Goal: Task Accomplishment & Management: Manage account settings

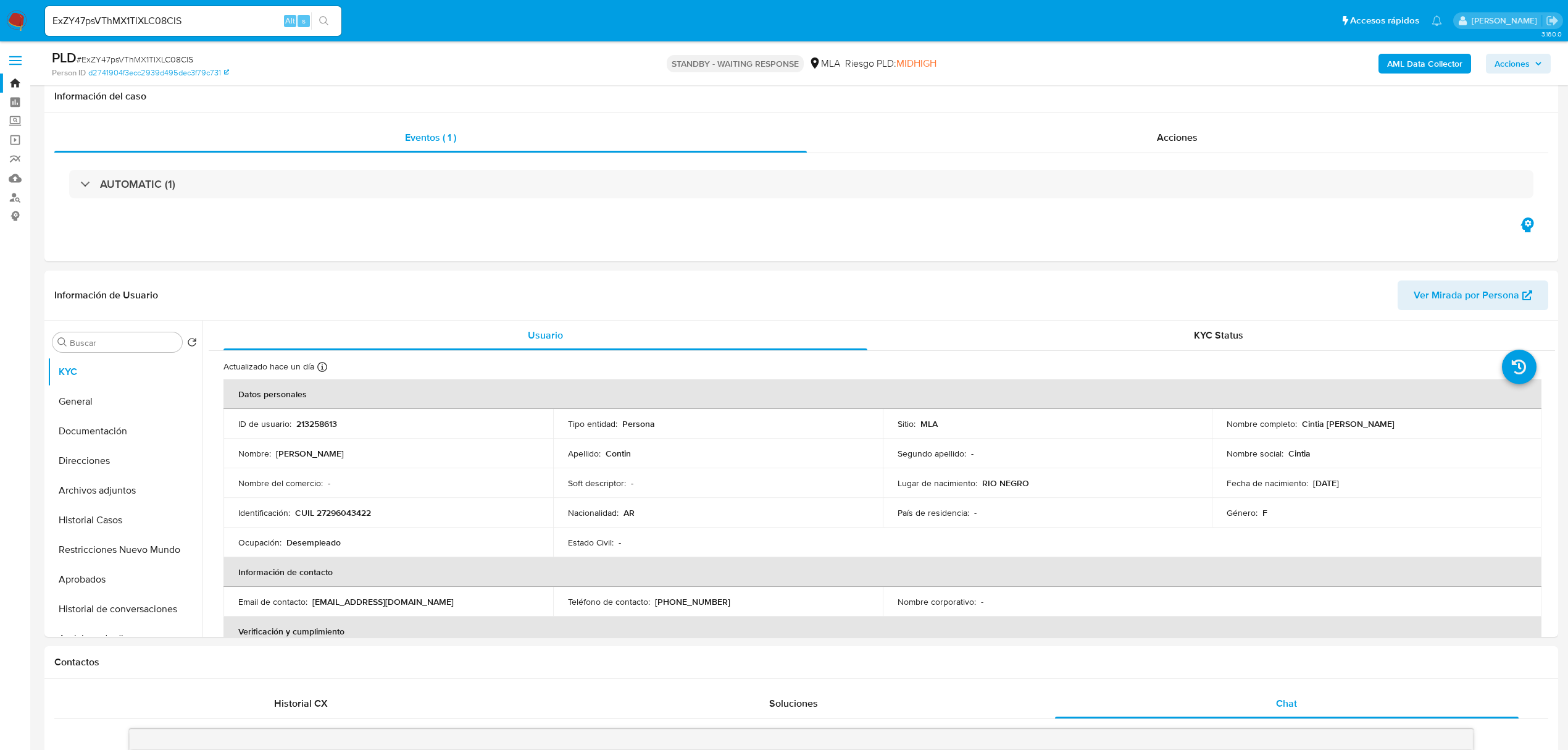
select select "10"
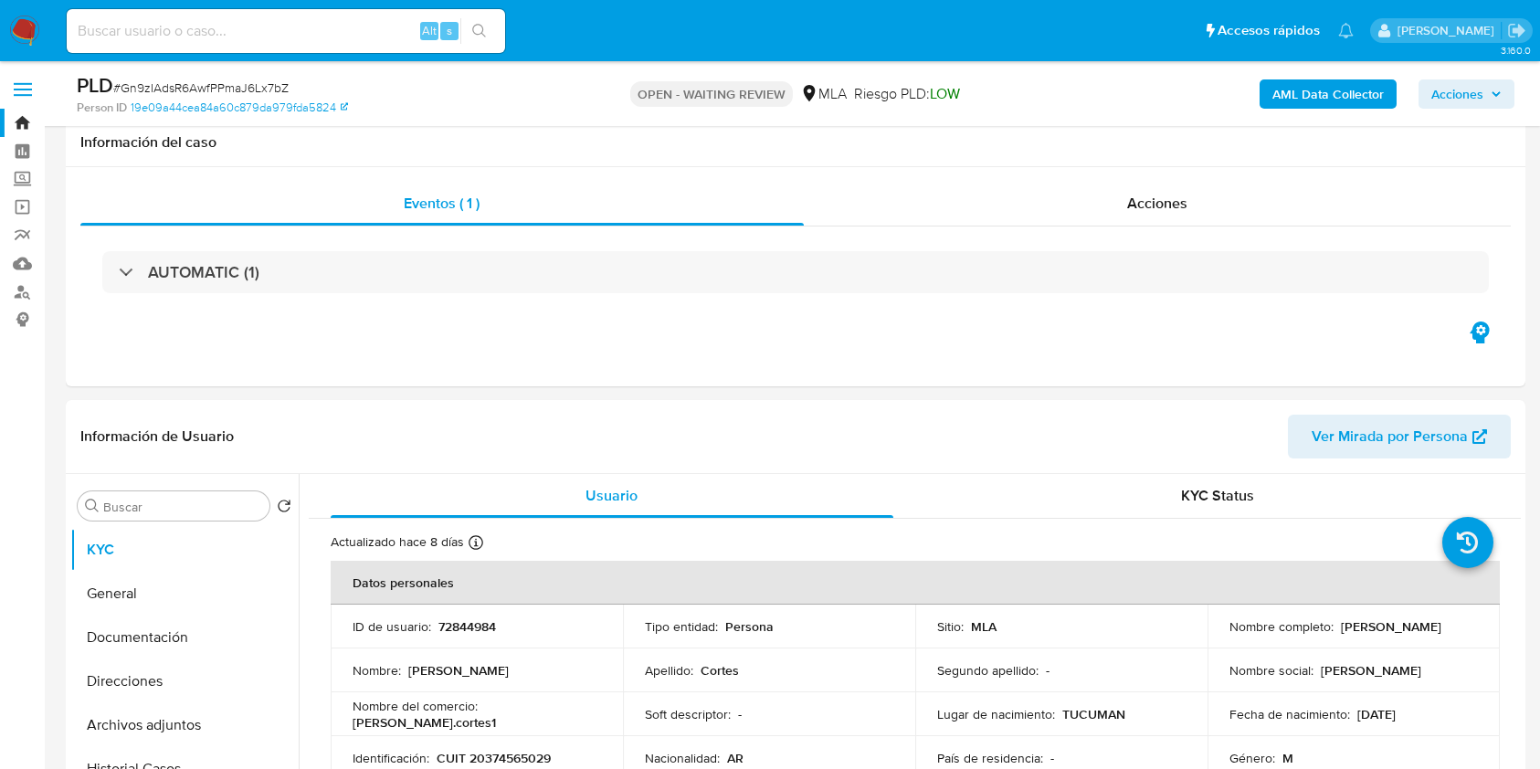
select select "10"
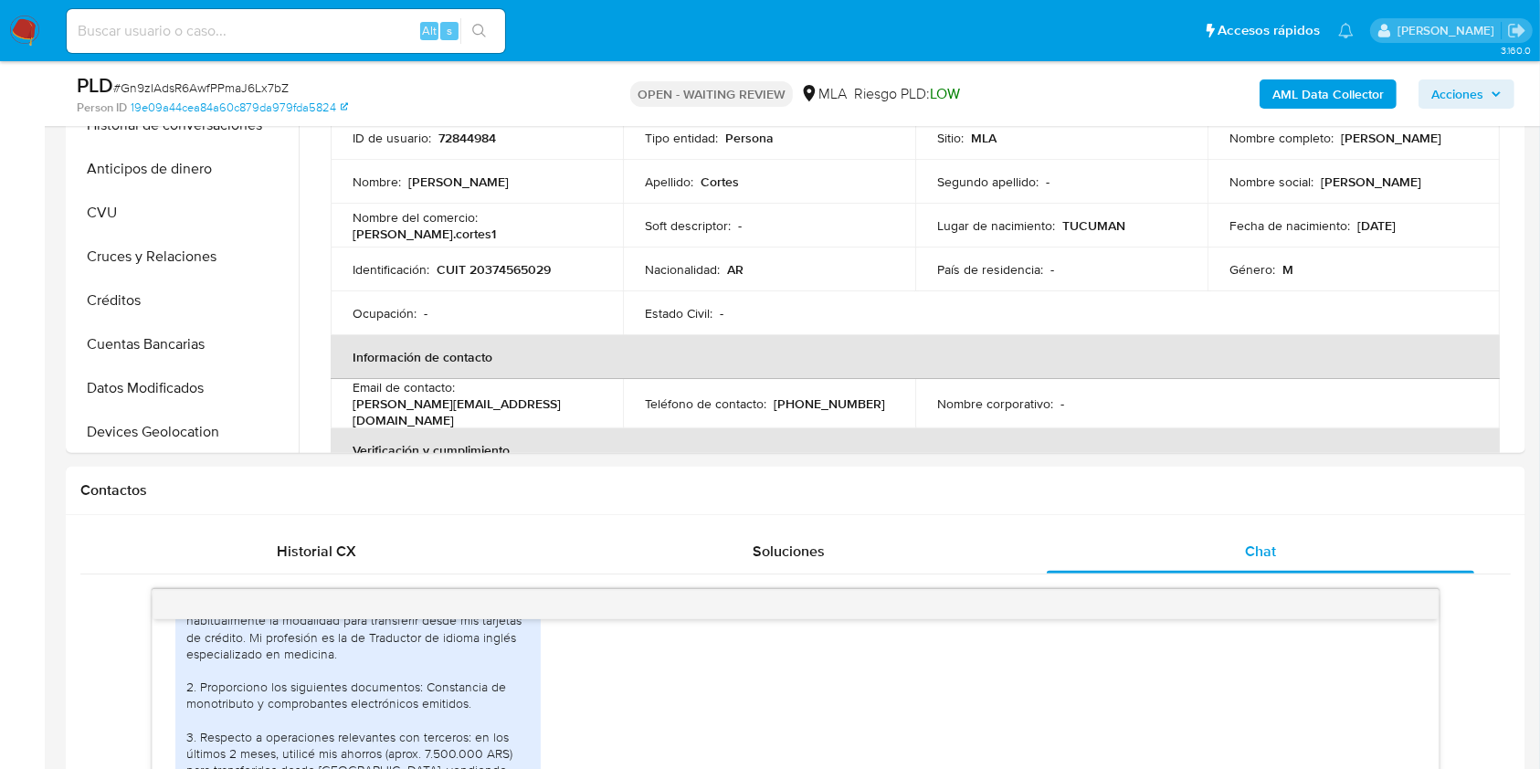
scroll to position [365, 0]
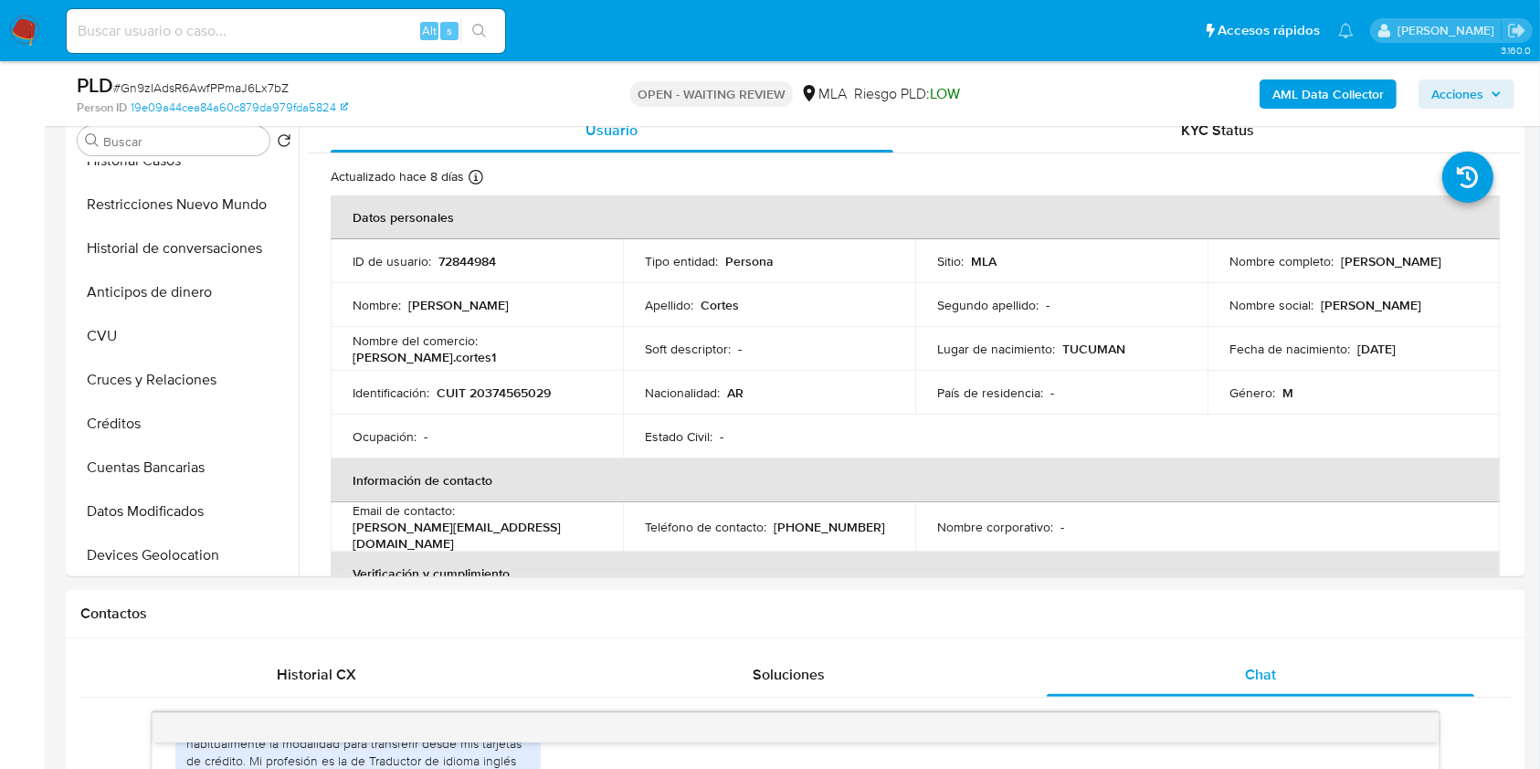
click at [281, 5] on div "Alt s" at bounding box center [286, 30] width 438 height 51
click at [292, 40] on input at bounding box center [286, 31] width 438 height 24
paste input "vw8RKJ895ZLJmjv864x7S4xj"
type input "vw8RKJ895ZLJmjv864x7S4xj"
click at [482, 37] on icon "search-icon" at bounding box center [479, 31] width 15 height 15
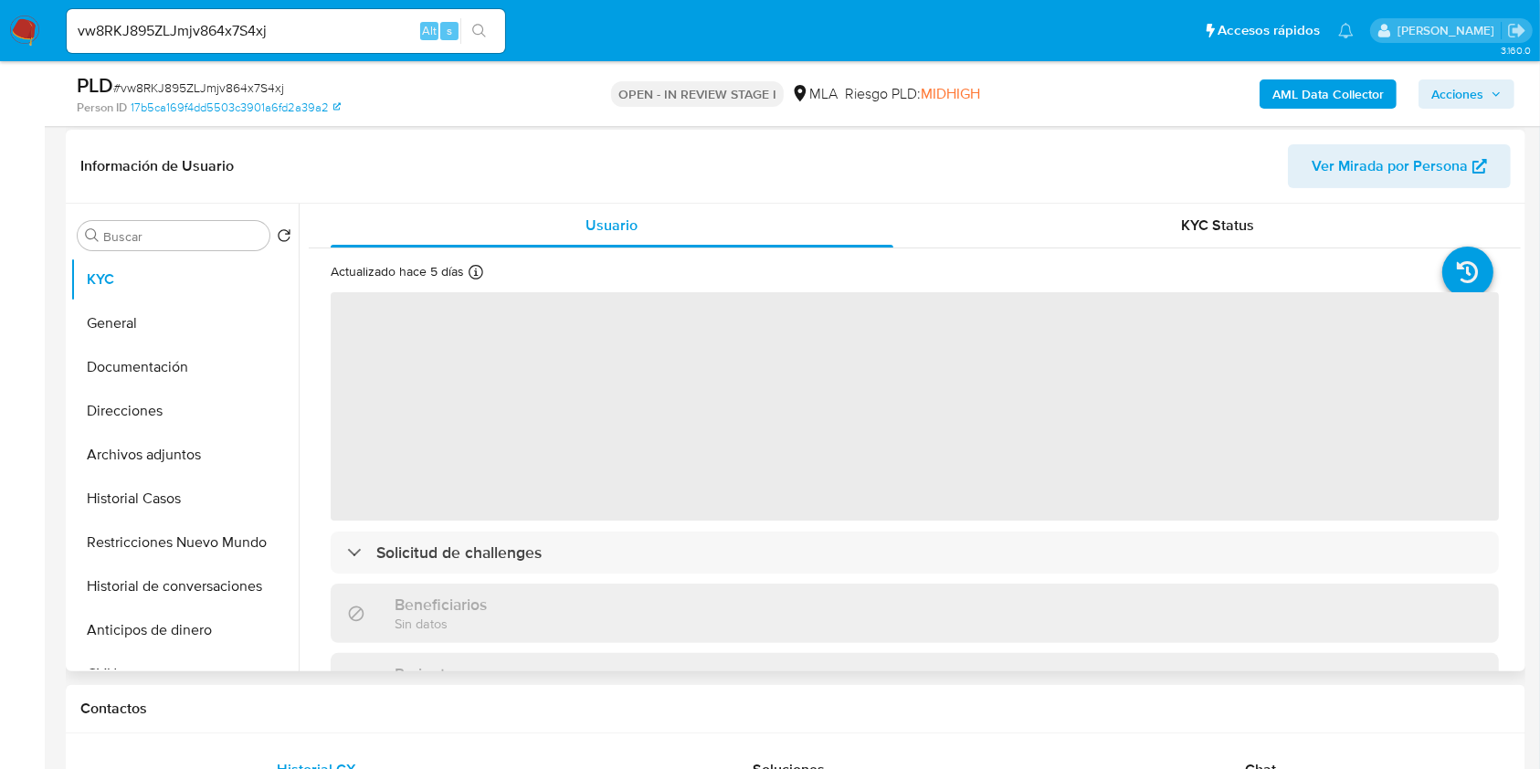
scroll to position [487, 0]
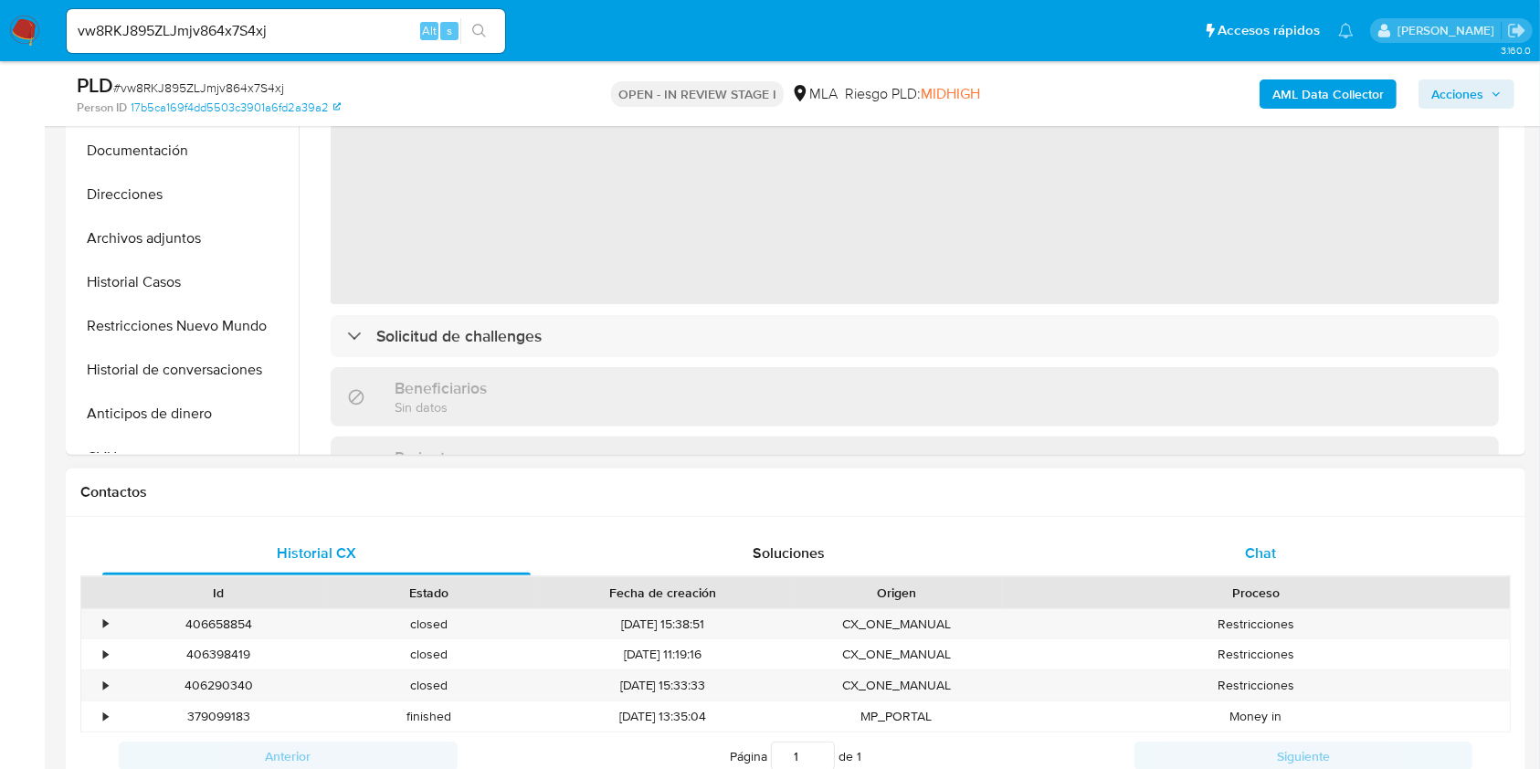
select select "10"
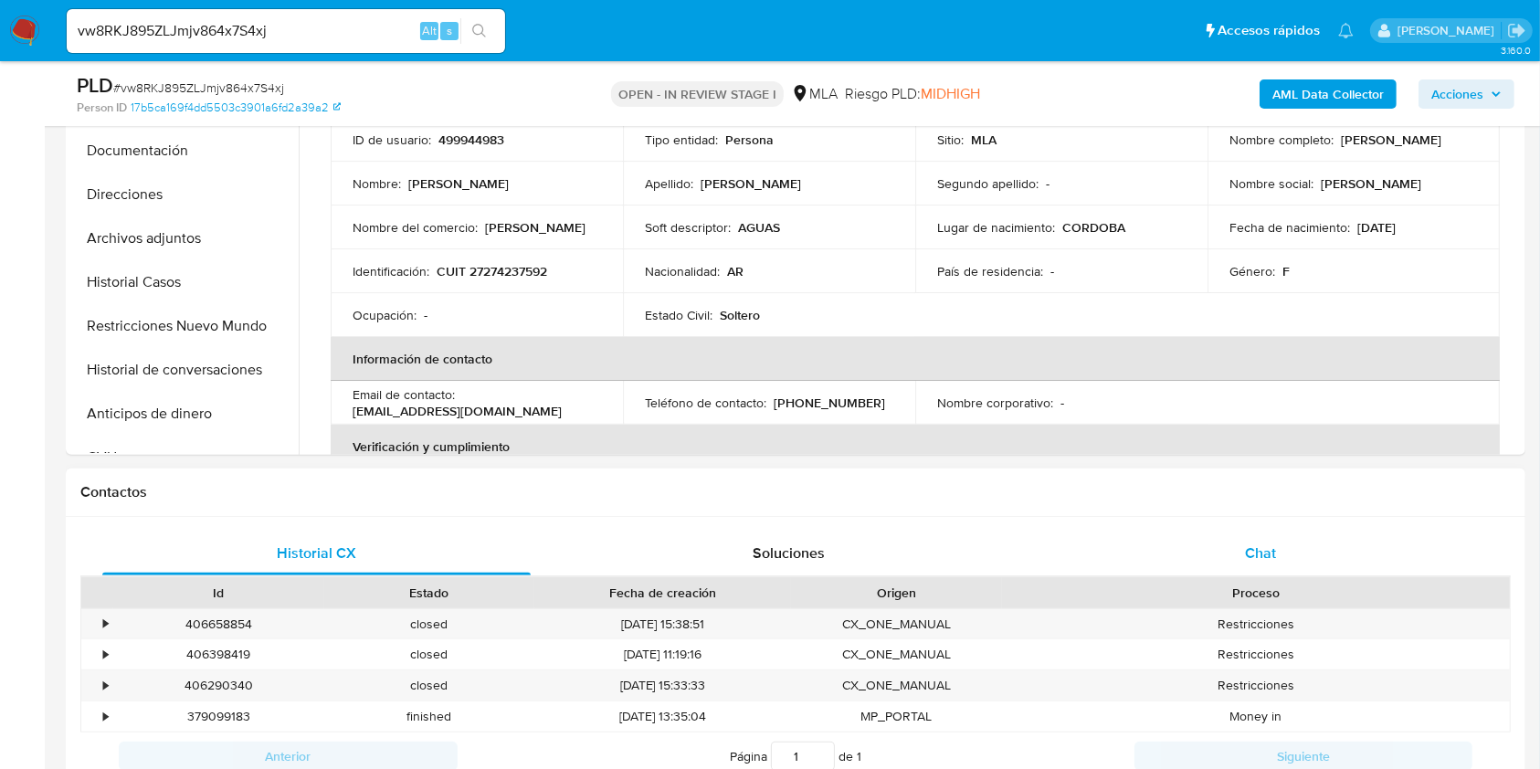
click at [1286, 547] on div "Chat" at bounding box center [1261, 554] width 428 height 44
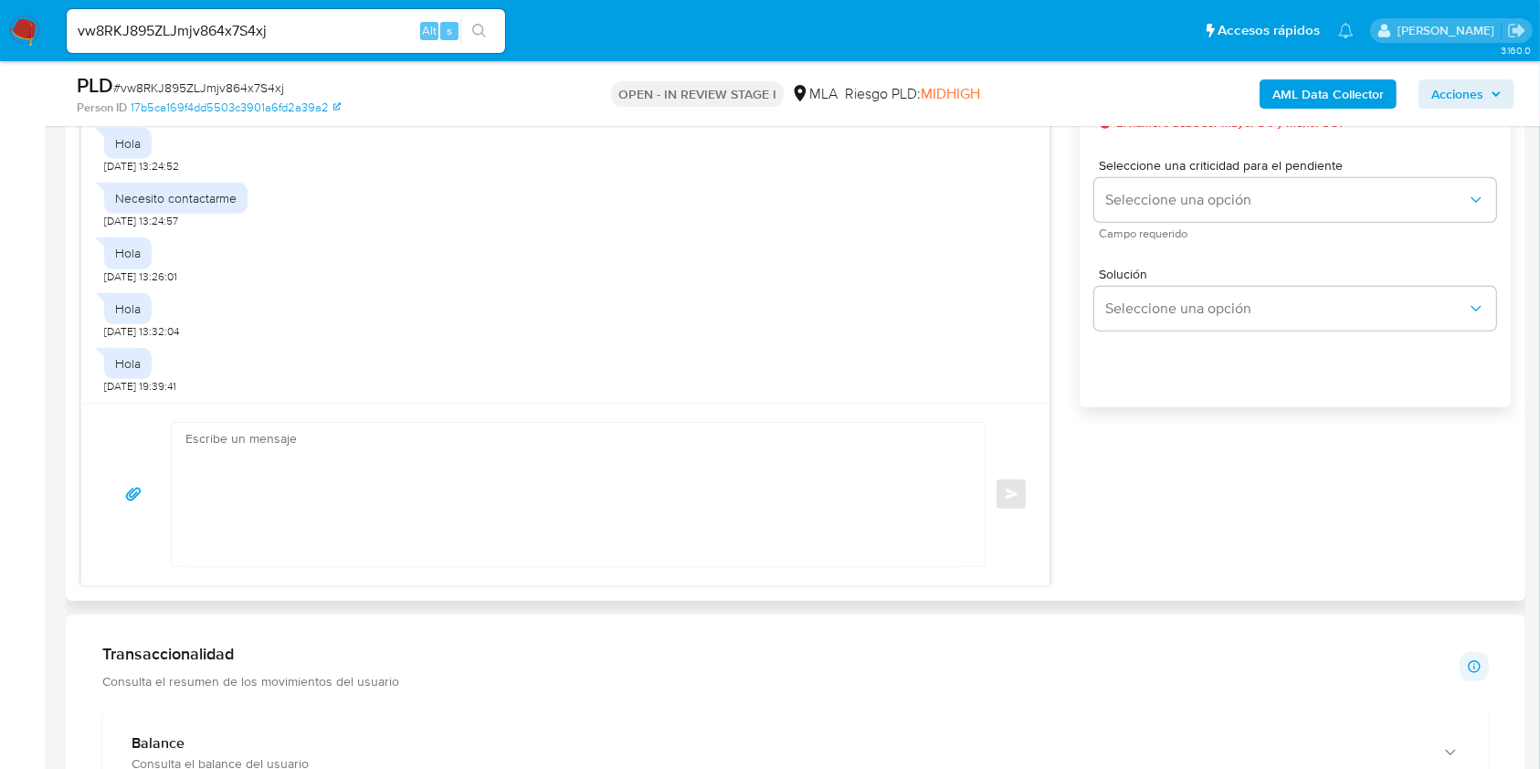
scroll to position [852, 0]
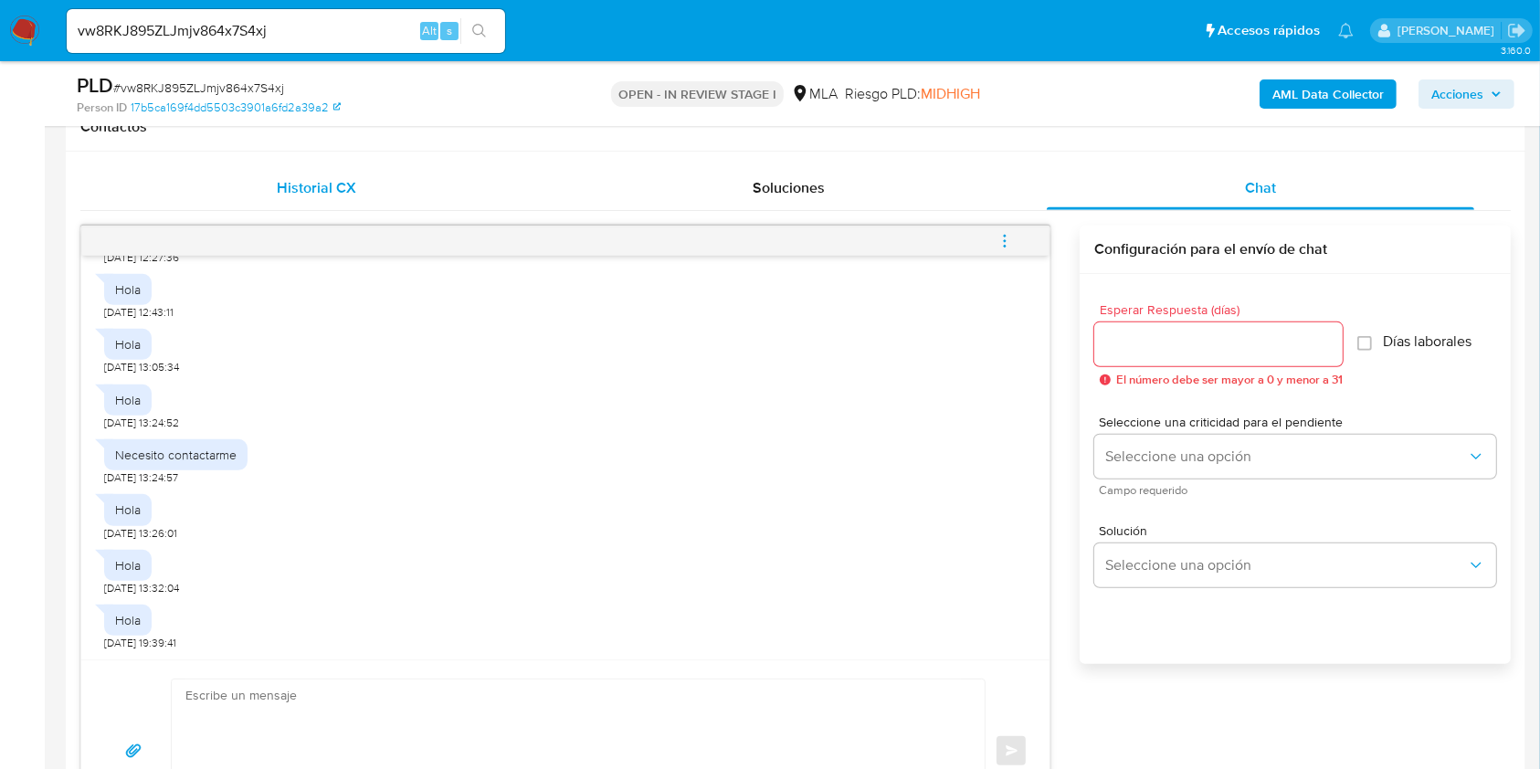
click at [373, 194] on div "Historial CX" at bounding box center [316, 188] width 428 height 44
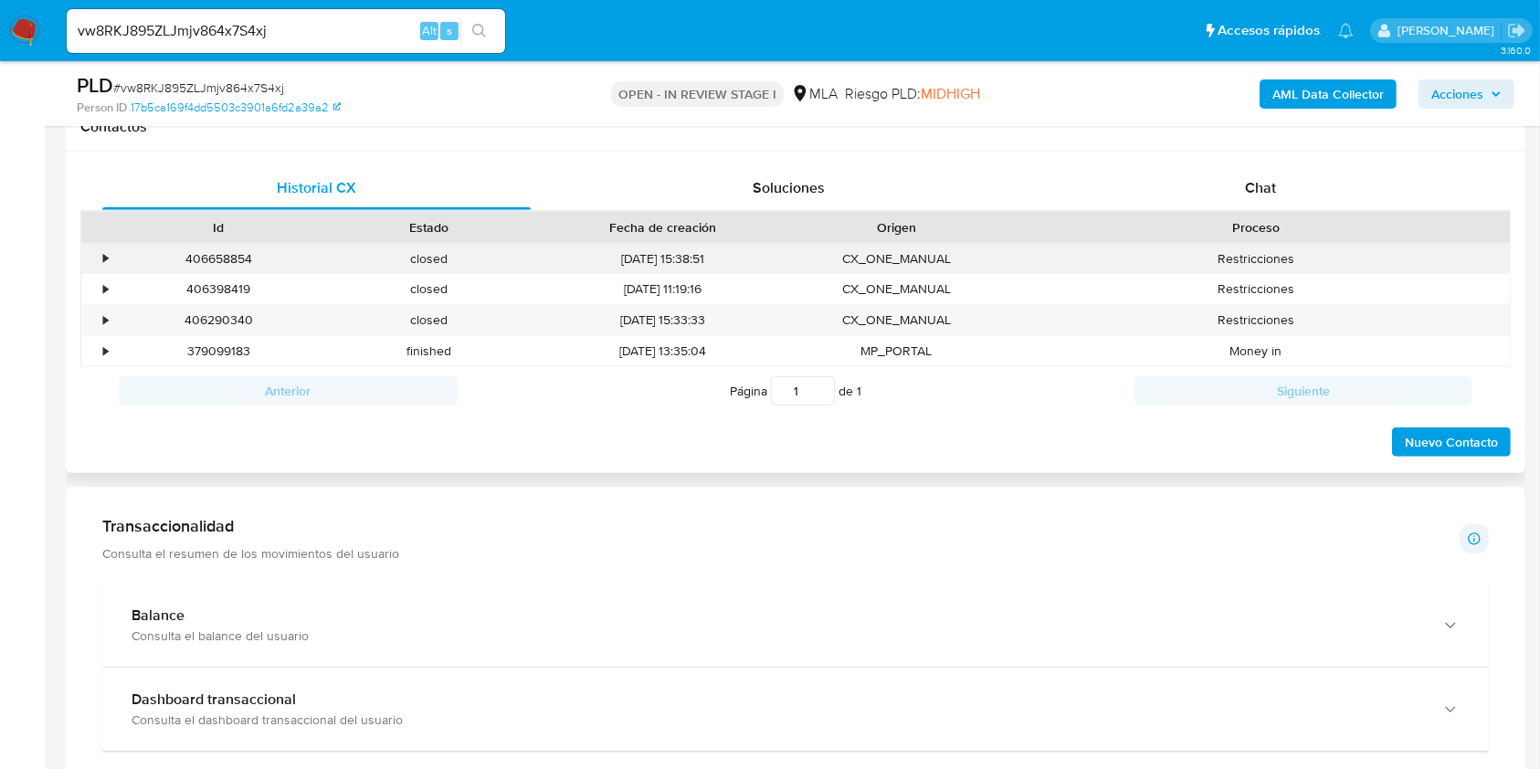
click at [219, 258] on div "406658854" at bounding box center [218, 259] width 211 height 30
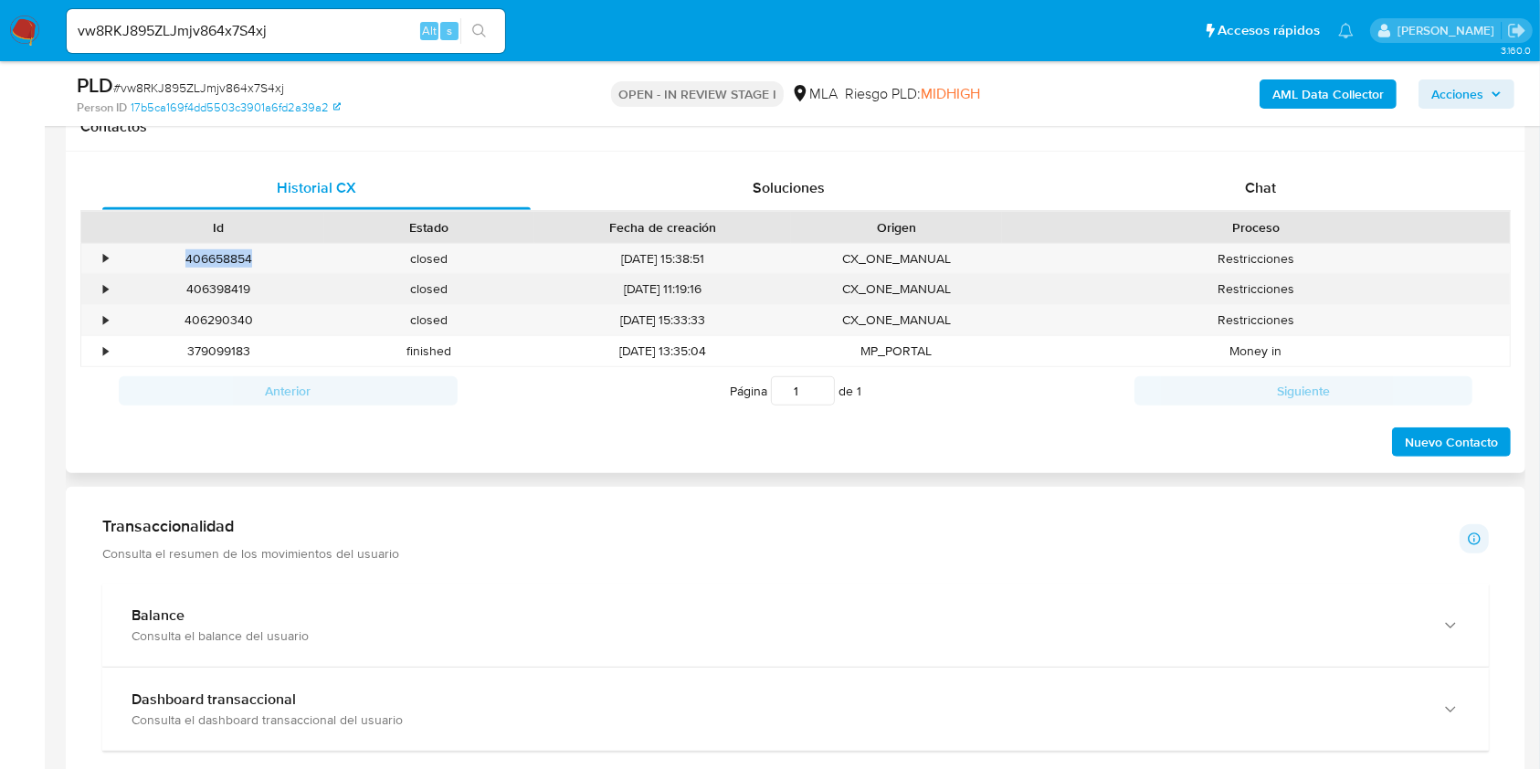
copy div "406658854"
click at [216, 293] on div "406398419" at bounding box center [218, 289] width 211 height 30
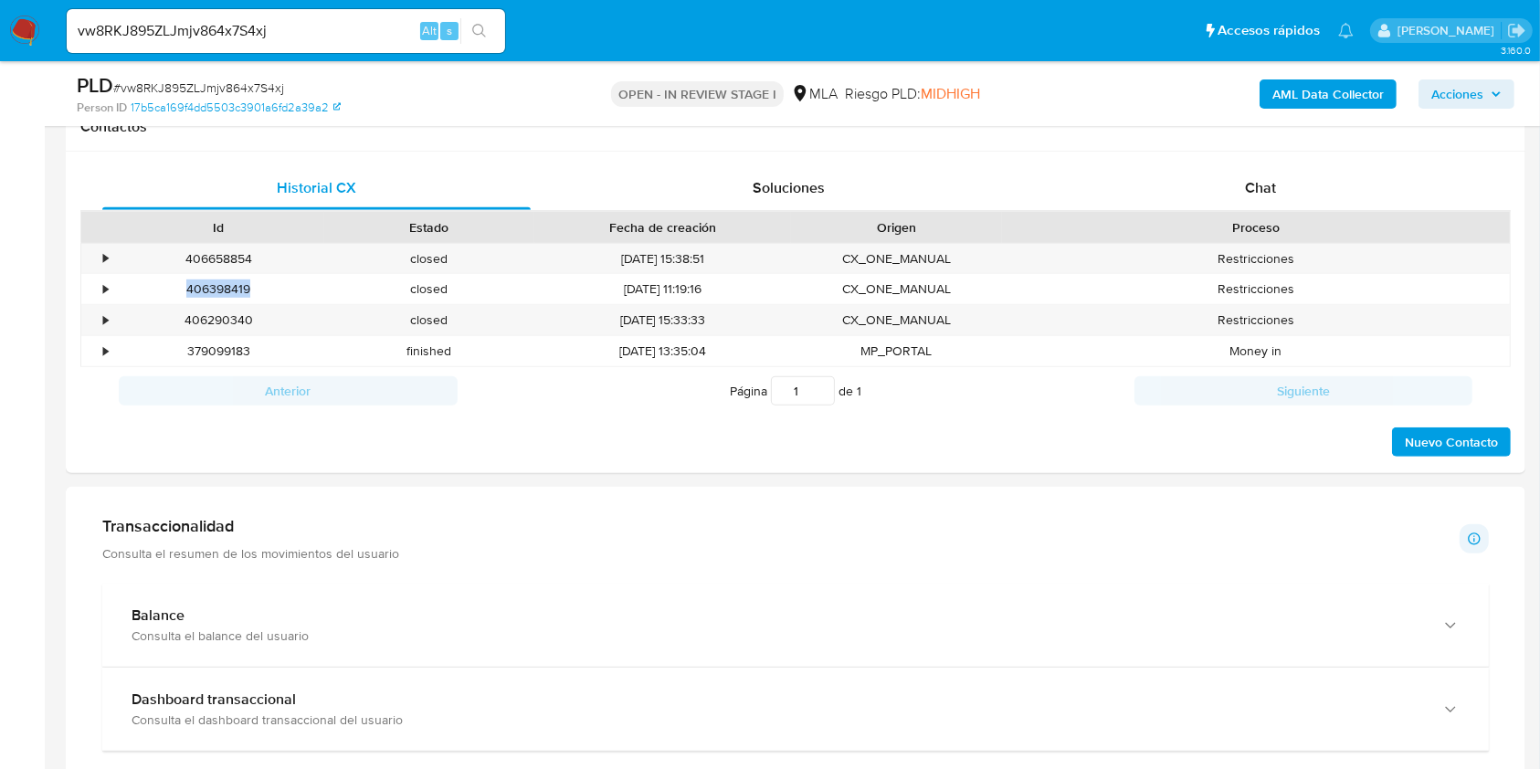
copy div "406398419"
click at [213, 318] on div "406290340" at bounding box center [218, 320] width 211 height 30
click at [214, 318] on div "406290340" at bounding box center [218, 320] width 211 height 30
copy div "406290340"
click at [367, 43] on div "vw8RKJ895ZLJmjv864x7S4xj Alt s" at bounding box center [286, 31] width 438 height 44
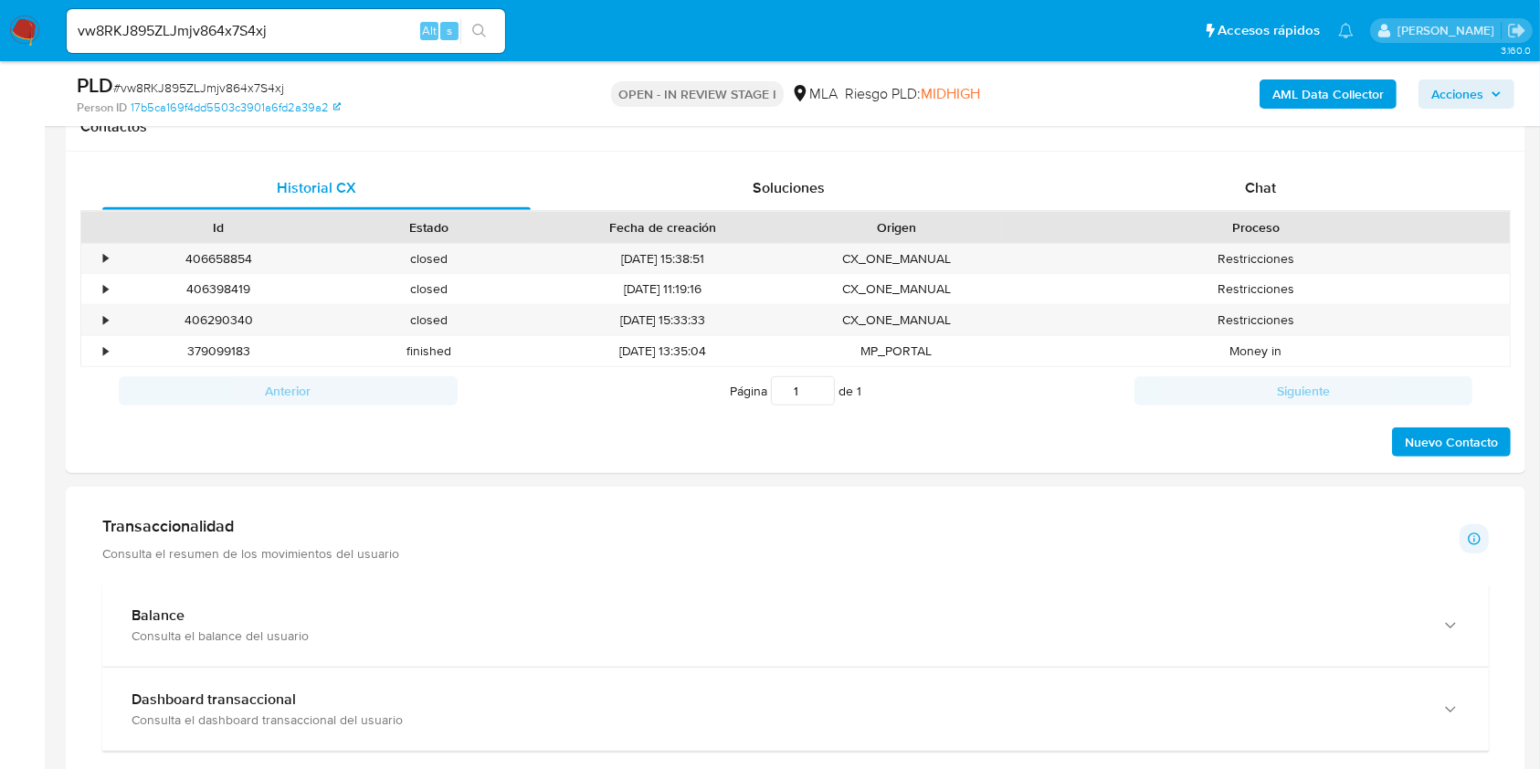
click at [366, 39] on input "vw8RKJ895ZLJmjv864x7S4xj" at bounding box center [286, 31] width 438 height 24
paste input "1Fwng5ryHUFQZOmNQSQEUbXR"
type input "1Fwng5ryHUFQZOmNQSQEUbXR"
click at [467, 32] on button "search-icon" at bounding box center [478, 31] width 37 height 26
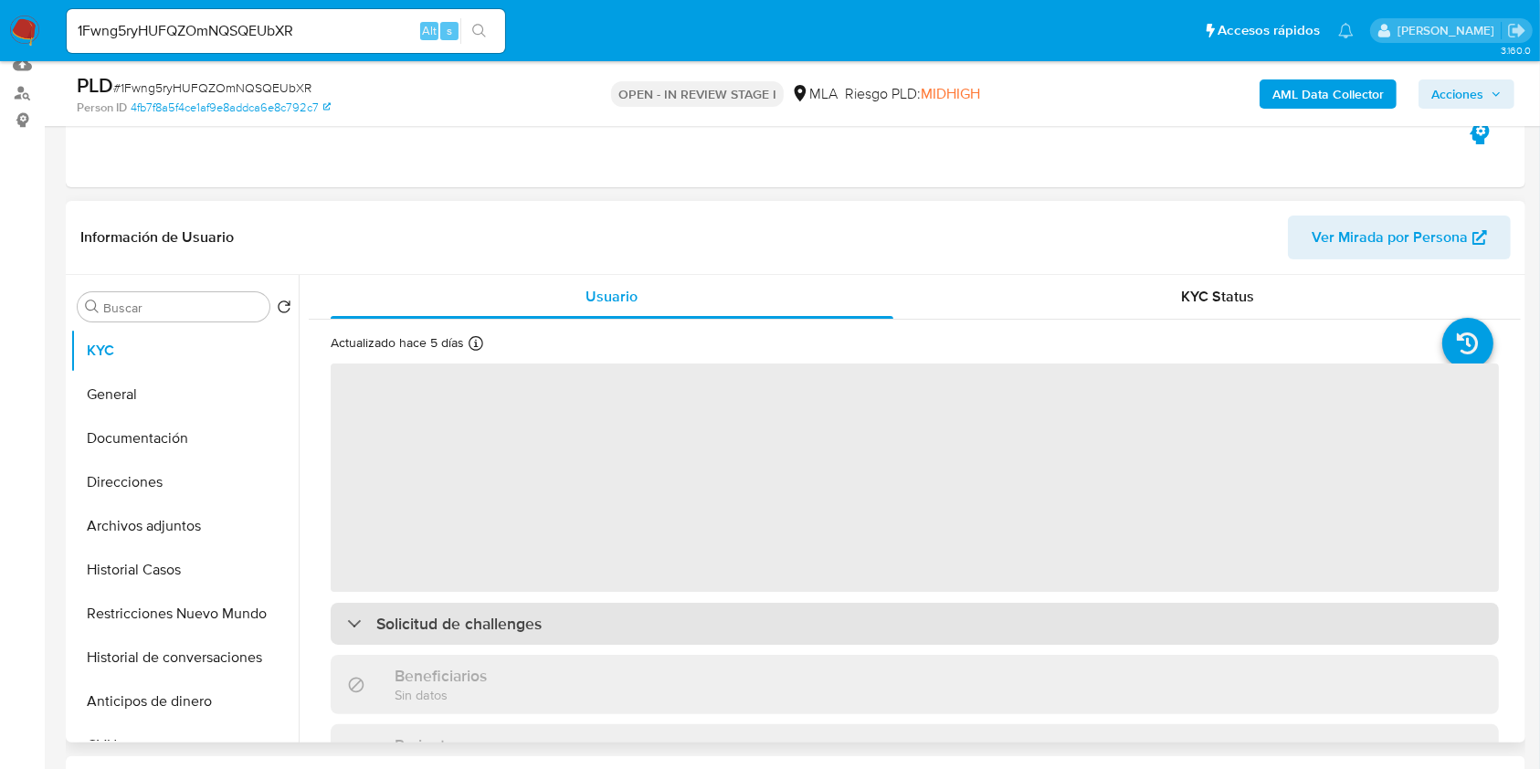
scroll to position [365, 0]
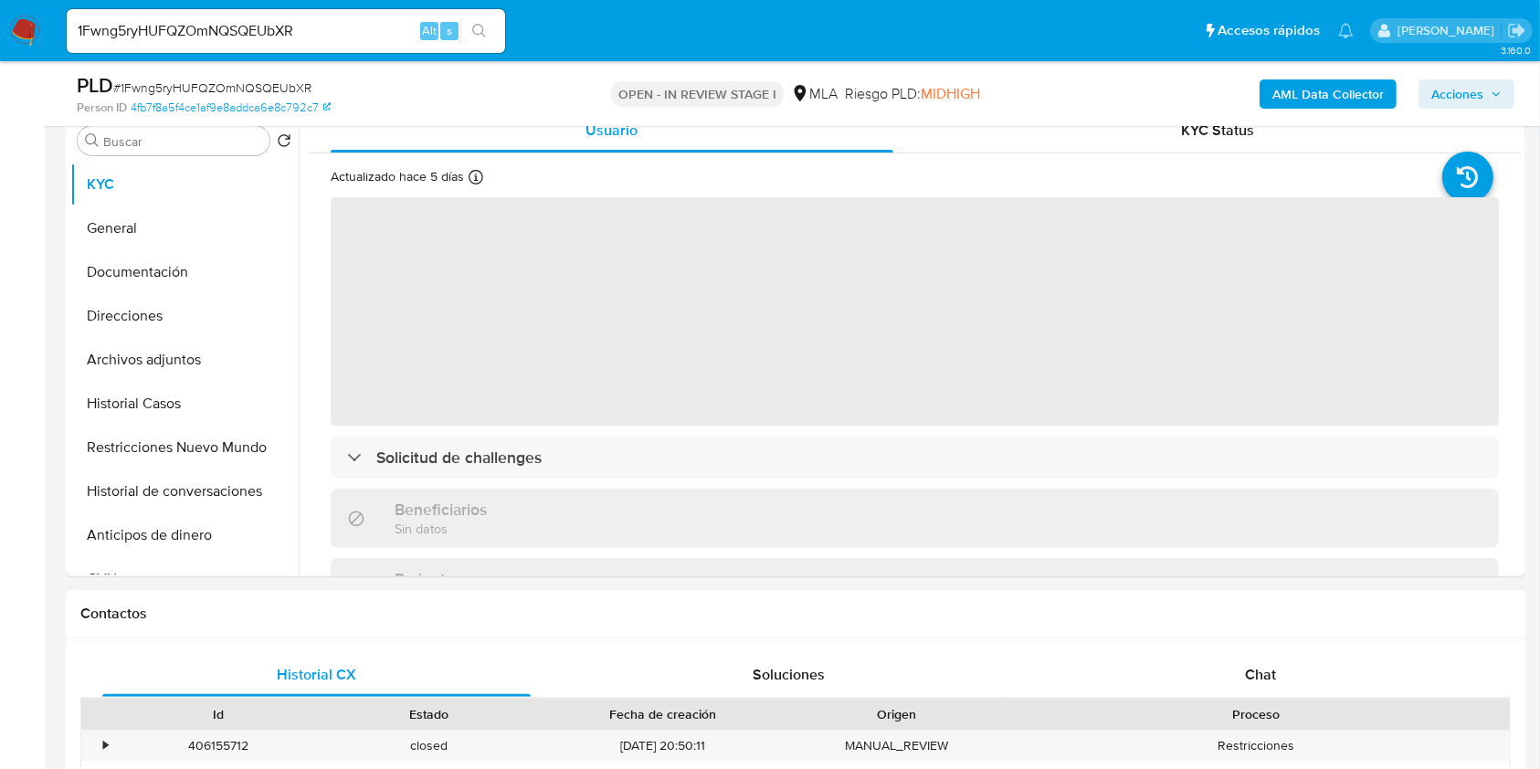
select select "10"
click at [1293, 699] on div "Proceso" at bounding box center [1256, 714] width 508 height 31
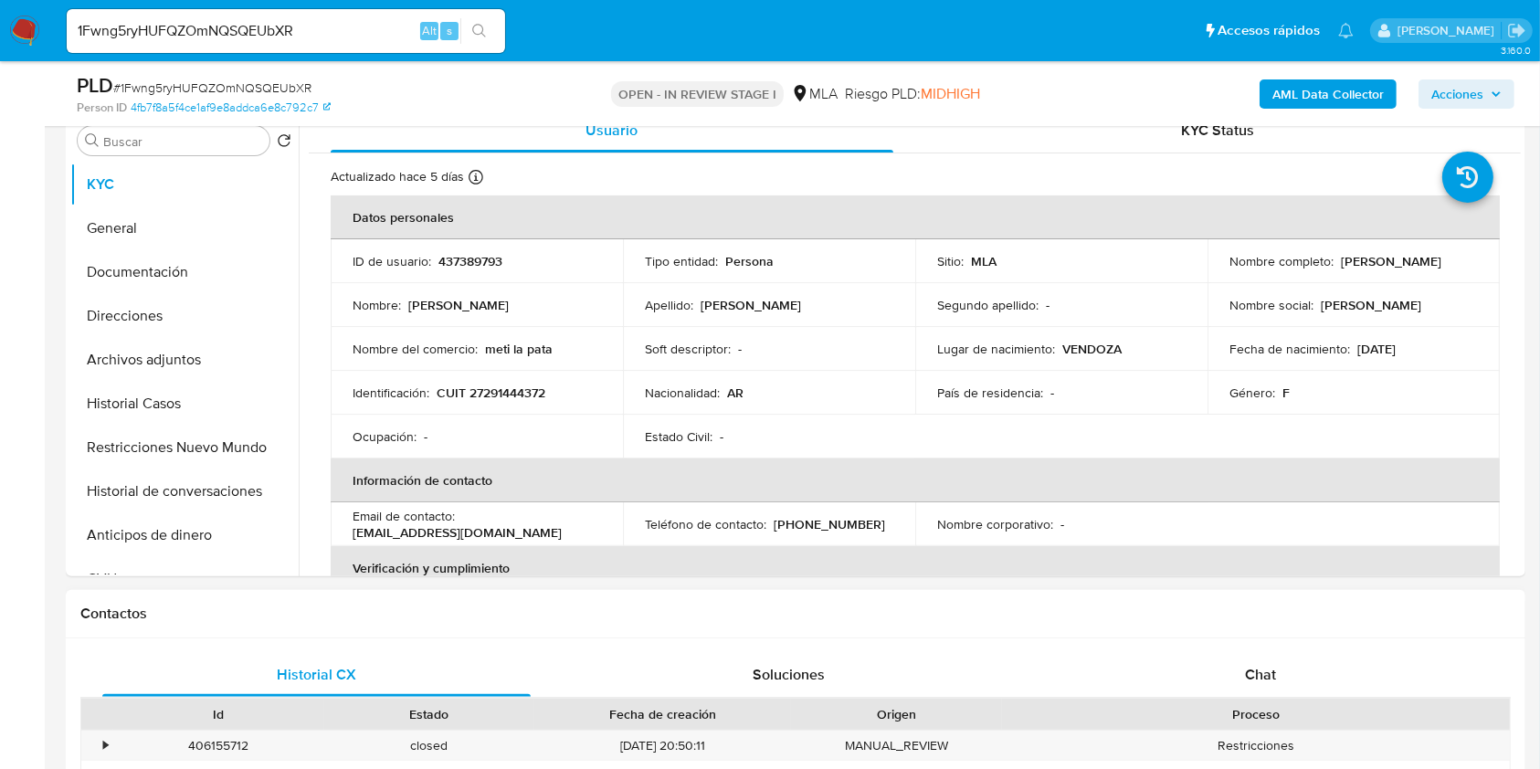
drag, startPoint x: 1296, startPoint y: 676, endPoint x: 1424, endPoint y: 620, distance: 139.5
click at [1426, 627] on div "Contactos Historial CX Soluciones Chat Id Estado Fecha de creación Origen Proce…" at bounding box center [795, 744] width 1459 height 309
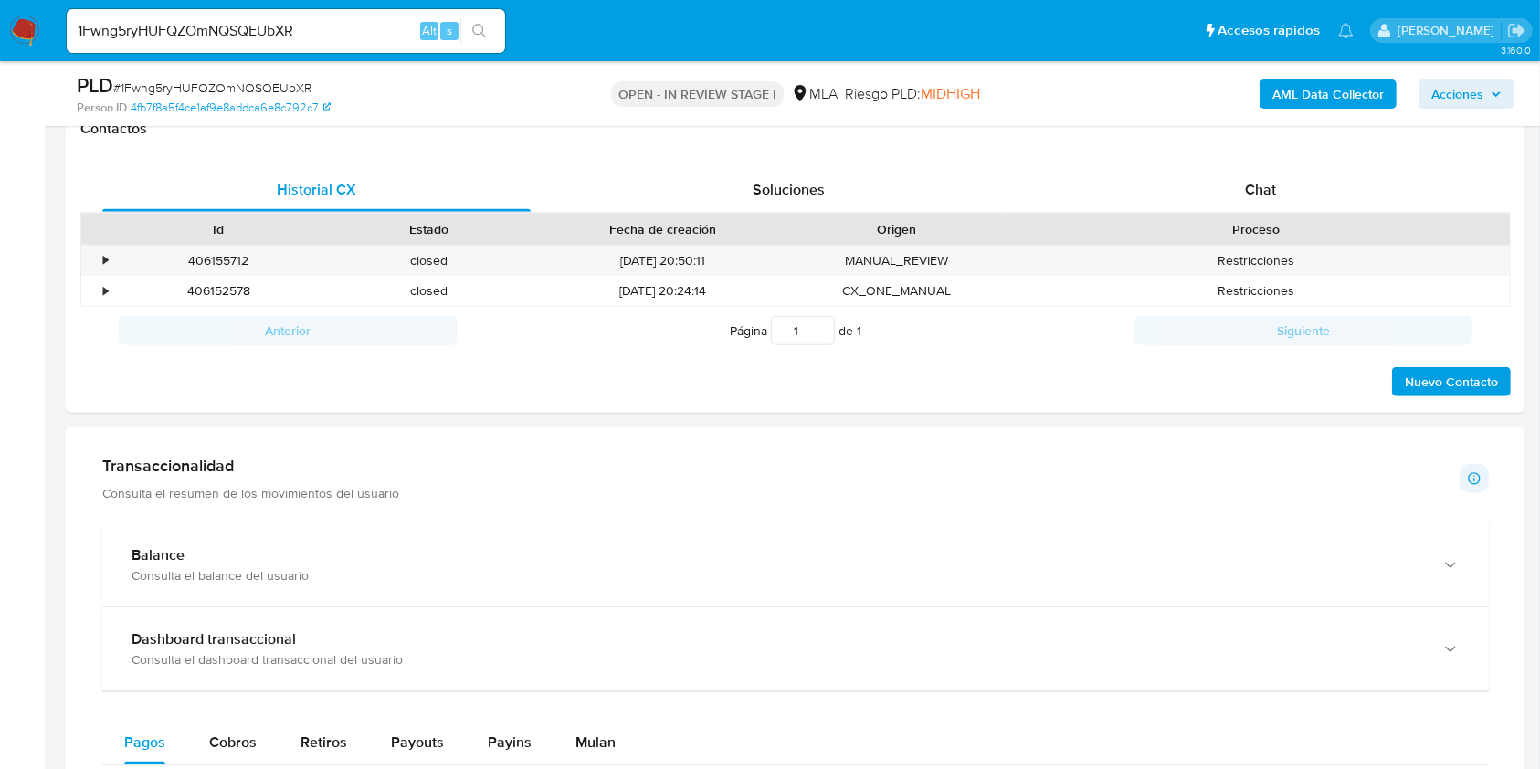
scroll to position [852, 0]
click at [219, 255] on div "406155712" at bounding box center [218, 259] width 211 height 30
copy div "406155712"
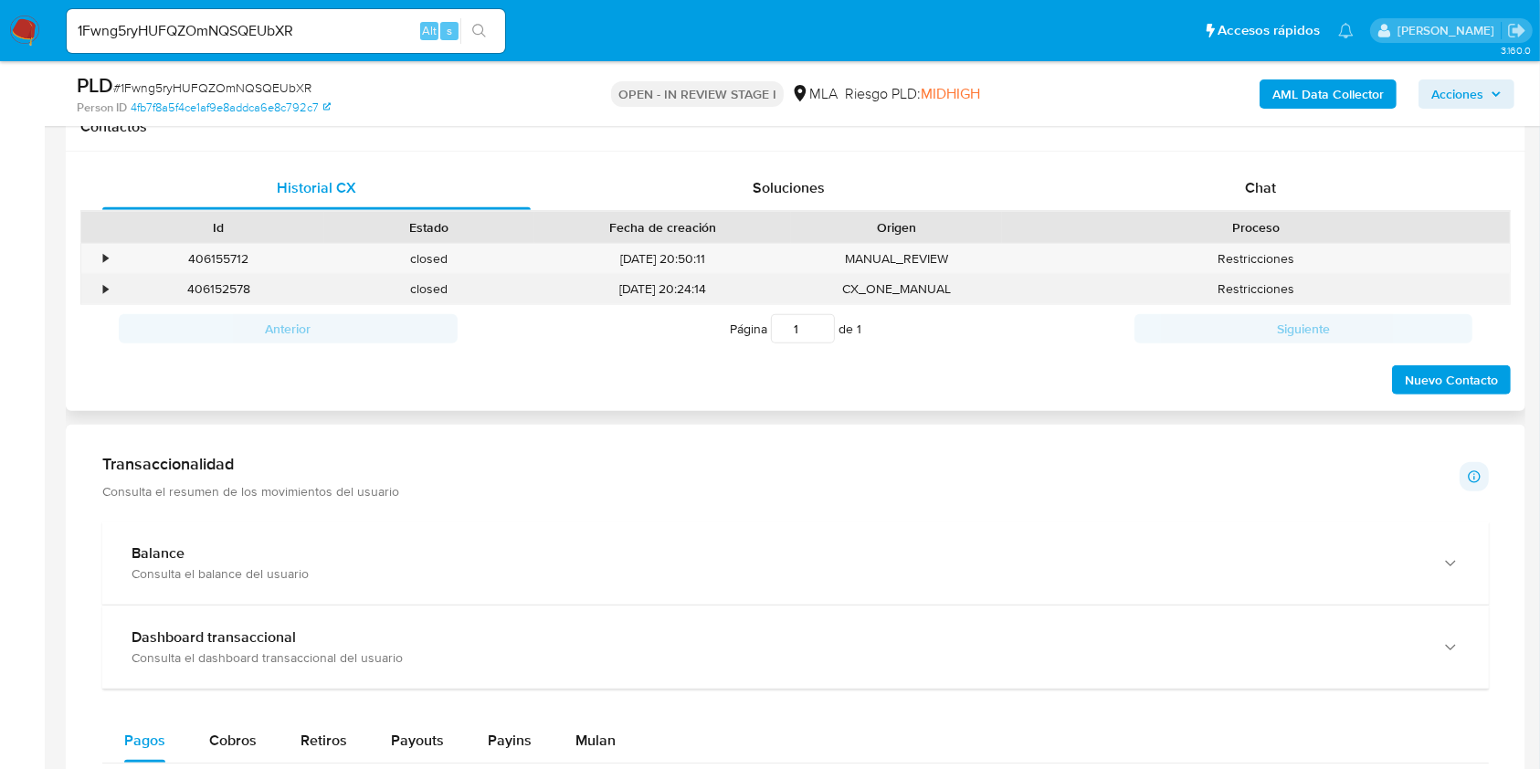
click at [224, 296] on div "406152578" at bounding box center [218, 289] width 211 height 30
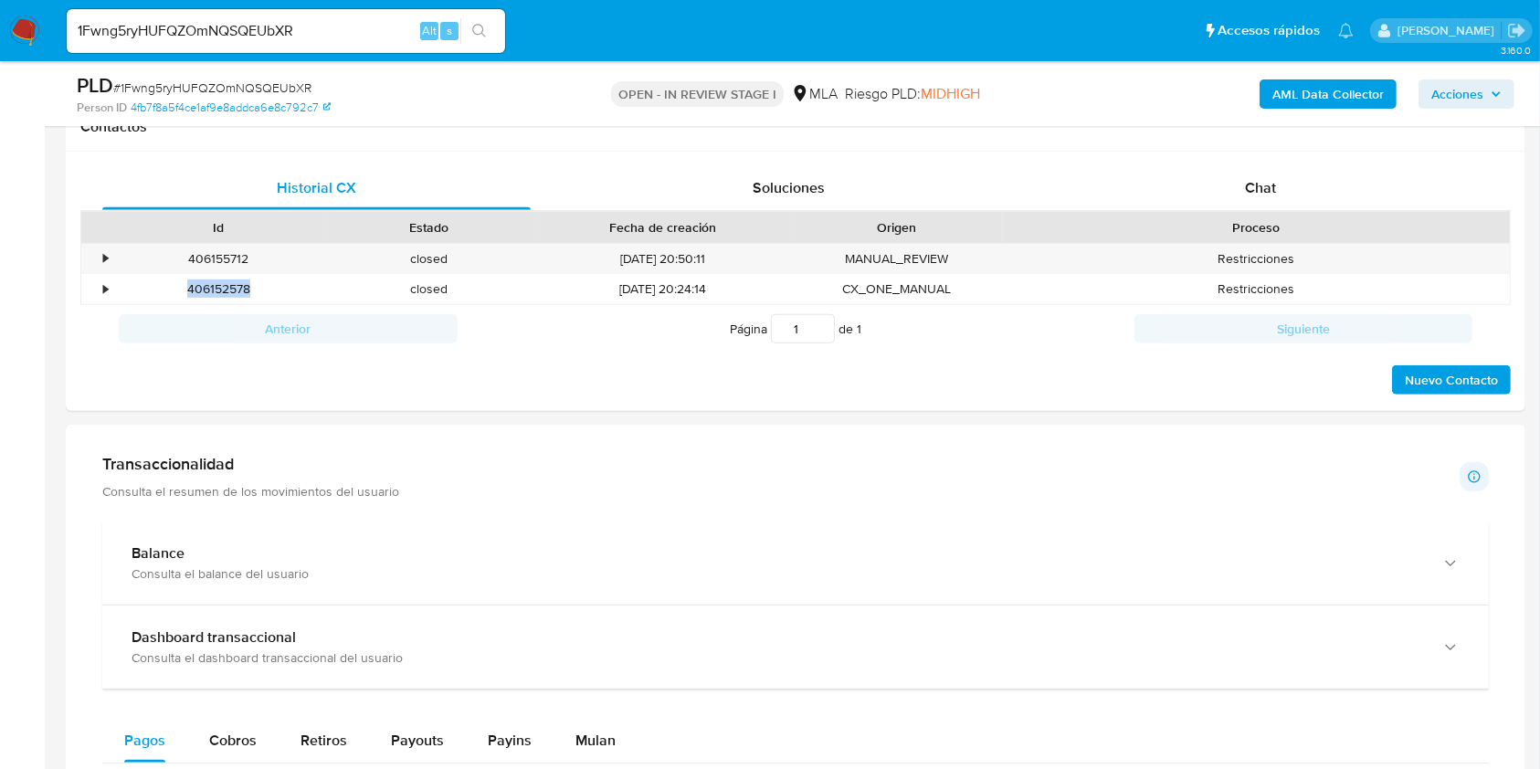
copy div "406152578"
click at [320, 30] on input "1Fwng5ryHUFQZOmNQSQEUbXR" at bounding box center [286, 31] width 438 height 24
click at [321, 30] on input "1Fwng5ryHUFQZOmNQSQEUbXR" at bounding box center [286, 31] width 438 height 24
paste input "dBufnn9nq4Ky1VlqIbkT9FY9"
type input "dBufnn9nq4Ky1VlqIbkT9FY9"
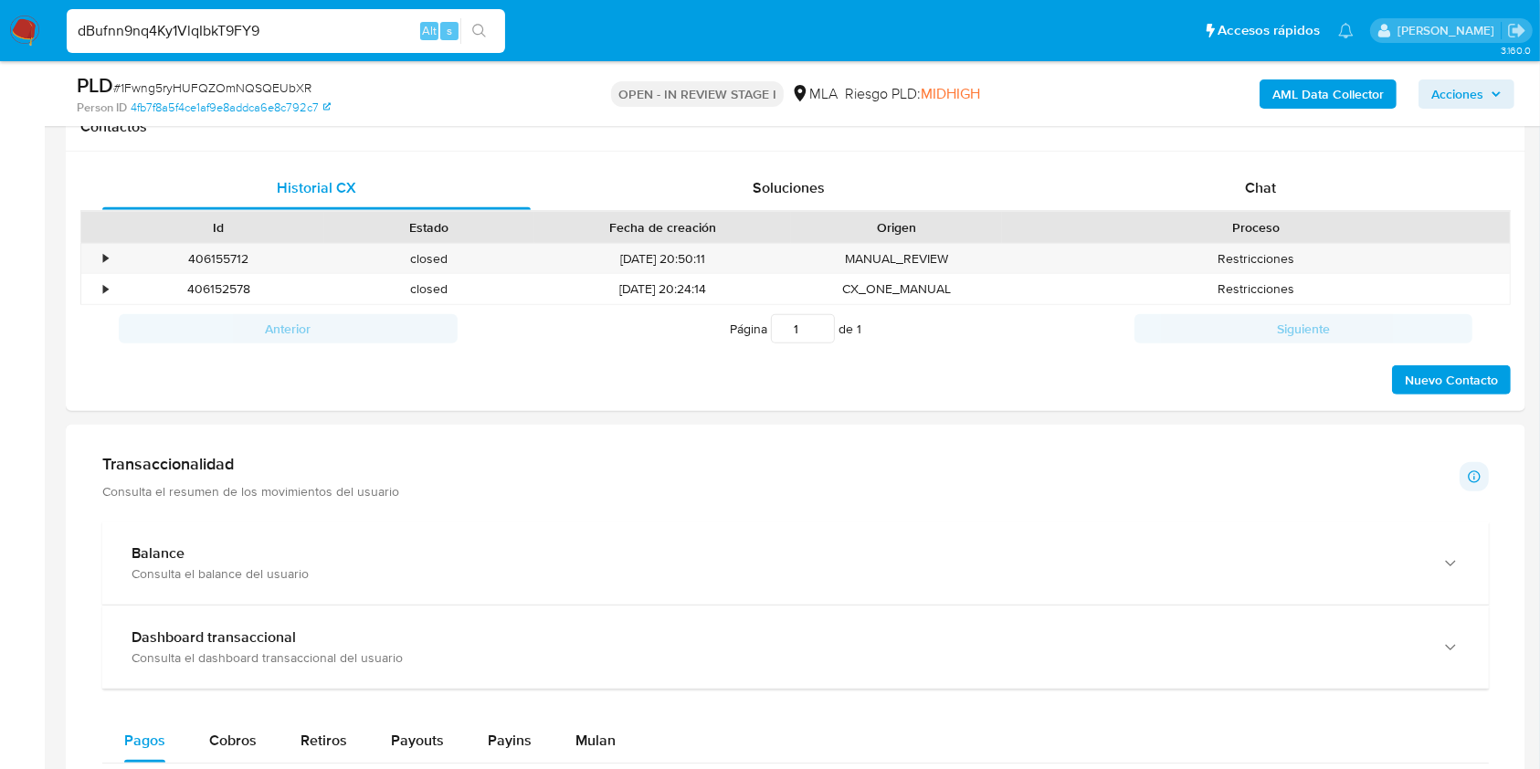
click at [493, 29] on button "search-icon" at bounding box center [478, 31] width 37 height 26
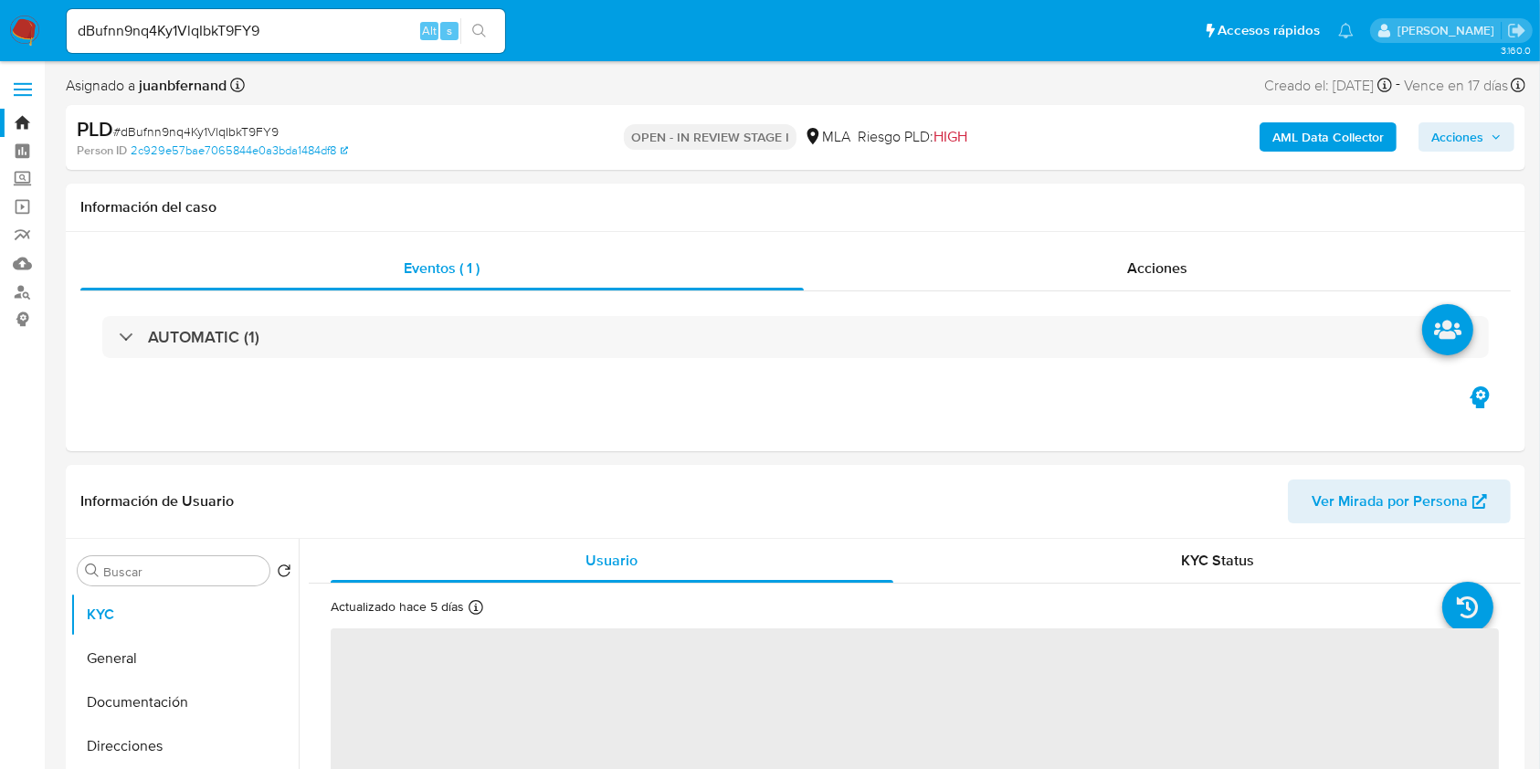
select select "10"
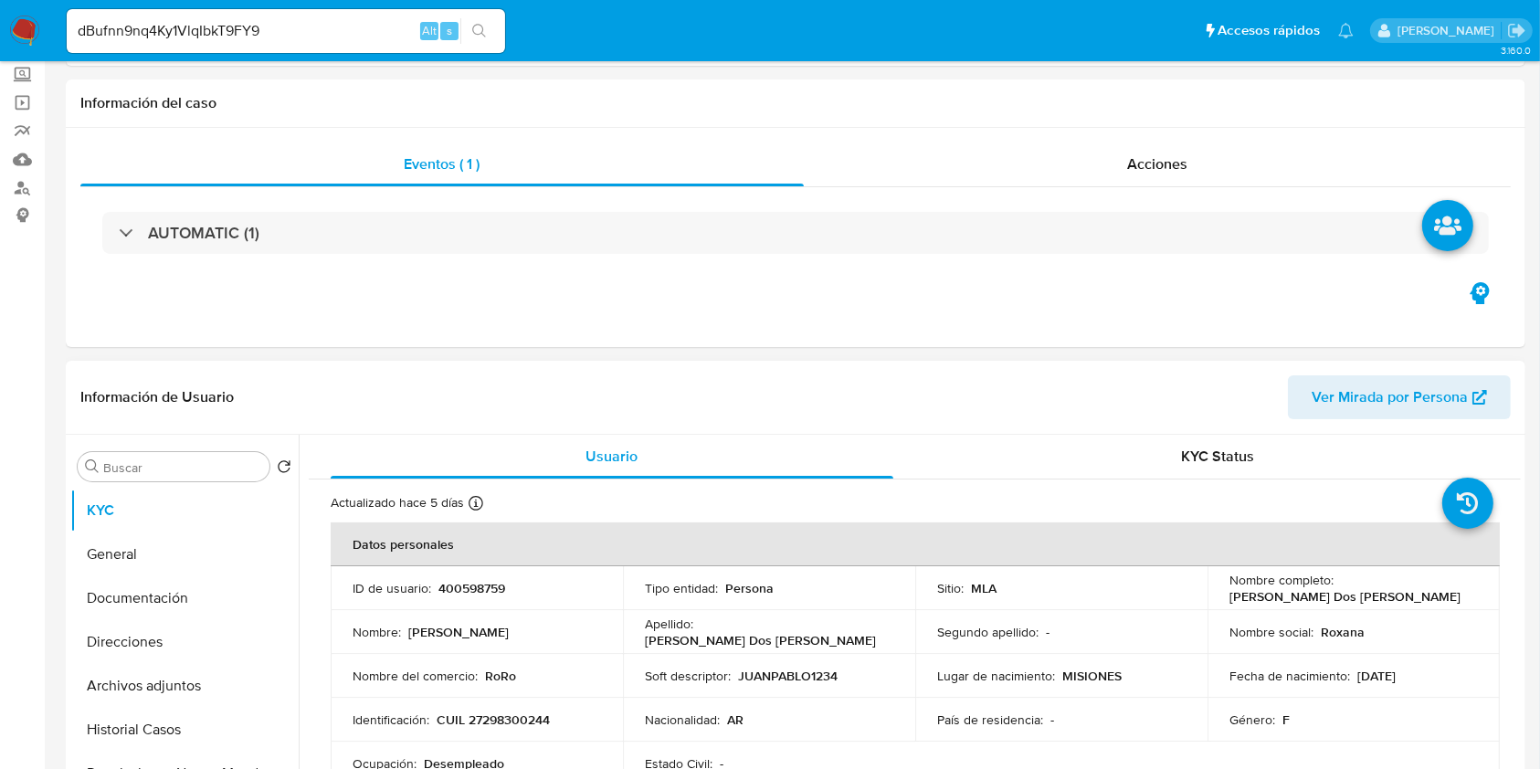
scroll to position [487, 0]
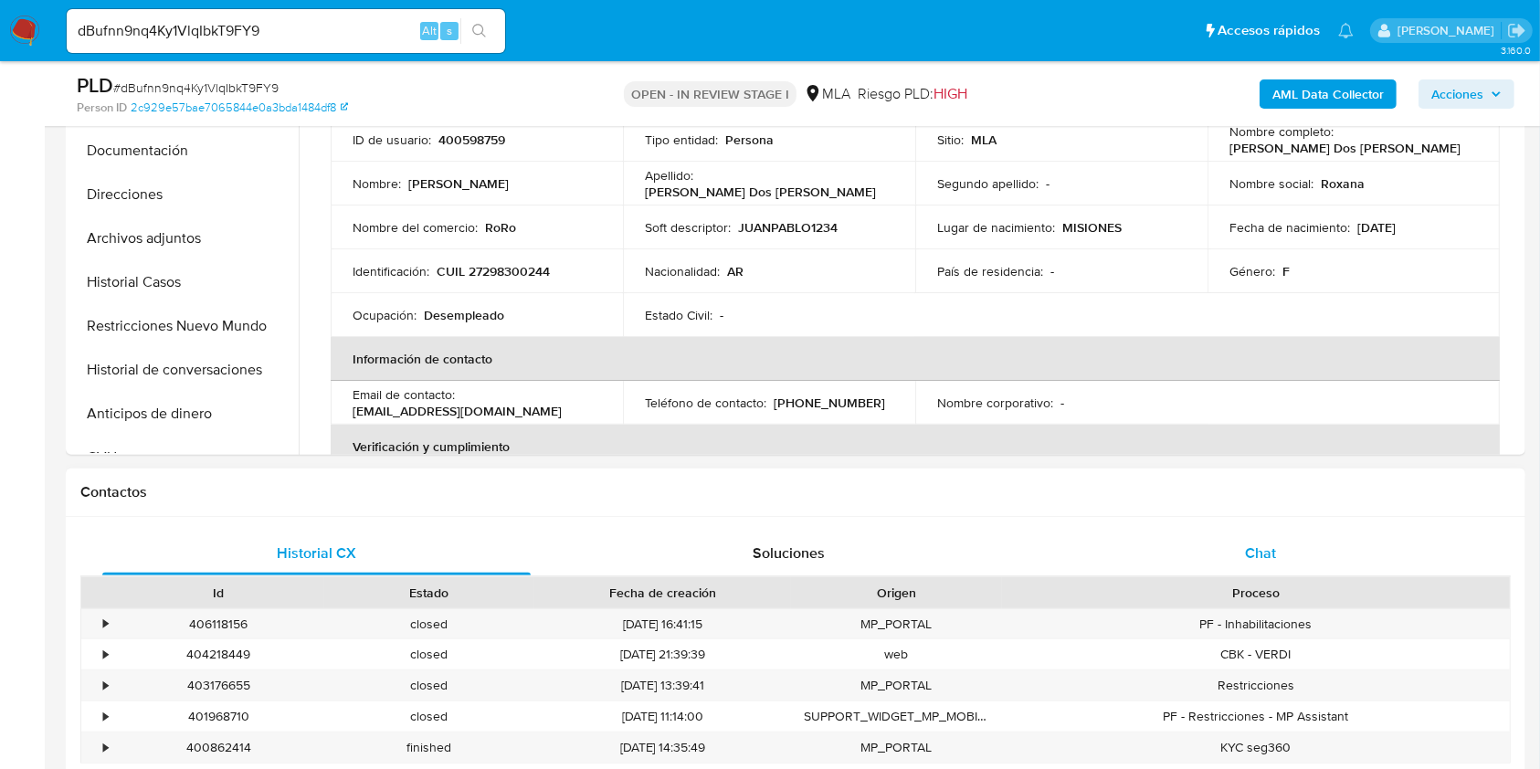
click at [1319, 547] on div "Chat" at bounding box center [1261, 554] width 428 height 44
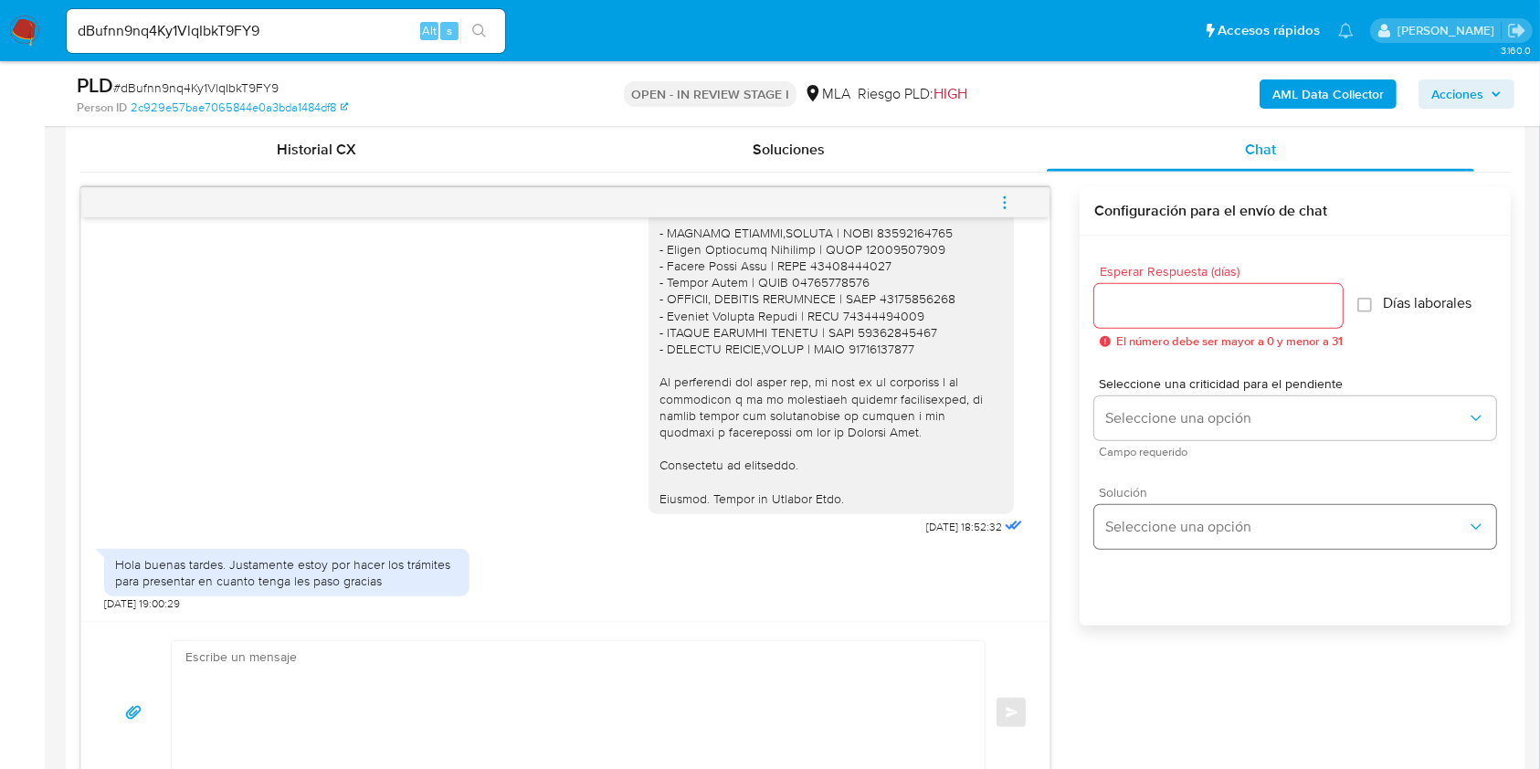
scroll to position [852, 0]
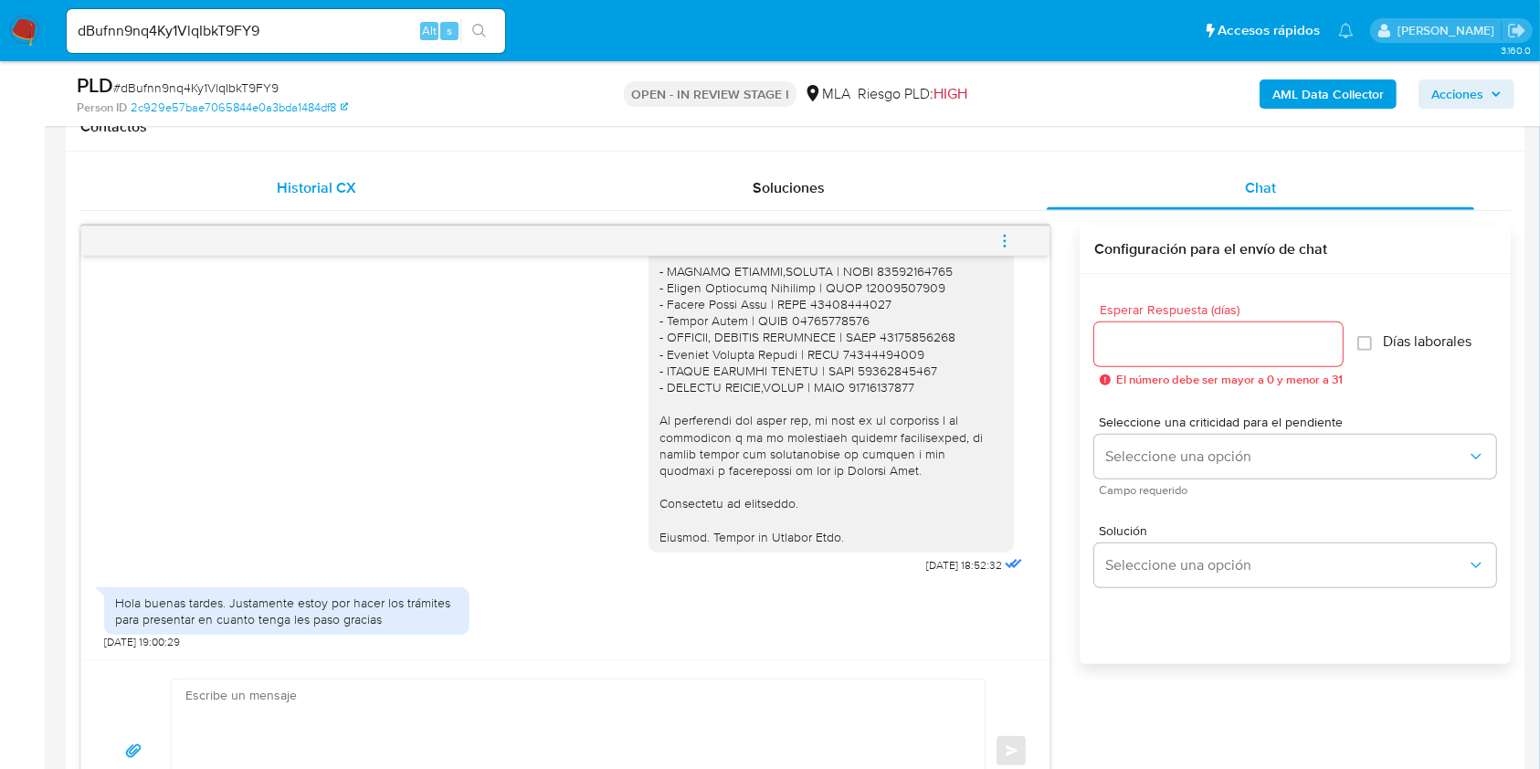
click at [314, 187] on span "Historial CX" at bounding box center [316, 187] width 79 height 21
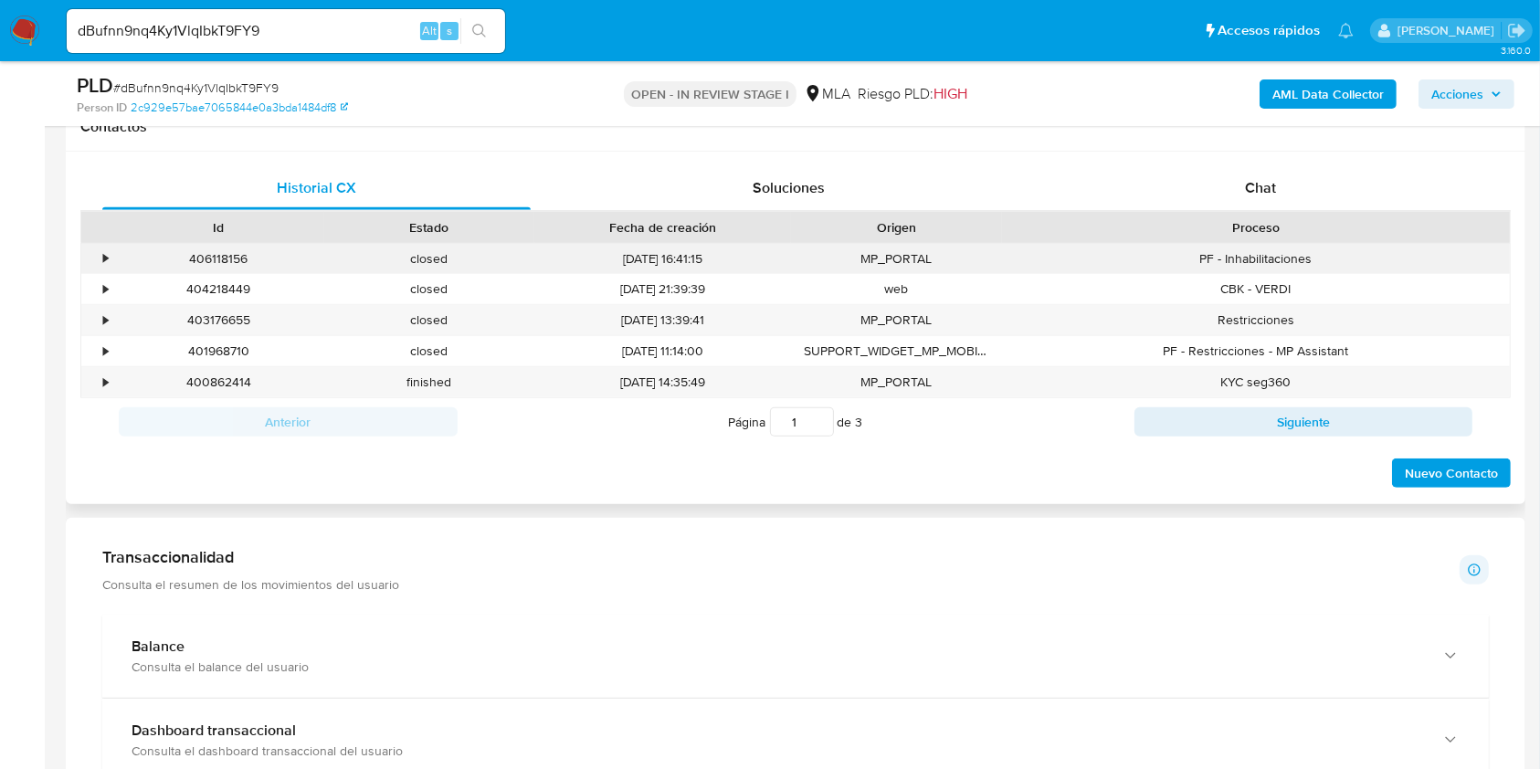
click at [217, 262] on div "406118156" at bounding box center [218, 259] width 211 height 30
copy div "406118156"
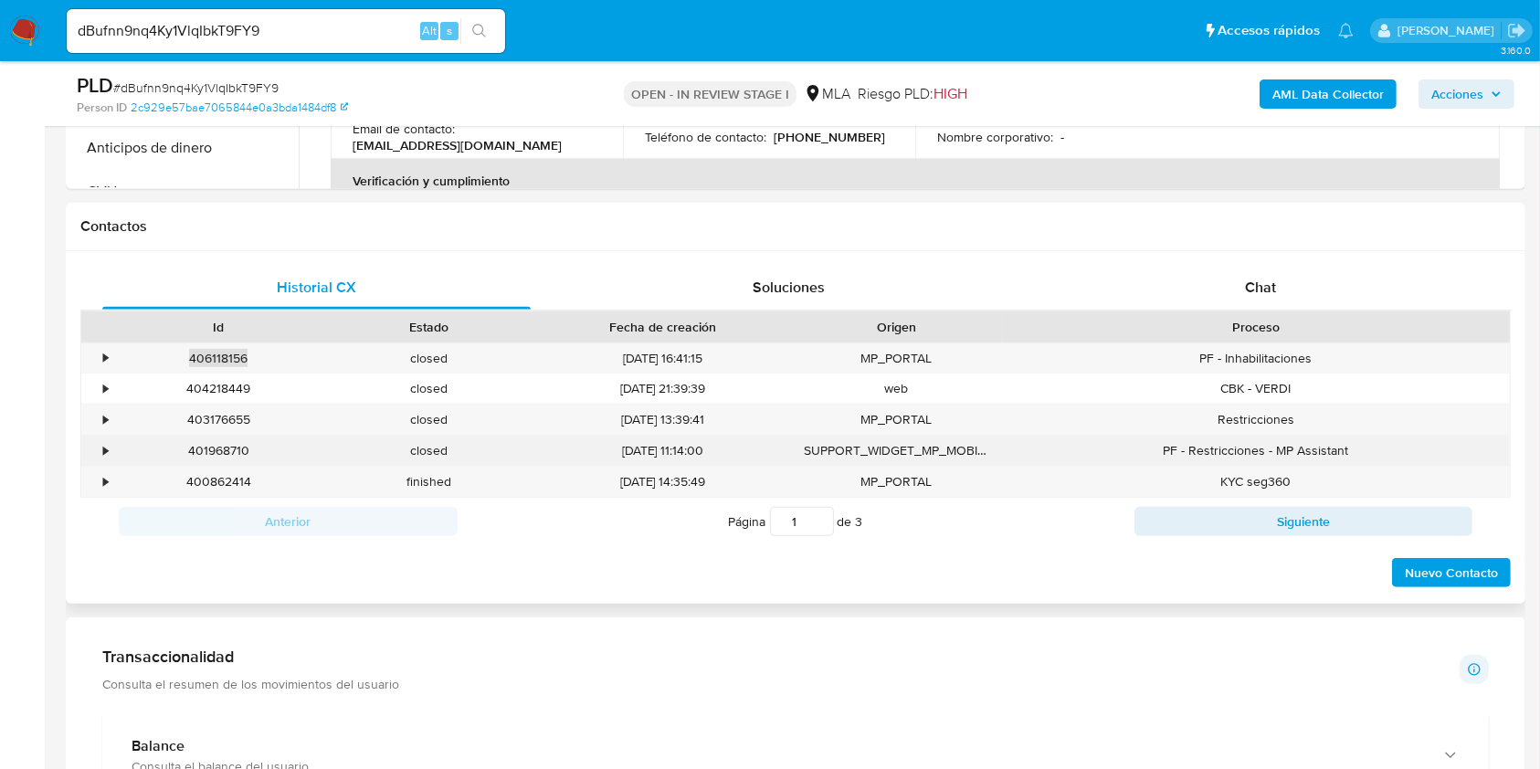
scroll to position [731, 0]
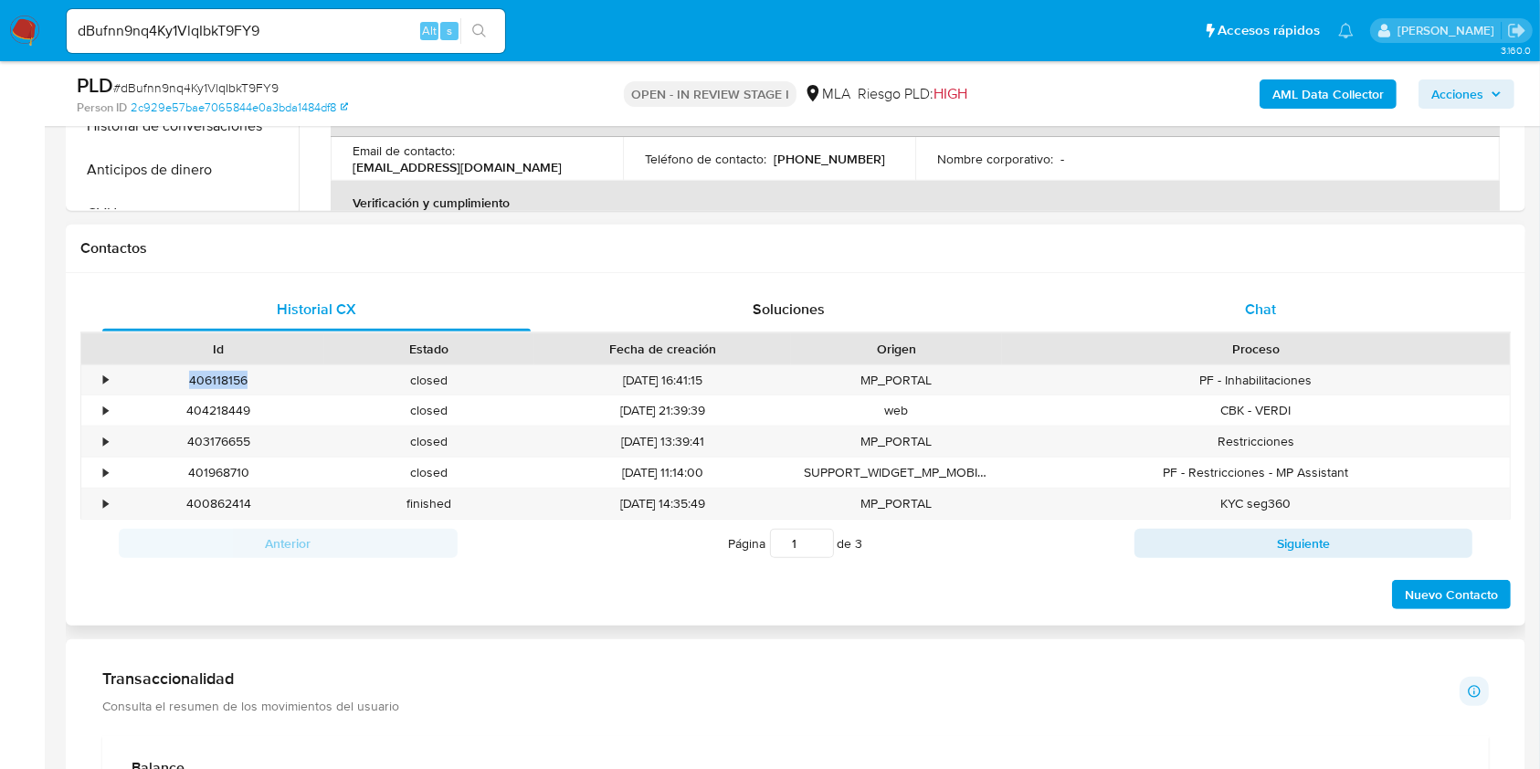
click at [1248, 306] on span "Chat" at bounding box center [1260, 309] width 31 height 21
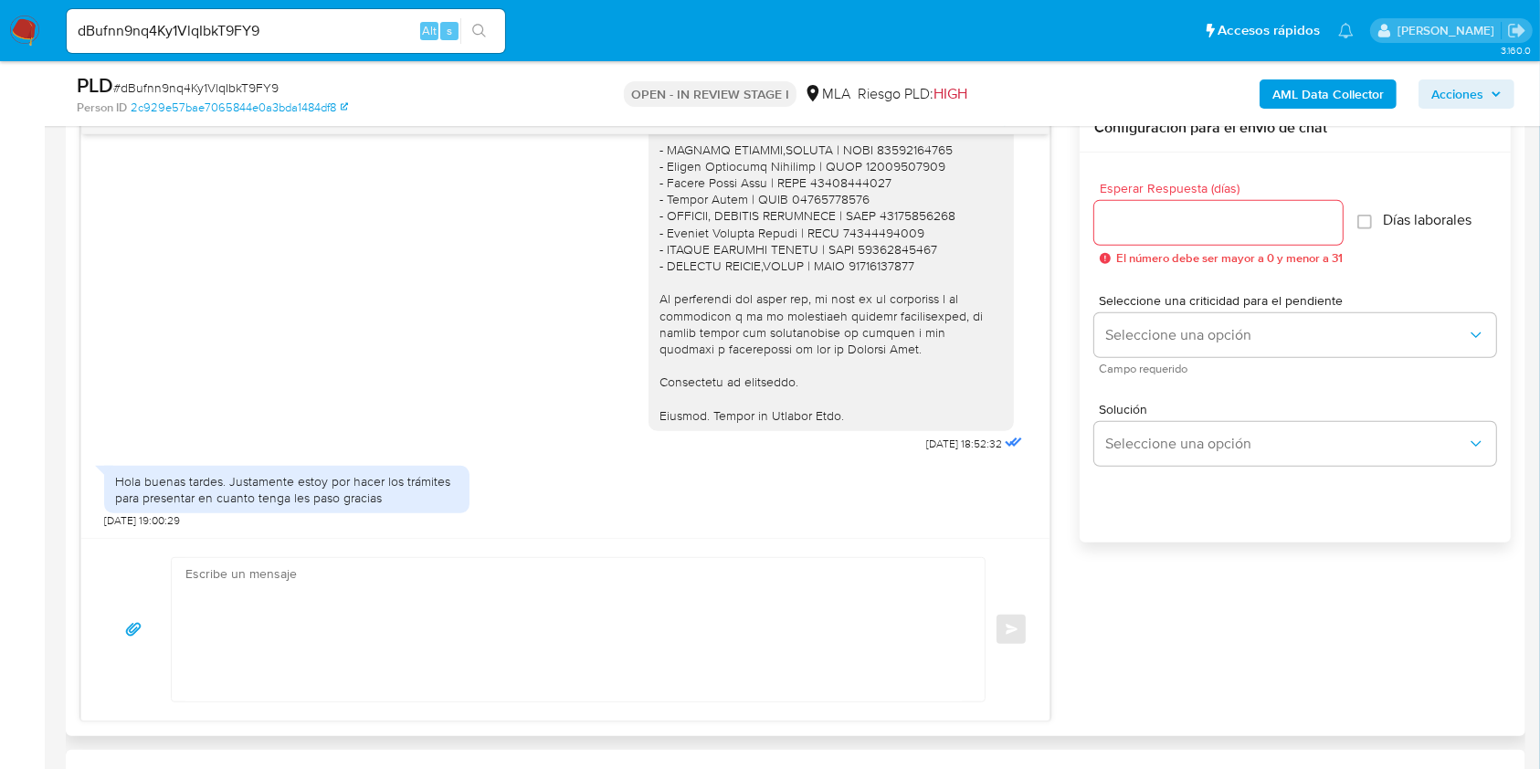
scroll to position [1807, 0]
click at [926, 442] on span "18/09/2025 18:52:32" at bounding box center [964, 444] width 76 height 15
drag, startPoint x: 890, startPoint y: 442, endPoint x: 921, endPoint y: 443, distance: 31.1
click at [926, 443] on span "18/09/2025 18:52:32" at bounding box center [964, 444] width 76 height 15
copy span "18/09/2025"
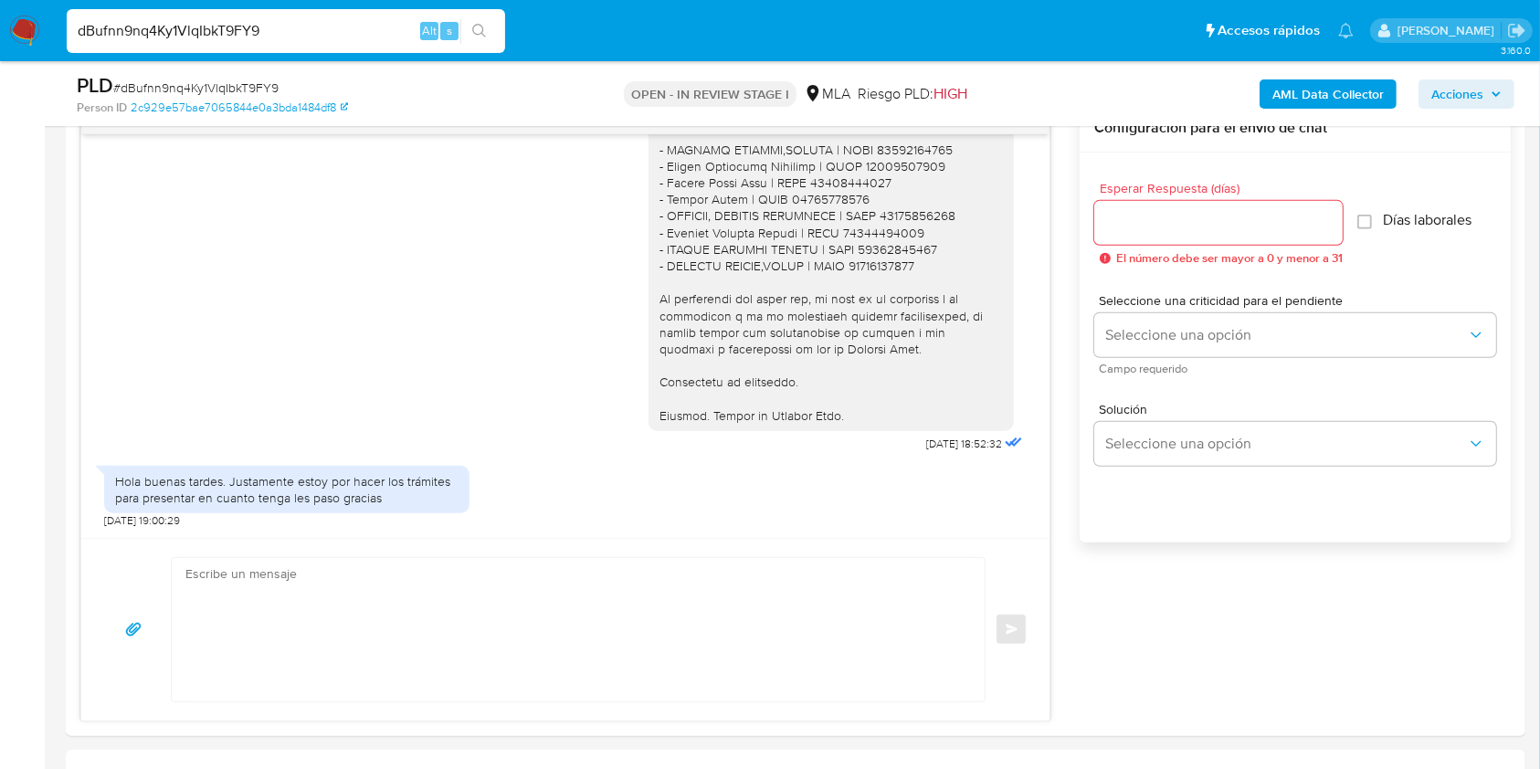
click at [391, 28] on input "dBufnn9nq4Ky1VlqIbkT9FY9" at bounding box center [286, 31] width 438 height 24
paste input "S8yCyDXOCNN0dGHOoq55WohB"
click at [458, 36] on input "S8yCyDXOCNN0dGHOoq55WohB" at bounding box center [286, 31] width 438 height 24
type input "S8yCyDXOCNN0dGHOoq55WohB"
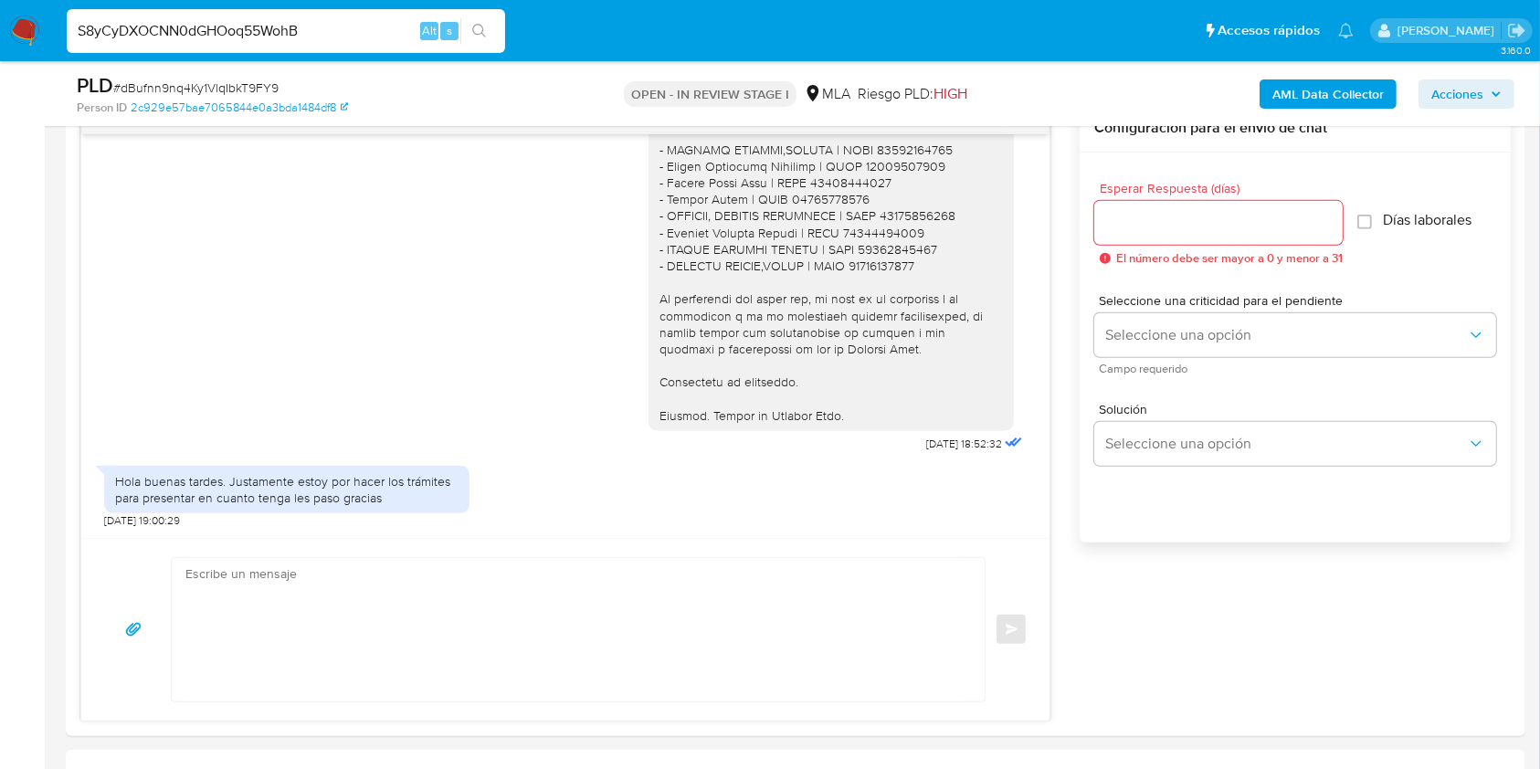
click at [482, 35] on icon "search-icon" at bounding box center [479, 31] width 15 height 15
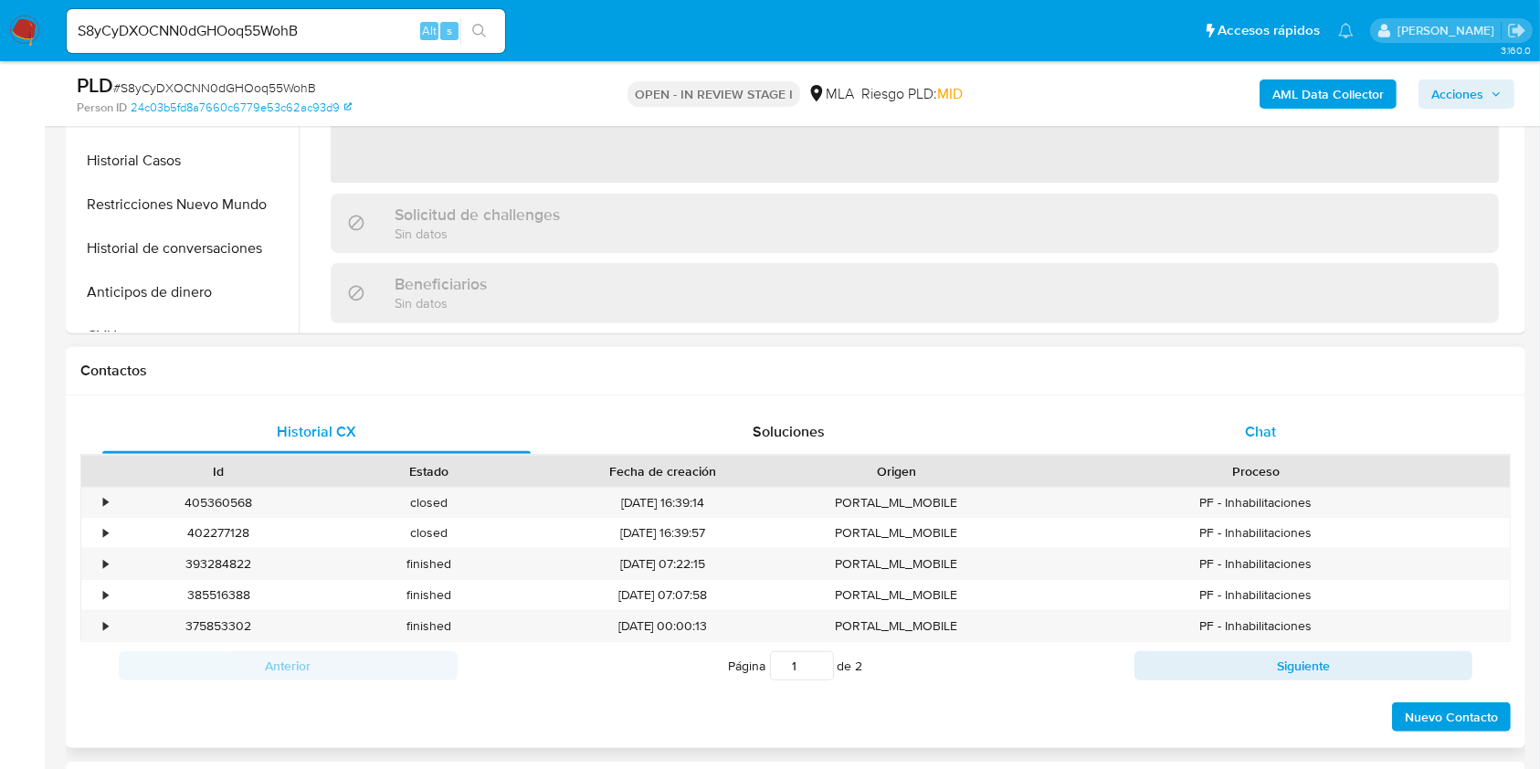
click at [1330, 447] on div "Chat" at bounding box center [1261, 432] width 428 height 44
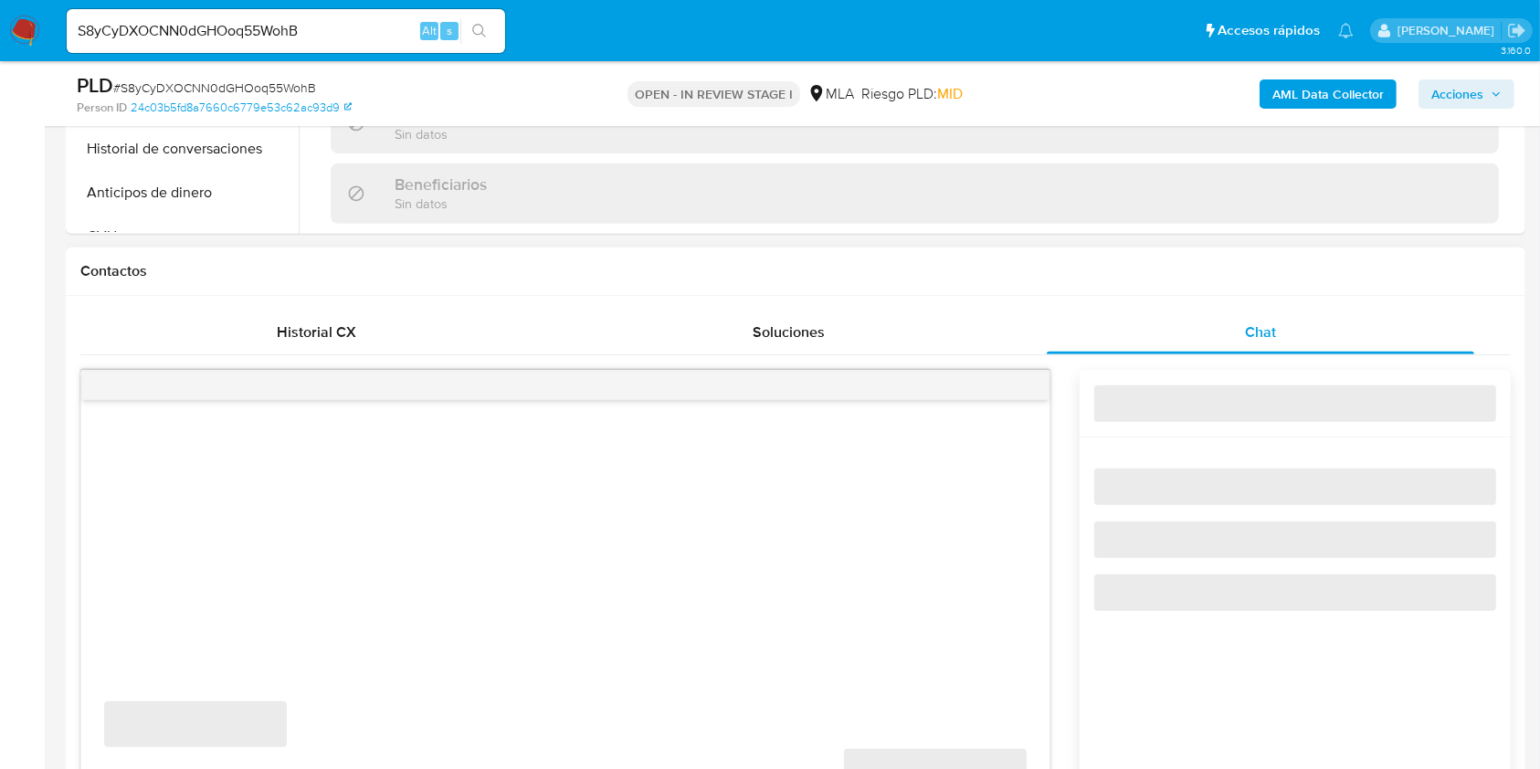
scroll to position [974, 0]
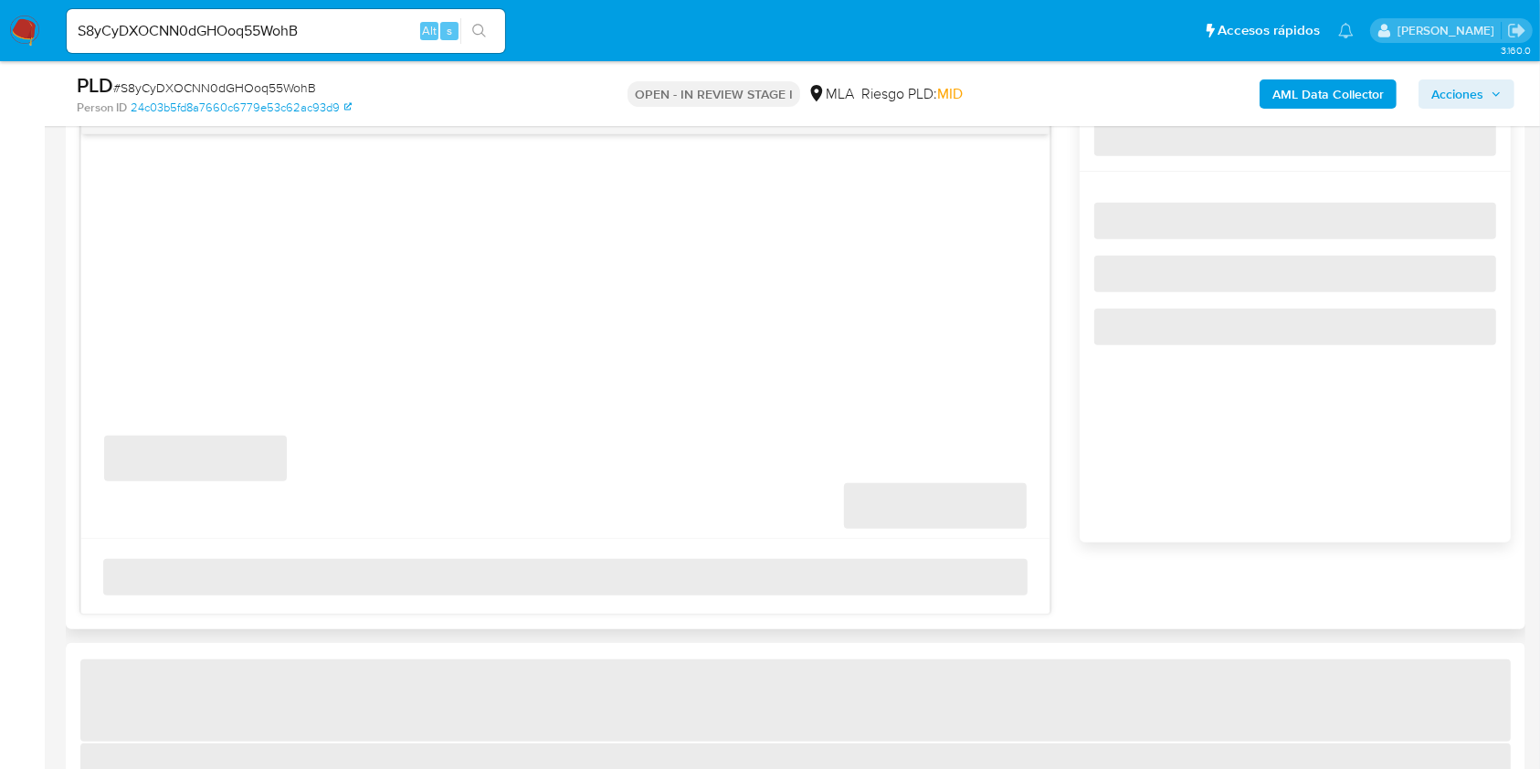
select select "10"
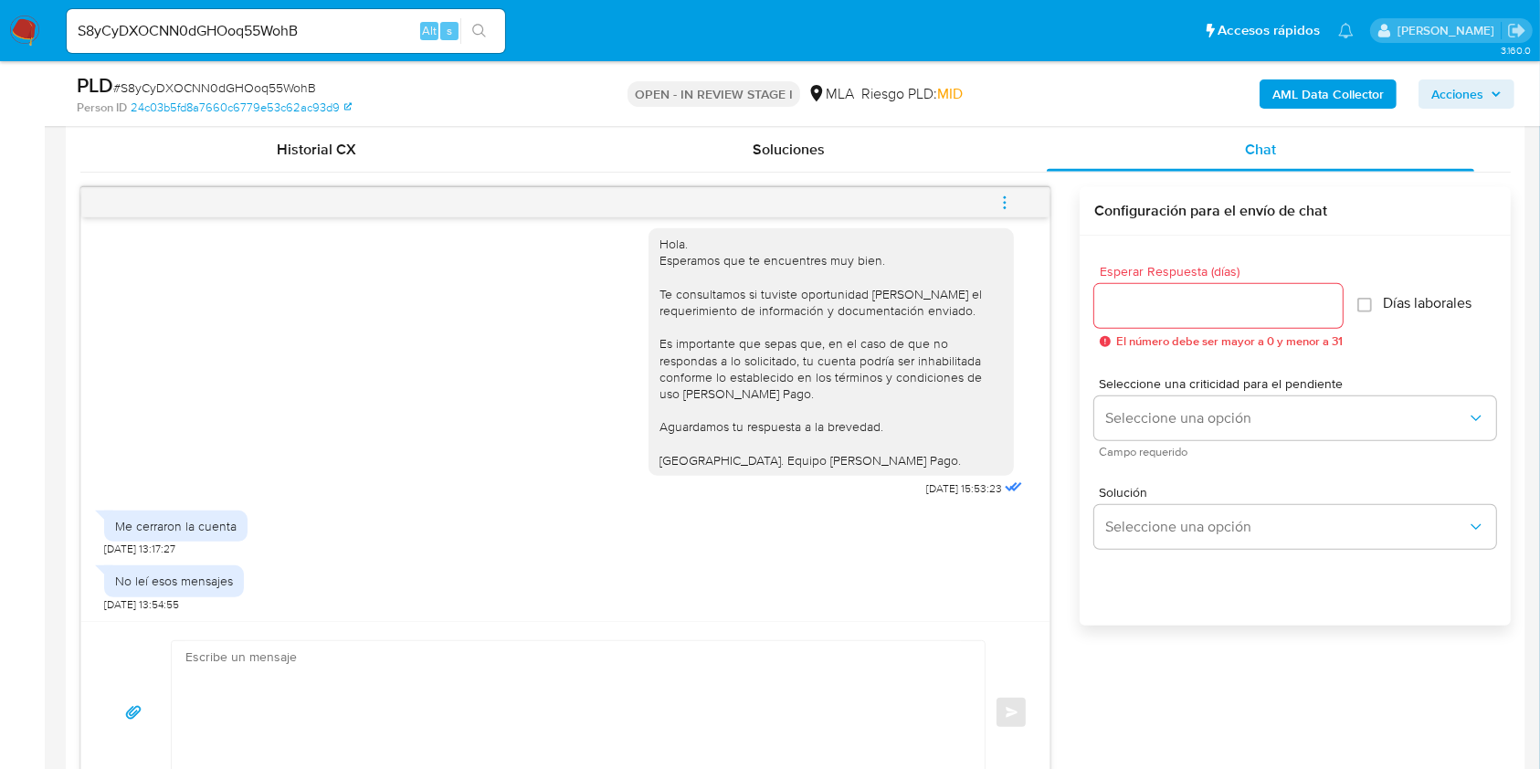
scroll to position [852, 0]
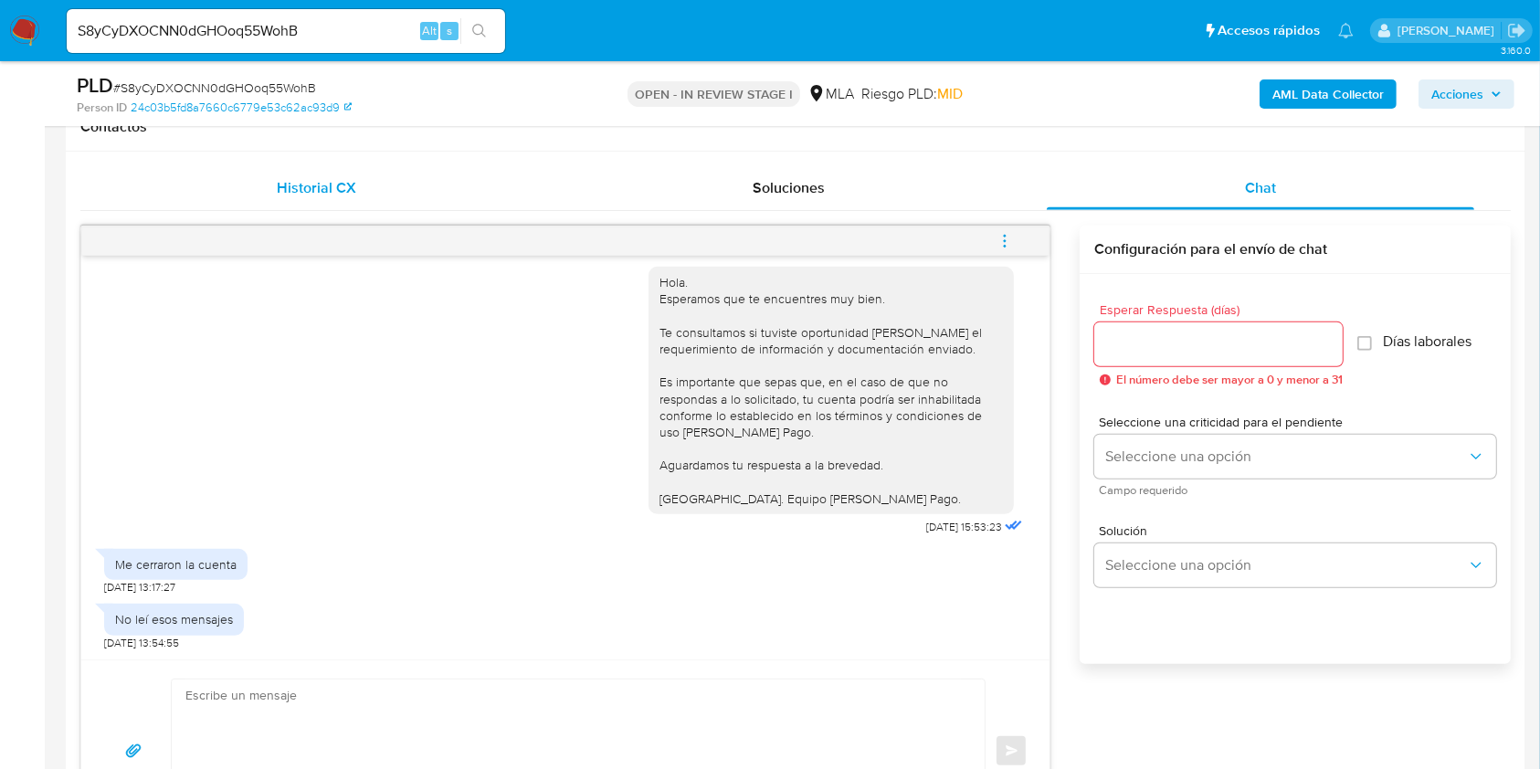
click at [332, 194] on span "Historial CX" at bounding box center [316, 187] width 79 height 21
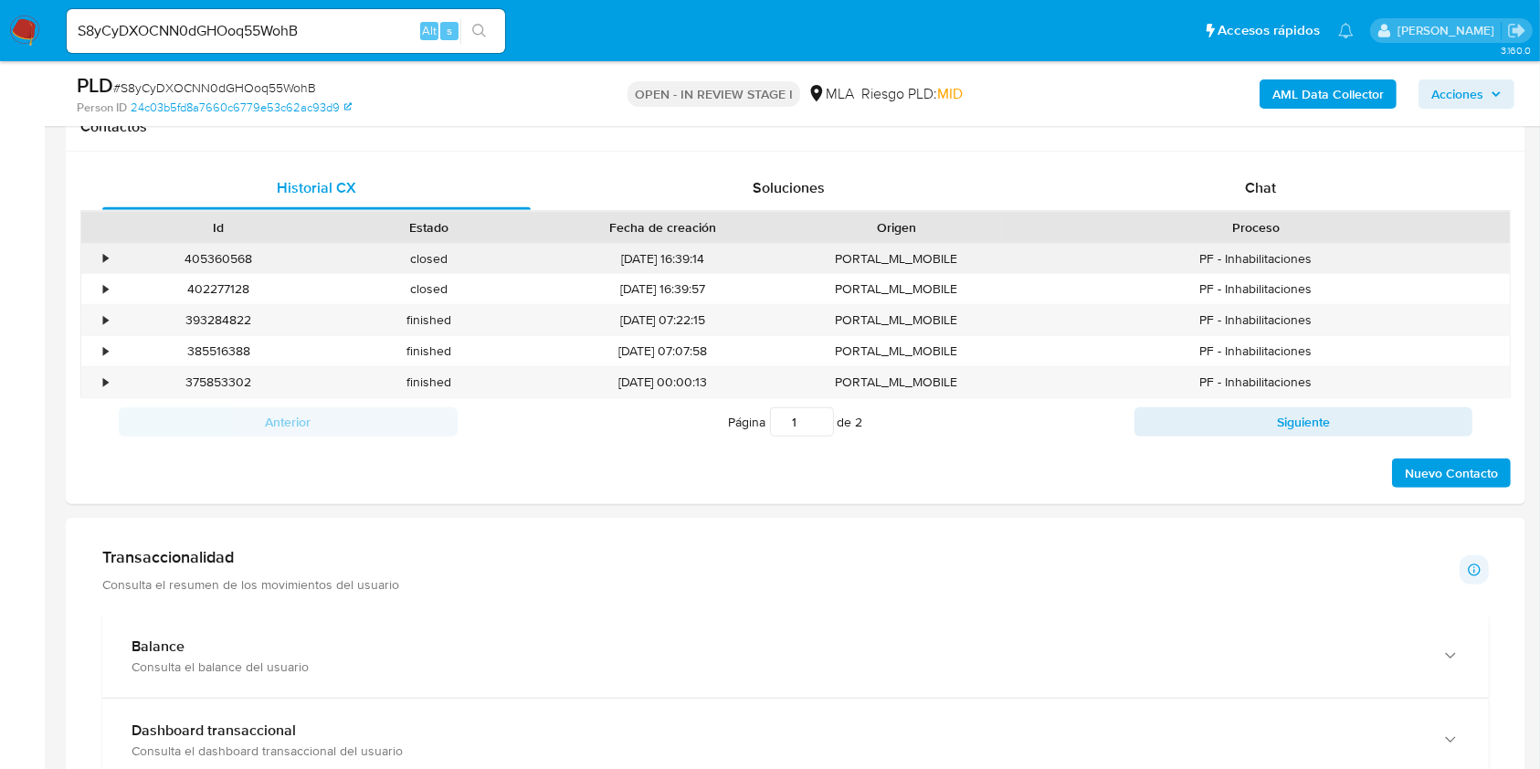
click at [213, 261] on div "405360568" at bounding box center [218, 259] width 211 height 30
click at [1290, 186] on div "Chat" at bounding box center [1261, 188] width 428 height 44
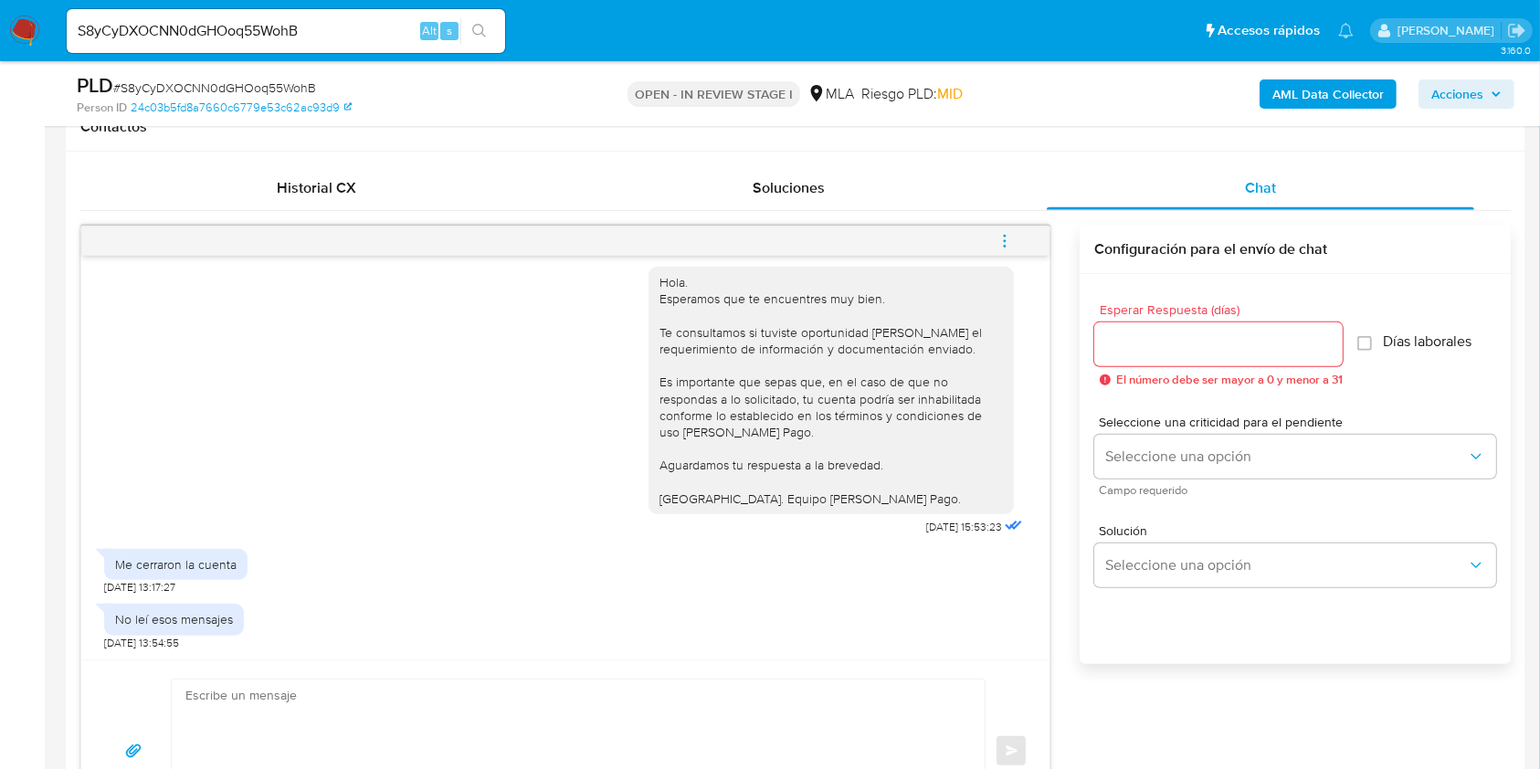
click at [349, 46] on div "S8yCyDXOCNN0dGHOoq55WohB Alt s" at bounding box center [286, 31] width 438 height 44
click at [353, 35] on input "S8yCyDXOCNN0dGHOoq55WohB" at bounding box center [286, 31] width 438 height 24
paste input "ExZY47psVThMX1TlXLC08ClS"
type input "ExZY47psVThMX1TlXLC08ClS"
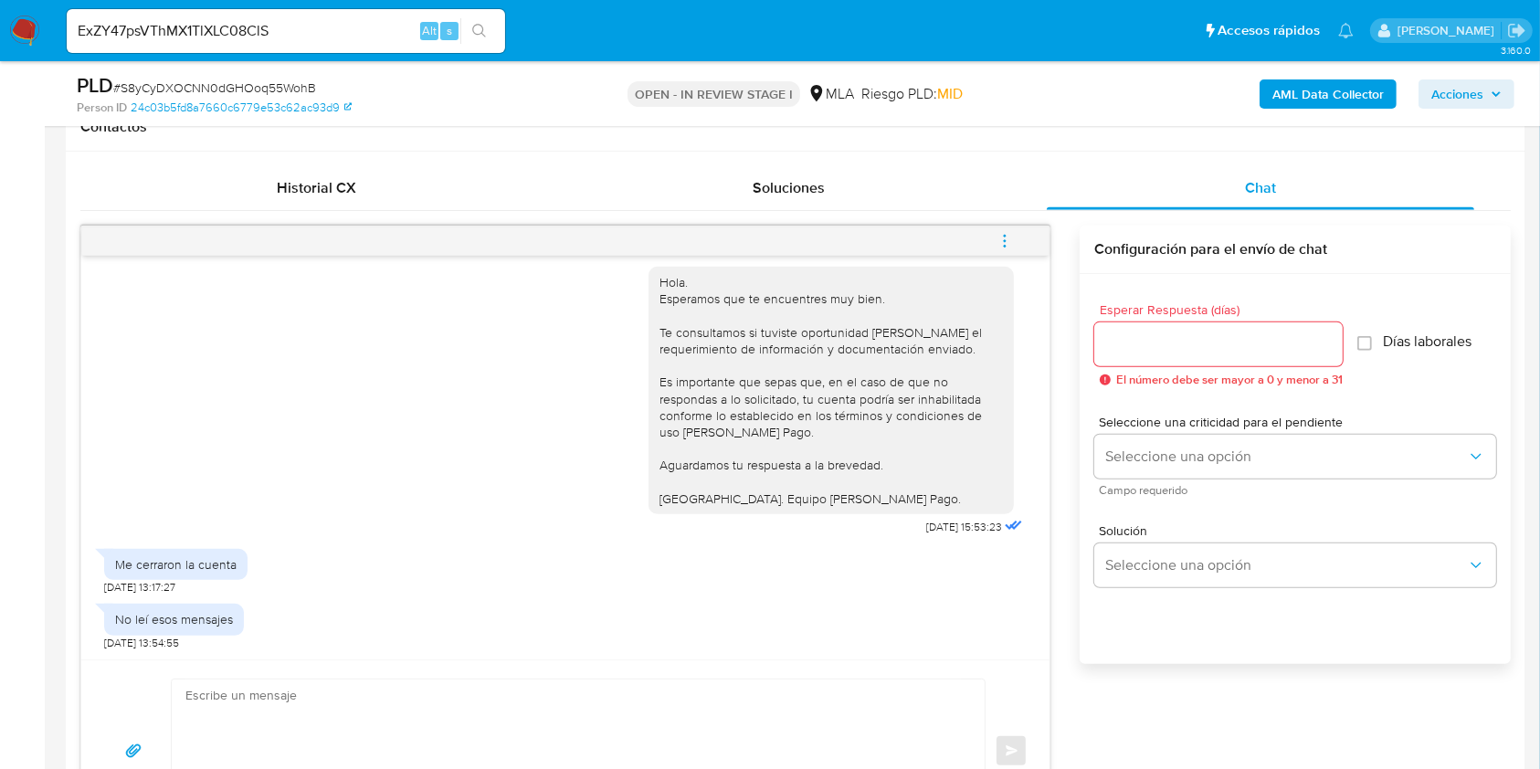
click at [483, 29] on icon "search-icon" at bounding box center [479, 31] width 15 height 15
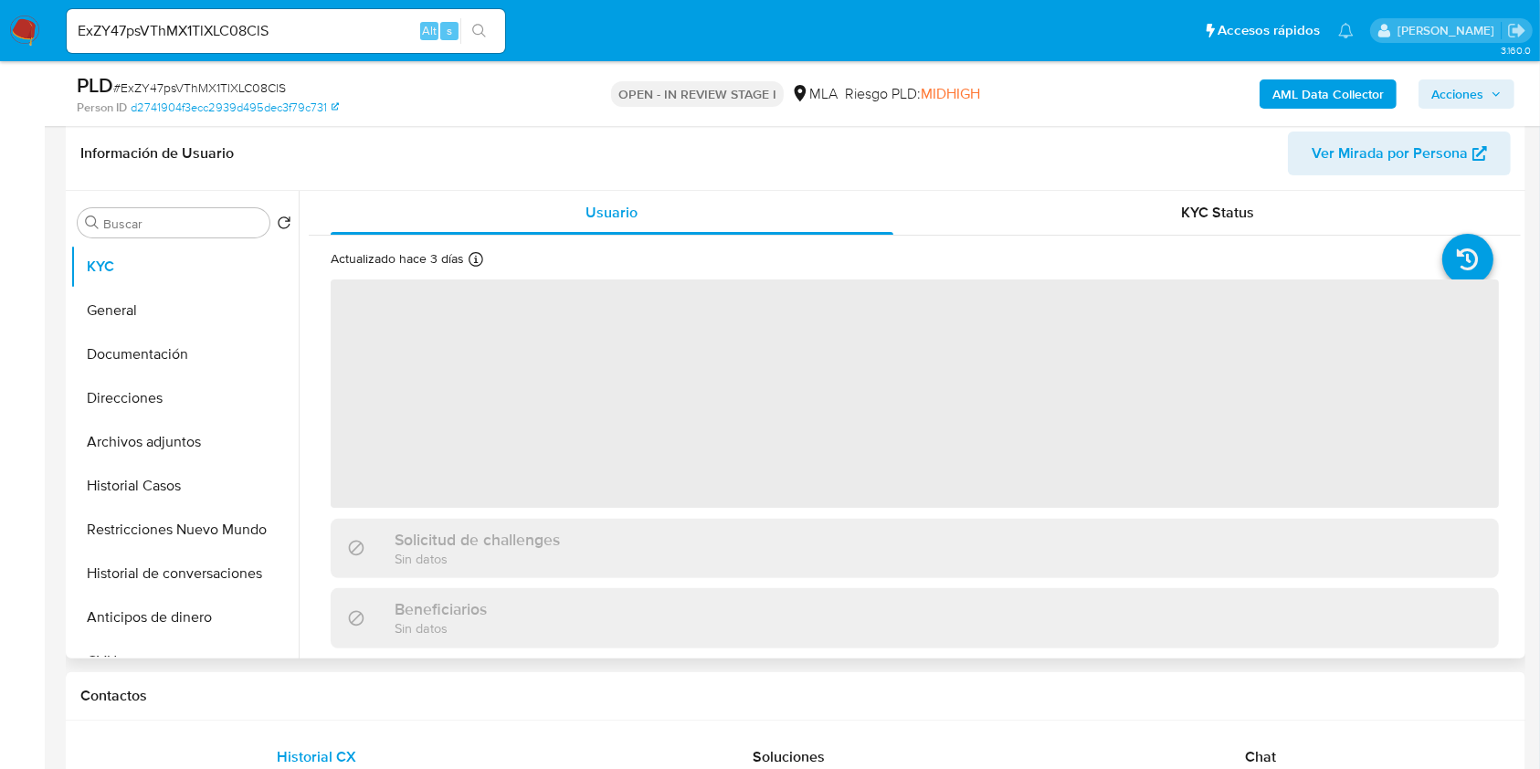
scroll to position [487, 0]
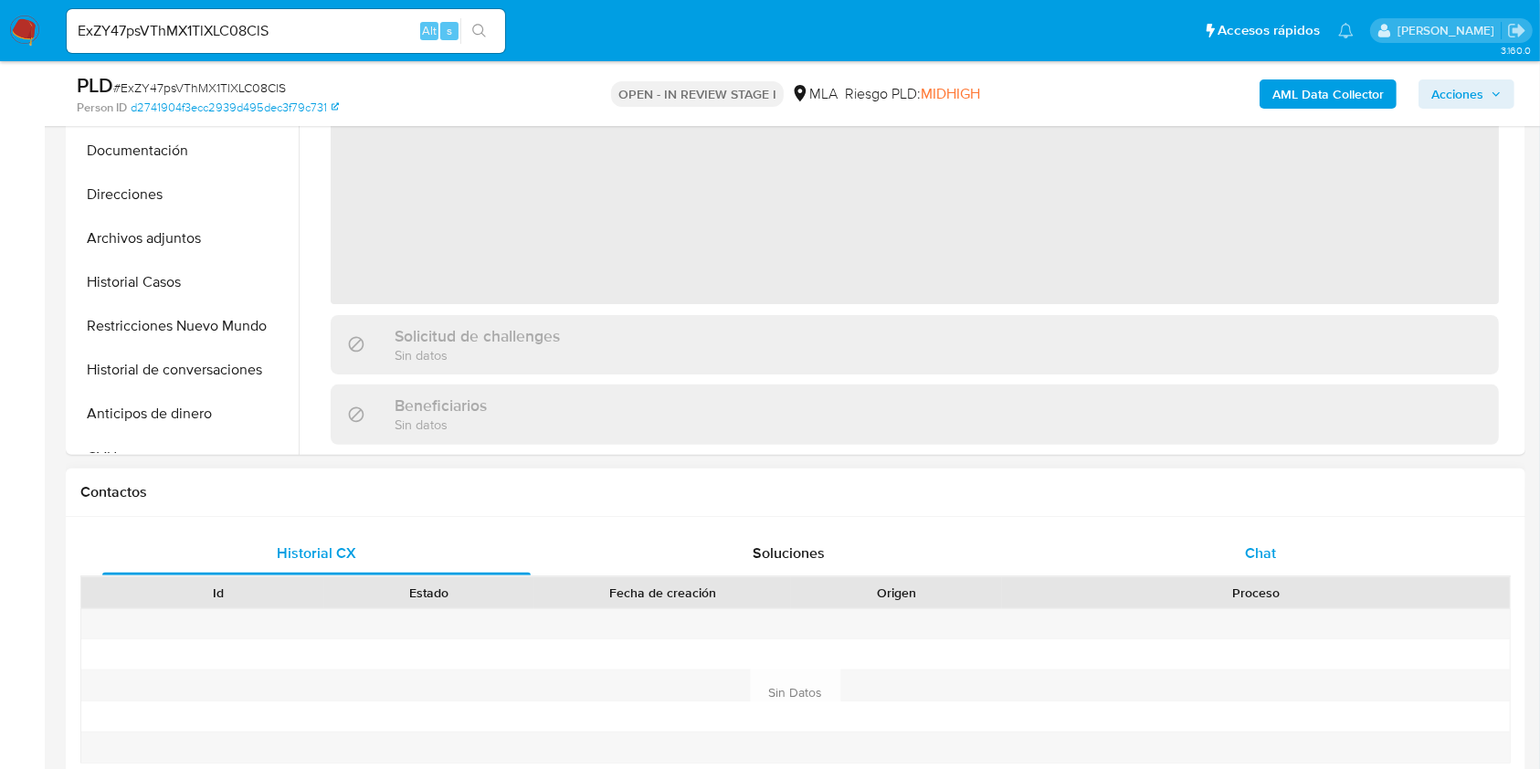
select select "10"
click at [1335, 569] on div "Chat" at bounding box center [1261, 554] width 428 height 44
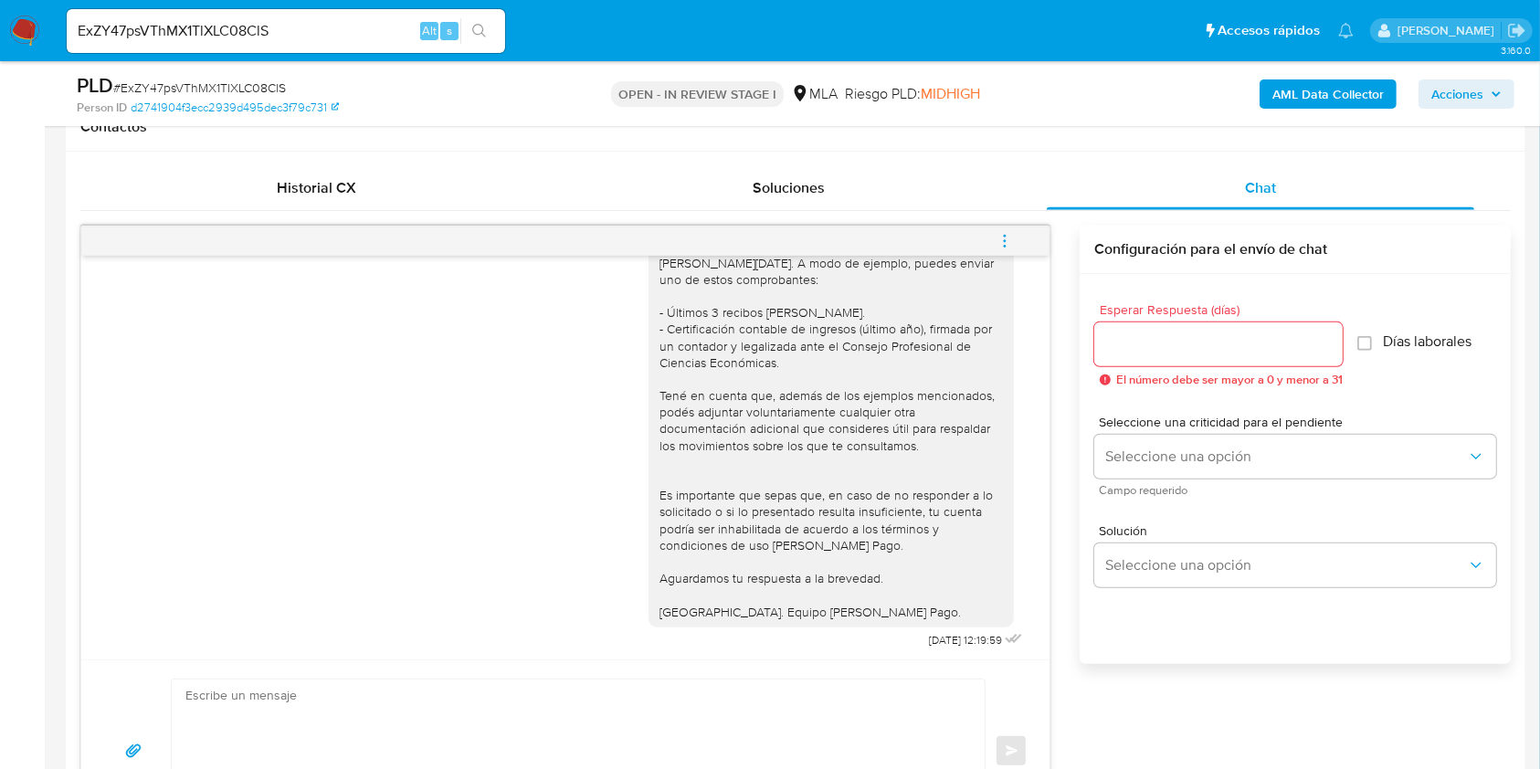
scroll to position [2843, 0]
click at [353, 40] on input "ExZY47psVThMX1TlXLC08ClS" at bounding box center [286, 31] width 438 height 24
paste input "Ta8HsgPQ0JyNSfAffBpEpwPg"
type input "Ta8HsgPQ0JyNSfAffBpEpwPg"
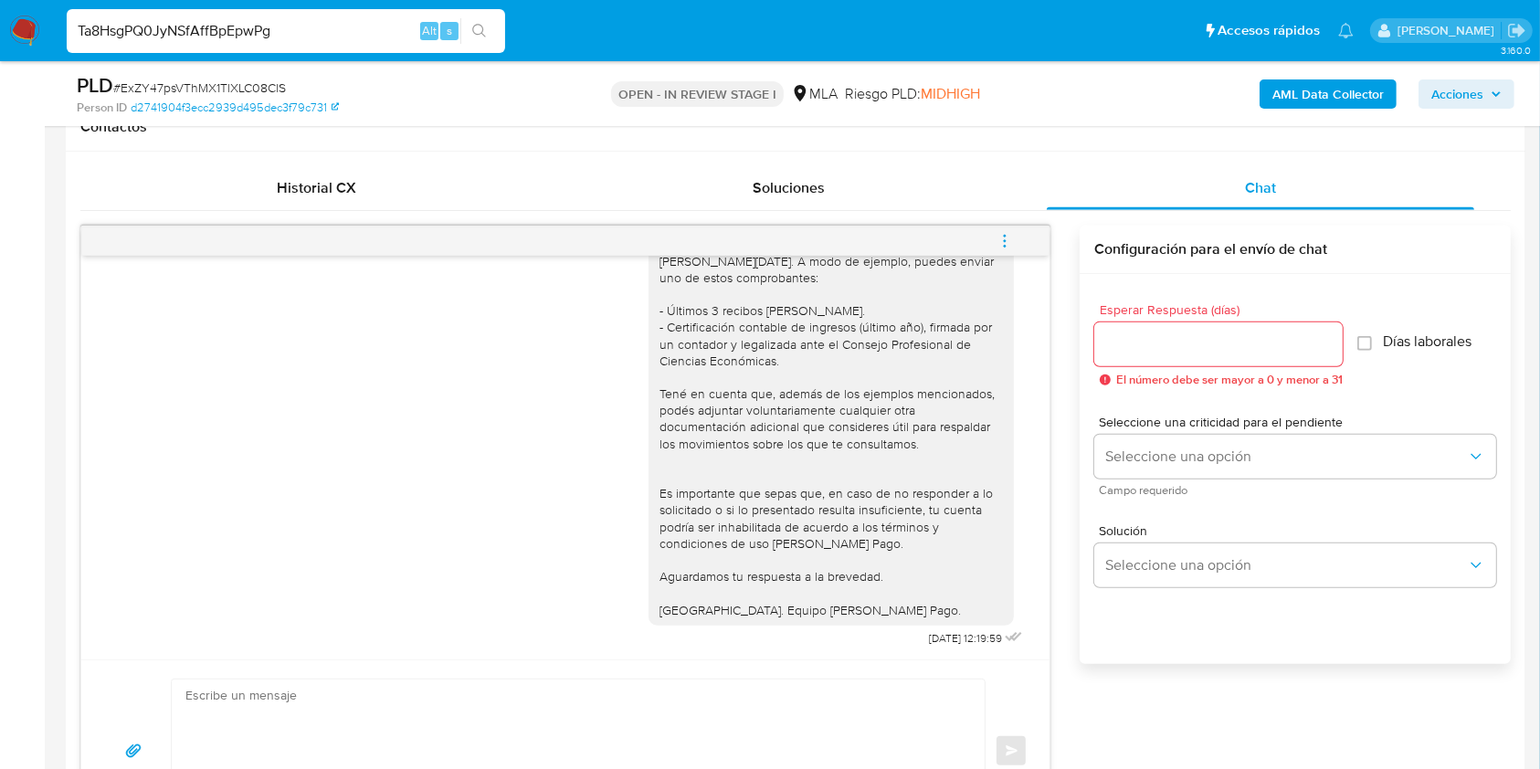
click at [482, 16] on div "Ta8HsgPQ0JyNSfAffBpEpwPg Alt s" at bounding box center [286, 31] width 438 height 44
click at [500, 43] on div "Ta8HsgPQ0JyNSfAffBpEpwPg Alt s" at bounding box center [286, 31] width 438 height 44
click at [458, 32] on div "s" at bounding box center [449, 31] width 18 height 18
click at [481, 28] on icon "search-icon" at bounding box center [479, 31] width 15 height 15
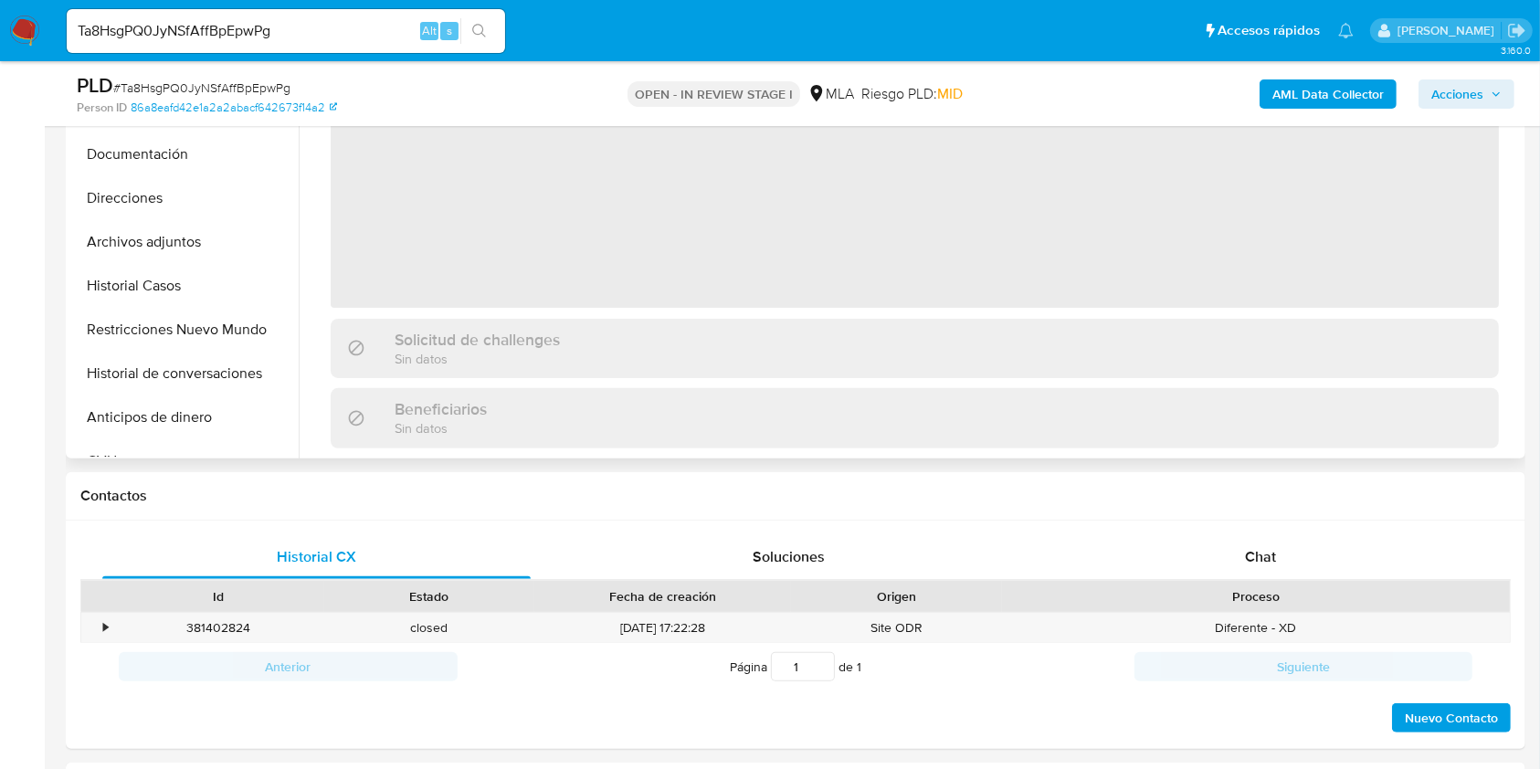
scroll to position [487, 0]
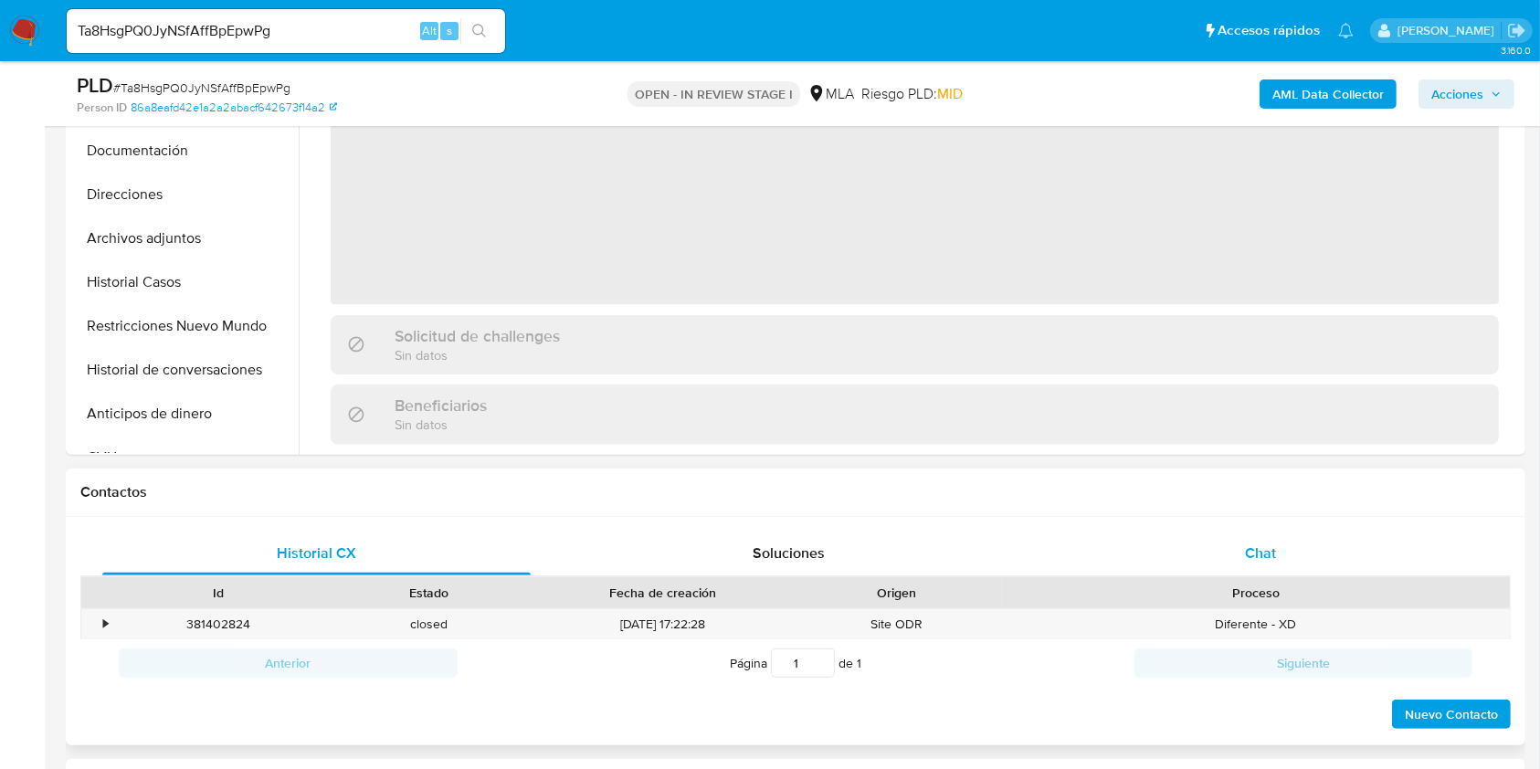
select select "10"
click at [1273, 550] on span "Chat" at bounding box center [1260, 552] width 31 height 21
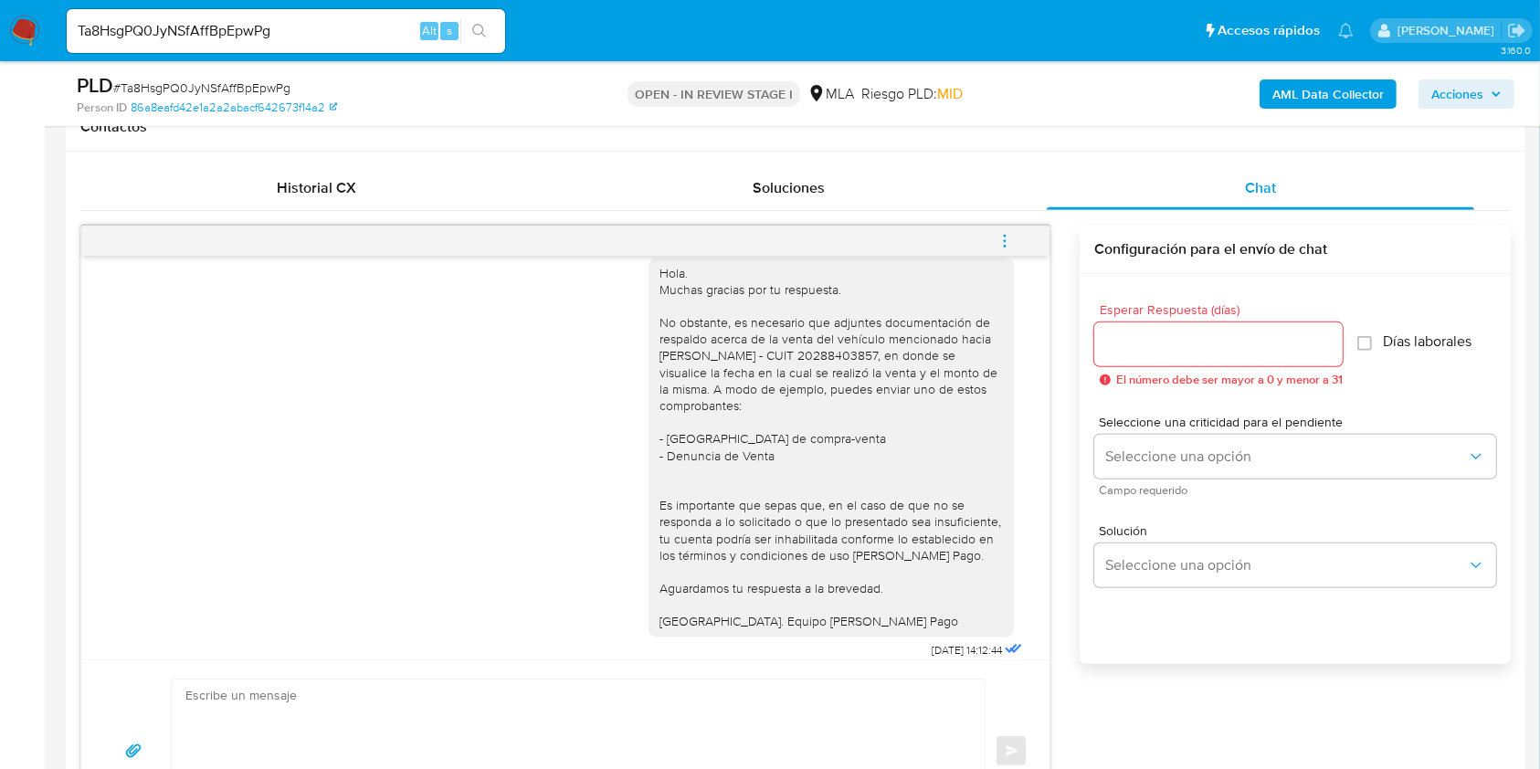
scroll to position [1111, 0]
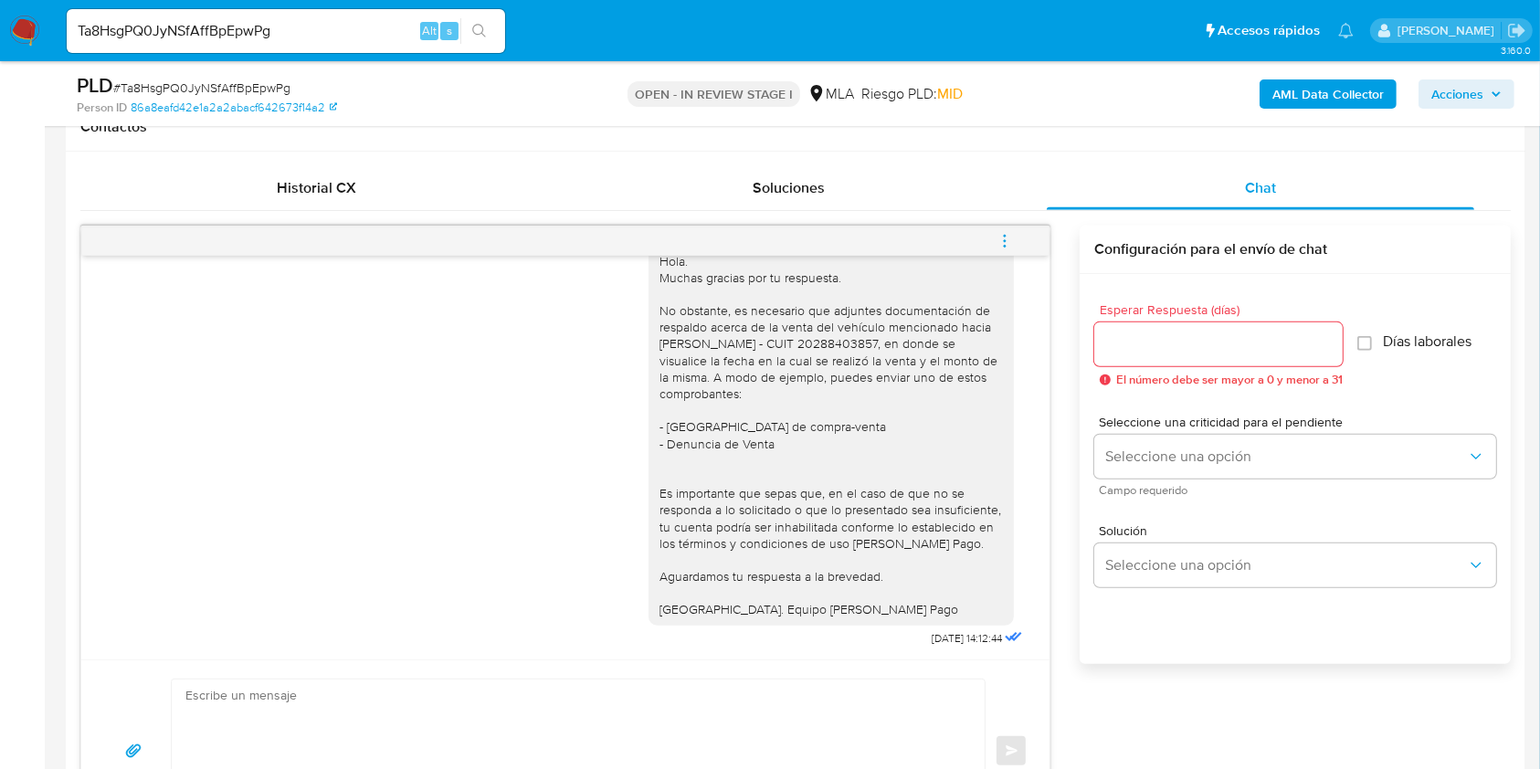
click at [350, 13] on div "Ta8HsgPQ0JyNSfAffBpEpwPg Alt s" at bounding box center [286, 31] width 438 height 44
click at [348, 28] on input "Ta8HsgPQ0JyNSfAffBpEpwPg" at bounding box center [286, 31] width 438 height 24
paste input "bX6J8OToJd7xOssE1y5QbYpQ"
type input "bX6J8OToJd7xOssE1y5QbYpQ"
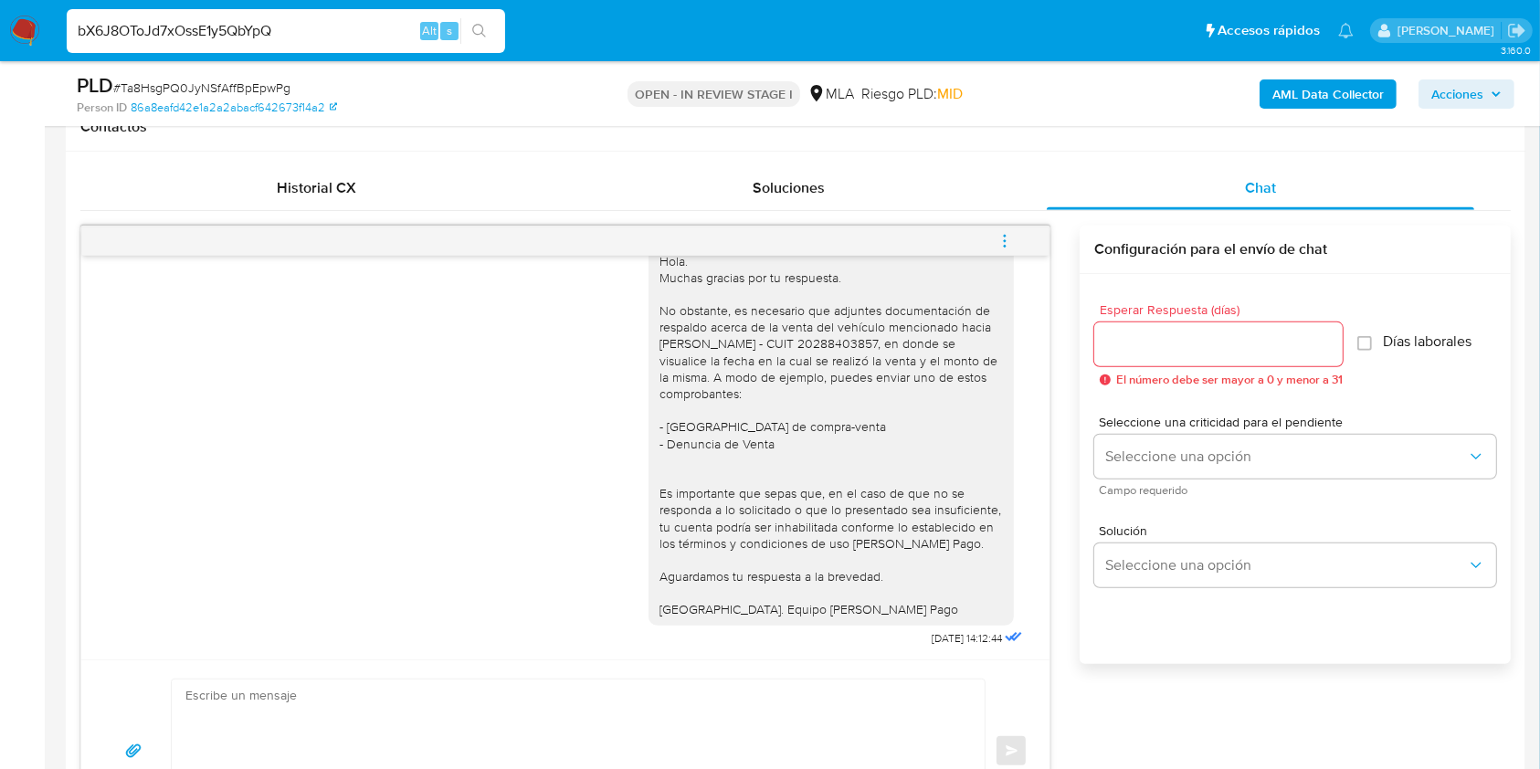
click at [486, 27] on icon "search-icon" at bounding box center [479, 31] width 15 height 15
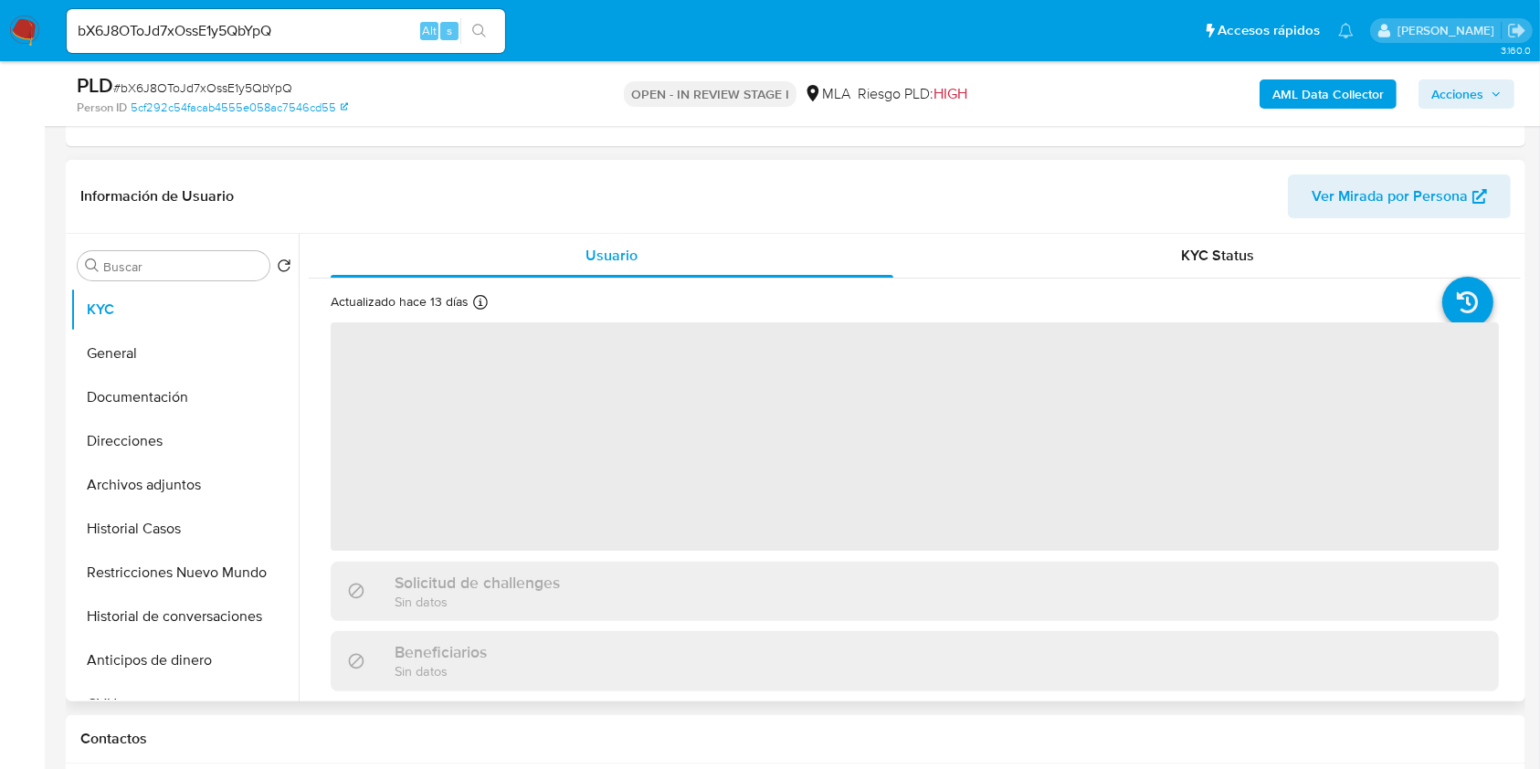
scroll to position [487, 0]
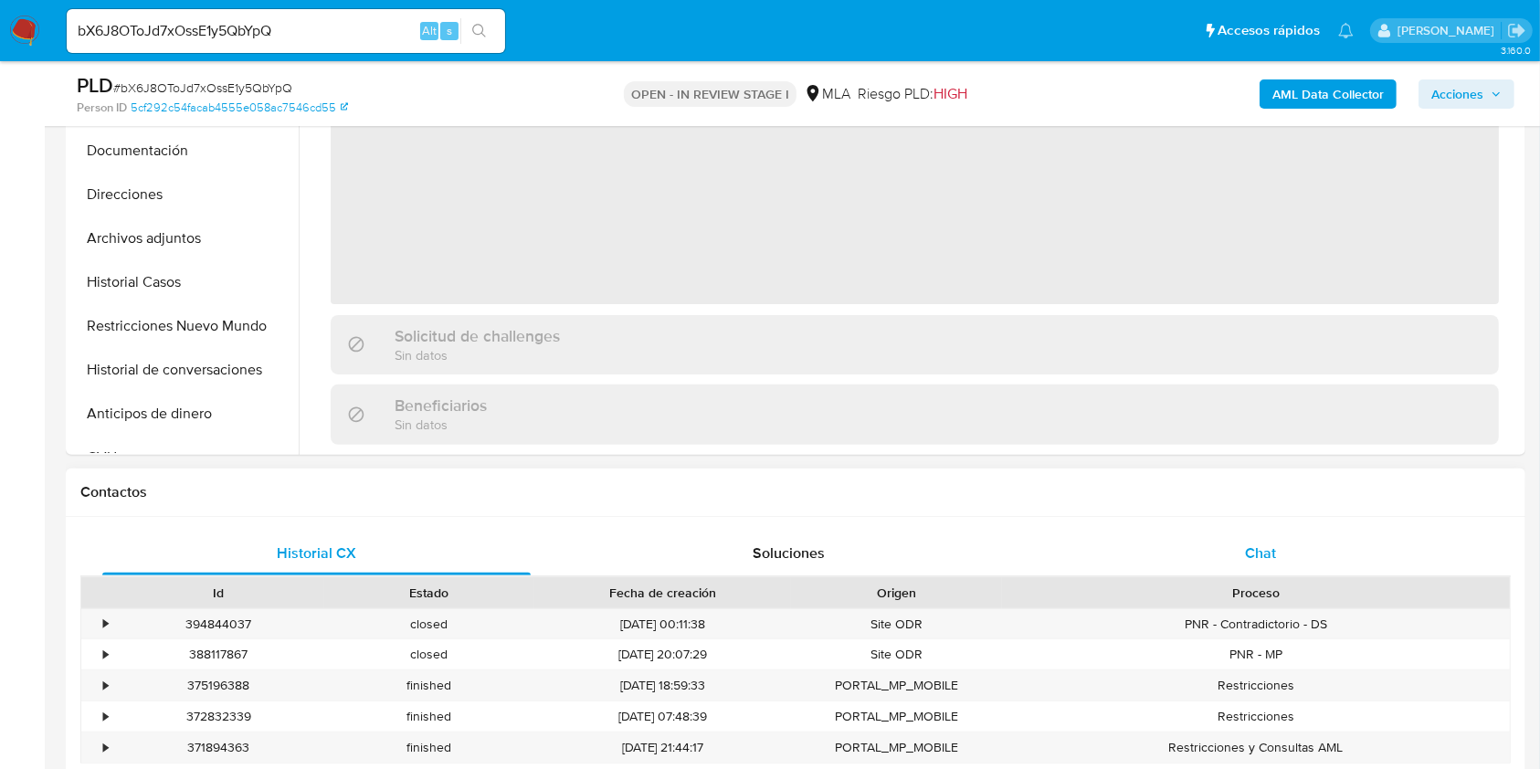
select select "10"
click at [1325, 539] on div "Chat" at bounding box center [1261, 554] width 428 height 44
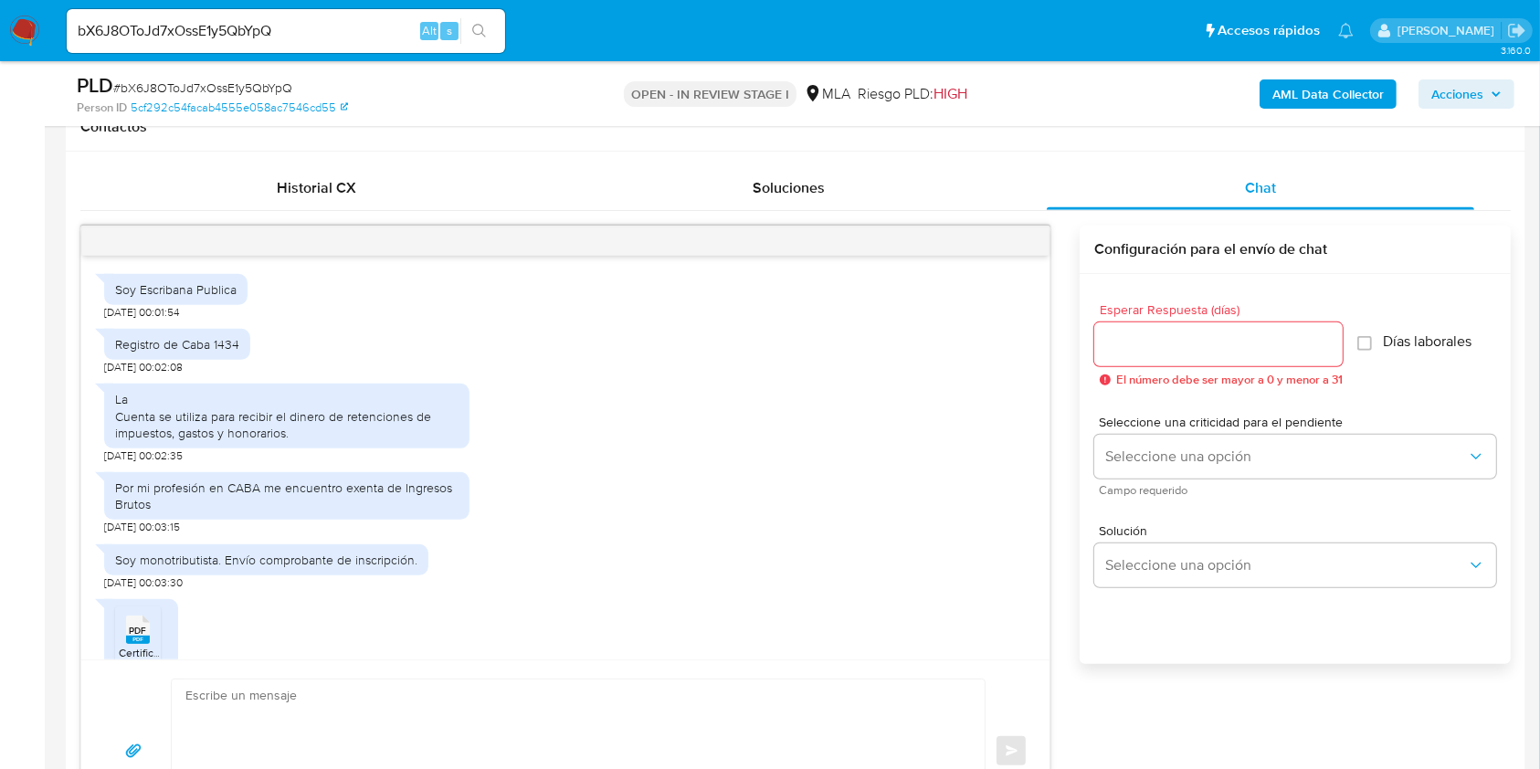
scroll to position [1566, 0]
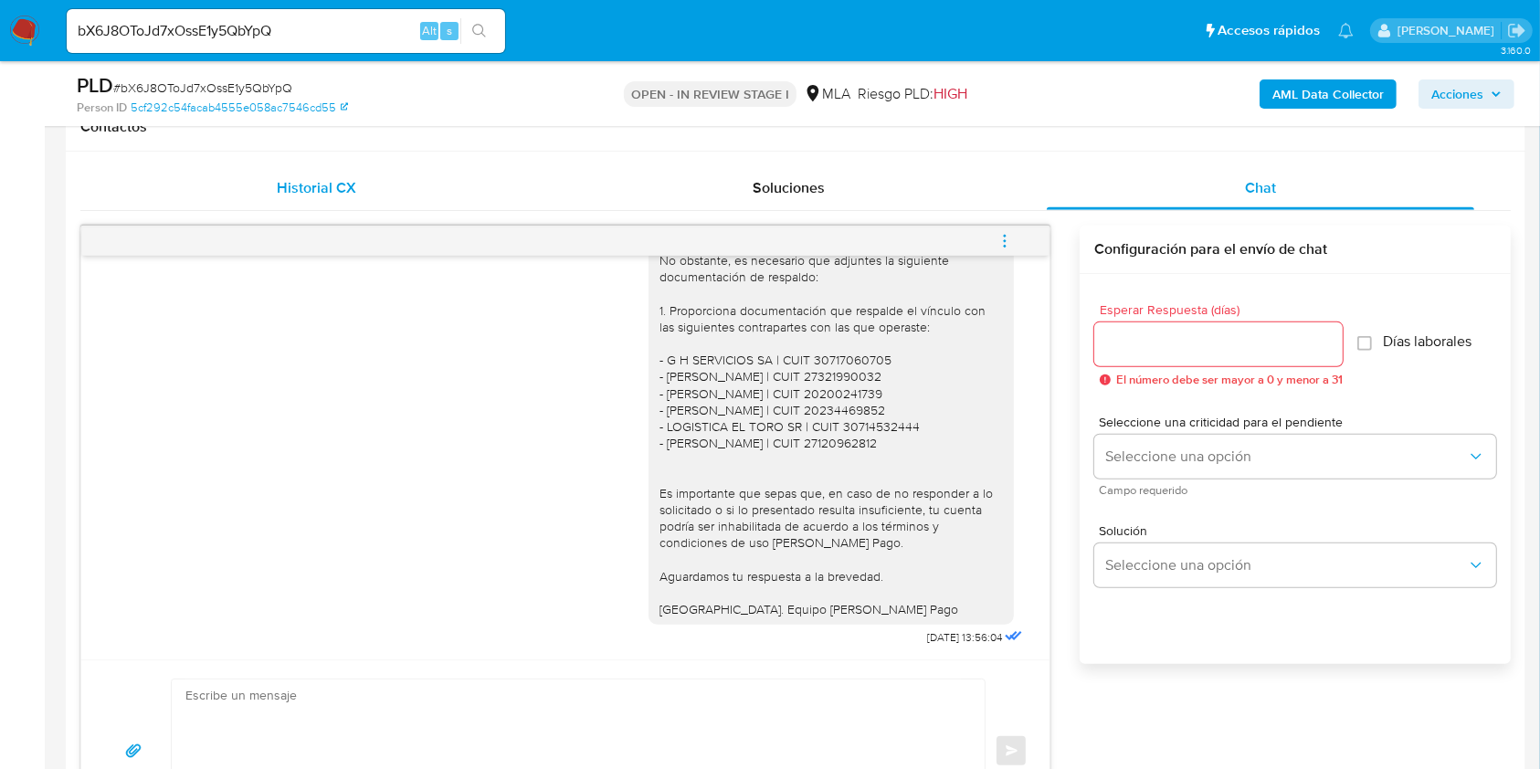
click at [279, 177] on span "Historial CX" at bounding box center [316, 187] width 79 height 21
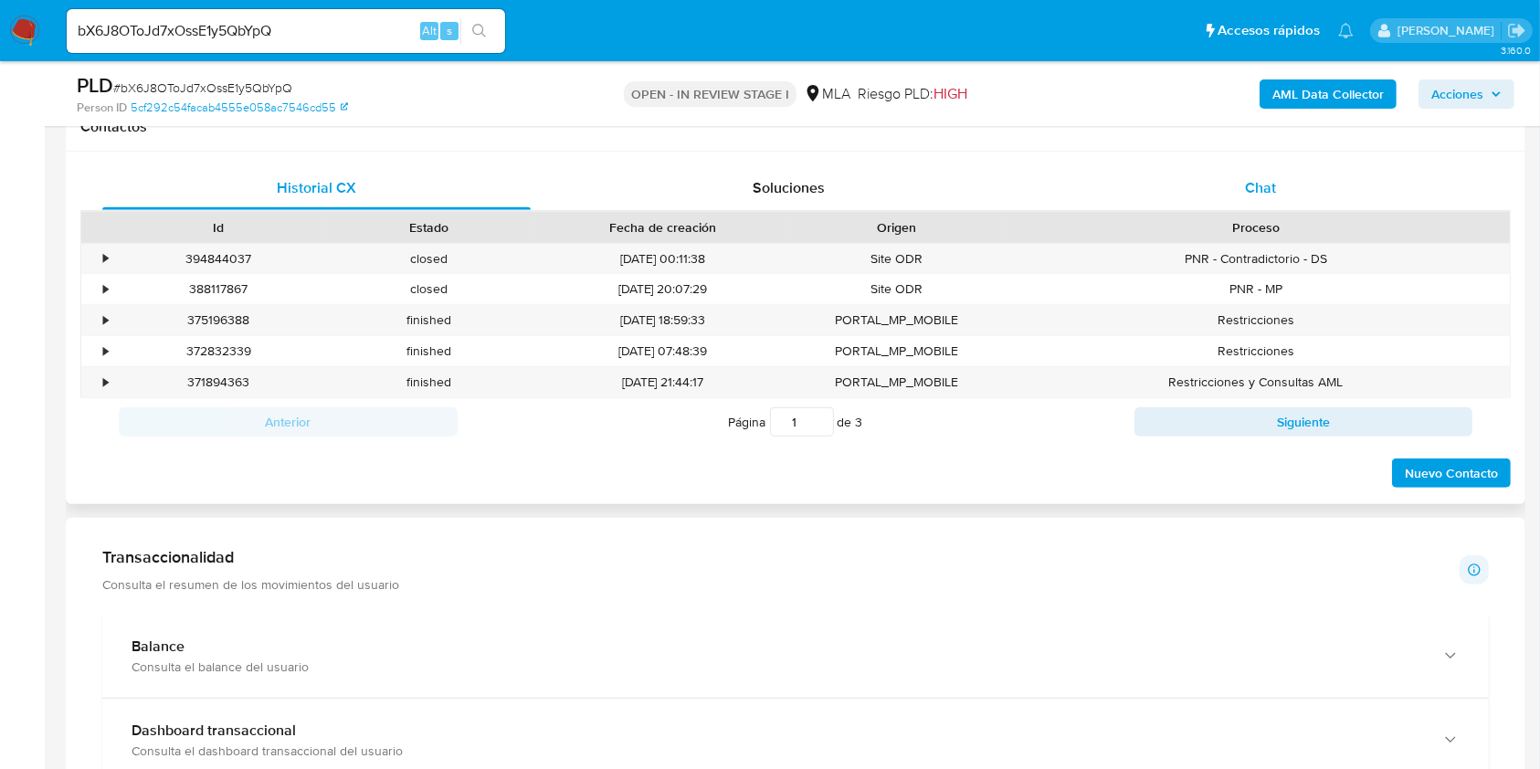
click at [1227, 186] on div "Chat" at bounding box center [1261, 188] width 428 height 44
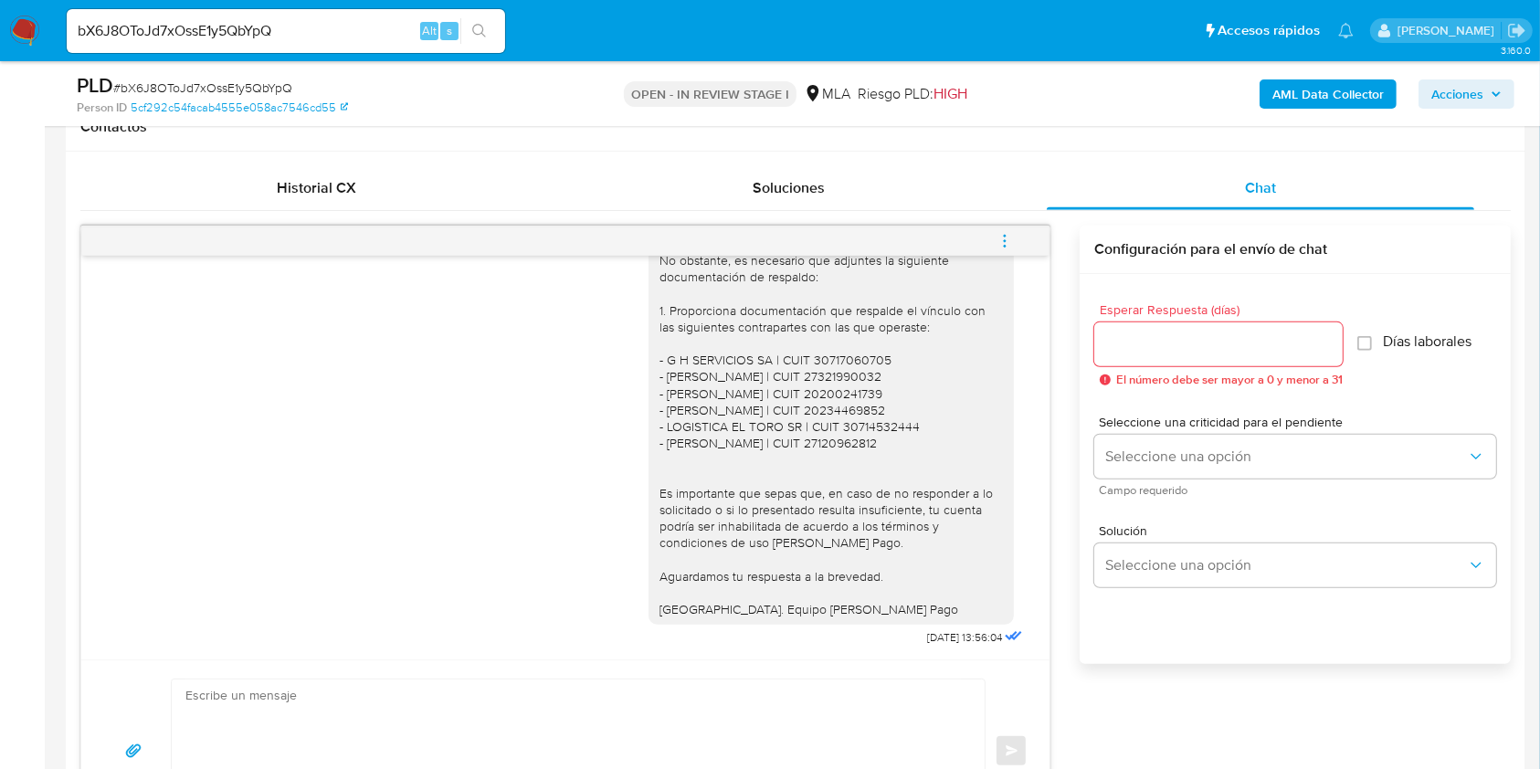
click at [364, 46] on div "bX6J8OToJd7xOssE1y5QbYpQ Alt s" at bounding box center [286, 31] width 438 height 44
click at [365, 44] on div "bX6J8OToJd7xOssE1y5QbYpQ Alt s" at bounding box center [286, 31] width 438 height 44
click at [368, 38] on input "bX6J8OToJd7xOssE1y5QbYpQ" at bounding box center [286, 31] width 438 height 24
paste input "lzgDuNR8QPhpiKYODE8orIo8"
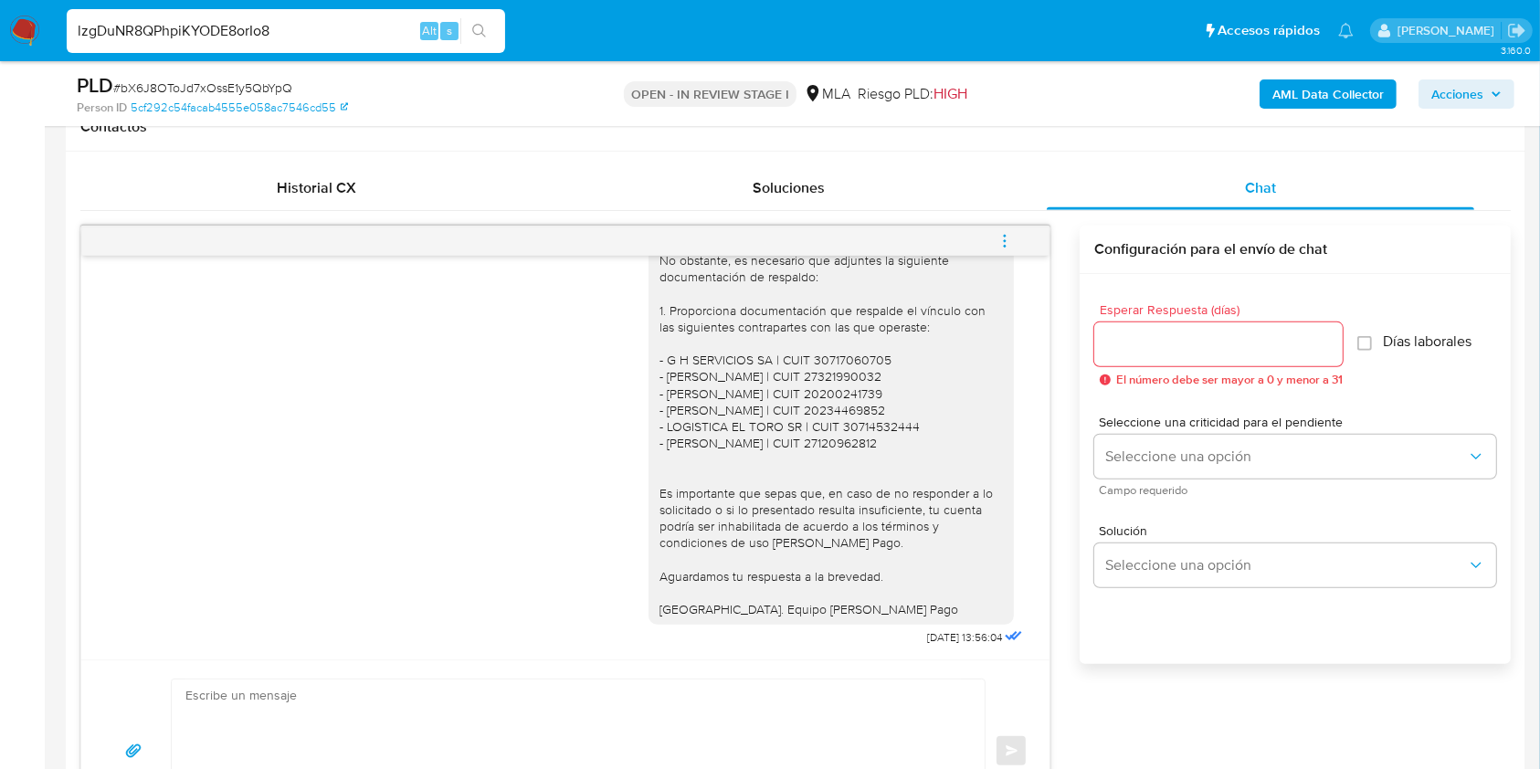
type input "lzgDuNR8QPhpiKYODE8orIo8"
click at [473, 33] on icon "search-icon" at bounding box center [479, 31] width 15 height 15
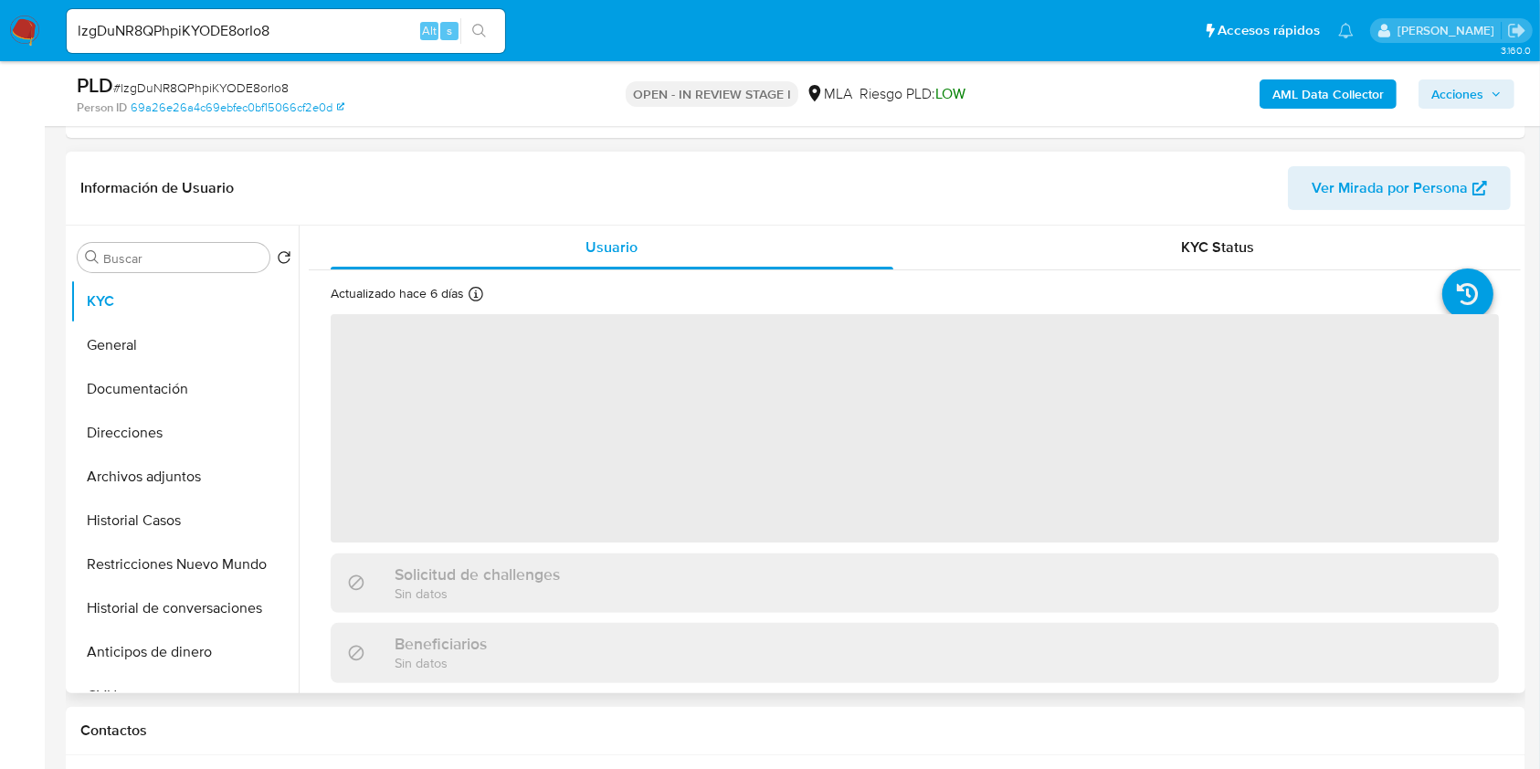
scroll to position [608, 0]
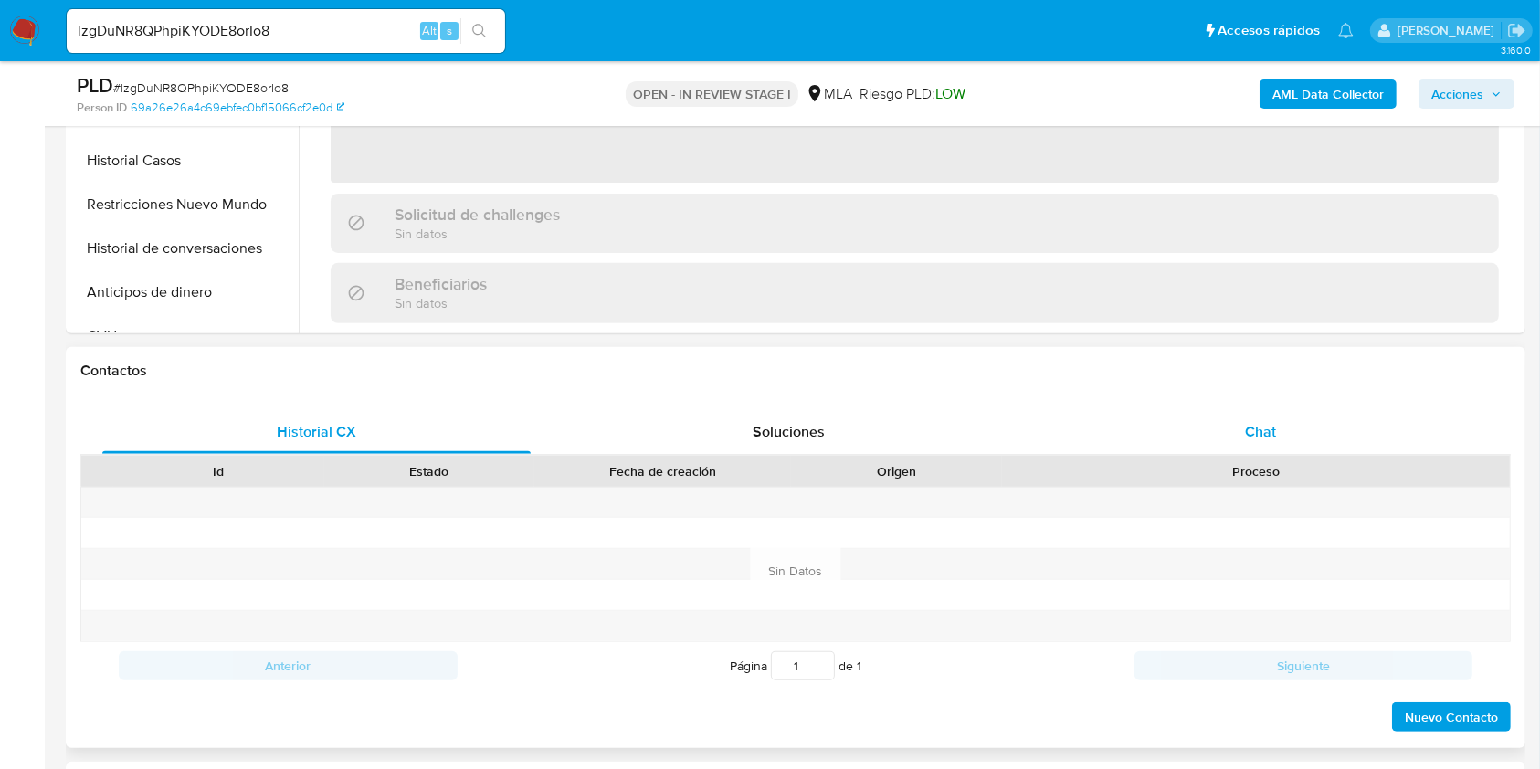
click at [1239, 447] on div "Chat" at bounding box center [1261, 432] width 428 height 44
select select "10"
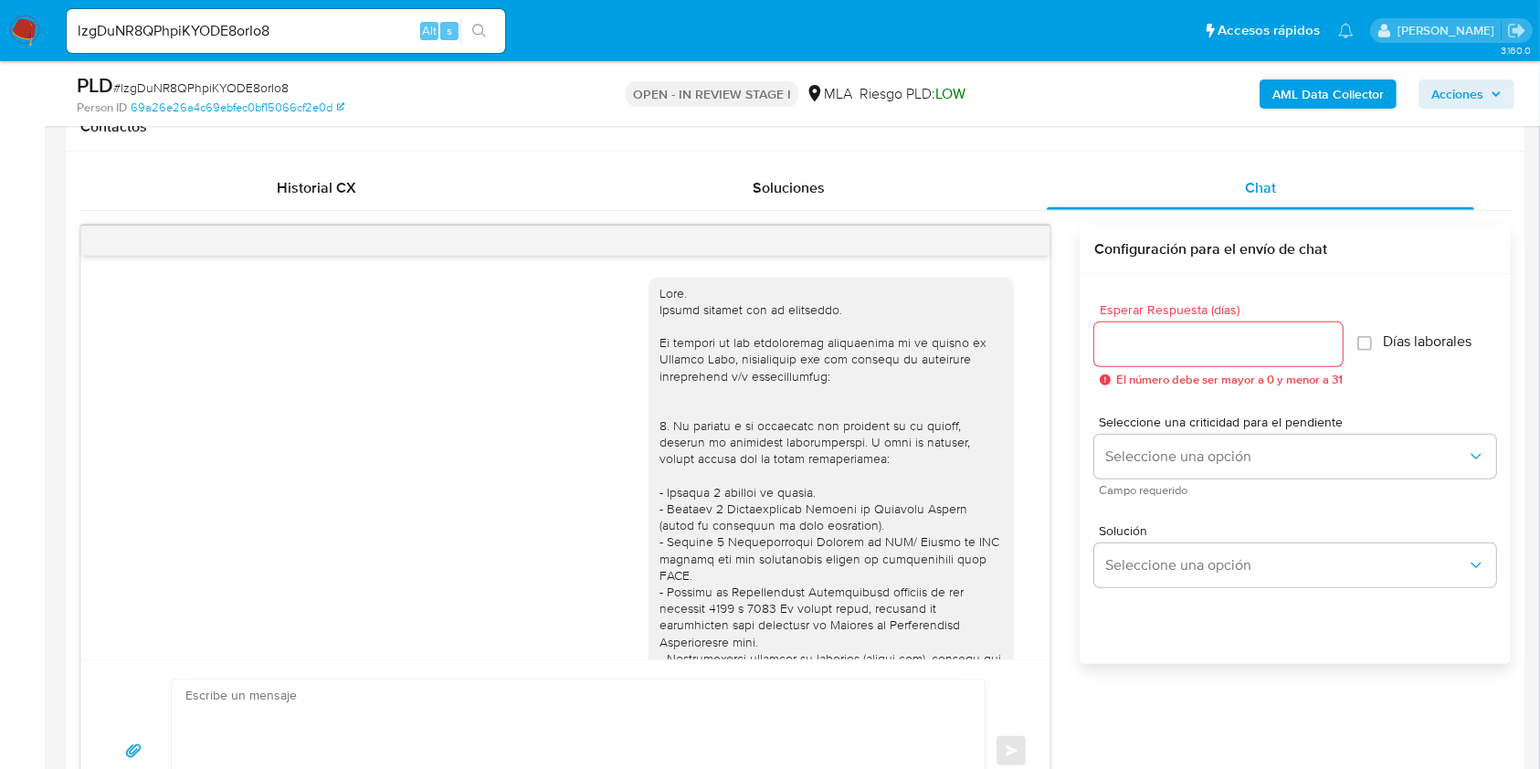
scroll to position [2510, 0]
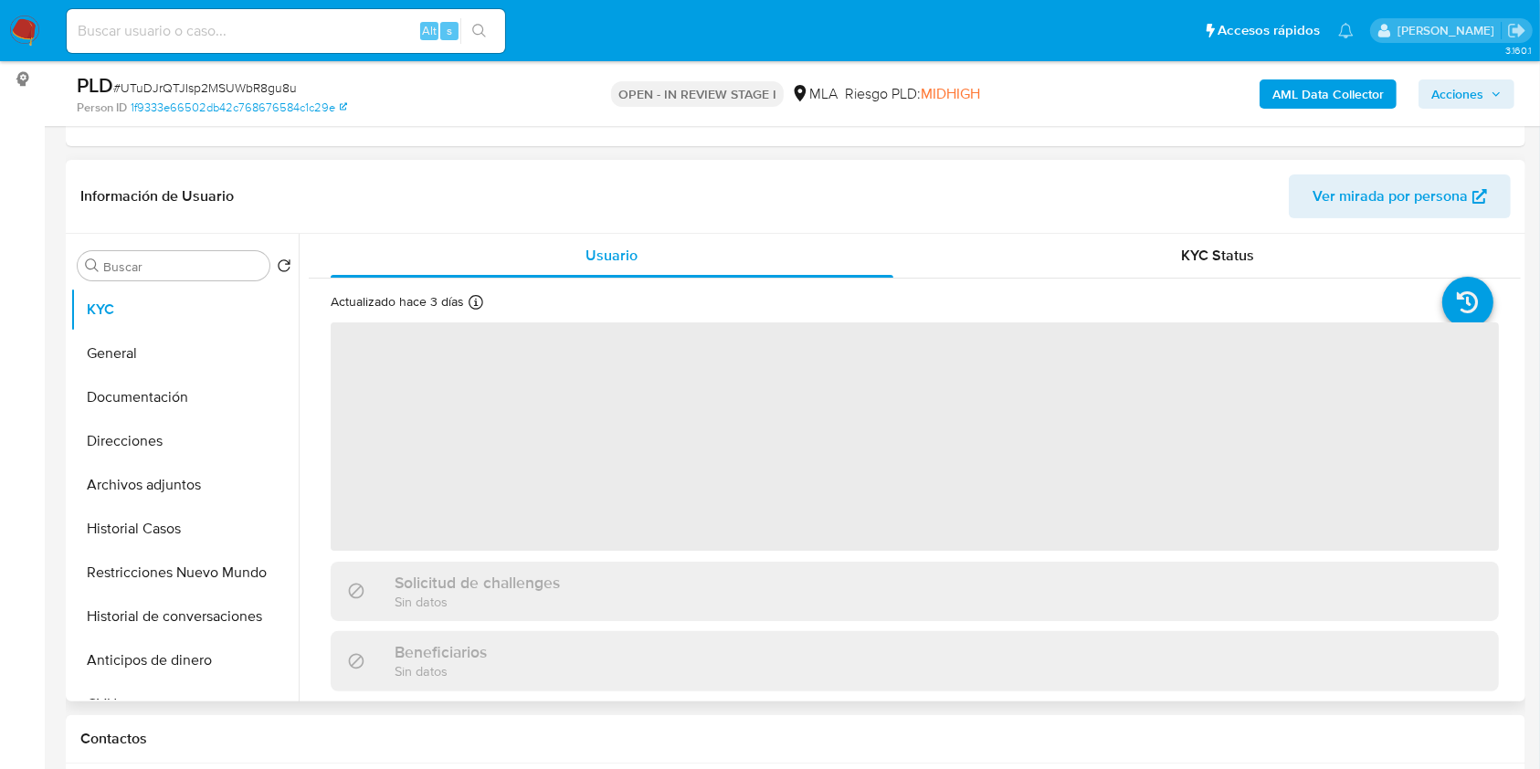
scroll to position [608, 0]
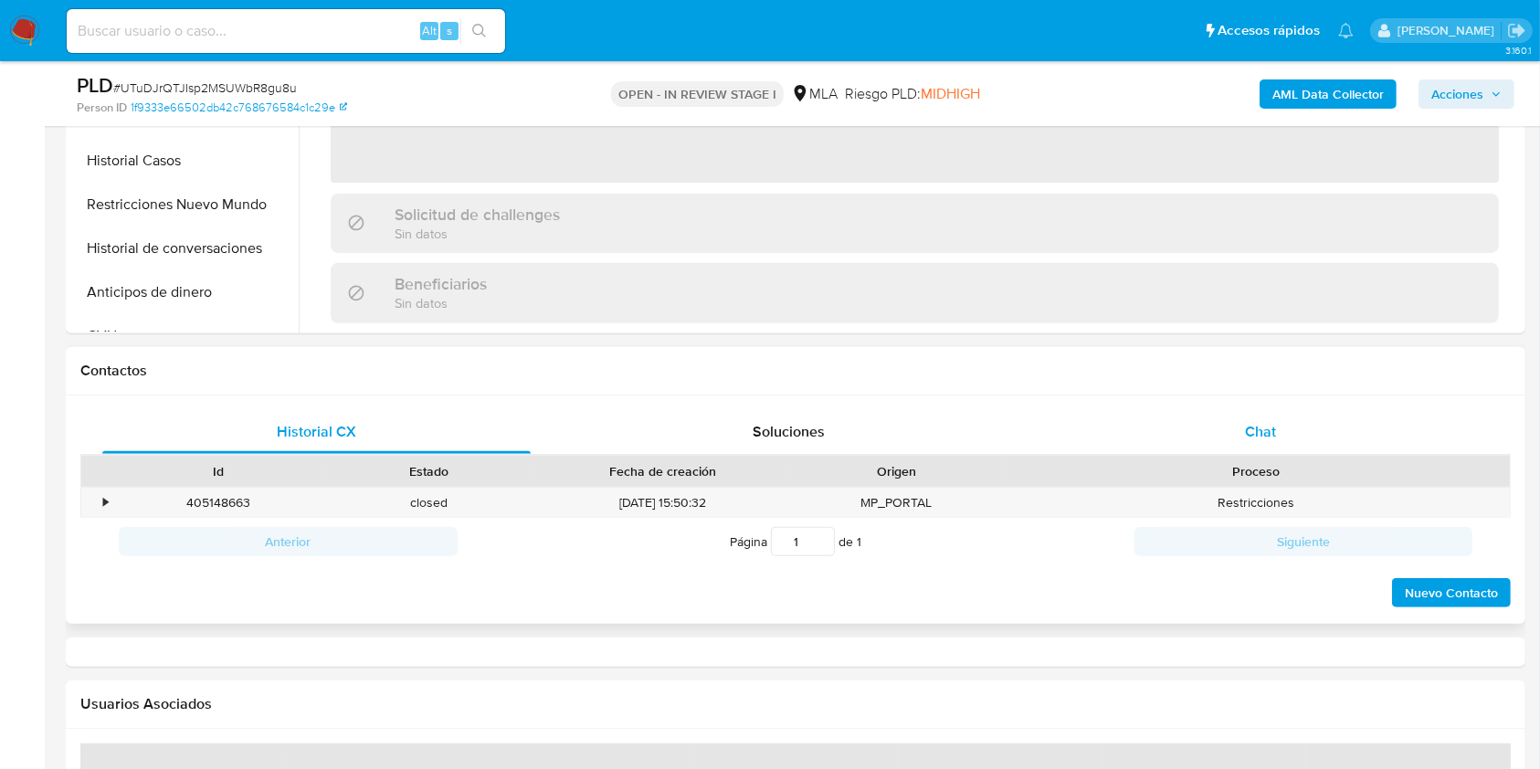
select select "10"
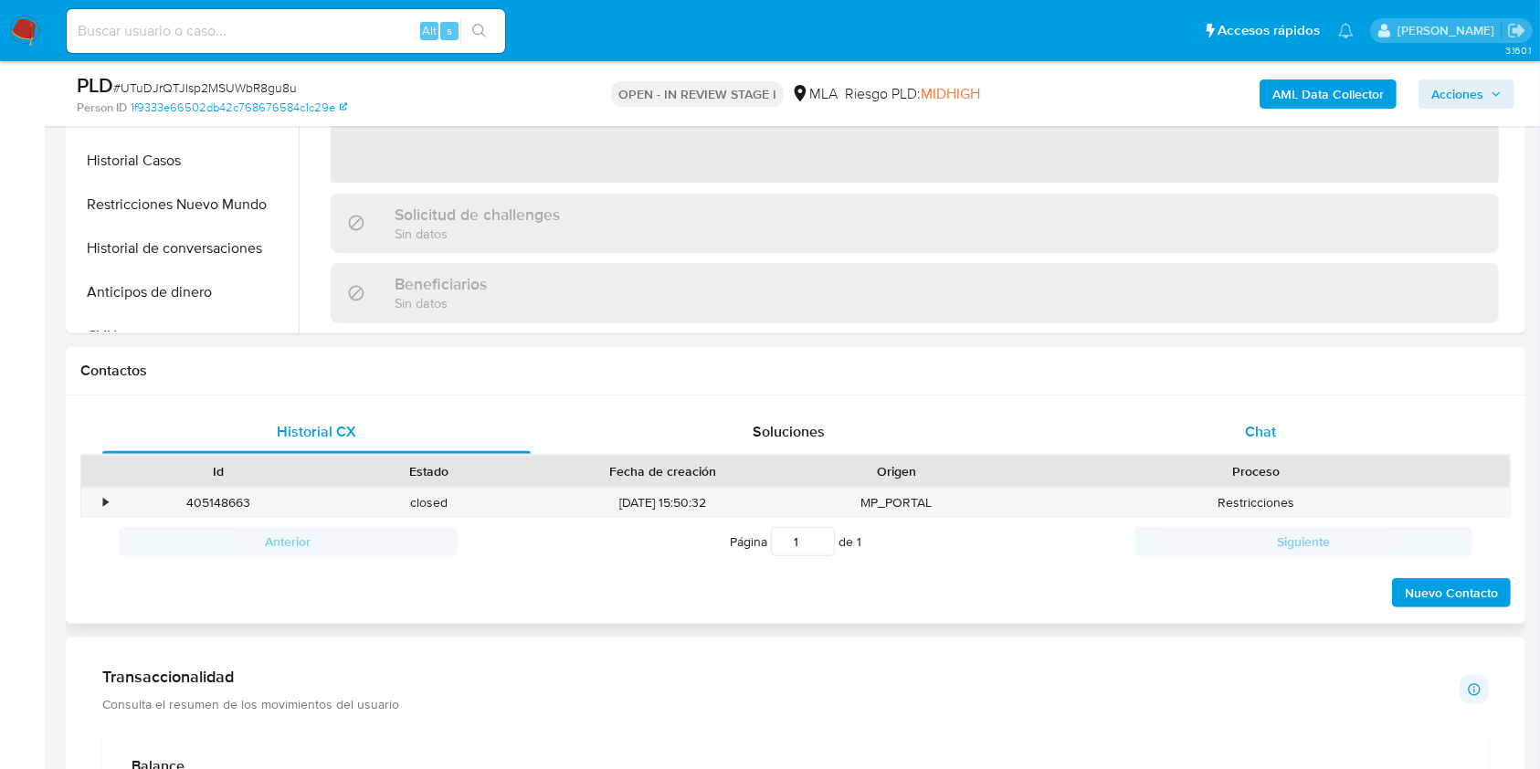
click at [1295, 434] on div "Chat" at bounding box center [1261, 432] width 428 height 44
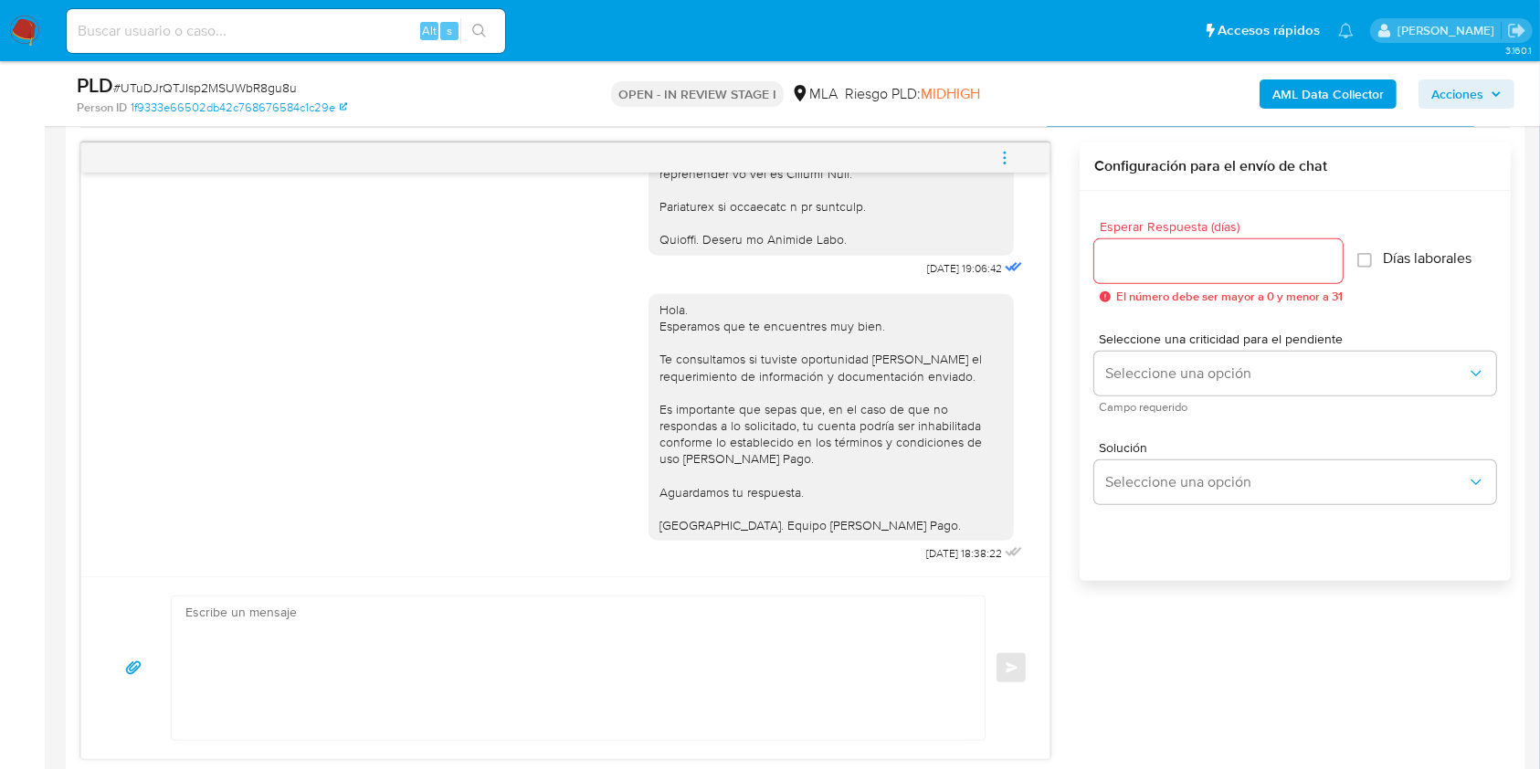
scroll to position [731, 0]
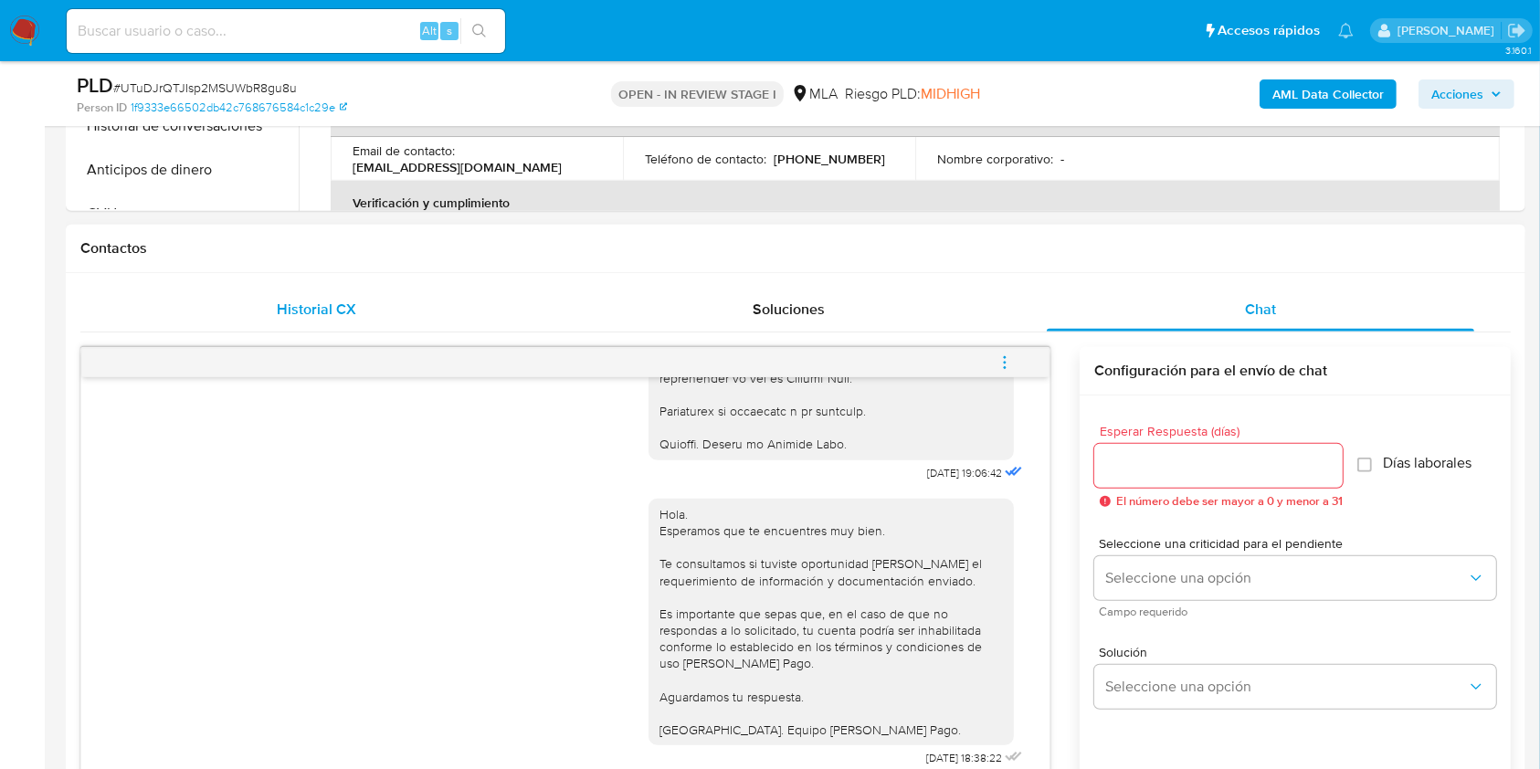
click at [261, 302] on div "Historial CX" at bounding box center [316, 310] width 428 height 44
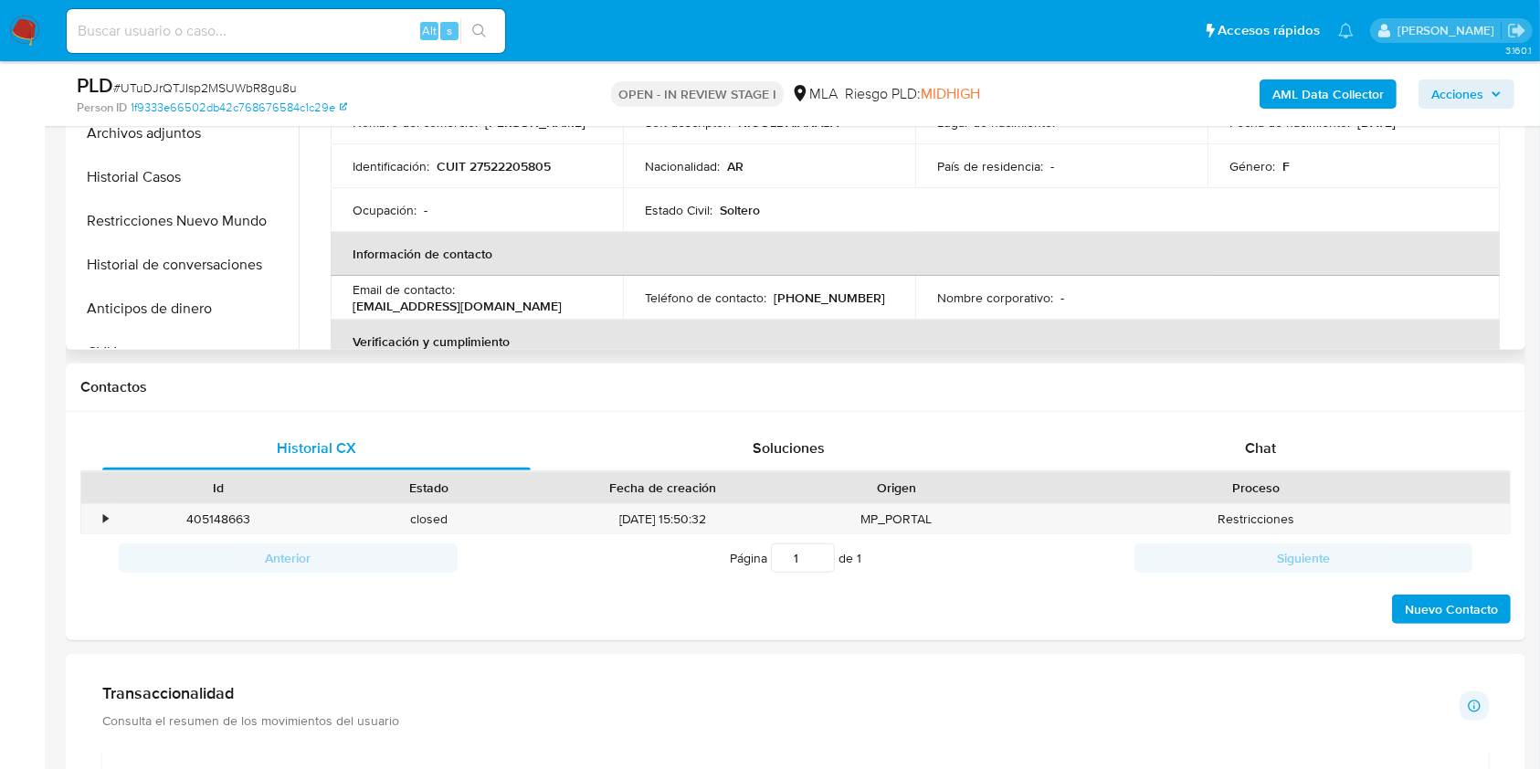
scroll to position [365, 0]
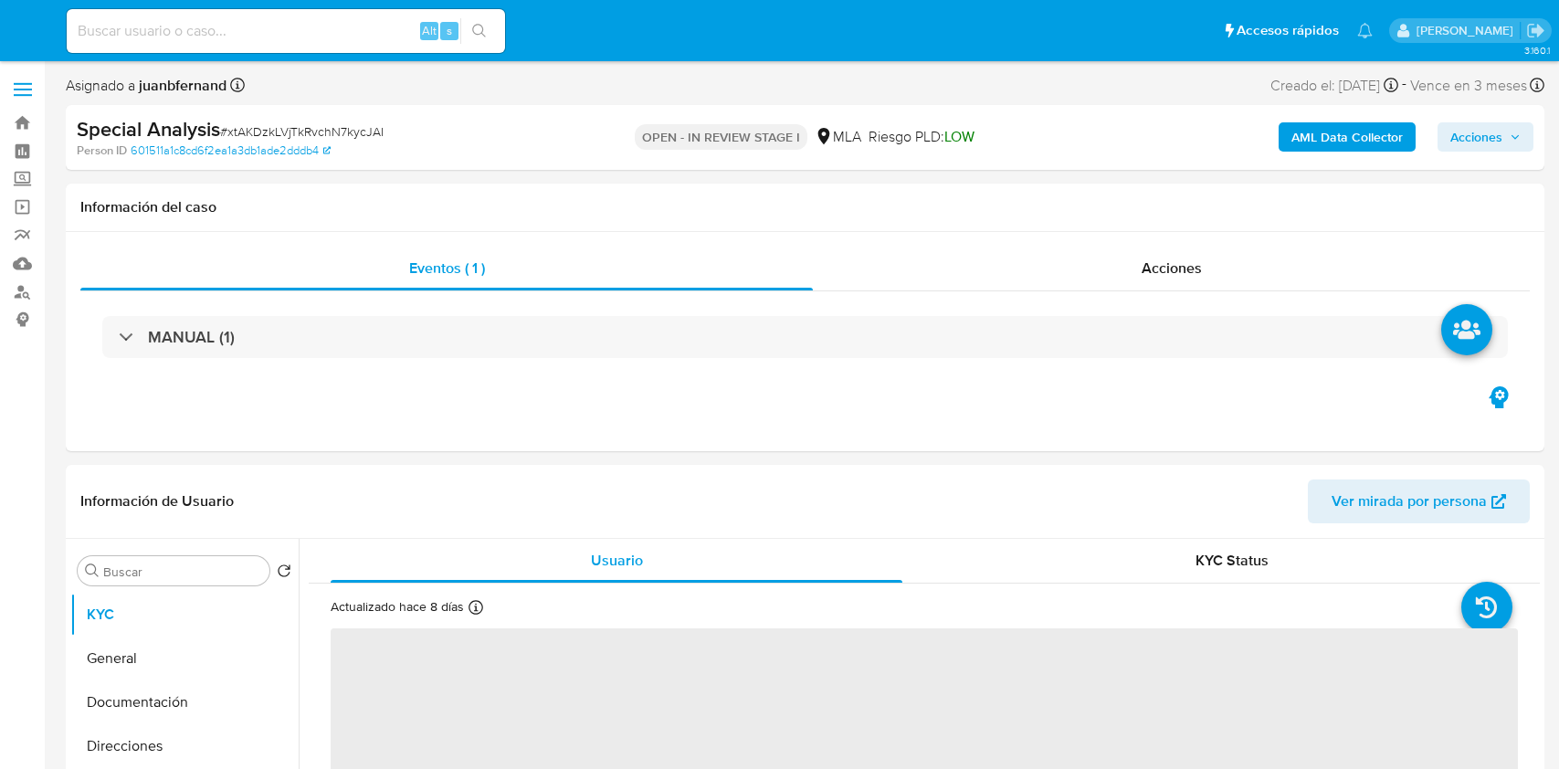
select select "10"
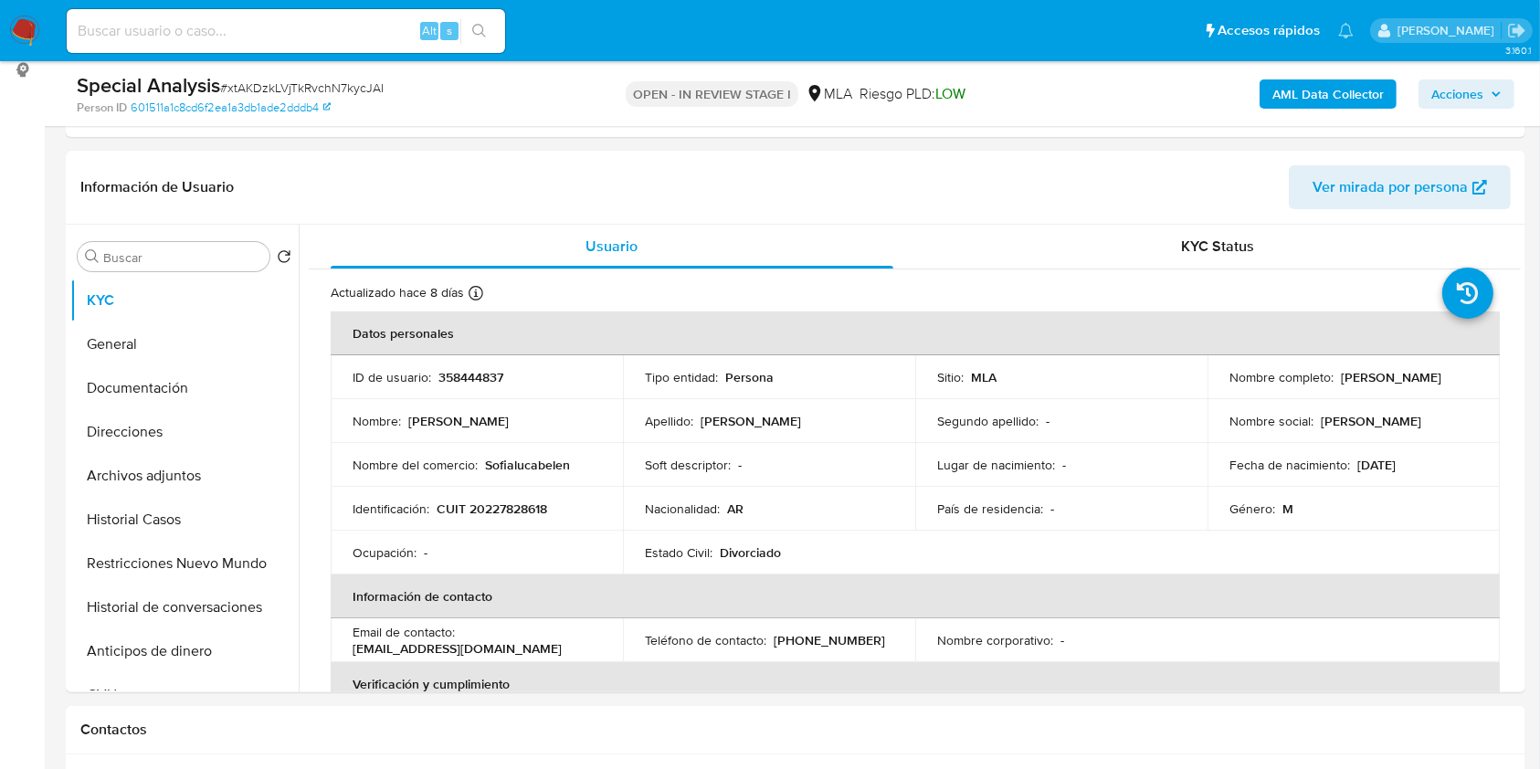
scroll to position [365, 0]
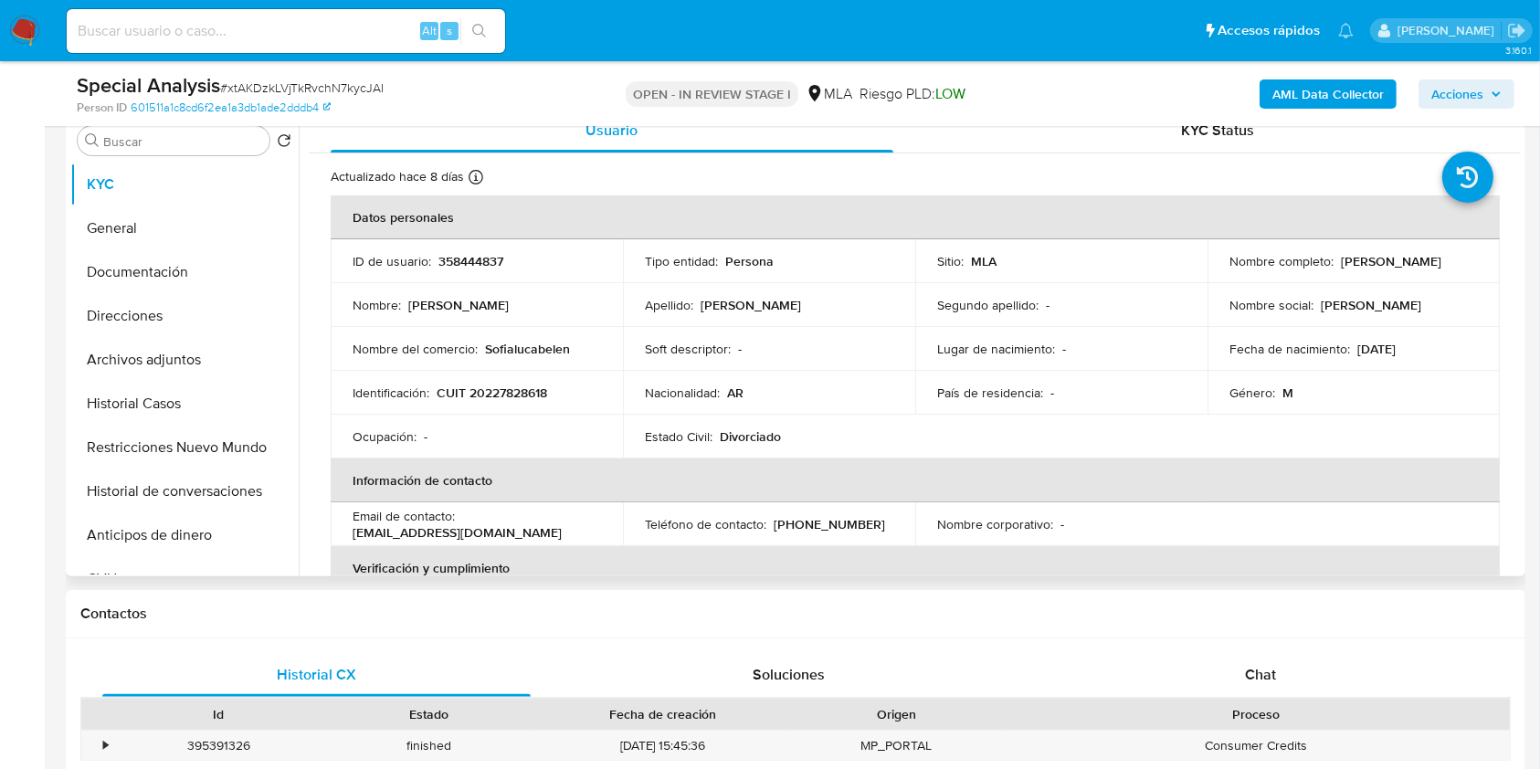
drag, startPoint x: 1278, startPoint y: 682, endPoint x: 1265, endPoint y: 386, distance: 296.2
click at [1278, 681] on div "Chat" at bounding box center [1261, 675] width 428 height 44
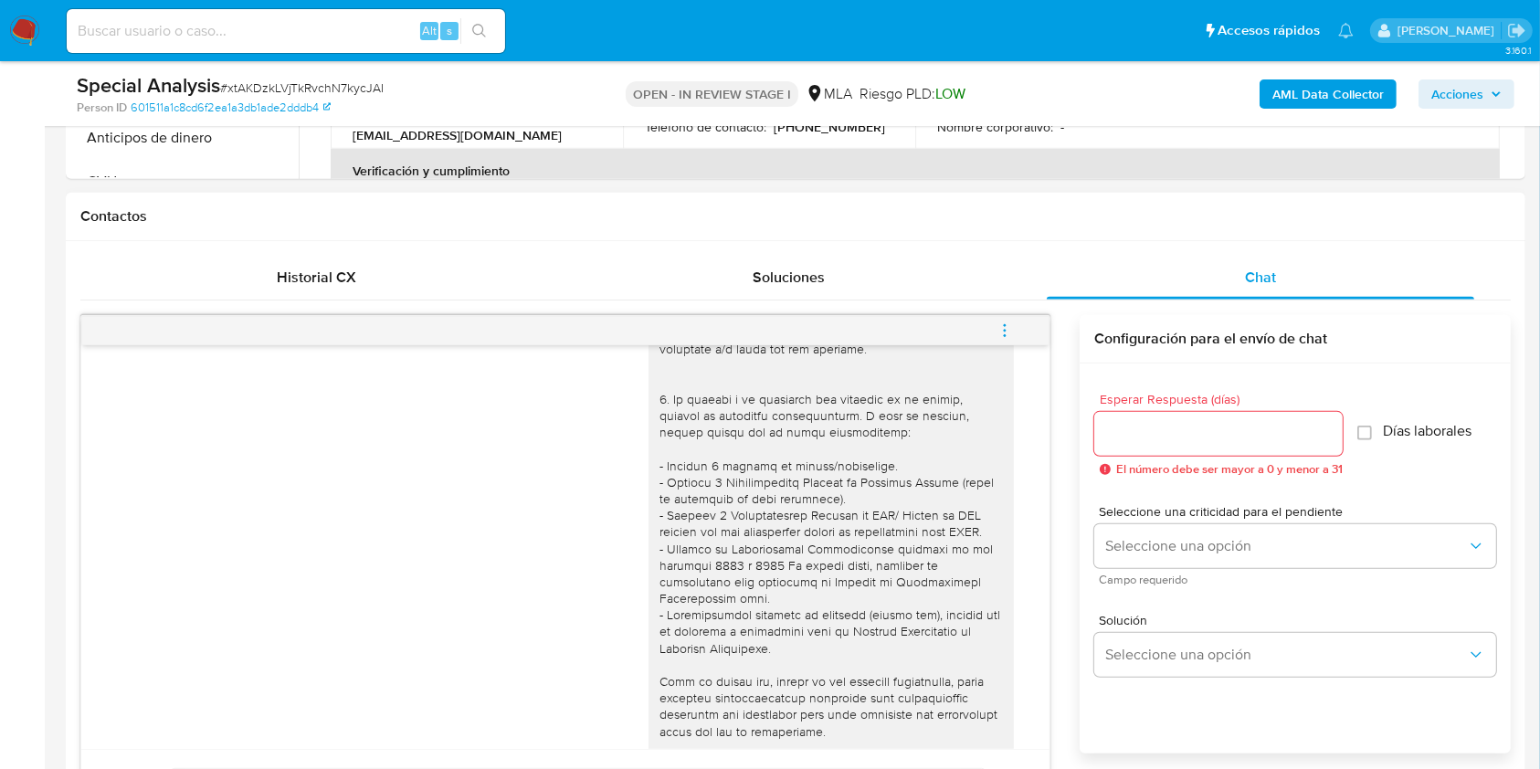
scroll to position [487, 0]
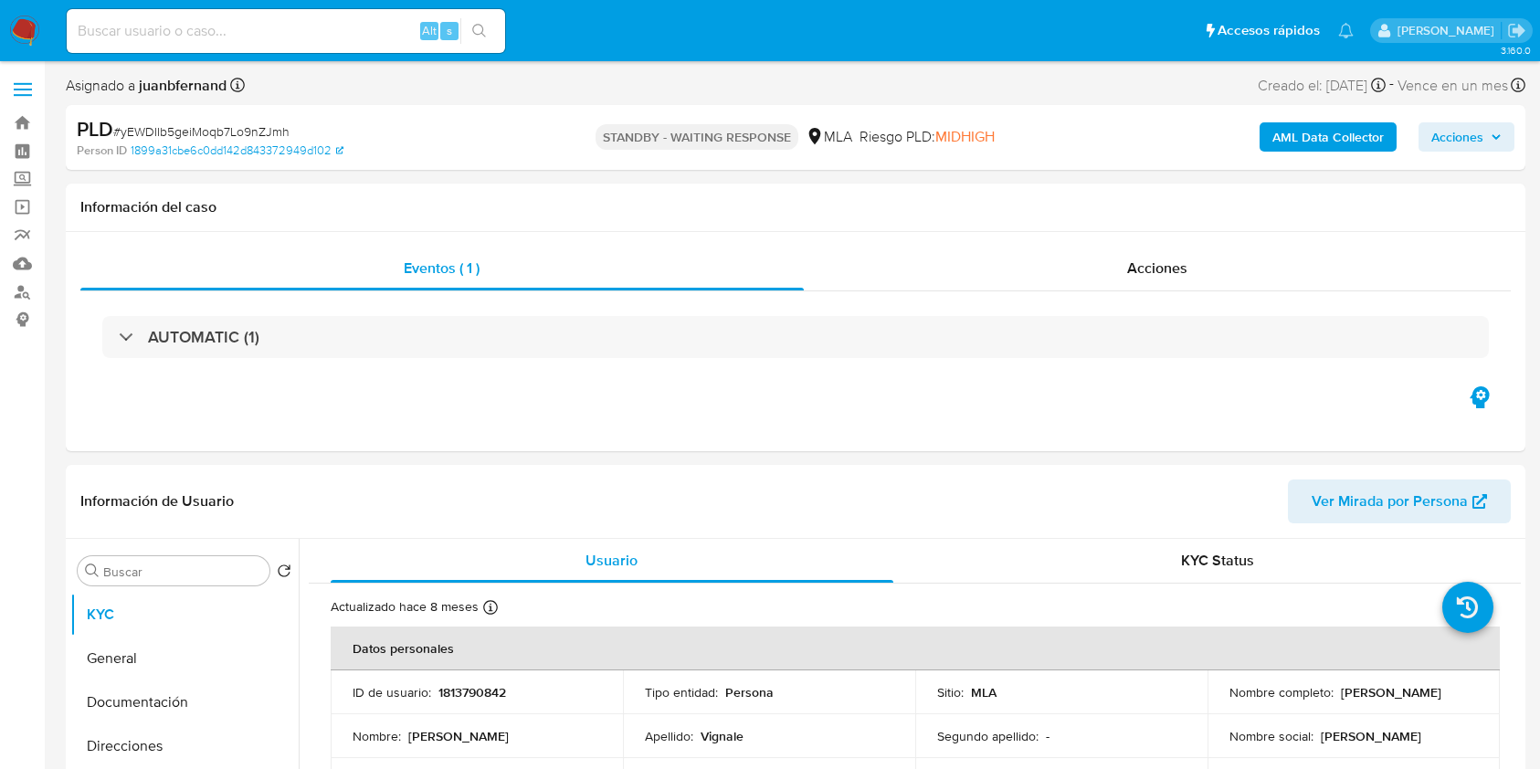
select select "10"
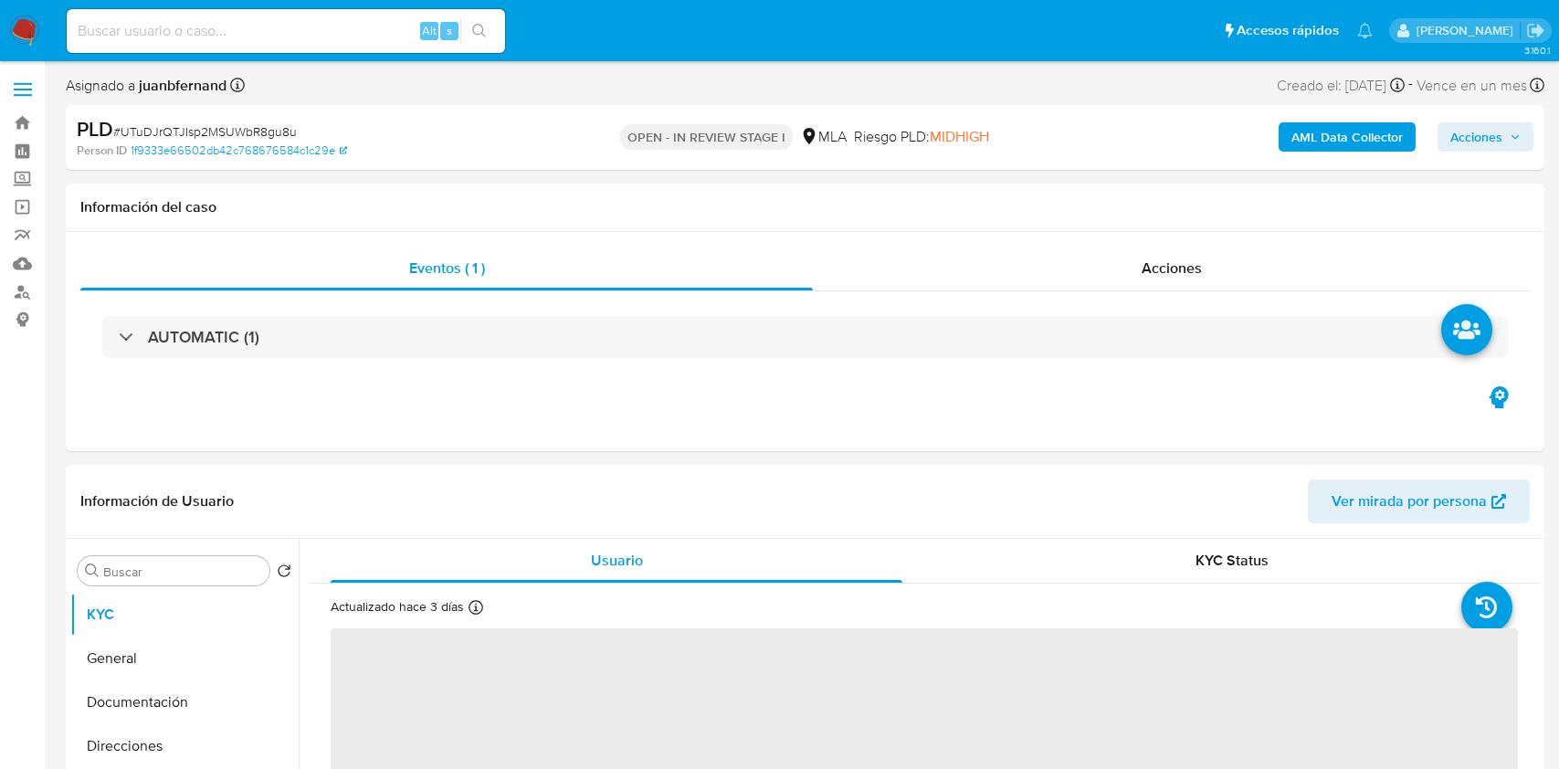
select select "10"
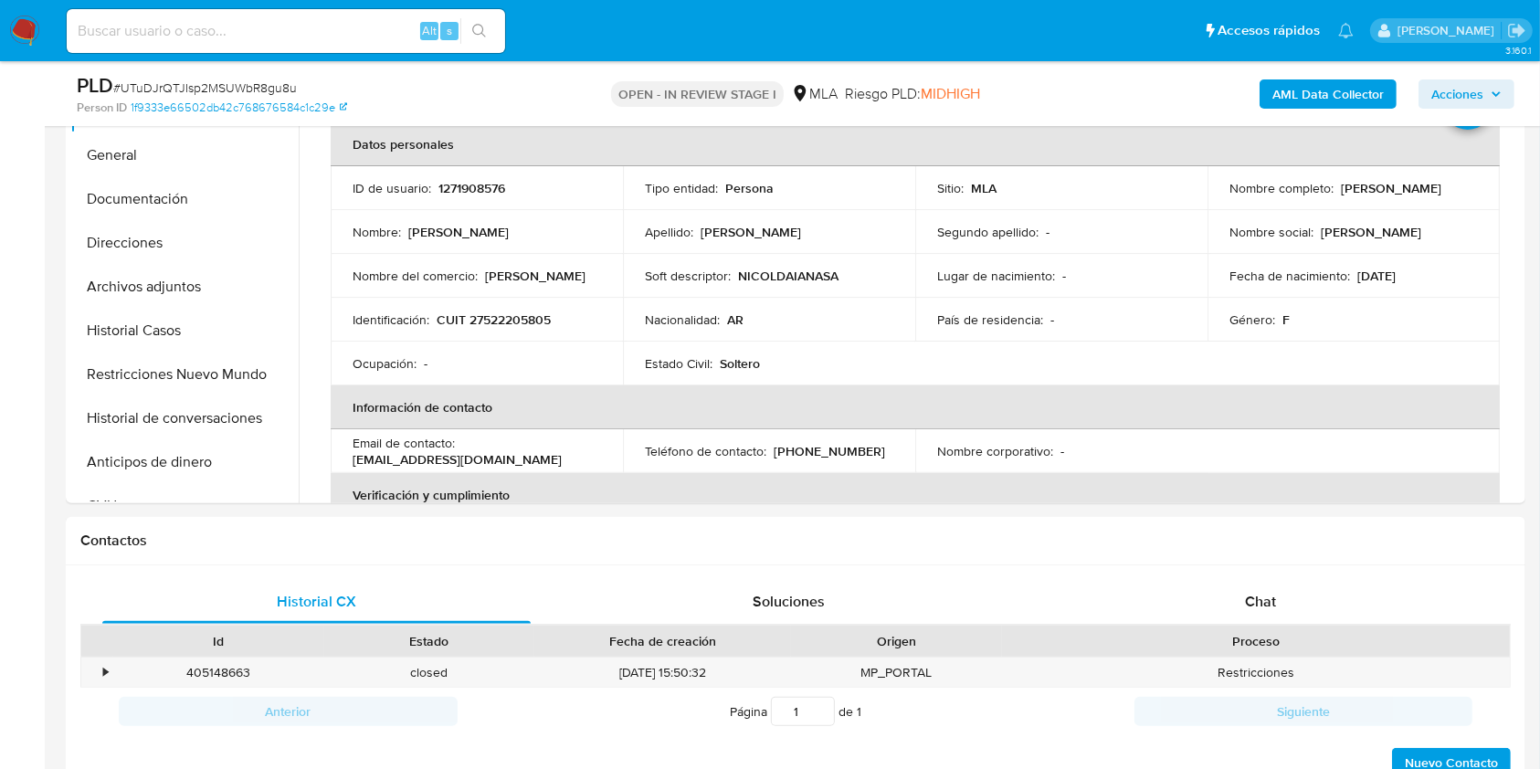
scroll to position [487, 0]
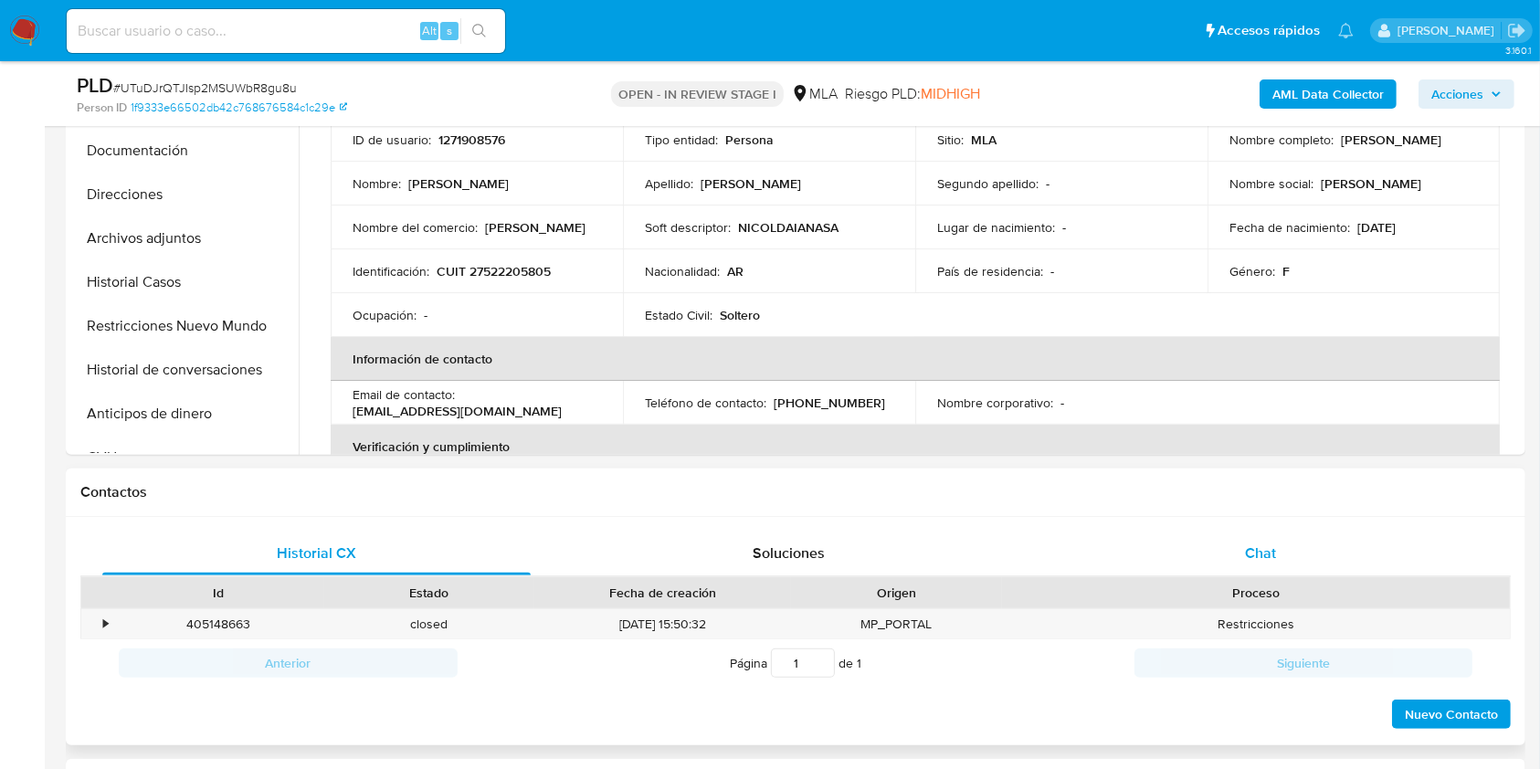
click at [1301, 559] on div "Chat" at bounding box center [1261, 554] width 428 height 44
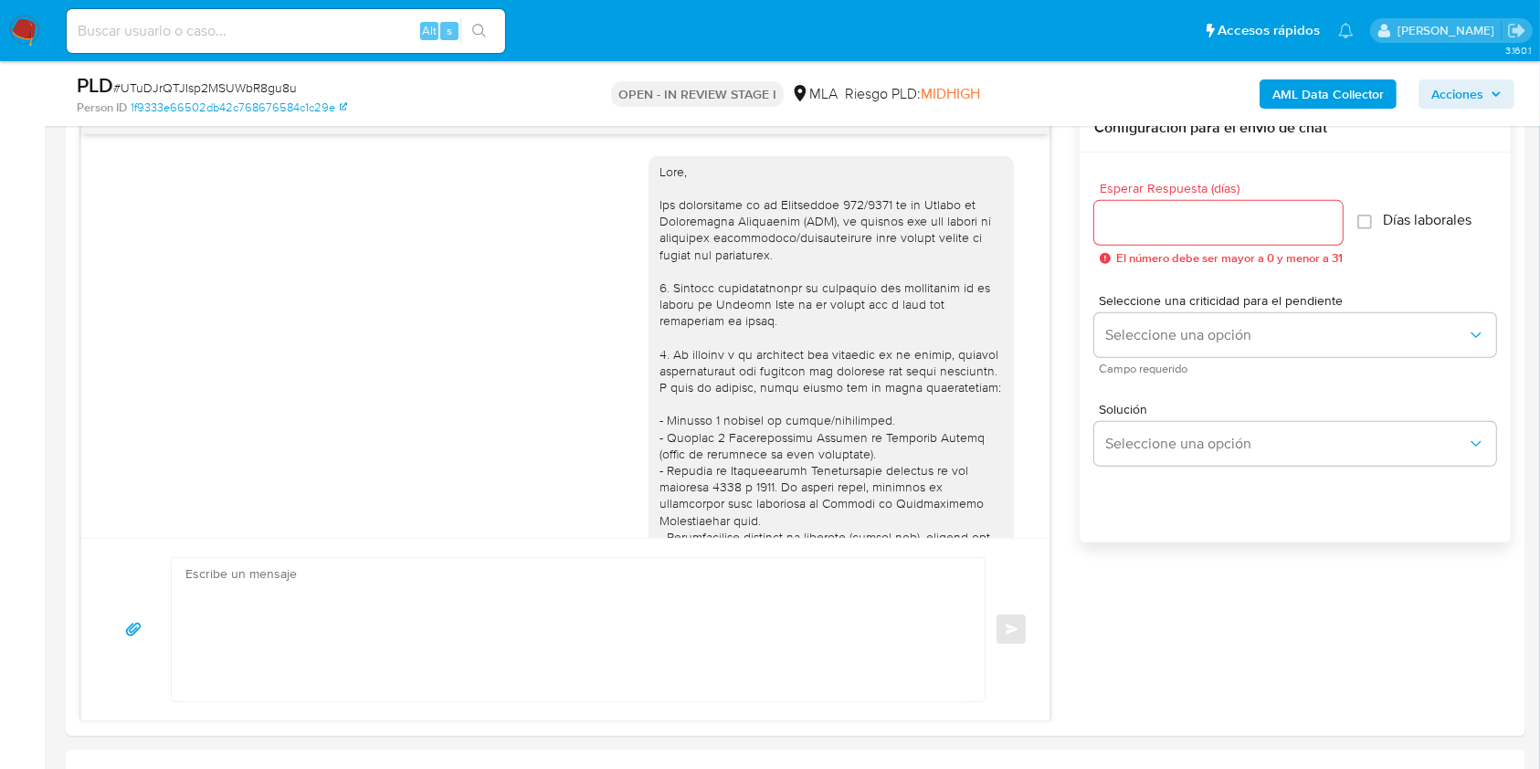
scroll to position [2450, 0]
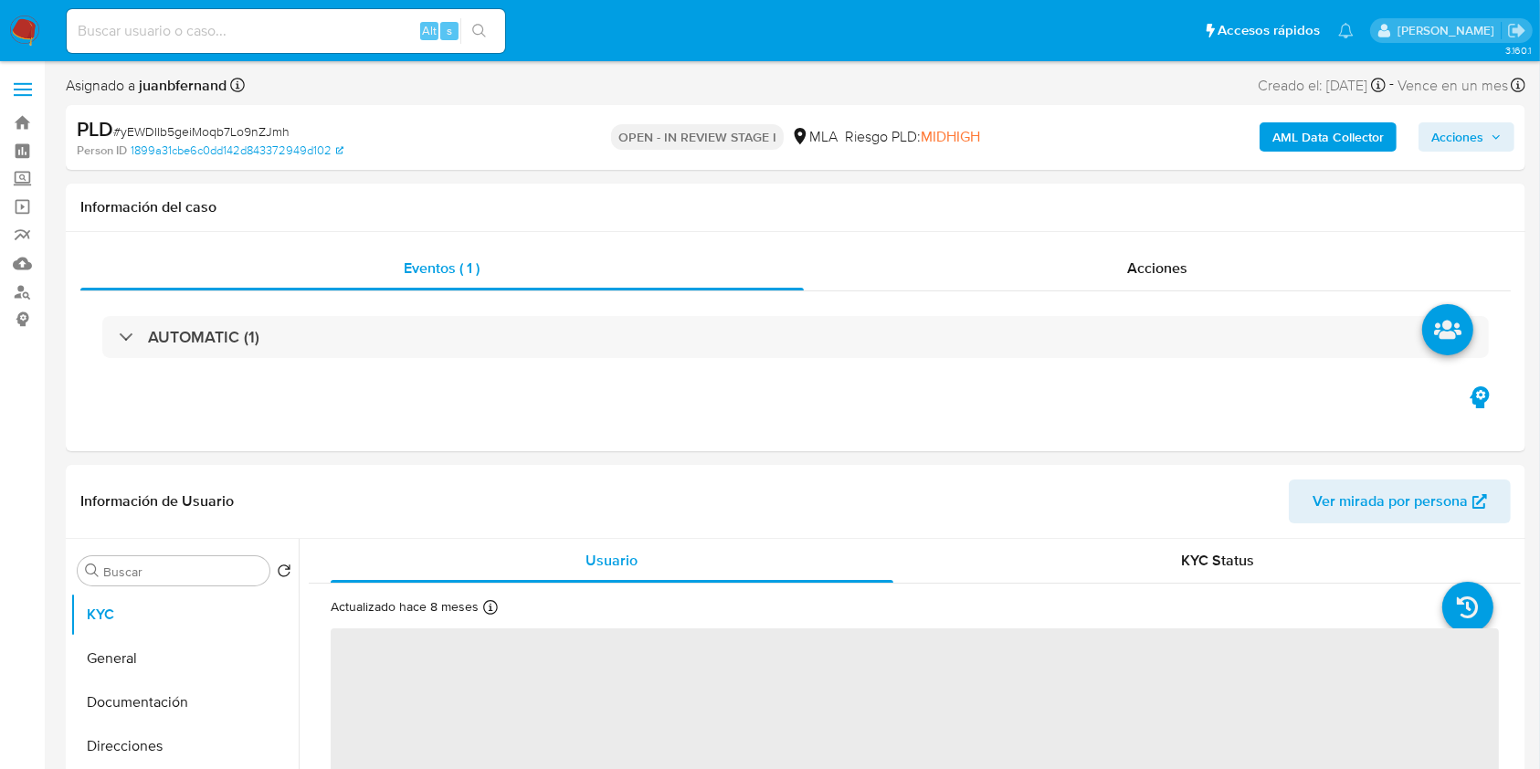
select select "10"
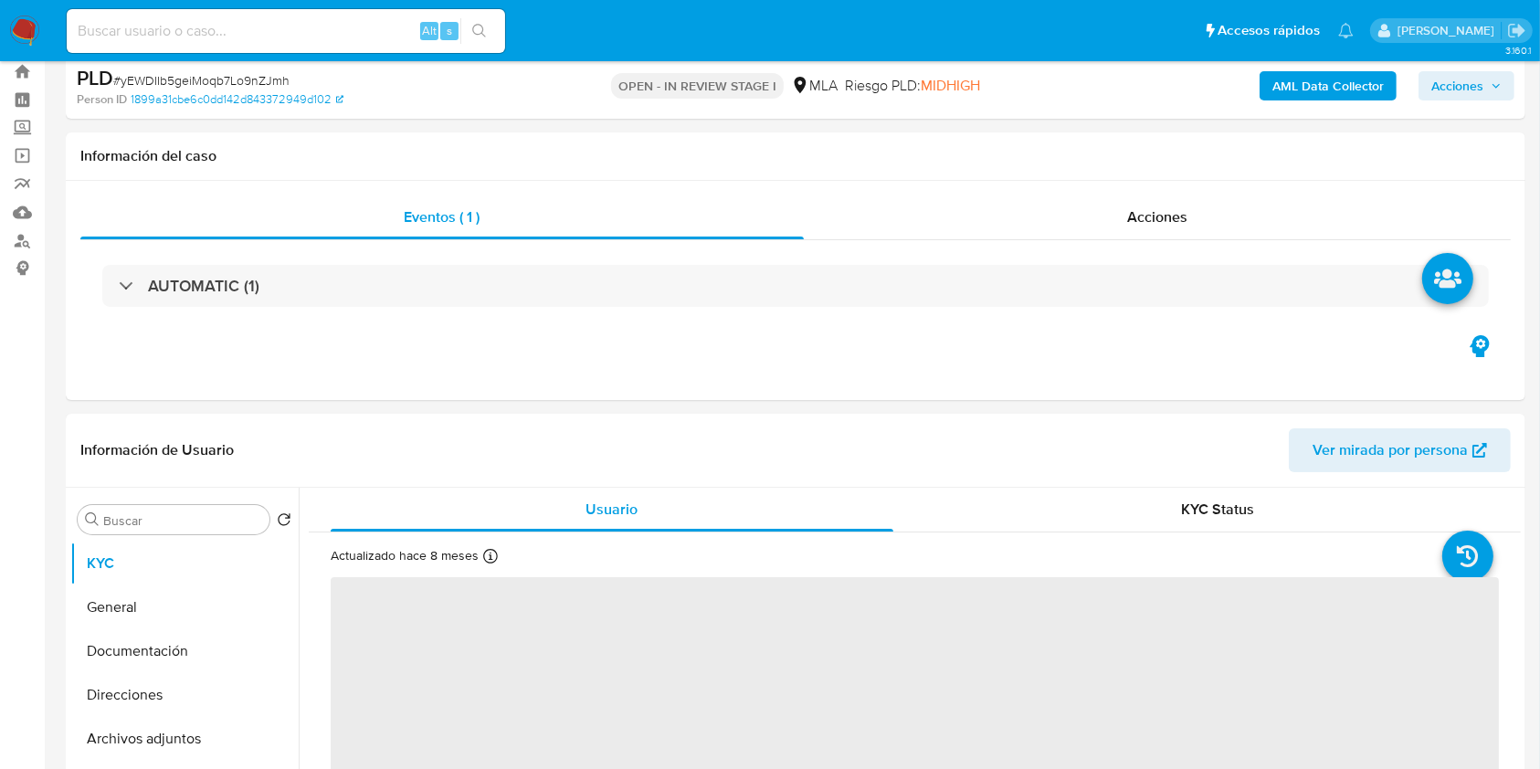
scroll to position [243, 0]
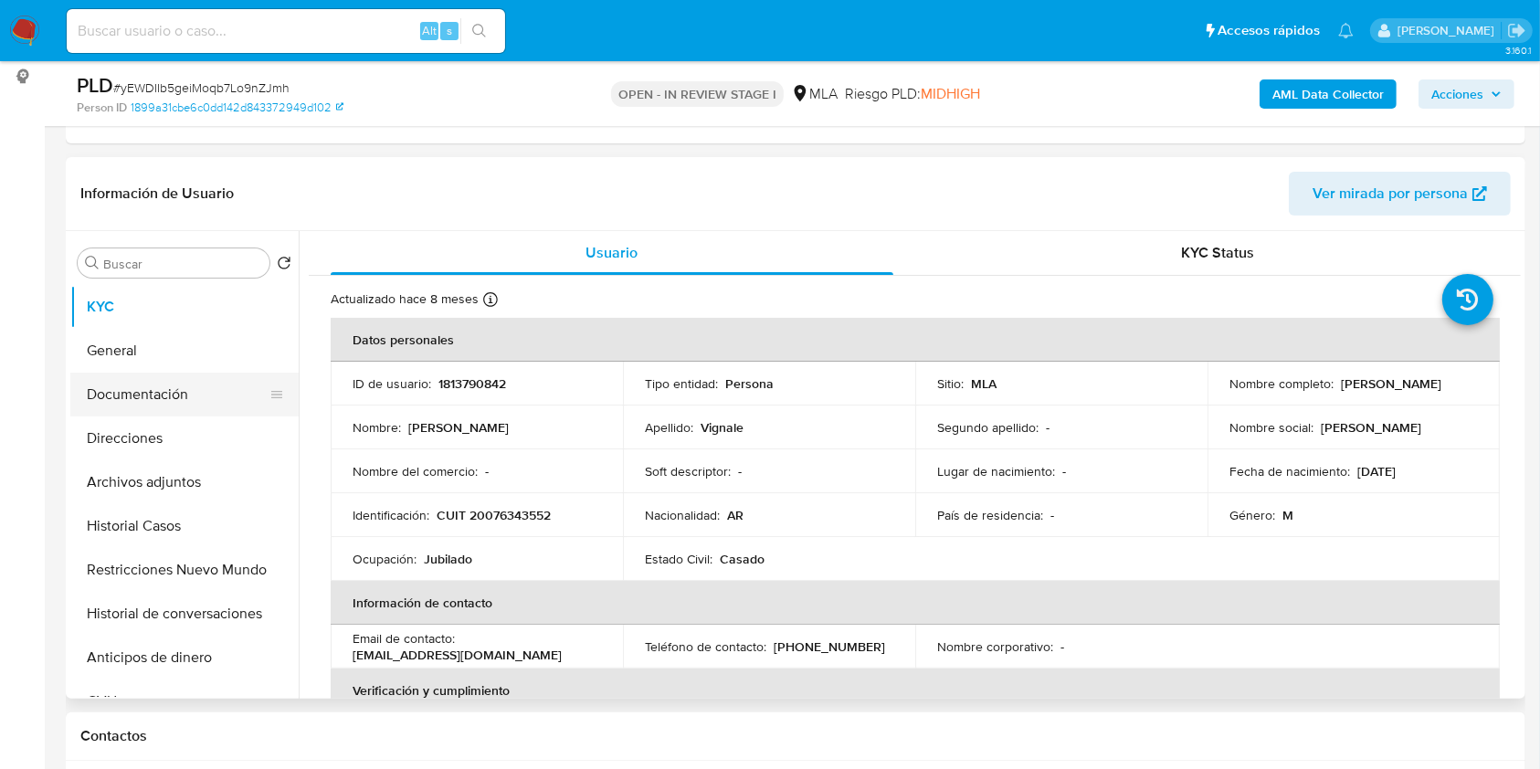
click at [154, 389] on button "Documentación" at bounding box center [177, 395] width 214 height 44
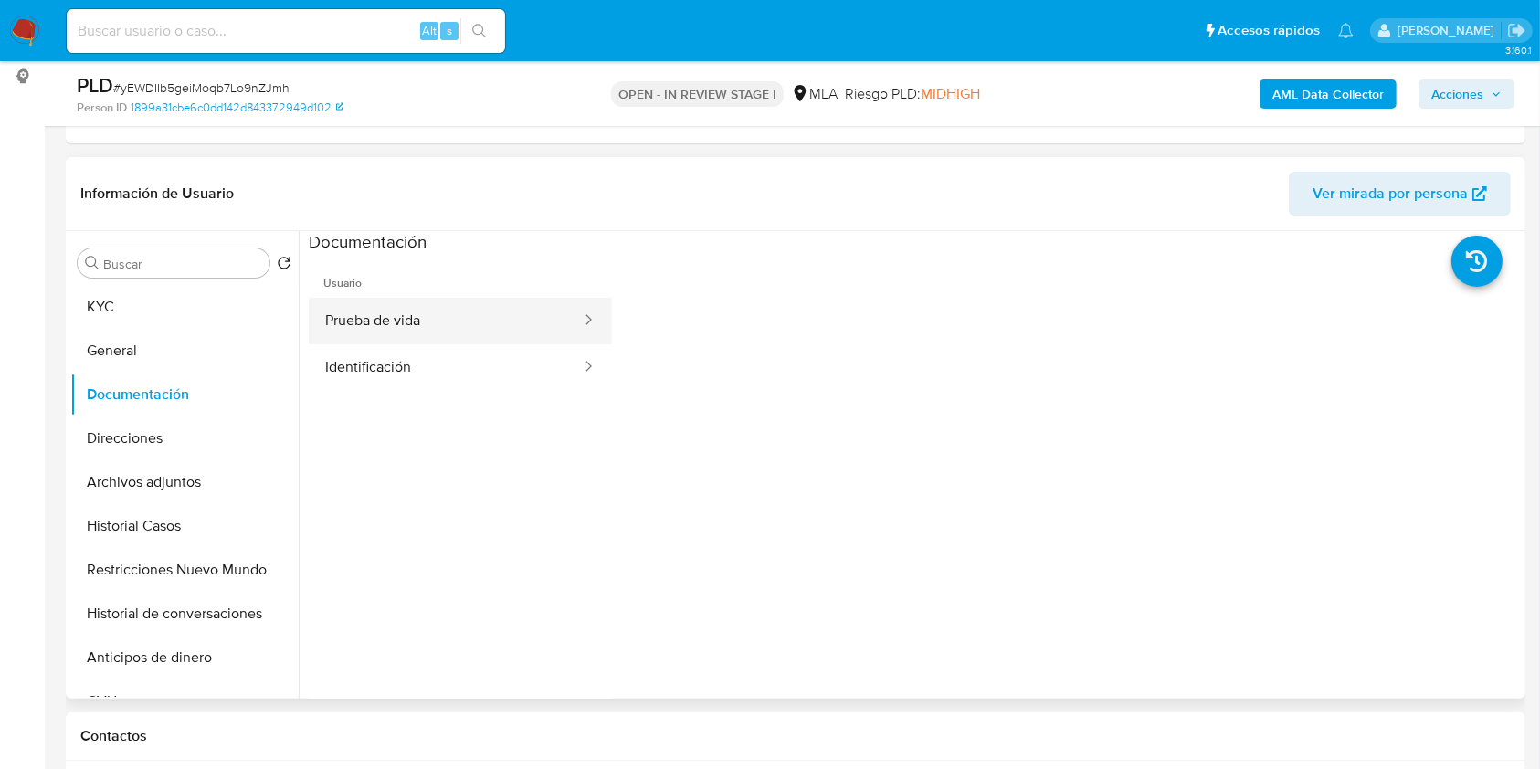
click at [448, 332] on button "Prueba de vida" at bounding box center [446, 321] width 274 height 47
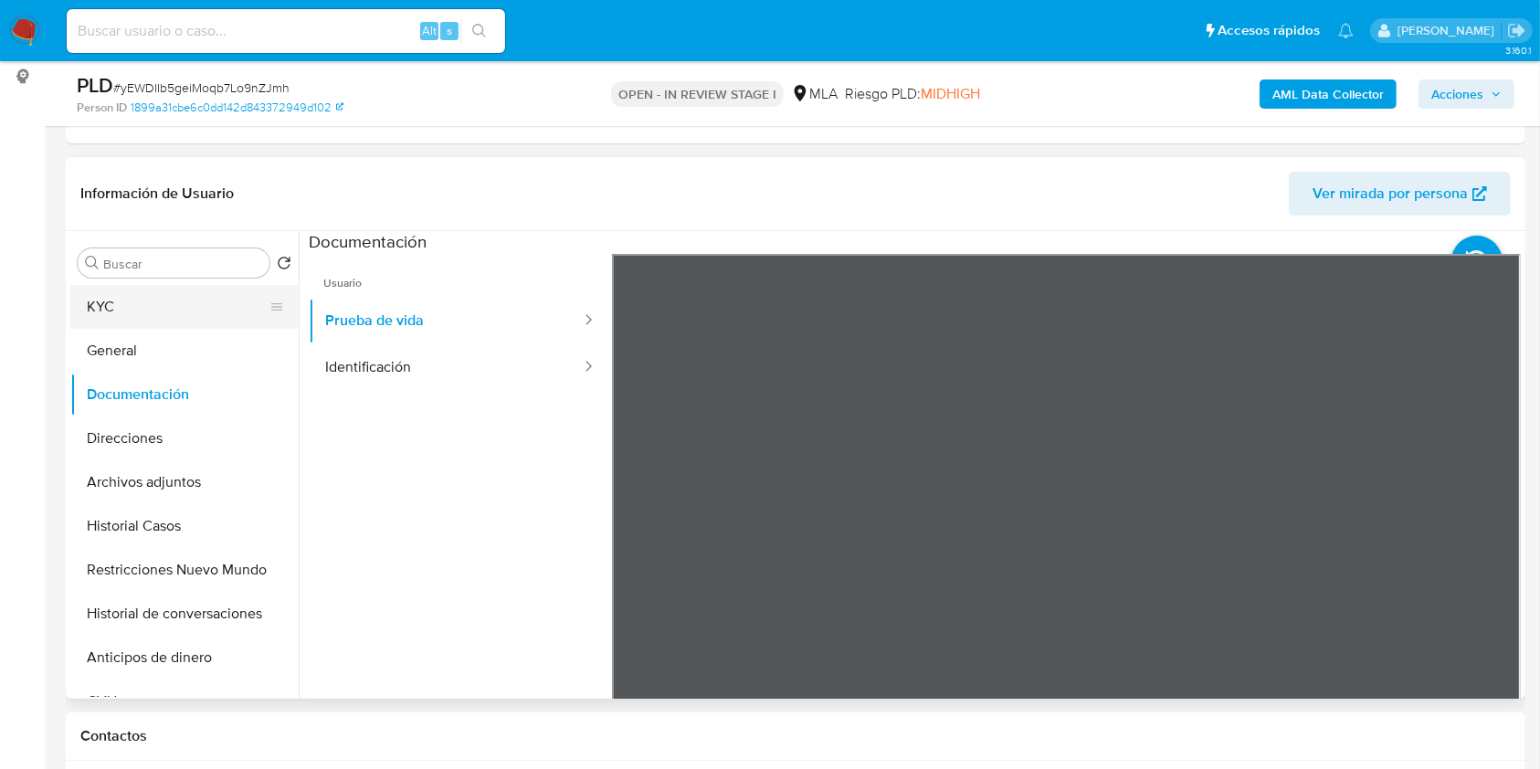
click at [205, 307] on button "KYC" at bounding box center [177, 307] width 214 height 44
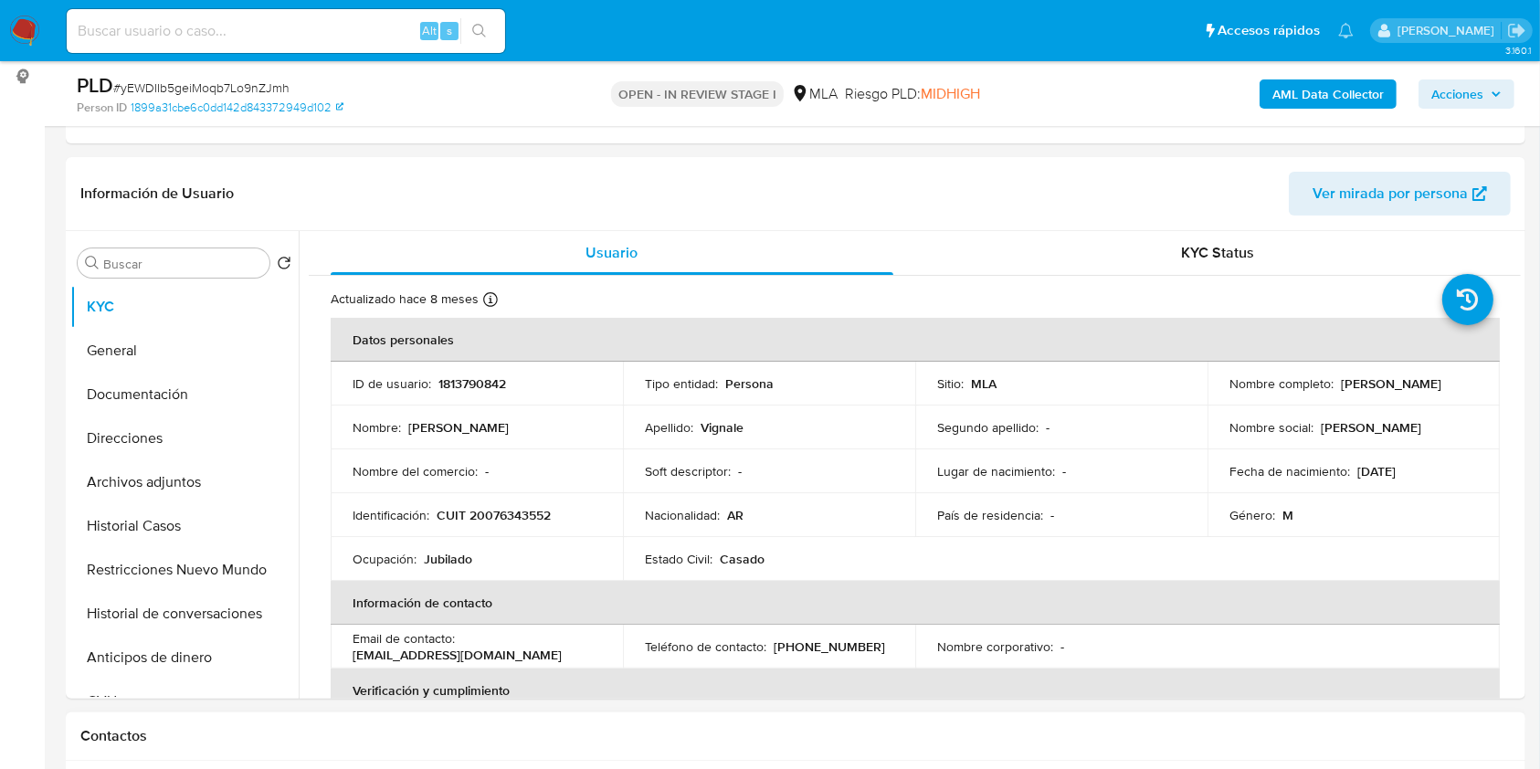
scroll to position [731, 0]
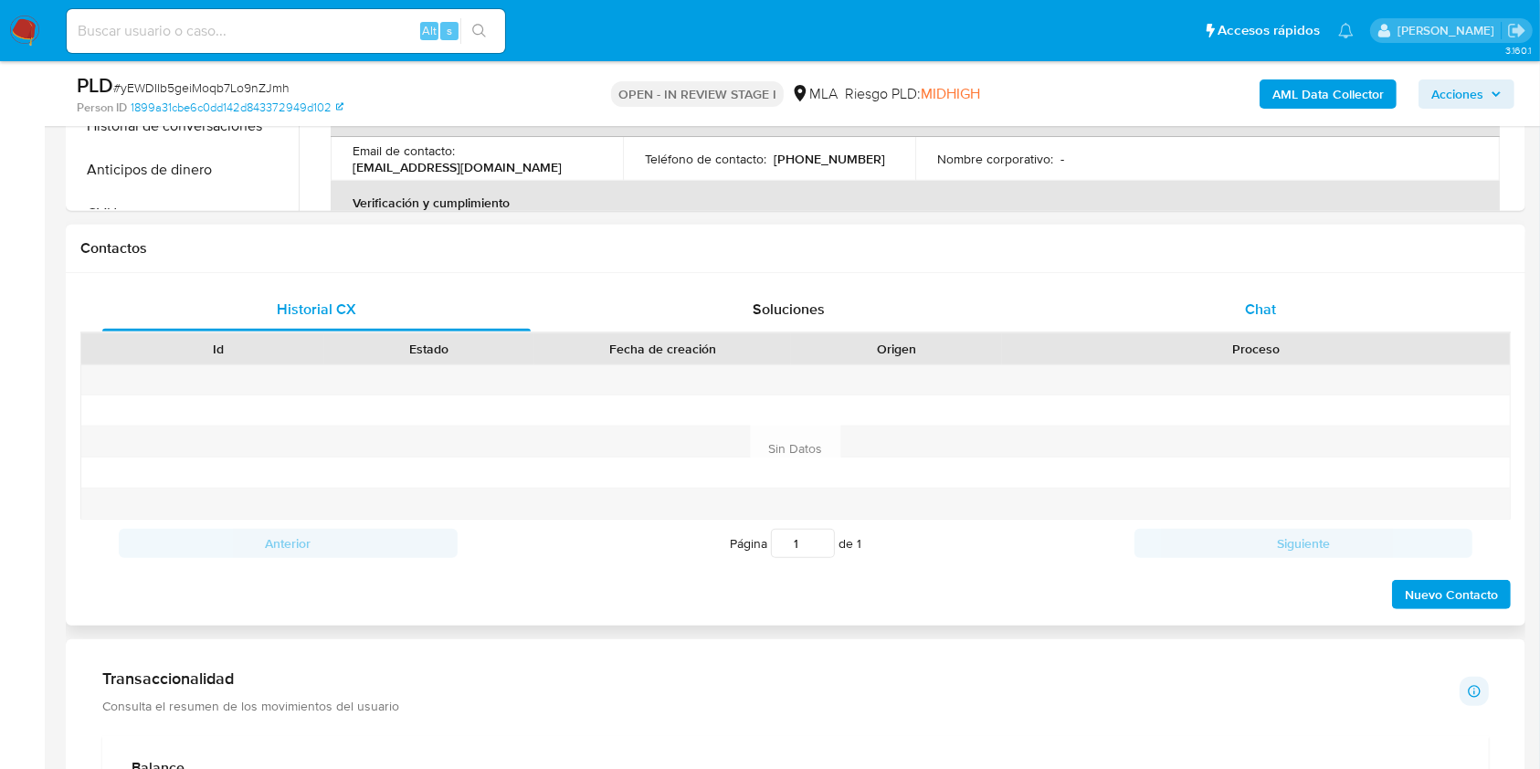
click at [1264, 313] on span "Chat" at bounding box center [1260, 309] width 31 height 21
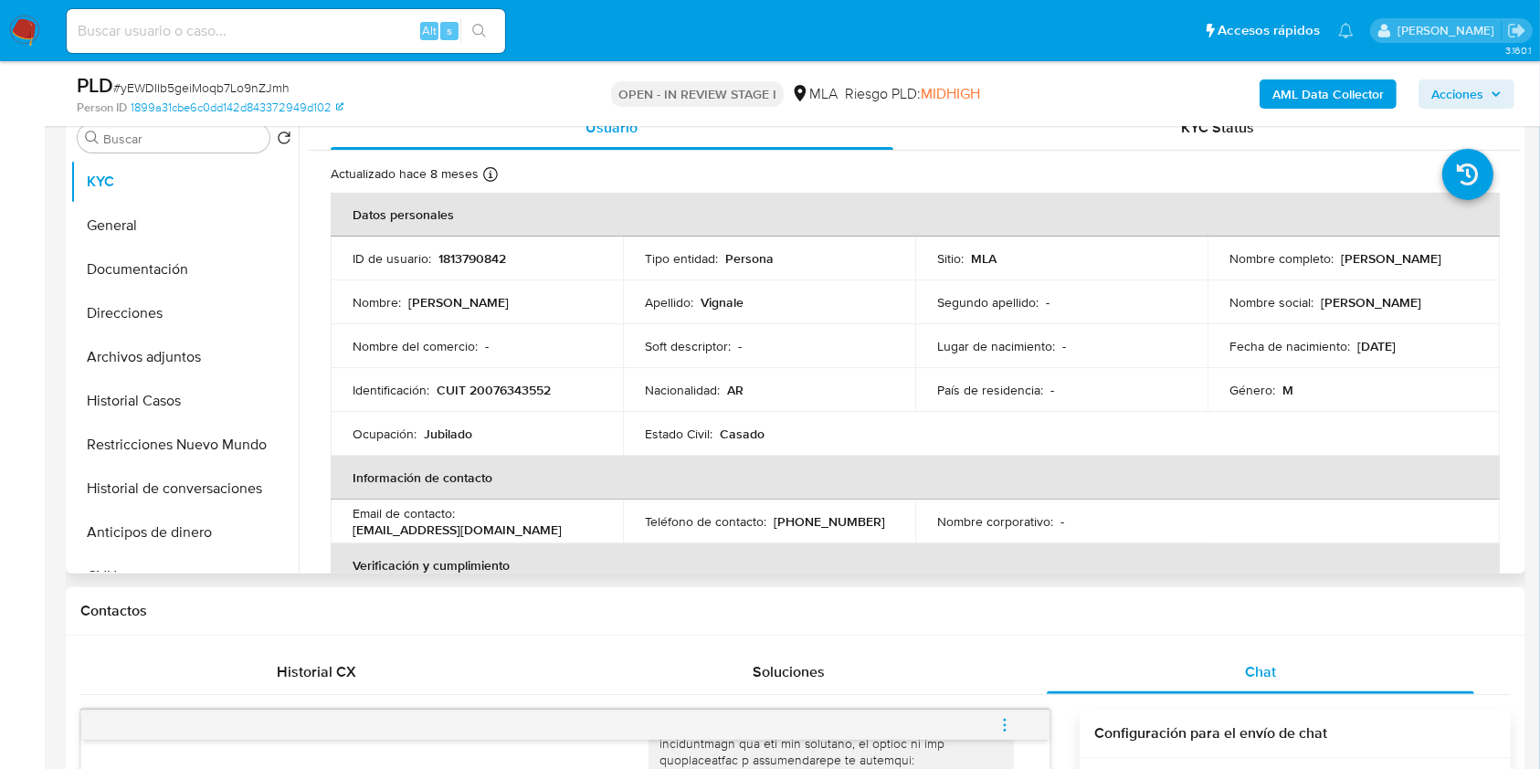
scroll to position [365, 0]
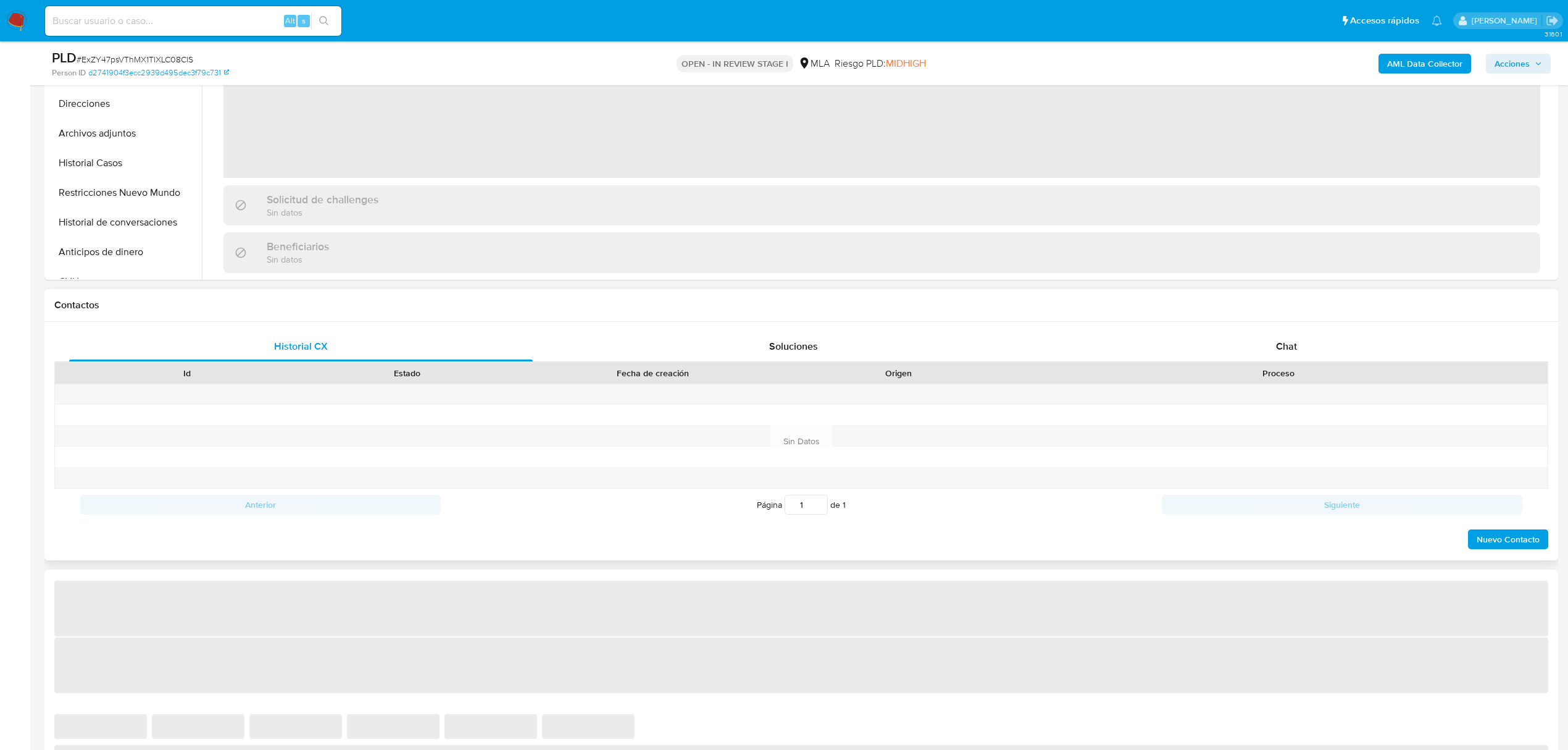
scroll to position [411, 0]
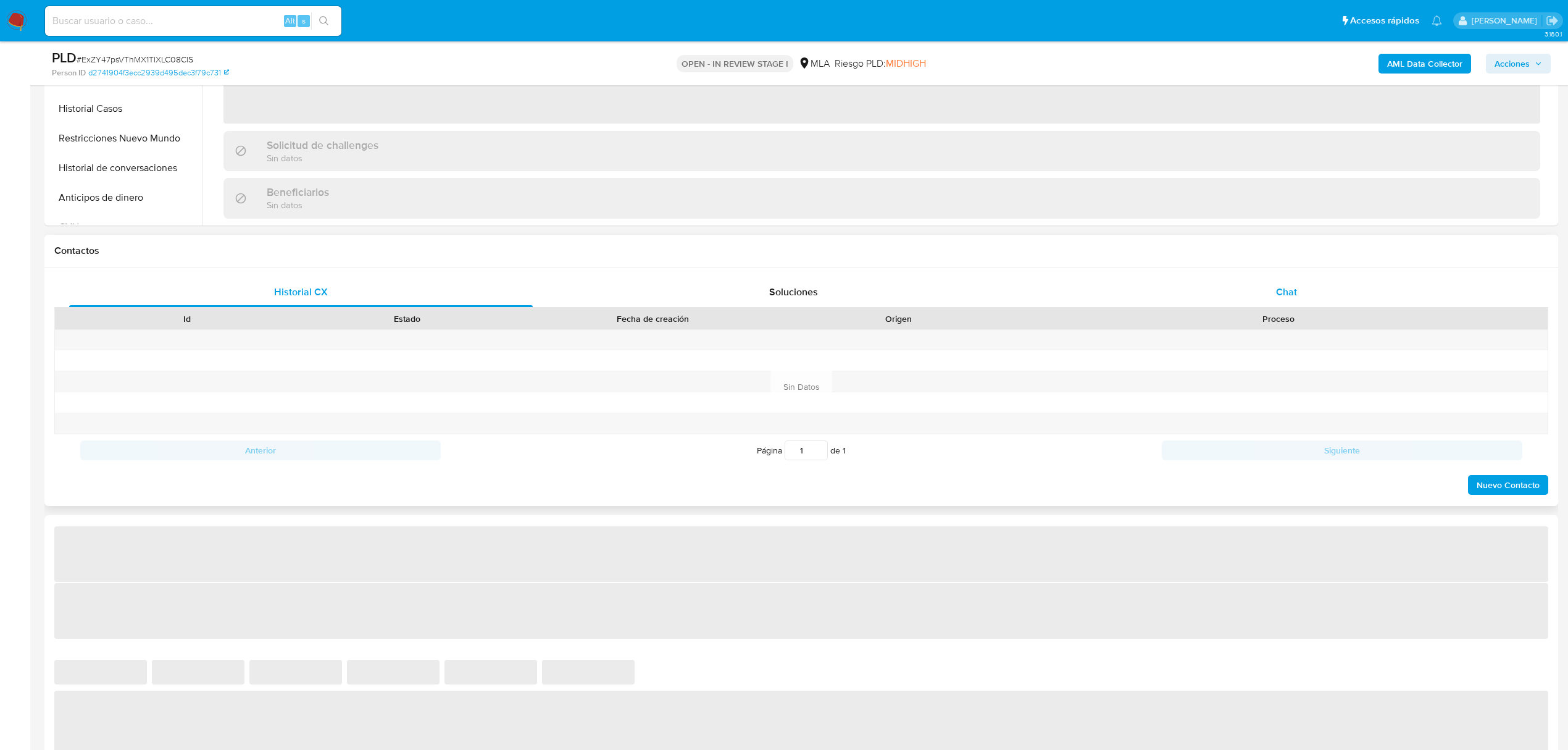
select select "10"
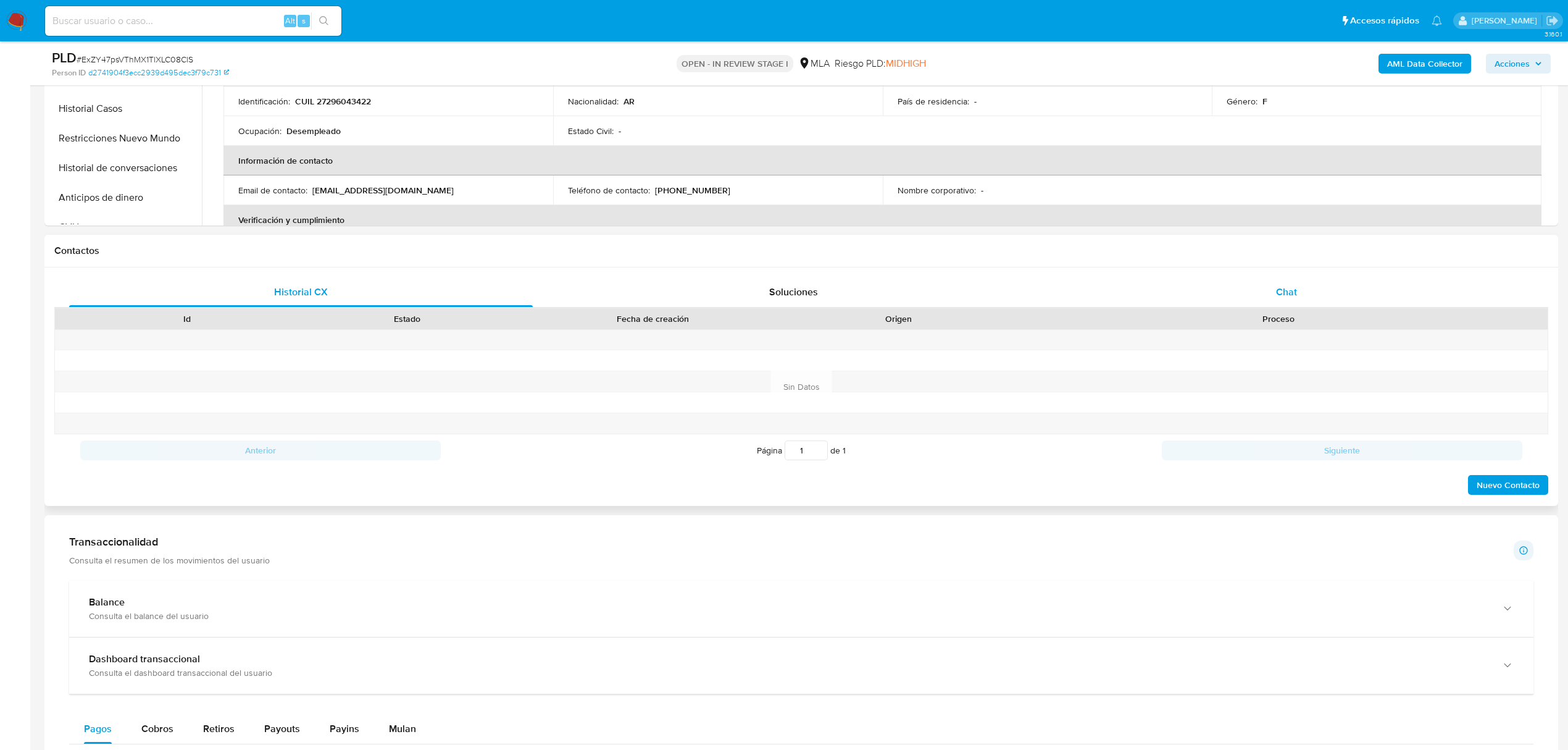
click at [1290, 300] on div "Chat" at bounding box center [1287, 292] width 464 height 30
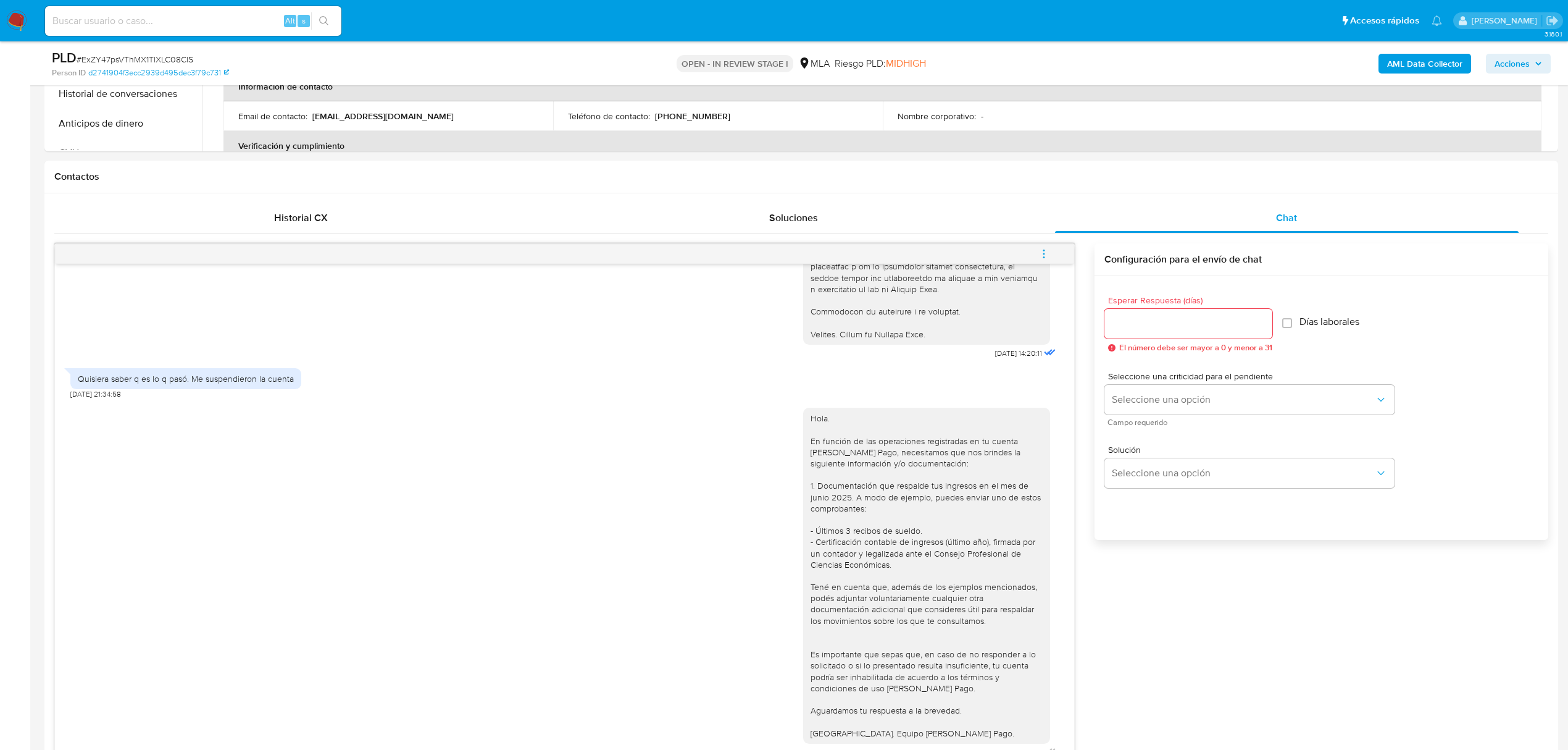
scroll to position [247, 0]
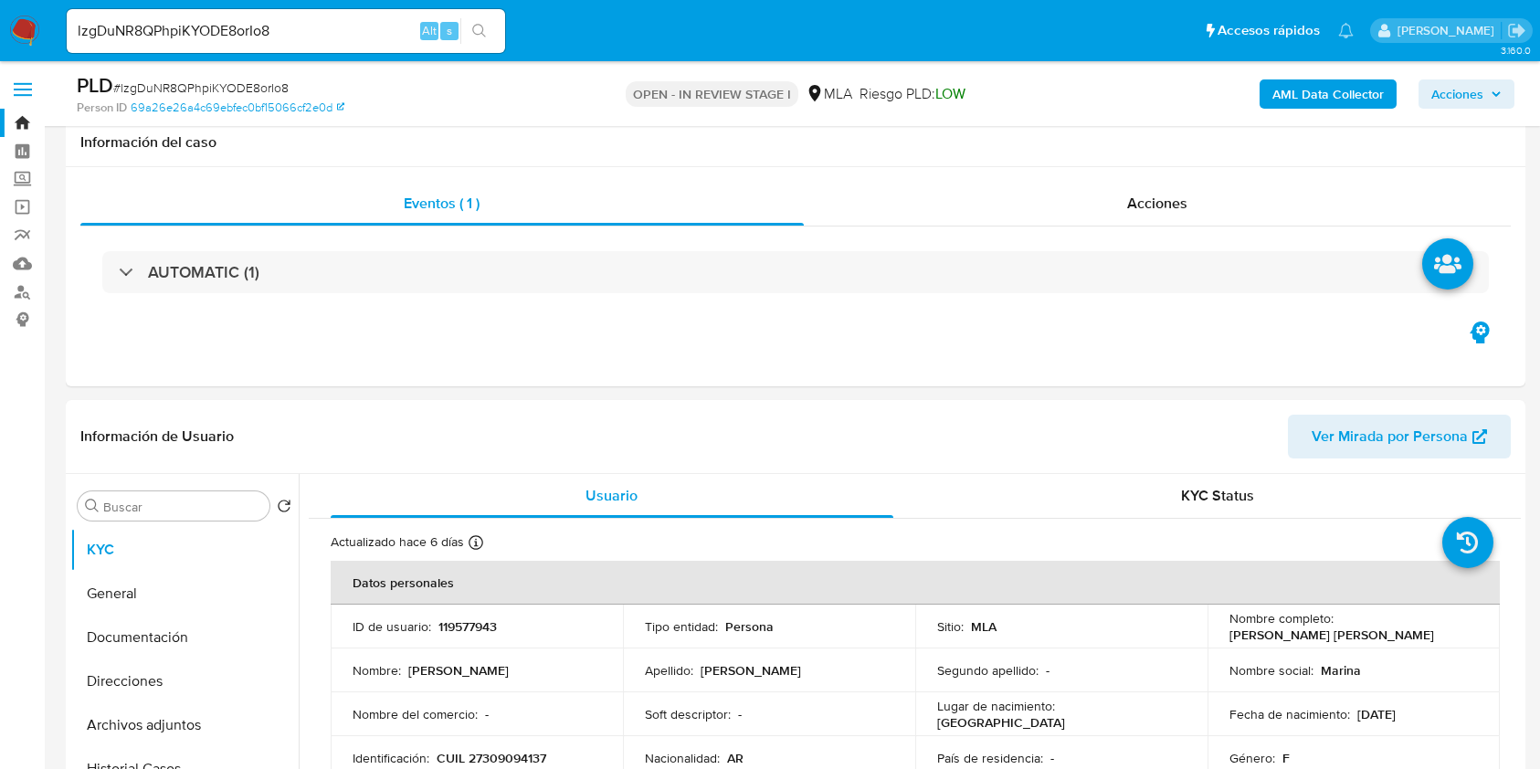
select select "10"
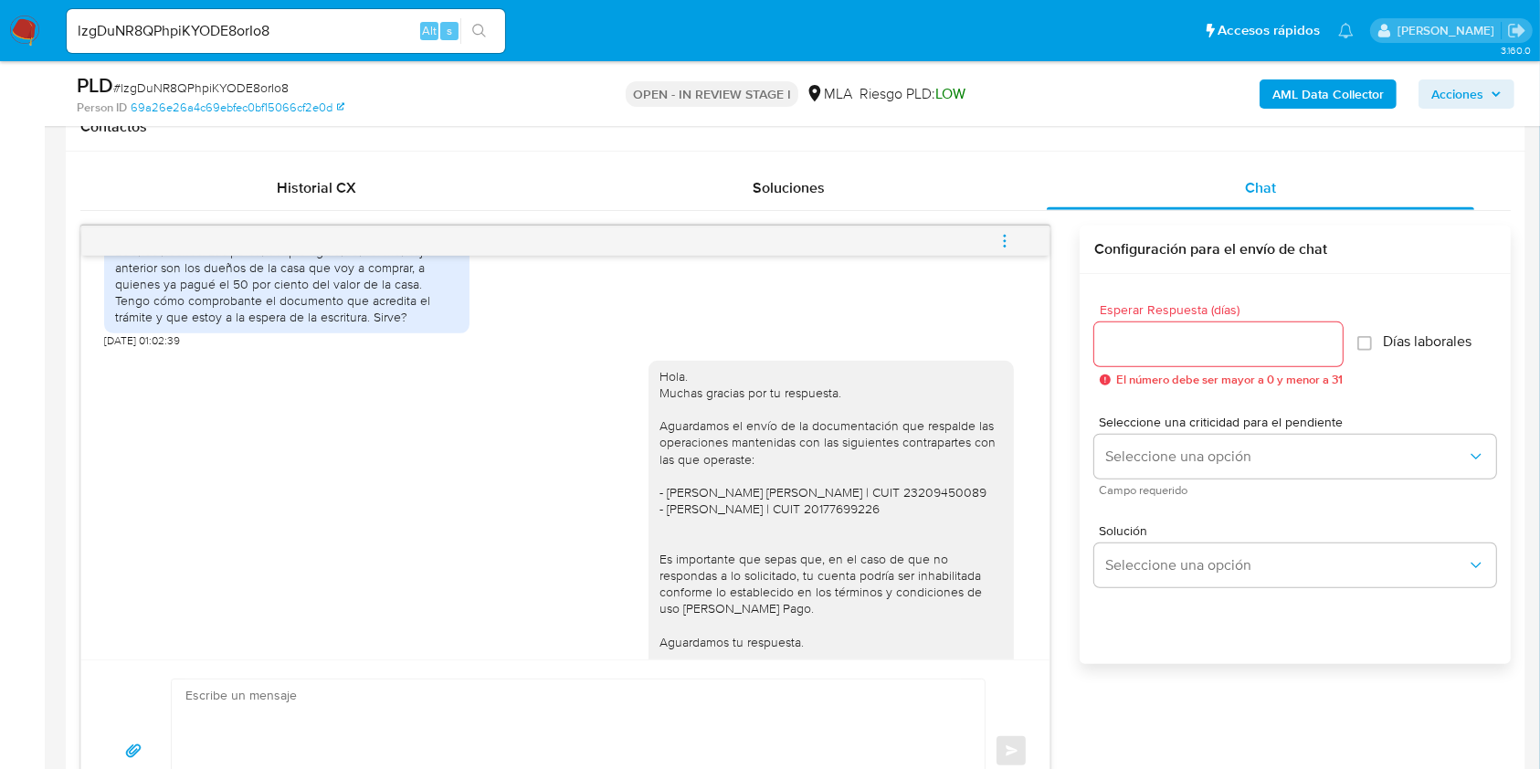
scroll to position [2388, 0]
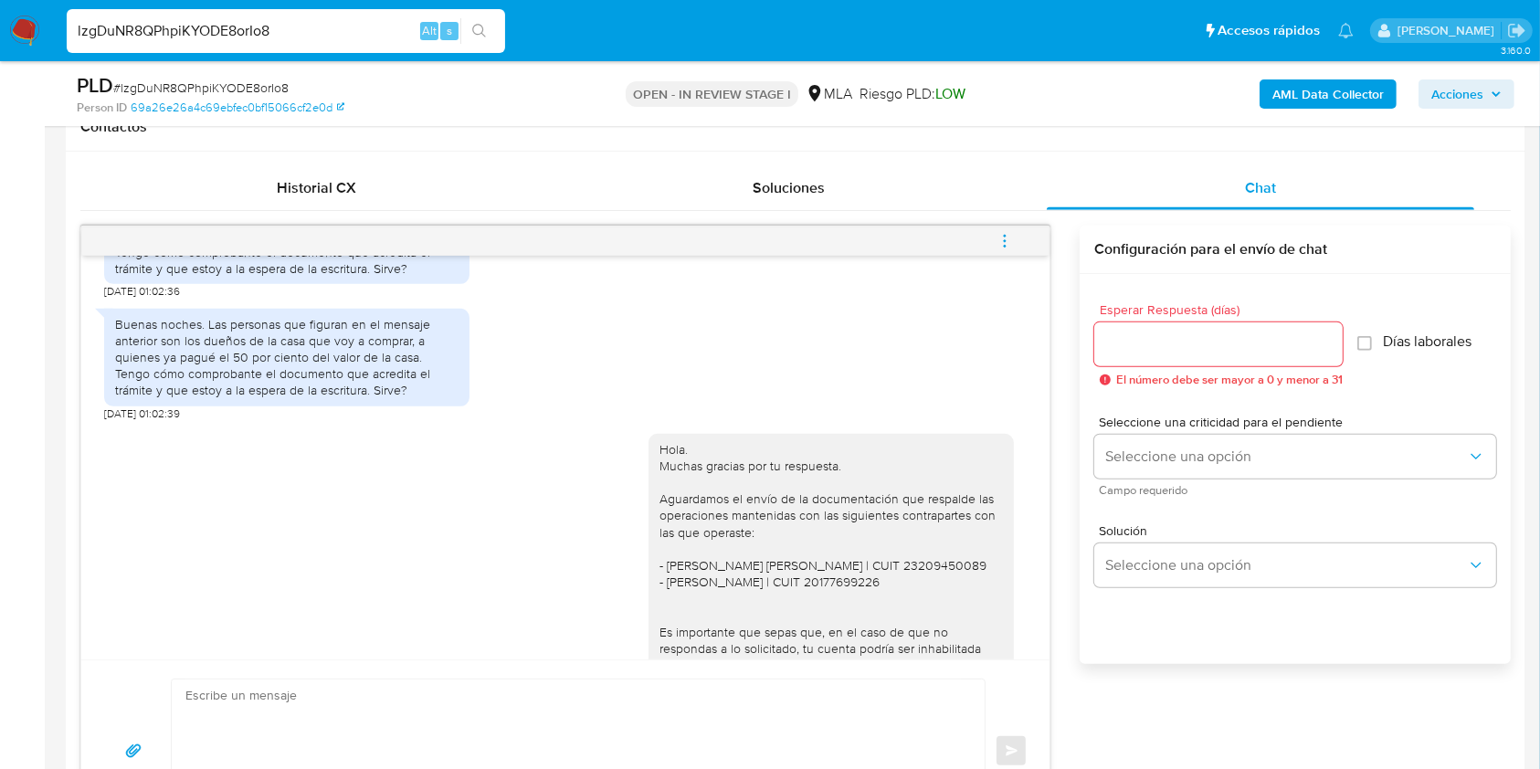
click at [394, 29] on input "lzgDuNR8QPhpiKYODE8orIo8" at bounding box center [286, 31] width 438 height 24
paste input "0lHRX4TgMuXaQKQB2Cl4bW1P"
type input "0lHRX4TgMuXaQKQB2Cl4bW1P"
click at [490, 38] on button "search-icon" at bounding box center [478, 31] width 37 height 26
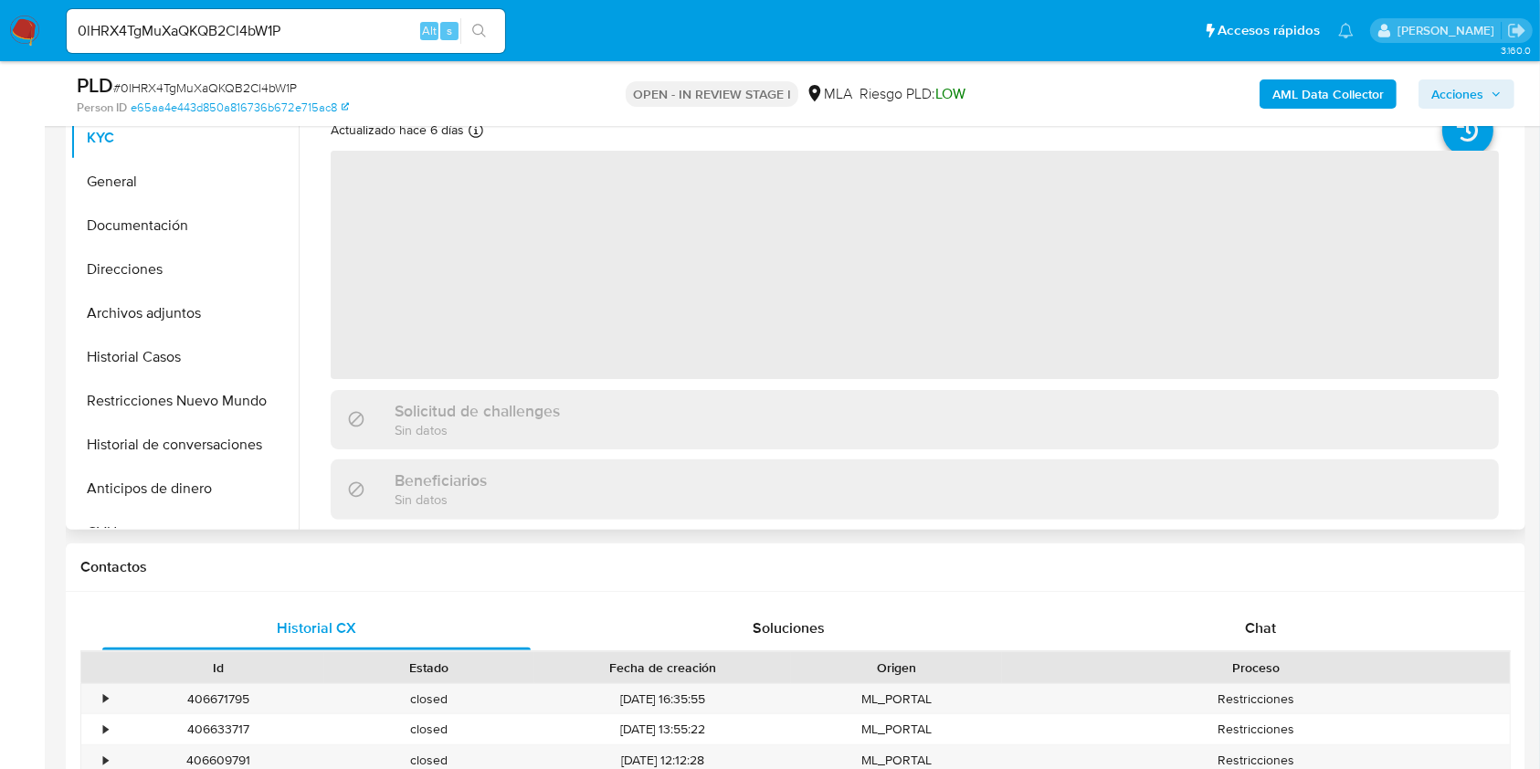
scroll to position [487, 0]
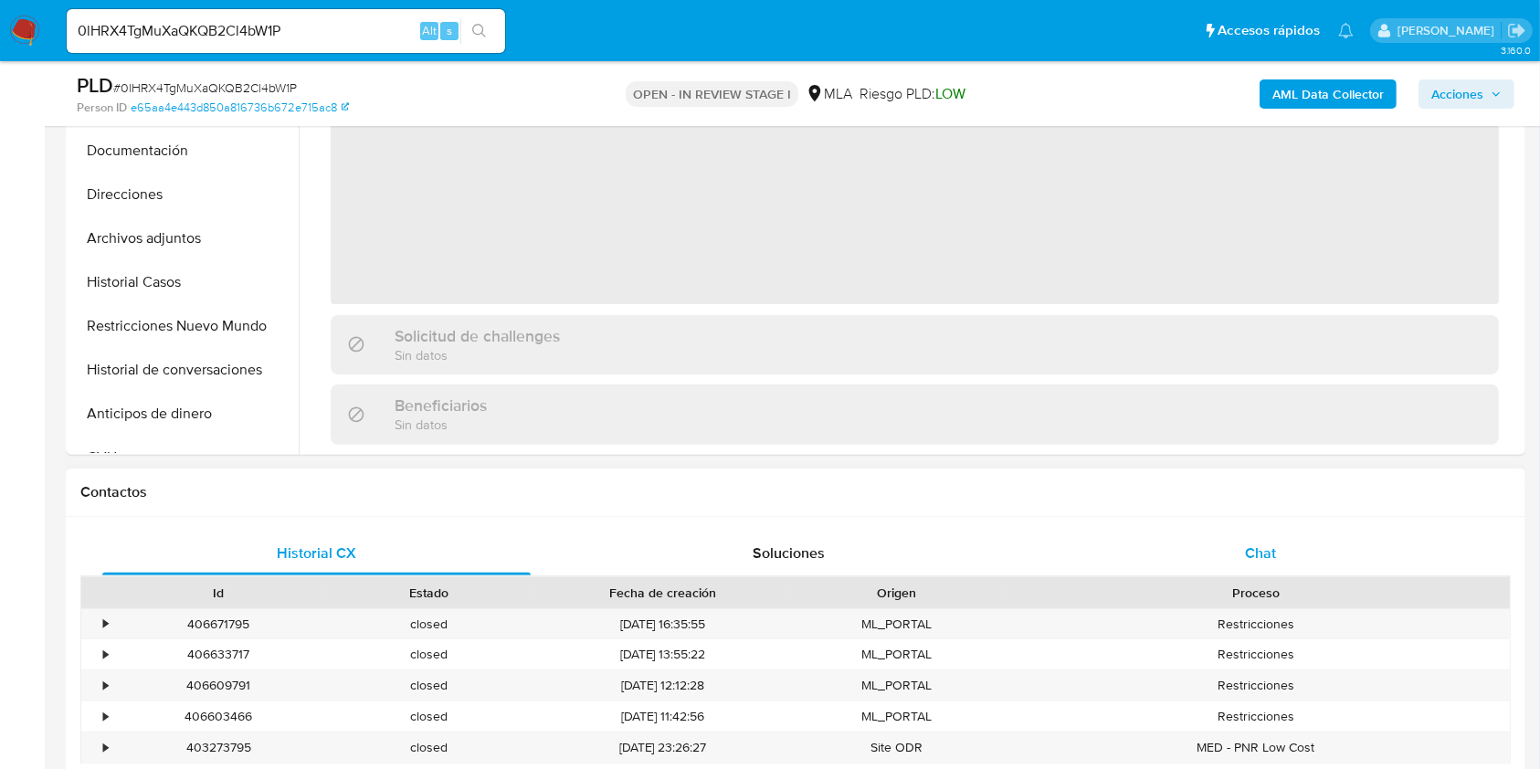
select select "10"
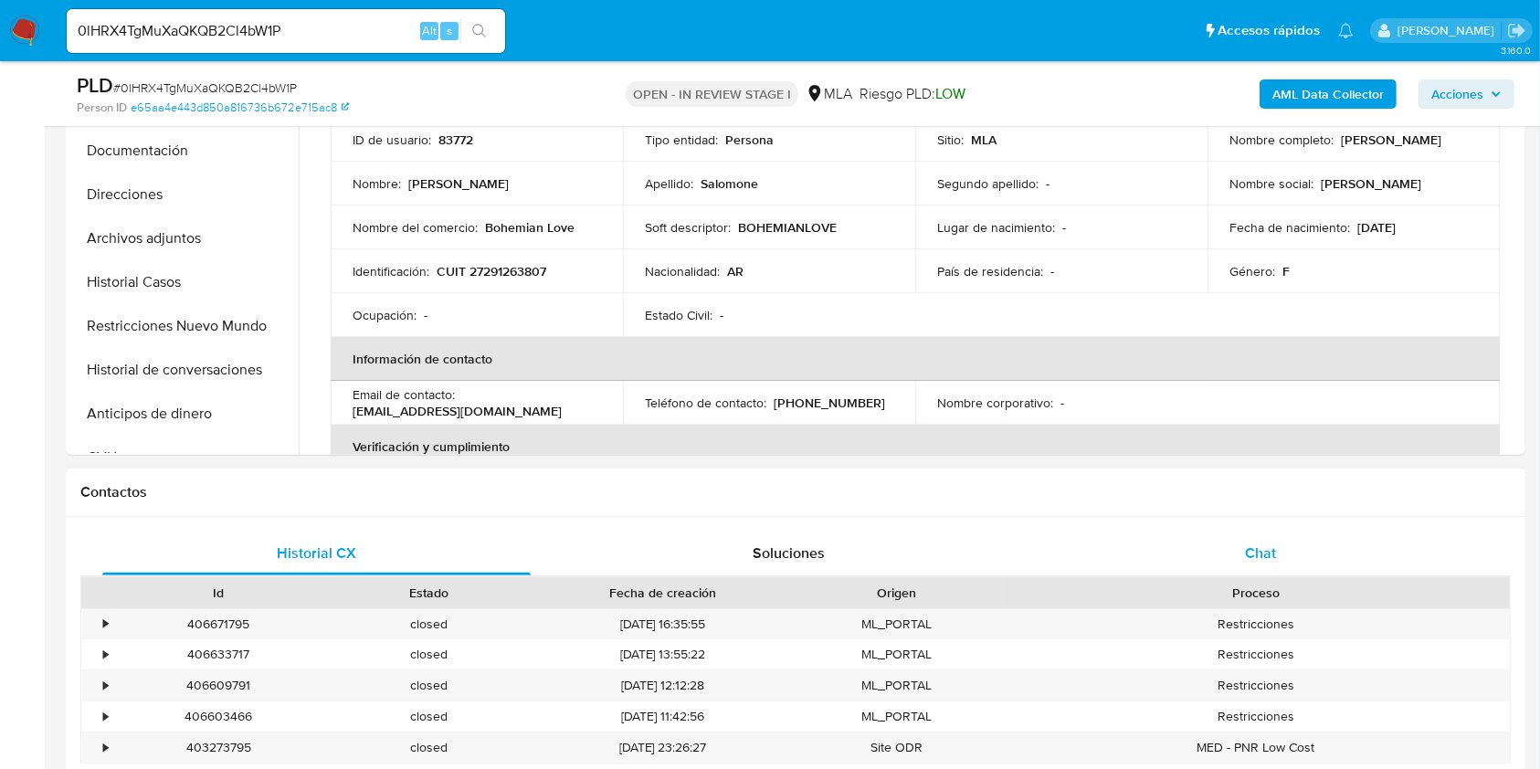
click at [1326, 537] on div "Chat" at bounding box center [1261, 554] width 428 height 44
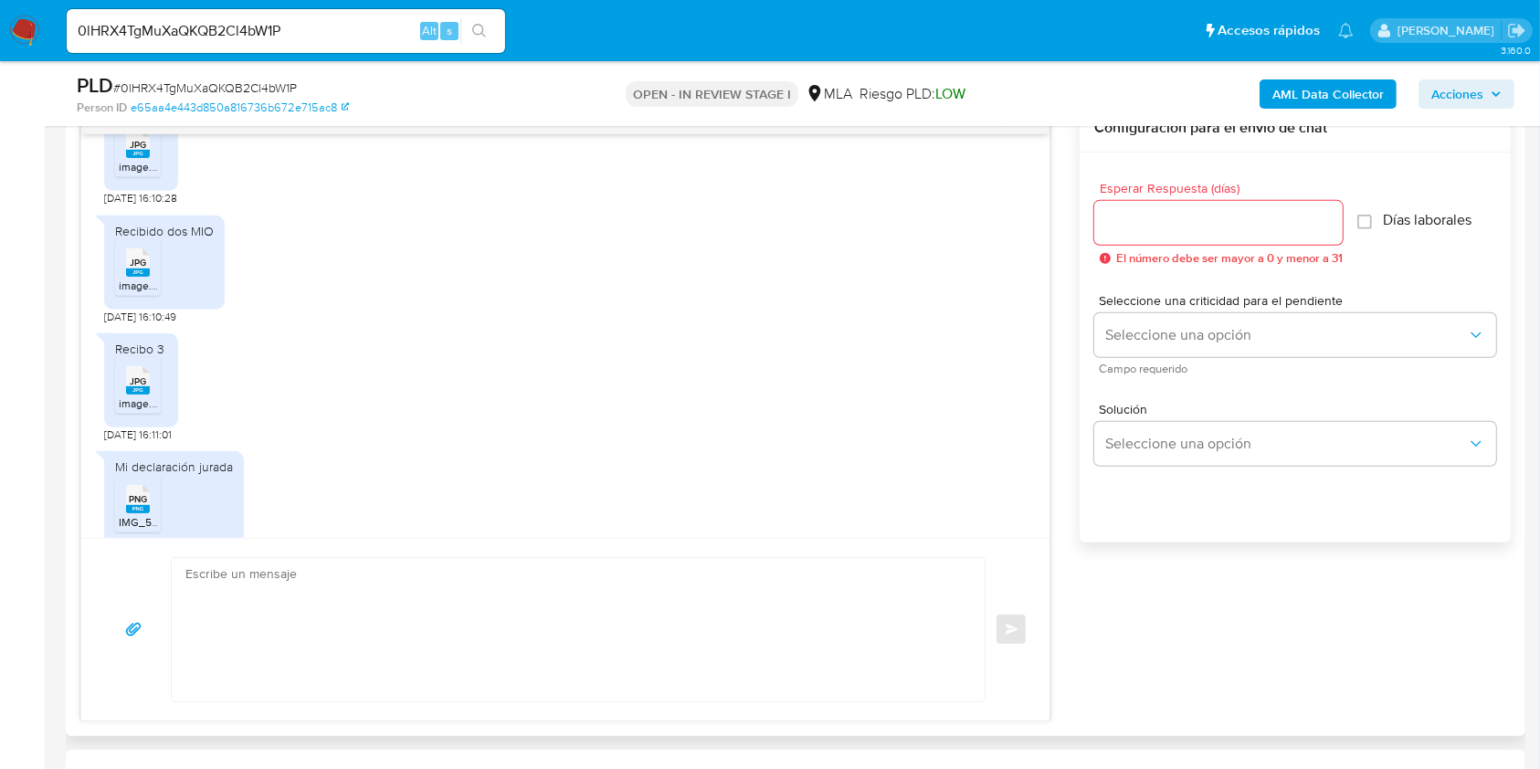
scroll to position [608, 0]
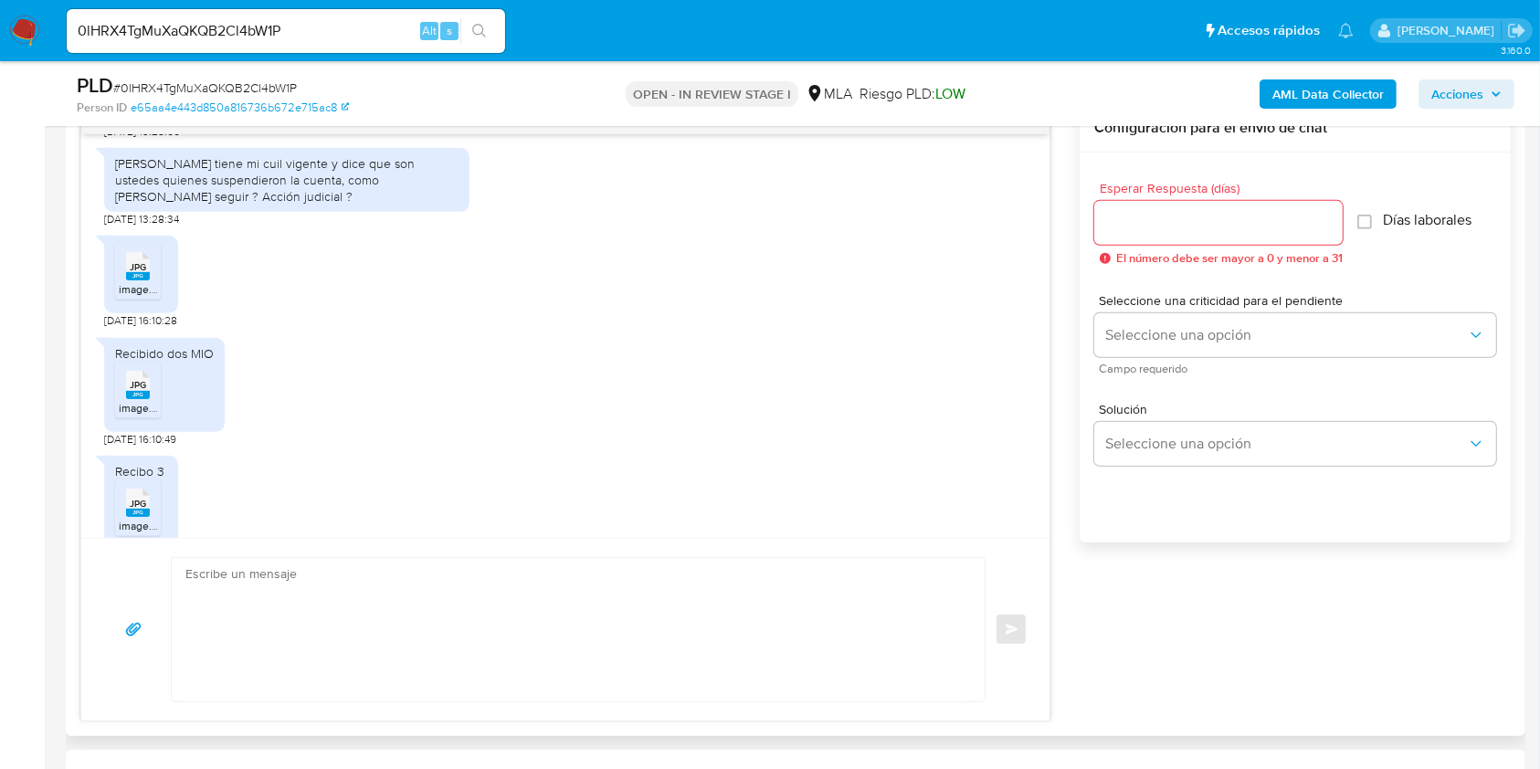
click at [138, 272] on rect at bounding box center [138, 276] width 24 height 8
click at [141, 379] on span "JPG" at bounding box center [138, 385] width 16 height 12
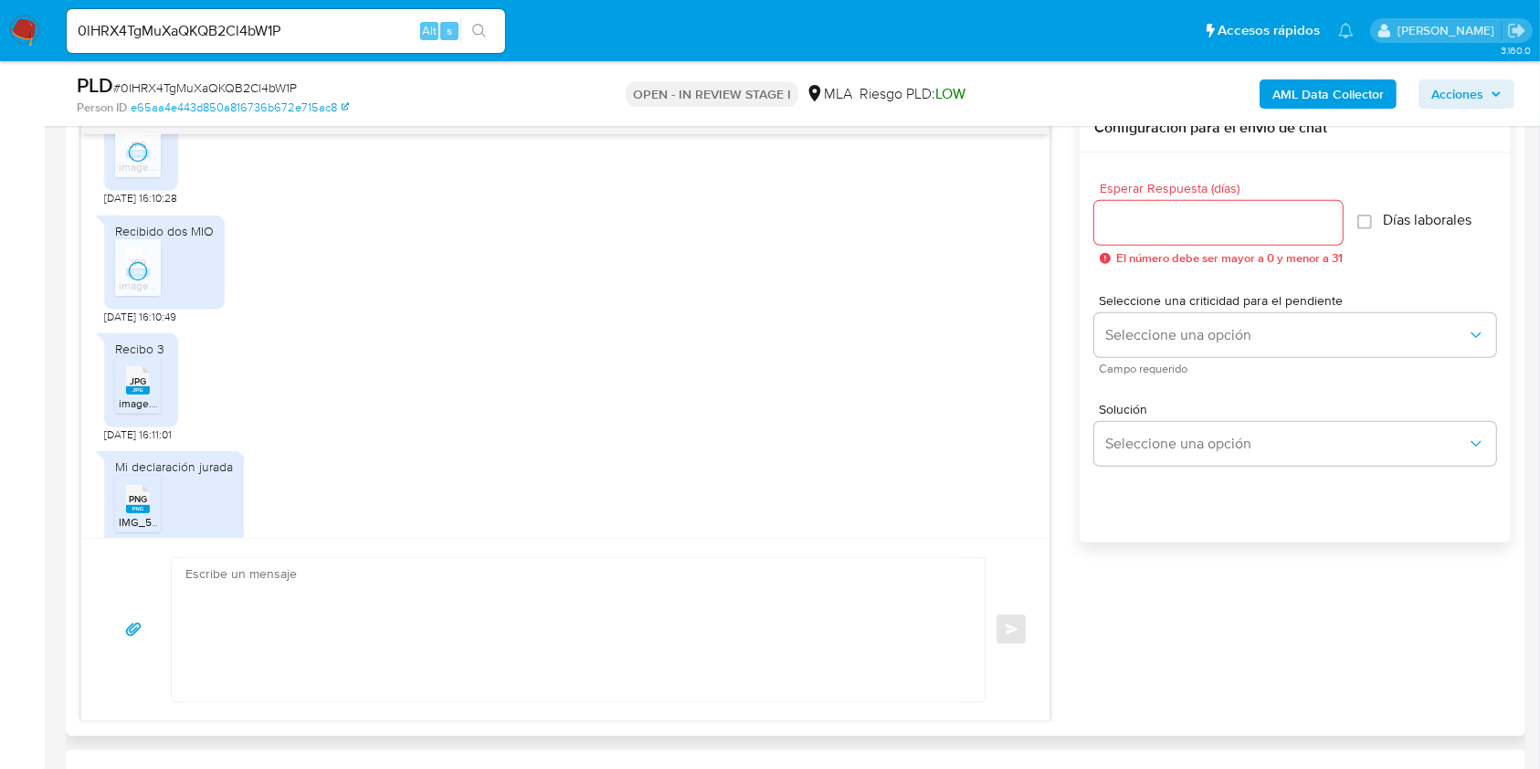
click at [132, 375] on span "JPG" at bounding box center [138, 381] width 16 height 12
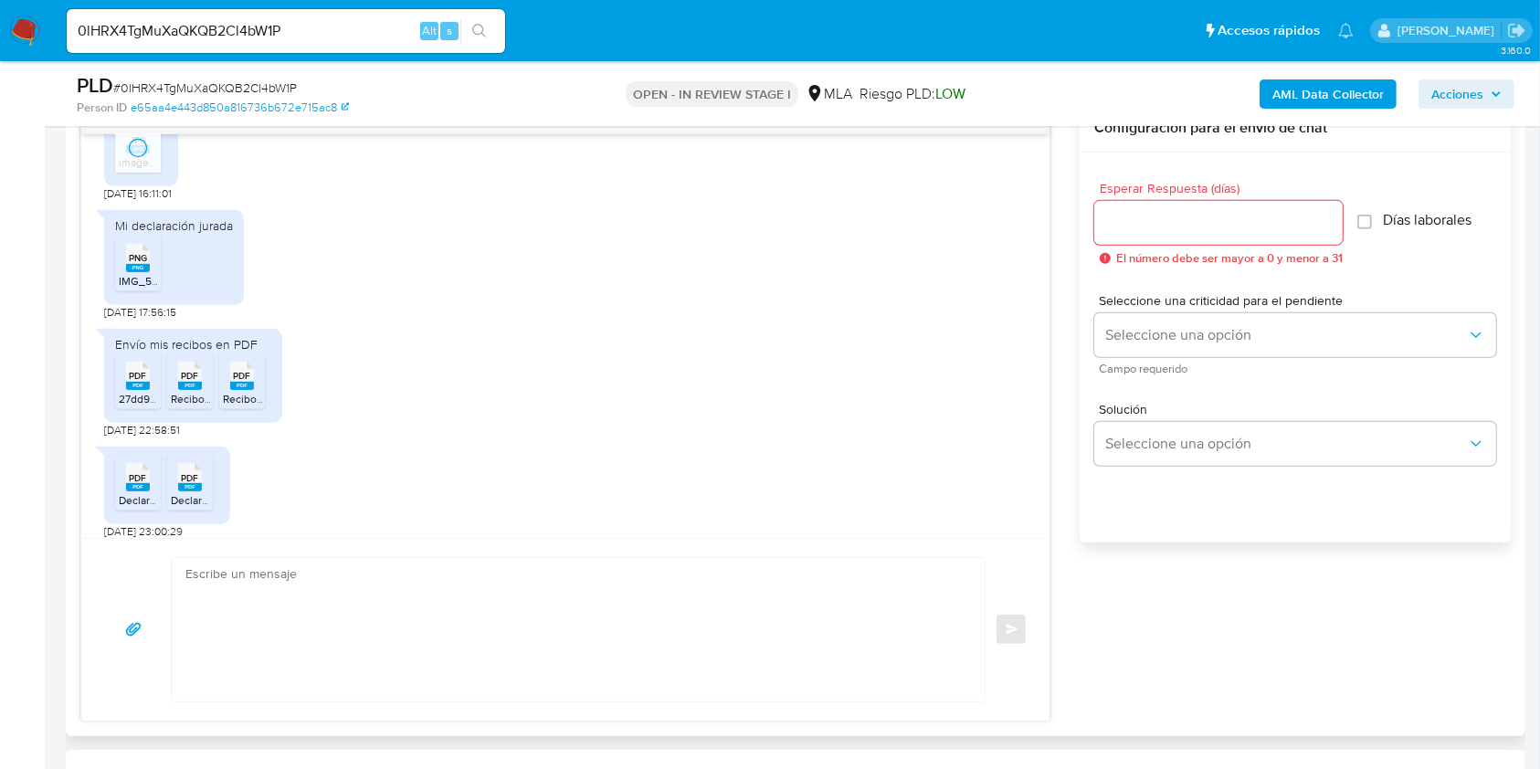
scroll to position [974, 0]
drag, startPoint x: 136, startPoint y: 230, endPoint x: 129, endPoint y: 330, distance: 99.8
click at [136, 250] on span "PNG" at bounding box center [138, 256] width 18 height 12
drag, startPoint x: 132, startPoint y: 355, endPoint x: 166, endPoint y: 362, distance: 35.3
click at [132, 368] on span "PDF" at bounding box center [138, 374] width 17 height 12
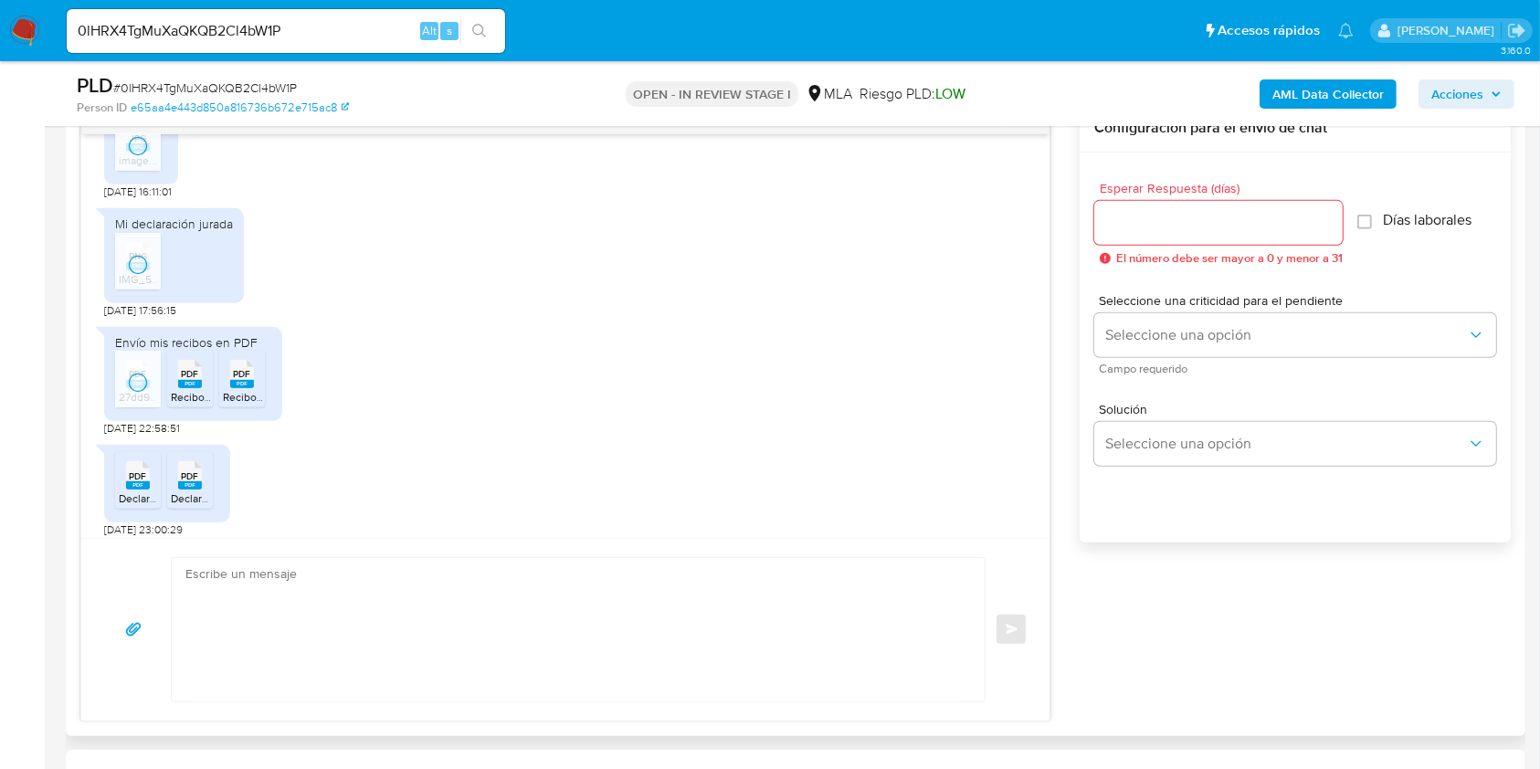
click at [189, 368] on span "PDF" at bounding box center [190, 374] width 17 height 12
click at [257, 358] on div "PDF PDF" at bounding box center [242, 372] width 38 height 36
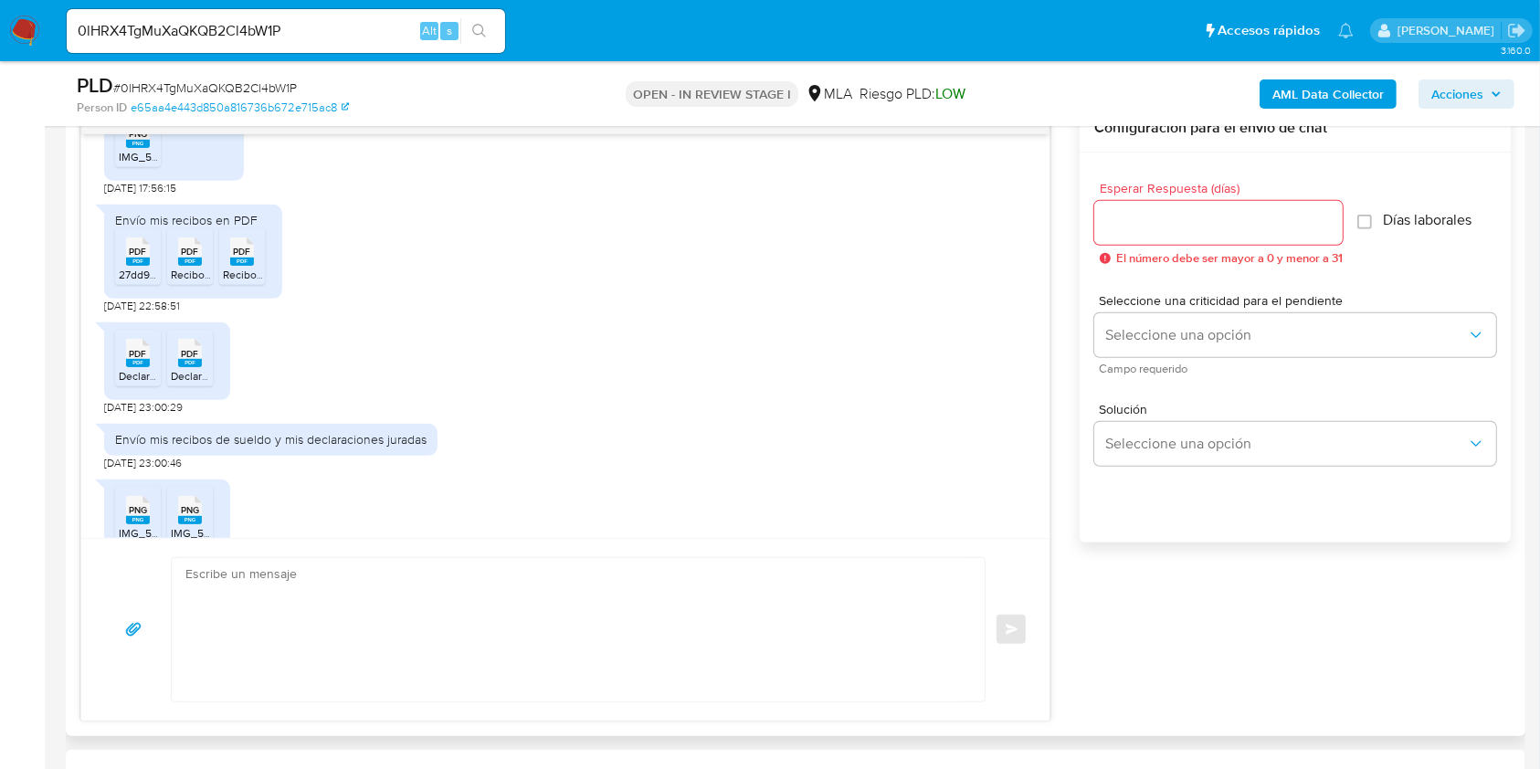
click at [126, 345] on icon "PDF" at bounding box center [138, 353] width 24 height 32
click at [195, 368] on span "Declaración jurada 2.pdf" at bounding box center [230, 376] width 118 height 16
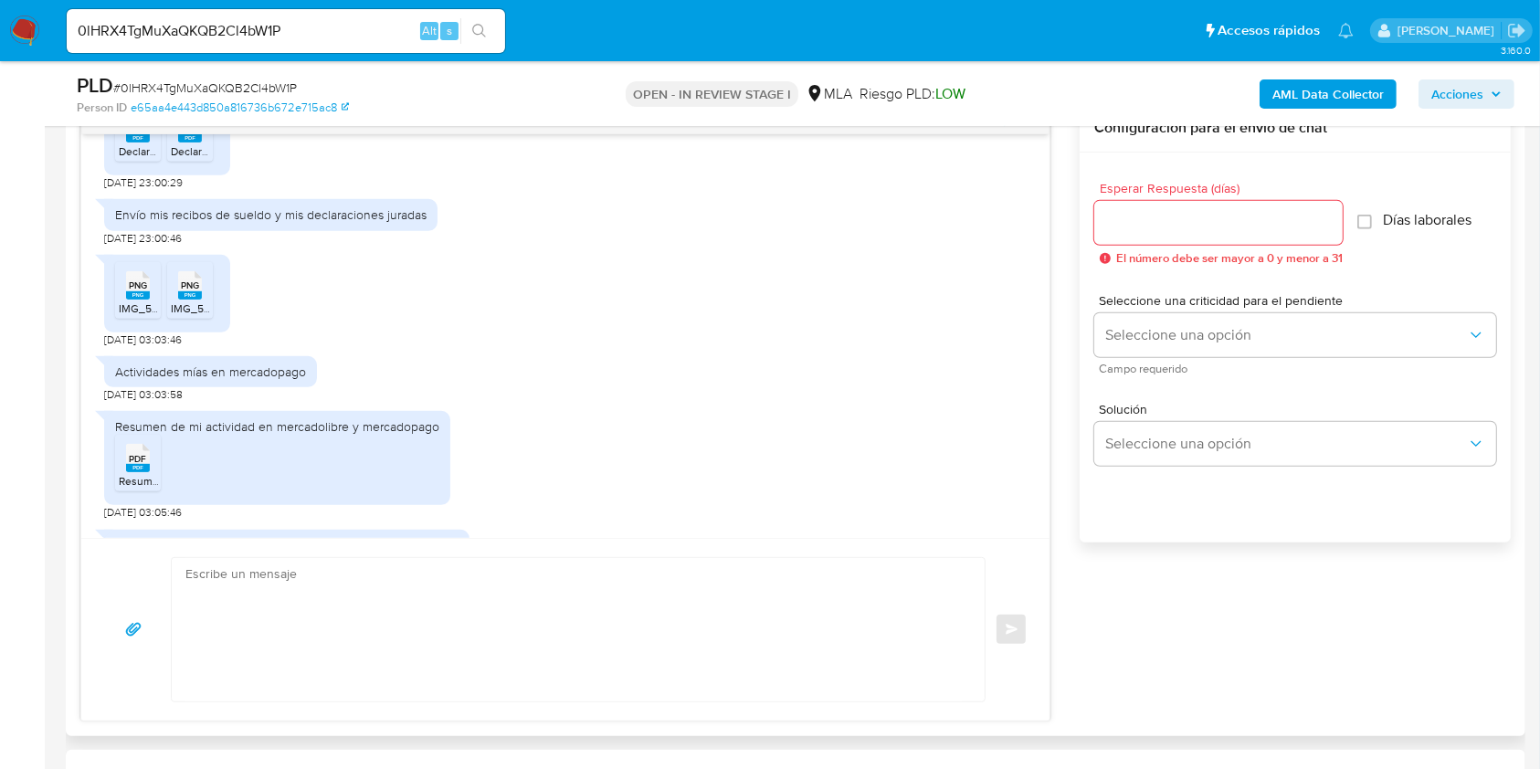
scroll to position [1339, 0]
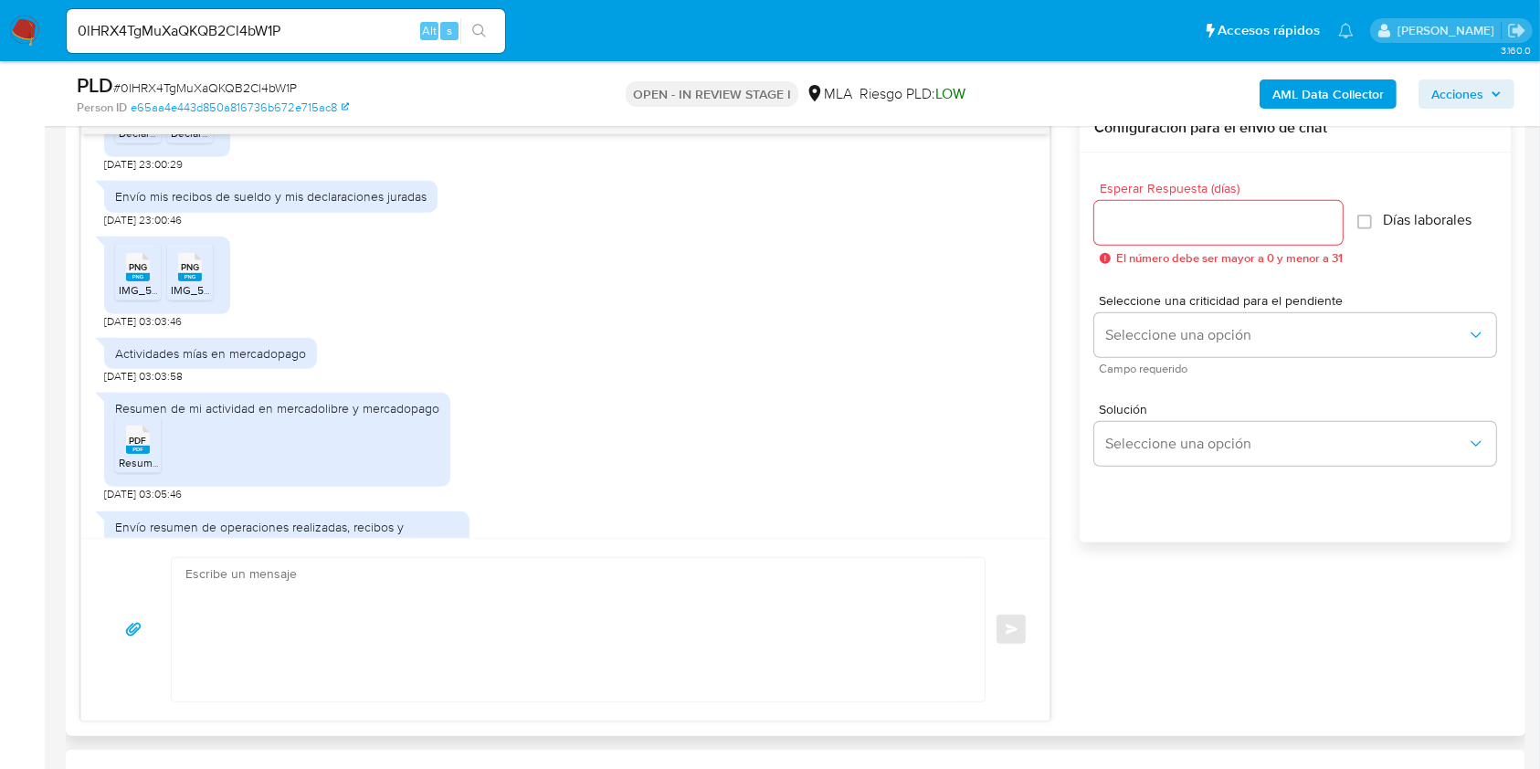
click at [127, 253] on icon at bounding box center [138, 267] width 24 height 28
click at [187, 261] on span "PNG" at bounding box center [190, 267] width 18 height 12
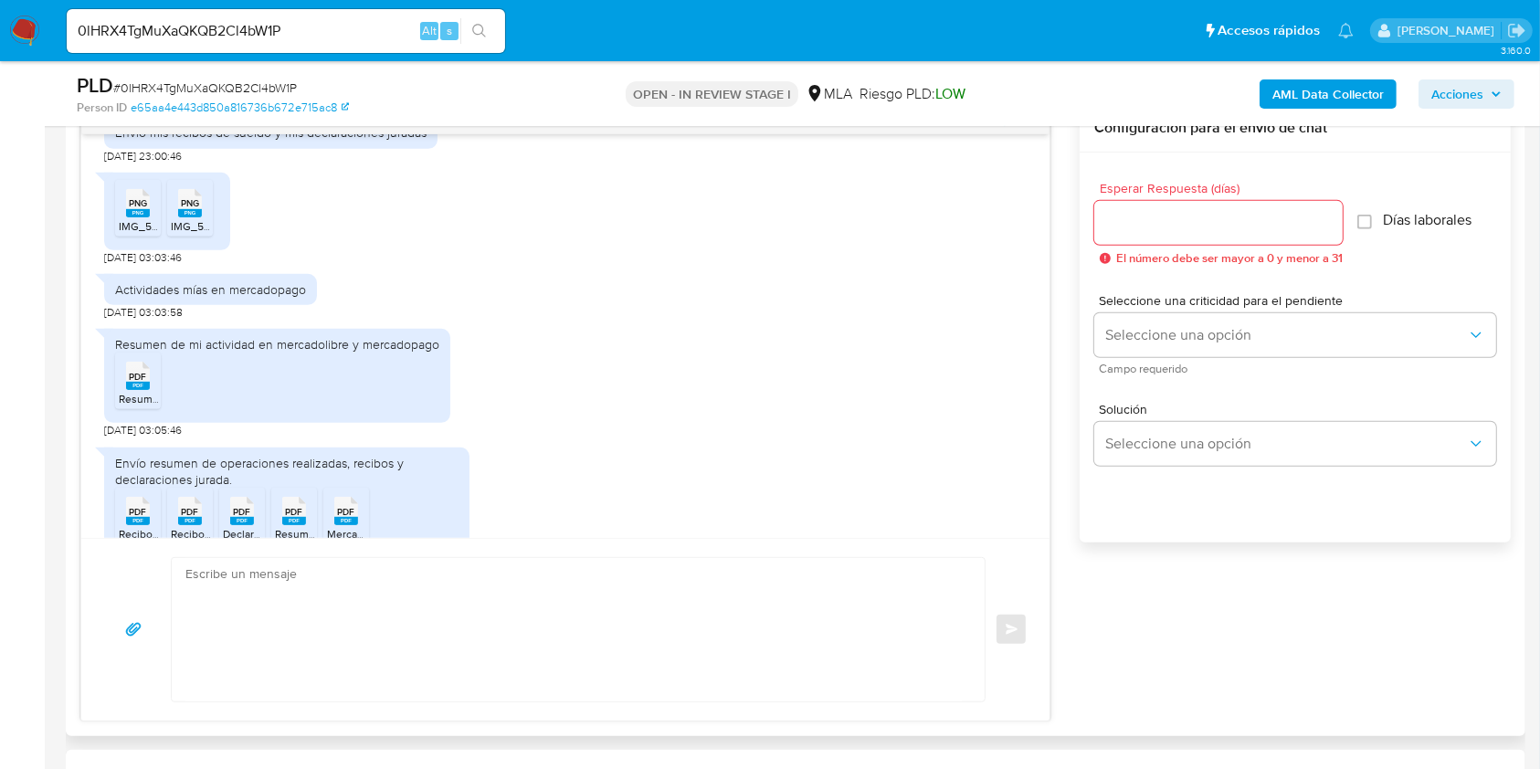
scroll to position [1431, 0]
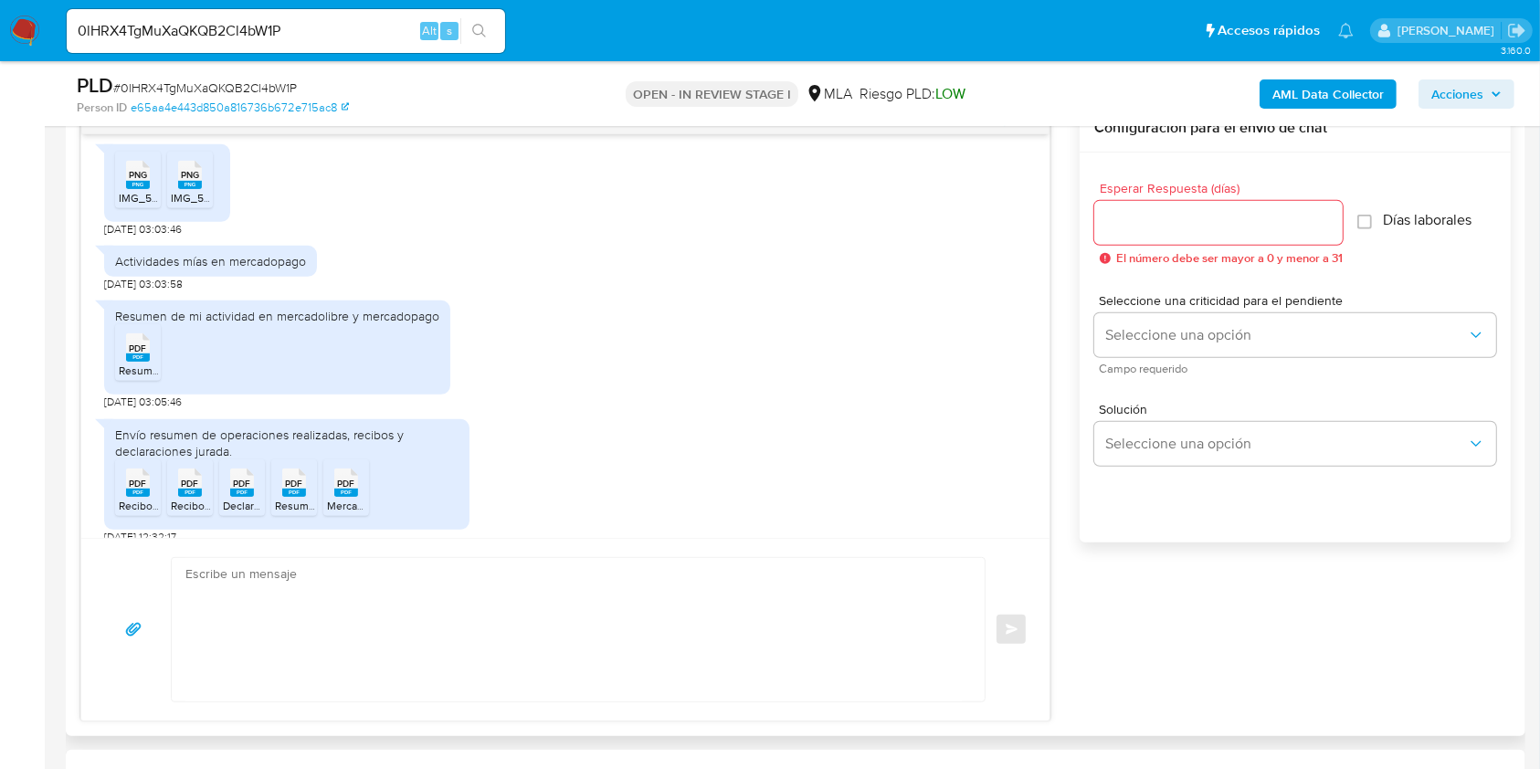
click at [132, 342] on span "PDF" at bounding box center [138, 348] width 17 height 12
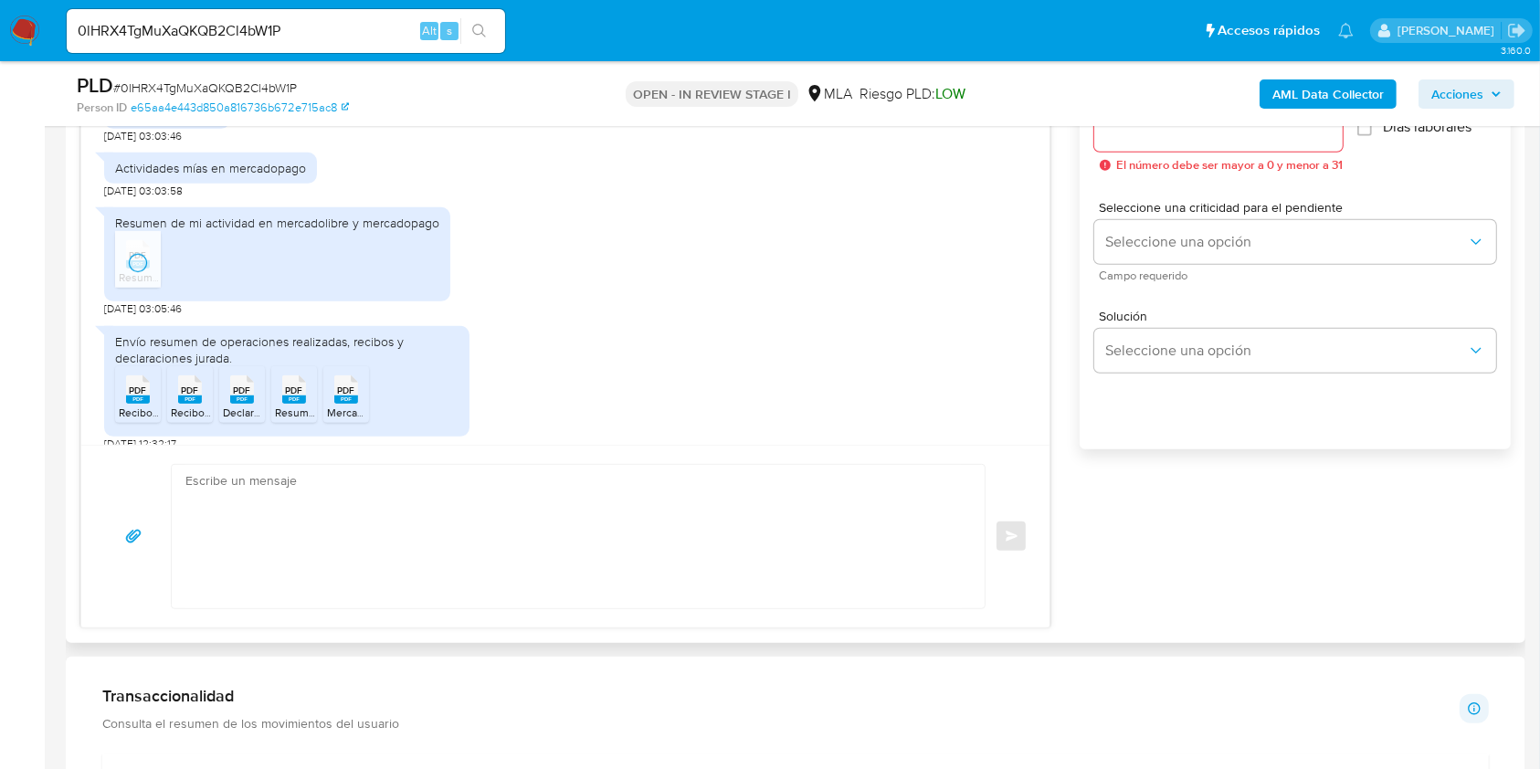
scroll to position [1096, 0]
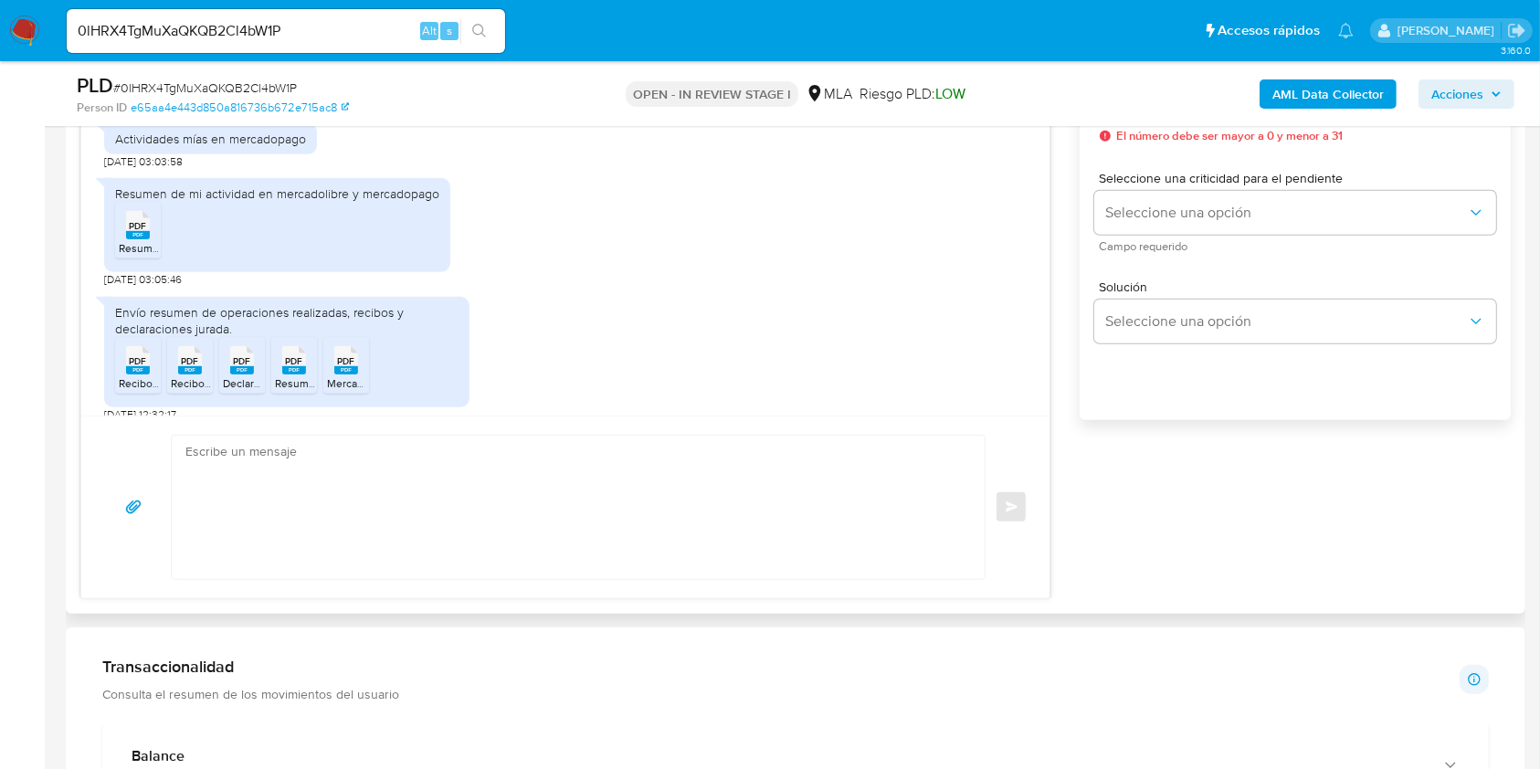
click at [126, 352] on icon "PDF" at bounding box center [138, 360] width 24 height 32
click at [188, 366] on rect at bounding box center [190, 370] width 24 height 8
click at [248, 366] on rect at bounding box center [242, 370] width 24 height 8
drag, startPoint x: 307, startPoint y: 354, endPoint x: 342, endPoint y: 388, distance: 48.4
click at [307, 354] on div "PDF PDF" at bounding box center [294, 359] width 38 height 36
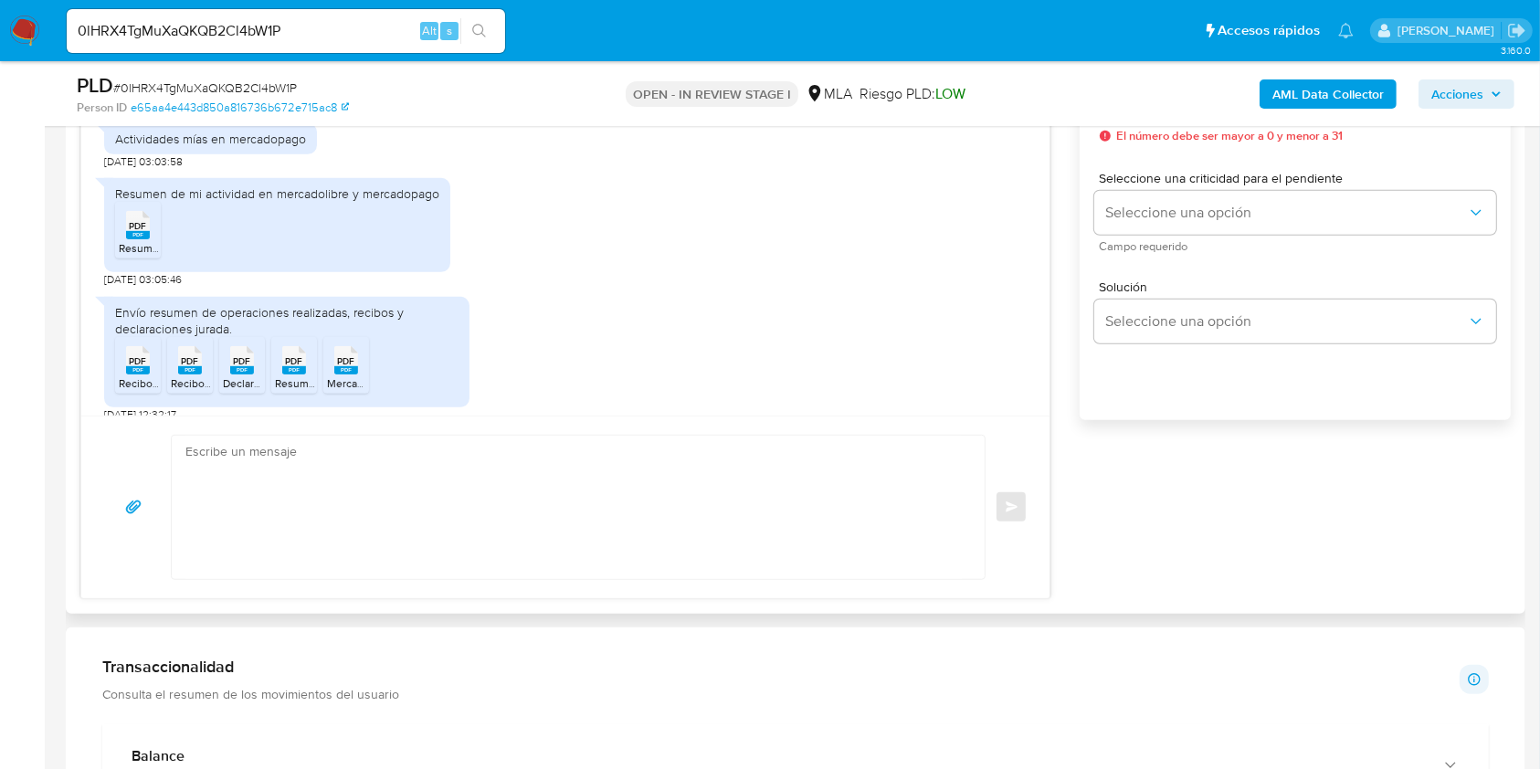
click at [356, 375] on span "MercadoPago.pdf" at bounding box center [370, 383] width 86 height 16
click at [389, 471] on textarea at bounding box center [573, 507] width 776 height 143
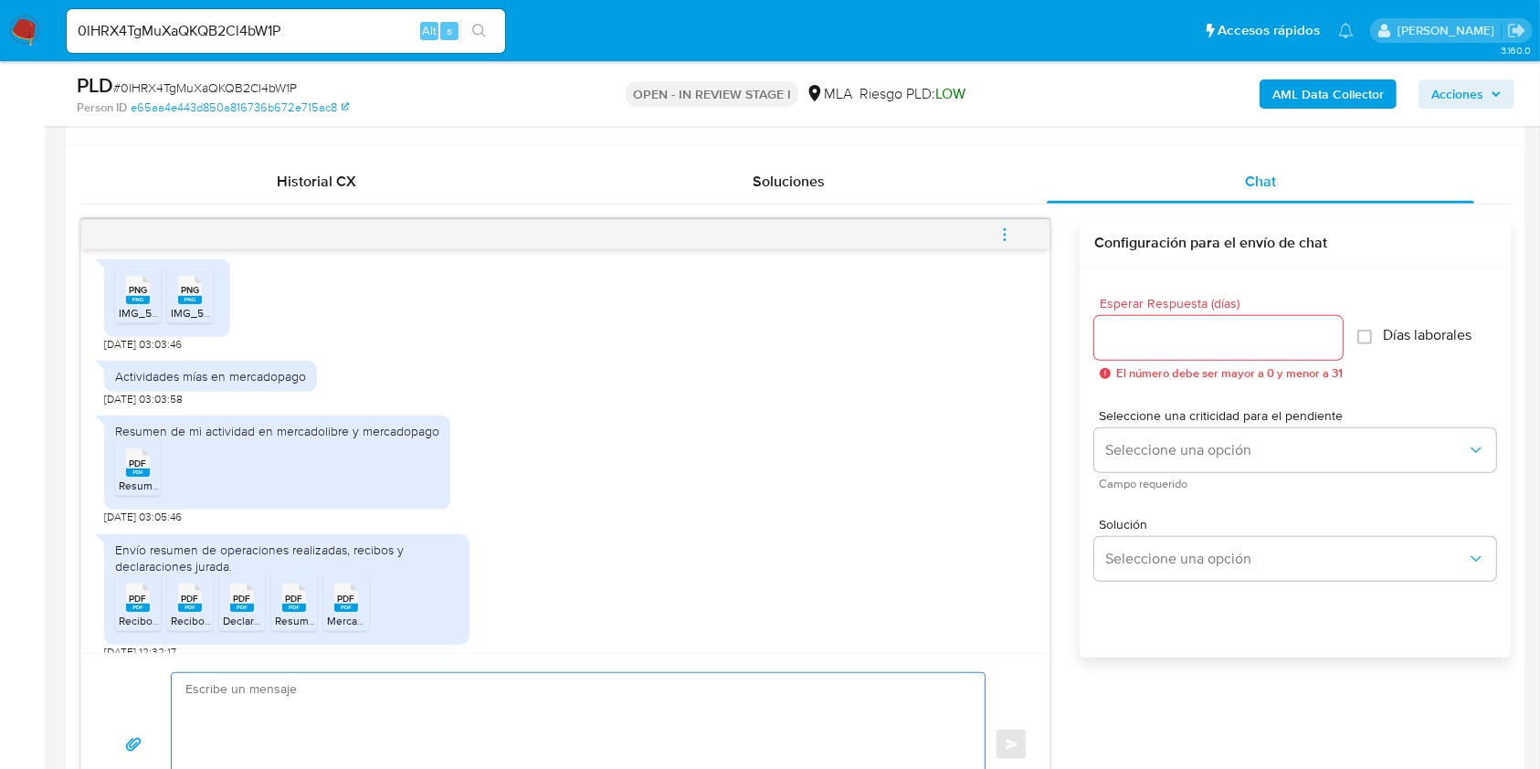
scroll to position [852, 0]
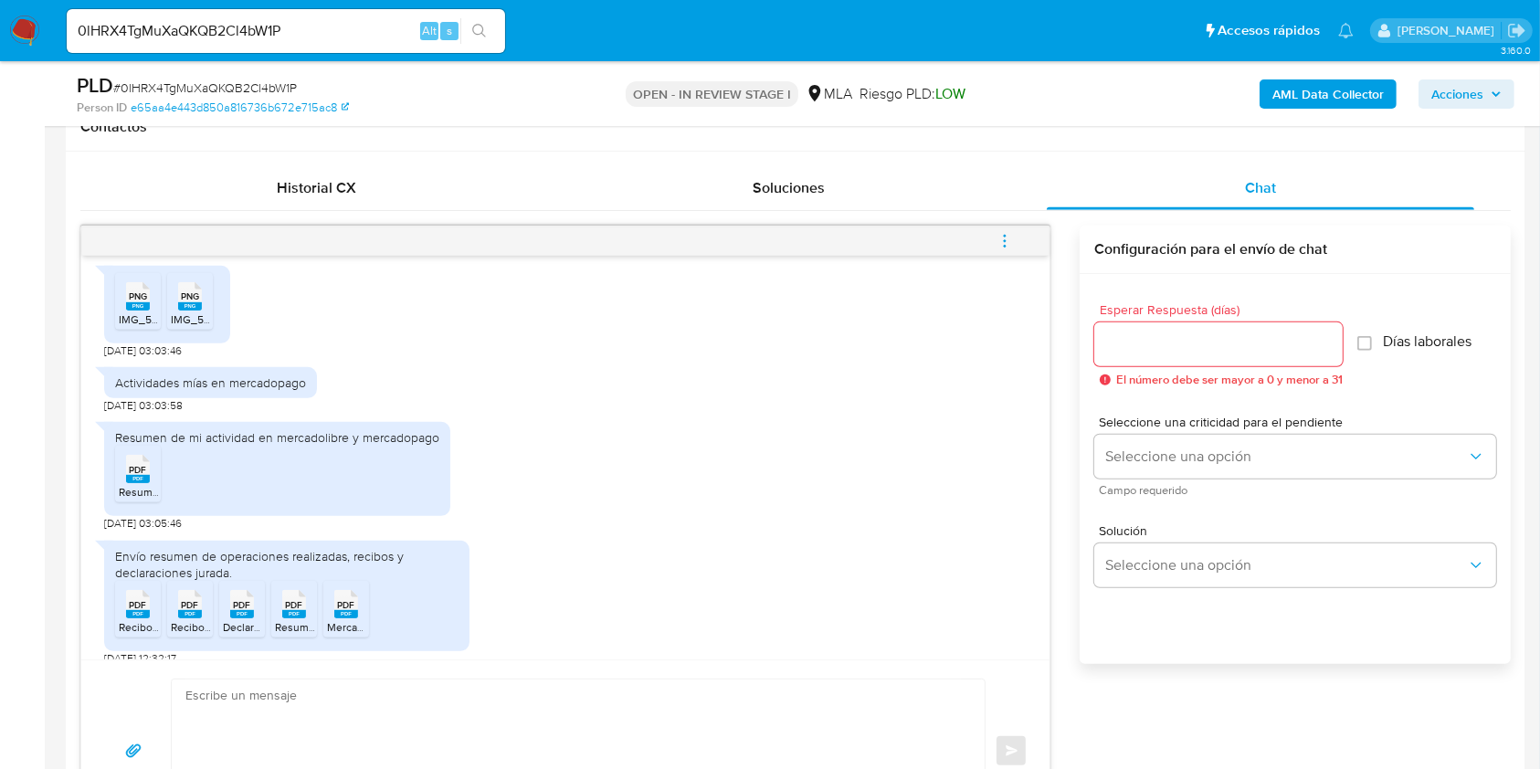
click at [347, 37] on input "0lHRX4TgMuXaQKQB2Cl4bW1P" at bounding box center [286, 31] width 438 height 24
paste input "8GE4yxG7rZ2ej2DxvAjOom8z"
type input "8GE4yxG7rZ2ej2DxvAjOom8z"
click at [472, 31] on icon "search-icon" at bounding box center [479, 31] width 15 height 15
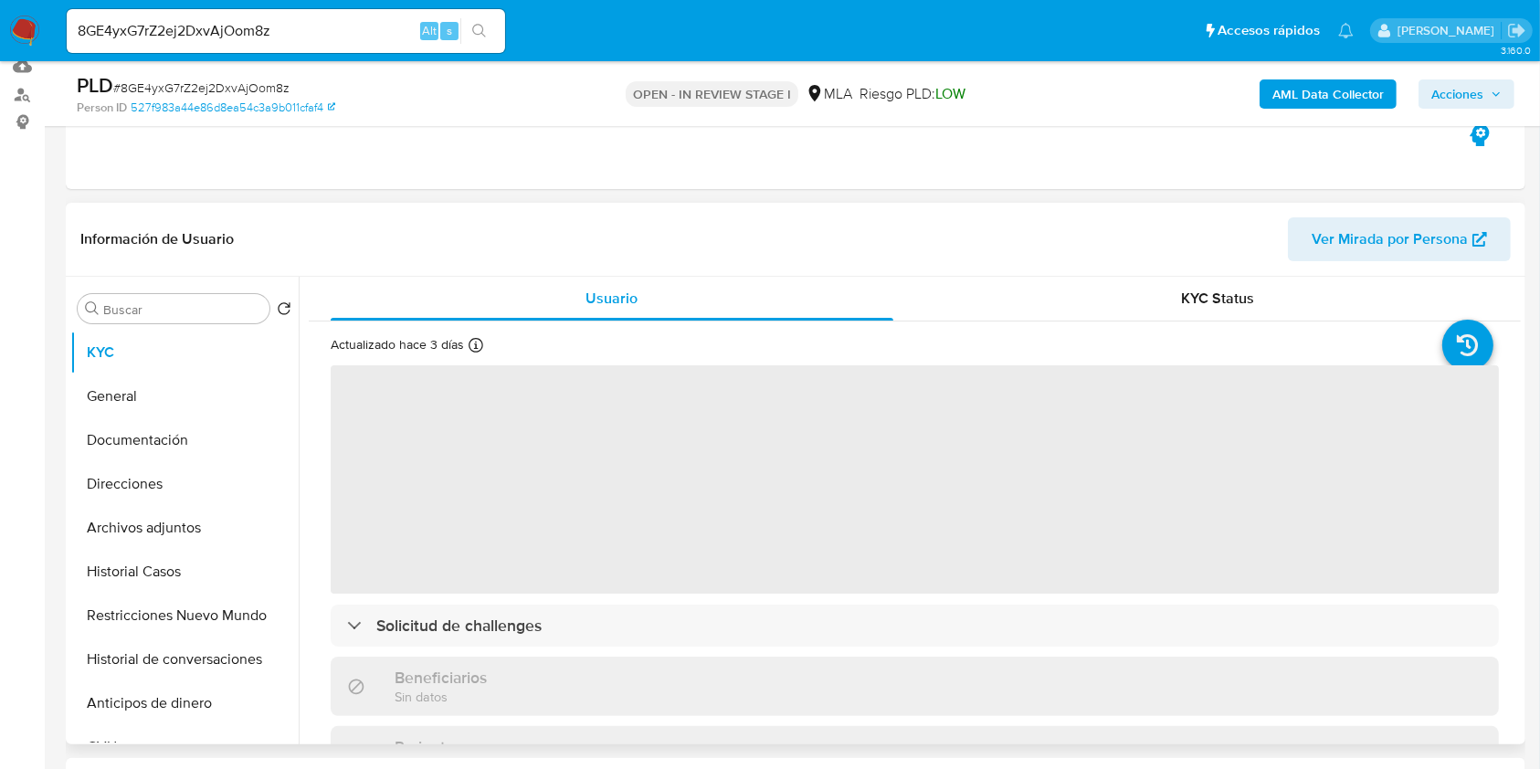
scroll to position [487, 0]
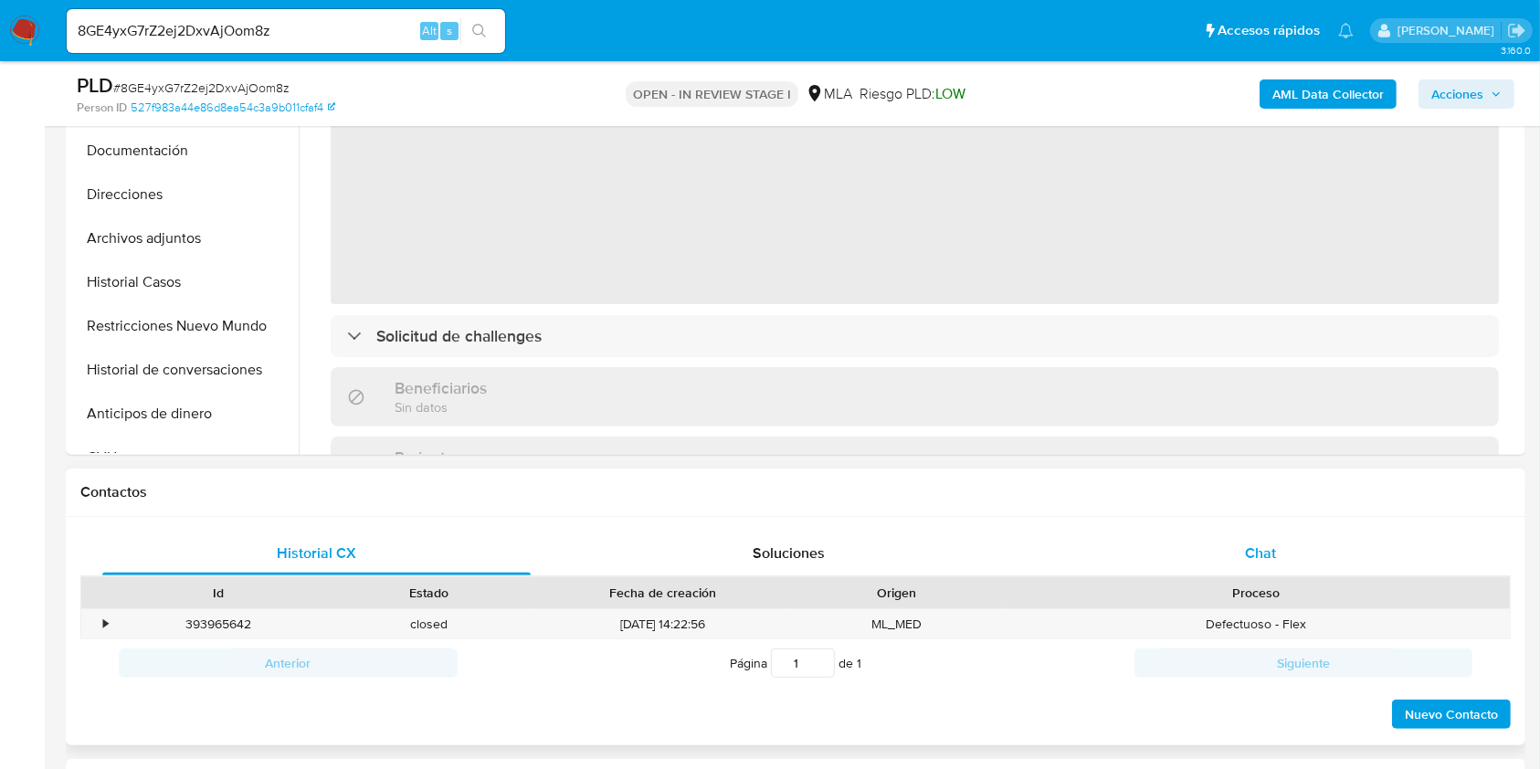
click at [1273, 558] on span "Chat" at bounding box center [1260, 552] width 31 height 21
select select "10"
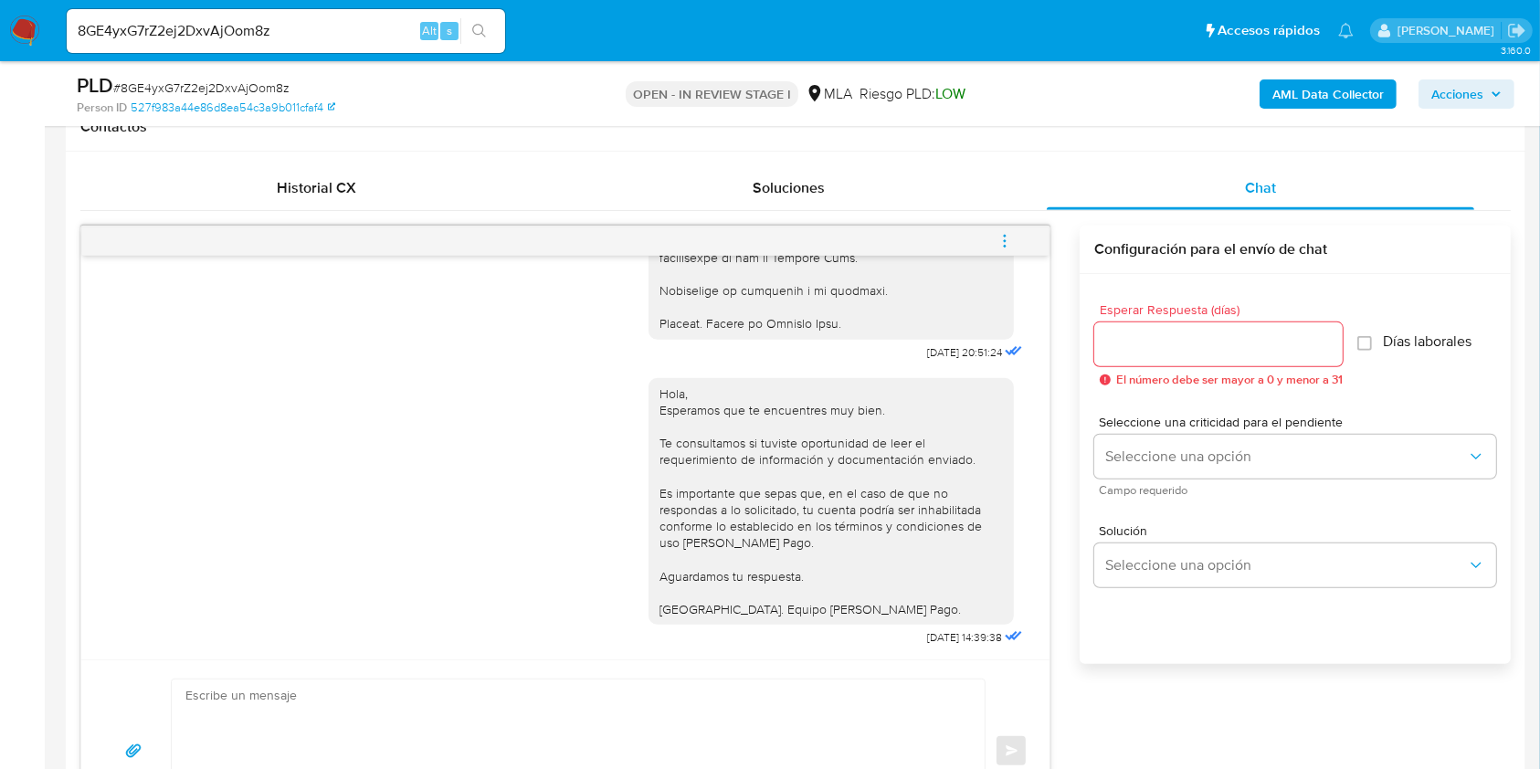
scroll to position [1987, 0]
click at [402, 26] on input "8GE4yxG7rZ2ej2DxvAjOom8z" at bounding box center [286, 31] width 438 height 24
paste input "iubimBCLgaKM06l0dH1I7maX"
click at [321, 30] on input "8GE4yxG7rZ2ej2DxvAjOom8ziubimBCLgaKM06l0dH1I7maX" at bounding box center [286, 31] width 438 height 24
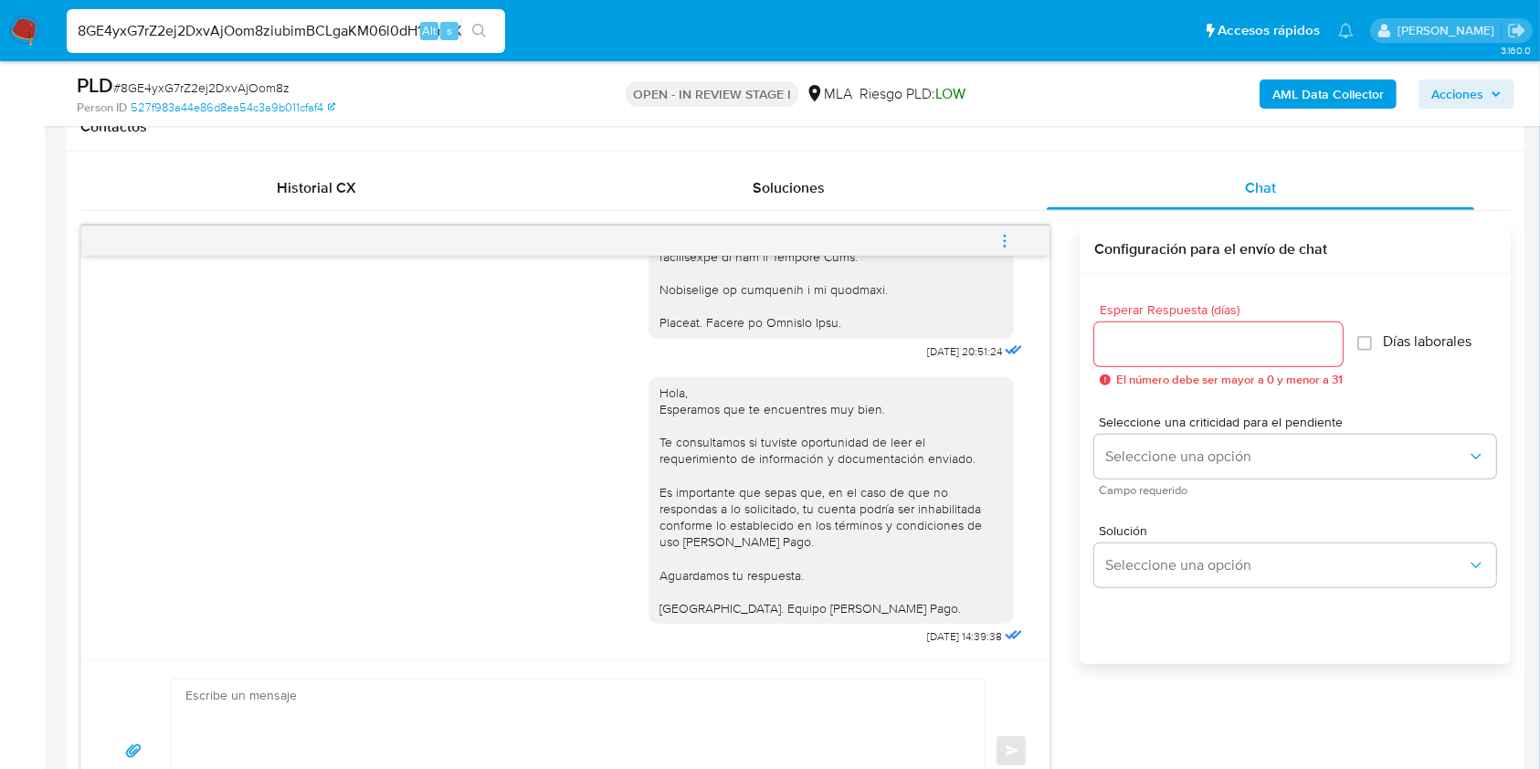
paste input
type input "iubimBCLgaKM06l0dH1I7maX"
click at [468, 32] on button "search-icon" at bounding box center [478, 31] width 37 height 26
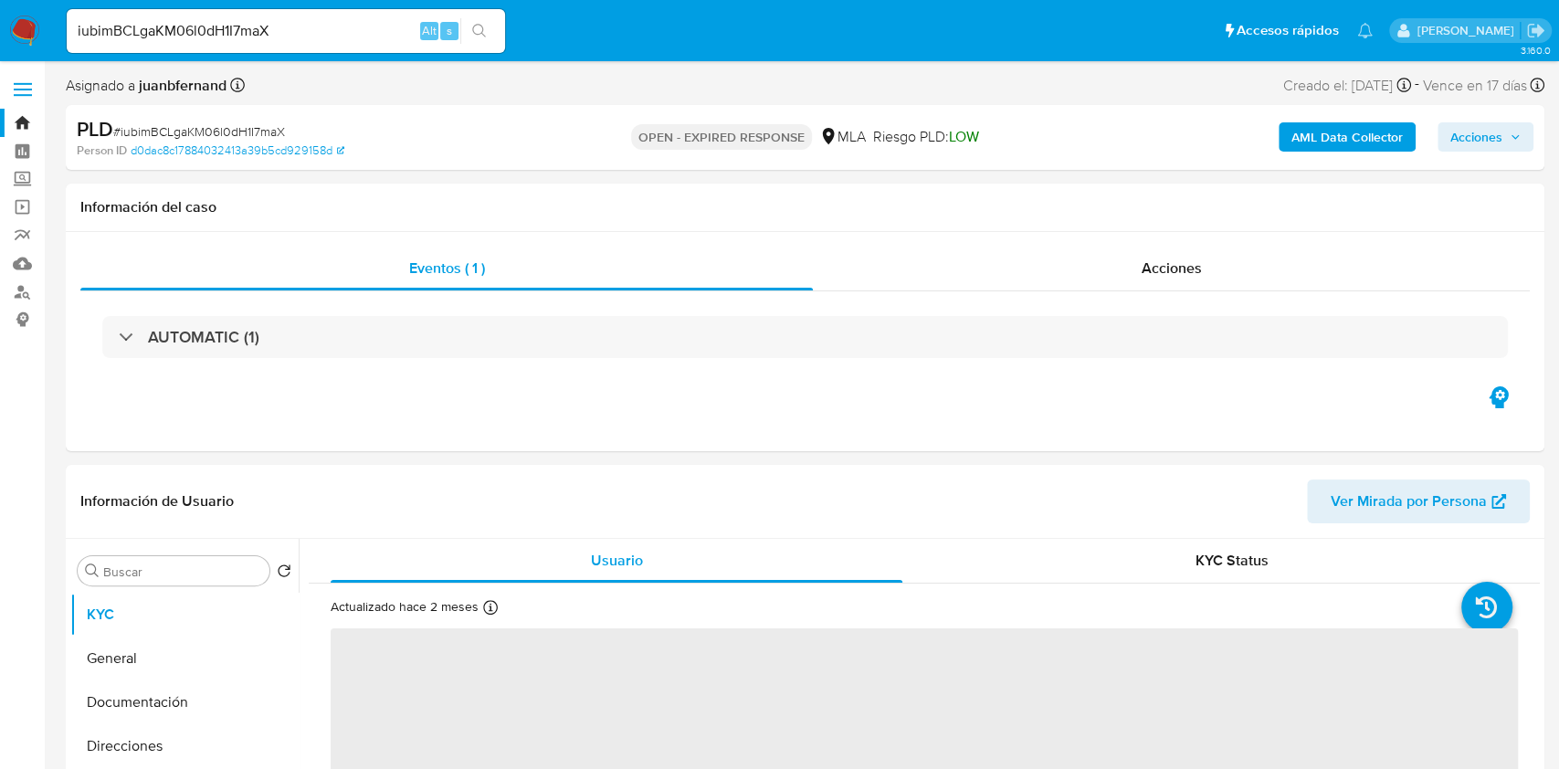
select select "10"
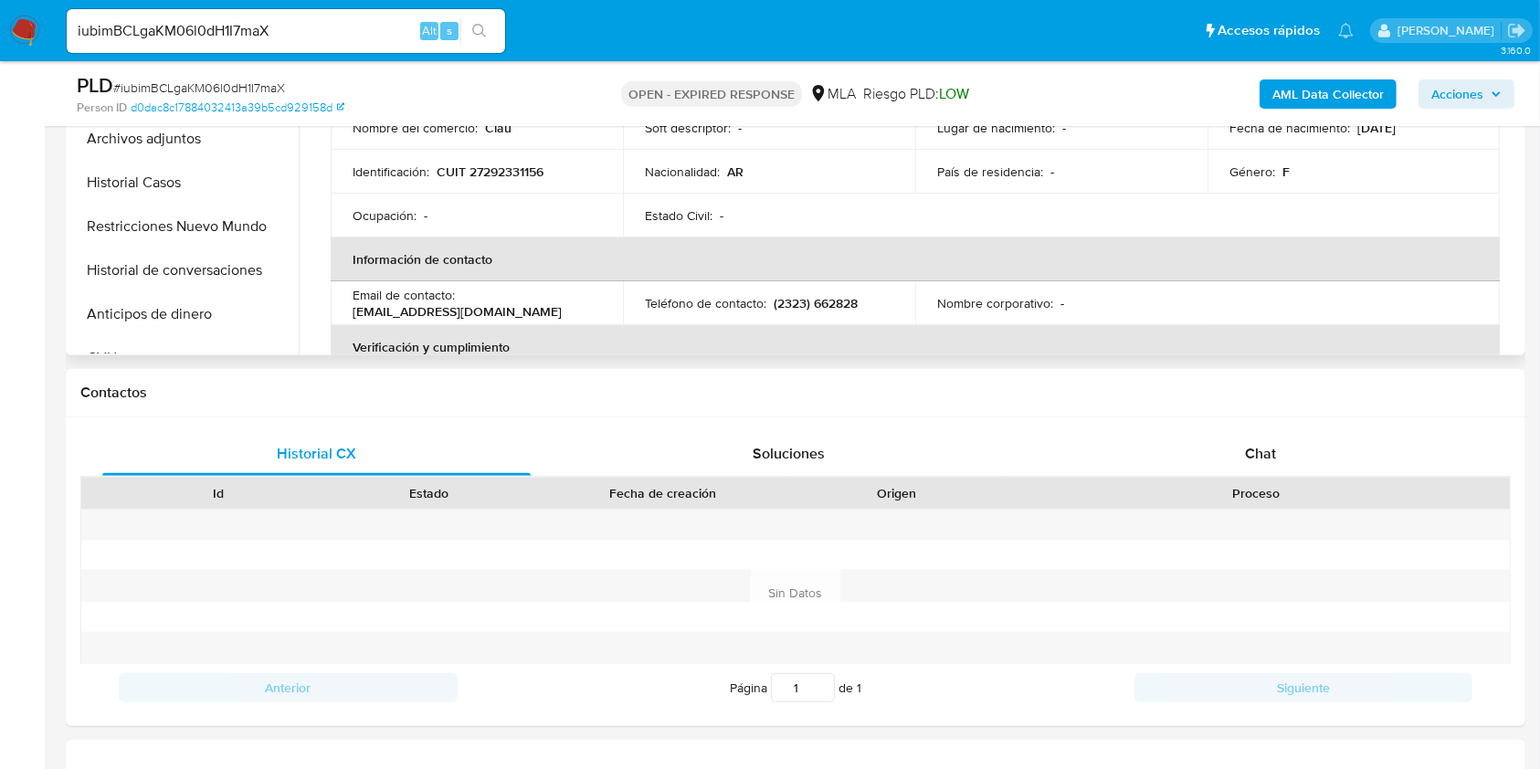
scroll to position [608, 0]
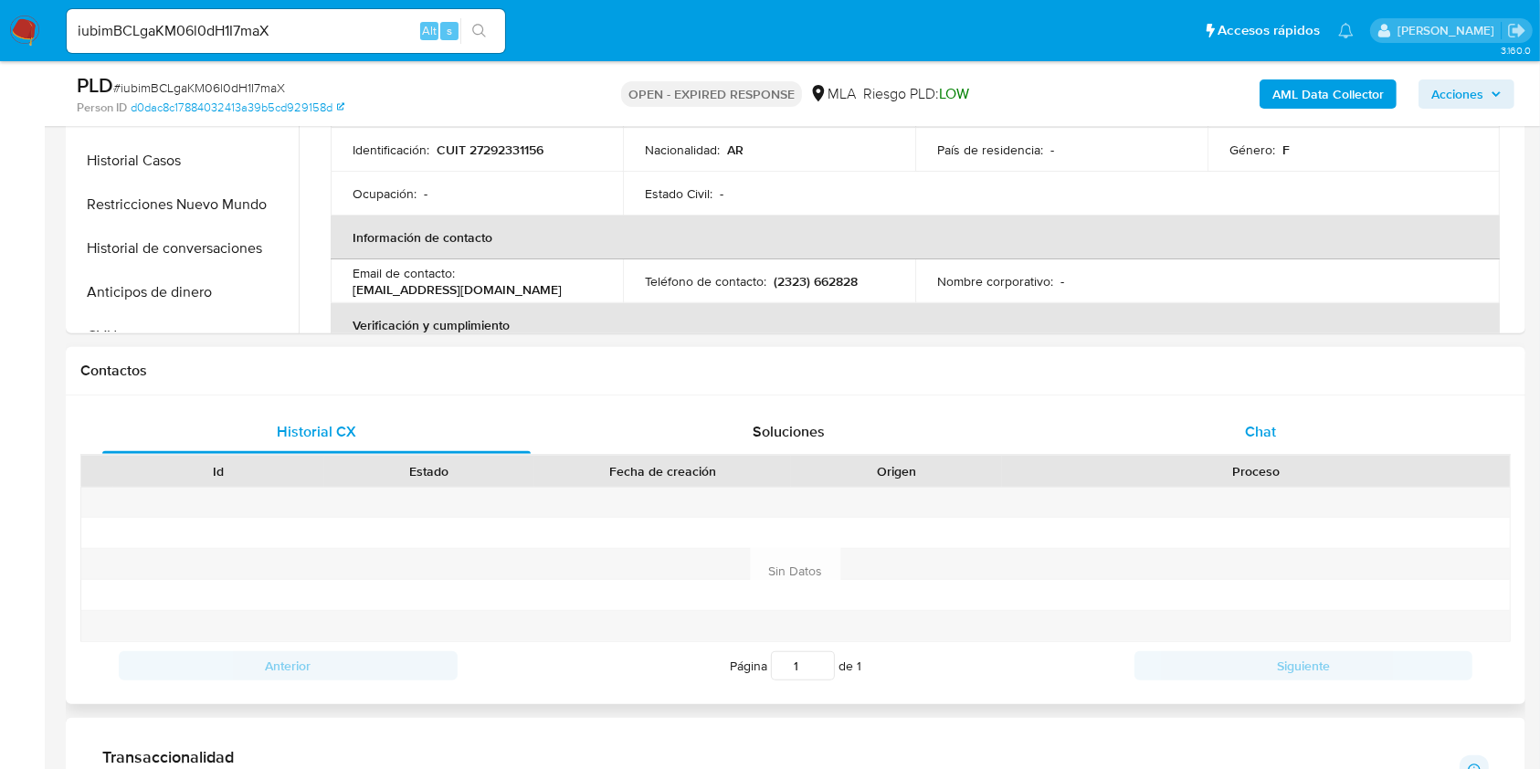
drag, startPoint x: 1343, startPoint y: 439, endPoint x: 1314, endPoint y: 442, distance: 28.4
click at [1342, 439] on div "Chat" at bounding box center [1261, 432] width 428 height 44
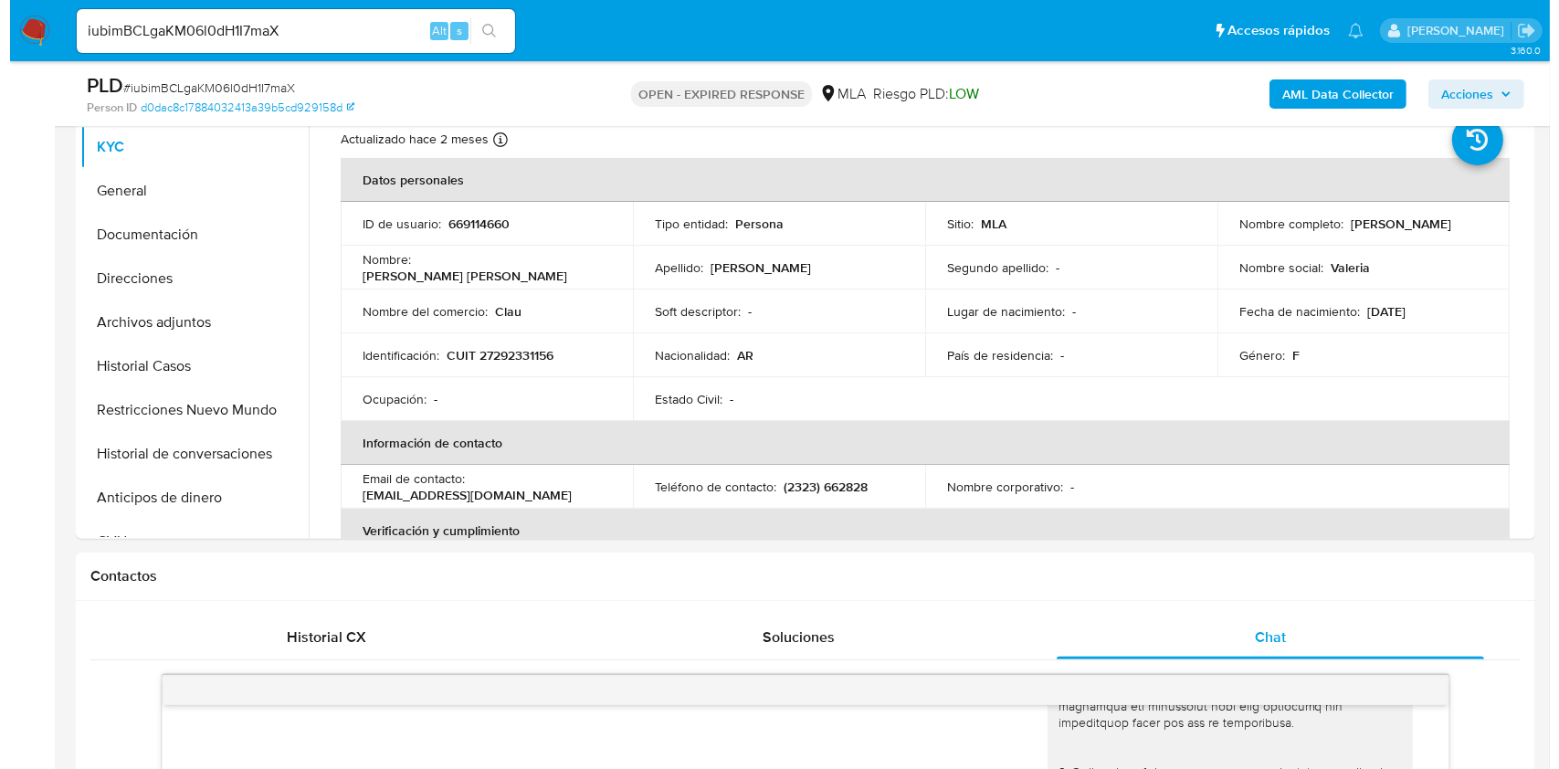
scroll to position [365, 0]
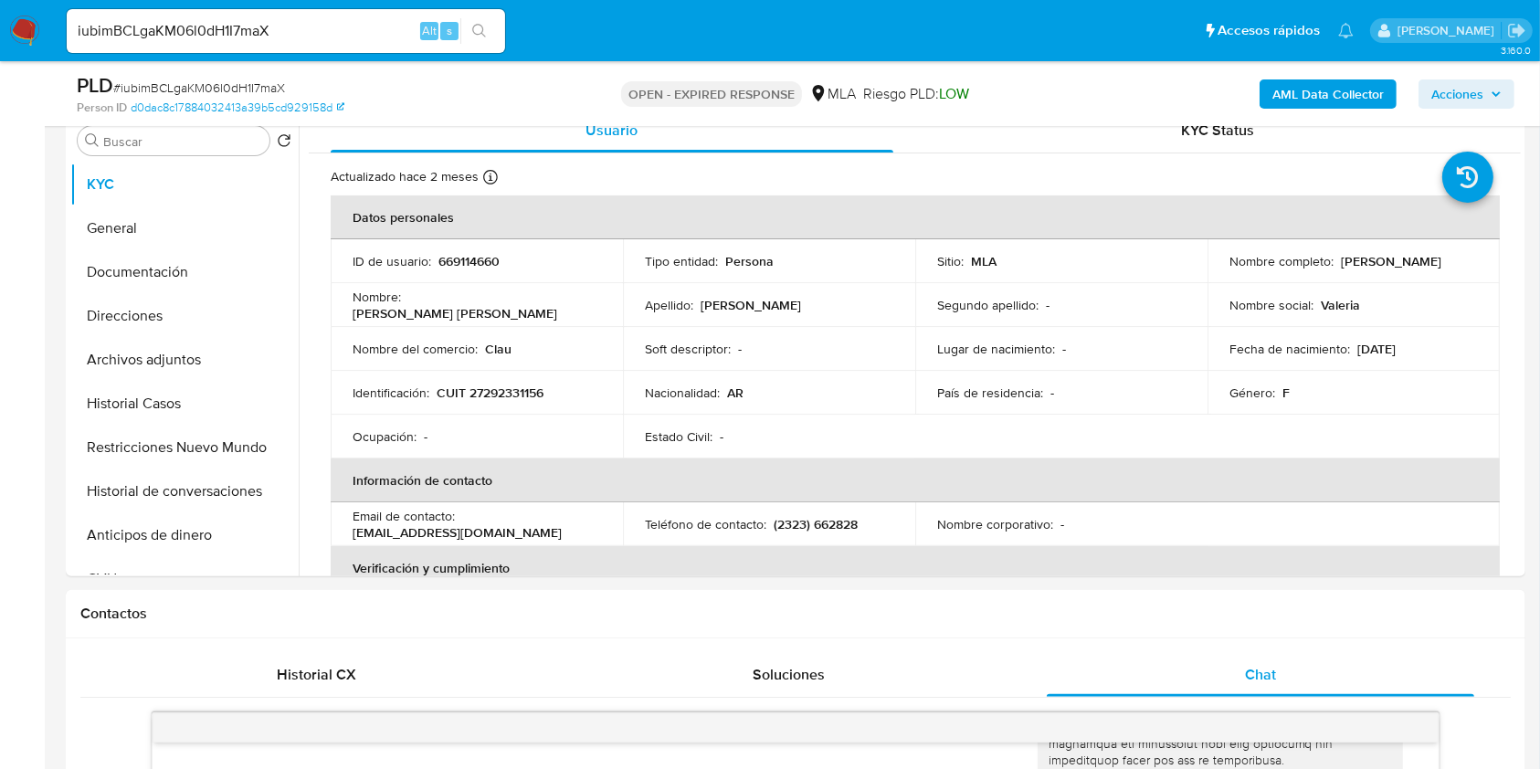
click at [1375, 104] on b "AML Data Collector" at bounding box center [1327, 93] width 111 height 29
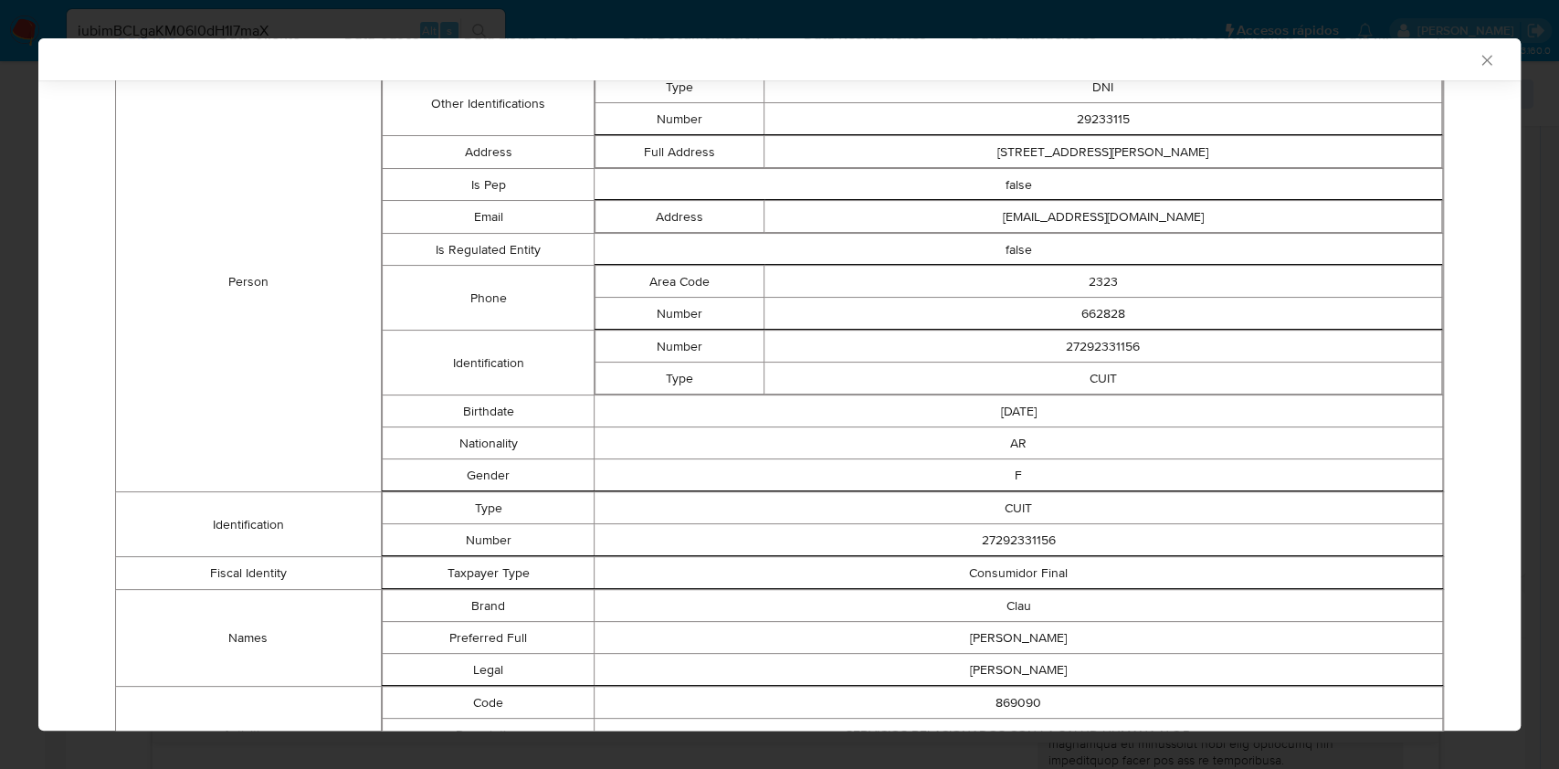
scroll to position [117, 0]
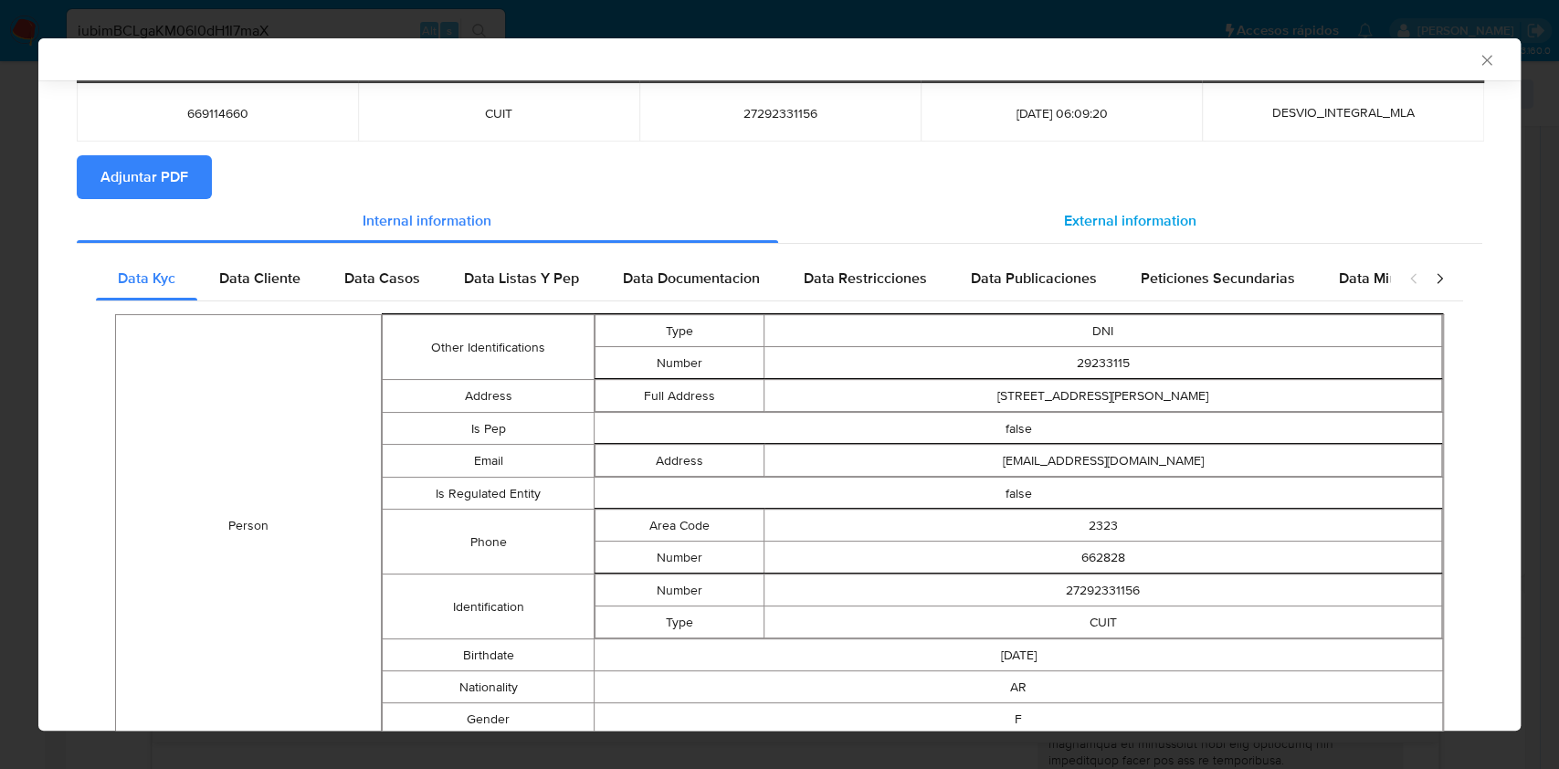
click at [1087, 215] on span "External information" at bounding box center [1130, 220] width 132 height 21
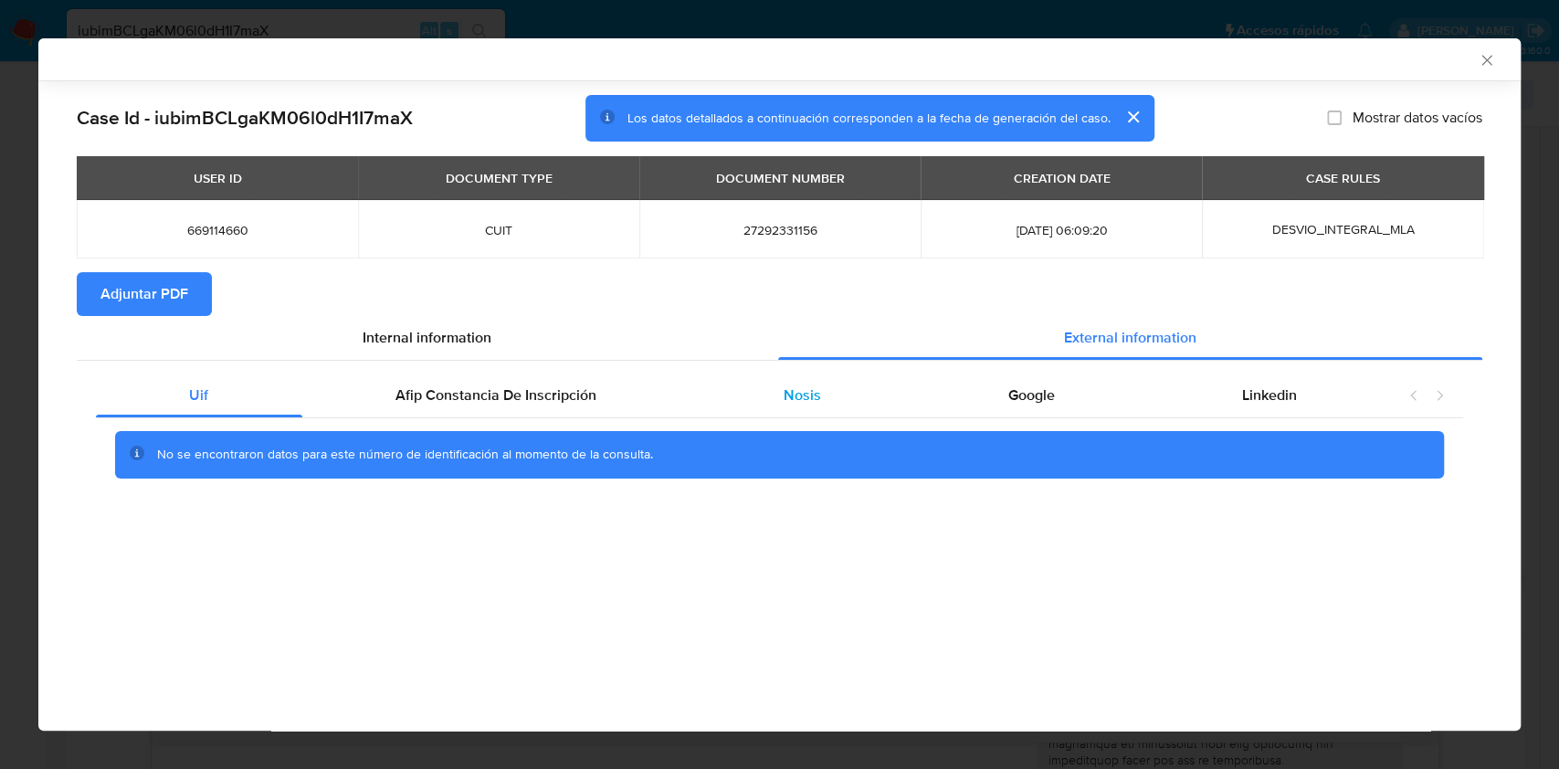
click at [839, 391] on div "Nosis" at bounding box center [802, 396] width 225 height 44
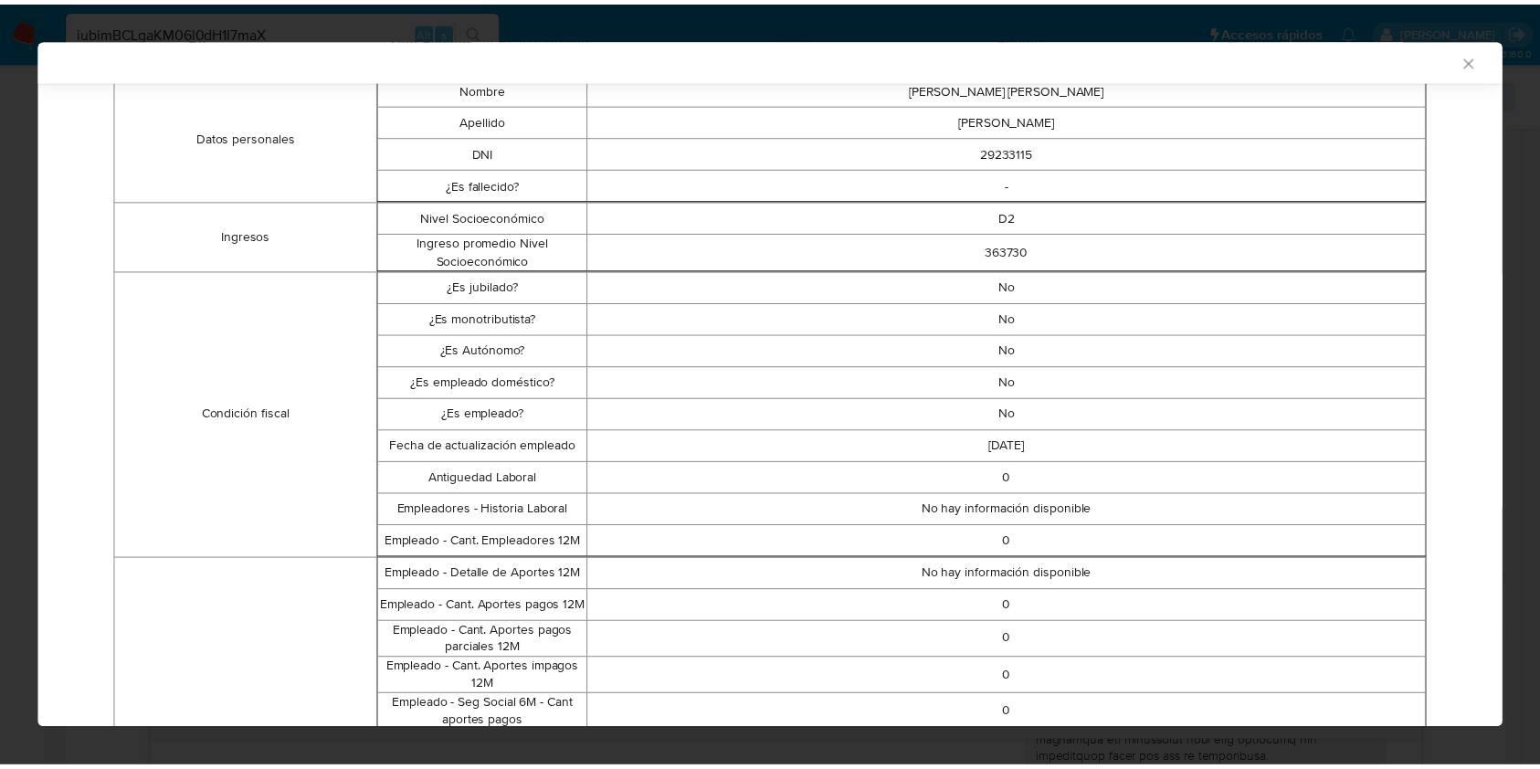
scroll to position [361, 0]
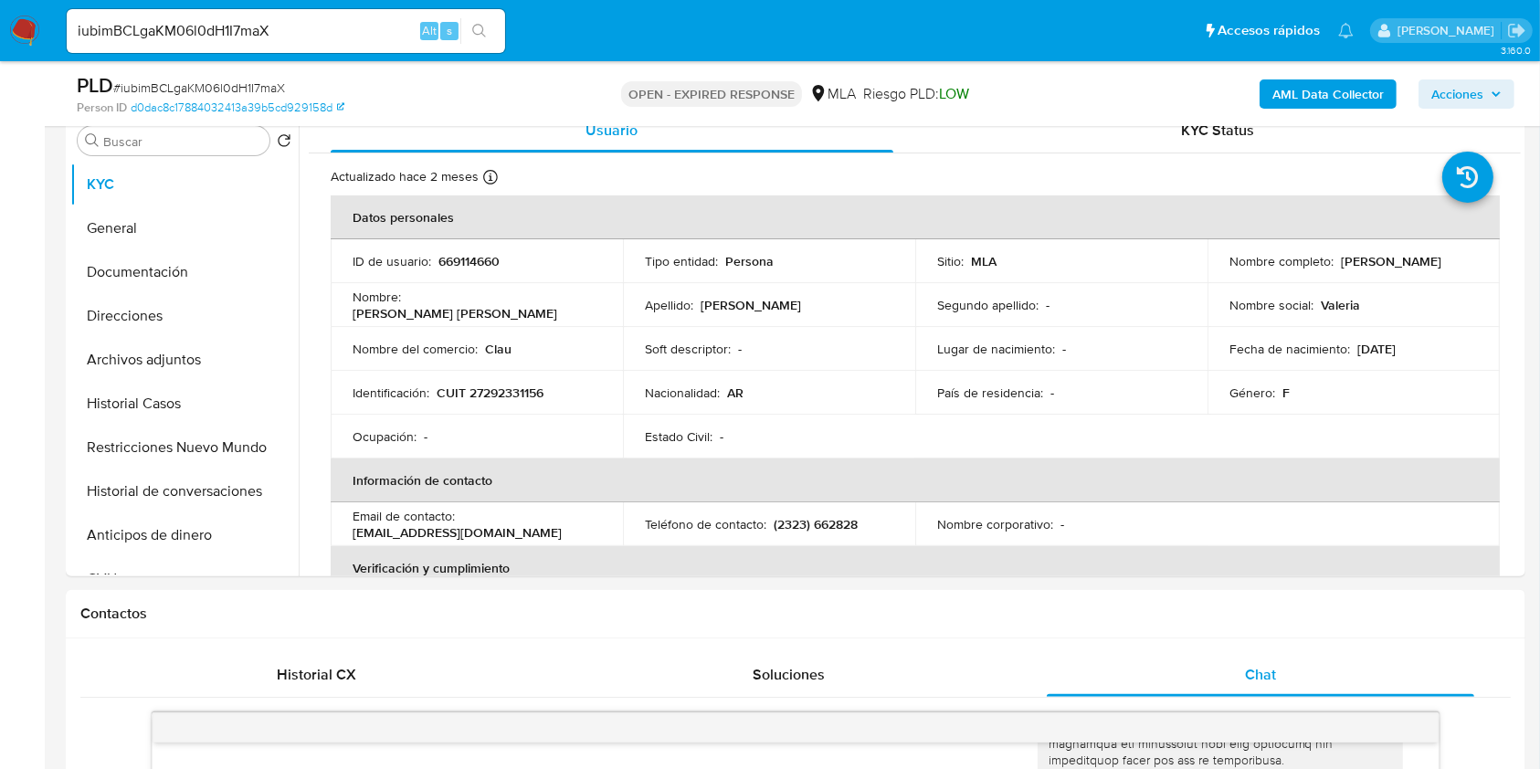
click at [376, 33] on input "iubimBCLgaKM06l0dH1I7maX" at bounding box center [286, 31] width 438 height 24
paste input "WYPamzg3GtkWKkbgzrnlVgev"
type input "WYPamzg3GtkWKkbgzrnlVgev"
click at [495, 36] on button "search-icon" at bounding box center [478, 31] width 37 height 26
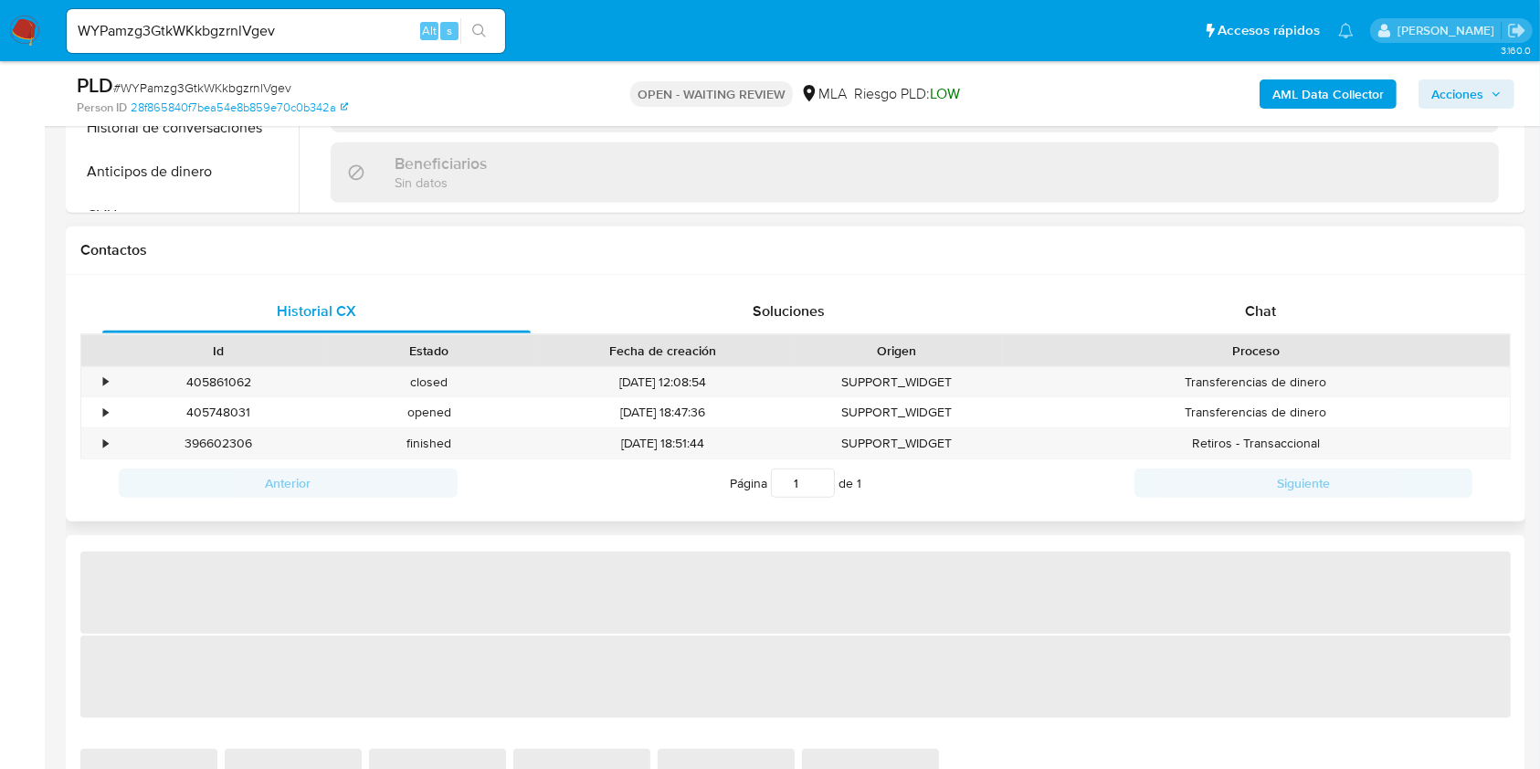
scroll to position [731, 0]
select select "10"
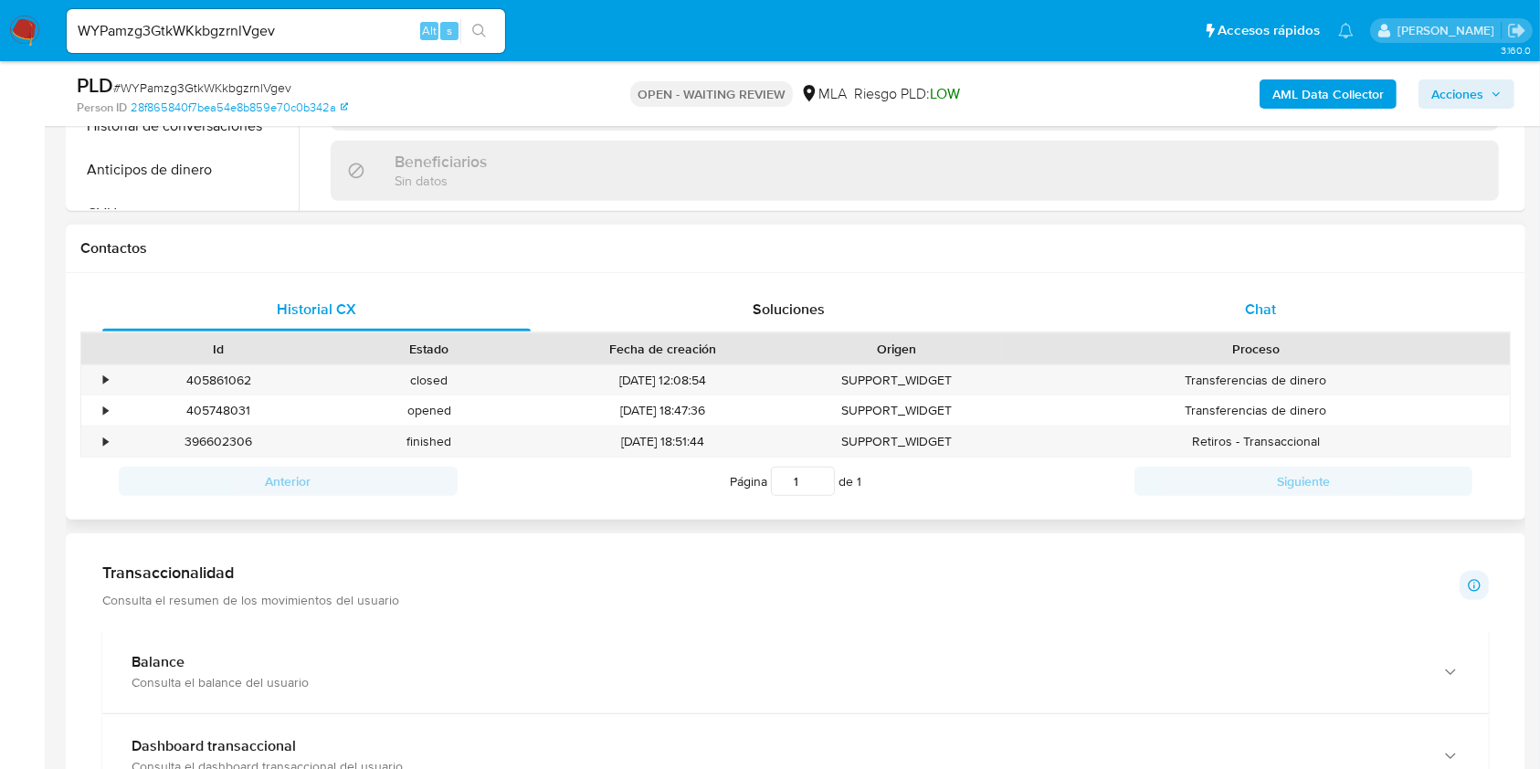
click at [1320, 291] on div "Chat" at bounding box center [1261, 310] width 428 height 44
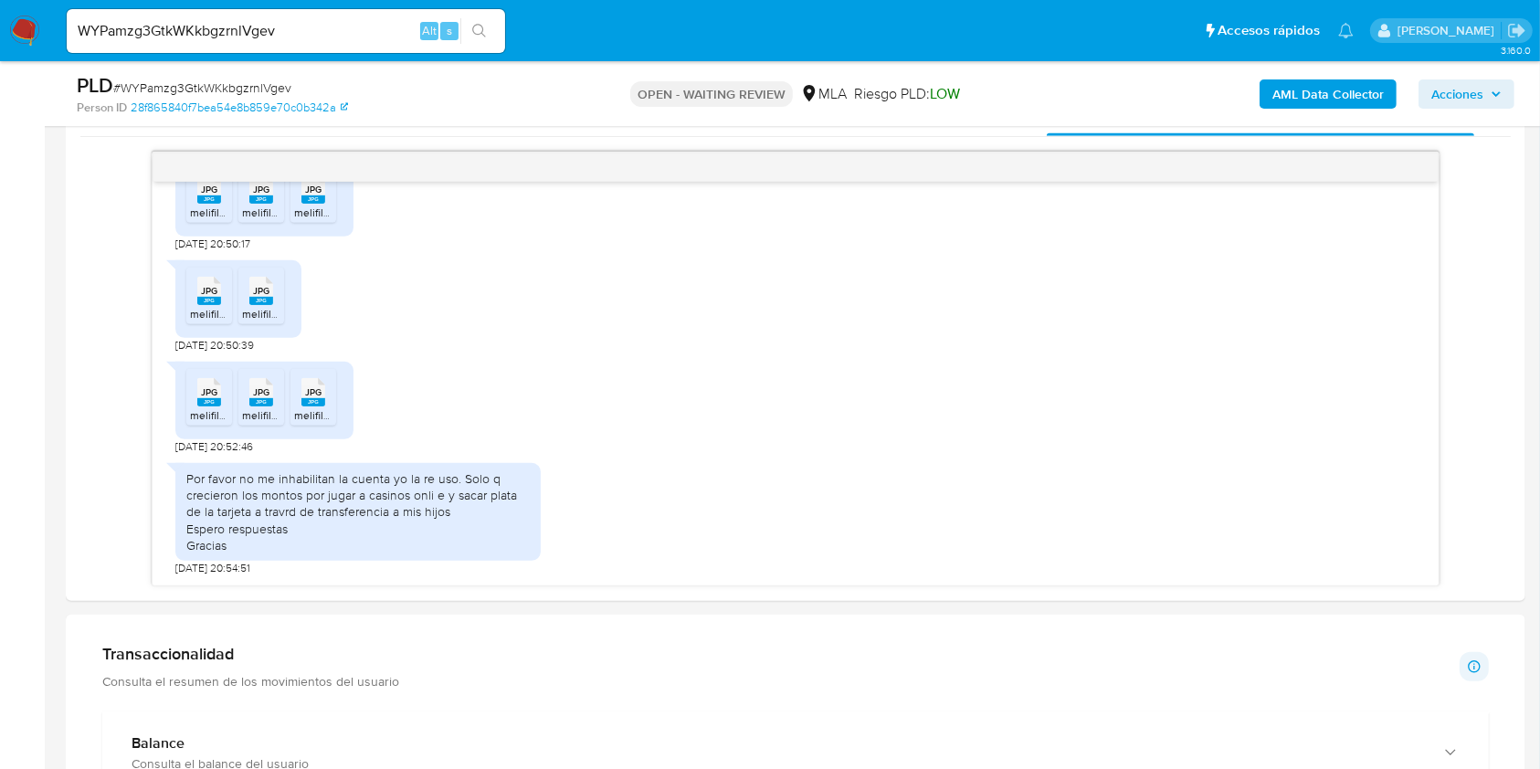
scroll to position [852, 0]
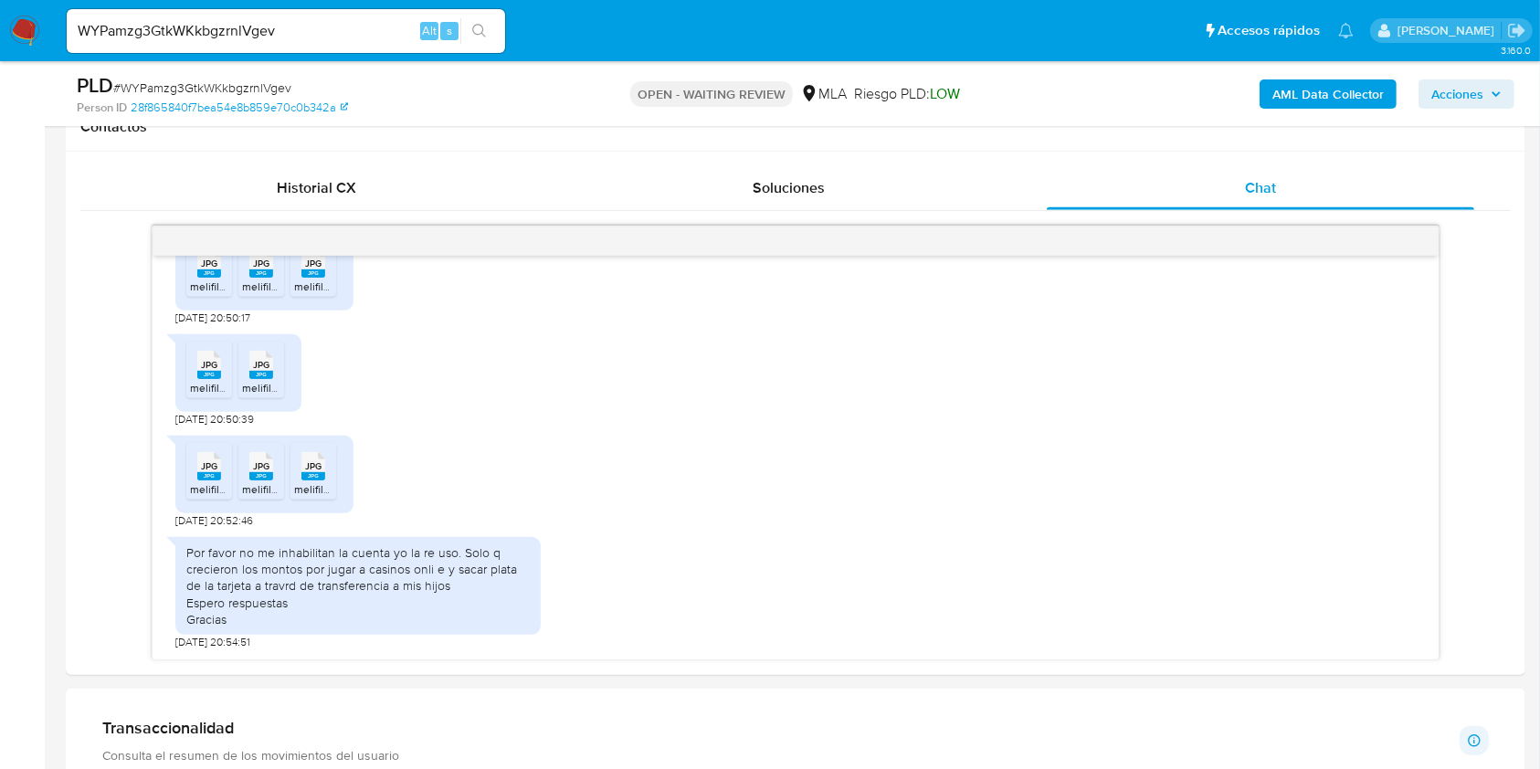
click at [401, 20] on input "WYPamzg3GtkWKkbgzrnlVgev" at bounding box center [286, 31] width 438 height 24
paste input "h4IBdtQAGXBgldjkF4l4jlCW"
type input "h4IBdtQAGXBgldjkF4l4jlCW"
click at [469, 34] on button "search-icon" at bounding box center [478, 31] width 37 height 26
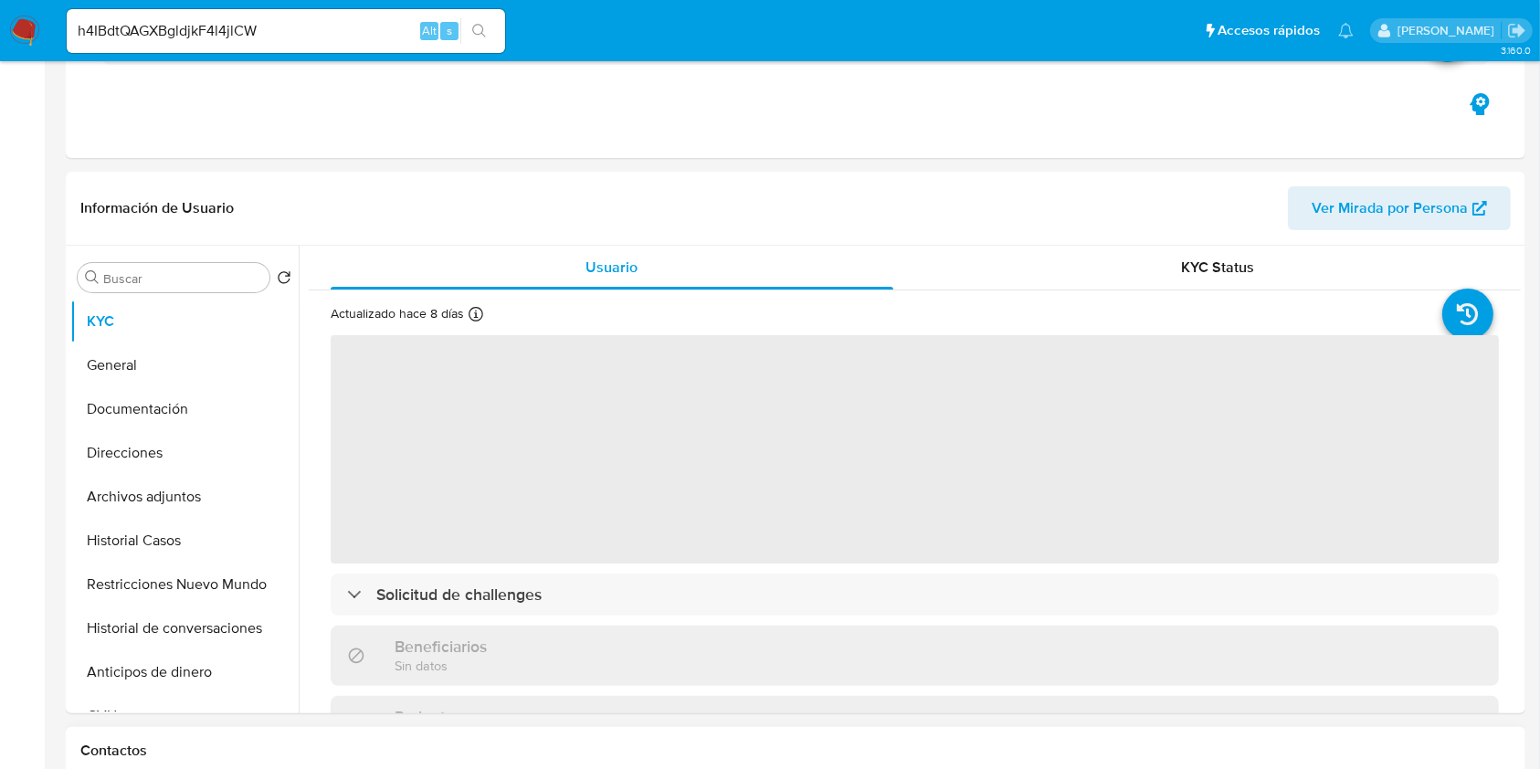
scroll to position [731, 0]
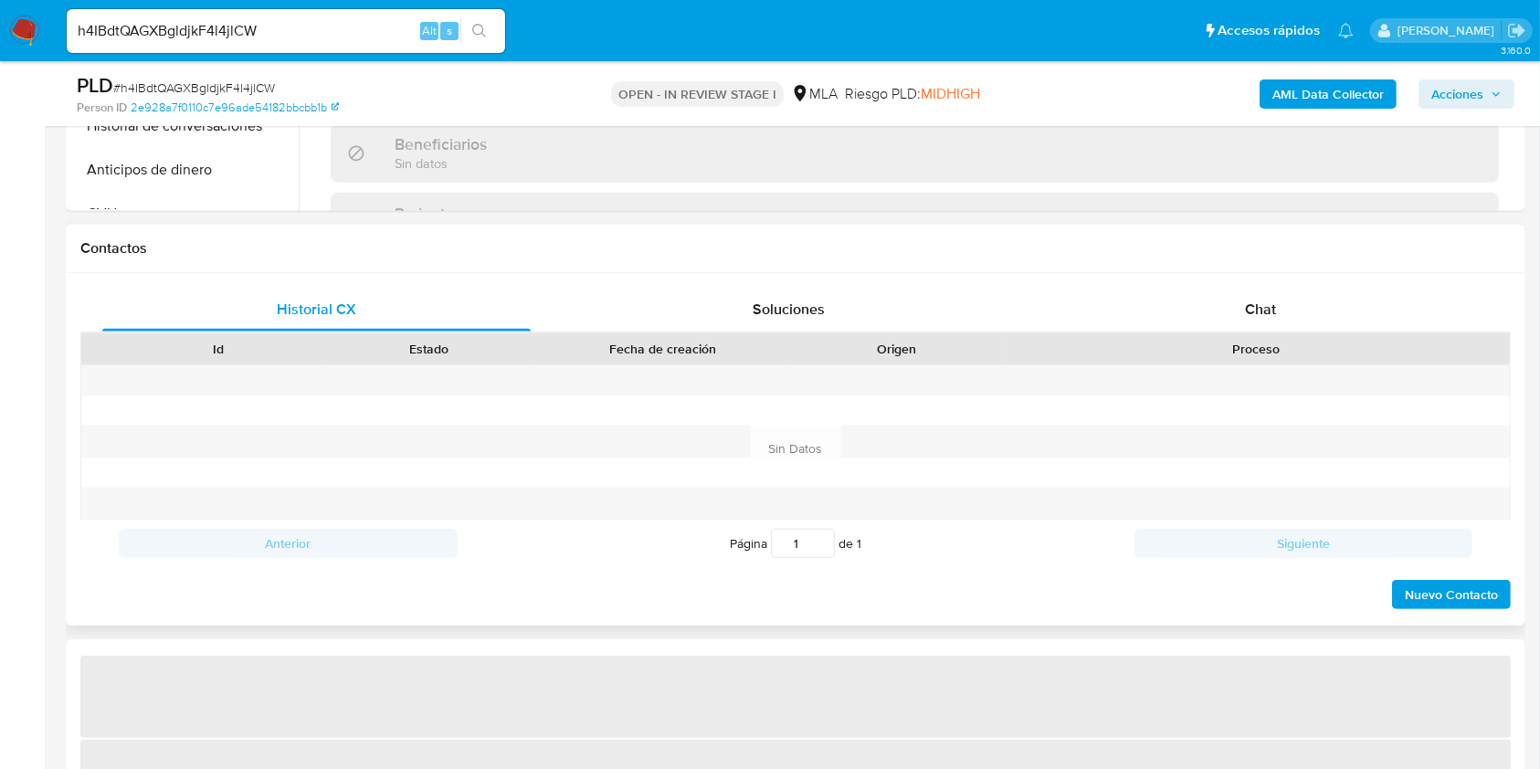
select select "10"
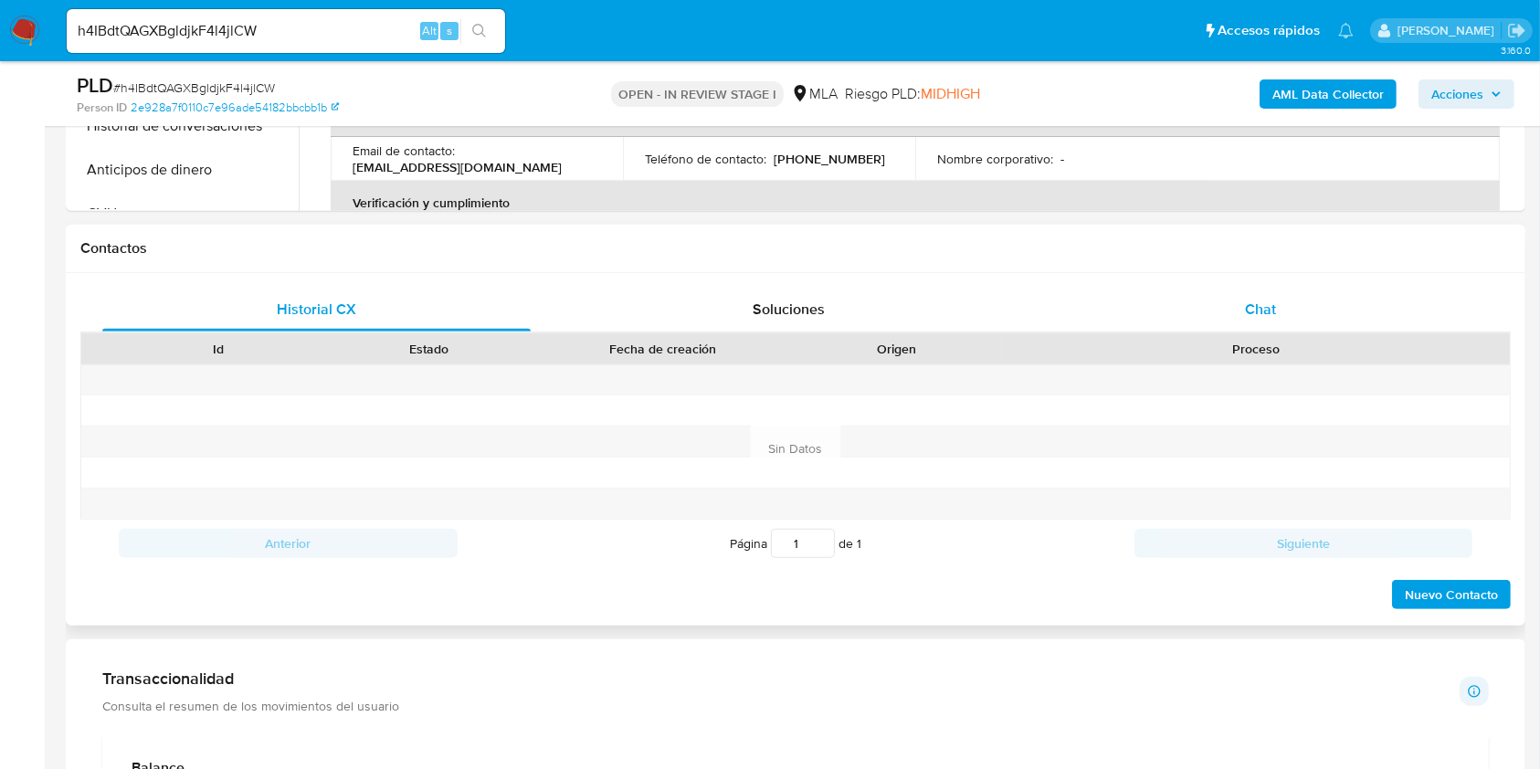
click at [1417, 322] on div "Chat" at bounding box center [1261, 310] width 428 height 44
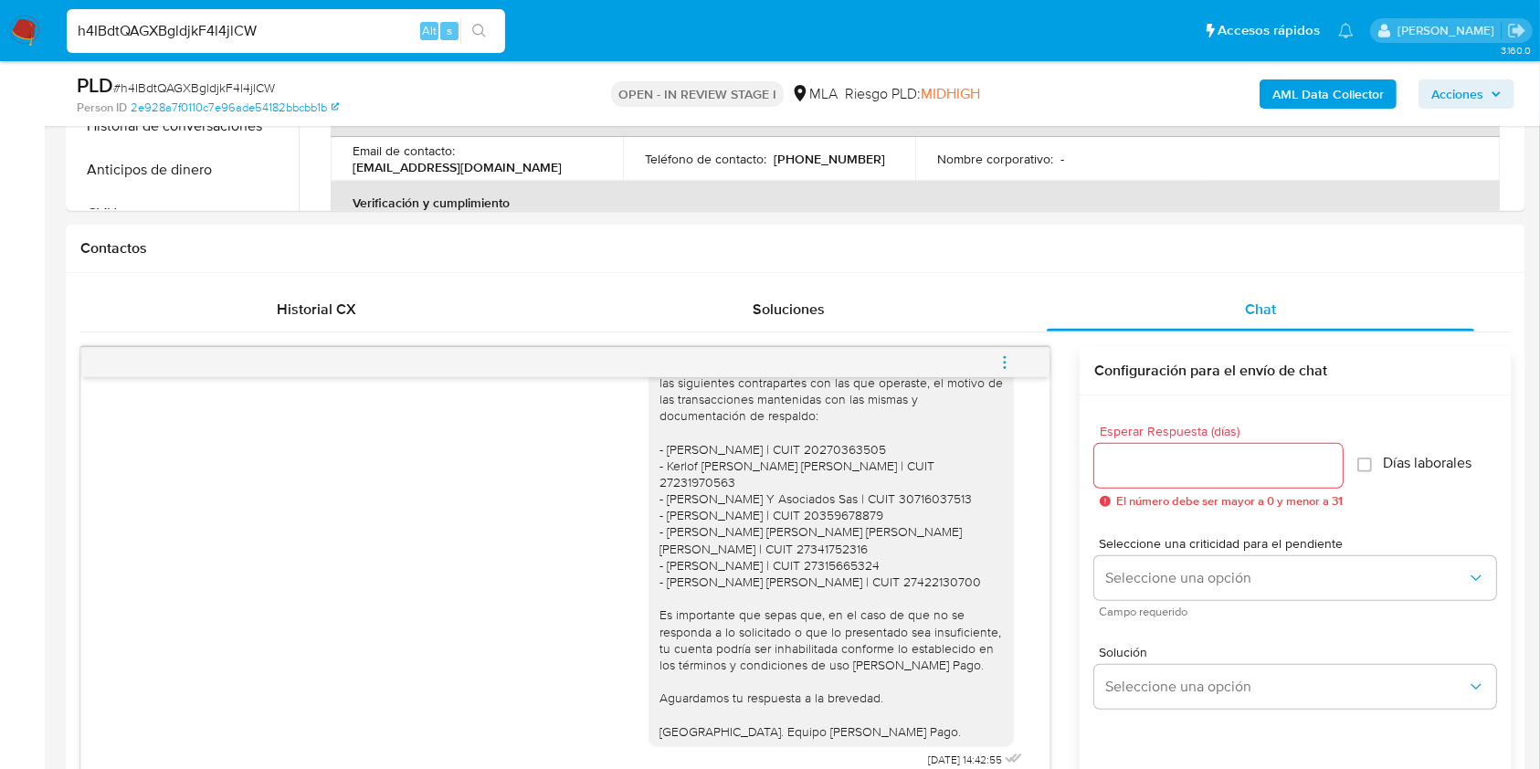
click at [329, 40] on input "h4IBdtQAGXBgldjkF4l4jlCW" at bounding box center [286, 31] width 438 height 24
paste input "YKLnaT5c4YRBq92E5vKx4iKO"
type input "YKLnaT5c4YRBq92E5vKx4iKO"
click at [475, 29] on icon "search-icon" at bounding box center [479, 31] width 15 height 15
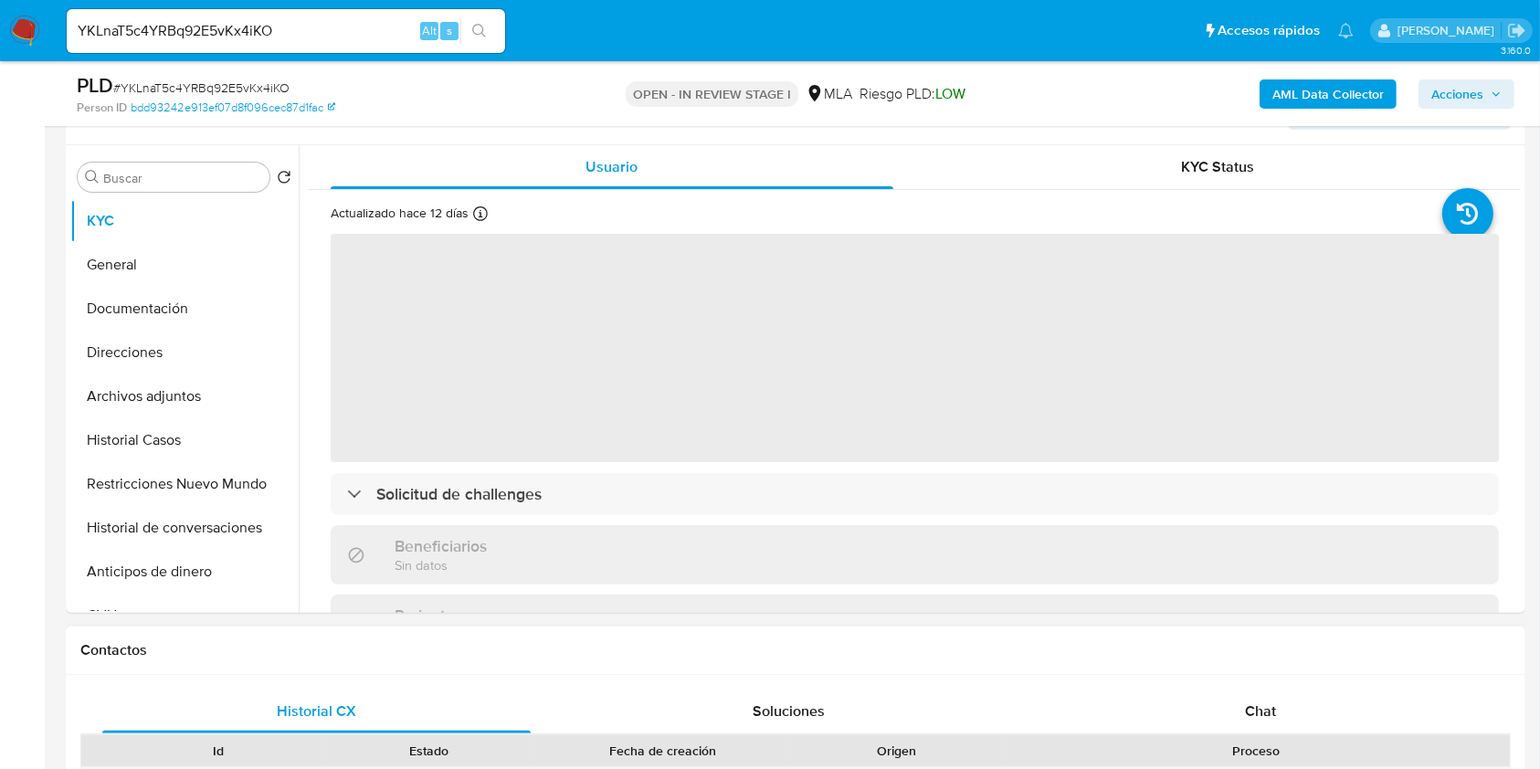
scroll to position [608, 0]
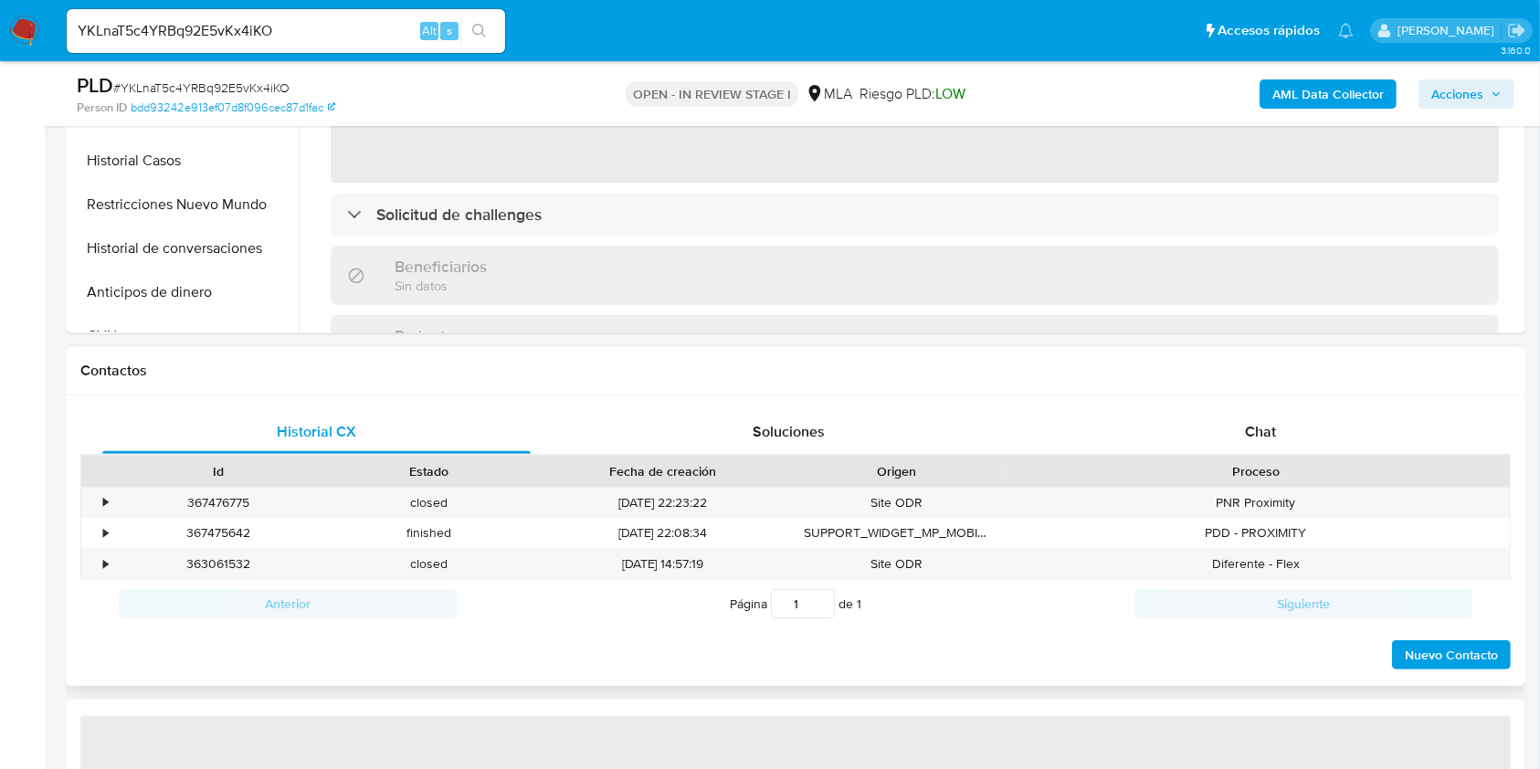
click at [1296, 400] on div "Historial CX Soluciones Chat Id Estado Fecha de creación Origen Proceso • 36747…" at bounding box center [795, 540] width 1459 height 291
select select "10"
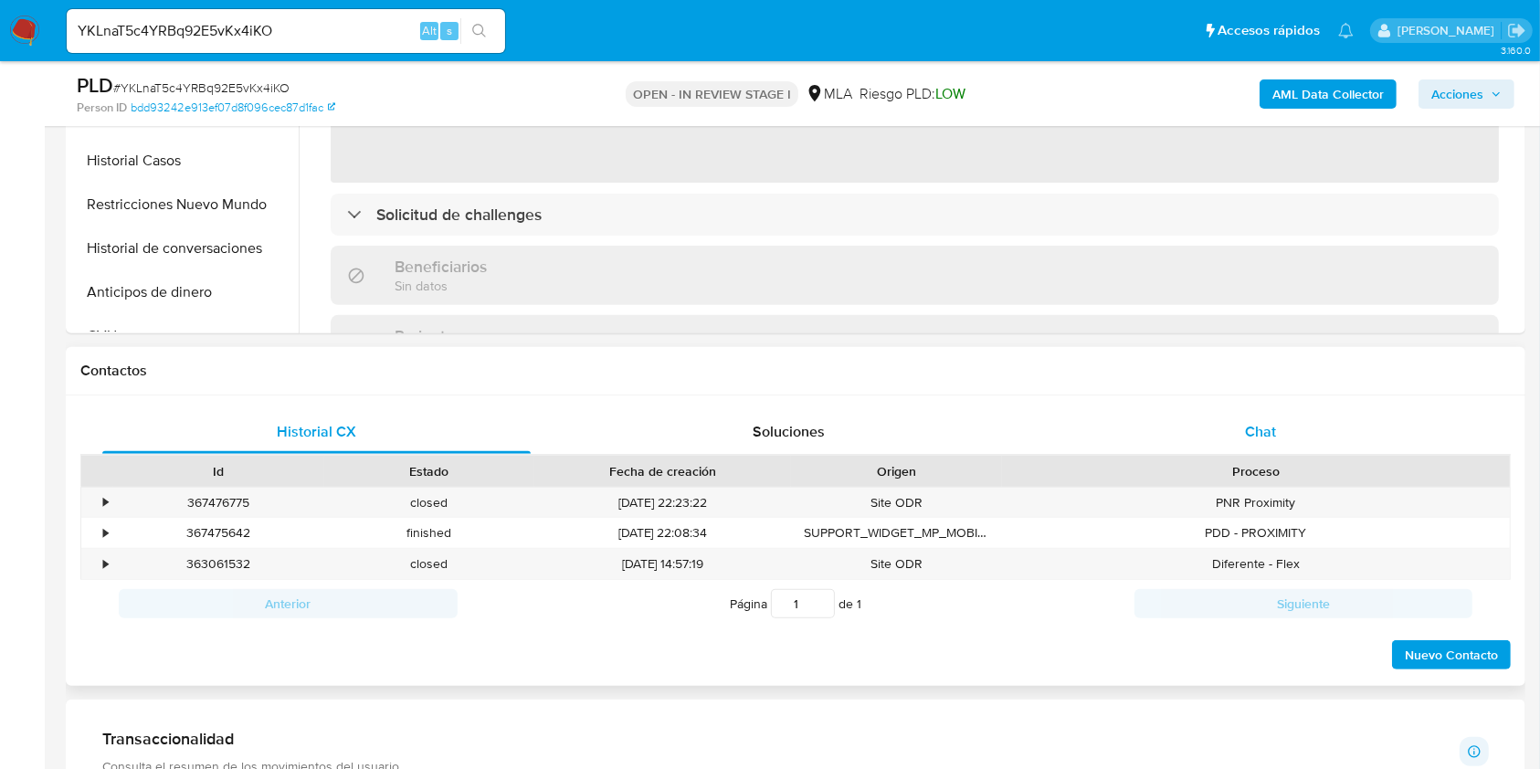
click at [1301, 416] on div "Chat" at bounding box center [1261, 432] width 428 height 44
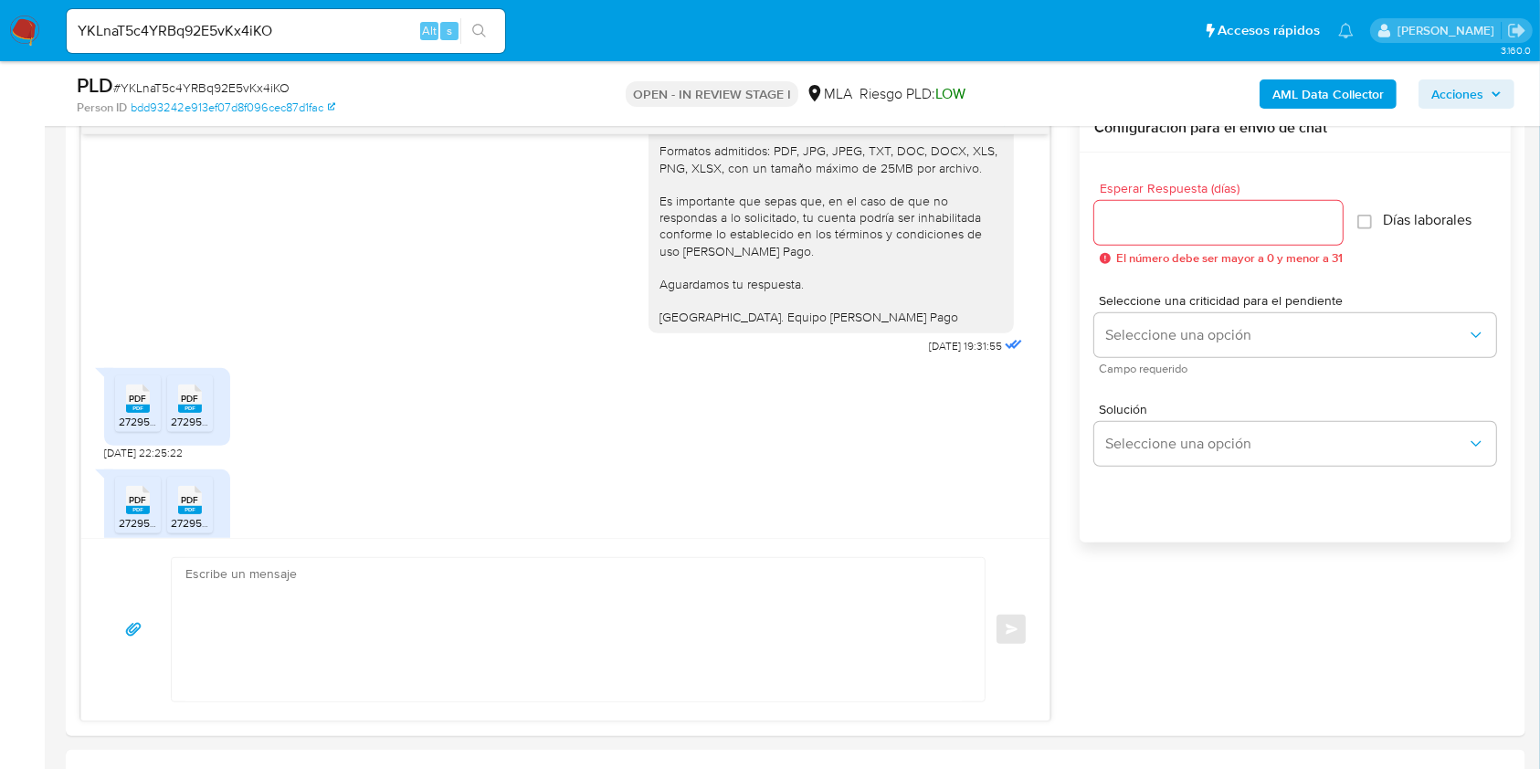
scroll to position [363, 0]
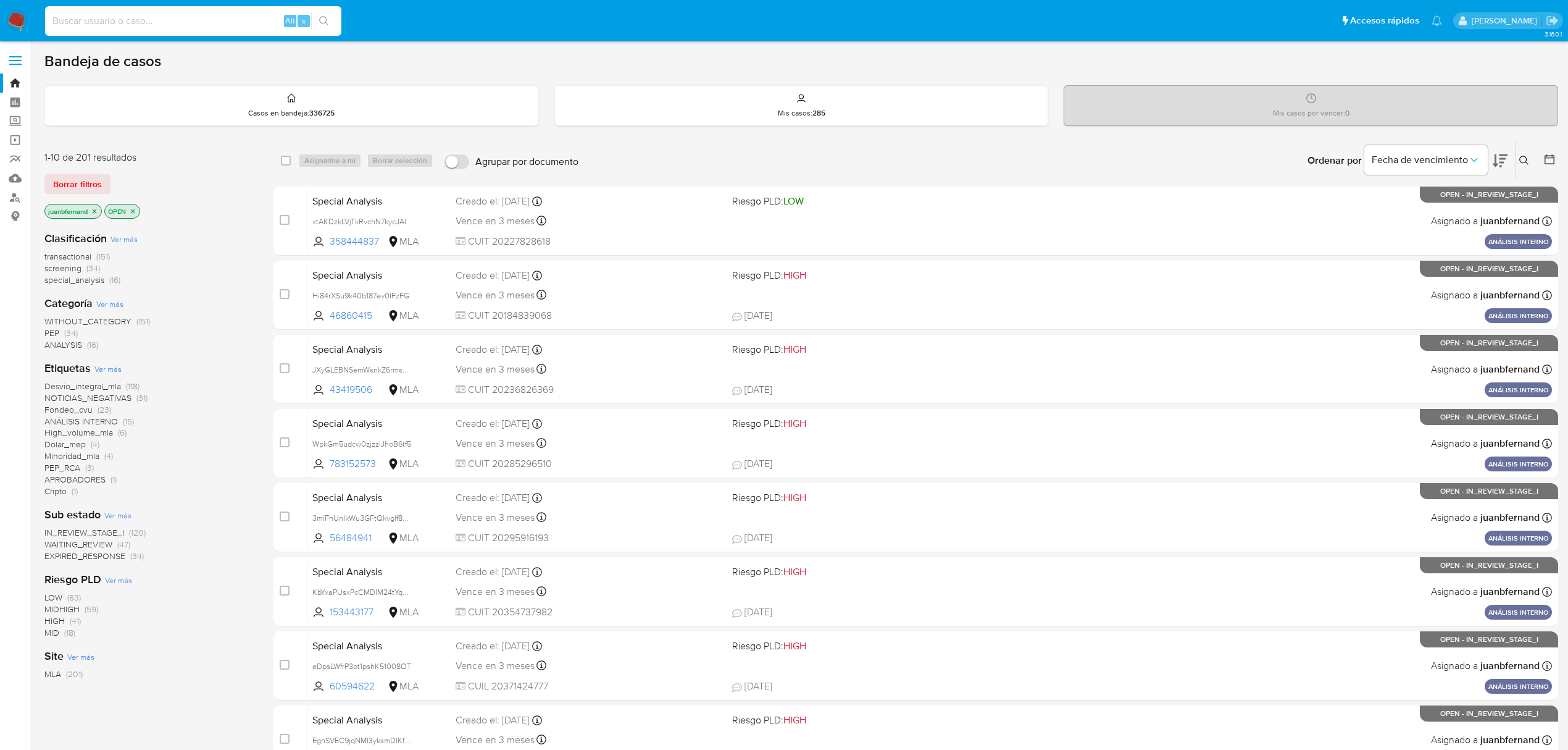
click at [240, 23] on input at bounding box center [193, 21] width 296 height 16
paste input "vw8RKJ895ZLJmjv864x7S4xj"
type input "vw8RKJ895ZLJmjv864x7S4xj"
click at [321, 33] on div "vw8RKJ895ZLJmjv864x7S4xj Alt s" at bounding box center [193, 21] width 296 height 30
click at [328, 16] on icon "search-icon" at bounding box center [324, 21] width 10 height 10
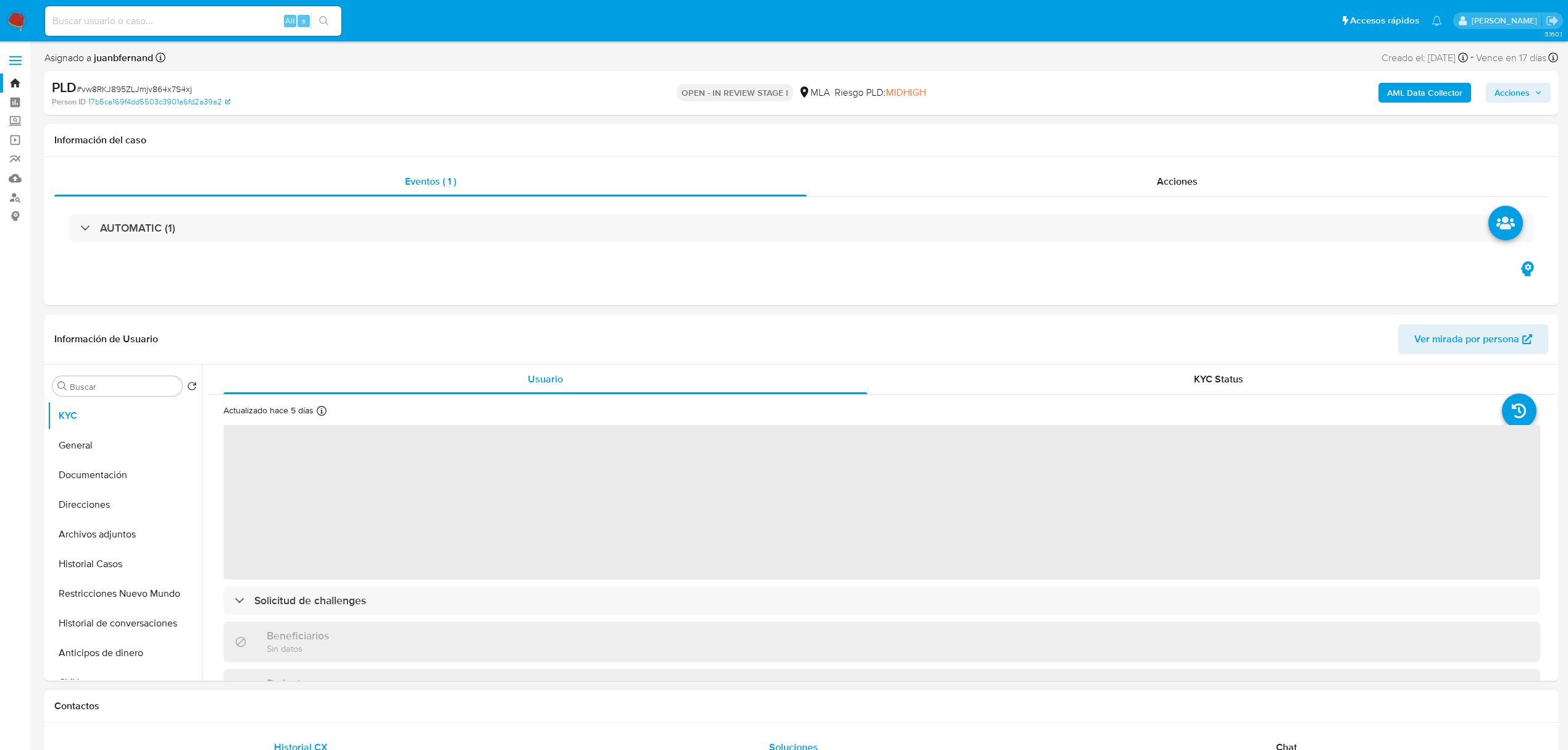
select select "10"
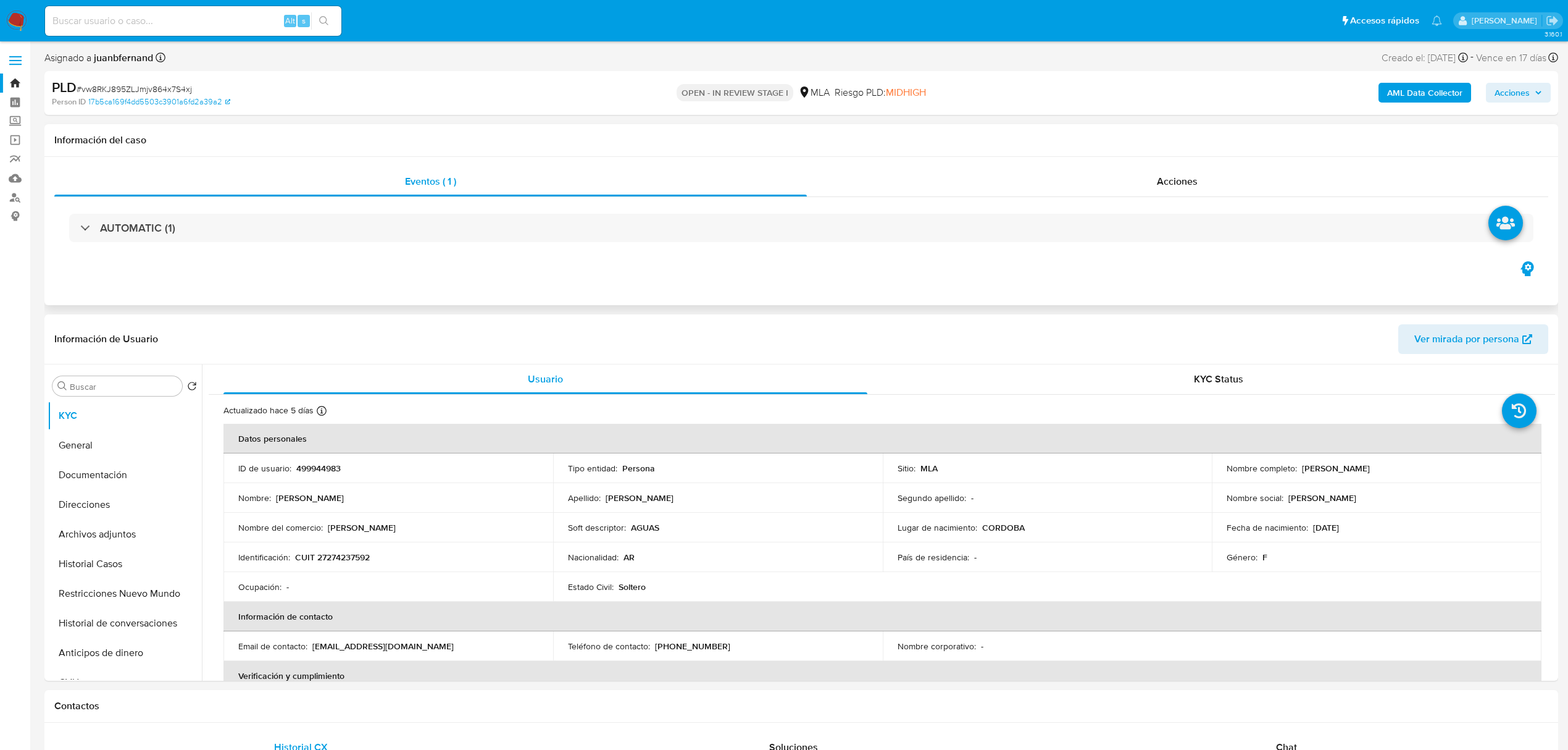
drag, startPoint x: 495, startPoint y: 90, endPoint x: 855, endPoint y: 255, distance: 396.0
click at [495, 90] on div "PLD # vw8RKJ895ZLJmjv864x7S4xj" at bounding box center [299, 87] width 495 height 18
click at [1428, 90] on b "AML Data Collector" at bounding box center [1424, 92] width 75 height 20
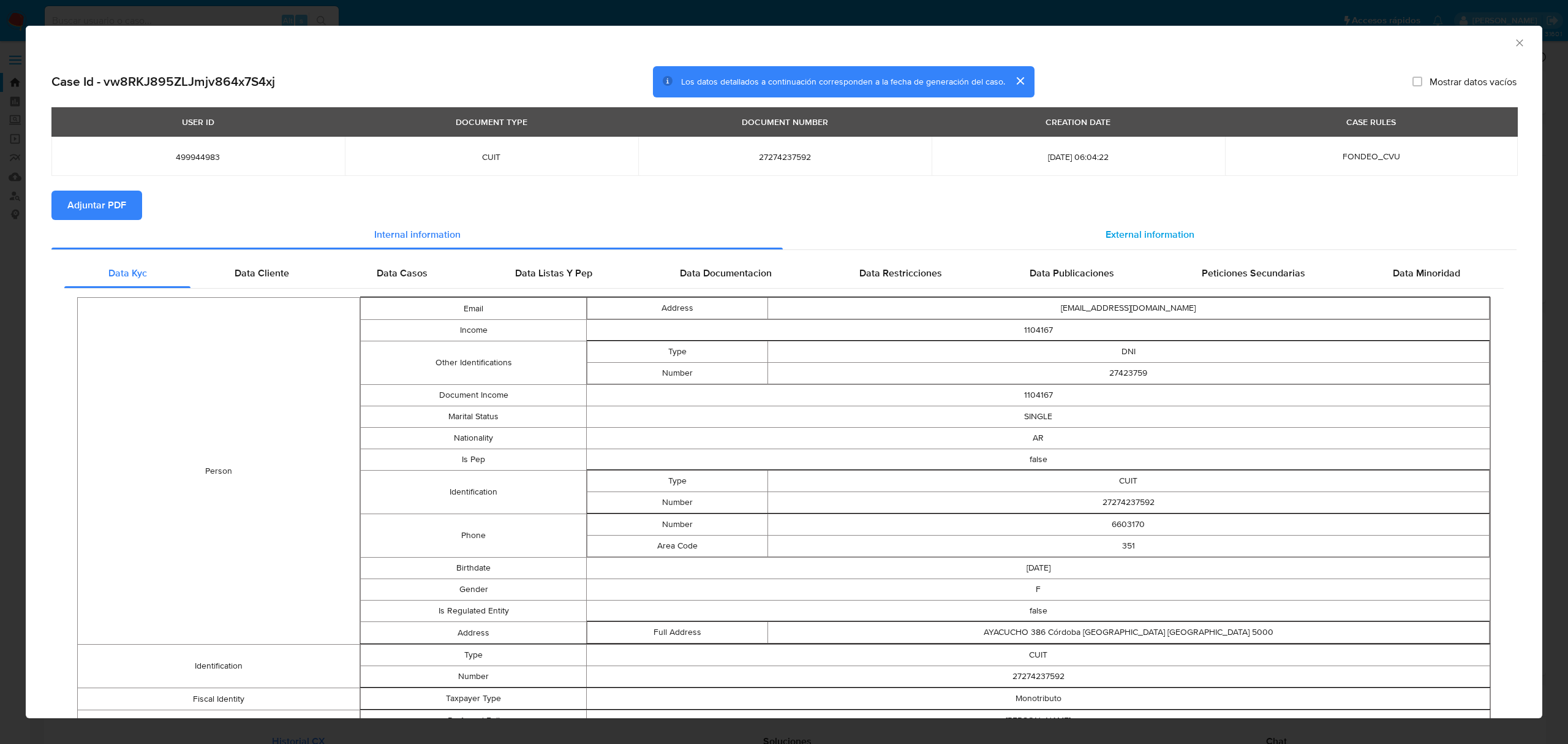
click at [1145, 231] on span "External information" at bounding box center [1150, 234] width 89 height 14
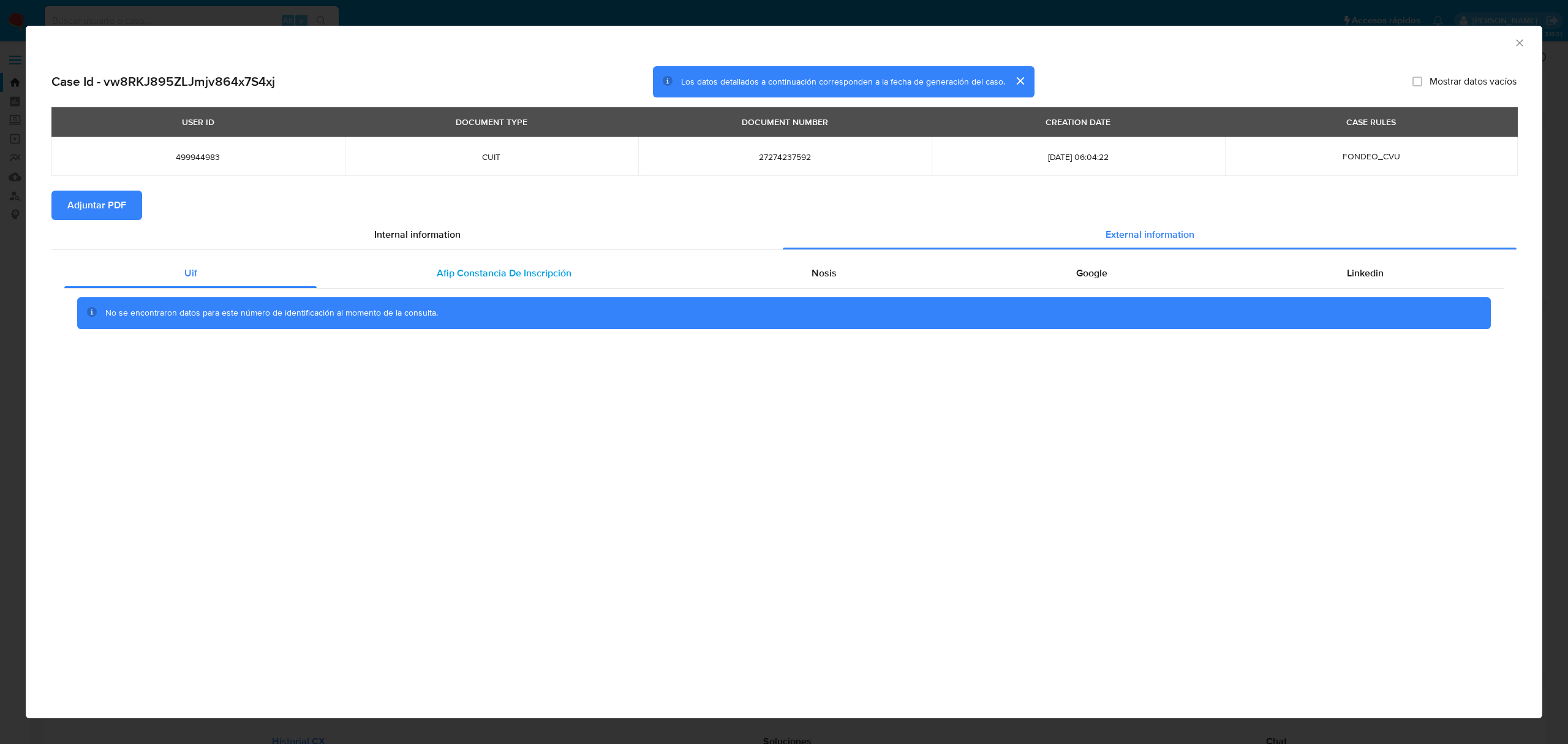
click at [552, 268] on span "Afip Constancia De Inscripción" at bounding box center [504, 272] width 135 height 14
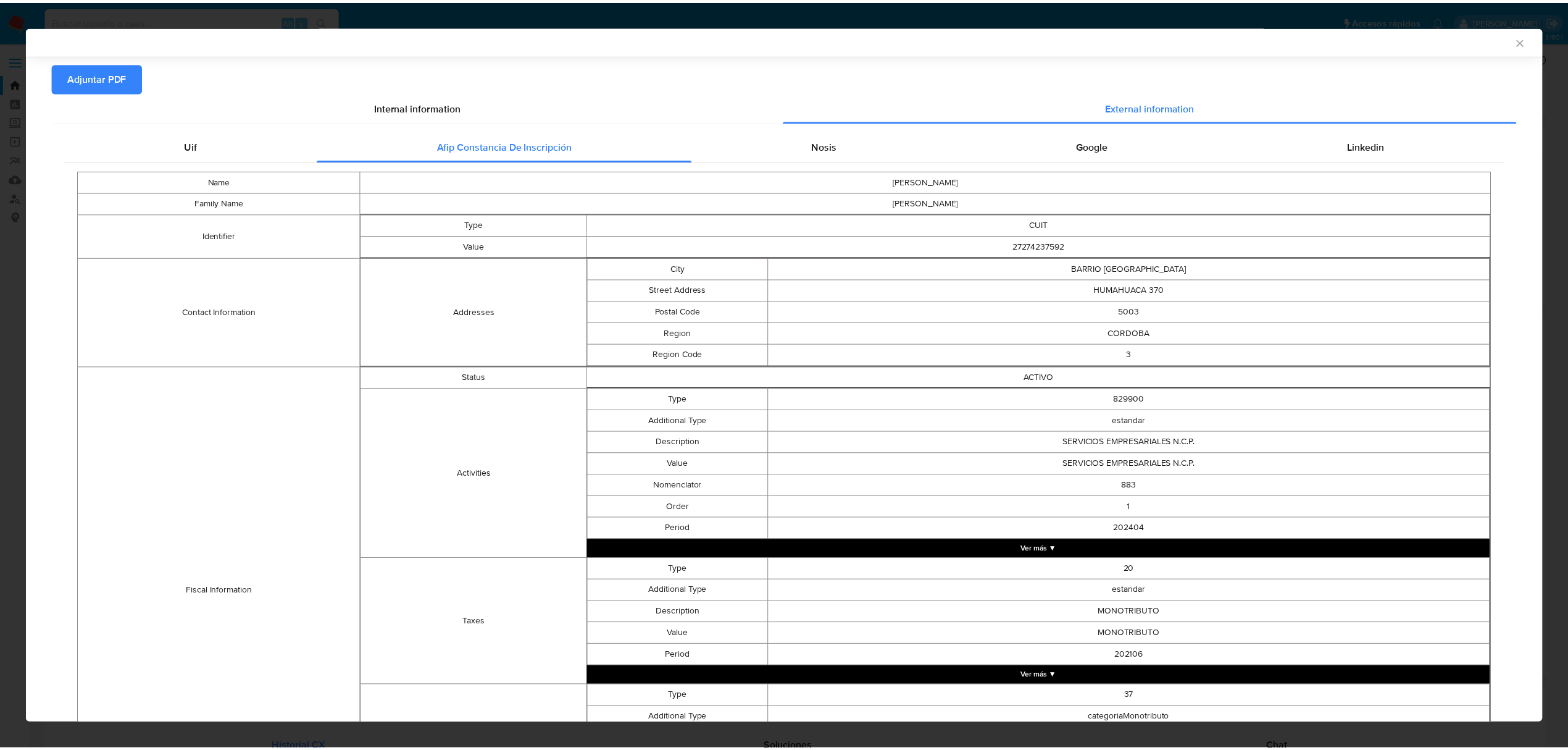
scroll to position [289, 0]
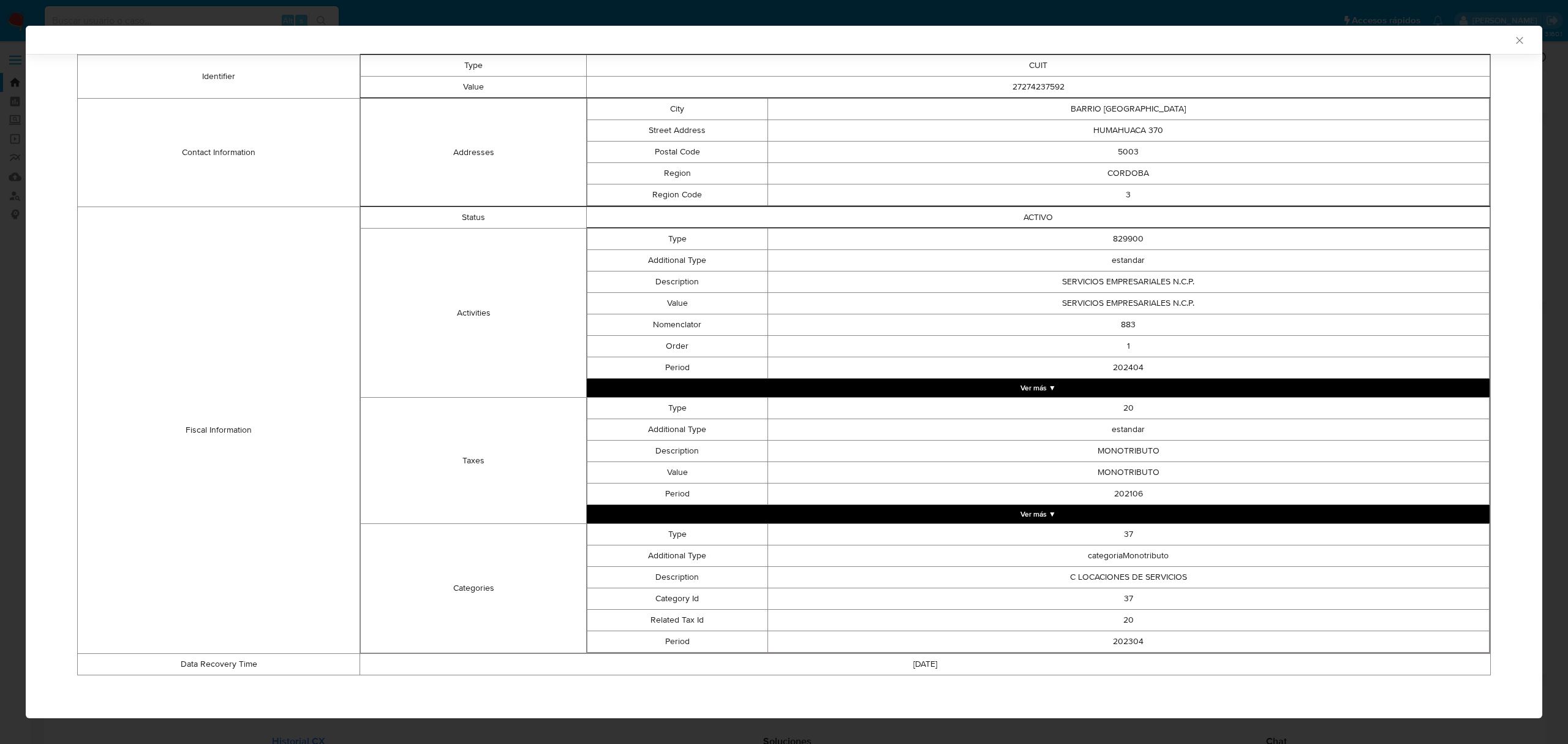
click at [1516, 40] on icon "Cerrar ventana" at bounding box center [1519, 40] width 7 height 7
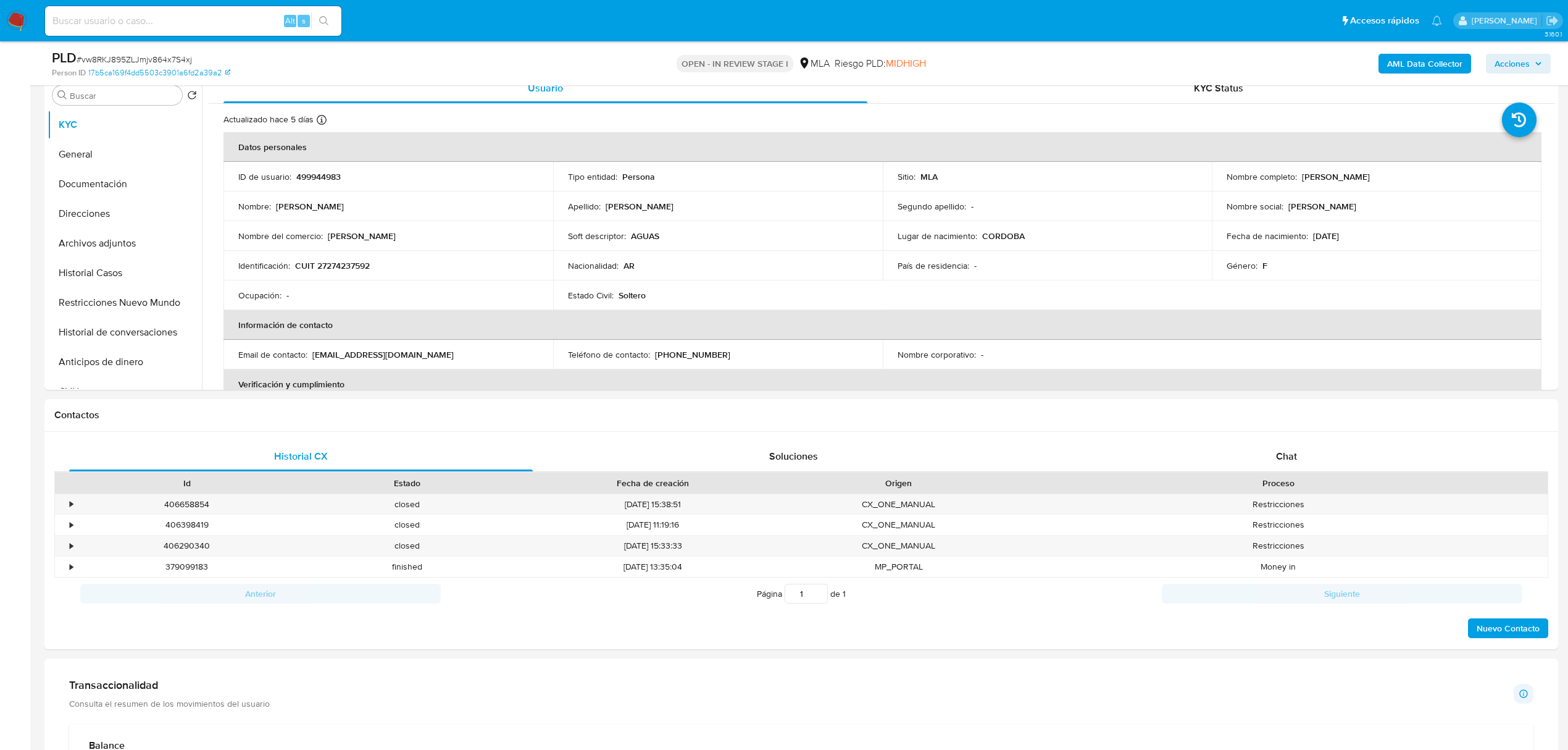
scroll to position [164, 0]
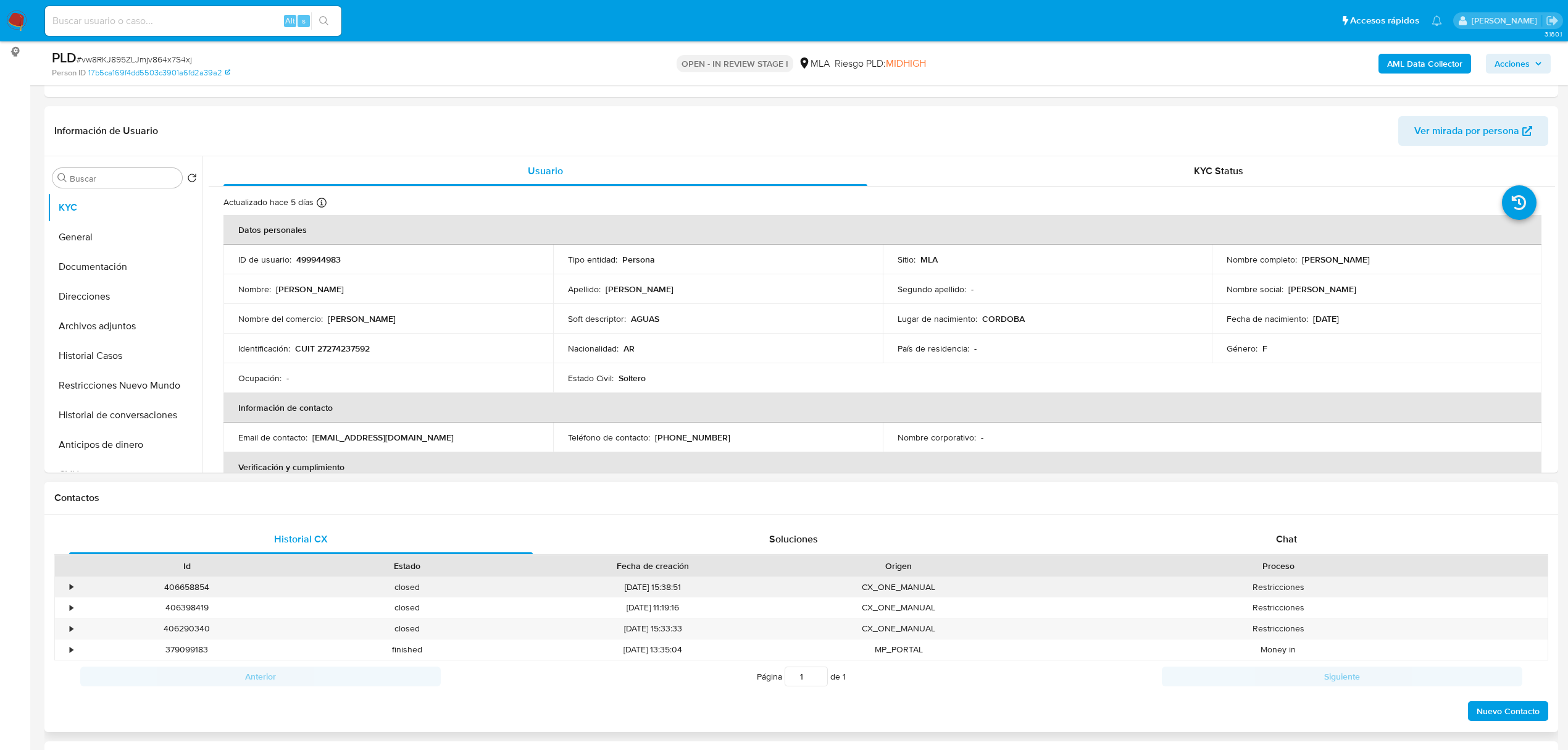
click at [189, 588] on div "406658854" at bounding box center [187, 587] width 220 height 20
copy div "406658854"
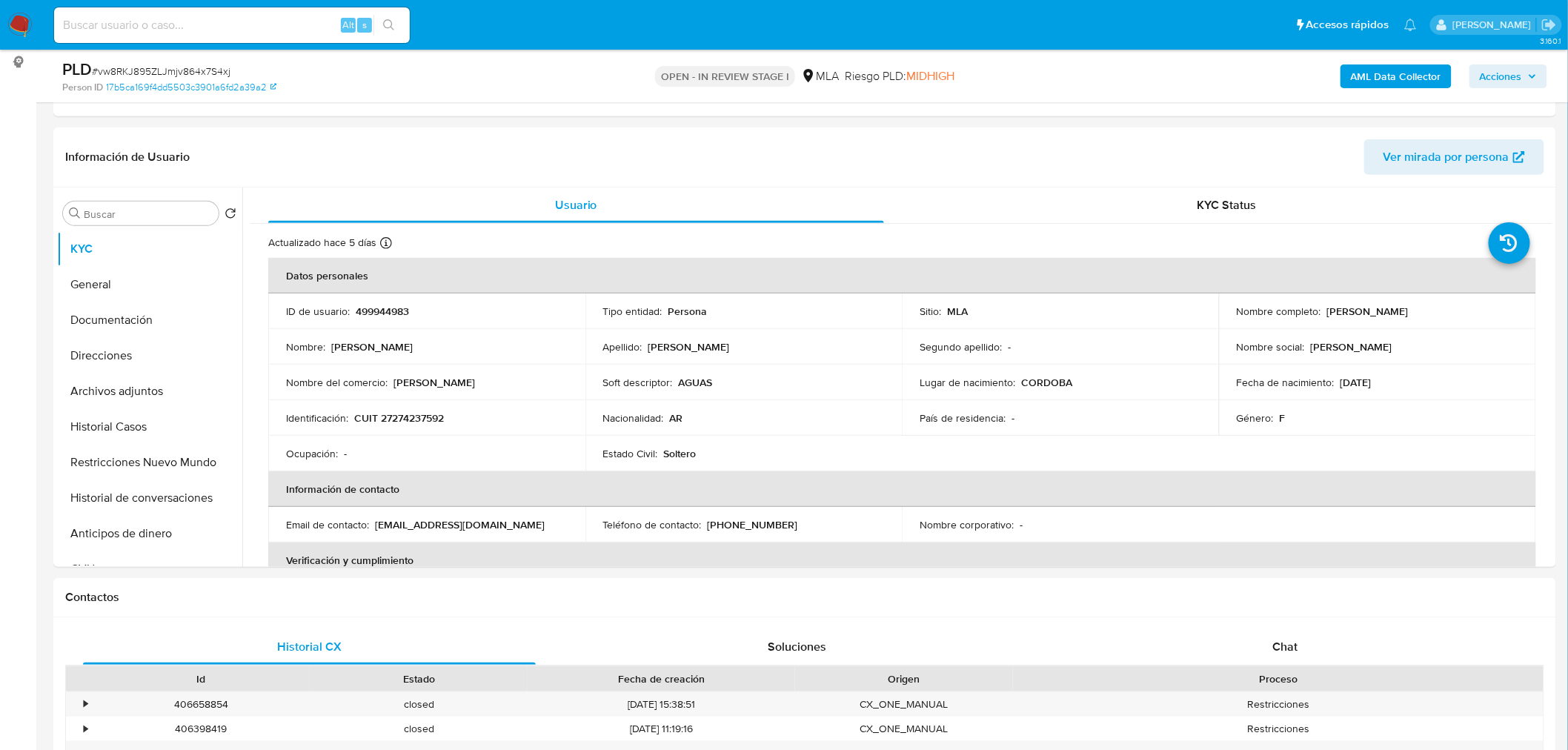
drag, startPoint x: 1895, startPoint y: 4, endPoint x: 20, endPoint y: 317, distance: 1900.9
click at [1384, 76] on b "AML Data Collector" at bounding box center [1395, 75] width 90 height 24
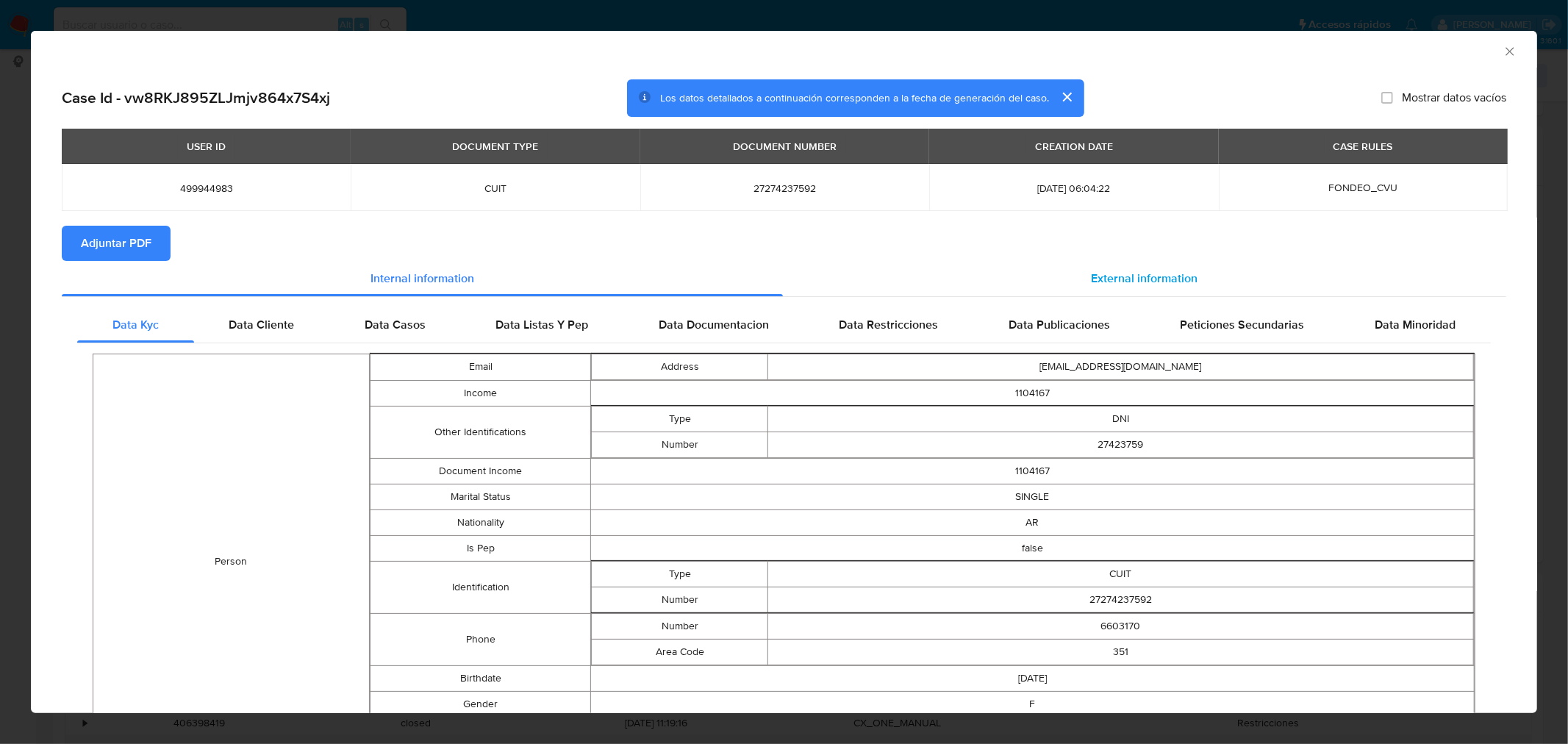
click at [1199, 275] on div "External information" at bounding box center [1145, 279] width 724 height 35
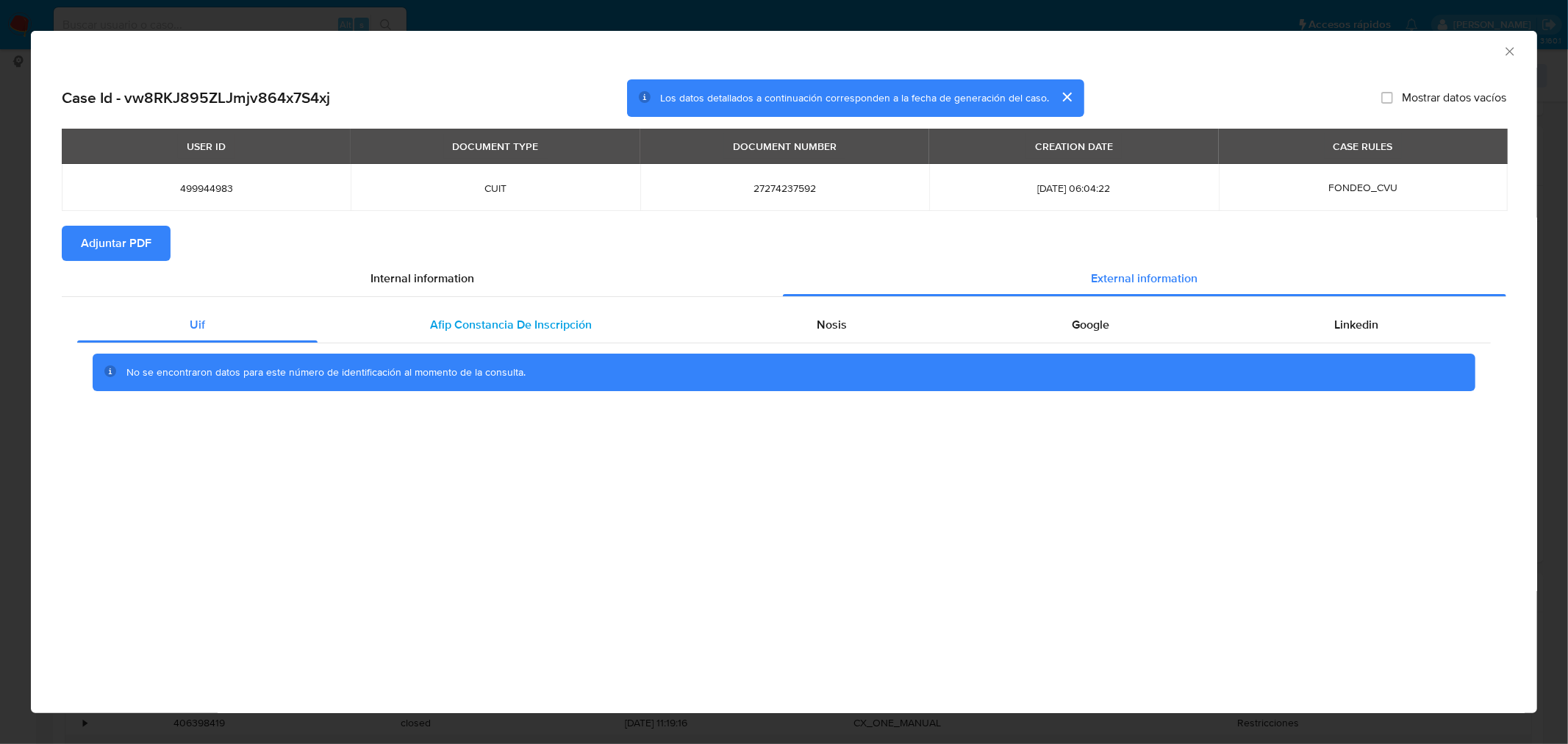
click at [563, 320] on span "Afip Constancia De Inscripción" at bounding box center [510, 324] width 162 height 17
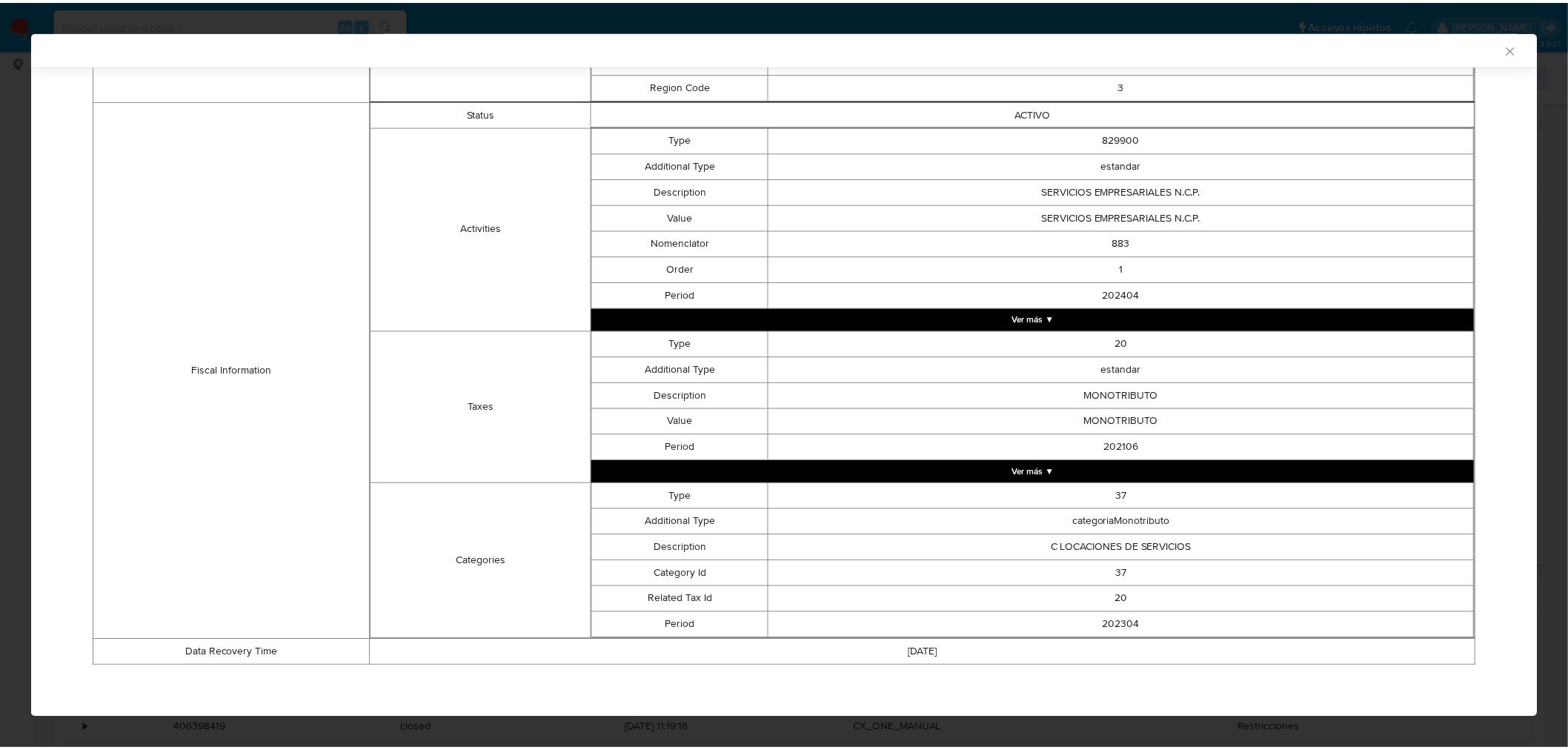
scroll to position [326, 0]
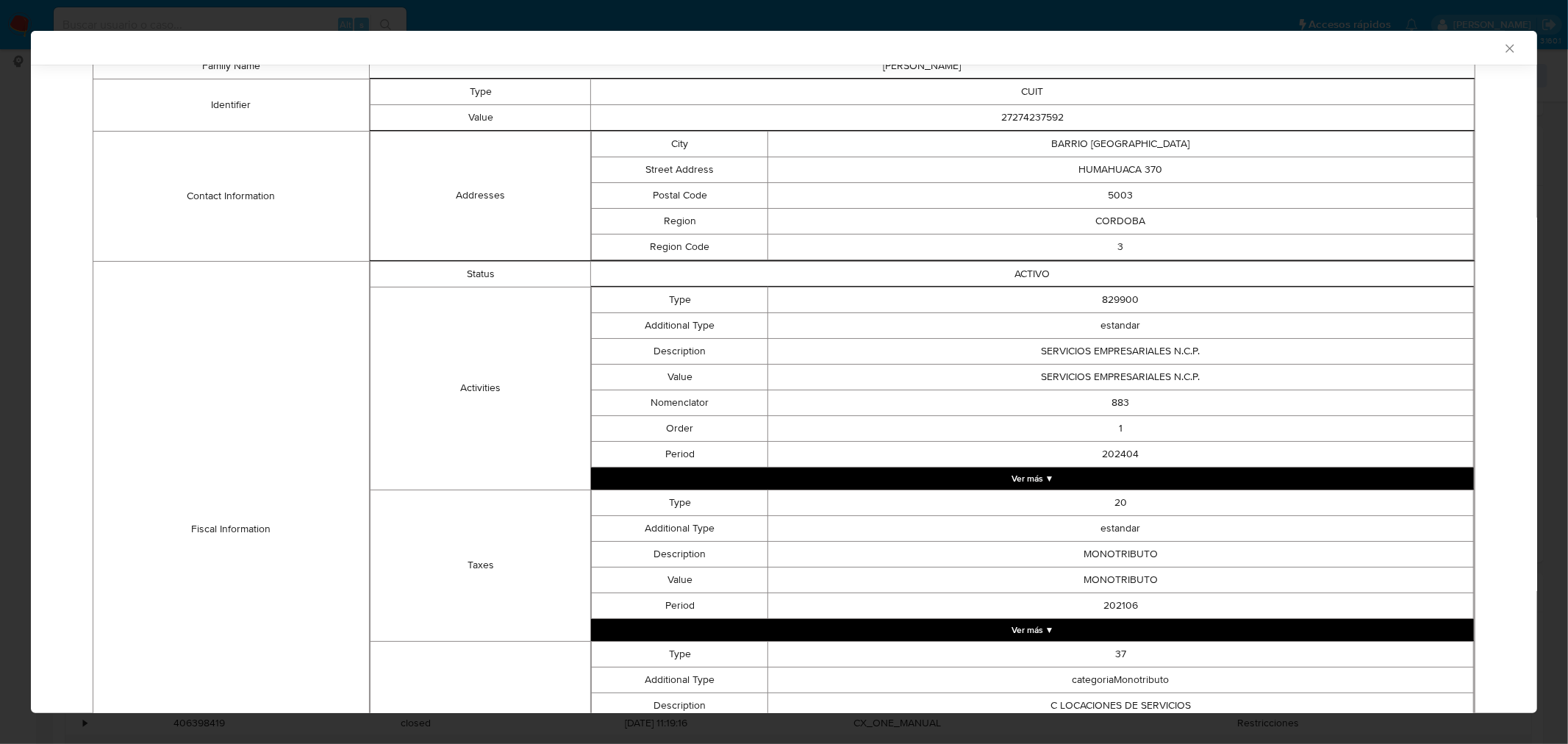
click at [1049, 352] on td "SERVICIOS EMPRESARIALES N.C.P." at bounding box center [1120, 351] width 706 height 26
drag, startPoint x: 1049, startPoint y: 352, endPoint x: 1233, endPoint y: 351, distance: 184.0
click at [1233, 351] on td "SERVICIOS EMPRESARIALES N.C.P." at bounding box center [1120, 351] width 706 height 26
click at [1503, 49] on icon "Cerrar ventana" at bounding box center [1510, 48] width 14 height 14
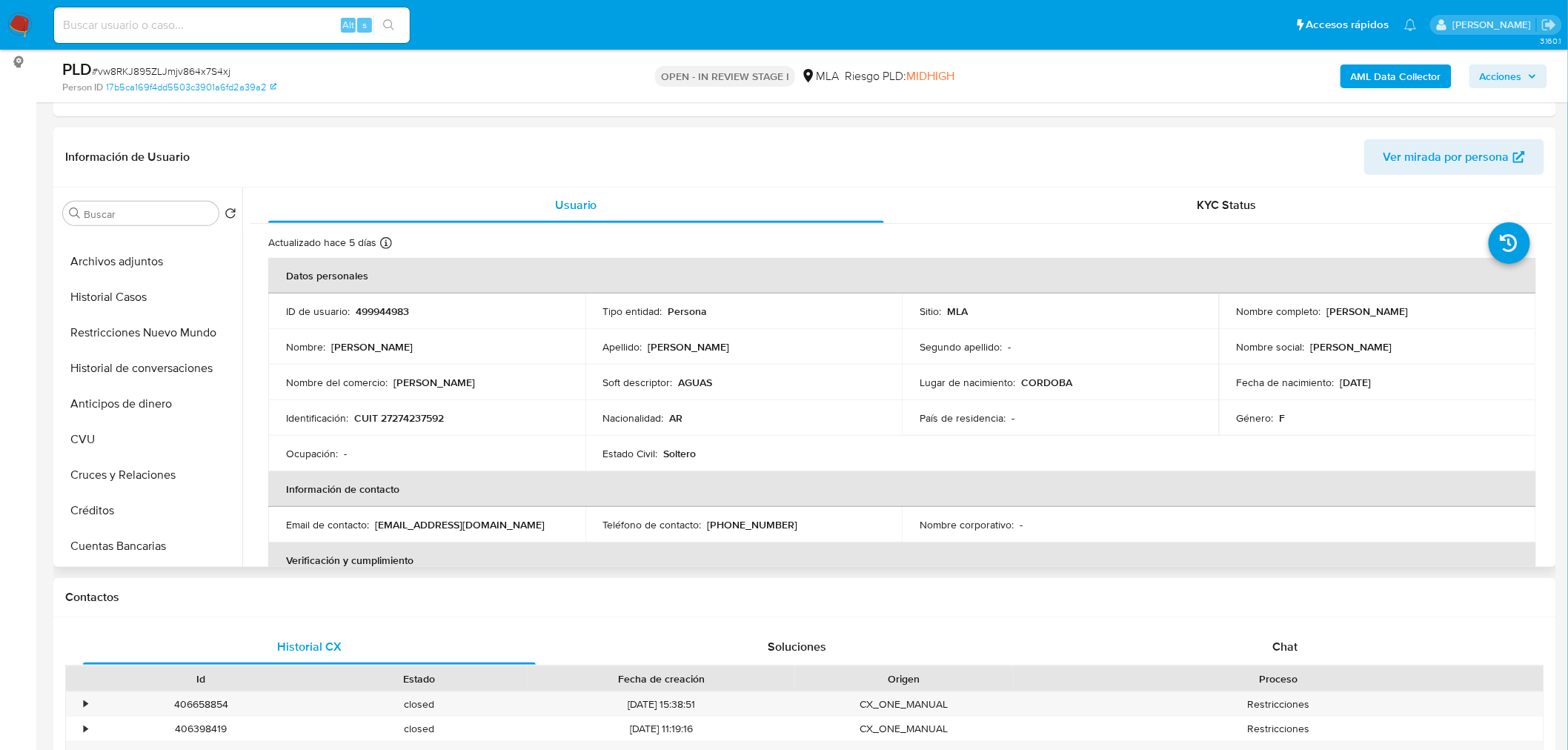
scroll to position [330, 0]
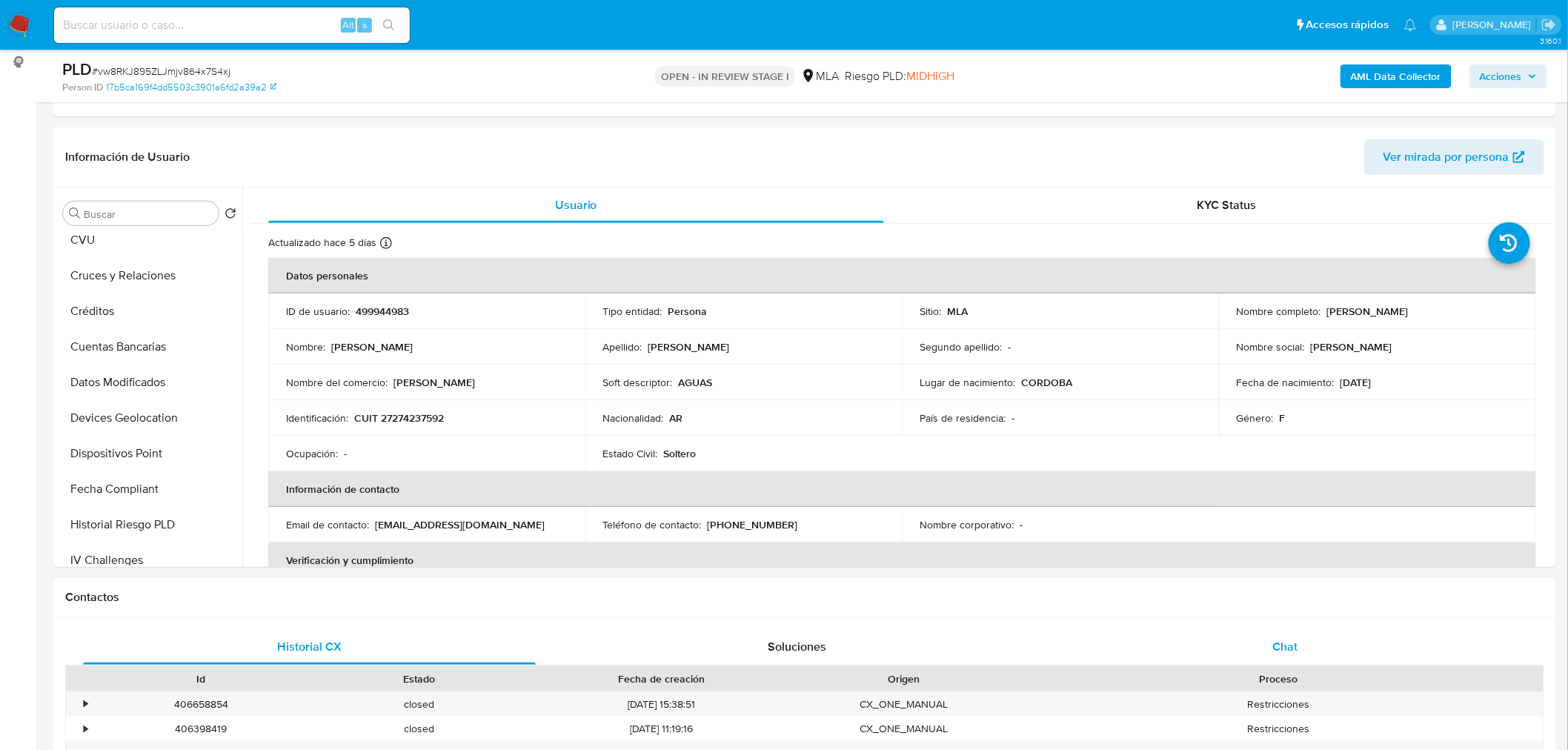
click at [1267, 636] on div "Chat" at bounding box center [1285, 647] width 453 height 36
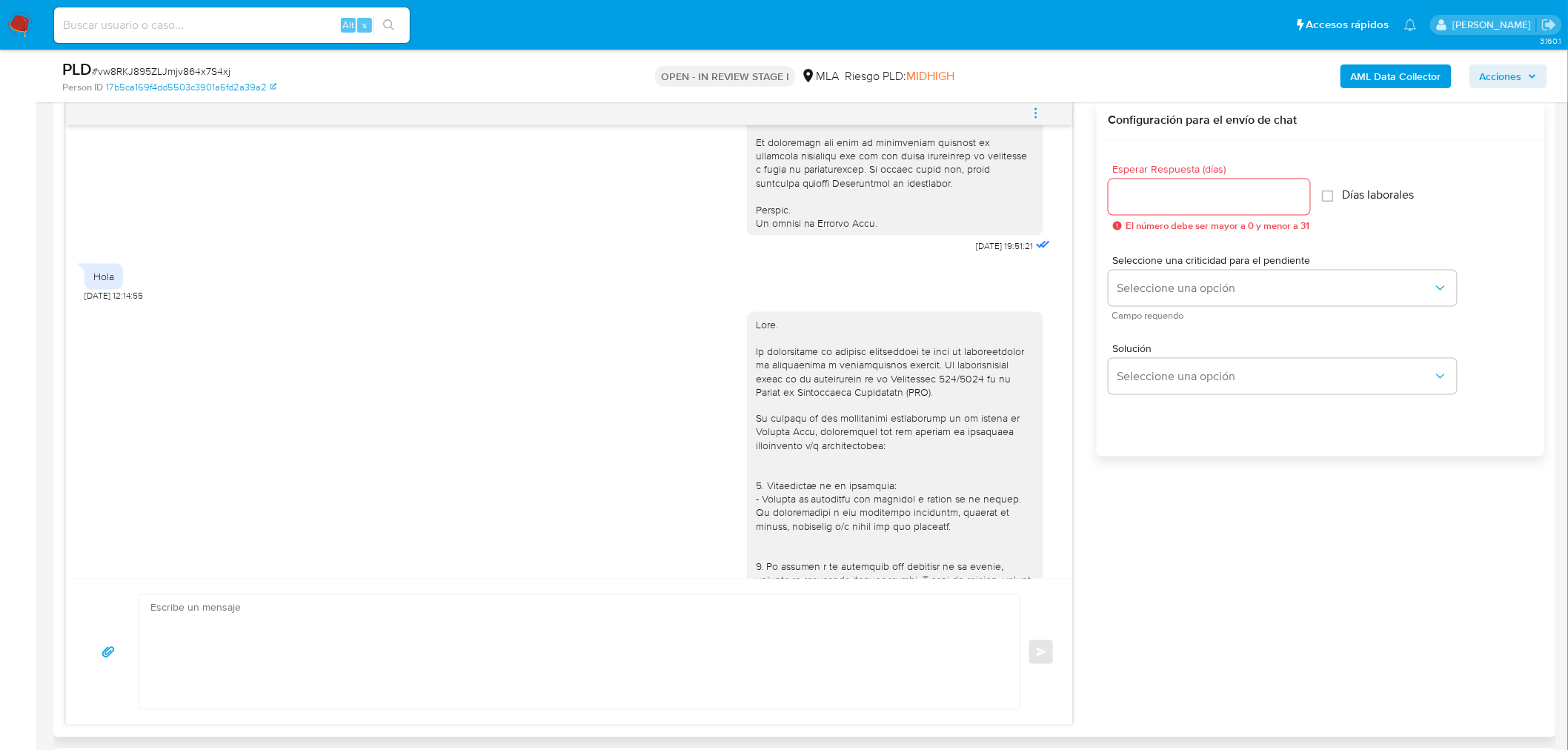
scroll to position [658, 0]
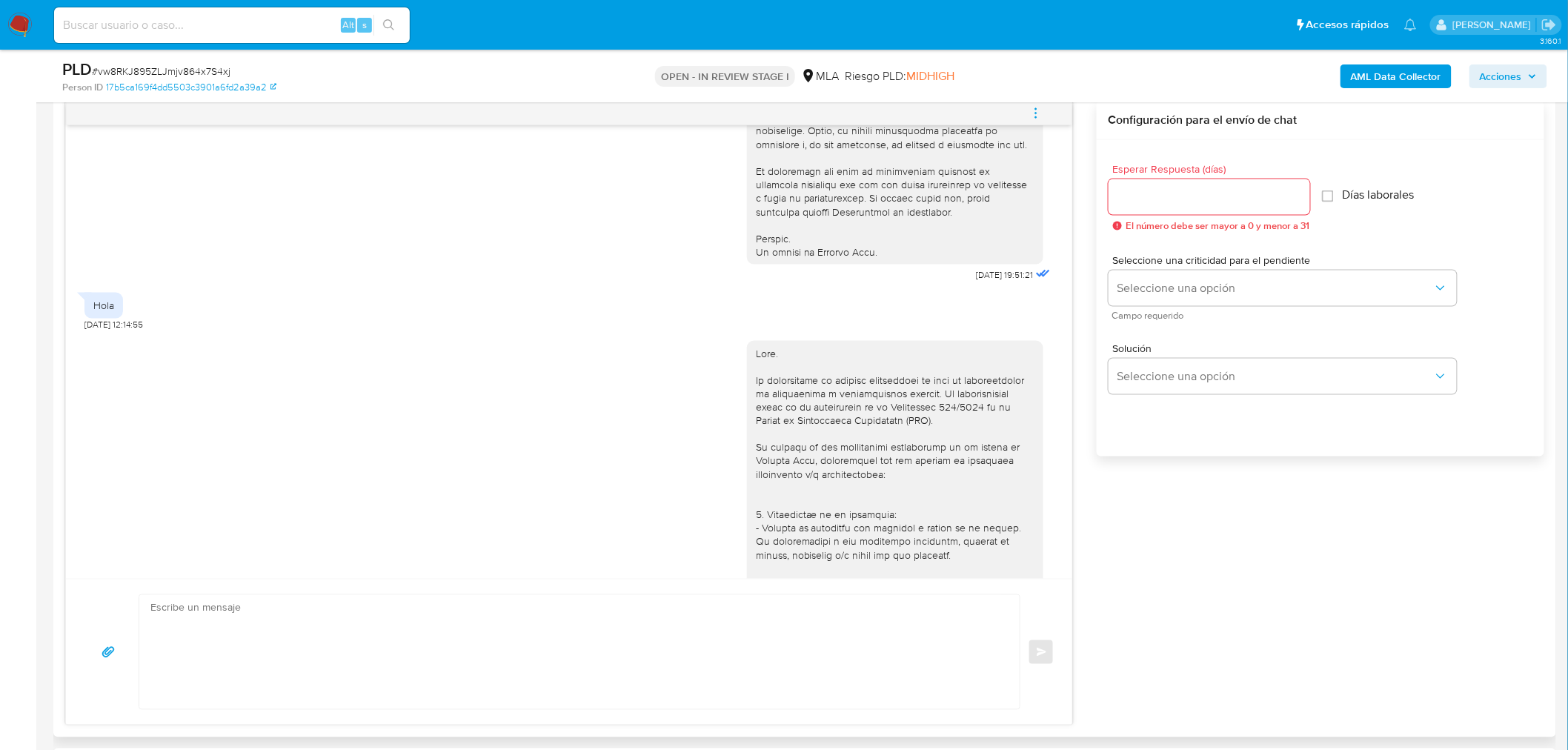
click at [112, 312] on div "Hola" at bounding box center [104, 305] width 21 height 13
click at [101, 312] on div "Hola" at bounding box center [104, 305] width 21 height 13
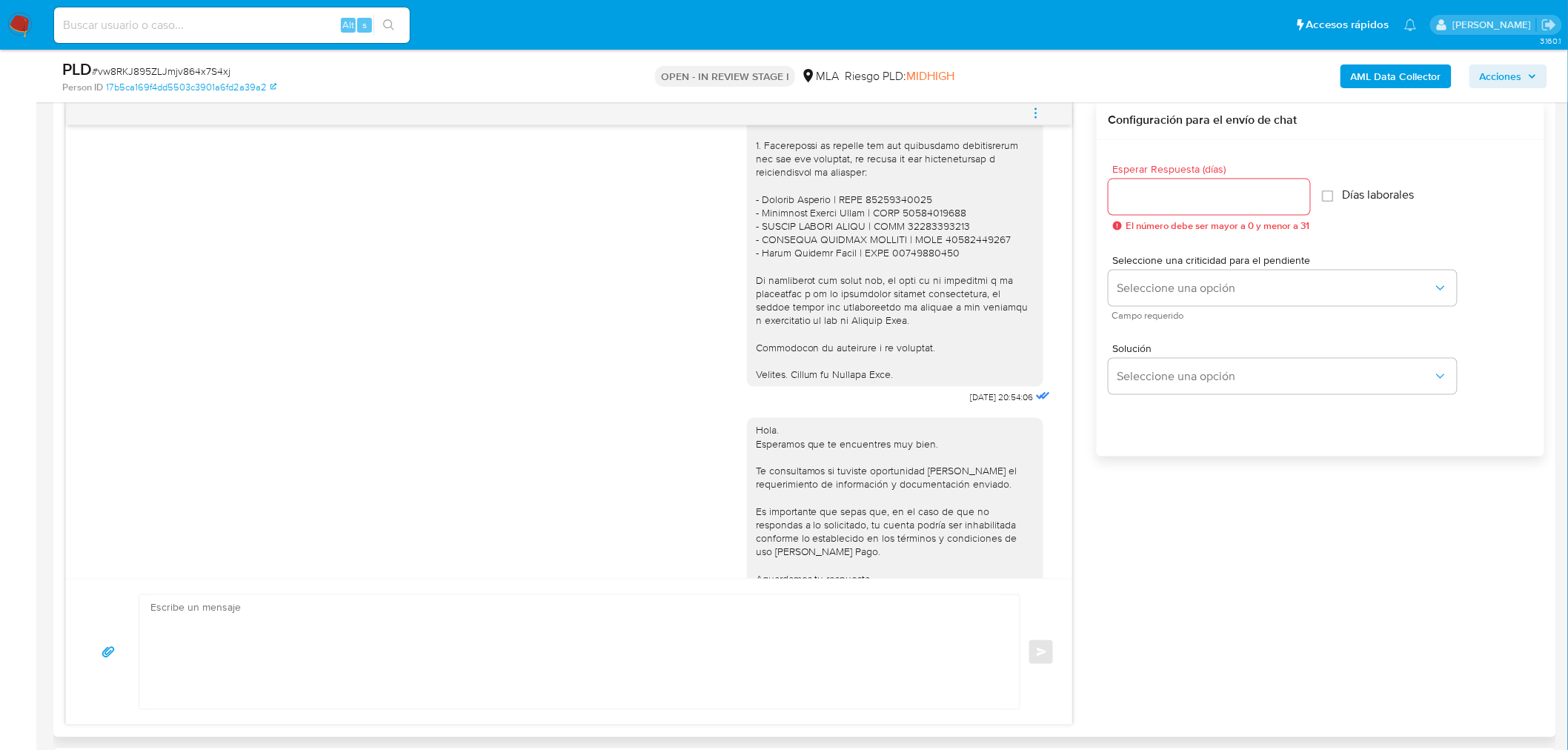
scroll to position [1483, 0]
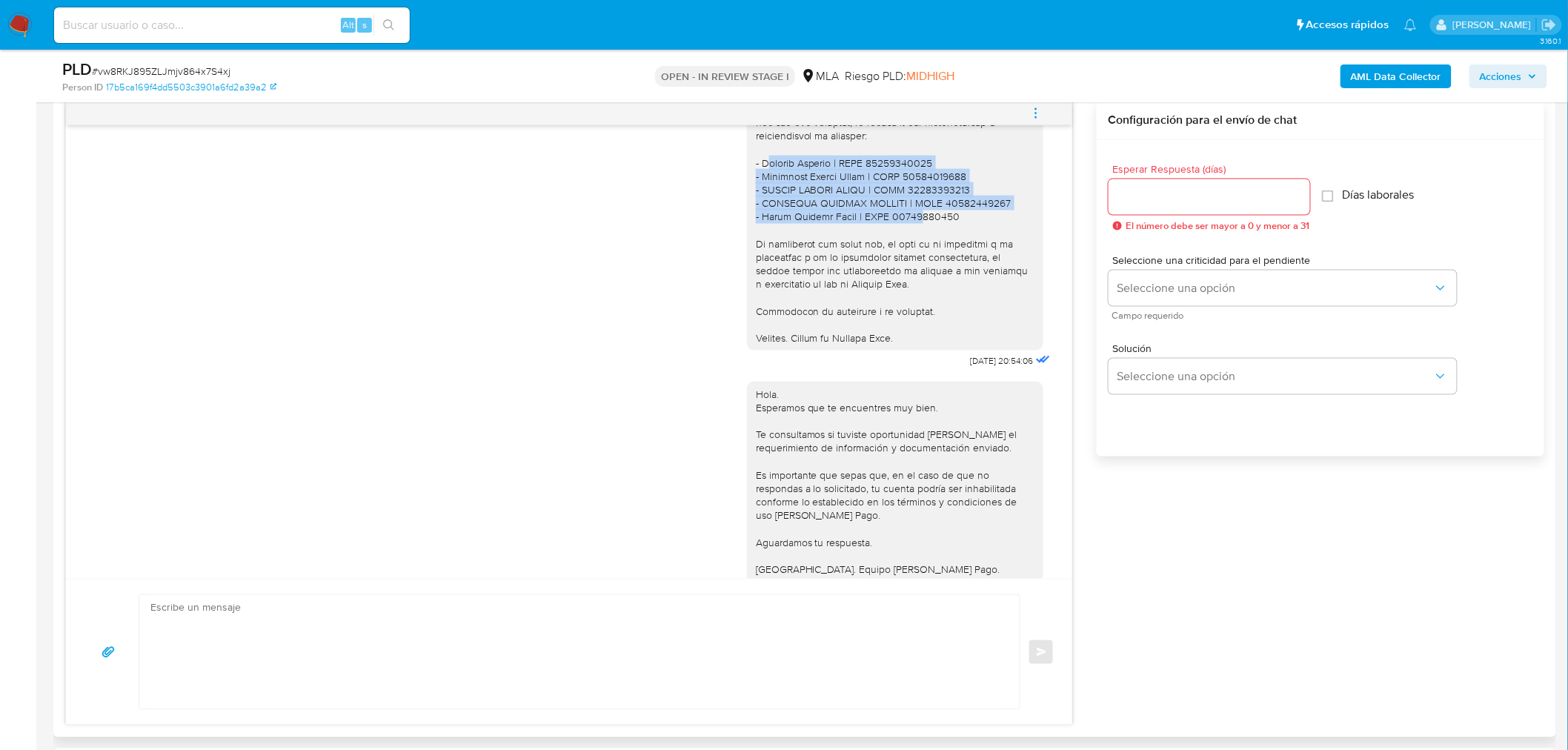
drag, startPoint x: 752, startPoint y: 180, endPoint x: 917, endPoint y: 251, distance: 179.6
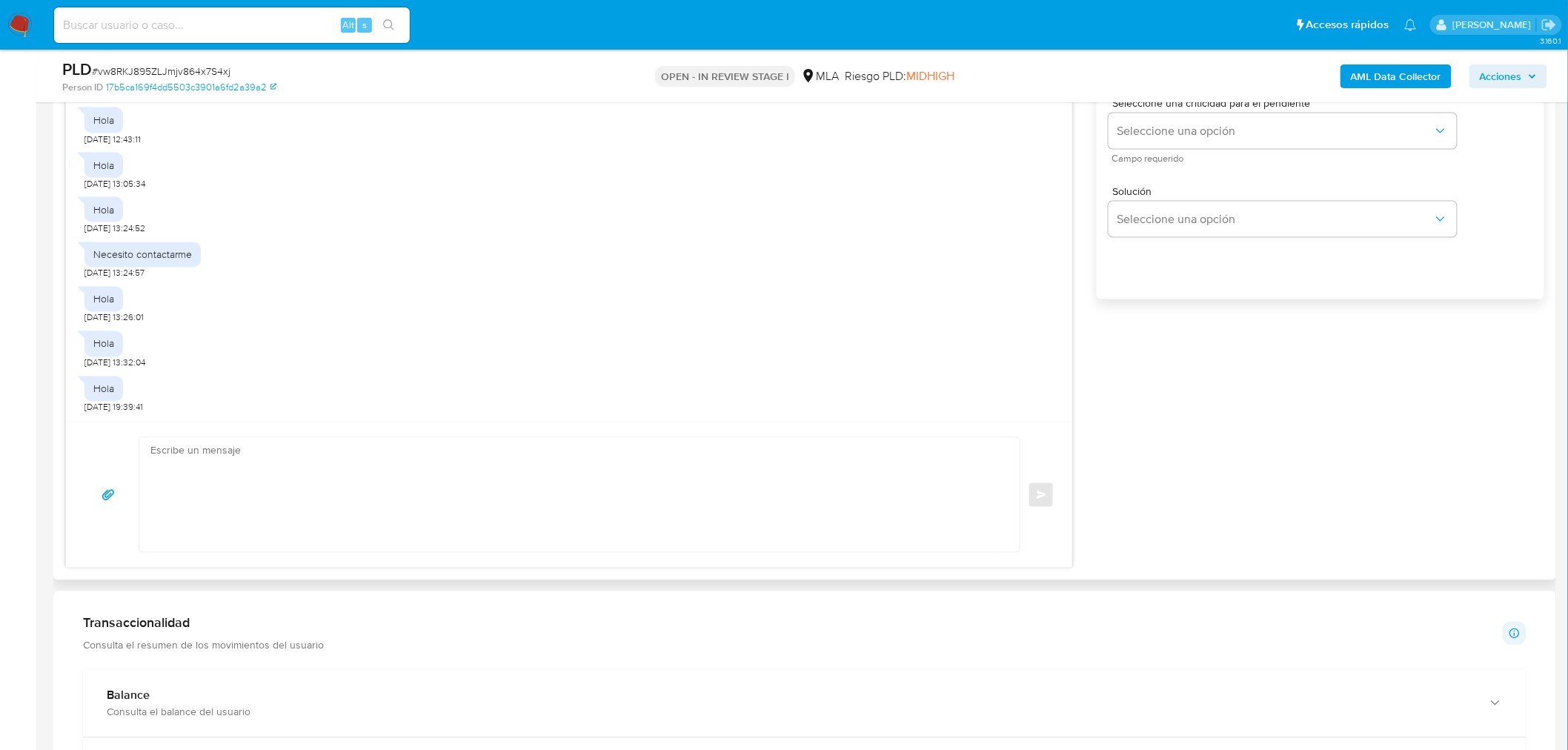
scroll to position [938, 0]
click at [275, 22] on input at bounding box center [232, 25] width 355 height 19
paste input "1Fwng5ryHUFQZOmNQSQEUbXR"
type input "1Fwng5ryHUFQZOmNQSQEUbXR"
click at [389, 23] on icon "search-icon" at bounding box center [389, 25] width 12 height 12
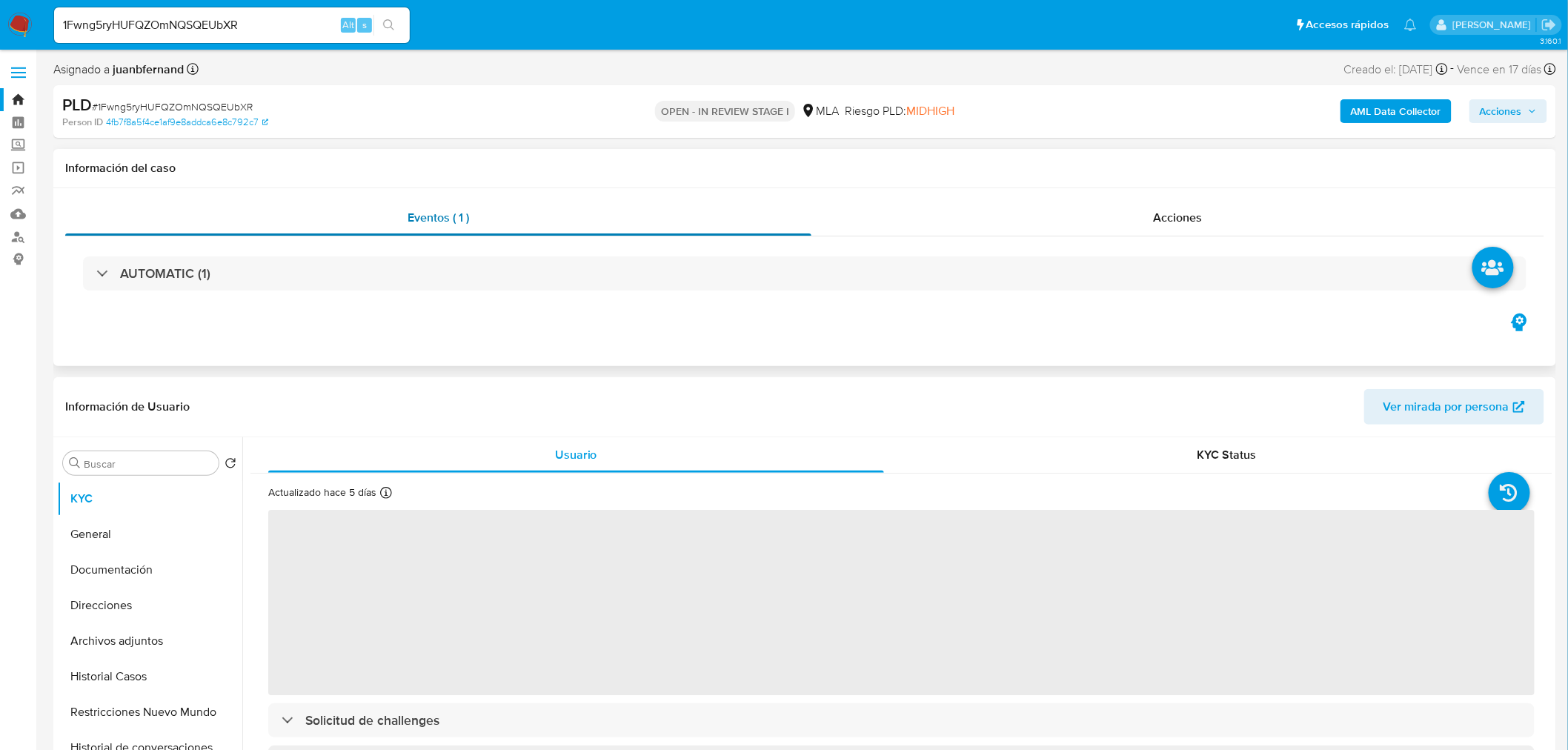
select select "10"
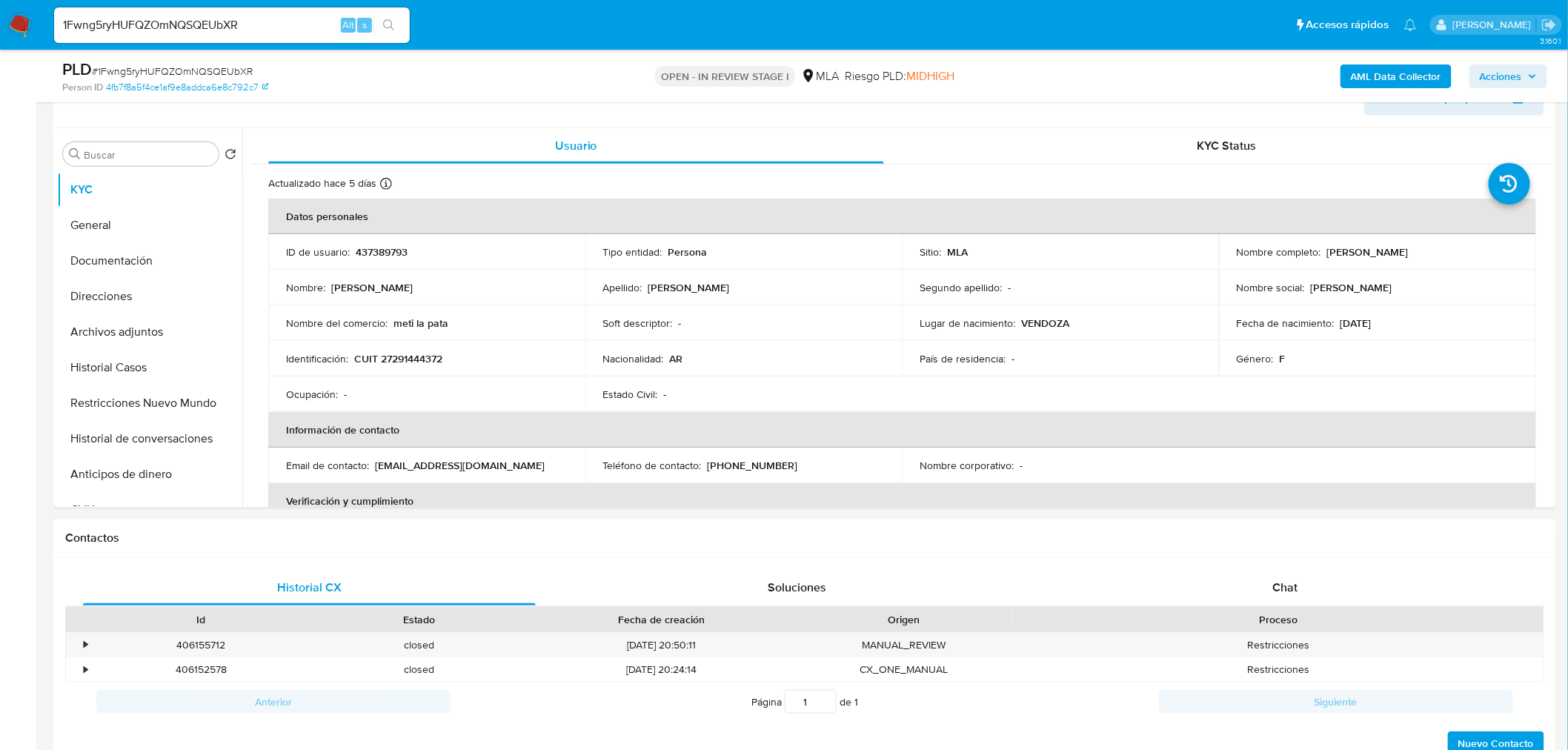
scroll to position [412, 0]
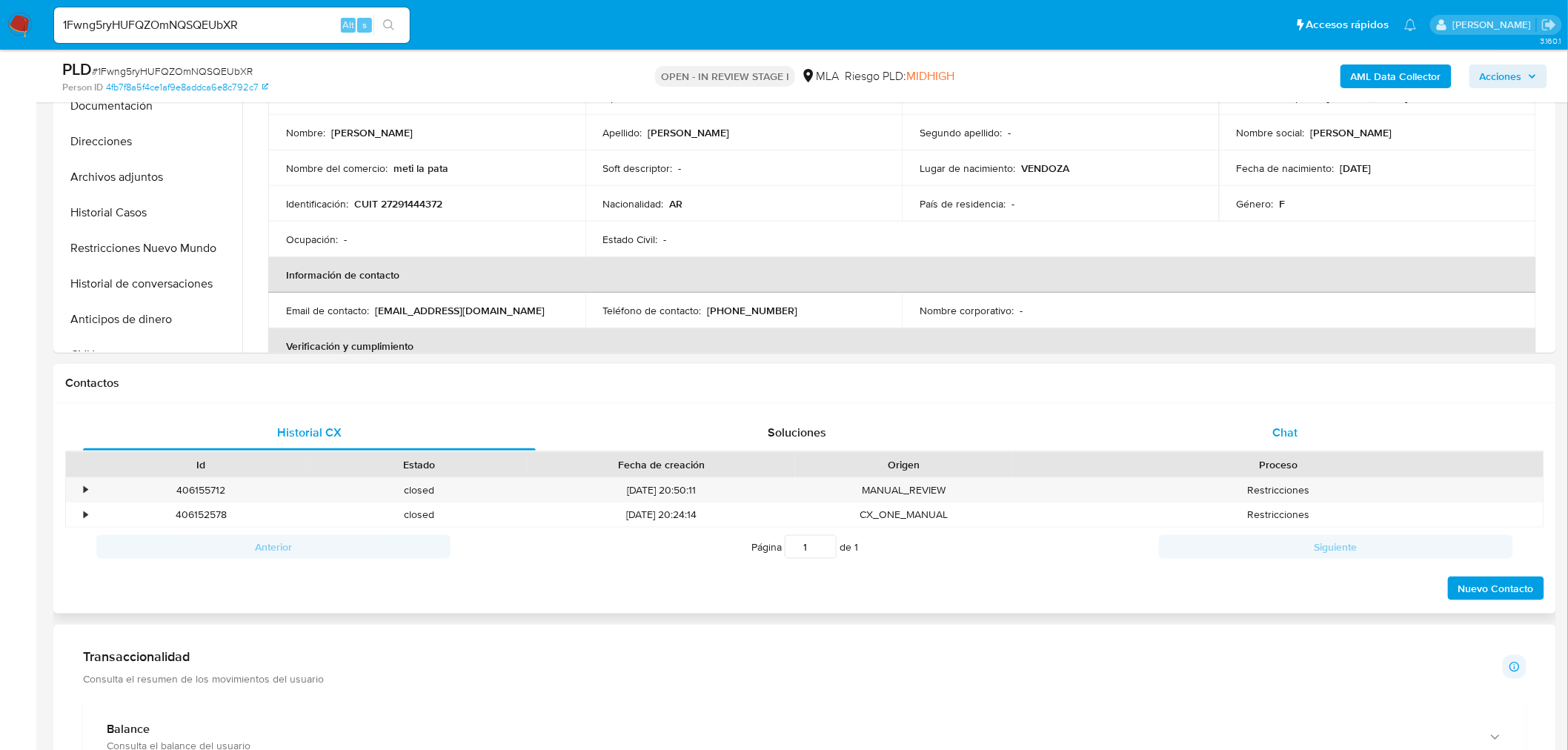
click at [1338, 433] on div "Chat" at bounding box center [1285, 433] width 453 height 36
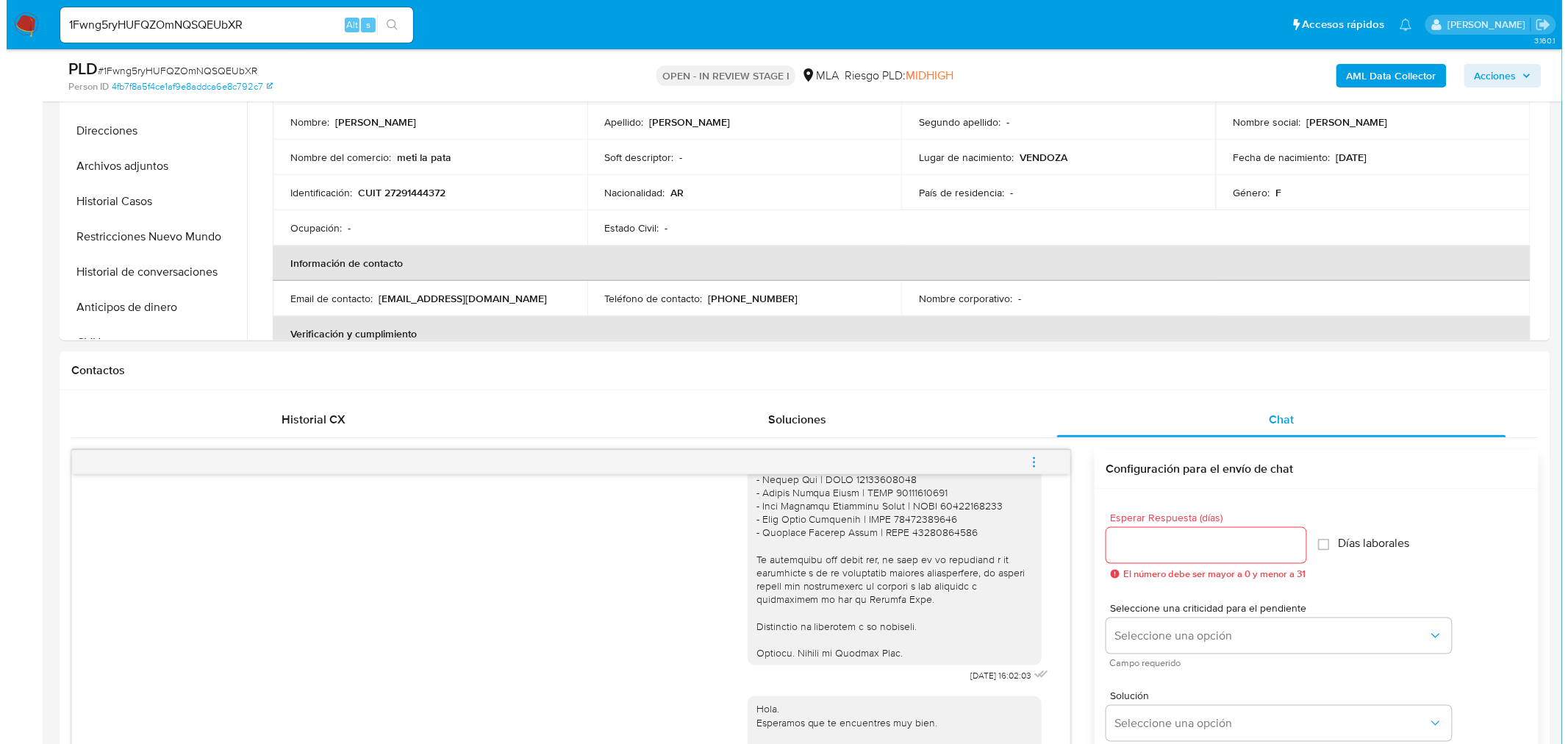
scroll to position [163, 0]
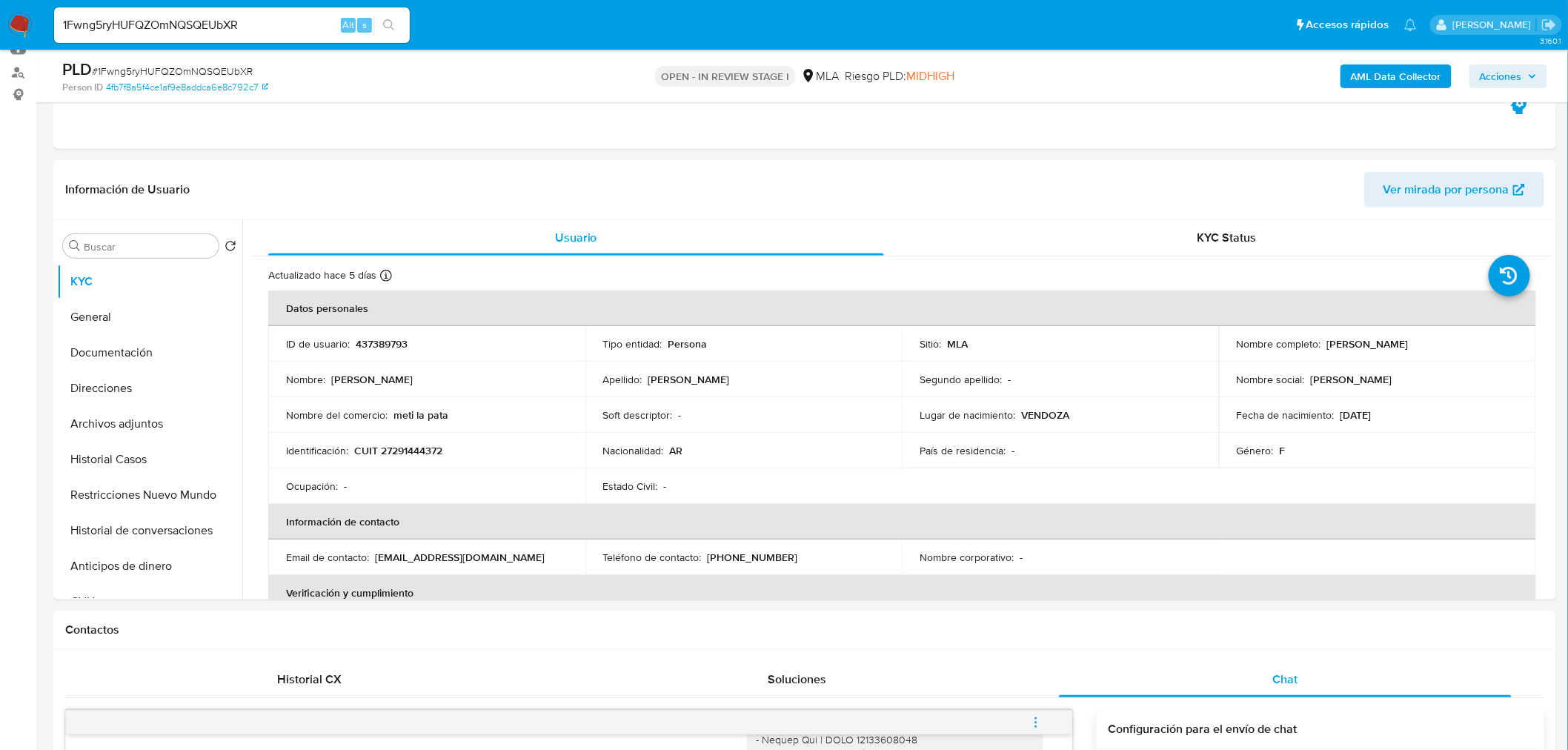
click at [1385, 72] on b "AML Data Collector" at bounding box center [1395, 75] width 90 height 24
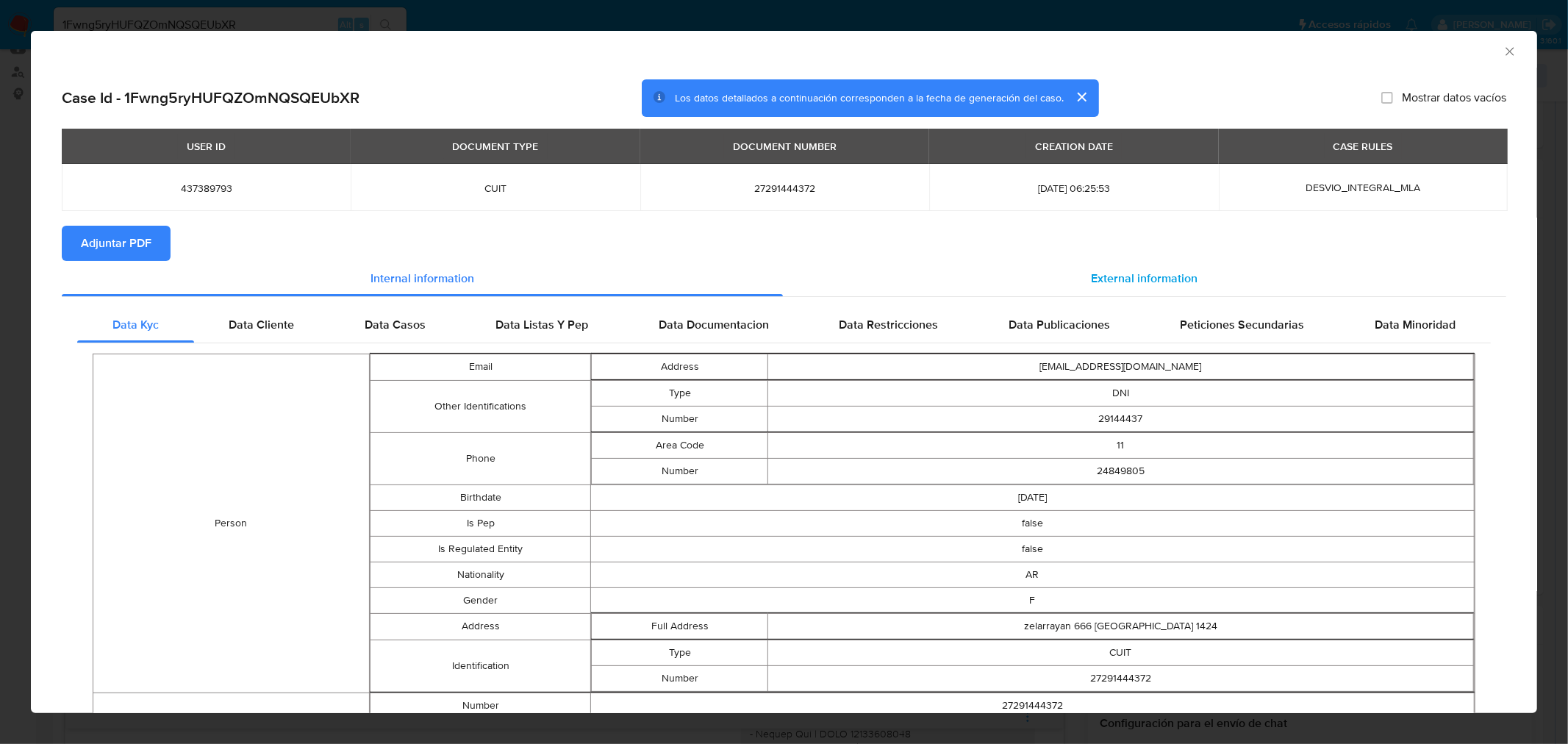
click at [1119, 274] on span "External information" at bounding box center [1144, 278] width 106 height 17
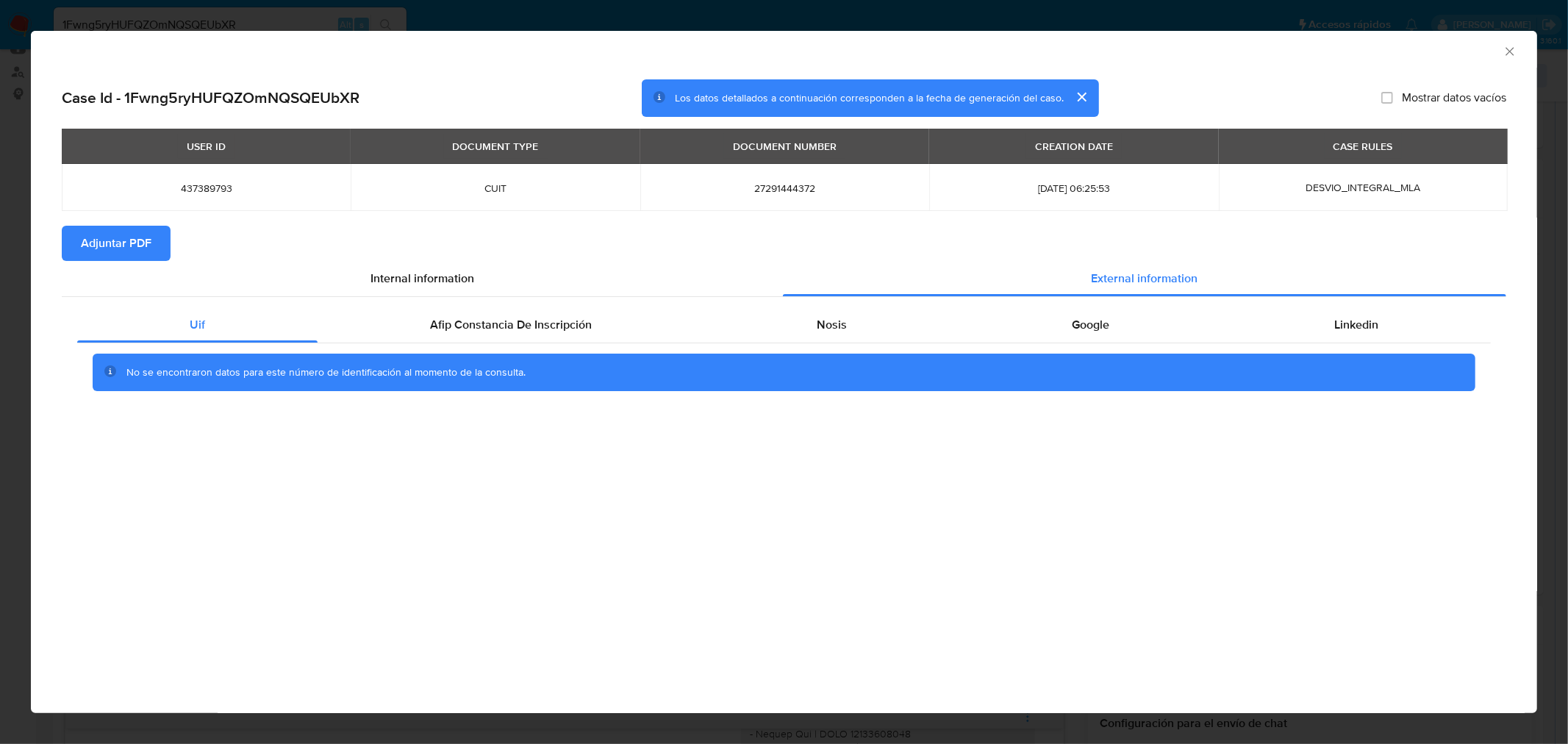
click at [530, 304] on div "Uif Afip Constancia De Inscripción Nosis Google Linkedin No se encontraron dato…" at bounding box center [784, 354] width 1445 height 115
click at [532, 312] on div "Afip Constancia De Inscripción" at bounding box center [511, 325] width 386 height 35
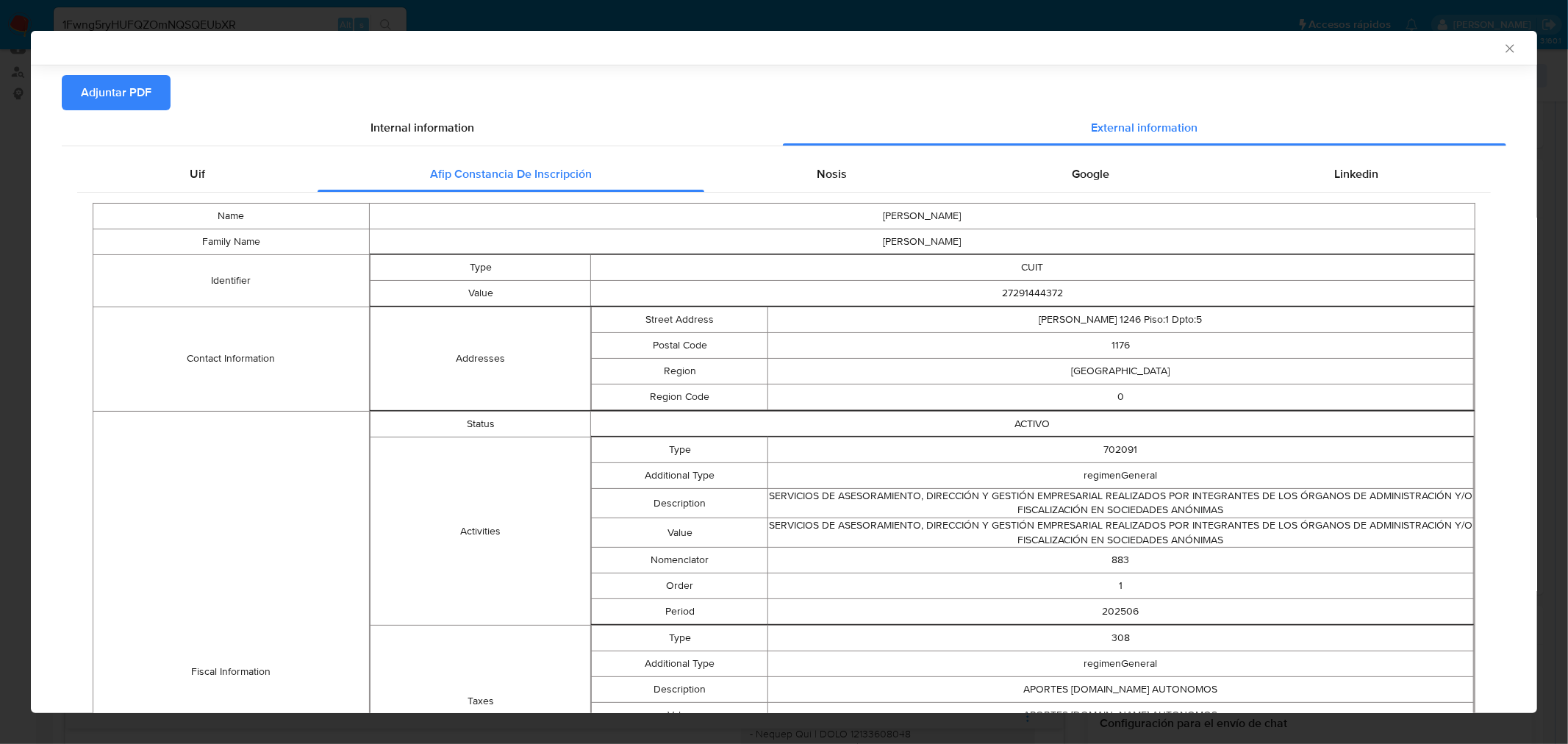
scroll to position [120, 0]
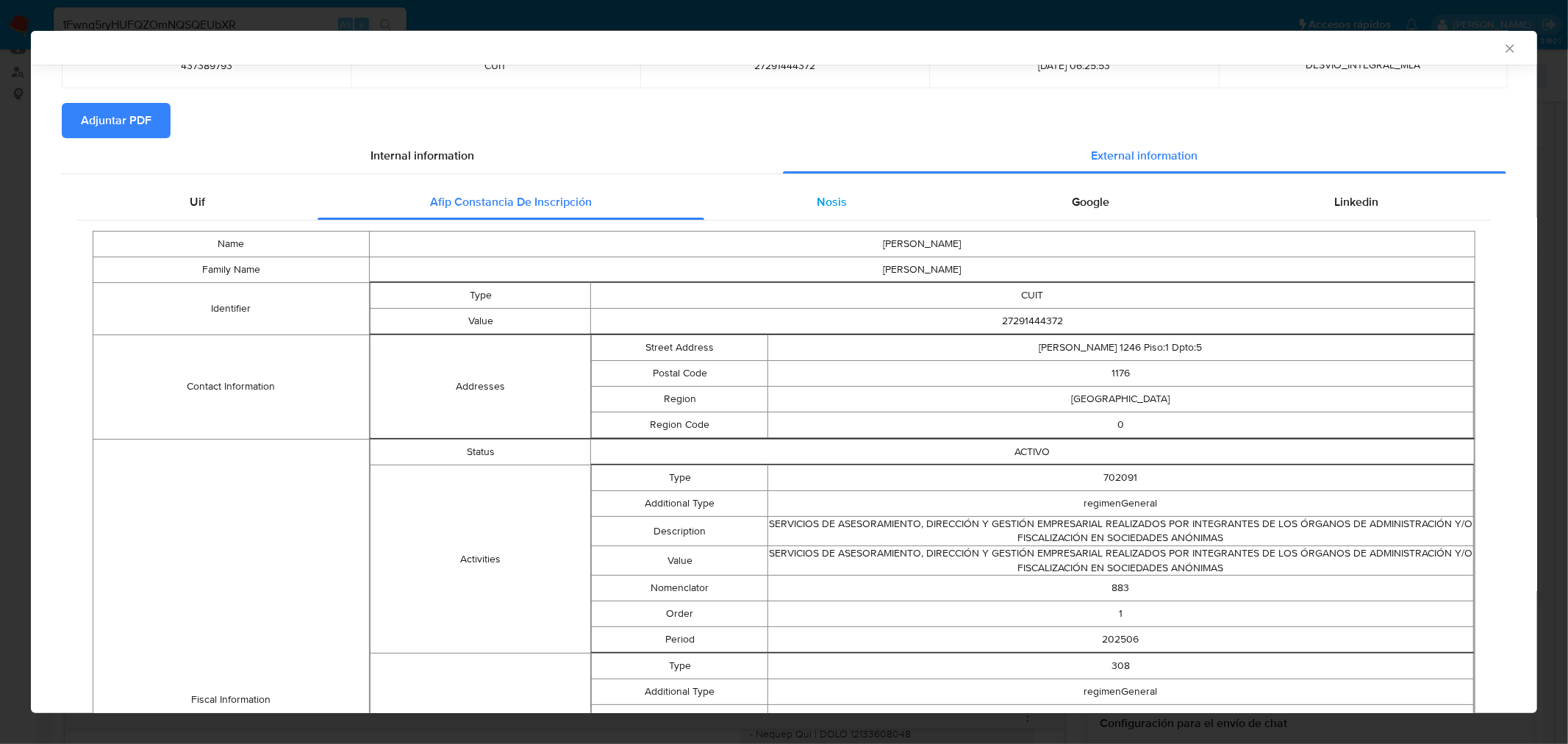
click at [840, 197] on div "Nosis" at bounding box center [831, 202] width 255 height 35
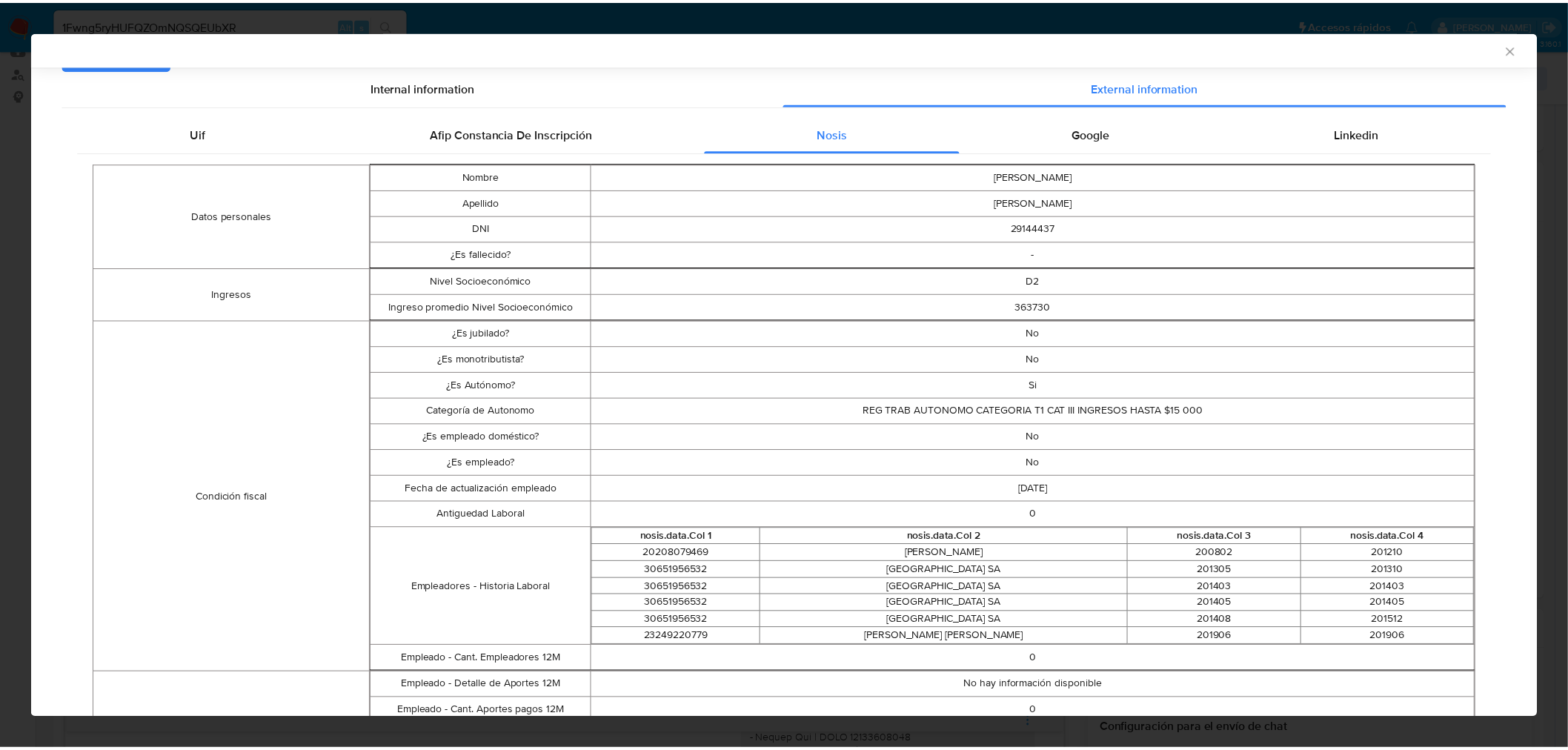
scroll to position [286, 0]
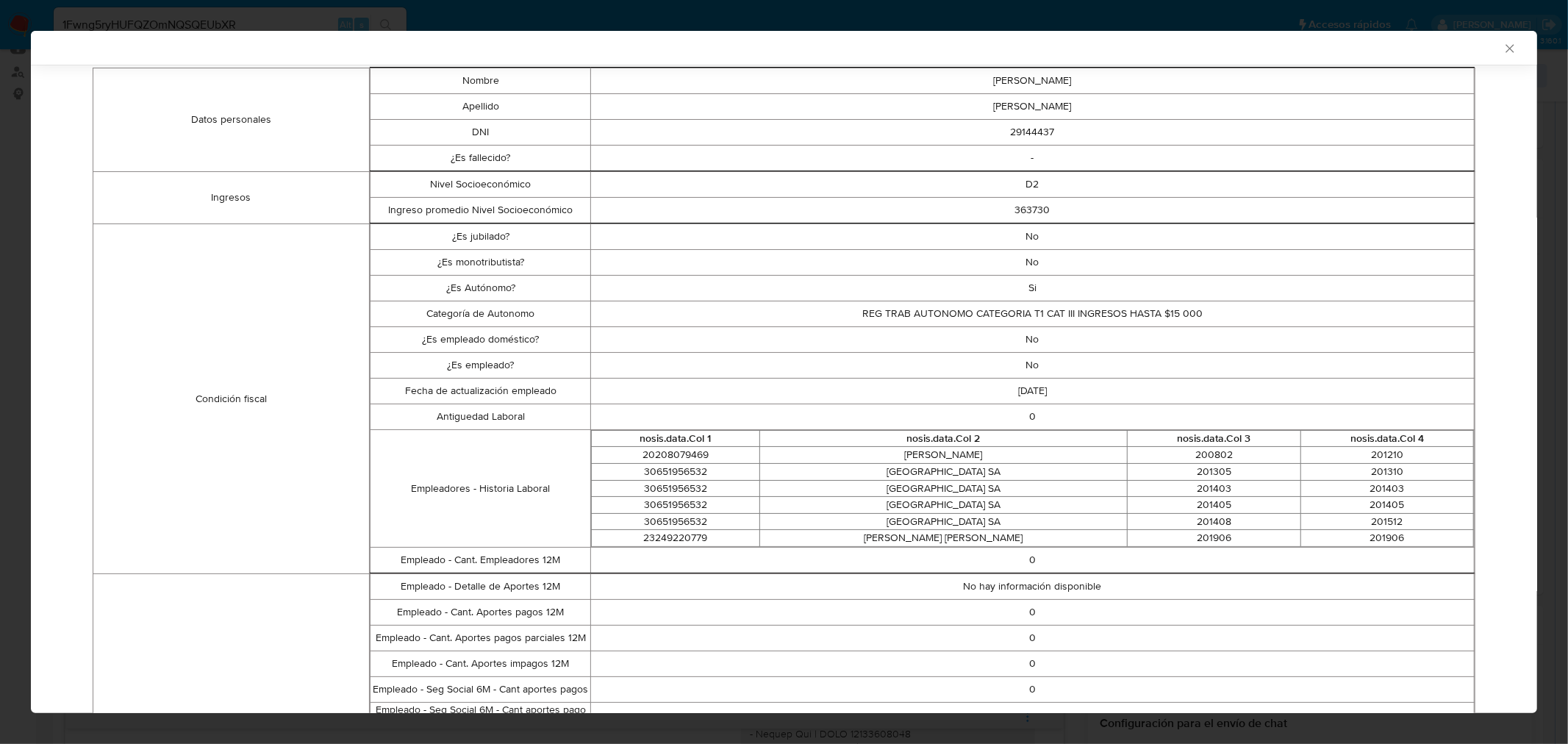
click at [1503, 45] on icon "Cerrar ventana" at bounding box center [1510, 48] width 14 height 14
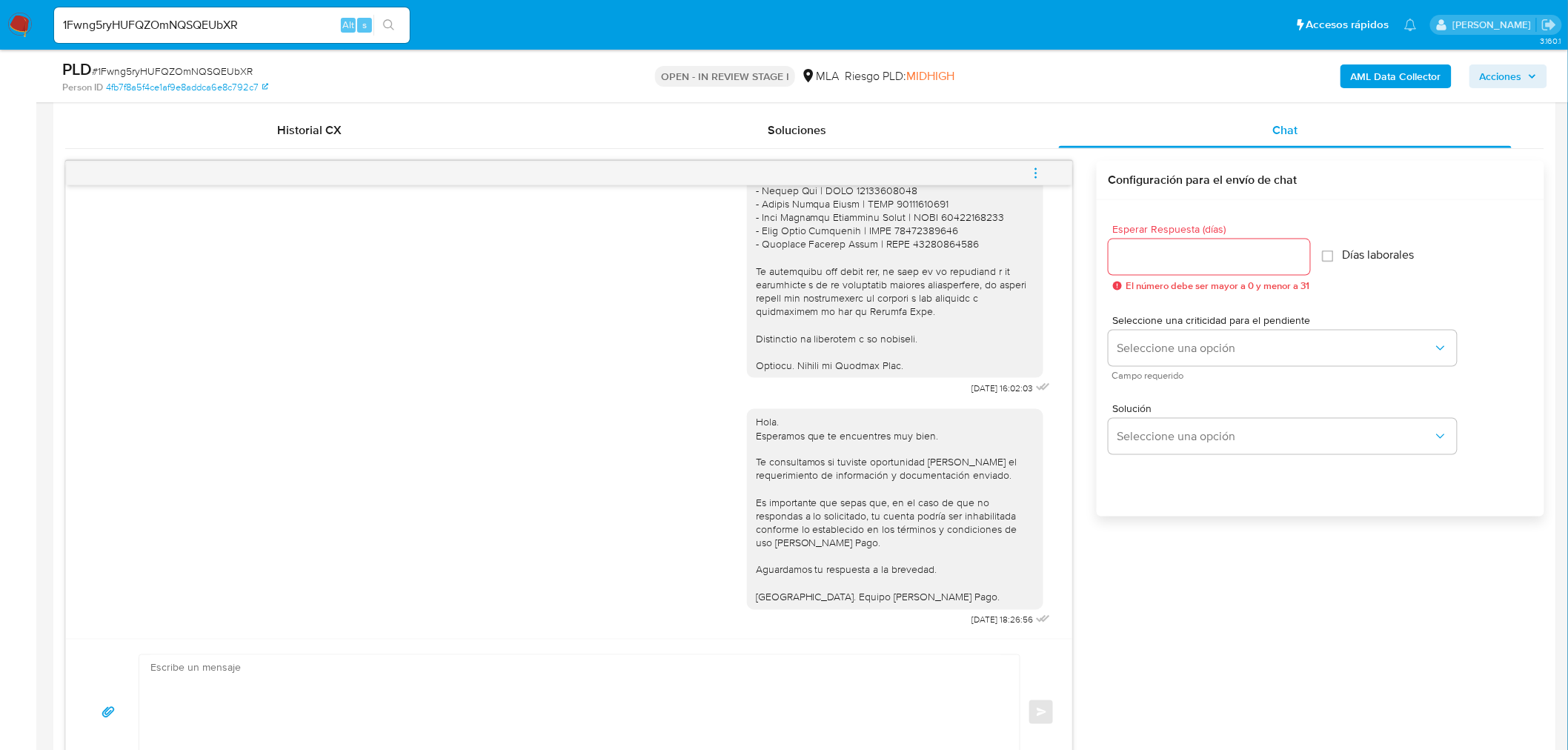
scroll to position [741, 0]
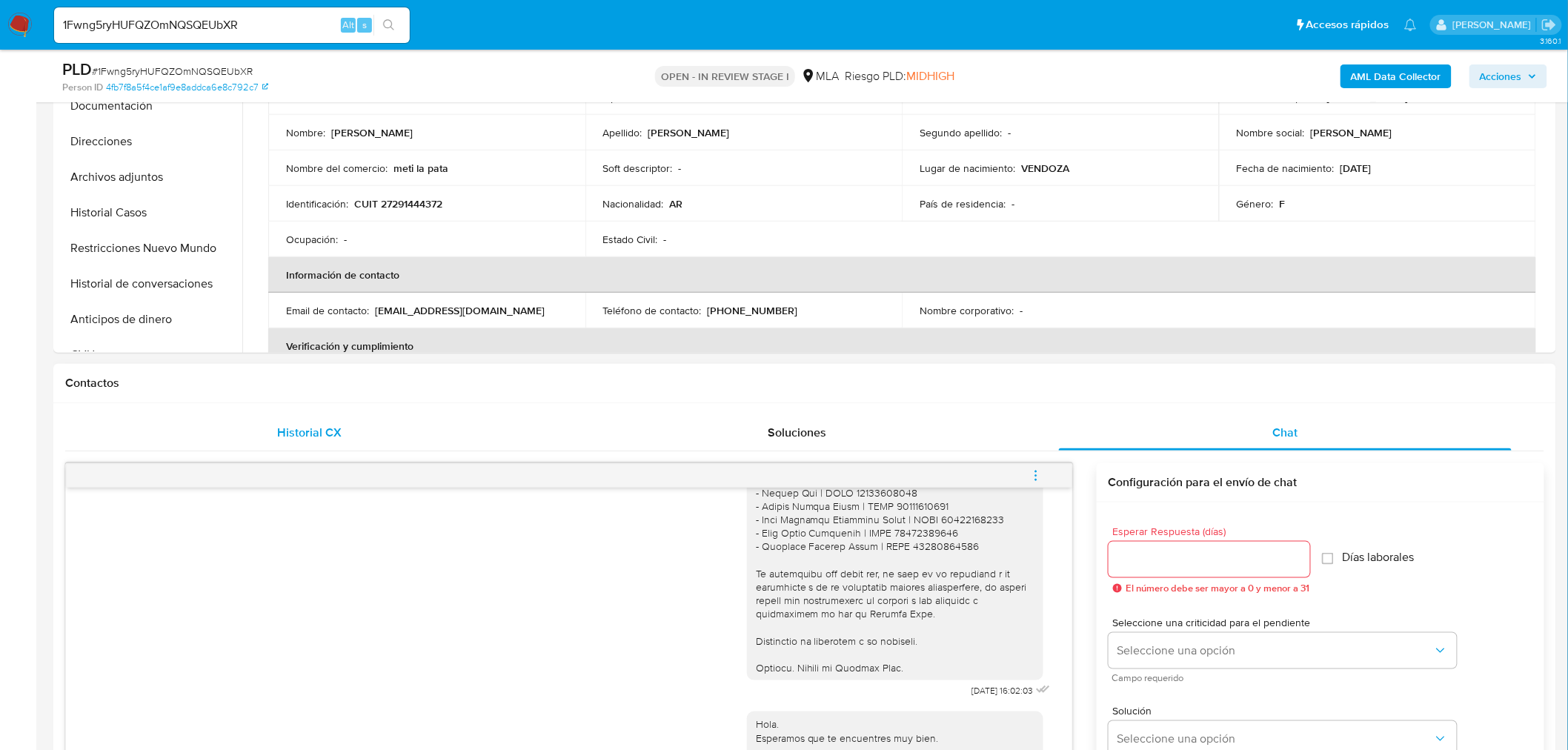
click at [351, 440] on div "Historial CX" at bounding box center [309, 433] width 453 height 36
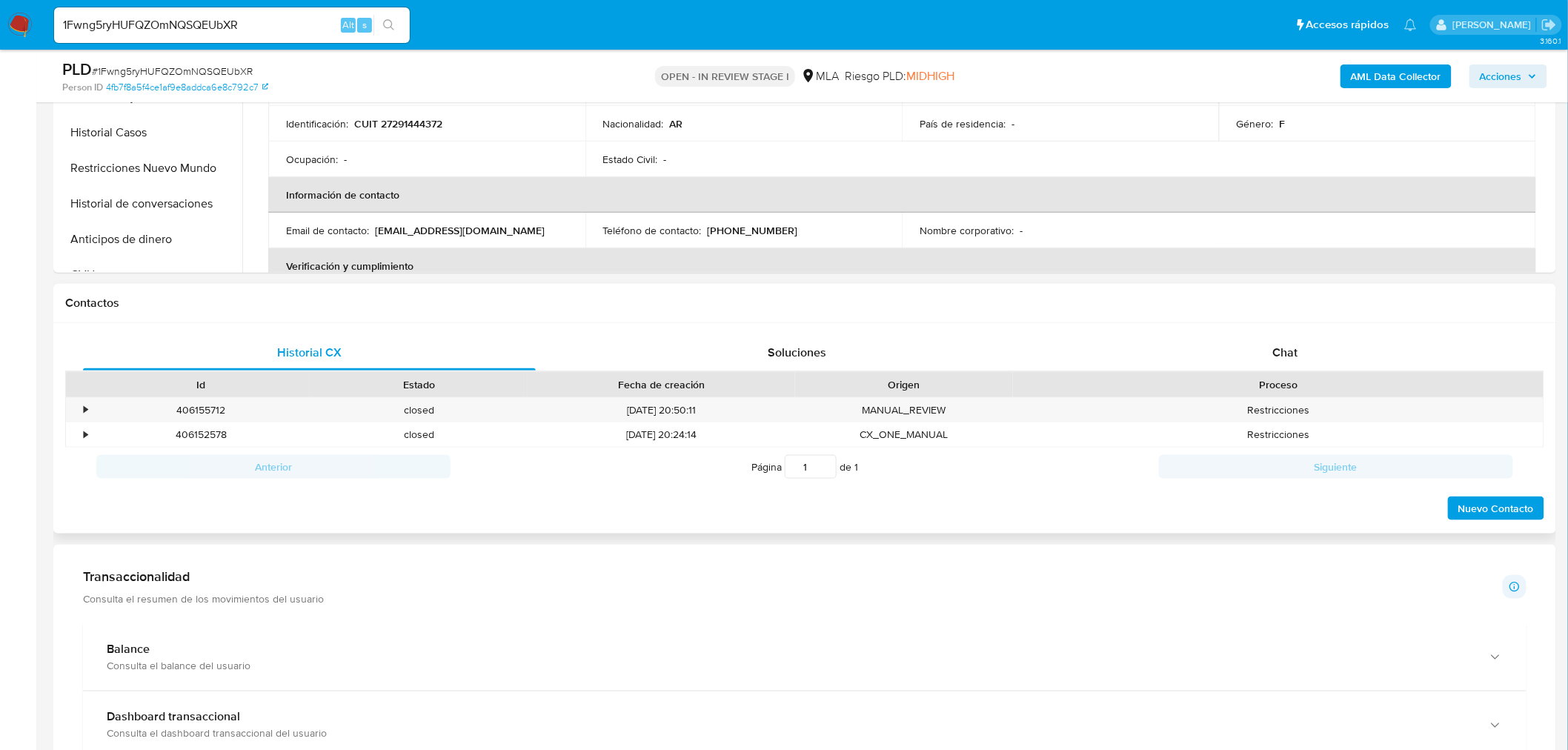
scroll to position [576, 0]
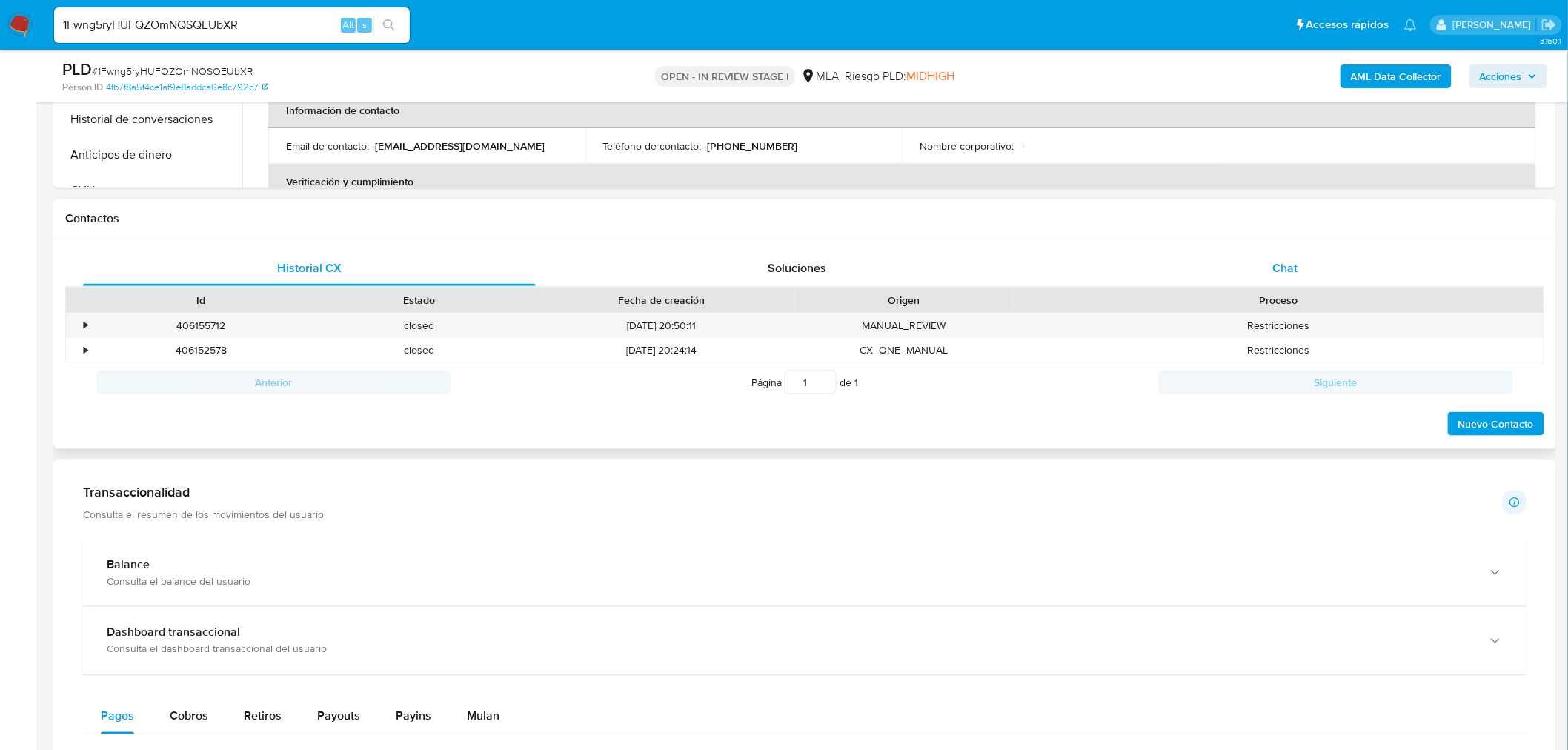
click at [1262, 260] on div "Chat" at bounding box center [1285, 269] width 453 height 36
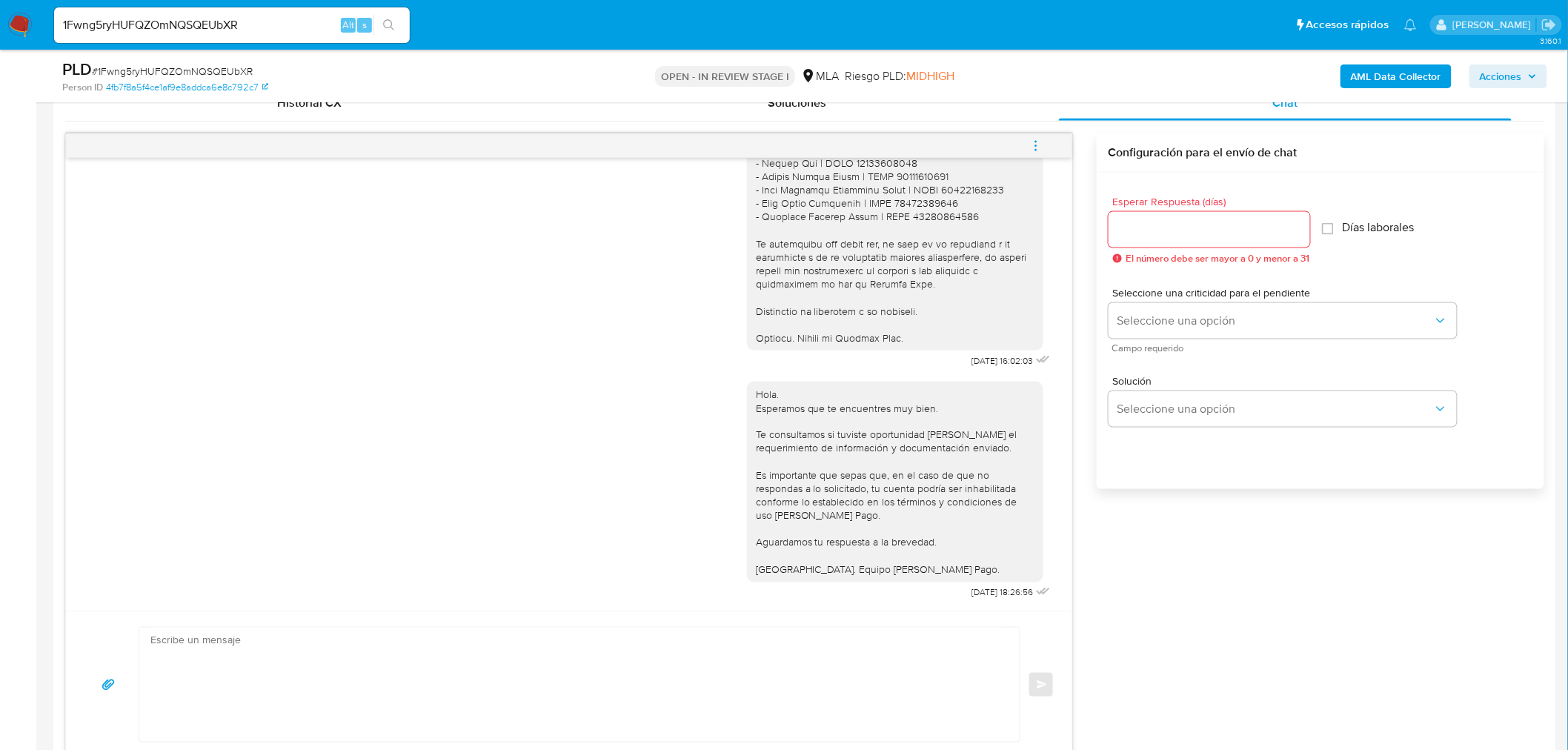
scroll to position [658, 0]
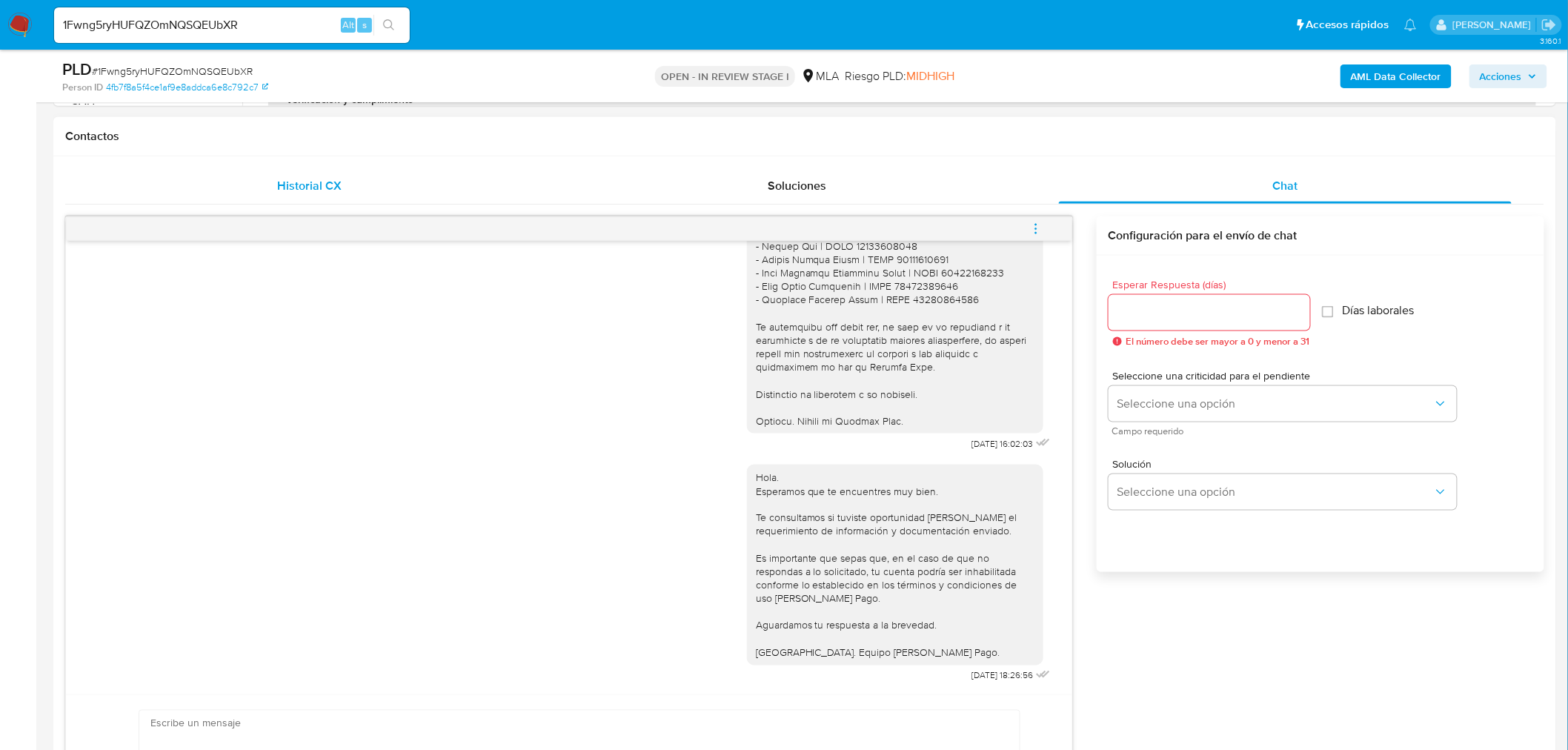
click at [263, 188] on div "Historial CX" at bounding box center [309, 186] width 453 height 36
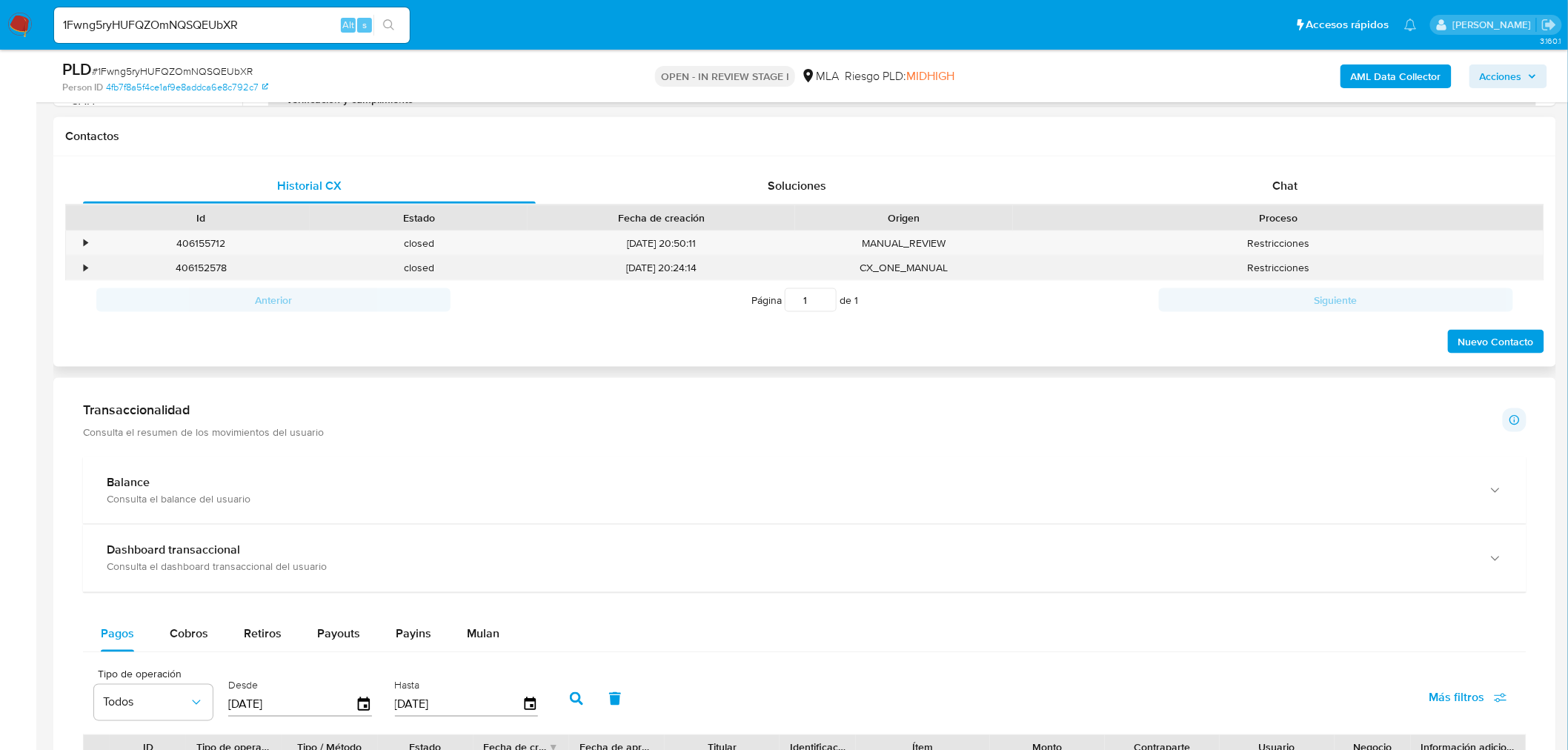
click at [203, 269] on div "406152578" at bounding box center [200, 268] width 218 height 24
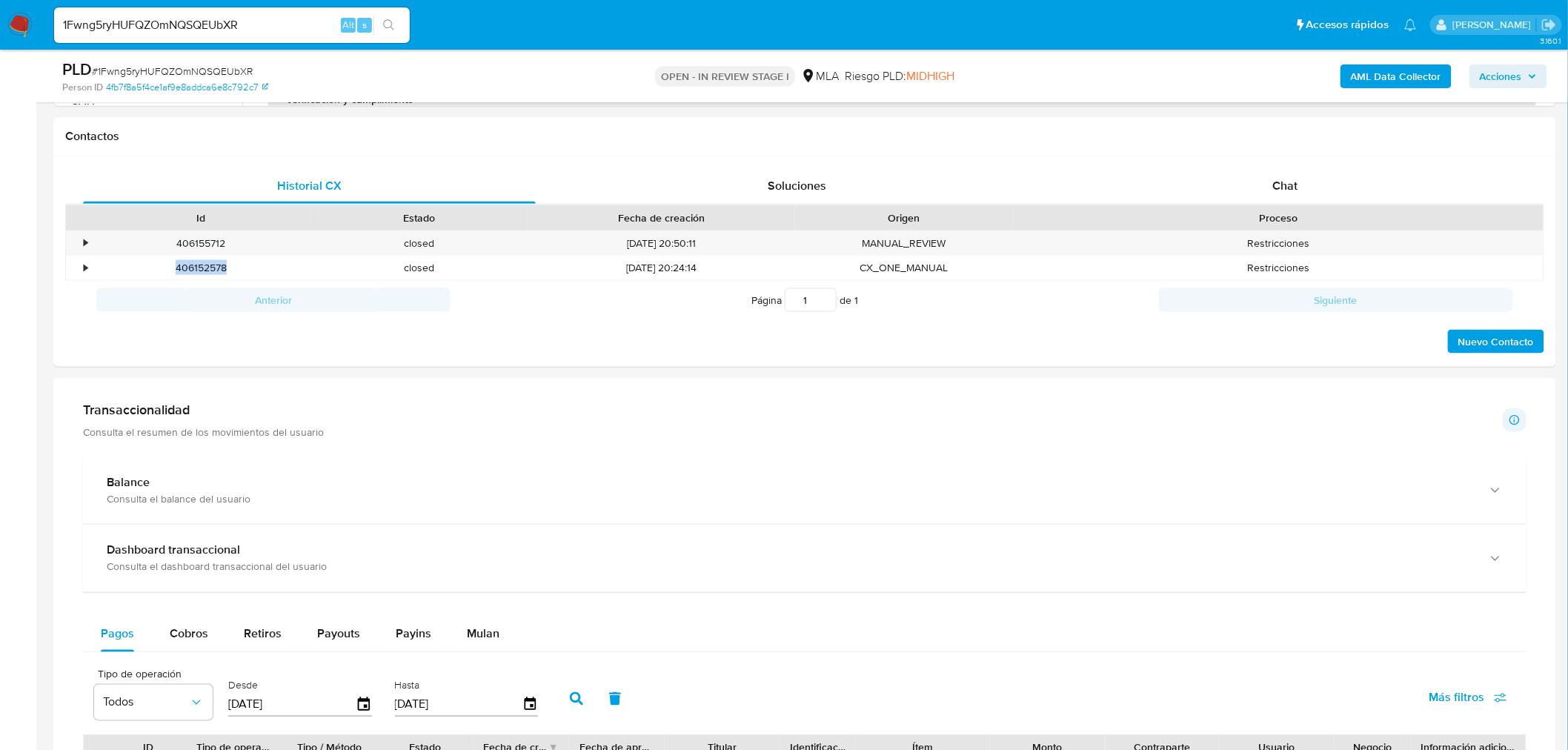
copy div "406152578"
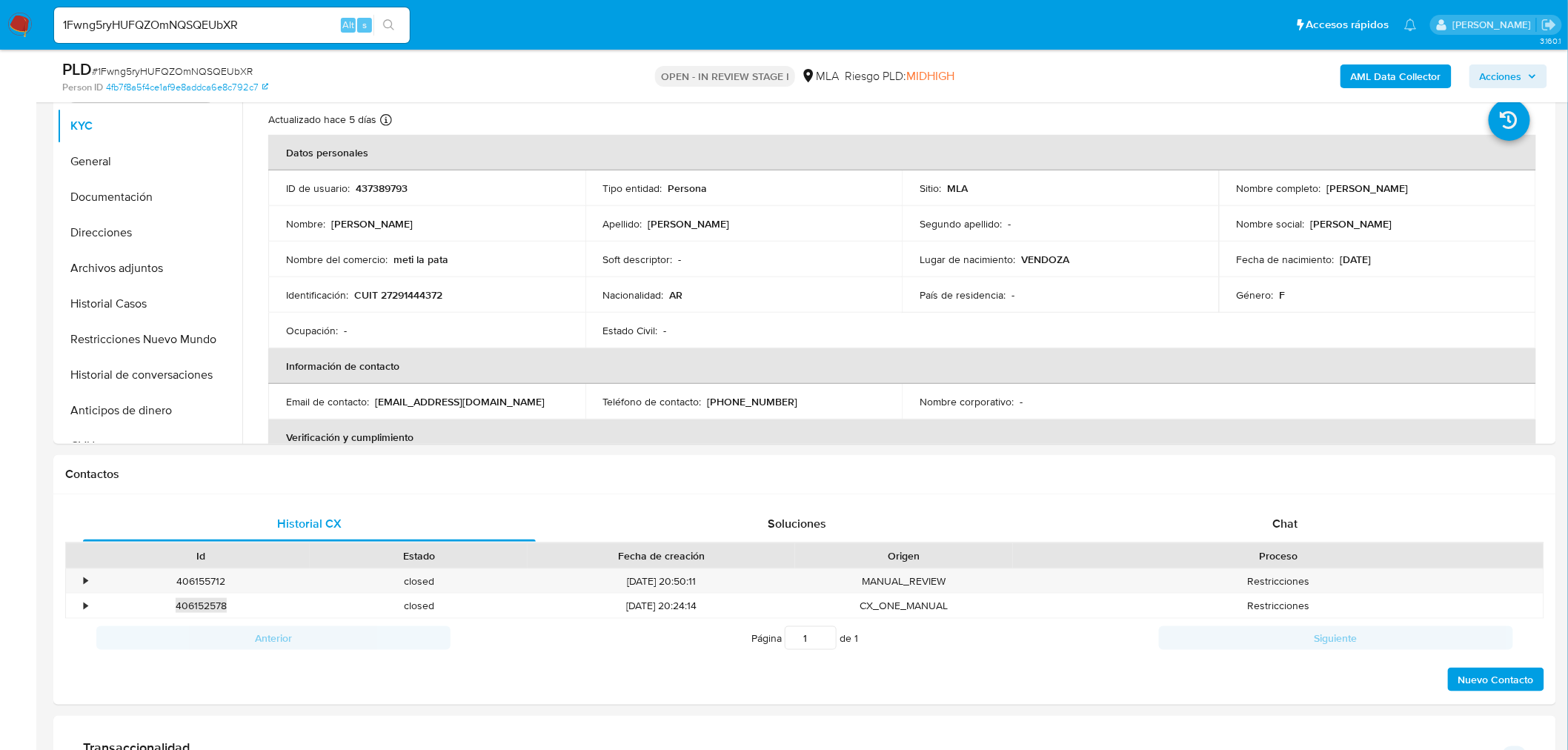
scroll to position [82, 0]
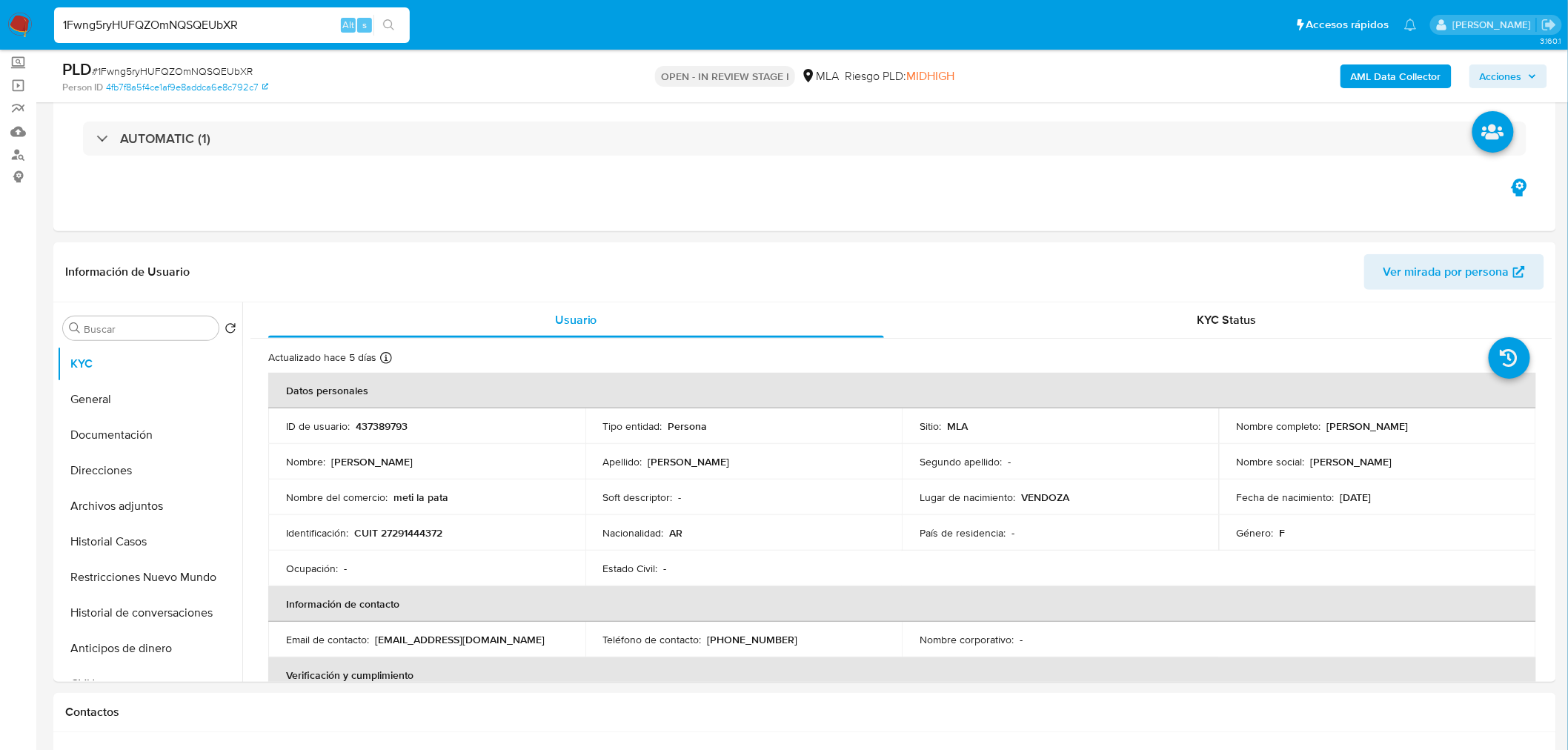
click at [290, 30] on input "1Fwng5ryHUFQZOmNQSQEUbXR" at bounding box center [232, 25] width 355 height 19
paste input "dBufnn9nq4Ky1VlqIbkT9FY9"
type input "dBufnn9nq4Ky1VlqIbkT9FY9"
click at [393, 28] on icon "search-icon" at bounding box center [389, 25] width 12 height 12
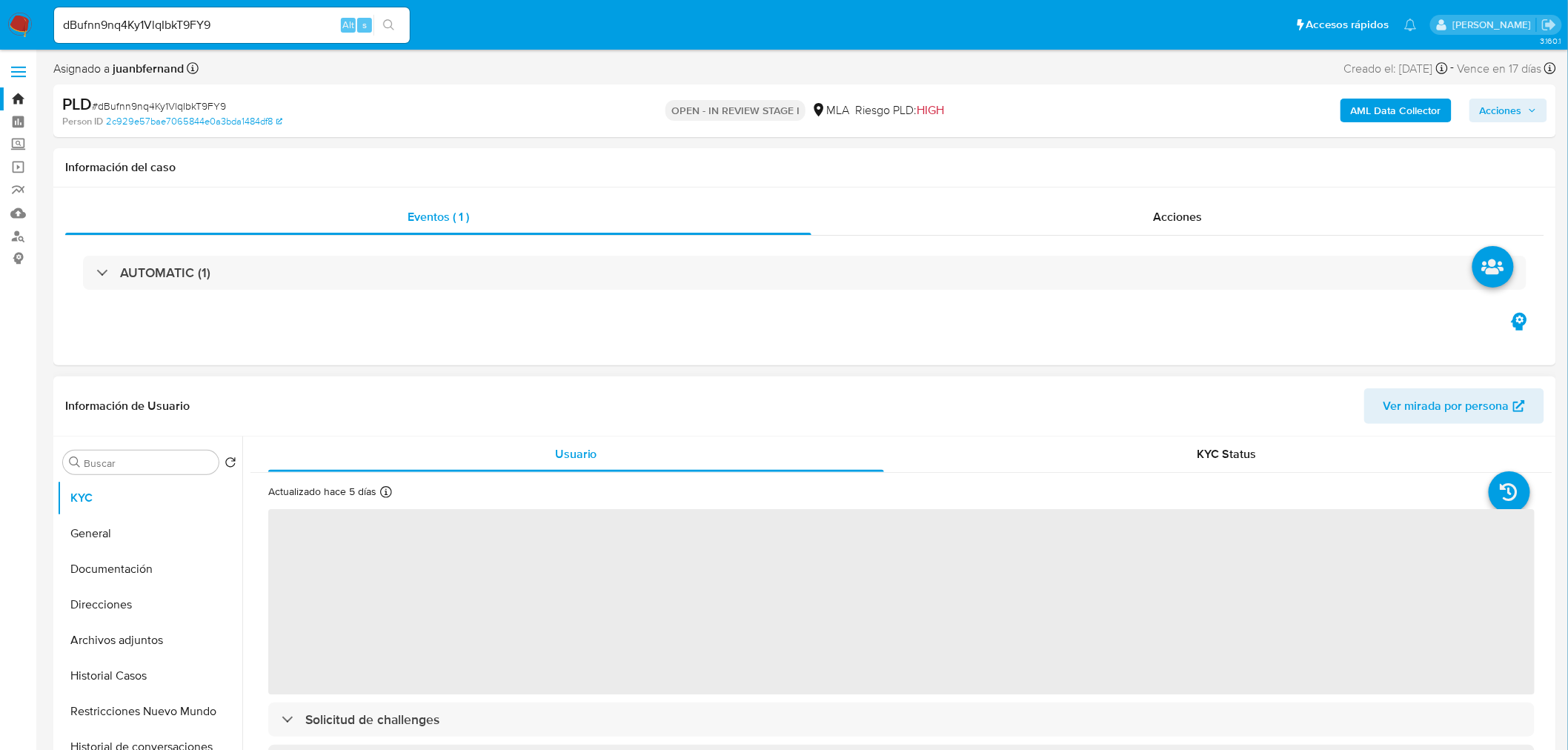
select select "10"
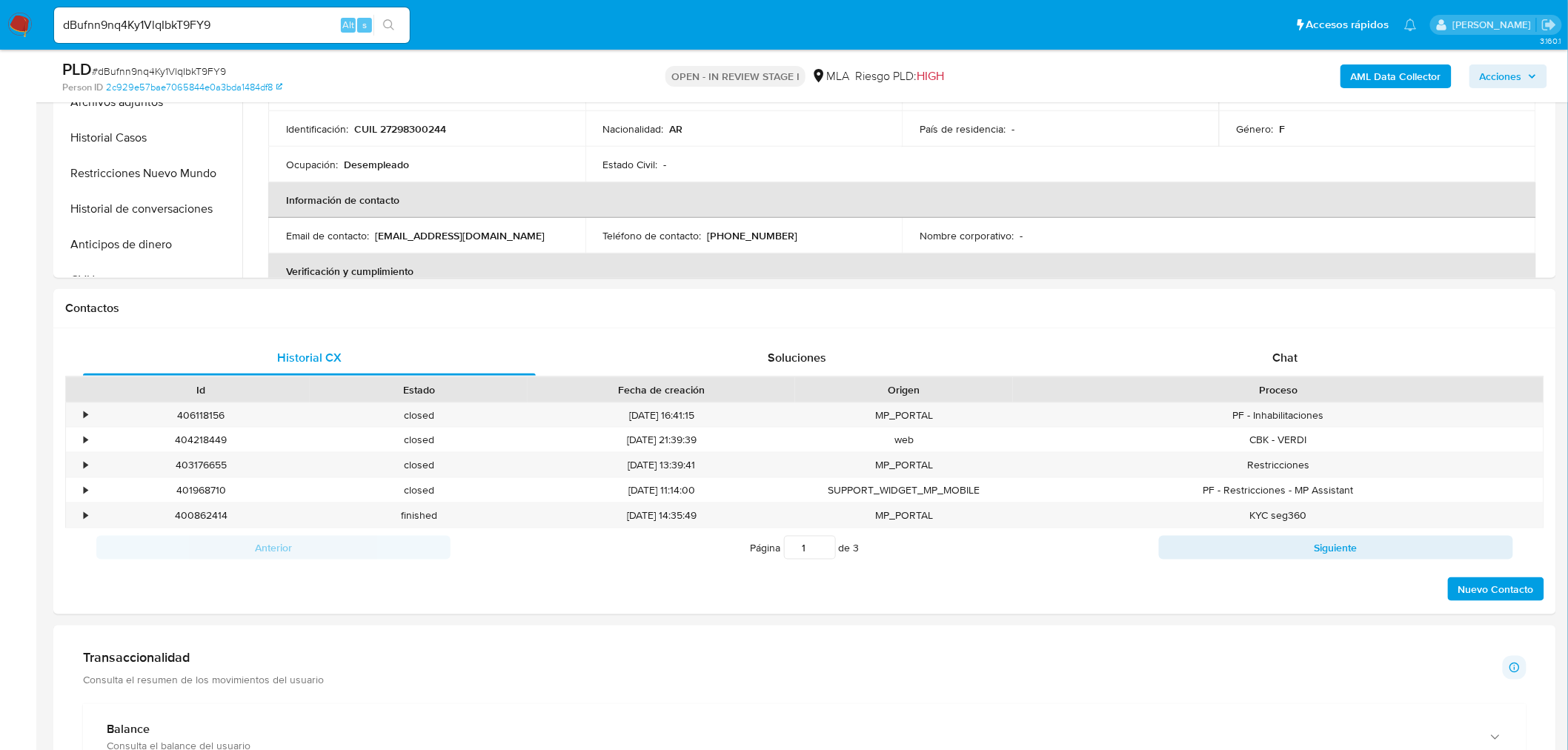
scroll to position [494, 0]
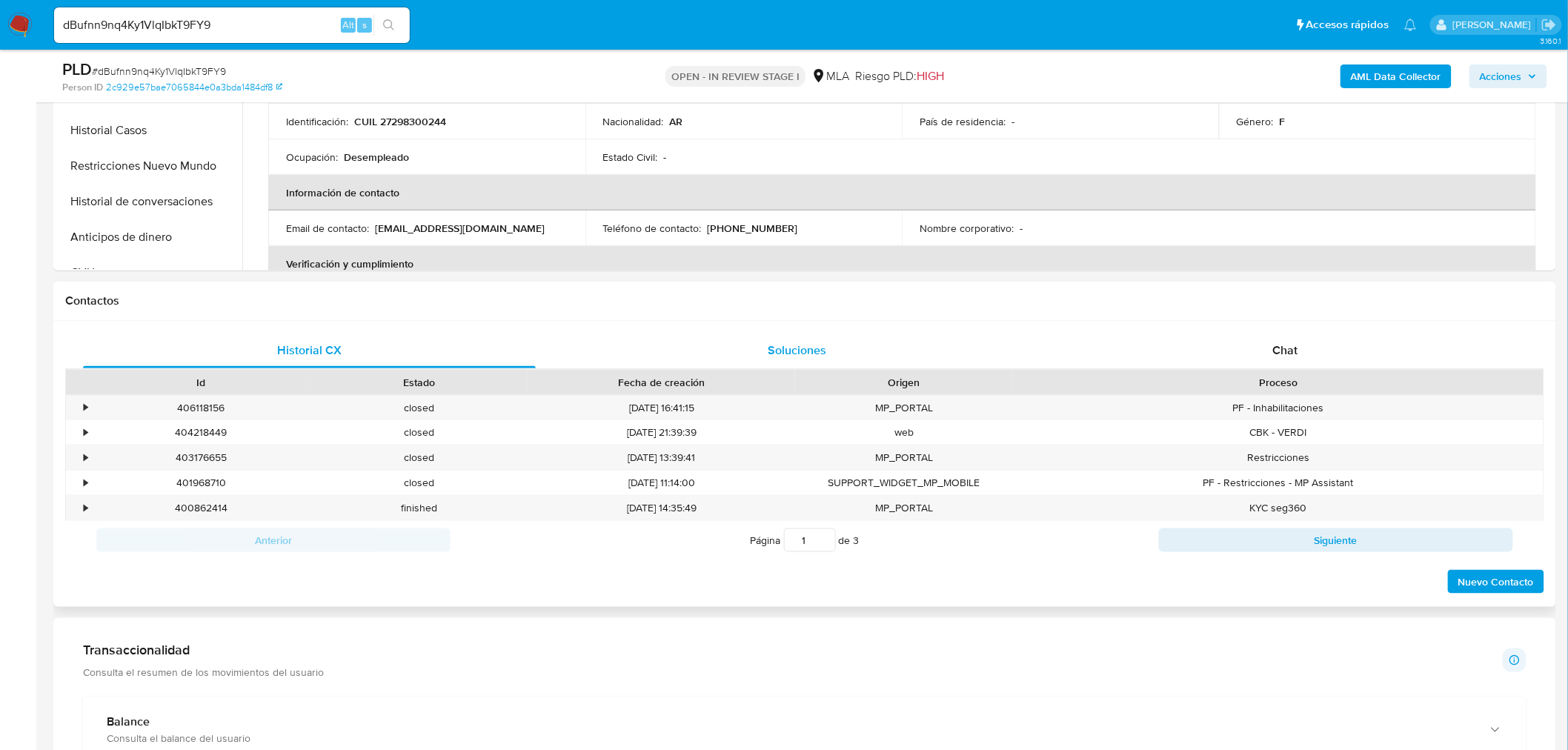
drag, startPoint x: 530, startPoint y: 304, endPoint x: 642, endPoint y: 338, distance: 117.0
click at [530, 304] on h1 "Contactos" at bounding box center [804, 301] width 1479 height 15
drag, startPoint x: 1274, startPoint y: 343, endPoint x: 187, endPoint y: 364, distance: 1087.2
click at [1274, 343] on span "Chat" at bounding box center [1285, 350] width 25 height 17
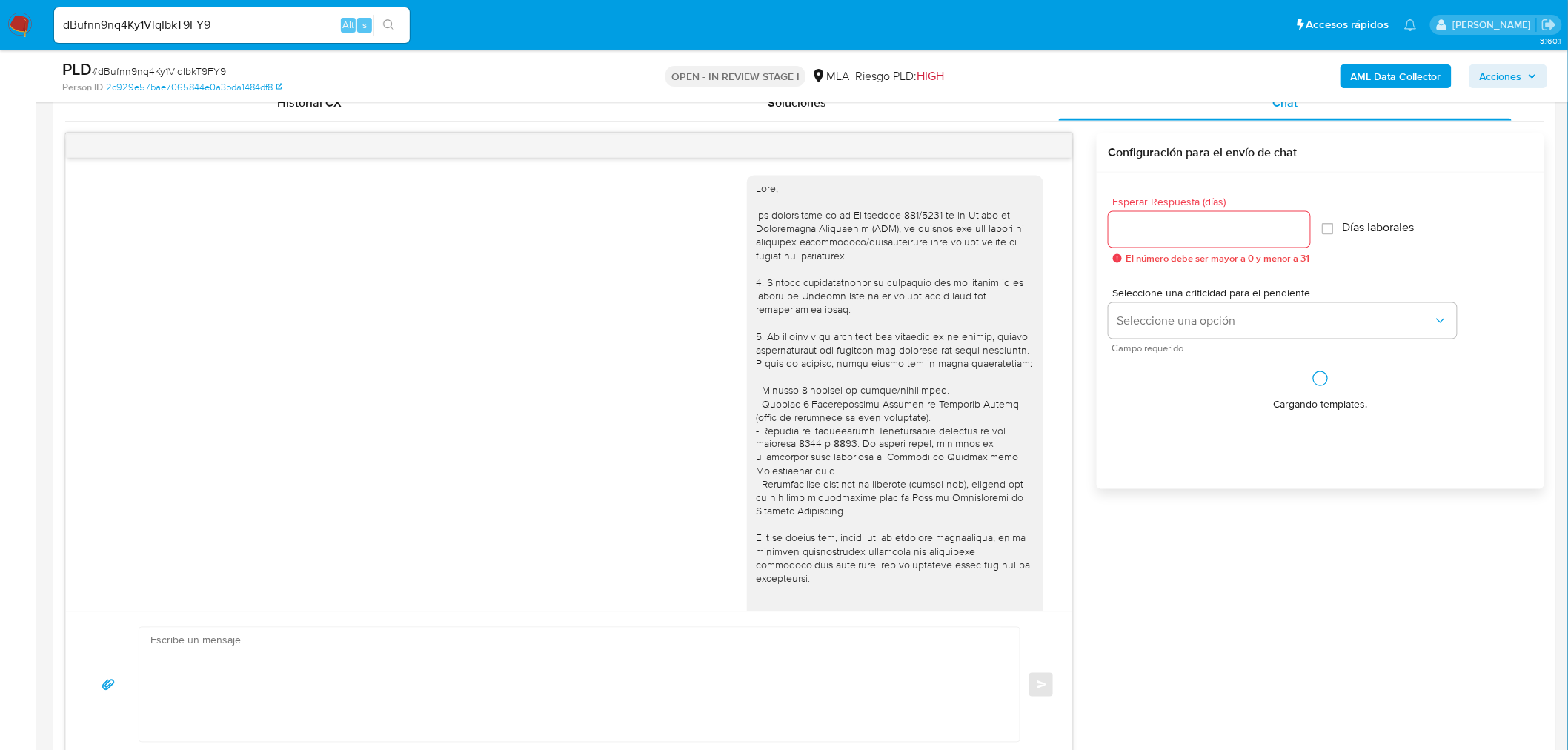
scroll to position [1339, 0]
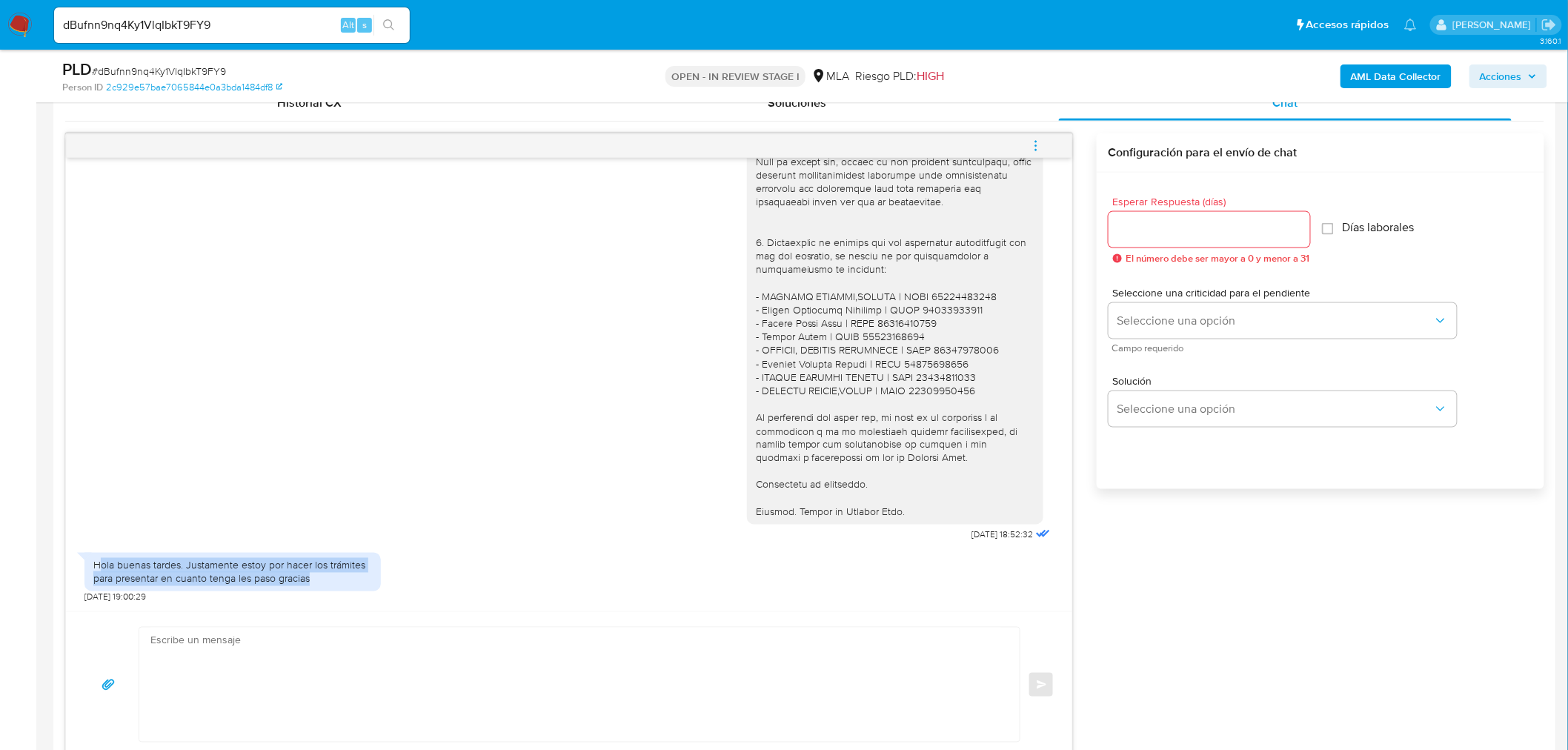
drag, startPoint x: 98, startPoint y: 571, endPoint x: 350, endPoint y: 579, distance: 252.1
click at [350, 579] on div "Hola buenas tardes. Justamente estoy por hacer los trámites para presentar en c…" at bounding box center [232, 572] width 278 height 27
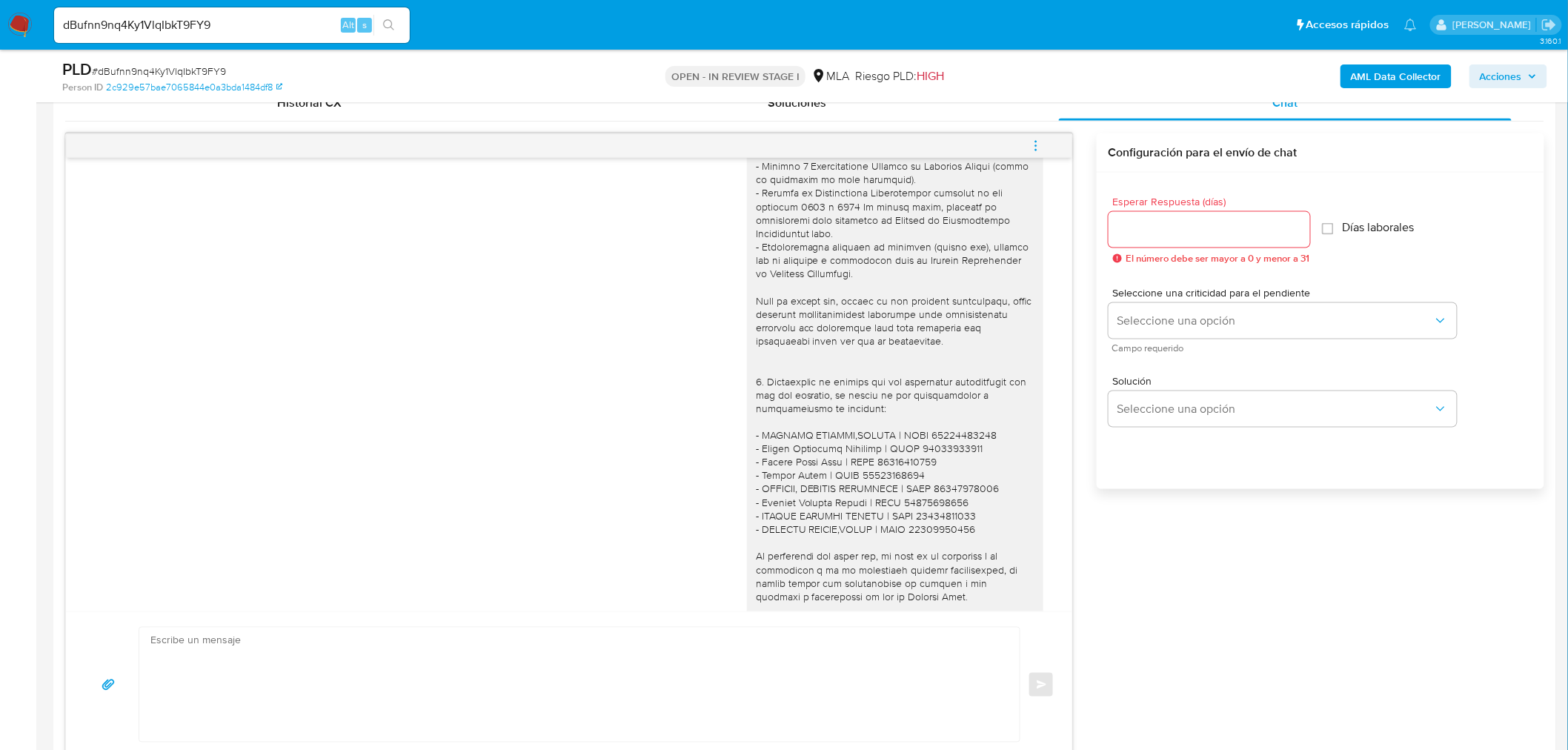
click at [700, 476] on div "18/09/2025 18:52:32" at bounding box center [569, 265] width 969 height 838
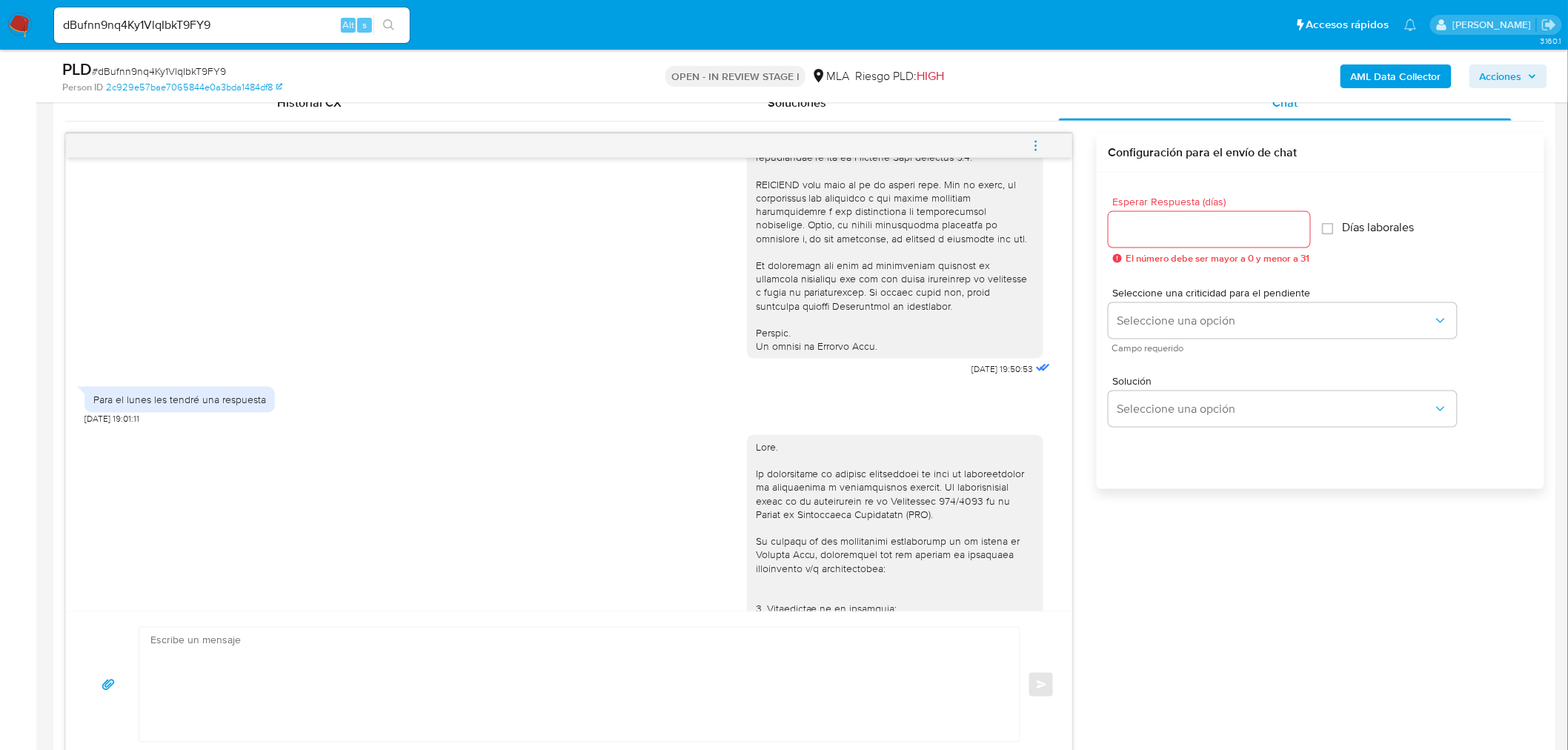
scroll to position [516, 0]
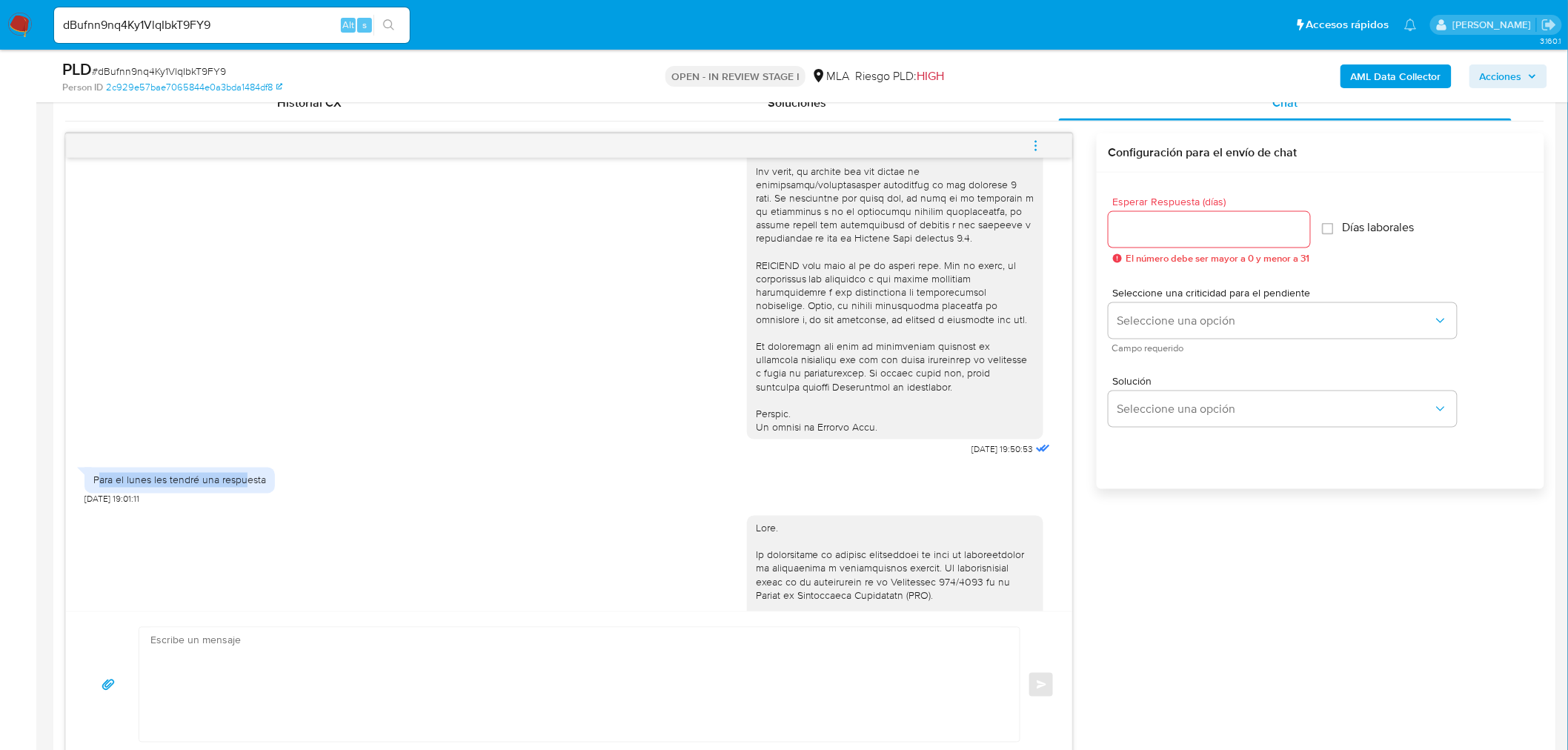
drag, startPoint x: 97, startPoint y: 508, endPoint x: 246, endPoint y: 508, distance: 149.0
click at [246, 487] on div "Para el lunes les tendré una respuesta" at bounding box center [179, 481] width 173 height 13
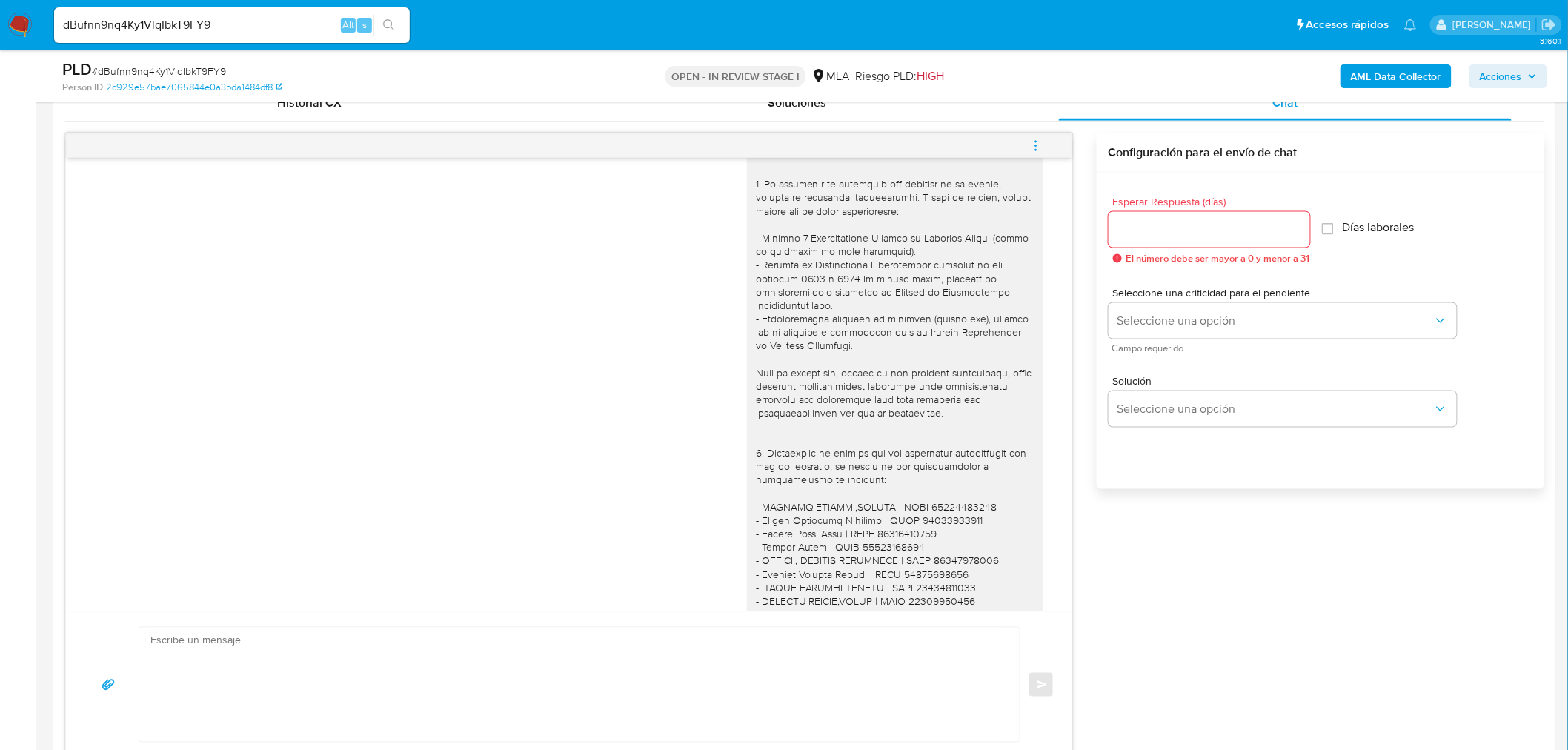
scroll to position [1338, 0]
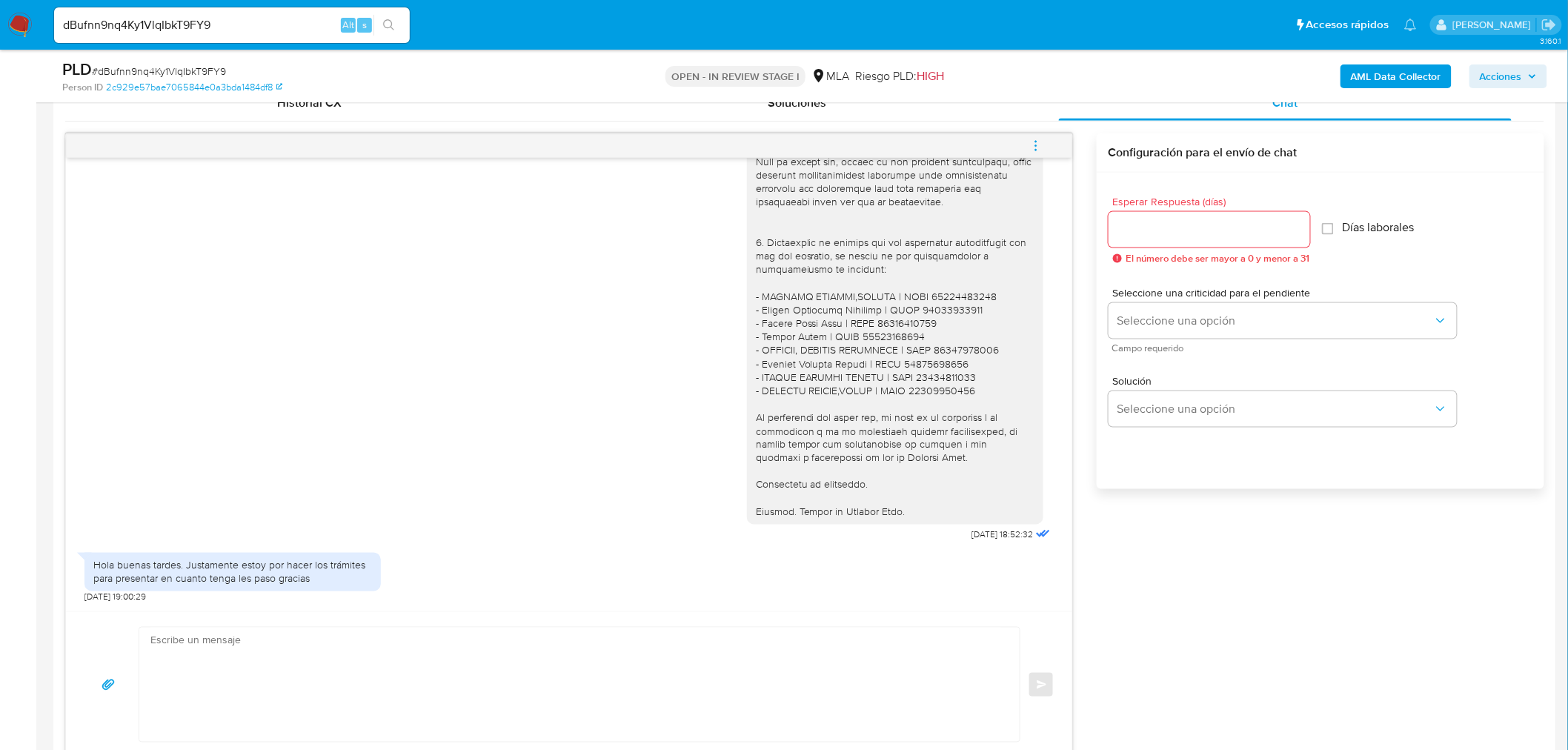
click at [298, 23] on input "dBufnn9nq4Ky1VlqIbkT9FY9" at bounding box center [232, 25] width 355 height 19
paste input "S8yCyDXOCNN0dGHOoq55WohB"
type input "S8yCyDXOCNN0dGHOoq55WohB"
click at [385, 22] on icon "search-icon" at bounding box center [389, 25] width 12 height 12
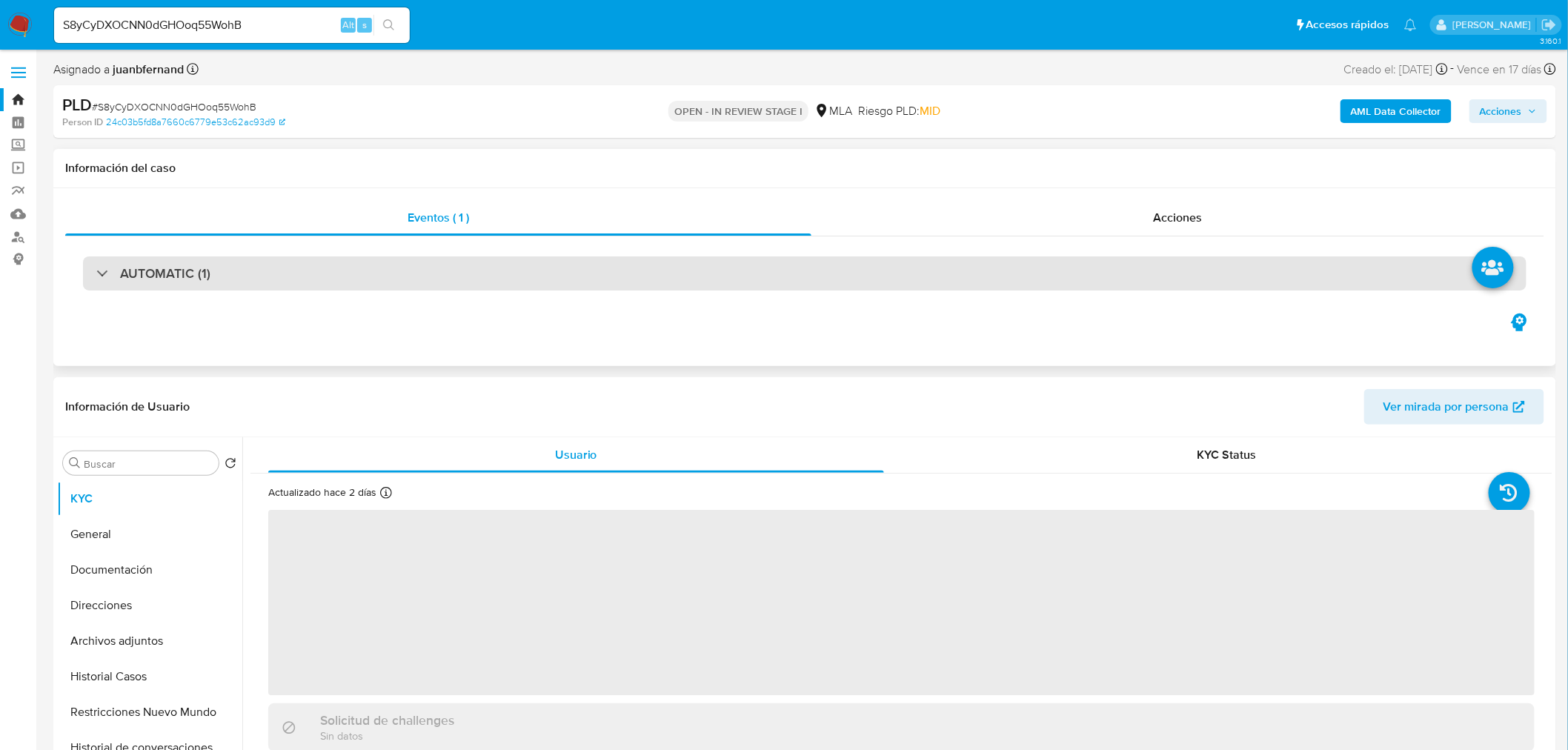
select select "10"
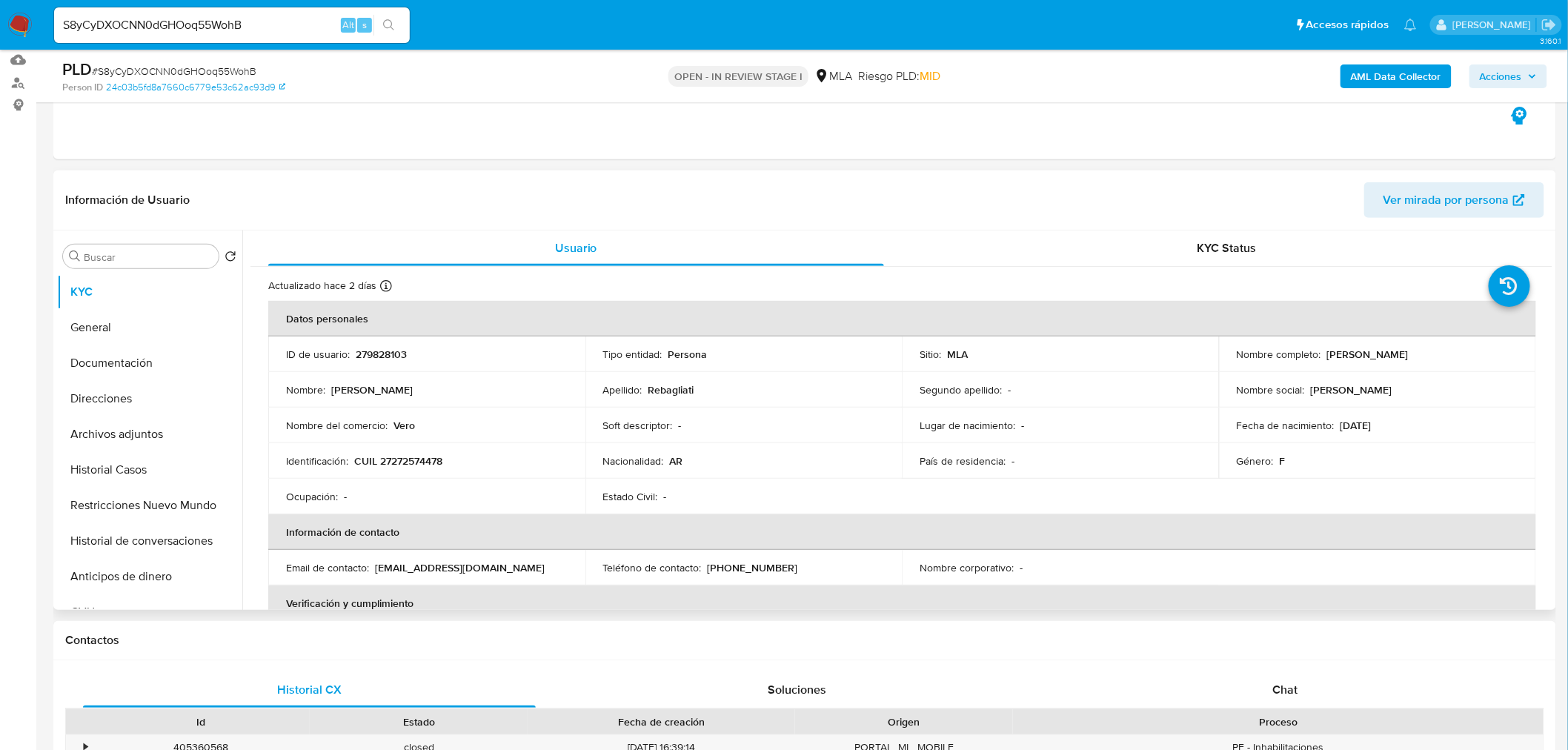
scroll to position [330, 0]
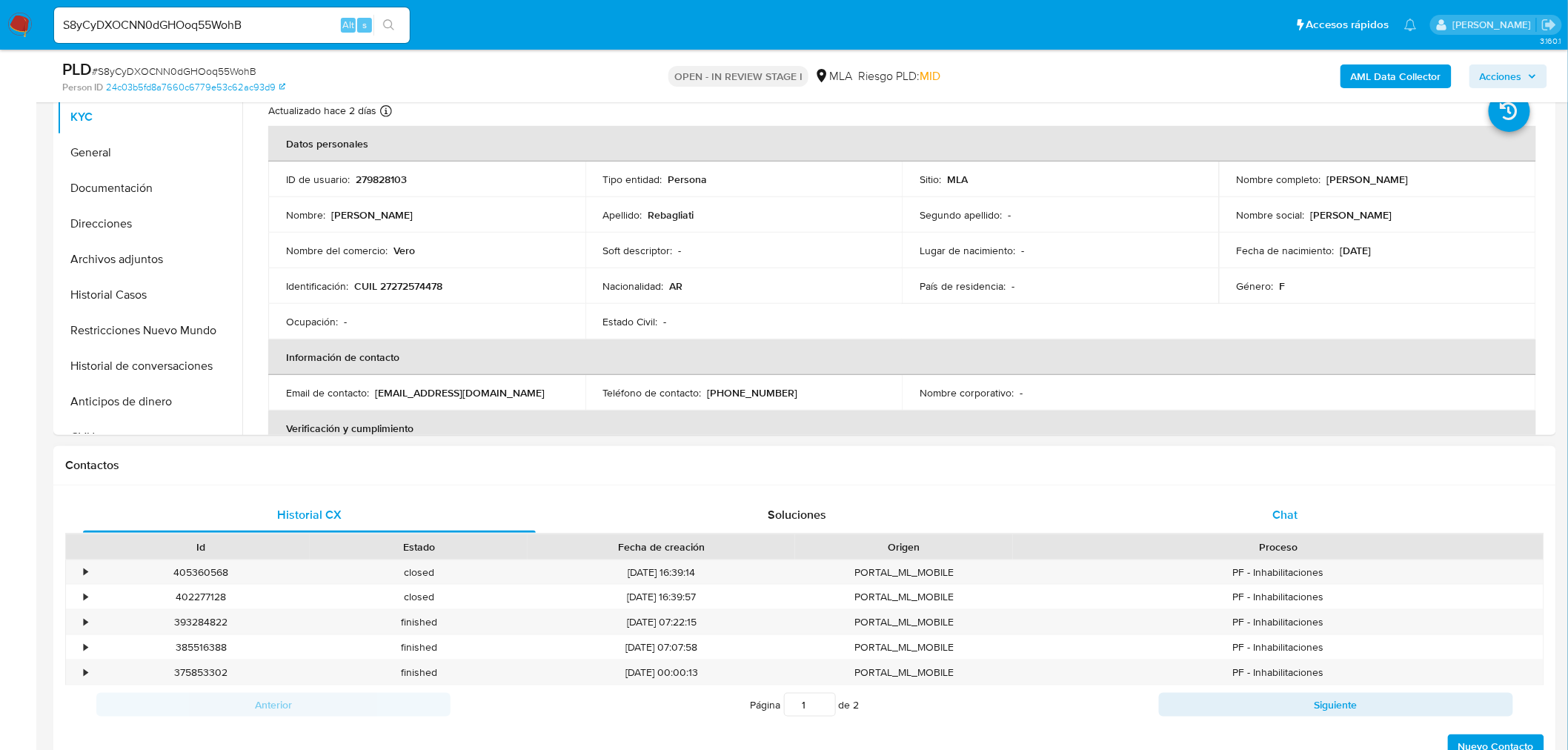
click at [1305, 523] on div "Chat" at bounding box center [1285, 515] width 453 height 36
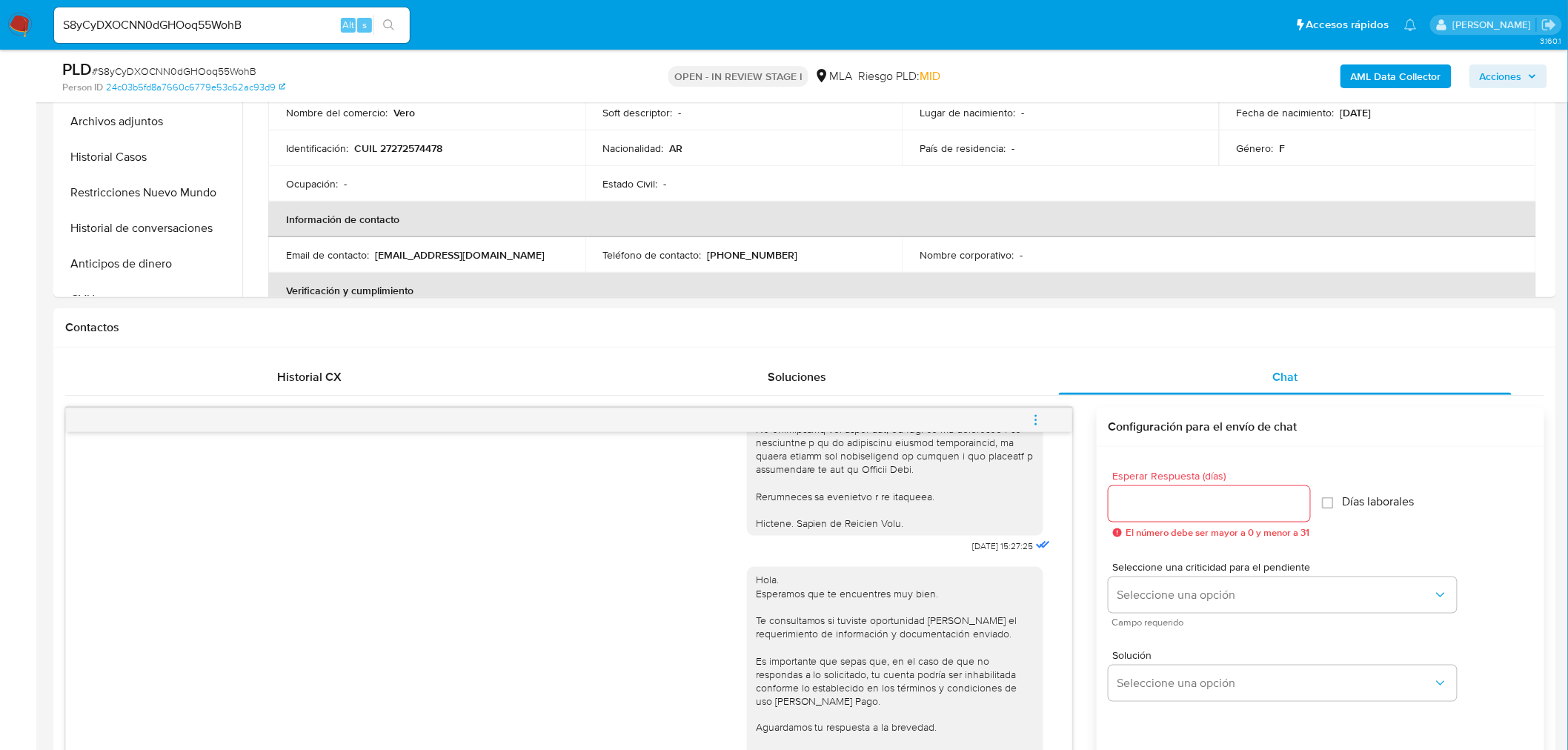
scroll to position [247, 0]
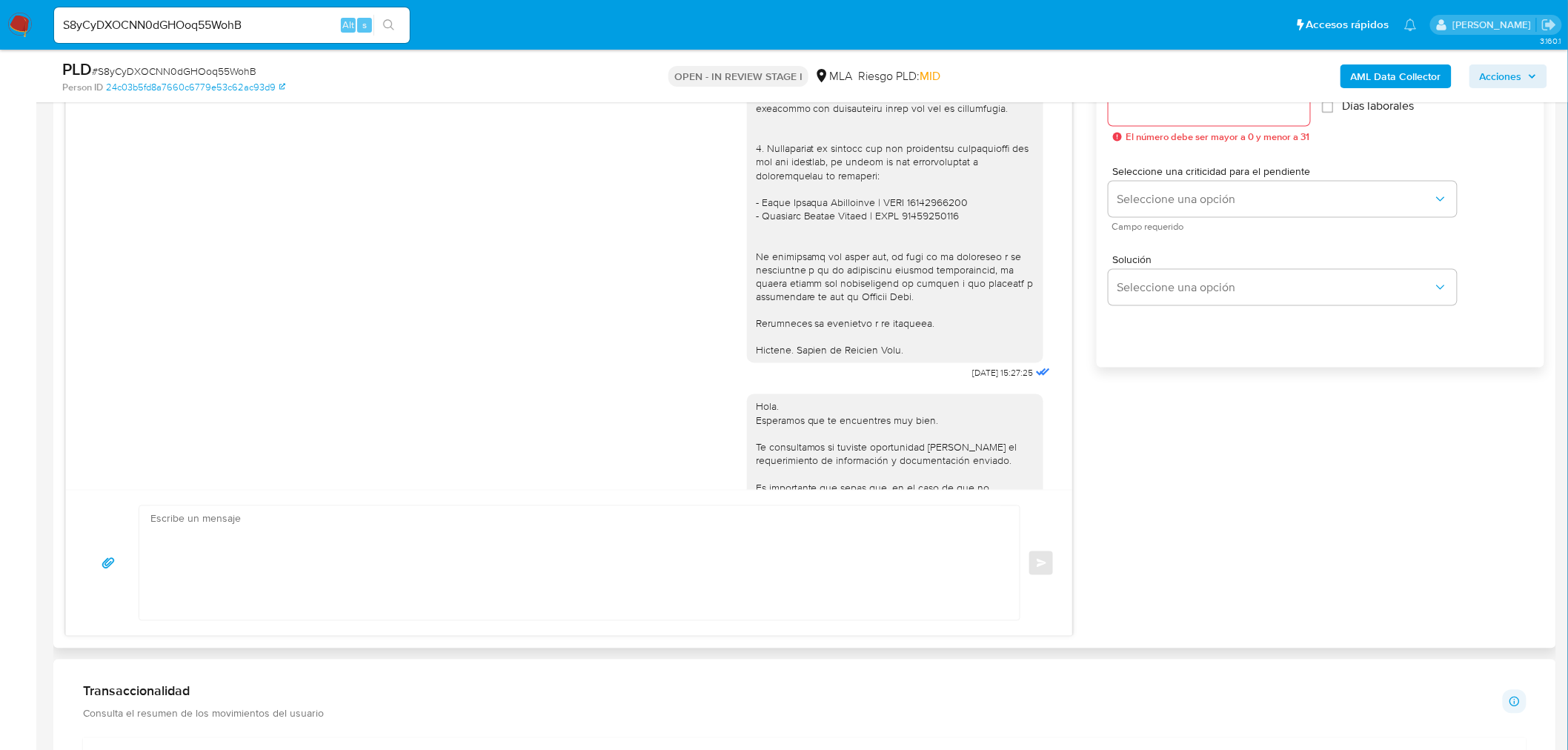
scroll to position [658, 0]
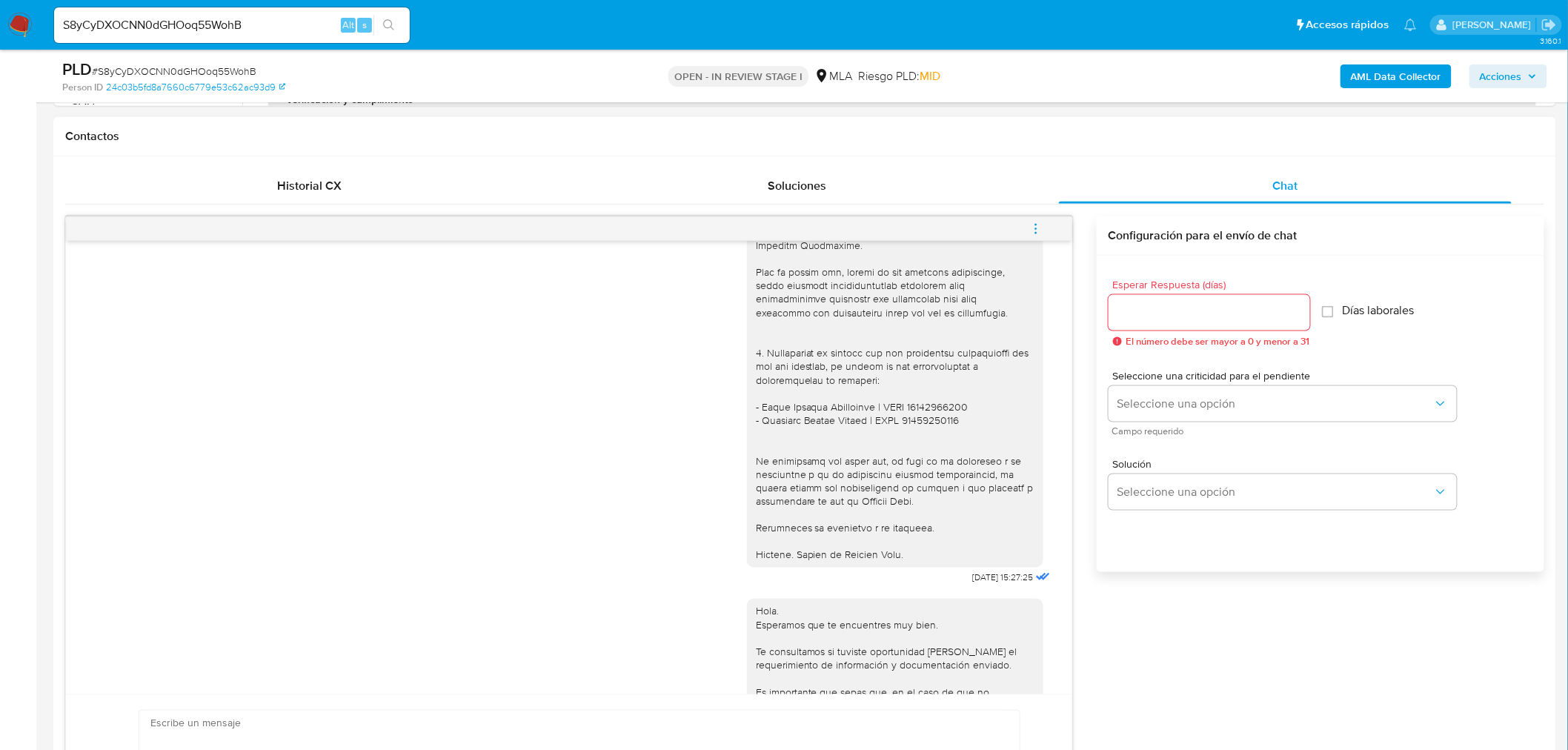
drag, startPoint x: 324, startPoint y: 175, endPoint x: 175, endPoint y: 240, distance: 162.6
click at [324, 177] on span "Historial CX" at bounding box center [309, 185] width 64 height 17
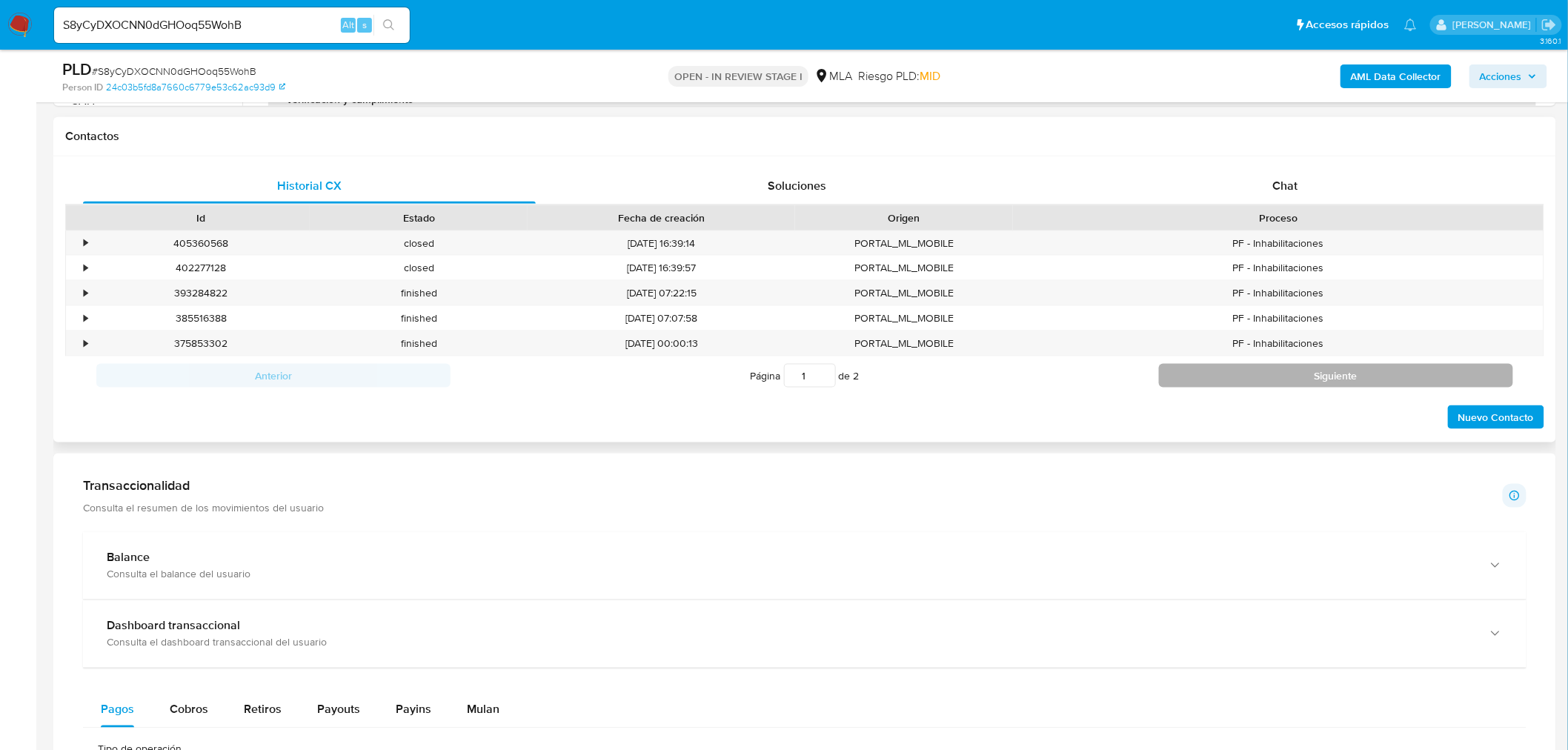
click at [1265, 373] on button "Siguiente" at bounding box center [1335, 375] width 354 height 24
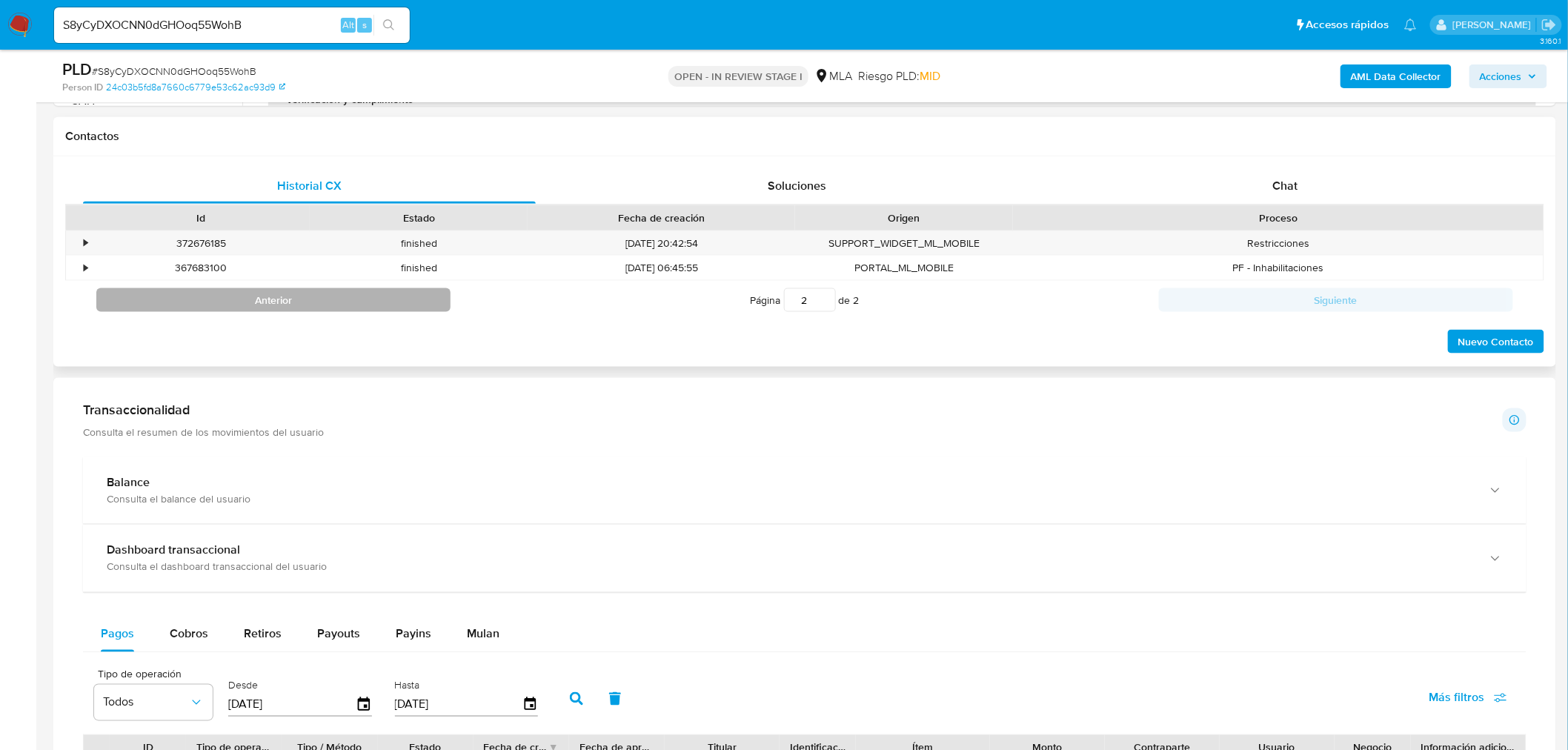
click at [372, 302] on button "Anterior" at bounding box center [273, 300] width 354 height 24
type input "1"
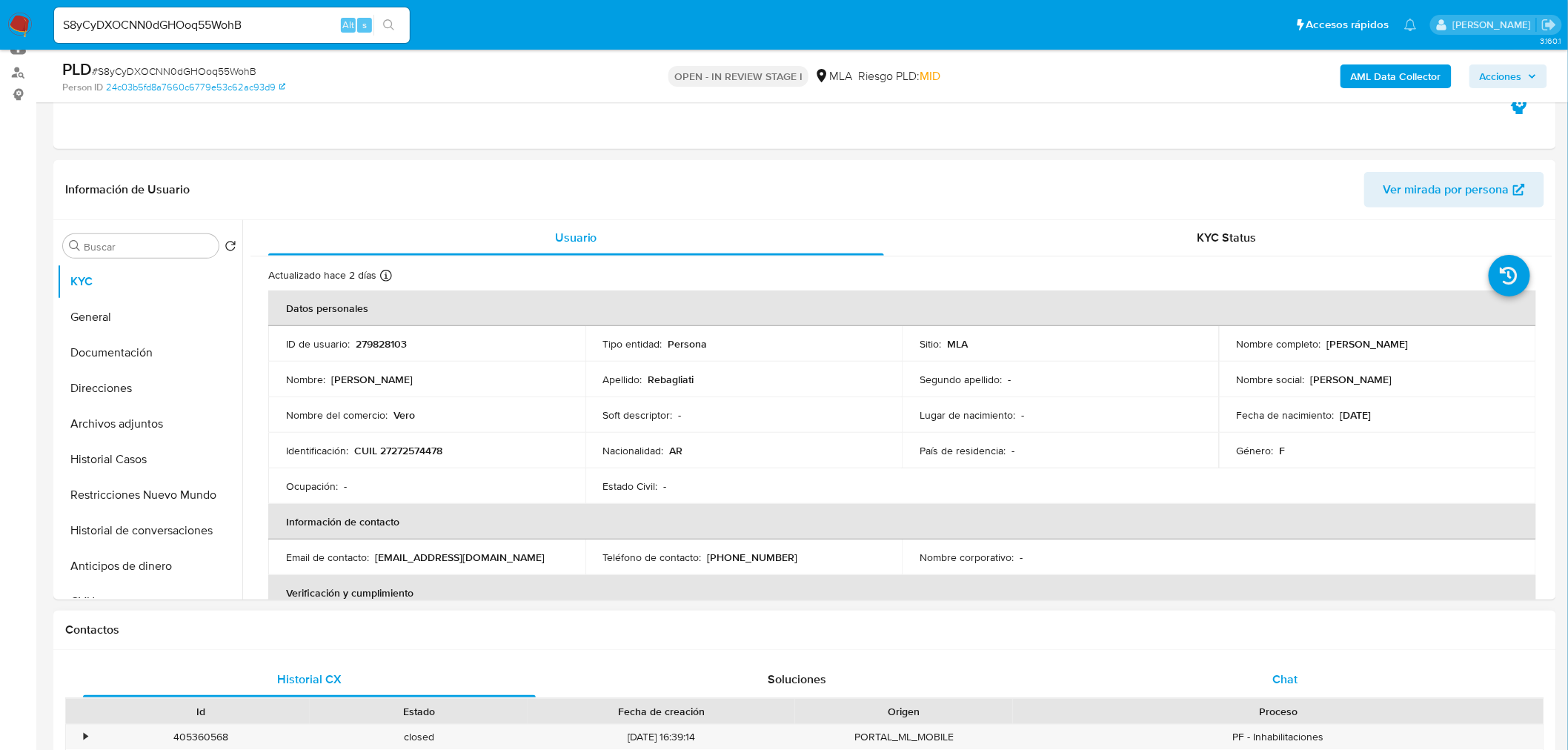
click at [1289, 671] on span "Chat" at bounding box center [1285, 679] width 25 height 17
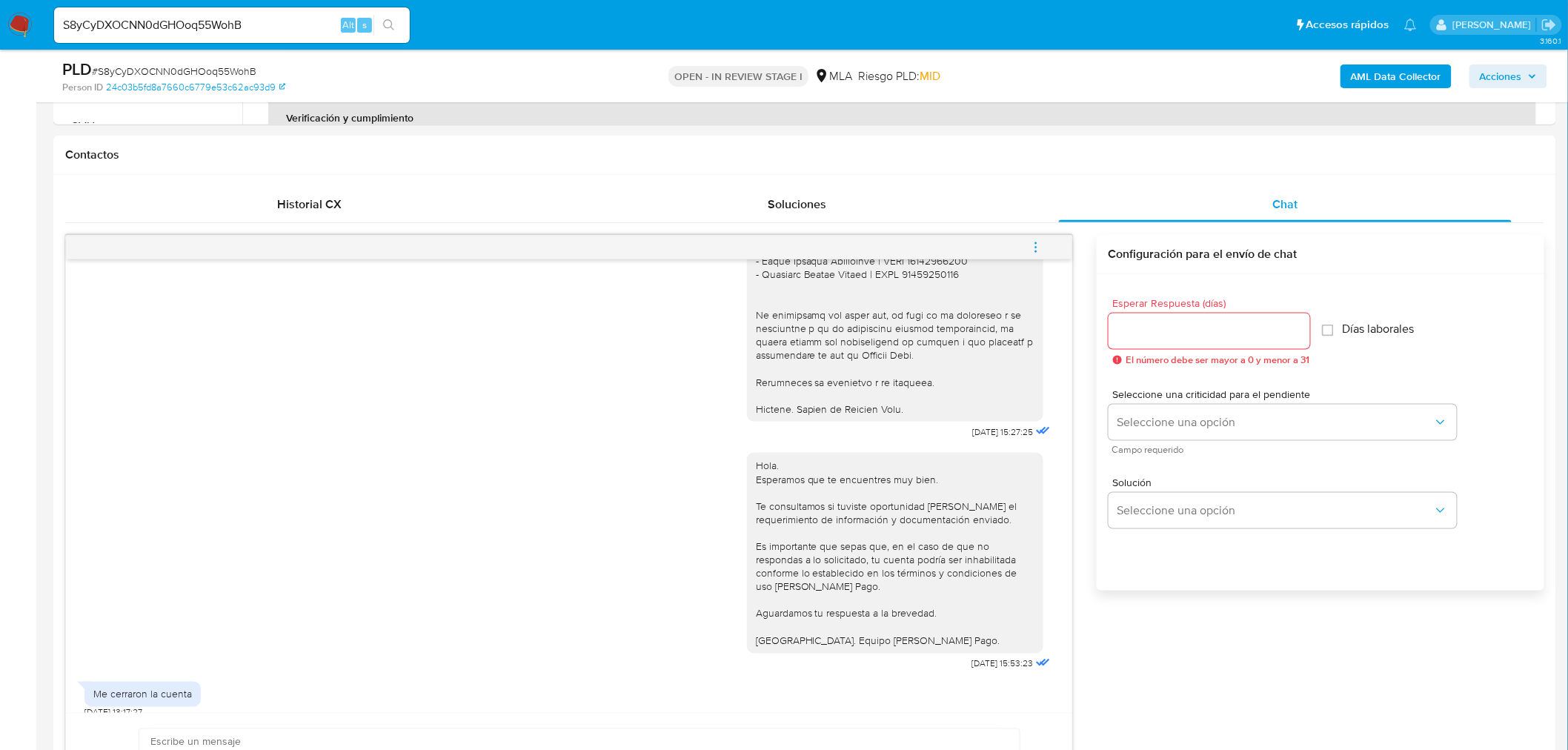
scroll to position [1071, 0]
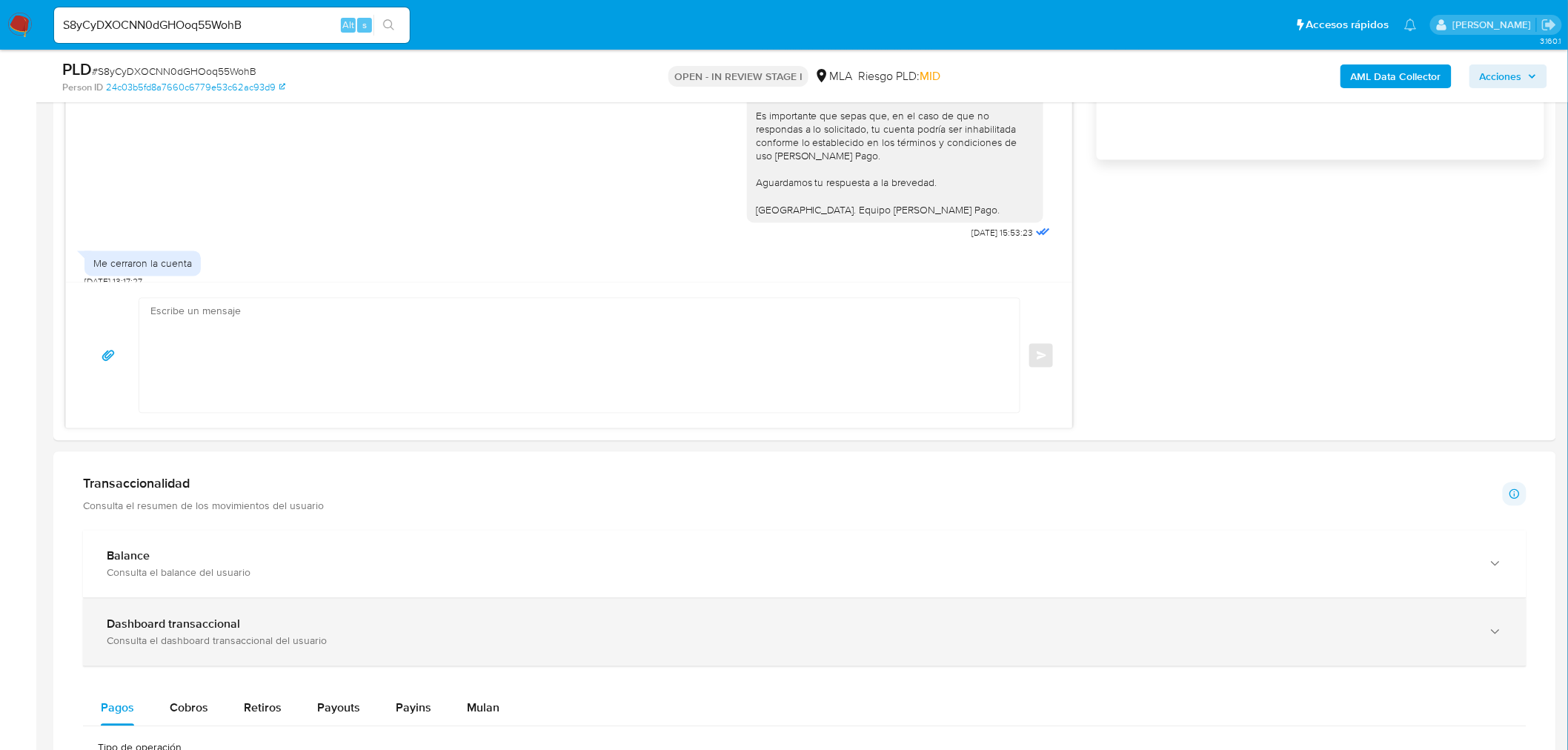
click at [161, 623] on b "Dashboard transaccional" at bounding box center [174, 624] width 133 height 17
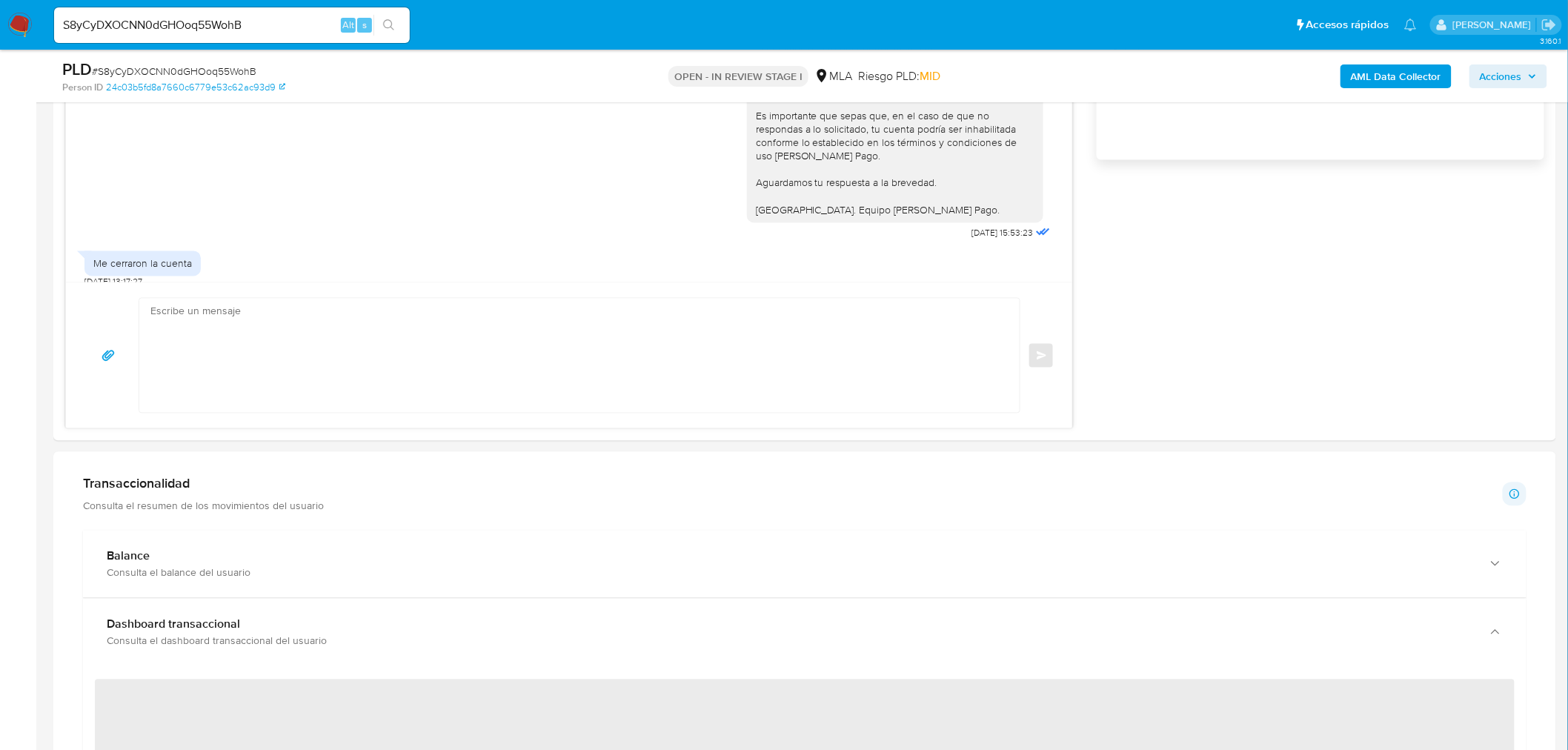
scroll to position [1317, 0]
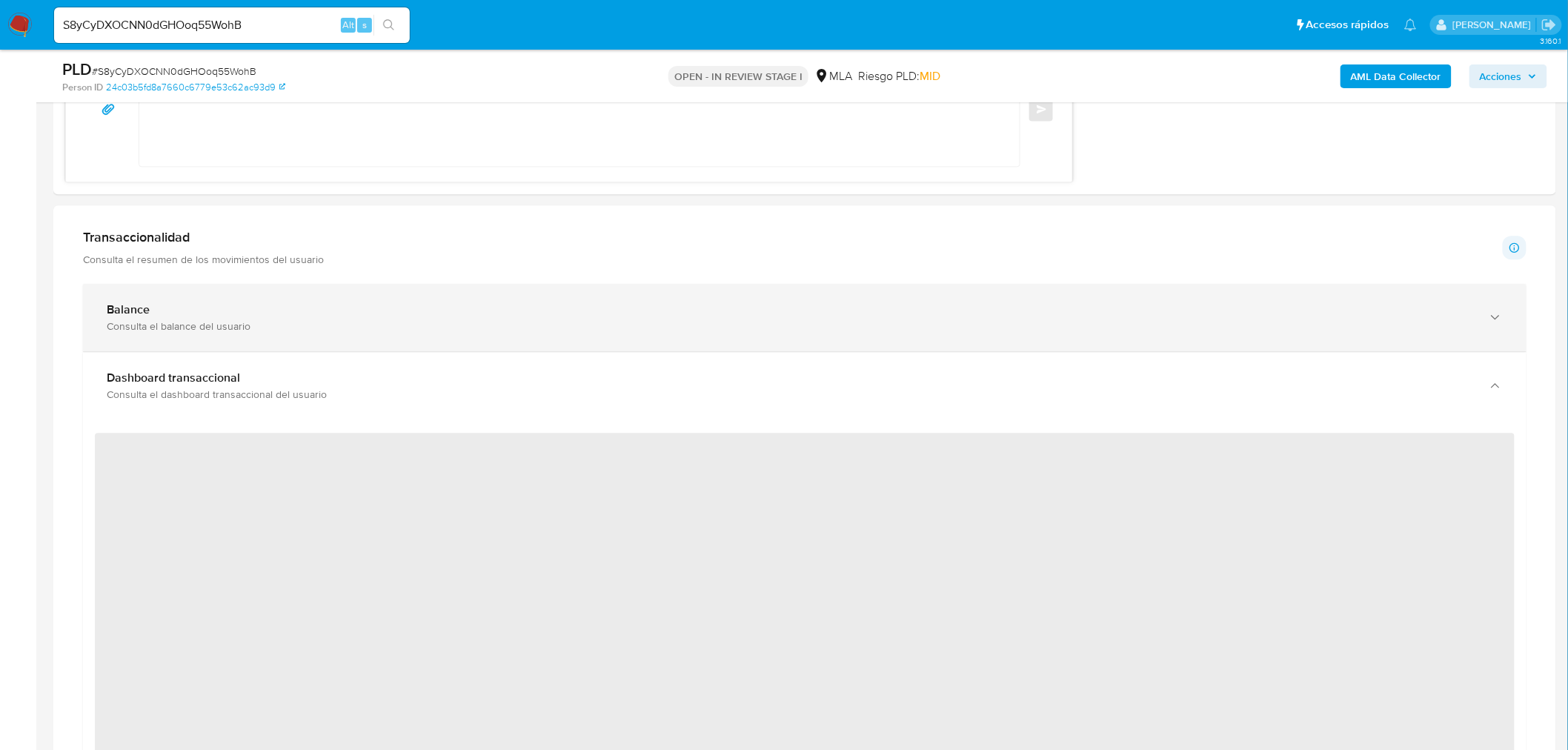
click at [141, 317] on b "Balance" at bounding box center [128, 309] width 43 height 17
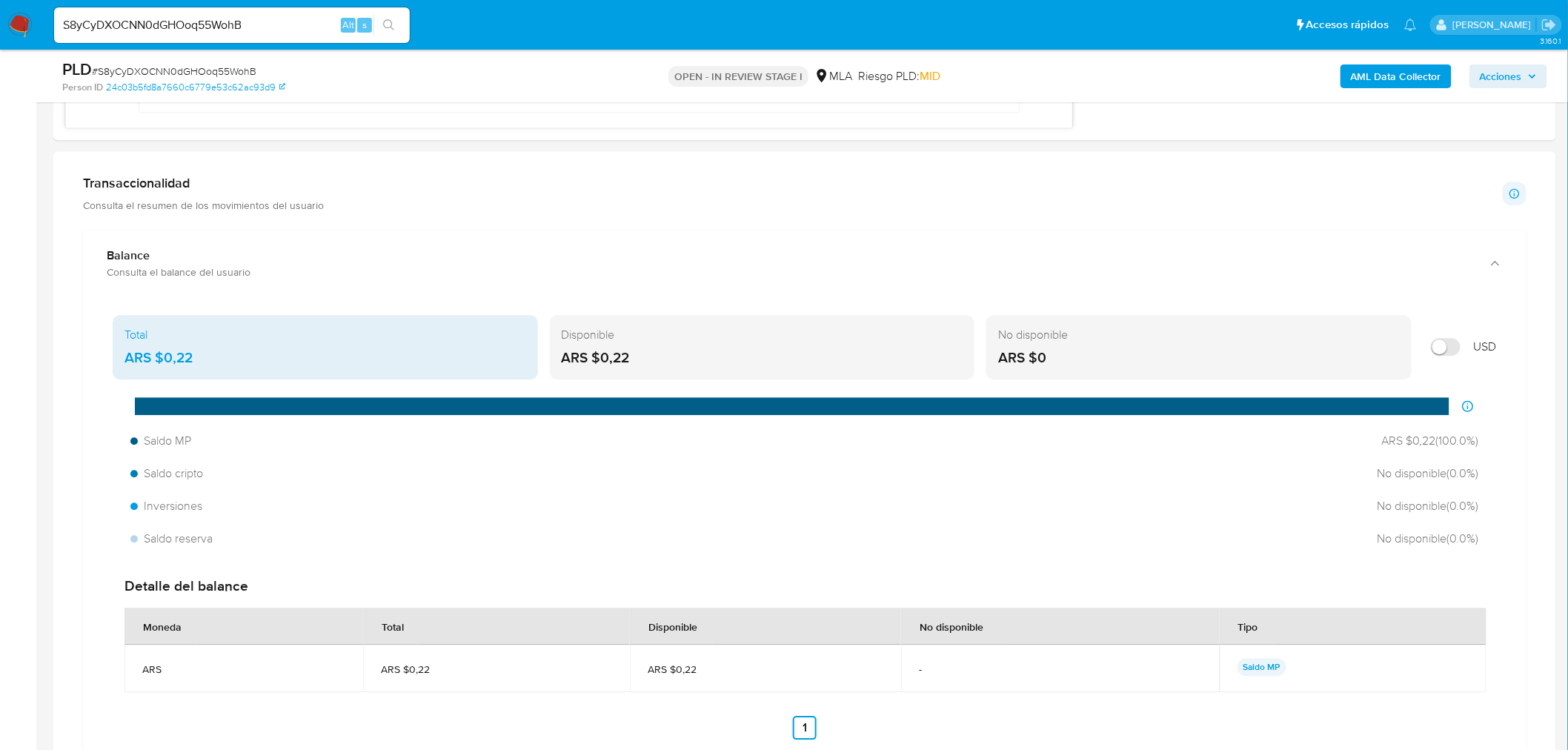
scroll to position [1399, 0]
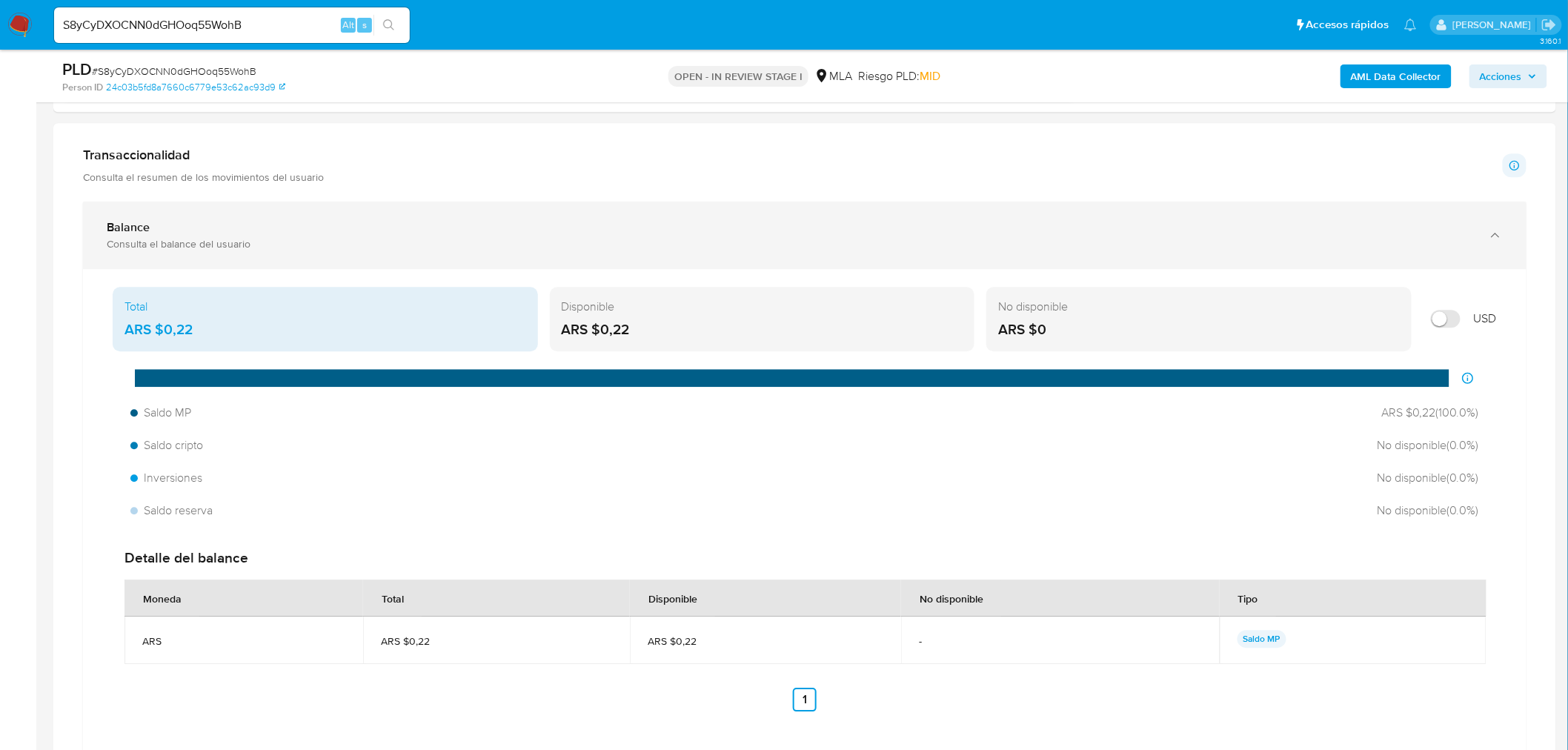
click at [166, 244] on div "Consulta el balance del usuario" at bounding box center [790, 244] width 1366 height 13
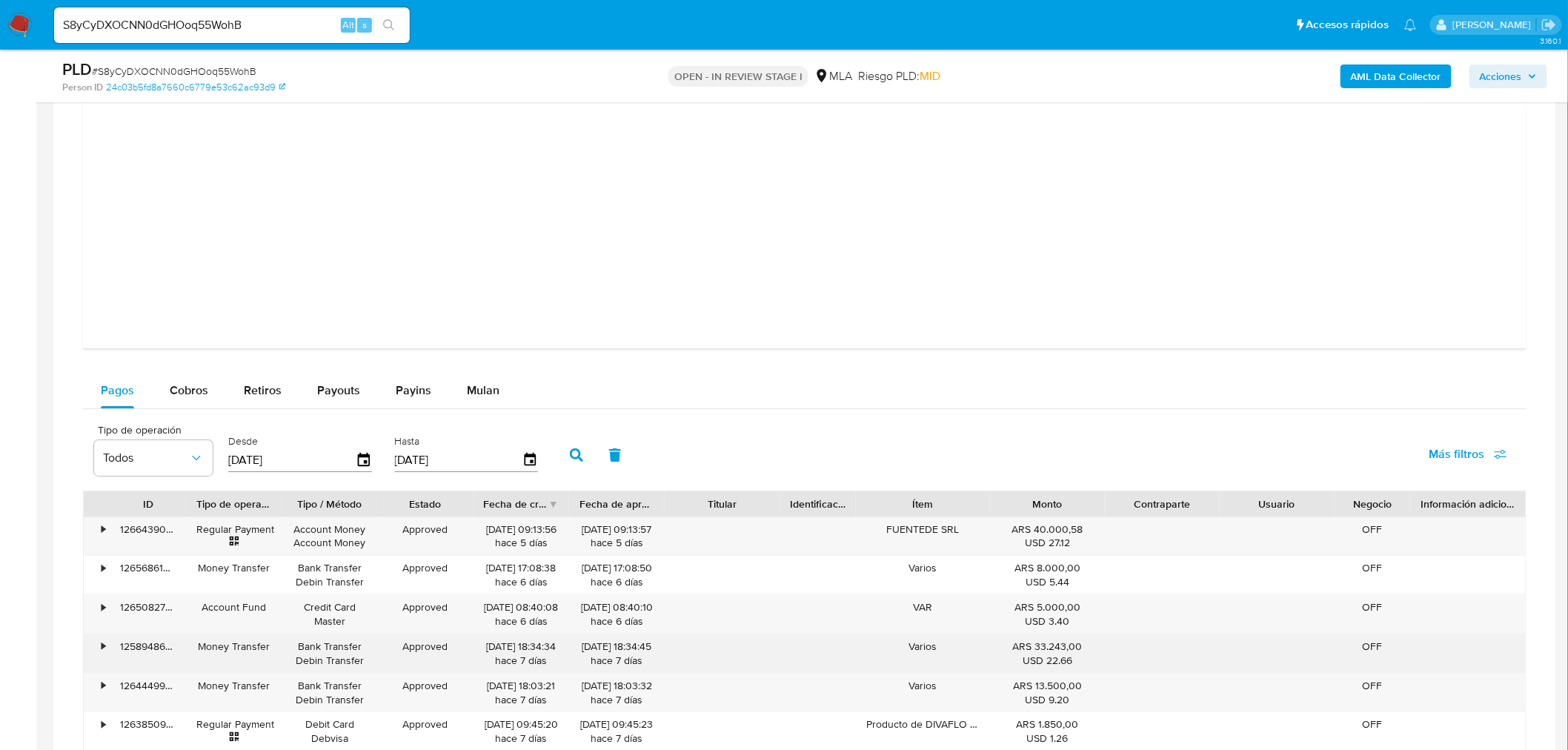
scroll to position [2306, 0]
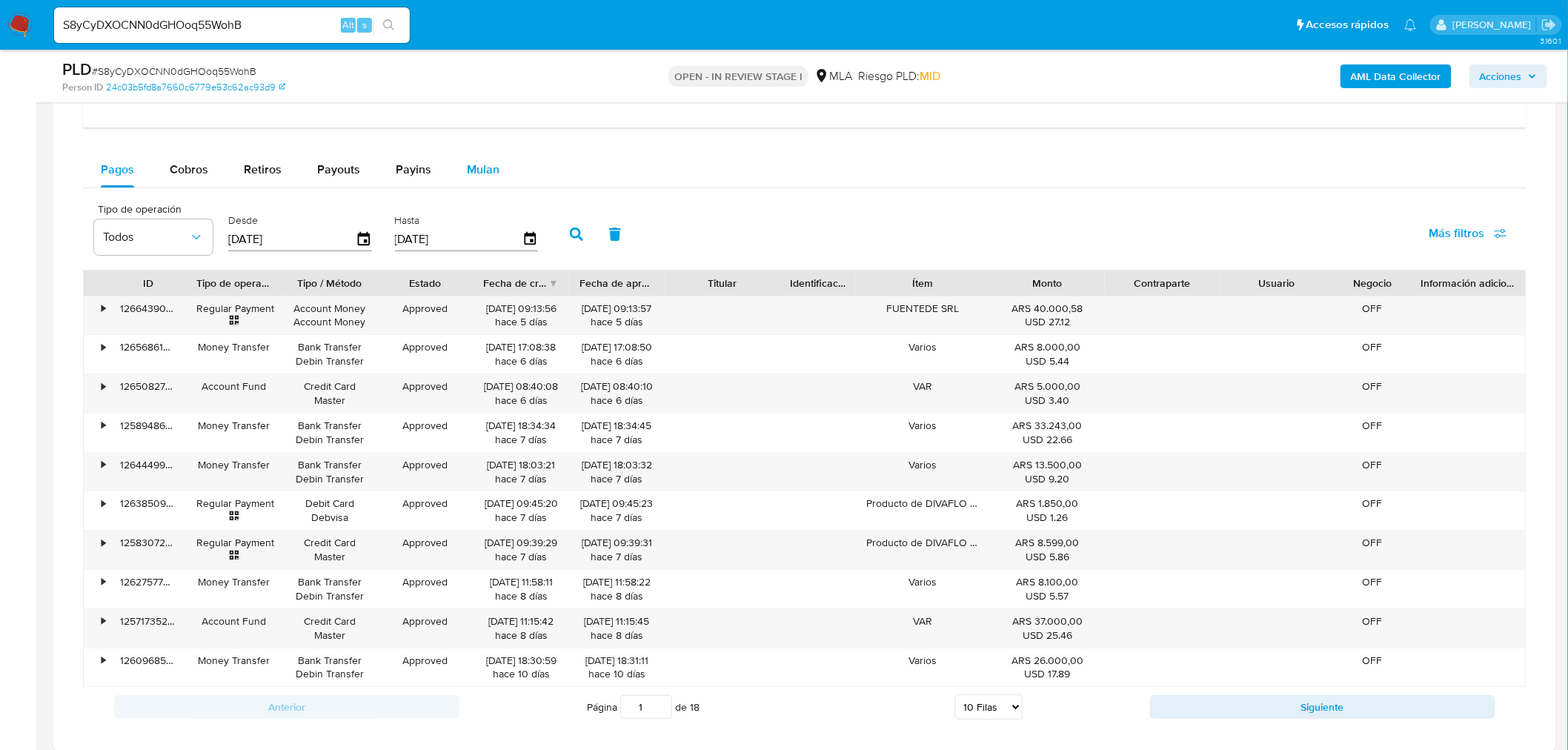
click at [472, 176] on span "Mulan" at bounding box center [483, 169] width 32 height 17
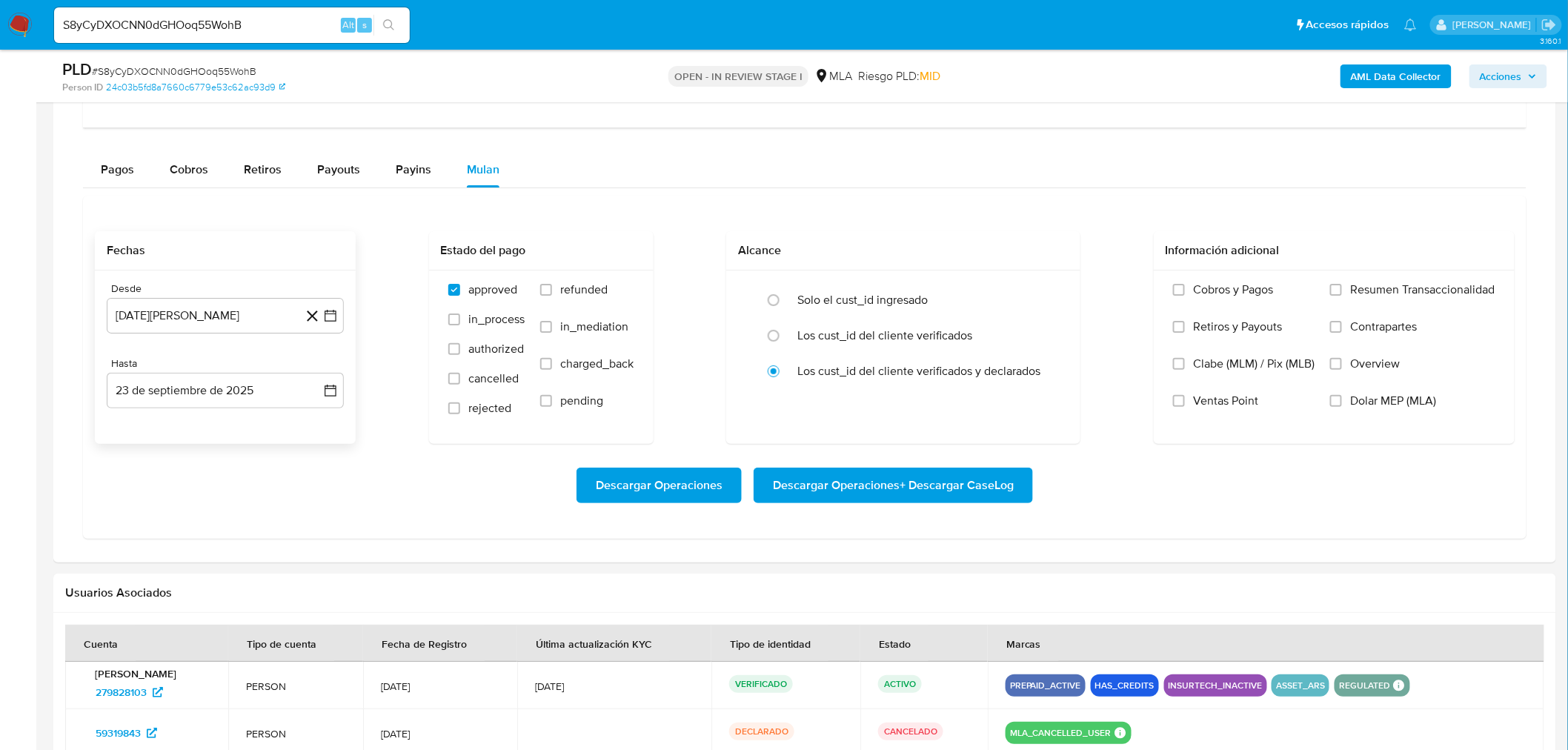
click at [307, 315] on icon at bounding box center [312, 316] width 19 height 19
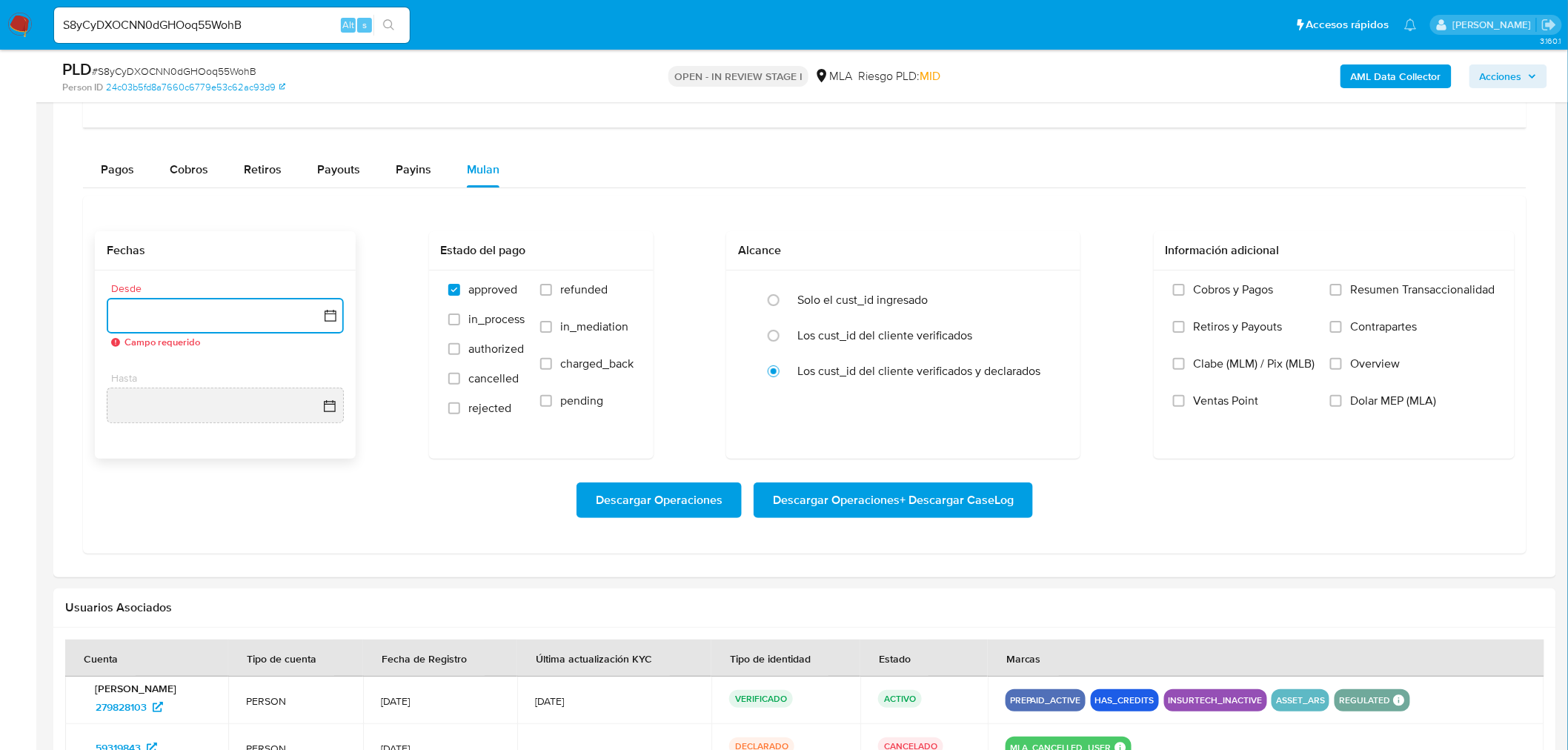
click at [254, 312] on button "button" at bounding box center [226, 316] width 237 height 36
click at [262, 367] on icon "Seleccionar mes y año" at bounding box center [260, 369] width 12 height 12
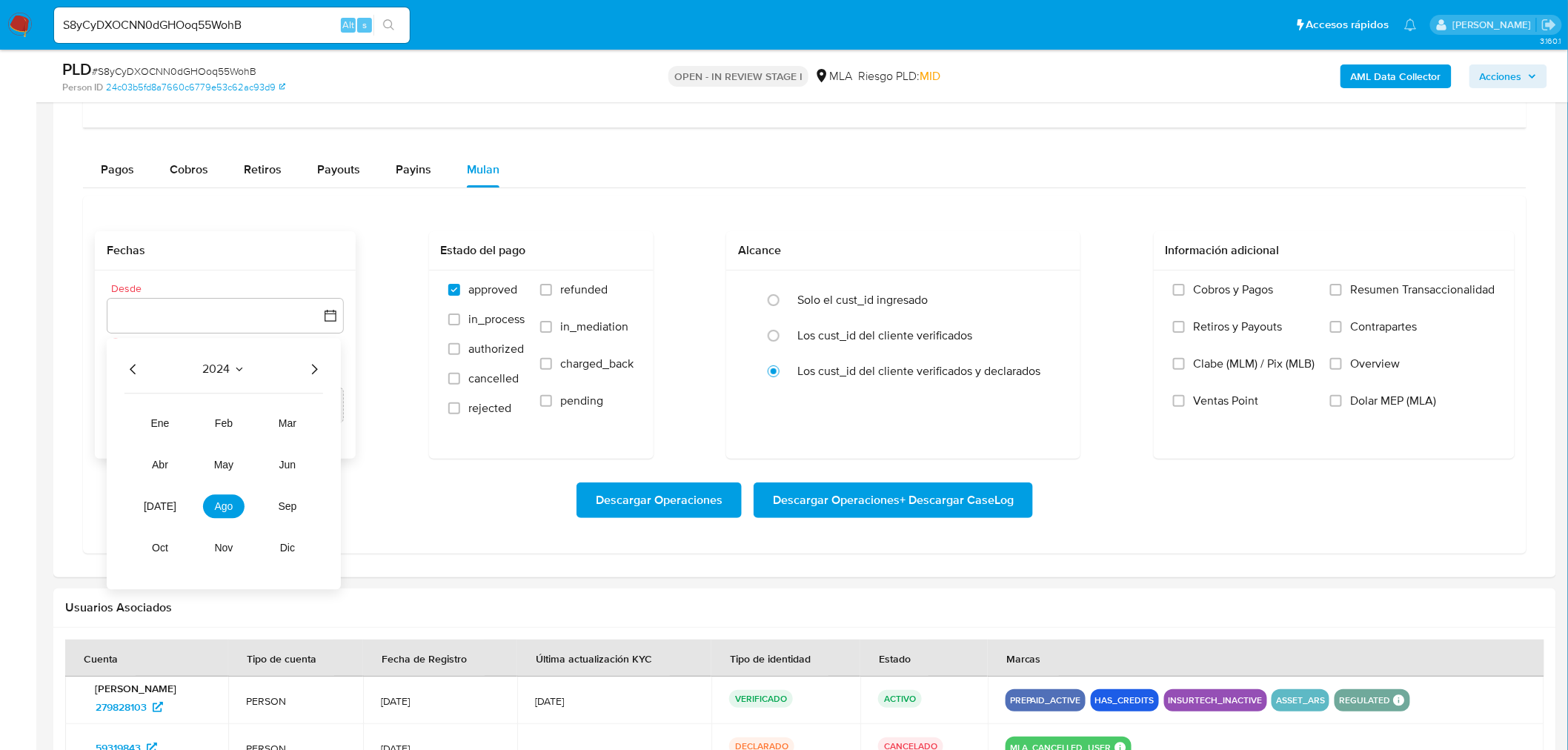
click at [320, 369] on icon "Año siguiente" at bounding box center [314, 369] width 18 height 18
click at [297, 425] on button "mar" at bounding box center [287, 423] width 41 height 24
click at [285, 420] on button "1" at bounding box center [284, 424] width 24 height 24
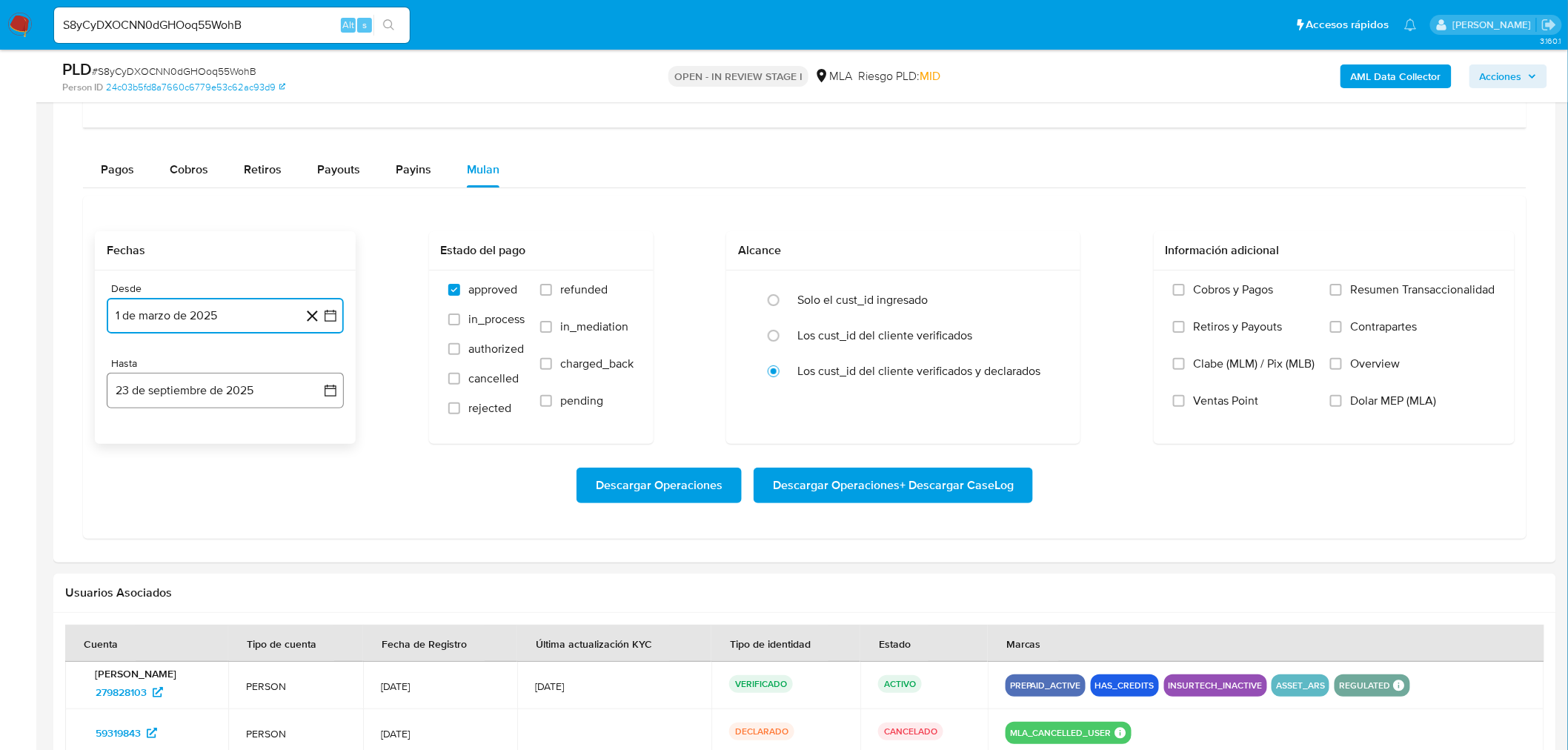
click at [226, 399] on button "23 de septiembre de 2025" at bounding box center [226, 390] width 237 height 36
click at [263, 447] on span "septiembre 2025" at bounding box center [217, 444] width 90 height 15
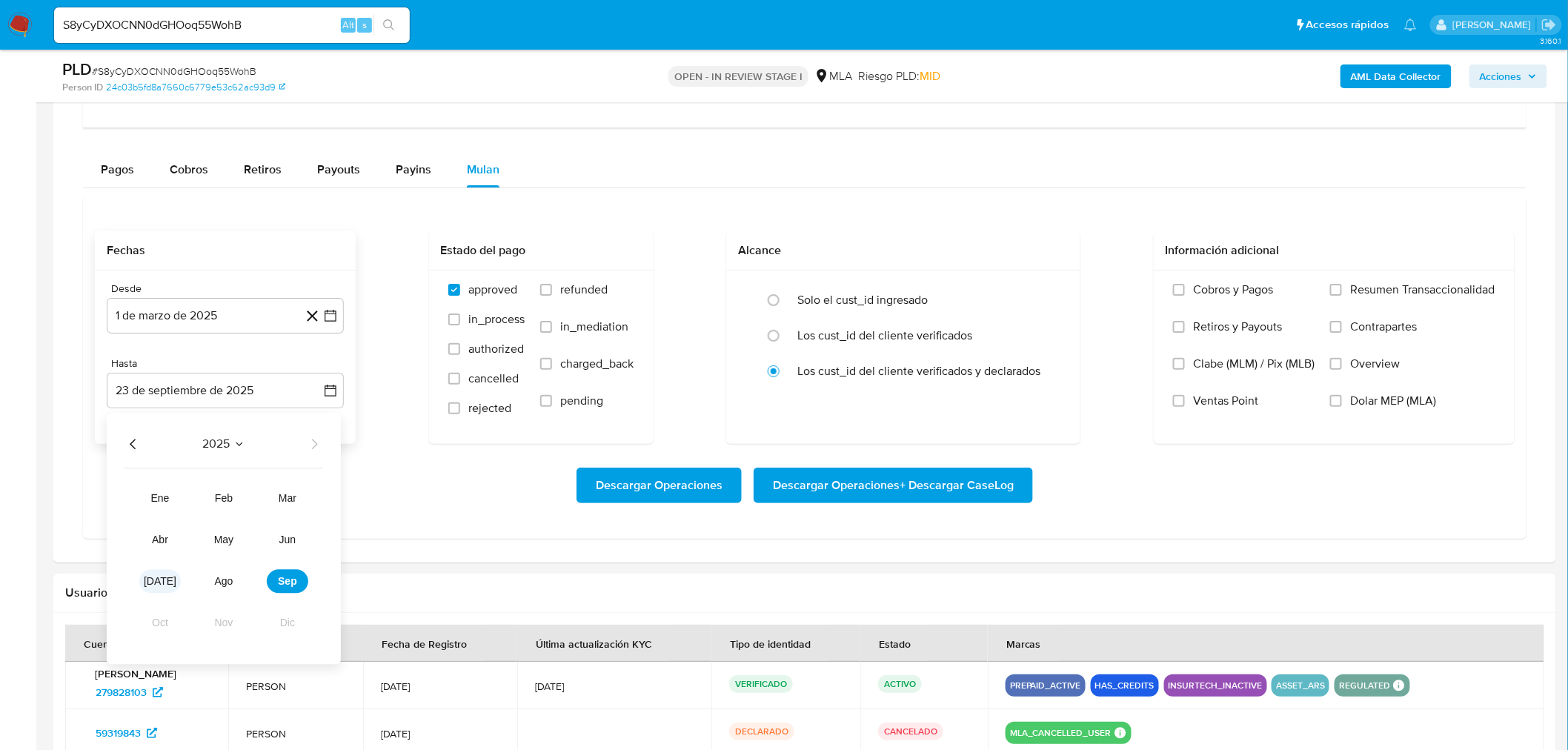
click at [158, 588] on button "jul" at bounding box center [160, 580] width 41 height 24
click at [223, 619] on button "31" at bounding box center [225, 617] width 24 height 24
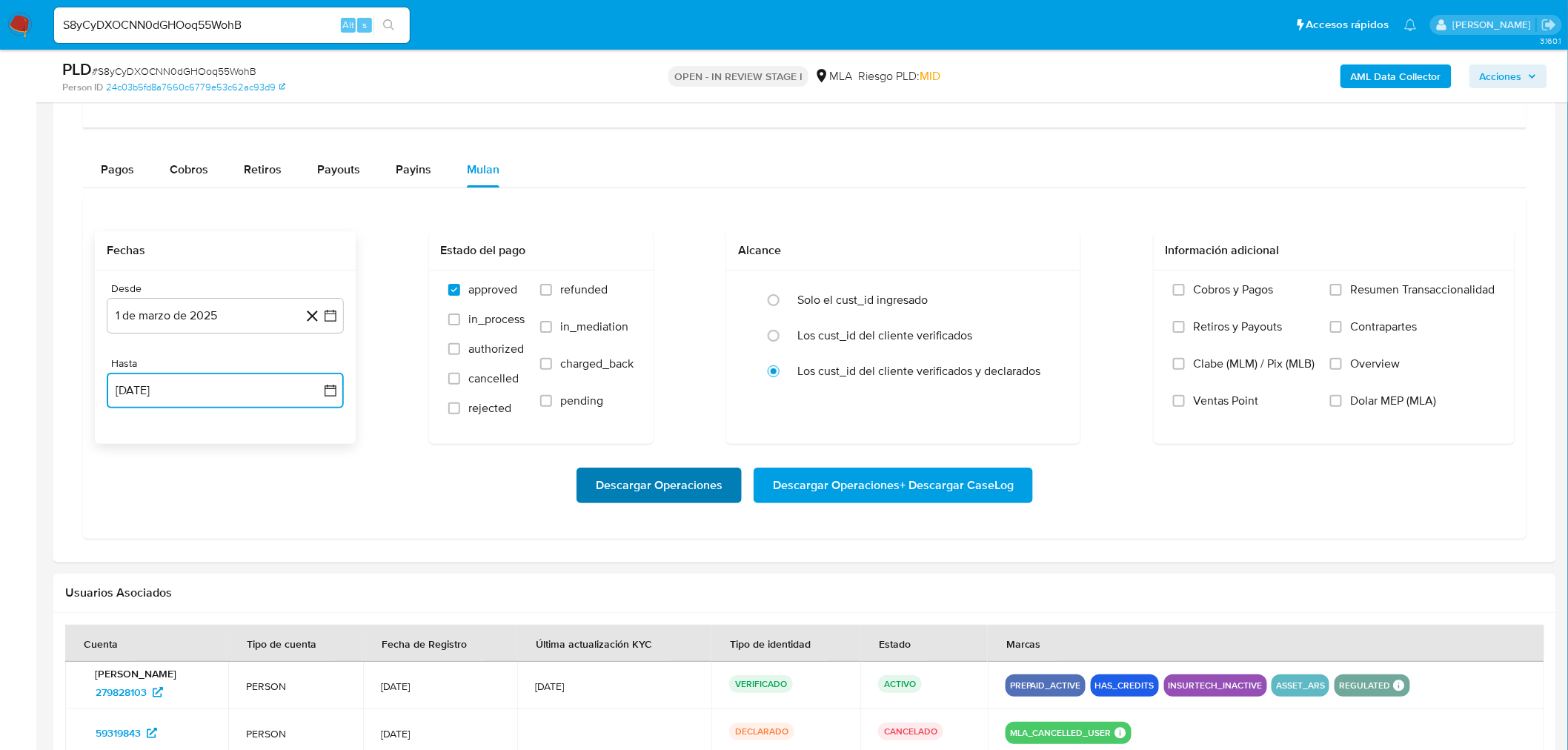
click at [652, 483] on span "Descargar Operaciones" at bounding box center [659, 485] width 127 height 32
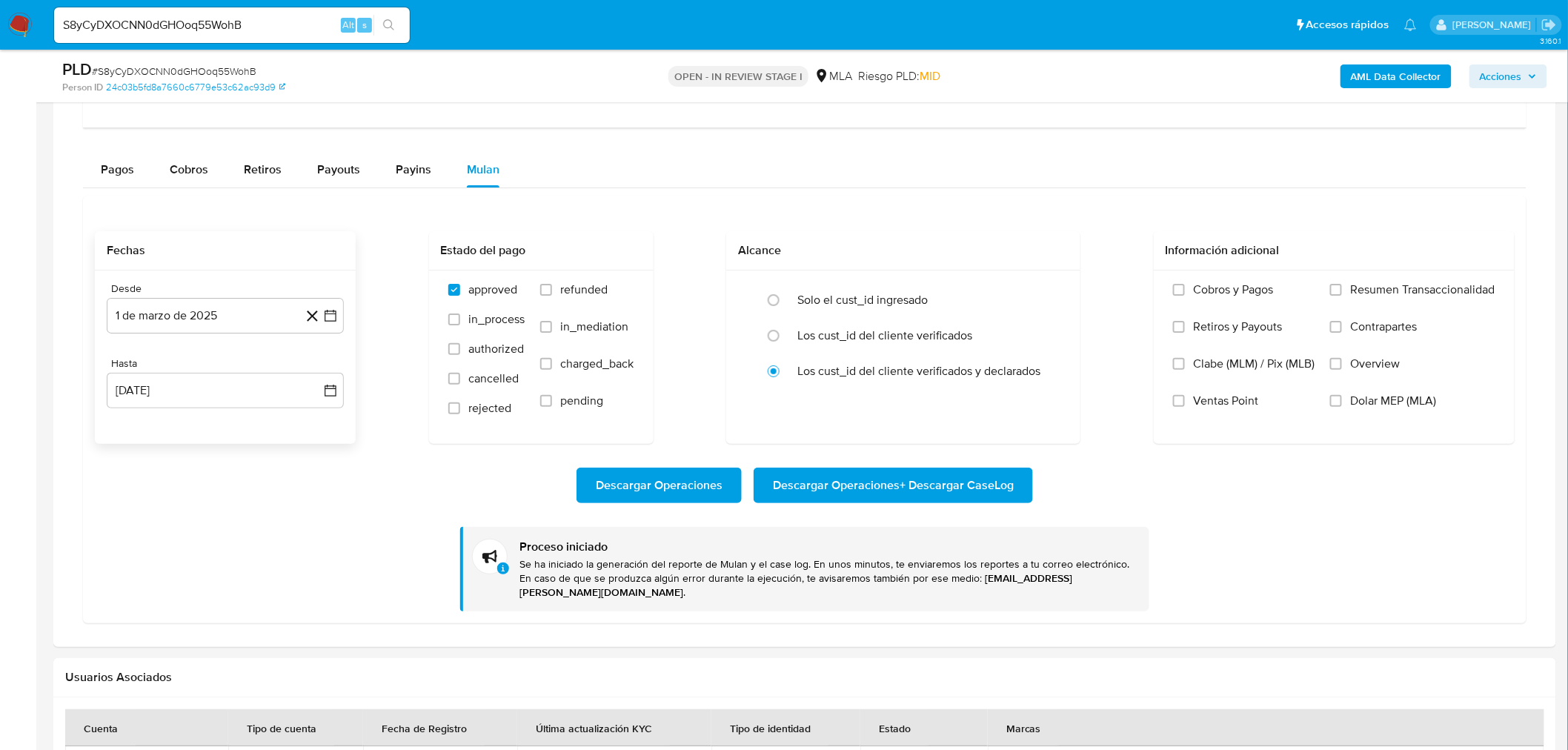
click at [300, 31] on input "S8yCyDXOCNN0dGHOoq55WohB" at bounding box center [232, 25] width 355 height 19
paste input "ExZY47psVThMX1TlXLC08ClS"
click at [406, 22] on input "ExZY47psVThMX1TlXLC08ClS" at bounding box center [232, 25] width 355 height 19
type input "ExZY47psVThMX1TlXLC08ClS"
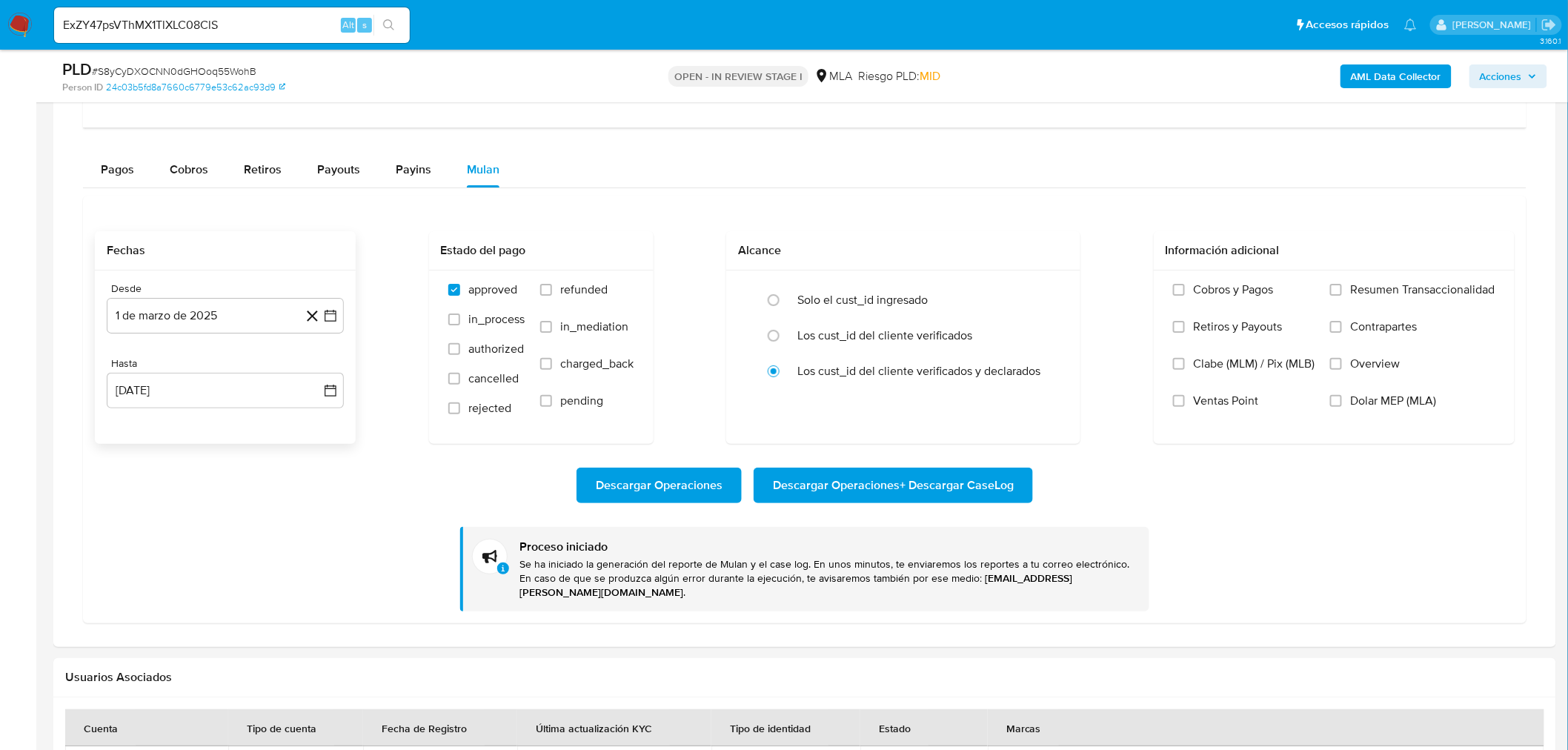
click at [389, 23] on icon "search-icon" at bounding box center [389, 25] width 12 height 12
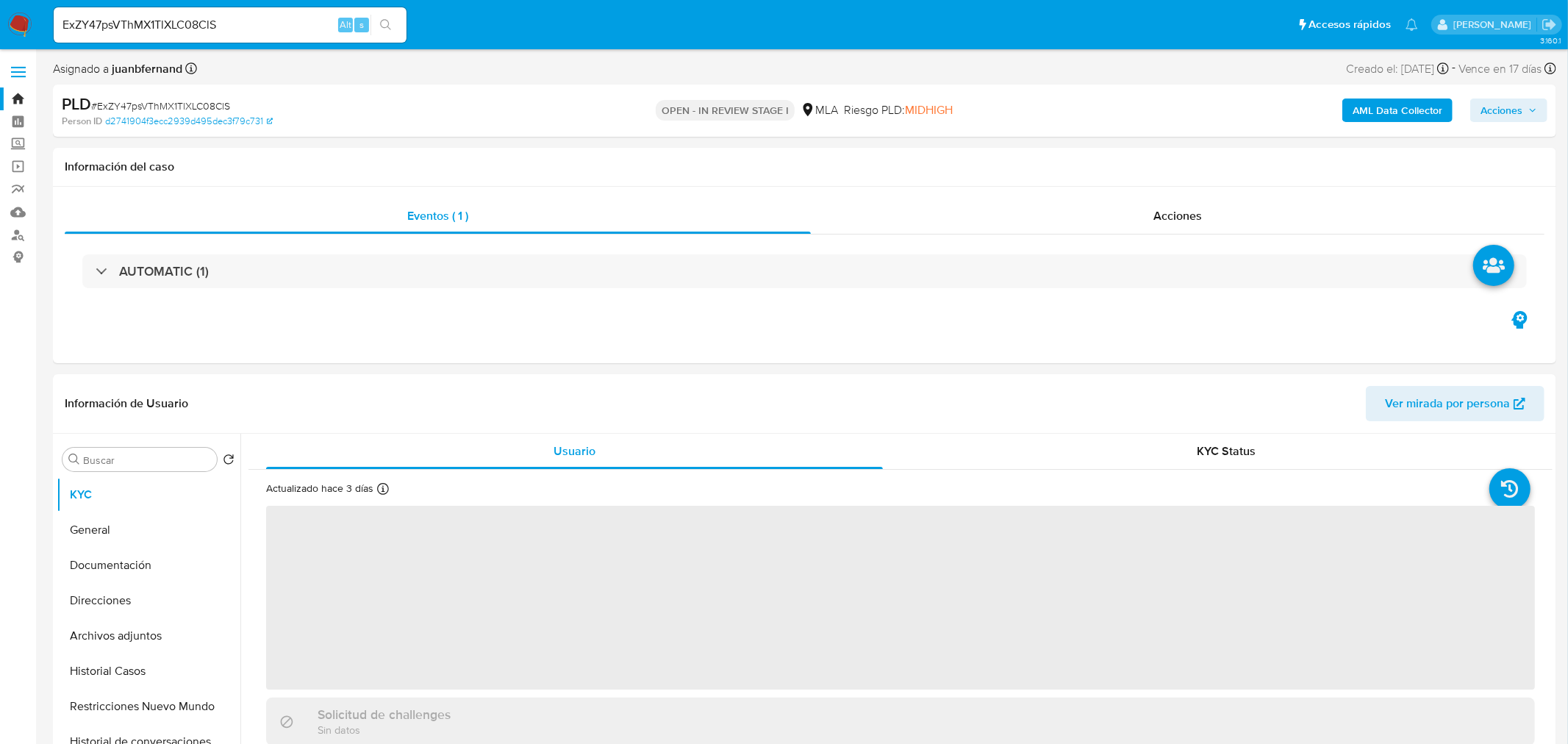
select select "10"
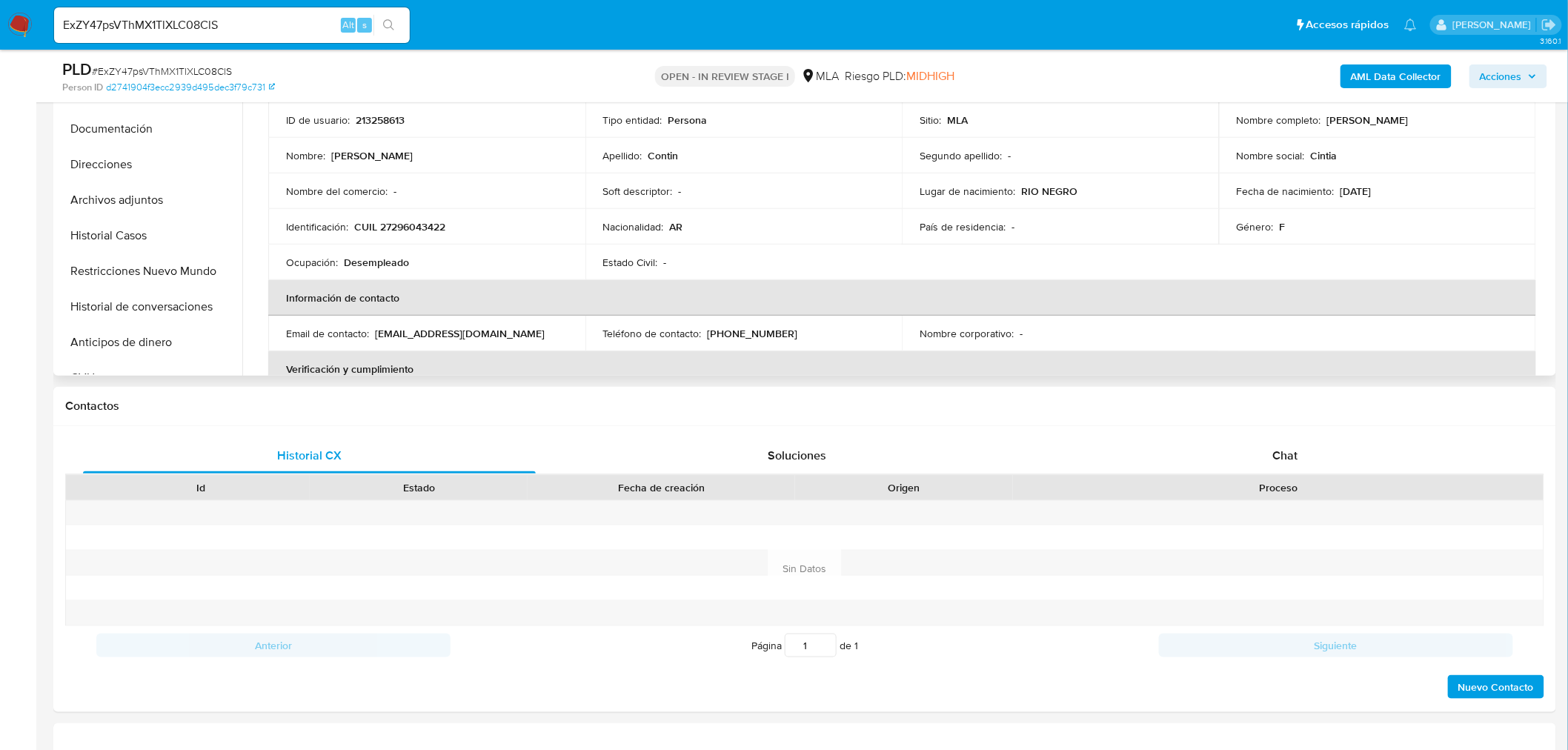
scroll to position [412, 0]
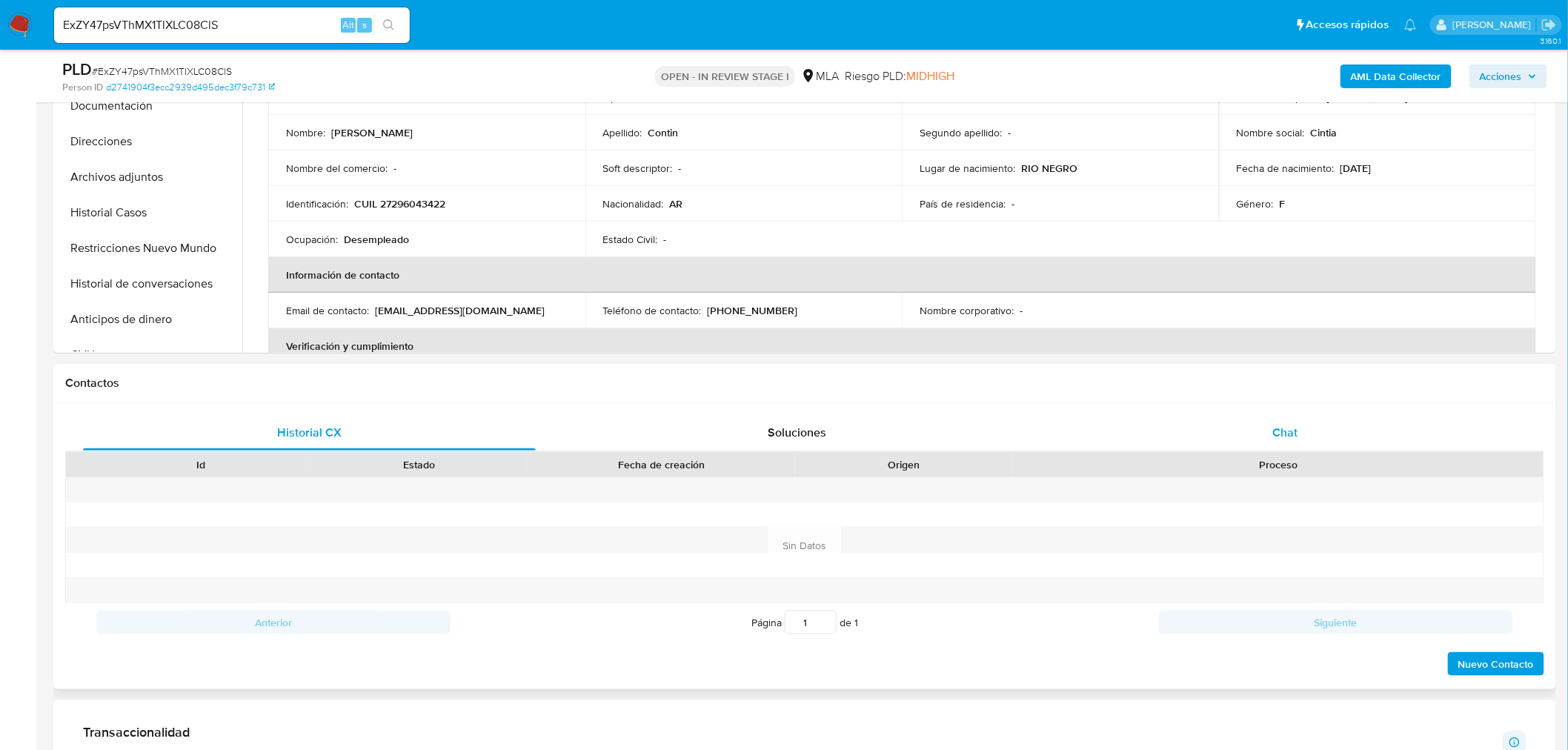
click at [1269, 440] on div "Chat" at bounding box center [1285, 433] width 453 height 36
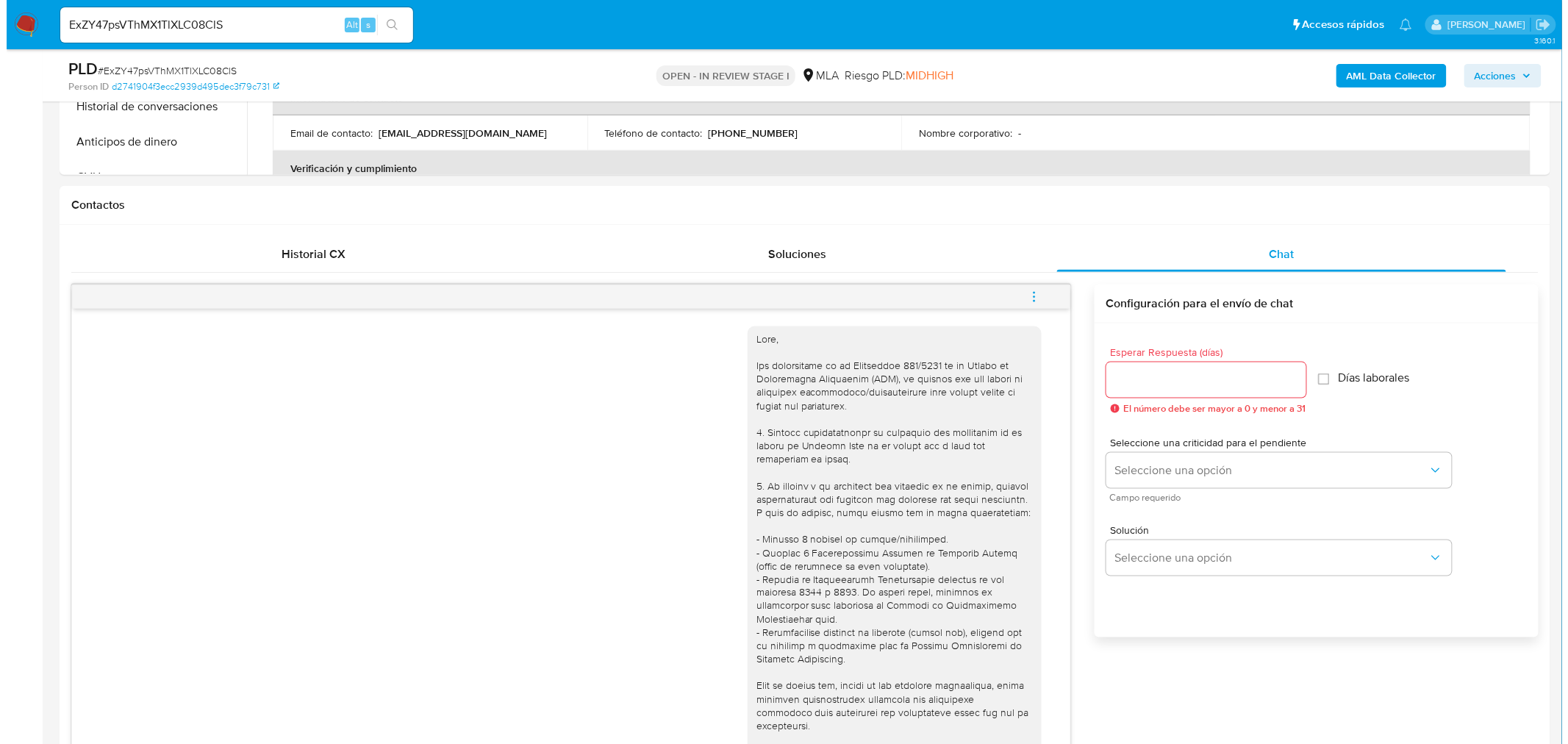
scroll to position [245, 0]
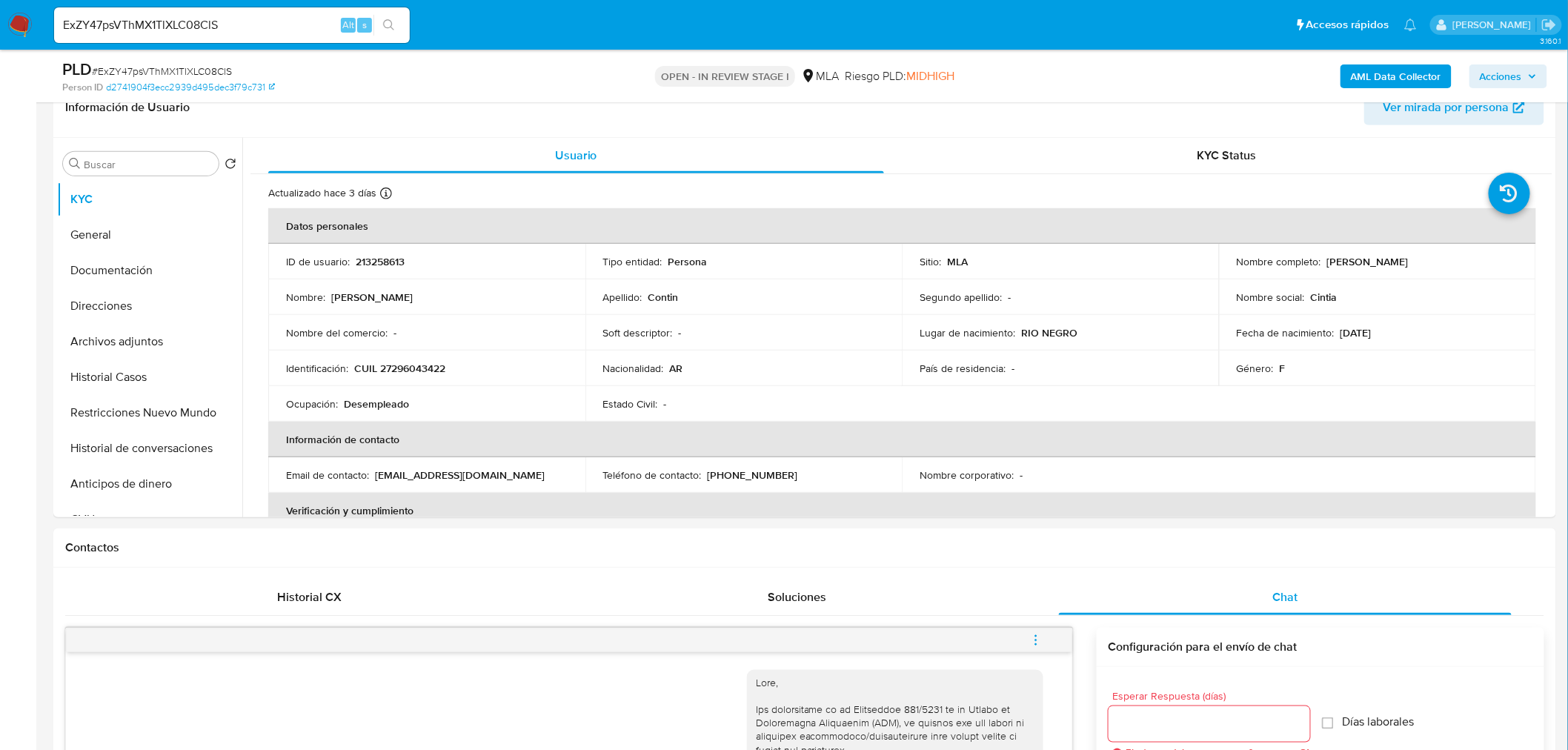
click at [523, 75] on div "PLD # ExZY47psVThMX1TlXLC08ClS" at bounding box center [307, 69] width 490 height 22
click at [1423, 71] on b "AML Data Collector" at bounding box center [1395, 75] width 90 height 24
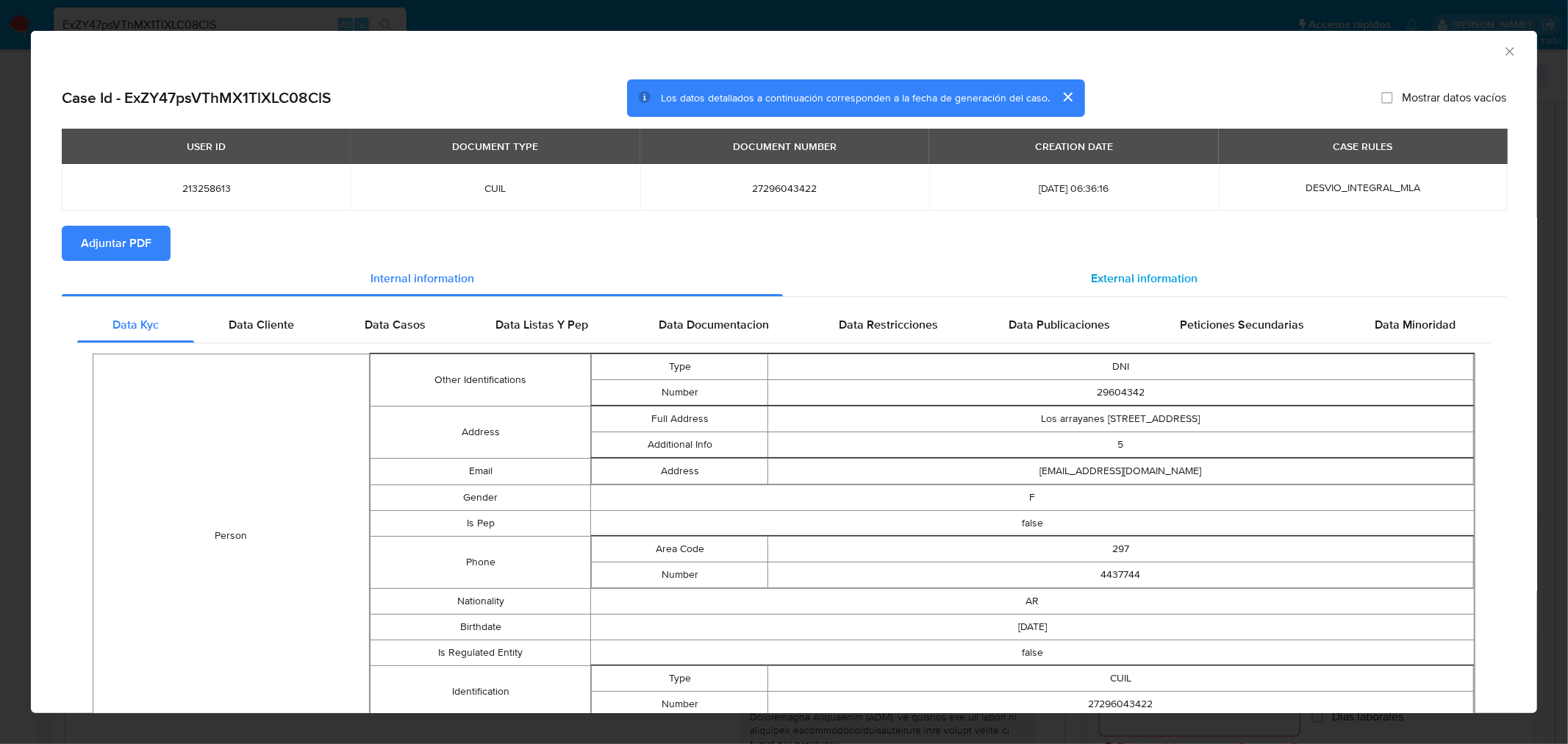
click at [1187, 281] on span "External information" at bounding box center [1144, 278] width 106 height 17
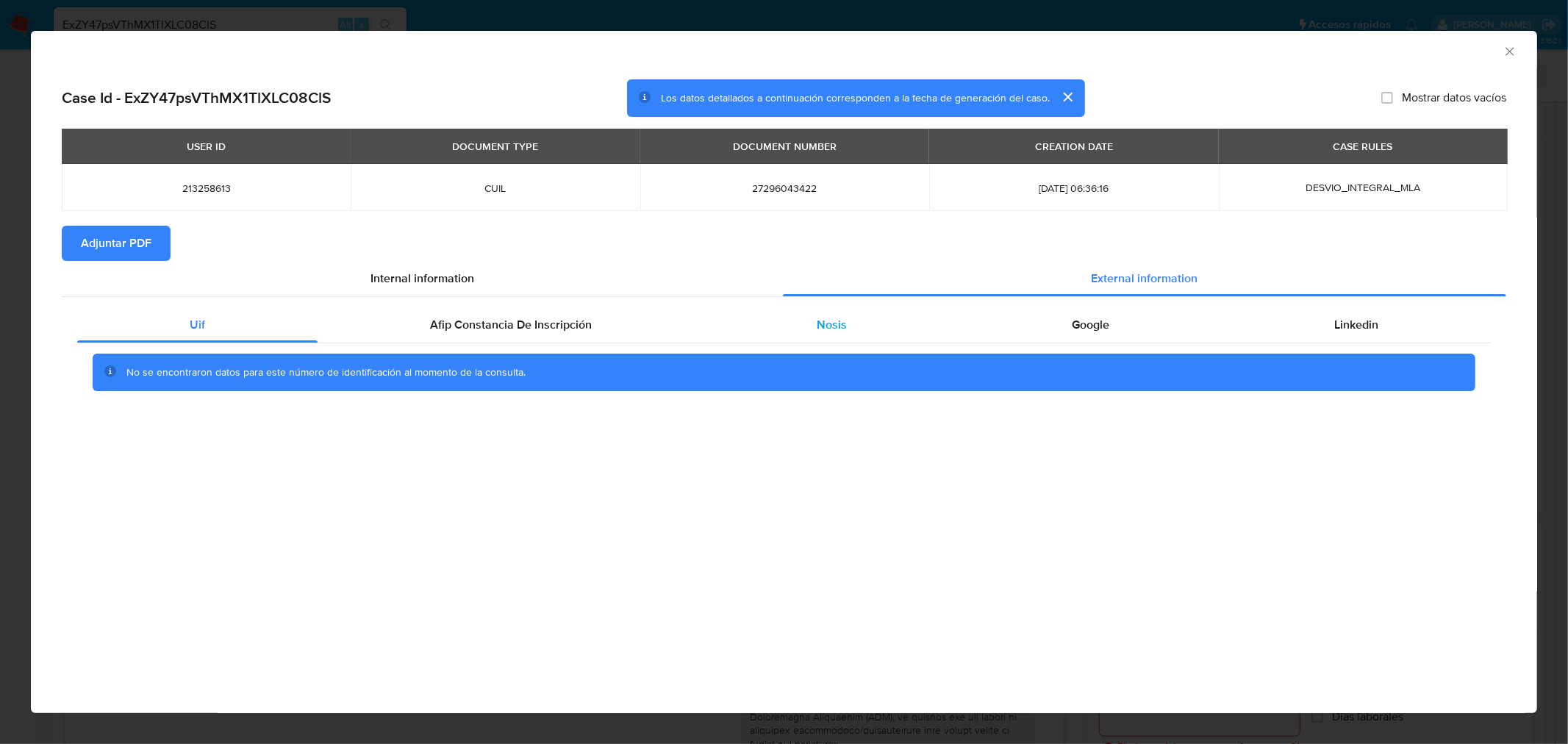
click at [835, 320] on span "Nosis" at bounding box center [831, 324] width 30 height 17
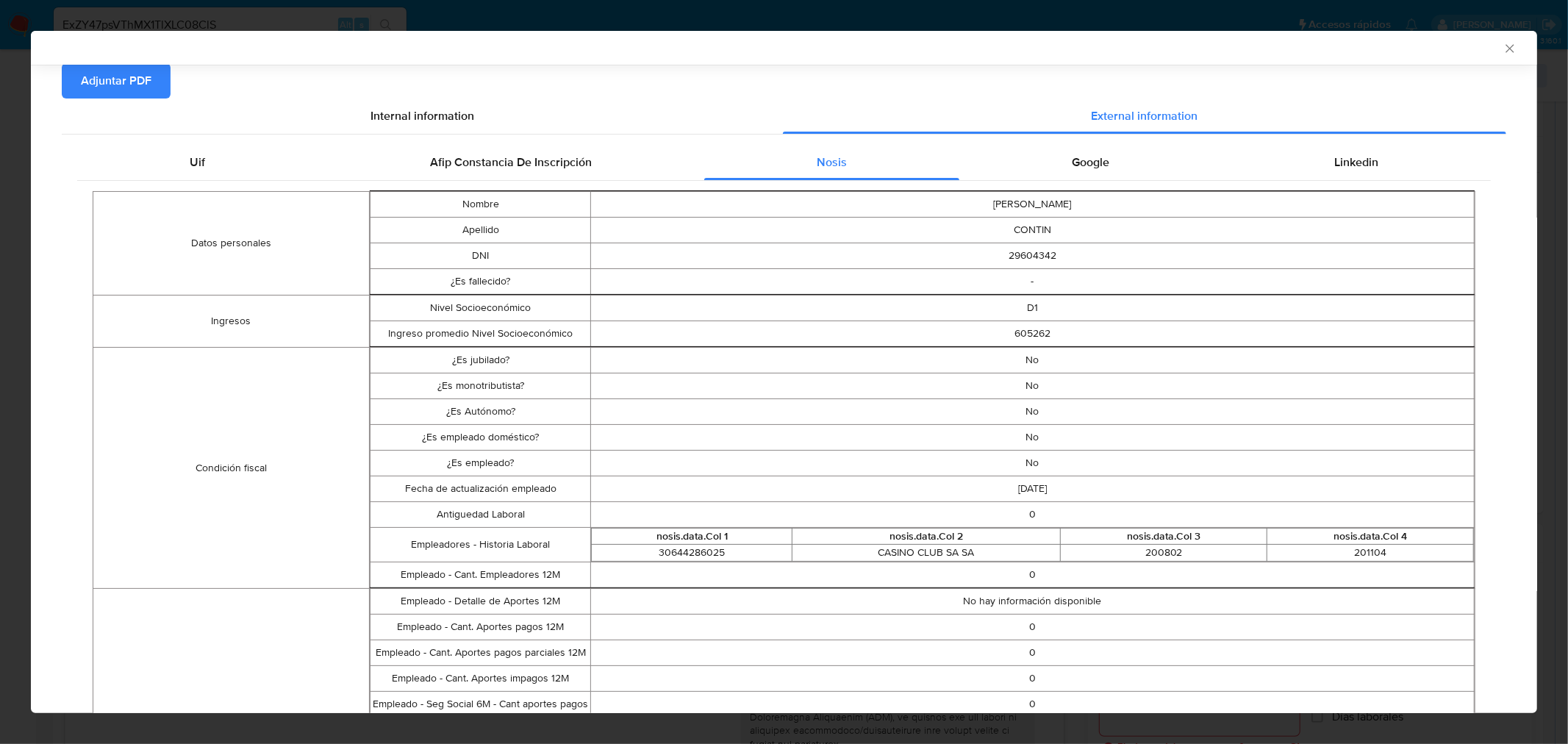
scroll to position [242, 0]
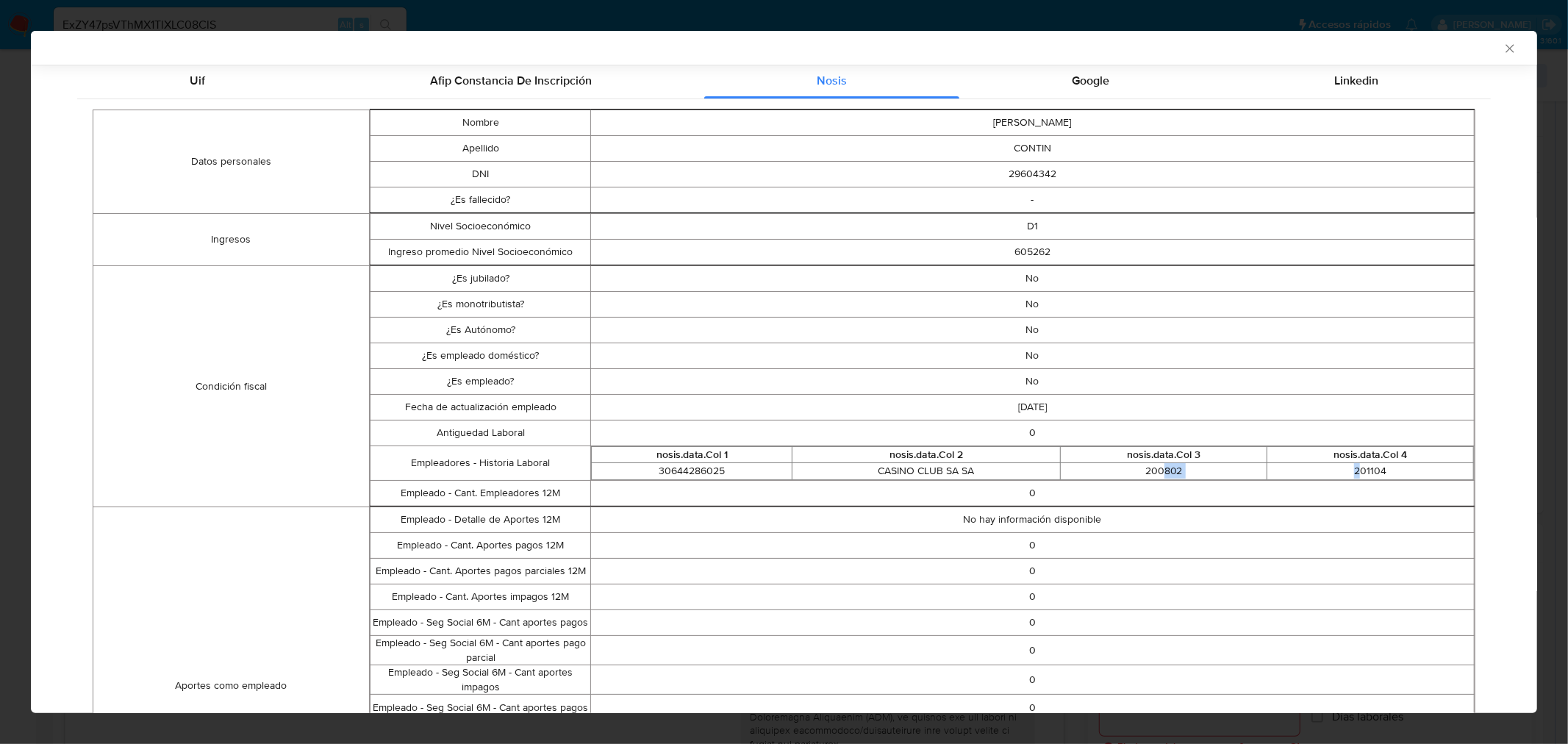
drag, startPoint x: 1155, startPoint y: 472, endPoint x: 1349, endPoint y: 473, distance: 194.0
click at [1349, 473] on tr "30644286025 CASINO CLUB SA SA 200802 201104" at bounding box center [1033, 471] width 882 height 17
click at [1372, 495] on td "0" at bounding box center [1033, 493] width 884 height 26
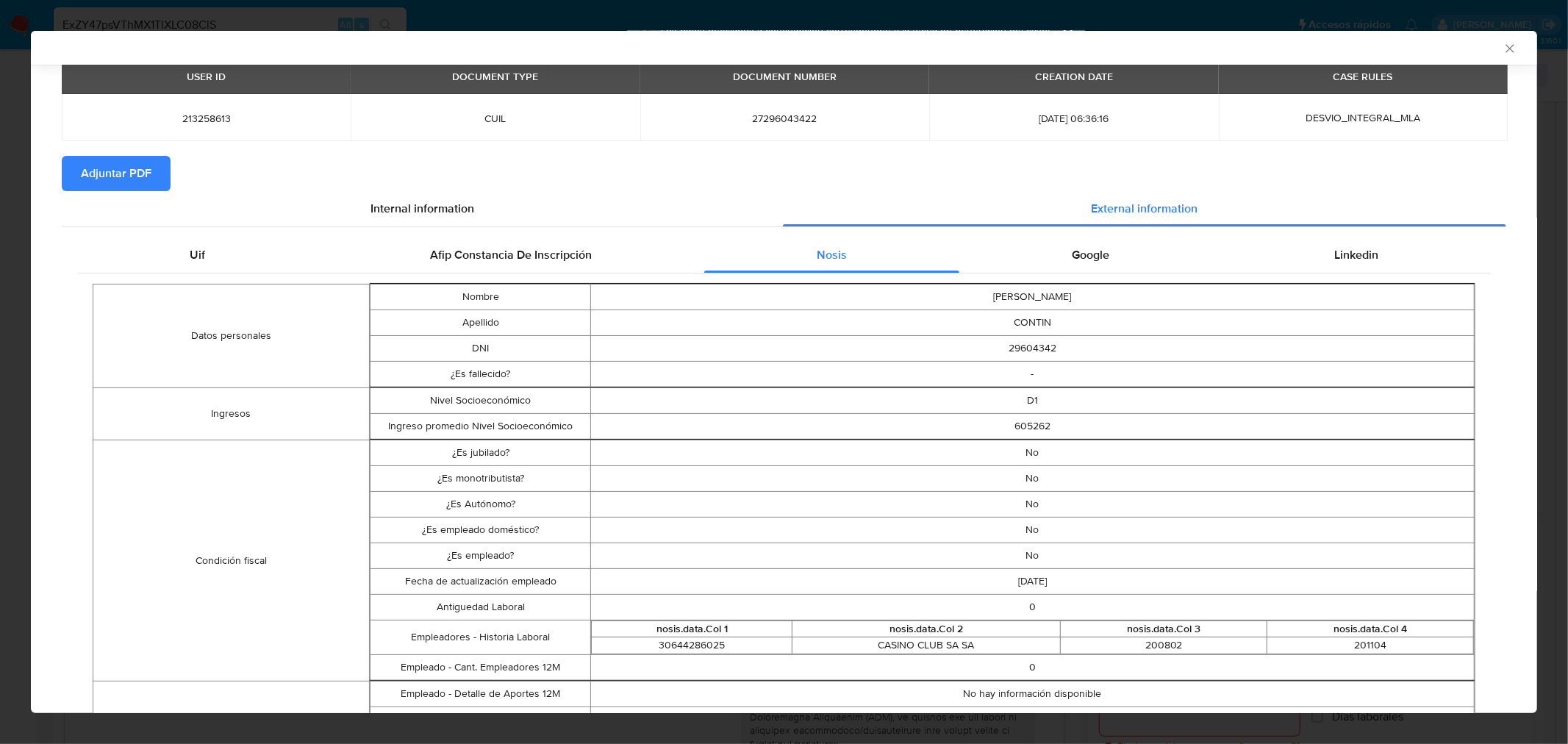
scroll to position [0, 0]
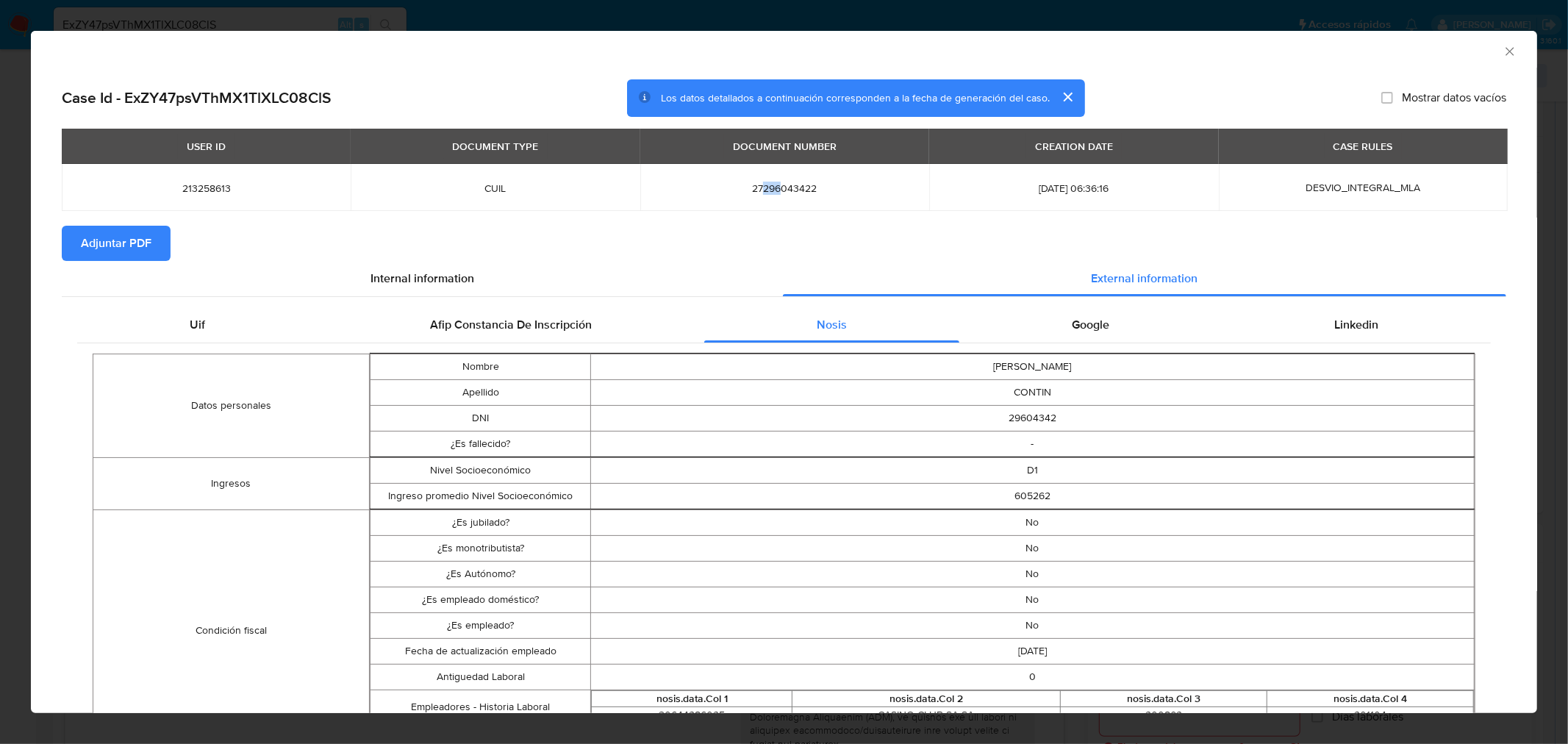
drag, startPoint x: 759, startPoint y: 186, endPoint x: 777, endPoint y: 192, distance: 19.0
click at [777, 192] on span "27296043422" at bounding box center [784, 188] width 254 height 13
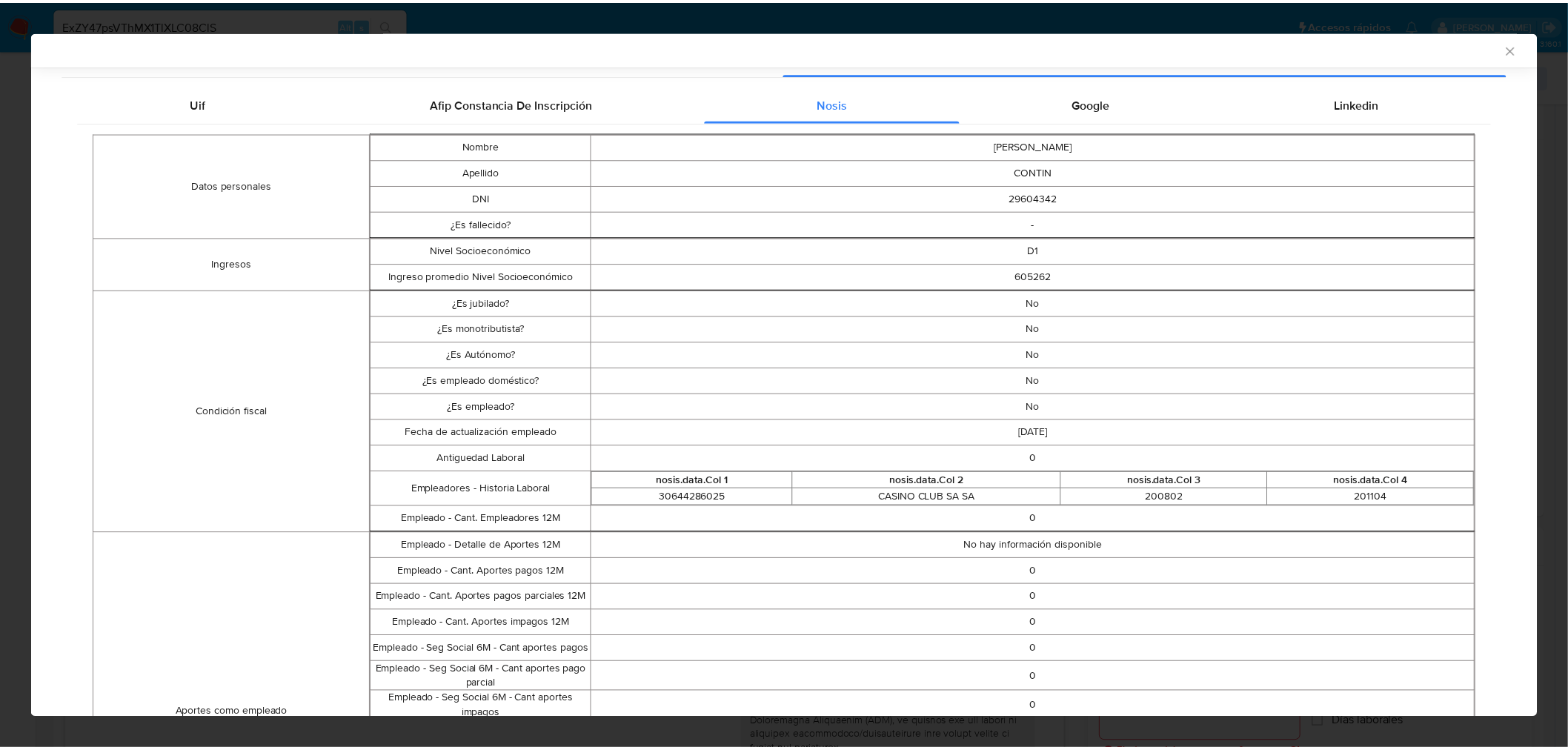
scroll to position [244, 0]
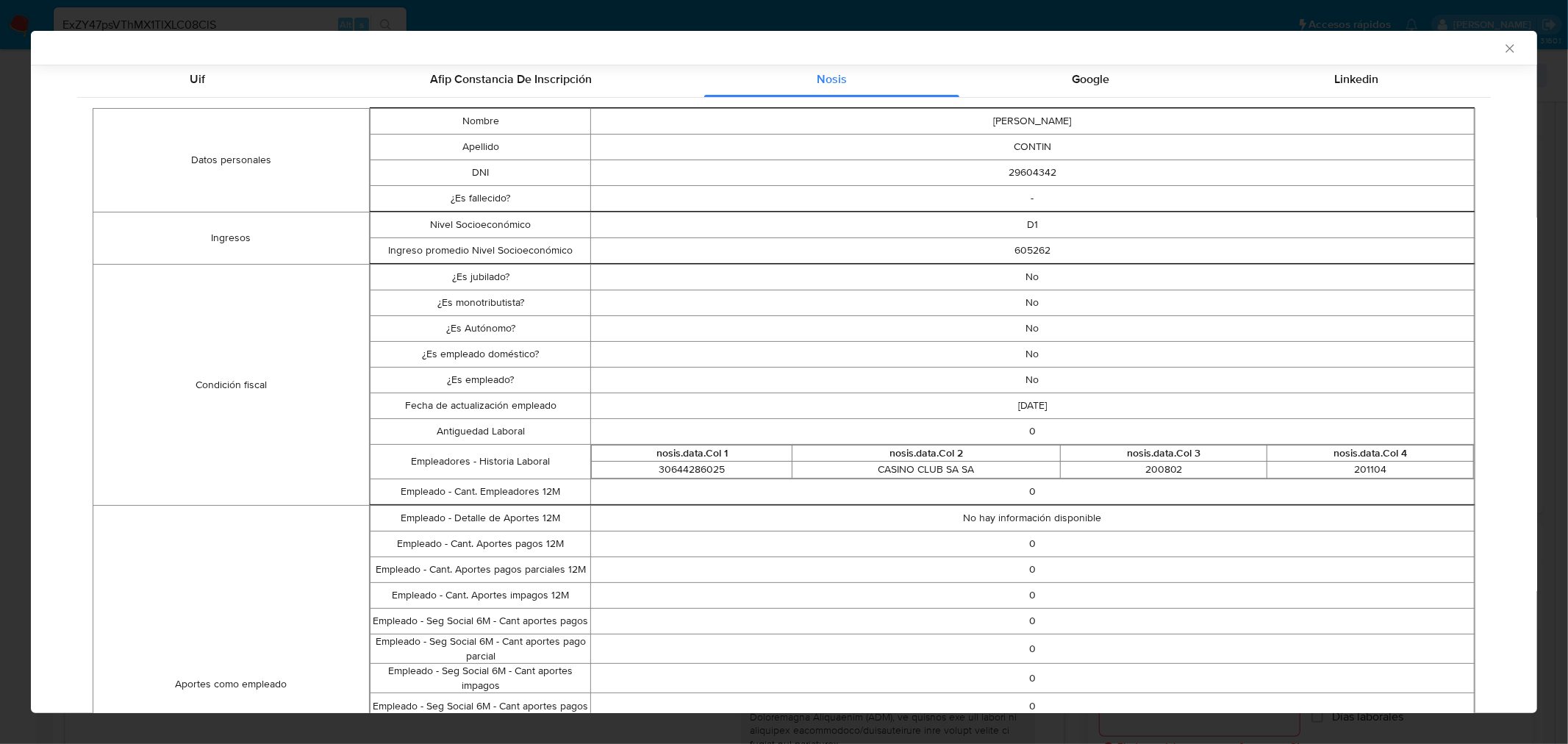
click at [1503, 48] on icon "Cerrar ventana" at bounding box center [1510, 48] width 14 height 14
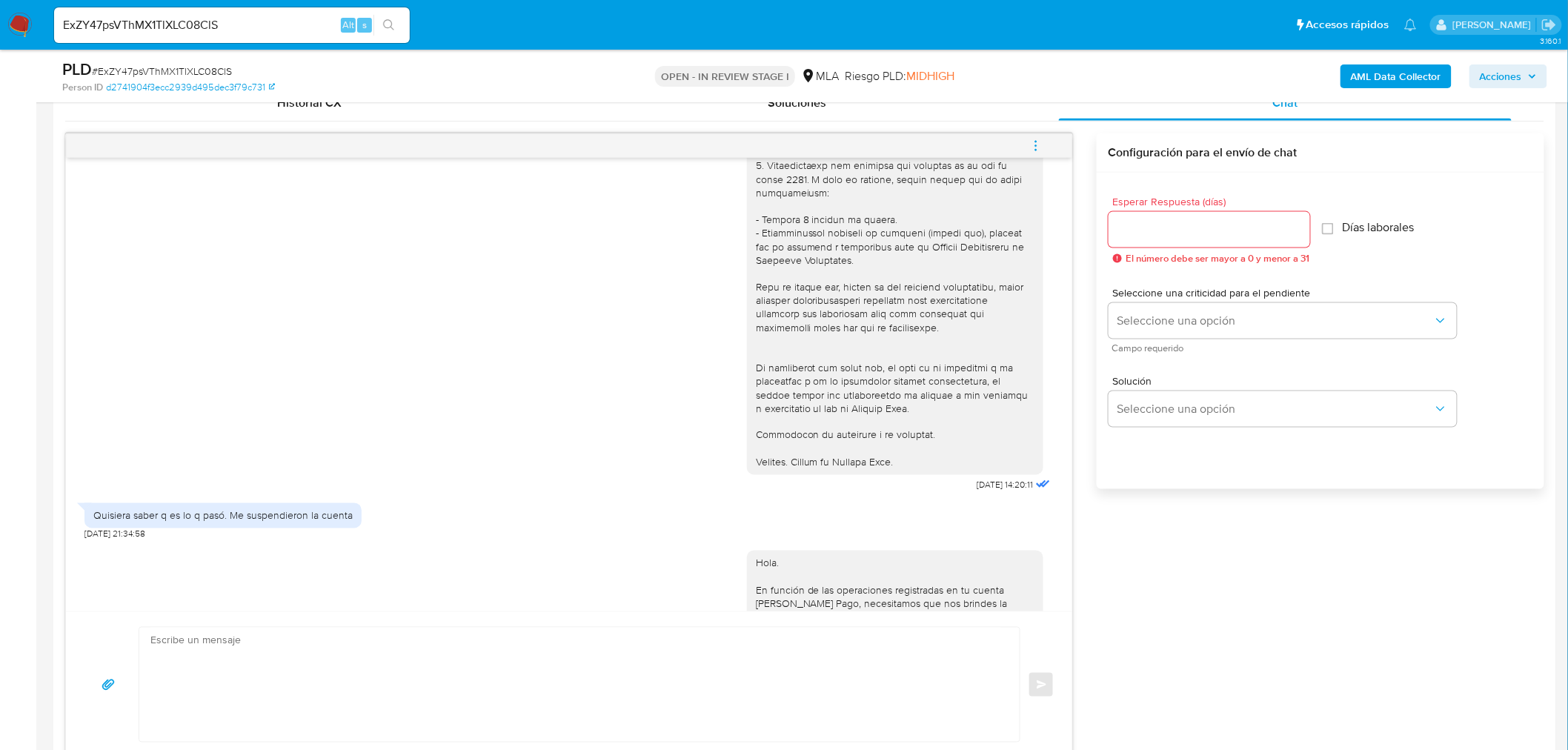
scroll to position [1894, 0]
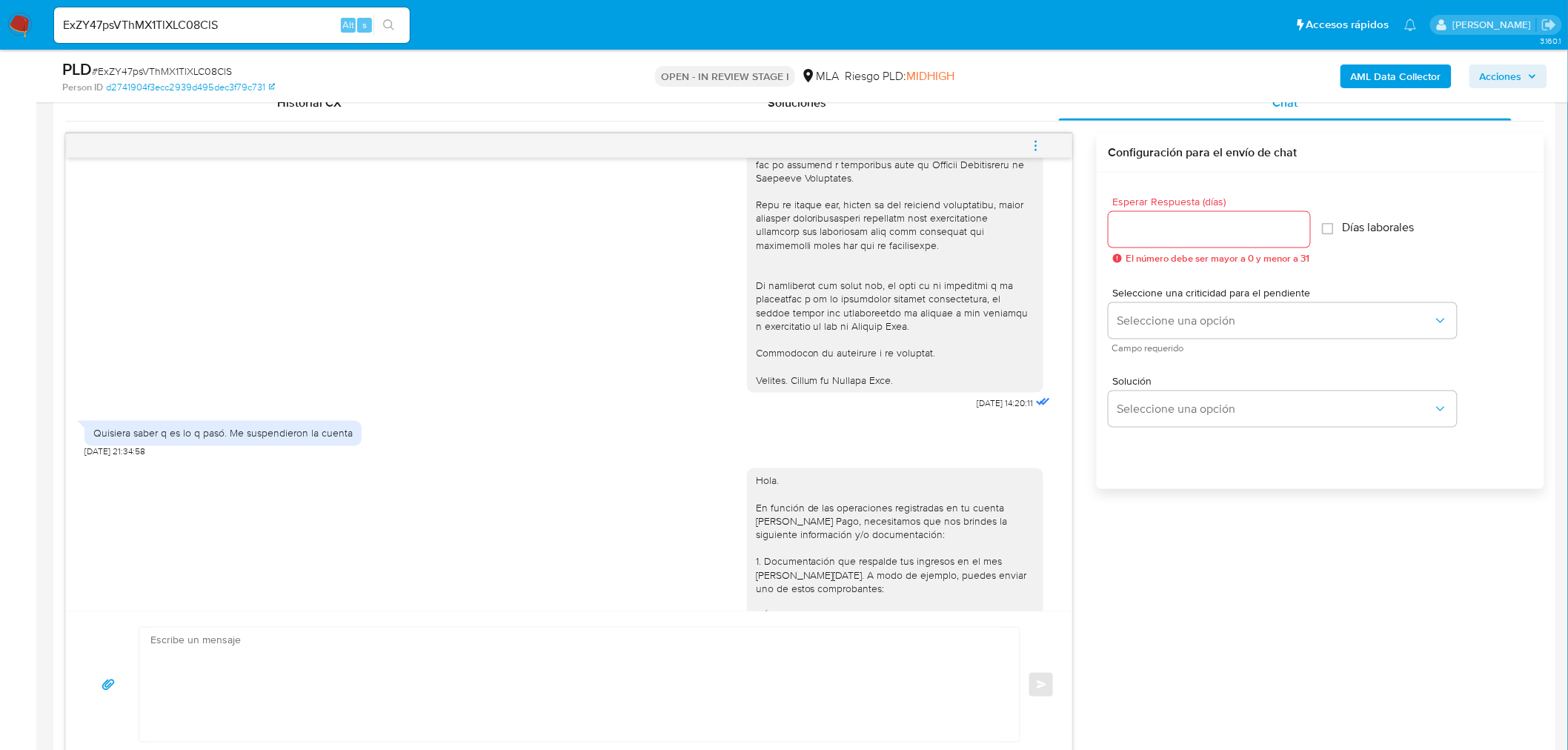
click at [97, 435] on div "Quisiera saber q es lo q pasó. Me suspendieron la cuenta" at bounding box center [223, 433] width 260 height 13
drag, startPoint x: 97, startPoint y: 435, endPoint x: 326, endPoint y: 433, distance: 229.0
click at [326, 433] on div "Quisiera saber q es lo q pasó. Me suspendieron la cuenta" at bounding box center [223, 433] width 260 height 13
click at [296, 475] on div "Hola. En función de las operaciones registradas en tu cuenta de Mercado Pago, n…" at bounding box center [569, 675] width 969 height 434
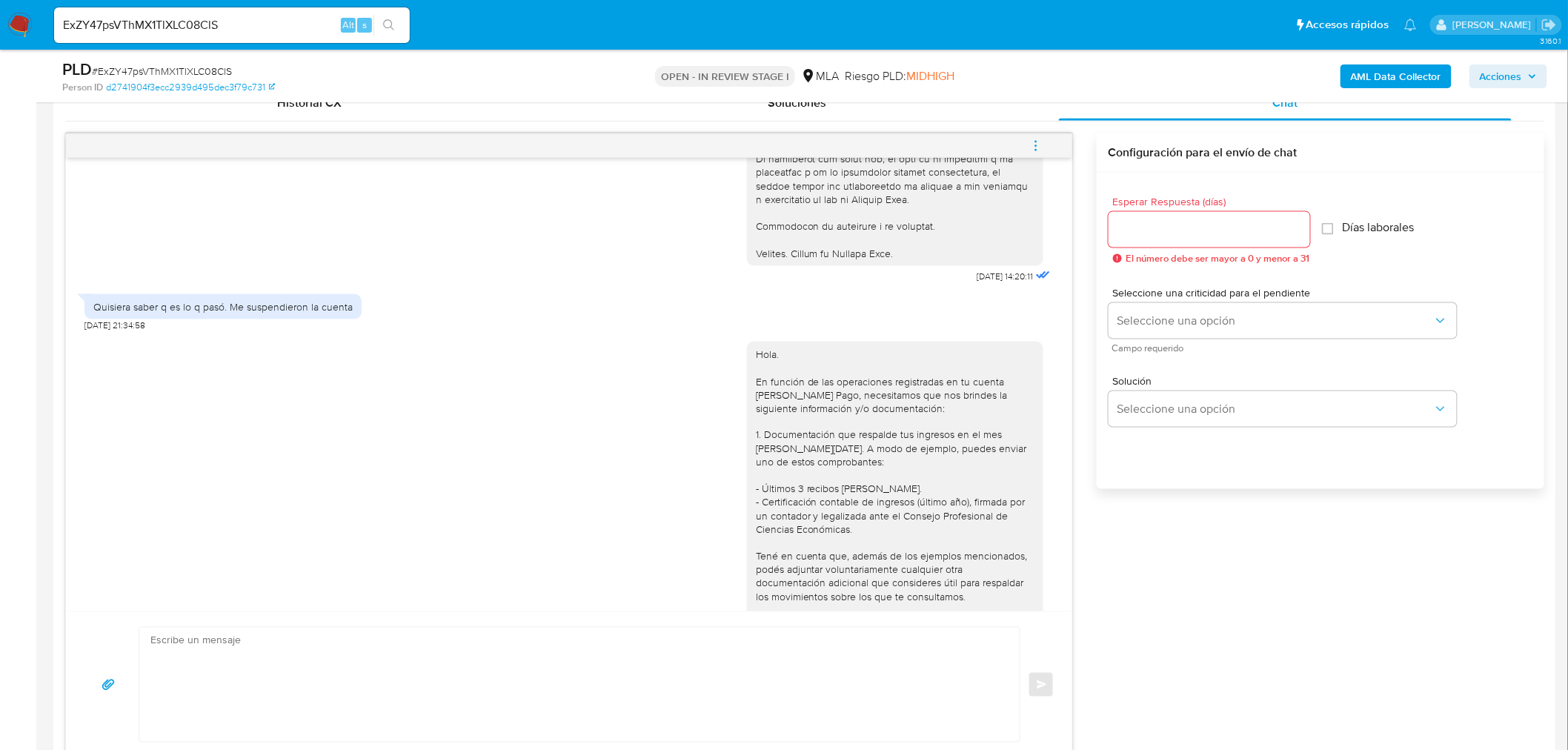
scroll to position [2180, 0]
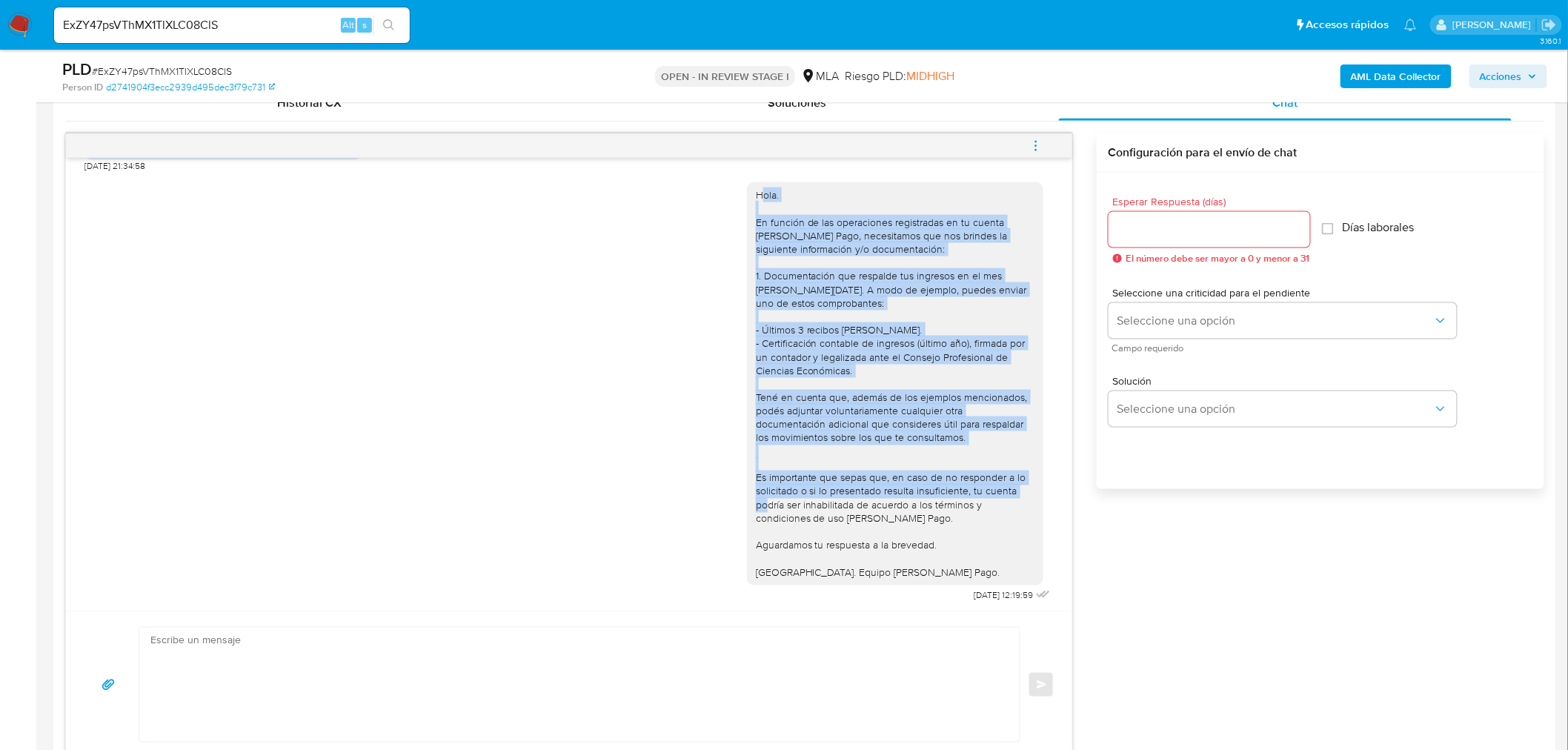
drag, startPoint x: 751, startPoint y: 193, endPoint x: 809, endPoint y: 509, distance: 321.3
click at [809, 509] on div "Hola. En función de las operaciones registradas en tu cuenta de Mercado Pago, n…" at bounding box center [895, 383] width 278 height 390
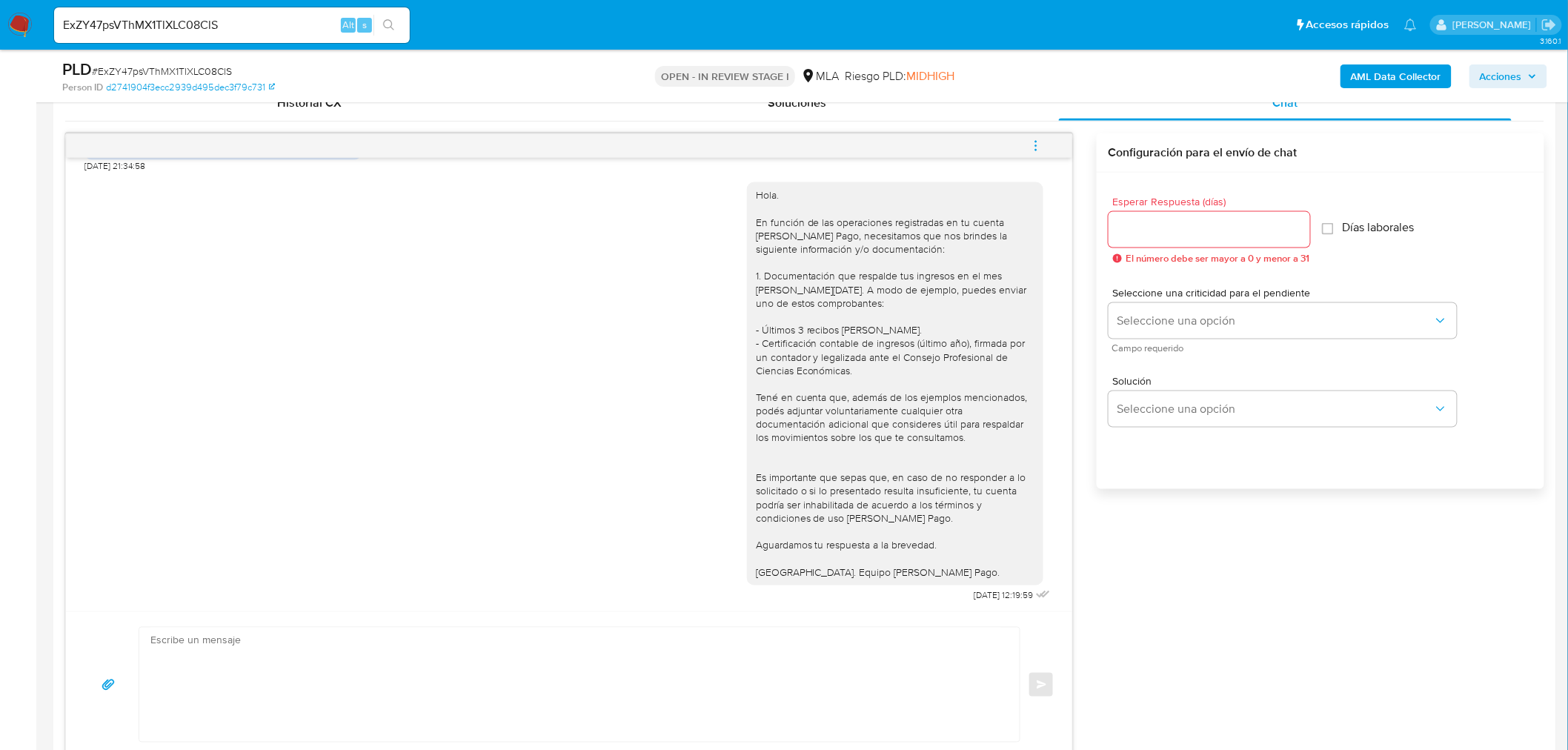
click at [286, 100] on div "PLD # ExZY47psVThMX1TlXLC08ClS Person ID d2741904f3ecc2939d495dec3f79c731 OPEN …" at bounding box center [805, 75] width 1502 height 53
click at [286, 101] on div "PLD # ExZY47psVThMX1TlXLC08ClS Person ID d2741904f3ecc2939d495dec3f79c731 OPEN …" at bounding box center [805, 75] width 1502 height 53
click at [286, 111] on div "Historial CX" at bounding box center [309, 103] width 453 height 36
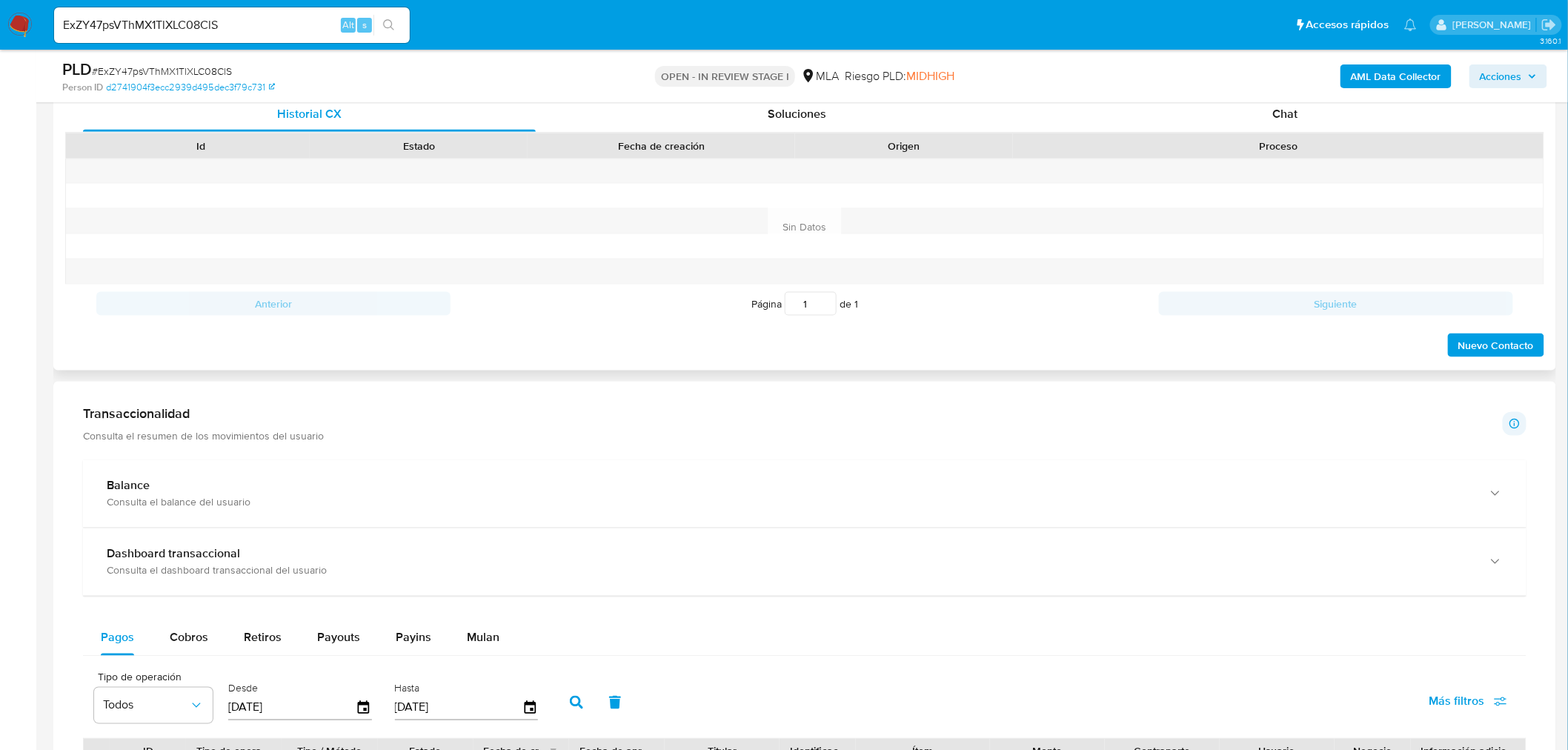
scroll to position [658, 0]
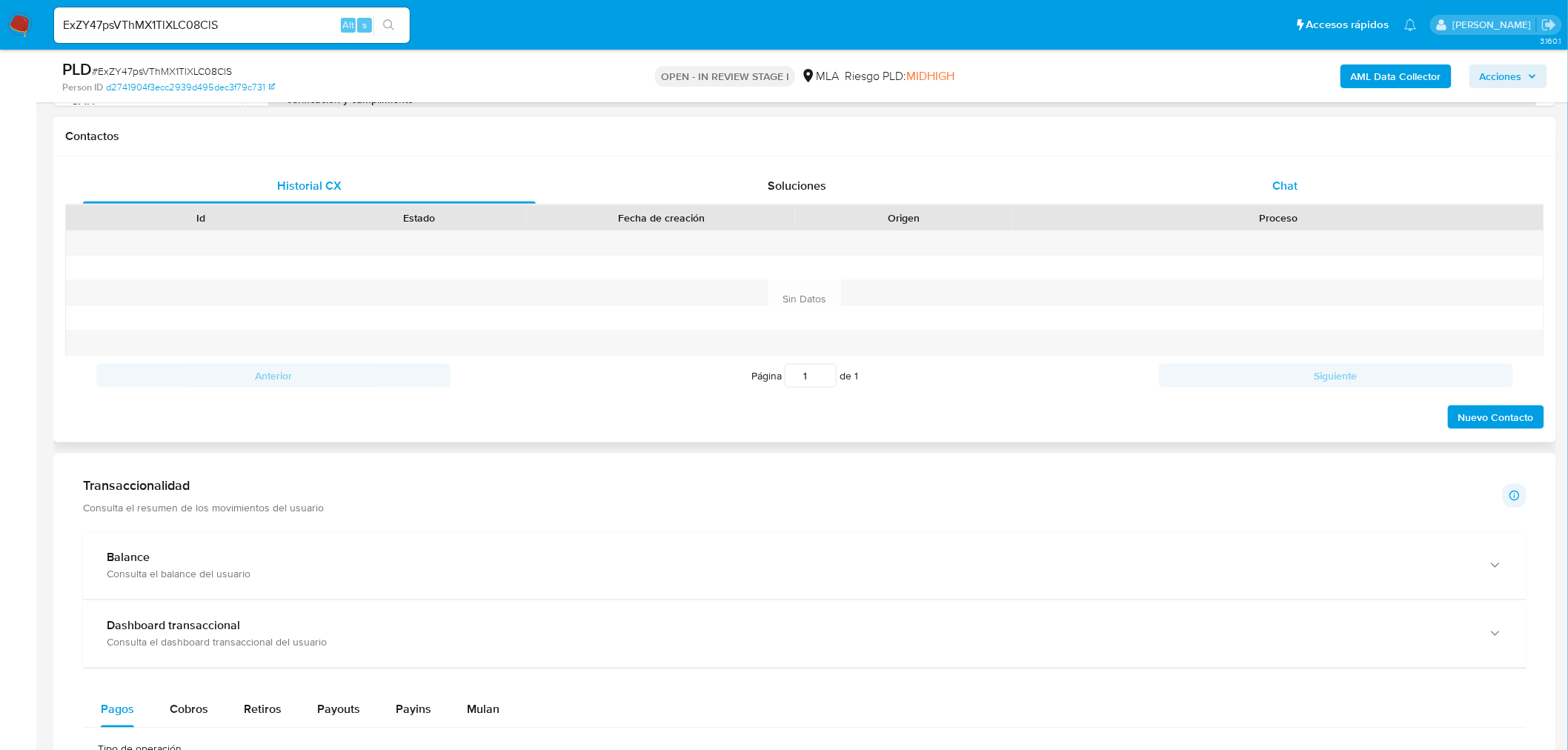
click at [1300, 181] on div "Chat" at bounding box center [1285, 186] width 453 height 36
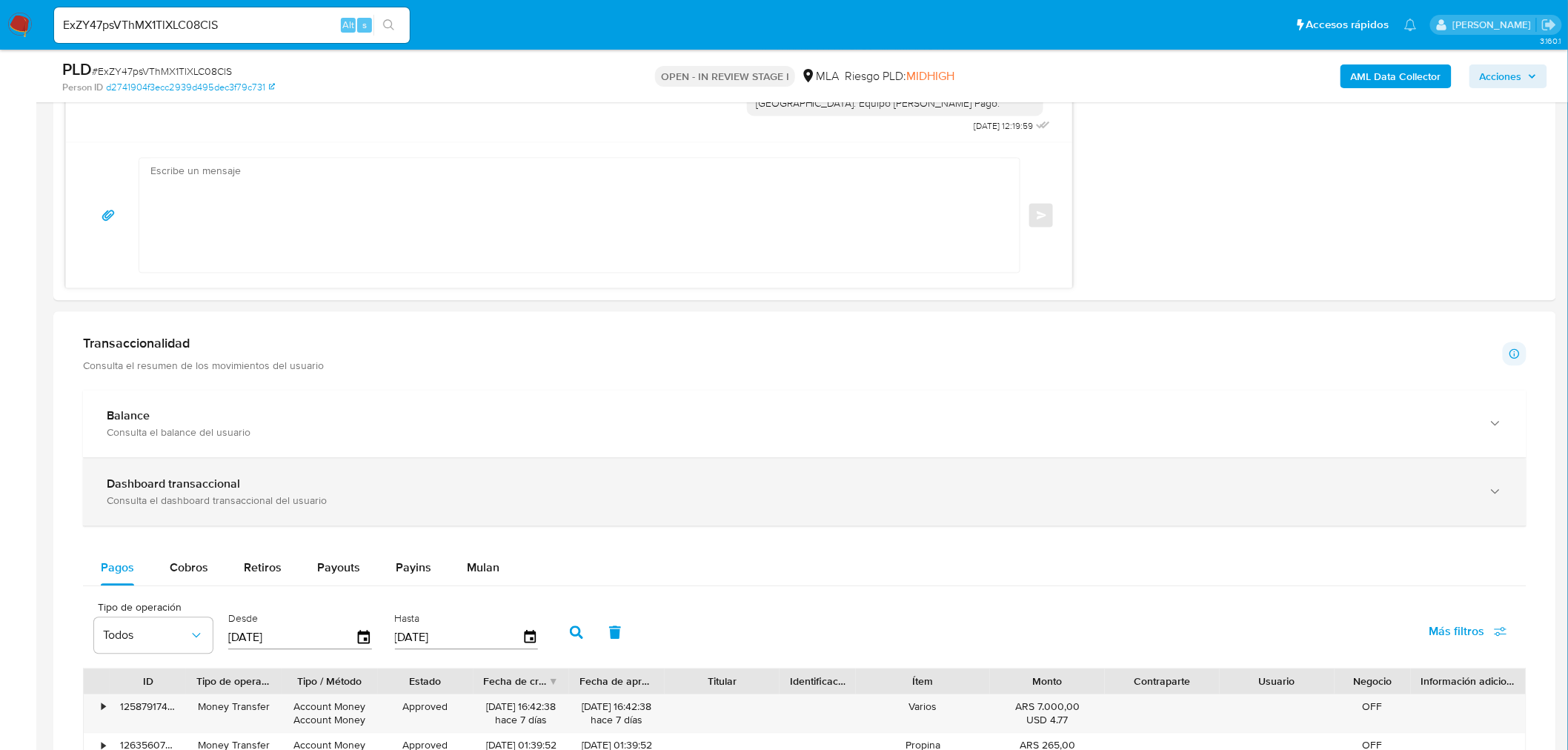
scroll to position [1235, 0]
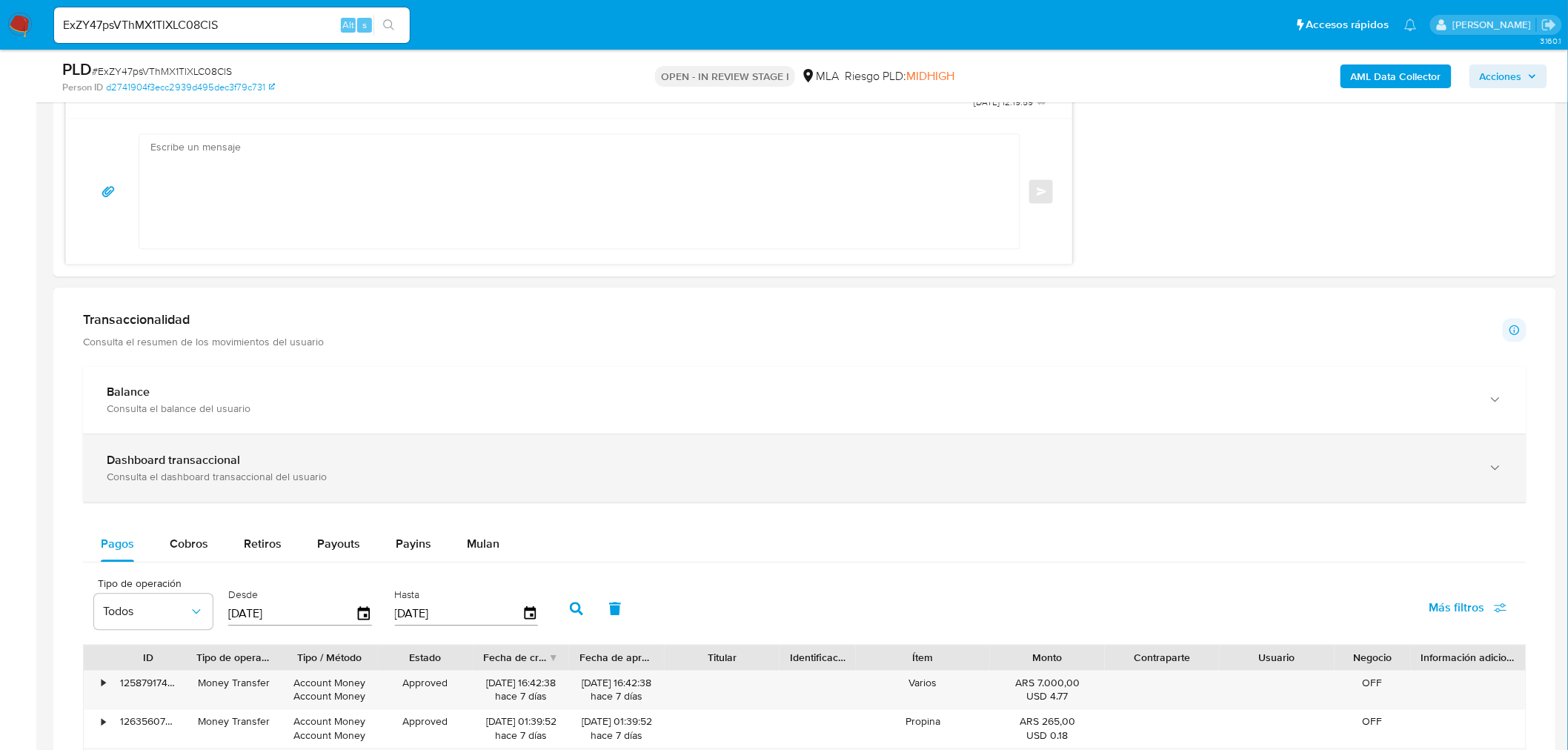
click at [173, 478] on div "Consulta el dashboard transaccional del usuario" at bounding box center [790, 476] width 1366 height 13
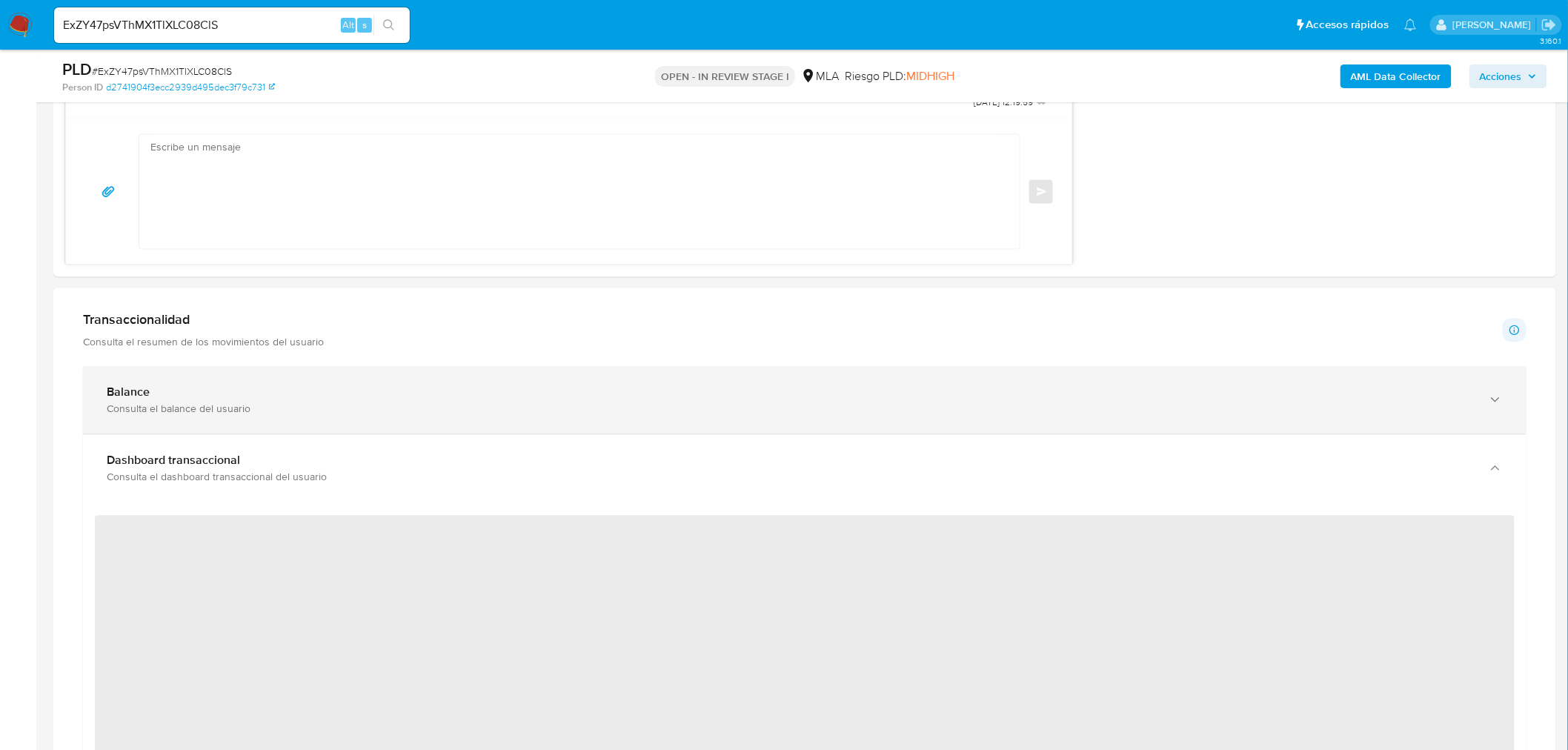
click at [183, 412] on div "Consulta el balance del usuario" at bounding box center [790, 408] width 1366 height 13
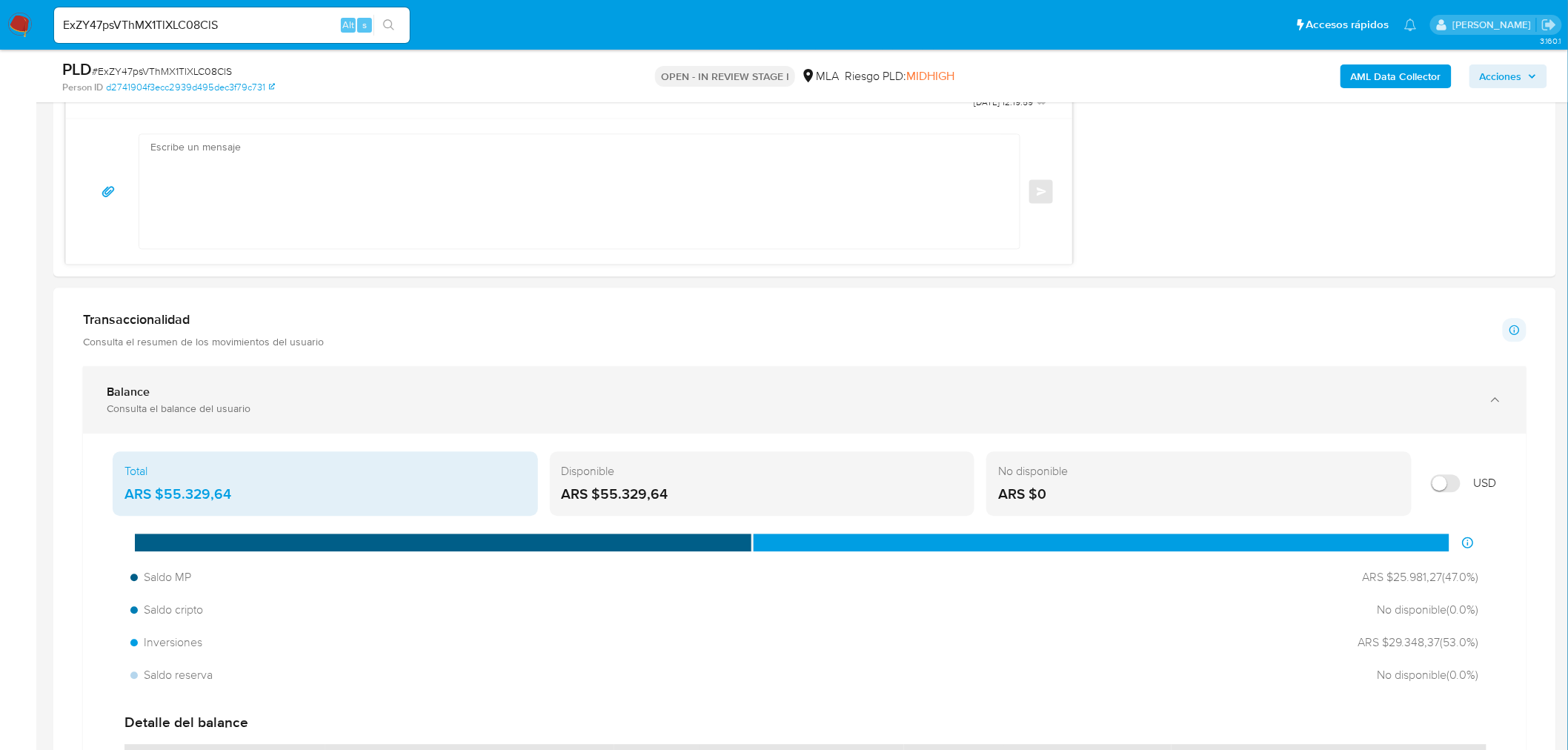
click at [240, 382] on div "Balance Consulta el balance del usuario" at bounding box center [804, 399] width 1443 height 67
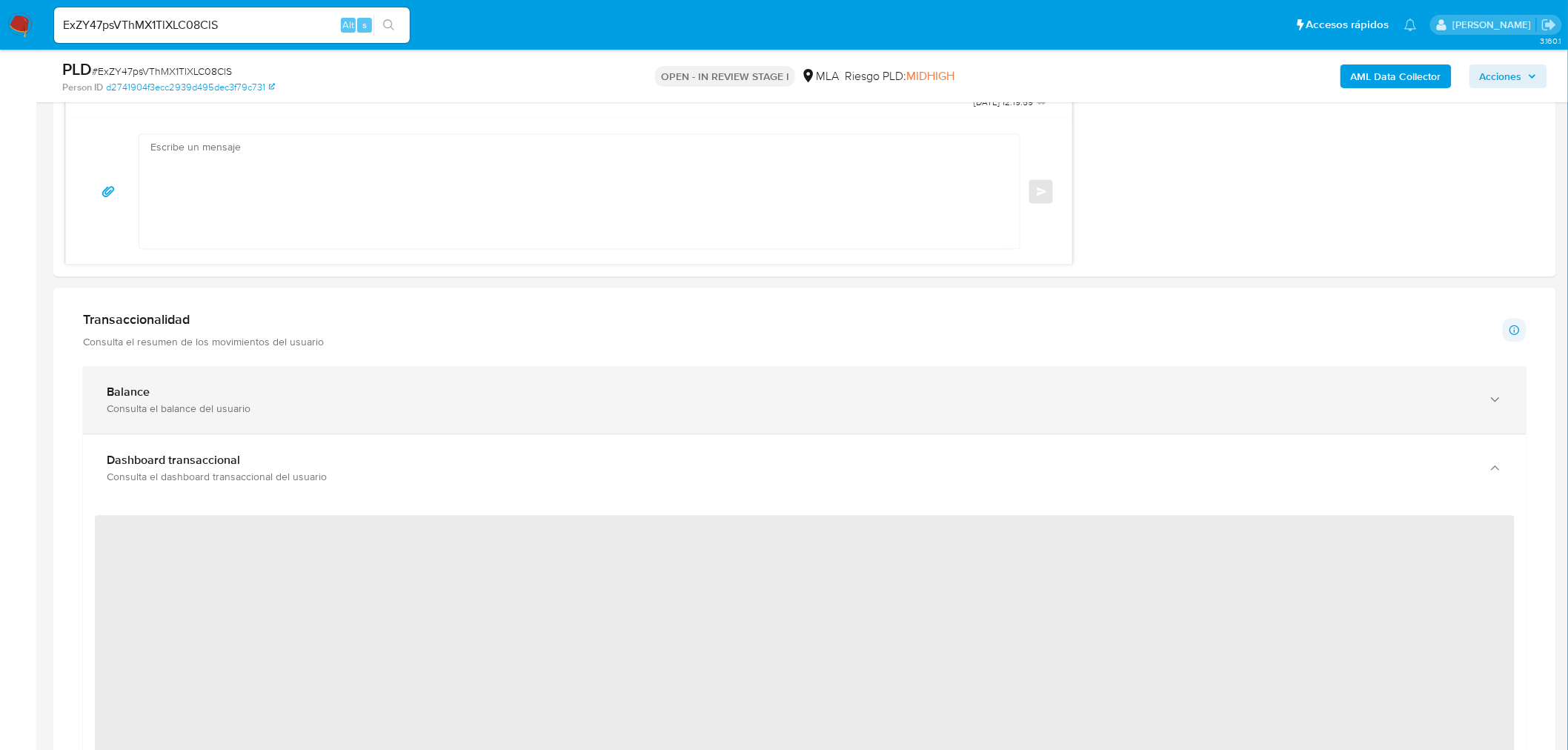
click at [179, 394] on div "Balance" at bounding box center [790, 392] width 1366 height 15
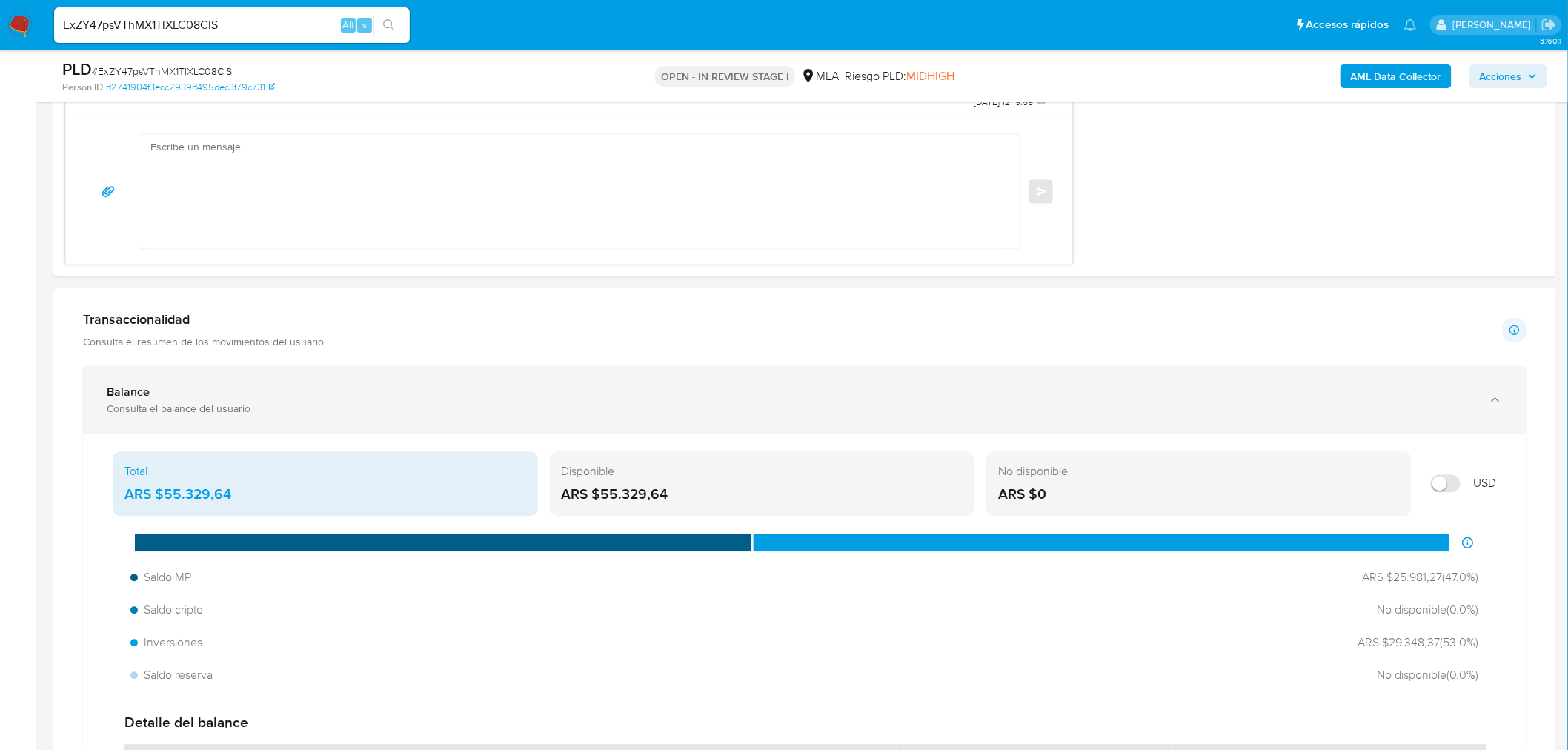
click at [175, 398] on div "Balance" at bounding box center [790, 392] width 1366 height 15
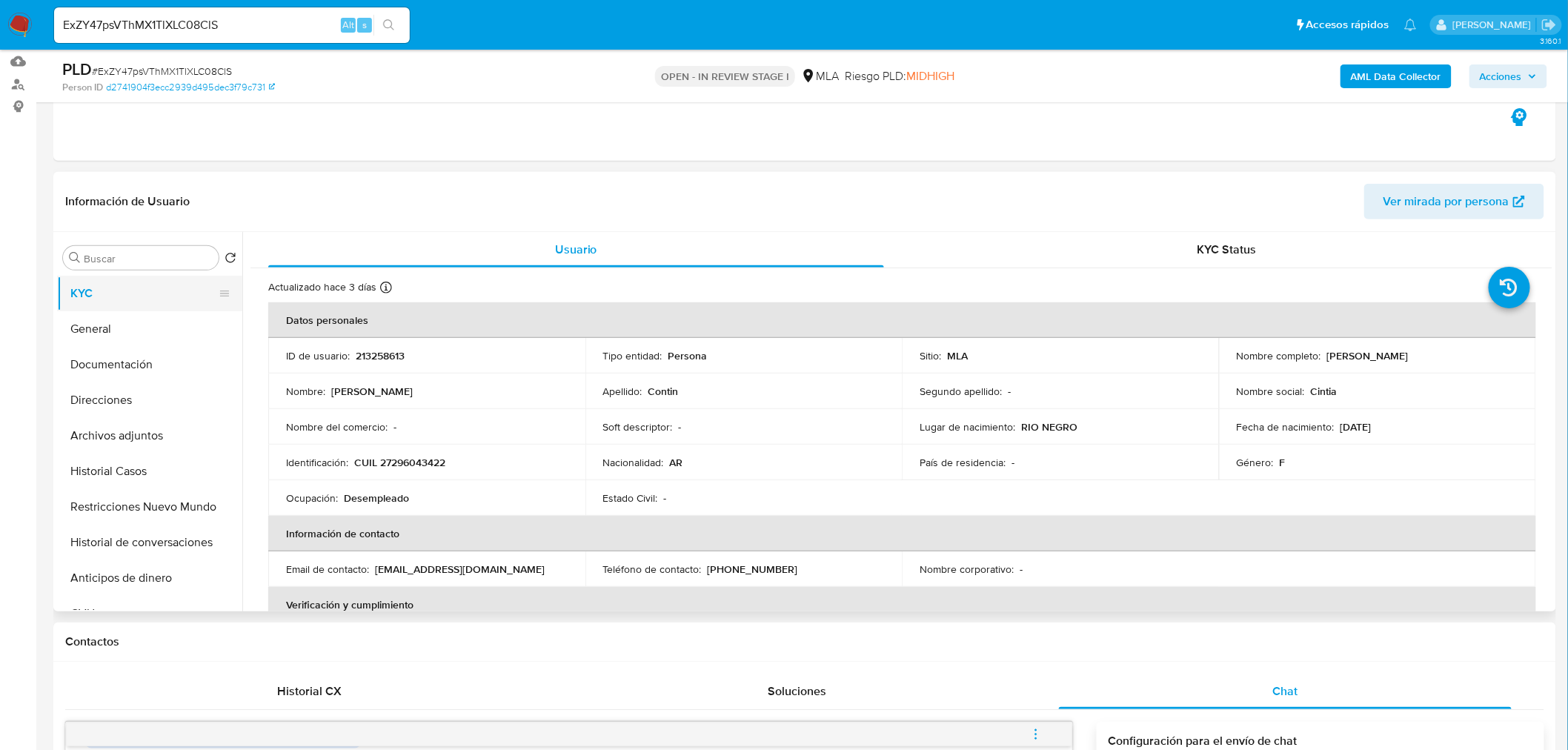
scroll to position [0, 0]
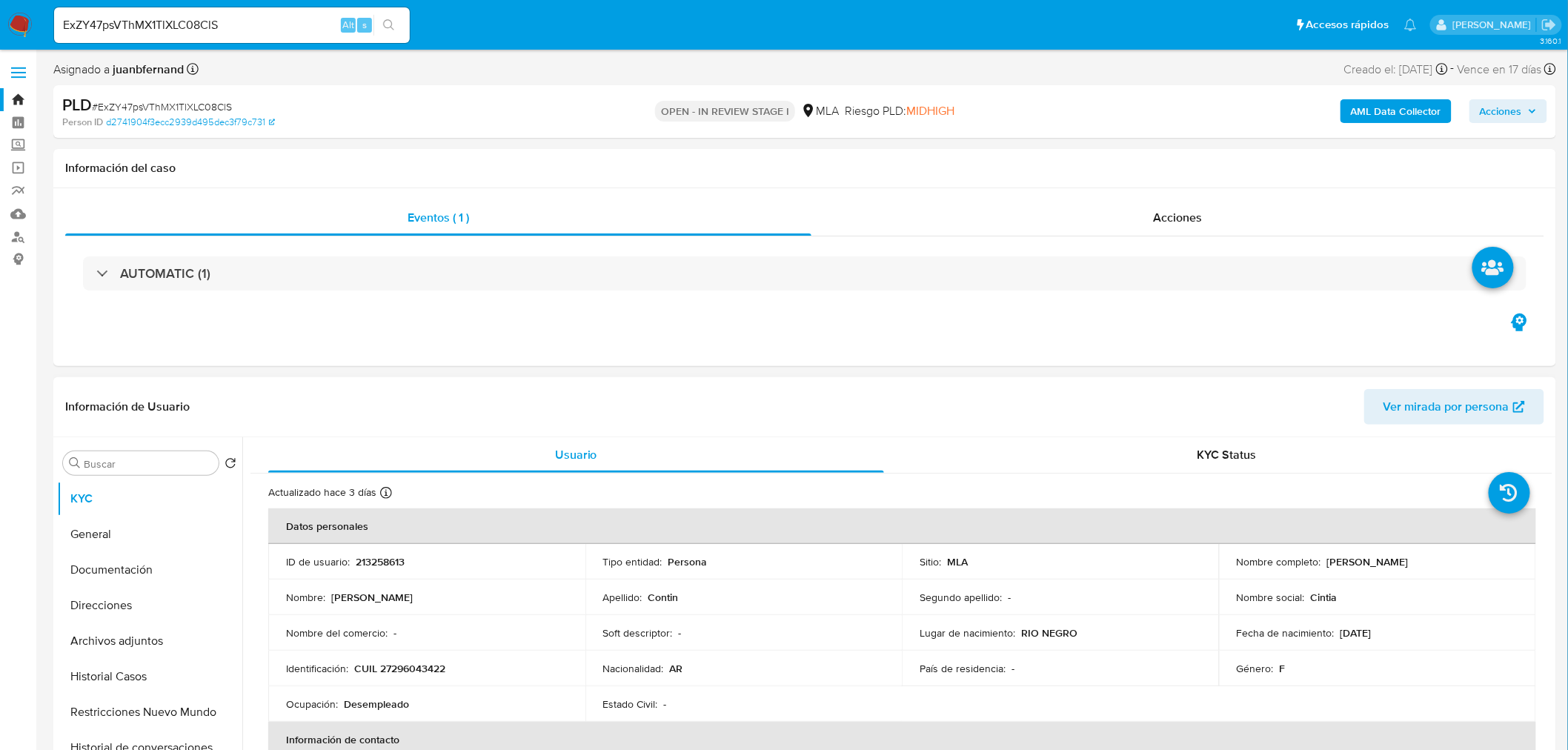
click at [423, 663] on p "CUIL 27296043422" at bounding box center [400, 669] width 91 height 13
copy p "27296043422"
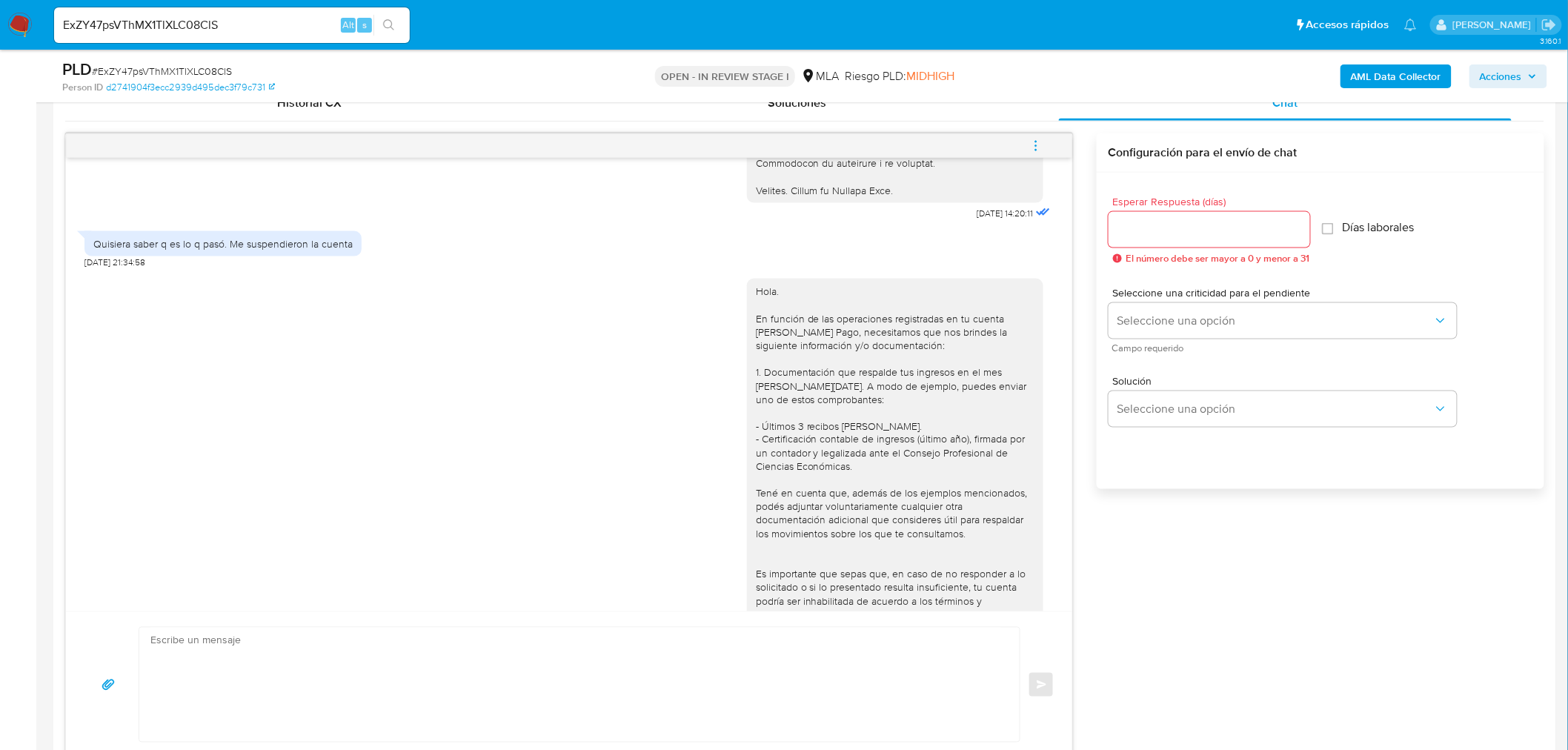
scroll to position [2098, 0]
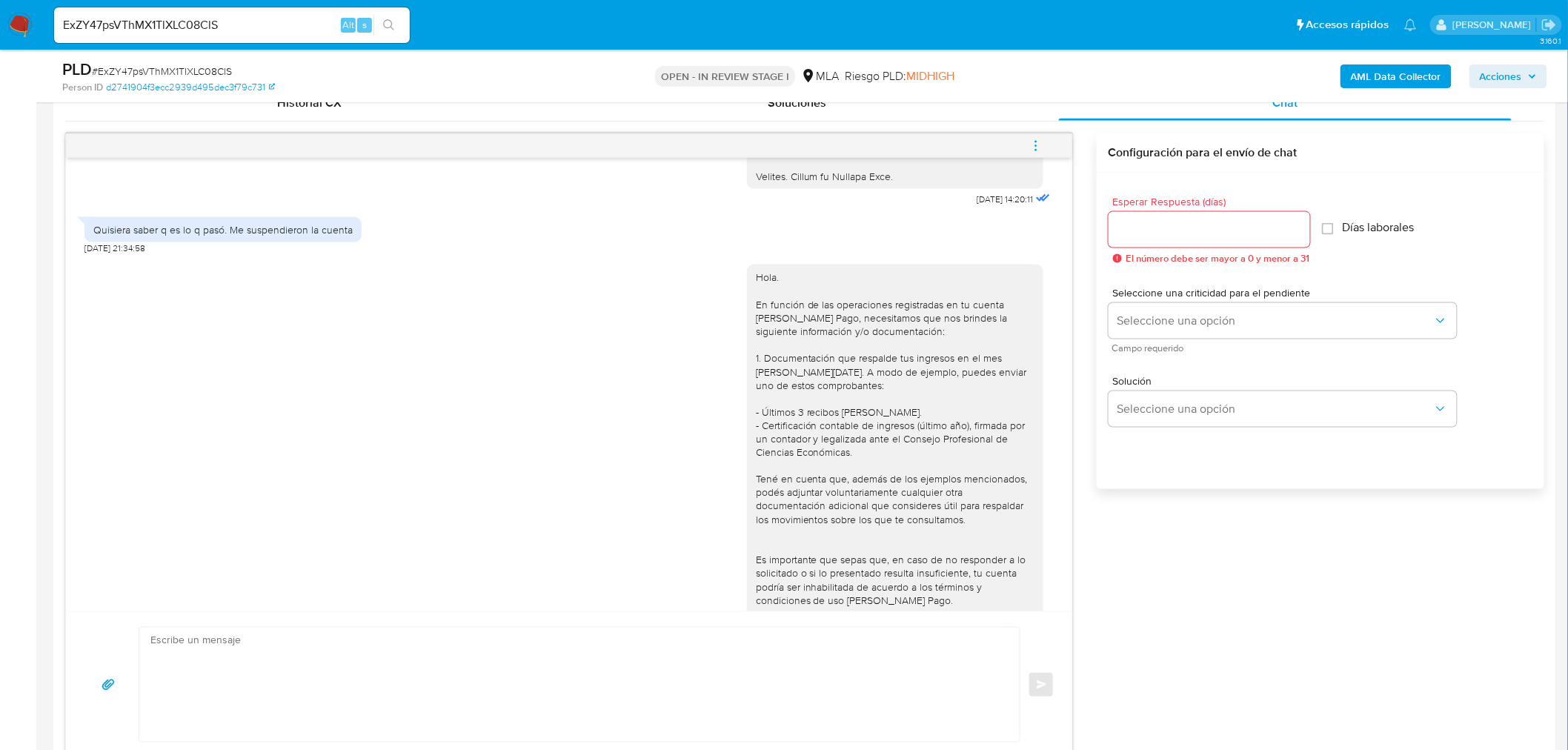
click at [323, 232] on div "Quisiera saber q es lo q pasó. Me suspendieron la cuenta" at bounding box center [223, 230] width 260 height 13
drag, startPoint x: 323, startPoint y: 232, endPoint x: 114, endPoint y: 235, distance: 209.0
click at [114, 235] on div "Quisiera saber q es lo q pasó. Me suspendieron la cuenta" at bounding box center [223, 230] width 260 height 13
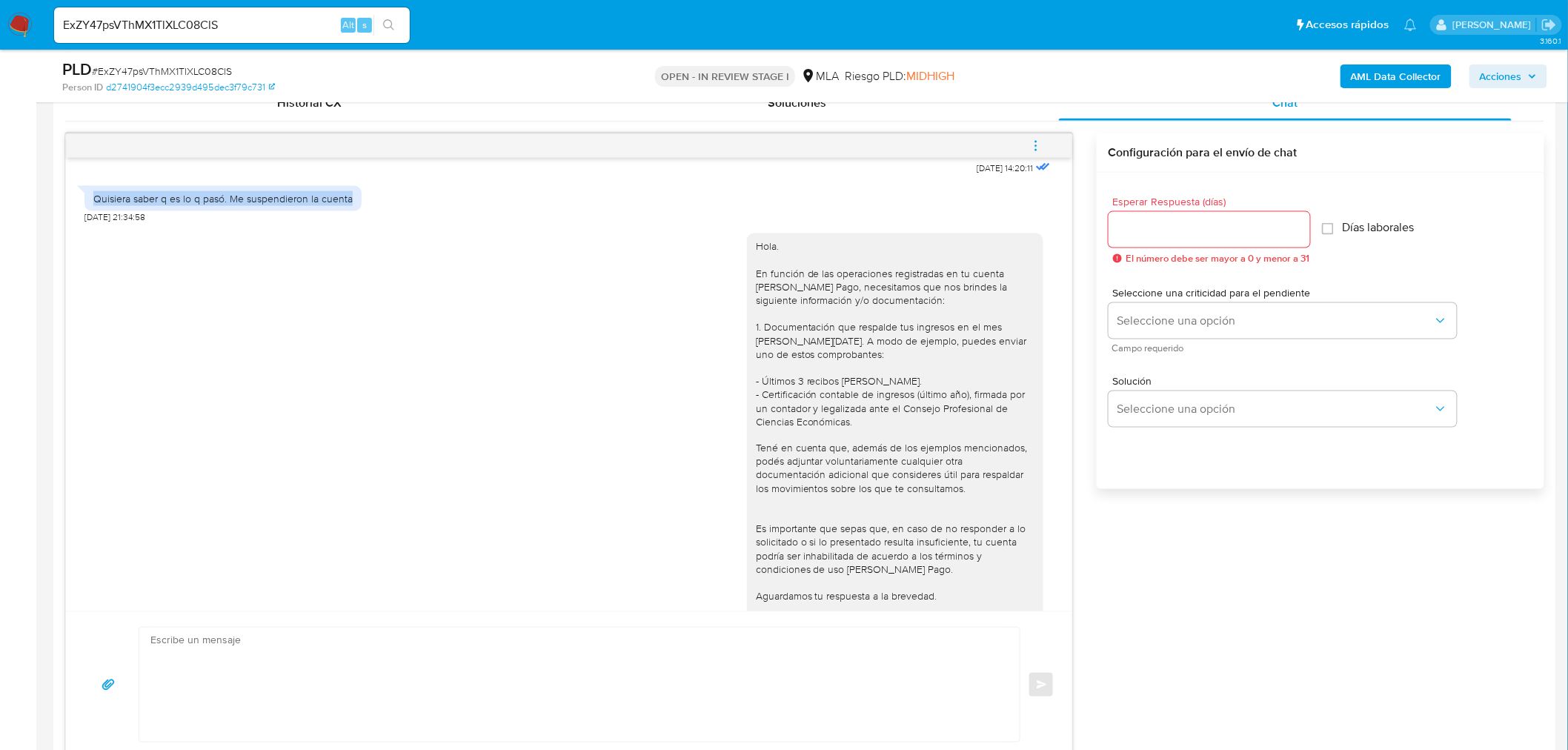
scroll to position [2180, 0]
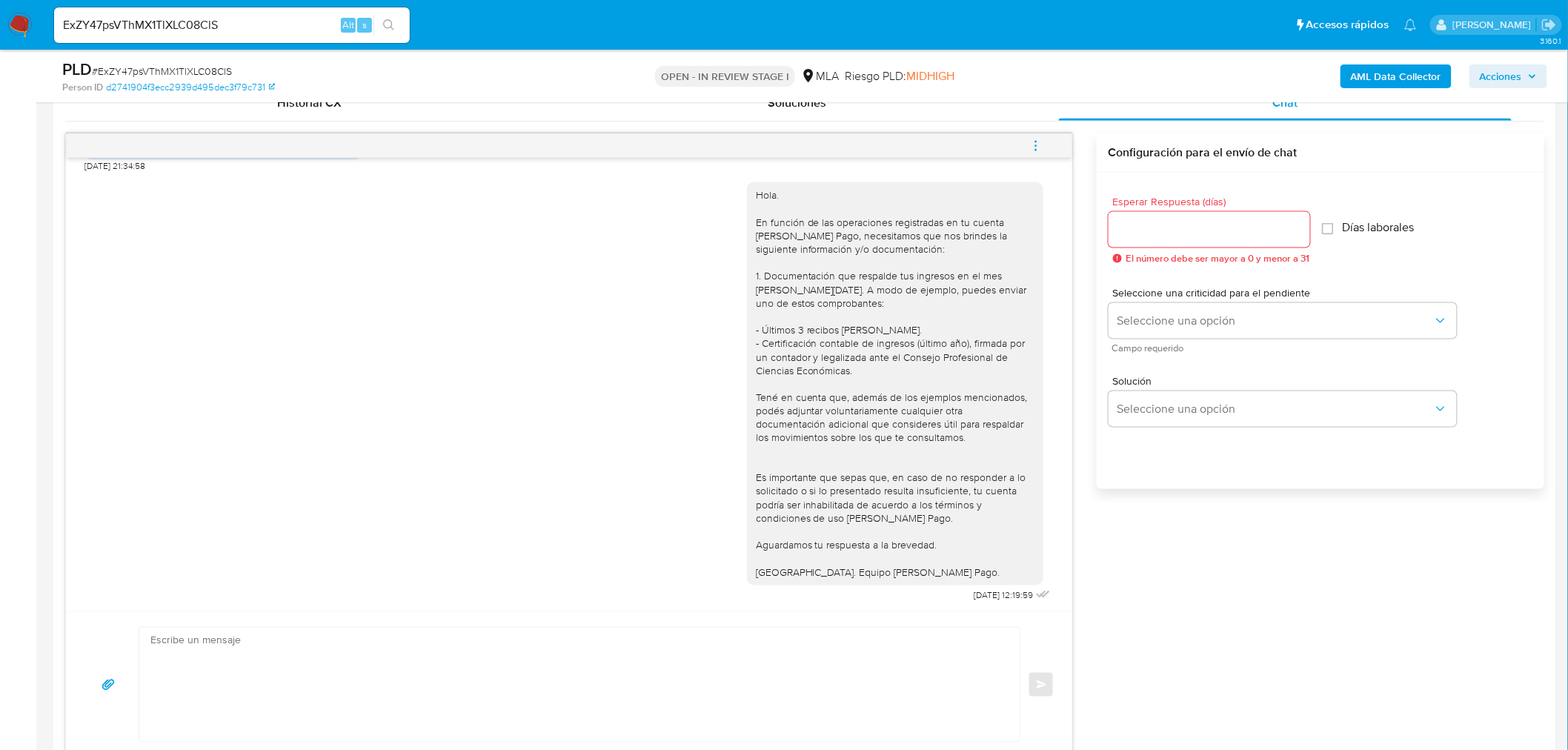
click at [780, 287] on div "Hola. En función de las operaciones registradas en tu cuenta de Mercado Pago, n…" at bounding box center [895, 383] width 278 height 390
drag, startPoint x: 780, startPoint y: 287, endPoint x: 754, endPoint y: 278, distance: 27.5
click at [756, 278] on div "Hola. En función de las operaciones registradas en tu cuenta de Mercado Pago, n…" at bounding box center [895, 383] width 278 height 390
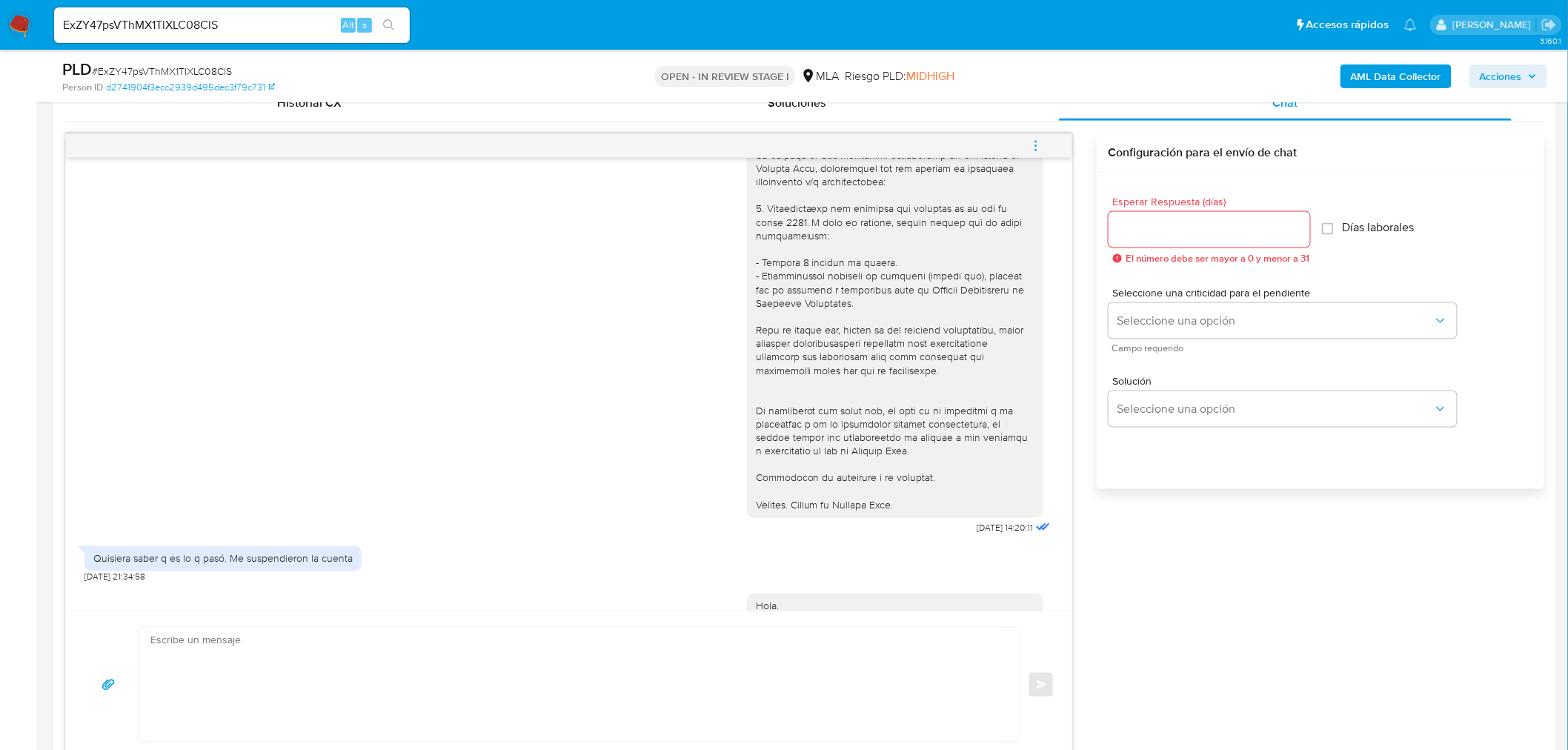
scroll to position [1768, 0]
click at [294, 23] on input "ExZY47psVThMX1TlXLC08ClS" at bounding box center [232, 25] width 355 height 19
paste input "Ta8HsgPQ0JyNSfAffBpEpwPg"
type input "Ta8HsgPQ0JyNSfAffBpEpwPg"
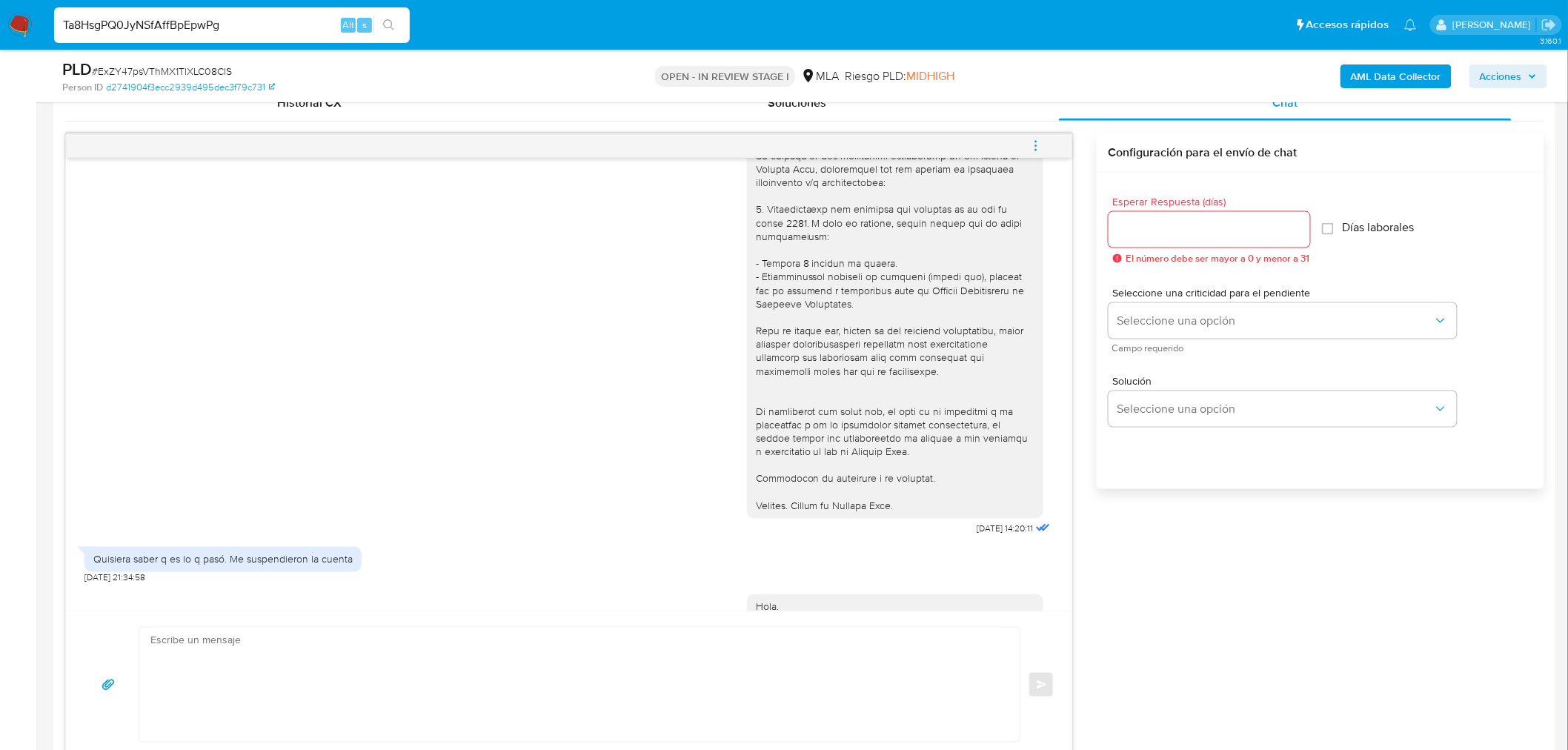
click at [389, 28] on icon "search-icon" at bounding box center [389, 25] width 12 height 12
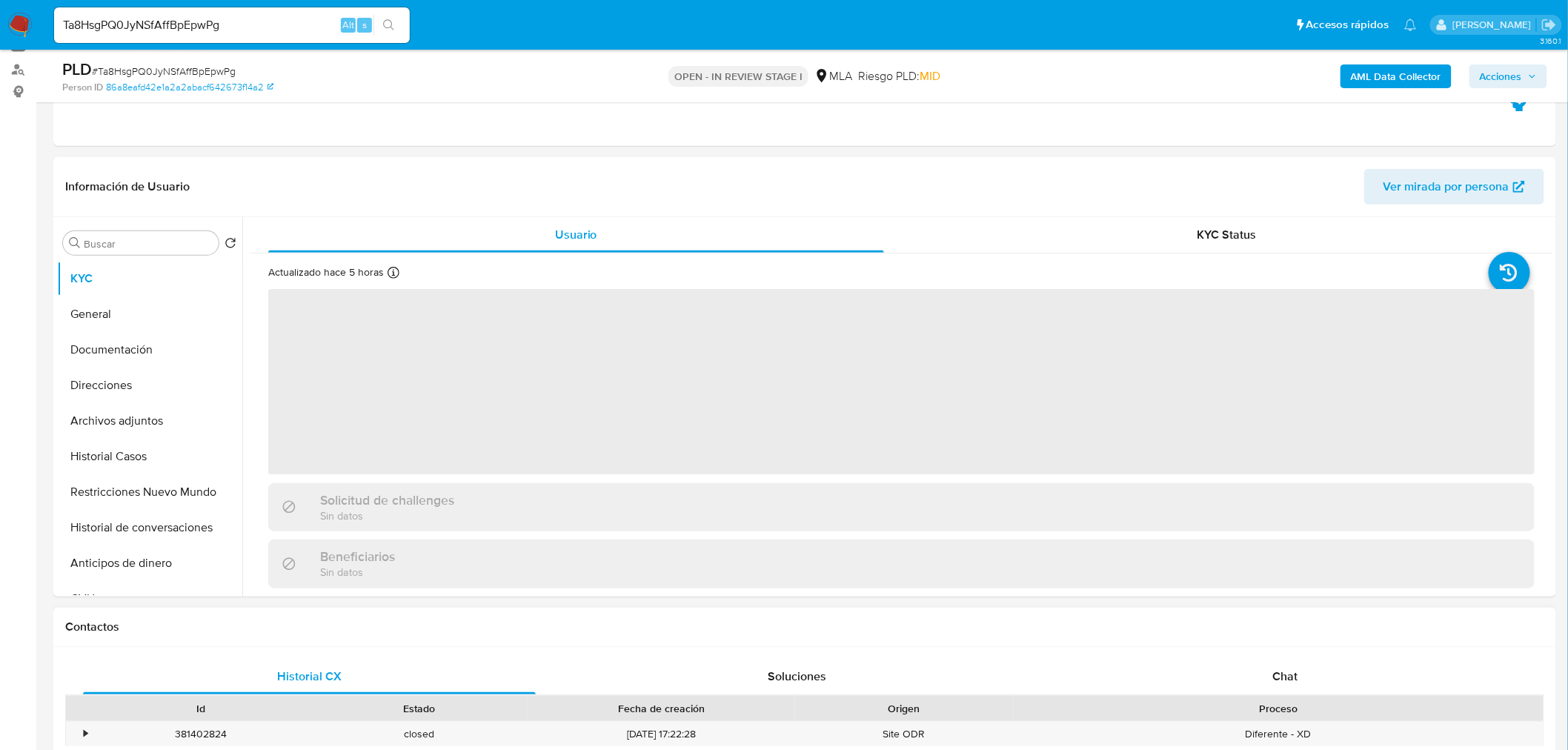
select select "10"
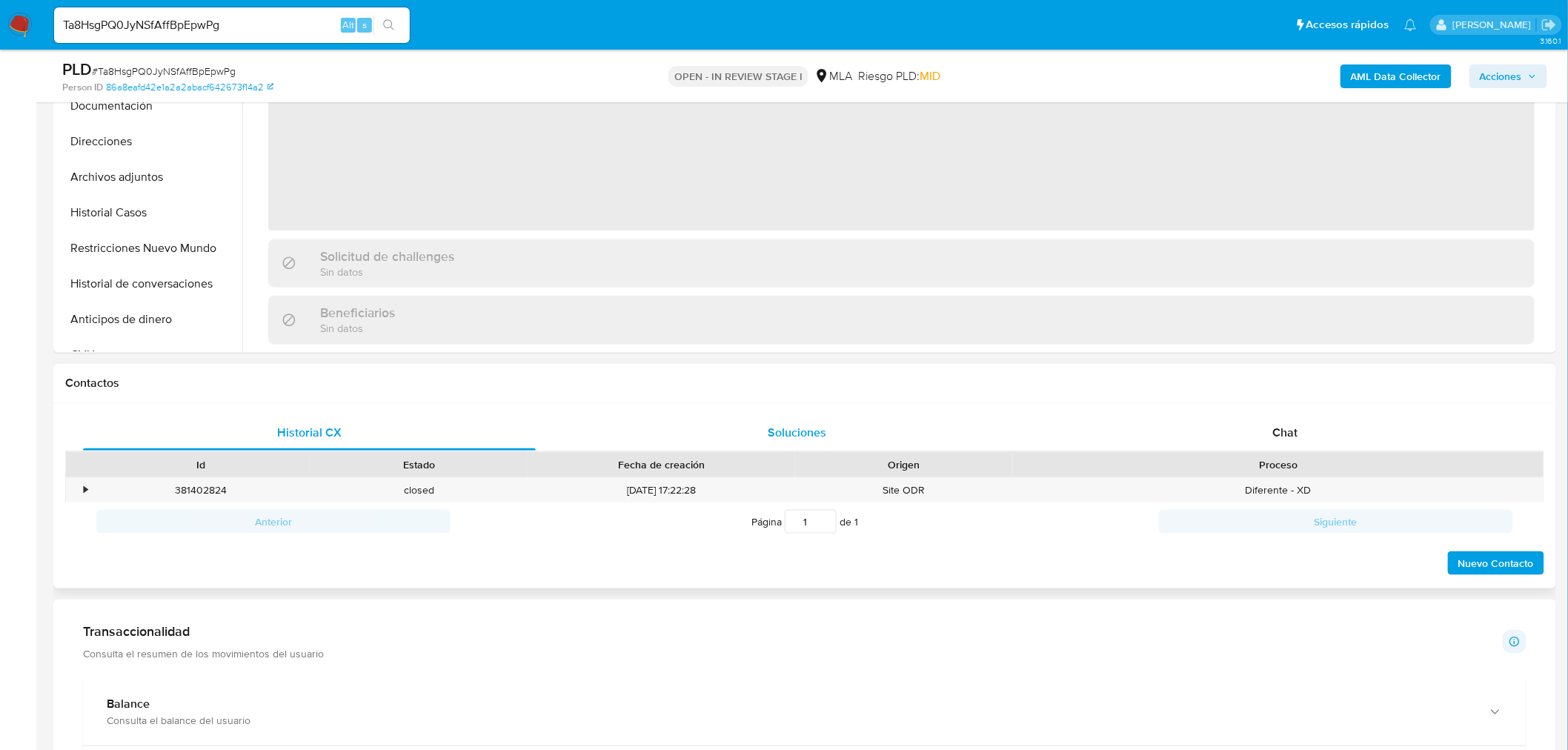
click at [1246, 431] on div "Chat" at bounding box center [1285, 433] width 453 height 36
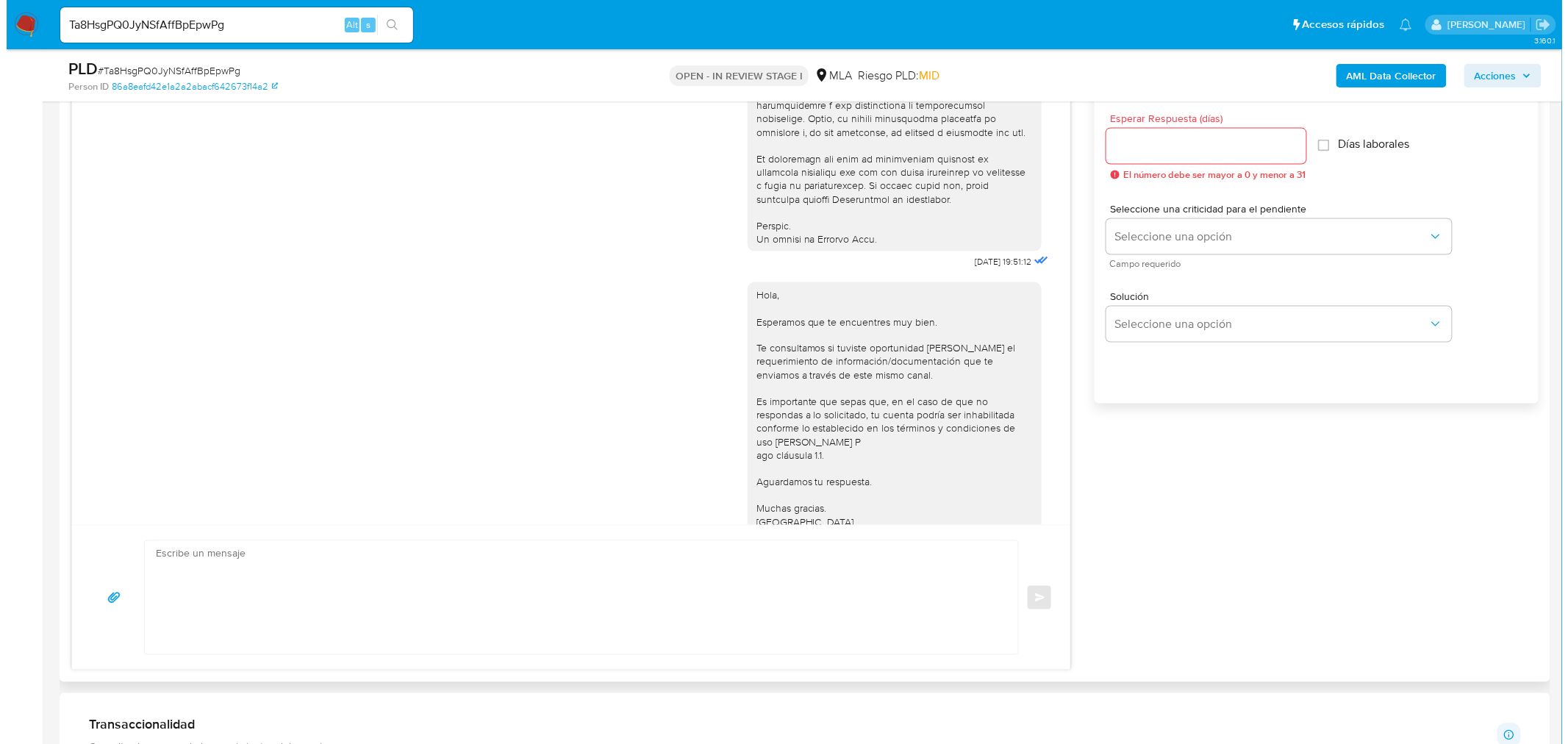
scroll to position [735, 0]
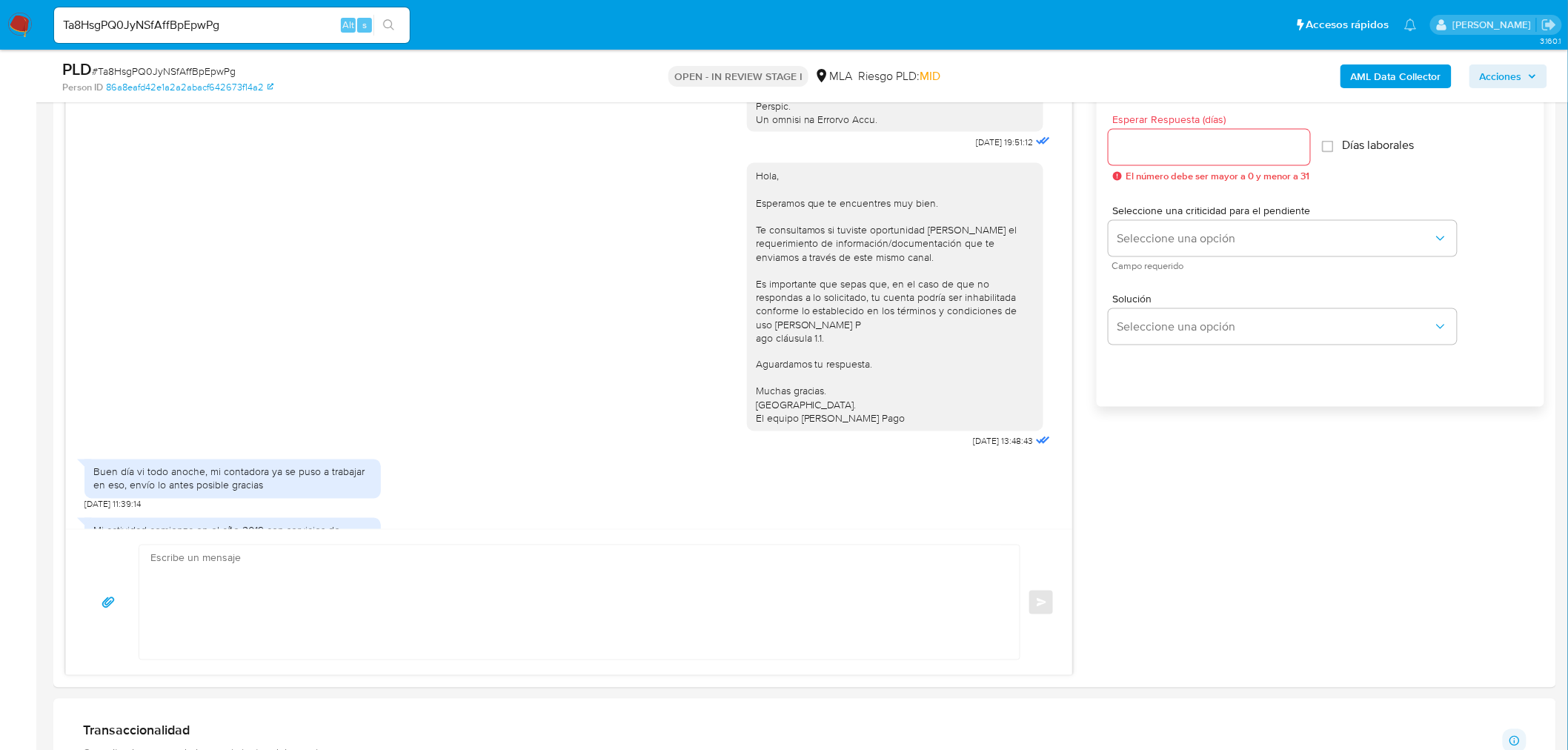
click at [1402, 71] on b "AML Data Collector" at bounding box center [1395, 75] width 90 height 24
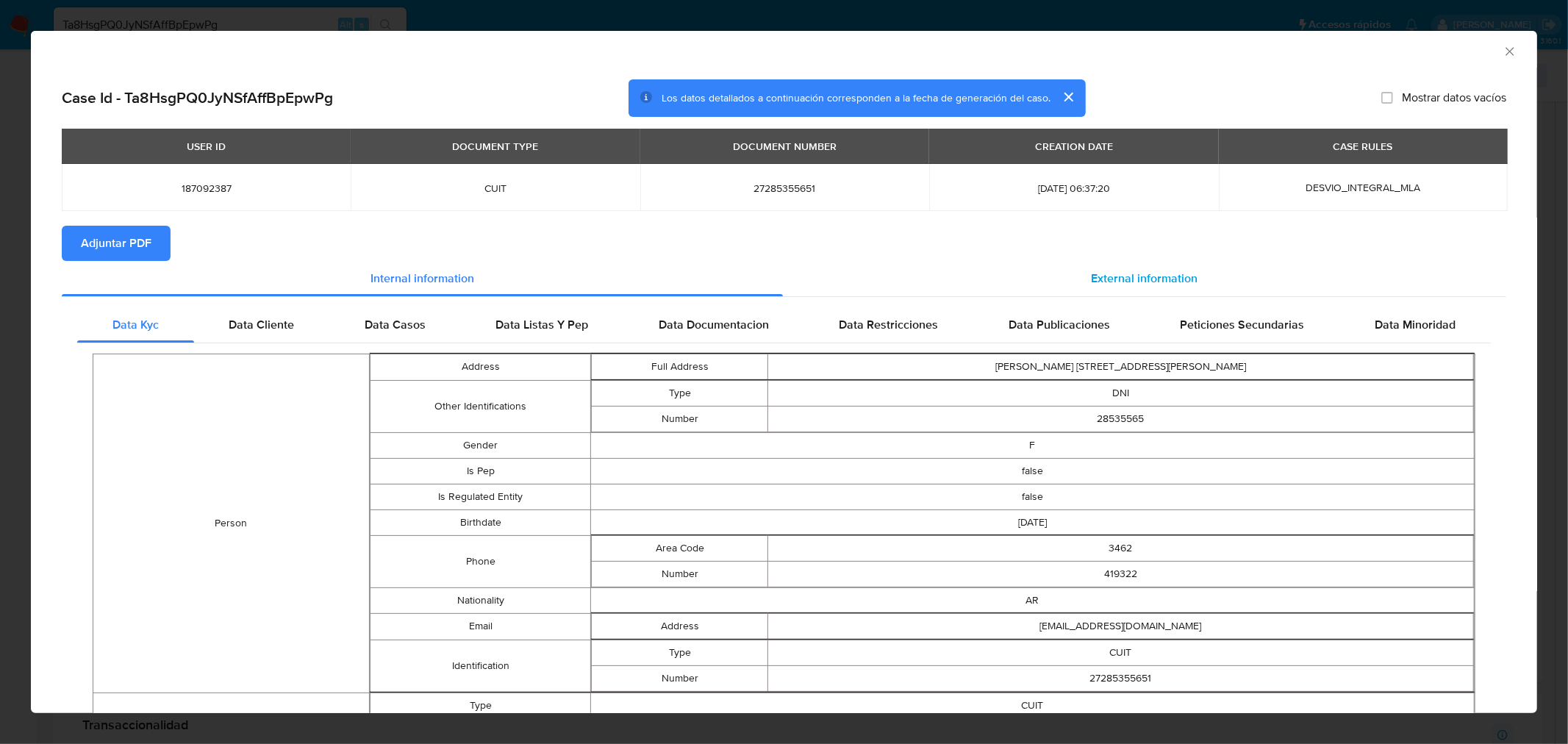
click at [1162, 284] on span "External information" at bounding box center [1144, 278] width 106 height 17
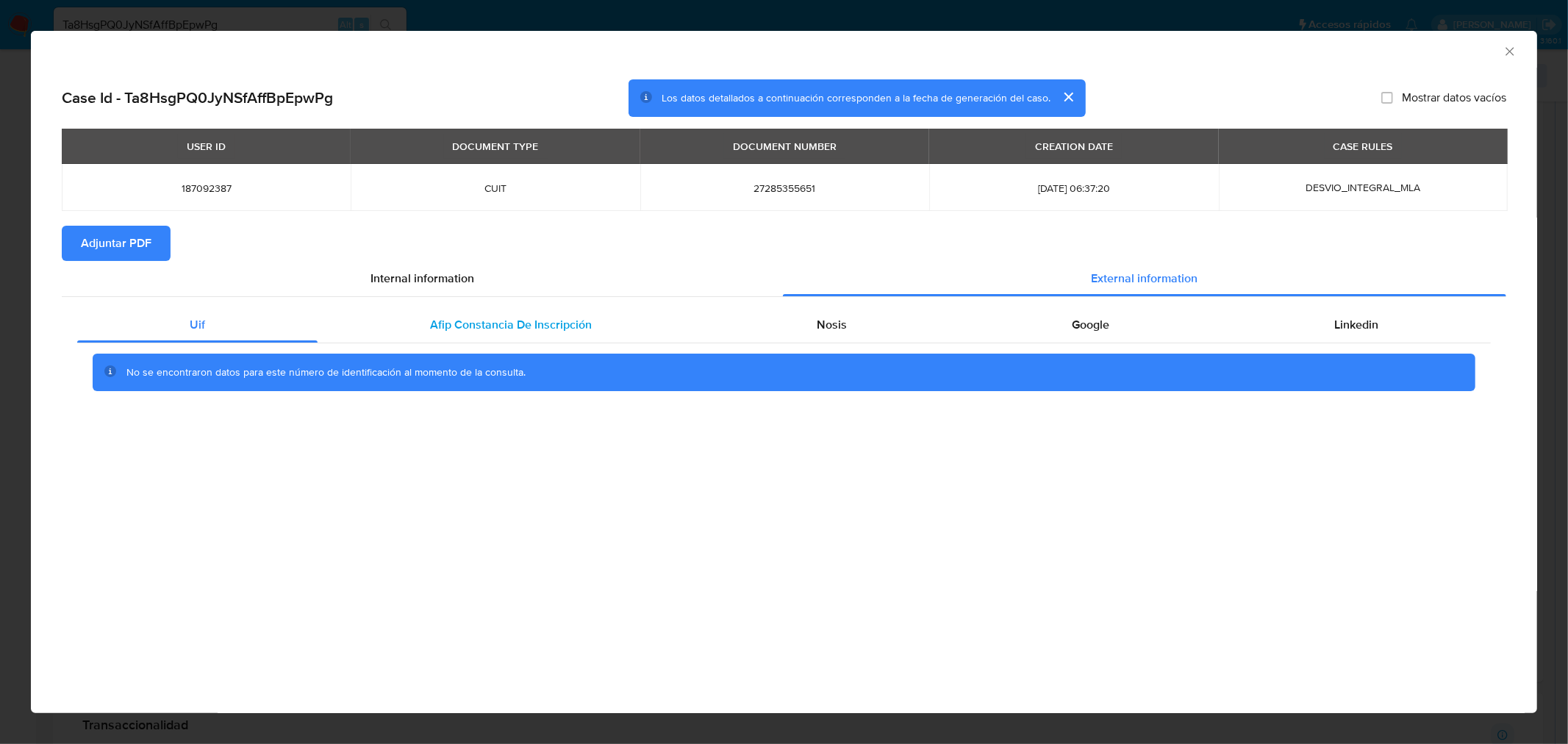
click at [567, 324] on span "Afip Constancia De Inscripción" at bounding box center [510, 324] width 162 height 17
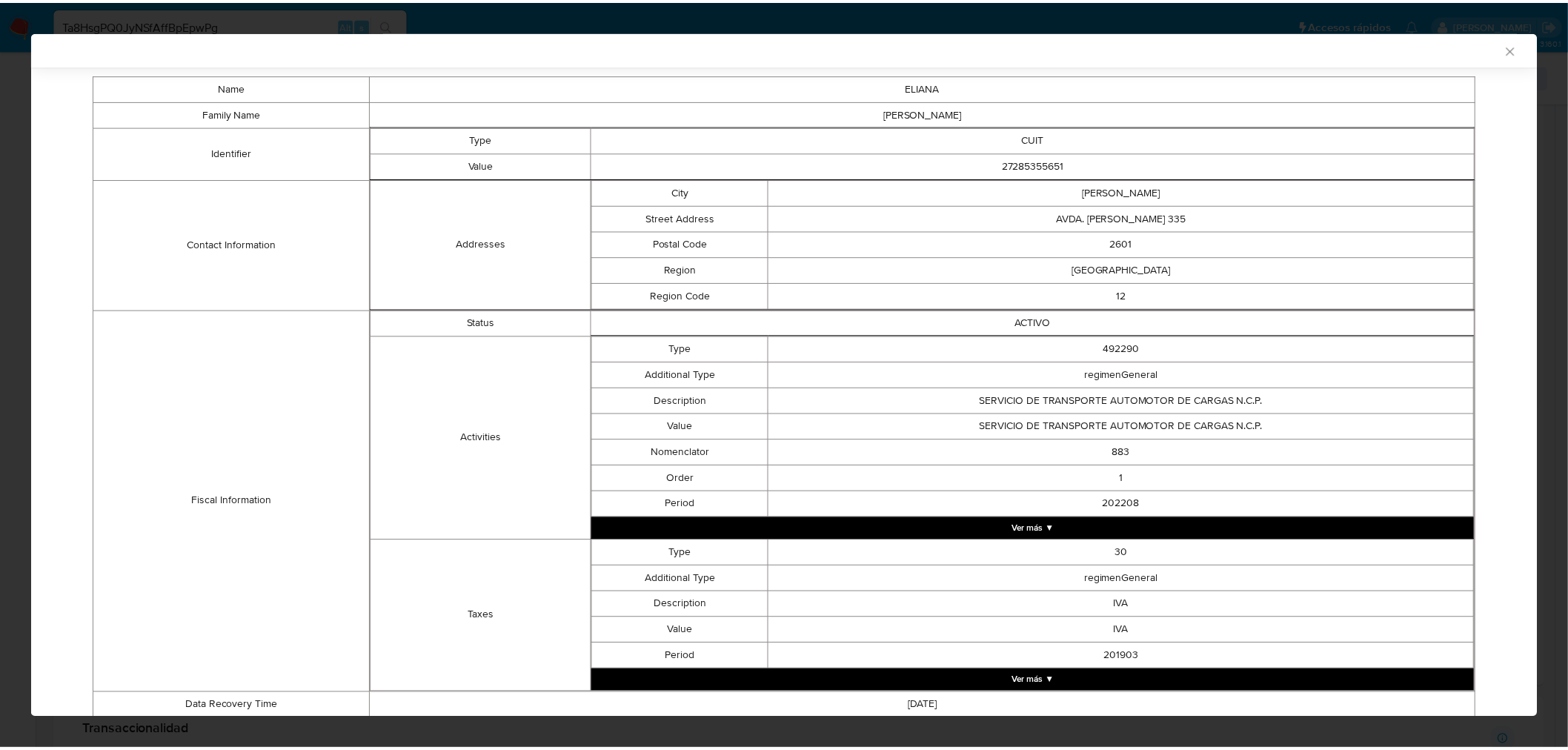
scroll to position [251, 0]
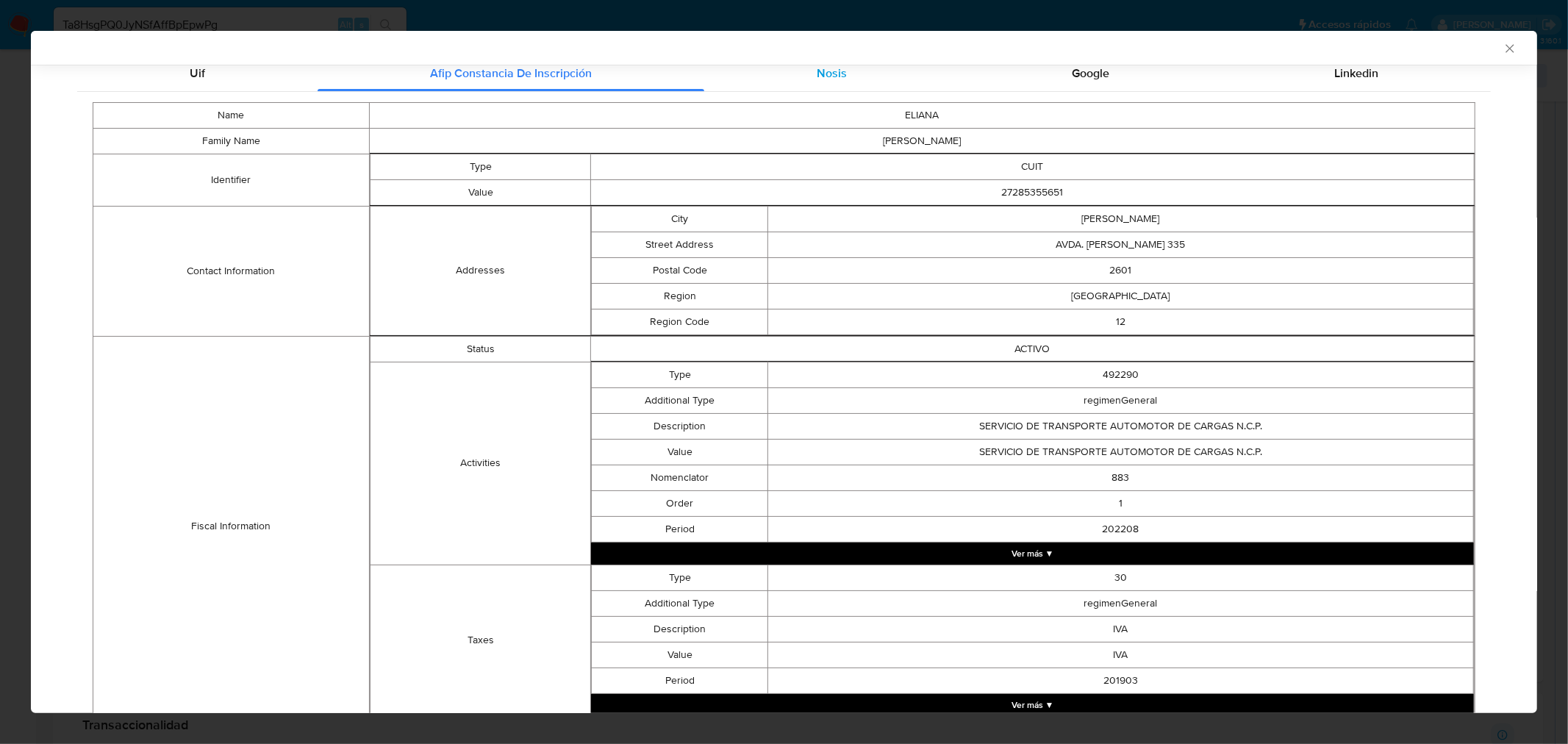
click at [828, 70] on span "Nosis" at bounding box center [831, 72] width 30 height 17
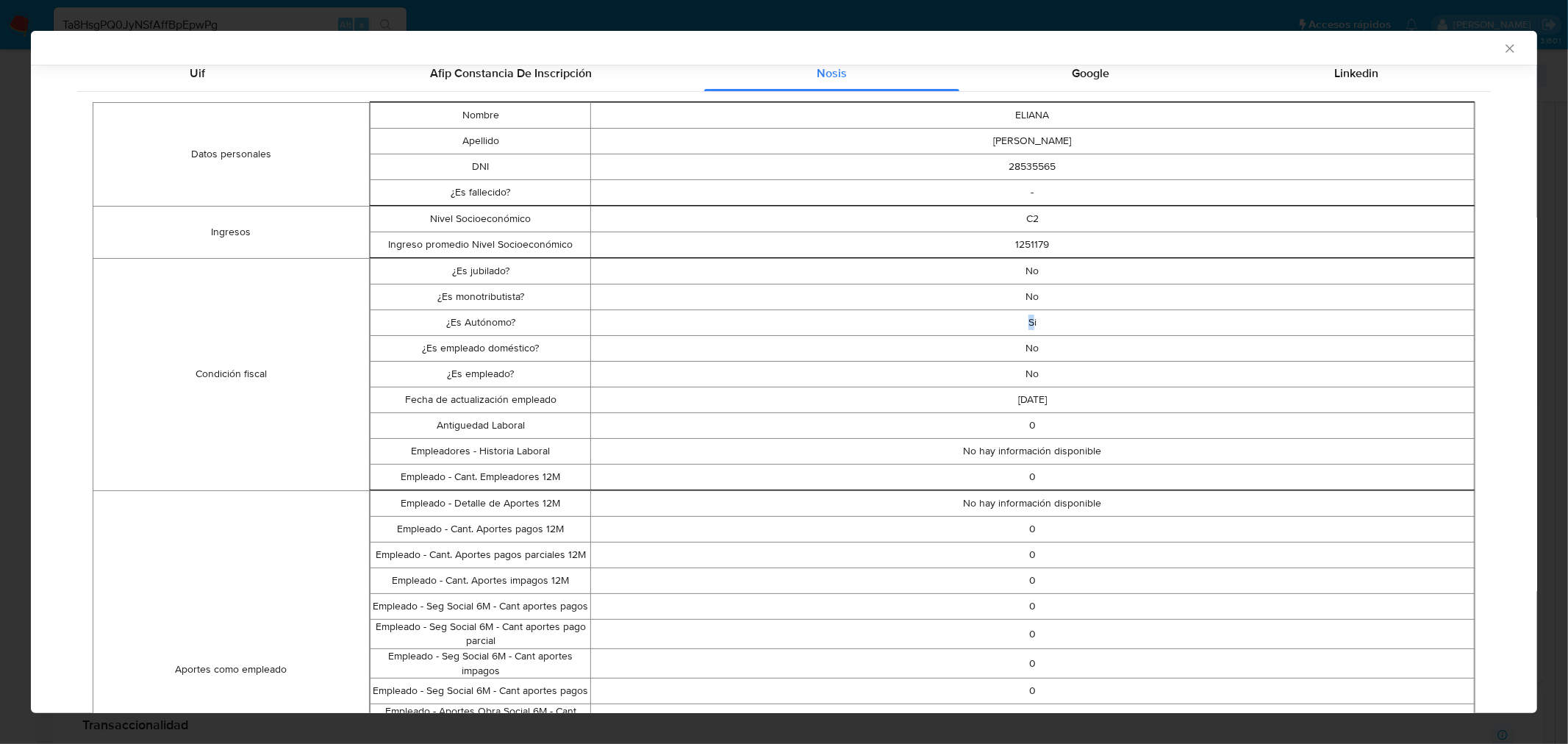
drag, startPoint x: 1025, startPoint y: 311, endPoint x: 725, endPoint y: 313, distance: 300.0
click at [725, 313] on td "Si" at bounding box center [1033, 322] width 884 height 26
click at [1503, 43] on icon "Cerrar ventana" at bounding box center [1510, 48] width 14 height 14
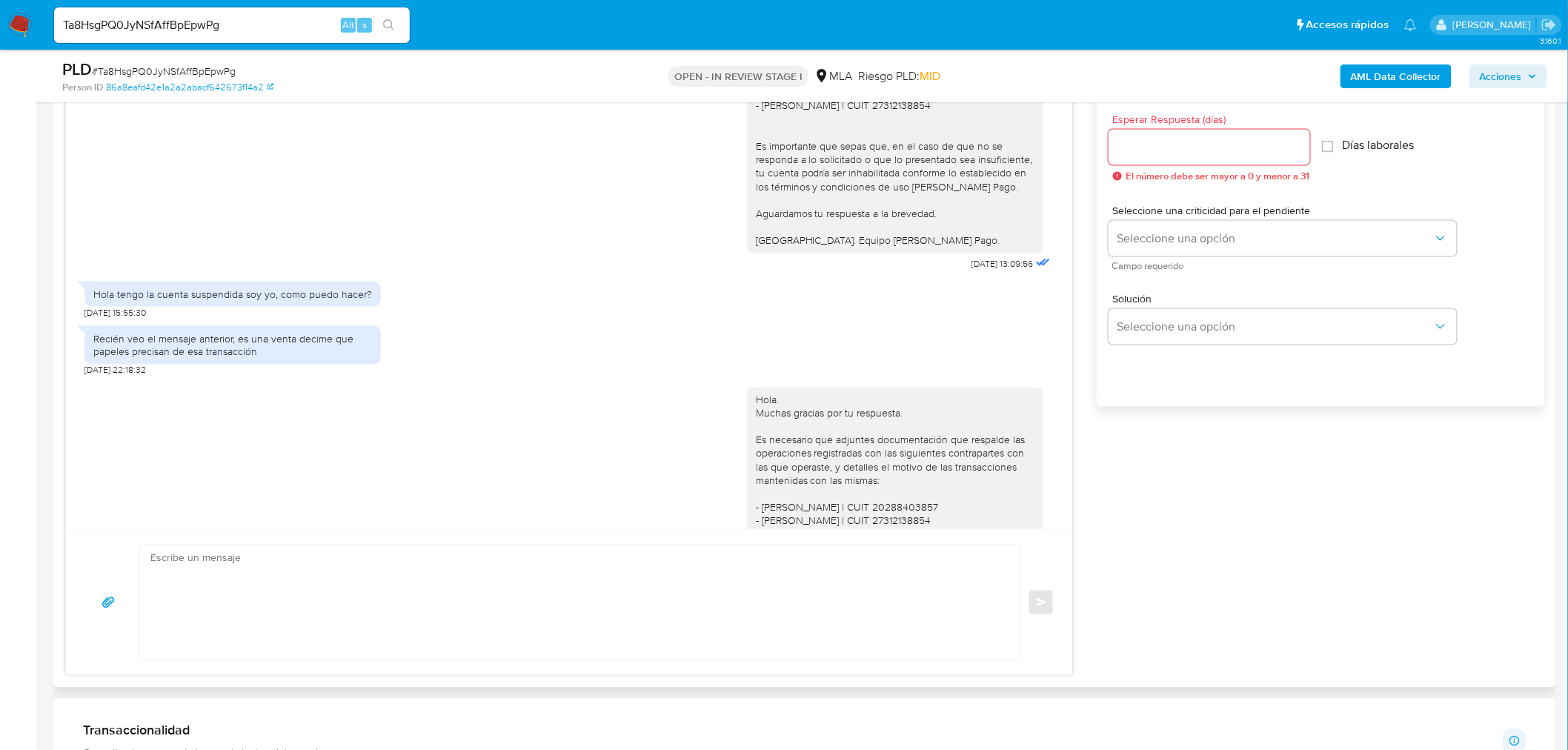
scroll to position [1565, 0]
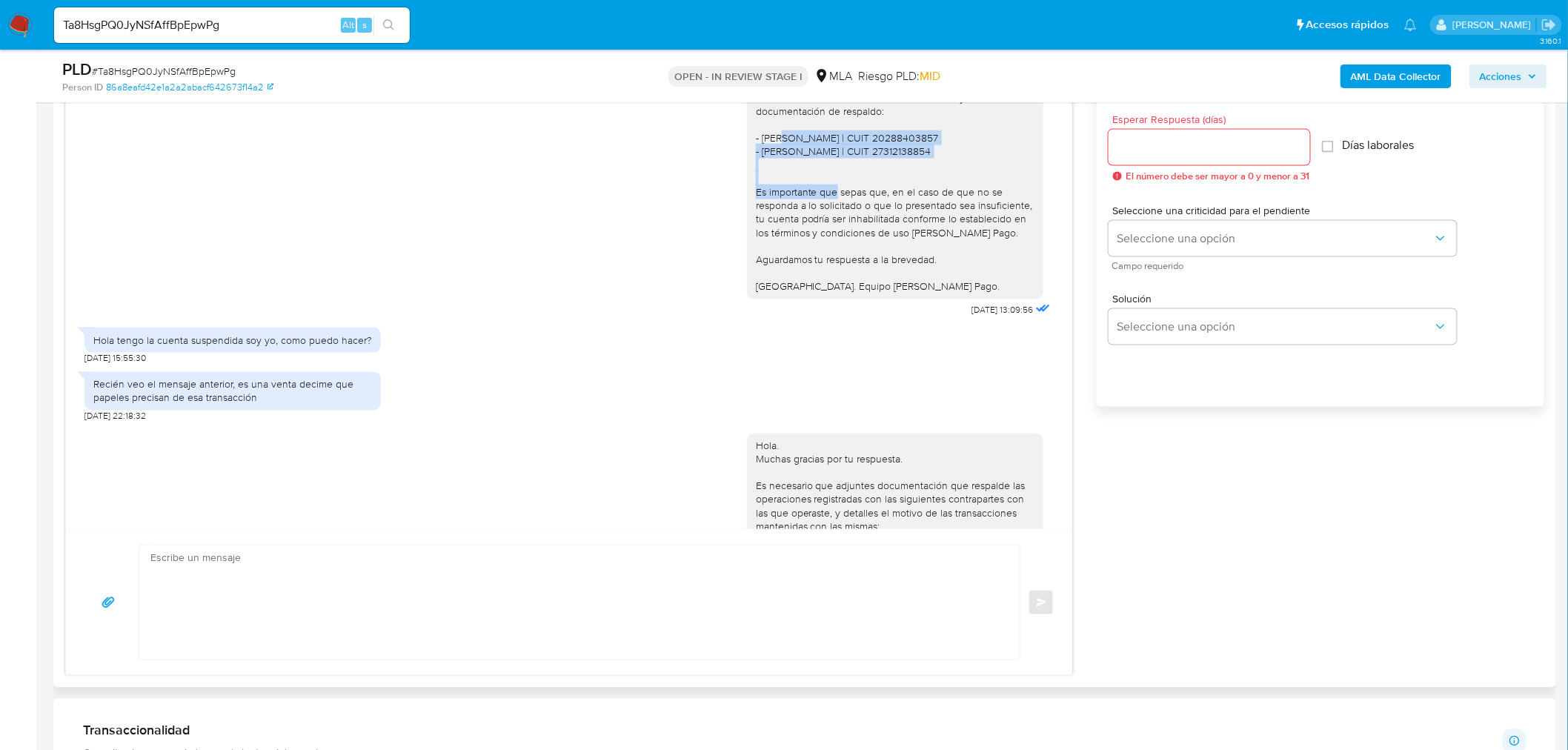
drag, startPoint x: 771, startPoint y: 180, endPoint x: 950, endPoint y: 183, distance: 179.0
click at [950, 183] on div "Hola. Muchas gracias por tu respuesta. Confirmamos la recepción de la documenta…" at bounding box center [895, 152] width 278 height 283
click at [178, 407] on div "Recién veo el mensaje anterior, es una venta decime que papeles precisan de esa…" at bounding box center [232, 394] width 296 height 58
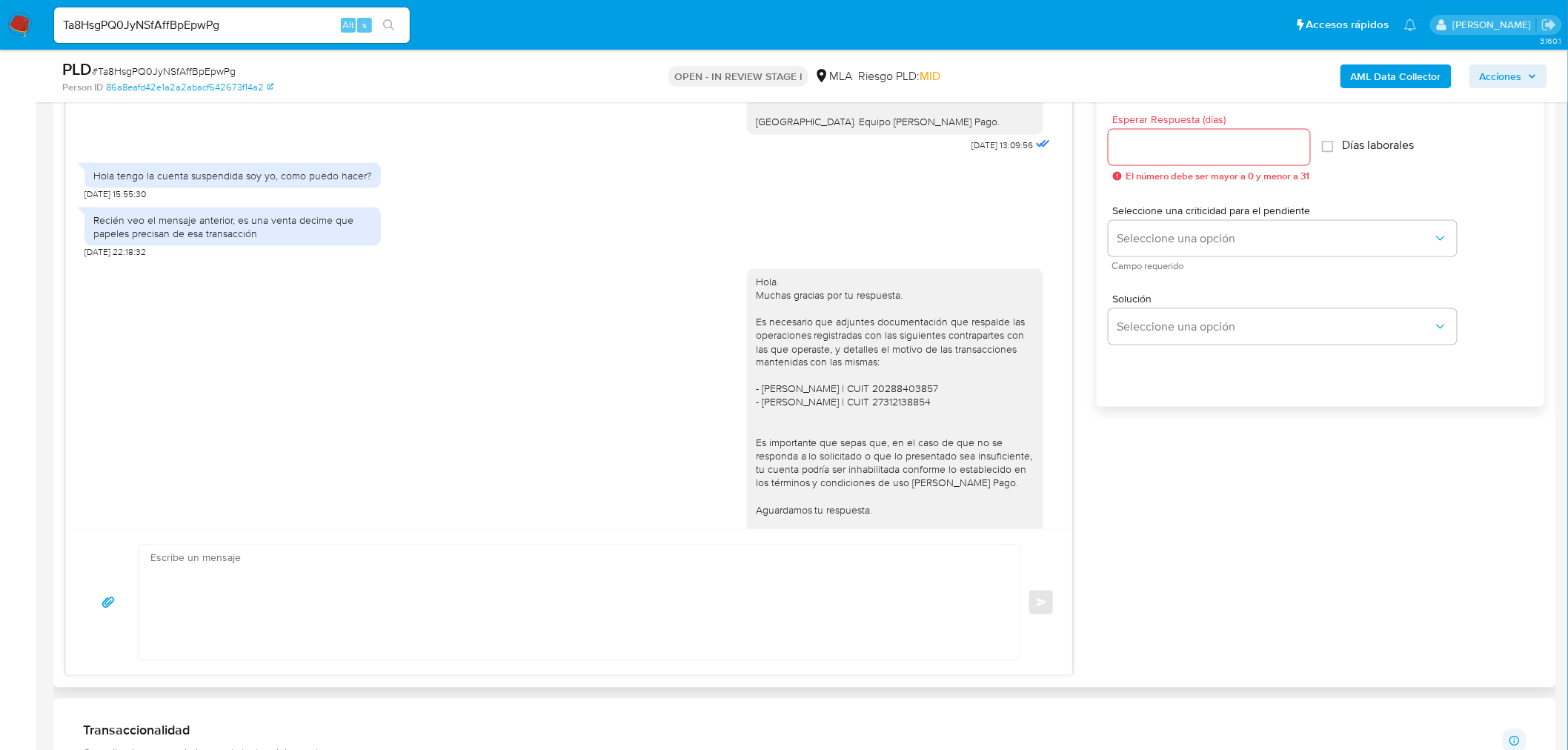
scroll to position [1812, 0]
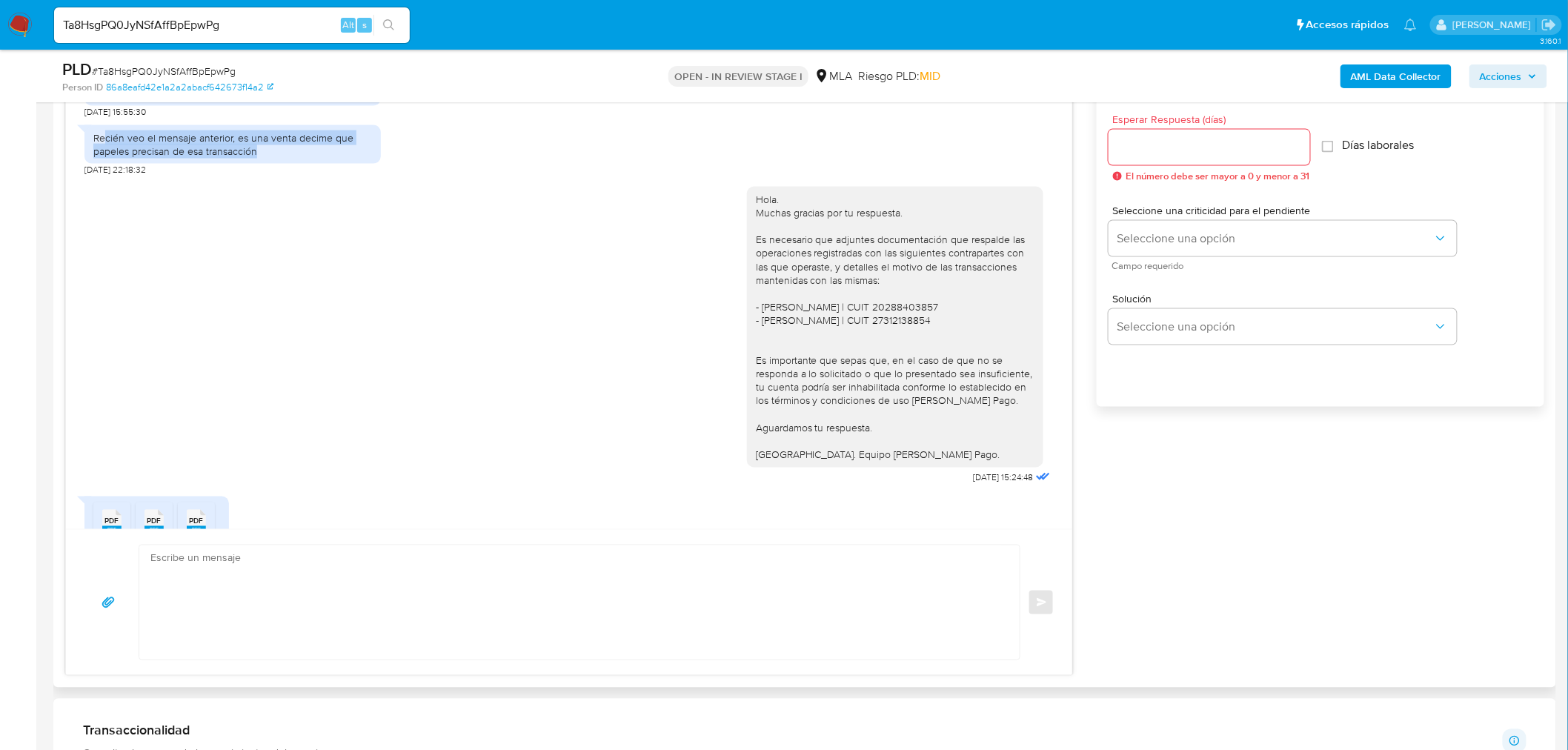
drag, startPoint x: 107, startPoint y: 175, endPoint x: 324, endPoint y: 186, distance: 217.3
click at [324, 158] on div "Recién veo el mensaje anterior, es una venta decime que papeles precisan de esa…" at bounding box center [232, 144] width 278 height 27
click at [281, 158] on div "Recién veo el mensaje anterior, es una venta decime que papeles precisan de esa…" at bounding box center [232, 144] width 278 height 27
click at [307, 158] on div "Recién veo el mensaje anterior, es una venta decime que papeles precisan de esa…" at bounding box center [232, 144] width 278 height 27
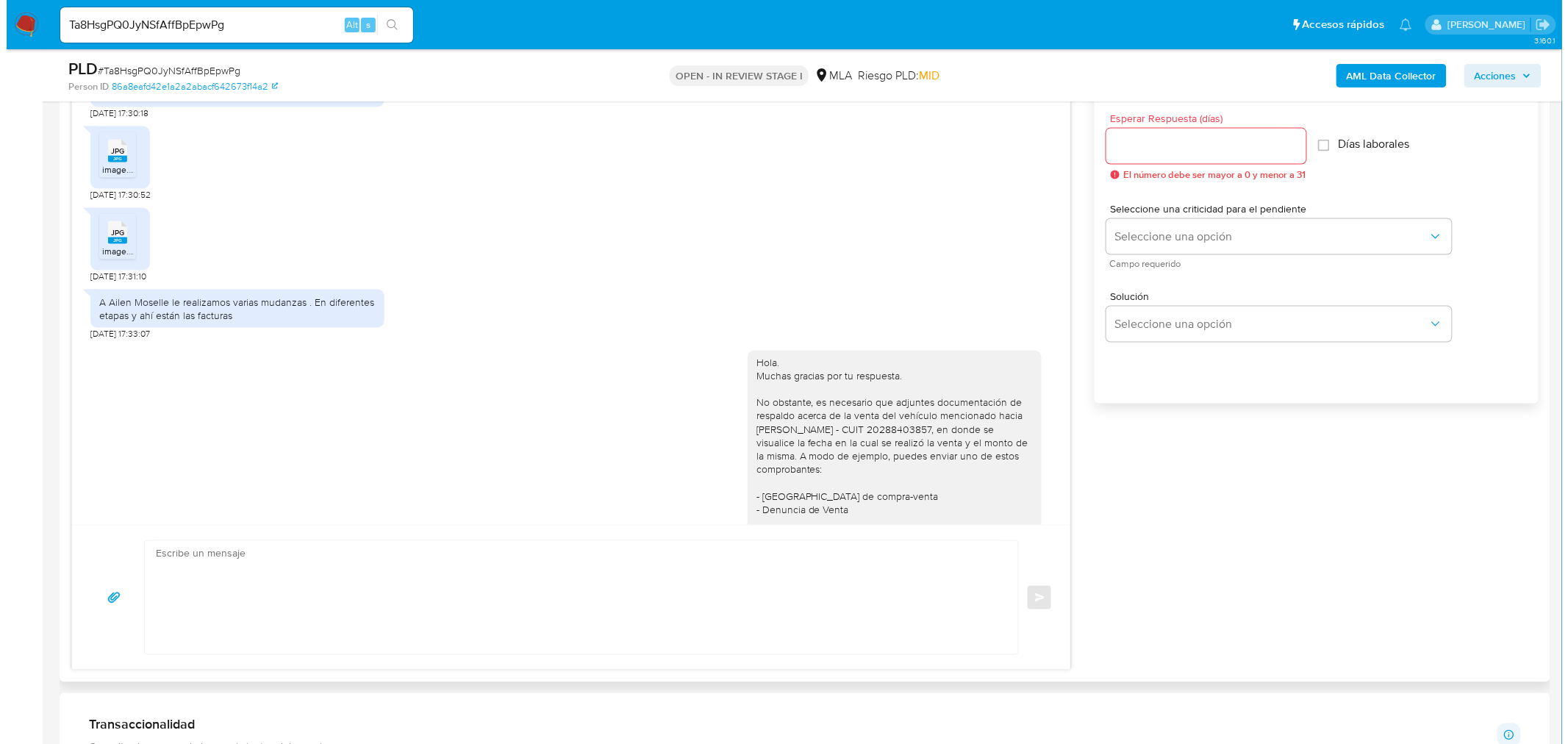
scroll to position [2370, 0]
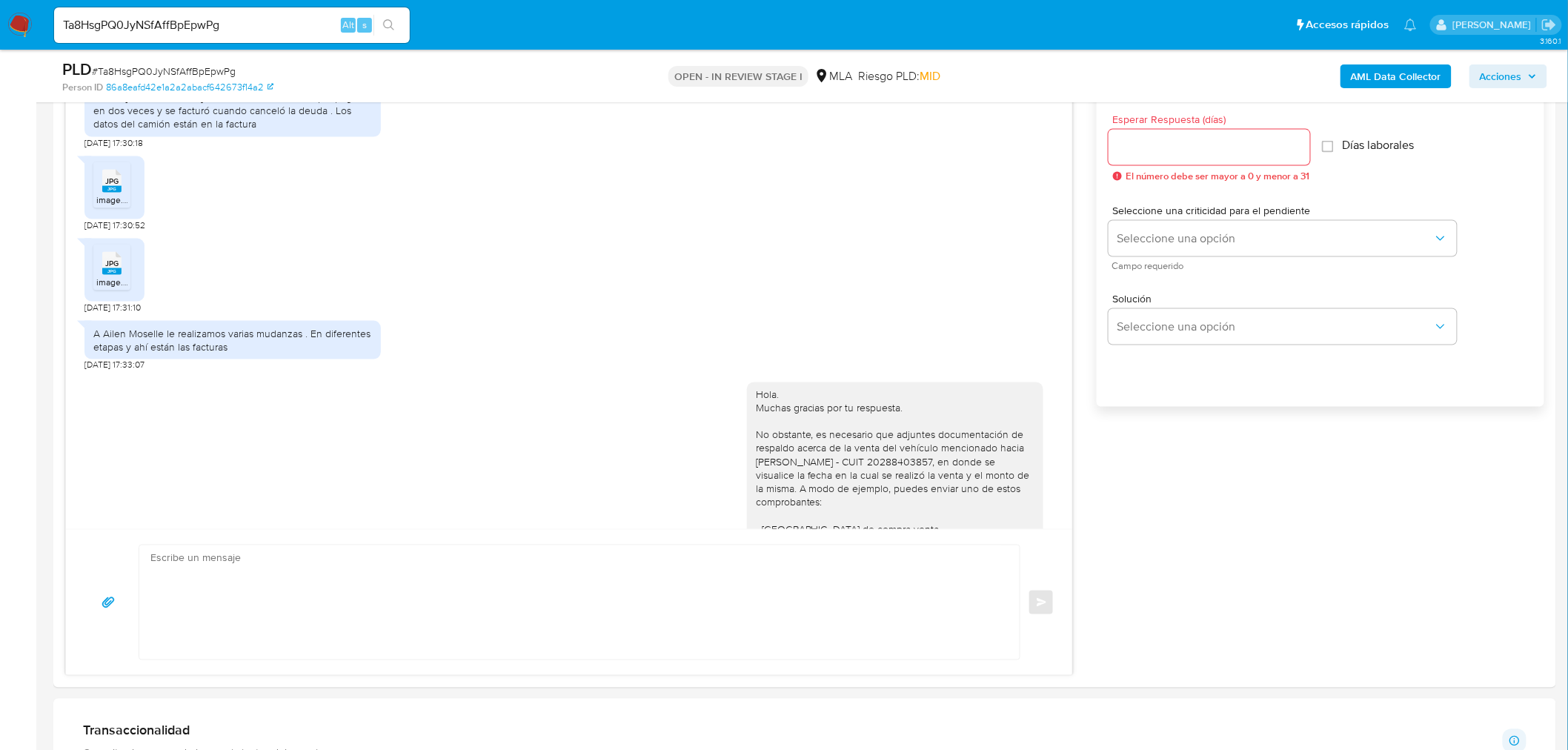
click at [1368, 80] on b "AML Data Collector" at bounding box center [1395, 75] width 90 height 24
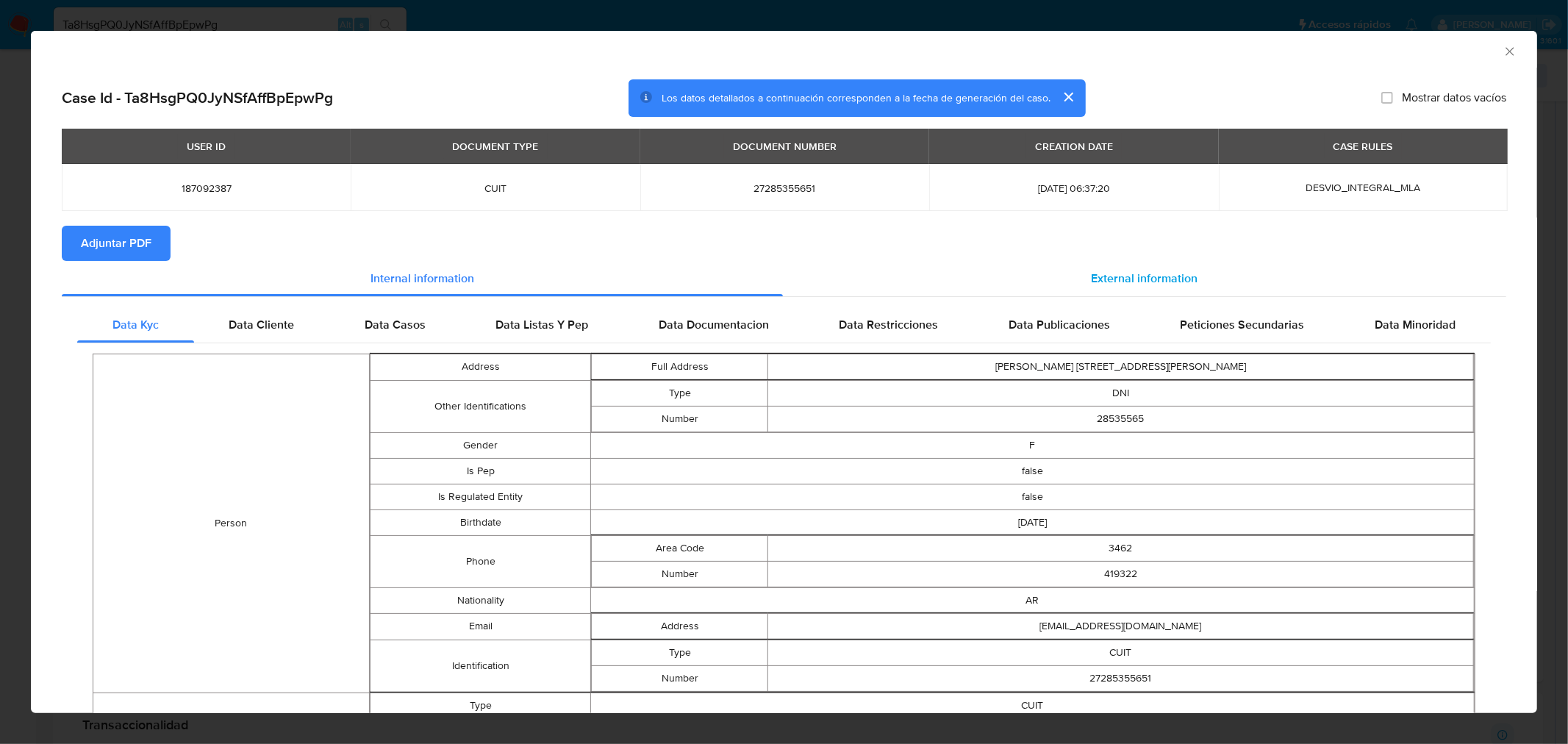
click at [1054, 271] on div "External information" at bounding box center [1145, 279] width 724 height 35
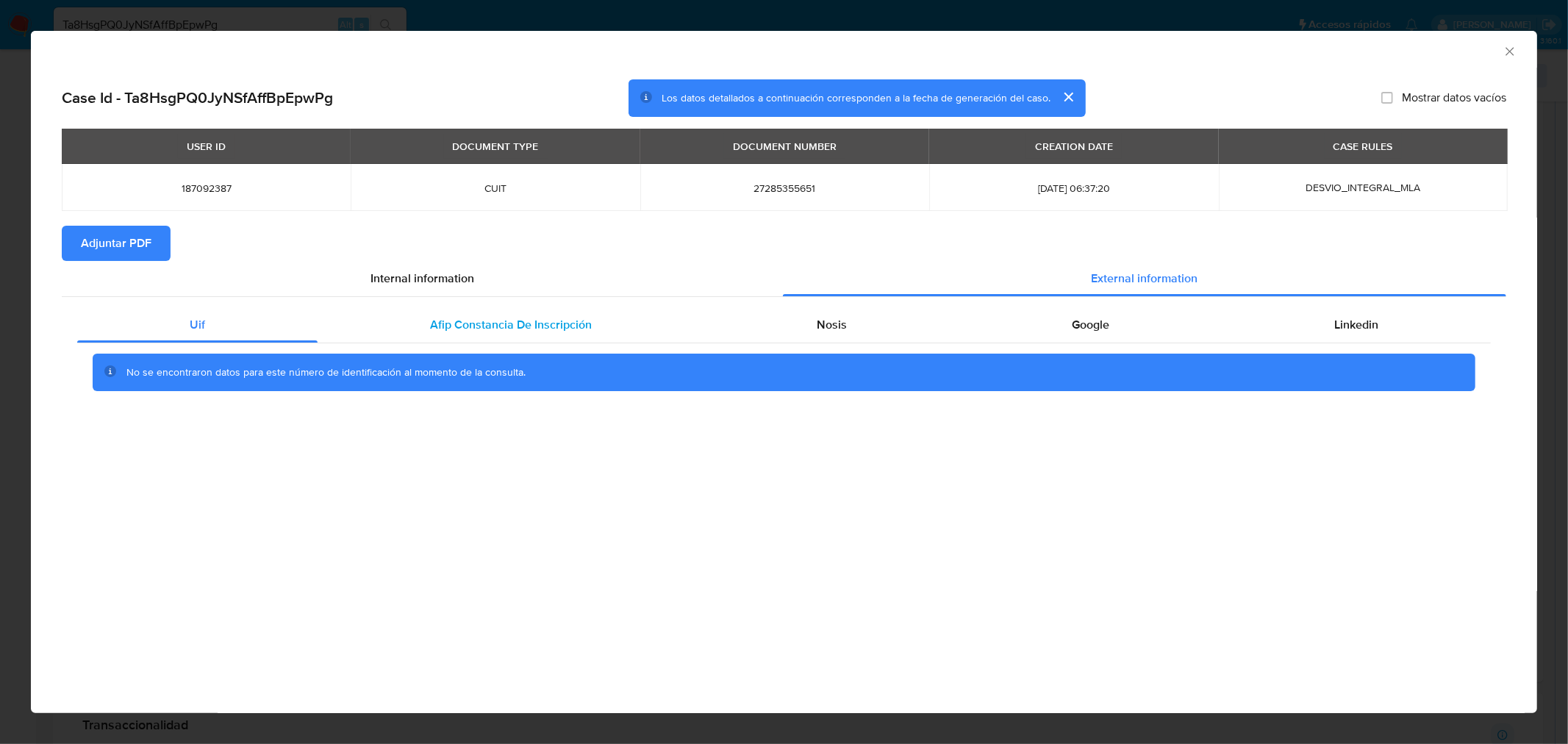
click at [551, 327] on span "Afip Constancia De Inscripción" at bounding box center [510, 324] width 162 height 17
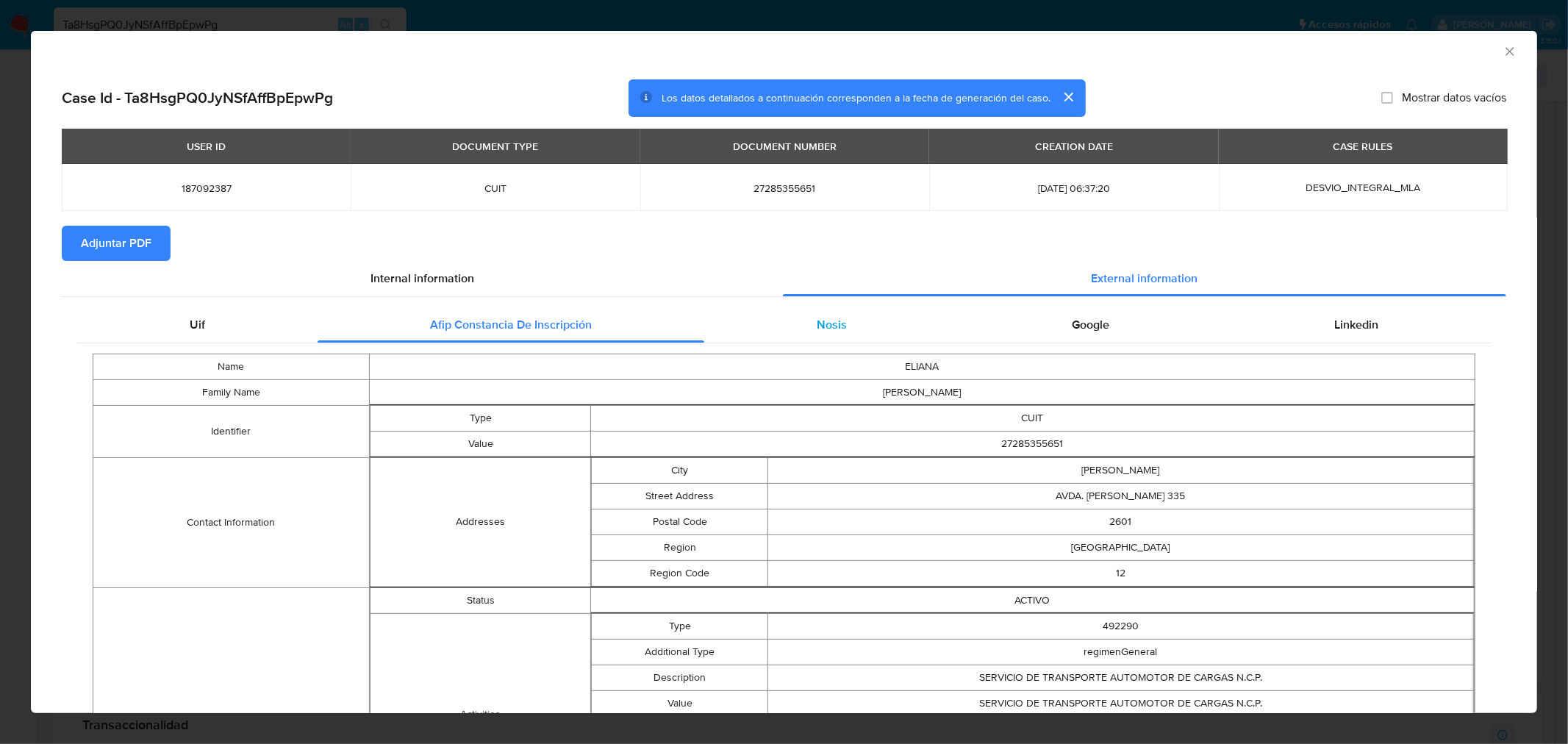
click at [787, 329] on div "Nosis" at bounding box center [831, 325] width 255 height 35
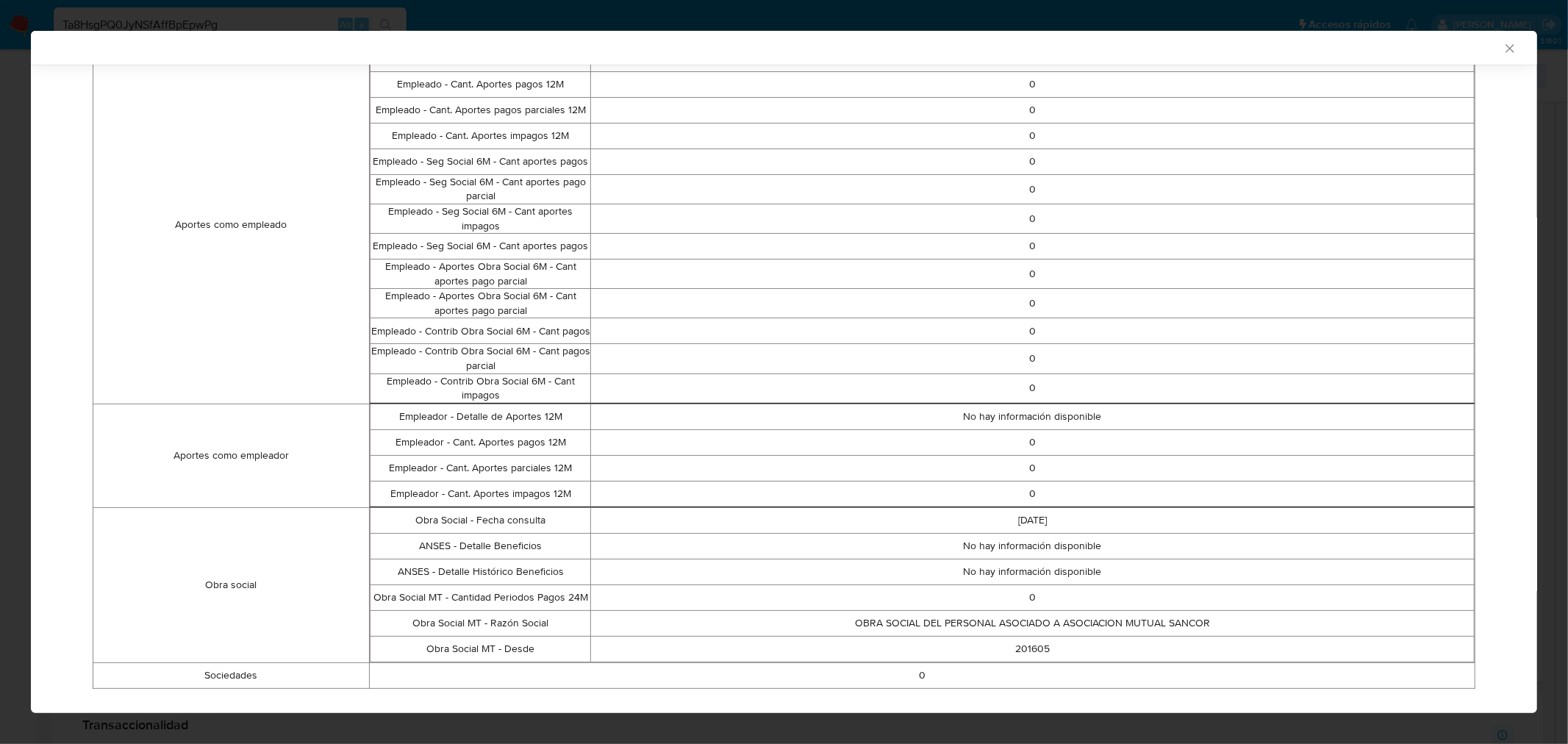
scroll to position [725, 0]
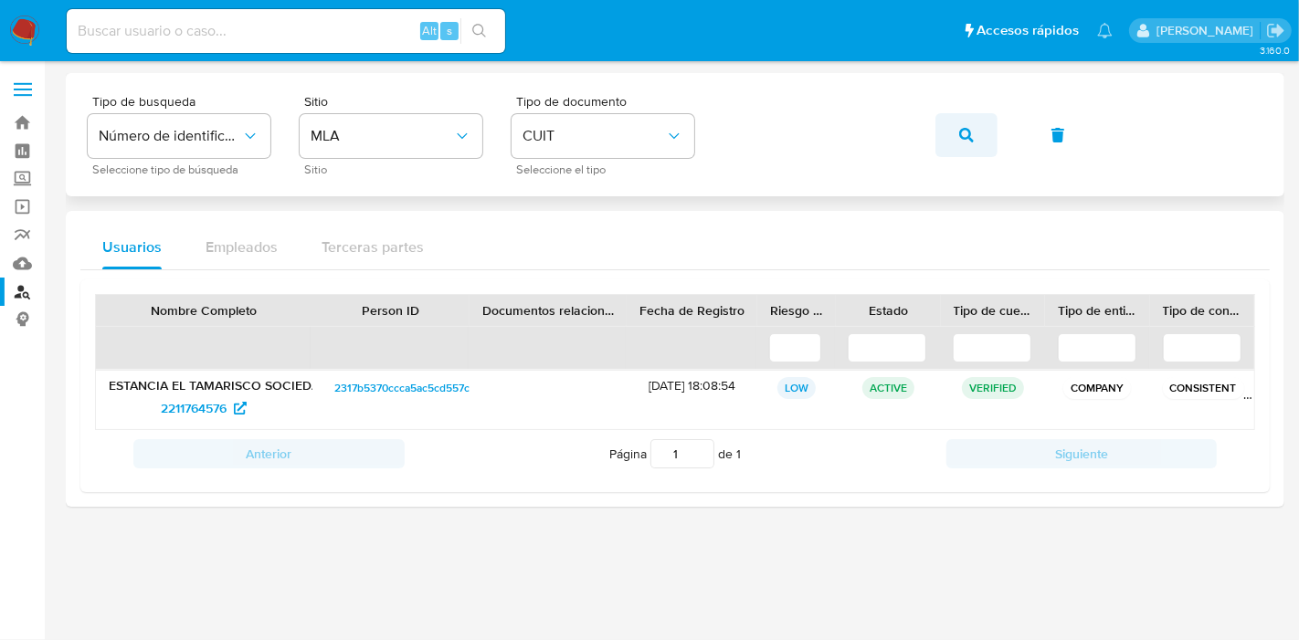
click at [955, 138] on button "button" at bounding box center [966, 135] width 62 height 44
drag, startPoint x: 207, startPoint y: 407, endPoint x: 366, endPoint y: 349, distance: 169.3
click at [207, 407] on span "81067668" at bounding box center [194, 408] width 56 height 29
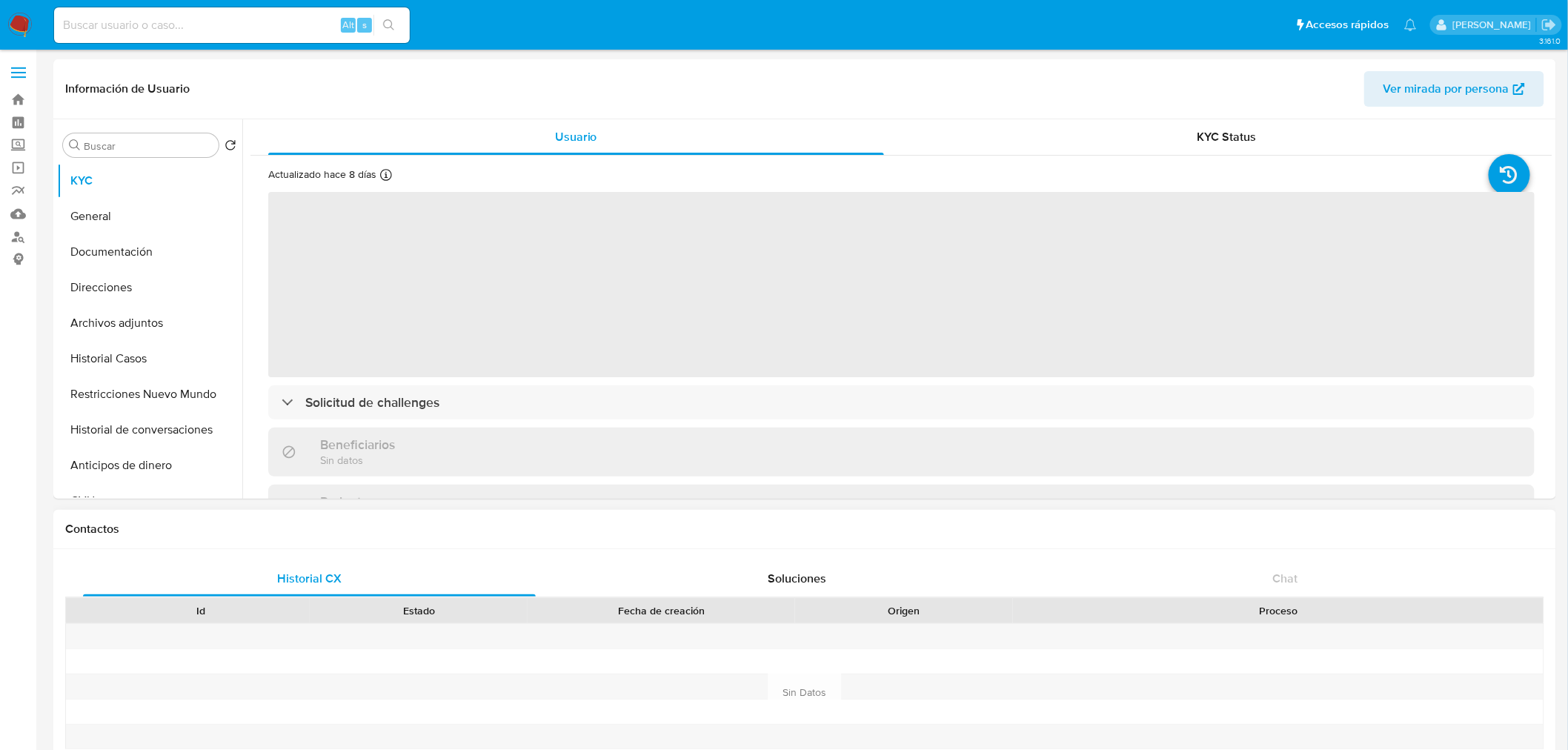
select select "10"
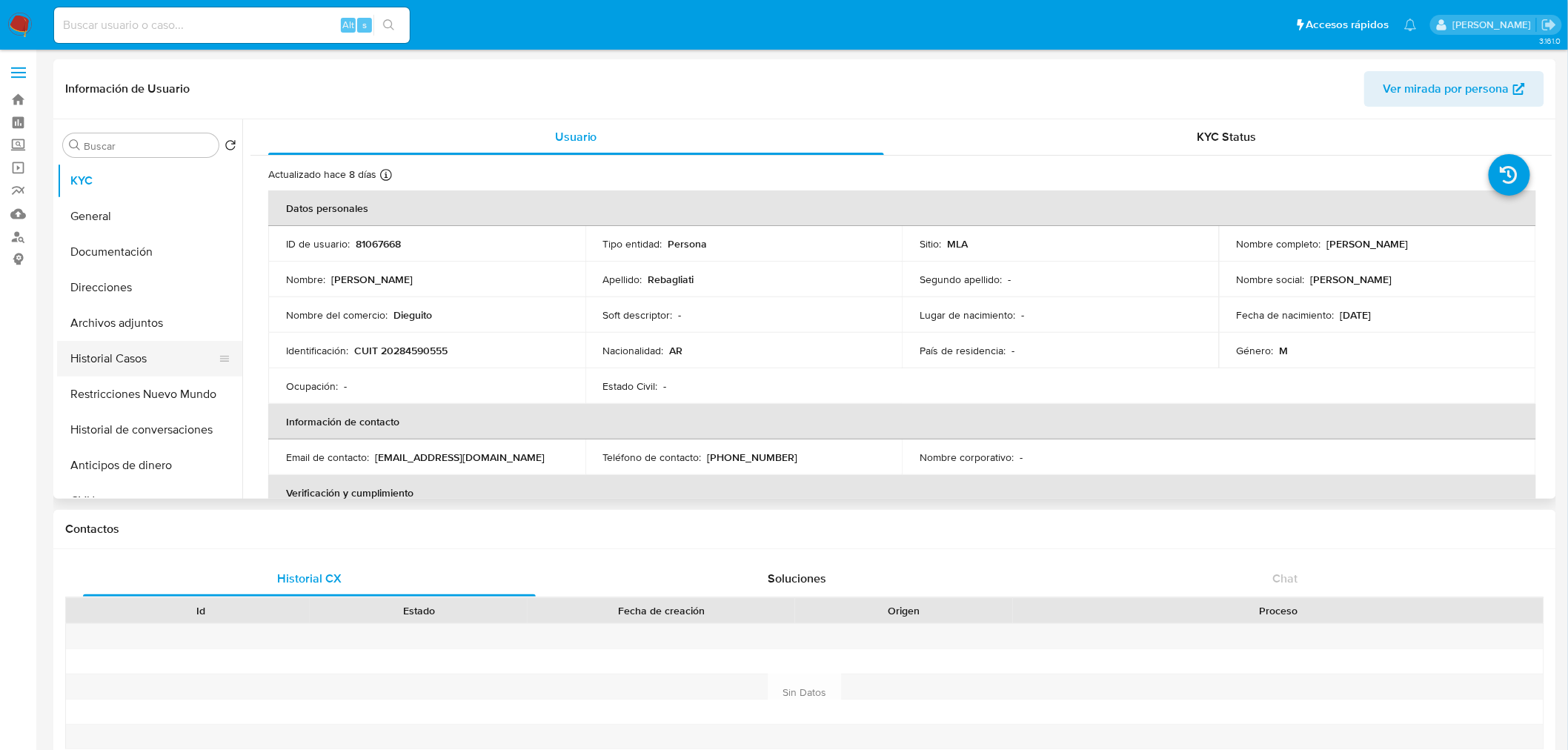
click at [122, 360] on button "Historial Casos" at bounding box center [144, 359] width 174 height 36
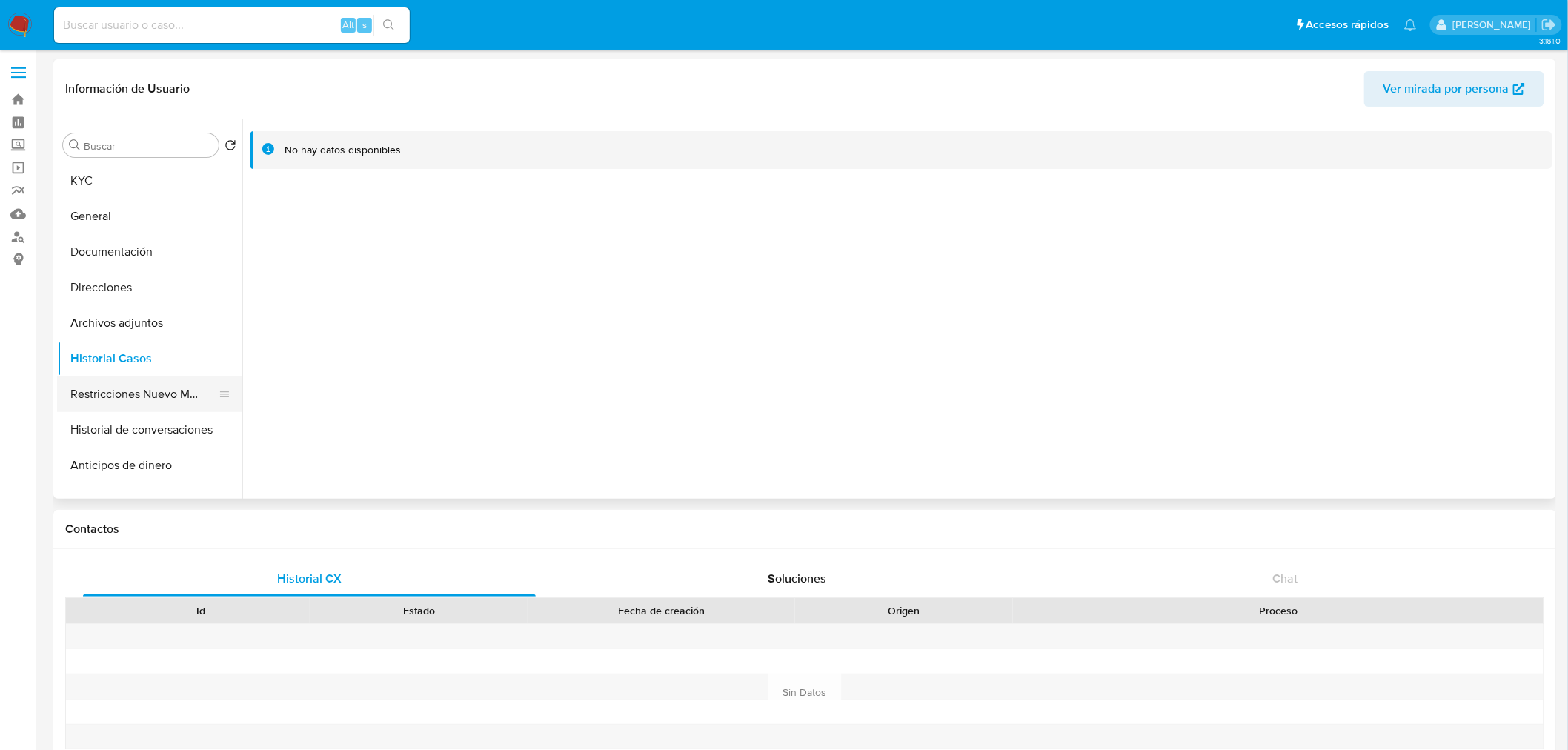
click at [111, 398] on button "Restricciones Nuevo Mundo" at bounding box center [144, 394] width 174 height 36
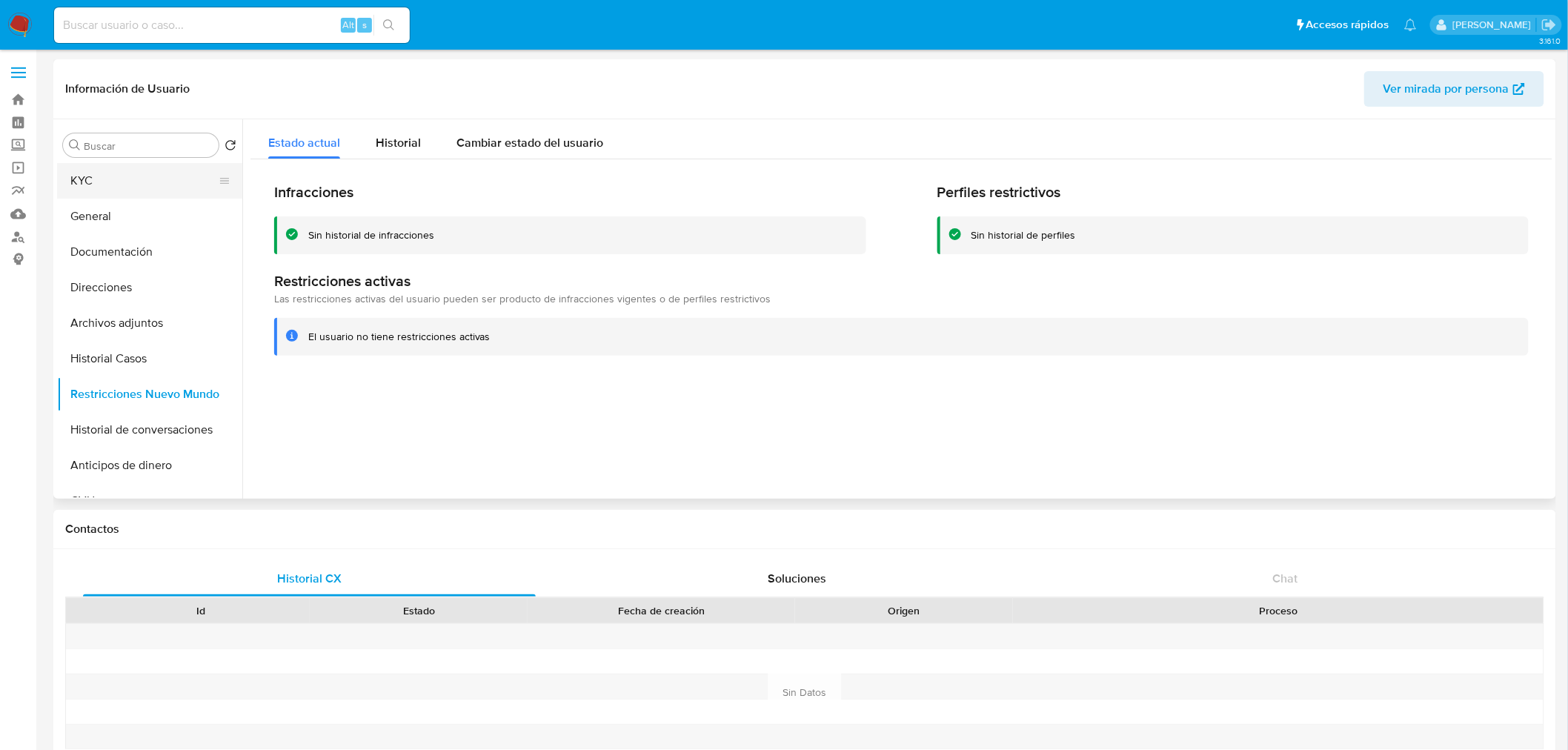
click at [116, 179] on button "KYC" at bounding box center [144, 181] width 174 height 36
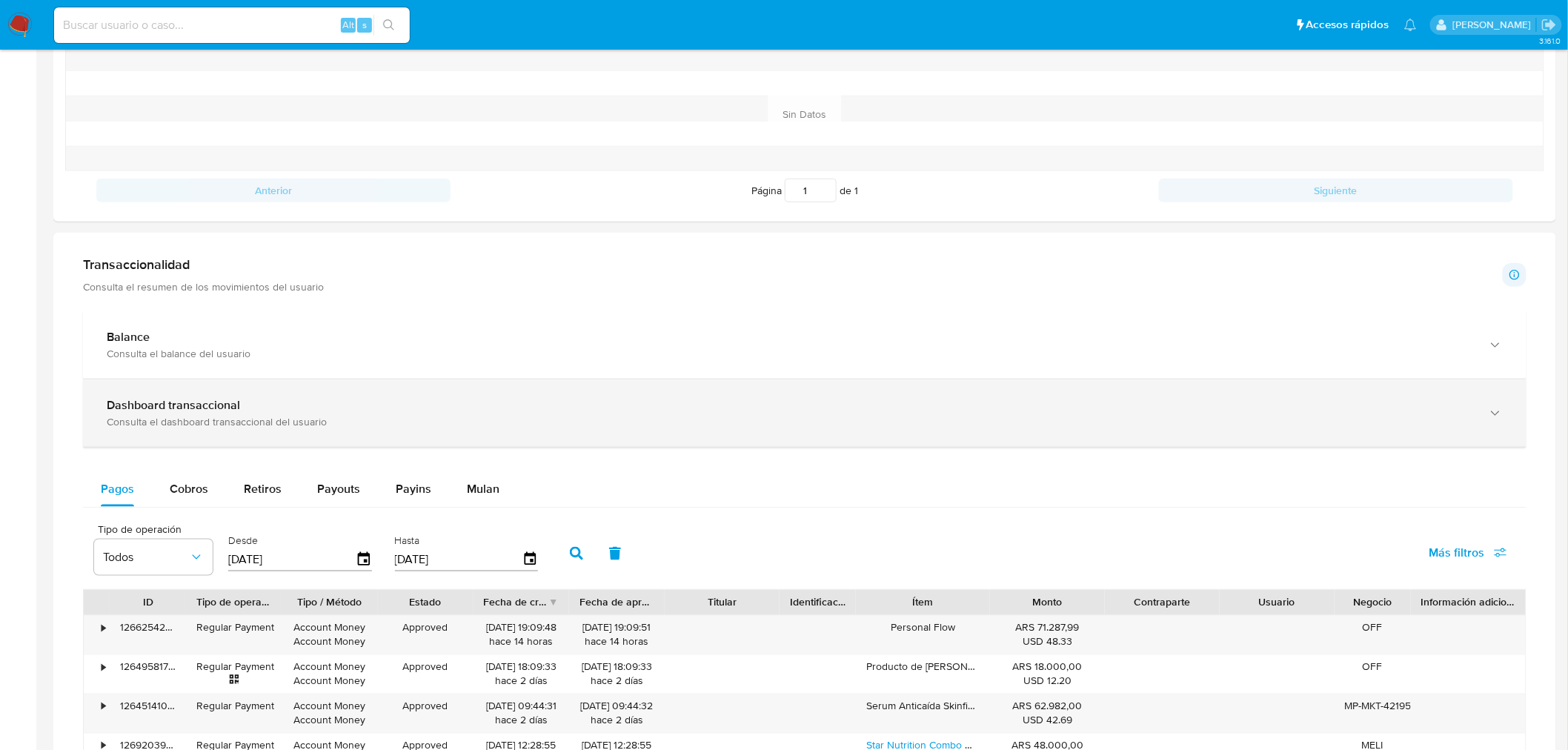
scroll to position [576, 0]
click at [247, 418] on div "Consulta el dashboard transaccional del usuario" at bounding box center [790, 424] width 1366 height 13
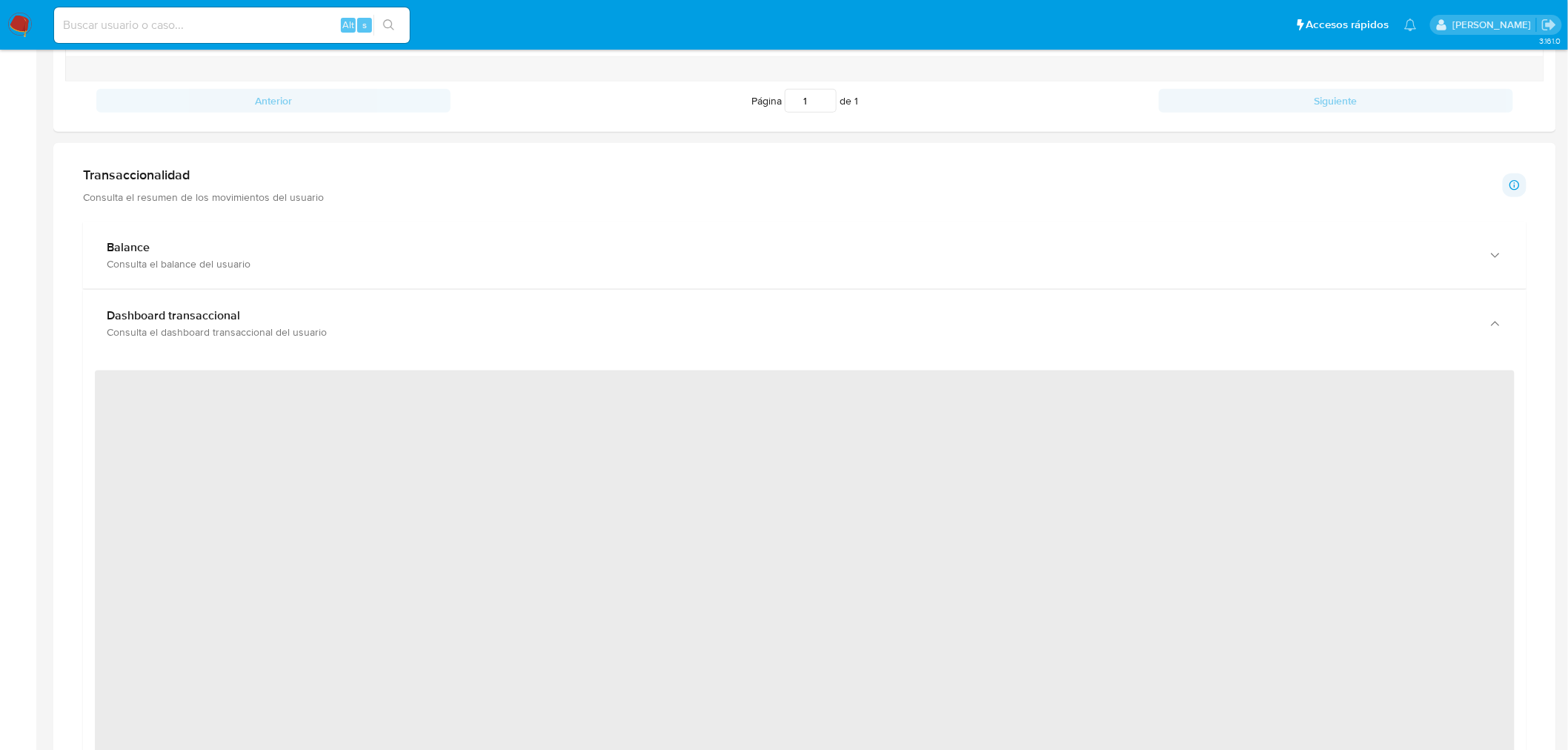
scroll to position [741, 0]
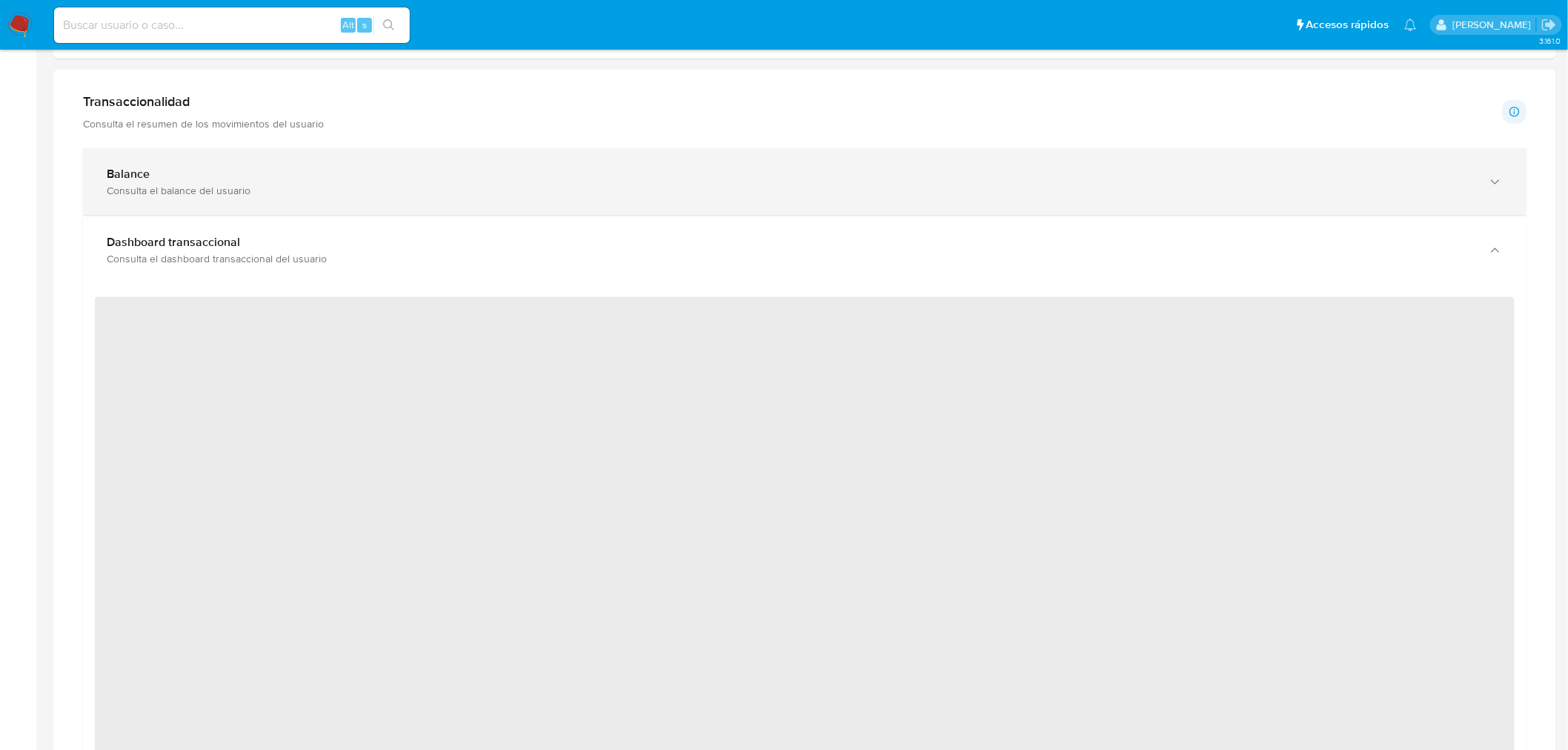
click at [183, 187] on div "Consulta el balance del usuario" at bounding box center [790, 190] width 1366 height 13
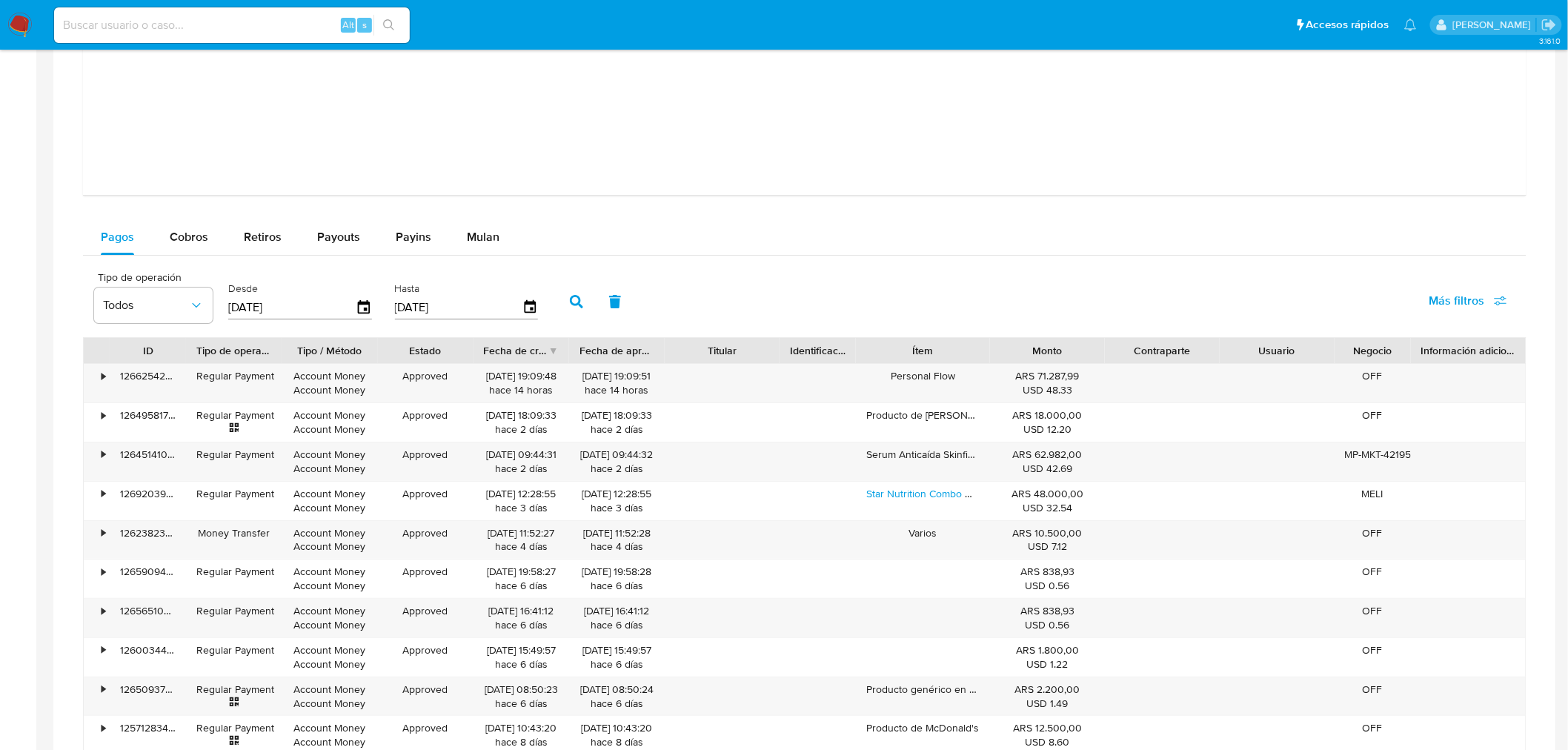
scroll to position [2058, 0]
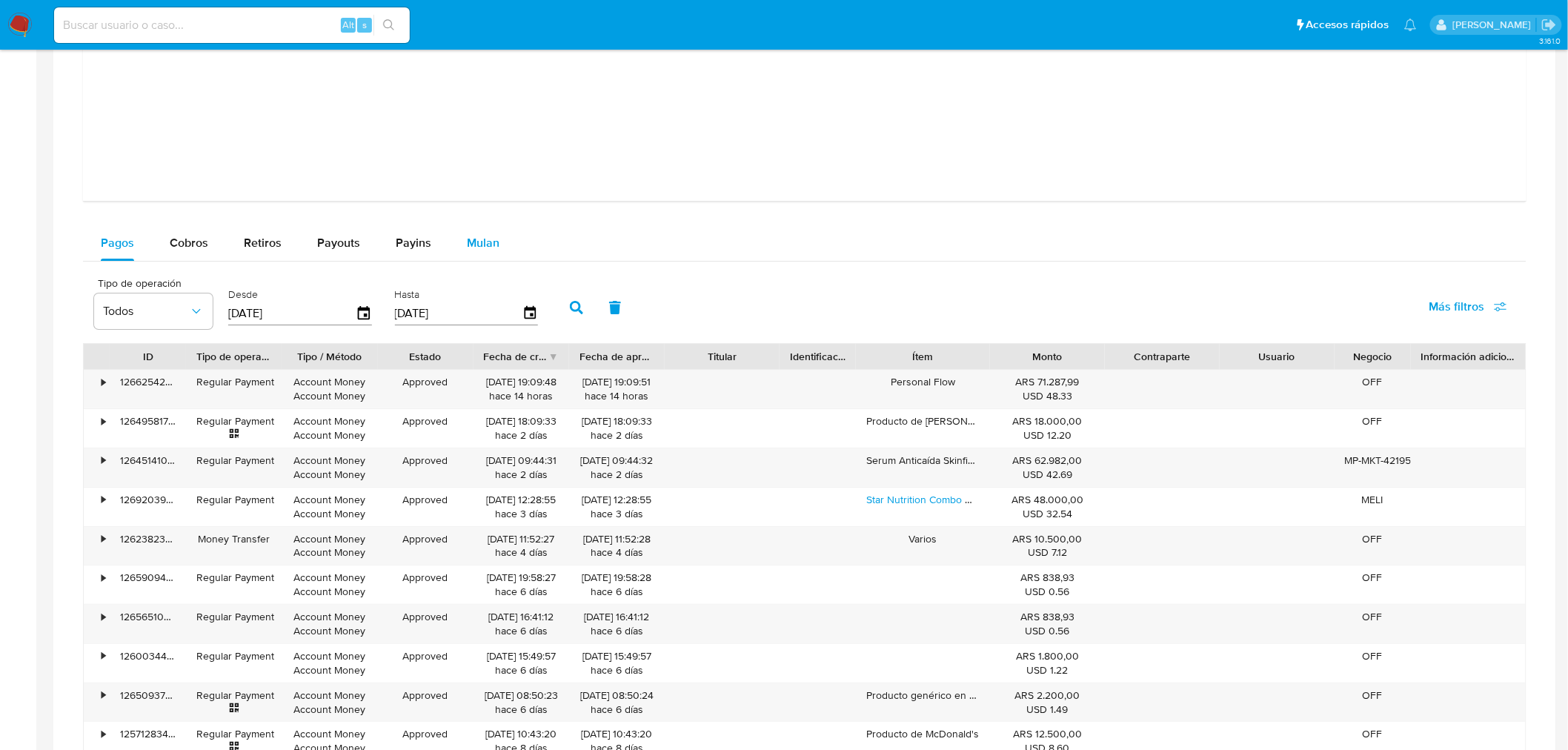
click at [495, 247] on button "Mulan" at bounding box center [483, 244] width 68 height 36
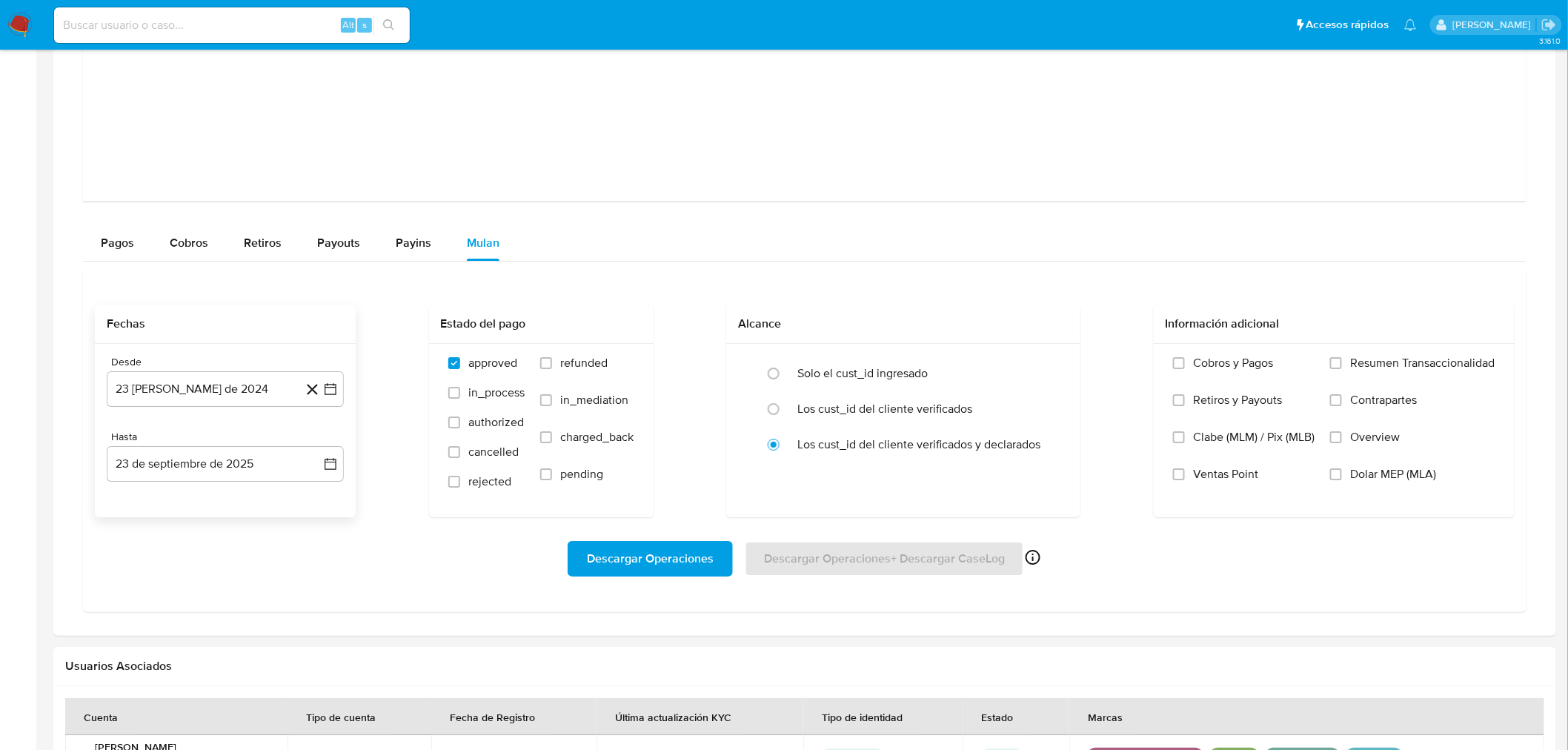
click at [309, 390] on icon at bounding box center [312, 390] width 19 height 19
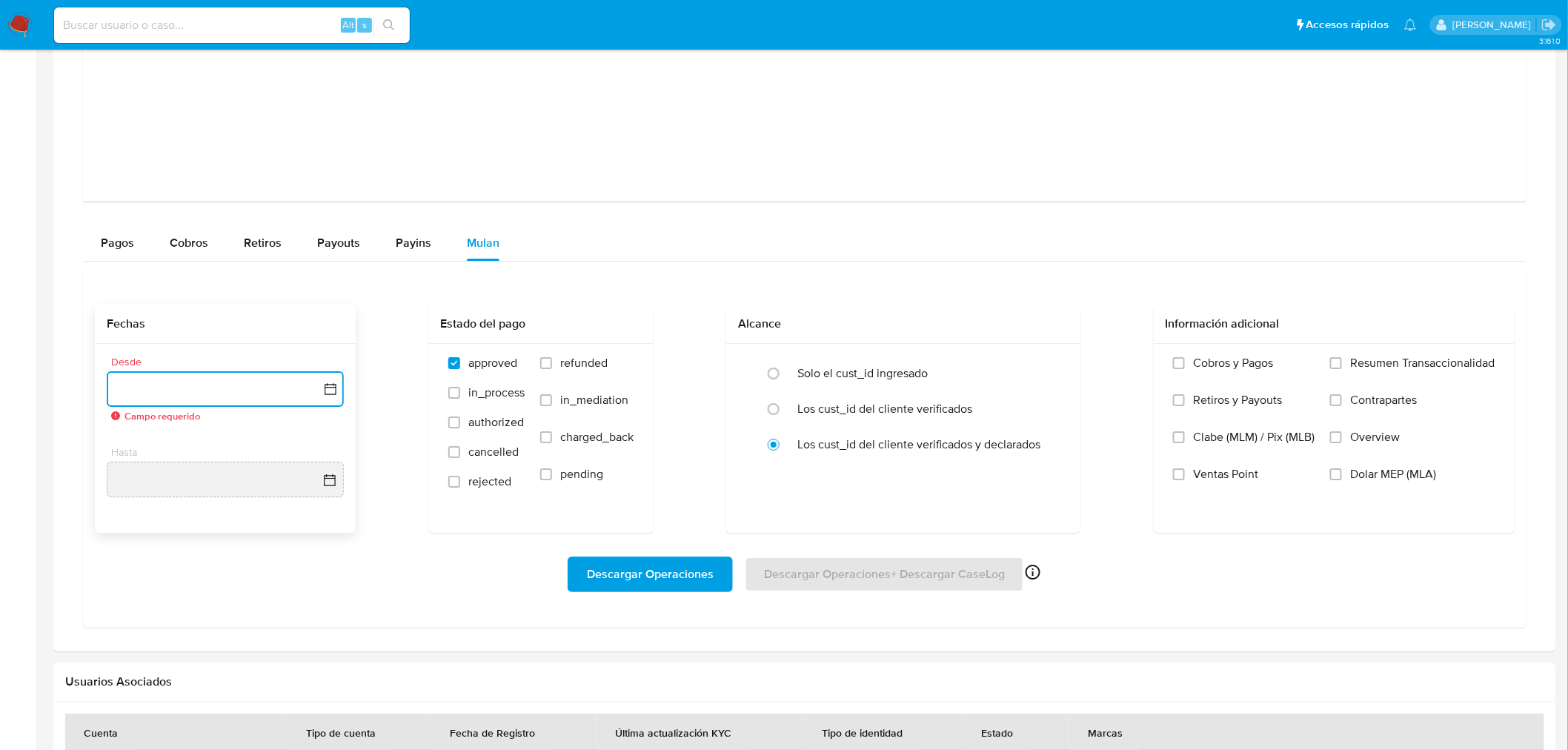
click at [213, 397] on button "button" at bounding box center [226, 390] width 237 height 36
click at [255, 447] on icon "Seleccionar mes y año" at bounding box center [260, 443] width 12 height 12
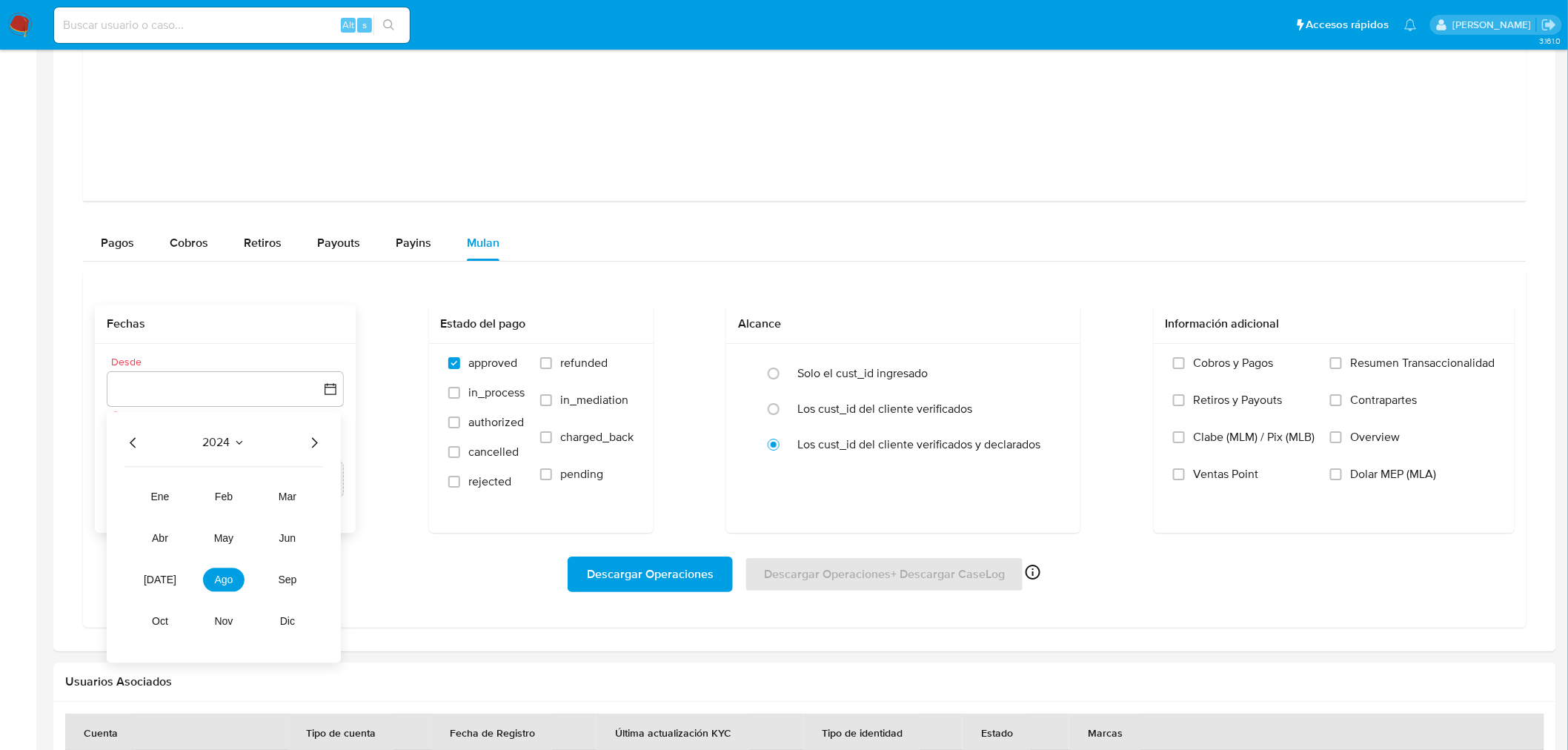
click at [309, 450] on icon "Año siguiente" at bounding box center [314, 443] width 18 height 18
click at [292, 494] on span "mar" at bounding box center [287, 498] width 18 height 12
click at [285, 500] on button "1" at bounding box center [284, 498] width 24 height 24
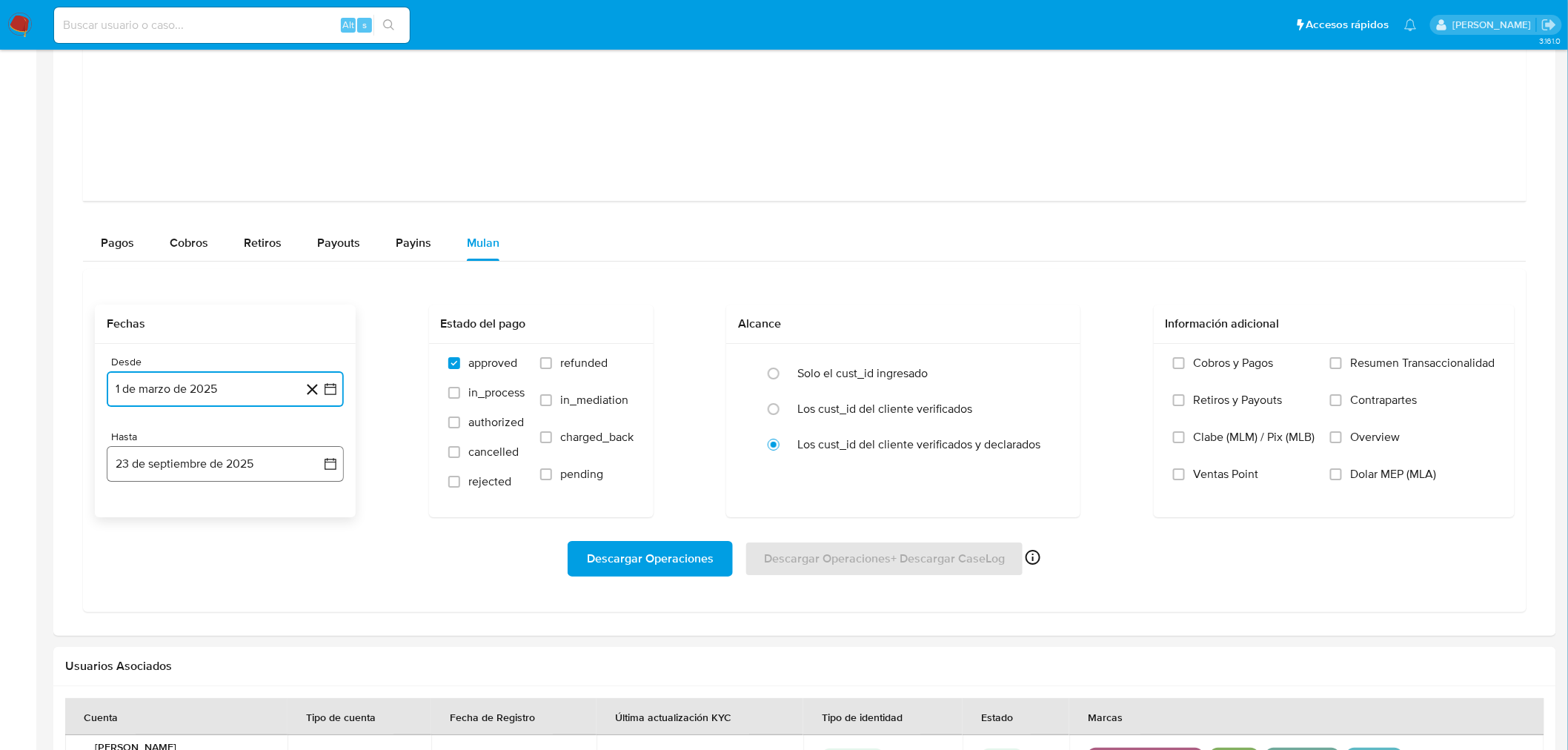
click at [196, 469] on button "23 de septiembre de 2025" at bounding box center [226, 464] width 237 height 36
click at [135, 519] on icon "Mes anterior" at bounding box center [133, 518] width 18 height 18
drag, startPoint x: 132, startPoint y: 521, endPoint x: 150, endPoint y: 553, distance: 36.7
click at [132, 519] on icon "Mes anterior" at bounding box center [133, 518] width 18 height 18
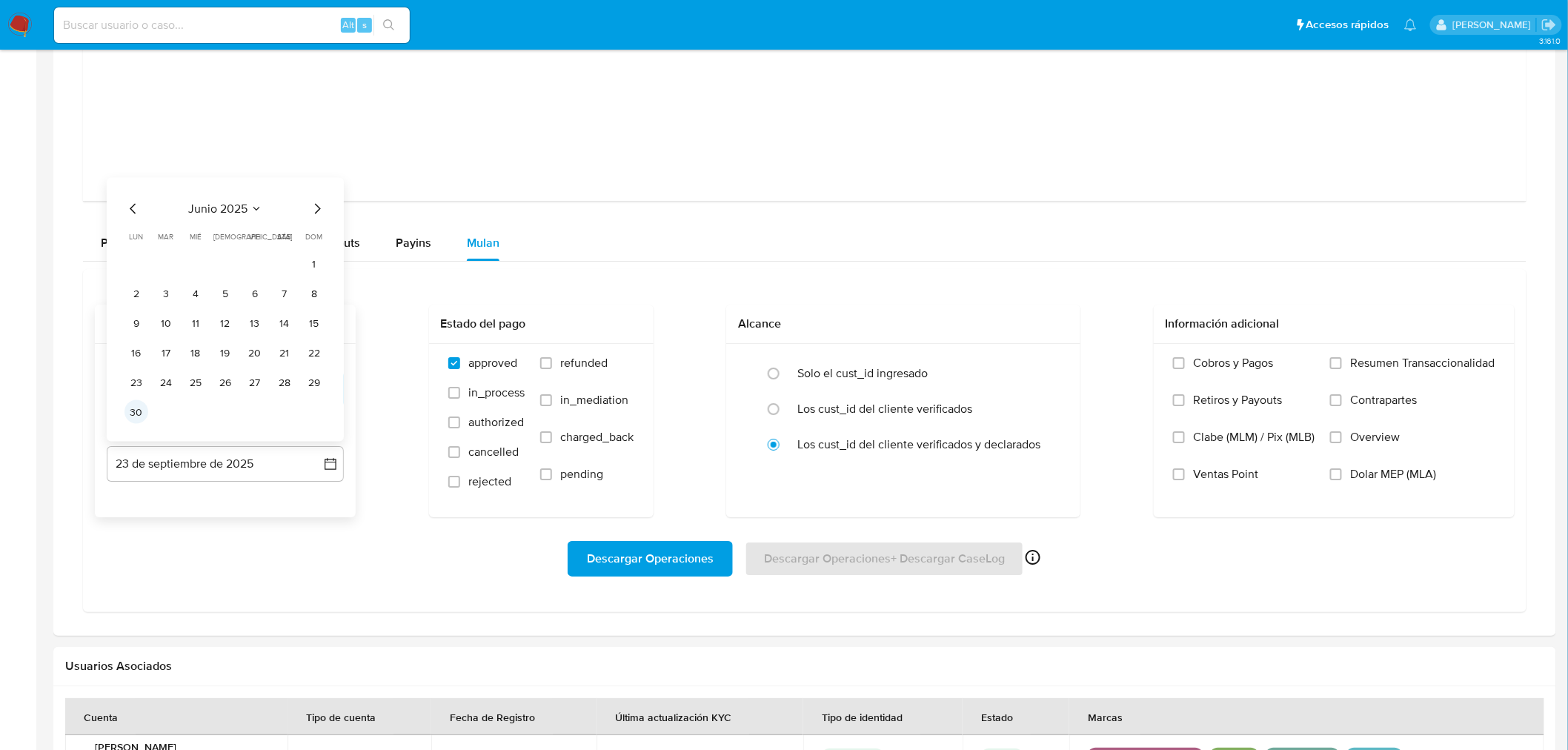
click at [137, 412] on button "30" at bounding box center [135, 412] width 24 height 24
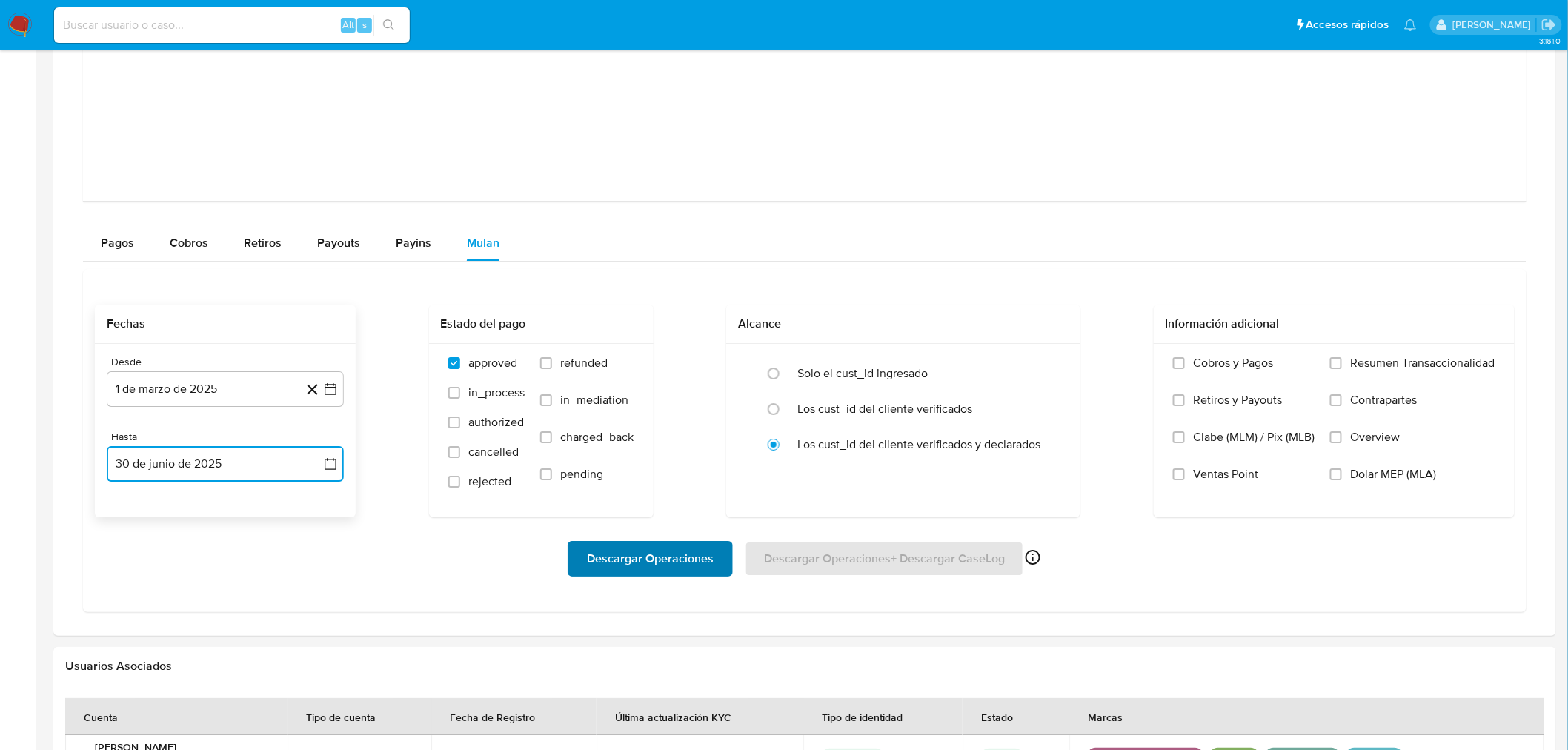
click at [664, 519] on span "Descargar Operaciones" at bounding box center [650, 559] width 127 height 32
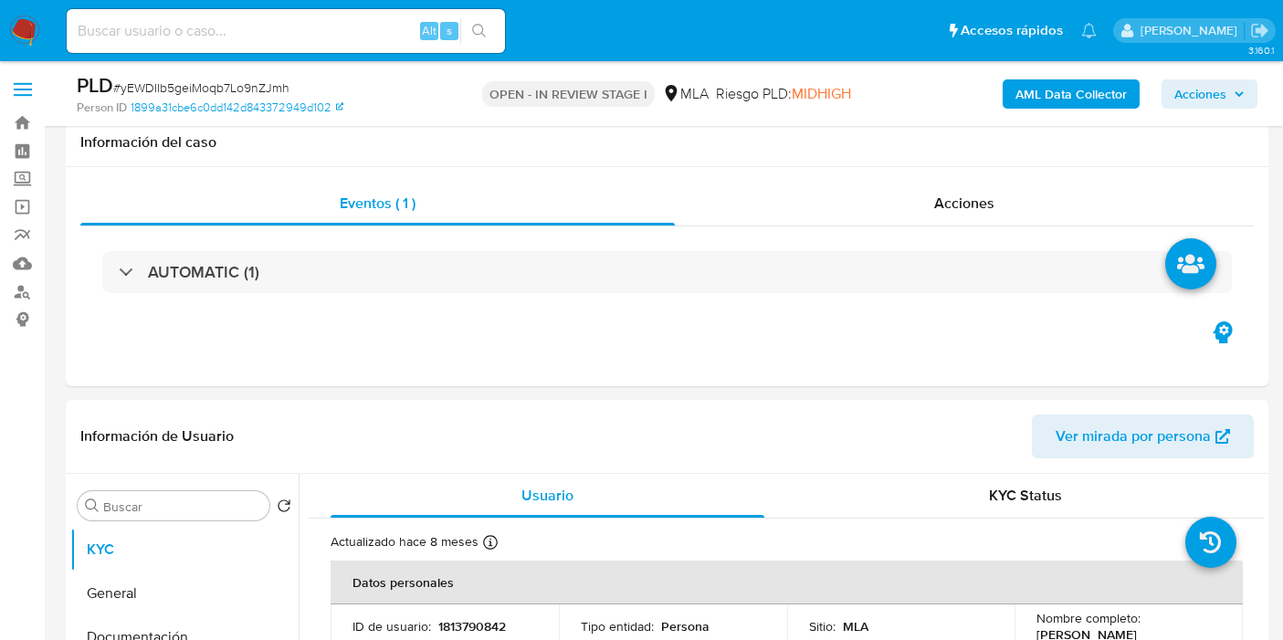
select select "10"
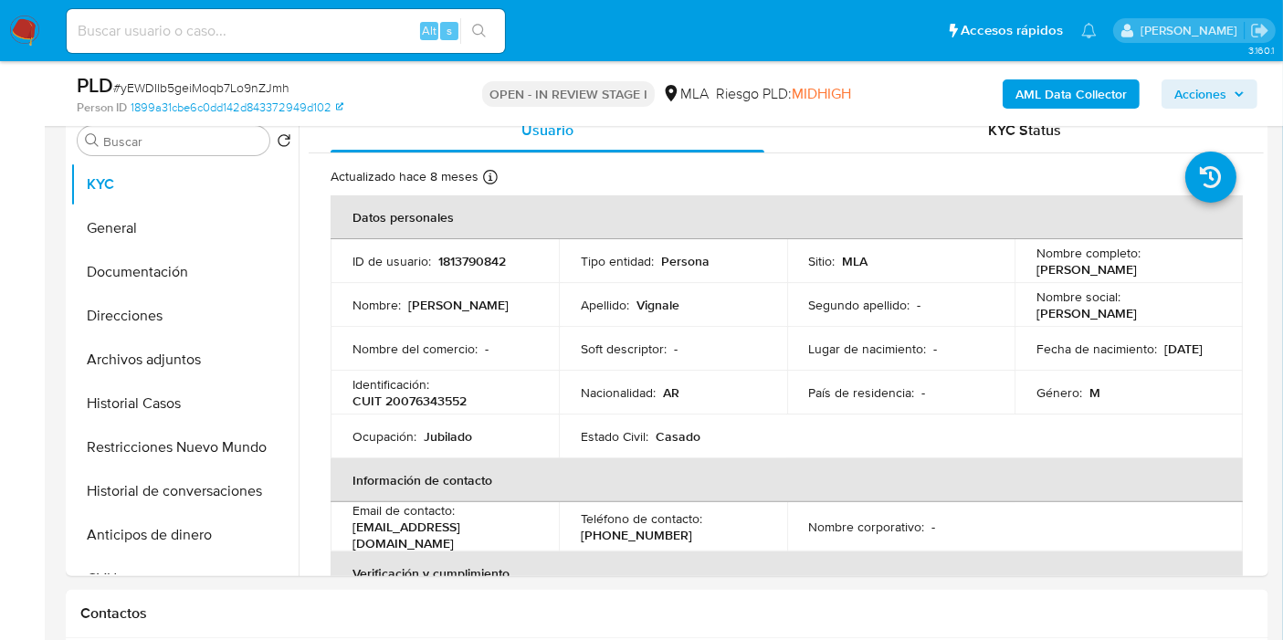
scroll to position [3249, 0]
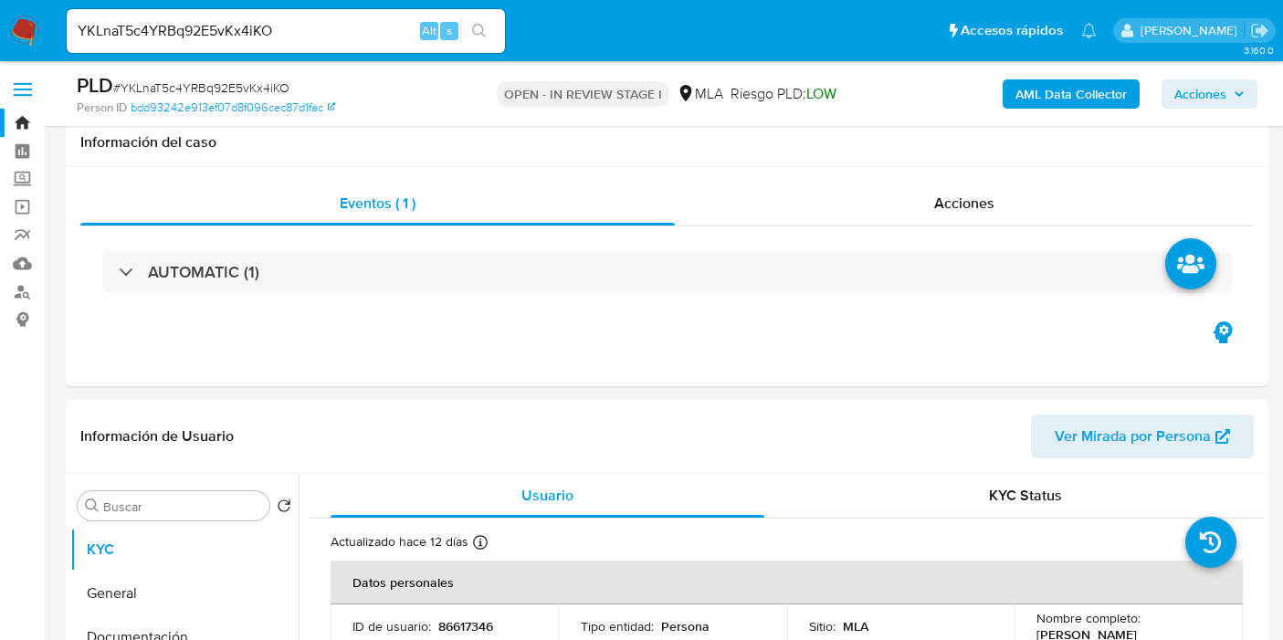
select select "10"
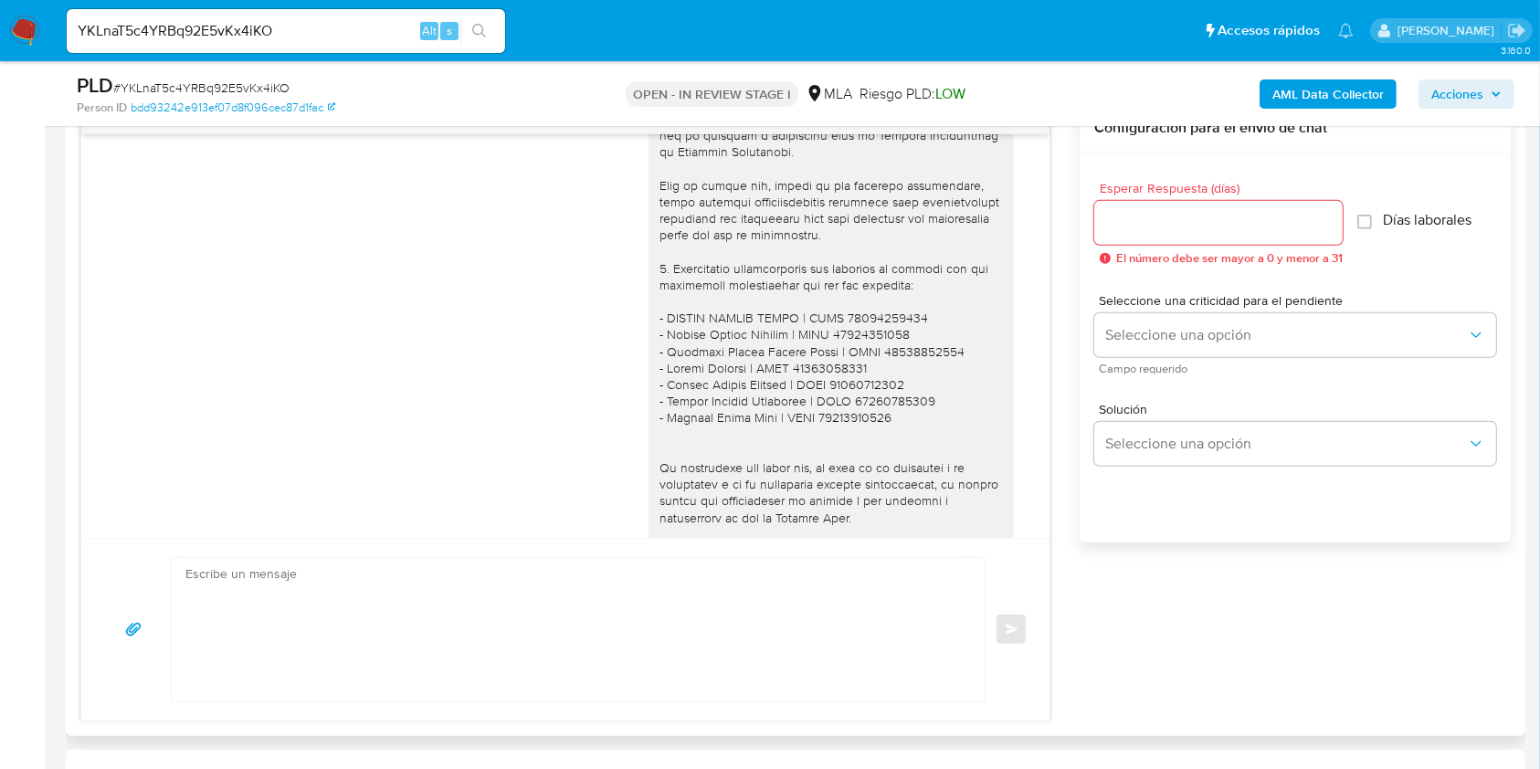
scroll to position [2312, 0]
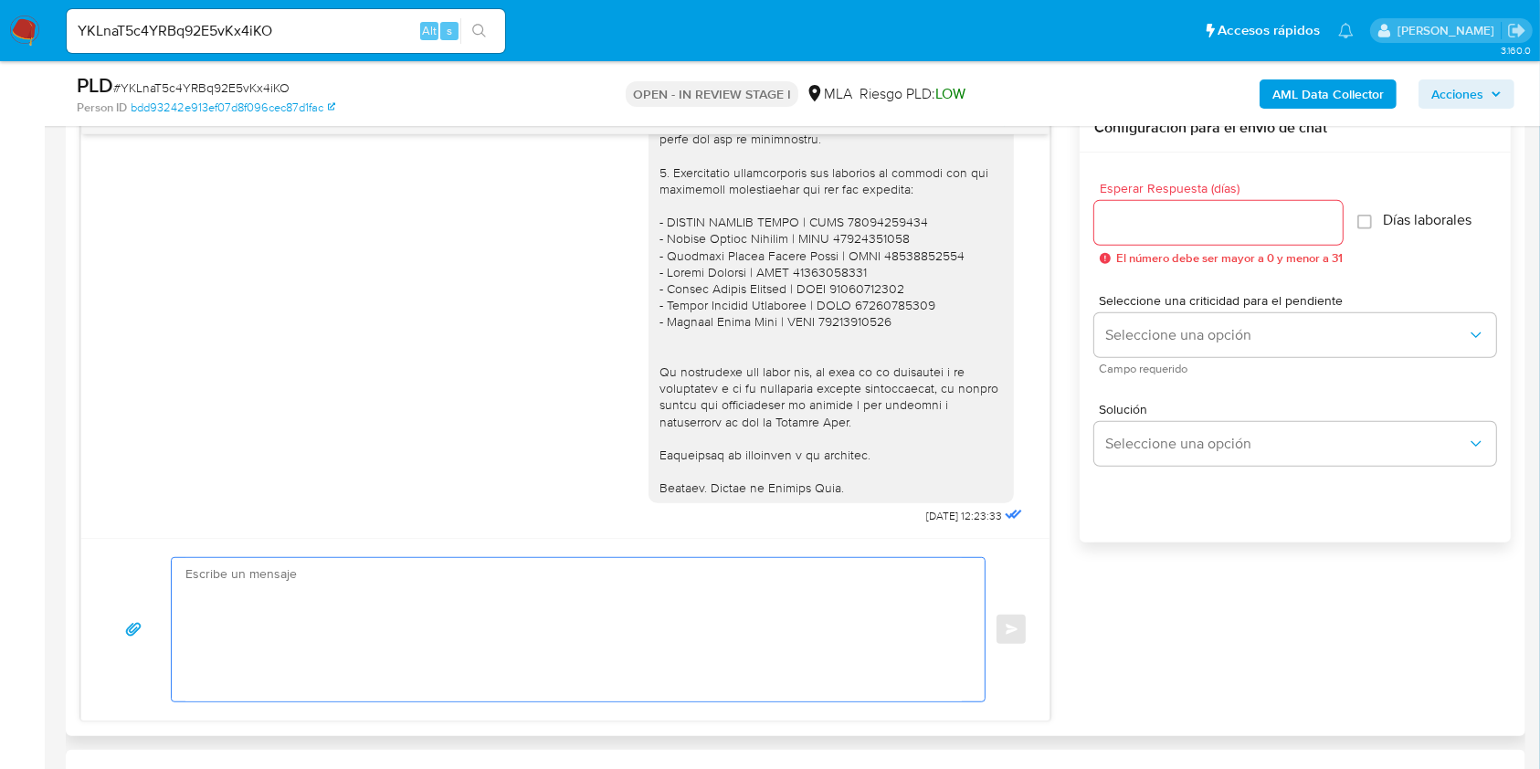
click at [555, 607] on textarea at bounding box center [573, 629] width 776 height 143
click at [348, 31] on input "YKLnaT5c4YRBq92E5vKx4iKO" at bounding box center [286, 31] width 438 height 24
paste input "vw8RKJ895ZLJmjv864x7S4xj"
click at [358, 23] on input "YKLnaT5c4YRBq92E5vKx4iKOvw8RKJ895ZLJmjv864x7S4xj" at bounding box center [286, 31] width 438 height 24
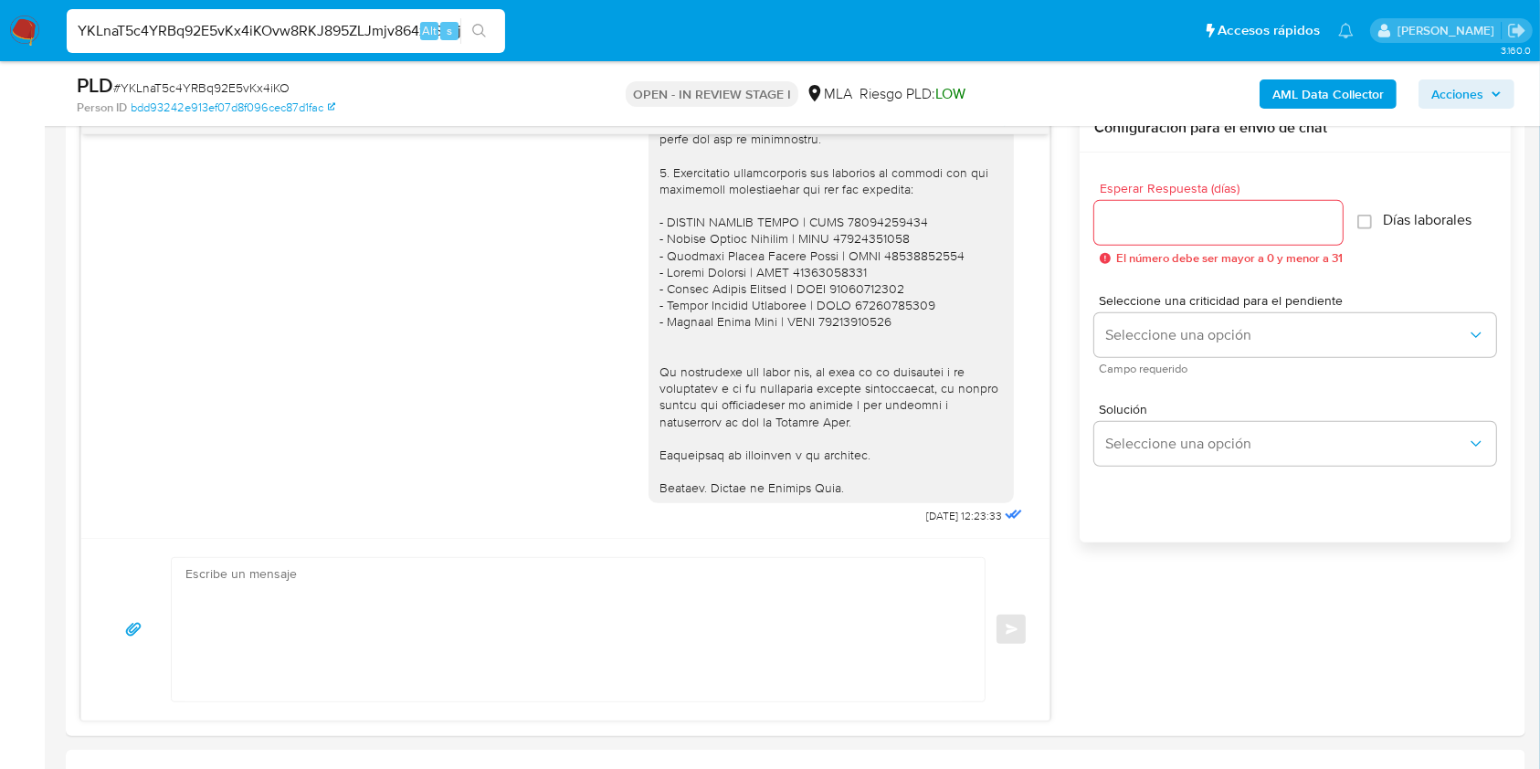
paste input
type input "vw8RKJ895ZLJmjv864x7S4xj"
click at [479, 7] on div "vw8RKJ895ZLJmjv864x7S4xj Alt s" at bounding box center [286, 30] width 438 height 51
click at [482, 22] on button "search-icon" at bounding box center [478, 31] width 37 height 26
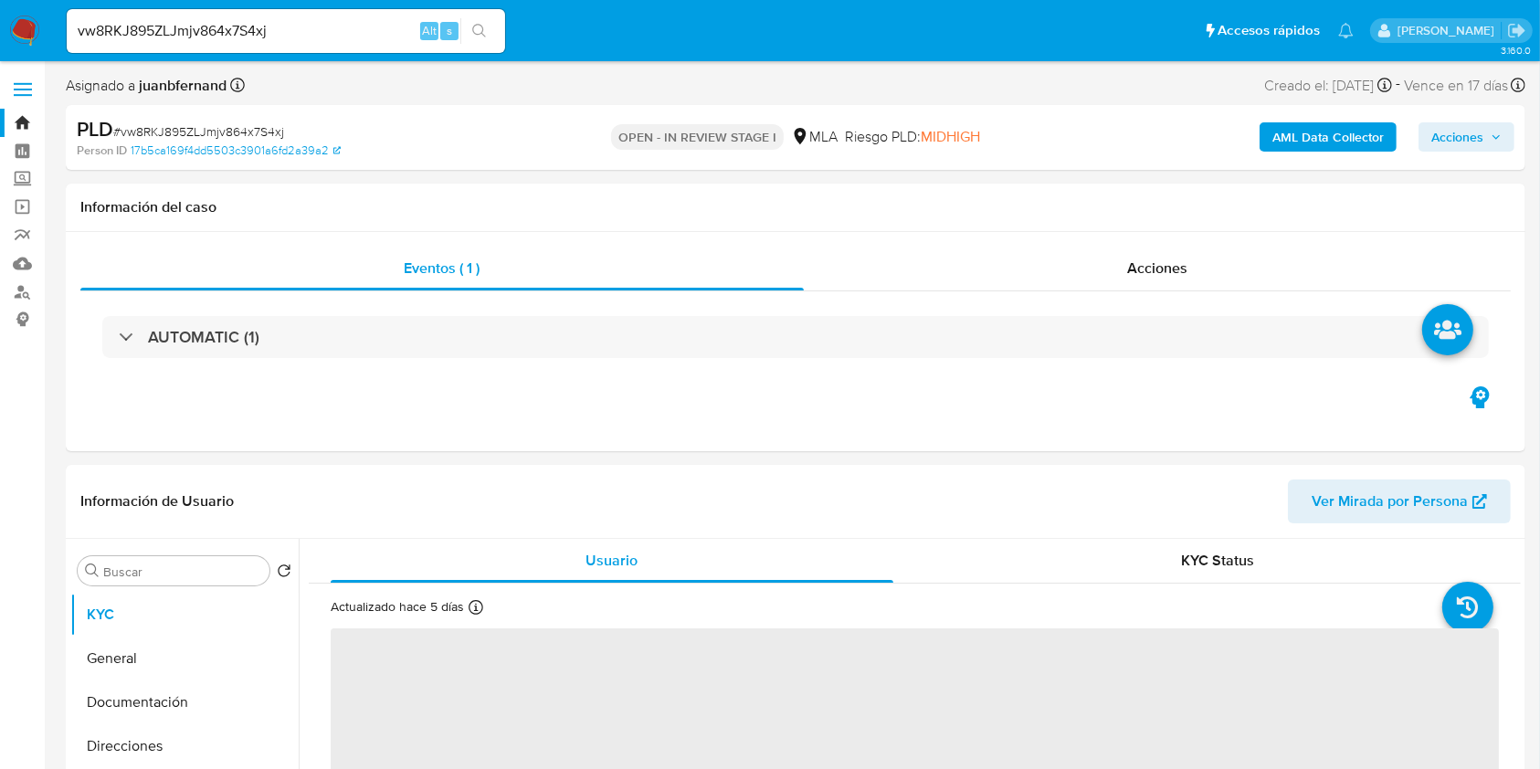
select select "10"
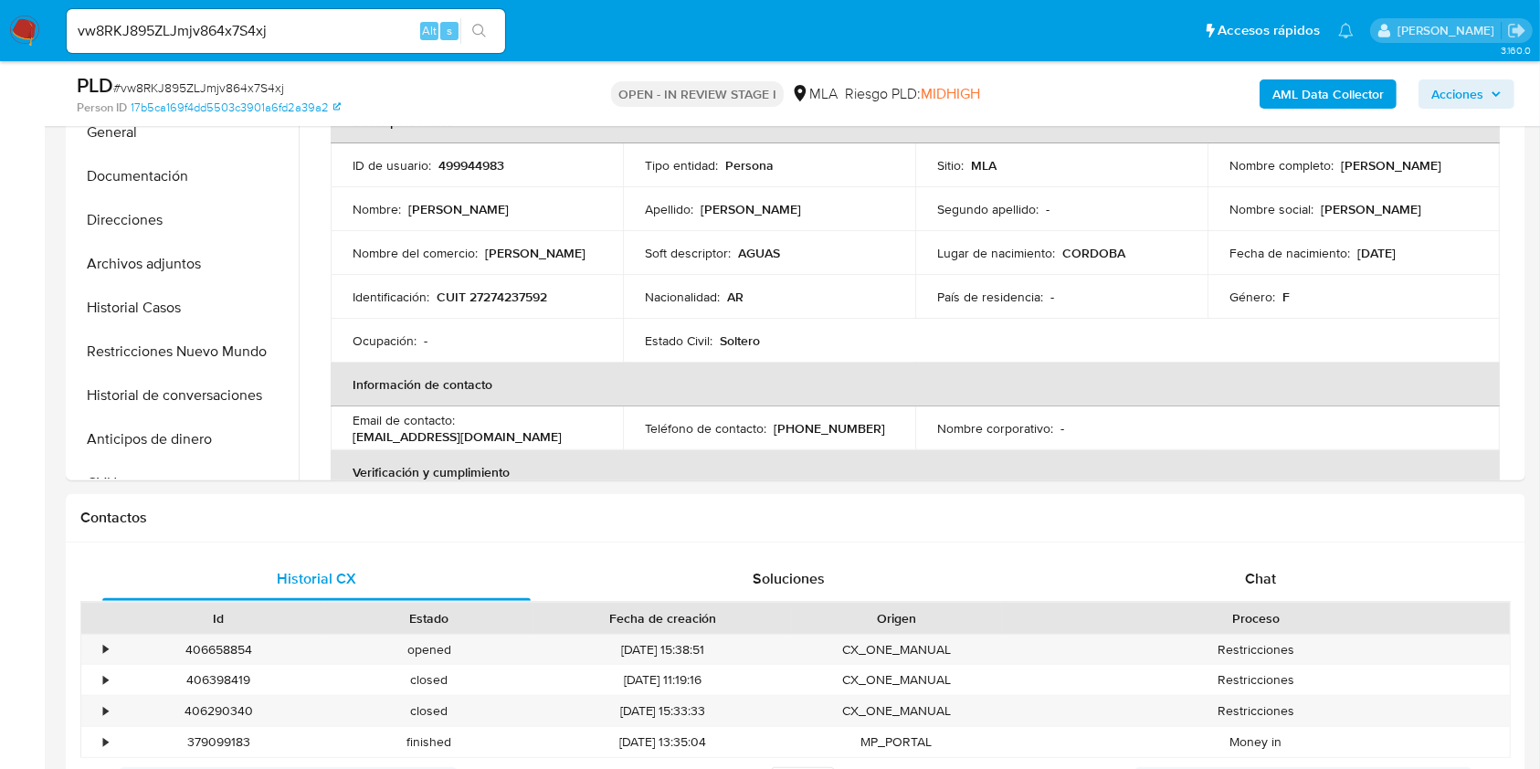
scroll to position [487, 0]
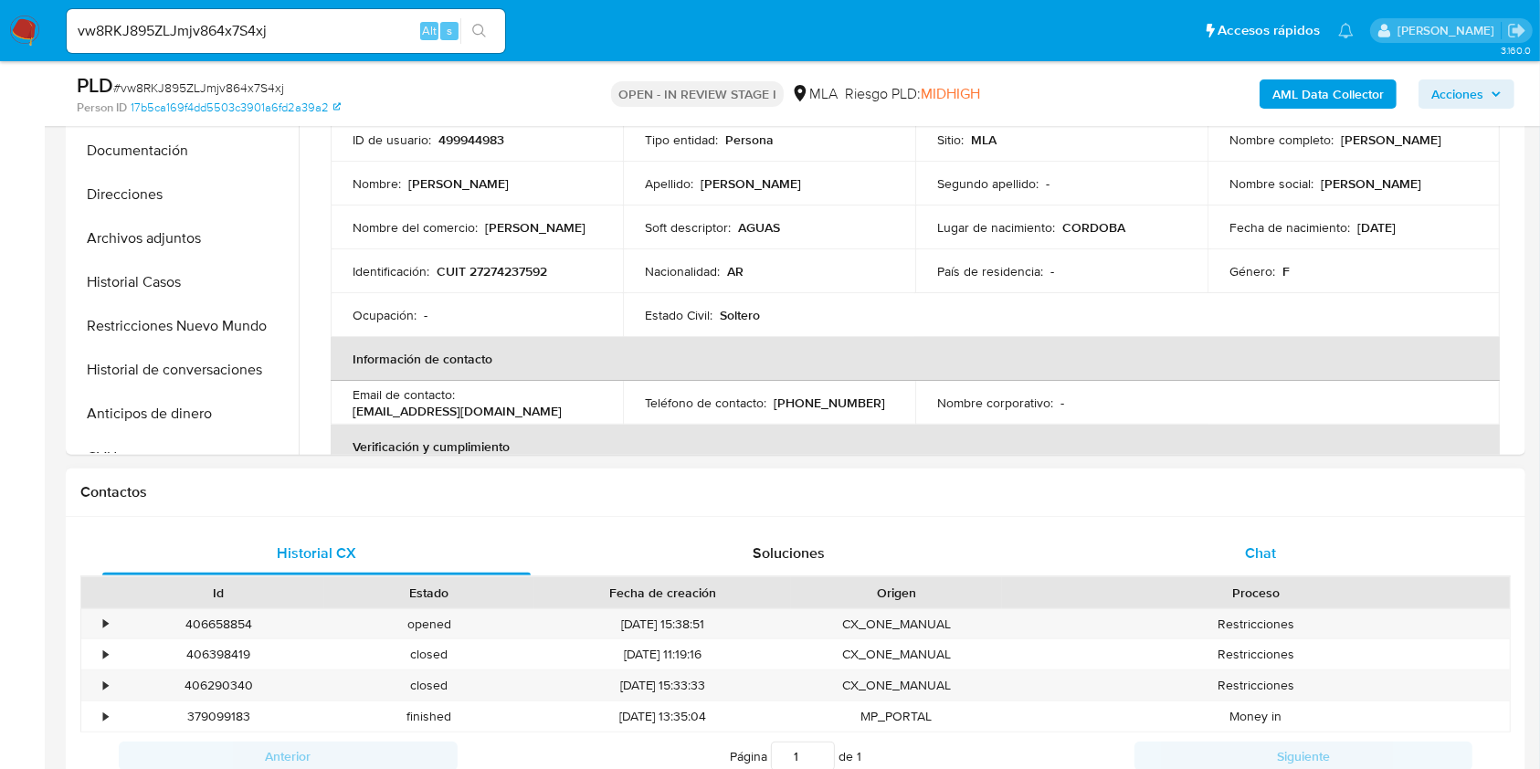
click at [1263, 559] on span "Chat" at bounding box center [1260, 552] width 31 height 21
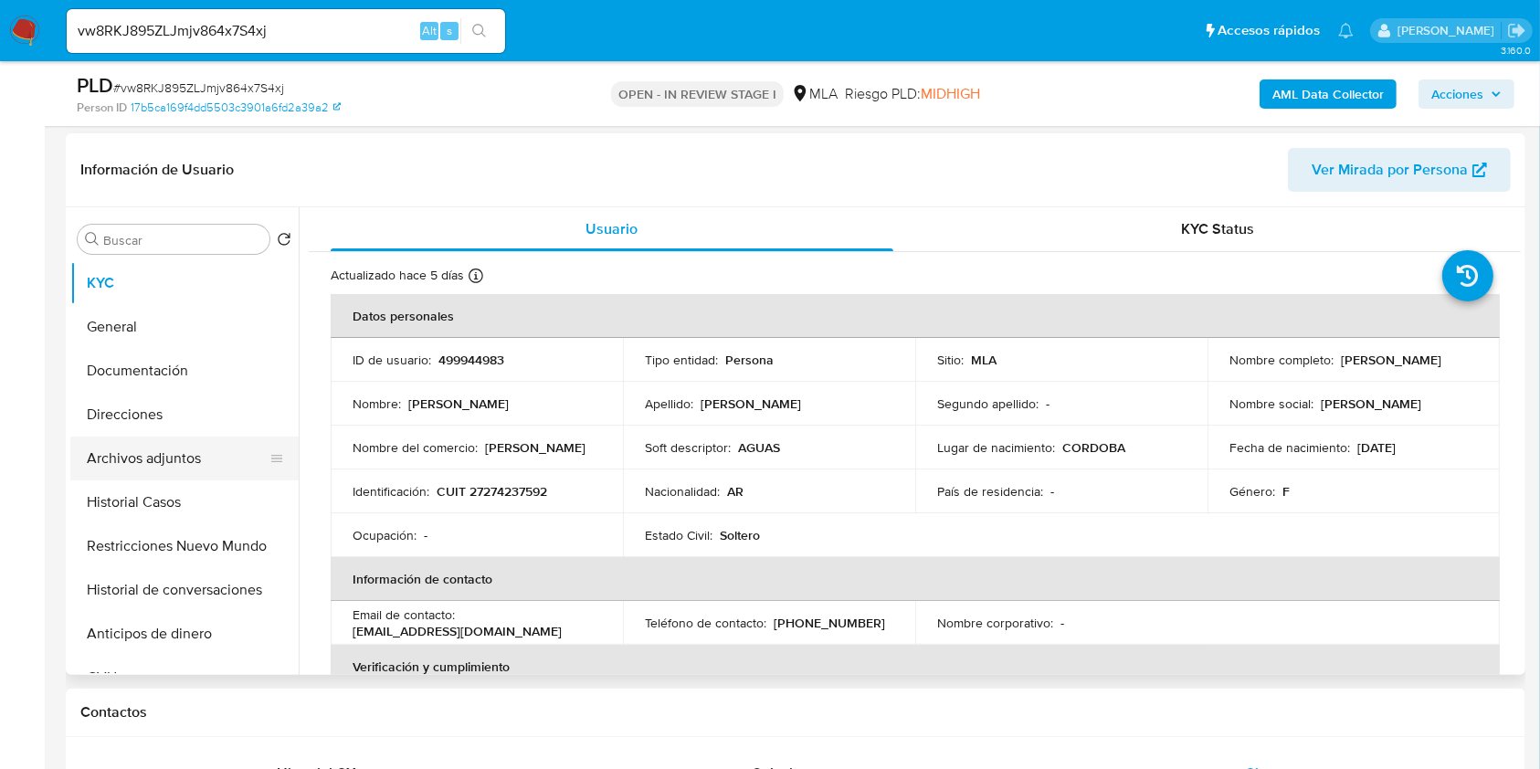
scroll to position [243, 0]
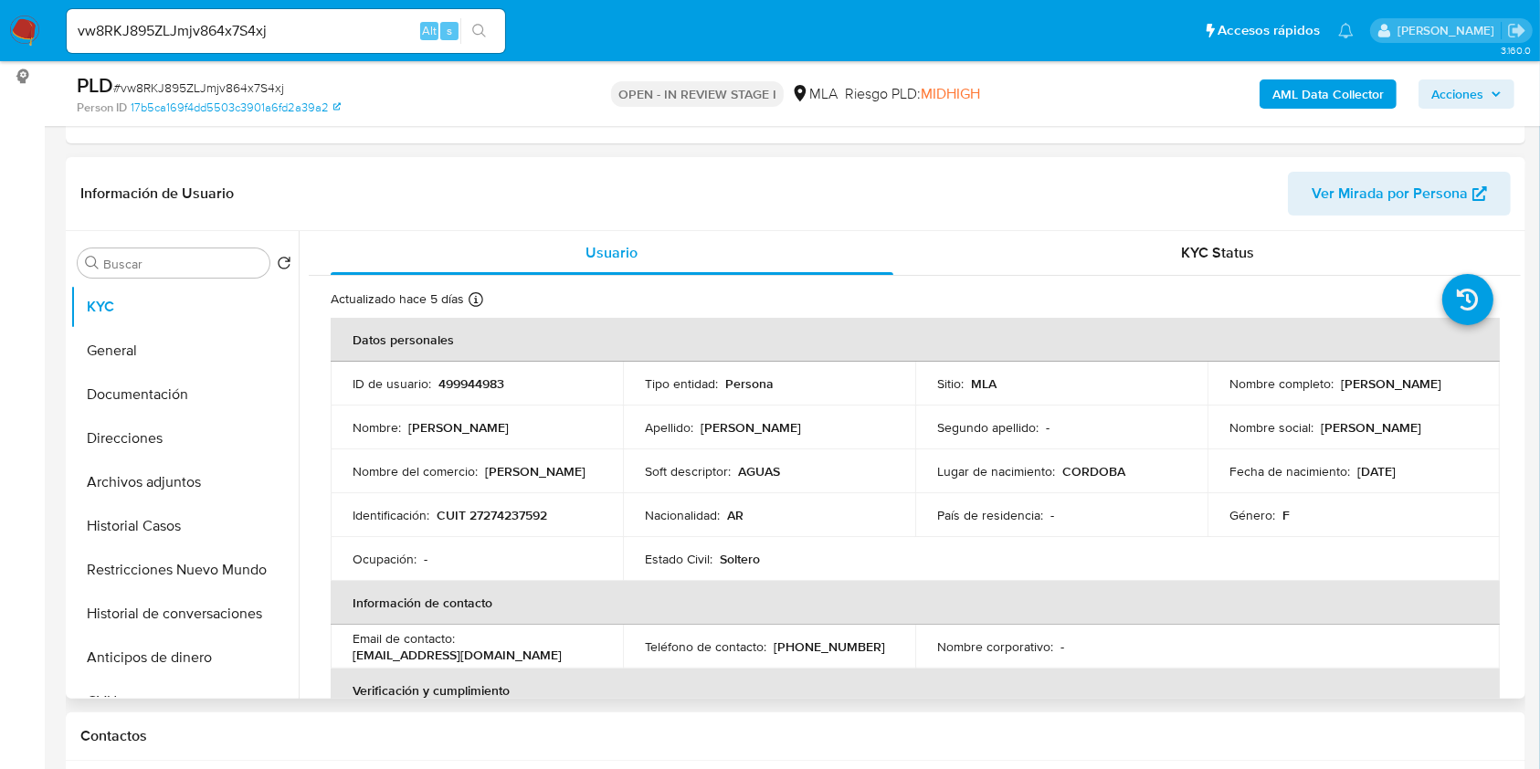
click at [512, 515] on p "CUIT 27274237592" at bounding box center [492, 515] width 111 height 16
click at [474, 375] on p "499944983" at bounding box center [471, 383] width 66 height 16
click at [472, 375] on p "499944983" at bounding box center [471, 383] width 66 height 16
copy p "499944983"
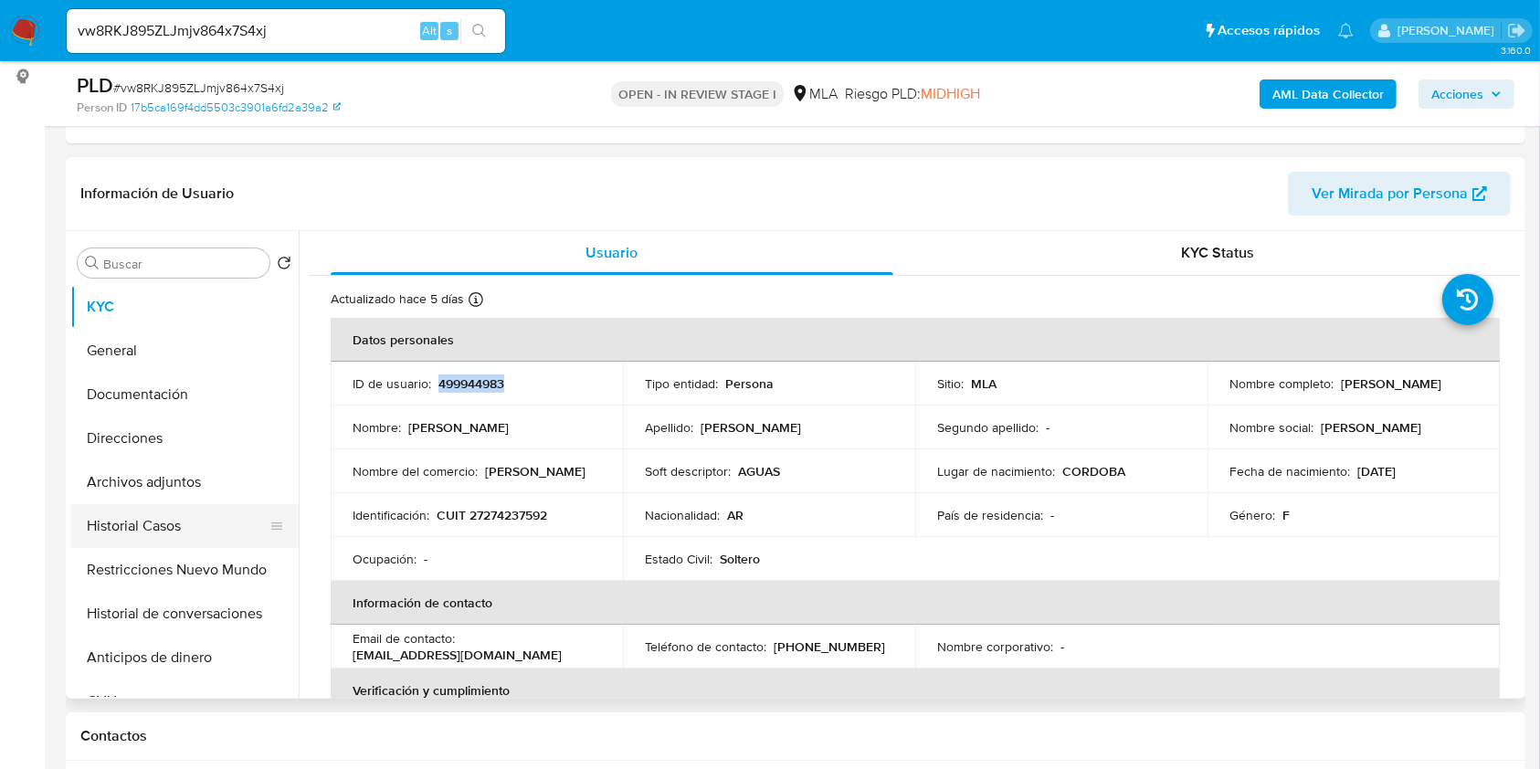
click at [175, 529] on button "Historial Casos" at bounding box center [177, 526] width 214 height 44
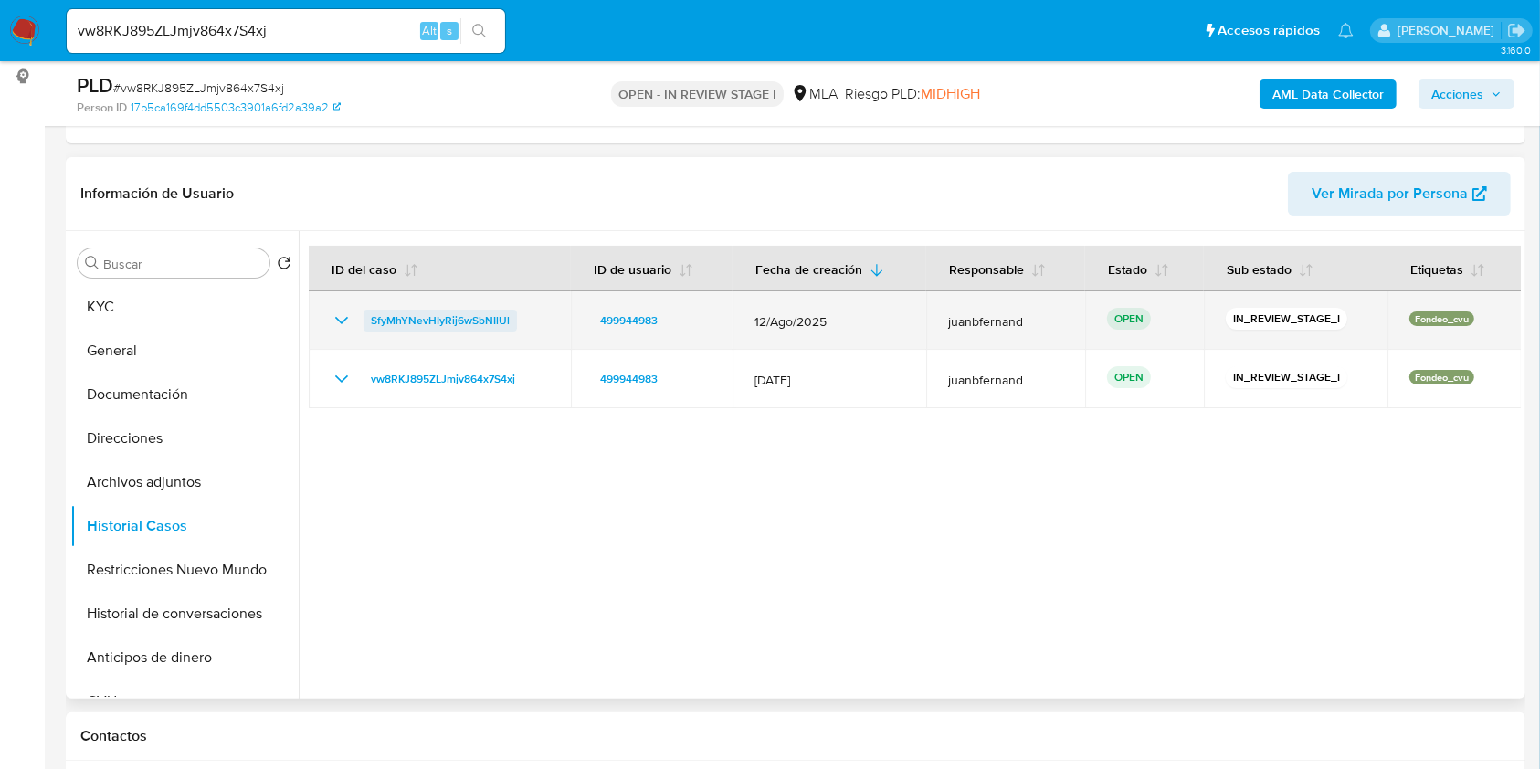
click at [443, 319] on span "SfyMhYNevHIyRij6wSbNIlUl" at bounding box center [440, 321] width 139 height 22
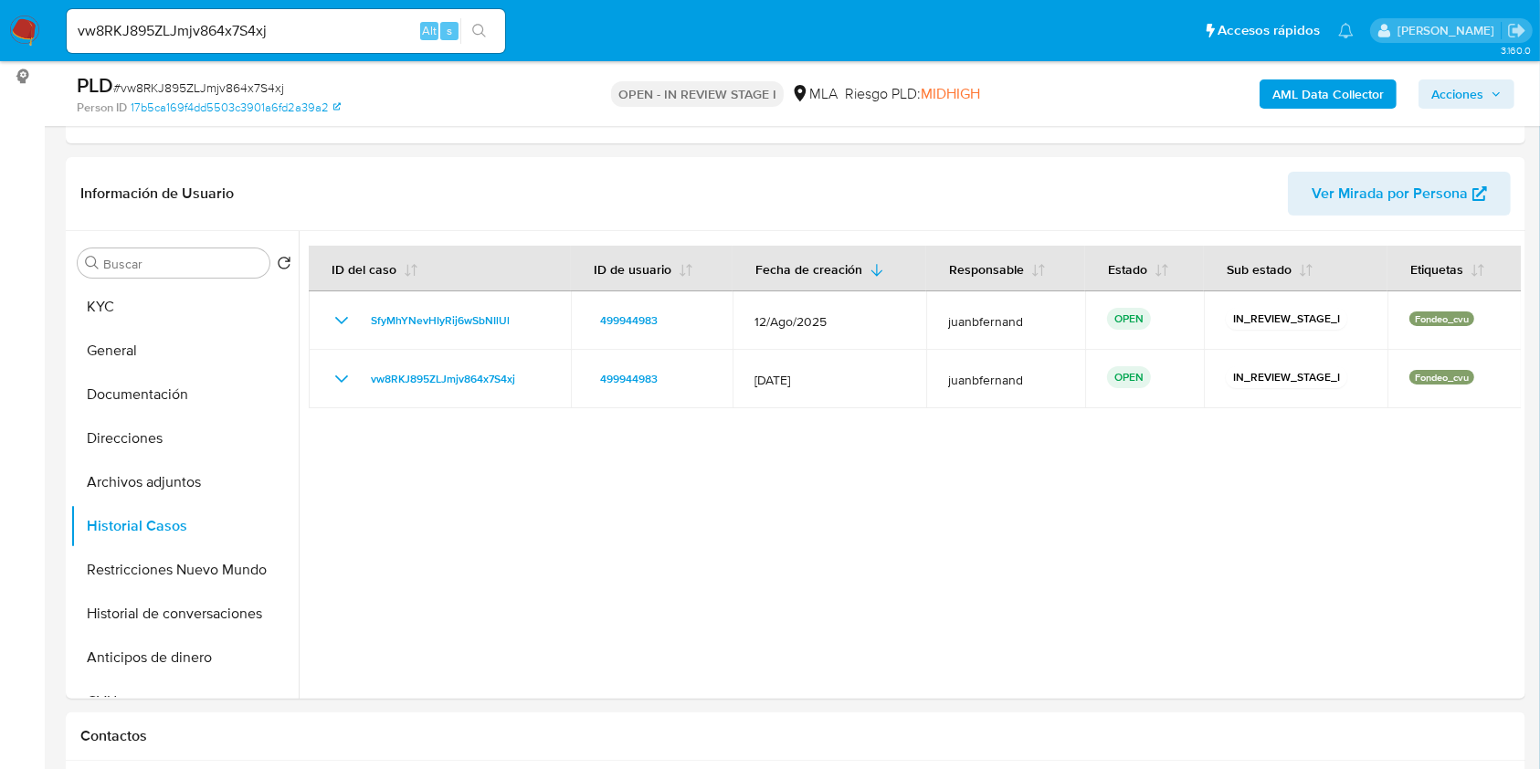
click at [1282, 87] on b "AML Data Collector" at bounding box center [1327, 93] width 111 height 29
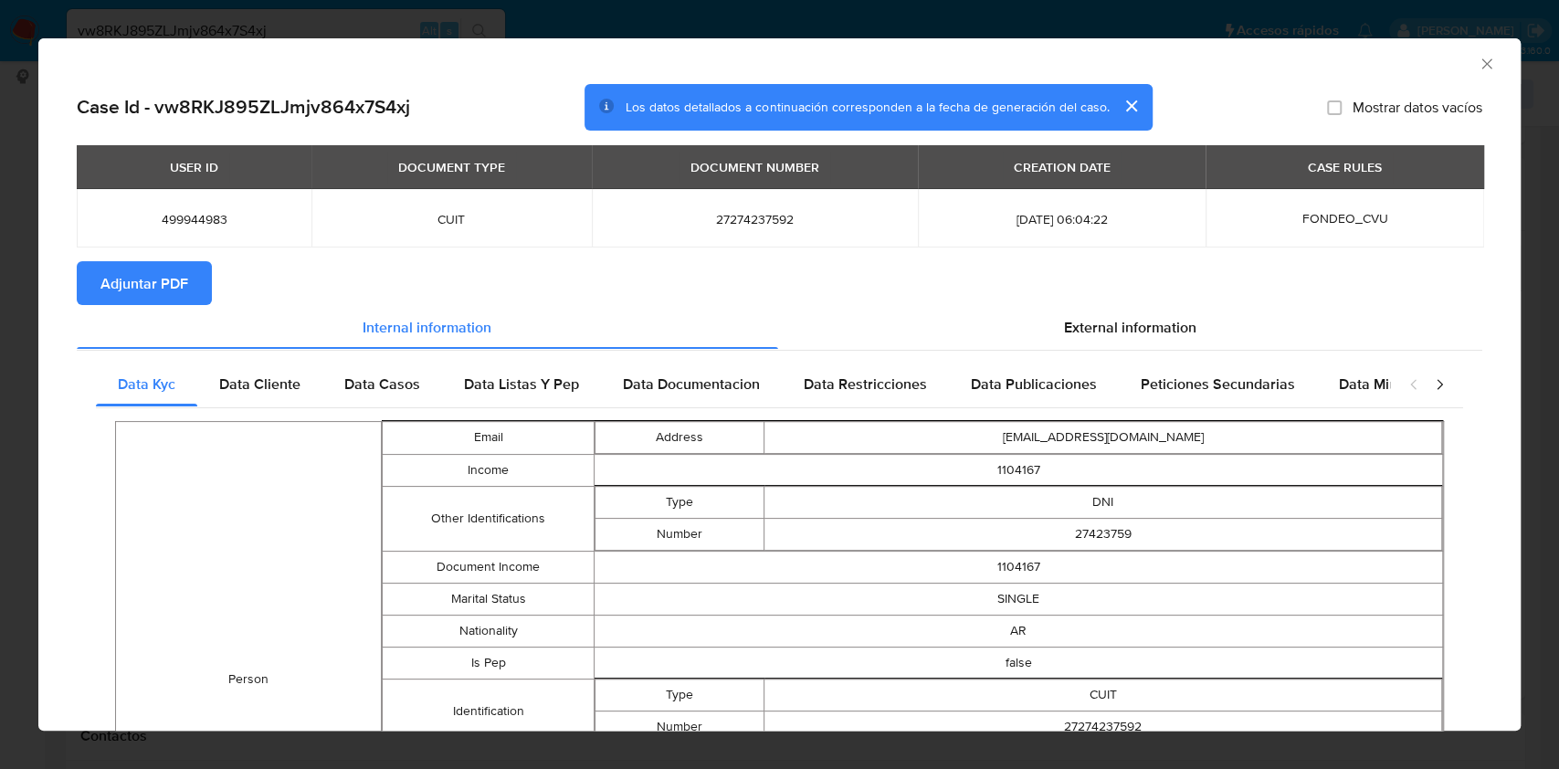
click at [165, 279] on span "Adjuntar PDF" at bounding box center [144, 283] width 88 height 40
click at [1282, 61] on icon "Cerrar ventana" at bounding box center [1487, 64] width 18 height 18
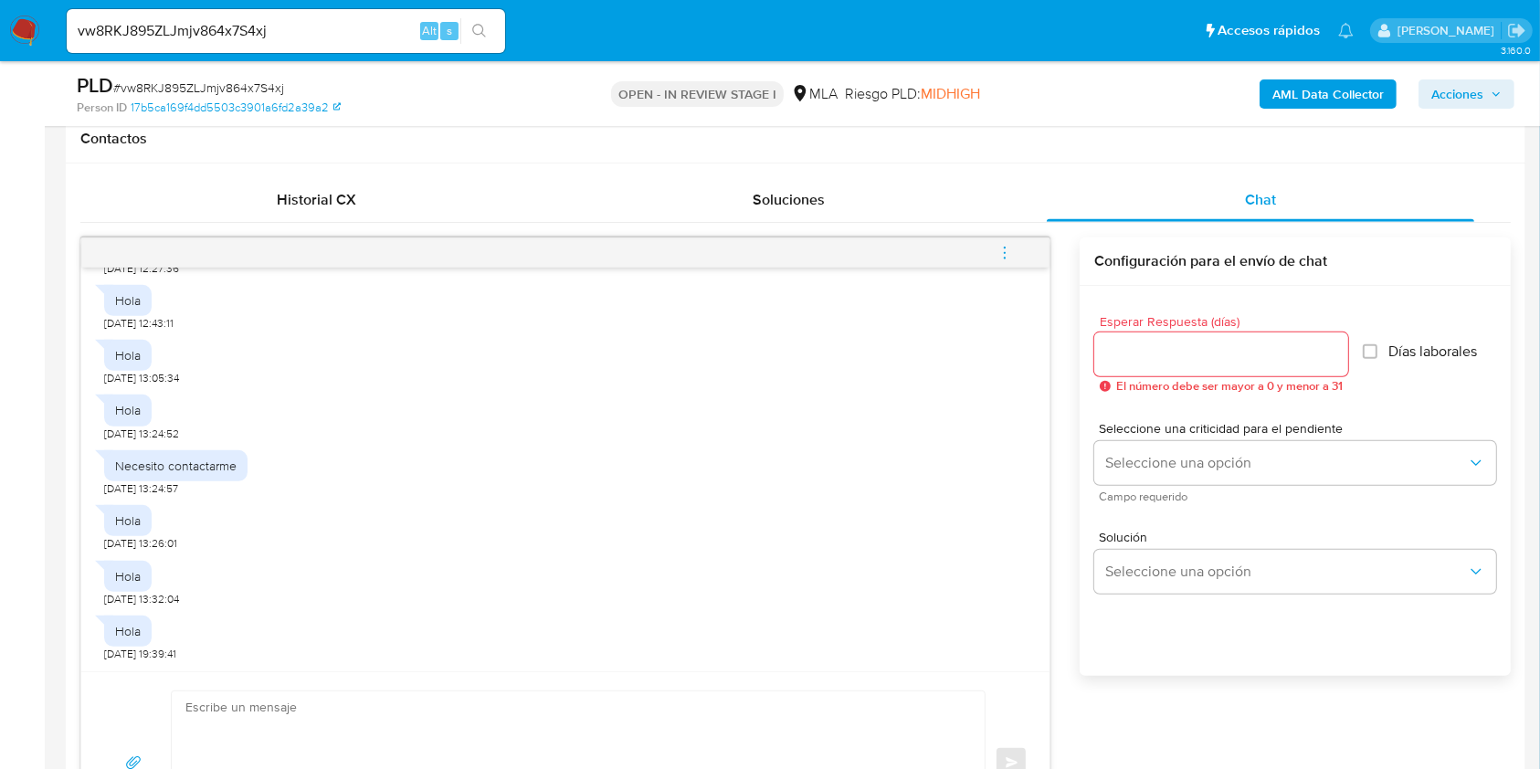
scroll to position [731, 0]
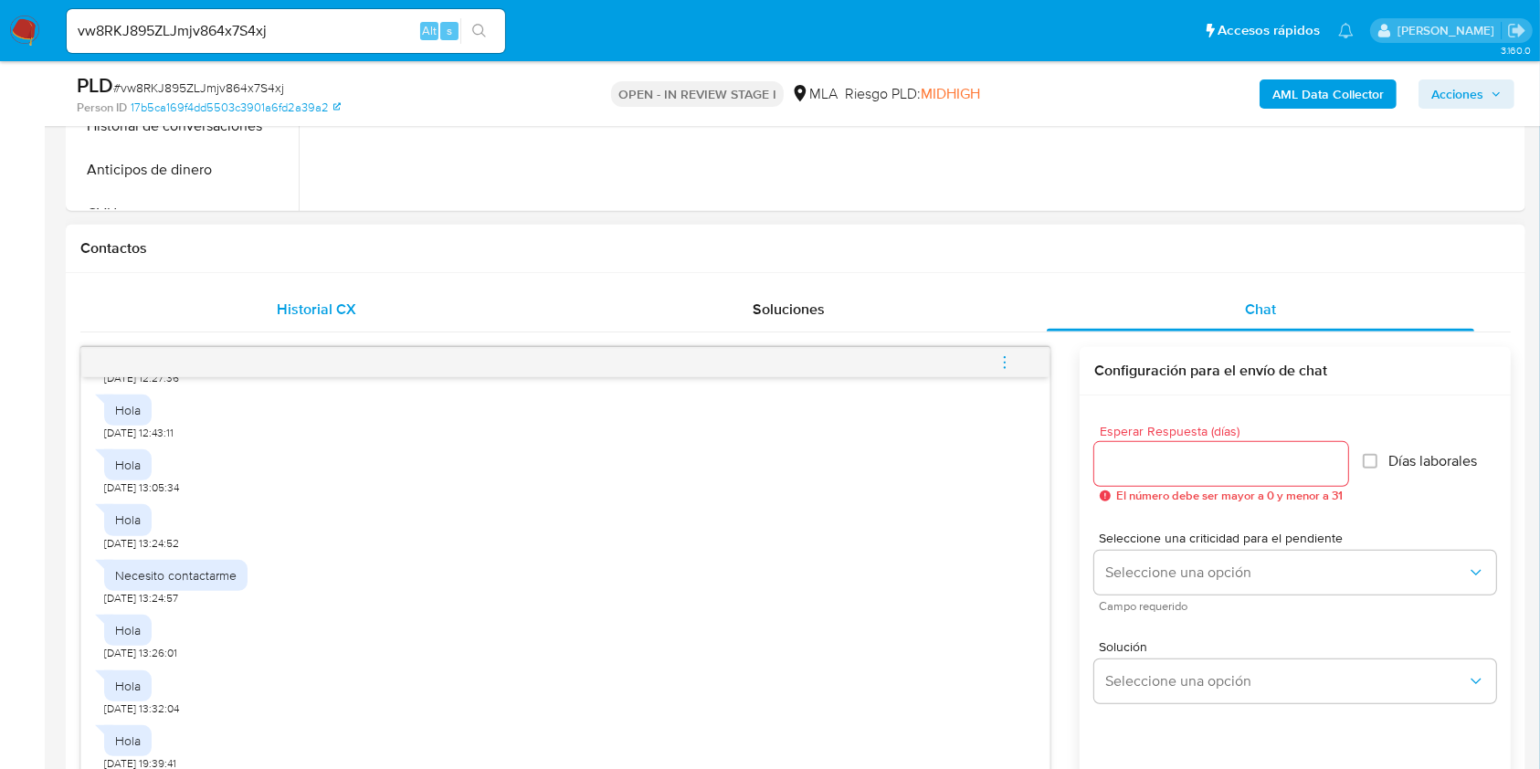
click at [200, 311] on div "Historial CX" at bounding box center [316, 310] width 428 height 44
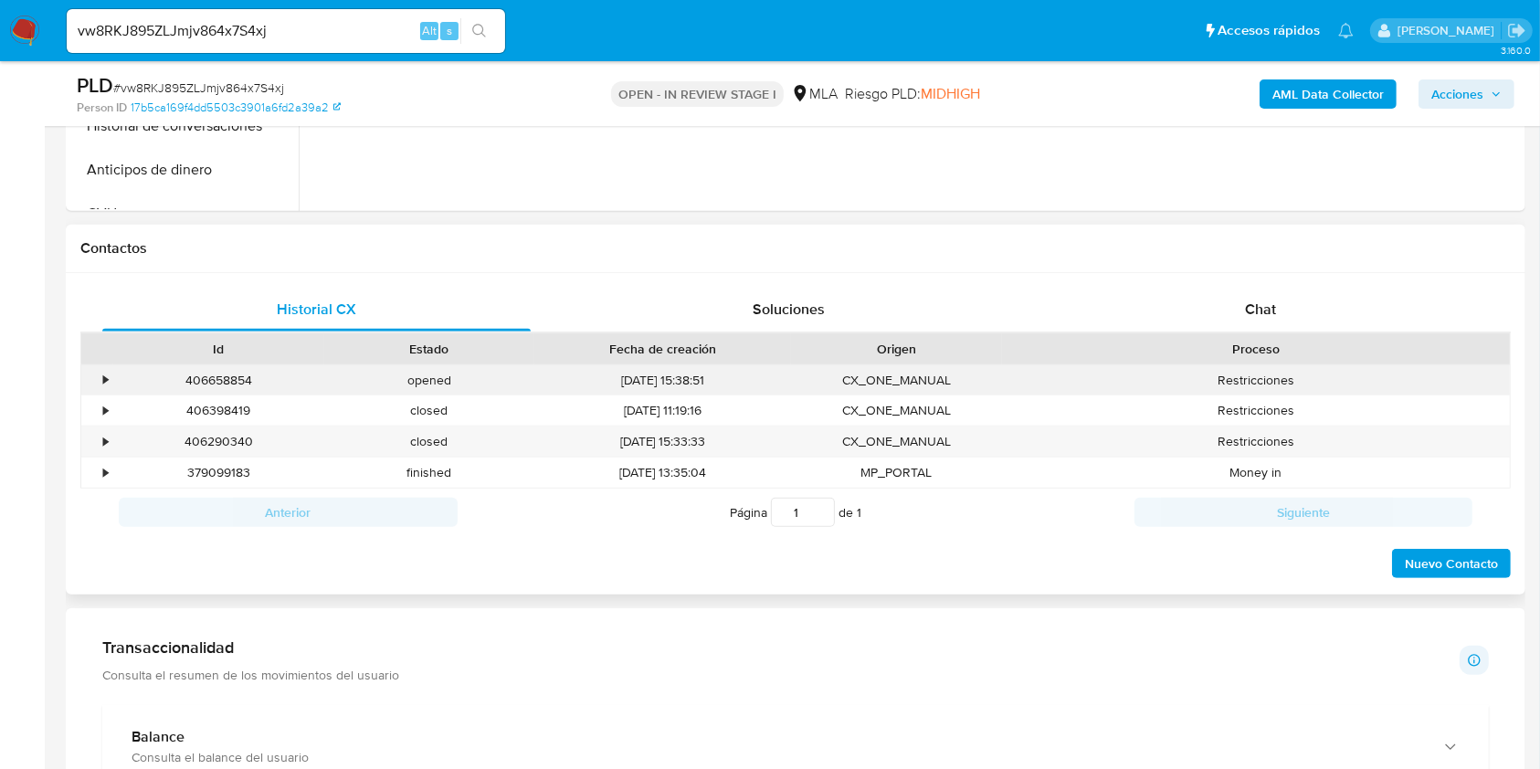
click at [223, 385] on div "406658854" at bounding box center [218, 380] width 211 height 30
copy div "406658854"
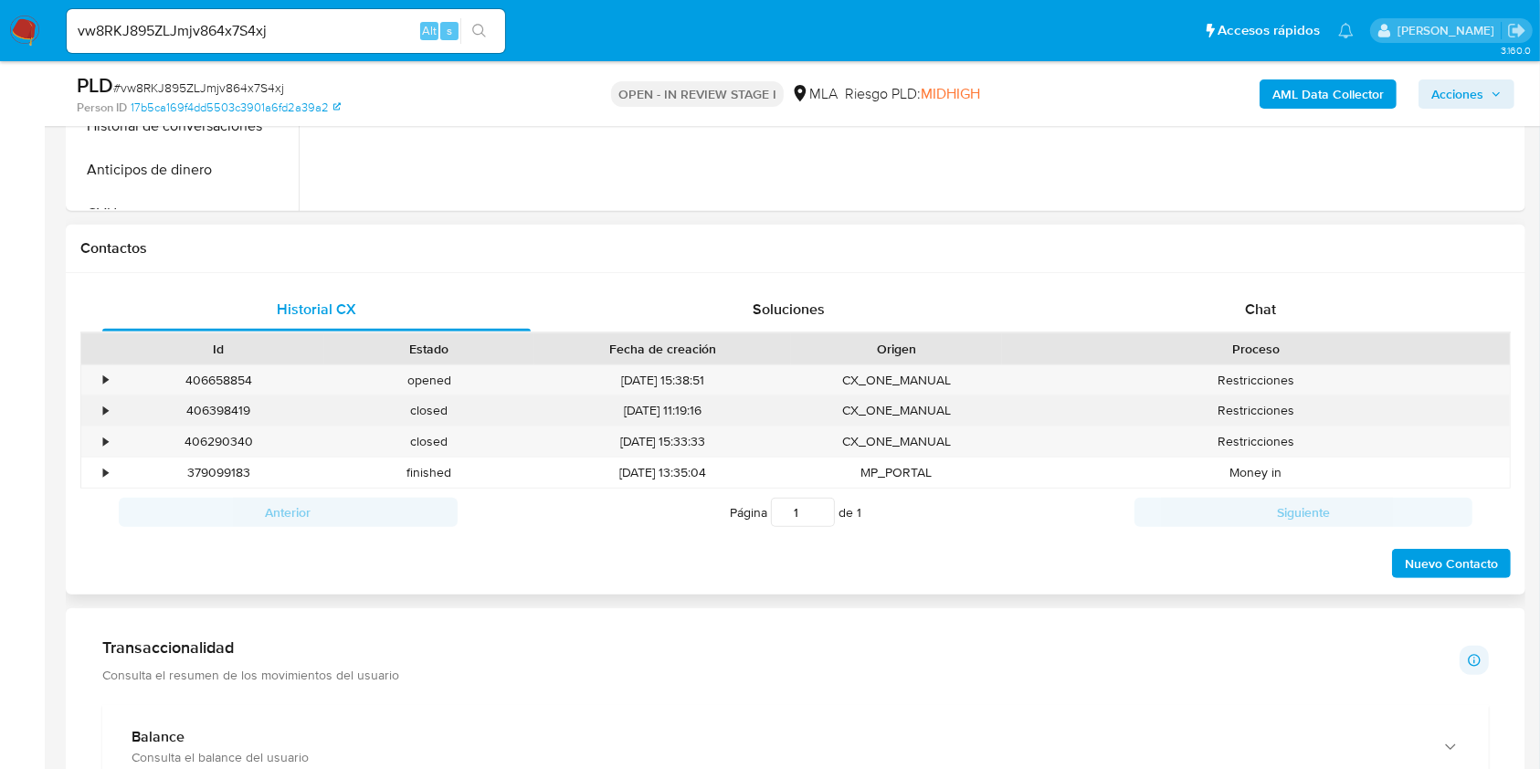
click at [226, 406] on div "406398419" at bounding box center [218, 410] width 211 height 30
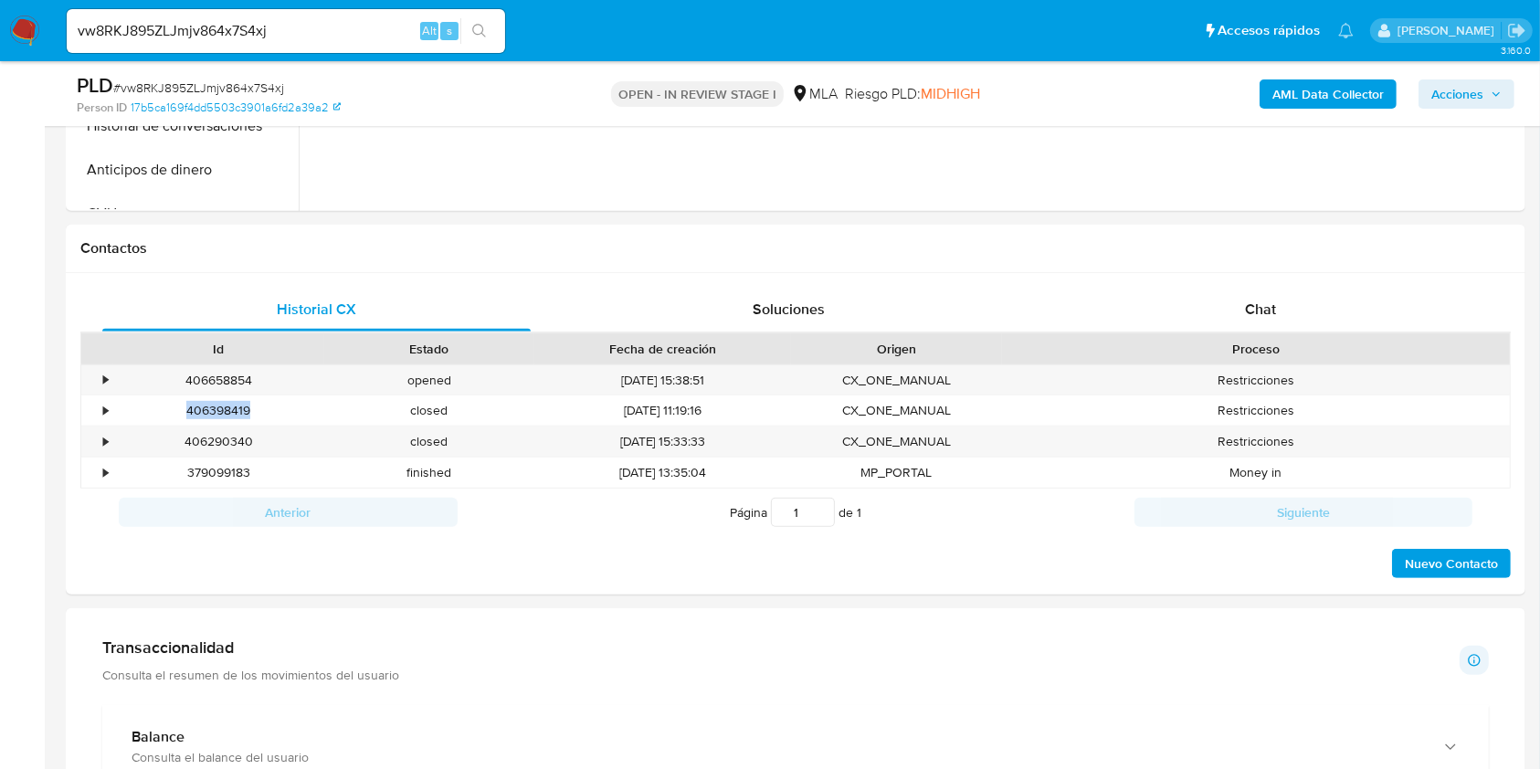
copy div "406398419"
click at [231, 447] on div "406290340" at bounding box center [218, 442] width 211 height 30
copy div "406290340"
click at [1259, 311] on span "Chat" at bounding box center [1260, 309] width 31 height 21
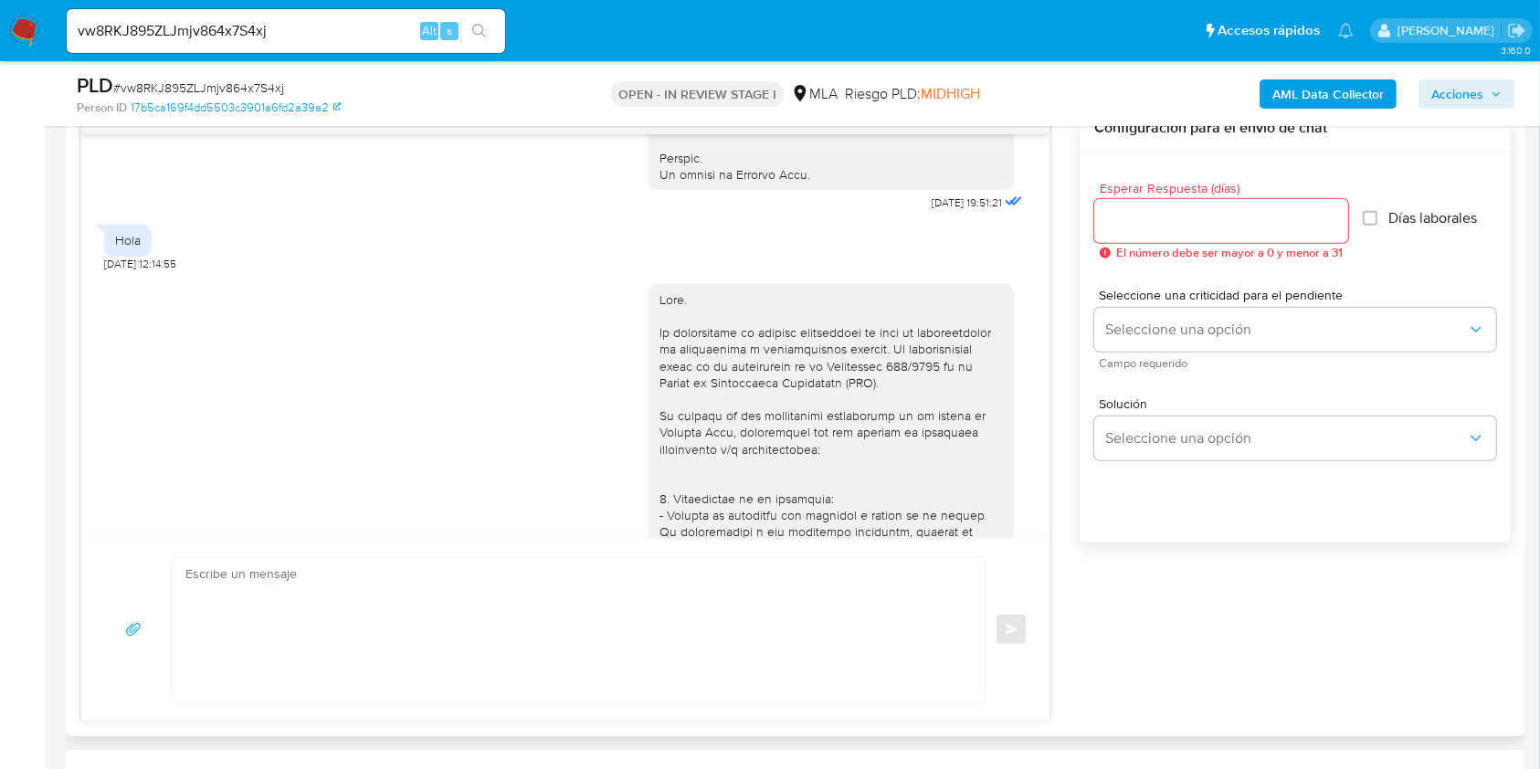
scroll to position [852, 0]
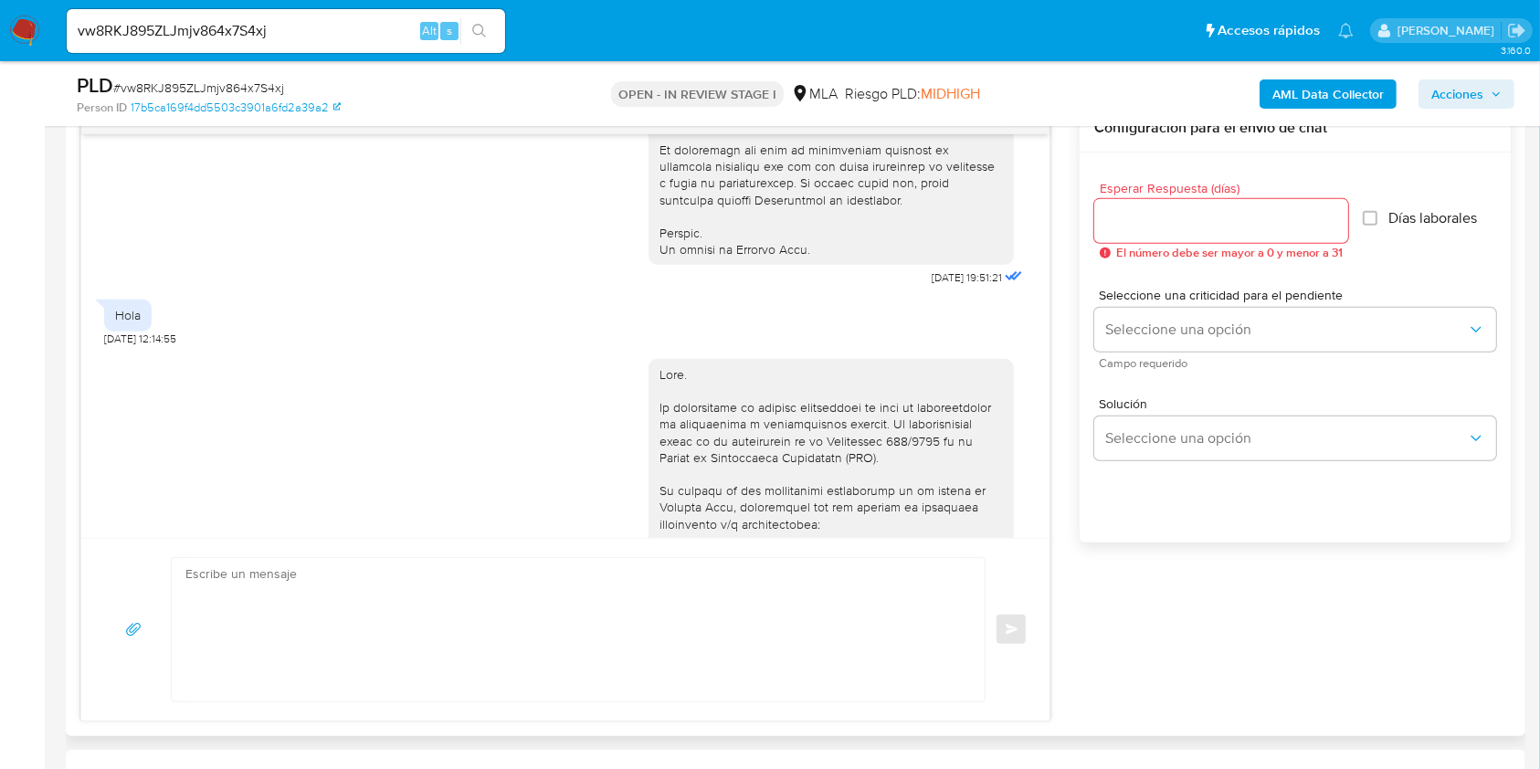
click at [932, 285] on span "[DATE] 19:51:21" at bounding box center [967, 277] width 70 height 15
drag, startPoint x: 895, startPoint y: 309, endPoint x: 924, endPoint y: 315, distance: 29.9
click at [932, 285] on span "[DATE] 19:51:21" at bounding box center [967, 277] width 70 height 15
copy span "[DATE]"
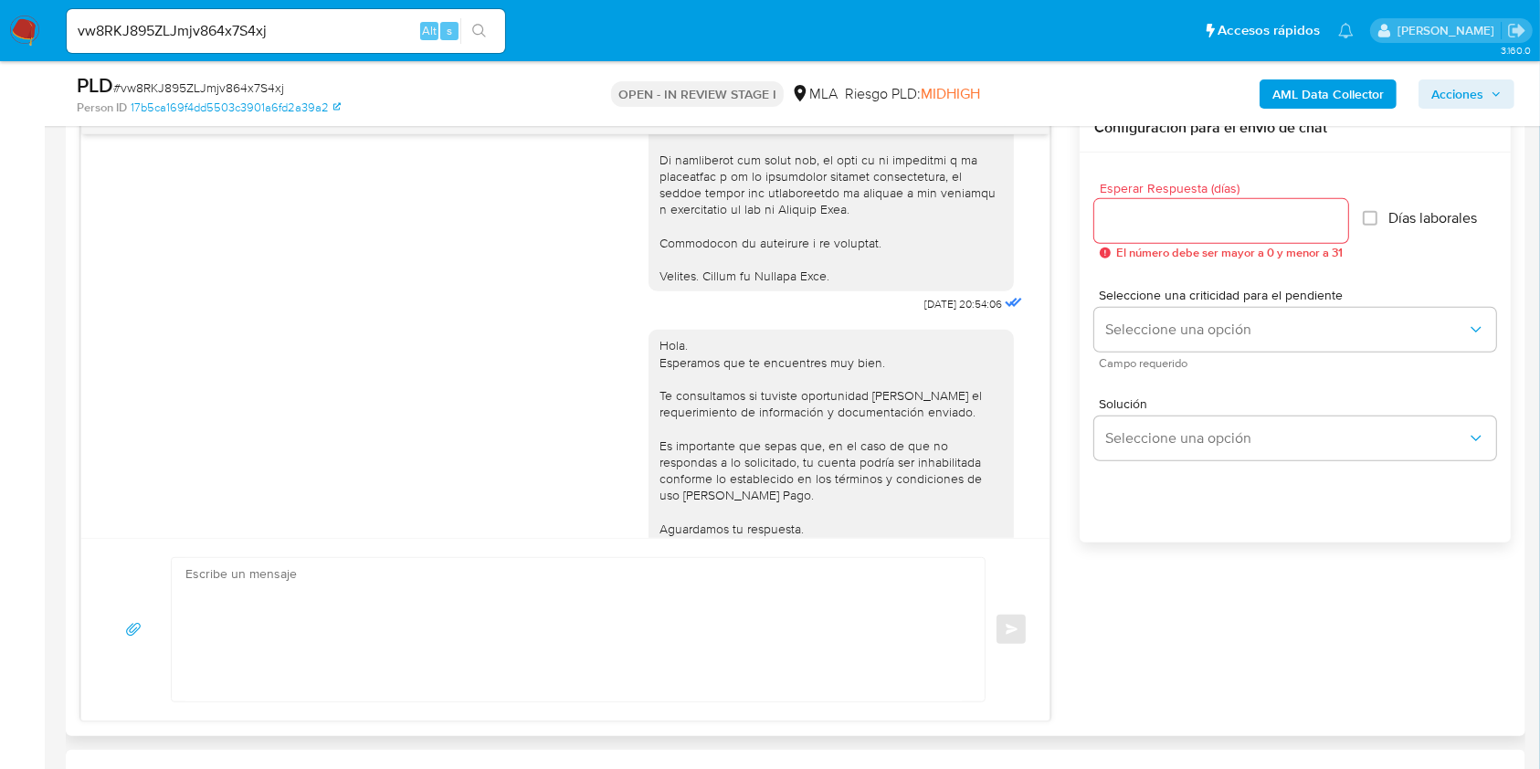
scroll to position [1948, 0]
click at [924, 311] on span "[DATE] 20:54:06" at bounding box center [963, 303] width 78 height 15
drag, startPoint x: 887, startPoint y: 319, endPoint x: 913, endPoint y: 325, distance: 27.2
click at [924, 311] on span "[DATE] 20:54:06" at bounding box center [963, 303] width 78 height 15
copy span "[DATE]"
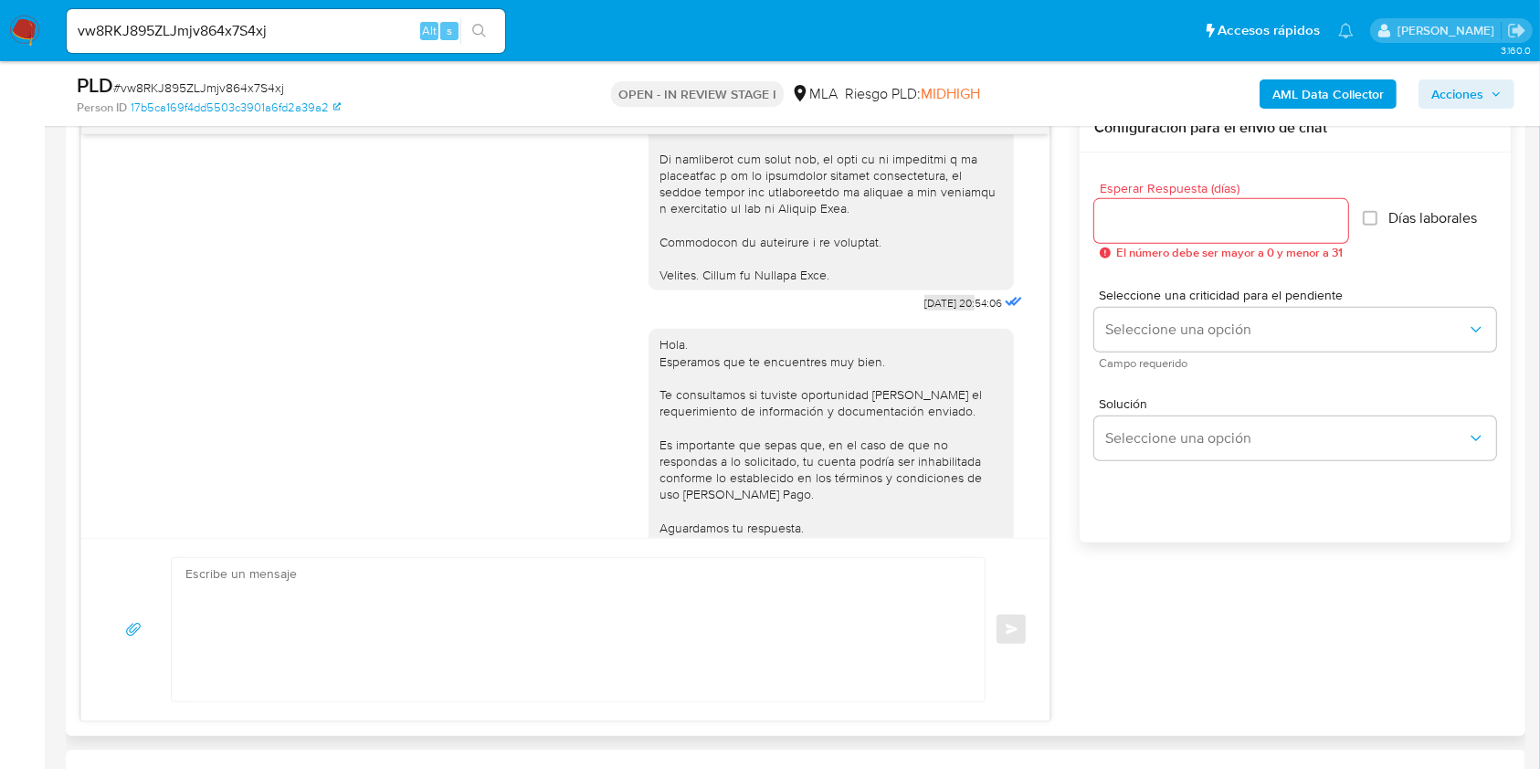
scroll to position [2313, 0]
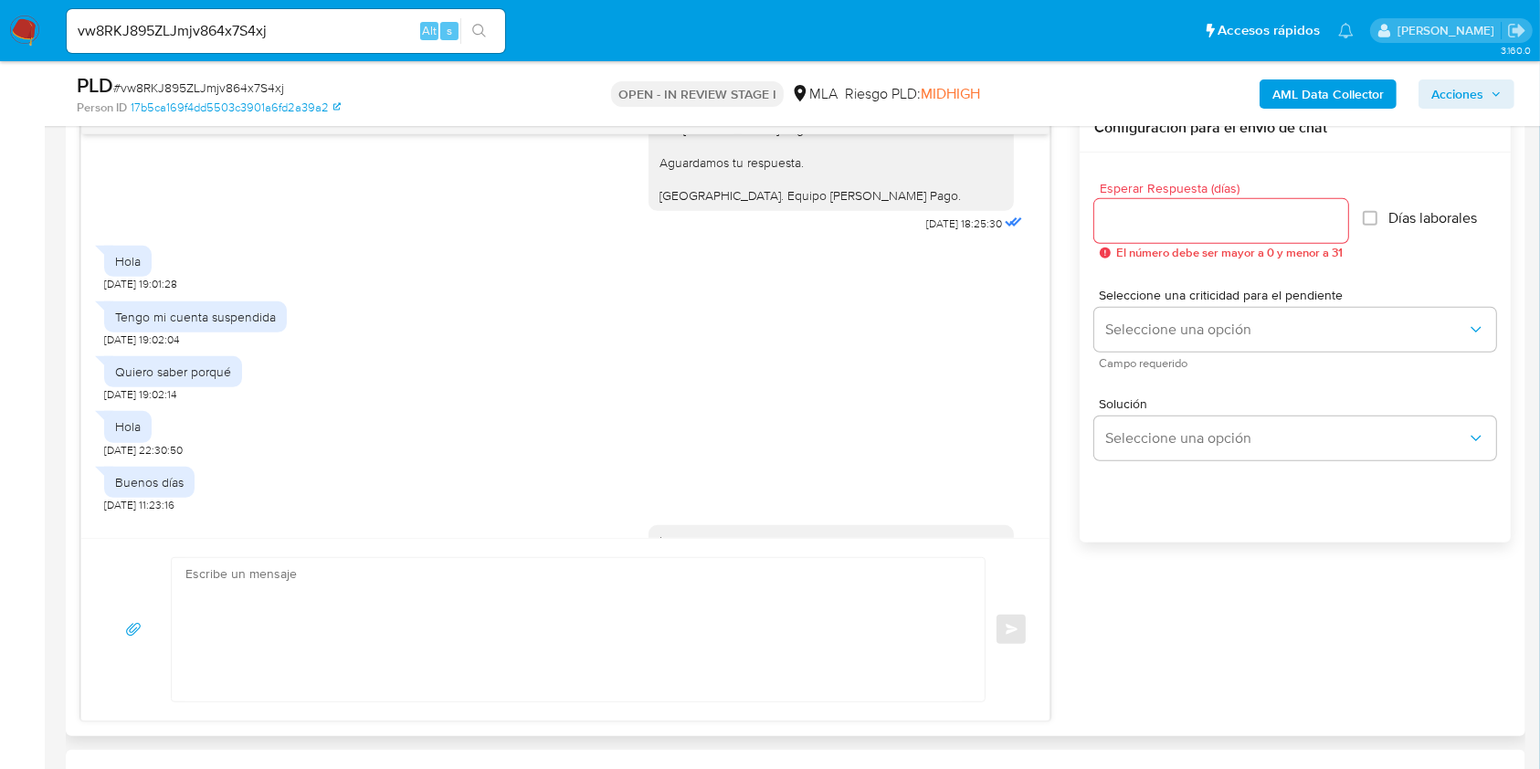
click at [926, 231] on span "[DATE] 18:25:30" at bounding box center [964, 223] width 76 height 15
drag, startPoint x: 887, startPoint y: 237, endPoint x: 920, endPoint y: 237, distance: 32.9
click at [926, 231] on span "18/09/2025 18:25:30" at bounding box center [964, 223] width 76 height 15
copy span "18/09/2025"
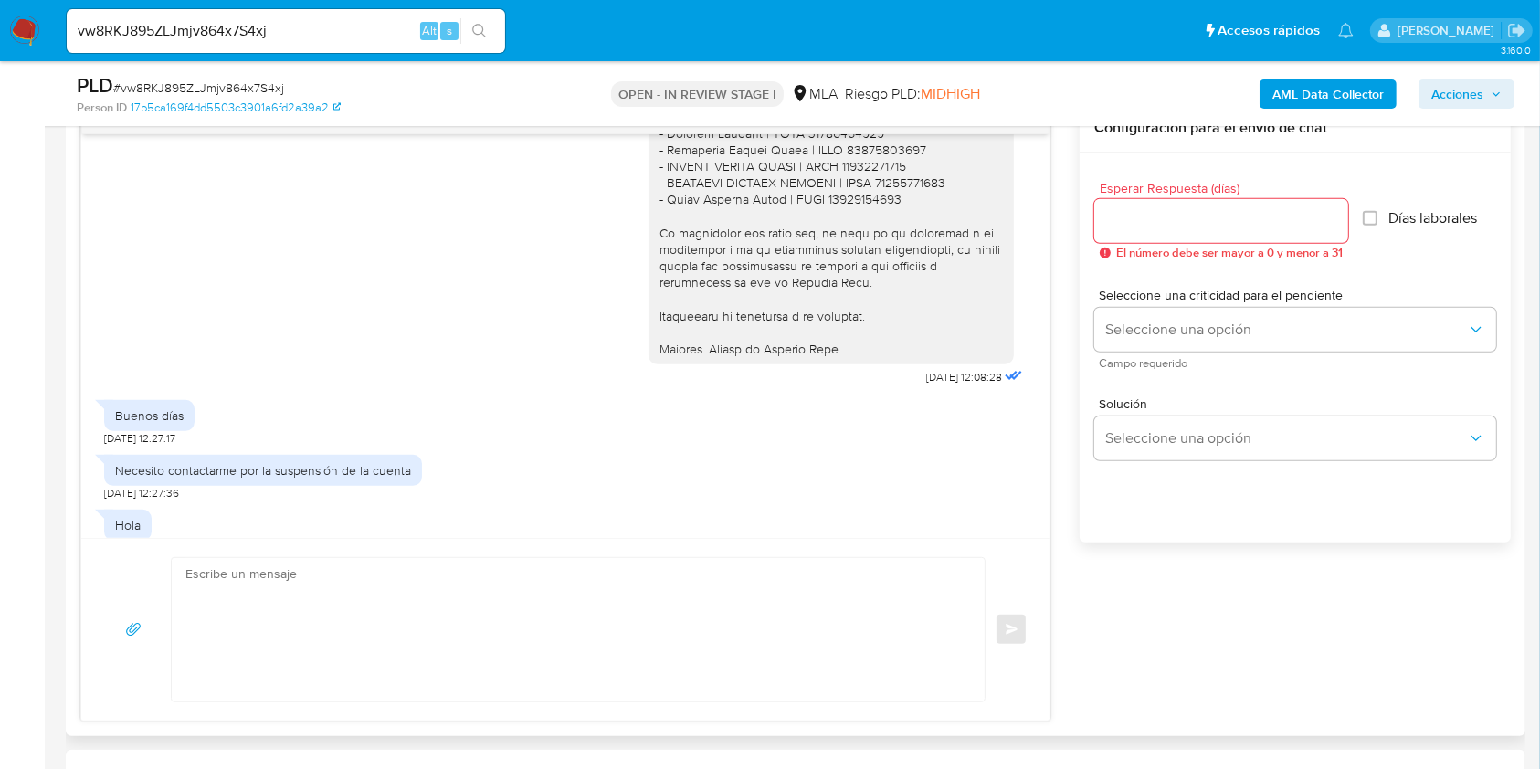
scroll to position [3531, 0]
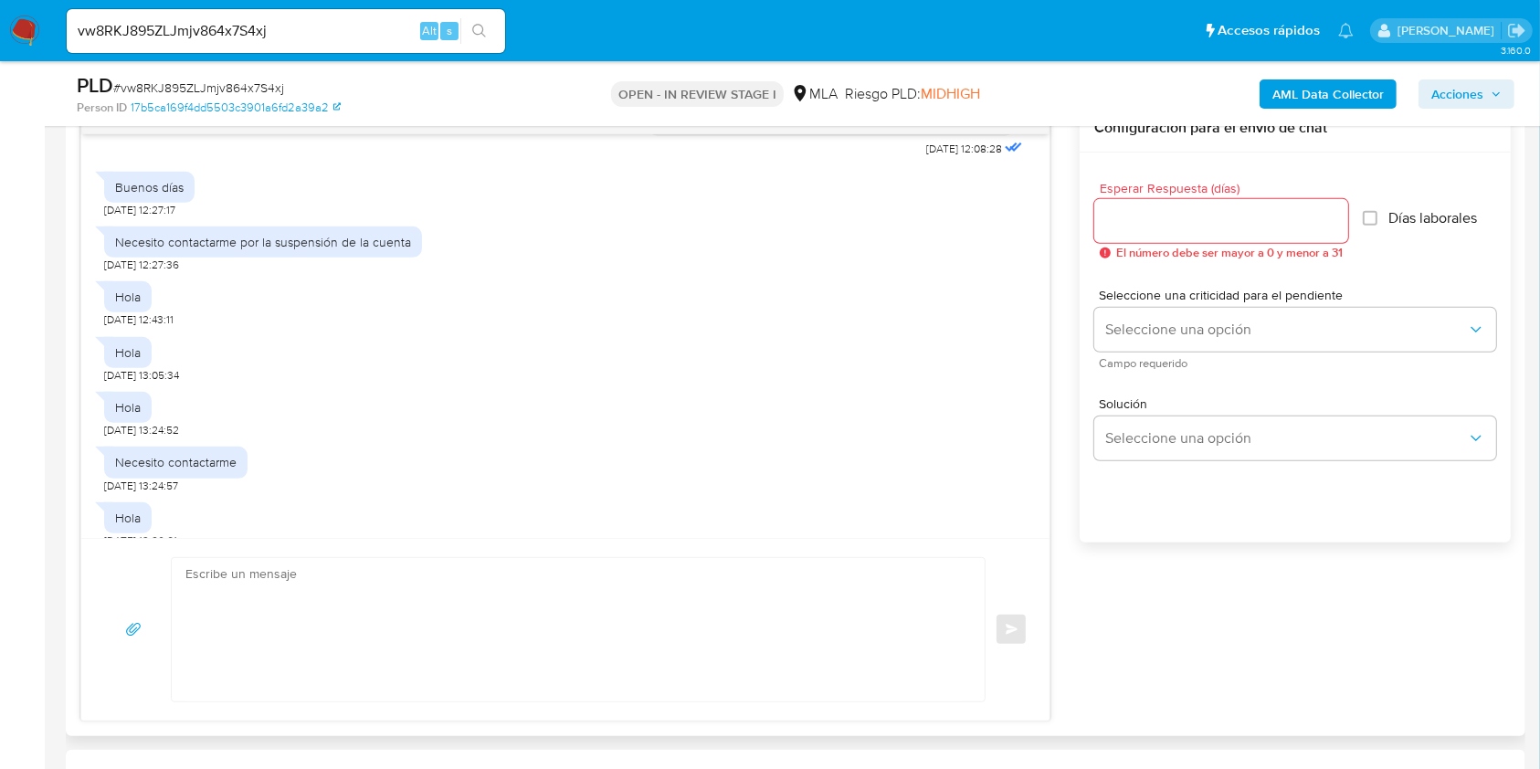
click at [926, 156] on span "19/09/2025 12:08:28" at bounding box center [964, 149] width 76 height 15
drag, startPoint x: 890, startPoint y: 180, endPoint x: 921, endPoint y: 183, distance: 30.3
click at [926, 156] on span "19/09/2025 12:08:28" at bounding box center [964, 149] width 76 height 15
copy span "19/09/2025"
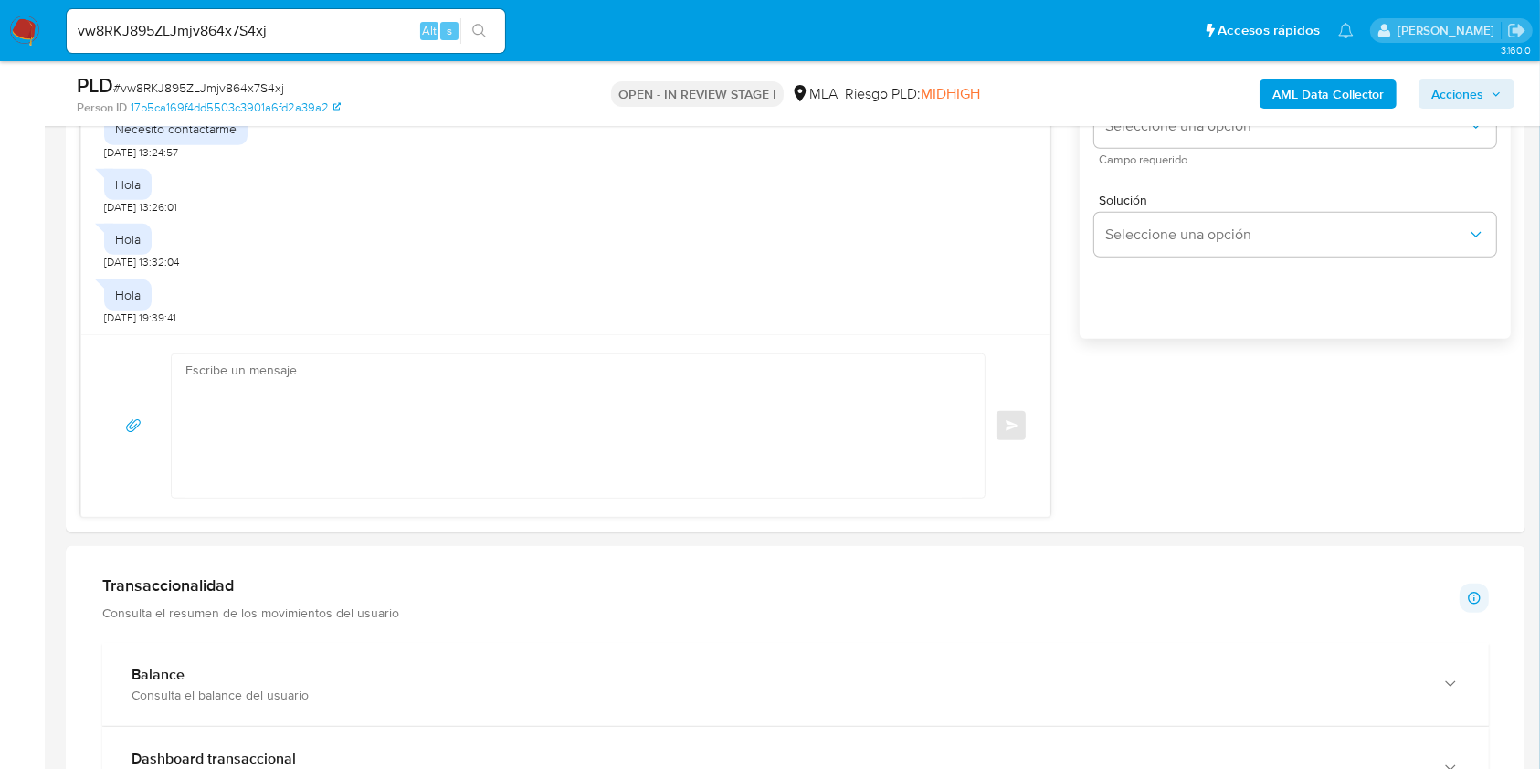
scroll to position [1217, 0]
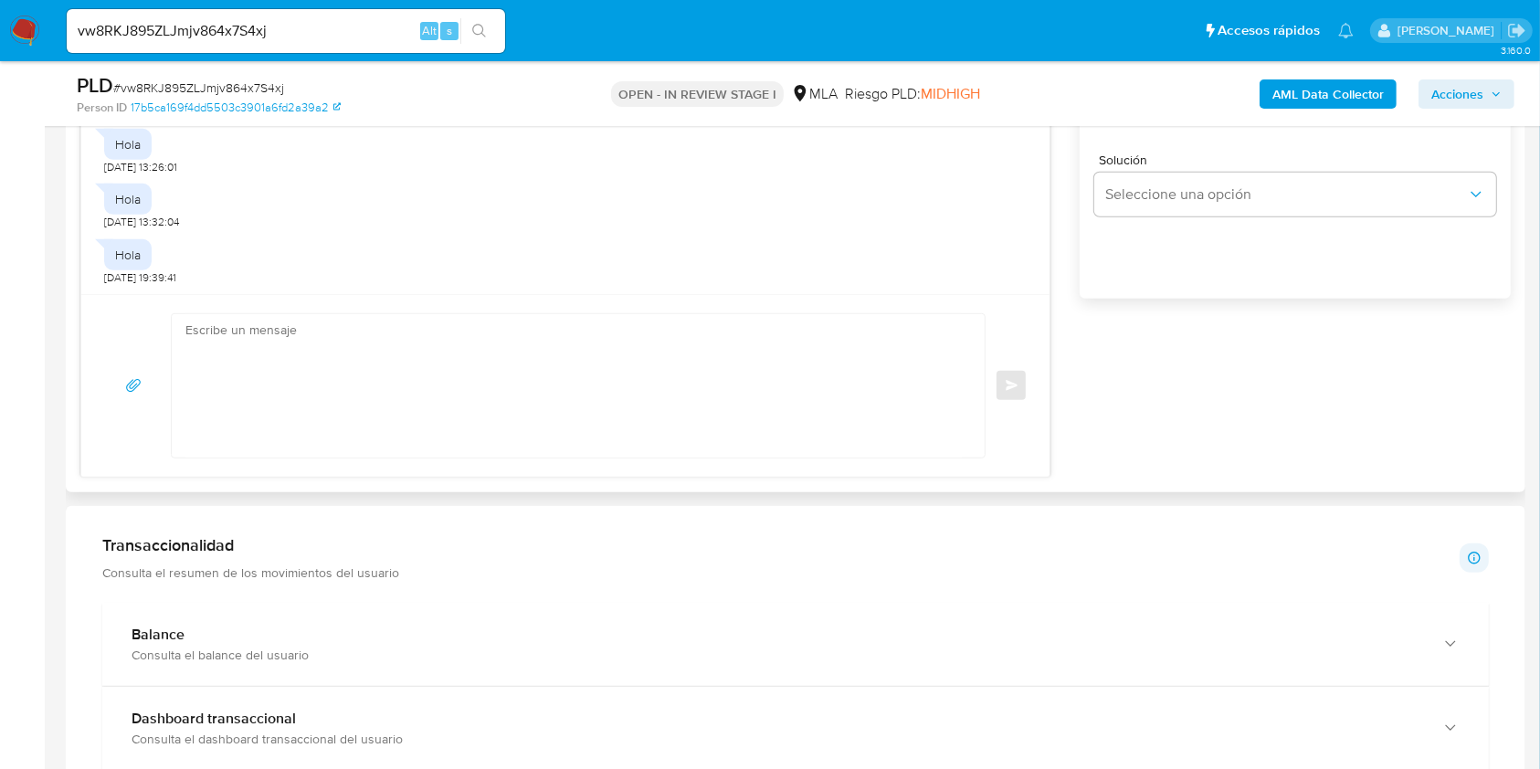
click at [372, 387] on textarea at bounding box center [573, 385] width 776 height 143
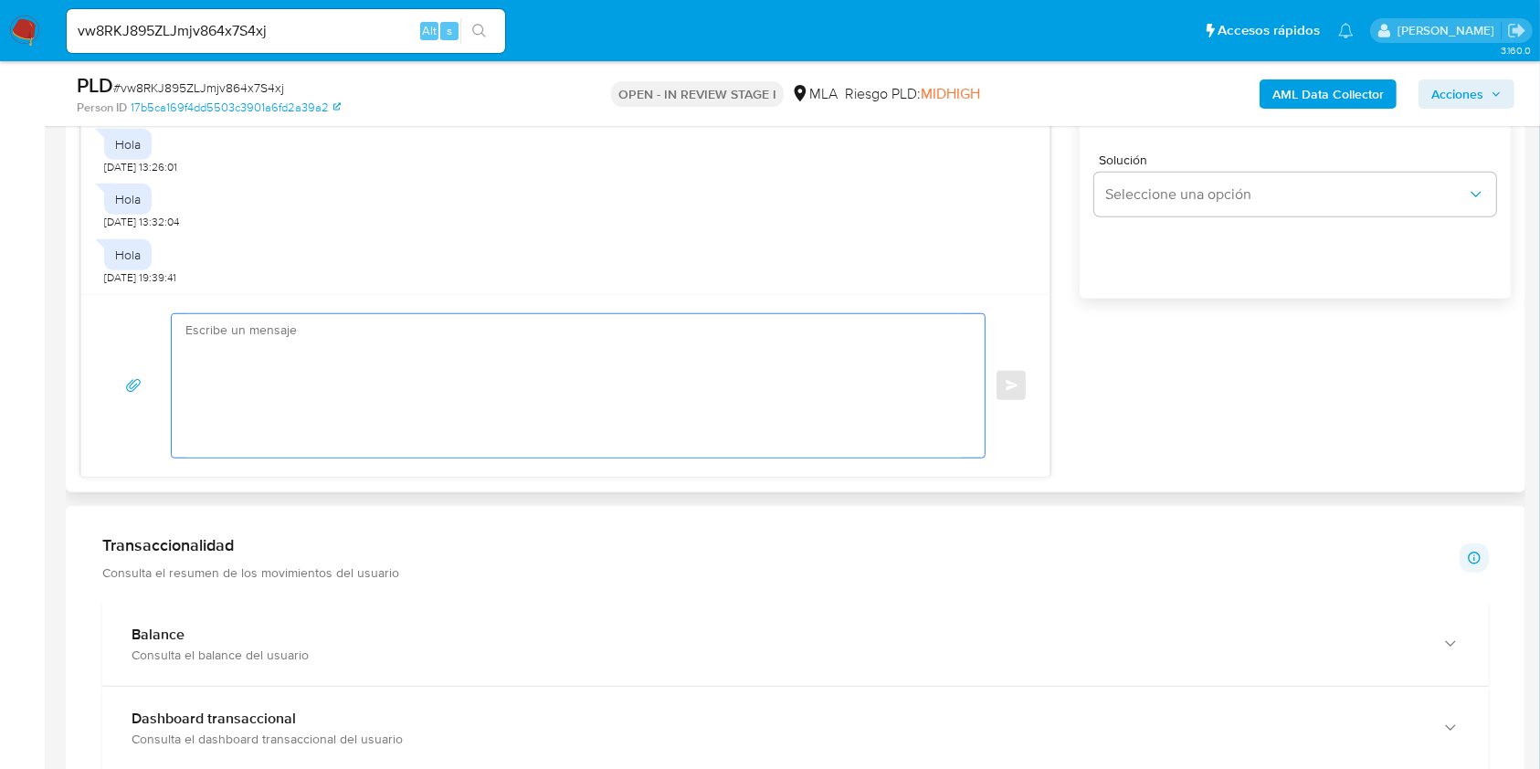
paste textarea "Hola XXX, Al analizar tu caso se encontraron algunas inconsistencias, por este …"
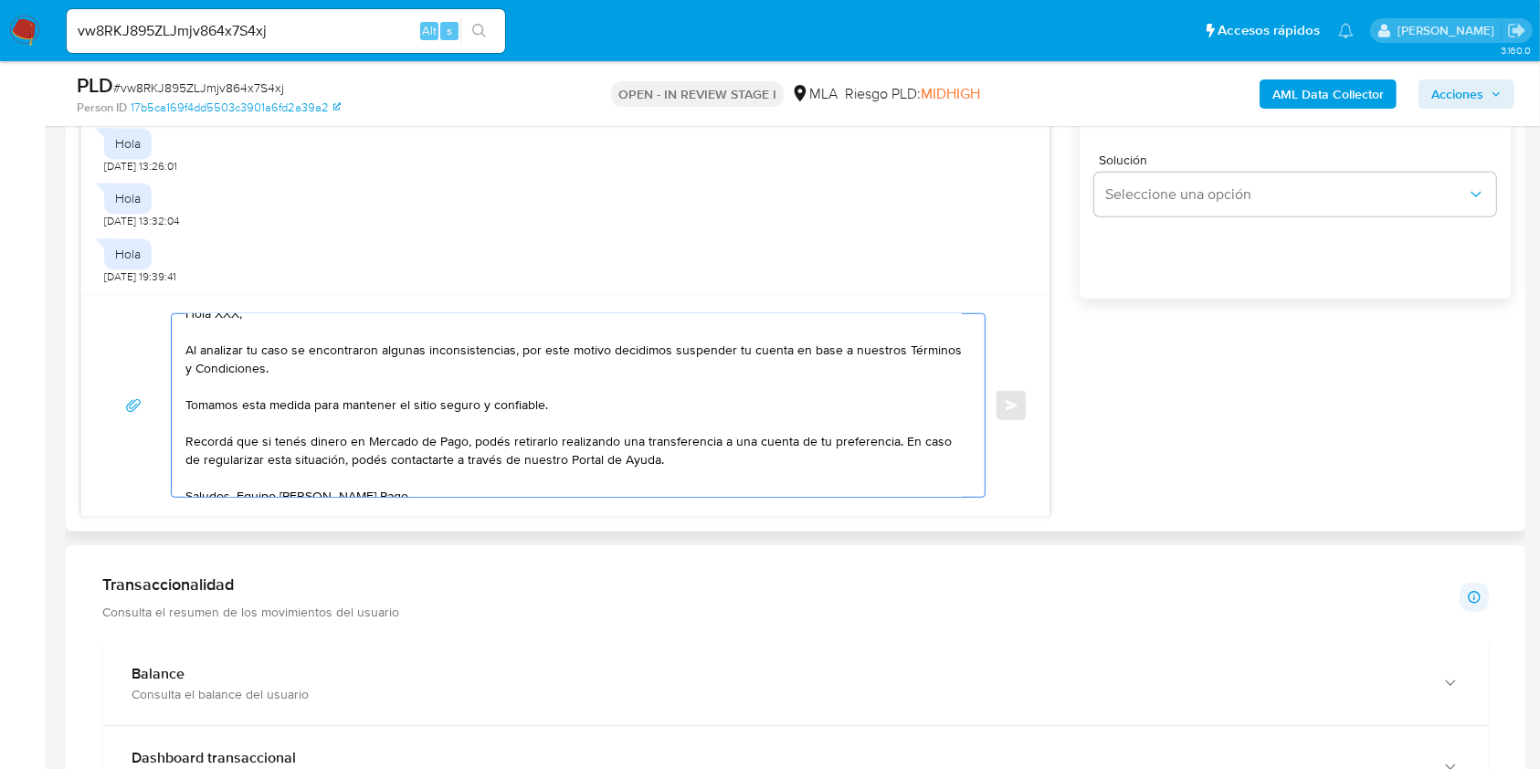
scroll to position [0, 0]
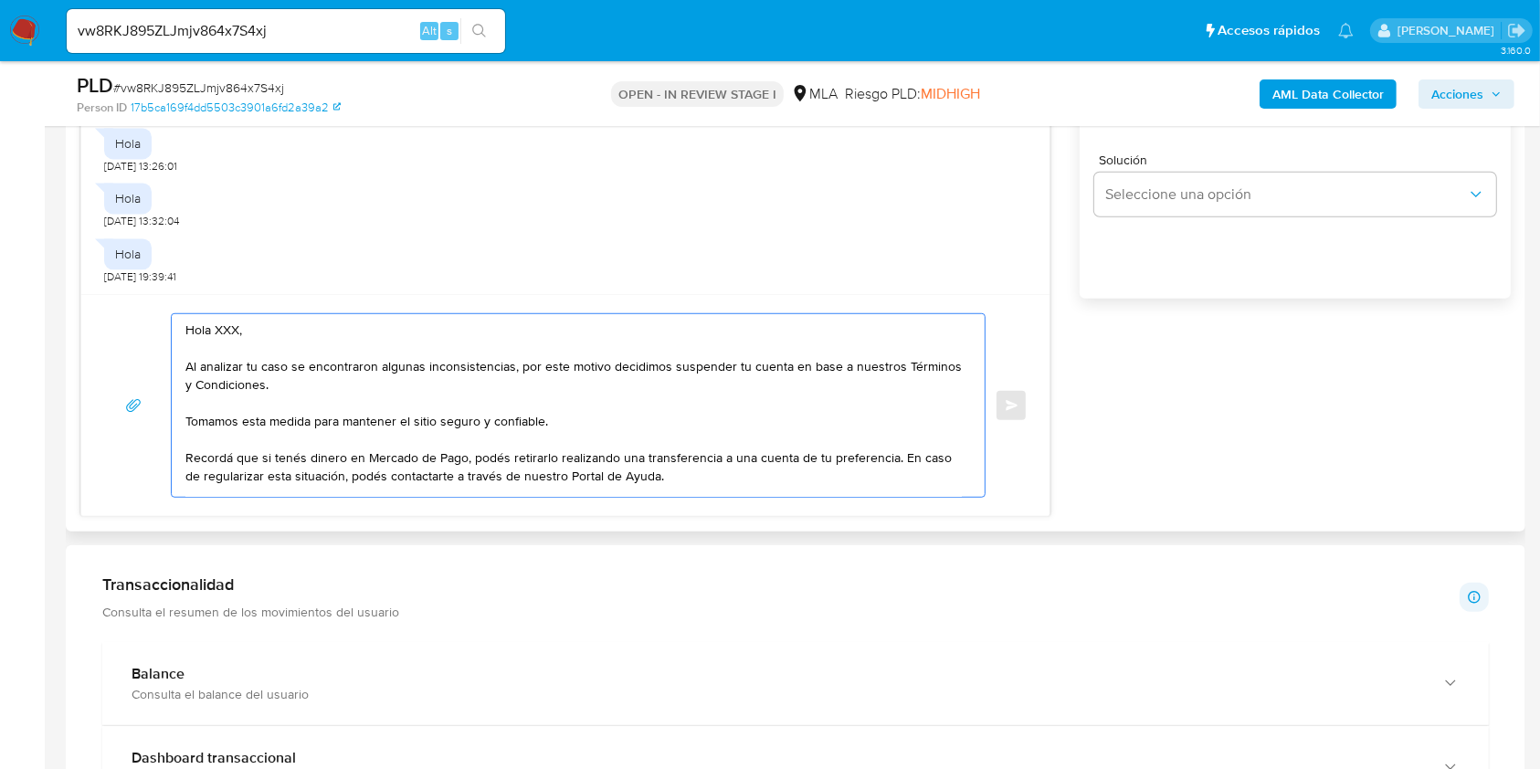
click at [229, 332] on textarea "Hola XXX, Al analizar tu caso se encontraron algunas inconsistencias, por este …" at bounding box center [573, 405] width 776 height 183
click at [406, 396] on textarea "Hola. Al analizar tu caso se encontraron algunas inconsistencias, por este moti…" at bounding box center [573, 405] width 776 height 183
click at [616, 416] on textarea "Hola. Al analizar tu caso se encontraron algunas inconsistencias, por este moti…" at bounding box center [573, 405] width 776 height 183
click at [468, 386] on textarea "Hola. Al analizar tu caso se encontraron algunas inconsistencias, por este moti…" at bounding box center [573, 405] width 776 height 183
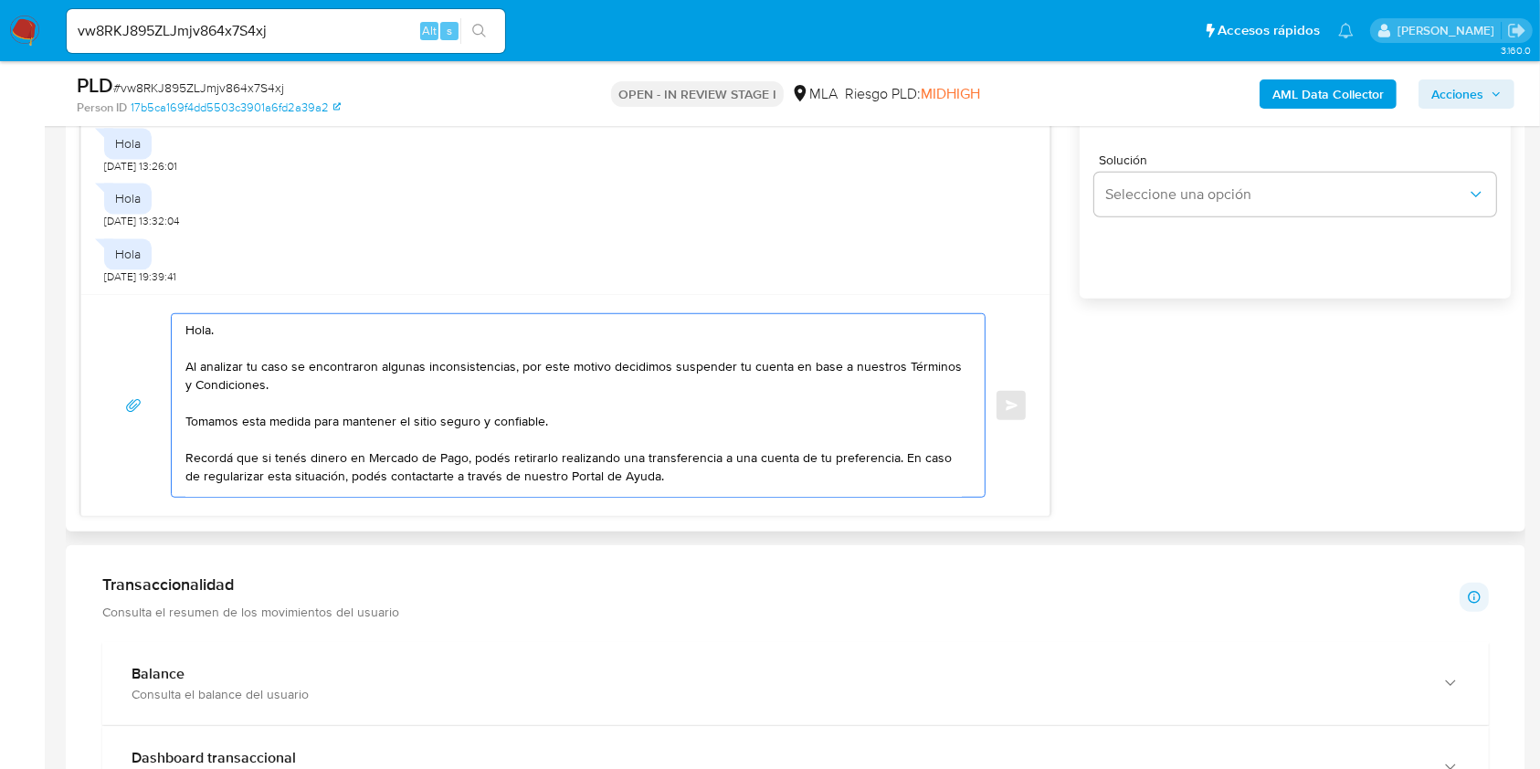
click at [686, 420] on textarea "Hola. Al analizar tu caso se encontraron algunas inconsistencias, por este moti…" at bounding box center [573, 405] width 776 height 183
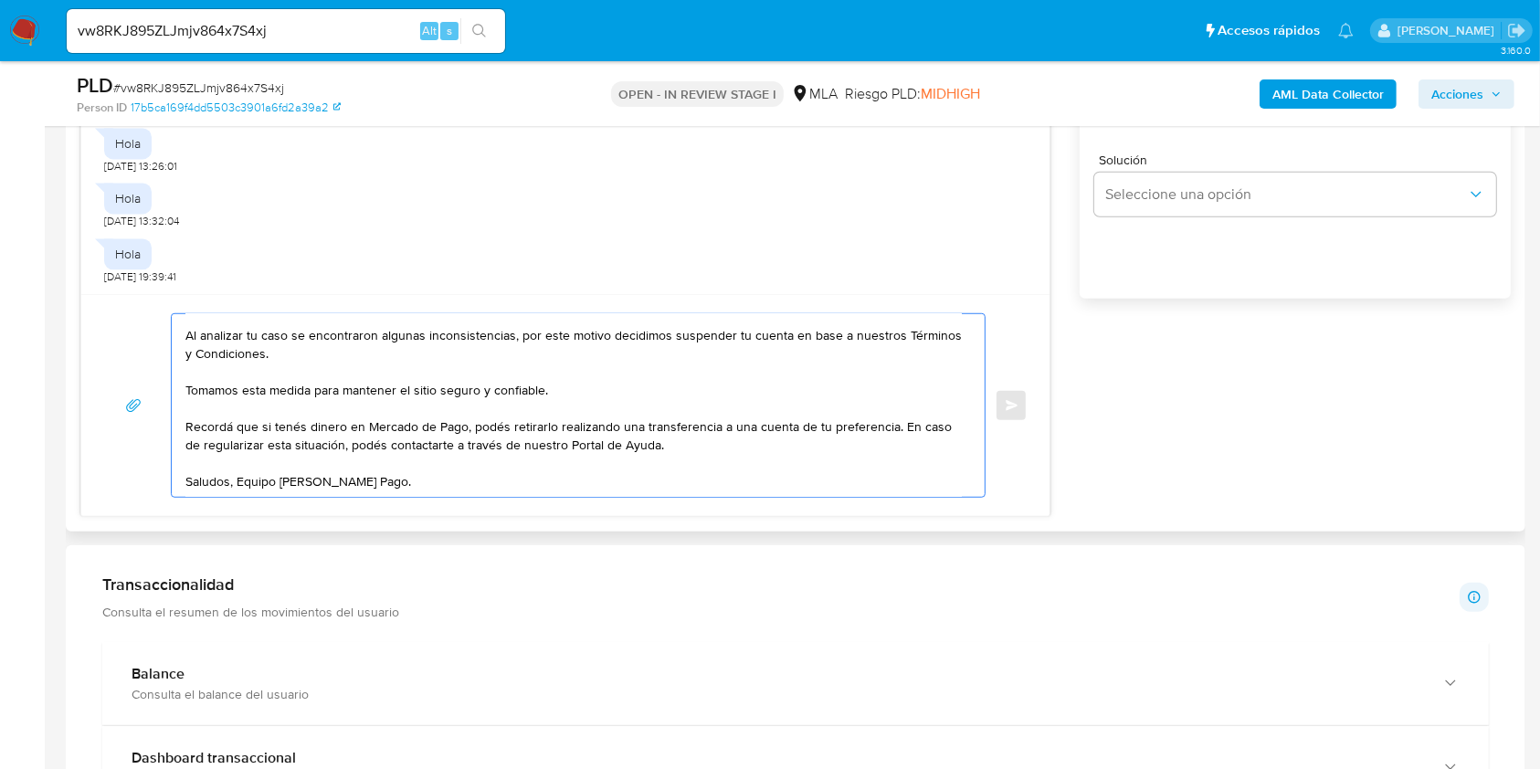
click at [723, 425] on textarea "Hola. Al analizar tu caso se encontraron algunas inconsistencias, por este moti…" at bounding box center [573, 405] width 776 height 183
click at [648, 467] on textarea "Hola. Al analizar tu caso se encontraron algunas inconsistencias, por este moti…" at bounding box center [573, 405] width 776 height 183
click at [643, 479] on textarea "Hola. Al analizar tu caso se encontraron algunas inconsistencias, por este moti…" at bounding box center [573, 405] width 776 height 183
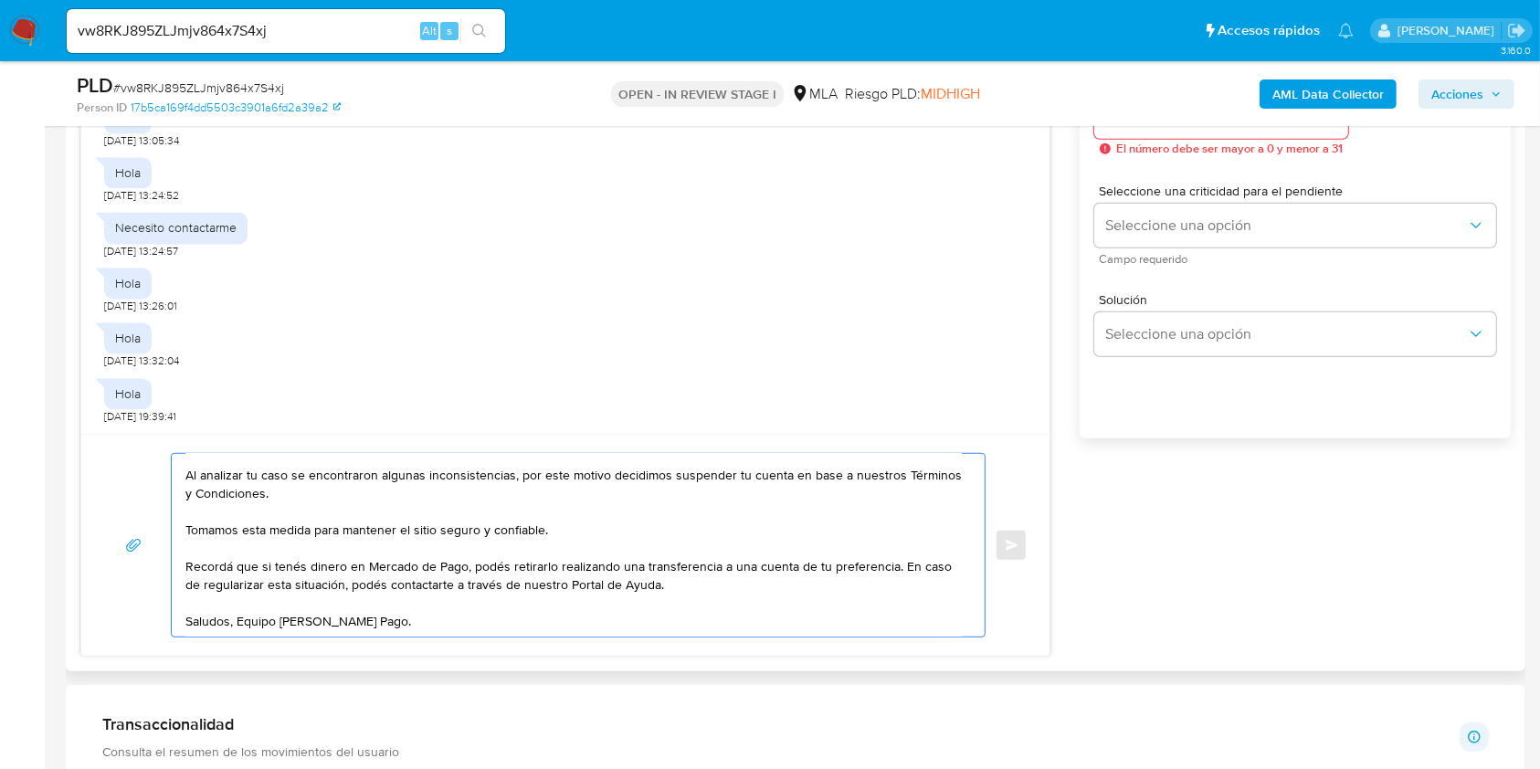
scroll to position [852, 0]
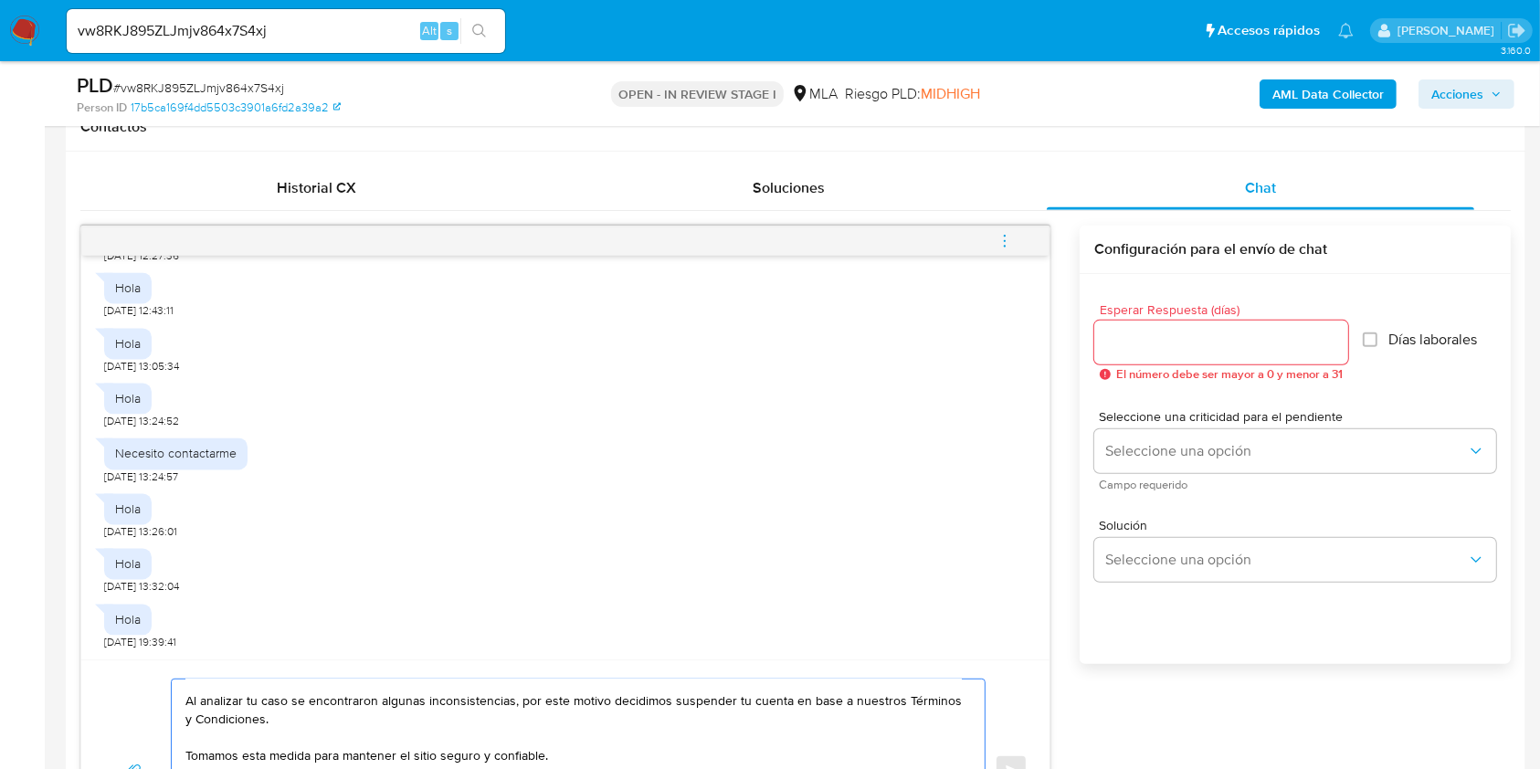
type textarea "Hola. Al analizar tu caso se encontraron algunas inconsistencias, por este moti…"
click at [1159, 332] on input "Esperar Respuesta (días)" at bounding box center [1221, 343] width 254 height 24
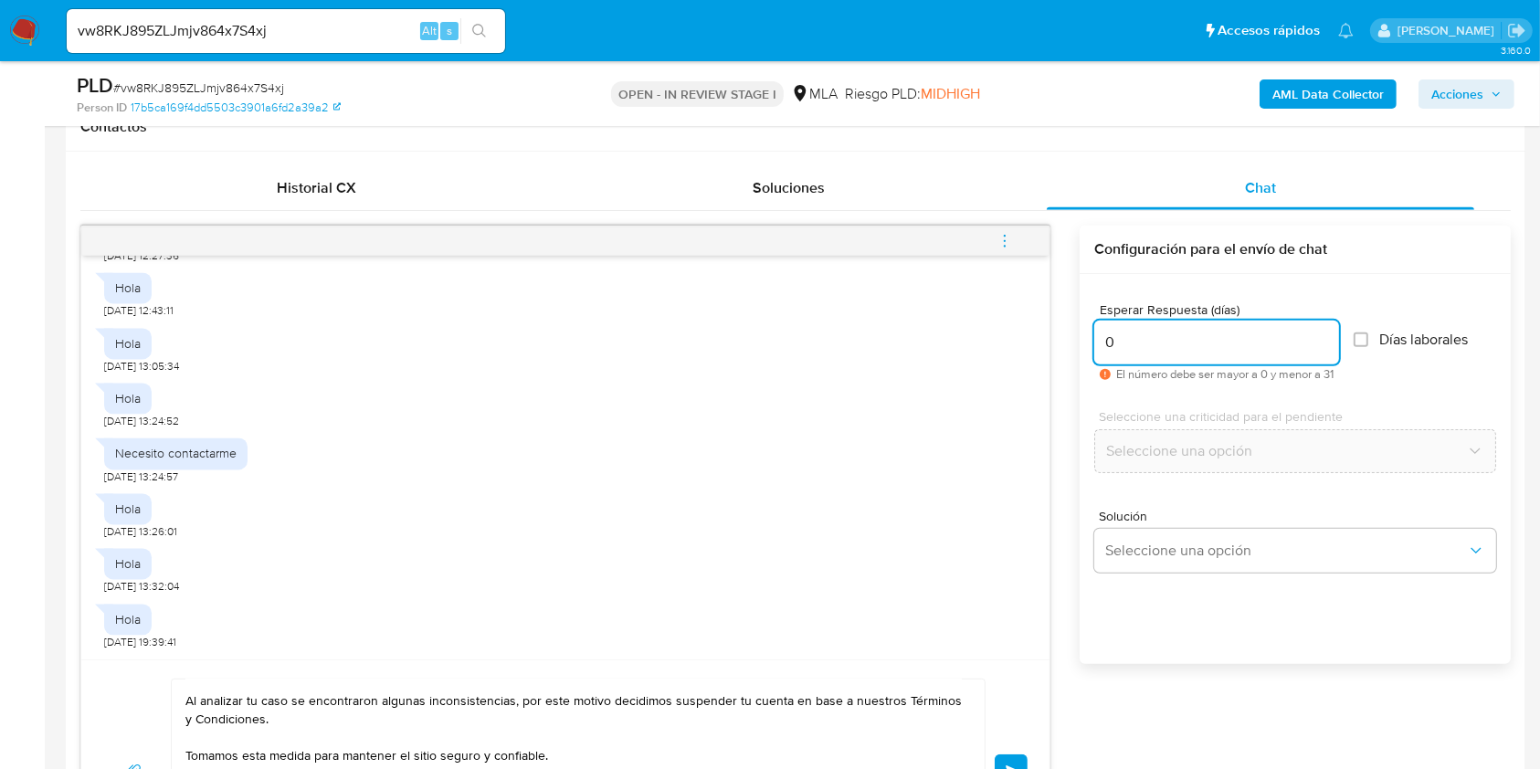
type input "0"
click at [267, 84] on span "# vw8RKJ895ZLJmjv864x7S4xj" at bounding box center [198, 88] width 171 height 18
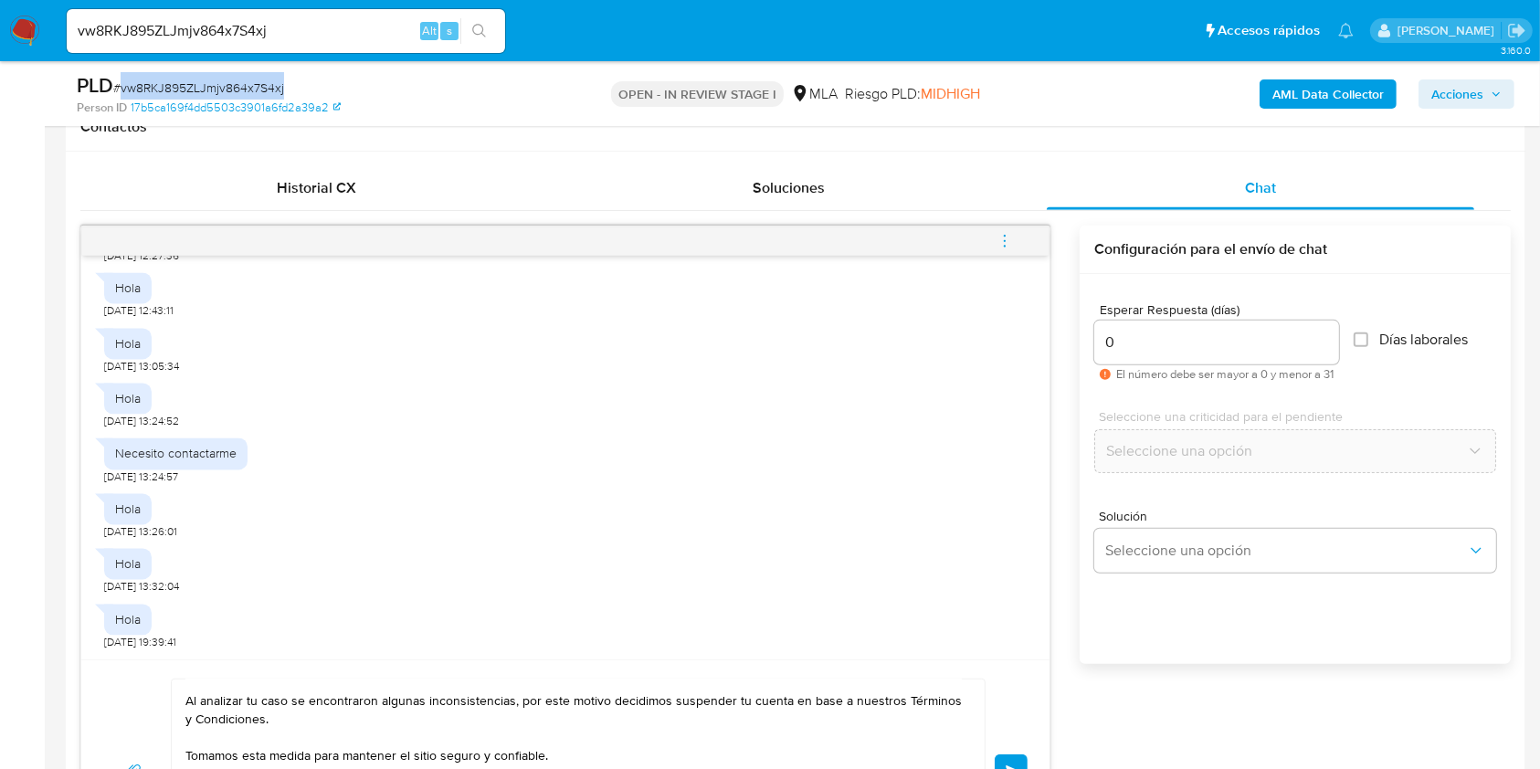
click at [267, 84] on span "# vw8RKJ895ZLJmjv864x7S4xj" at bounding box center [198, 88] width 171 height 18
copy span "vw8RKJ895ZLJmjv864x7S4xj"
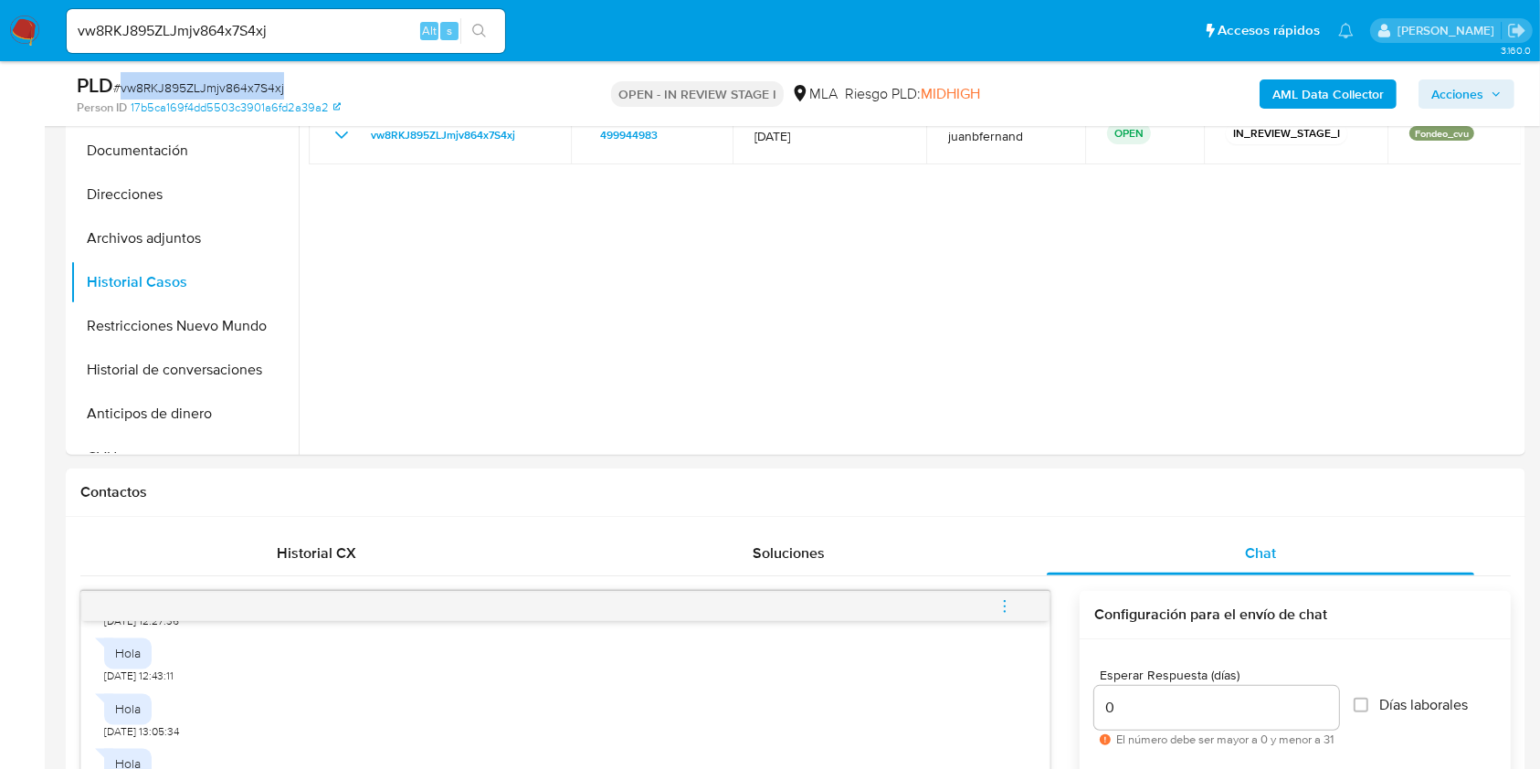
scroll to position [121, 0]
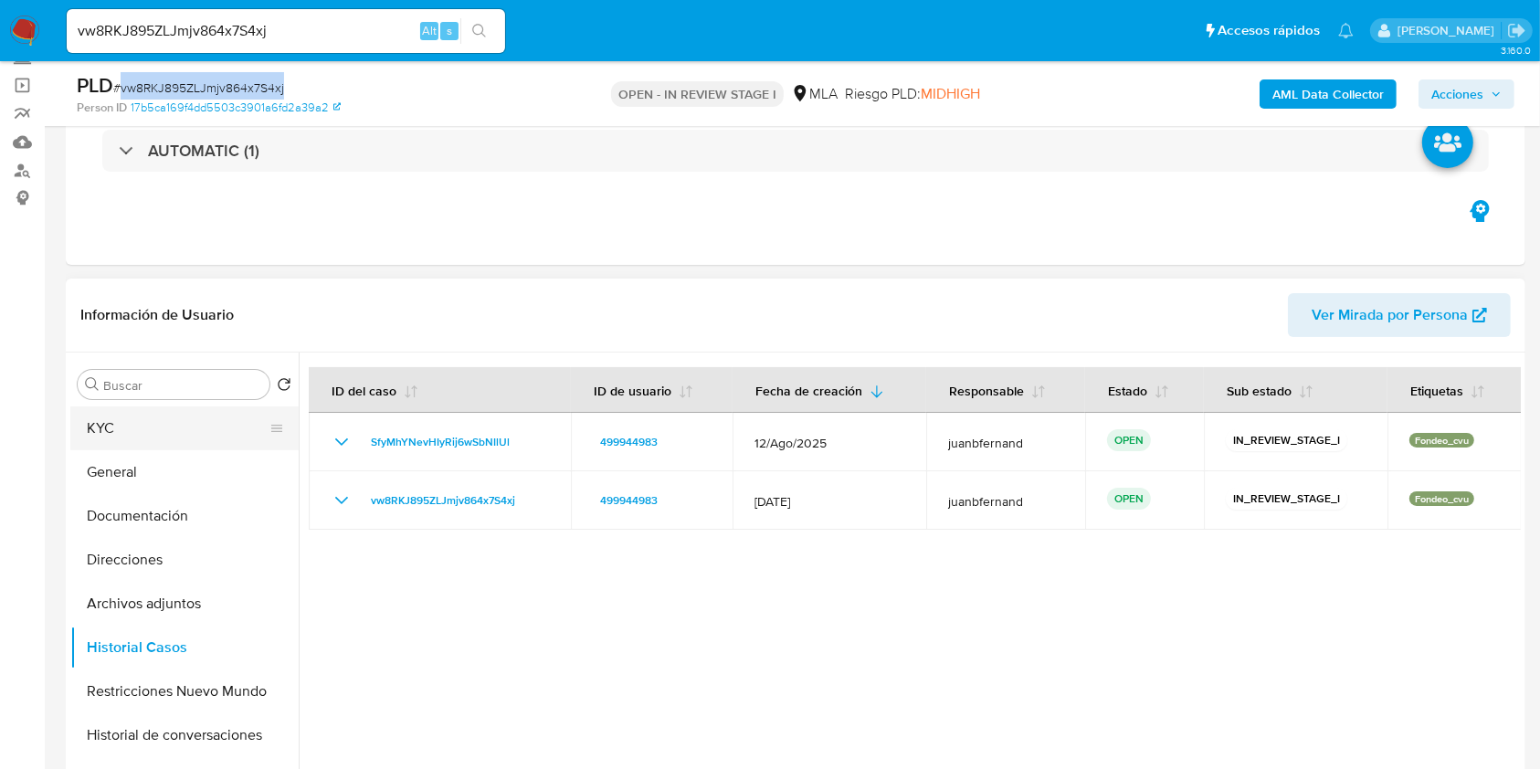
click at [113, 435] on button "KYC" at bounding box center [177, 428] width 214 height 44
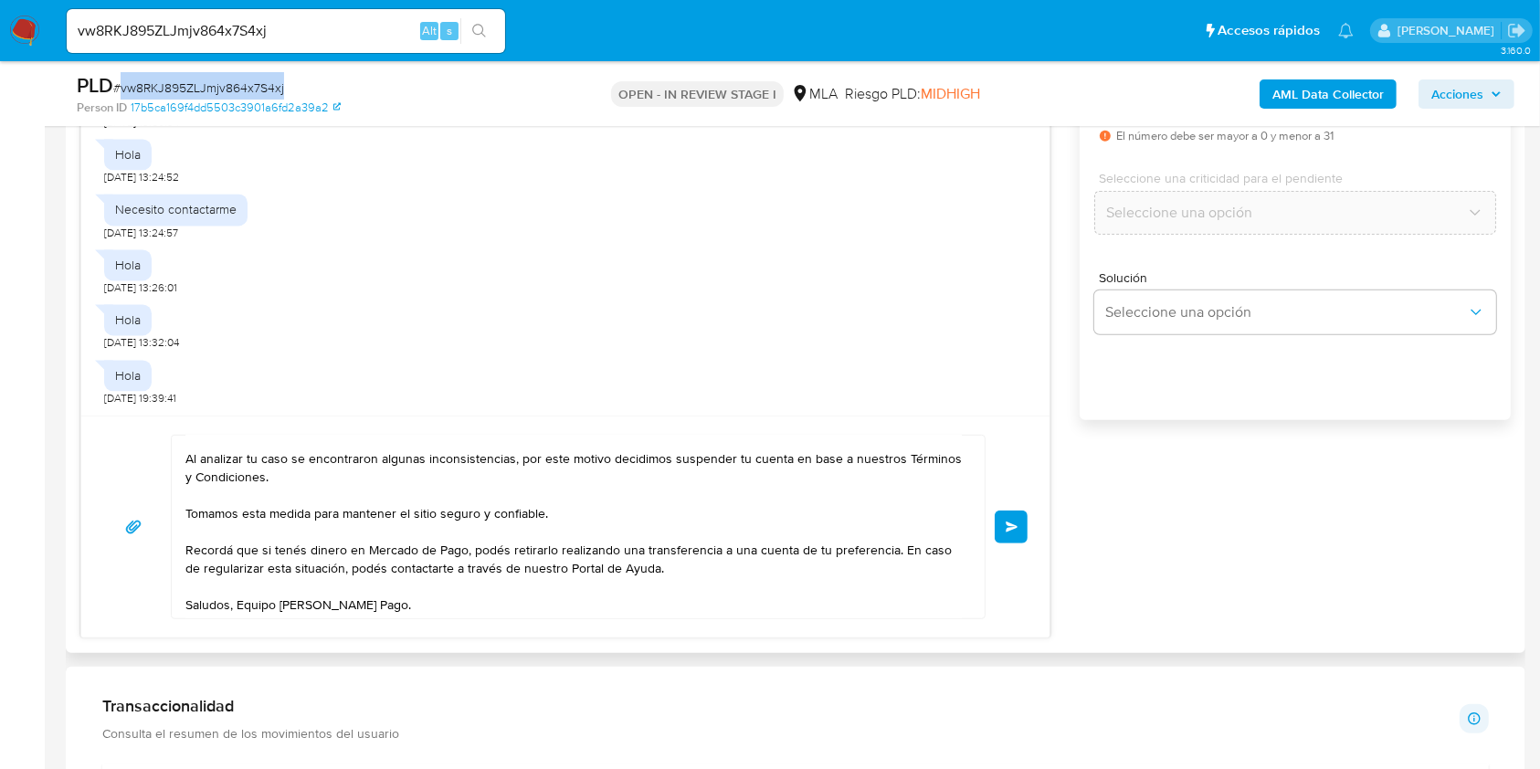
scroll to position [54, 0]
click at [1011, 527] on span "Enviar" at bounding box center [1012, 526] width 13 height 11
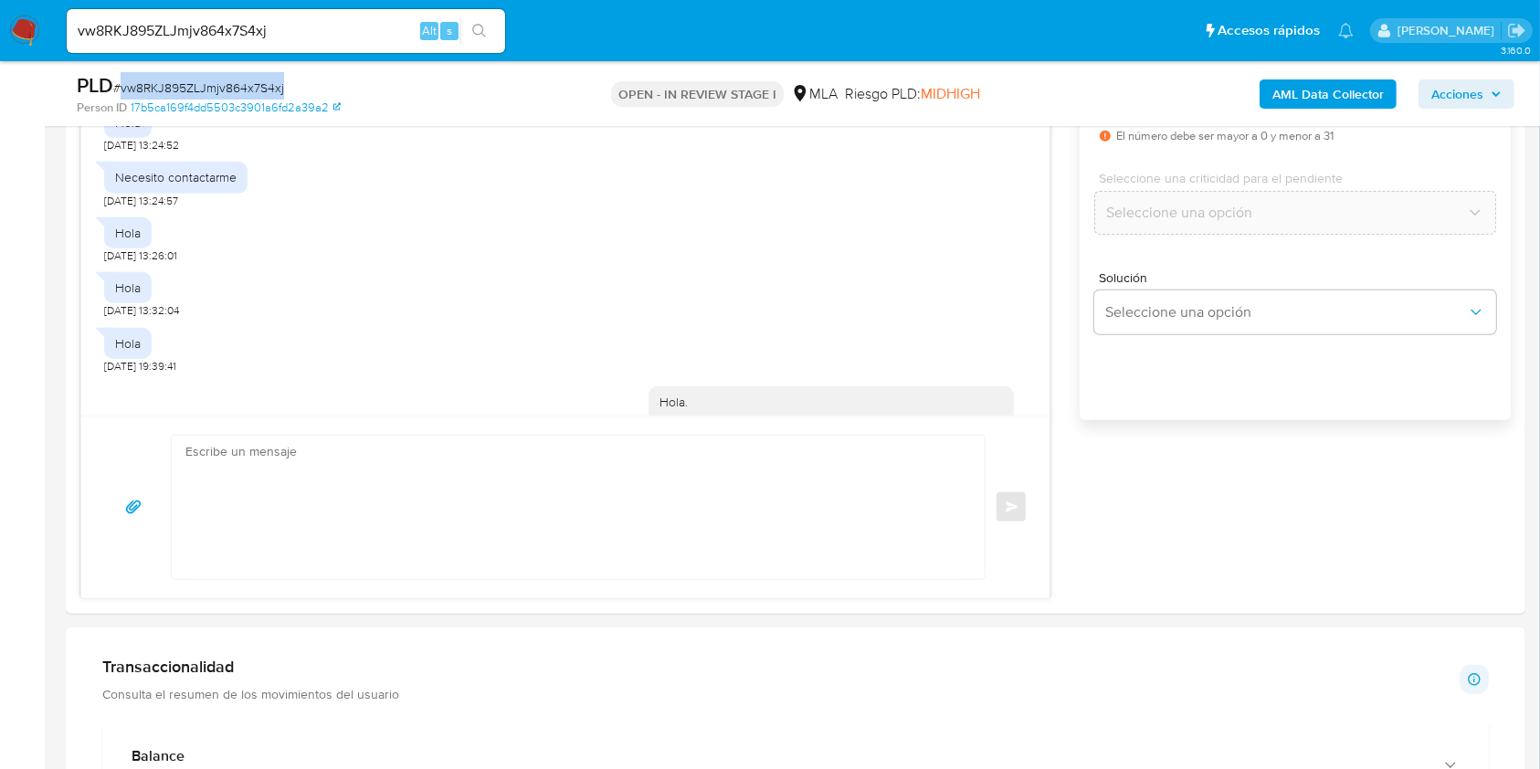
scroll to position [3996, 0]
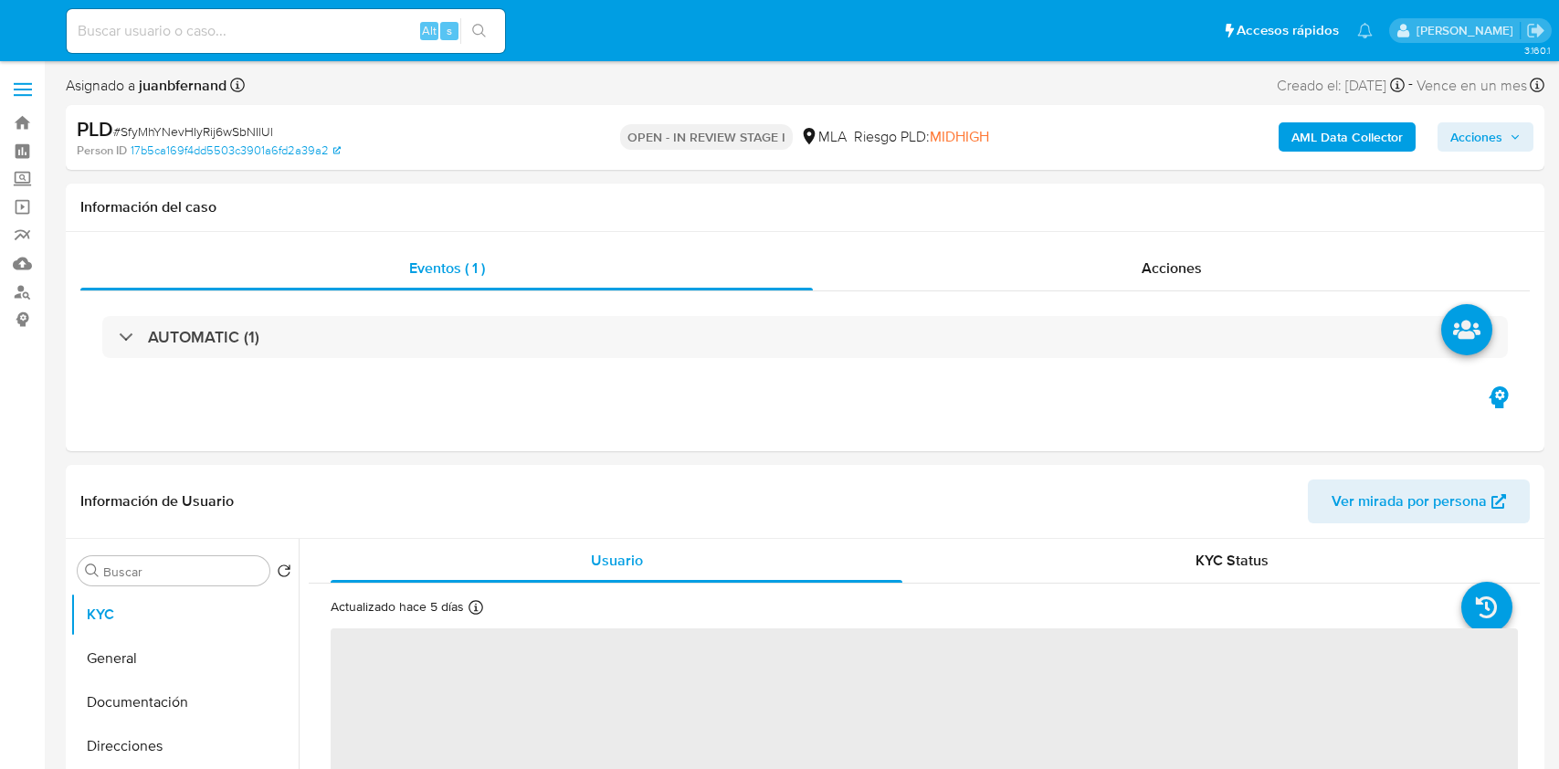
select select "10"
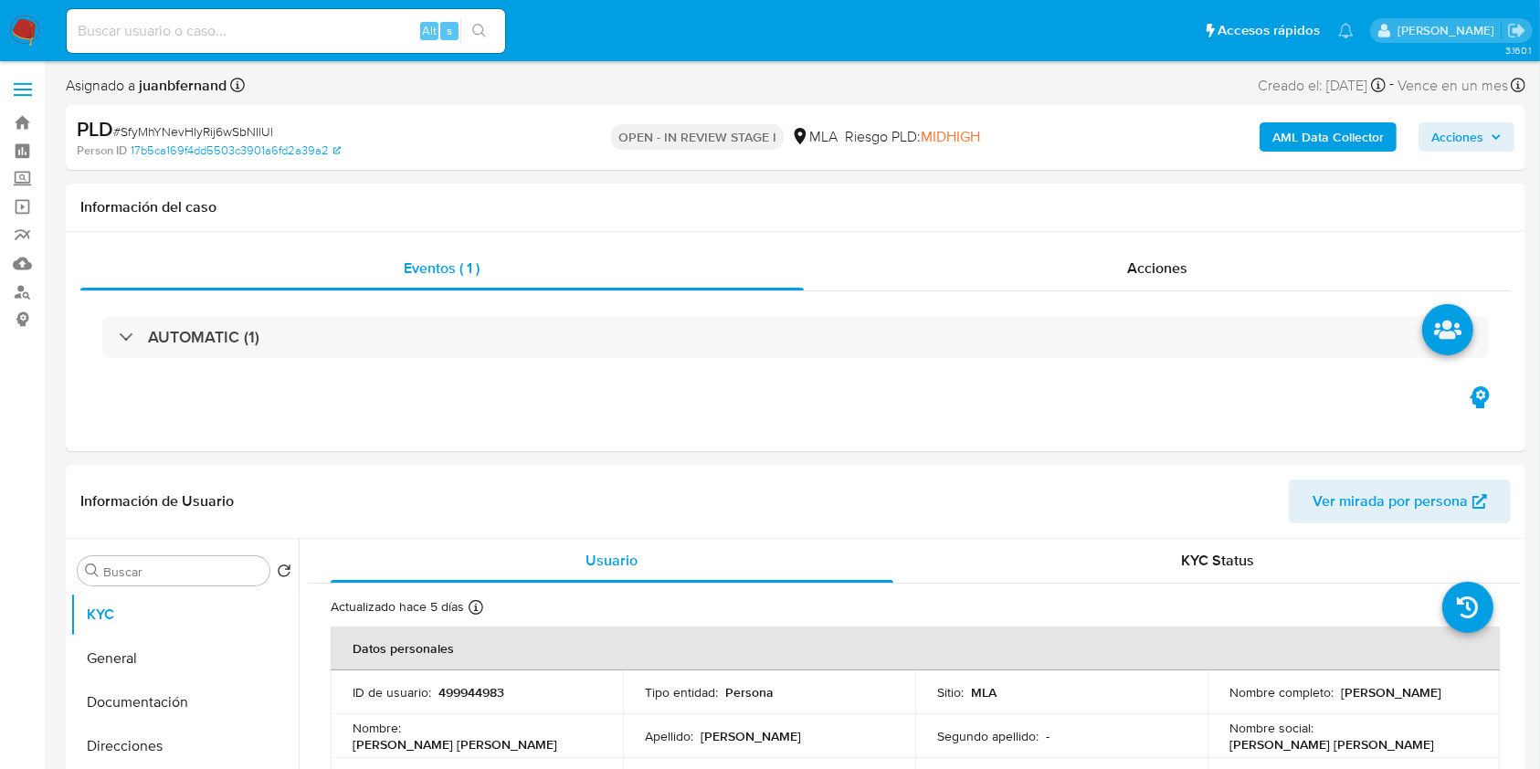
click at [251, 122] on span "# SfyMhYNevHIyRij6wSbNIlUl" at bounding box center [193, 131] width 160 height 18
click at [249, 125] on span "# SfyMhYNevHIyRij6wSbNIlUl" at bounding box center [193, 131] width 160 height 18
click at [209, 141] on div "PLD # SfyMhYNevHIyRij6wSbNIlUl" at bounding box center [313, 129] width 472 height 27
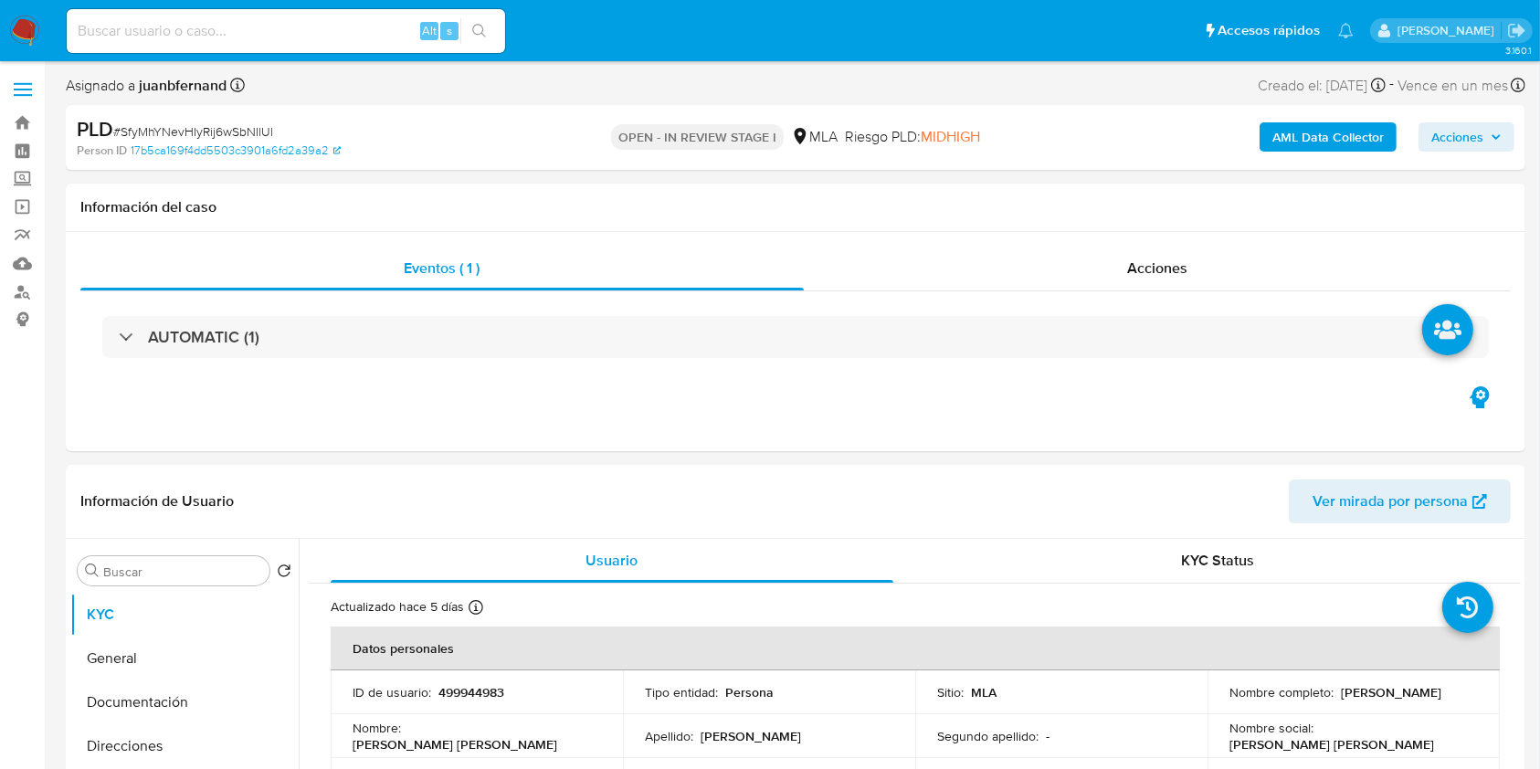
click at [220, 130] on span "# SfyMhYNevHIyRij6wSbNIlUl" at bounding box center [193, 131] width 160 height 18
copy span "SfyMhYNevHIyRij6wSbNIlUl"
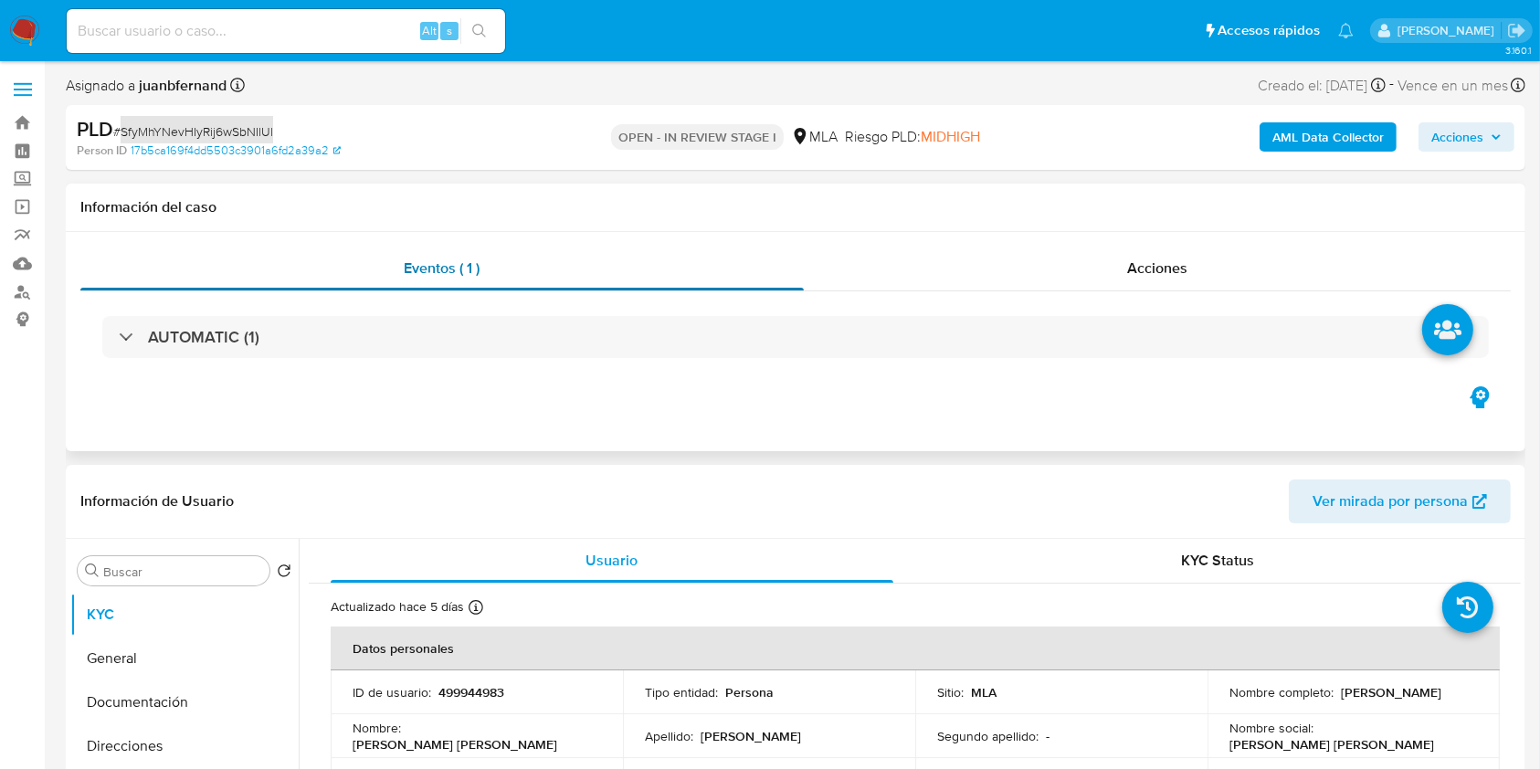
scroll to position [243, 0]
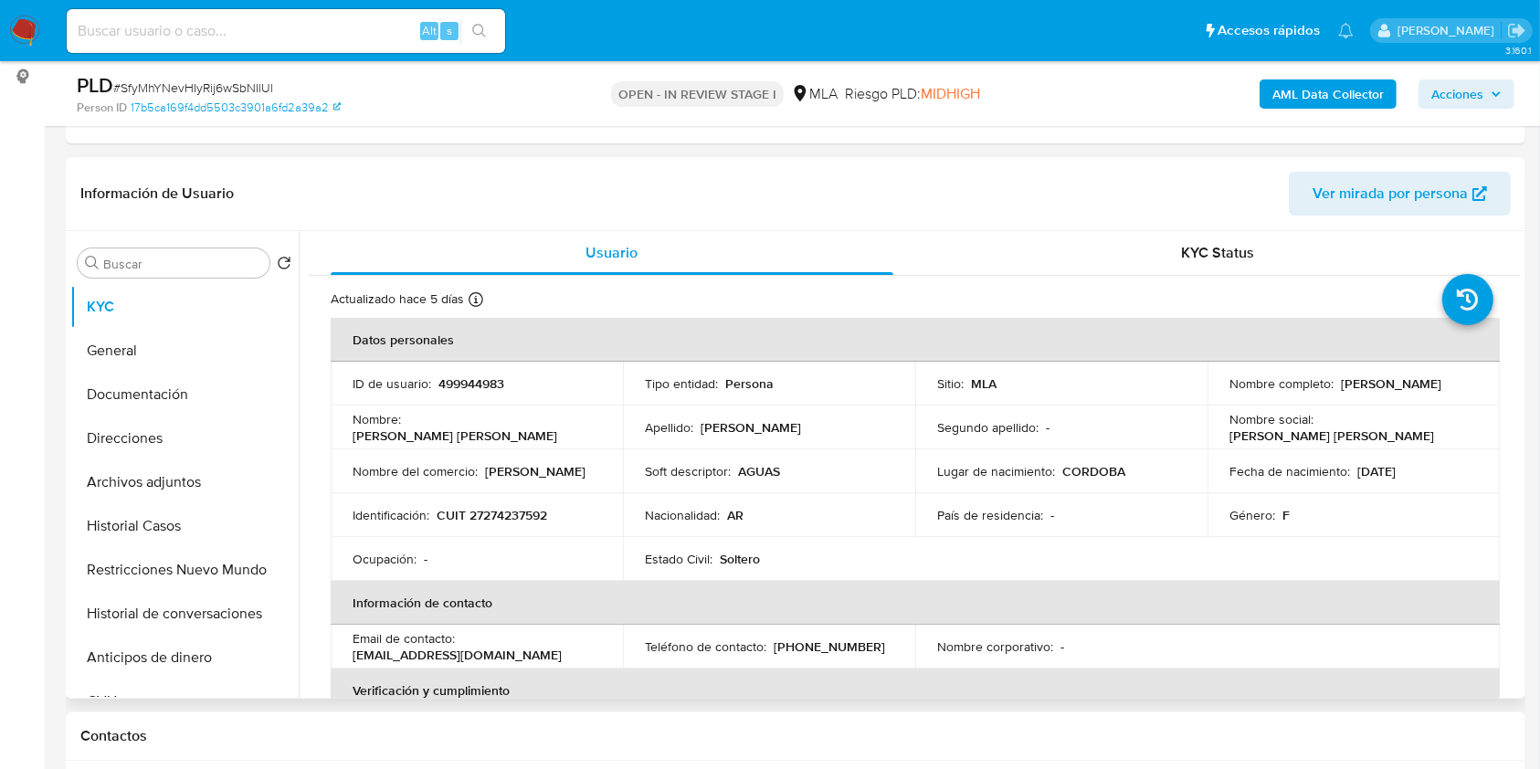
click at [1341, 390] on p "[PERSON_NAME]" at bounding box center [1391, 383] width 100 height 16
drag, startPoint x: 1242, startPoint y: 390, endPoint x: 1367, endPoint y: 157, distance: 264.4
click at [1341, 389] on p "[PERSON_NAME]" at bounding box center [1391, 383] width 100 height 16
copy p "[PERSON_NAME]"
click at [183, 471] on button "Archivos adjuntos" at bounding box center [177, 482] width 214 height 44
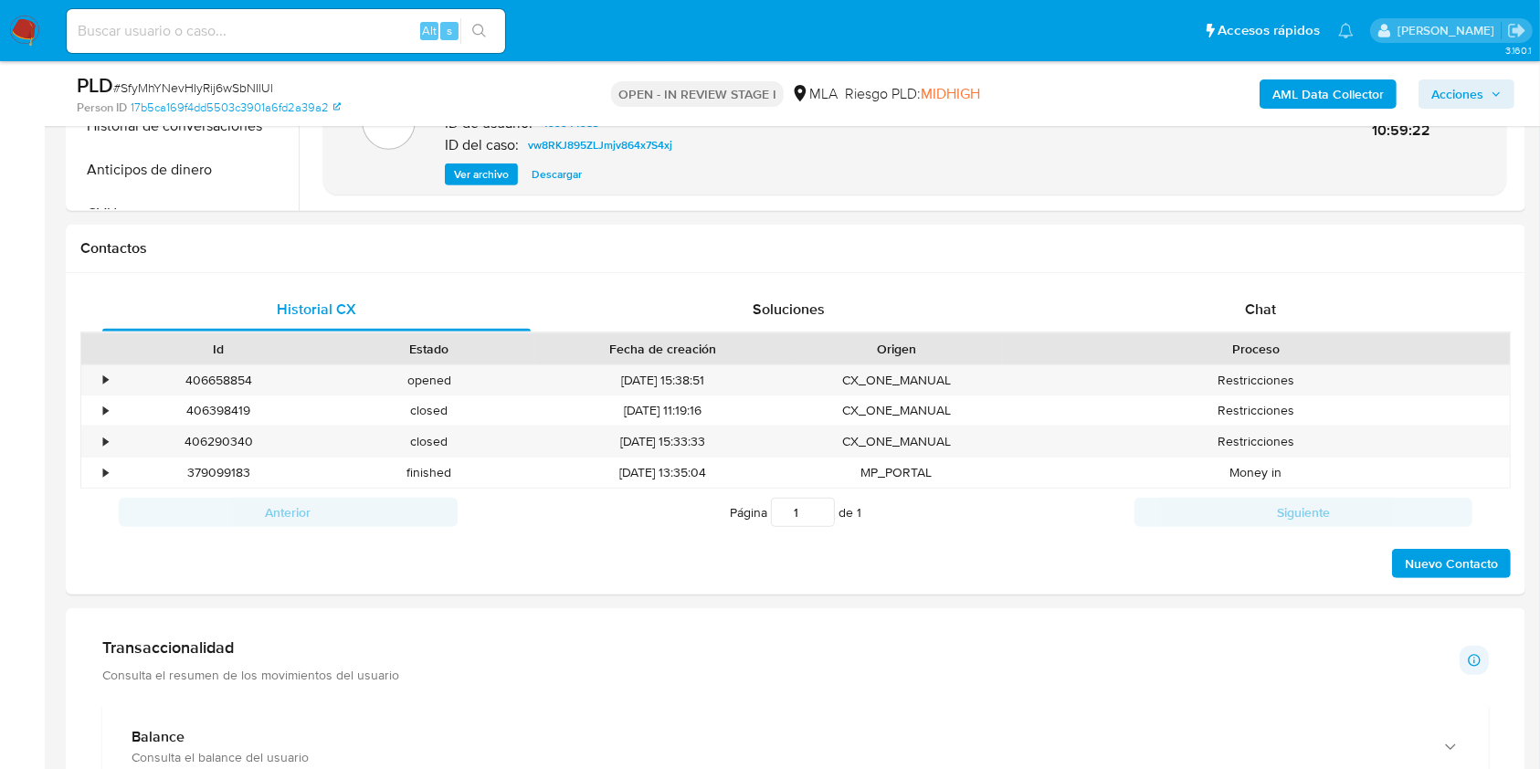
scroll to position [487, 0]
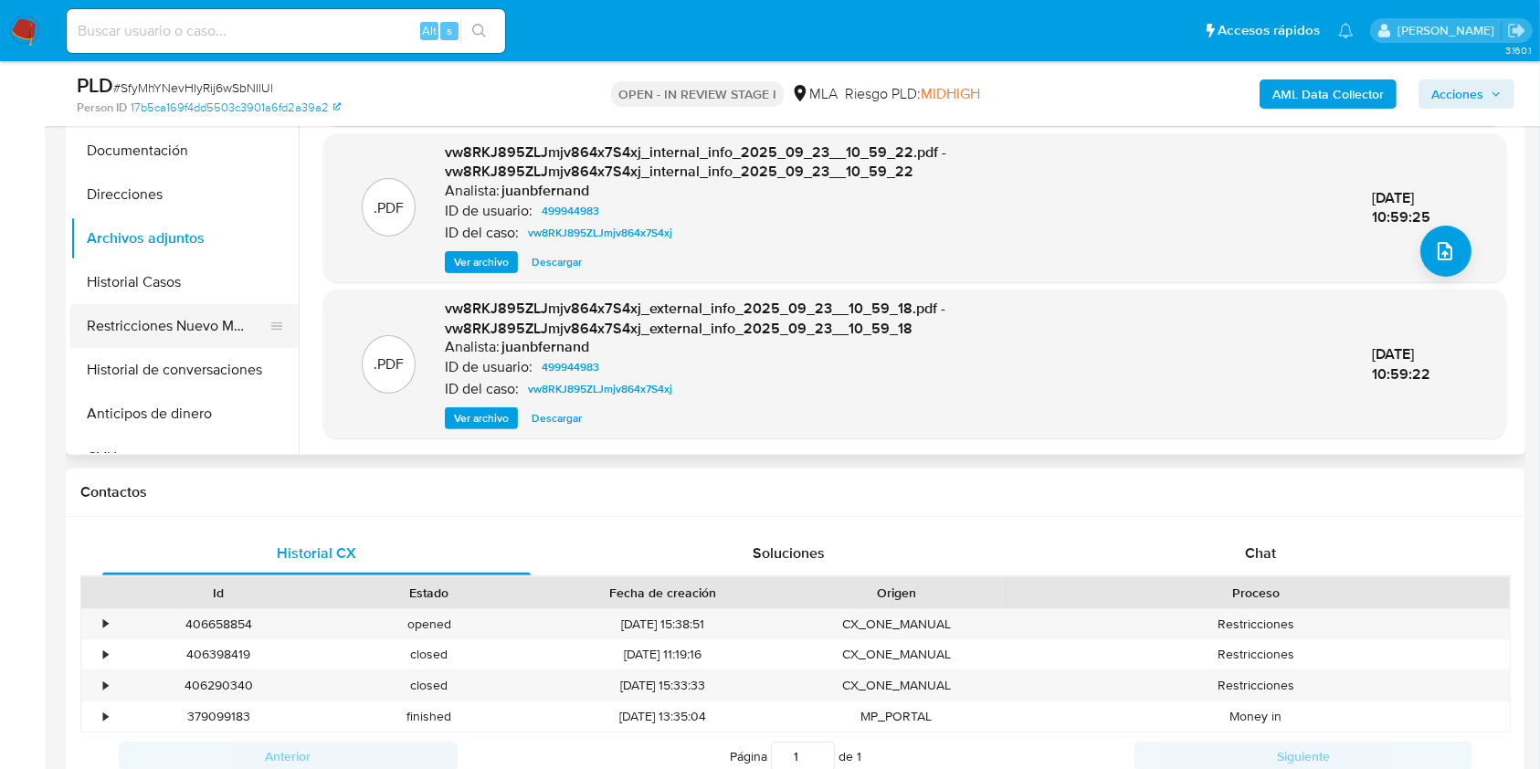
click at [164, 321] on button "Restricciones Nuevo Mundo" at bounding box center [177, 326] width 214 height 44
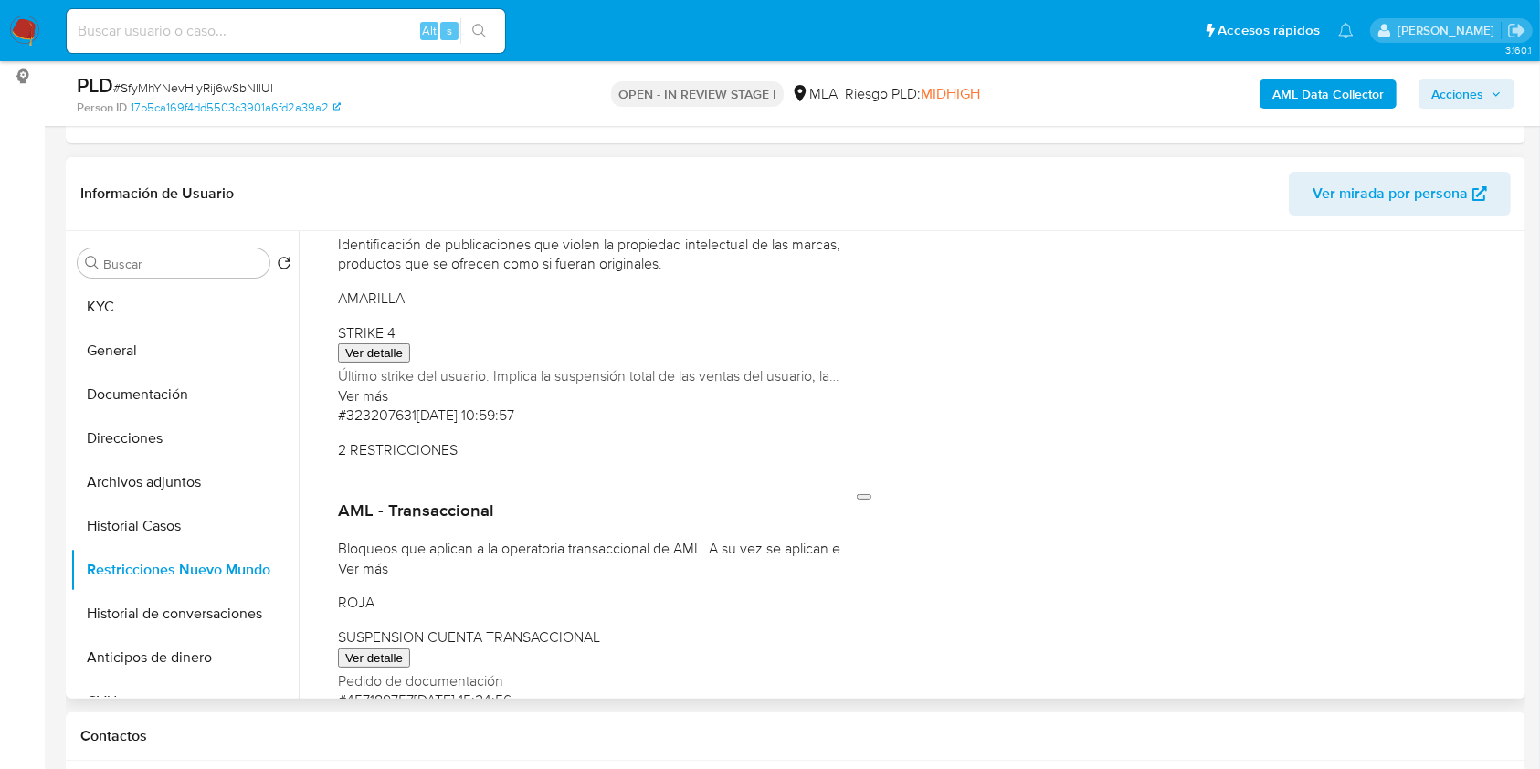
scroll to position [243, 0]
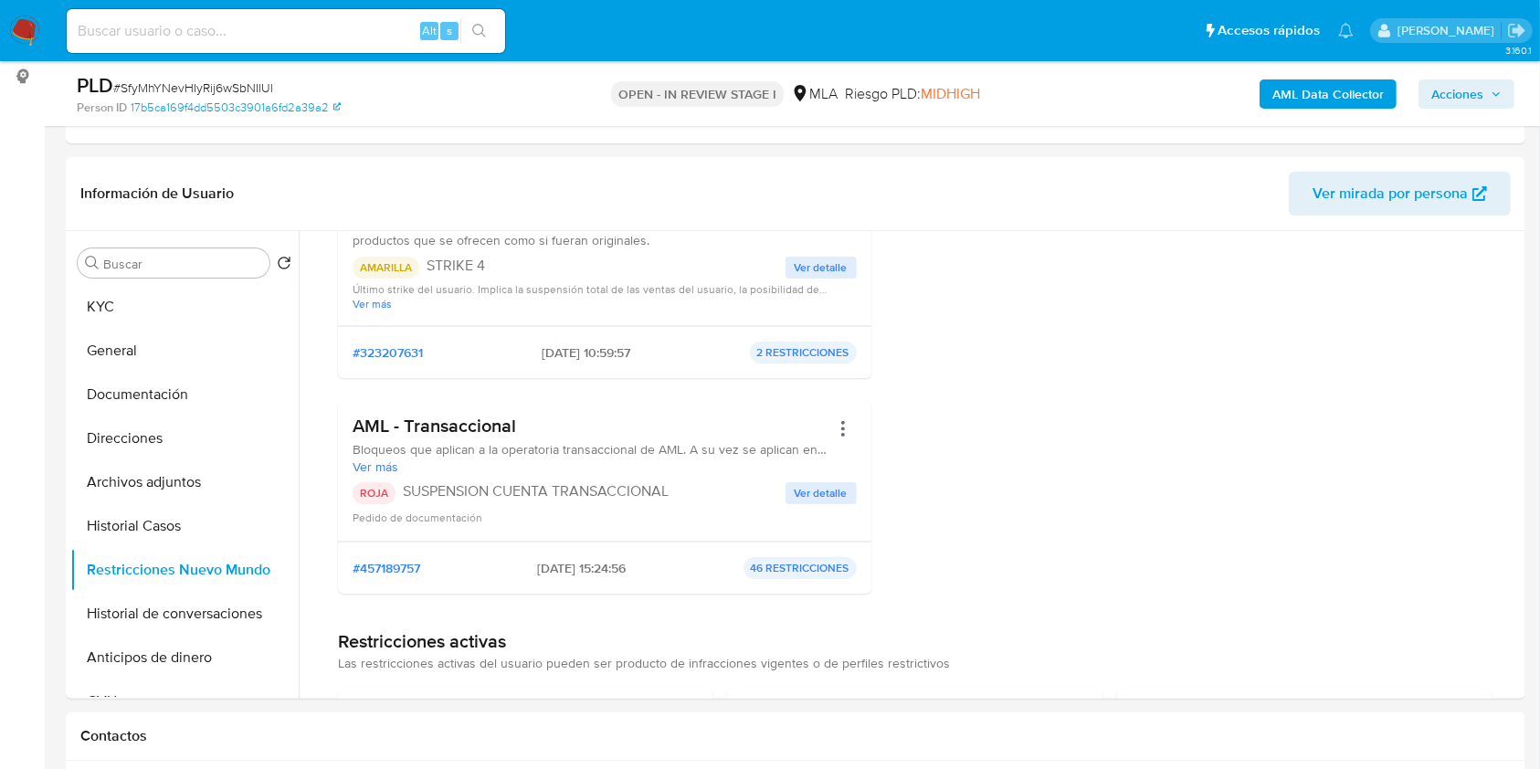
click at [1472, 91] on span "Acciones" at bounding box center [1457, 93] width 52 height 29
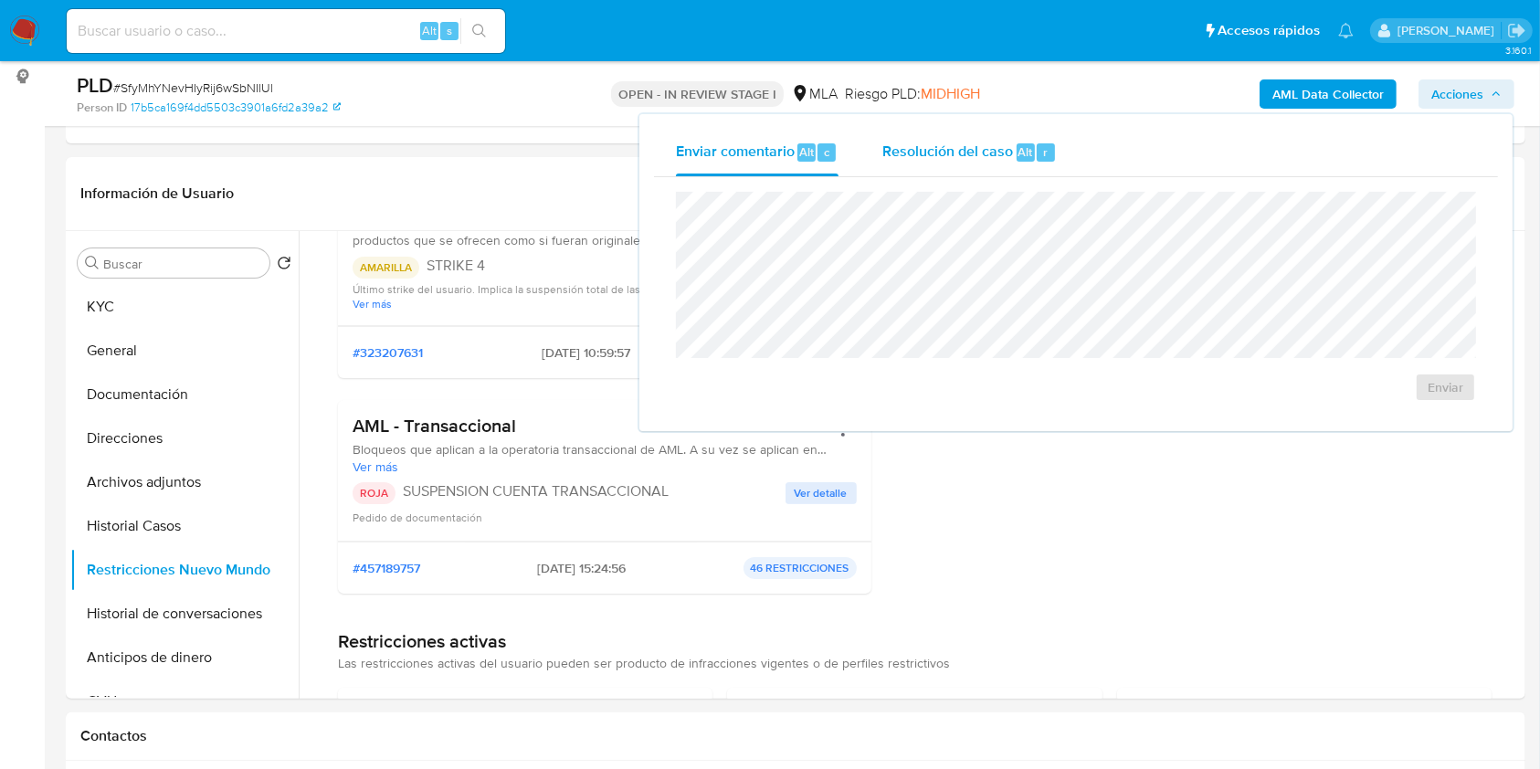
click at [1027, 164] on div "Resolución del caso Alt r" at bounding box center [969, 152] width 174 height 47
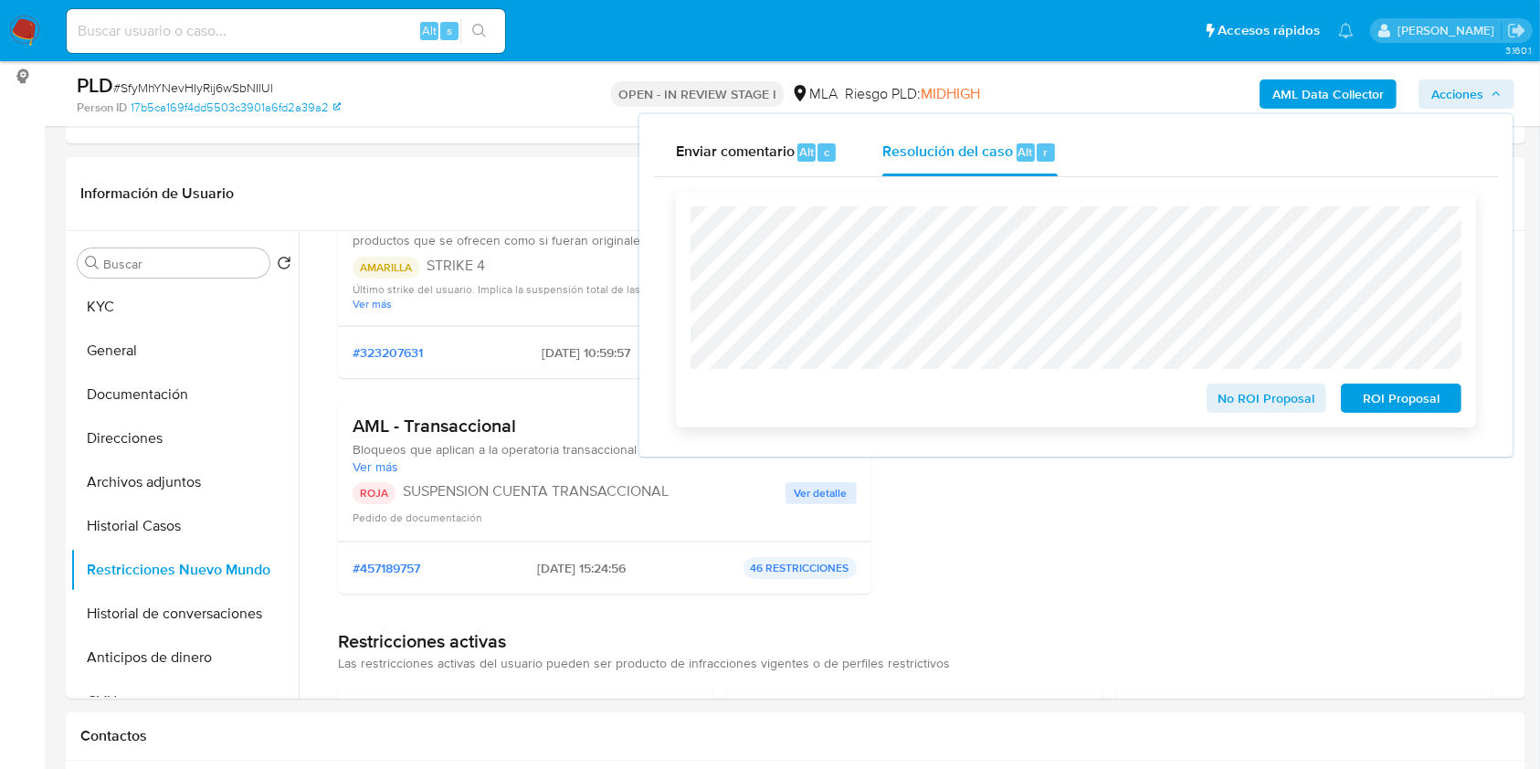
click at [1417, 405] on span "ROI Proposal" at bounding box center [1400, 398] width 95 height 26
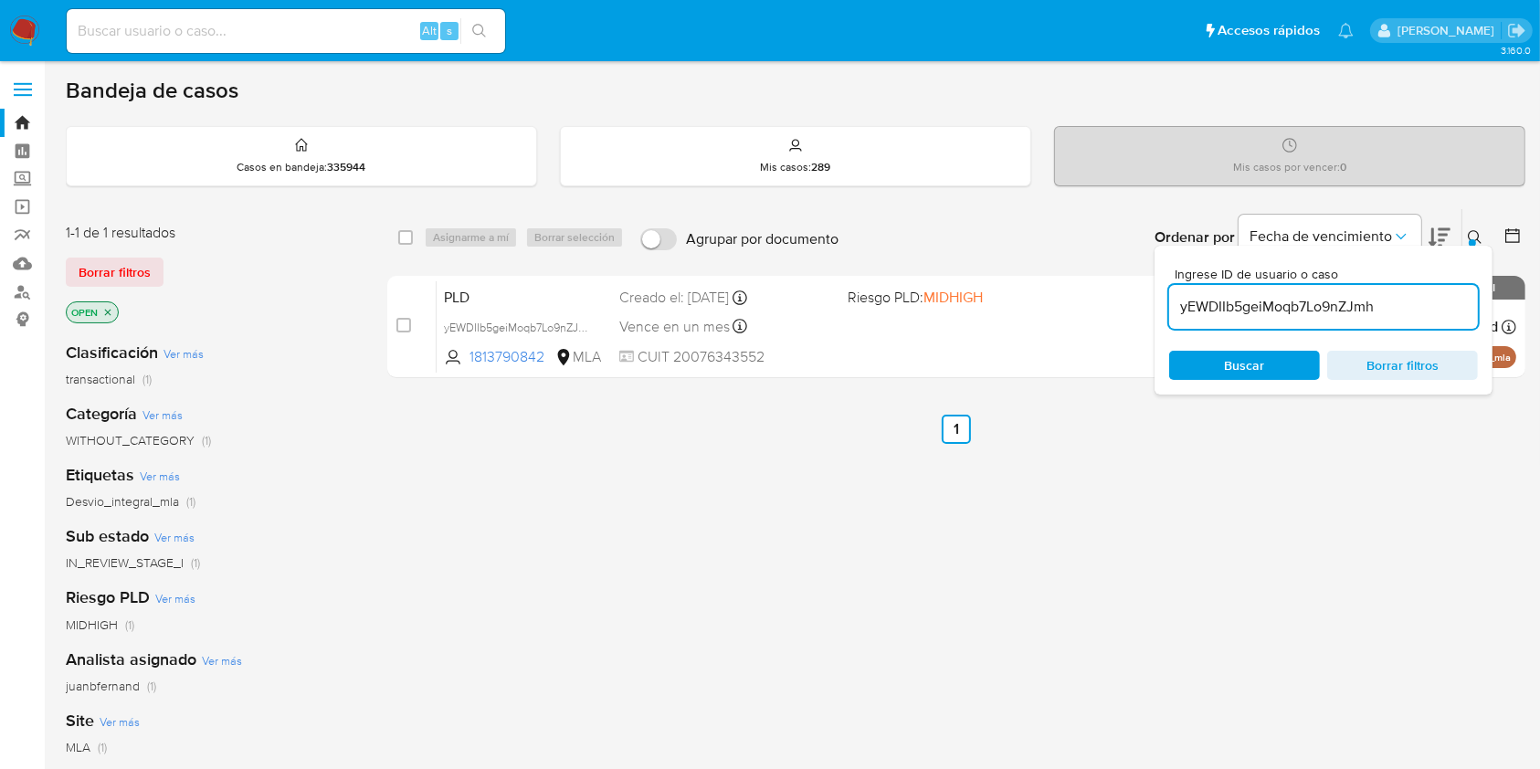
click at [1413, 300] on input "yEWDIIb5geiMoqb7Lo9nZJmh" at bounding box center [1323, 307] width 309 height 24
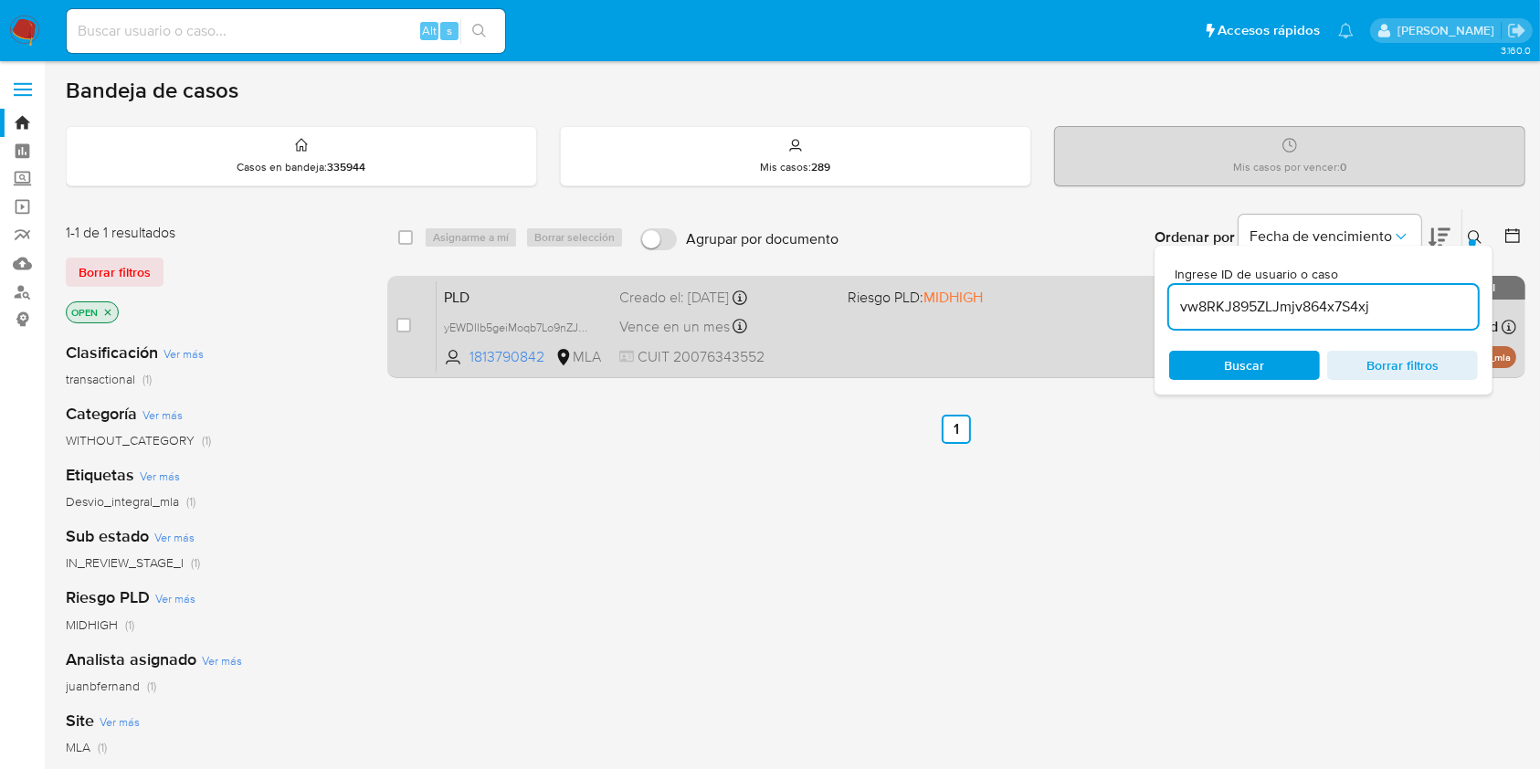
type input "vw8RKJ895ZLJmjv864x7S4xj"
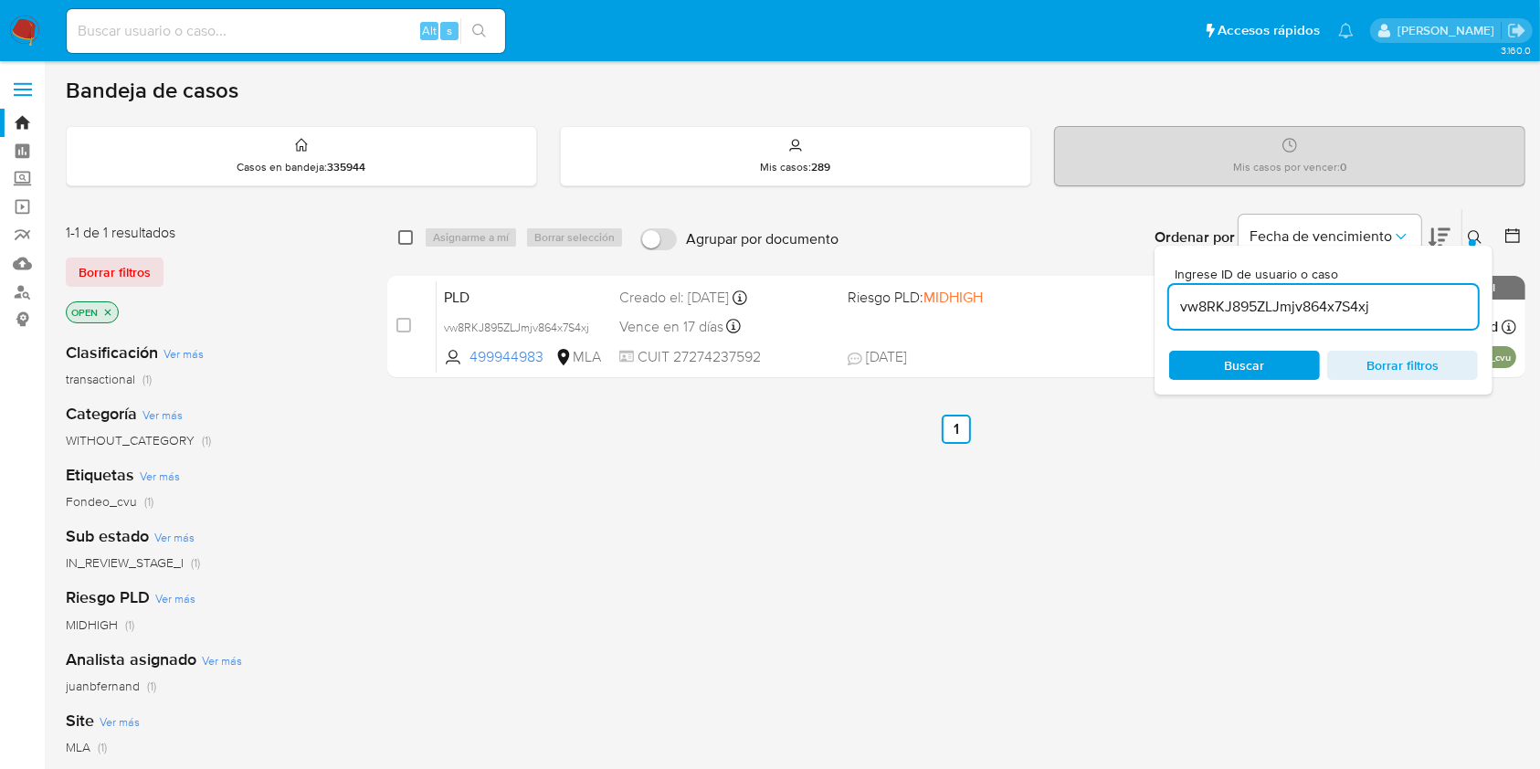
click at [406, 241] on input "checkbox" at bounding box center [405, 237] width 15 height 15
checkbox input "true"
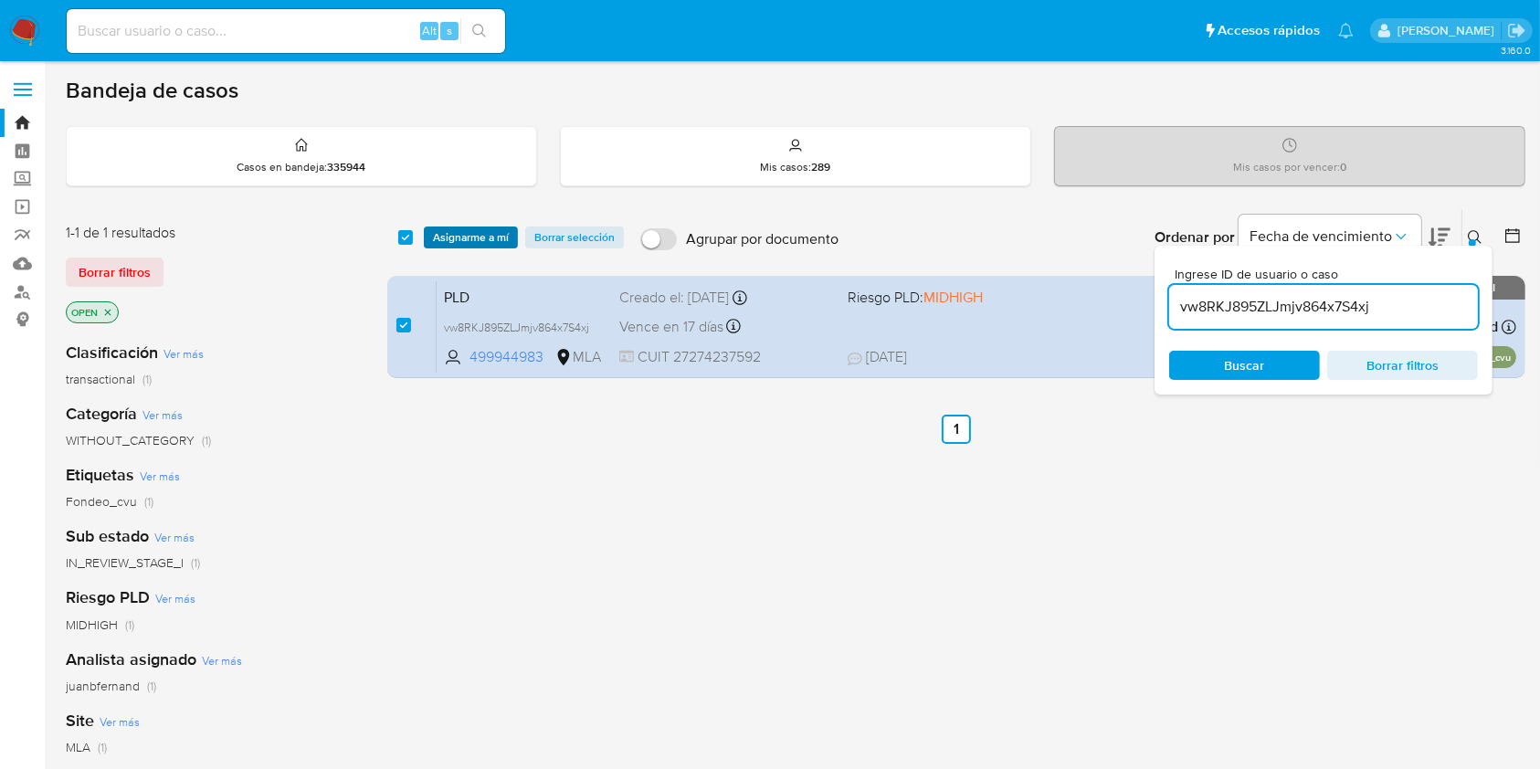
click at [463, 236] on span "Asignarme a mí" at bounding box center [471, 237] width 76 height 18
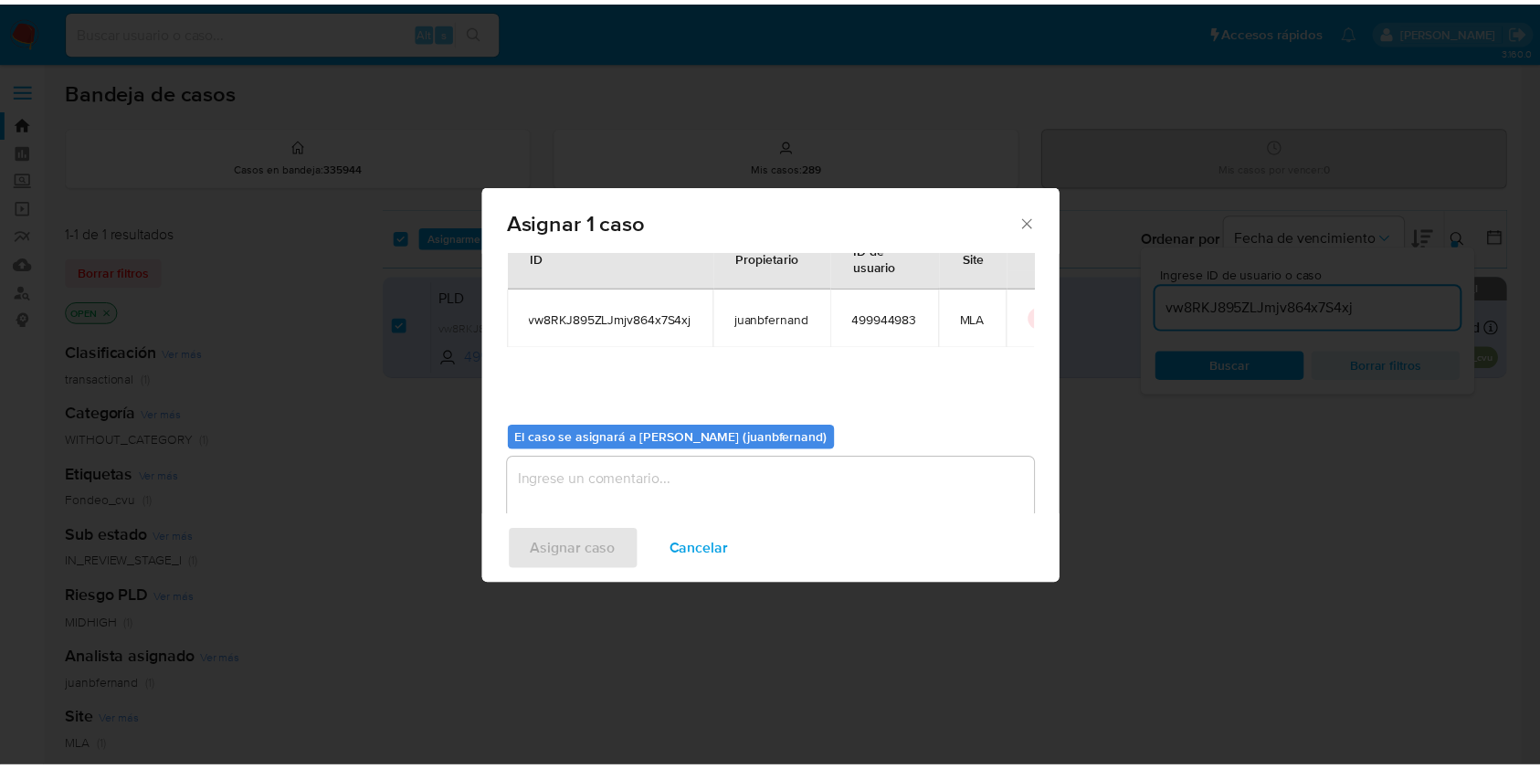
scroll to position [93, 0]
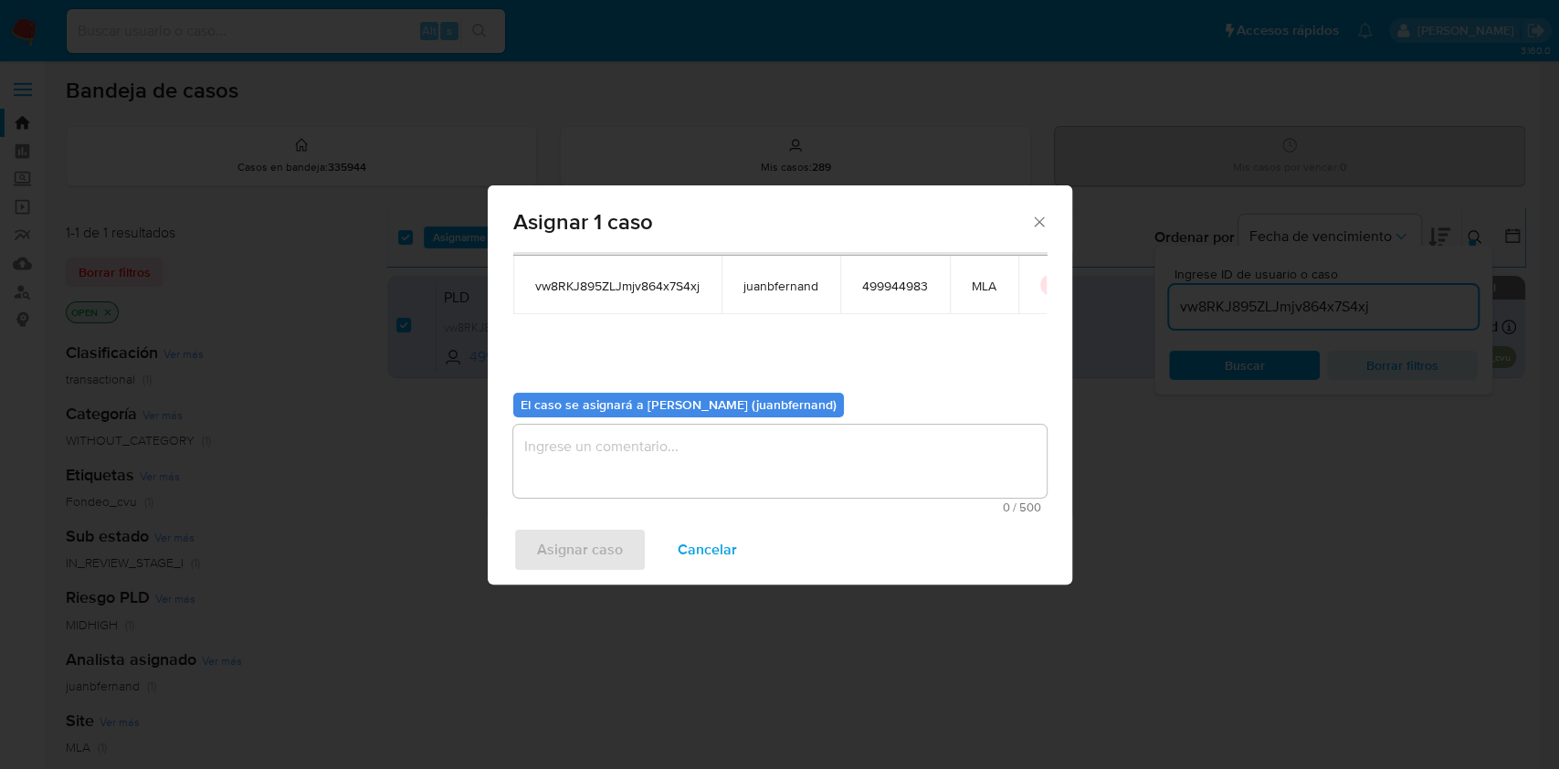
click at [791, 457] on textarea "assign-modal" at bounding box center [779, 461] width 533 height 73
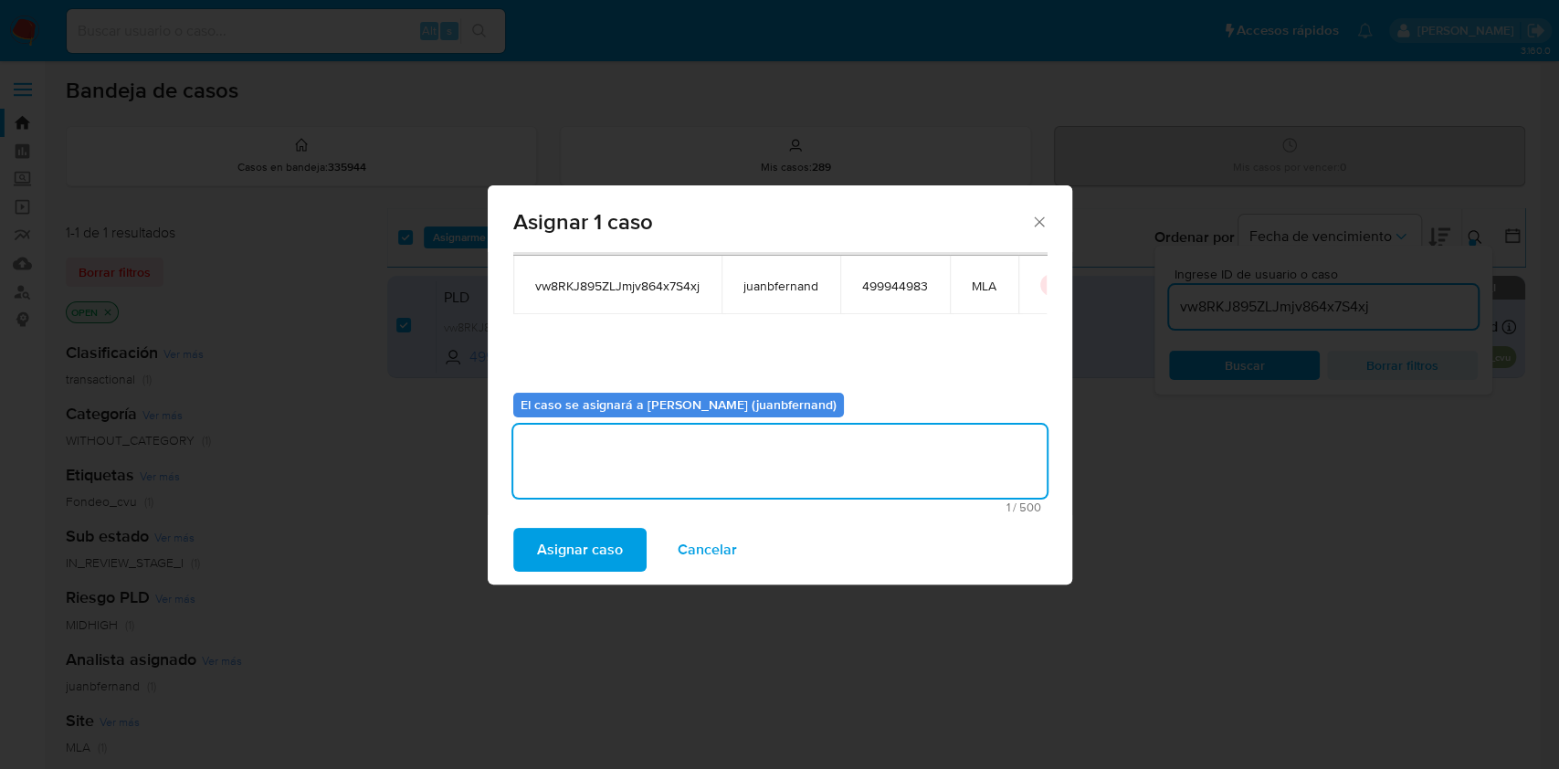
click at [585, 539] on span "Asignar caso" at bounding box center [580, 550] width 86 height 40
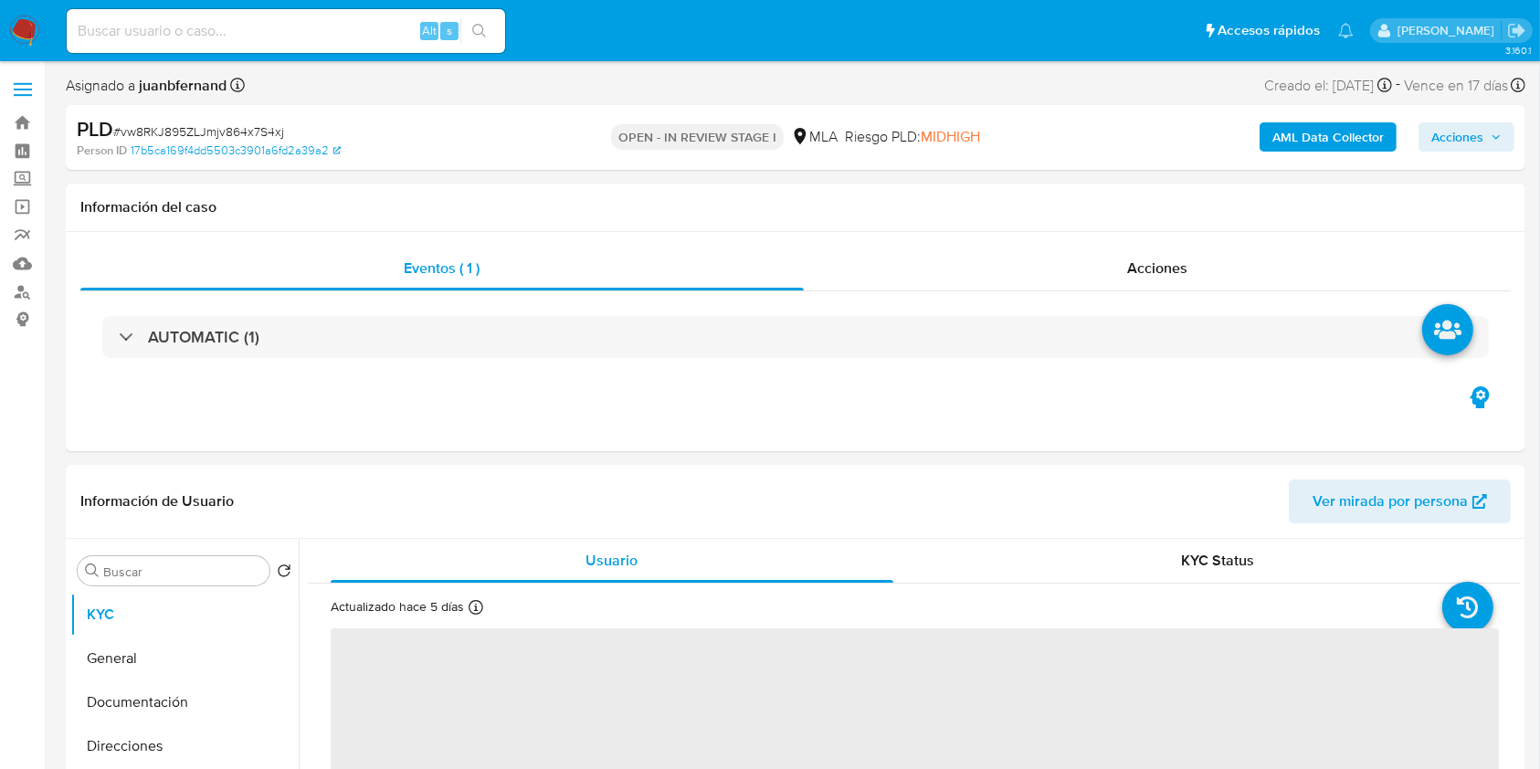
select select "10"
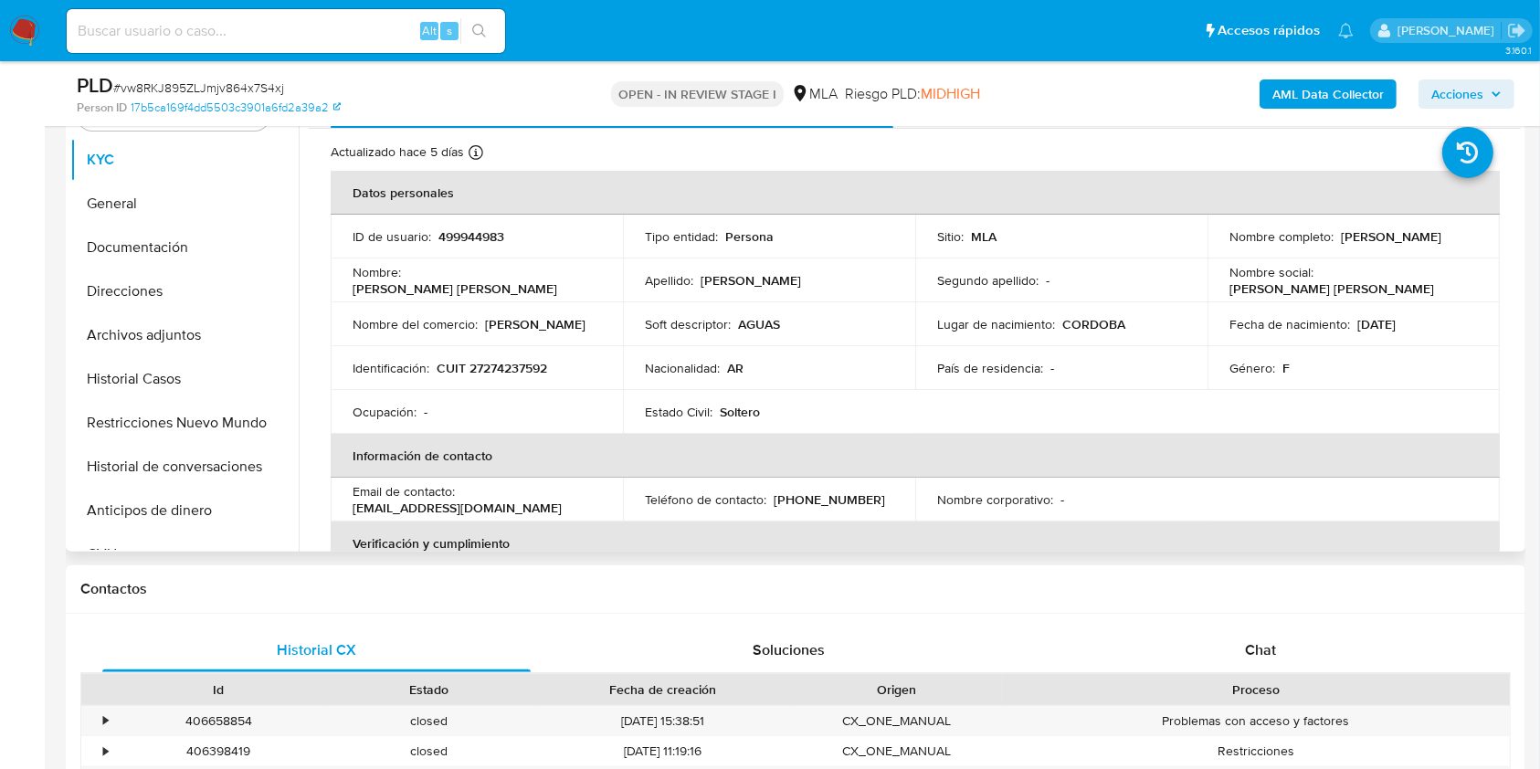
scroll to position [487, 0]
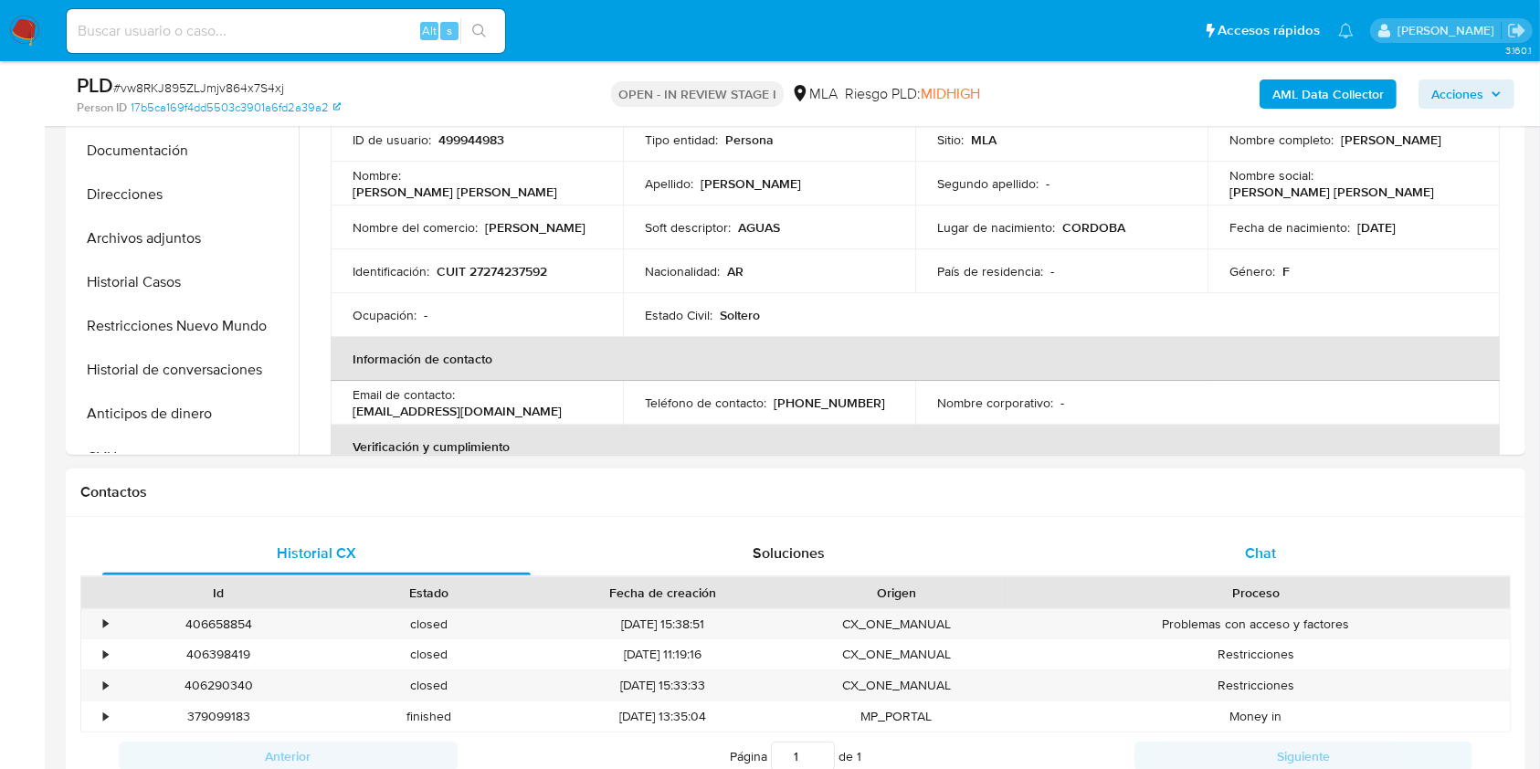
click at [1325, 552] on div "Chat" at bounding box center [1261, 554] width 428 height 44
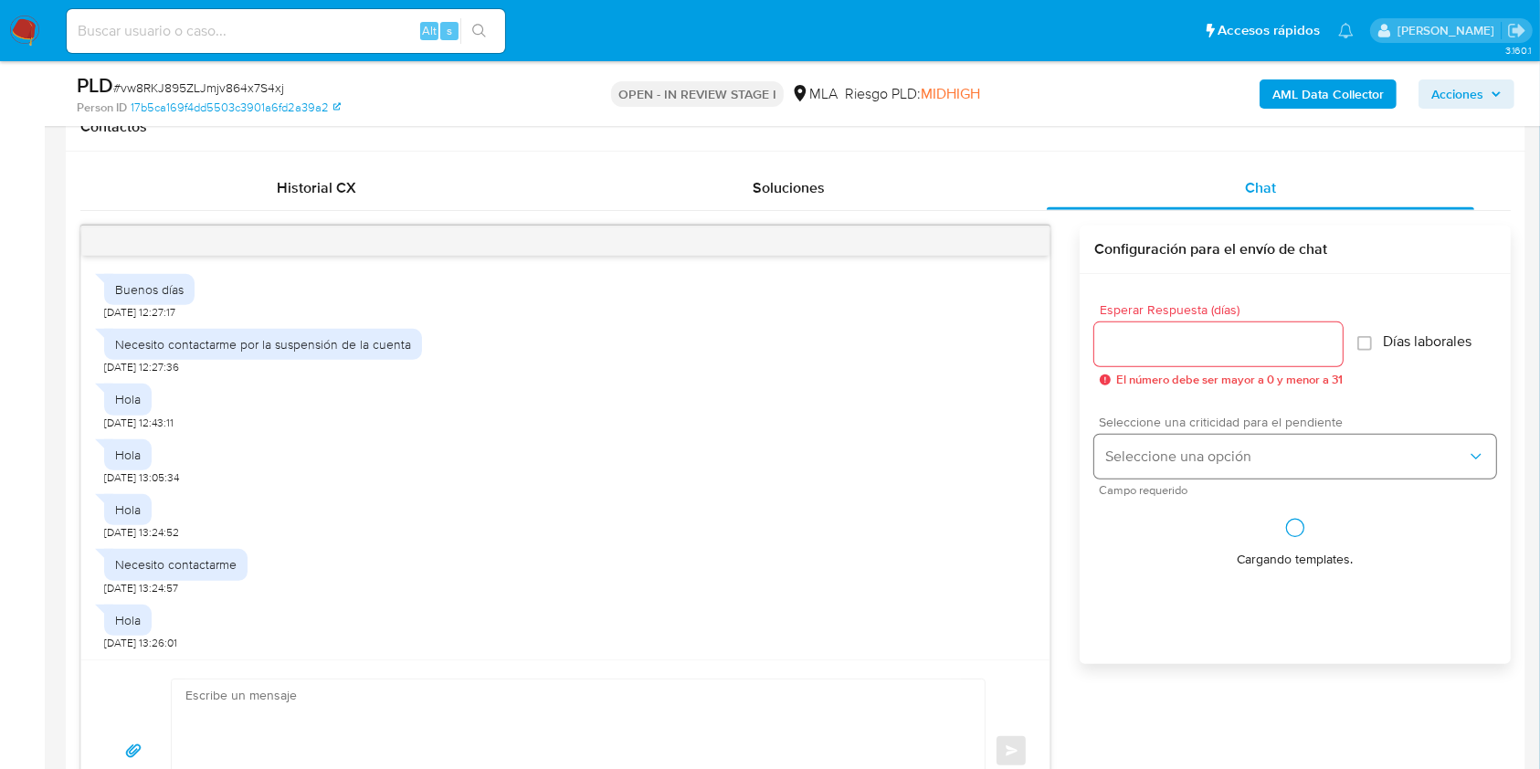
scroll to position [413, 0]
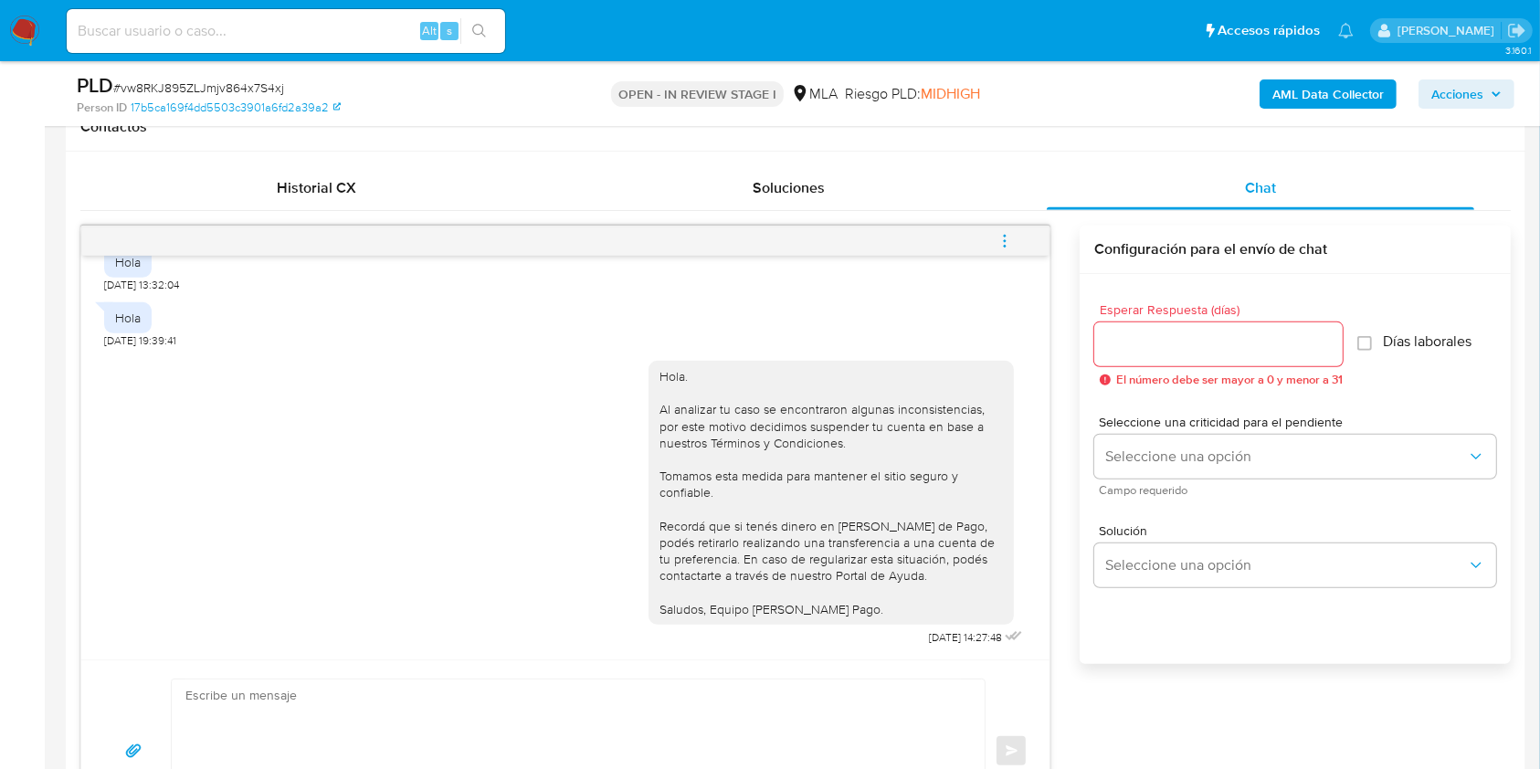
click at [1005, 235] on icon "menu-action" at bounding box center [1005, 236] width 2 height 2
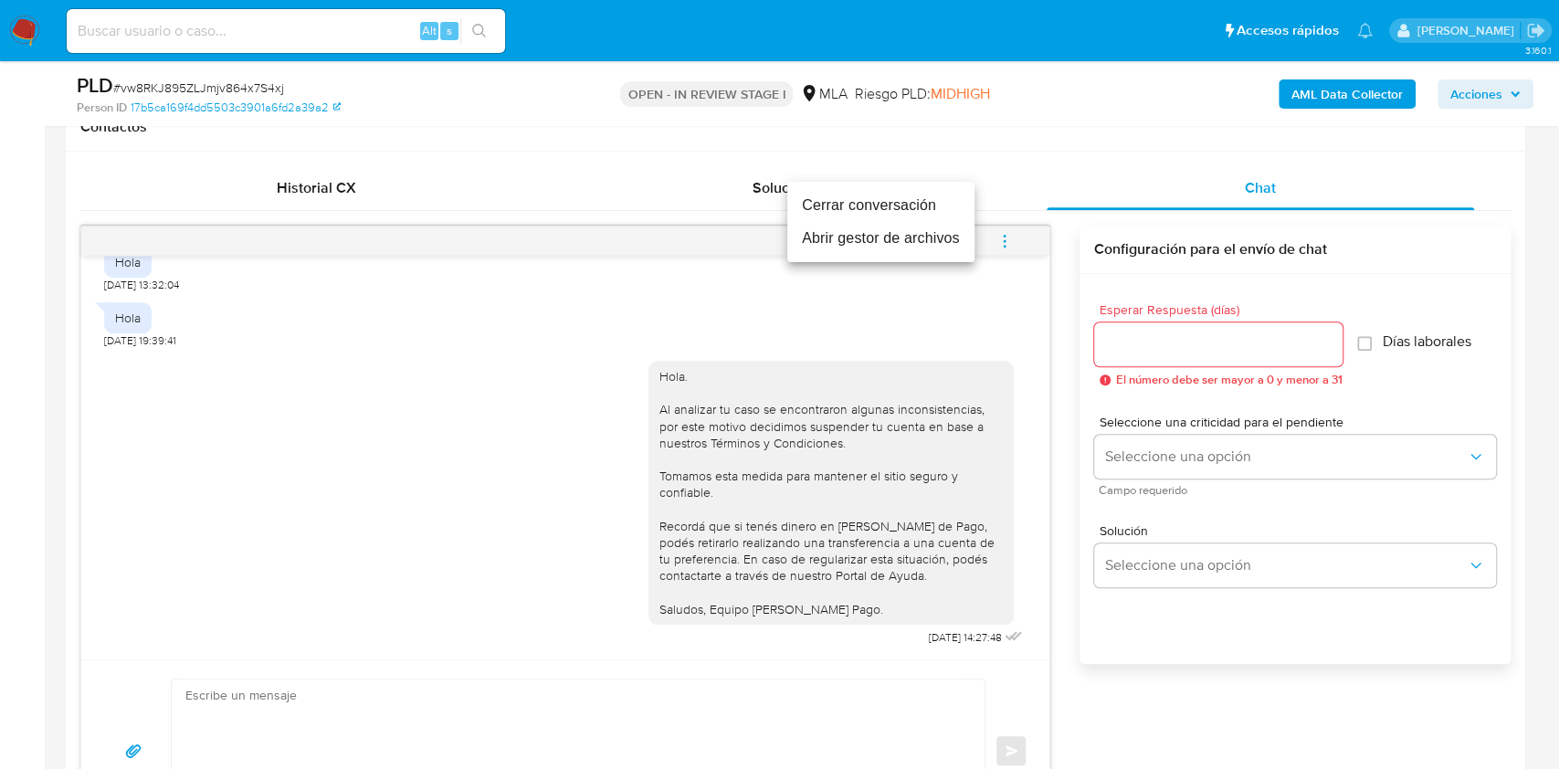
click at [843, 199] on li "Cerrar conversación" at bounding box center [880, 205] width 187 height 33
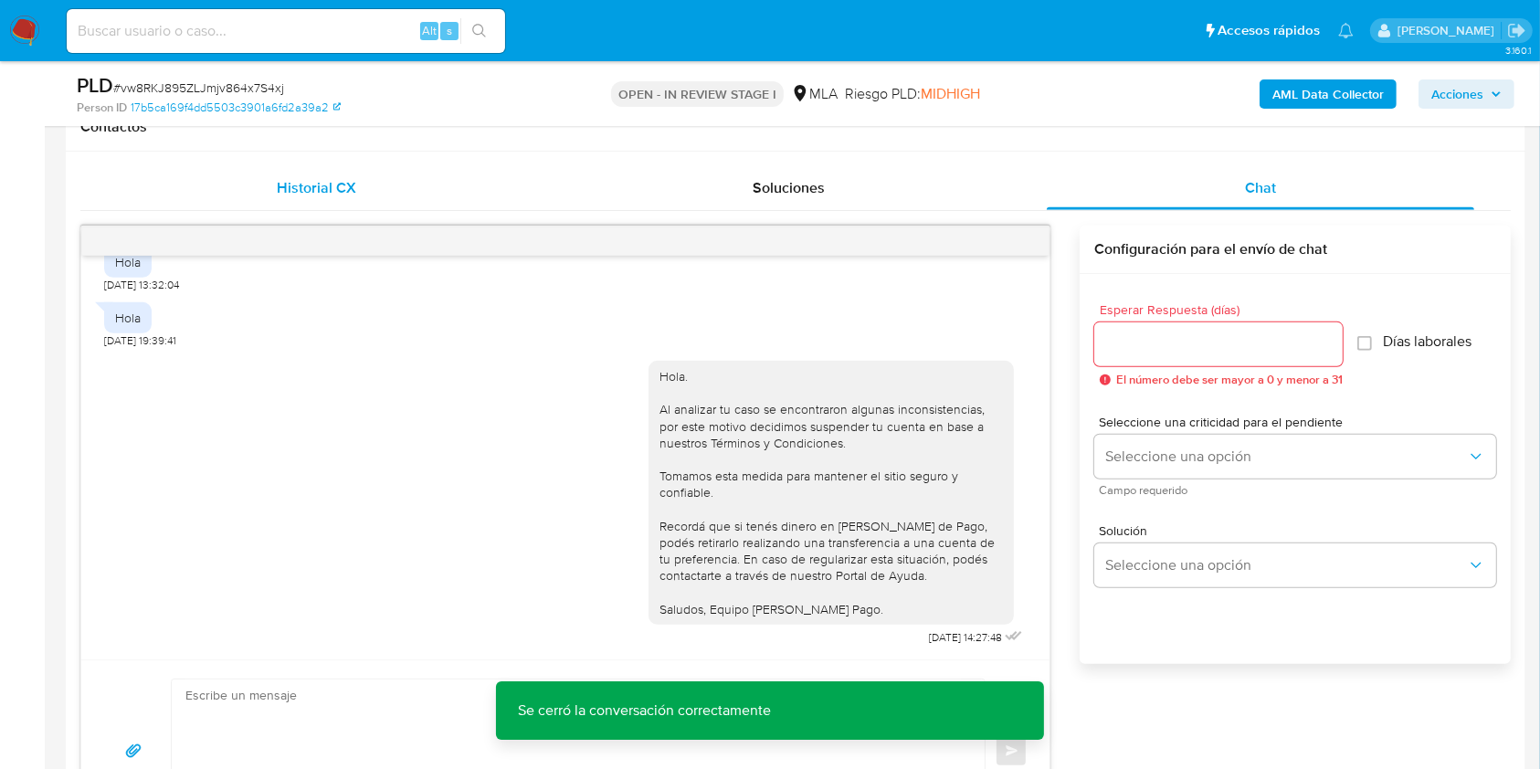
click at [342, 187] on span "Historial CX" at bounding box center [316, 187] width 79 height 21
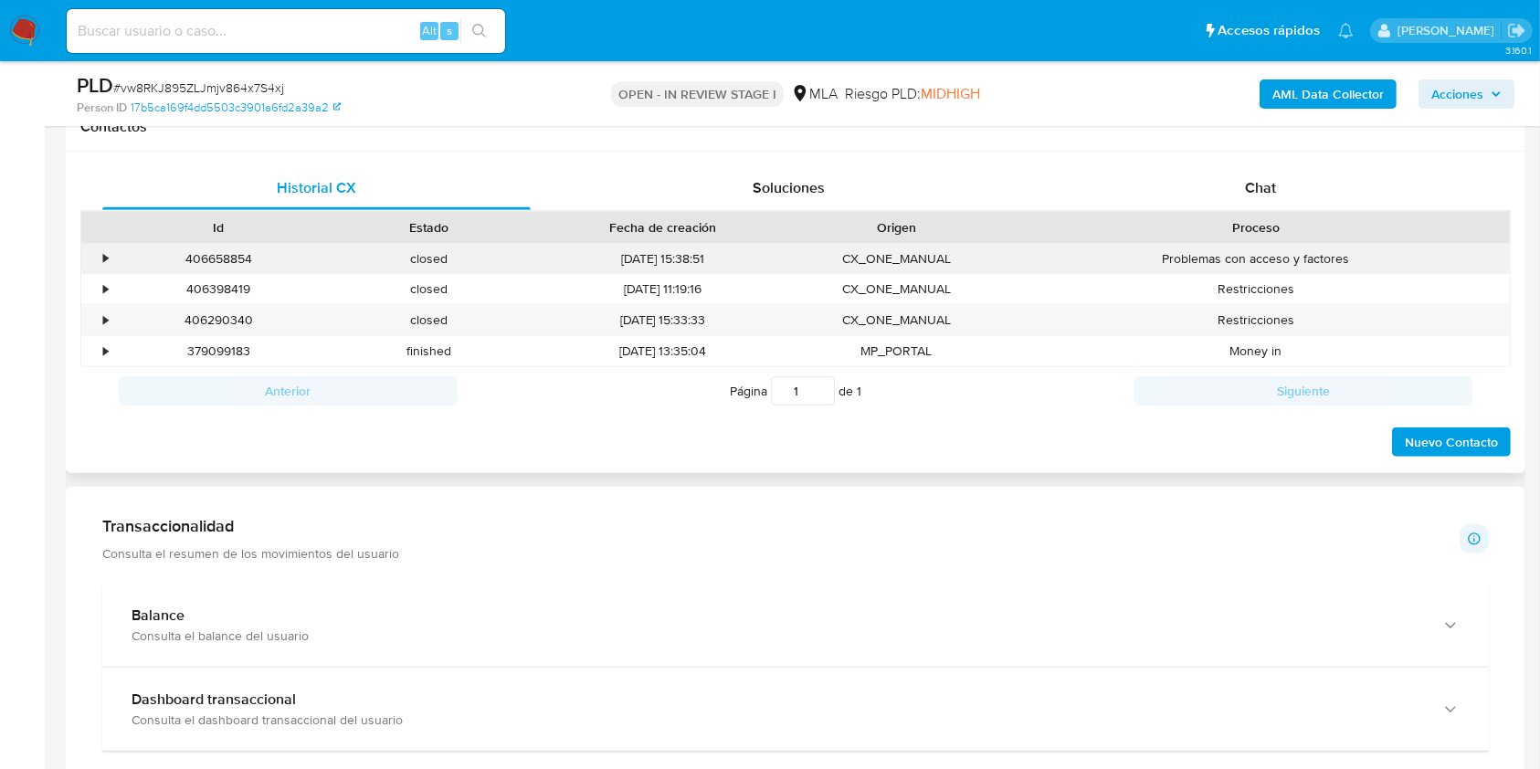
click at [208, 252] on div "406658854" at bounding box center [218, 259] width 211 height 30
click at [208, 251] on div "406658854" at bounding box center [218, 259] width 211 height 30
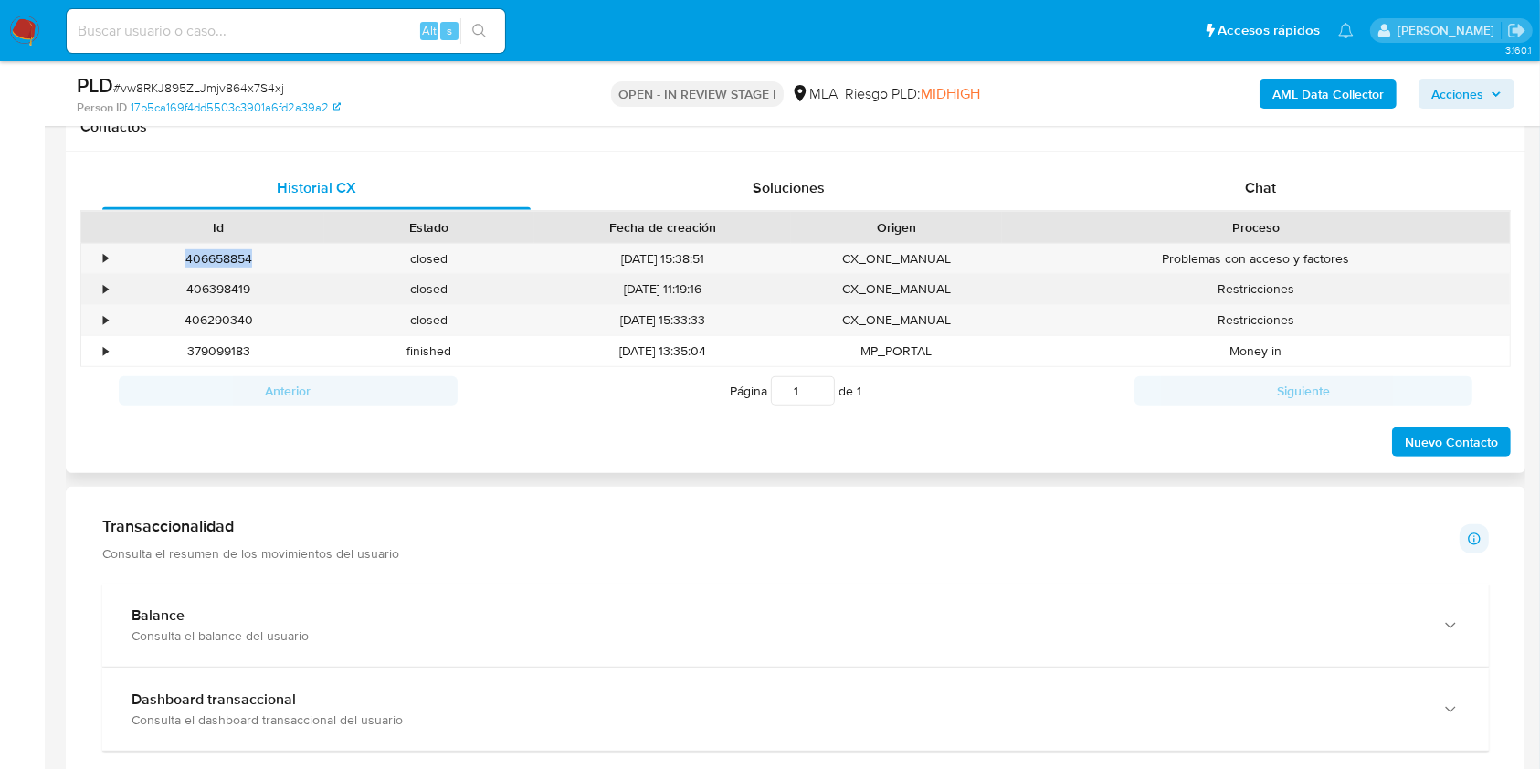
copy div "406658854"
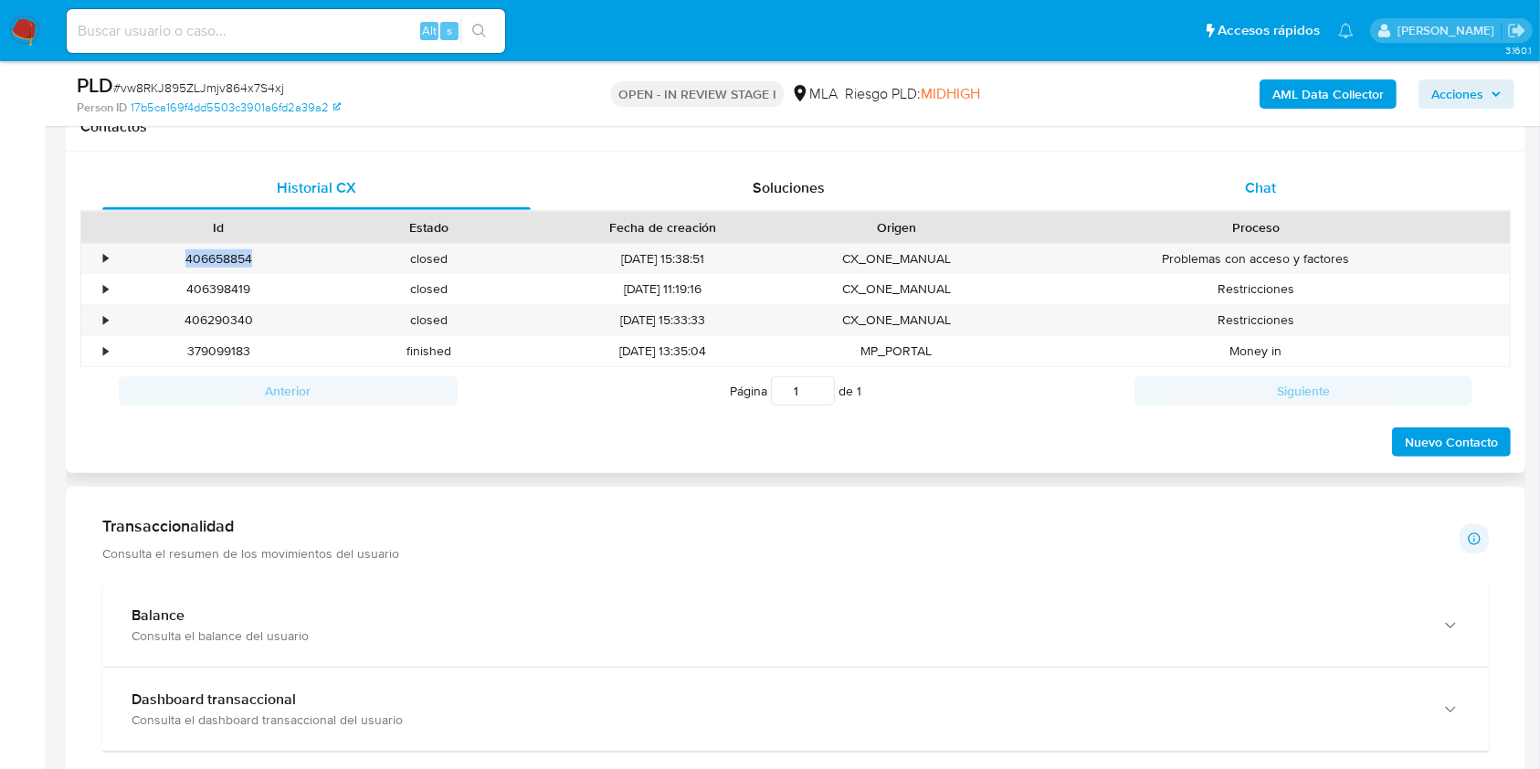
drag, startPoint x: 1213, startPoint y: 179, endPoint x: 1172, endPoint y: 192, distance: 43.0
click at [1213, 179] on div "Chat" at bounding box center [1261, 188] width 428 height 44
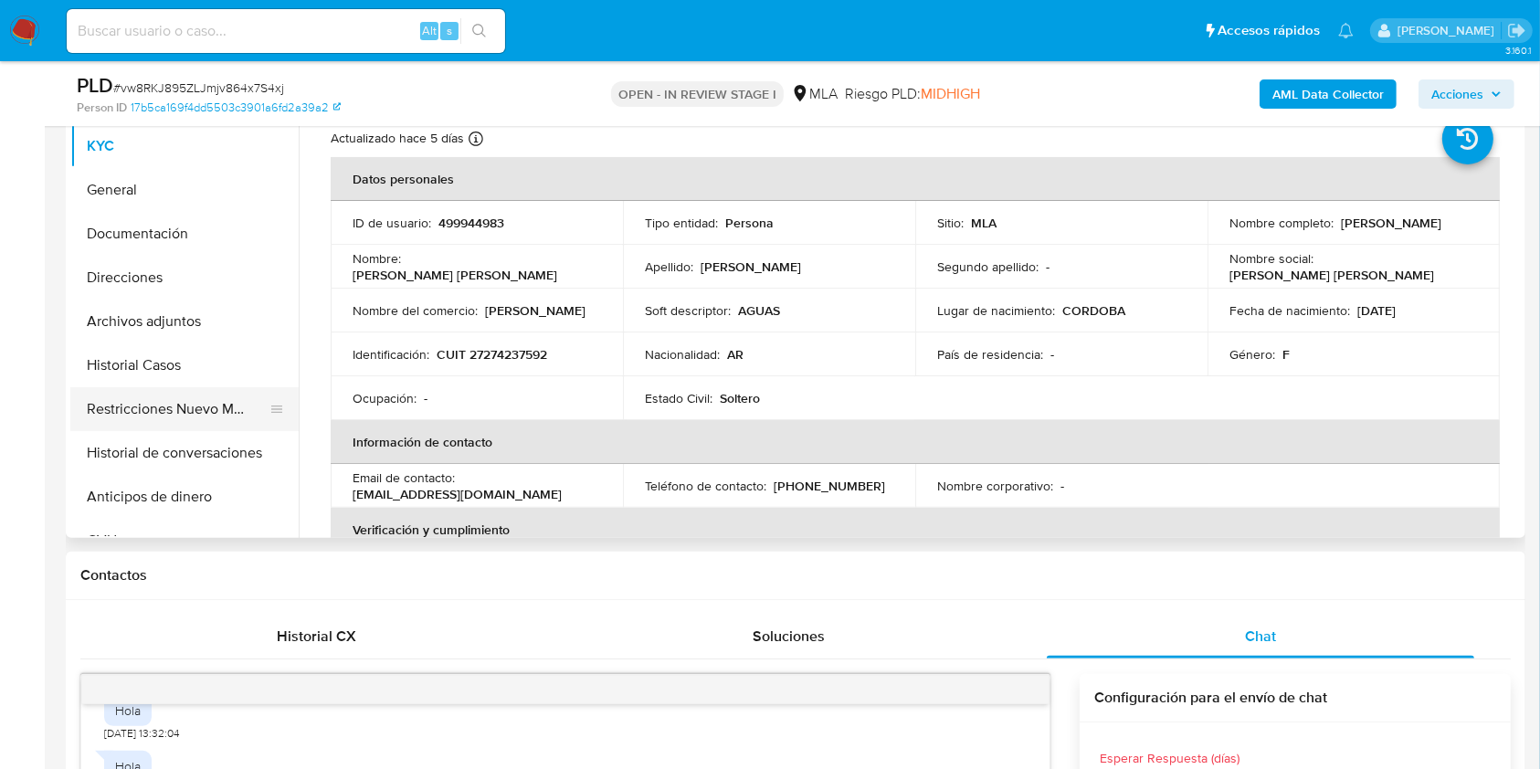
scroll to position [365, 0]
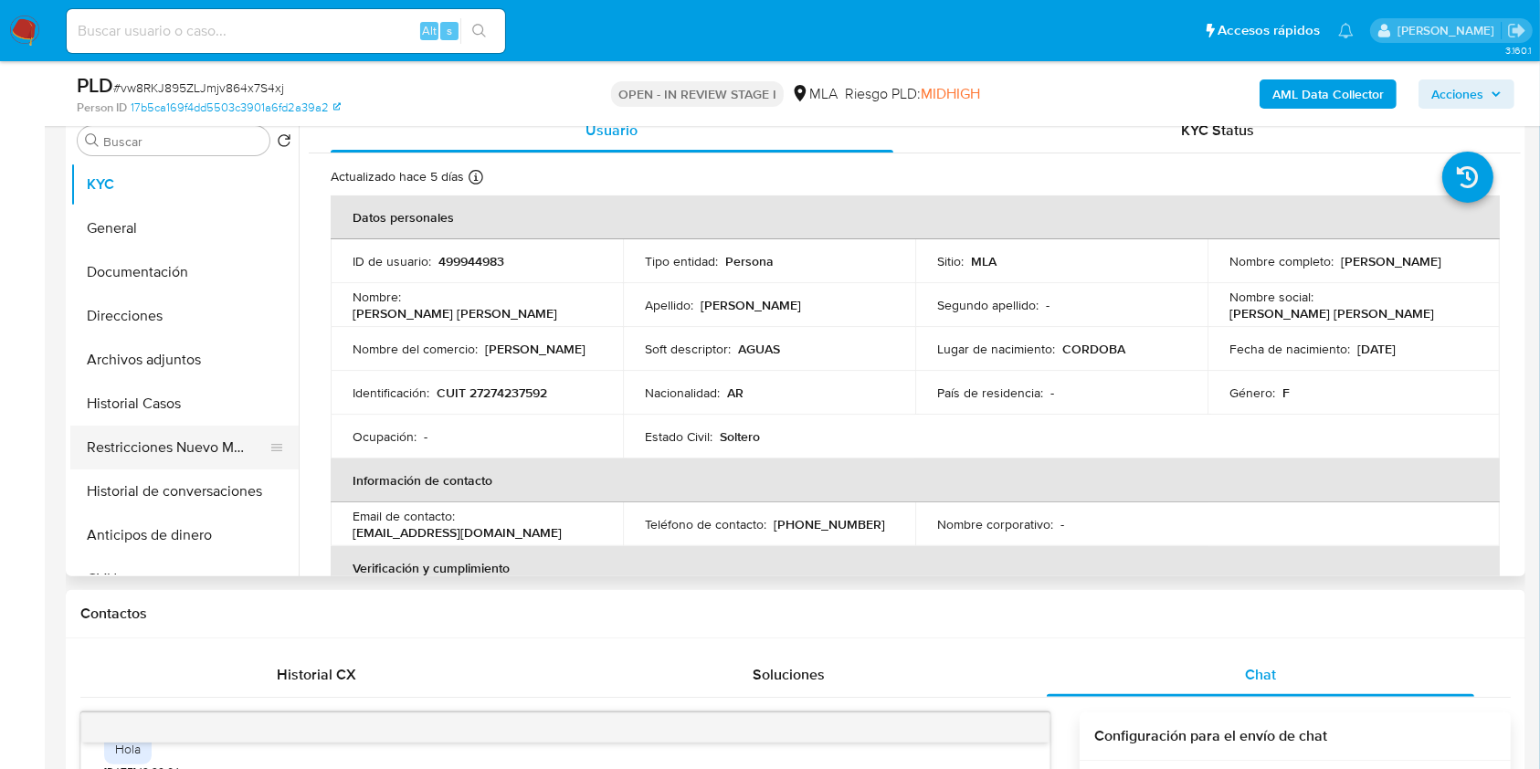
click at [175, 448] on button "Restricciones Nuevo Mundo" at bounding box center [177, 448] width 214 height 44
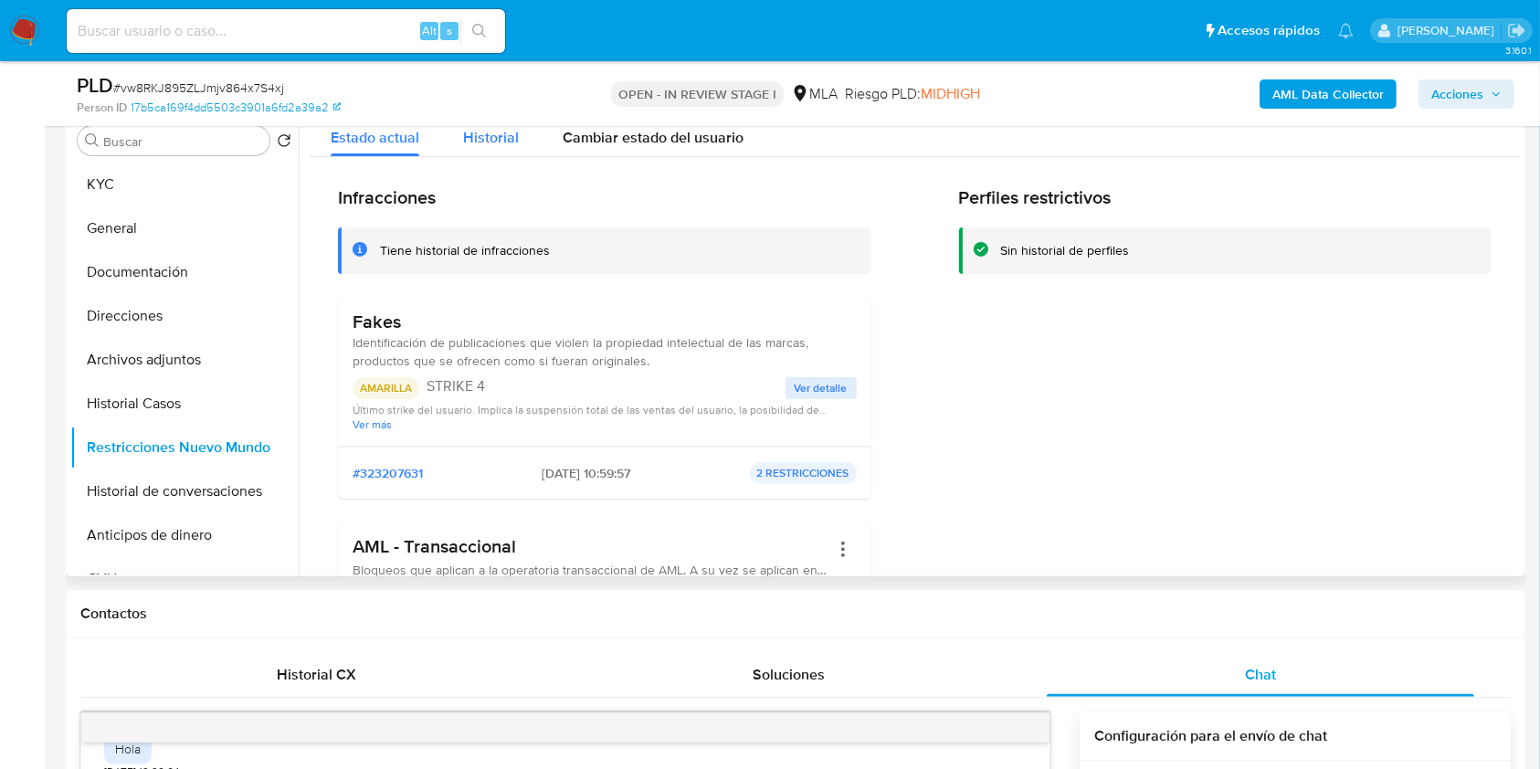
click at [511, 135] on span "Historial" at bounding box center [491, 137] width 56 height 21
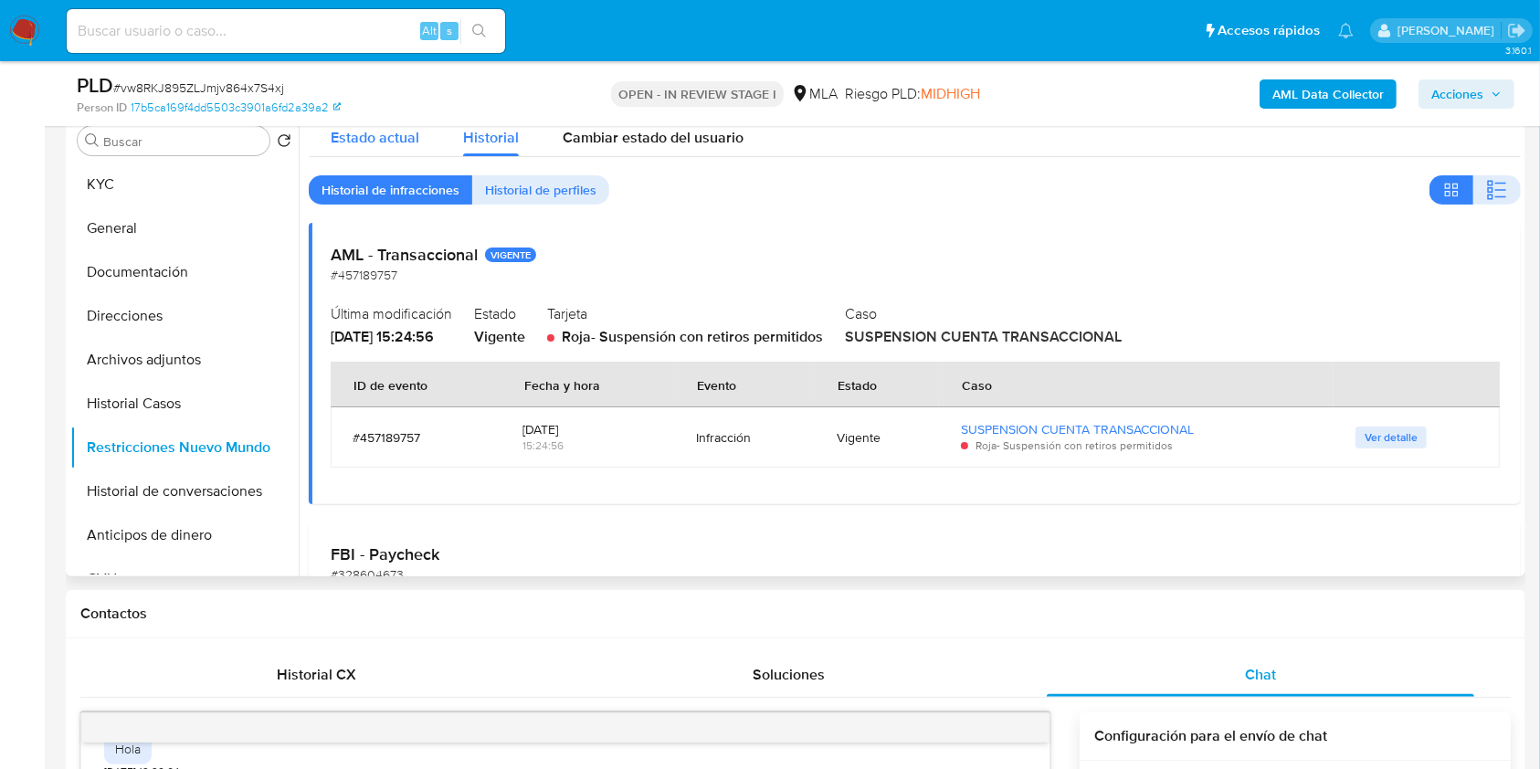
click at [401, 135] on span "Estado actual" at bounding box center [375, 137] width 89 height 21
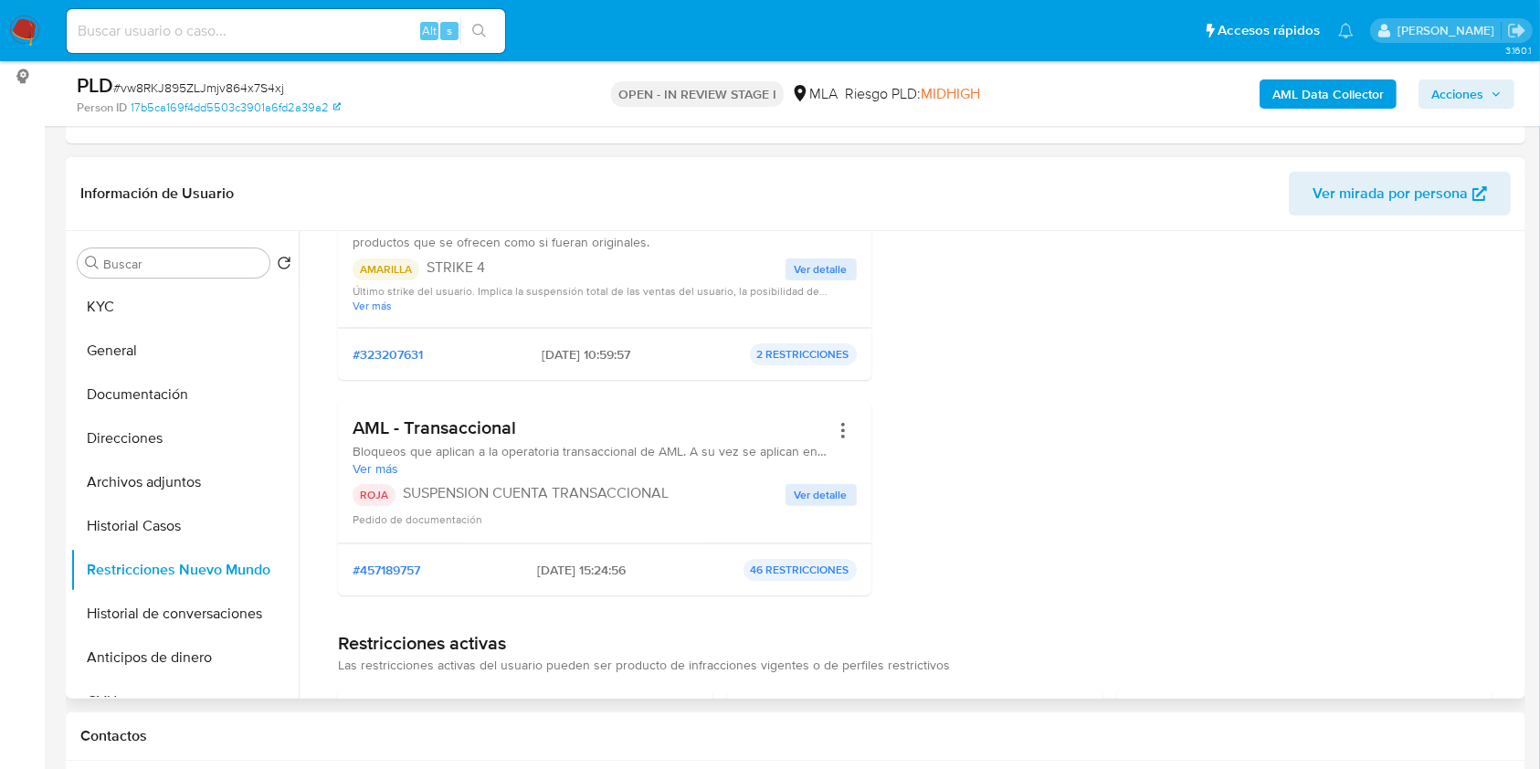
scroll to position [243, 0]
click at [824, 499] on span "Ver detalle" at bounding box center [821, 493] width 53 height 18
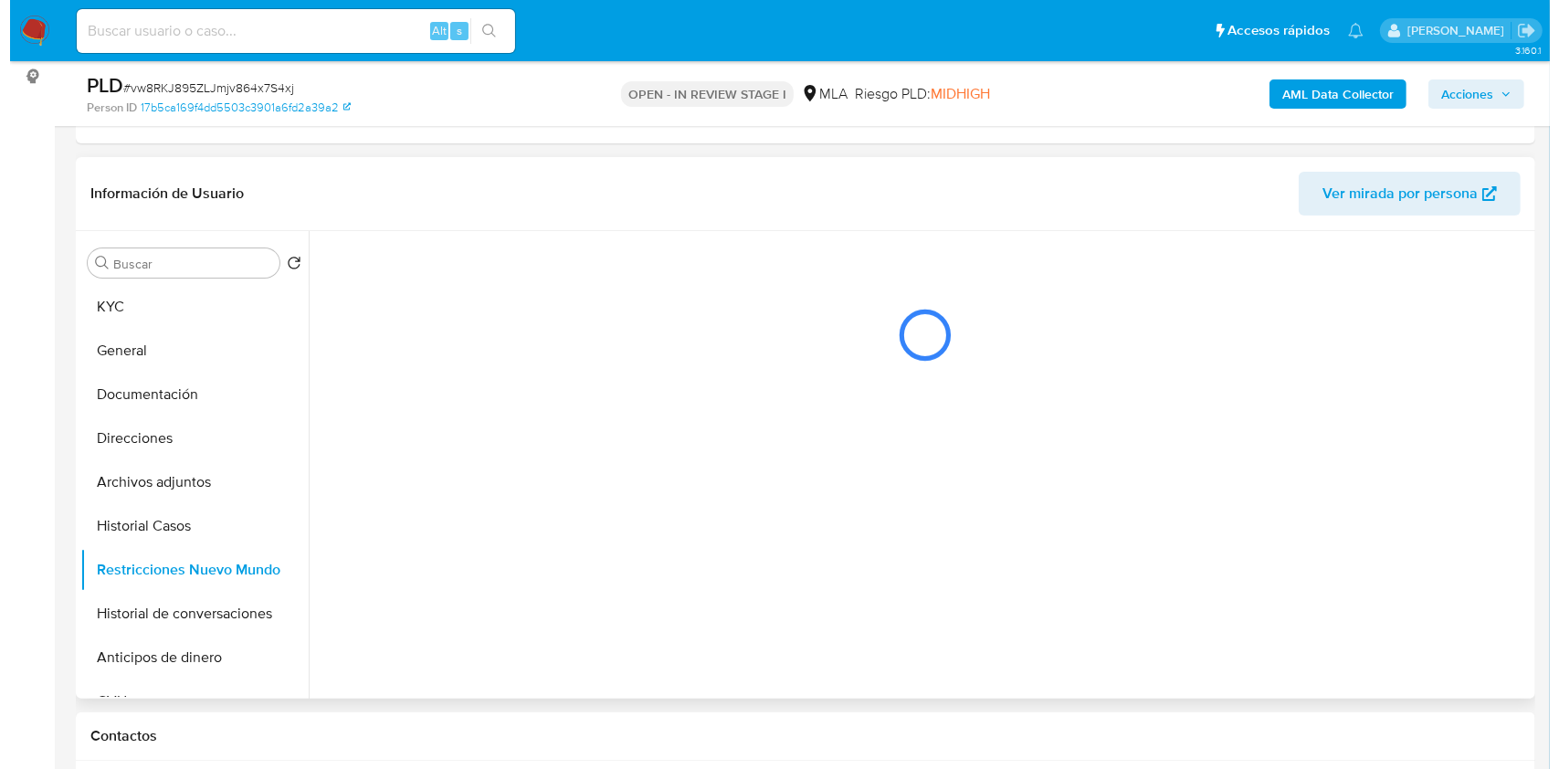
scroll to position [0, 0]
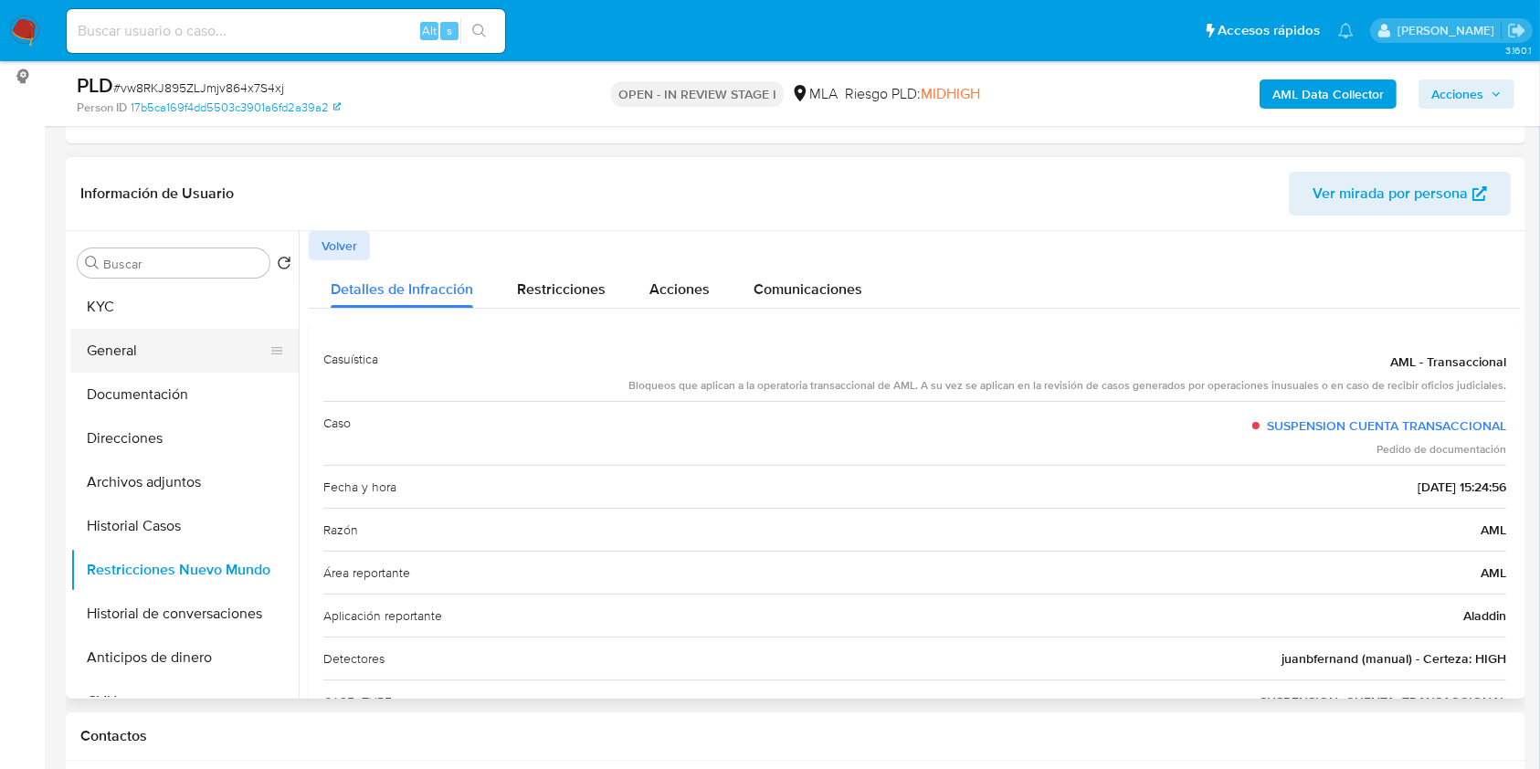
click at [163, 361] on button "General" at bounding box center [177, 351] width 214 height 44
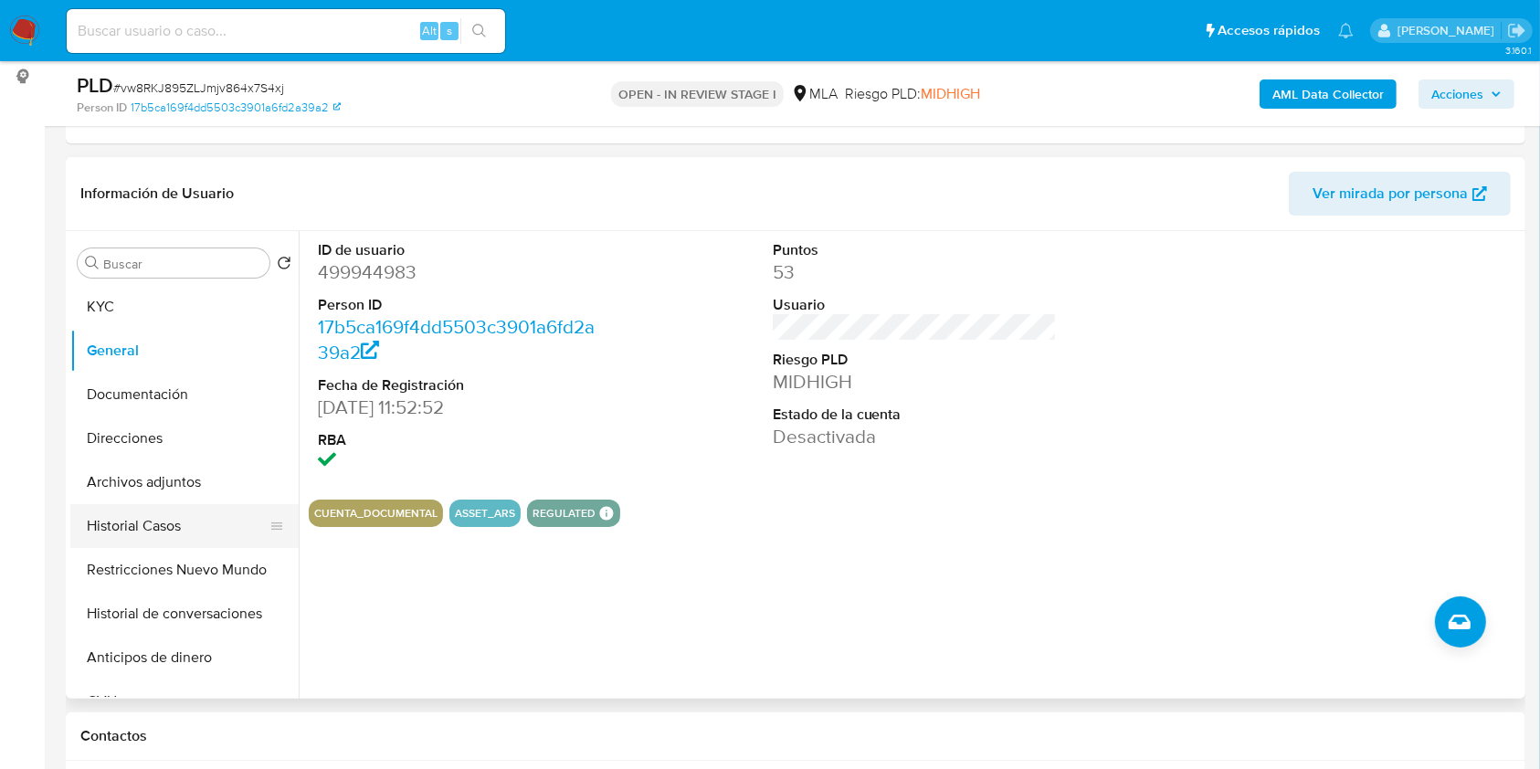
click at [186, 532] on button "Historial Casos" at bounding box center [177, 526] width 214 height 44
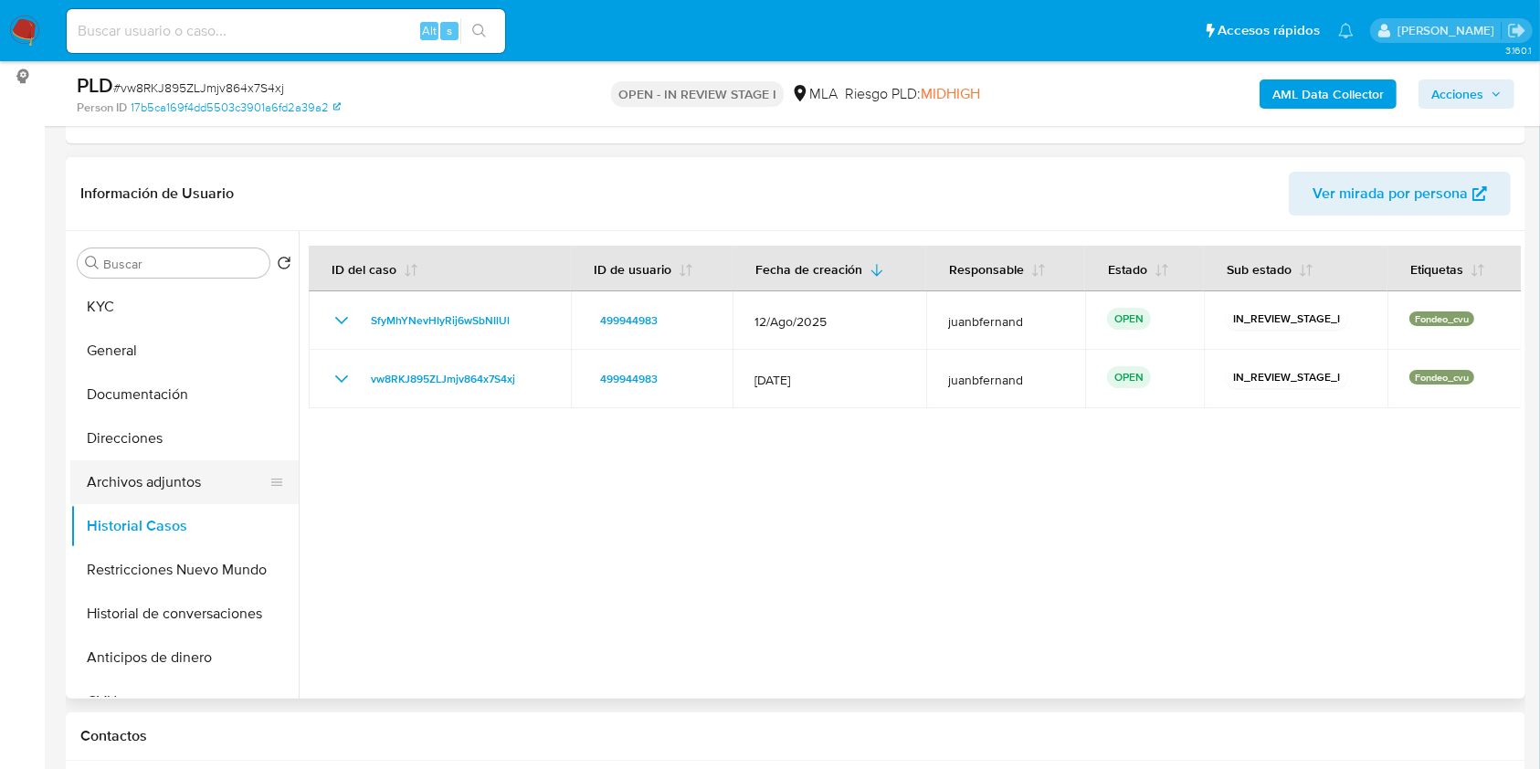
click at [168, 482] on button "Archivos adjuntos" at bounding box center [177, 482] width 214 height 44
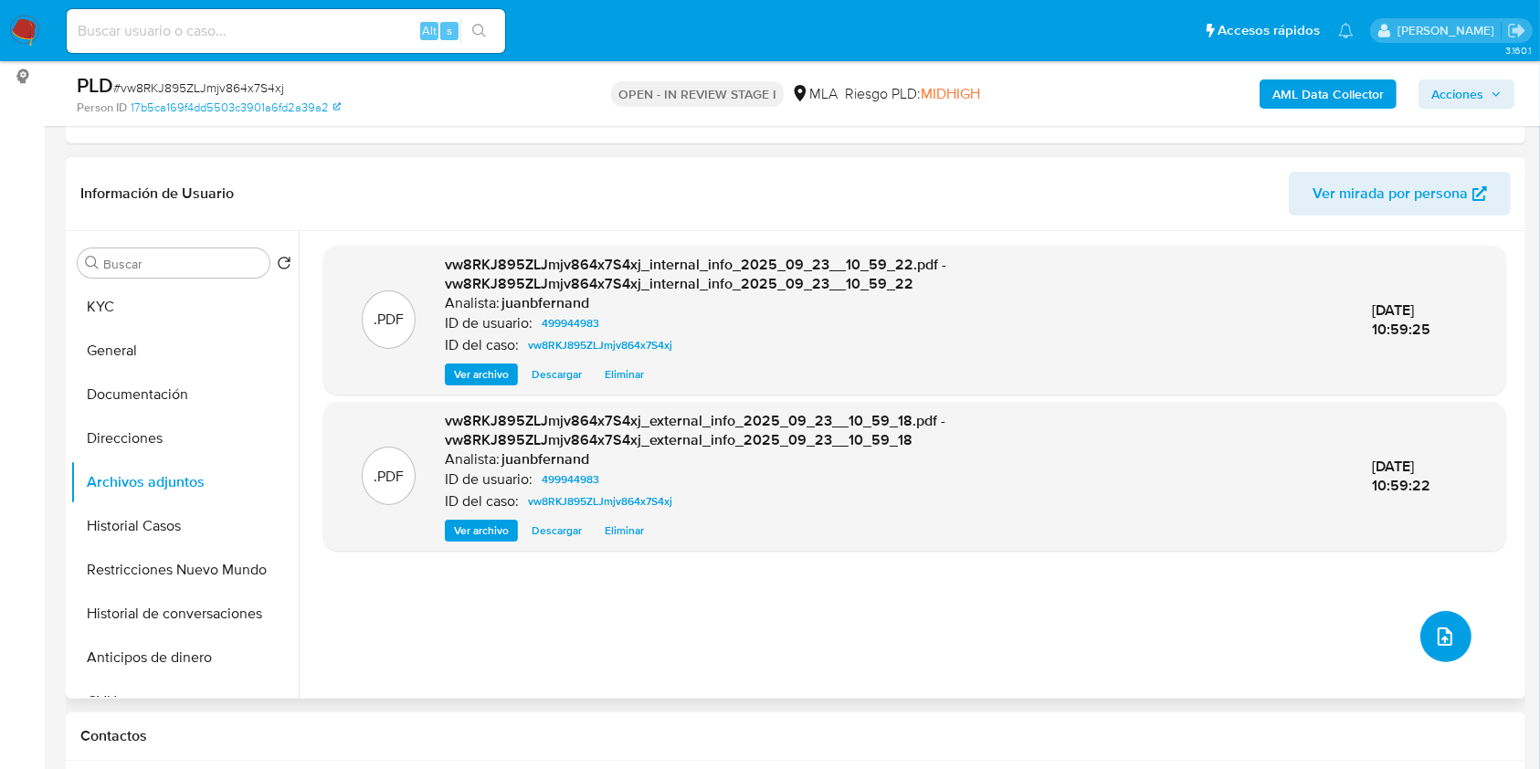
click at [1428, 618] on button "upload-file" at bounding box center [1445, 636] width 51 height 51
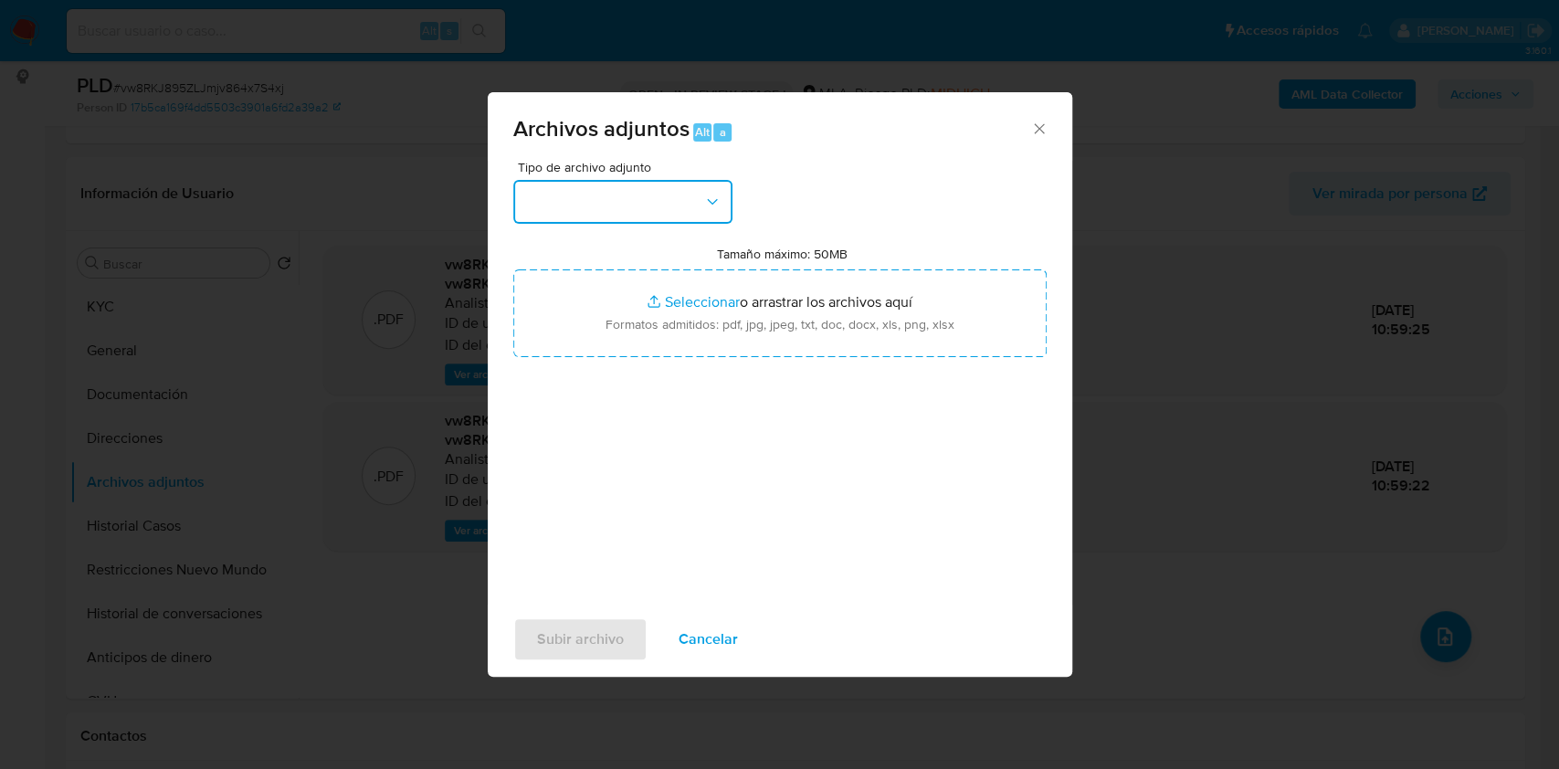
click at [700, 197] on button "button" at bounding box center [622, 202] width 219 height 44
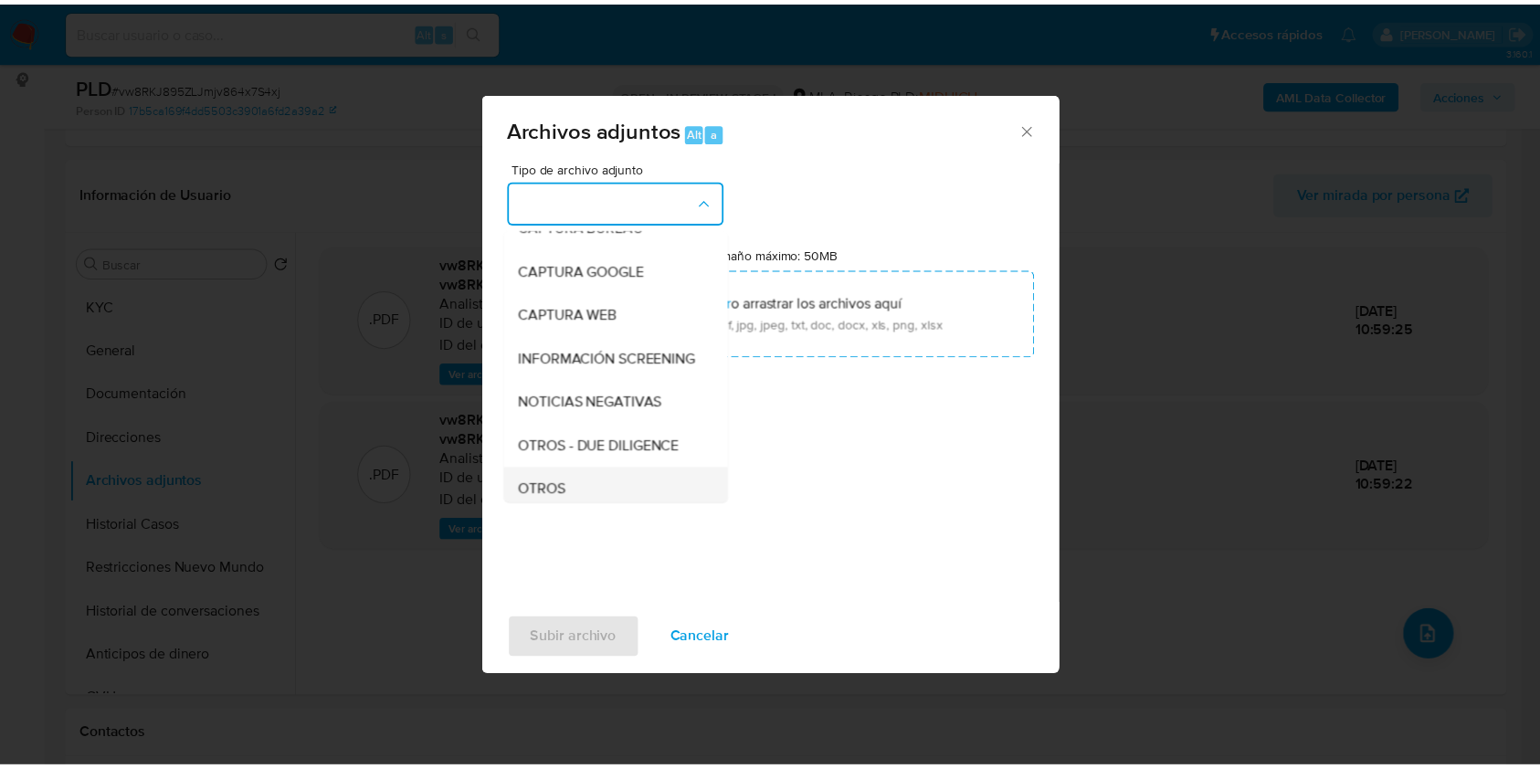
scroll to position [243, 0]
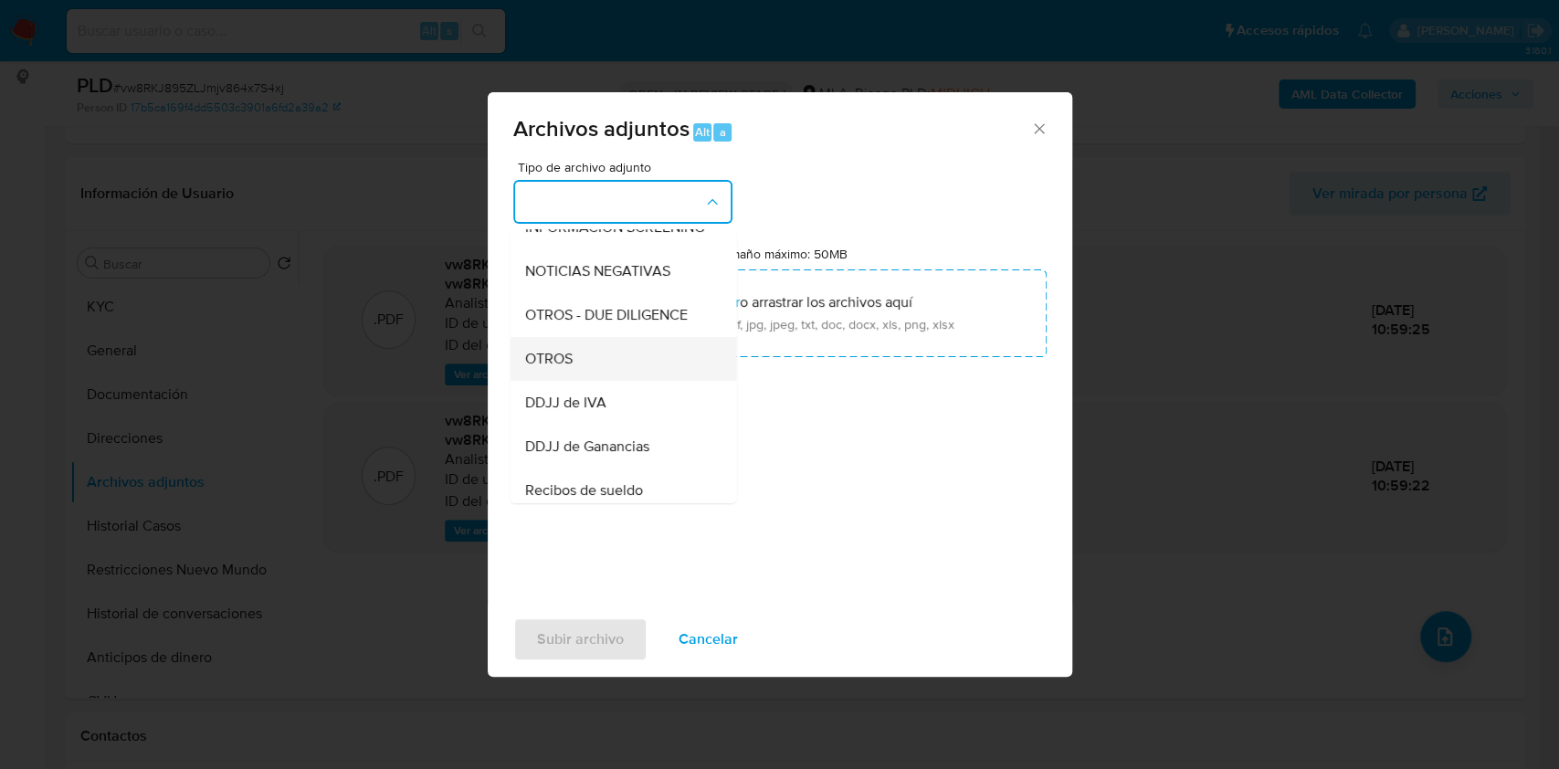
click at [577, 376] on div "OTROS" at bounding box center [617, 359] width 186 height 44
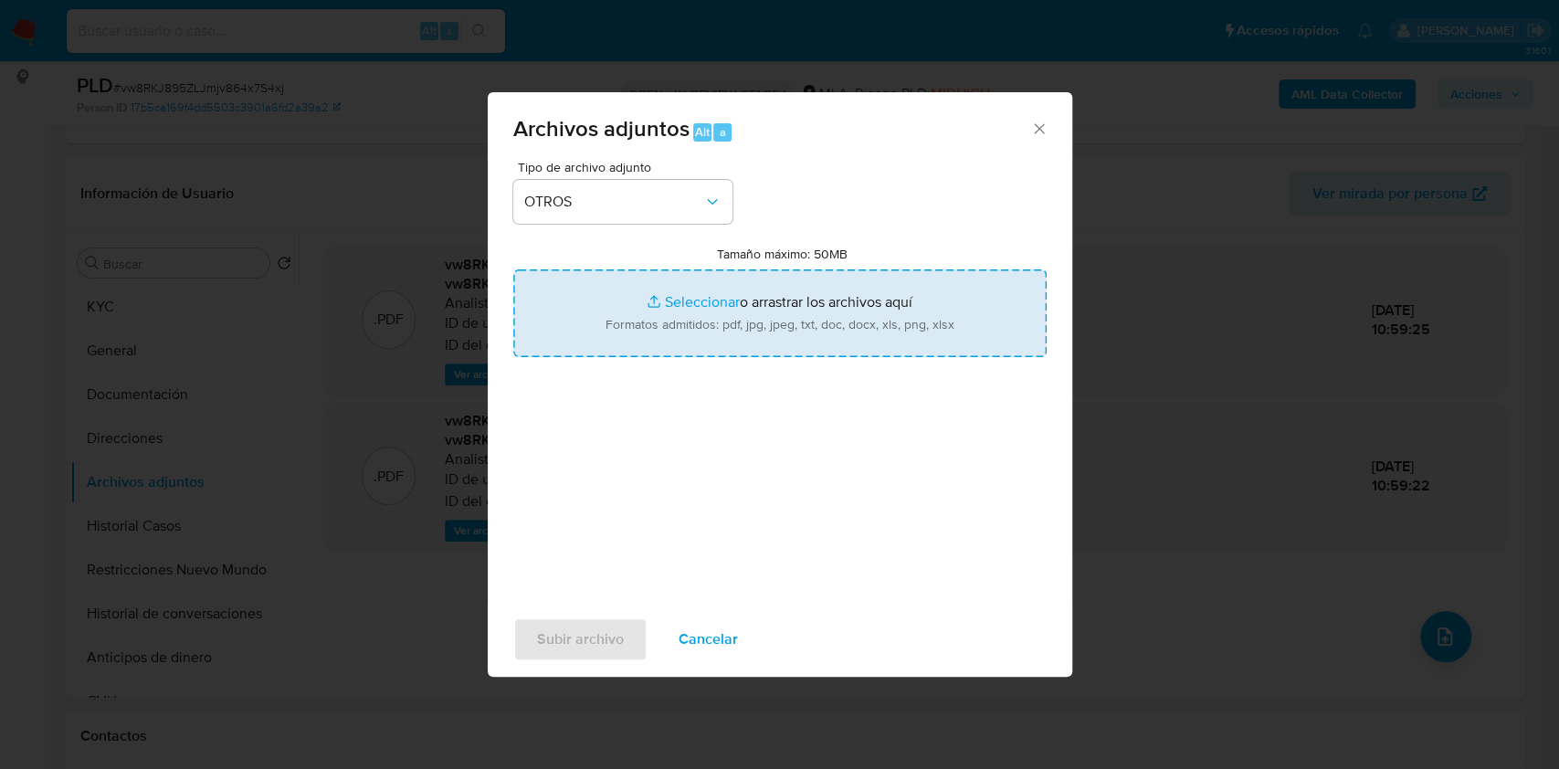
type input "C:\fakepath\Caselog vw8RKJ895ZLJmjv864x7S4xj_2025_08_20_14_34_30.docx"
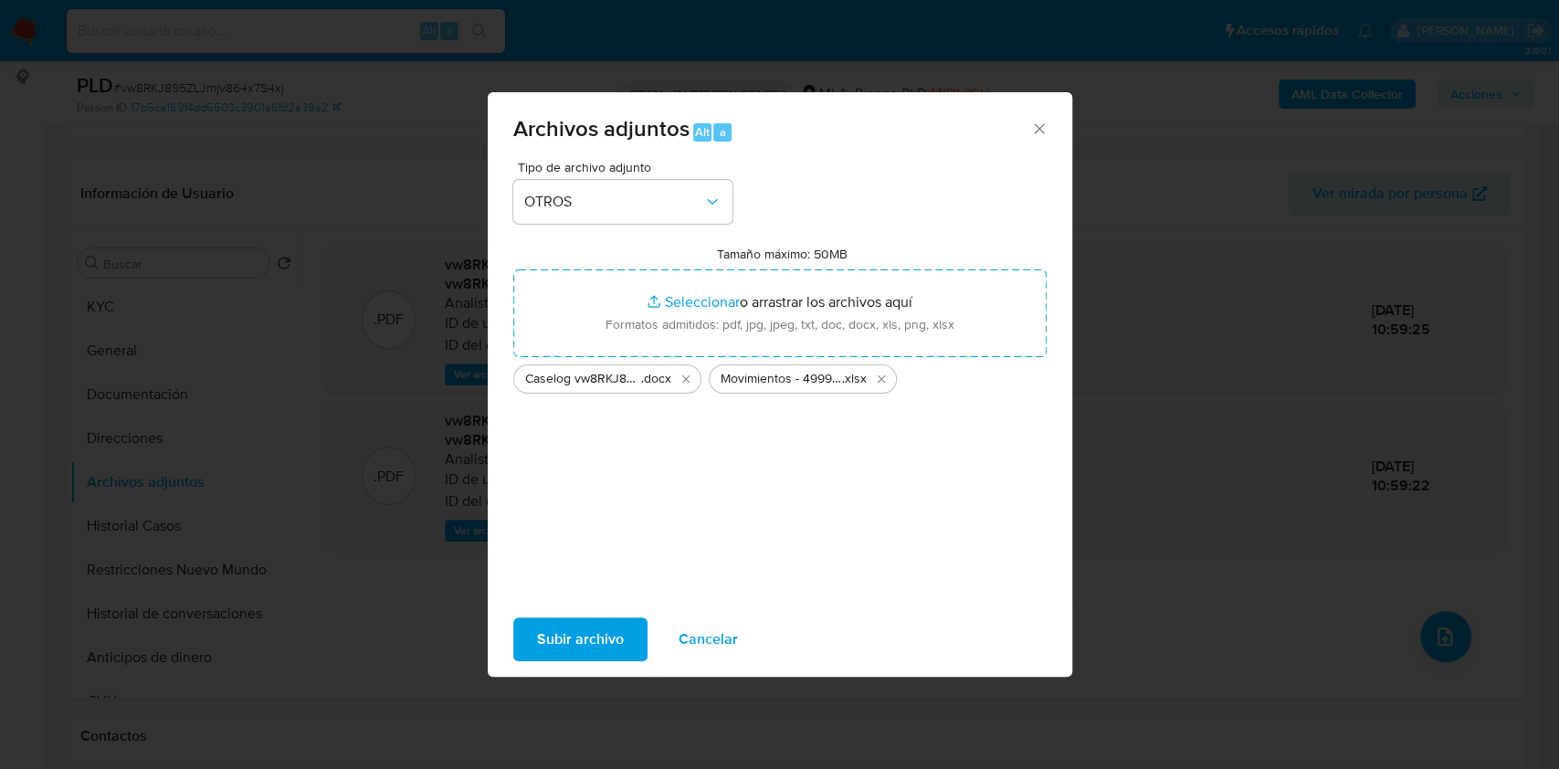
click at [592, 633] on span "Subir archivo" at bounding box center [580, 639] width 87 height 40
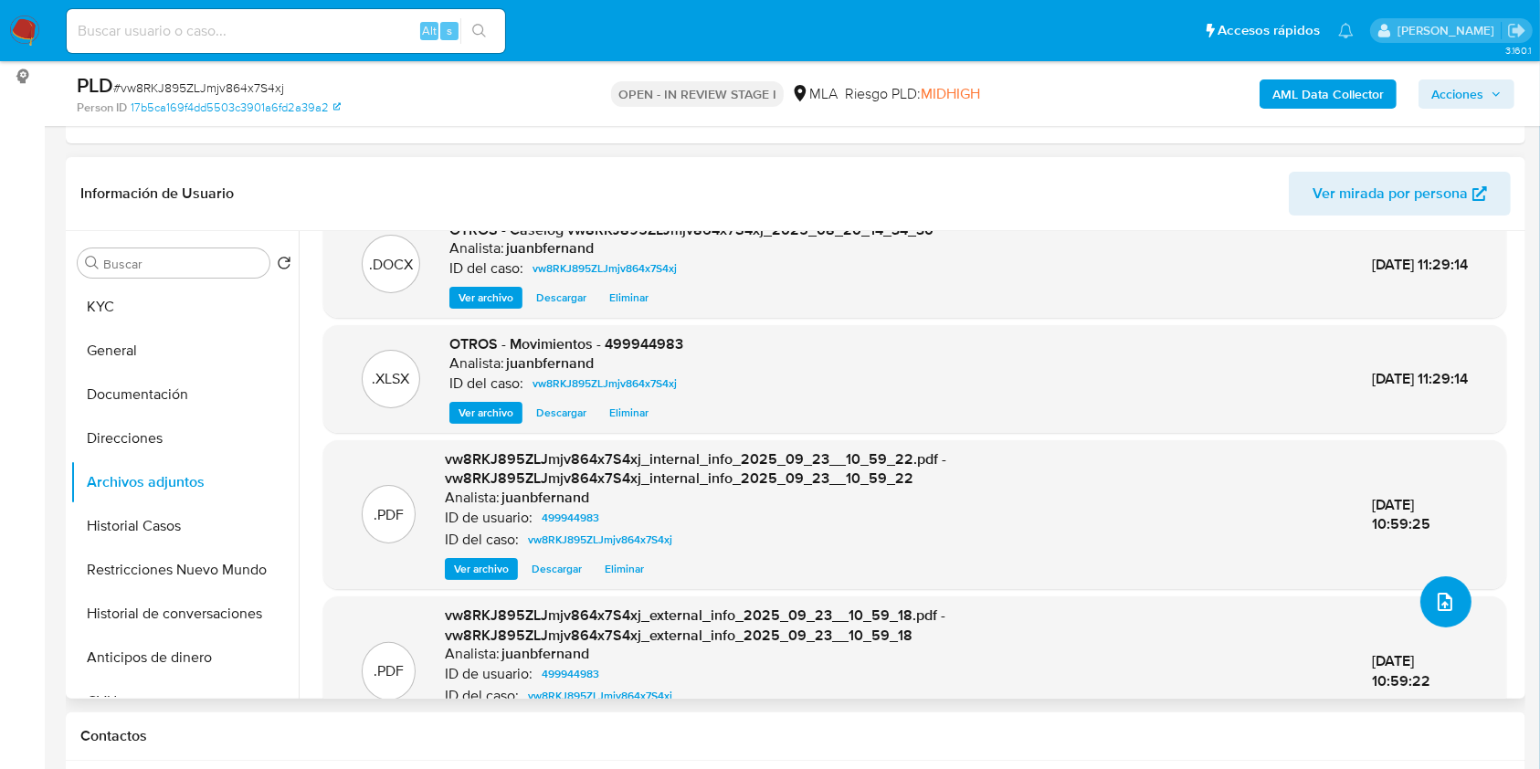
scroll to position [0, 0]
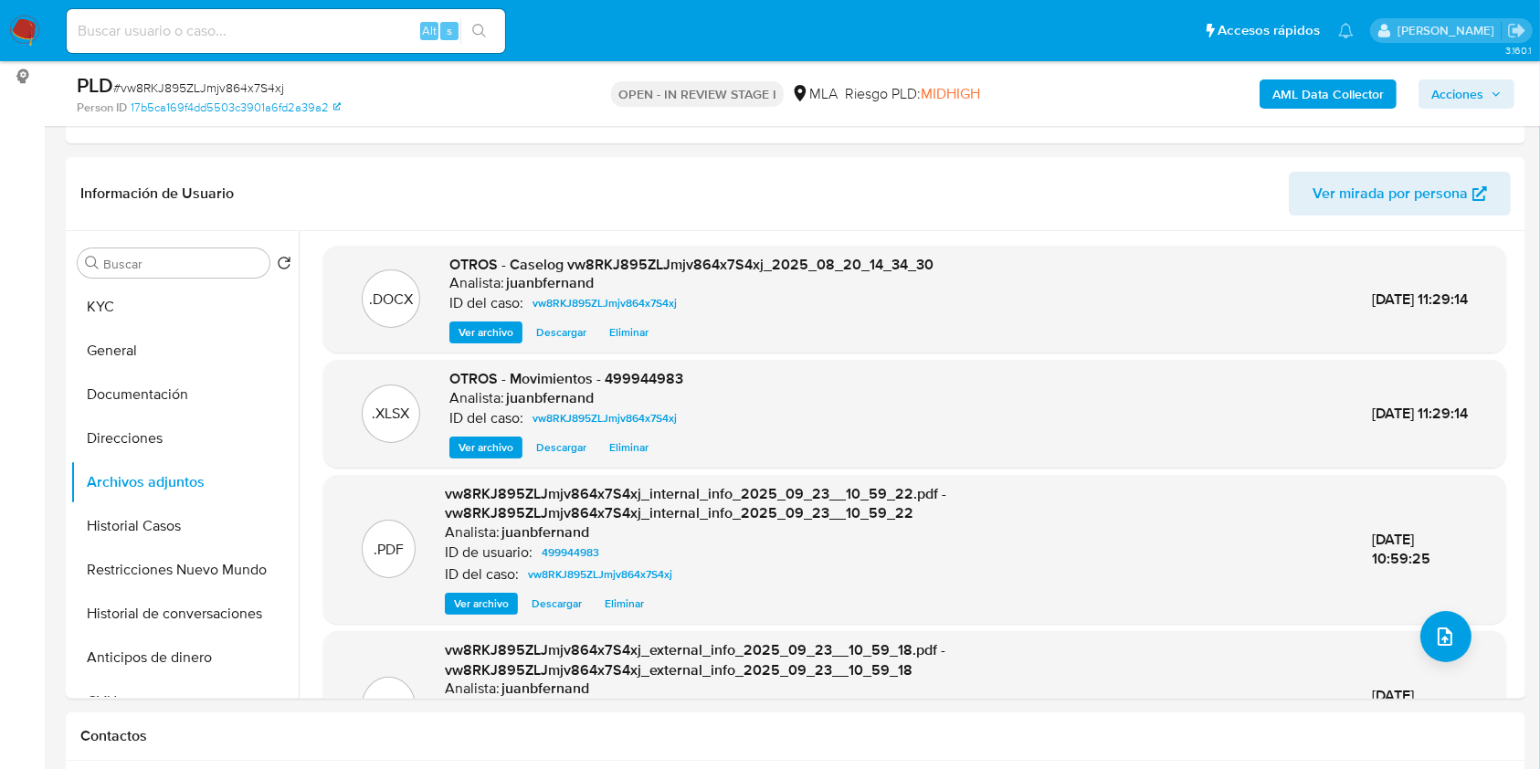
click at [1432, 91] on span "Acciones" at bounding box center [1457, 93] width 52 height 29
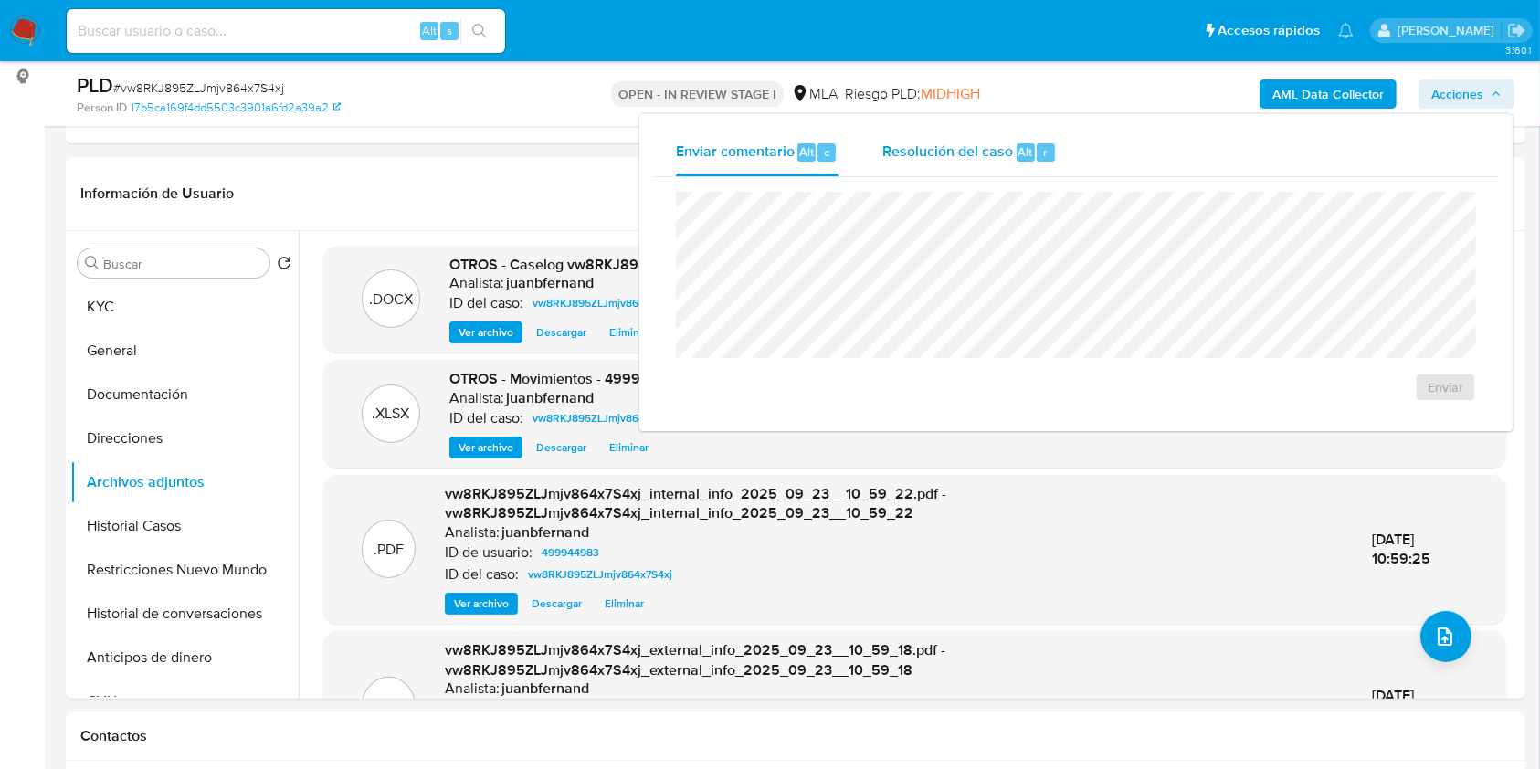
click at [997, 148] on span "Resolución del caso" at bounding box center [947, 151] width 131 height 21
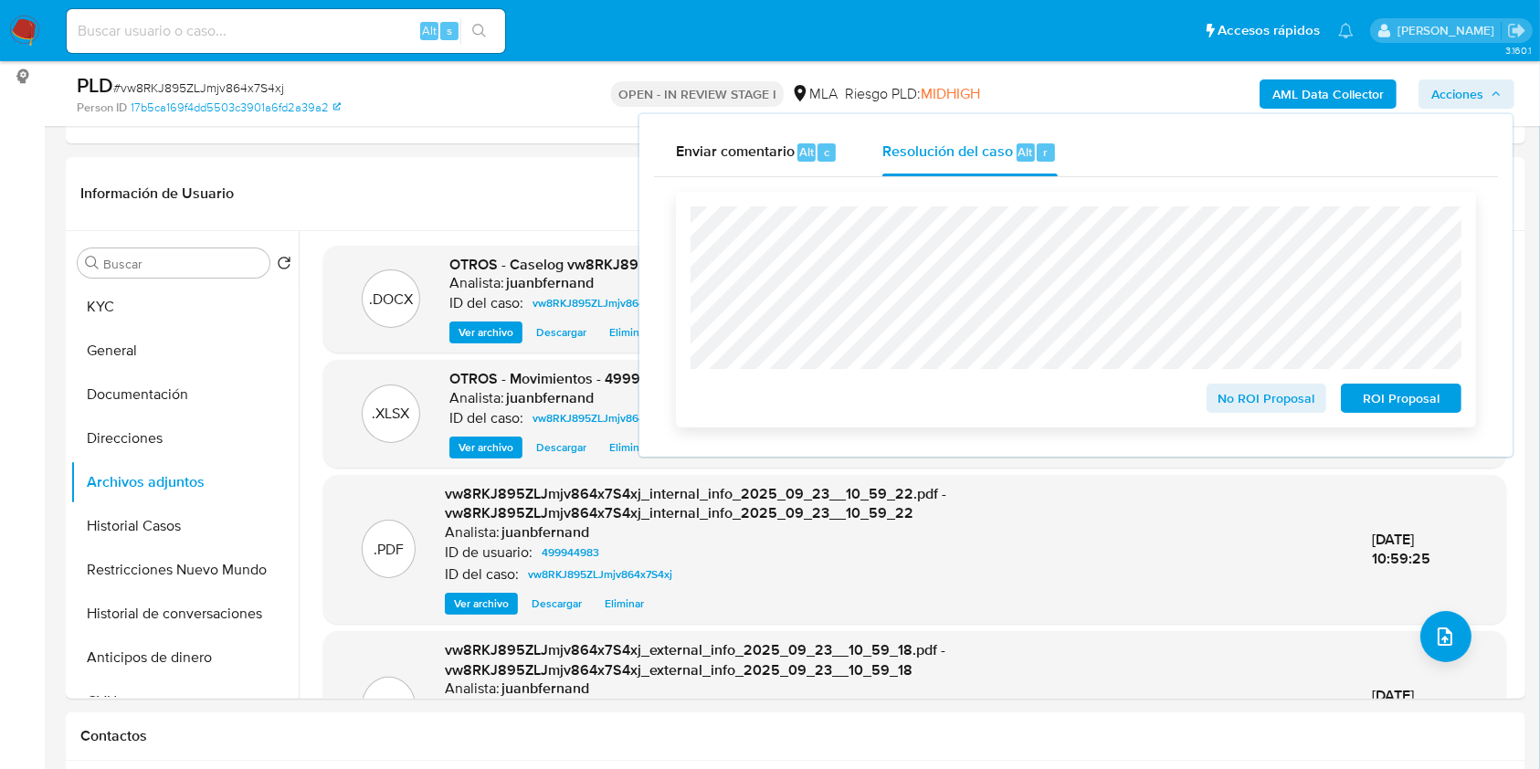
click at [1402, 397] on span "ROI Proposal" at bounding box center [1400, 398] width 95 height 26
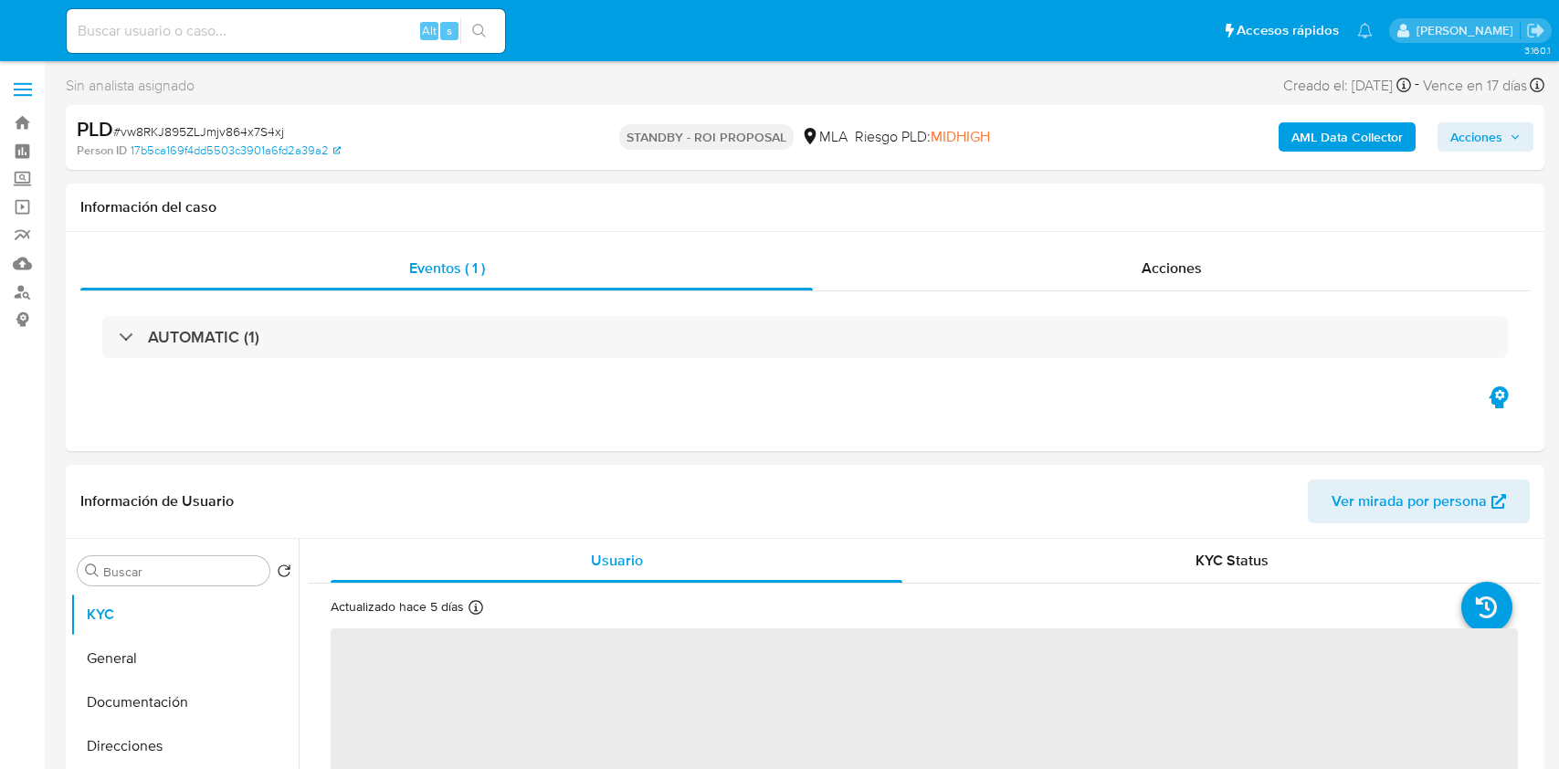
select select "10"
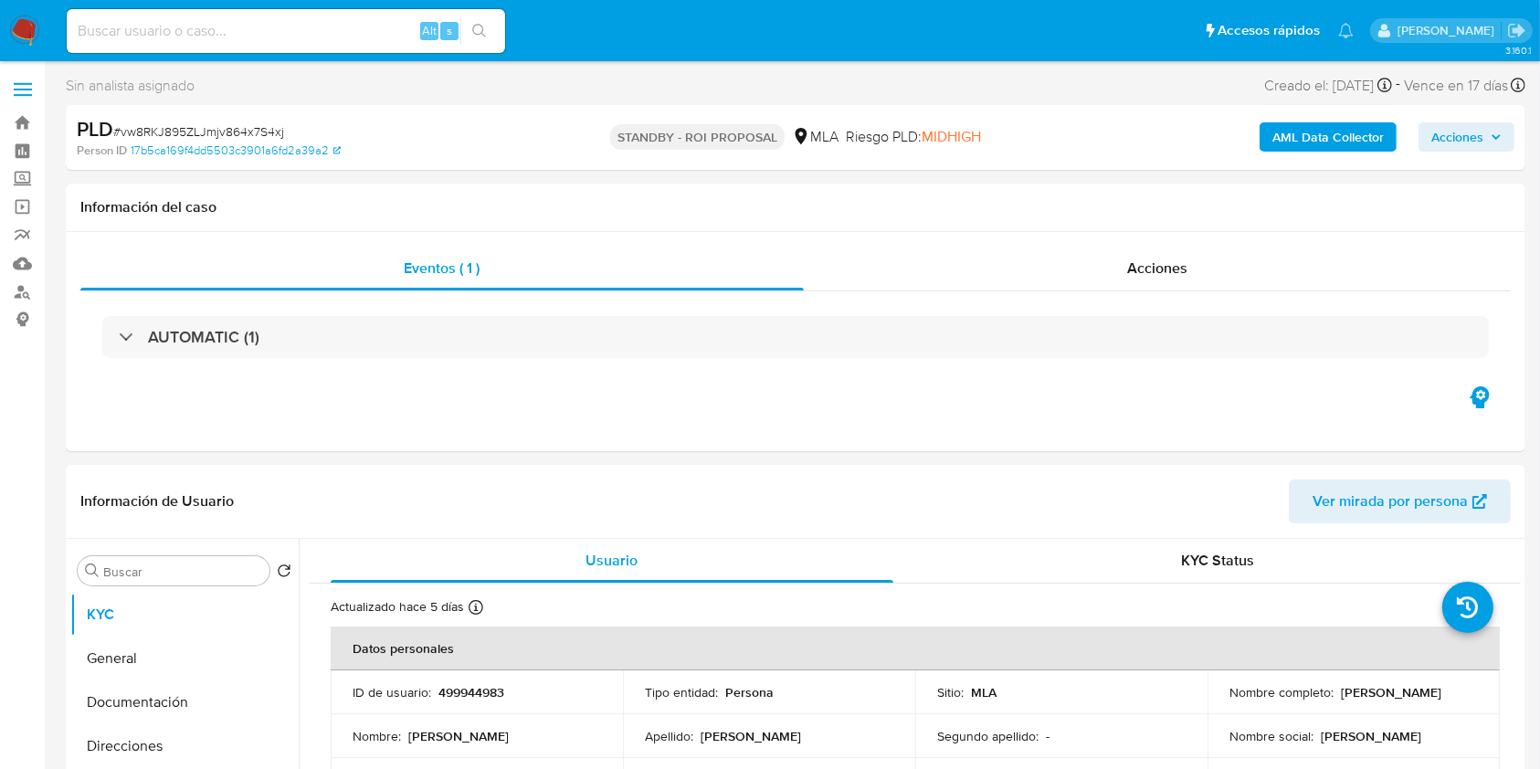
click at [278, 29] on input at bounding box center [286, 31] width 438 height 24
paste input "1Fwng5ryHUFQZOmNQSQEUbXR"
click at [500, 25] on input "1Fwng5ryHUFQZOmNQSQEUbXR" at bounding box center [286, 31] width 438 height 24
type input "1Fwng5ryHUFQZOmNQSQEUbXR"
click at [490, 26] on button "search-icon" at bounding box center [478, 31] width 37 height 26
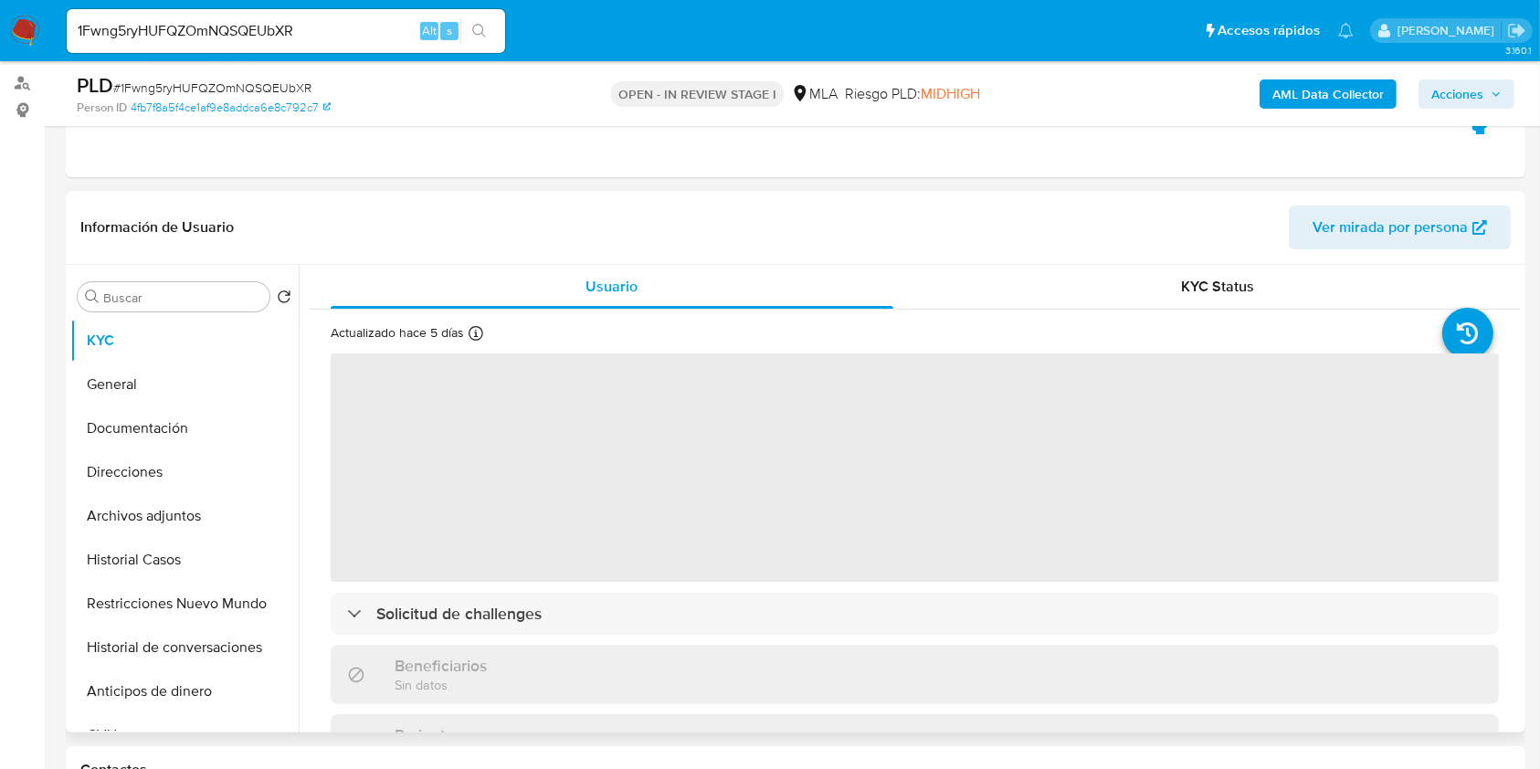
scroll to position [365, 0]
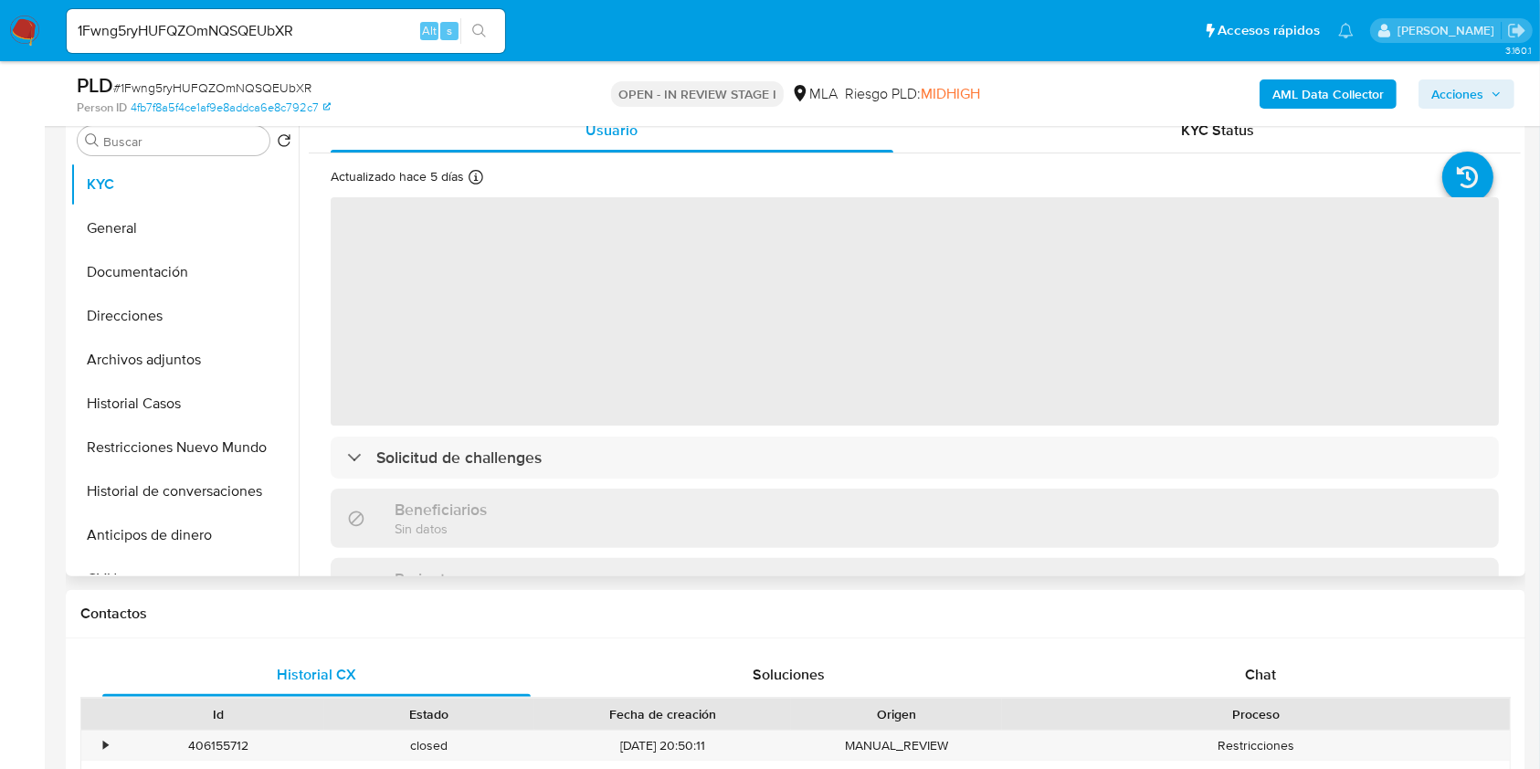
select select "10"
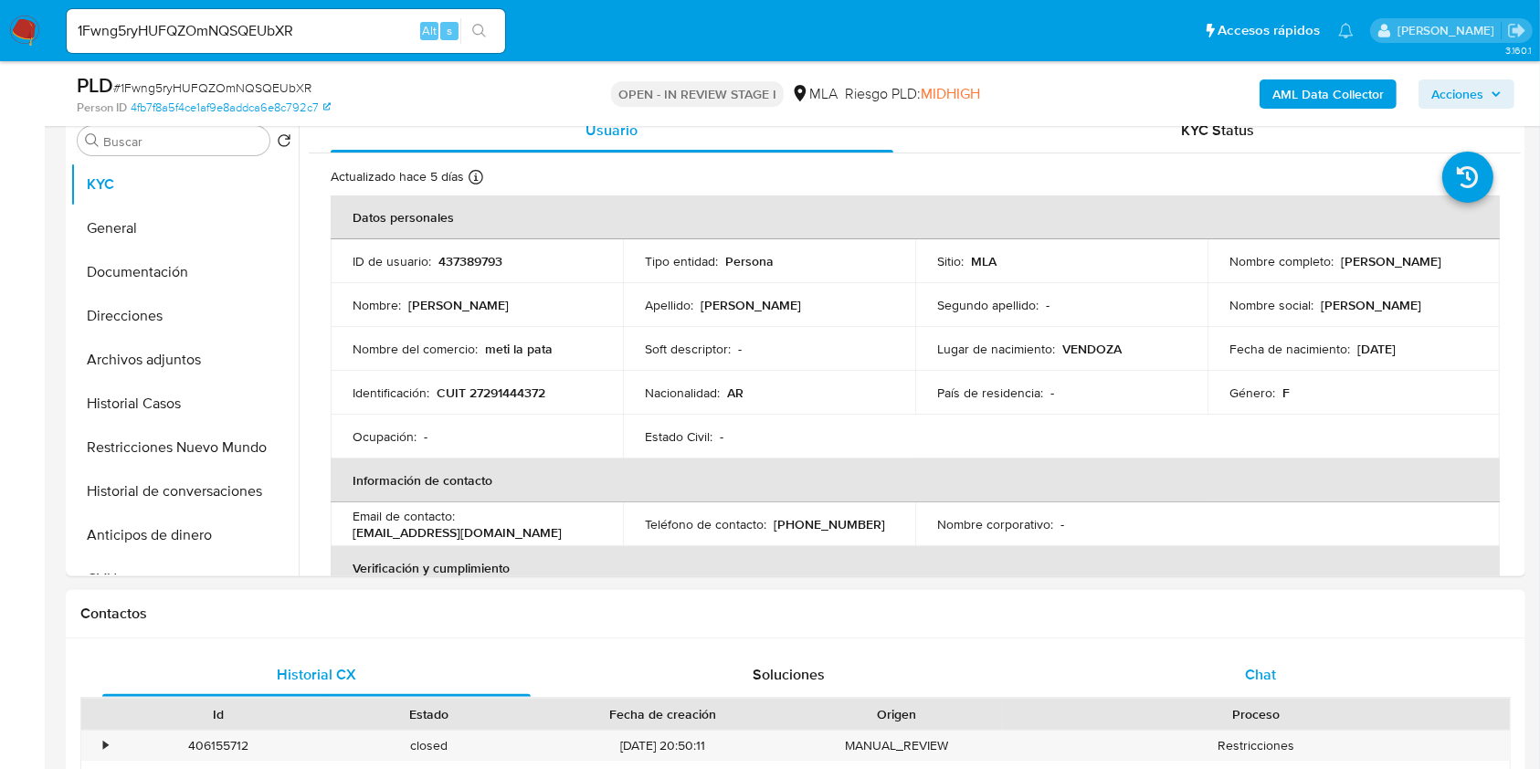
click at [1270, 673] on span "Chat" at bounding box center [1260, 674] width 31 height 21
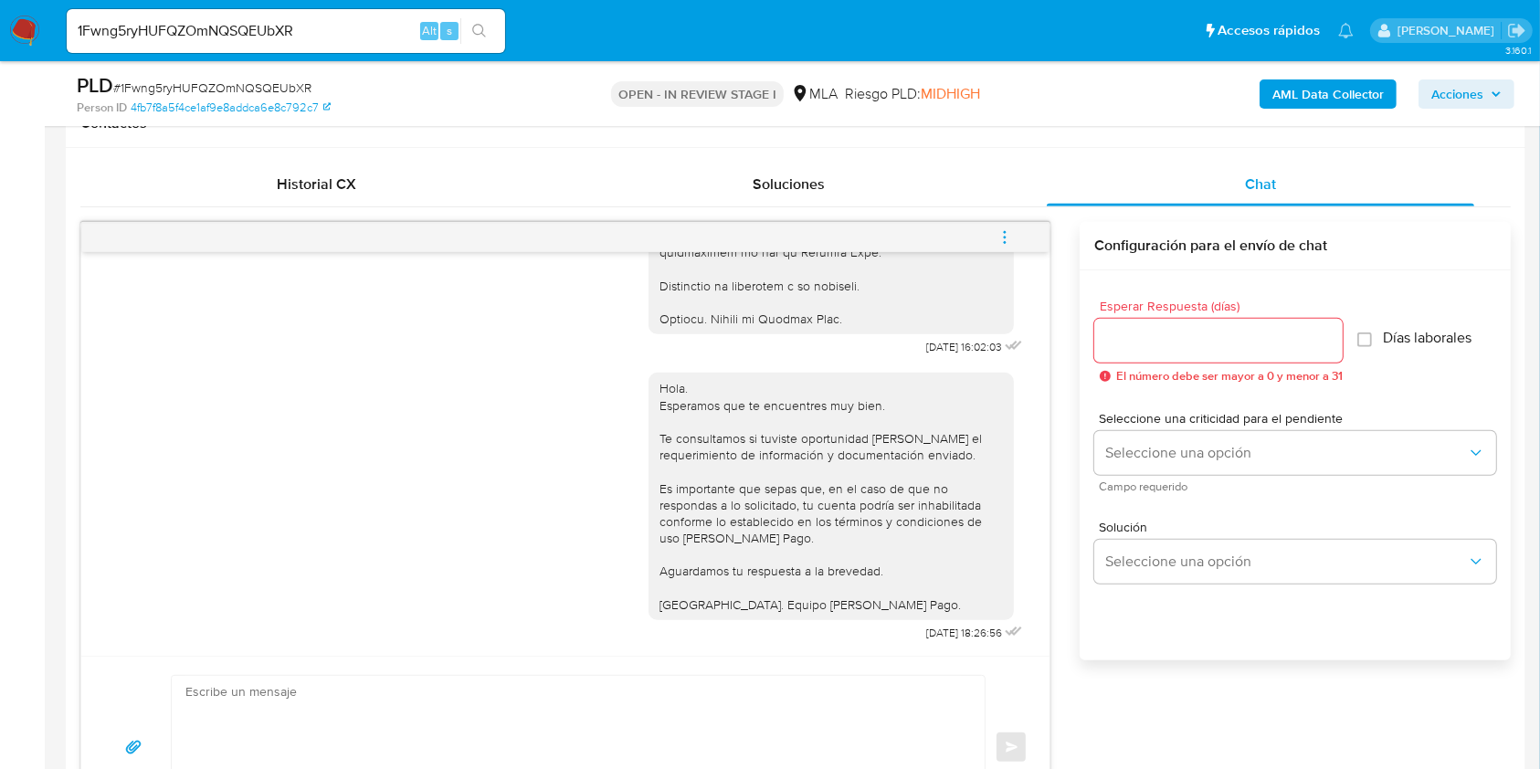
scroll to position [852, 0]
click at [342, 174] on div "Historial CX" at bounding box center [316, 188] width 428 height 44
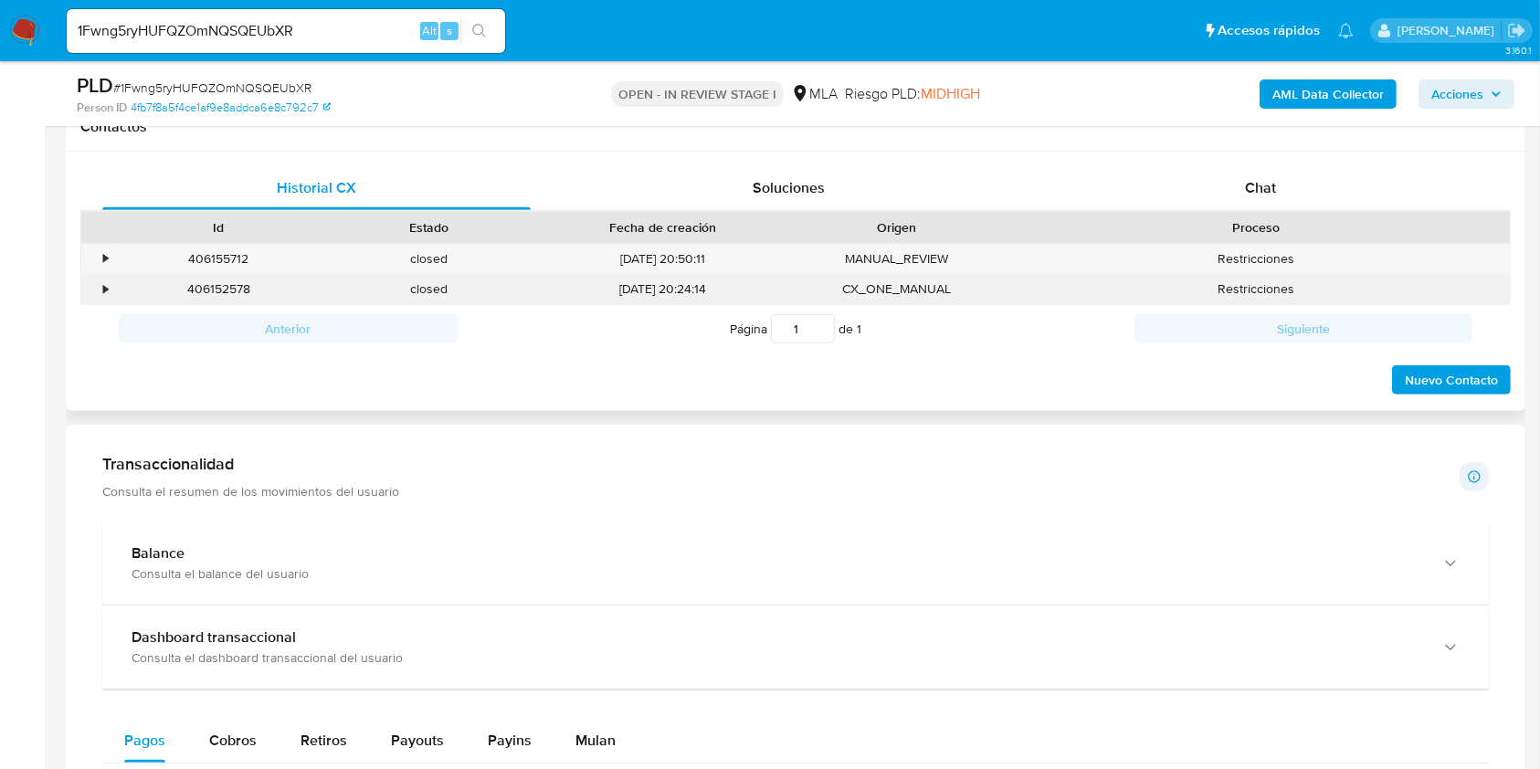
click at [208, 283] on div "406152578" at bounding box center [218, 289] width 211 height 30
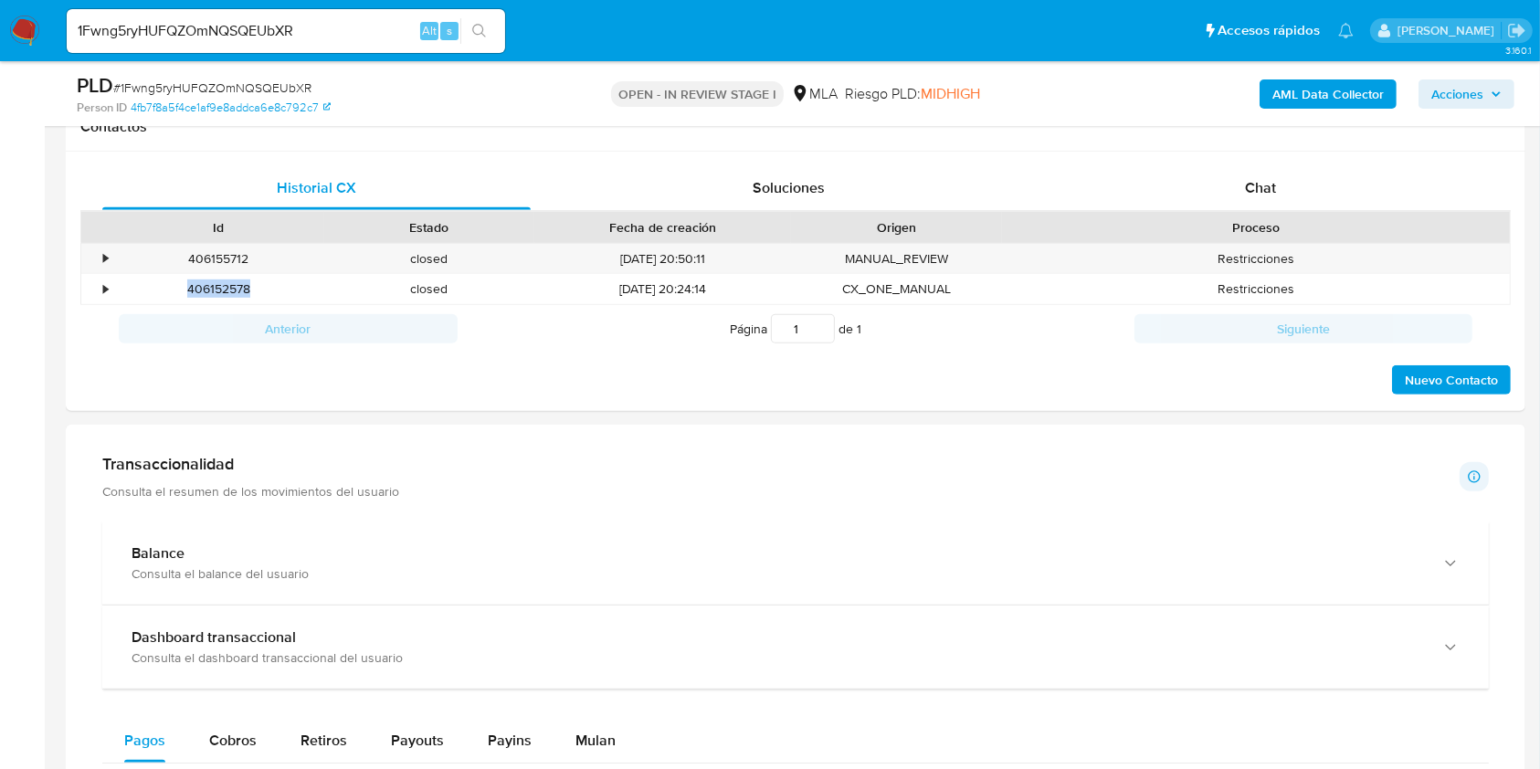
copy div "406152578"
click at [208, 252] on div "406155712" at bounding box center [218, 259] width 211 height 30
copy div "406155712"
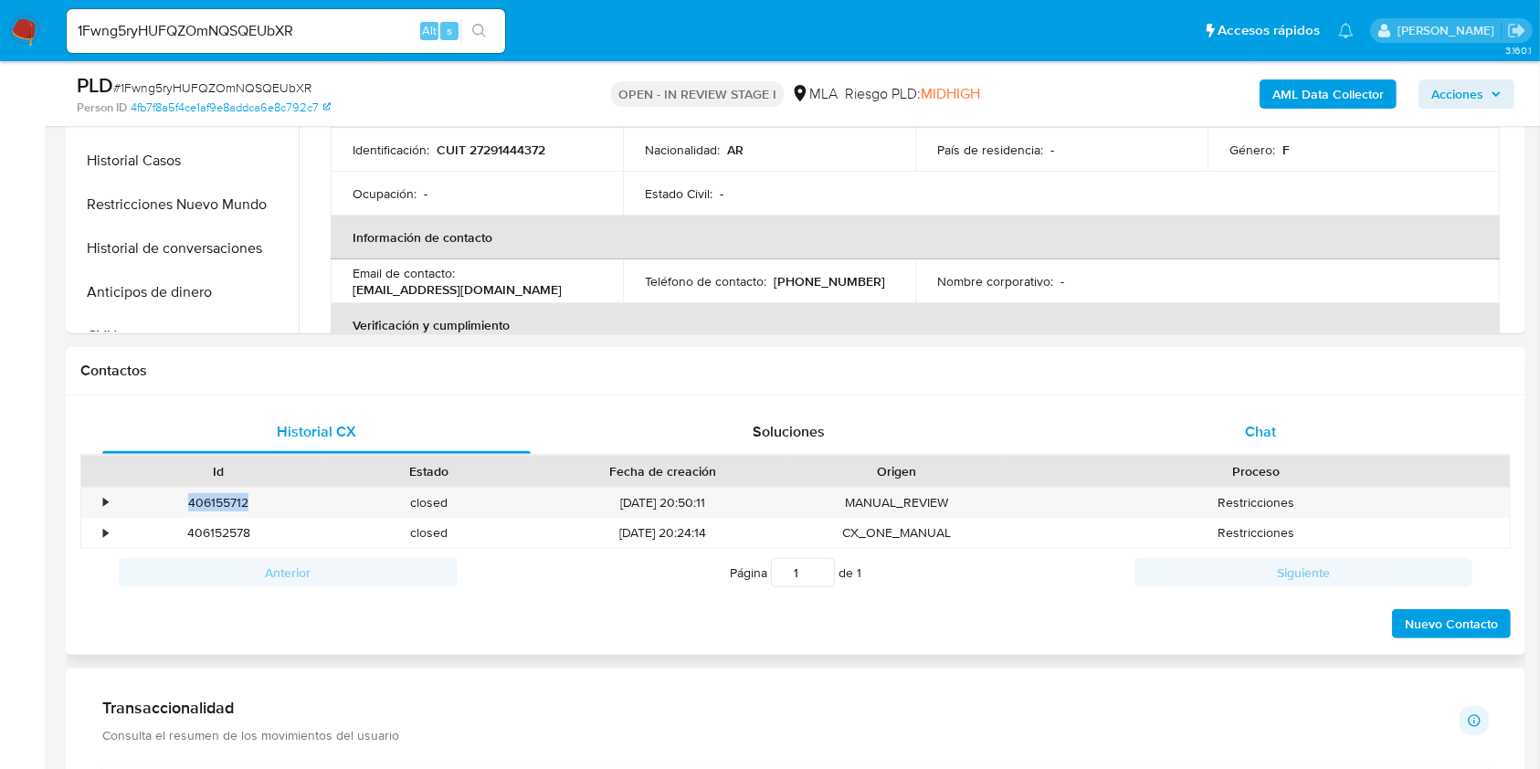
drag, startPoint x: 1236, startPoint y: 436, endPoint x: 1025, endPoint y: 437, distance: 211.0
click at [1236, 436] on div "Chat" at bounding box center [1261, 432] width 428 height 44
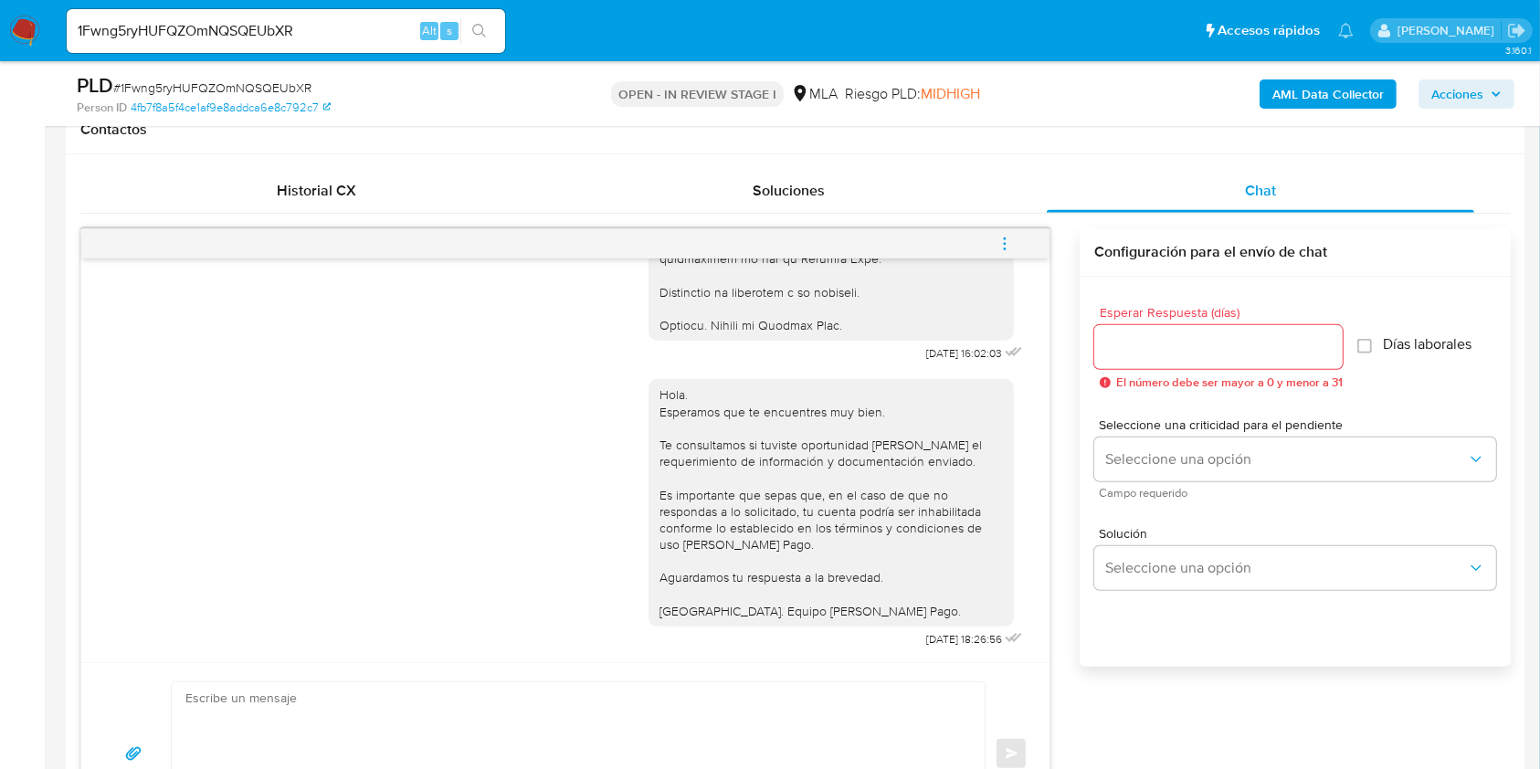
scroll to position [608, 0]
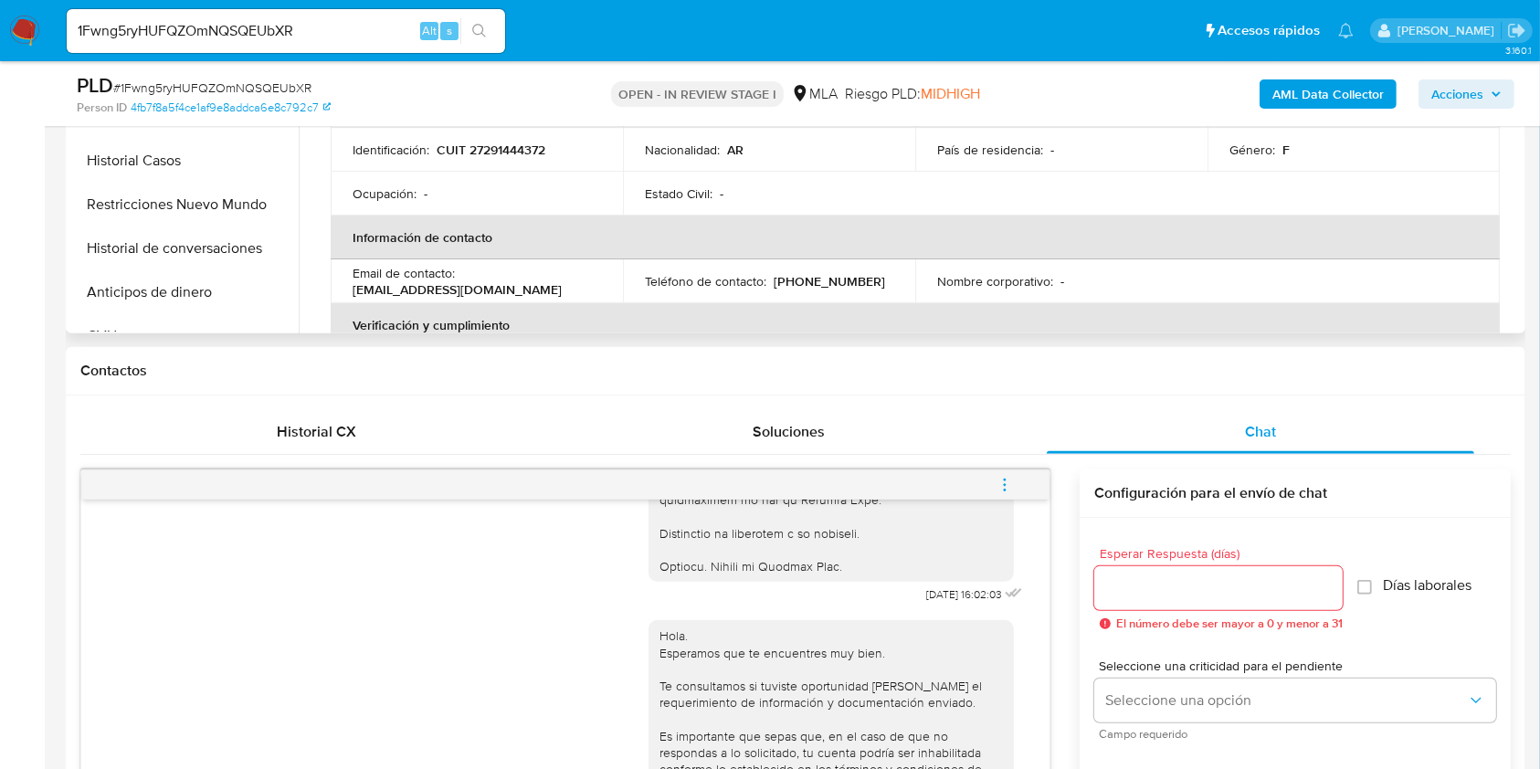
click at [362, 286] on p "todotrailersdm@yahoo.com.ar" at bounding box center [457, 289] width 209 height 16
drag, startPoint x: 362, startPoint y: 286, endPoint x: 511, endPoint y: 288, distance: 149.8
click at [511, 288] on p "todotrailersdm@yahoo.com.ar" at bounding box center [457, 289] width 209 height 16
copy p "todotrailersdm@yahoo.com.ar"
click at [833, 281] on p "(11) 24849805" at bounding box center [829, 281] width 111 height 16
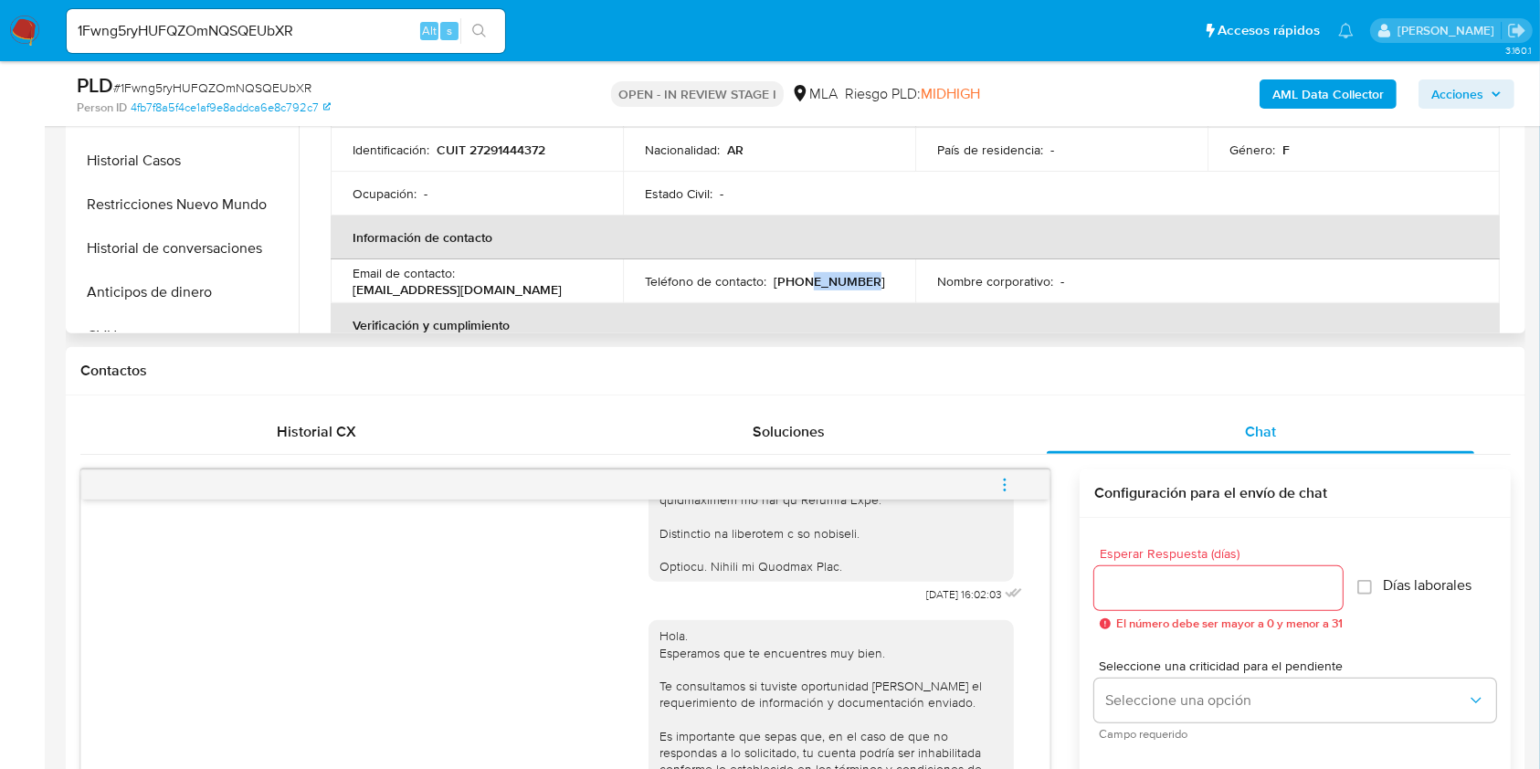
click at [833, 281] on p "(11) 24849805" at bounding box center [829, 281] width 111 height 16
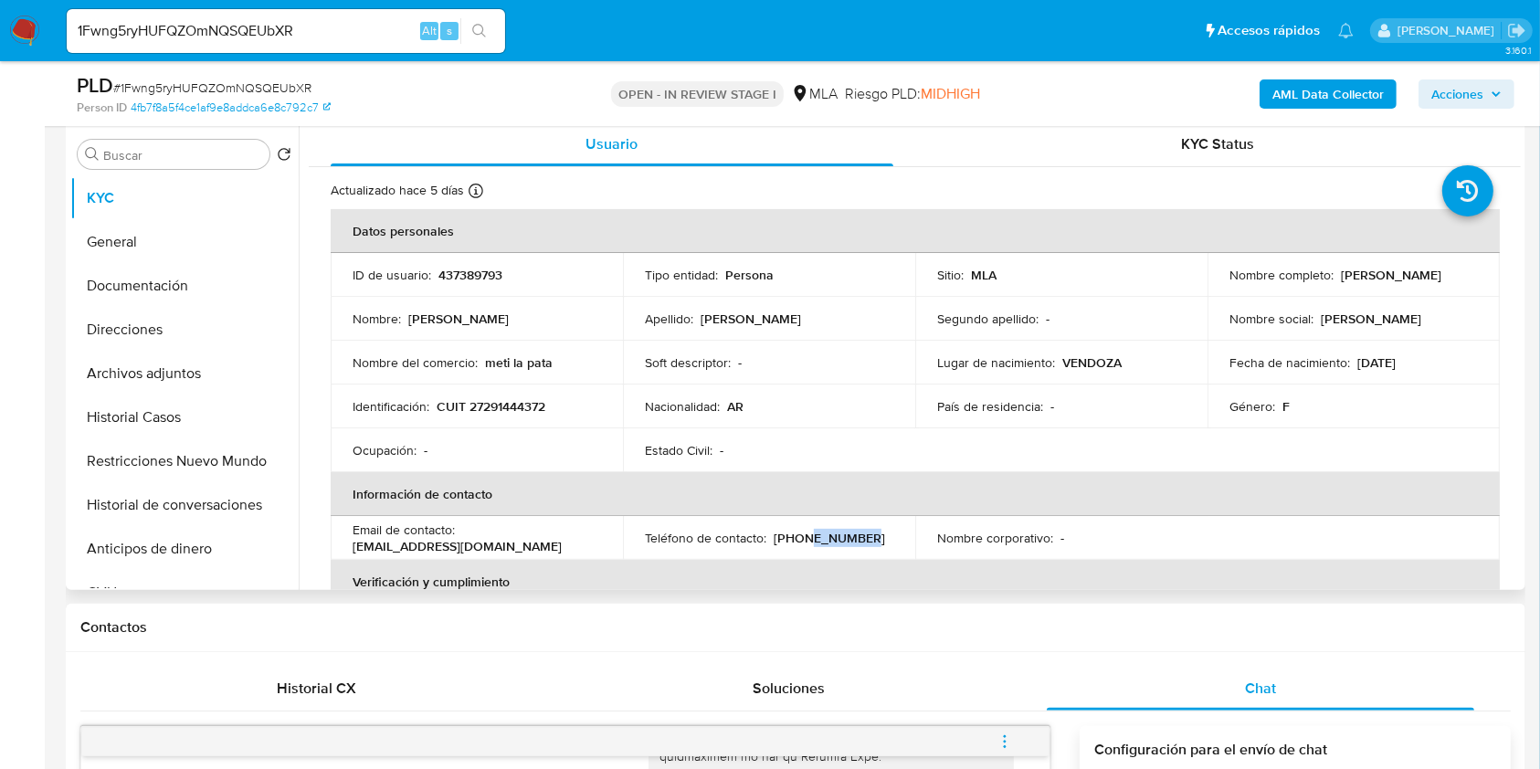
scroll to position [365, 0]
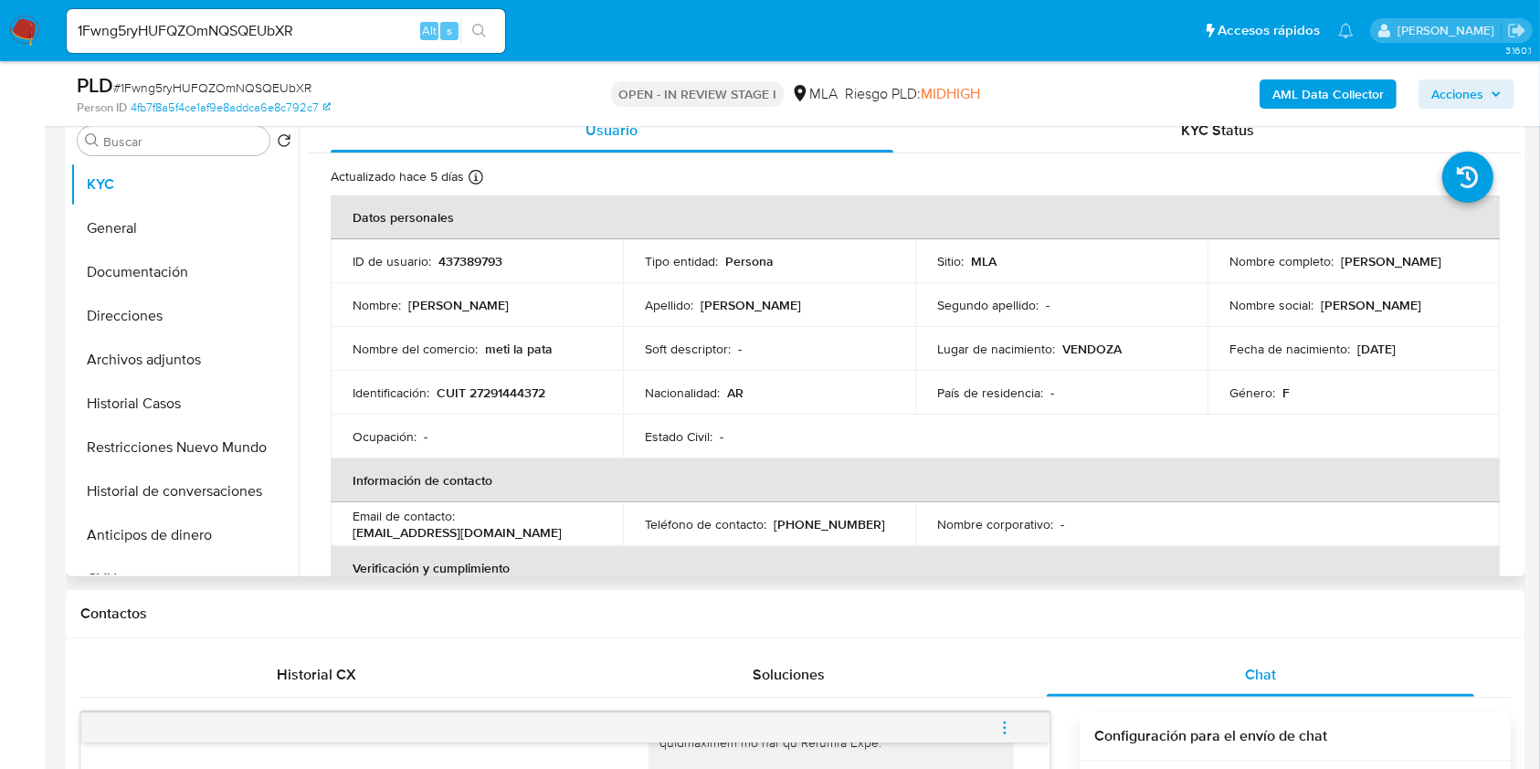
click at [1346, 260] on p "Jesica Luvina Barbosa" at bounding box center [1391, 261] width 100 height 16
drag, startPoint x: 1346, startPoint y: 260, endPoint x: 1439, endPoint y: 260, distance: 93.2
click at [1439, 260] on p "Jesica Luvina Barbosa" at bounding box center [1391, 261] width 100 height 16
copy p "Jesica Luvina Barbosa"
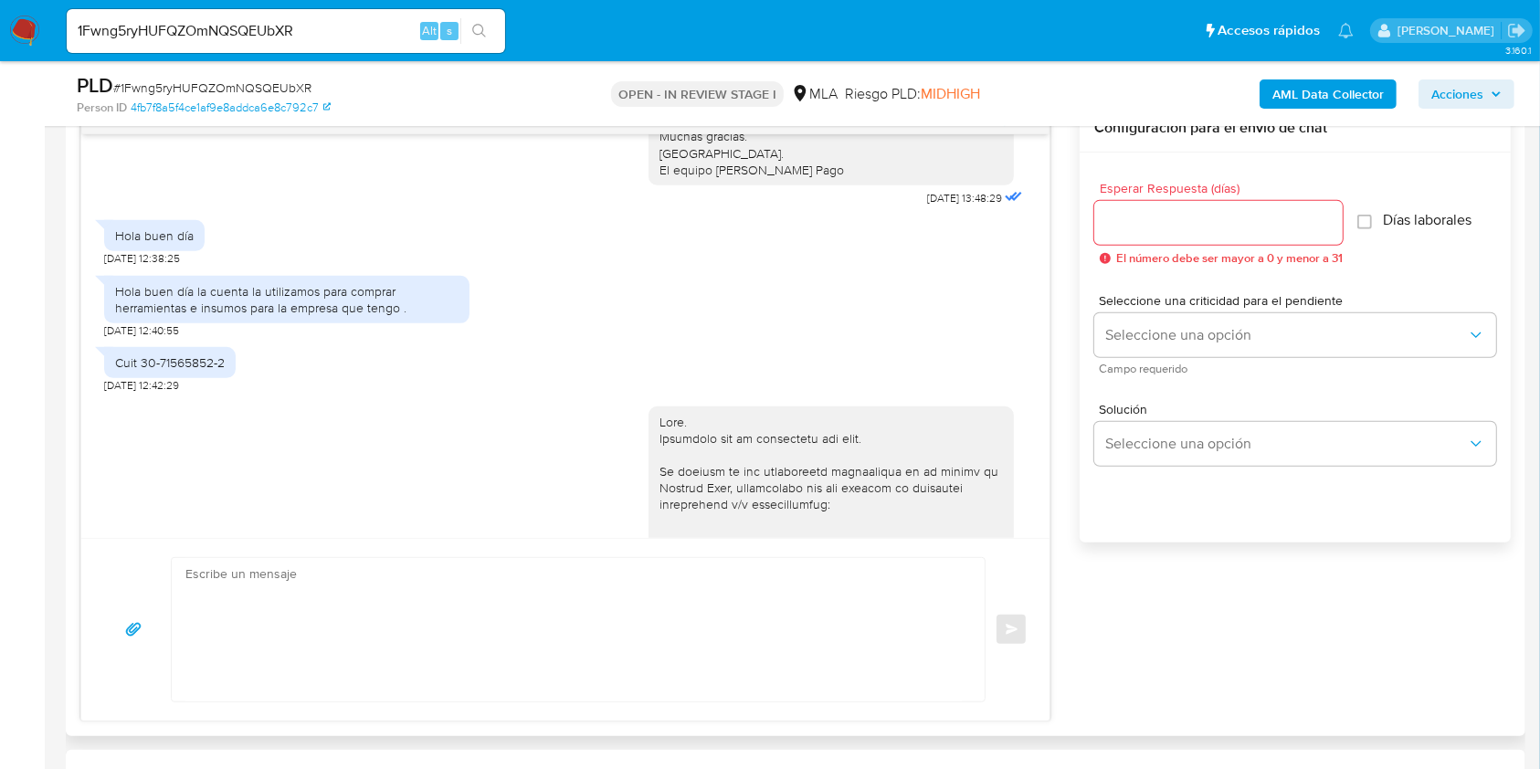
scroll to position [1339, 0]
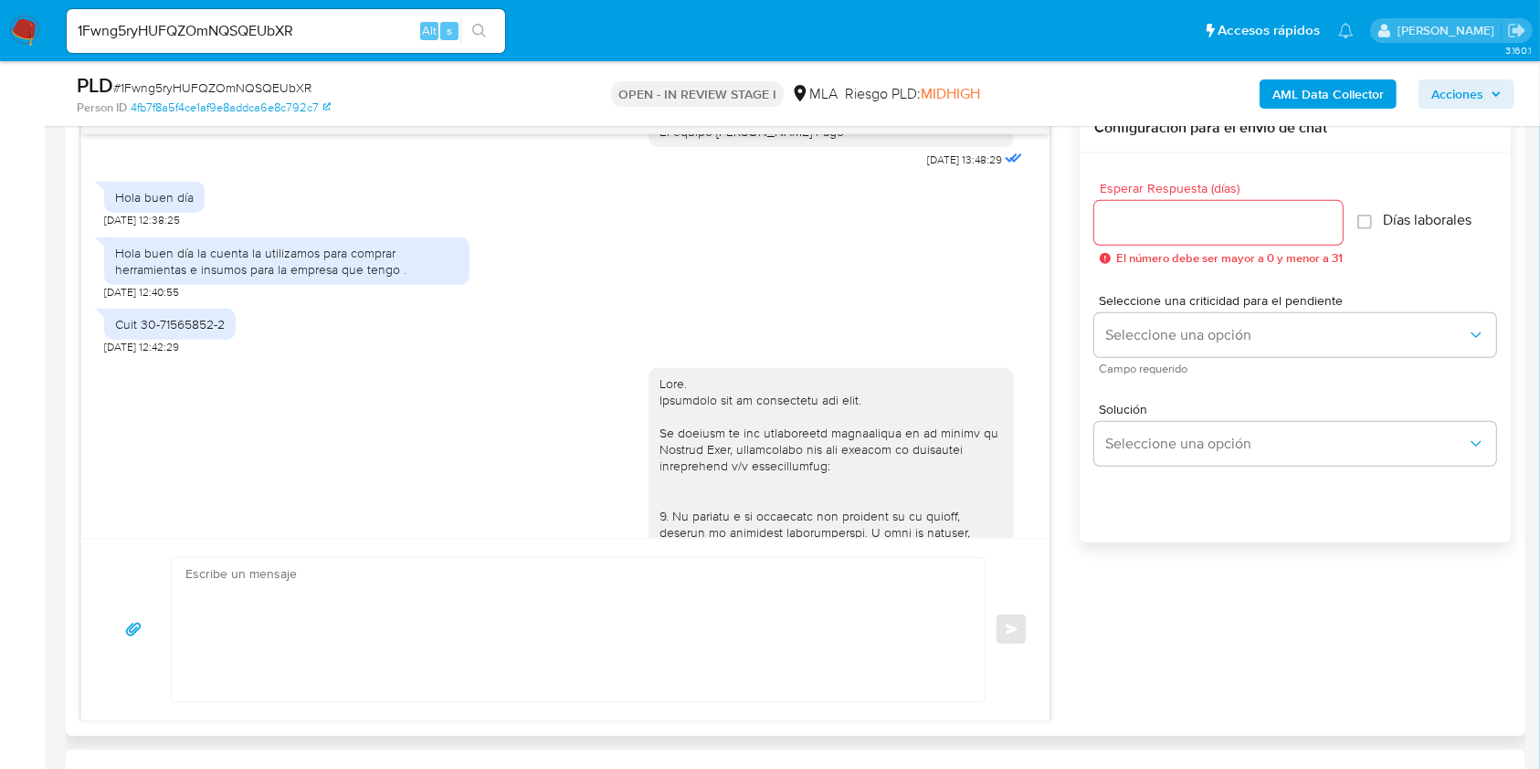
click at [107, 227] on span "22/07/2025 12:38:25" at bounding box center [142, 220] width 76 height 15
drag, startPoint x: 107, startPoint y: 267, endPoint x: 140, endPoint y: 267, distance: 32.9
click at [140, 227] on span "22/07/2025 12:38:25" at bounding box center [142, 220] width 76 height 15
copy span "22/07/2025"
click at [384, 278] on div "Hola buen día la cuenta la utilizamos para comprar herramientas e insumos para …" at bounding box center [286, 261] width 343 height 33
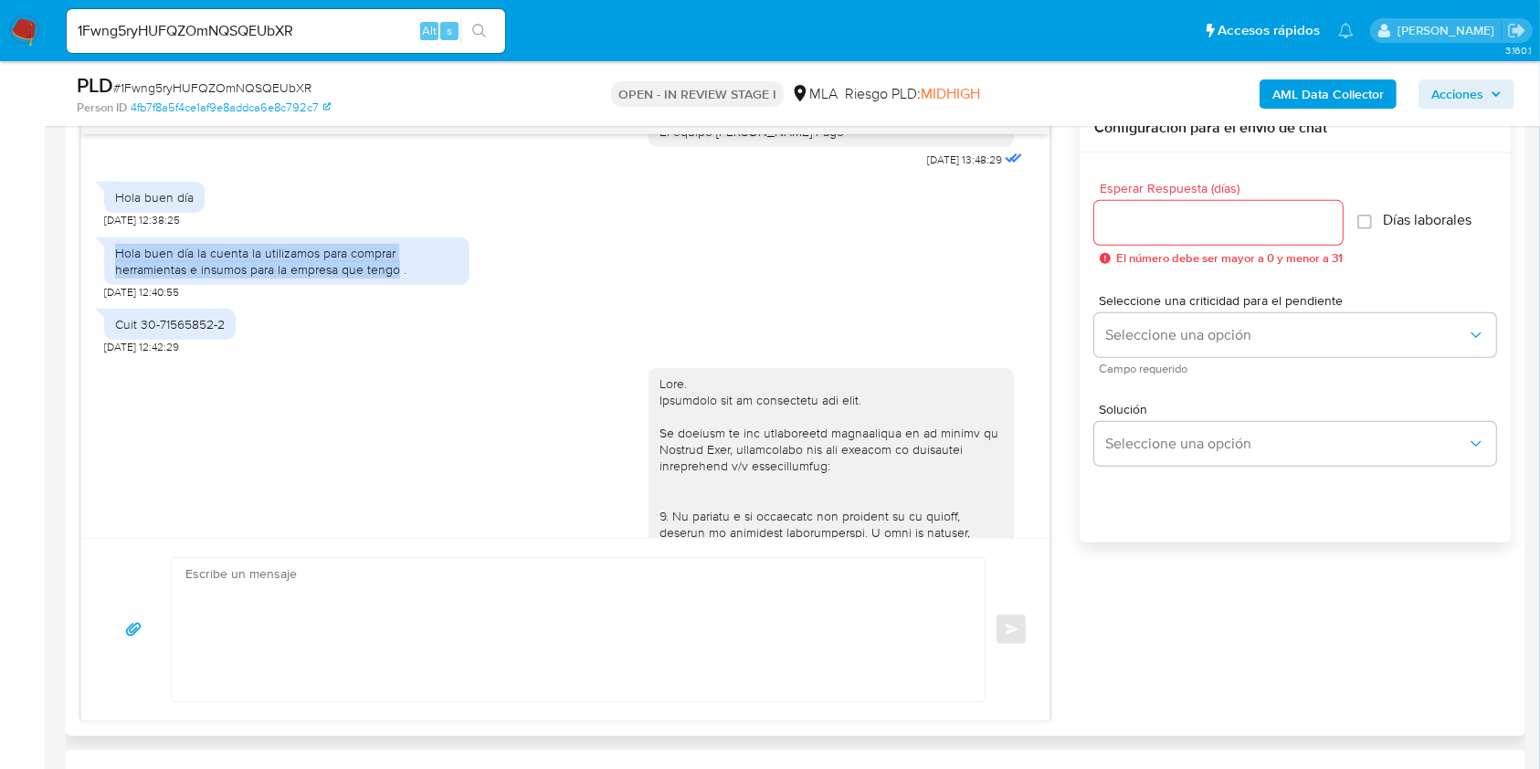
drag, startPoint x: 384, startPoint y: 320, endPoint x: 130, endPoint y: 300, distance: 254.6
click at [130, 278] on div "Hola buen día la cuenta la utilizamos para comprar herramientas e insumos para …" at bounding box center [286, 261] width 343 height 33
copy div "Hola buen día la cuenta la utilizamos para comprar herramientas e insumos para …"
click at [121, 332] on div "Cuit 30-71565852-2" at bounding box center [170, 324] width 110 height 16
drag, startPoint x: 121, startPoint y: 374, endPoint x: 222, endPoint y: 371, distance: 101.4
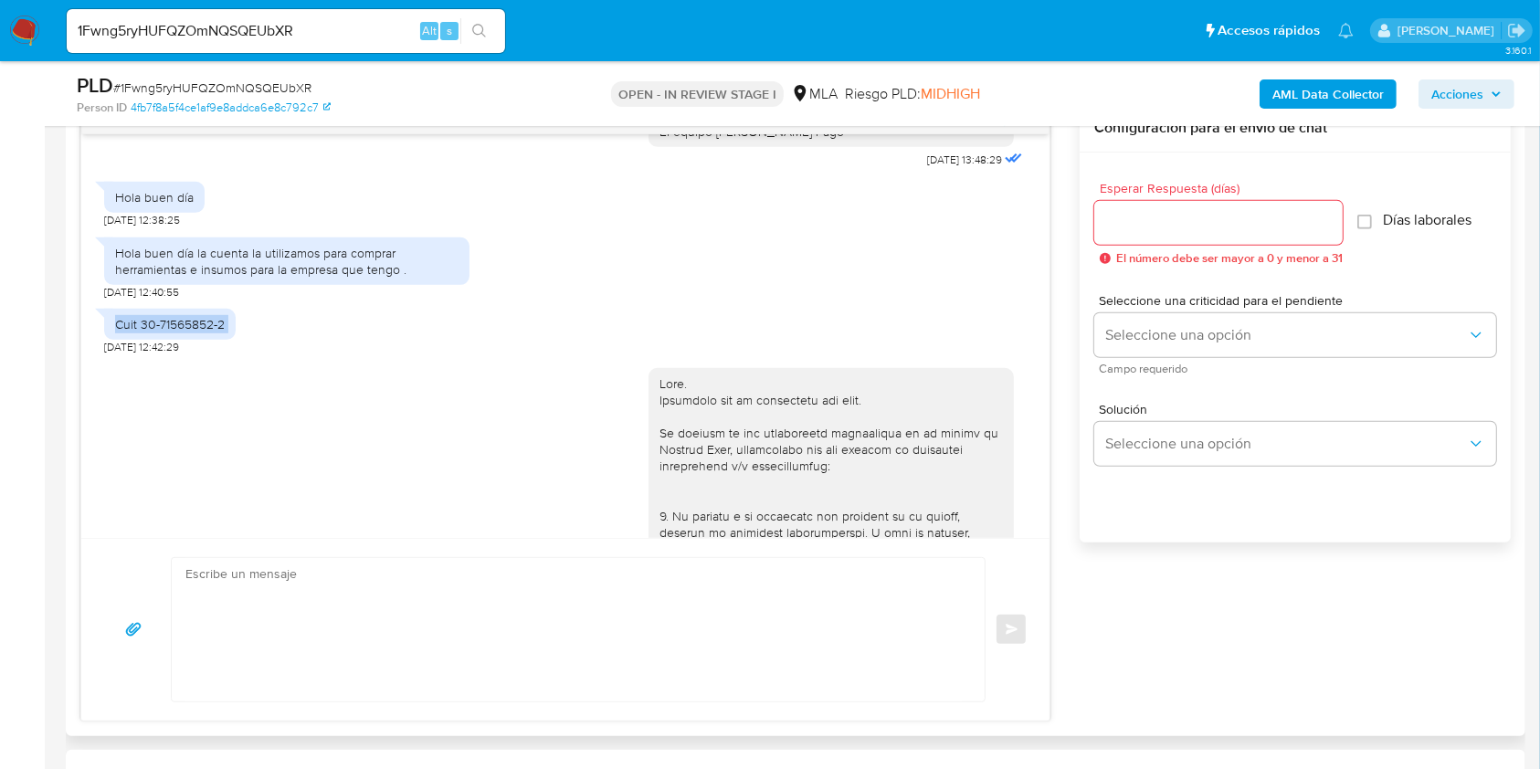
click at [222, 332] on div "Cuit 30-71565852-2" at bounding box center [170, 324] width 110 height 16
copy div "Cuit 30-71565852-2"
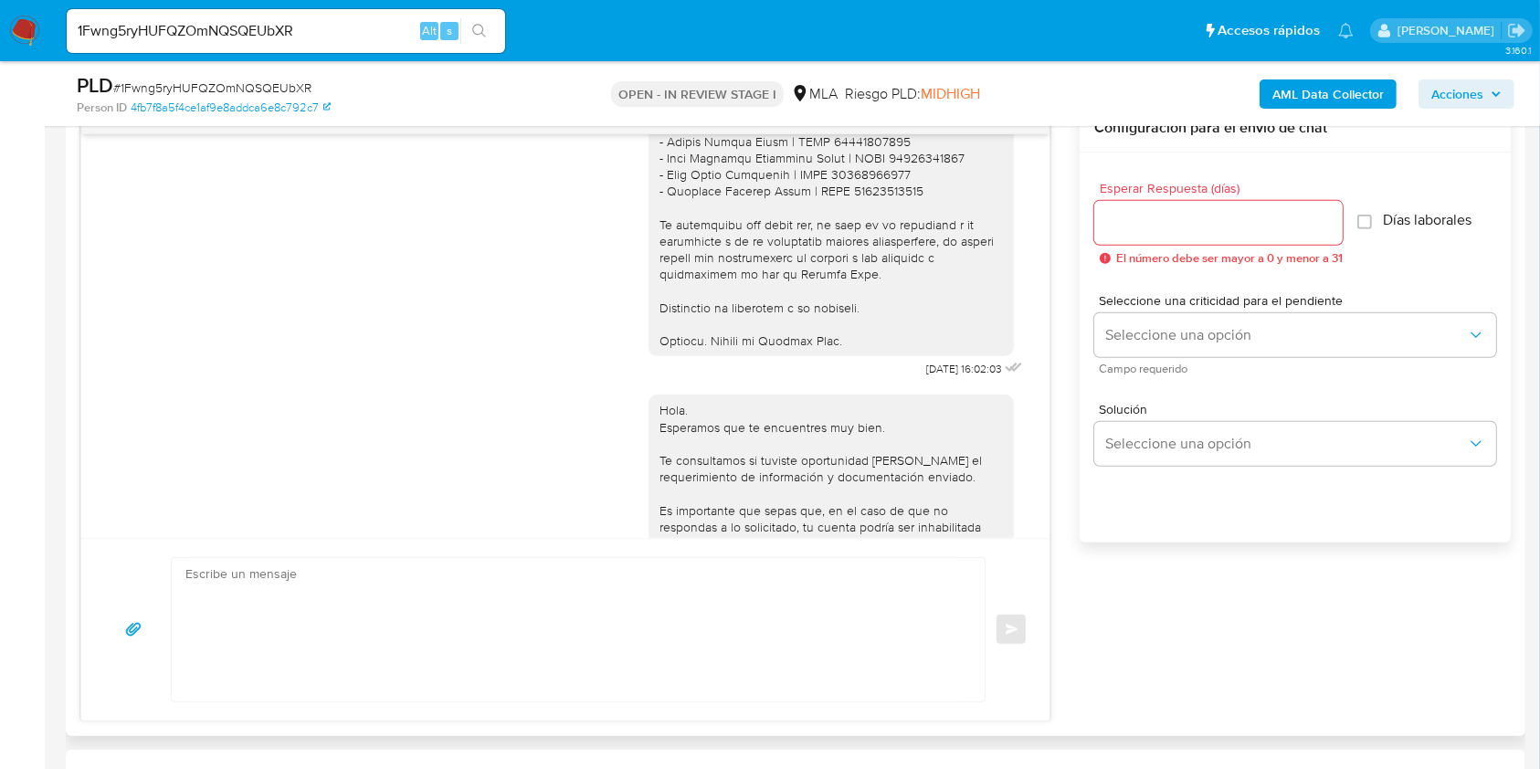
scroll to position [2313, 0]
click at [926, 374] on span "15/09/2025 16:02:03" at bounding box center [964, 367] width 76 height 15
drag, startPoint x: 889, startPoint y: 398, endPoint x: 927, endPoint y: 398, distance: 38.4
click at [927, 374] on span "15/09/2025 16:02:03" at bounding box center [964, 367] width 76 height 15
copy span "15/09/2025"
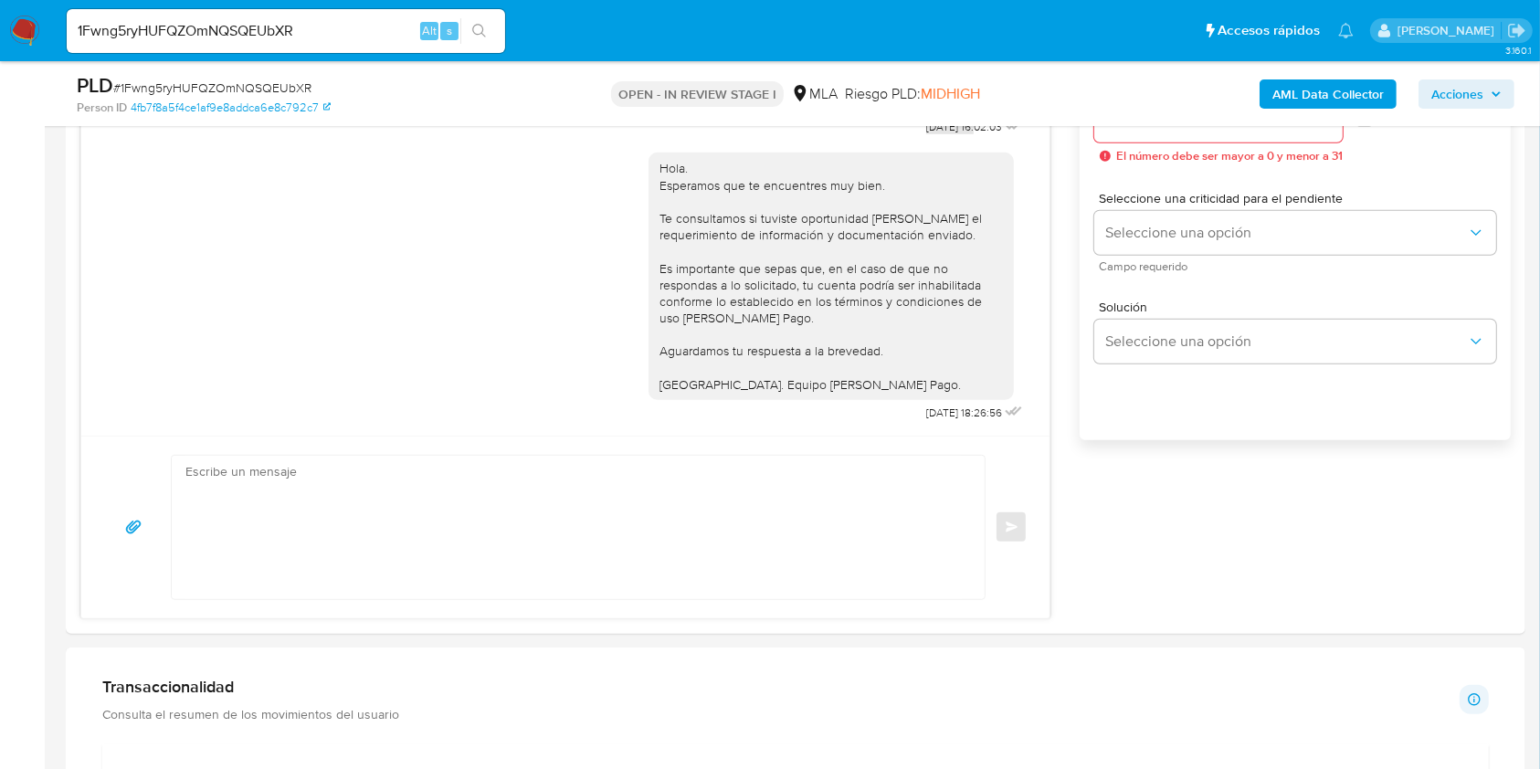
scroll to position [1217, 0]
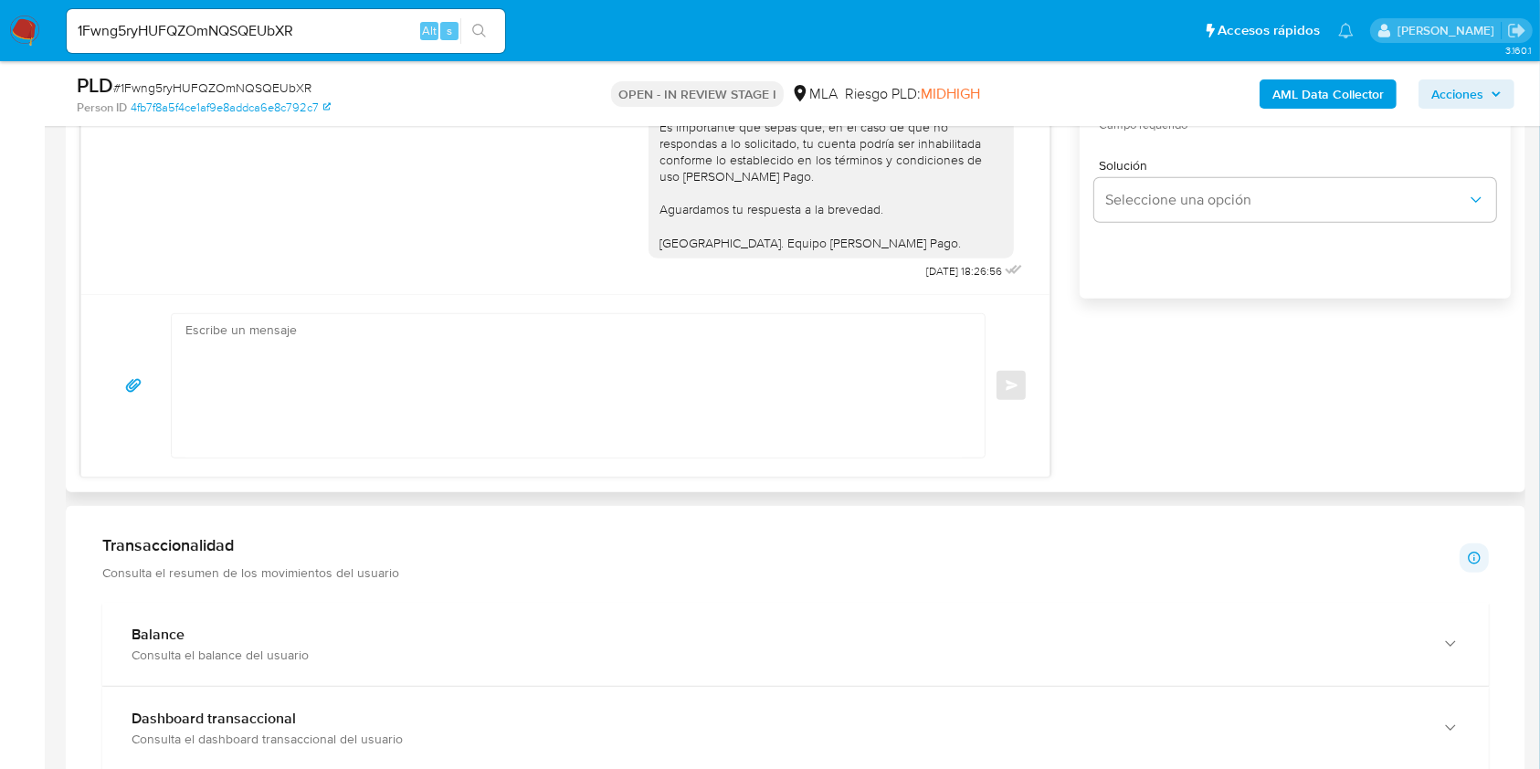
click at [926, 268] on span "18/09/2025 18:26:56" at bounding box center [964, 271] width 76 height 15
drag, startPoint x: 887, startPoint y: 268, endPoint x: 911, endPoint y: 269, distance: 24.7
click at [926, 269] on span "18/09/2025 18:26:56" at bounding box center [964, 271] width 76 height 15
click at [928, 269] on span "18/09/2025 18:26:56" at bounding box center [964, 271] width 76 height 15
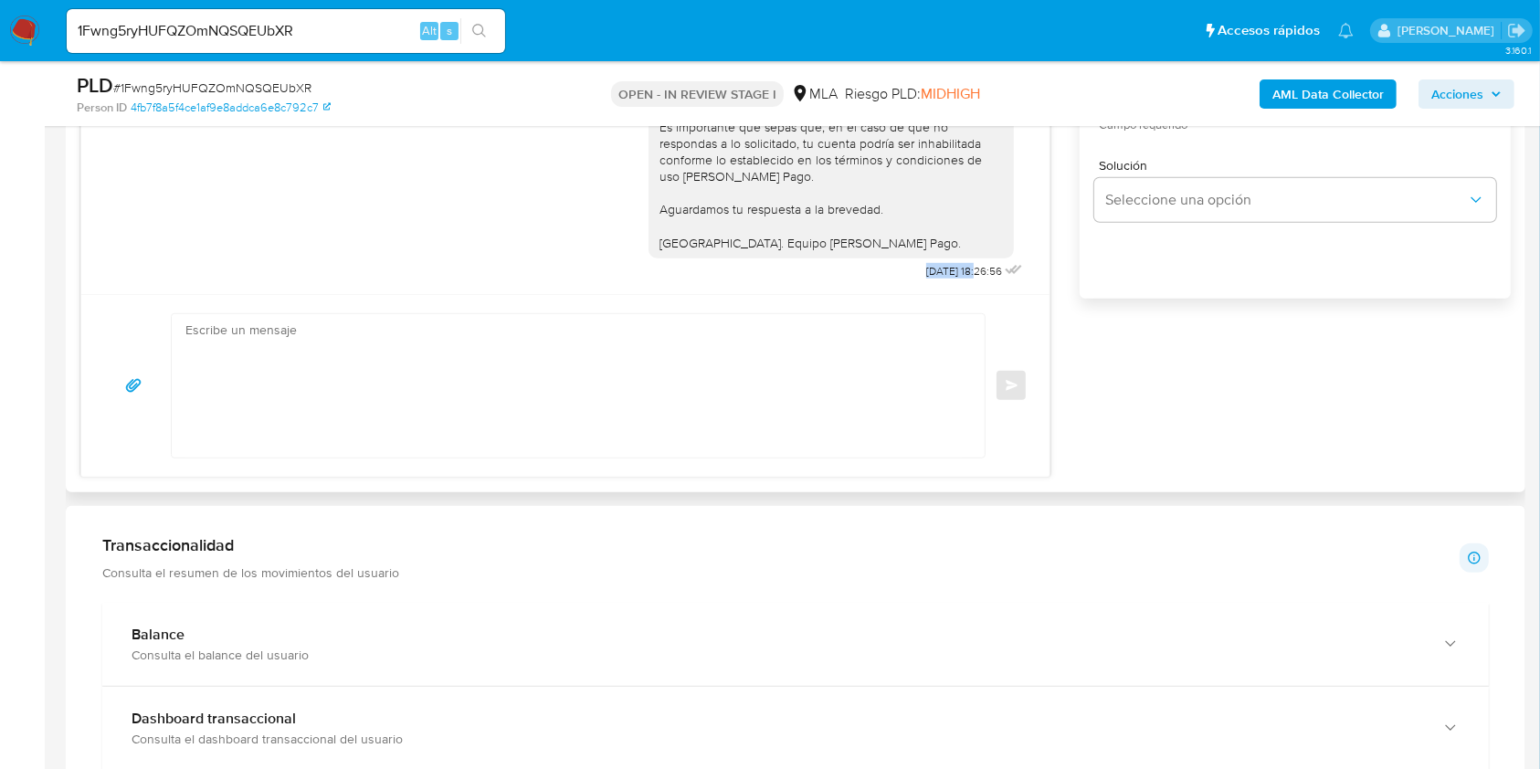
drag, startPoint x: 928, startPoint y: 269, endPoint x: 891, endPoint y: 270, distance: 36.5
click at [926, 270] on span "18/09/2025 18:26:56" at bounding box center [964, 271] width 76 height 15
copy span "18/09/2025"
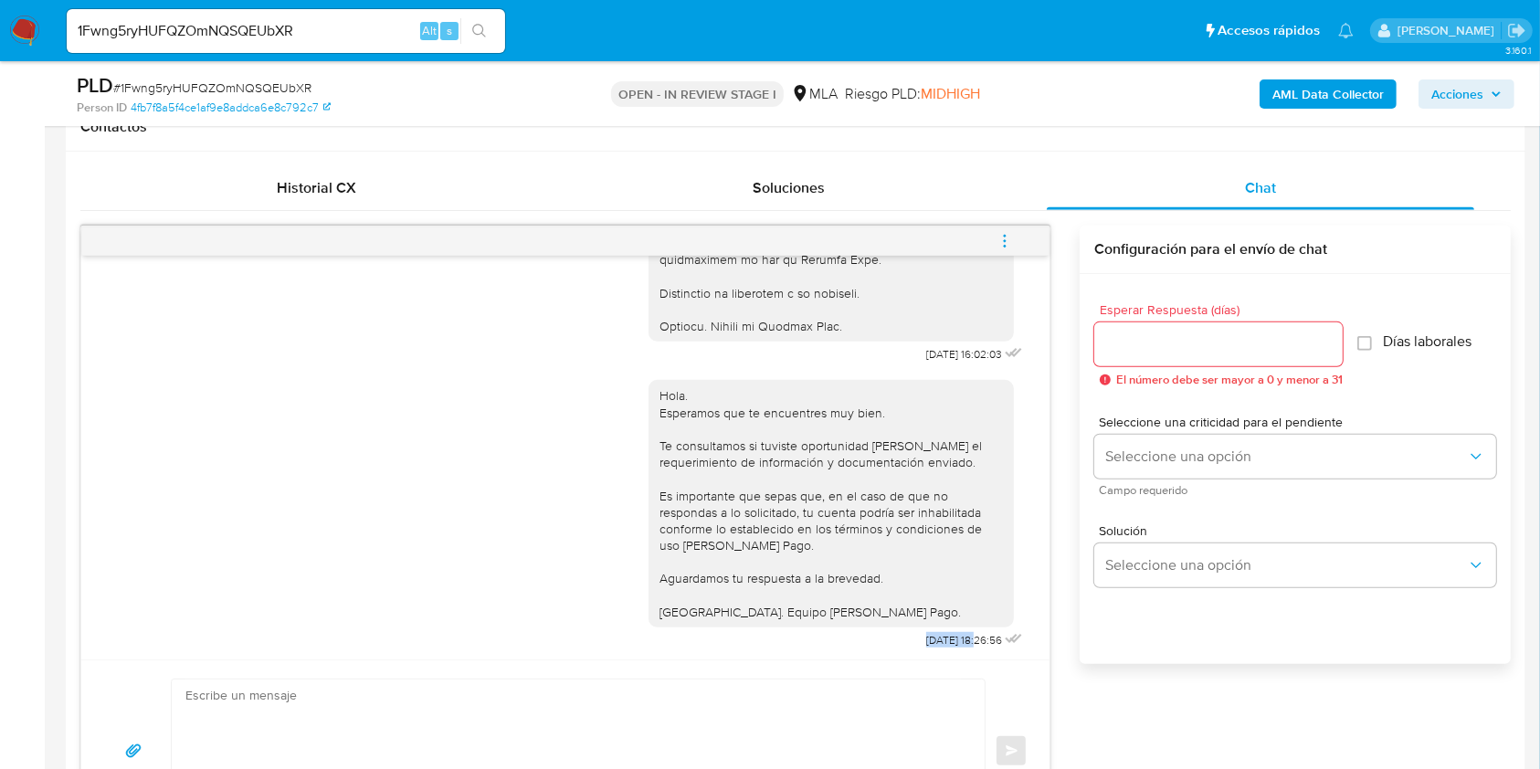
scroll to position [2484, 0]
click at [624, 684] on textarea at bounding box center [573, 750] width 776 height 143
click at [1003, 241] on icon "menu-action" at bounding box center [1004, 241] width 16 height 16
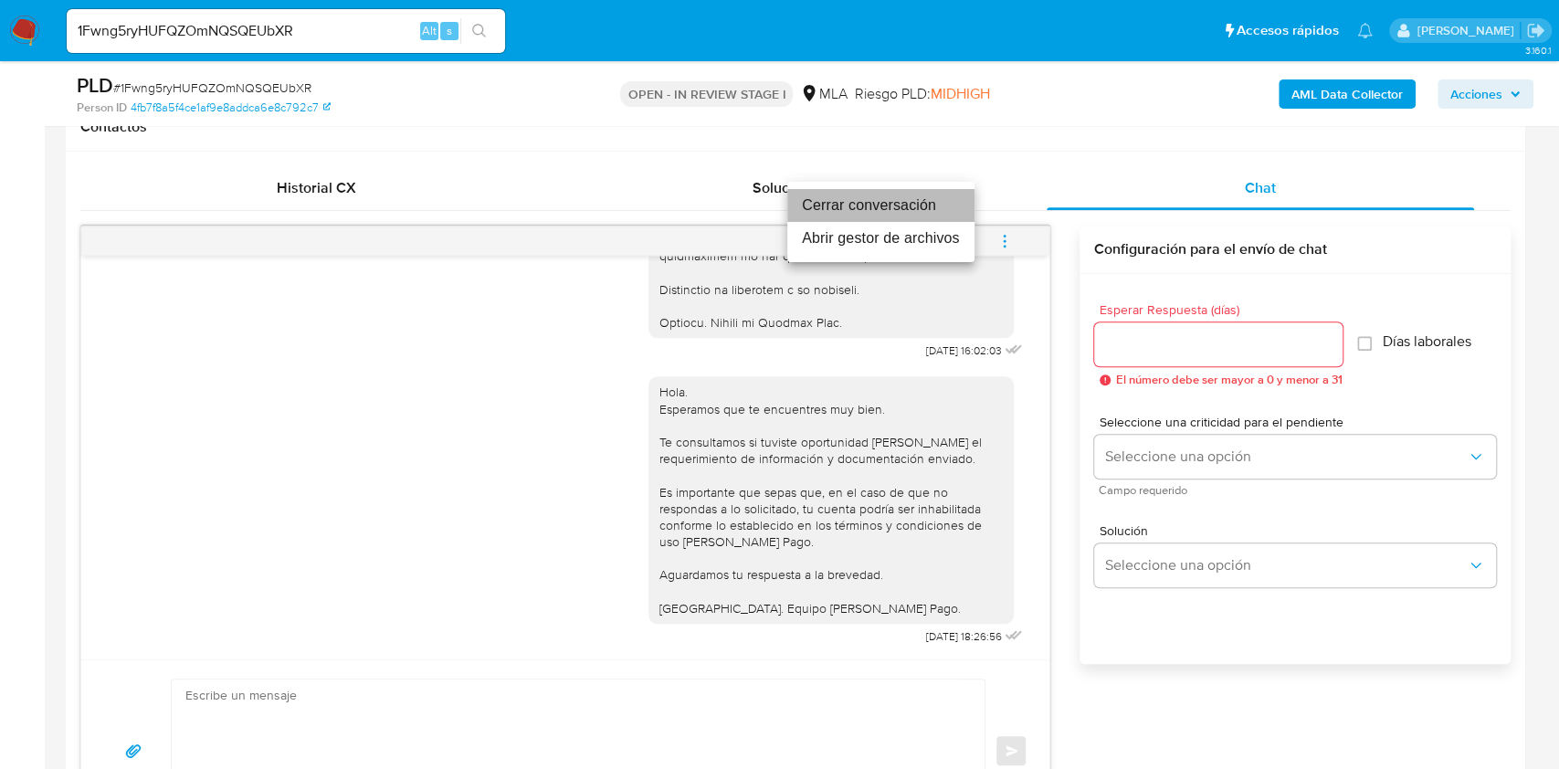
click at [910, 203] on li "Cerrar conversación" at bounding box center [880, 205] width 187 height 33
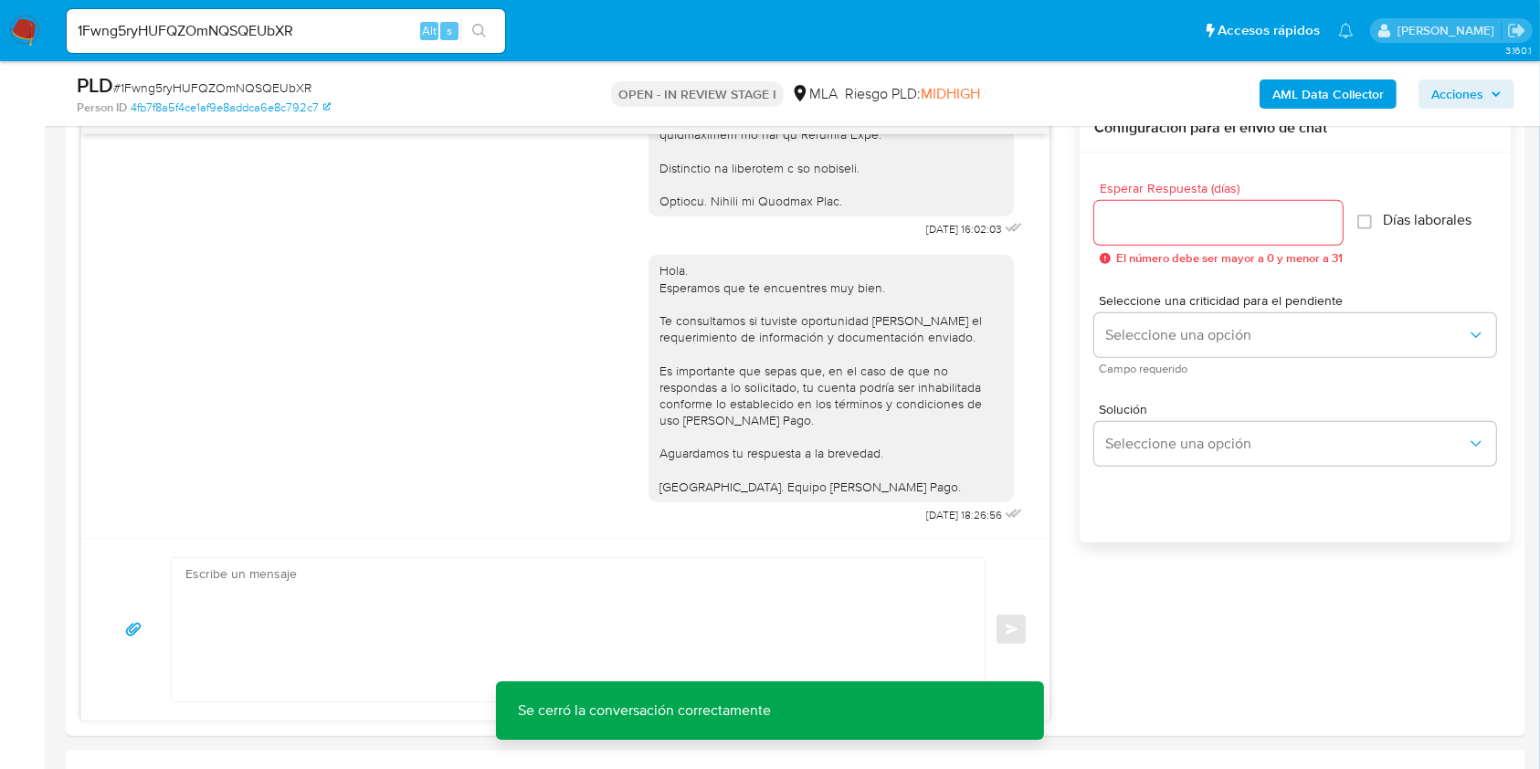
scroll to position [487, 0]
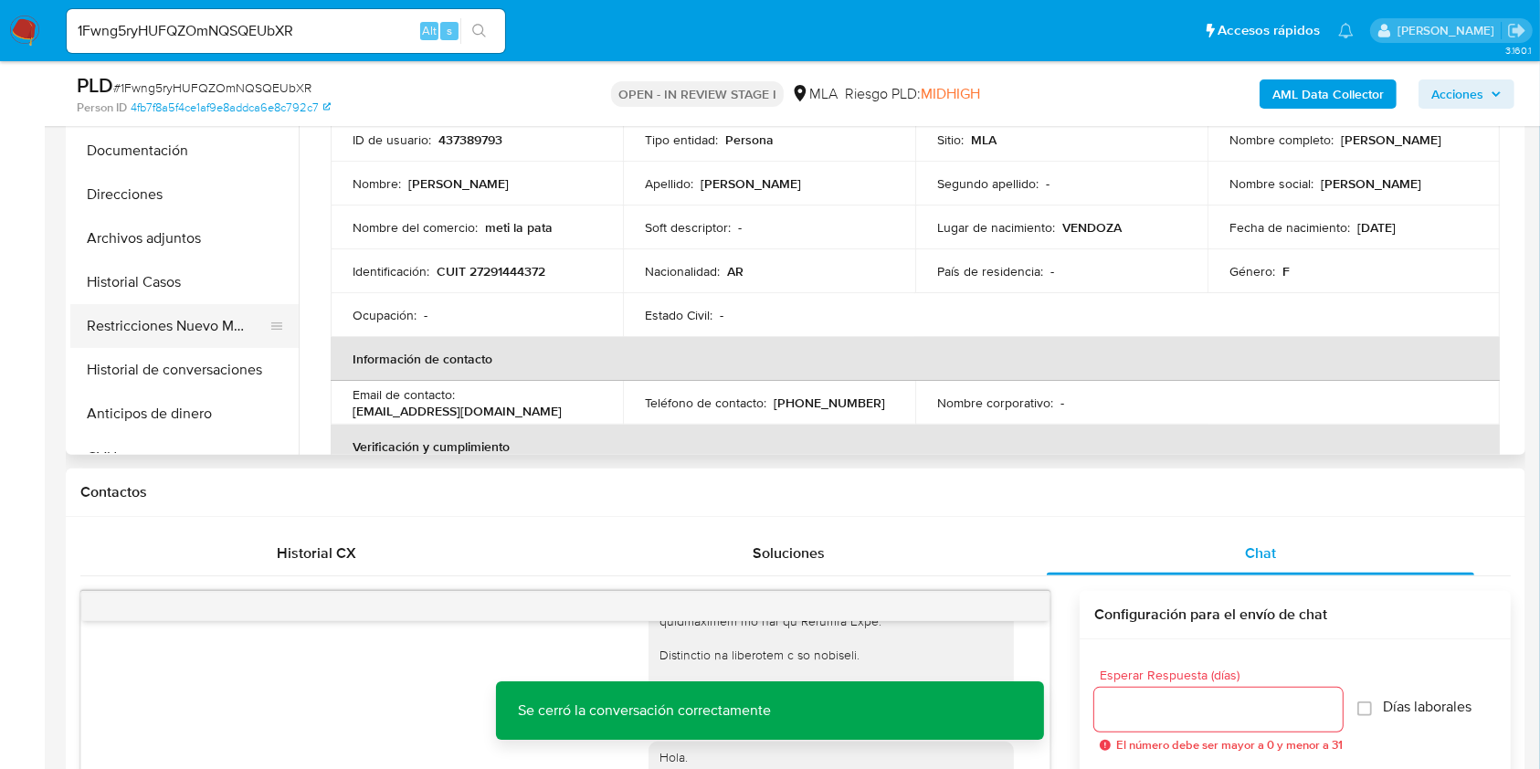
click at [113, 340] on button "Restricciones Nuevo Mundo" at bounding box center [177, 326] width 214 height 44
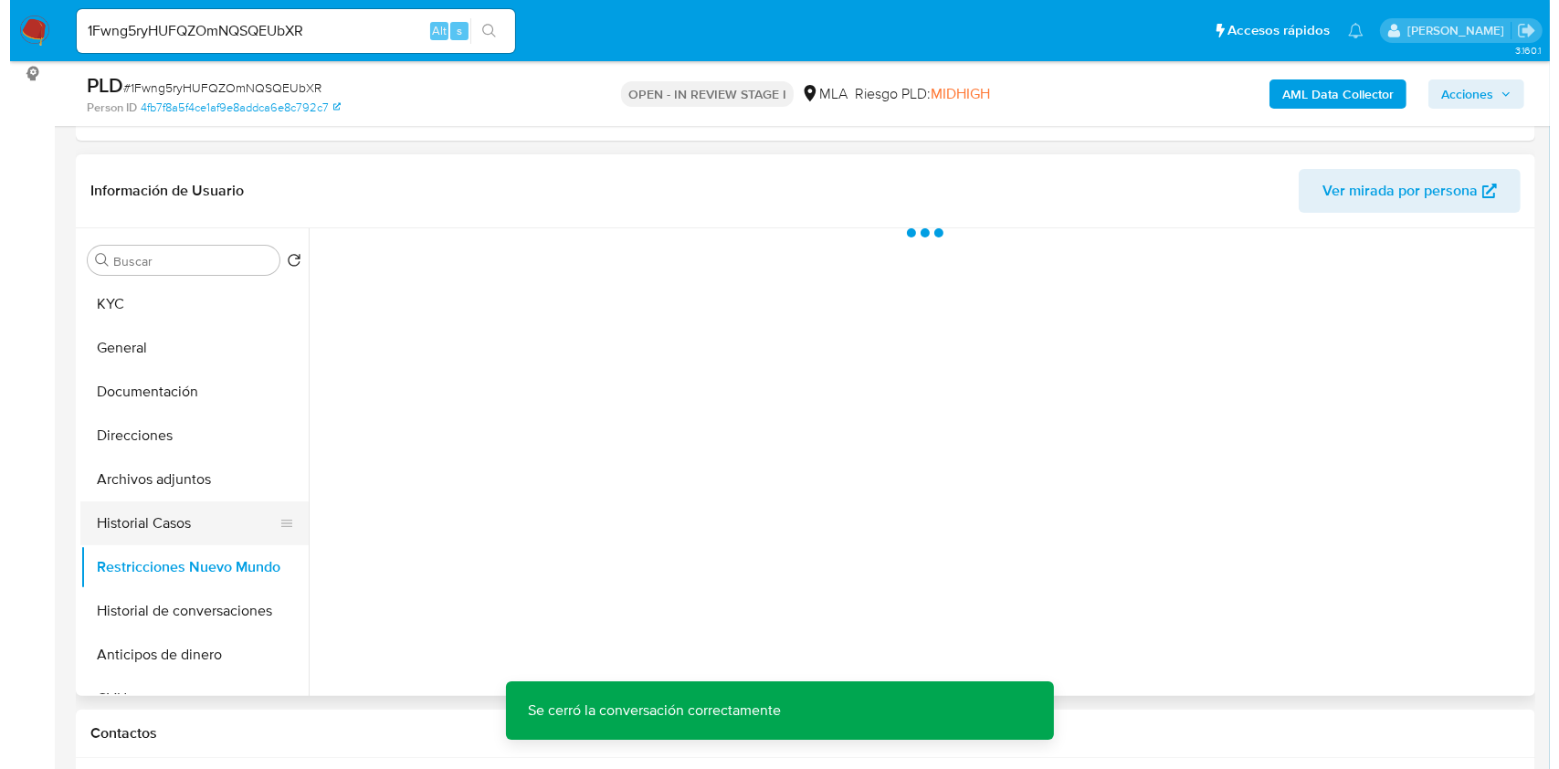
scroll to position [243, 0]
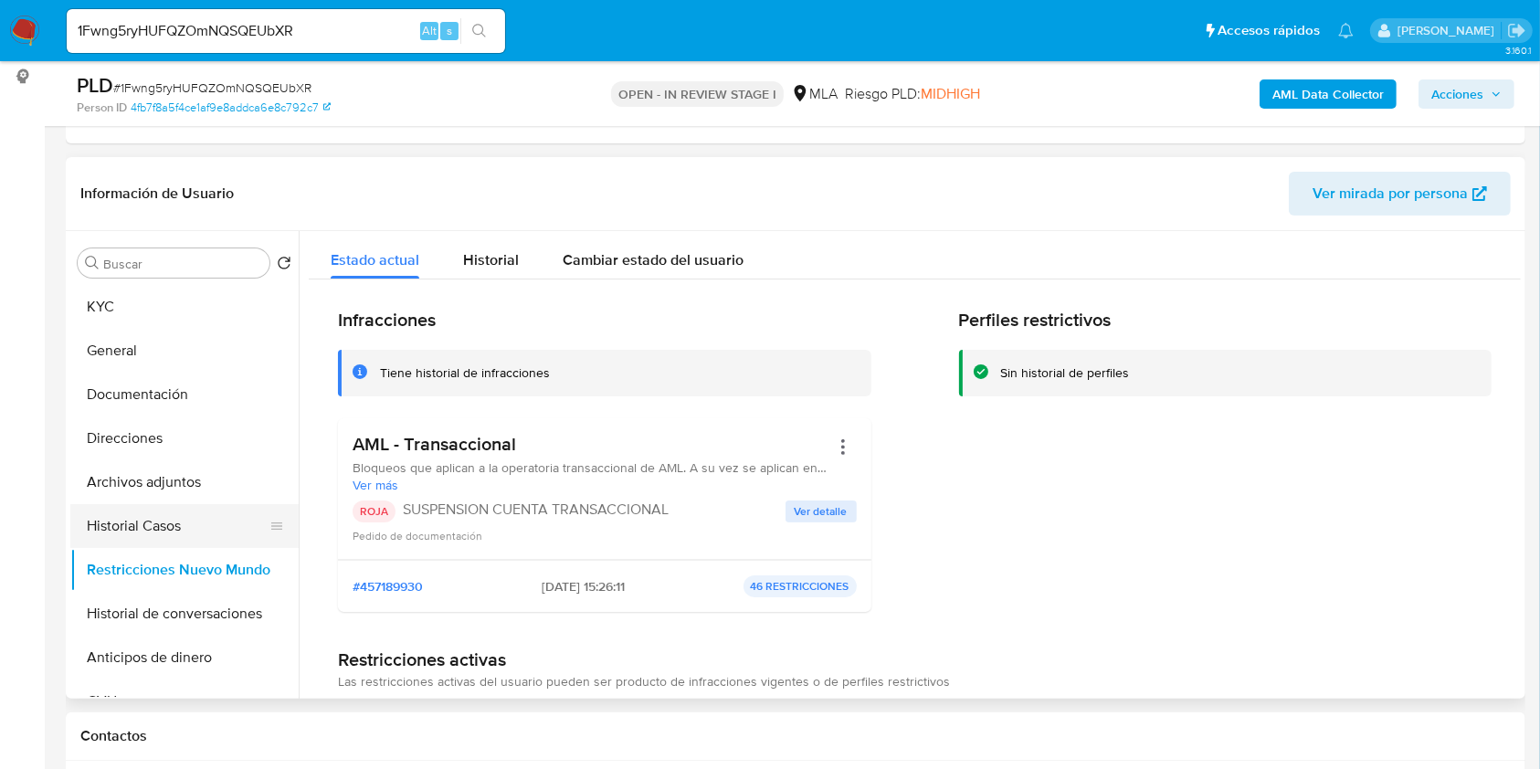
click at [140, 519] on button "Historial Casos" at bounding box center [177, 526] width 214 height 44
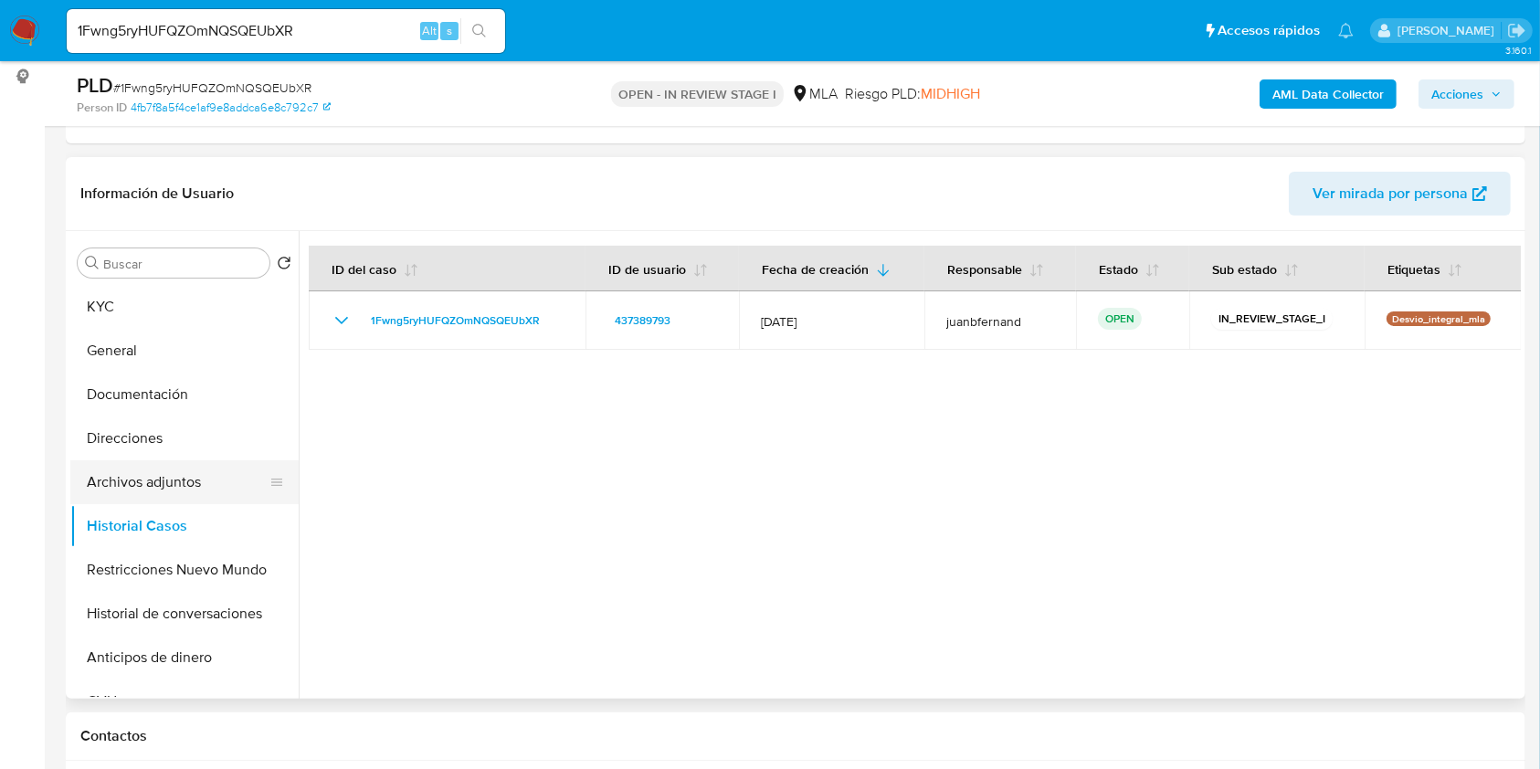
click at [160, 488] on button "Archivos adjuntos" at bounding box center [177, 482] width 214 height 44
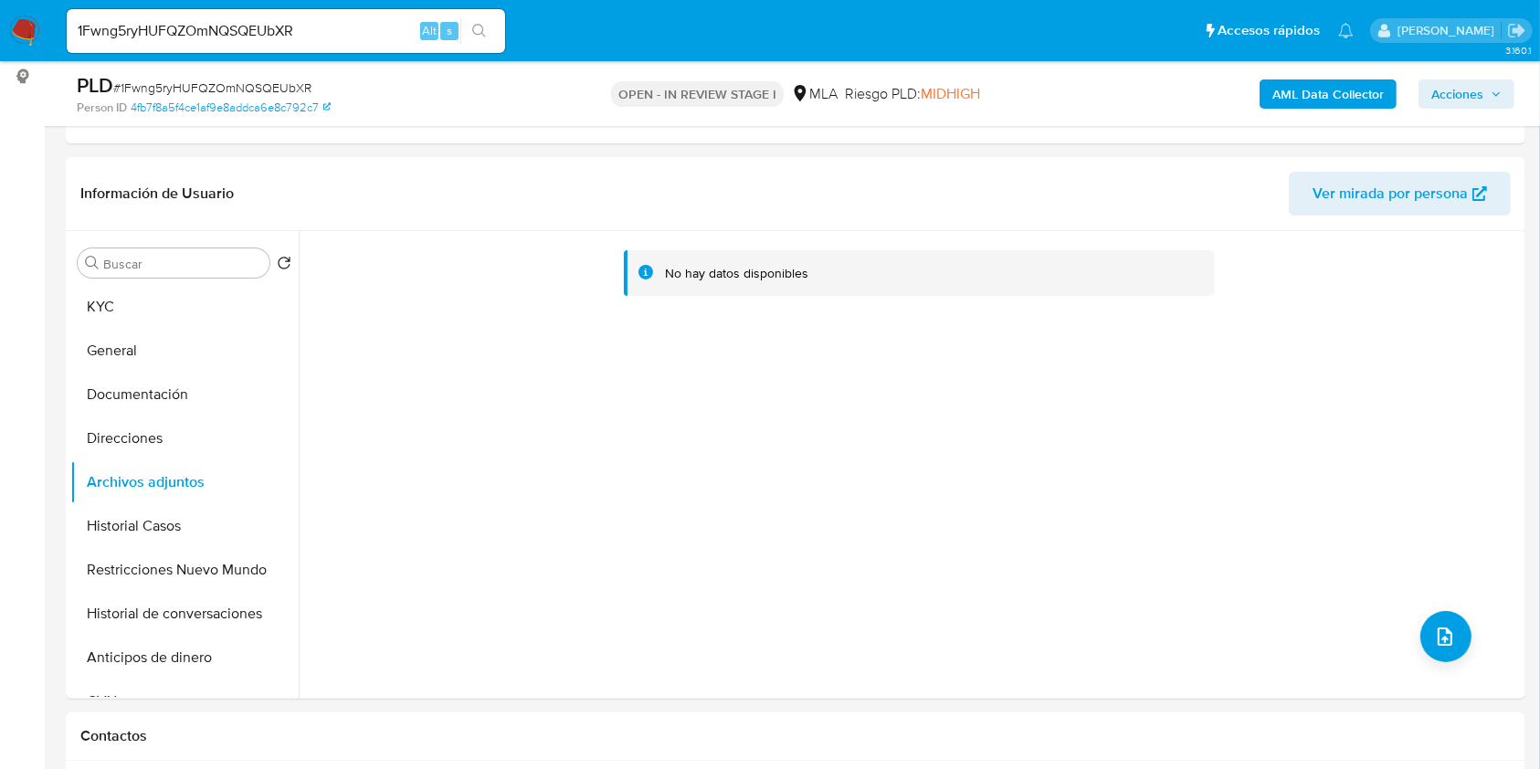
click at [1363, 100] on b "AML Data Collector" at bounding box center [1327, 93] width 111 height 29
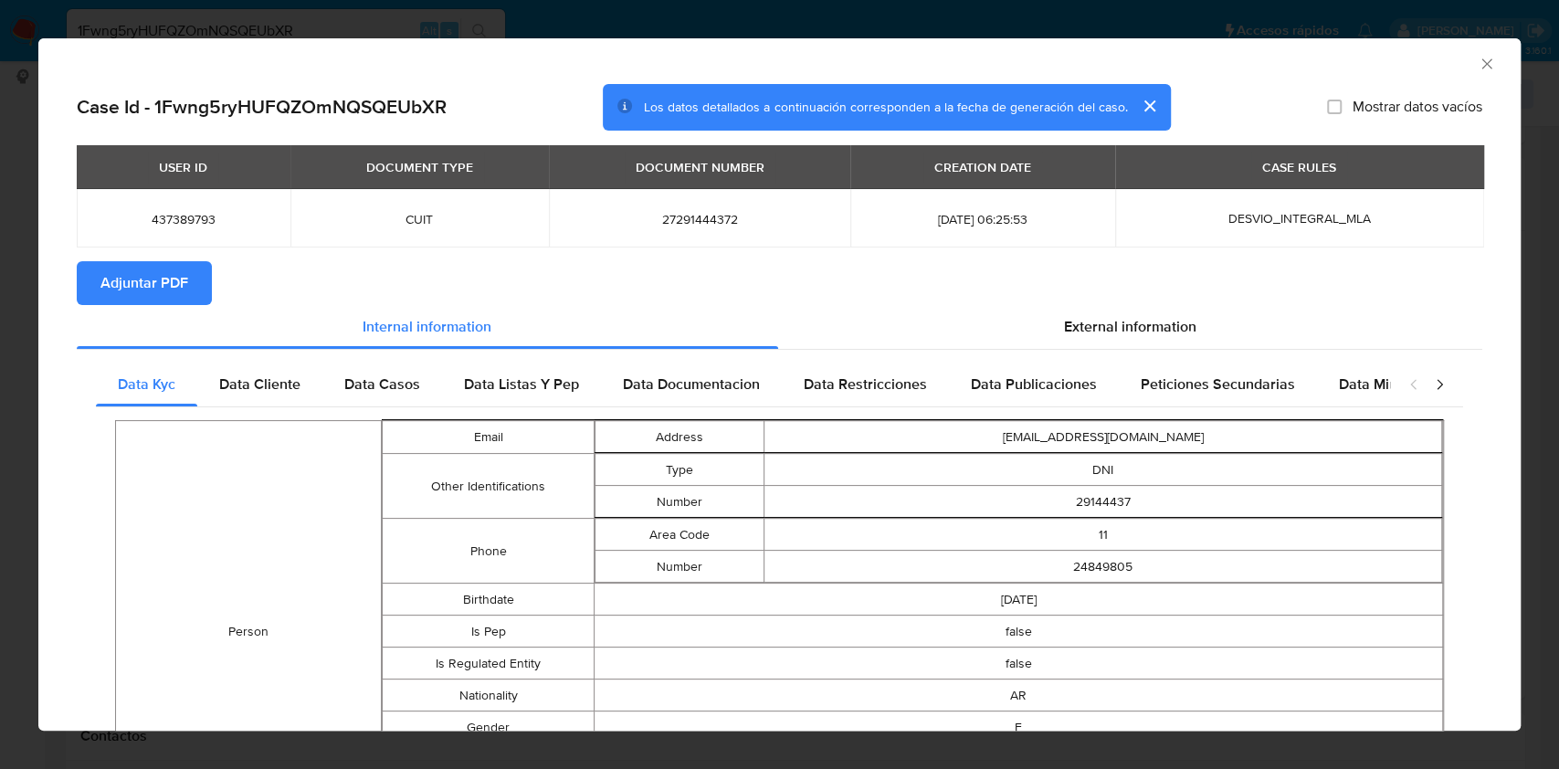
click at [203, 290] on button "Adjuntar PDF" at bounding box center [144, 283] width 135 height 44
drag, startPoint x: 1462, startPoint y: 62, endPoint x: 1325, endPoint y: 102, distance: 142.8
click at [1478, 62] on icon "Cerrar ventana" at bounding box center [1487, 64] width 18 height 18
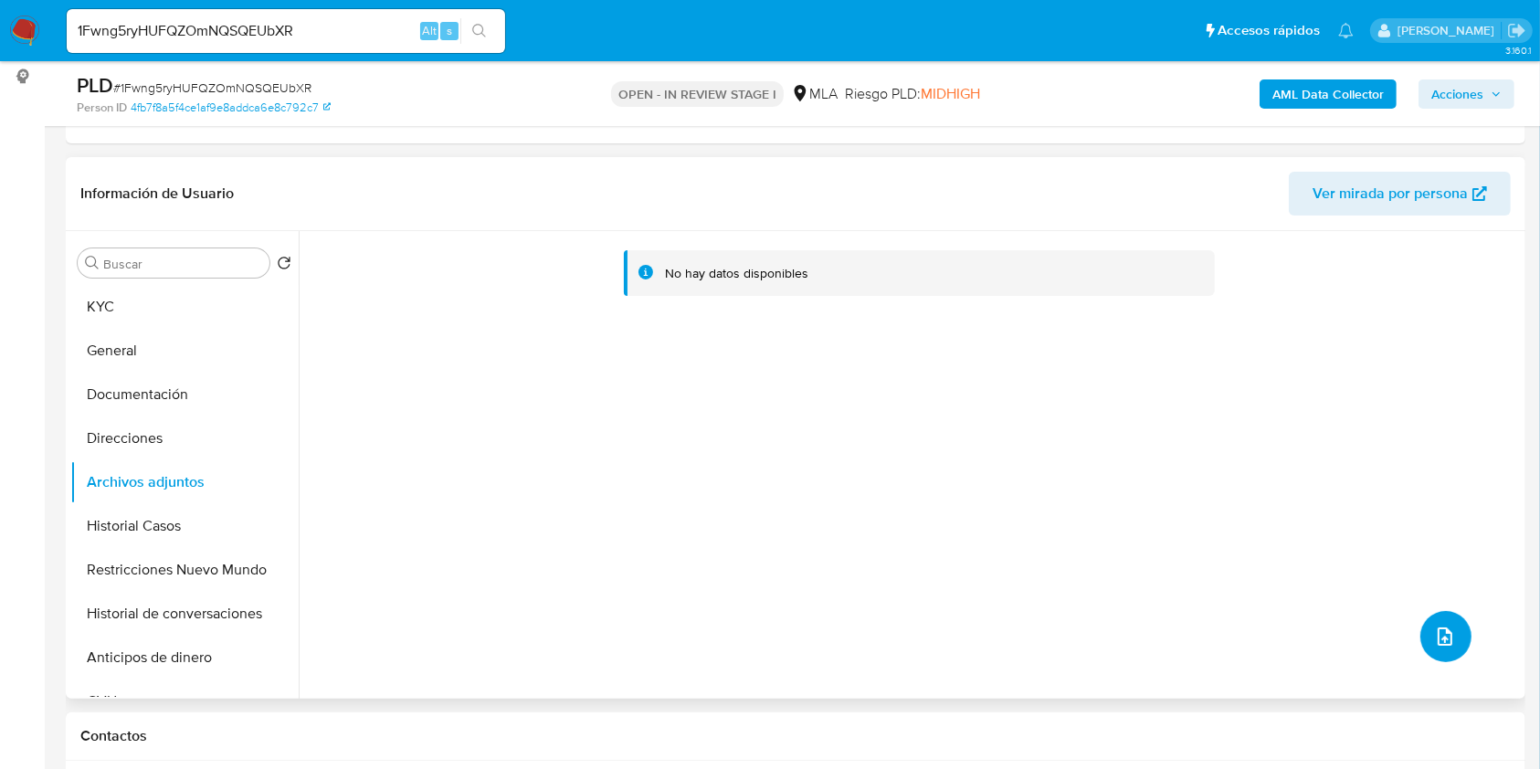
click at [1451, 638] on button "upload-file" at bounding box center [1445, 636] width 51 height 51
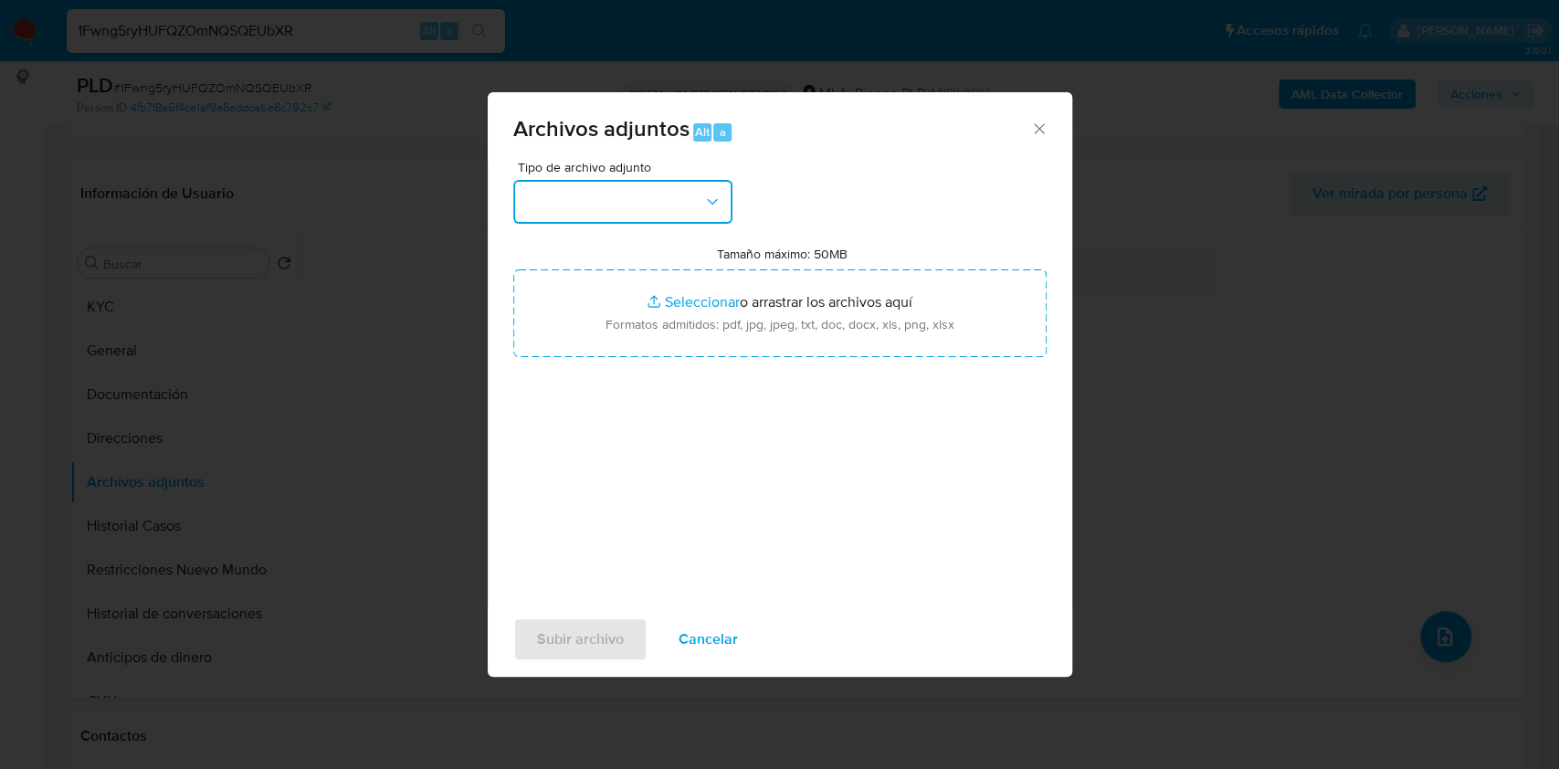
click at [683, 205] on button "button" at bounding box center [622, 202] width 219 height 44
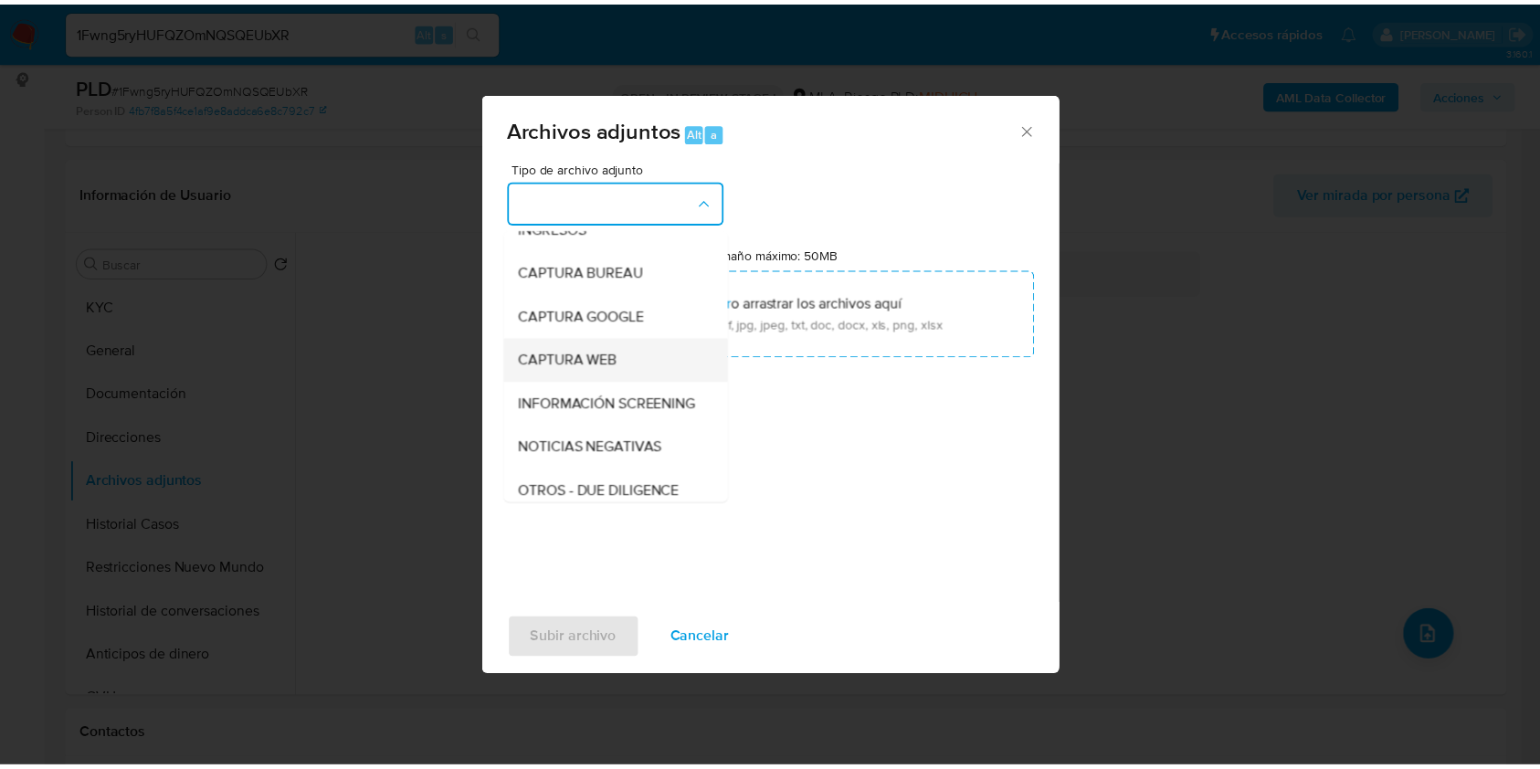
scroll to position [121, 0]
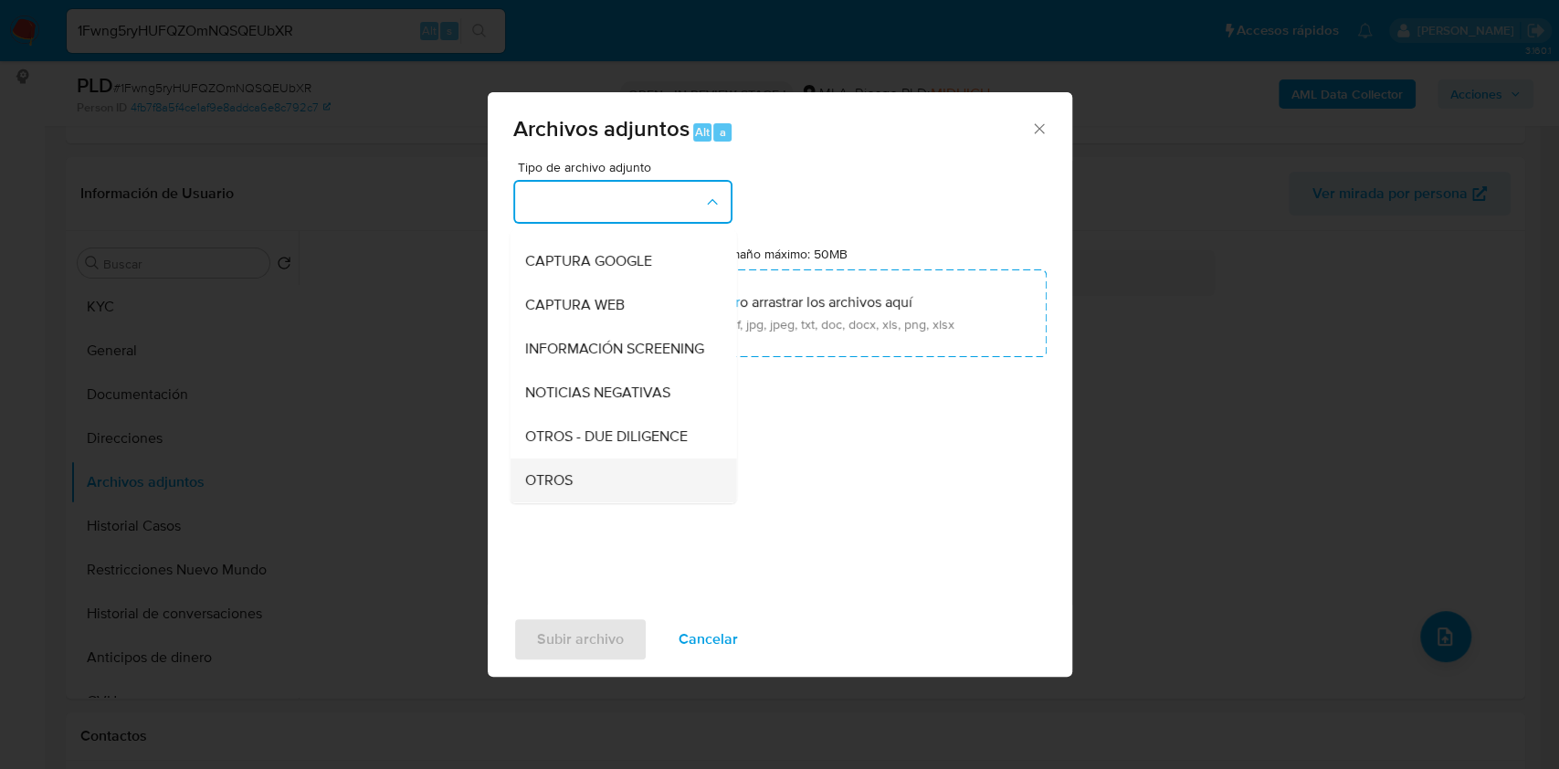
click at [590, 486] on div "OTROS" at bounding box center [617, 480] width 186 height 44
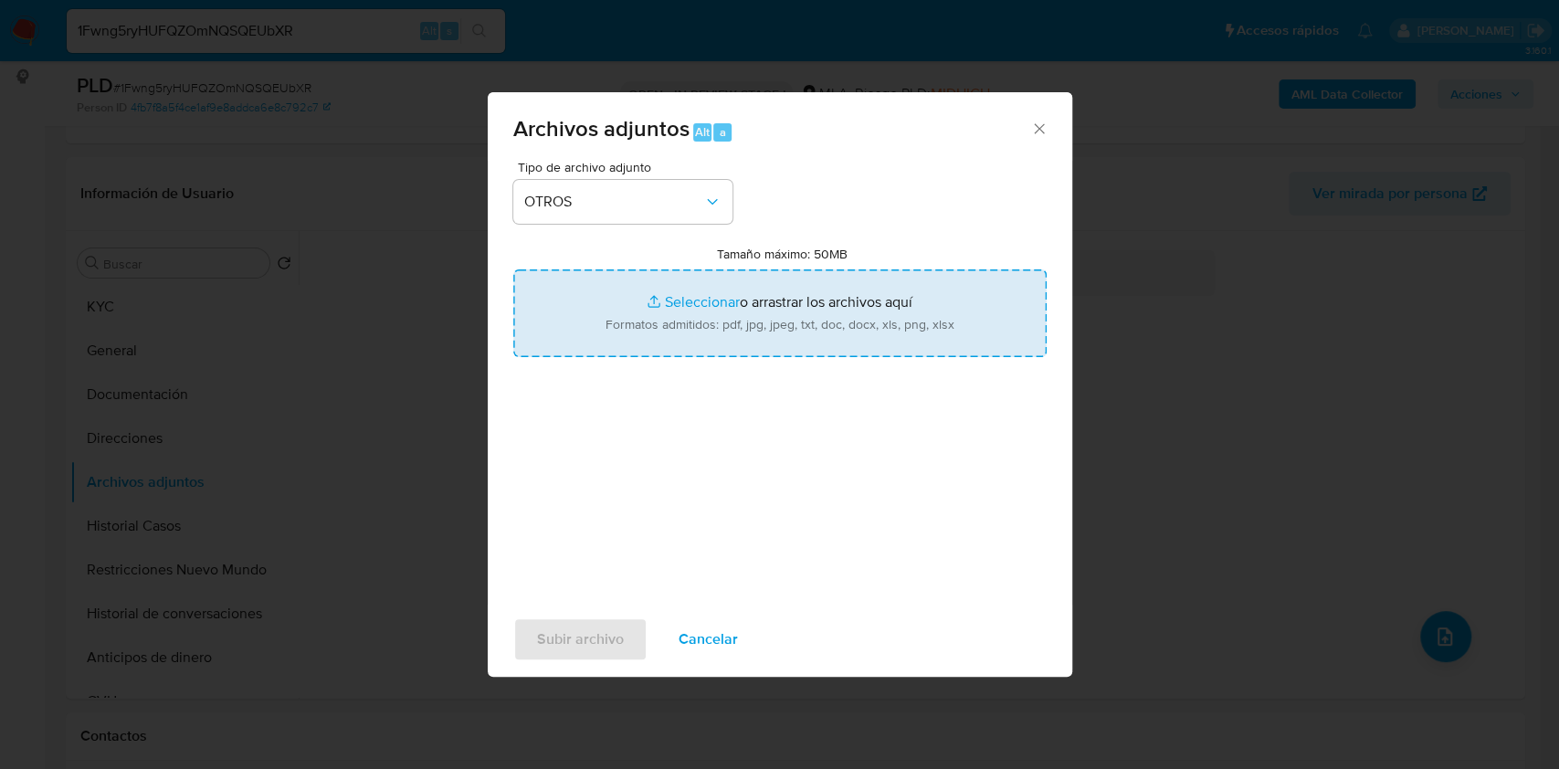
type input "C:\fakepath\Caselog 1Fwng5ryHUFQZOmNQSQEUbXR_2025_07_17_22_38_21.docx"
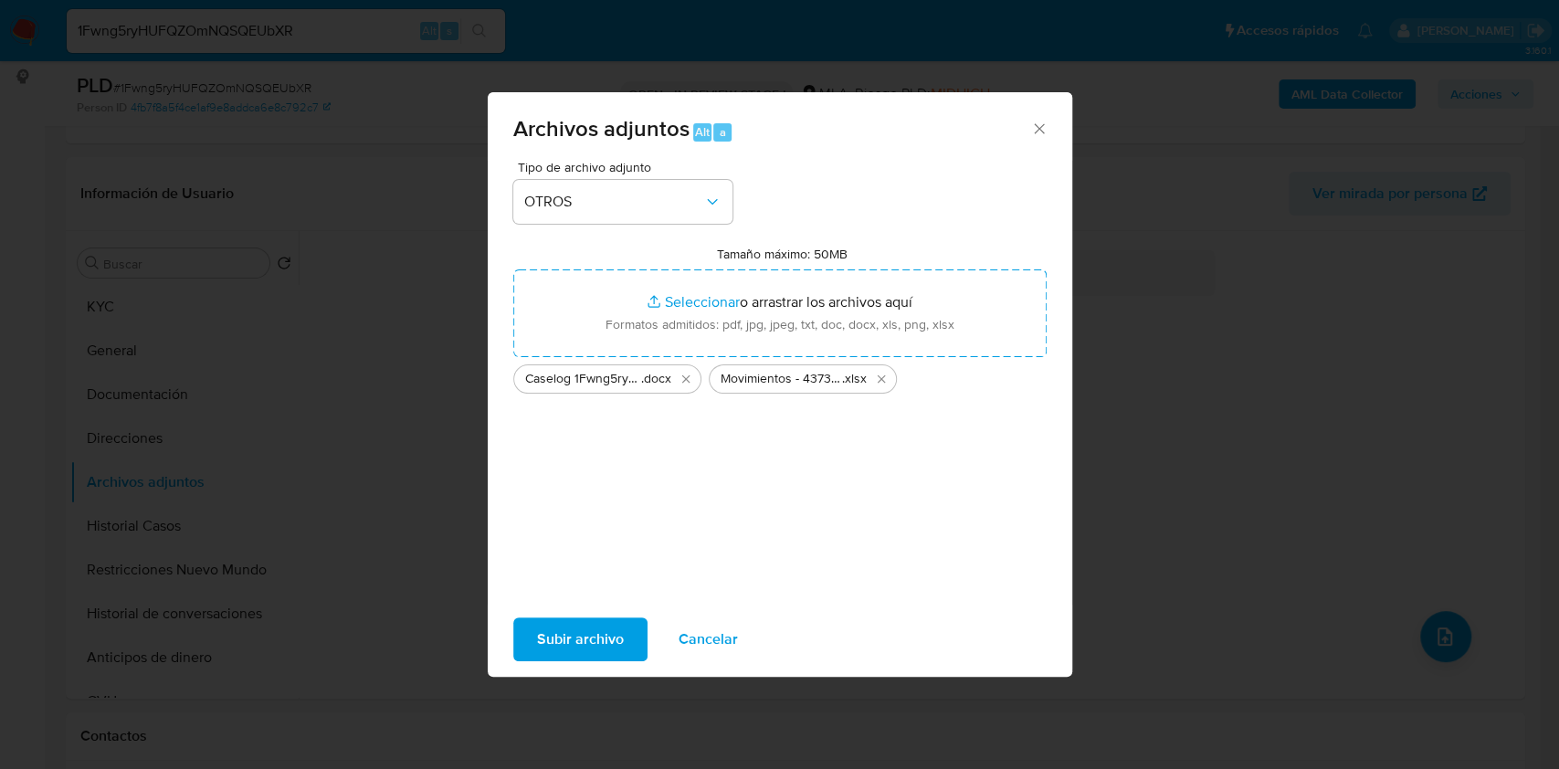
click at [579, 639] on span "Subir archivo" at bounding box center [580, 639] width 87 height 40
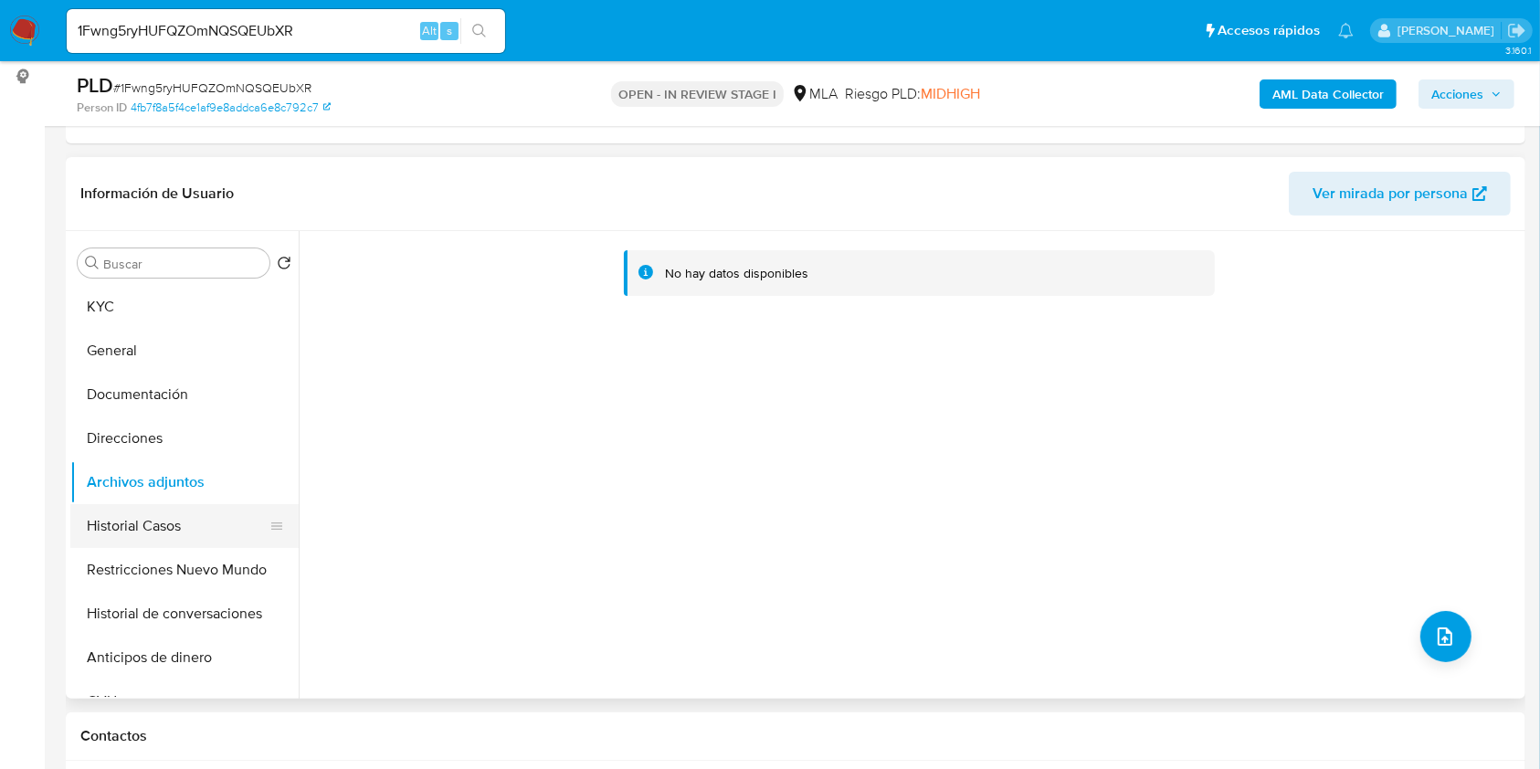
click at [184, 539] on button "Historial Casos" at bounding box center [177, 526] width 214 height 44
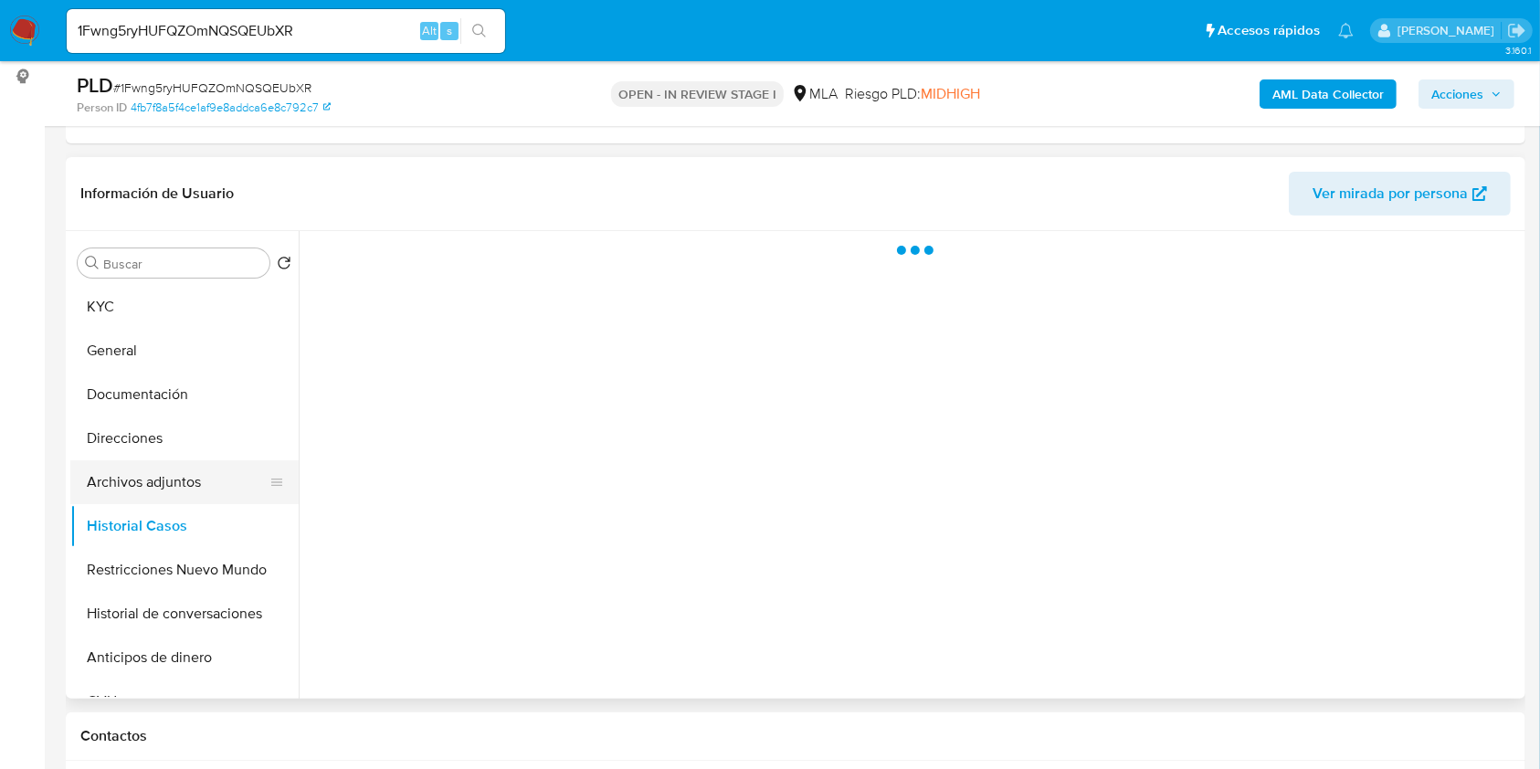
click at [175, 486] on button "Archivos adjuntos" at bounding box center [177, 482] width 214 height 44
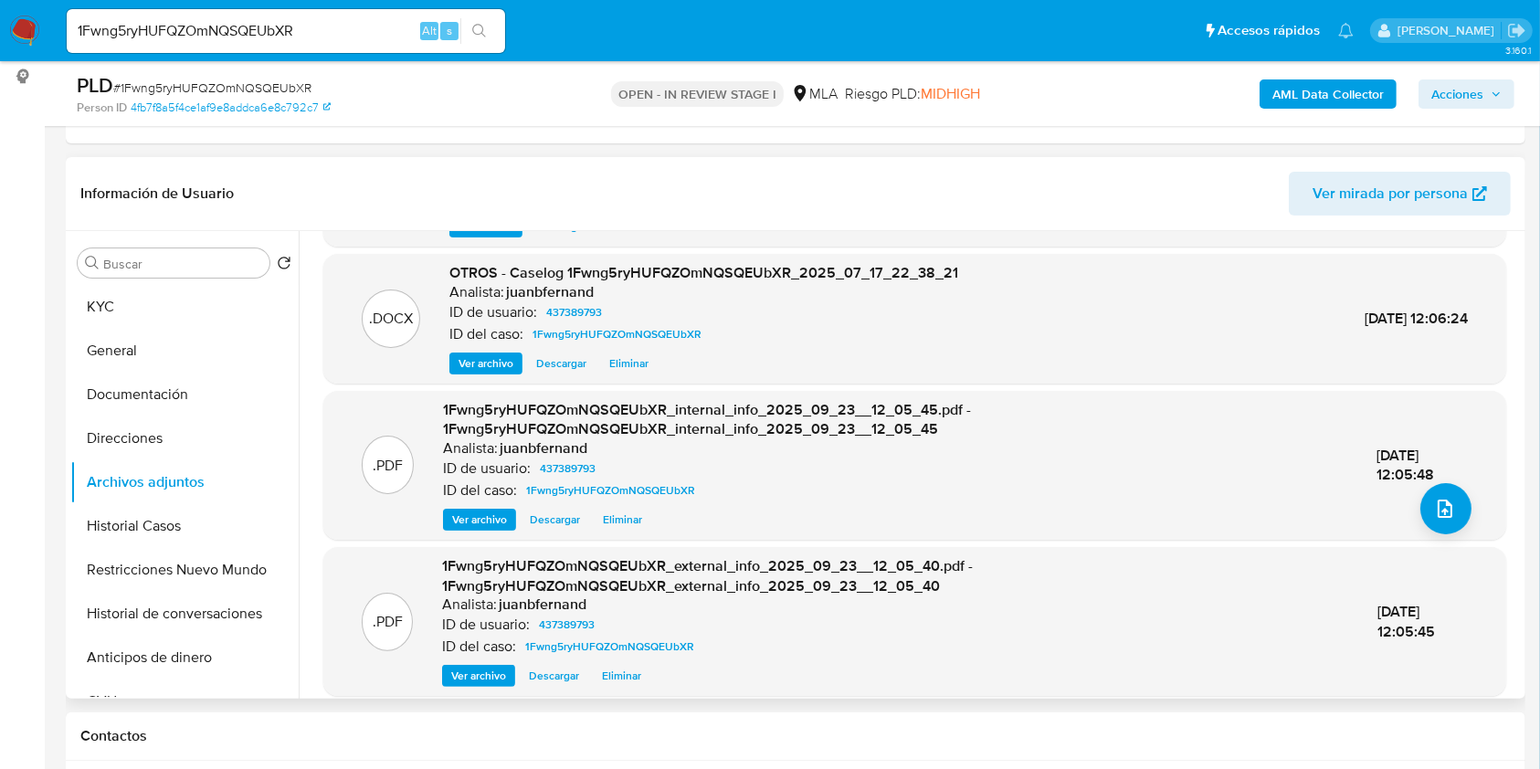
scroll to position [142, 0]
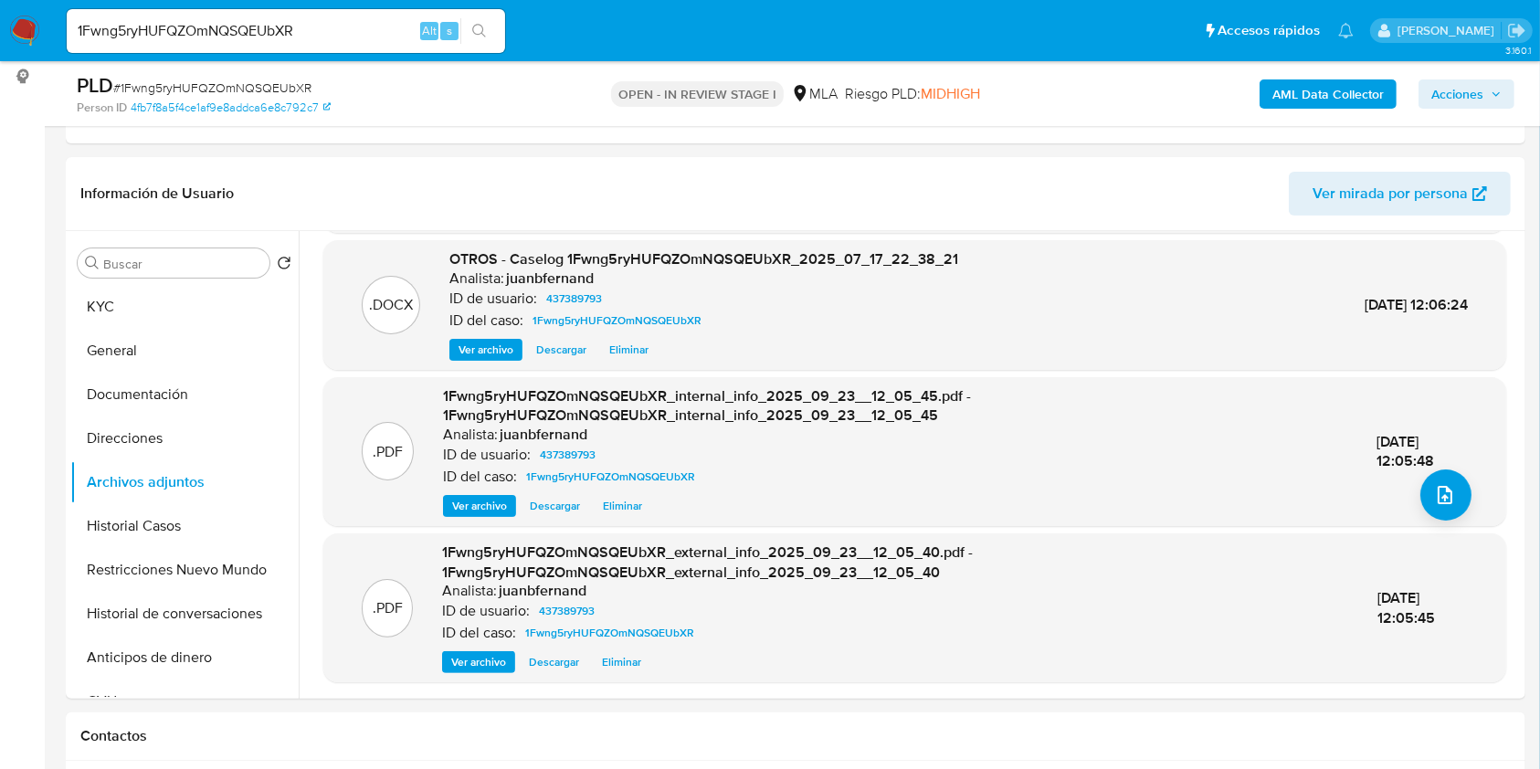
click at [1469, 90] on span "Acciones" at bounding box center [1457, 93] width 52 height 29
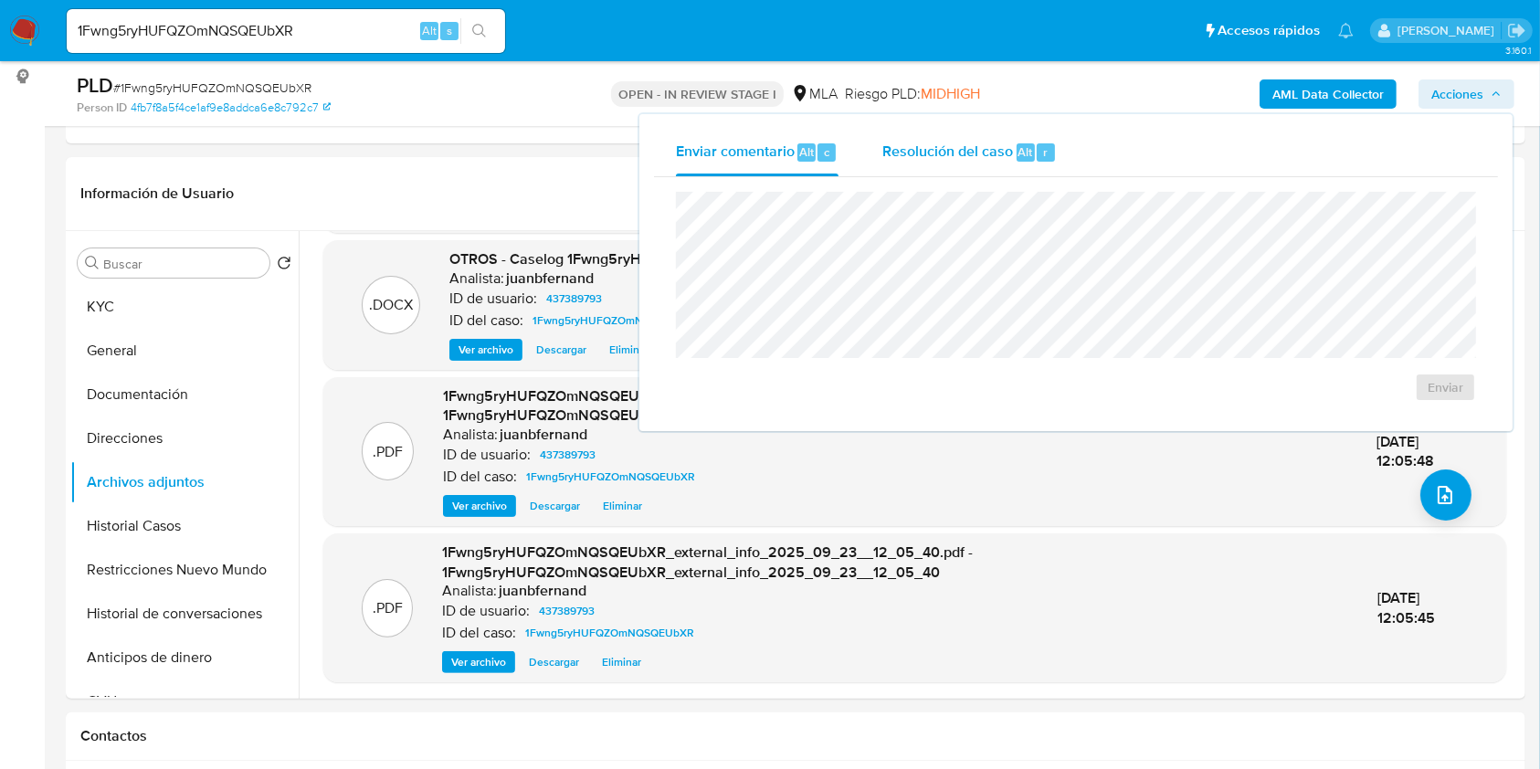
click at [946, 156] on span "Resolución del caso" at bounding box center [947, 151] width 131 height 21
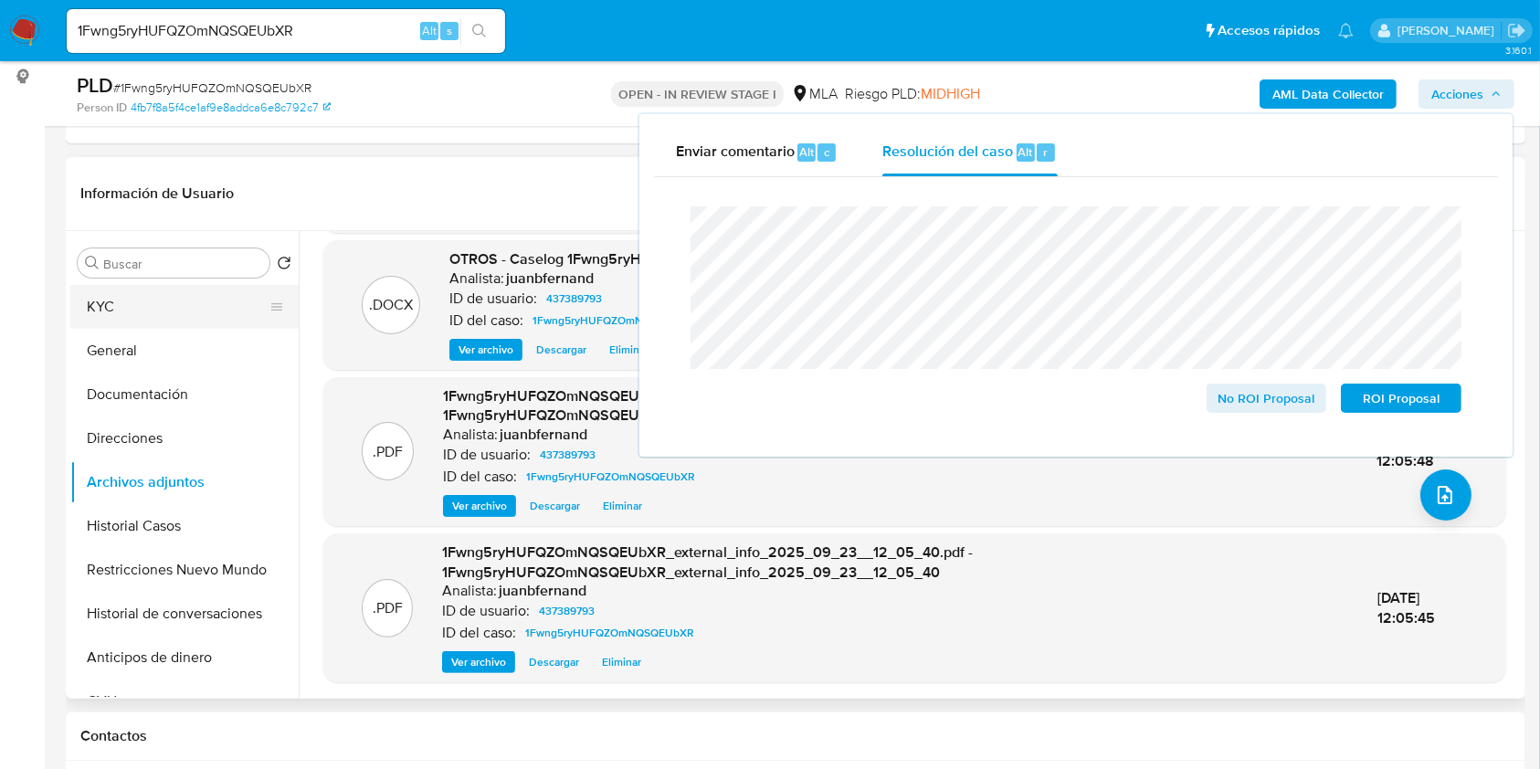
click at [113, 311] on button "KYC" at bounding box center [177, 307] width 214 height 44
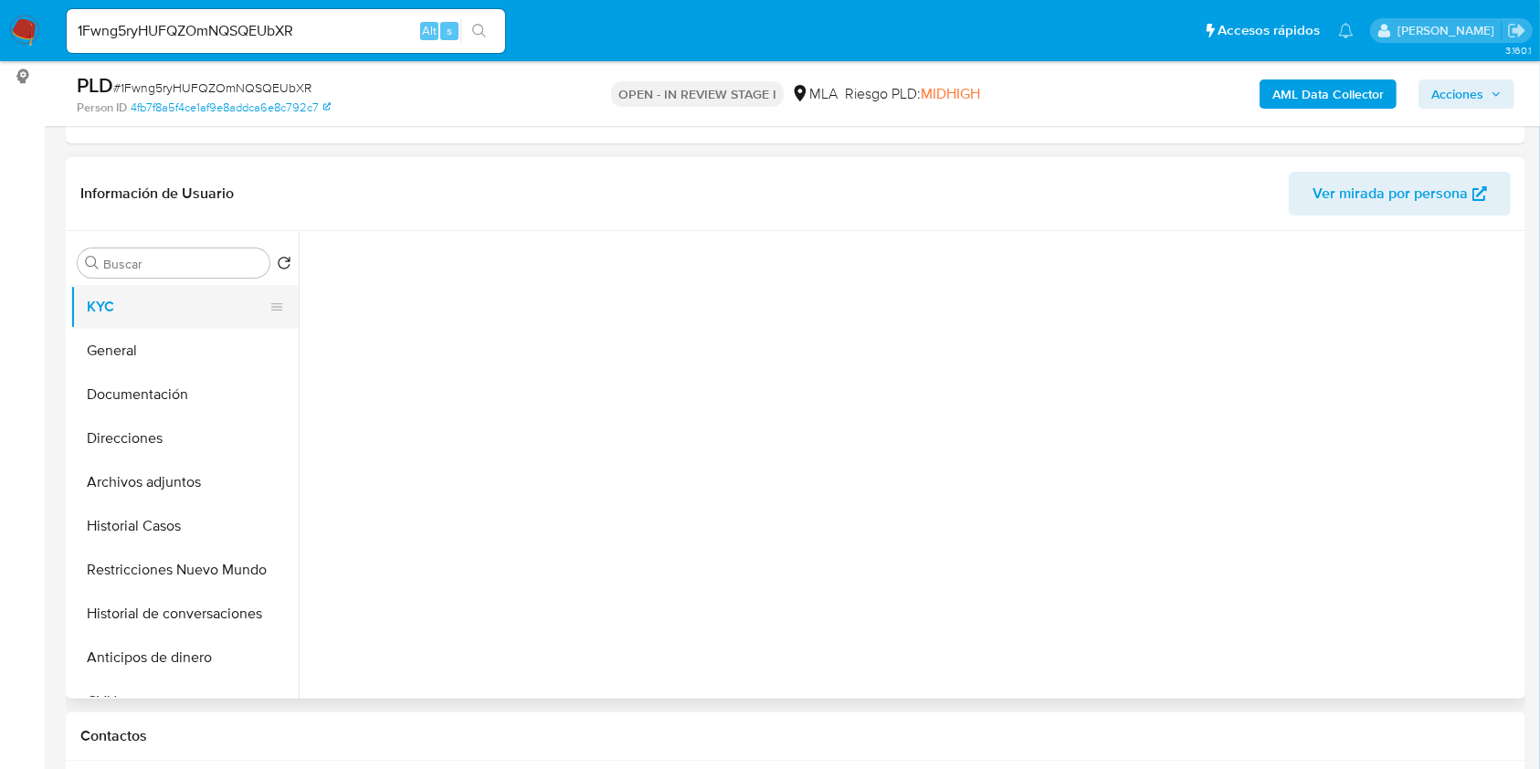
scroll to position [0, 0]
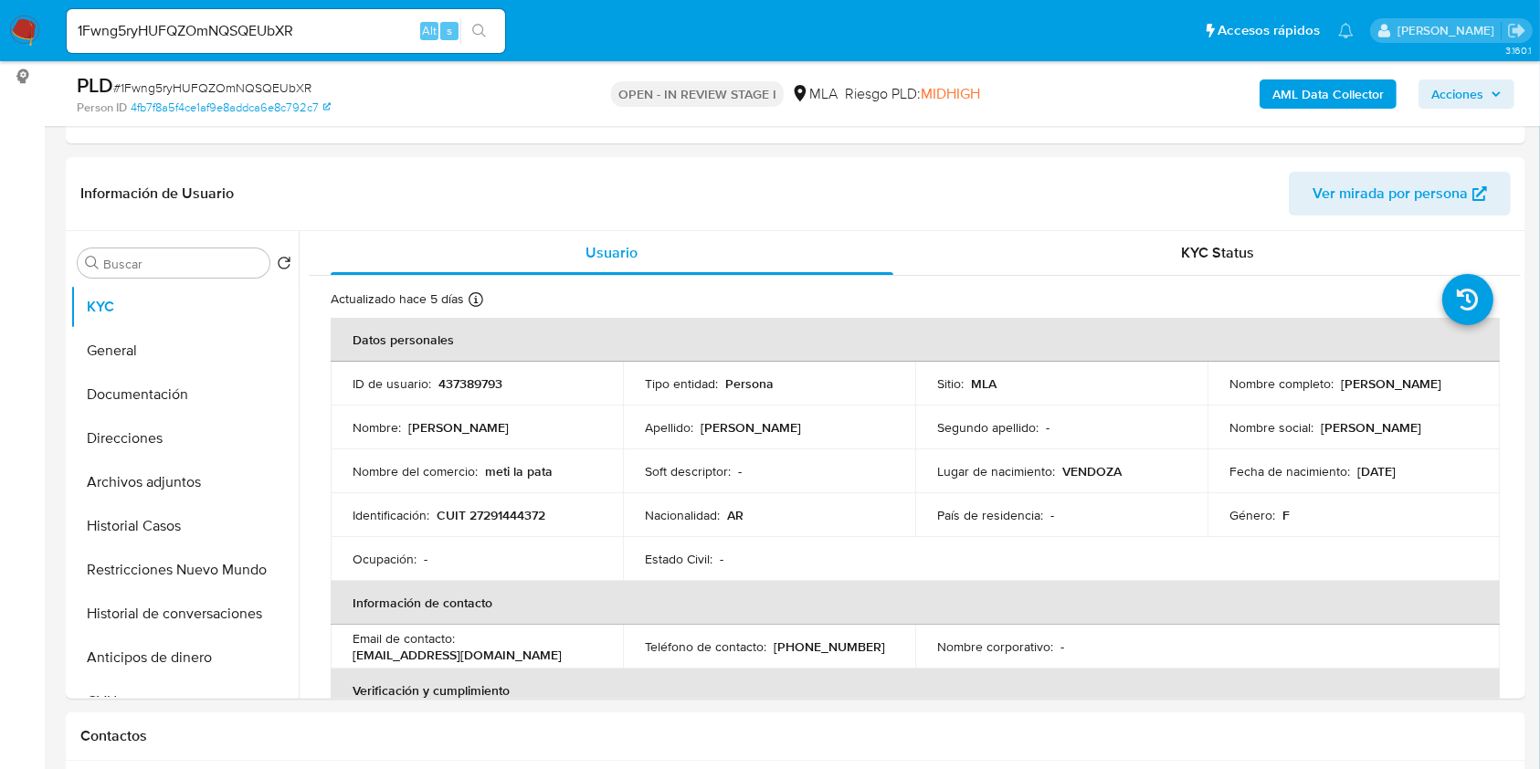
click at [1479, 88] on span "Acciones" at bounding box center [1457, 93] width 52 height 29
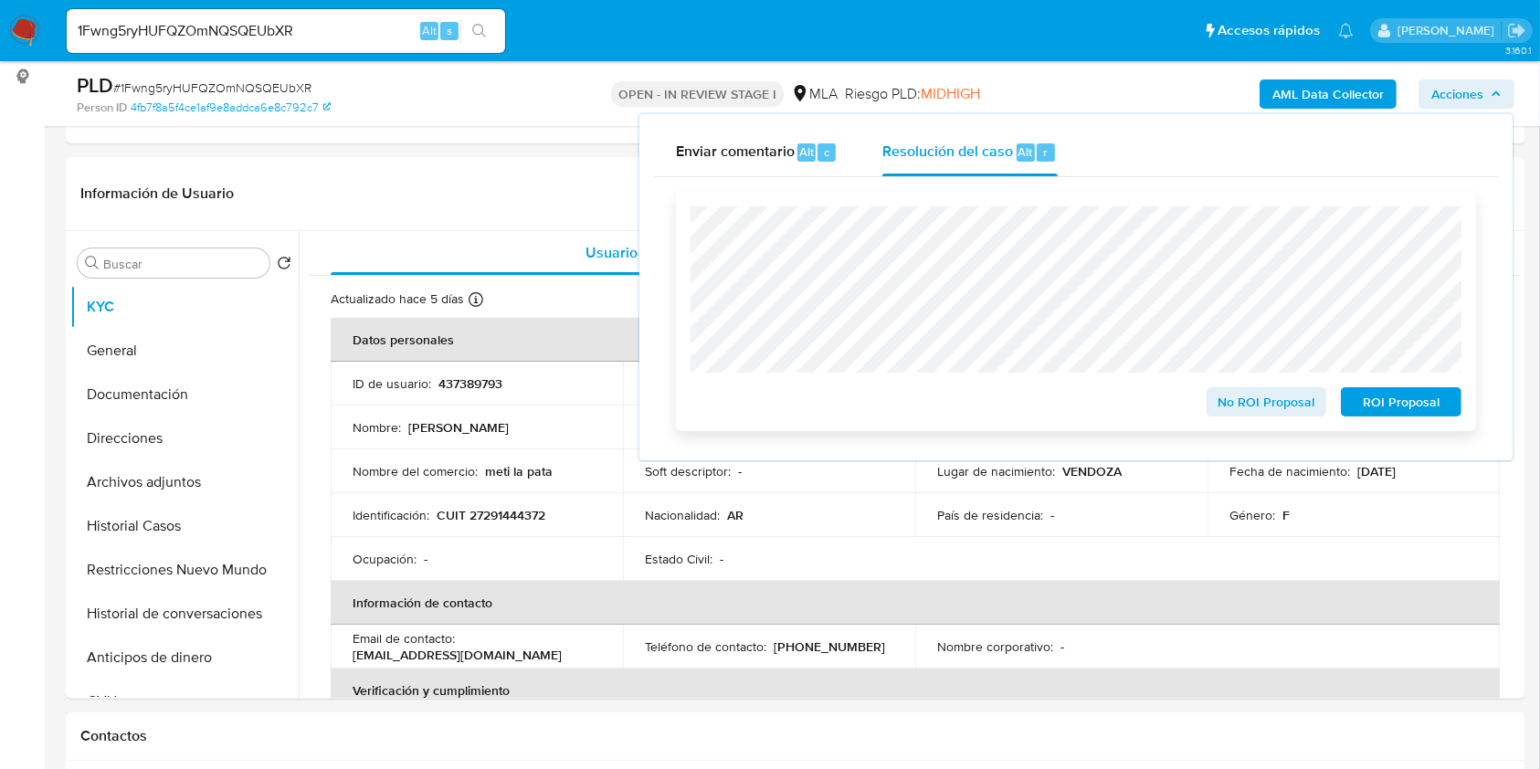
click at [1404, 404] on span "ROI Proposal" at bounding box center [1400, 402] width 95 height 26
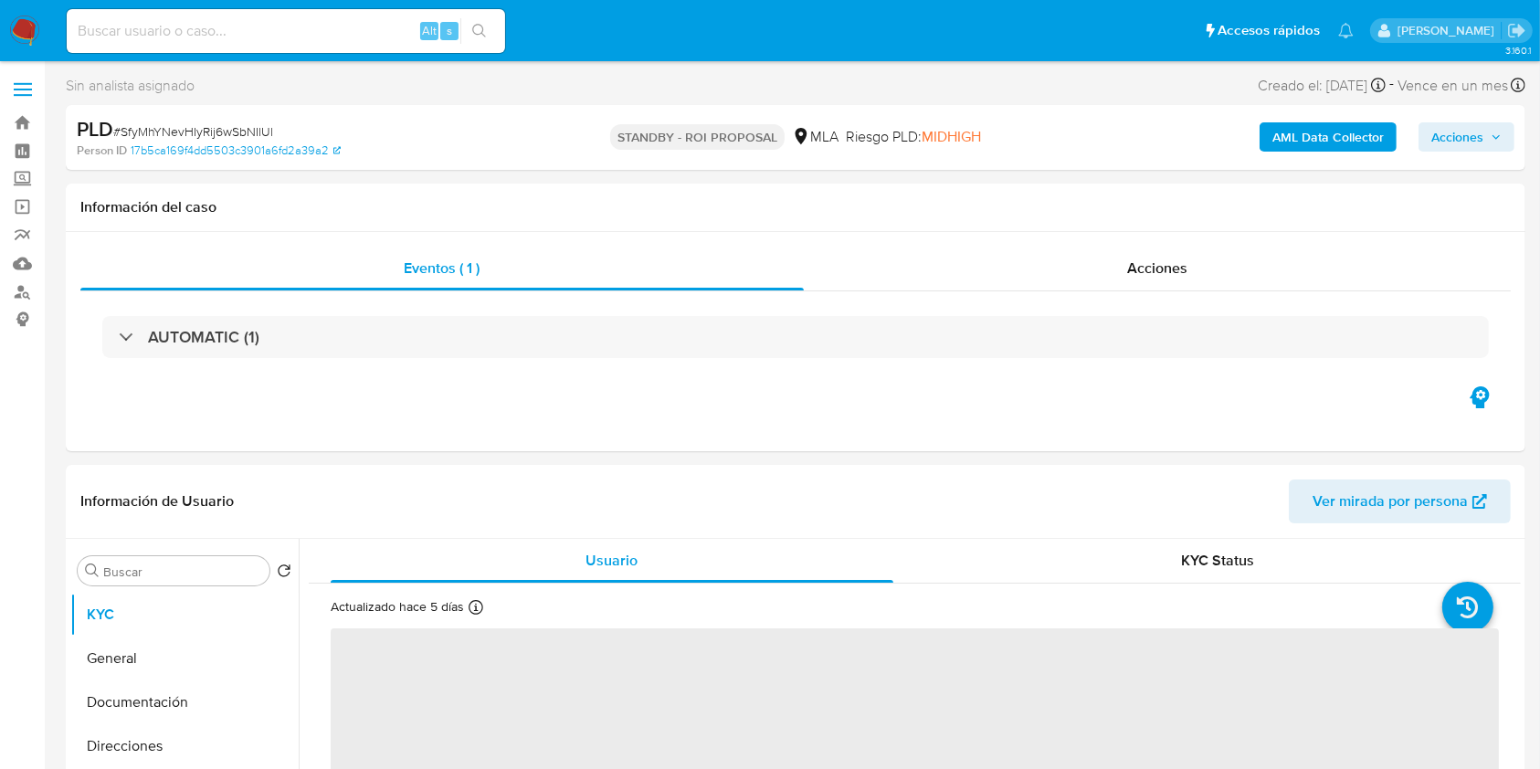
select select "10"
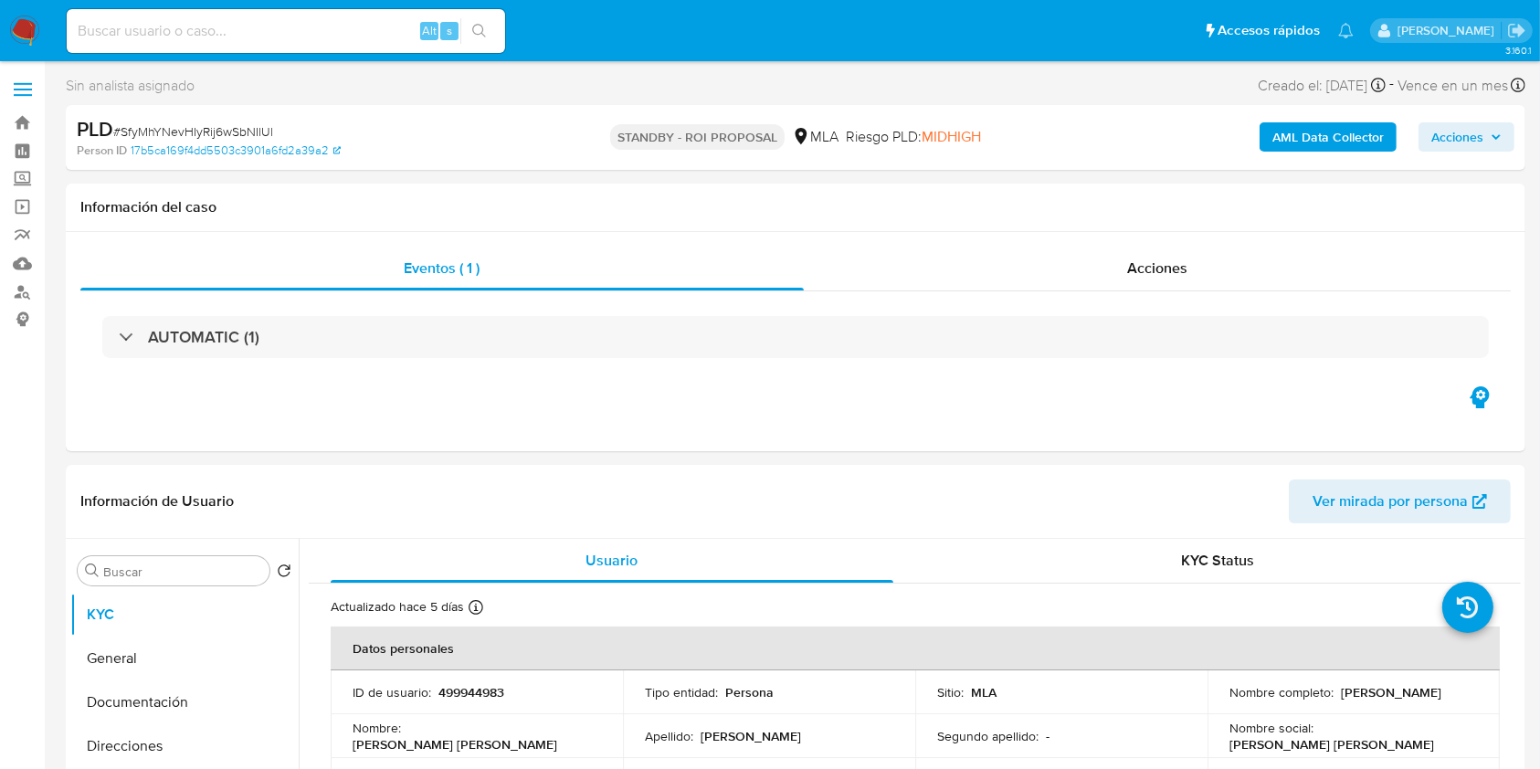
click at [345, 41] on div "Alt s" at bounding box center [286, 31] width 438 height 44
click at [346, 30] on input at bounding box center [286, 31] width 438 height 24
click at [328, 30] on input at bounding box center [286, 31] width 438 height 24
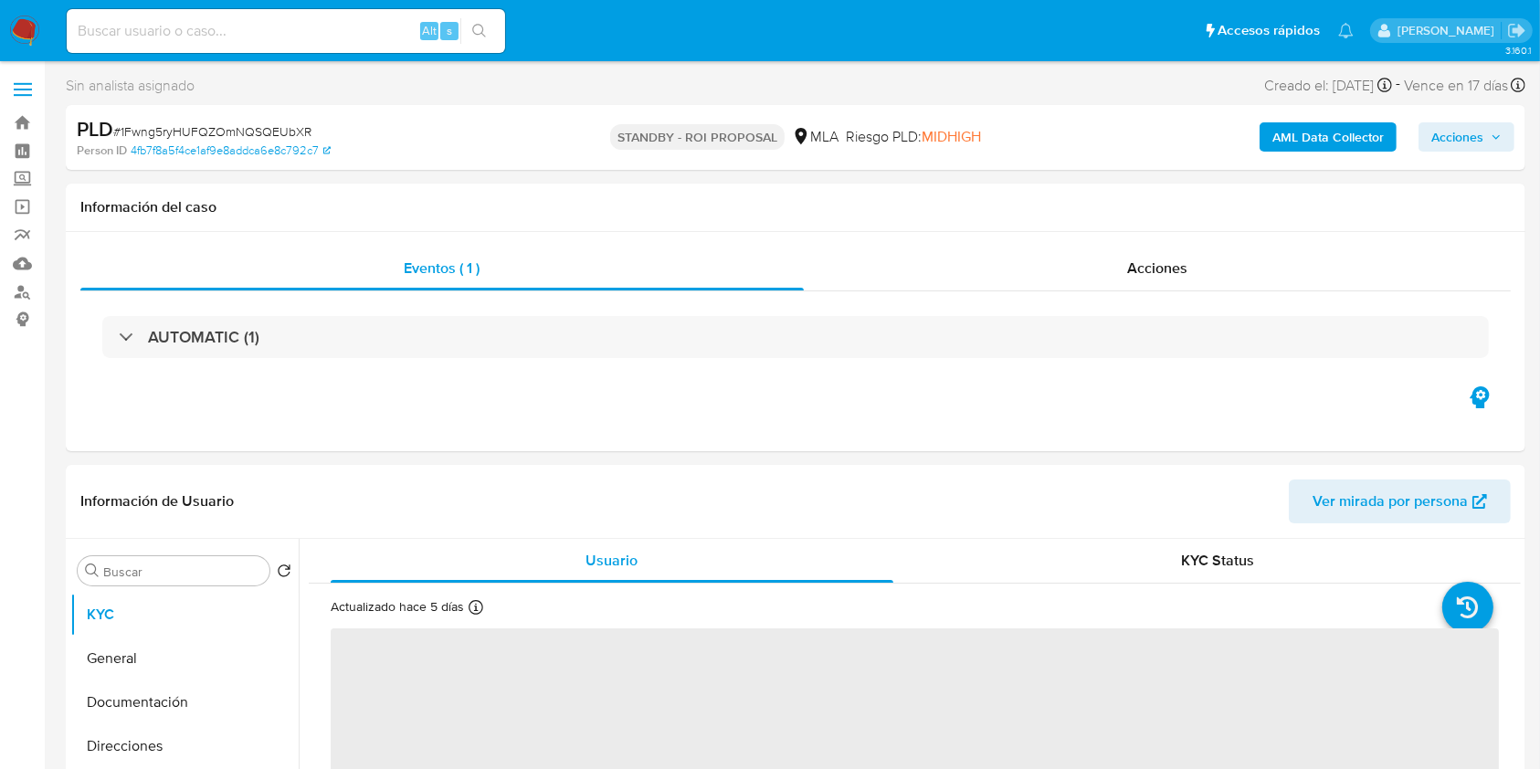
select select "10"
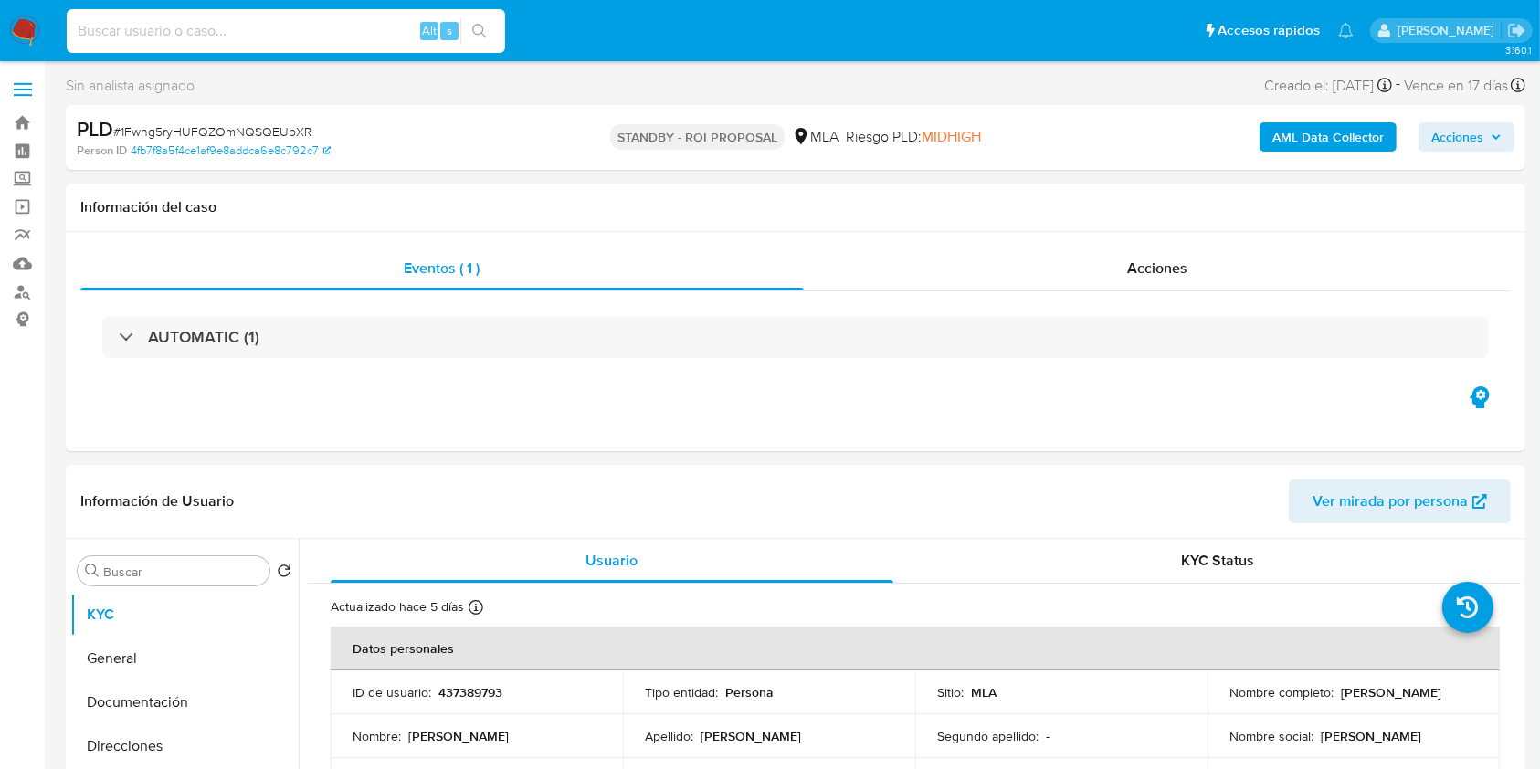
drag, startPoint x: 401, startPoint y: 36, endPoint x: 417, endPoint y: 35, distance: 16.5
click at [401, 36] on input at bounding box center [286, 31] width 438 height 24
paste input "dBufnn9nq4Ky1VlqIbkT9FY9"
type input "dBufnn9nq4Ky1VlqIbkT9FY9"
click at [490, 31] on button "search-icon" at bounding box center [478, 31] width 37 height 26
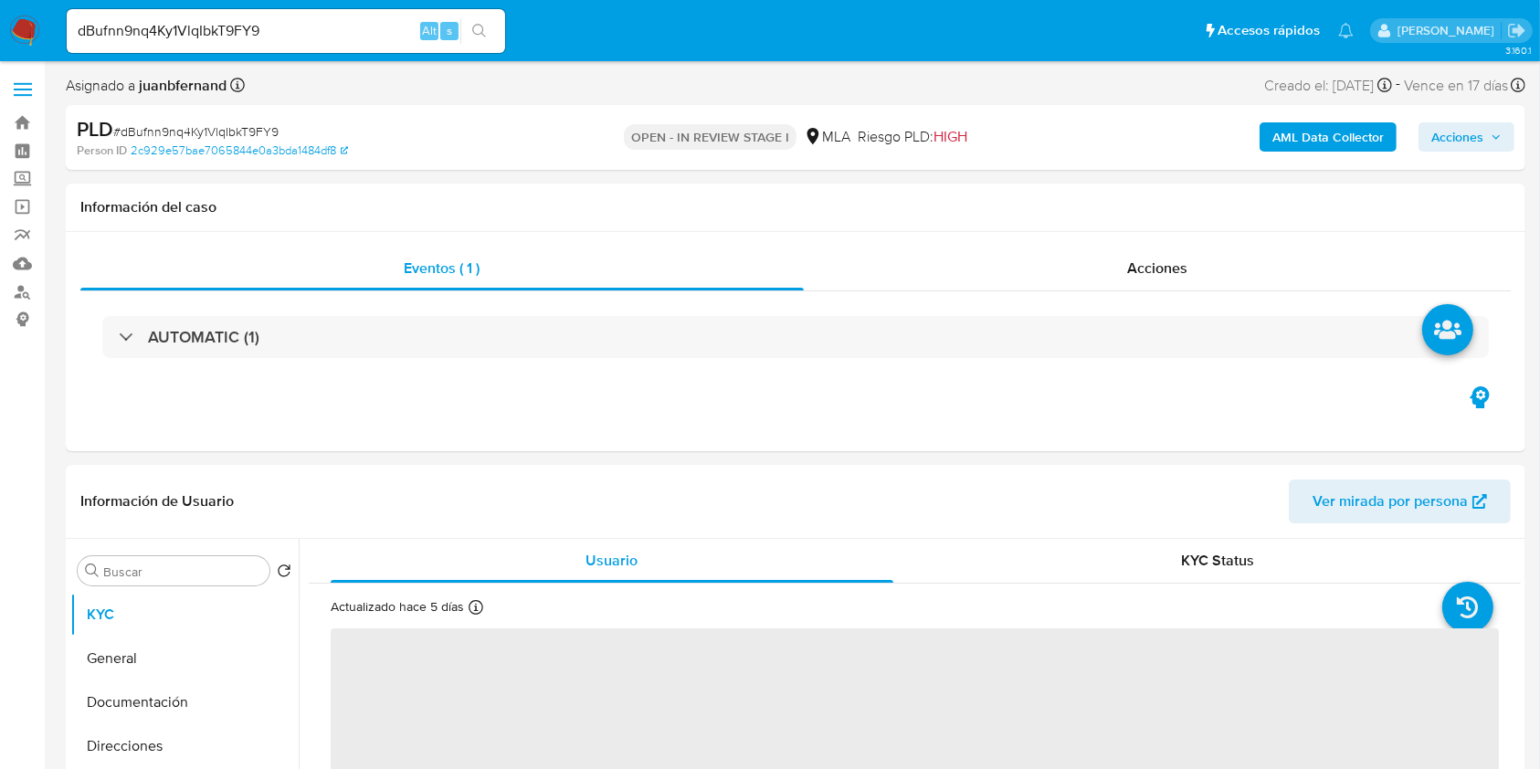
select select "10"
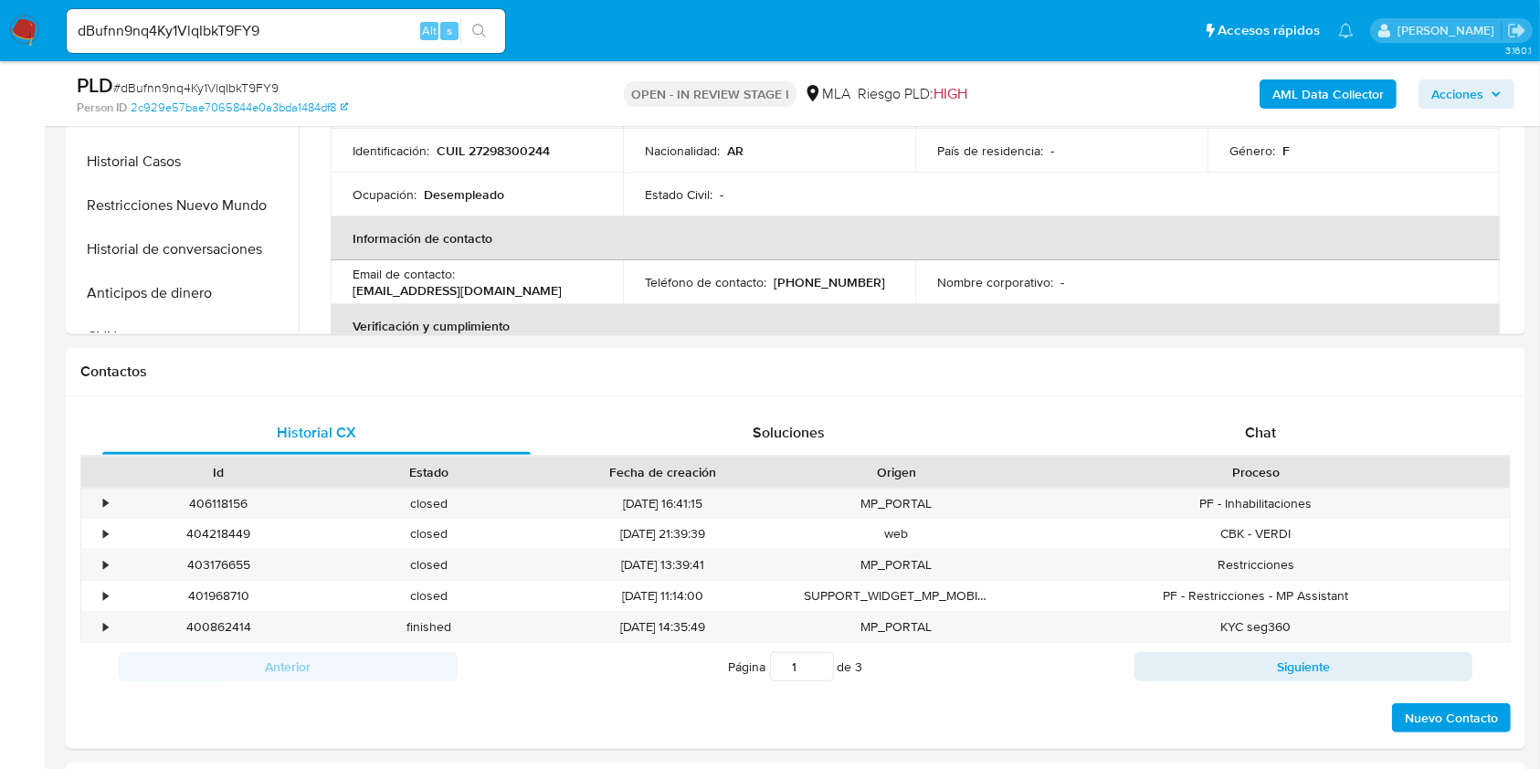
scroll to position [608, 0]
click at [1327, 440] on div "Chat" at bounding box center [1261, 432] width 428 height 44
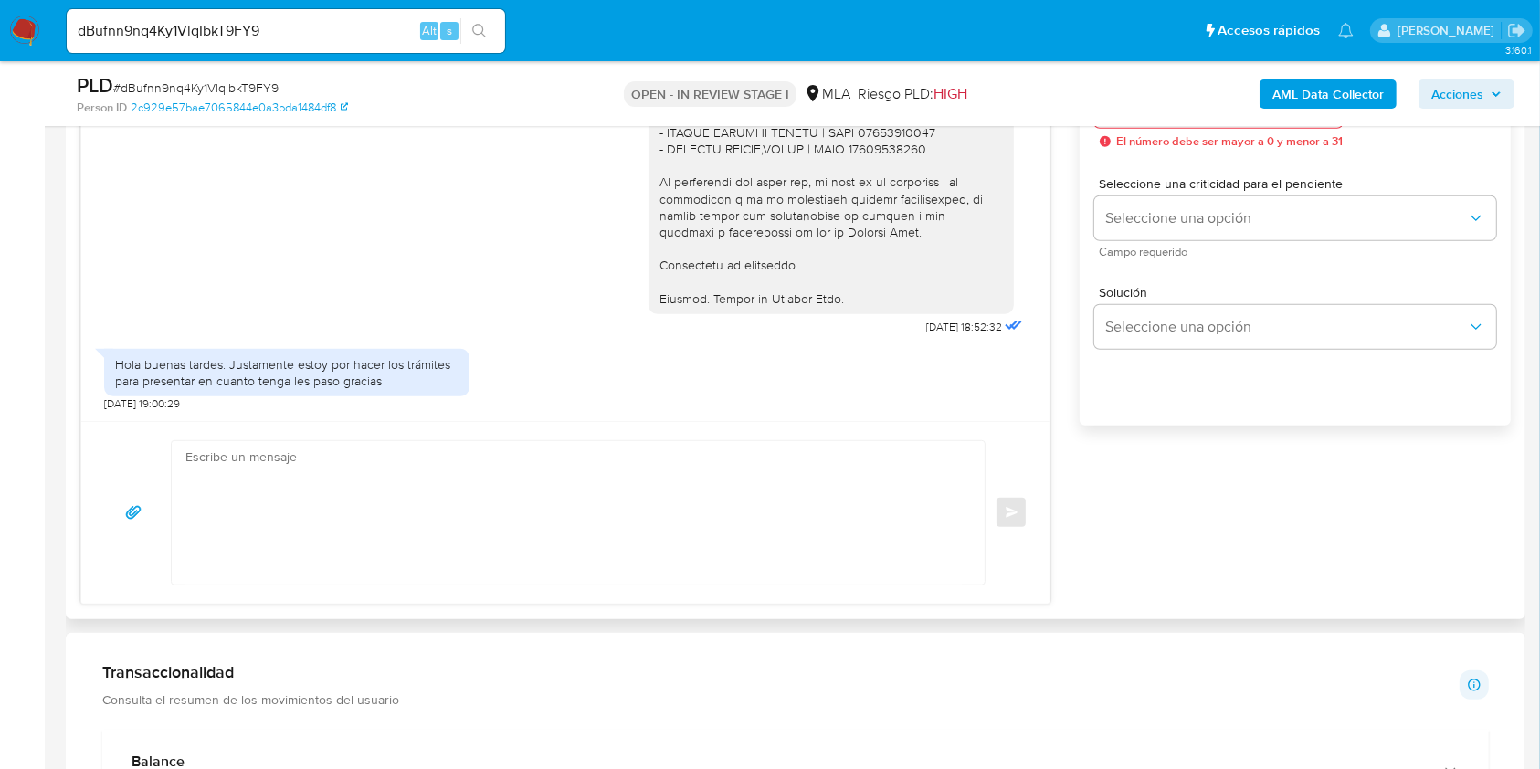
scroll to position [1096, 0]
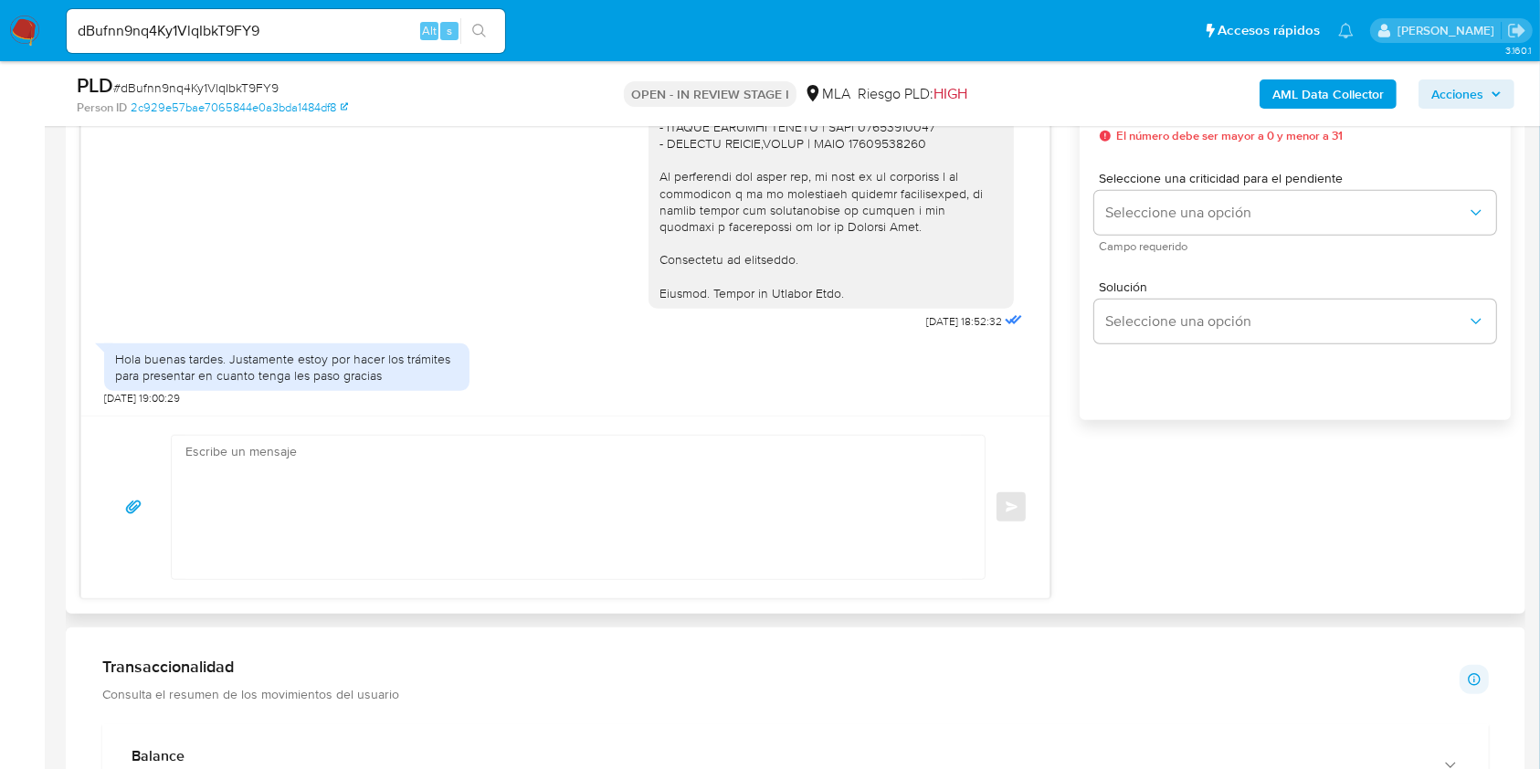
click at [460, 431] on div "Enviar" at bounding box center [565, 507] width 968 height 183
drag, startPoint x: 460, startPoint y: 468, endPoint x: 444, endPoint y: 474, distance: 17.6
click at [460, 471] on textarea at bounding box center [573, 507] width 776 height 143
paste textarea "Hola XXX, Al analizar tu caso se encontraron algunas inconsistencias, por este …"
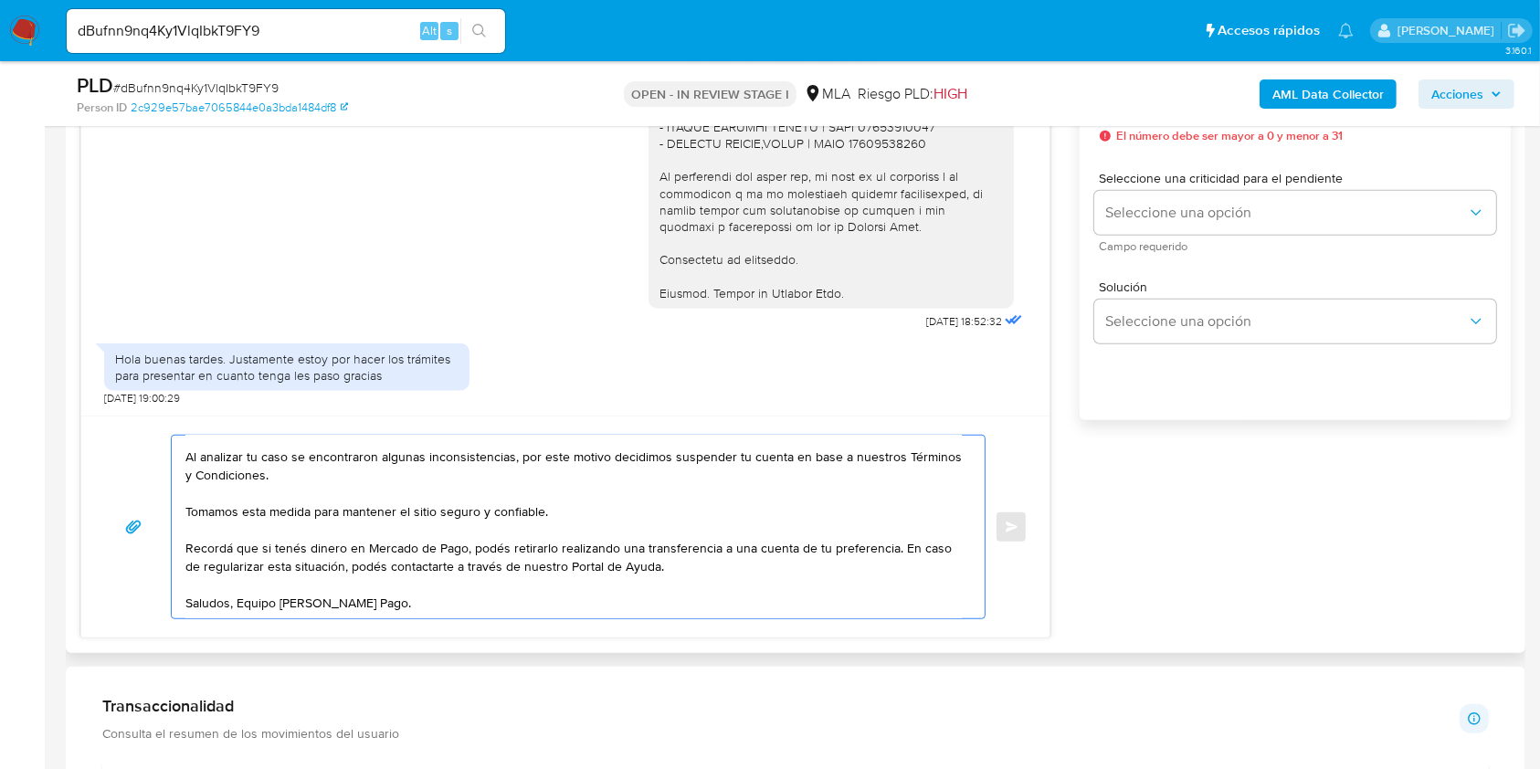
scroll to position [0, 0]
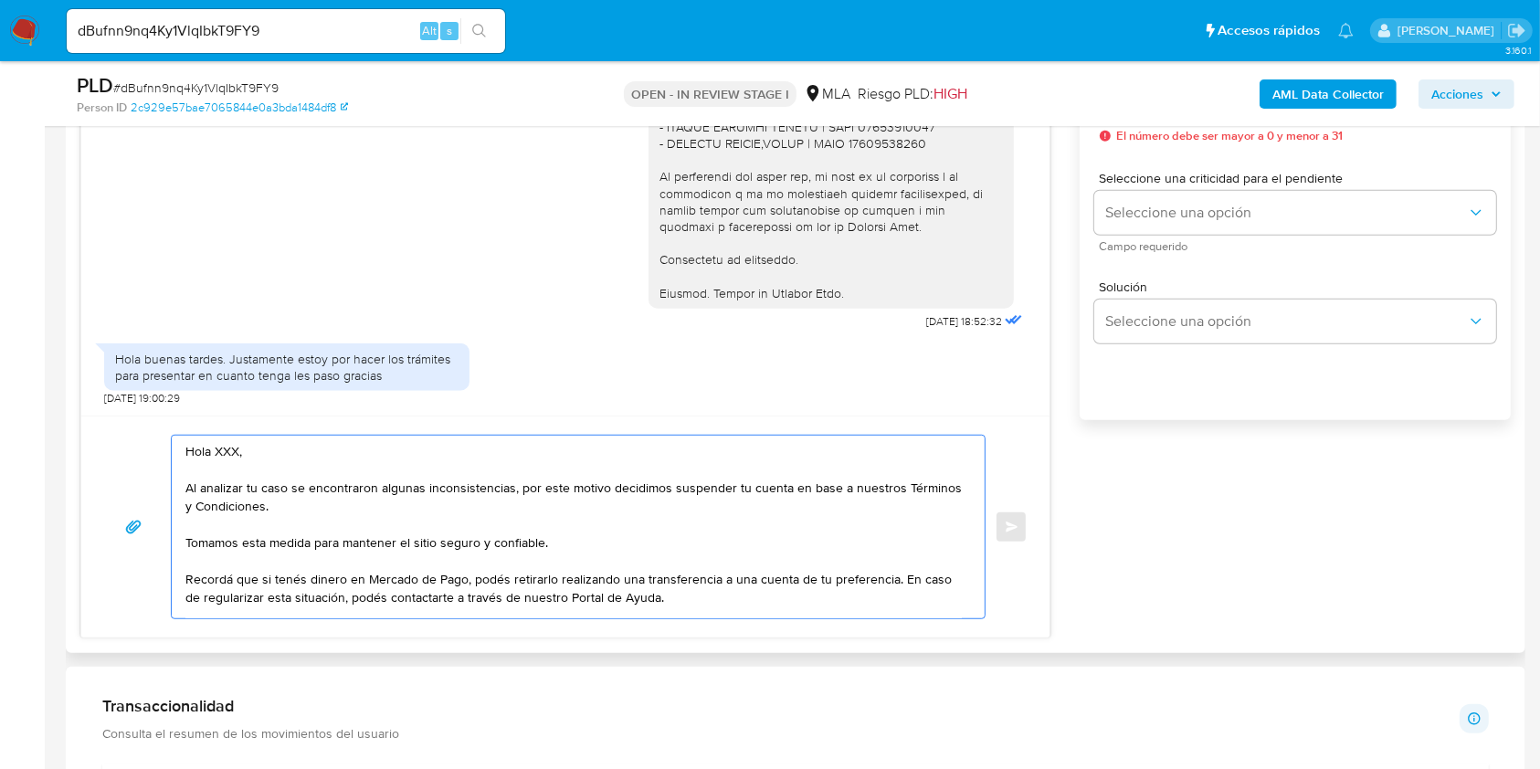
click at [225, 449] on textarea "Hola XXX, Al analizar tu caso se encontraron algunas inconsistencias, por este …" at bounding box center [573, 527] width 776 height 183
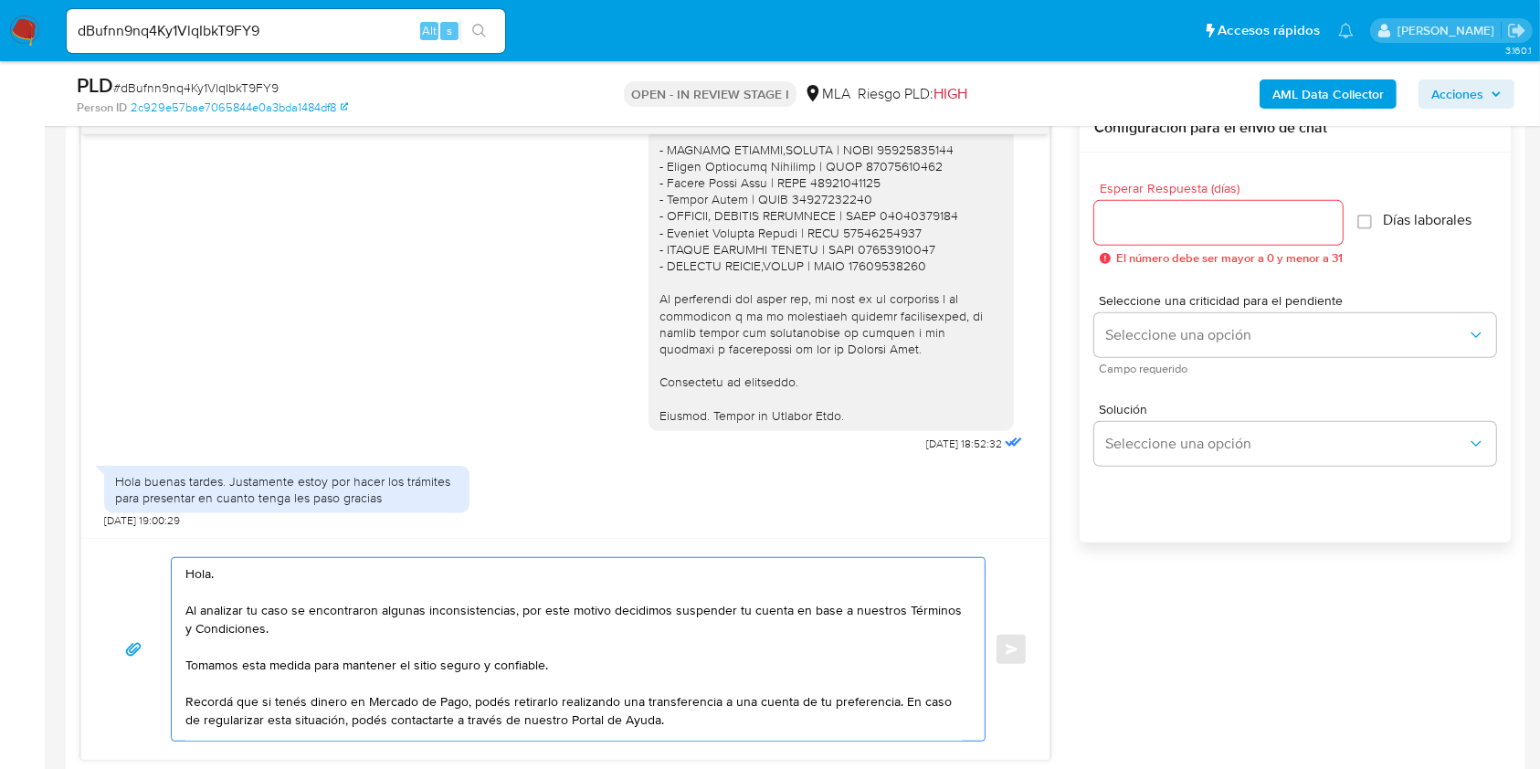
type textarea "Hola. Al analizar tu caso se encontraron algunas inconsistencias, por este moti…"
click at [1135, 227] on input "Esperar Respuesta (días)" at bounding box center [1218, 223] width 248 height 24
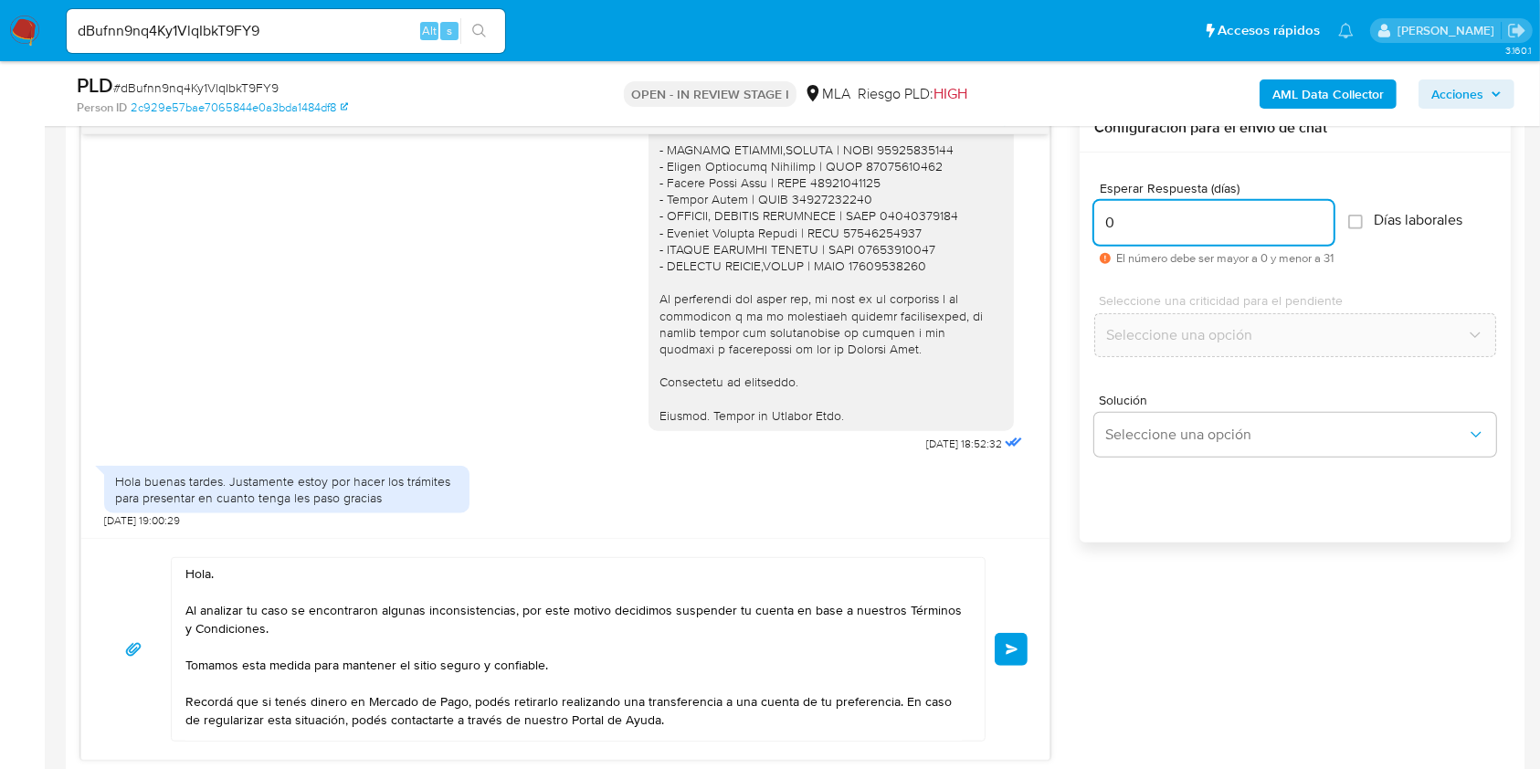
type input "0"
click at [246, 84] on span "# dBufnn9nq4Ky1VlqIbkT9FY9" at bounding box center [195, 88] width 165 height 18
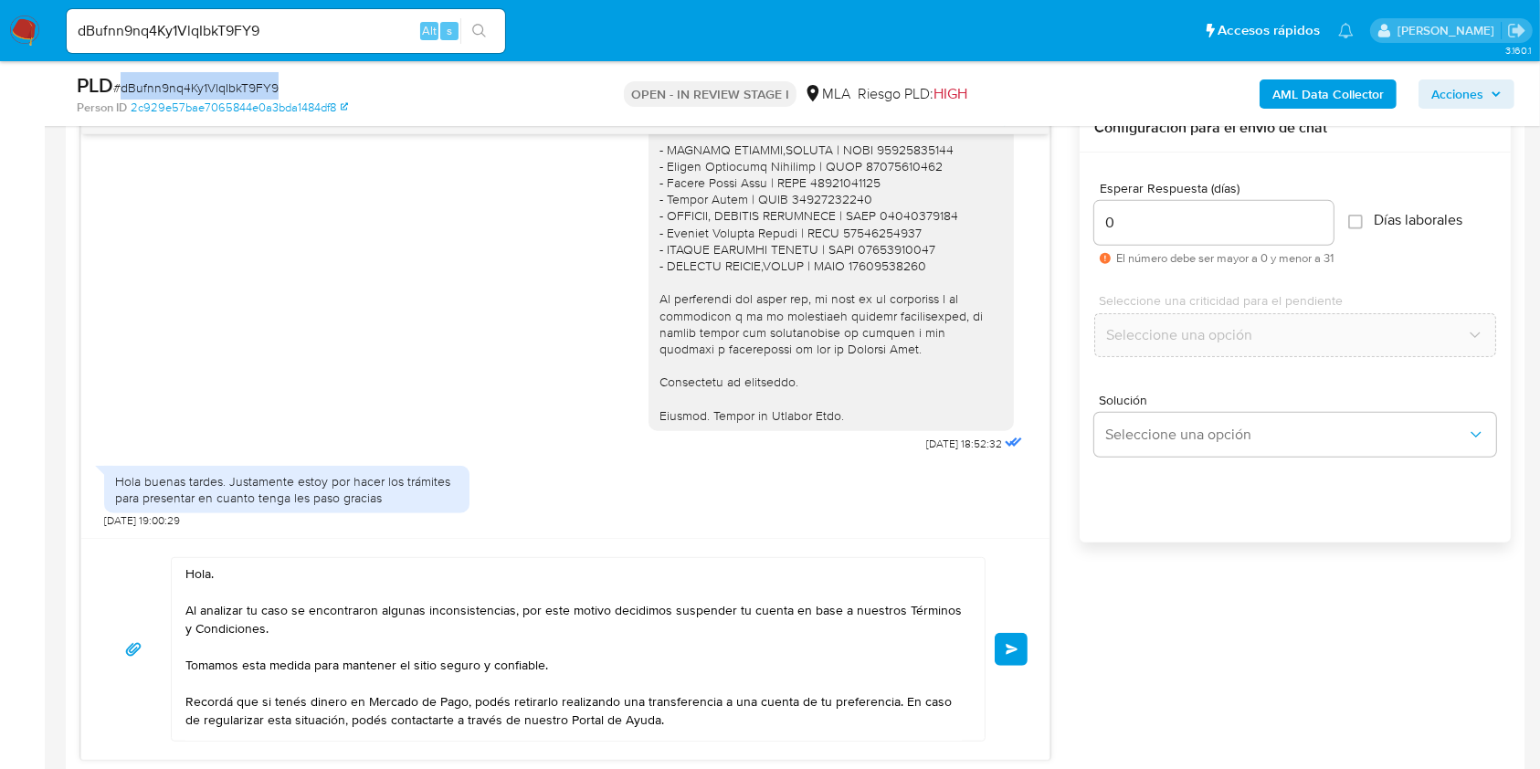
click at [246, 84] on span "# dBufnn9nq4Ky1VlqIbkT9FY9" at bounding box center [195, 88] width 165 height 18
copy span "dBufnn9nq4Ky1VlqIbkT9FY9"
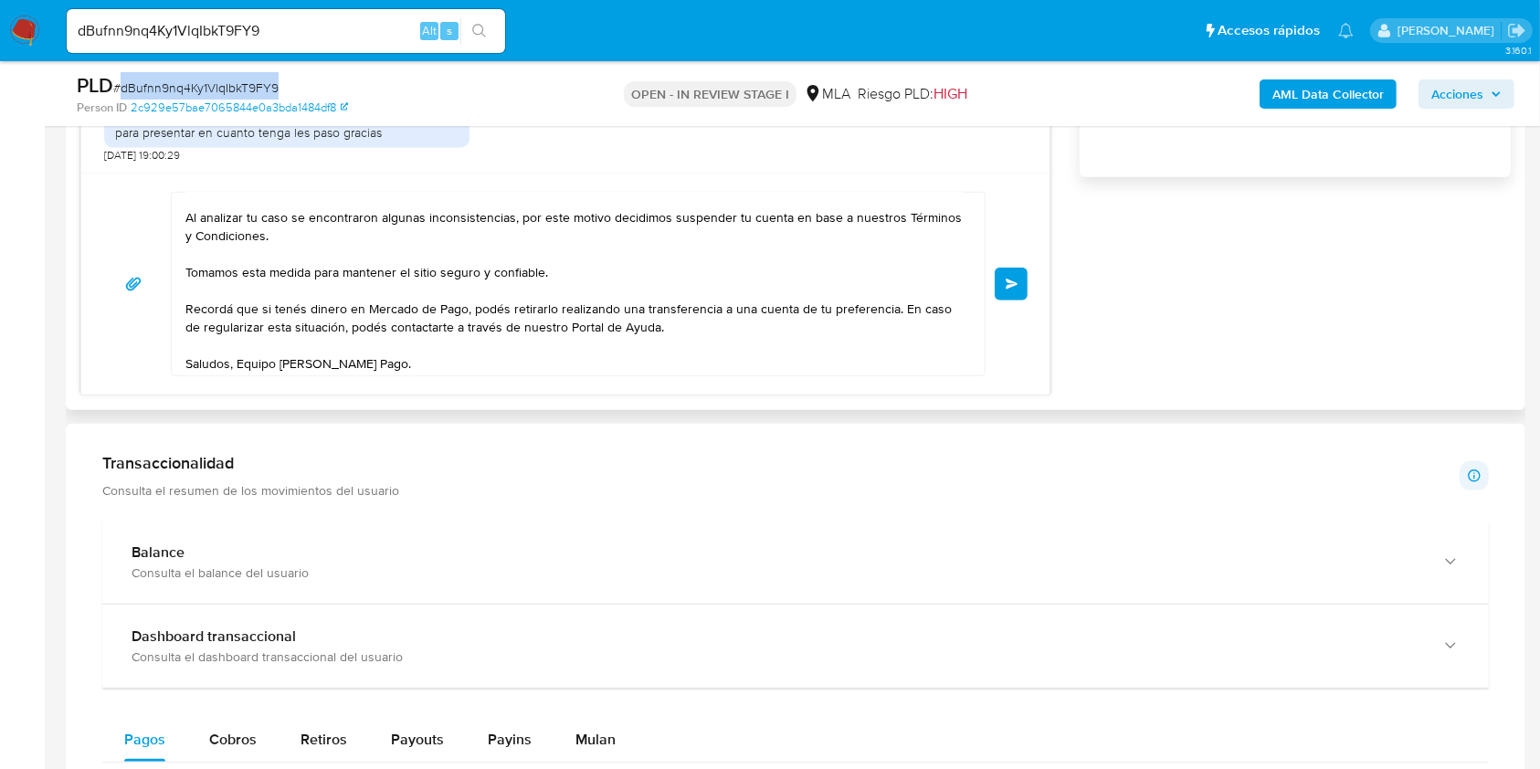
scroll to position [54, 0]
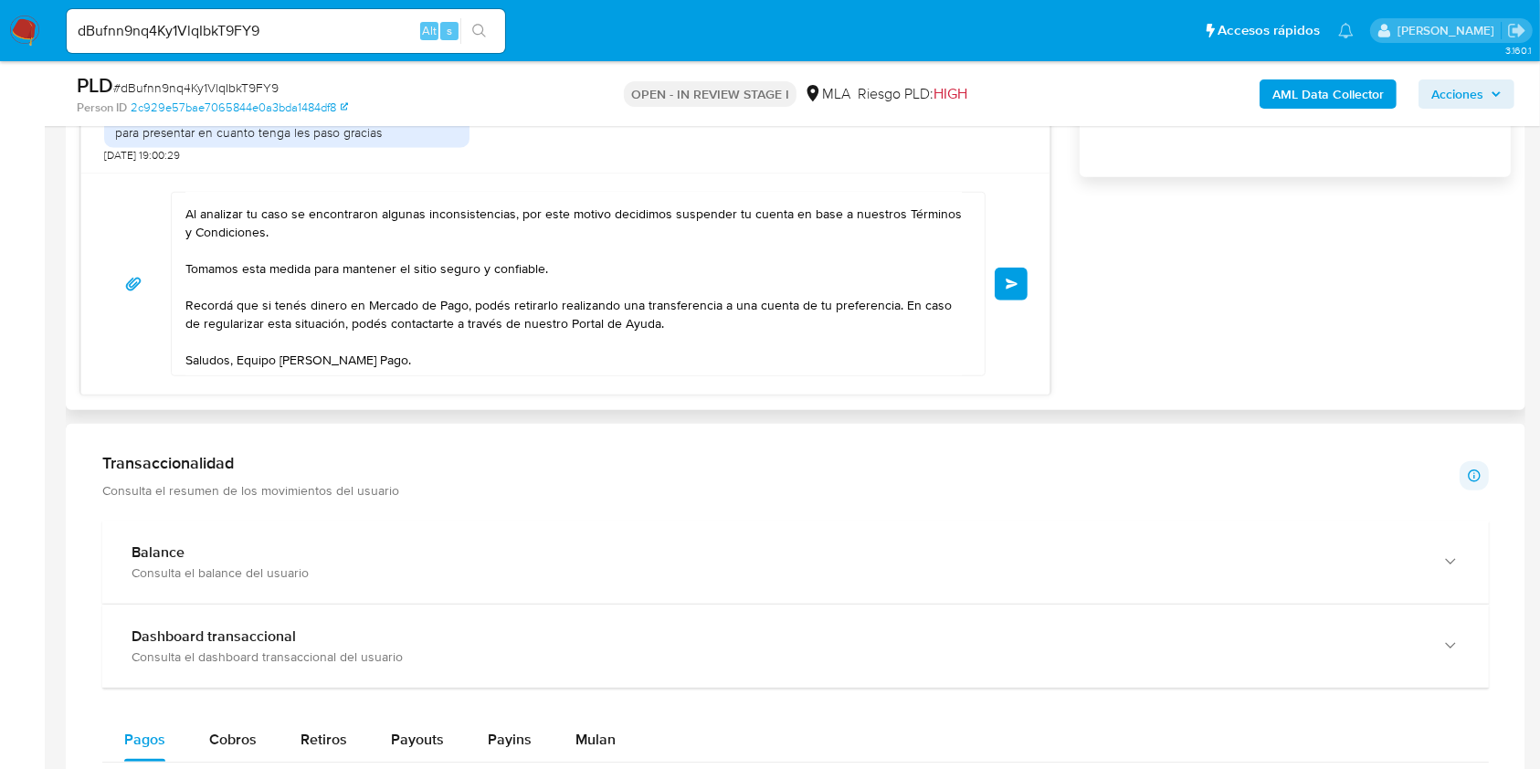
click at [702, 336] on textarea "Hola. Al analizar tu caso se encontraron algunas inconsistencias, por este moti…" at bounding box center [573, 284] width 776 height 183
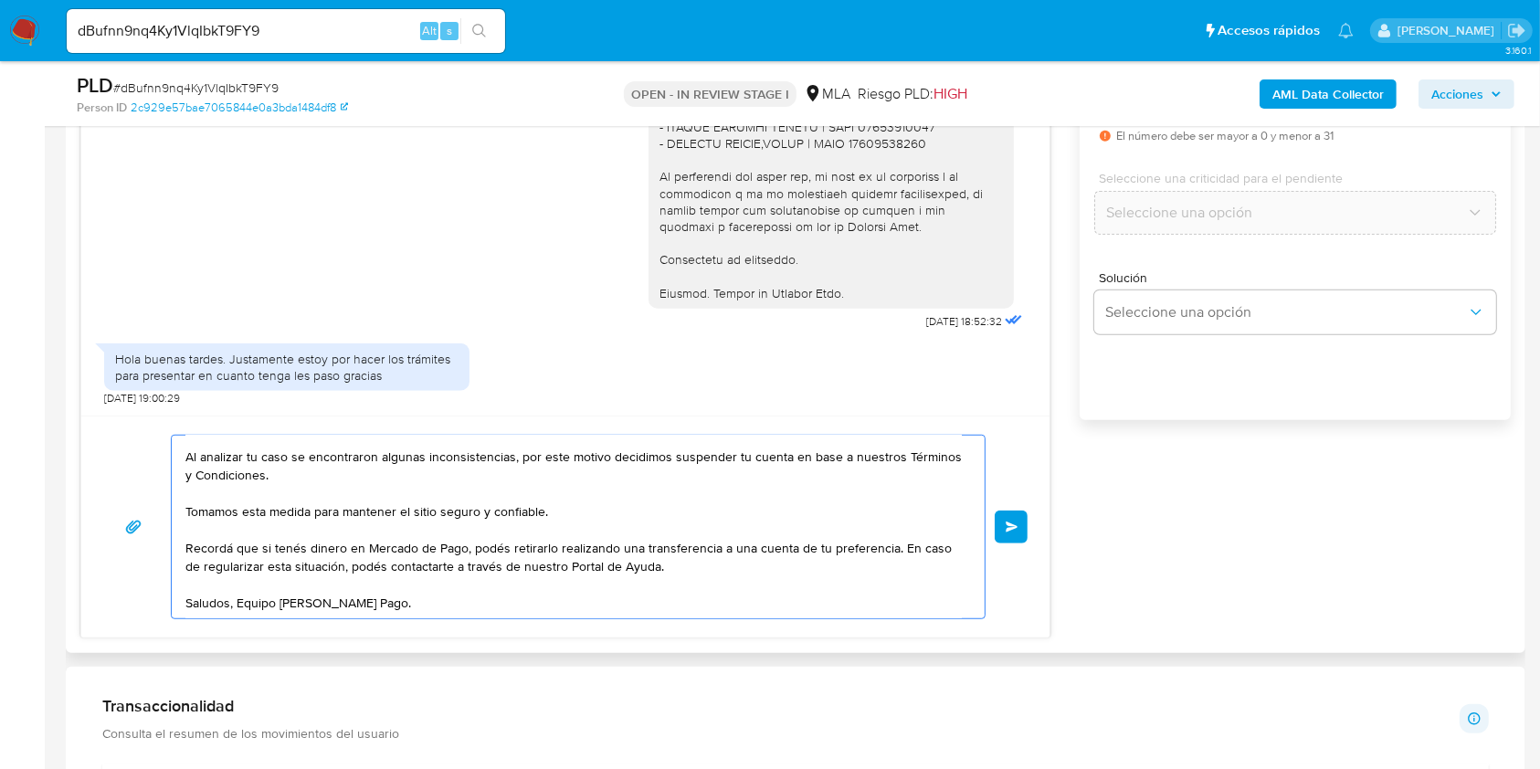
scroll to position [974, 0]
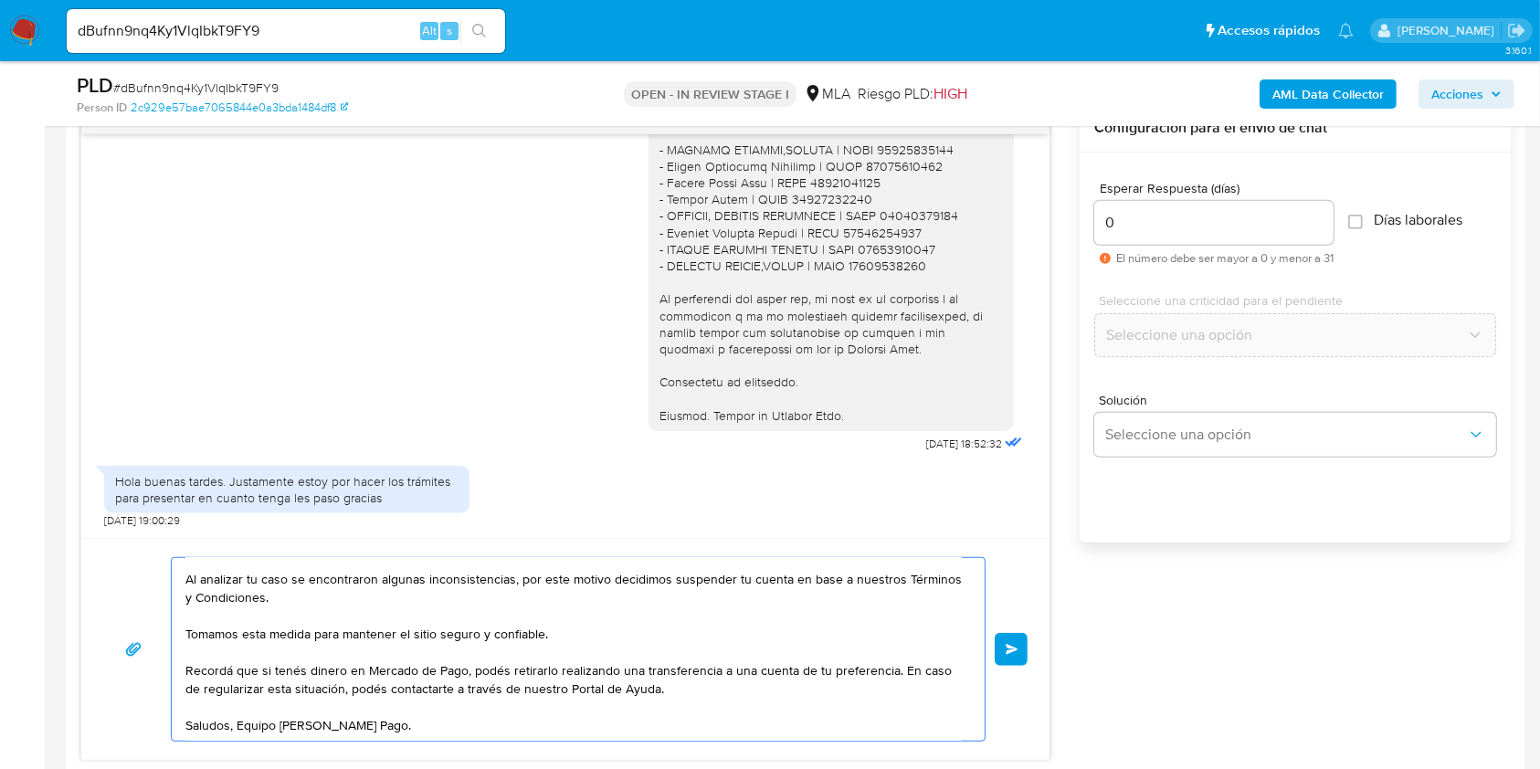
click at [1015, 646] on span "Enviar" at bounding box center [1012, 649] width 13 height 11
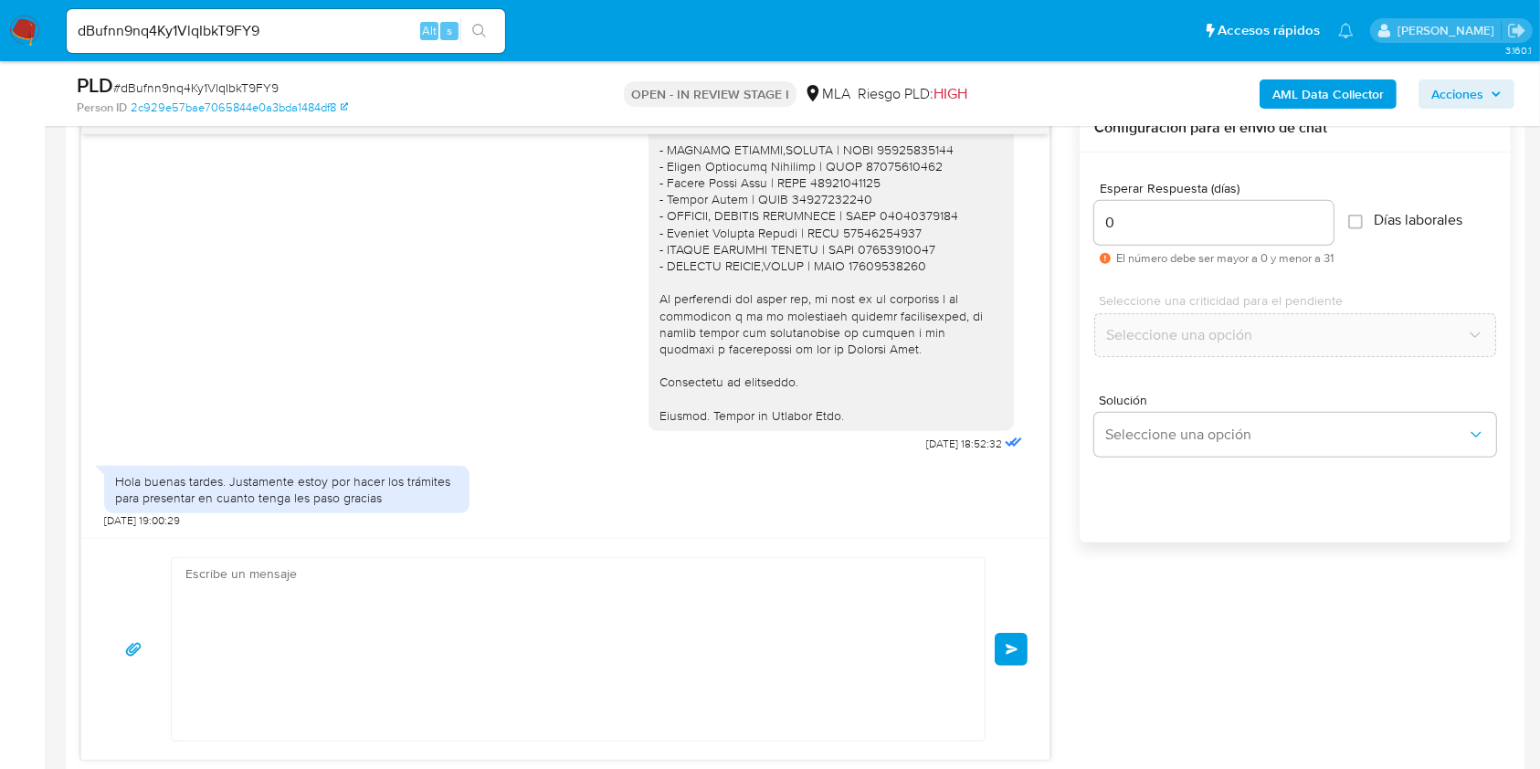
scroll to position [2110, 0]
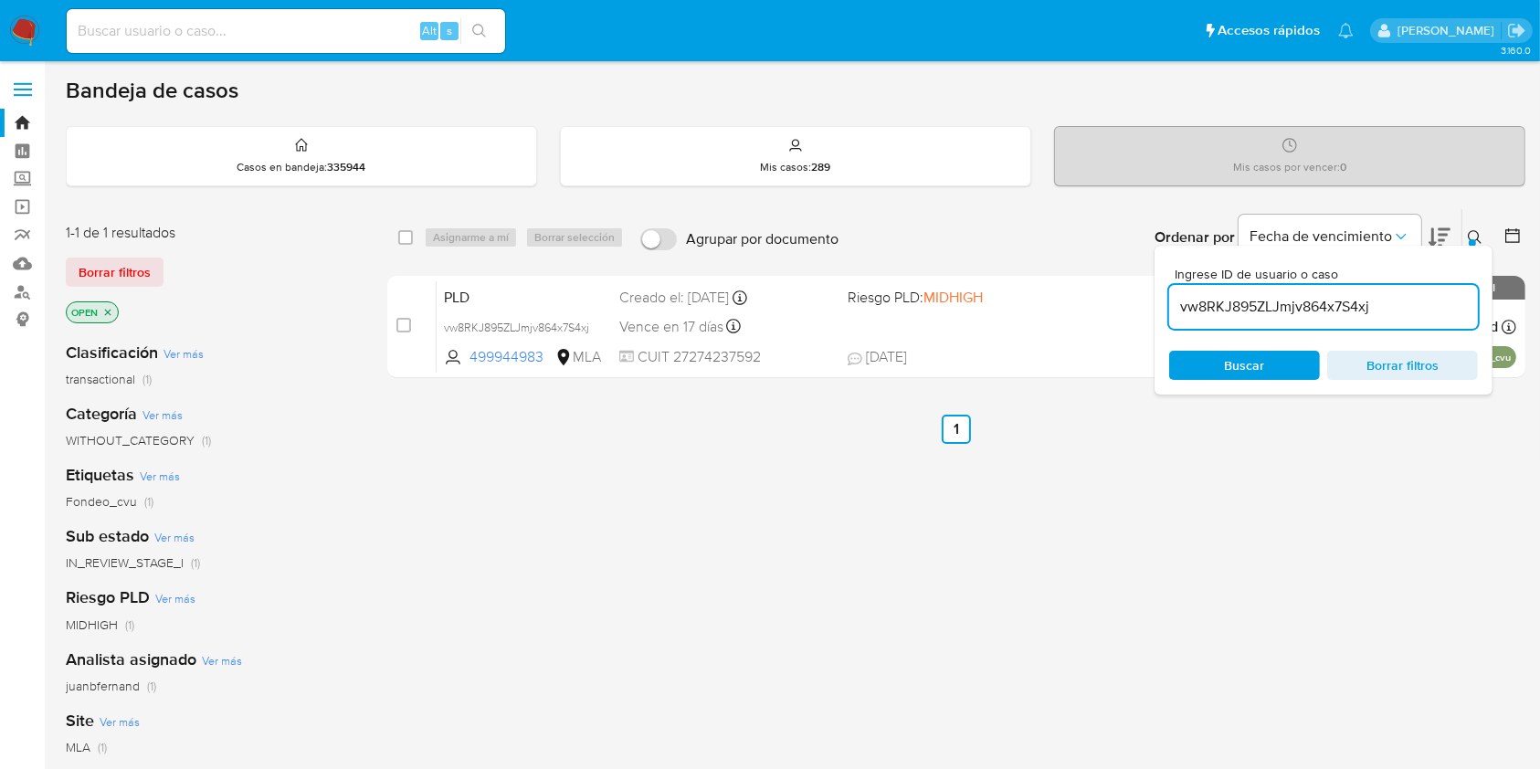
click at [1281, 297] on input "vw8RKJ895ZLJmjv864x7S4xj" at bounding box center [1323, 307] width 309 height 24
paste input "dBufnn9nq4Ky1VlqIbkT9FY9"
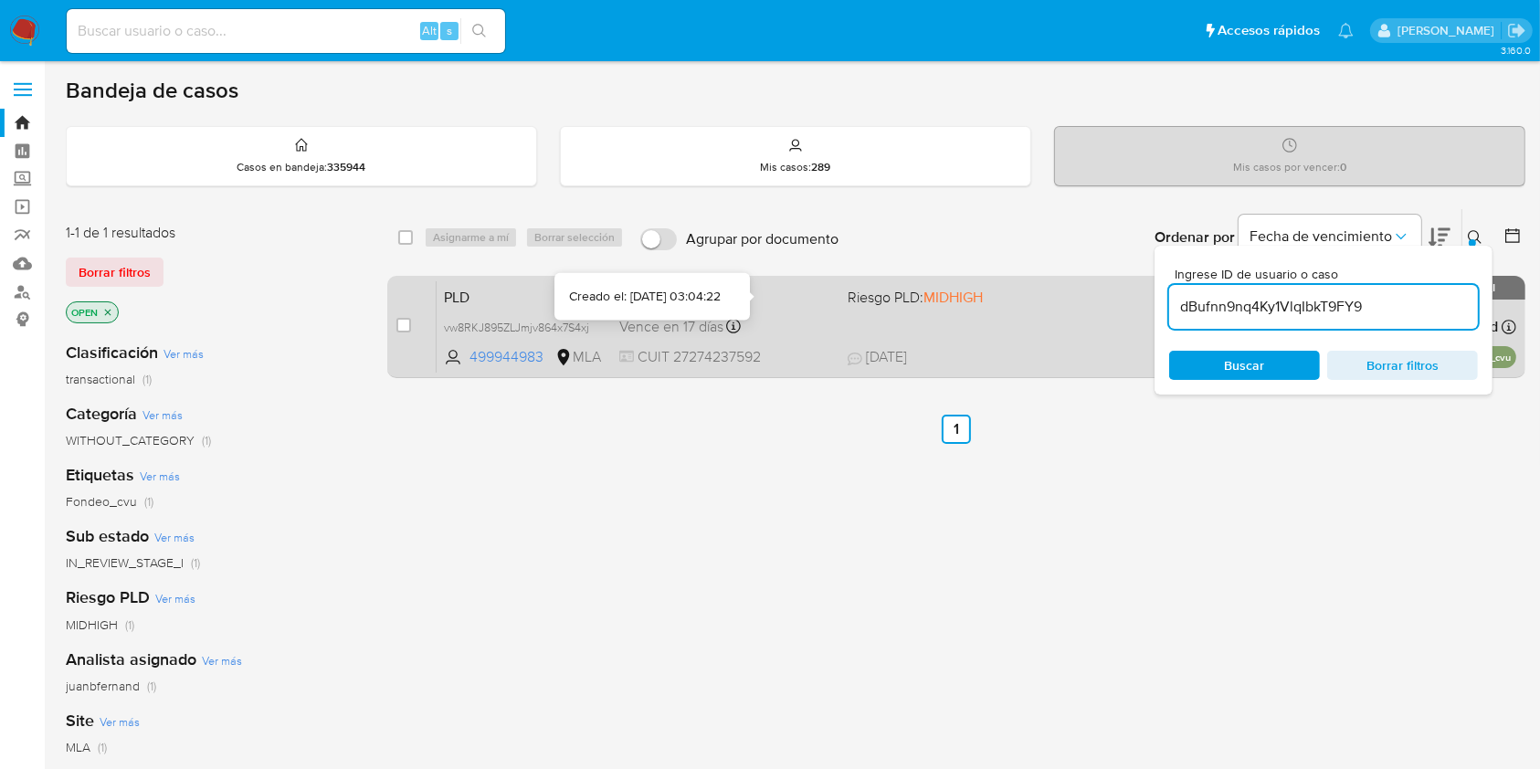
type input "dBufnn9nq4Ky1VlqIbkT9FY9"
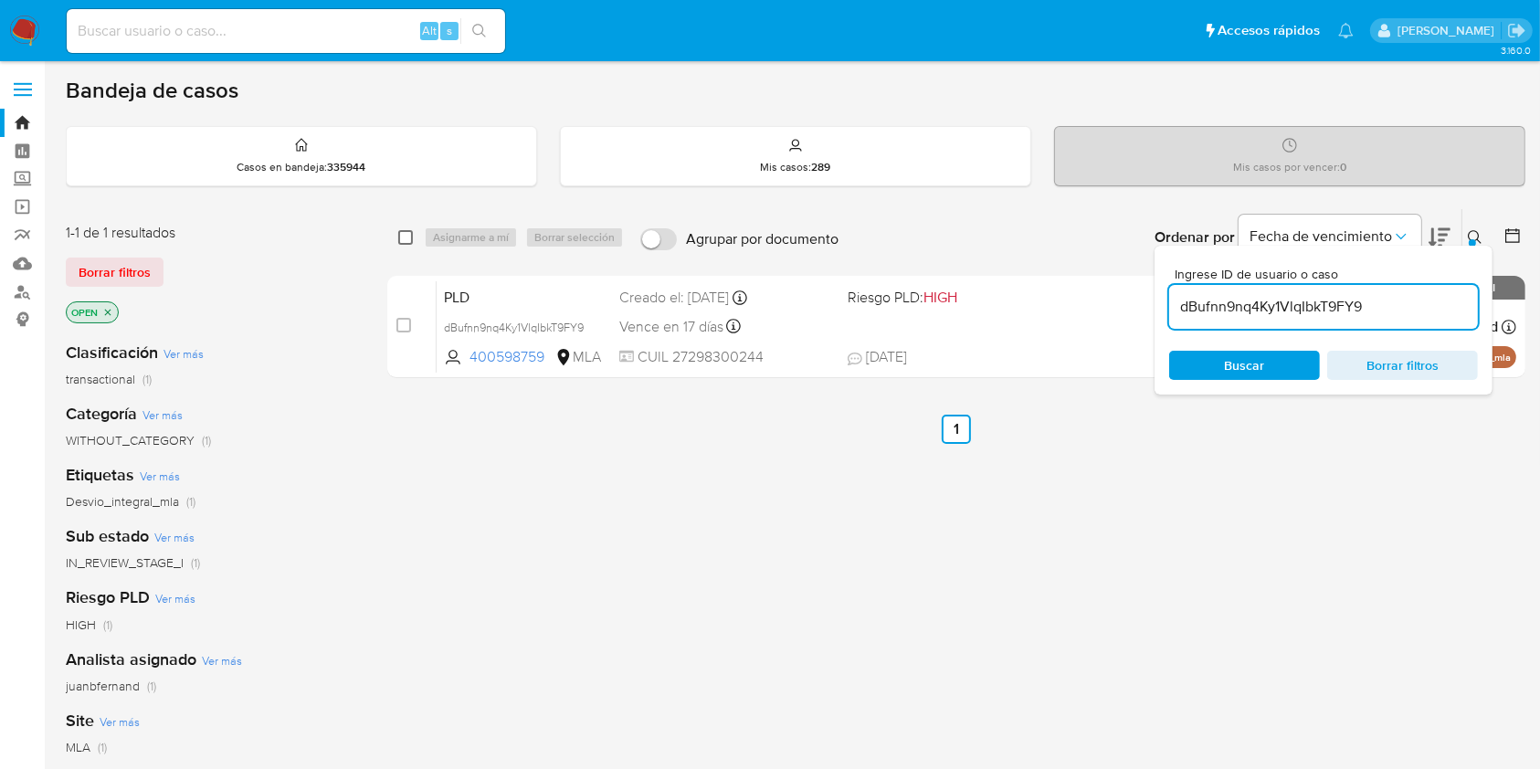
click at [403, 233] on input "checkbox" at bounding box center [405, 237] width 15 height 15
checkbox input "true"
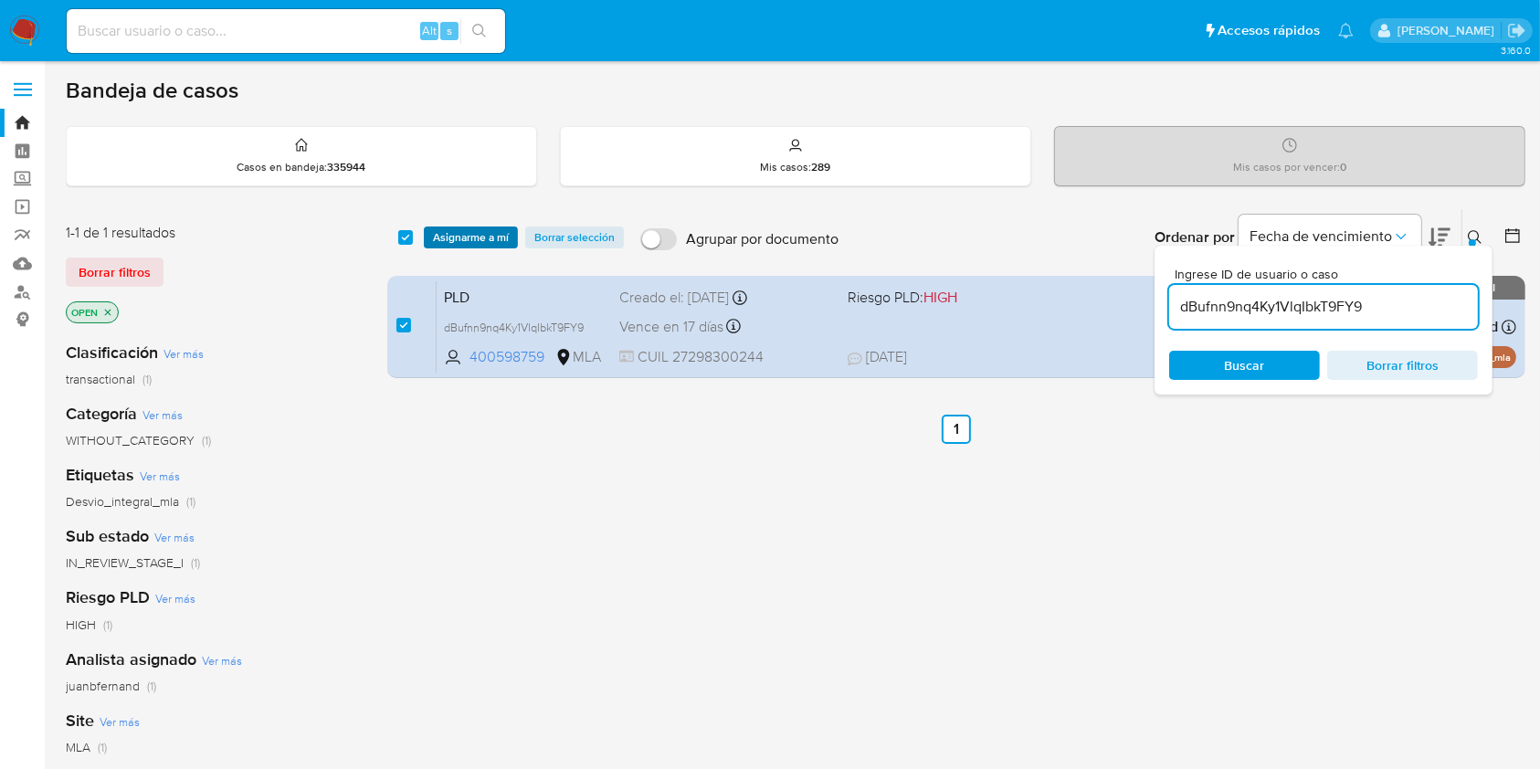
click at [482, 234] on span "Asignarme a mí" at bounding box center [471, 237] width 76 height 18
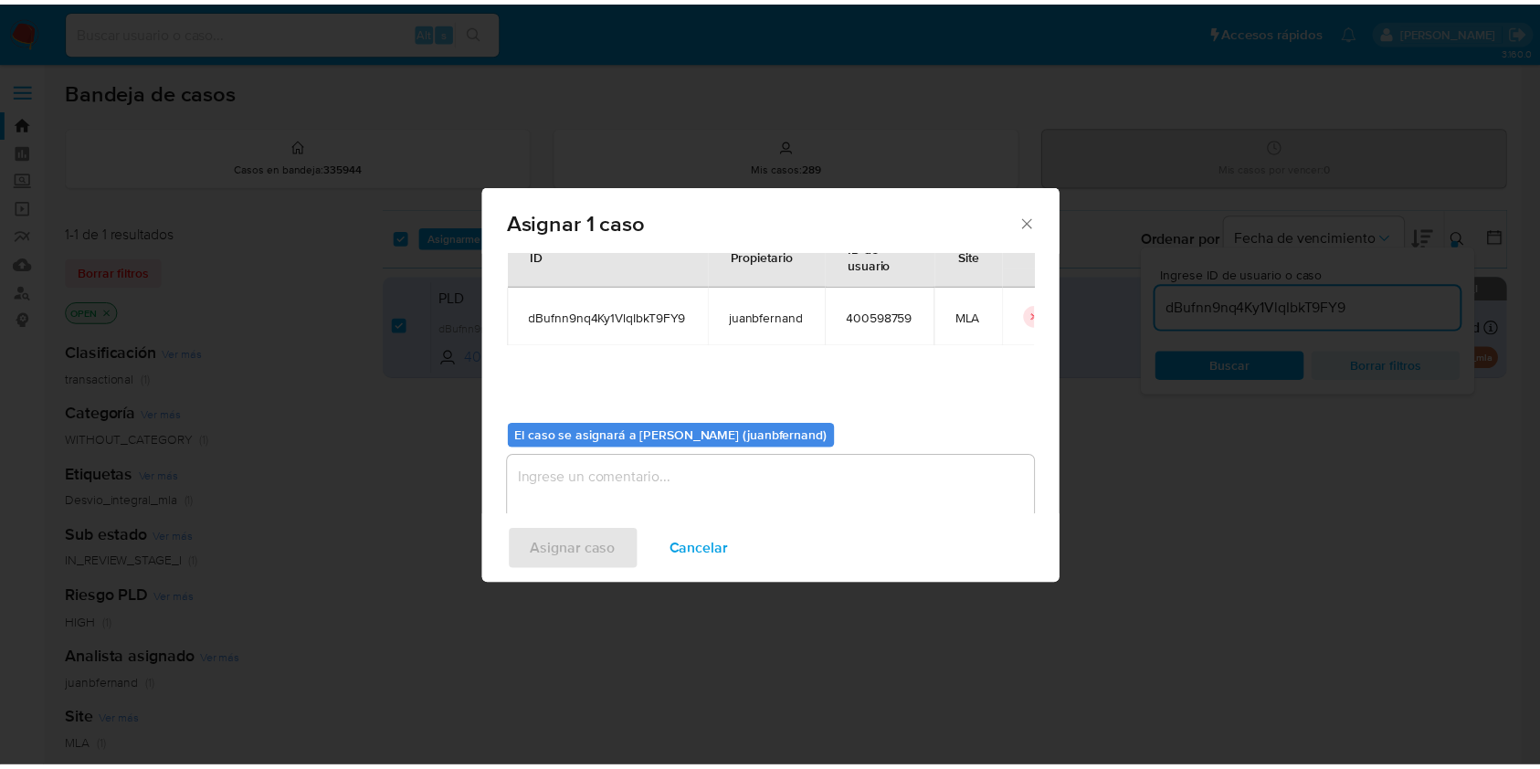
scroll to position [93, 0]
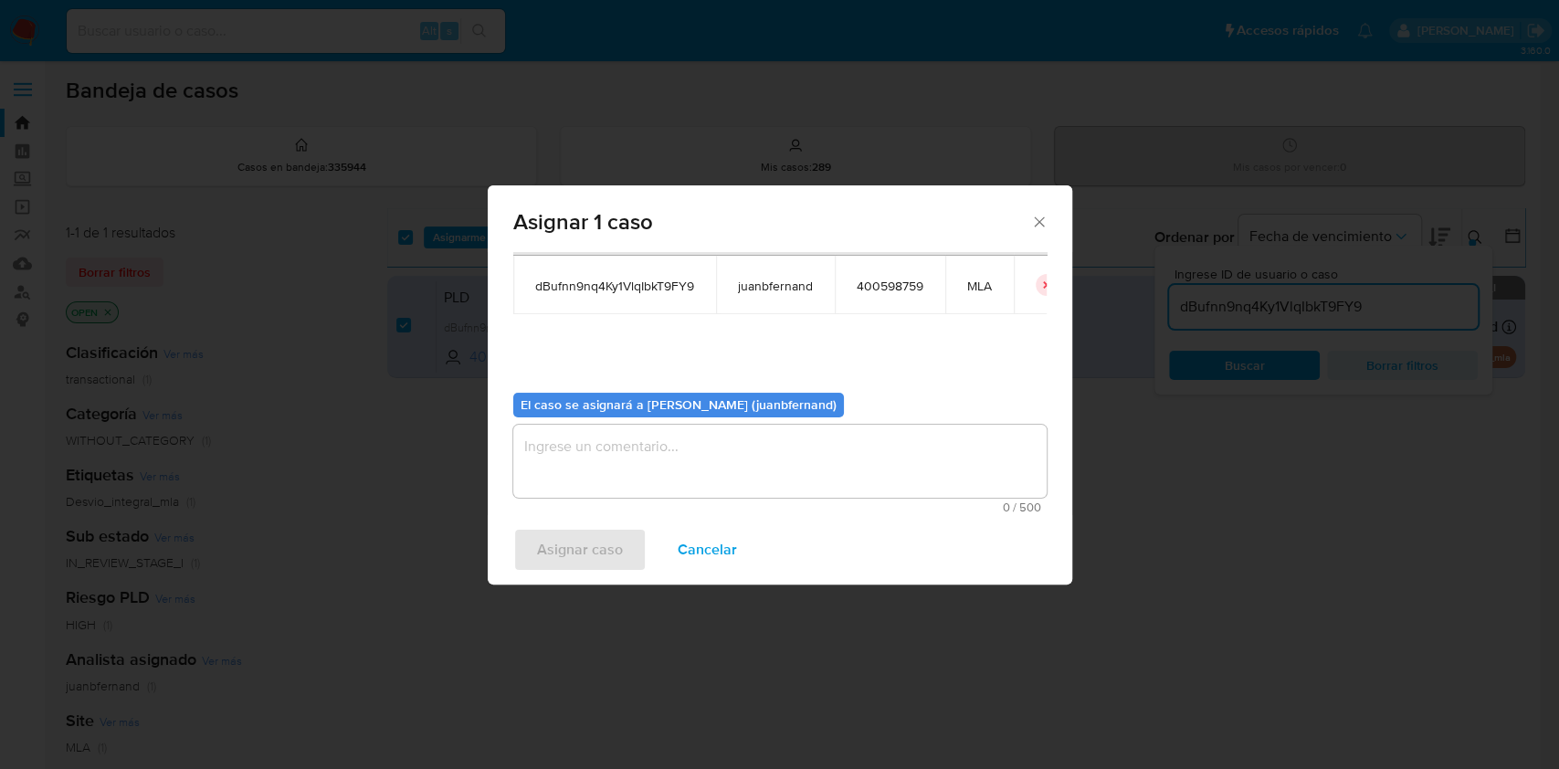
click at [640, 452] on textarea "assign-modal" at bounding box center [779, 461] width 533 height 73
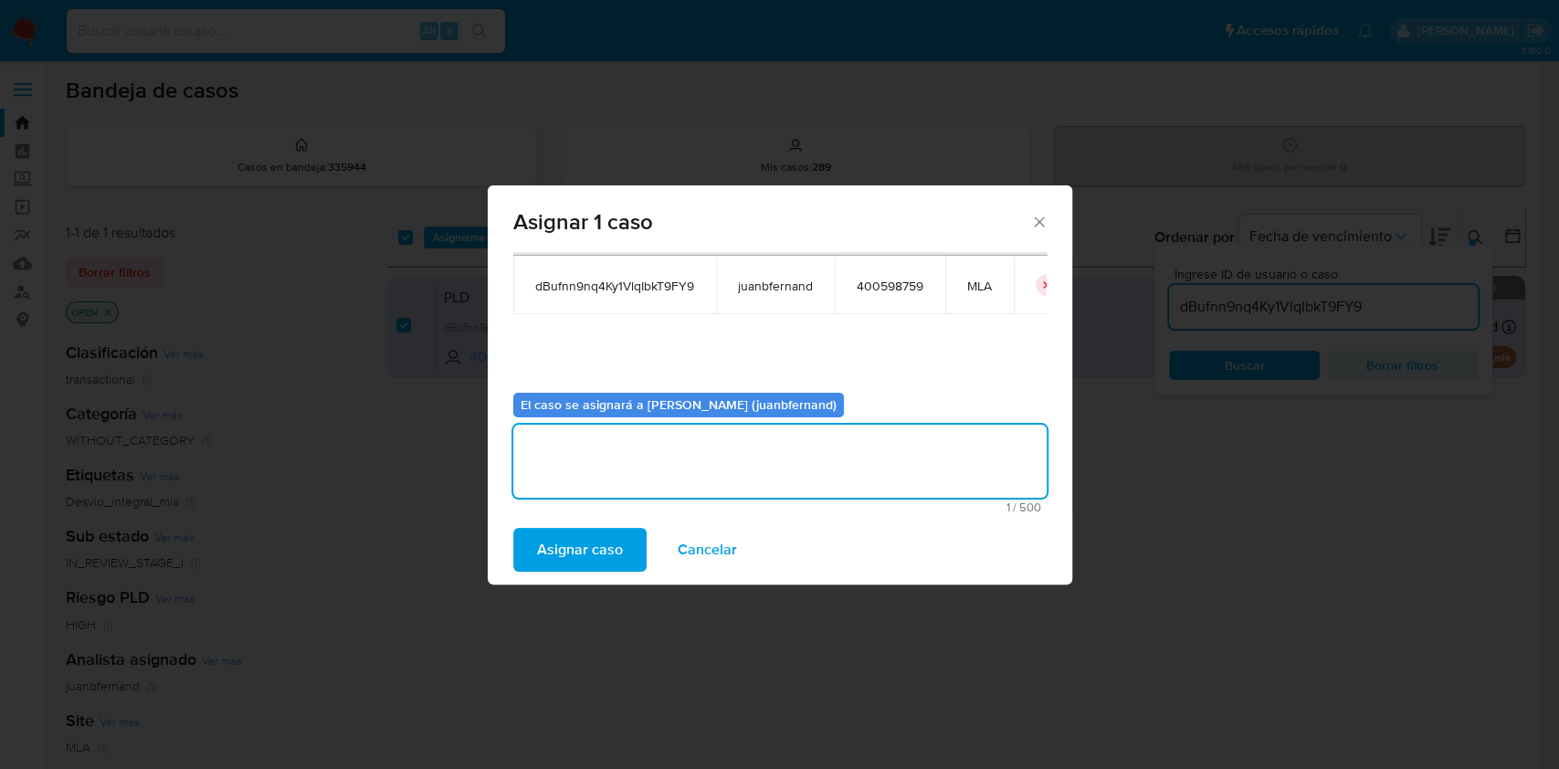
click at [571, 551] on span "Asignar caso" at bounding box center [580, 550] width 86 height 40
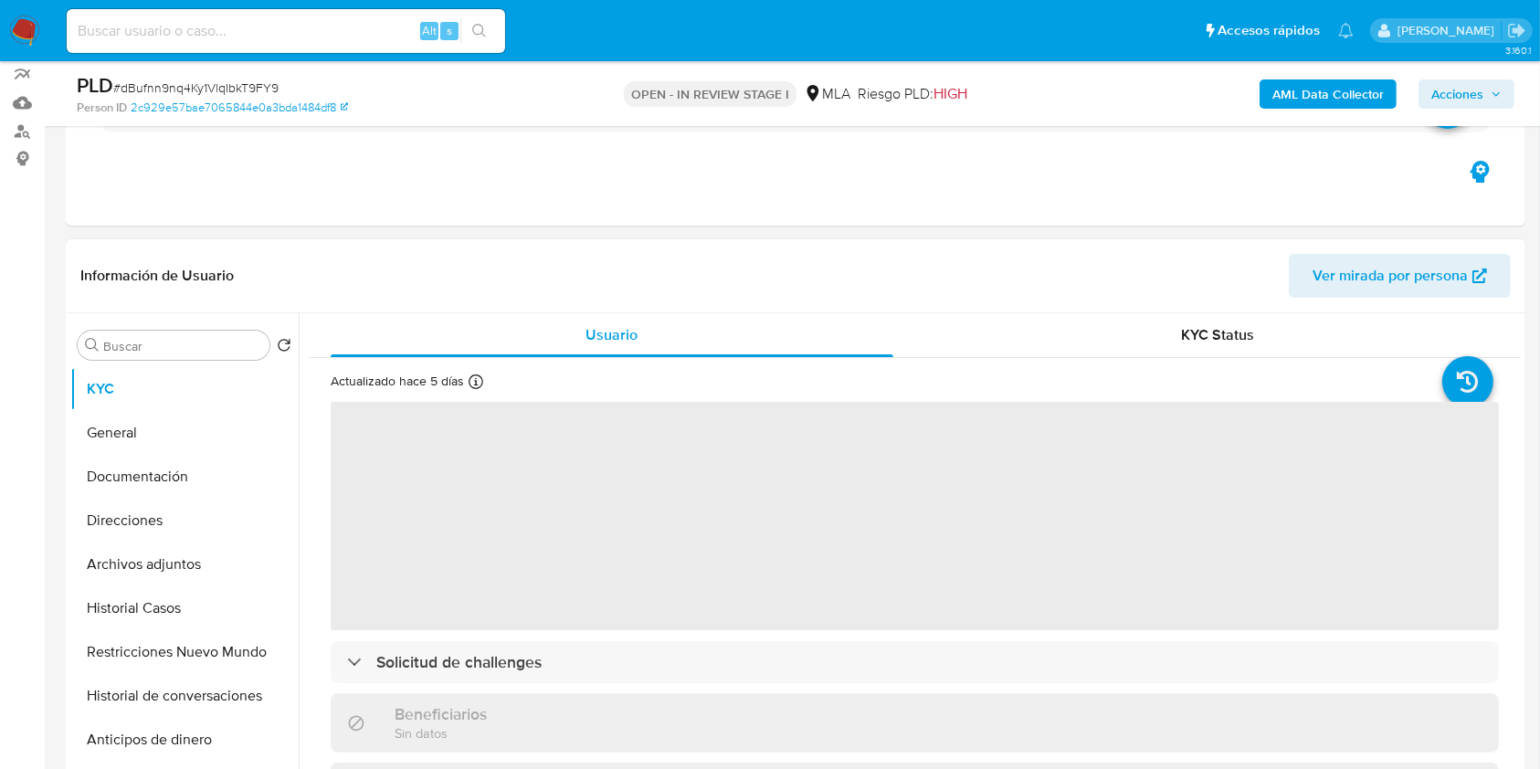
scroll to position [365, 0]
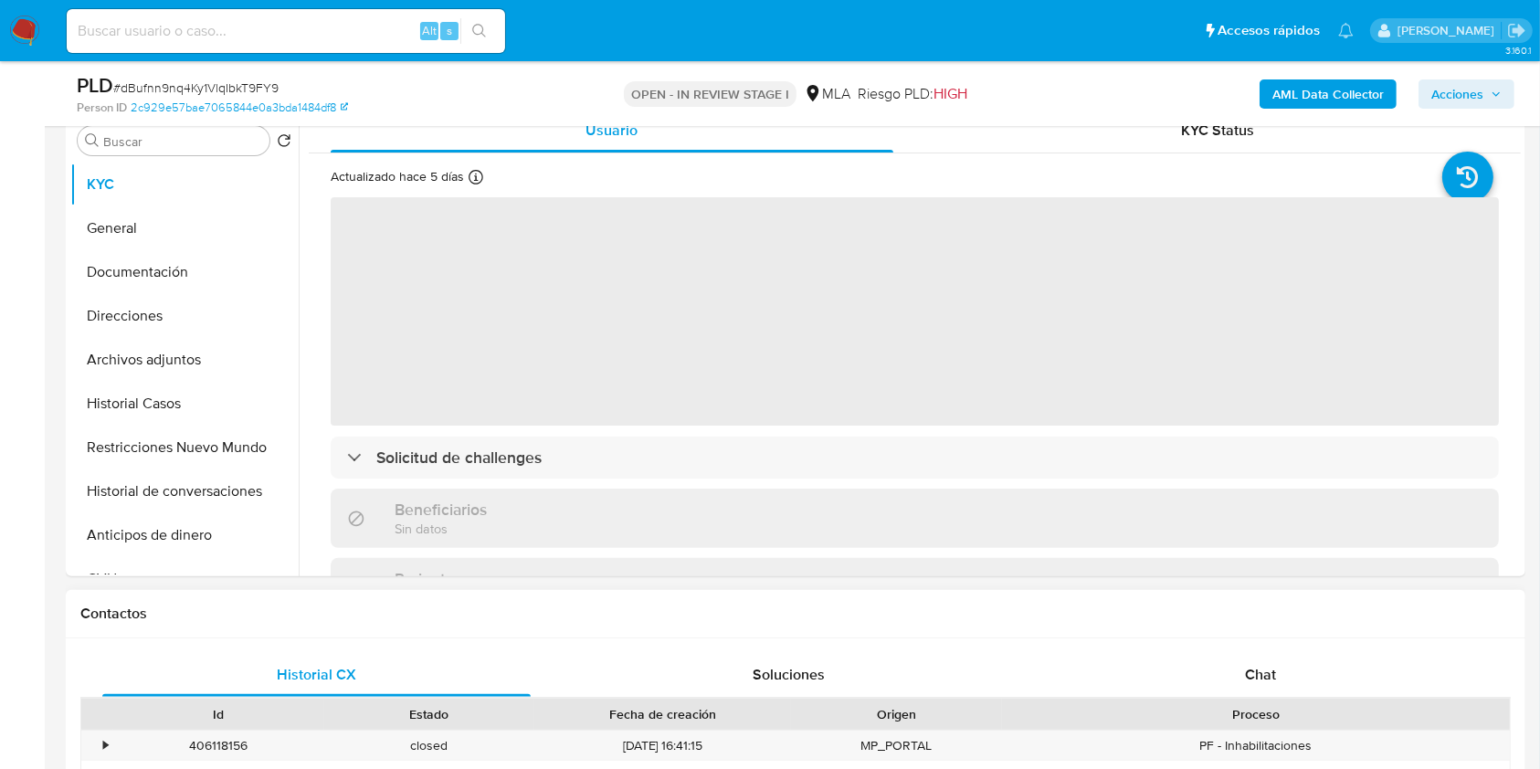
select select "10"
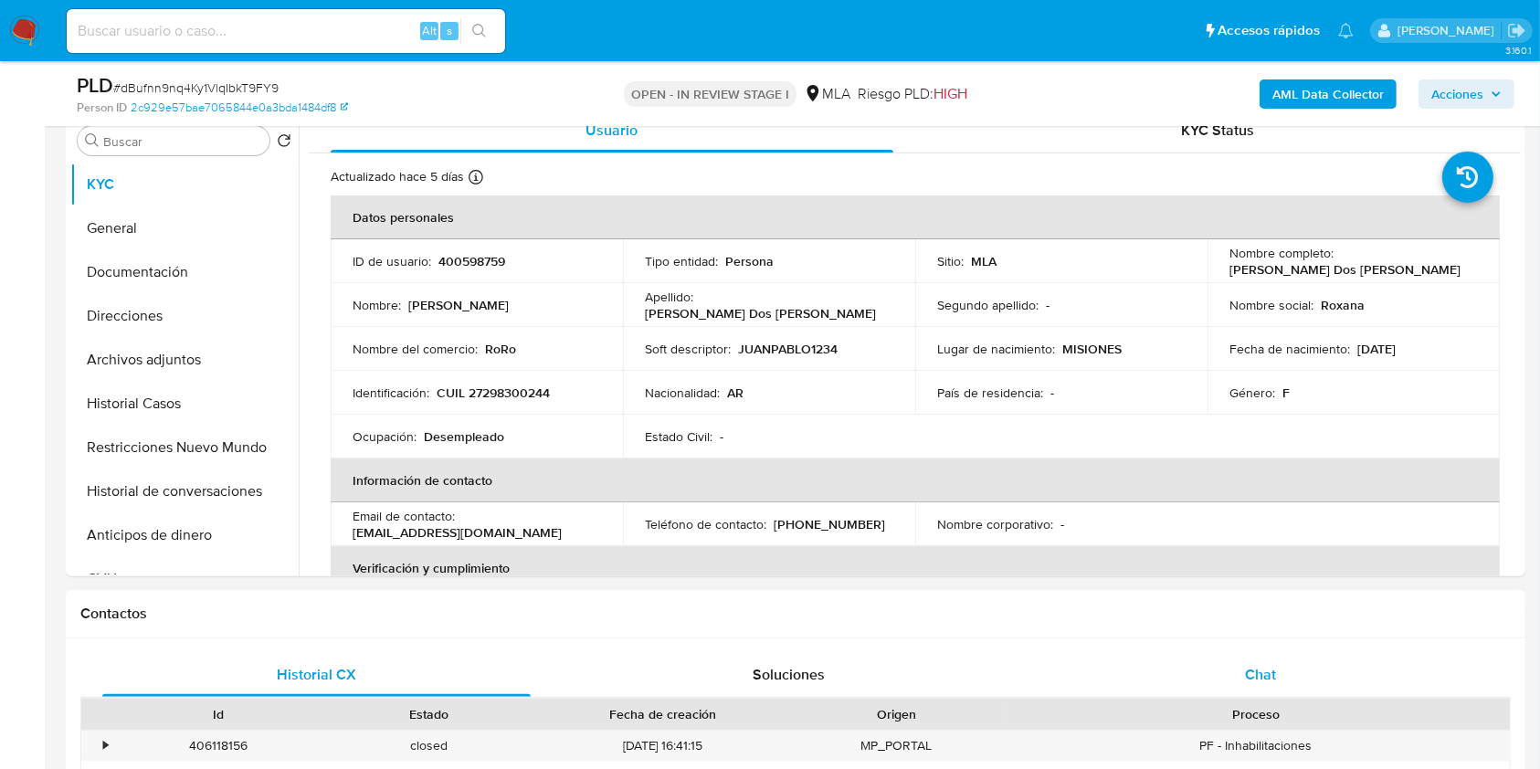
click at [1286, 665] on div "Chat" at bounding box center [1261, 675] width 428 height 44
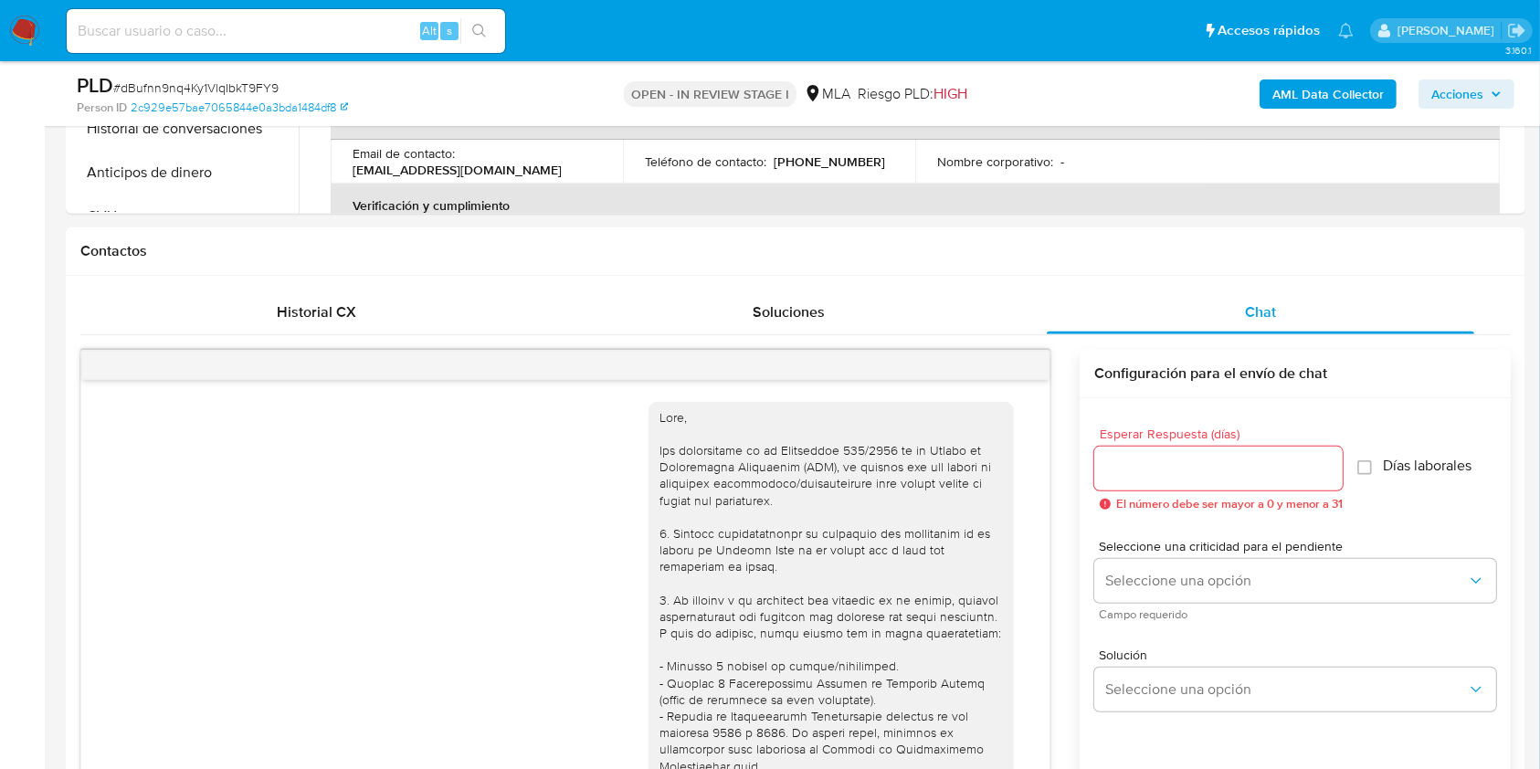
scroll to position [2110, 0]
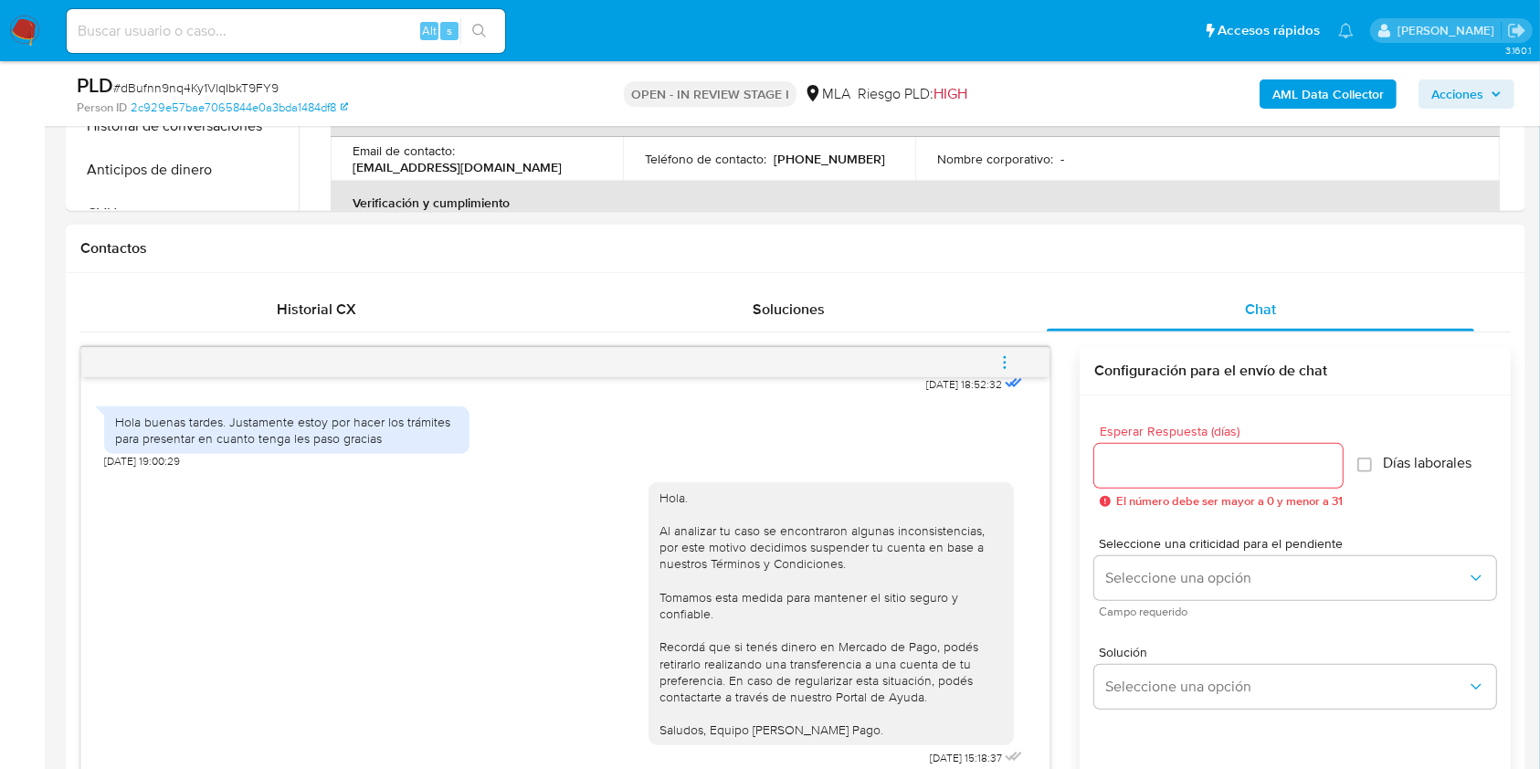
click at [1012, 354] on icon "menu-action" at bounding box center [1004, 362] width 16 height 16
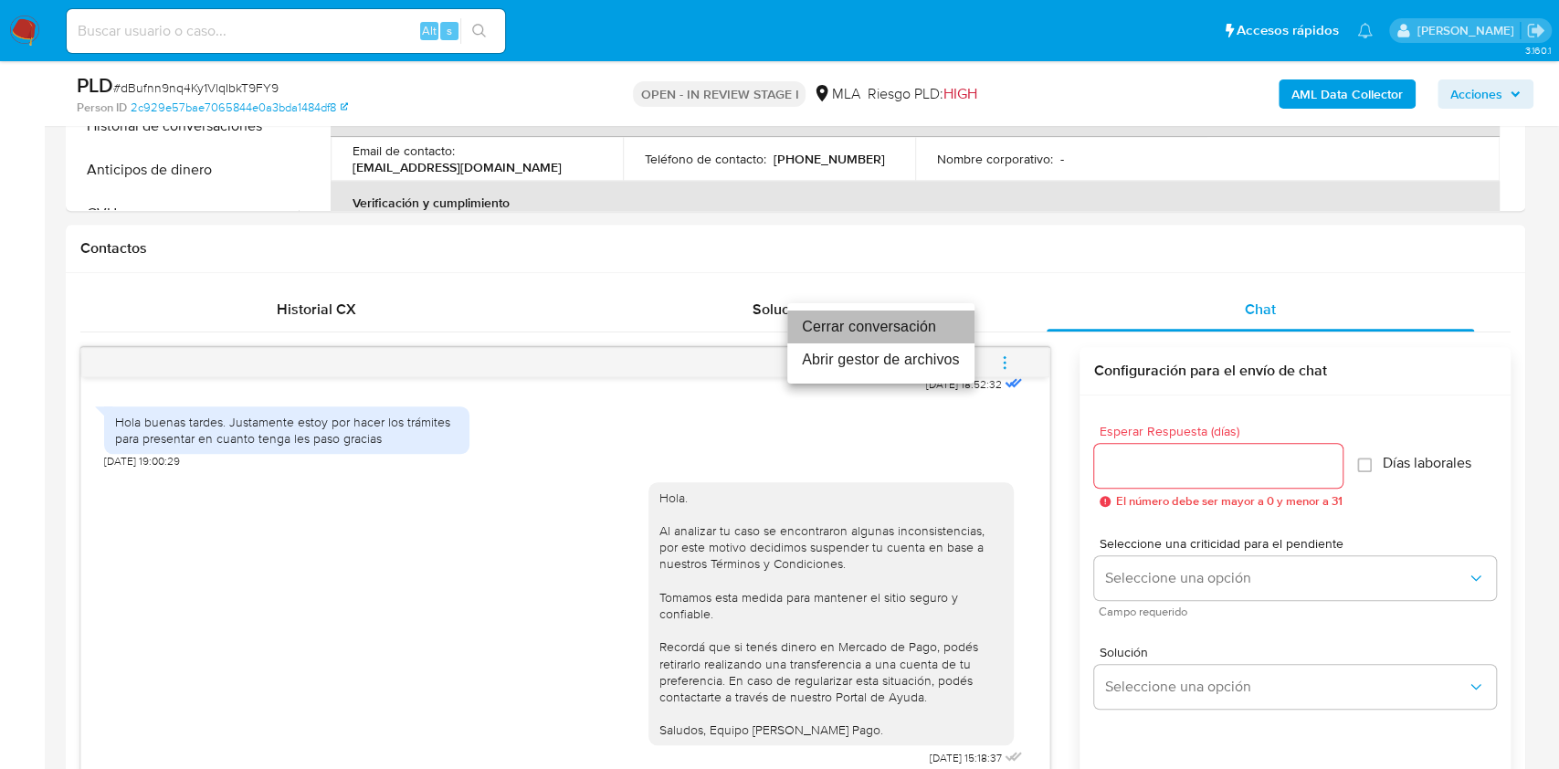
click at [841, 326] on li "Cerrar conversación" at bounding box center [880, 327] width 187 height 33
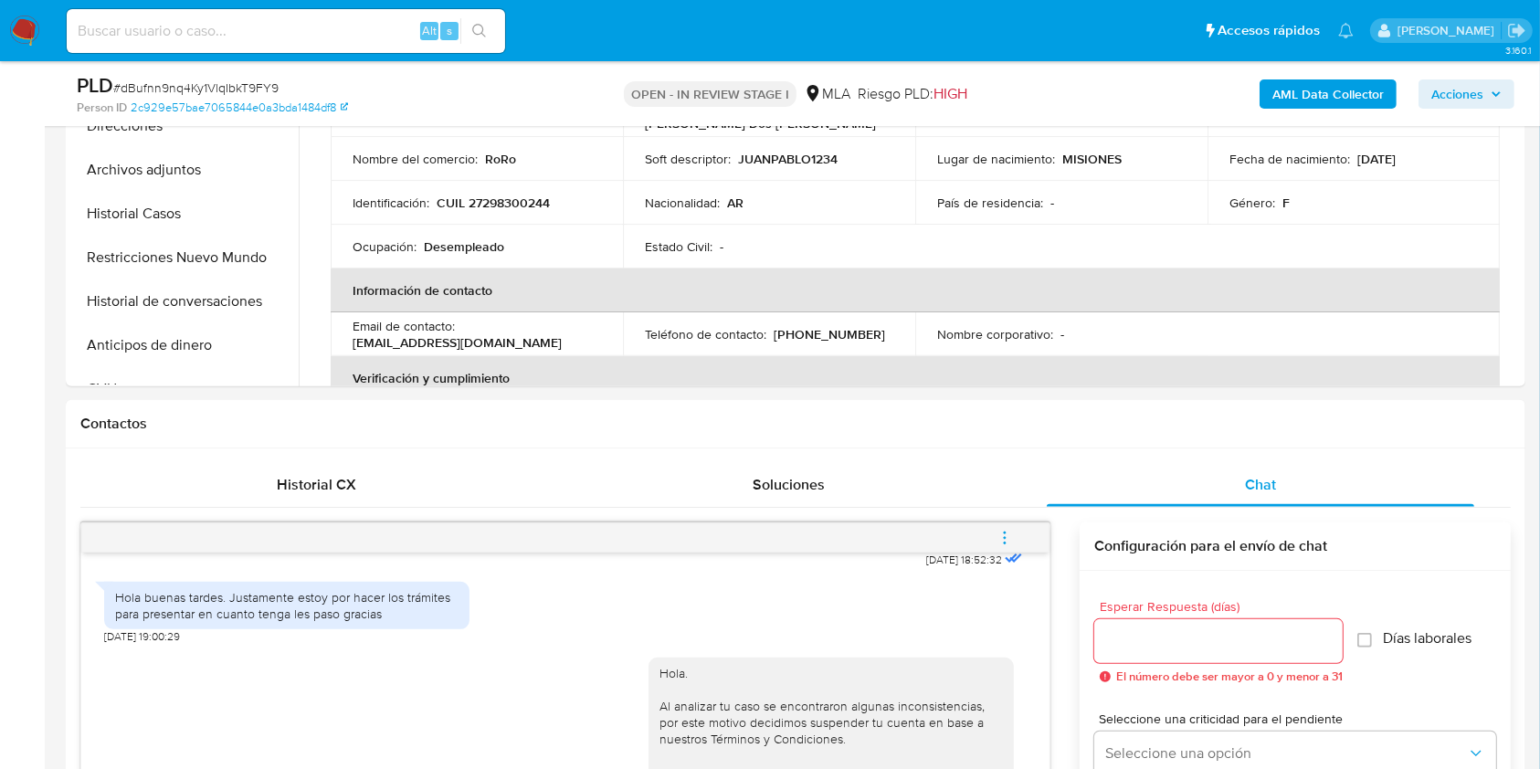
scroll to position [487, 0]
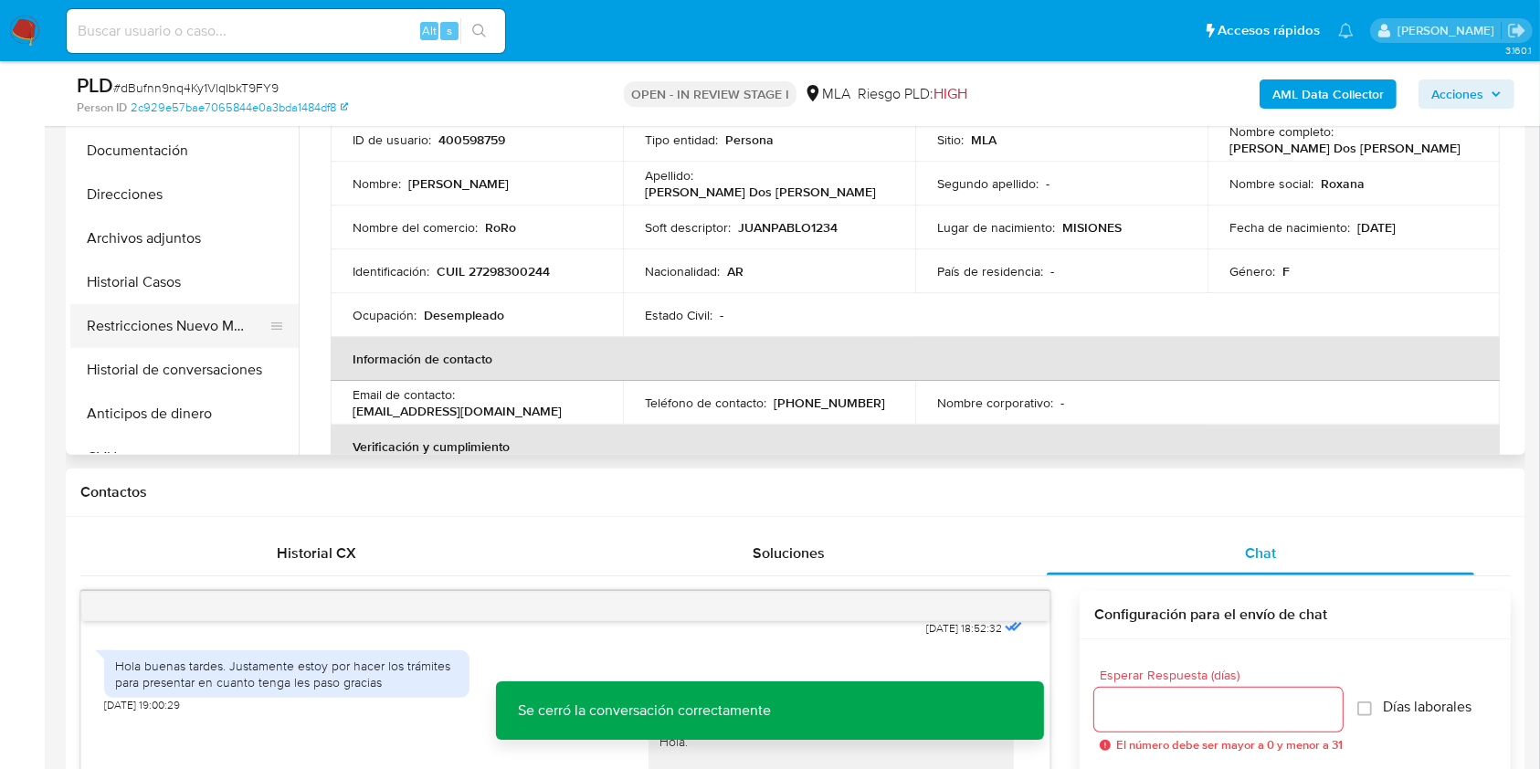
click at [161, 328] on button "Restricciones Nuevo Mundo" at bounding box center [177, 326] width 214 height 44
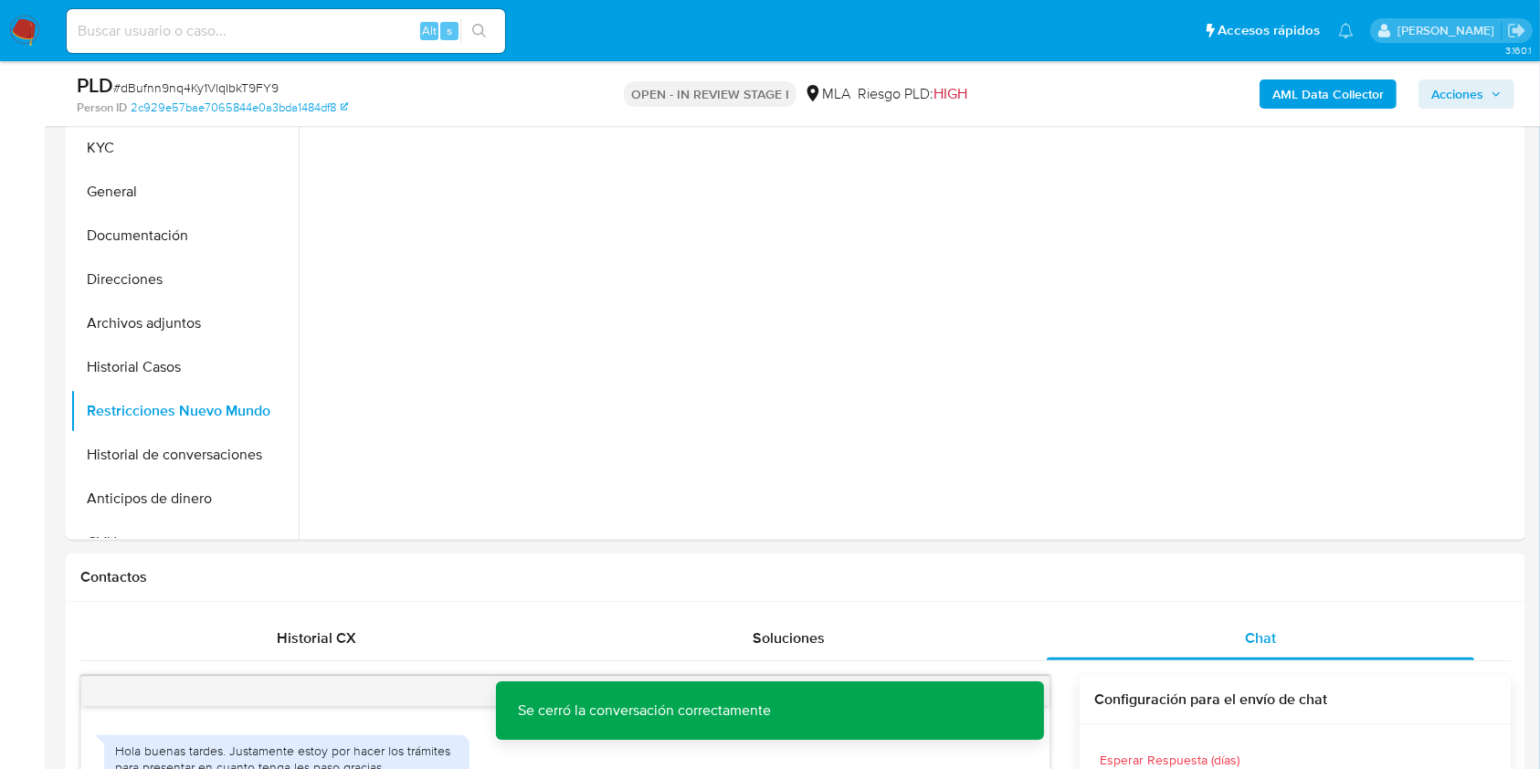
scroll to position [243, 0]
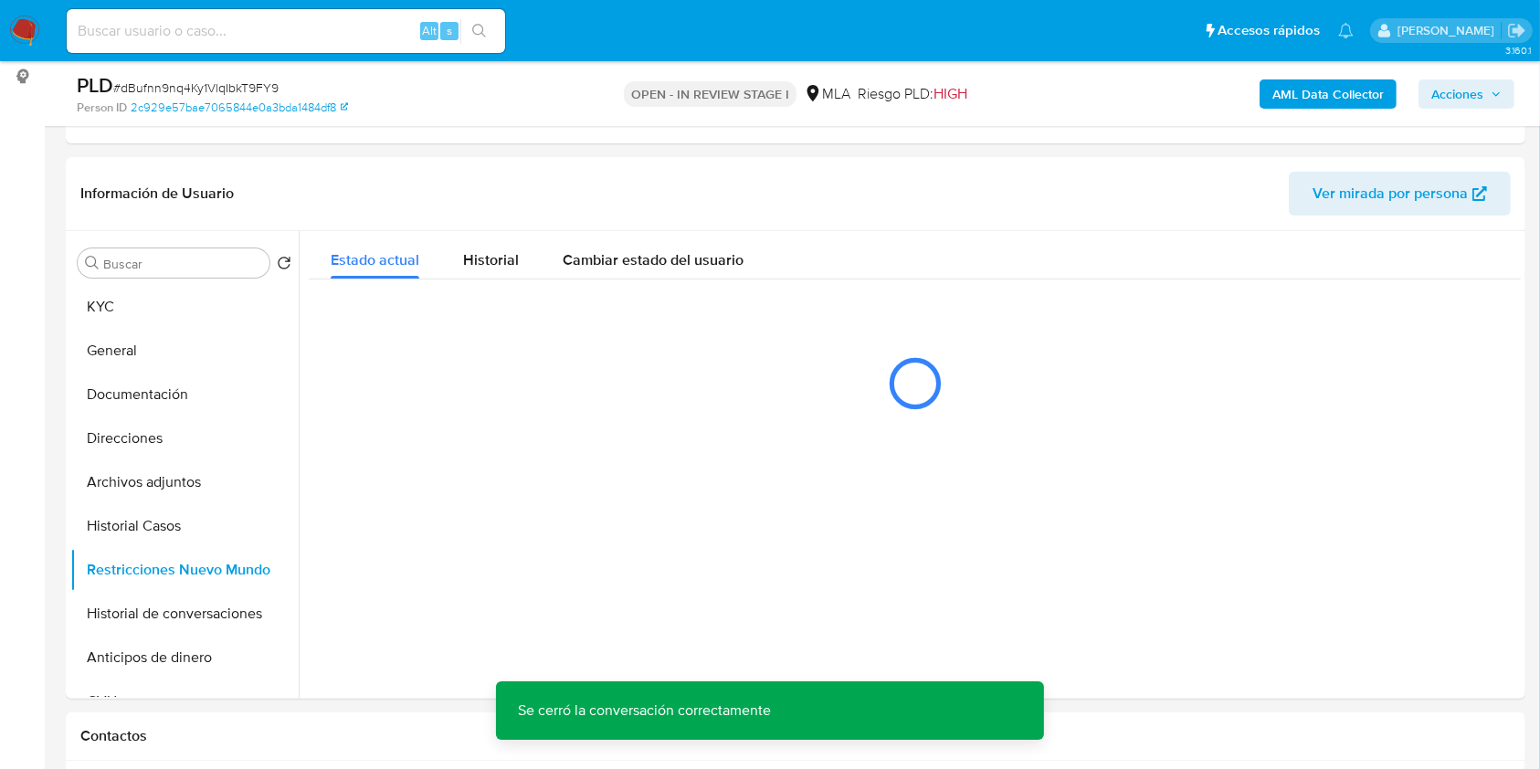
click at [1293, 91] on b "AML Data Collector" at bounding box center [1327, 93] width 111 height 29
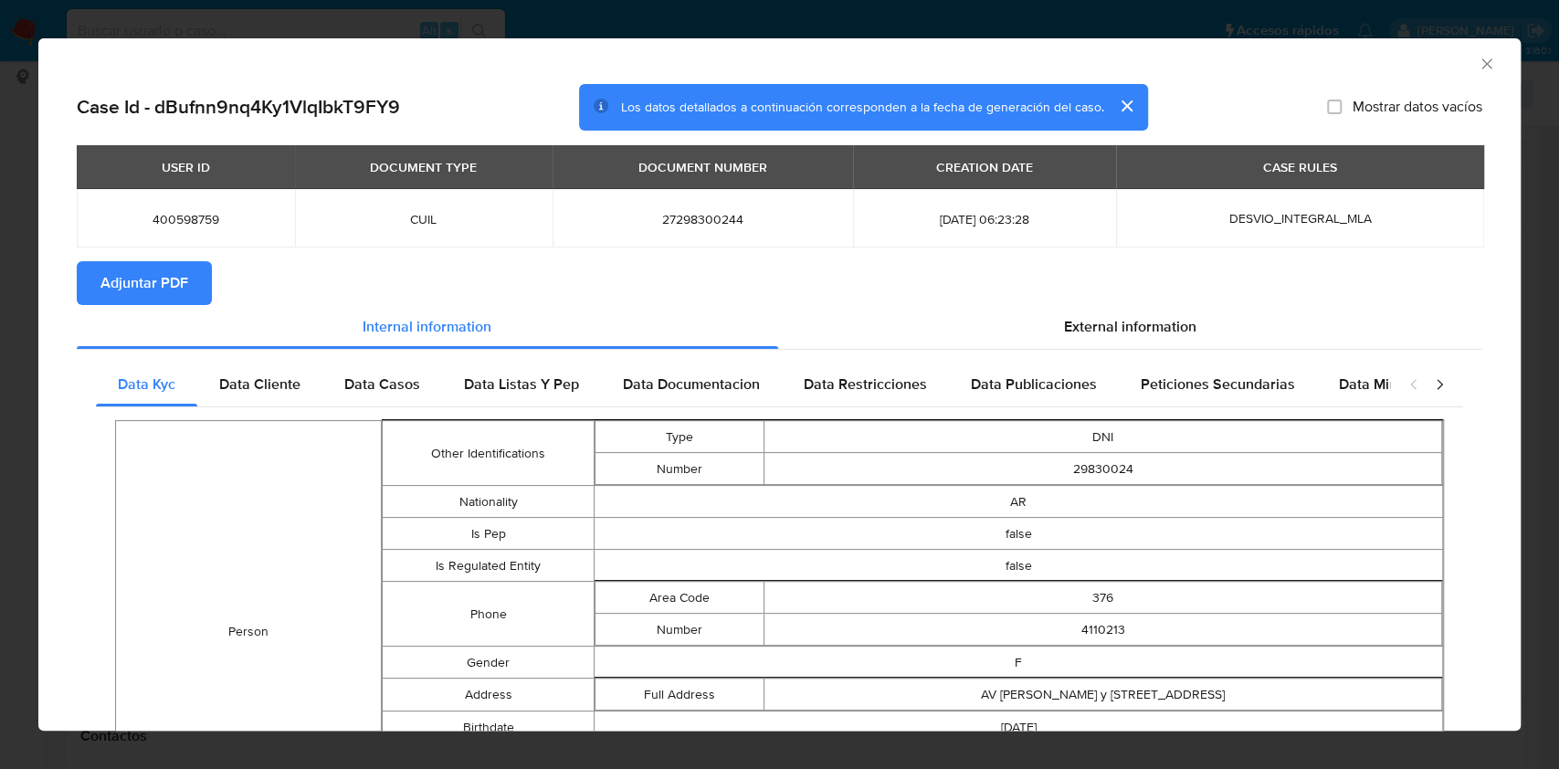
click at [140, 280] on span "Adjuntar PDF" at bounding box center [144, 283] width 88 height 40
click at [1478, 62] on icon "Cerrar ventana" at bounding box center [1487, 64] width 18 height 18
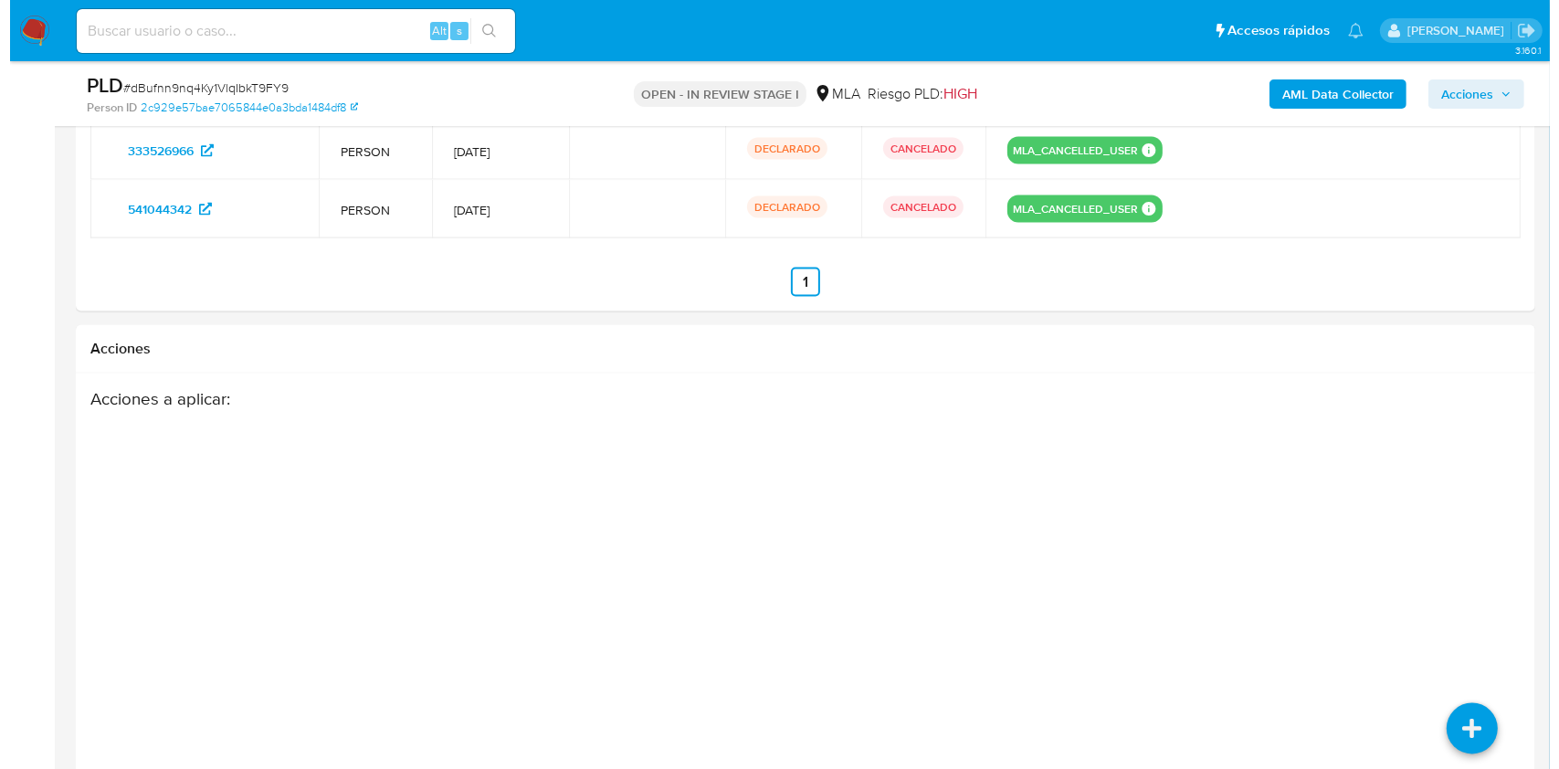
scroll to position [3011, 0]
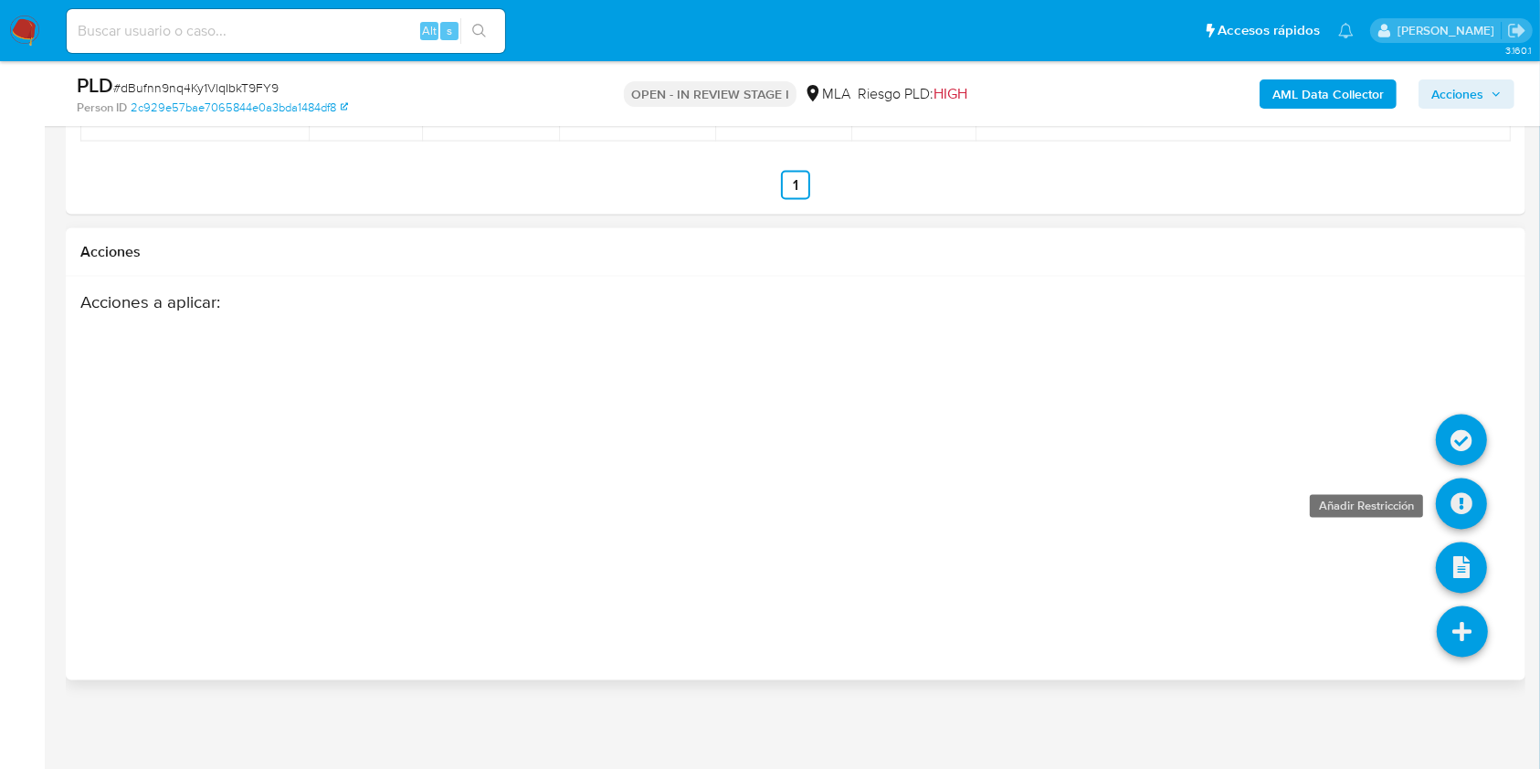
click at [1469, 500] on icon at bounding box center [1461, 504] width 51 height 51
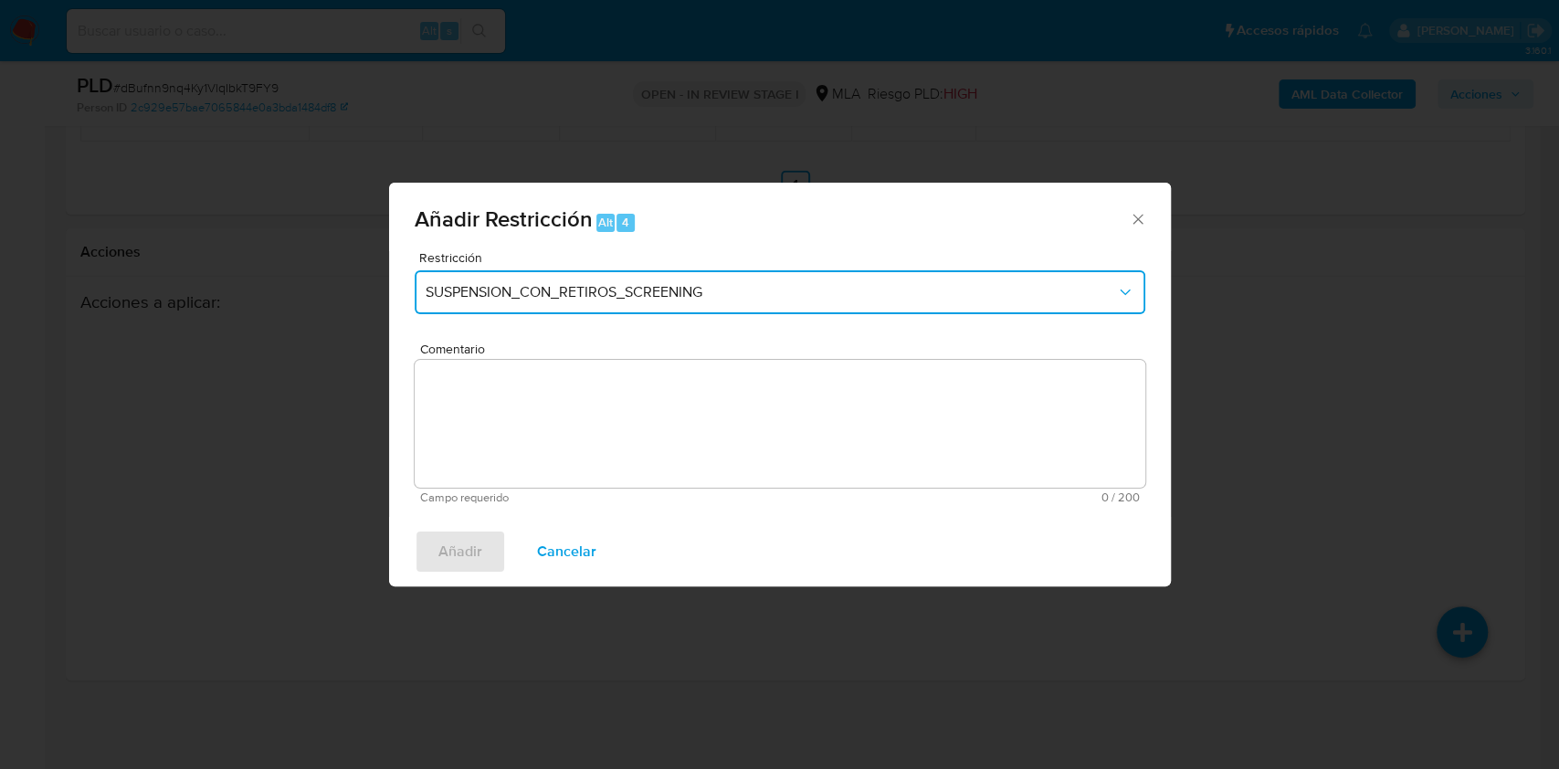
click at [533, 297] on span "SUSPENSION_CON_RETIROS_SCREENING" at bounding box center [771, 292] width 690 height 18
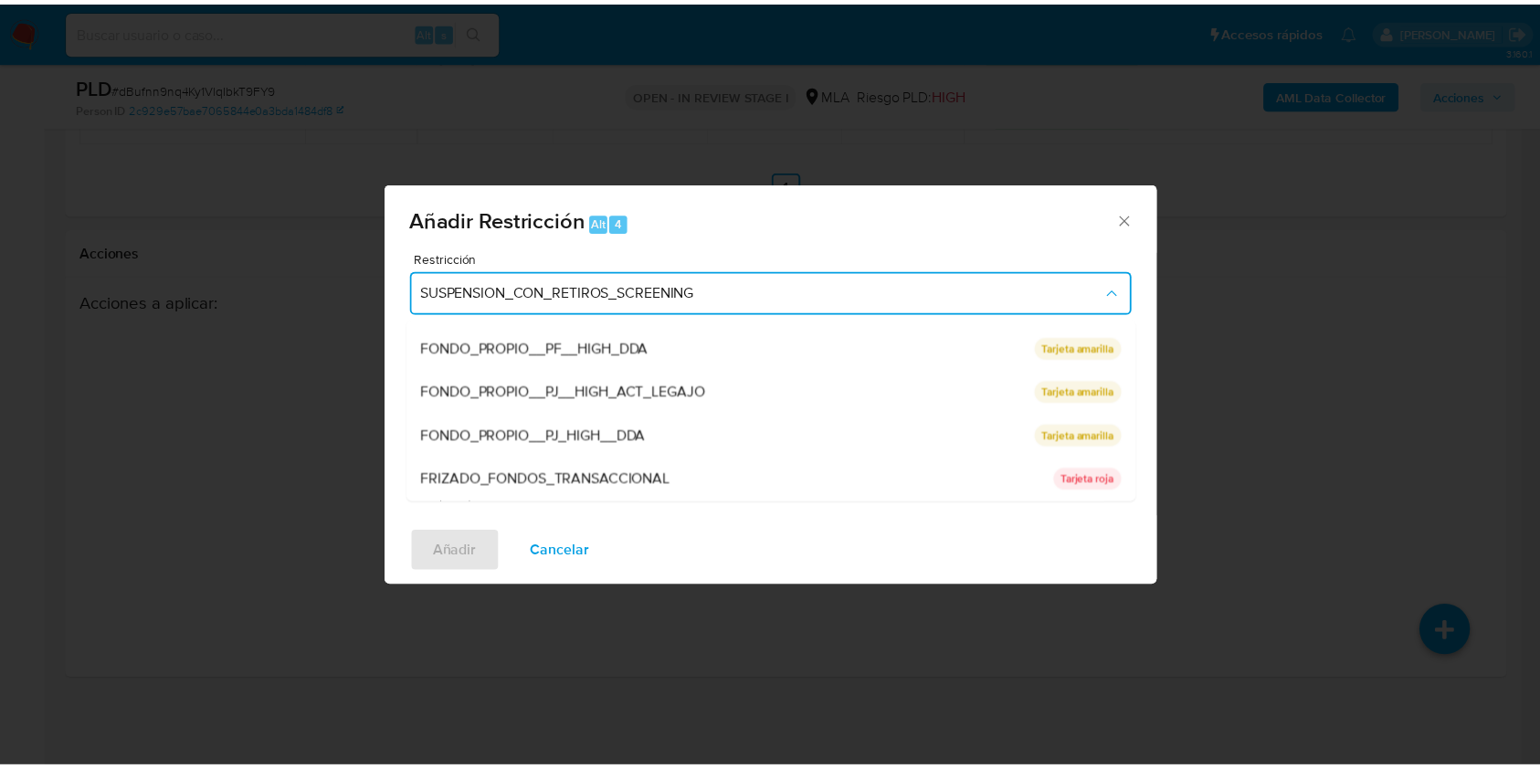
scroll to position [387, 0]
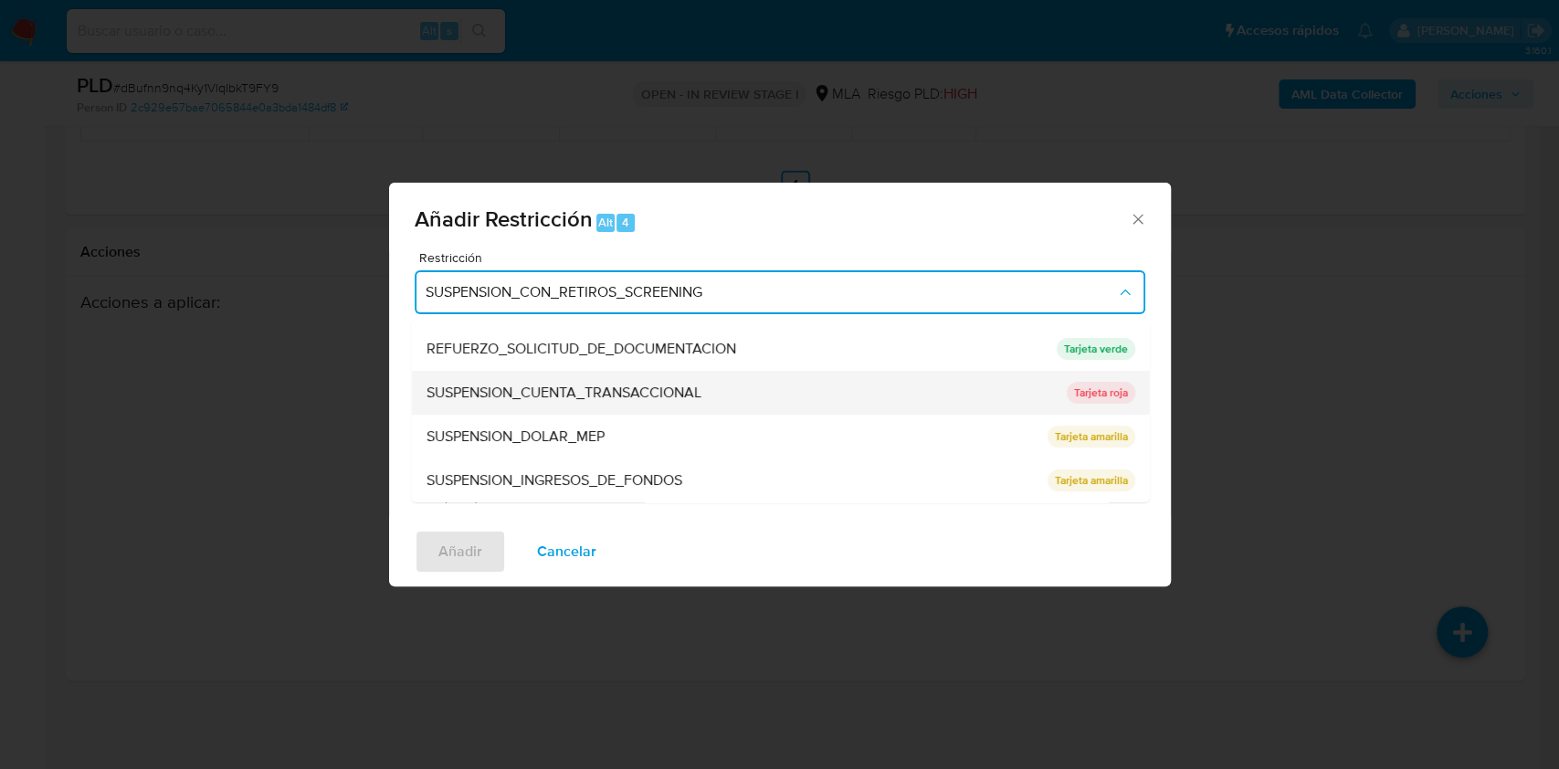
click at [558, 389] on span "SUSPENSION_CUENTA_TRANSACCIONAL" at bounding box center [563, 393] width 275 height 18
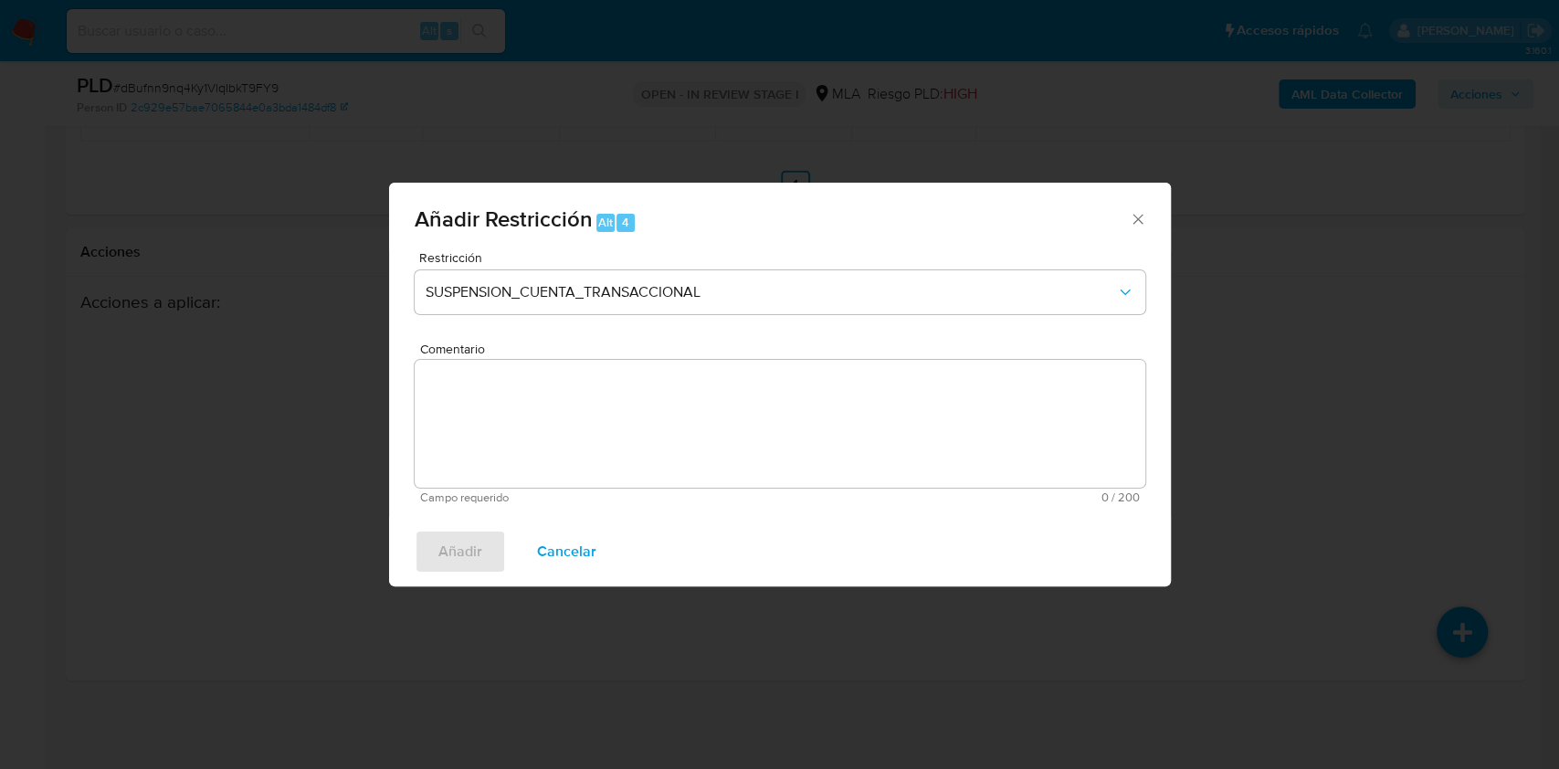
click at [599, 464] on textarea "Comentario" at bounding box center [780, 424] width 731 height 128
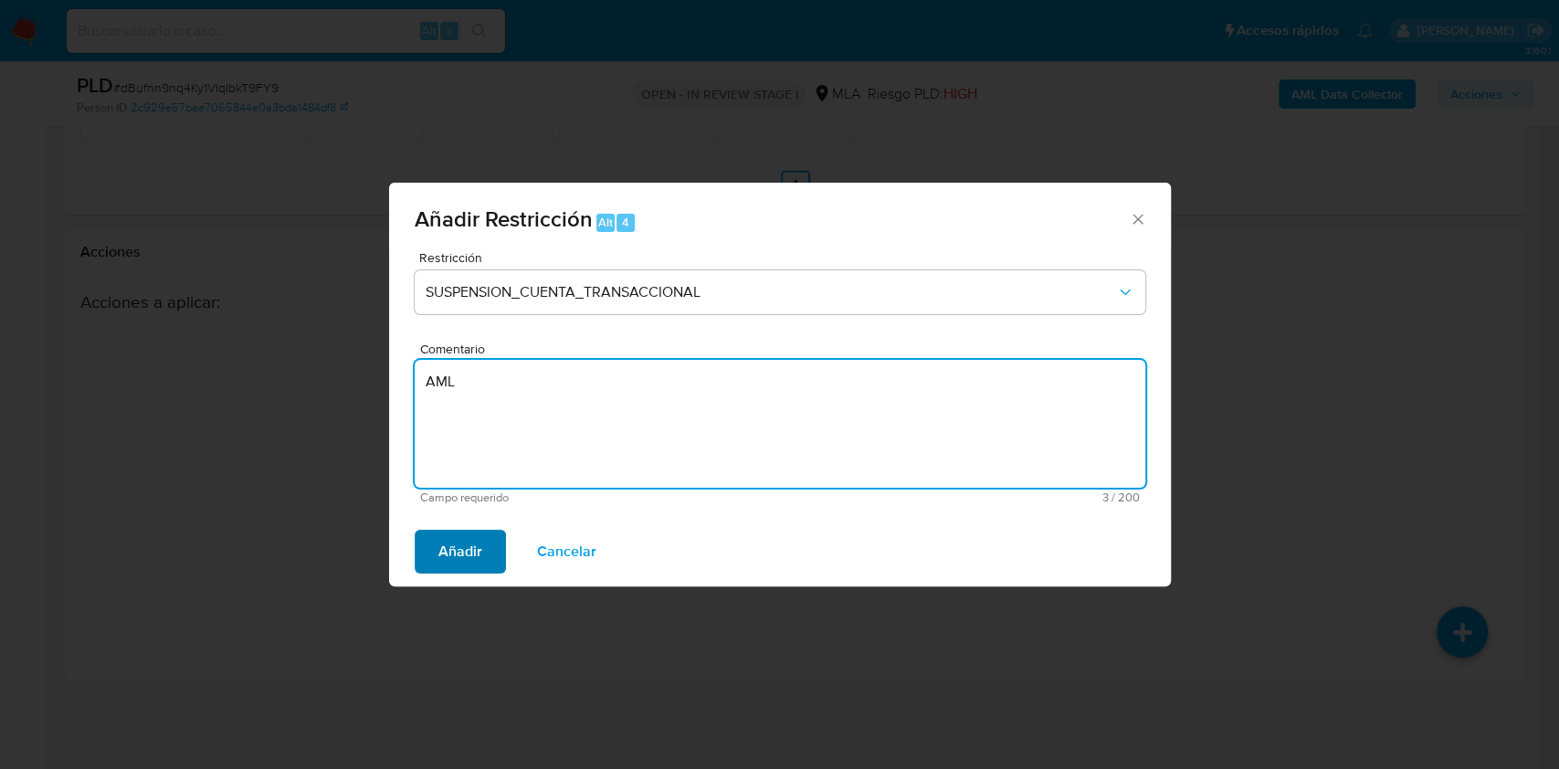
type textarea "AML"
click at [481, 559] on button "Añadir" at bounding box center [460, 552] width 91 height 44
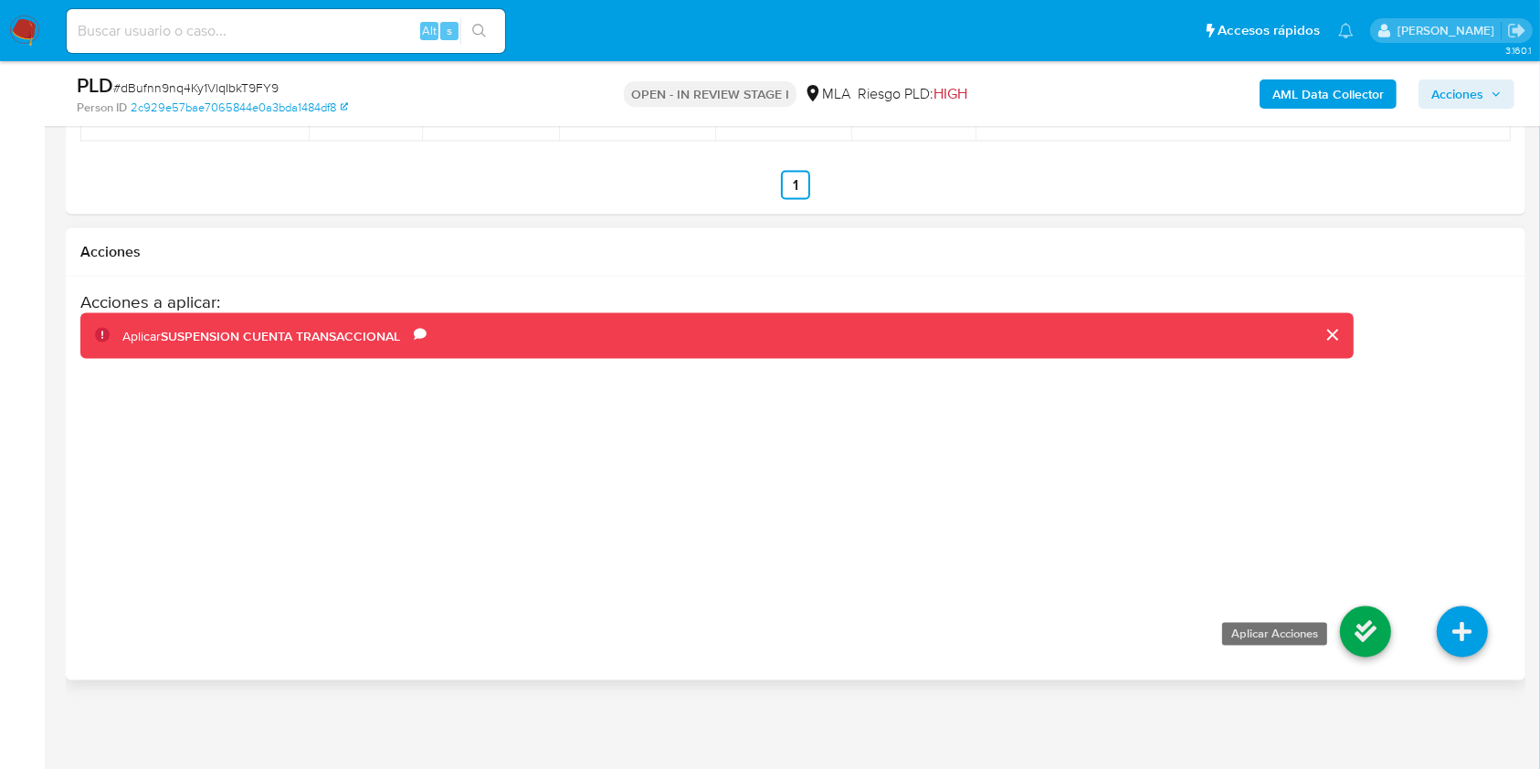
click at [1370, 630] on icon at bounding box center [1365, 631] width 51 height 51
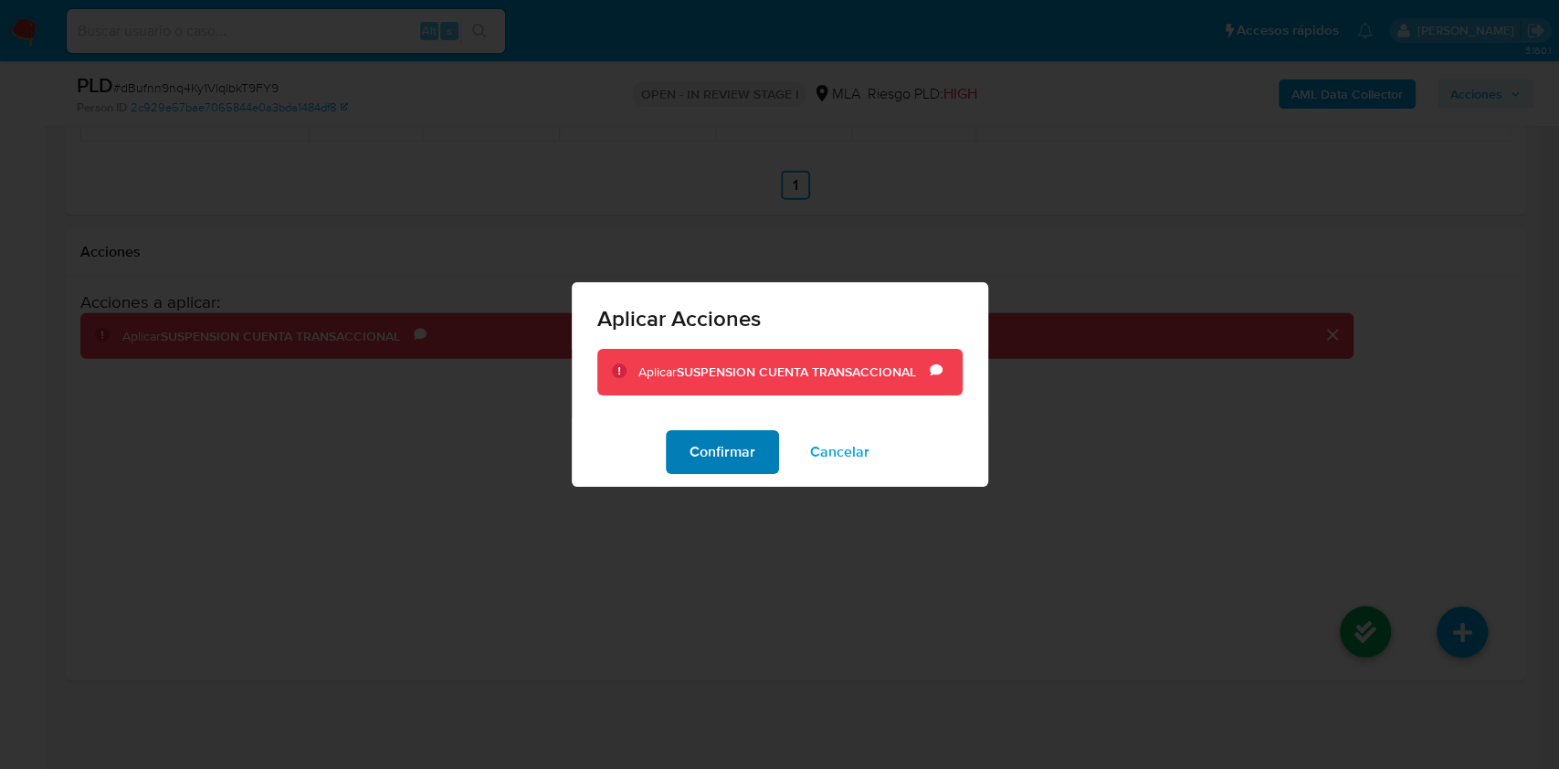
click at [697, 454] on span "Confirmar" at bounding box center [723, 452] width 66 height 40
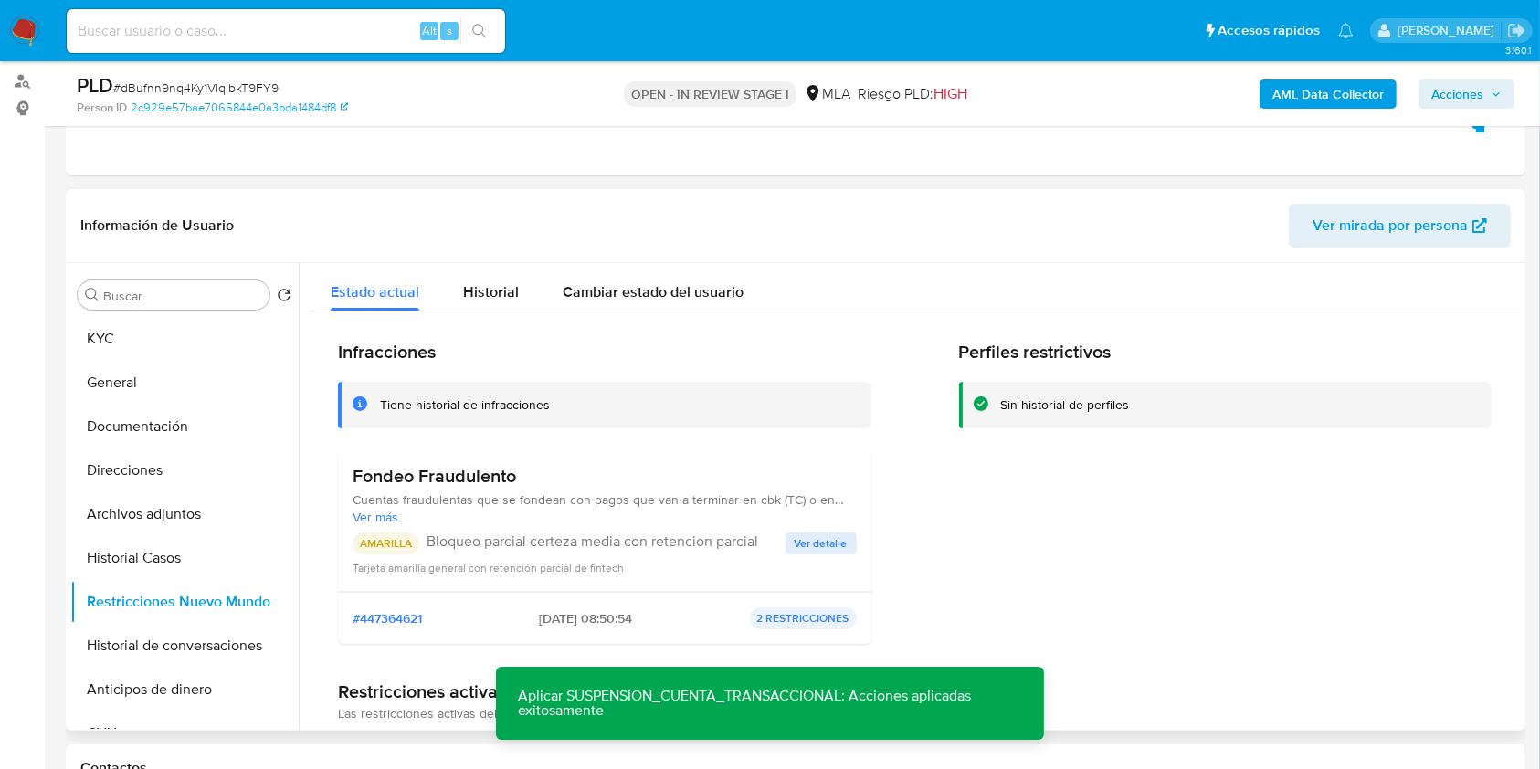
scroll to position [122, 0]
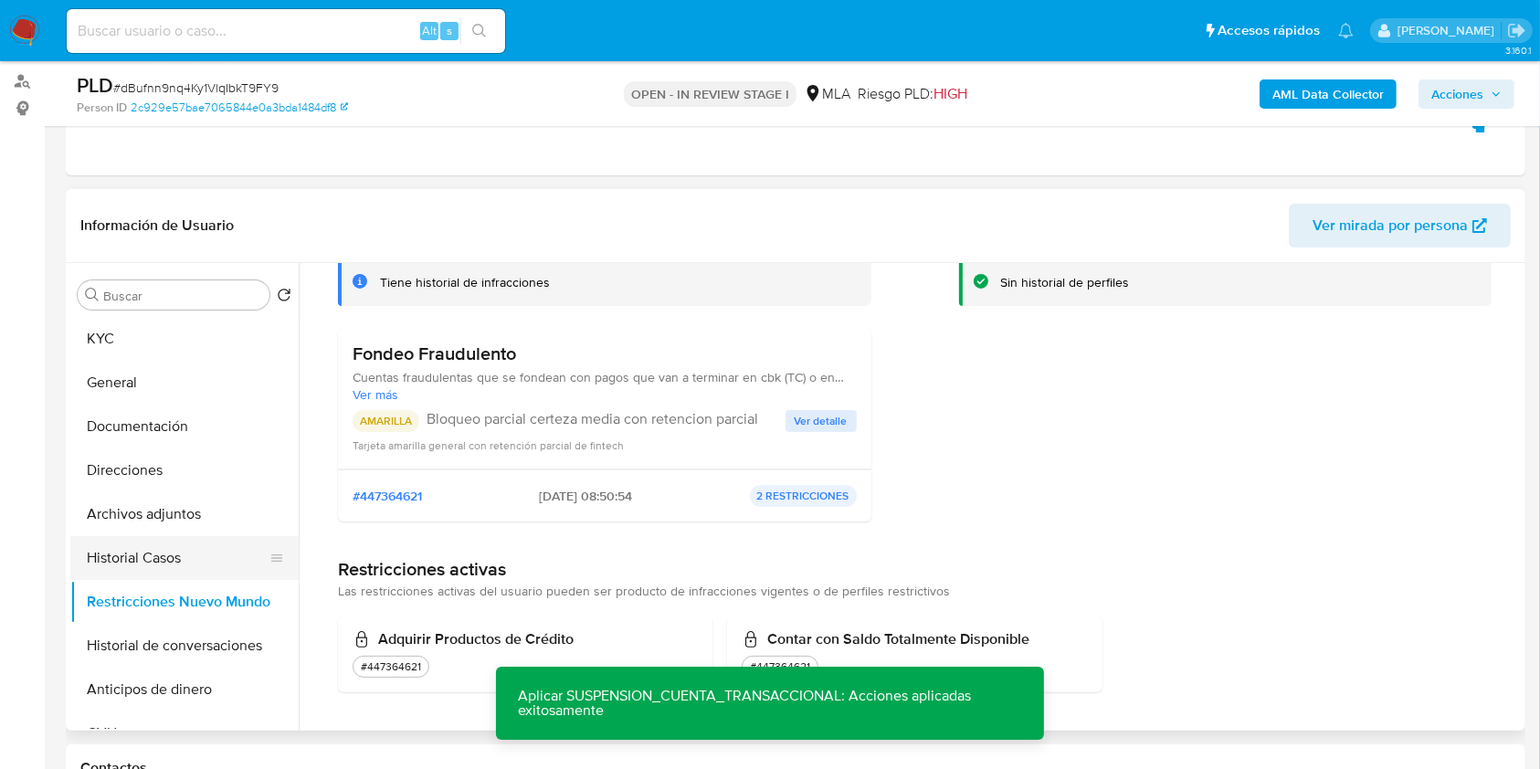
click at [143, 542] on button "Historial Casos" at bounding box center [177, 558] width 214 height 44
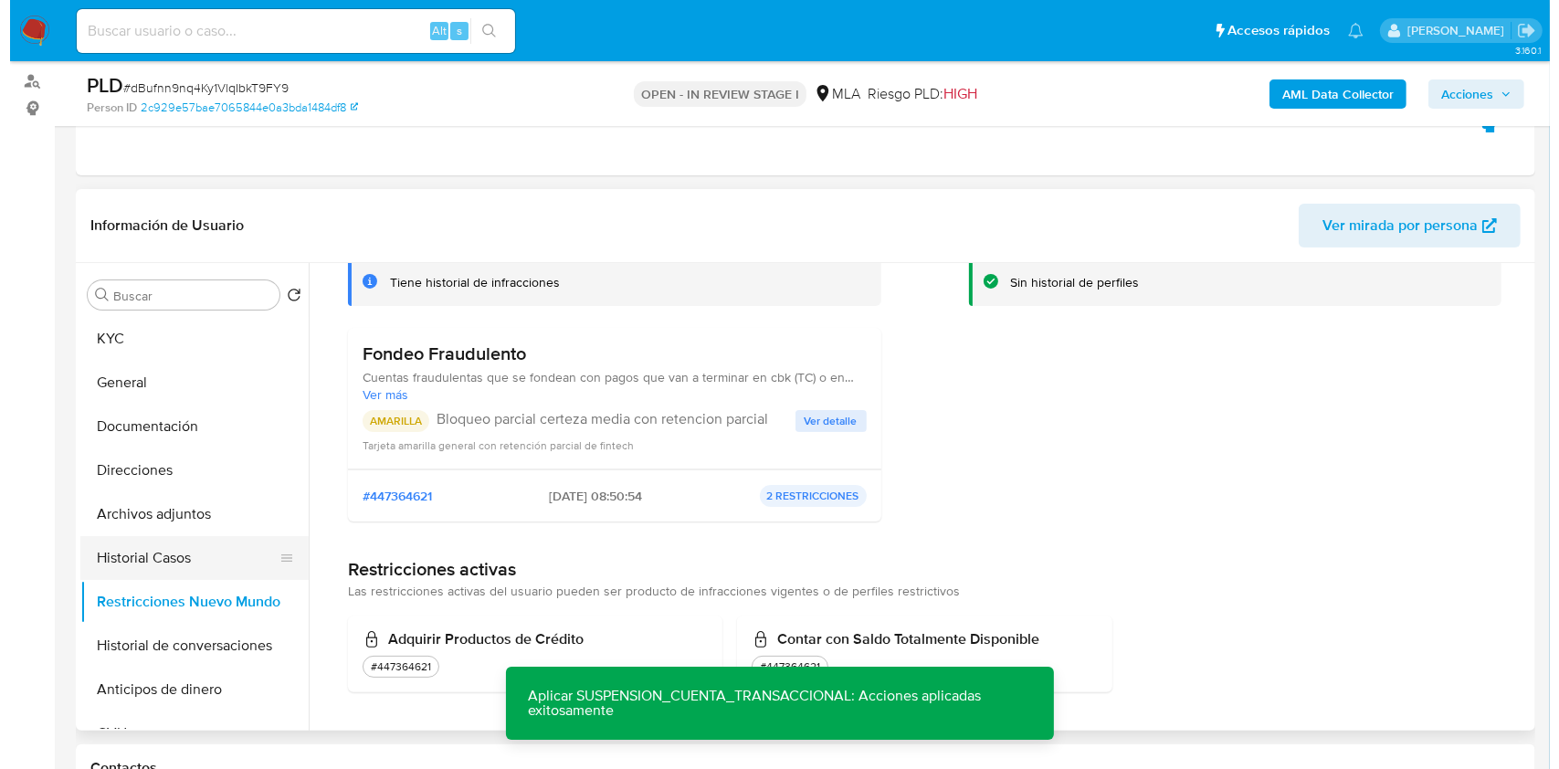
scroll to position [0, 0]
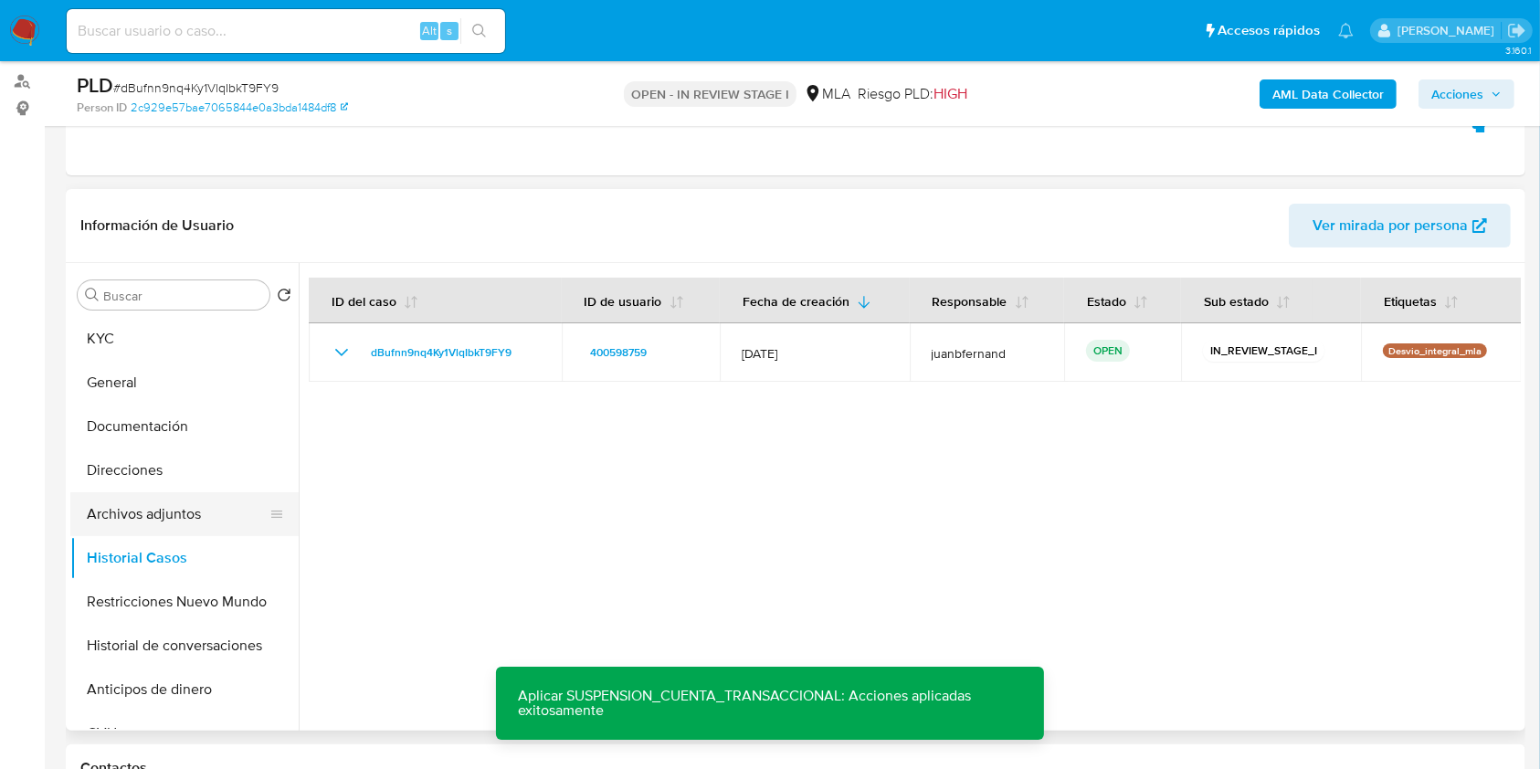
click at [146, 517] on button "Archivos adjuntos" at bounding box center [177, 514] width 214 height 44
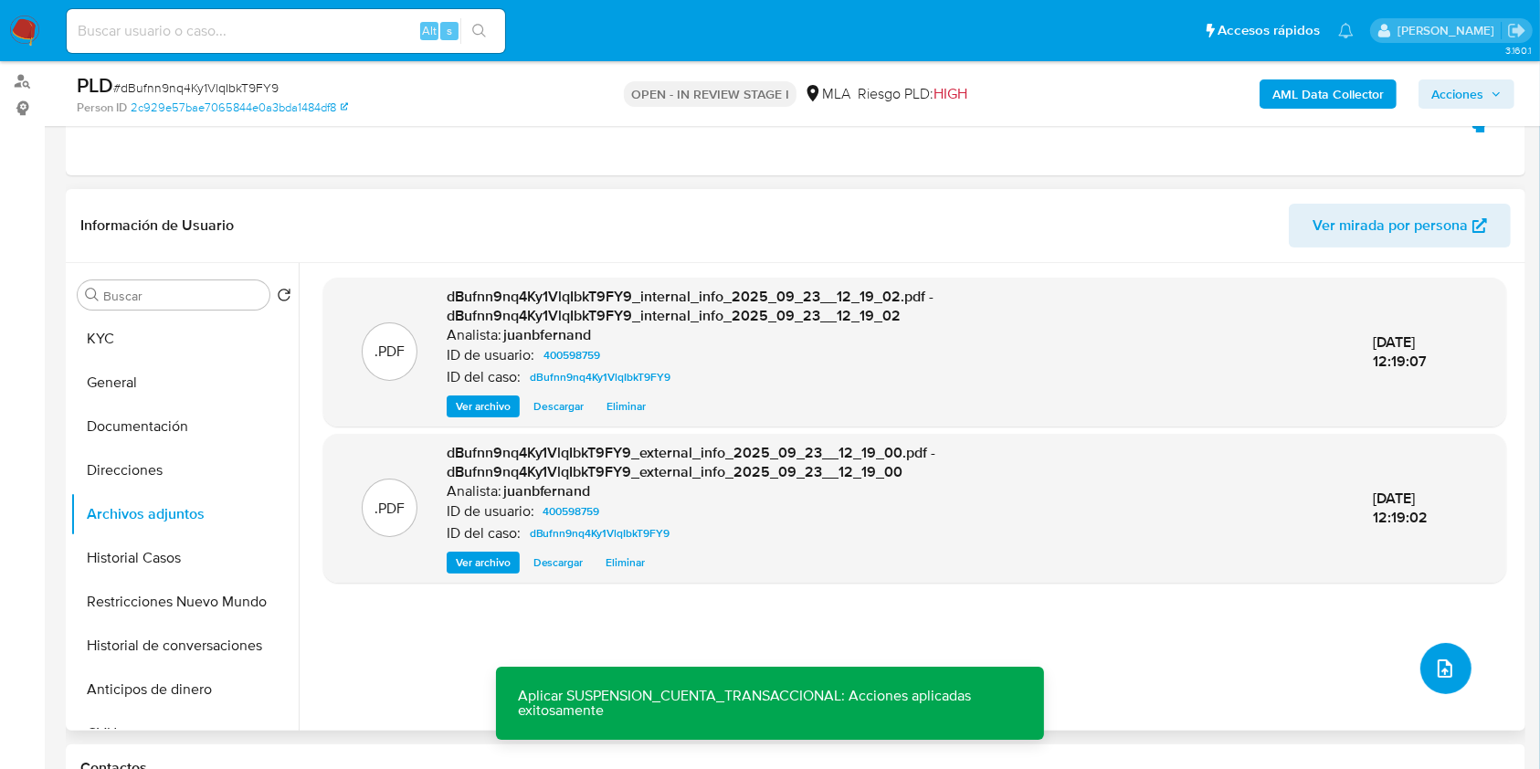
click at [1434, 666] on icon "upload-file" at bounding box center [1445, 669] width 22 height 22
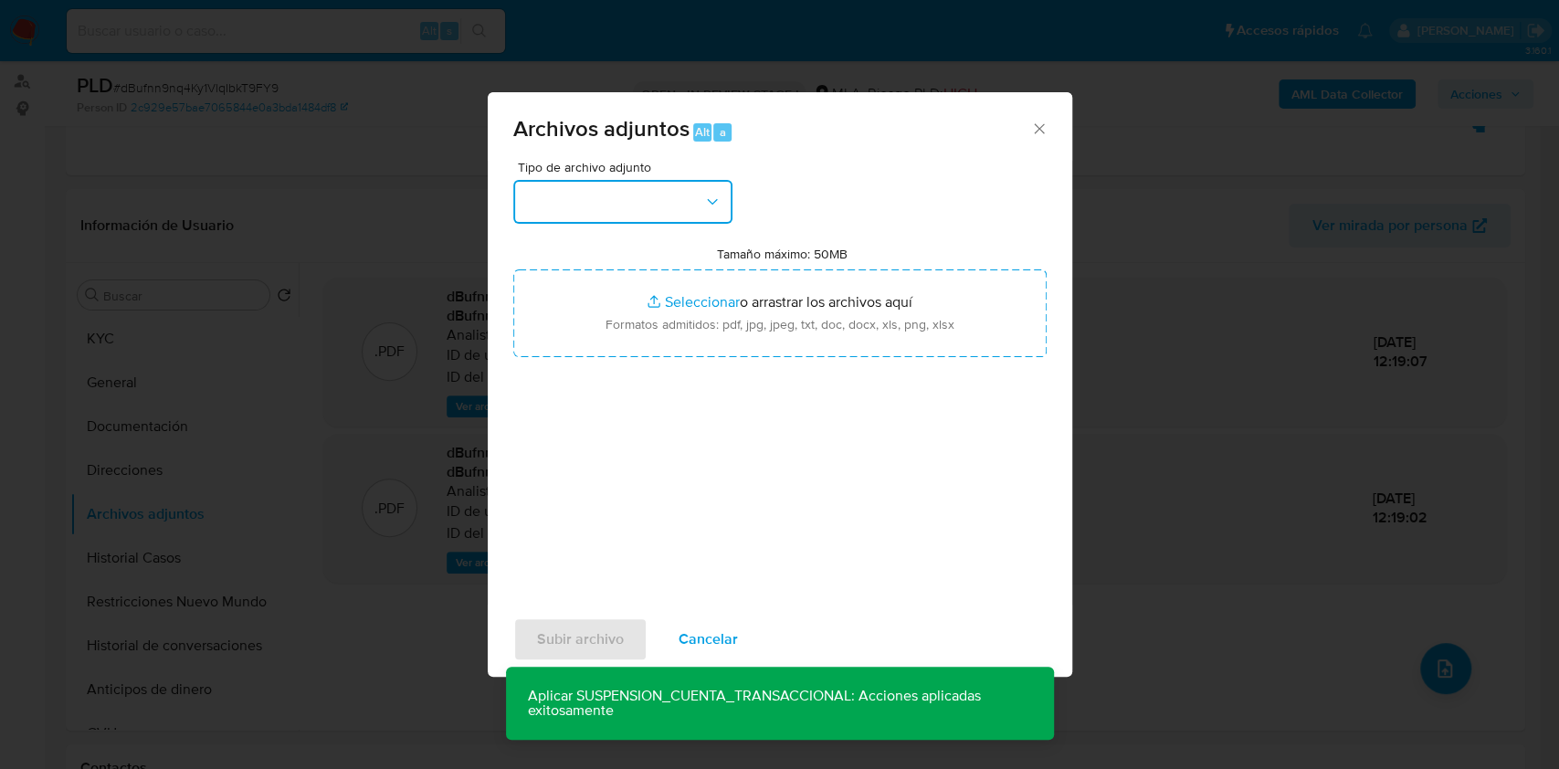
click at [606, 187] on button "button" at bounding box center [622, 202] width 219 height 44
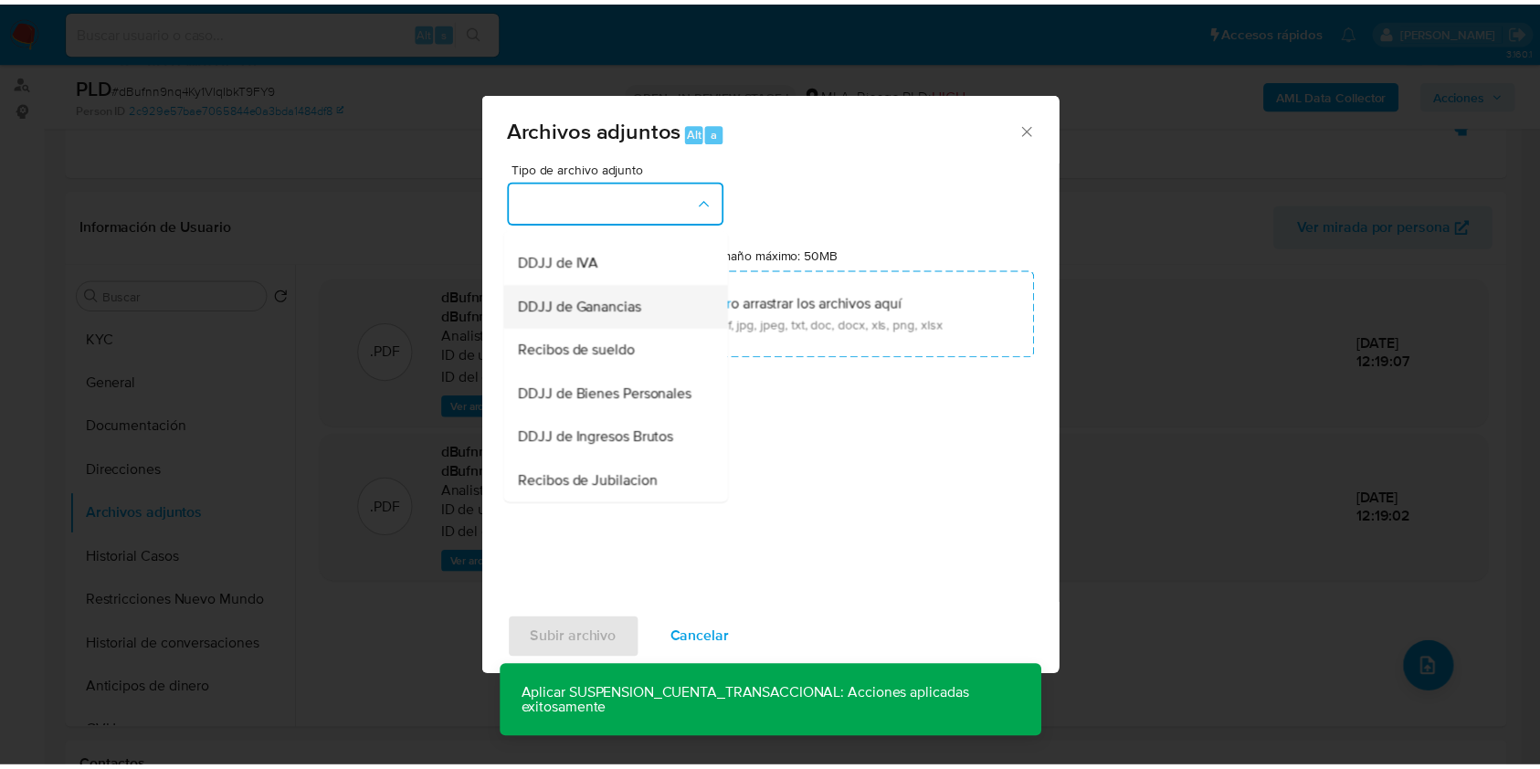
scroll to position [243, 0]
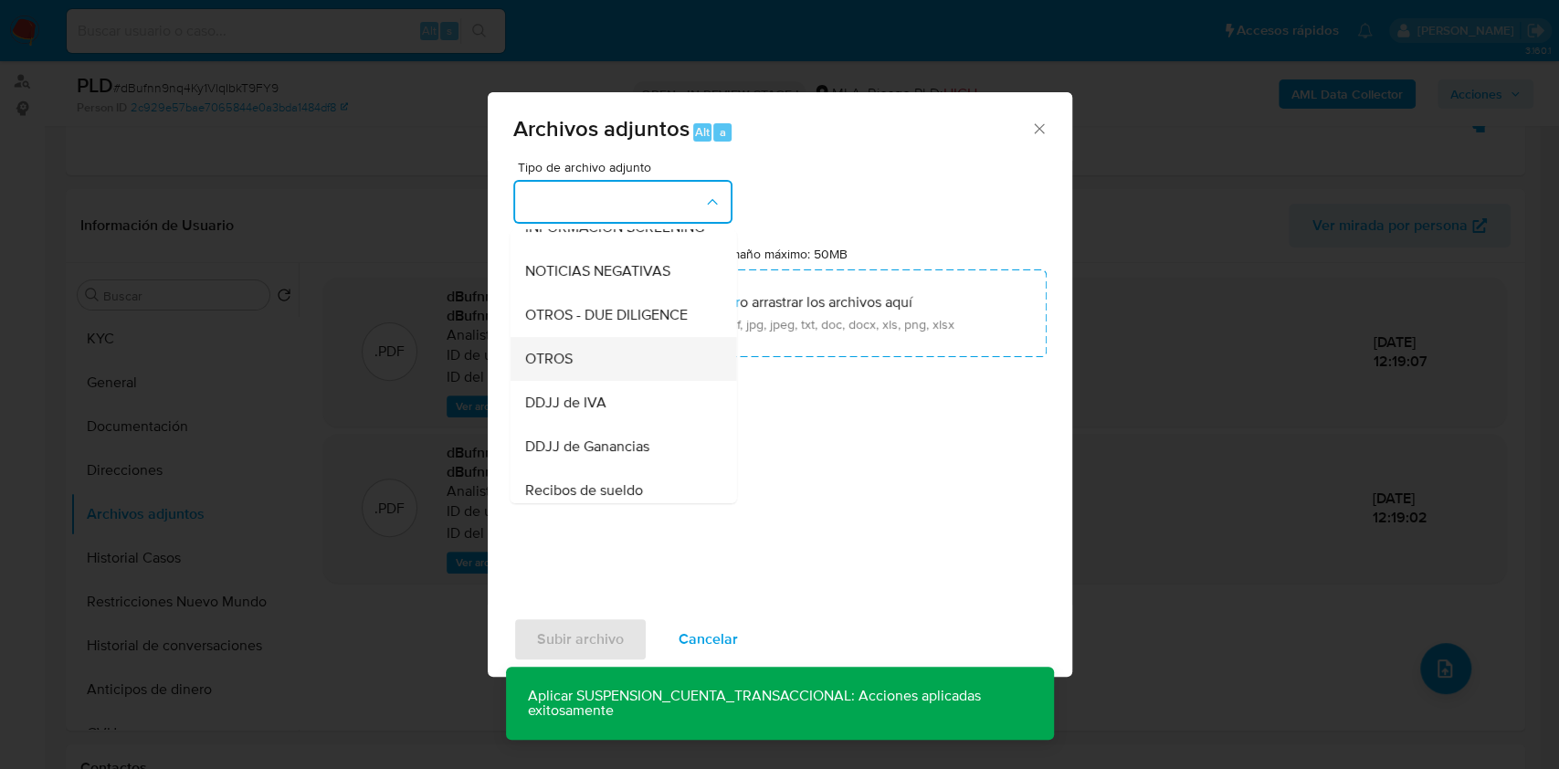
click at [592, 367] on div "OTROS" at bounding box center [617, 359] width 186 height 44
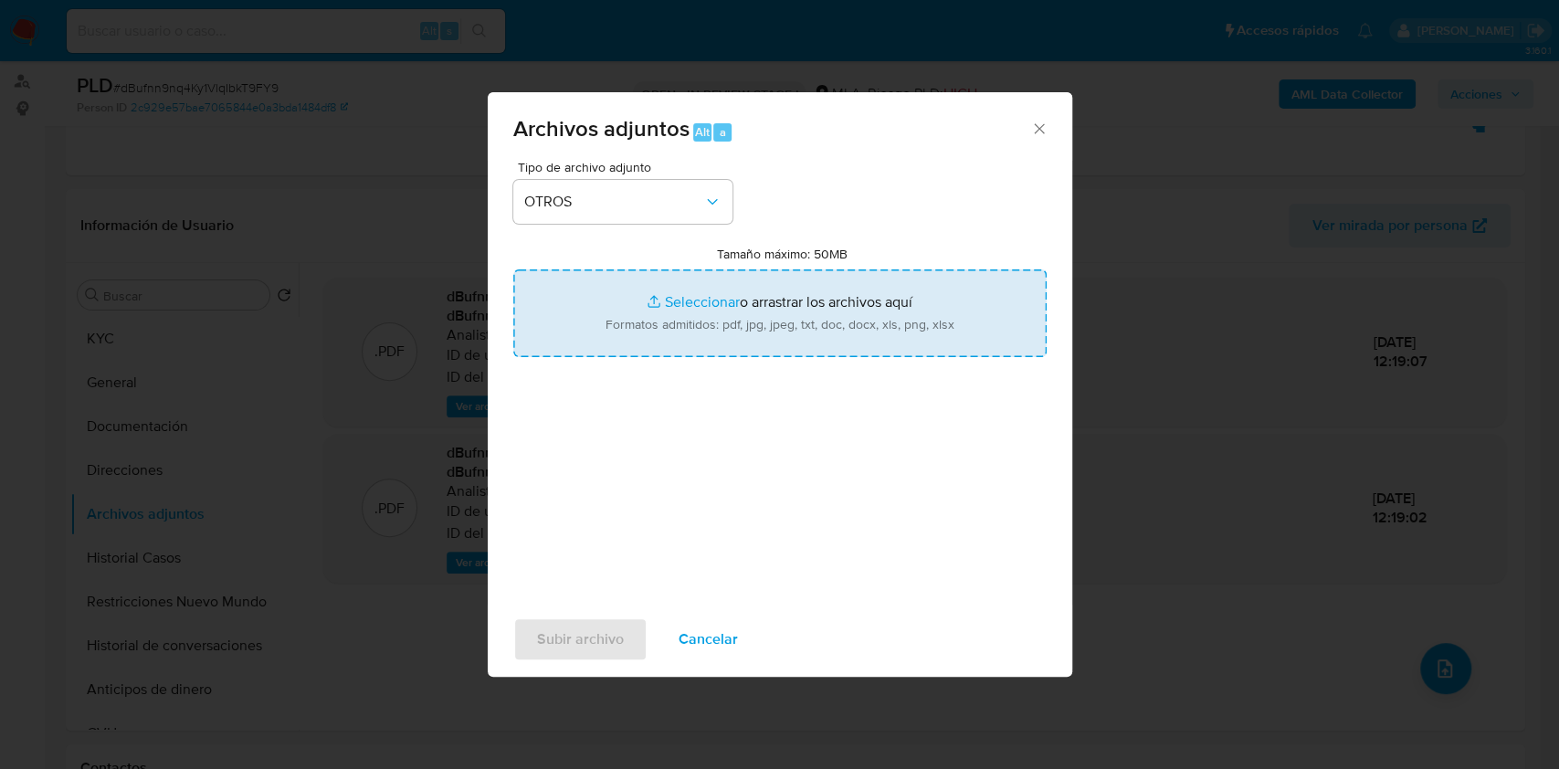
type input "C:\fakepath\Calculador - DDJJ IIBB.xlsx"
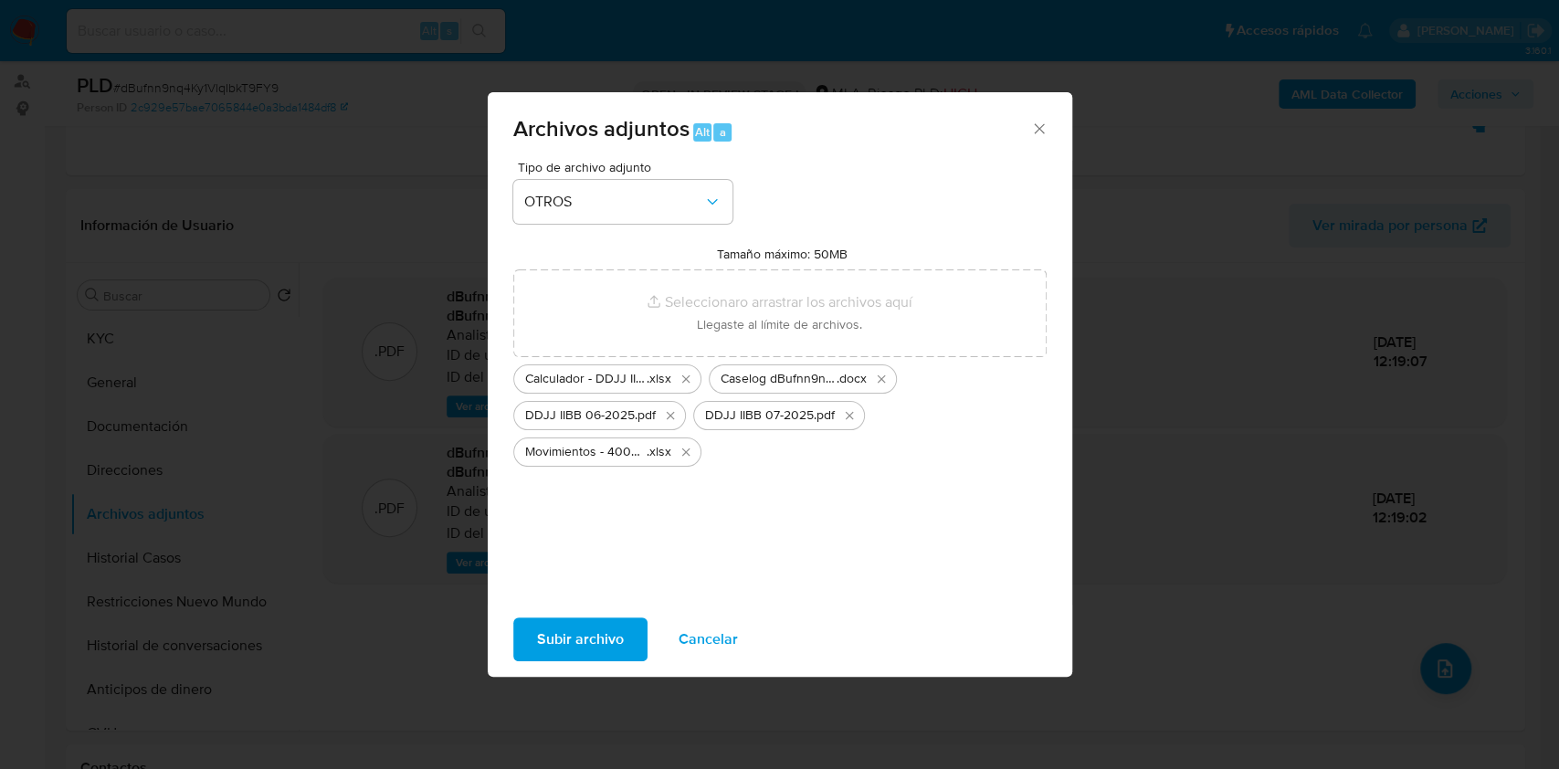
click at [595, 639] on span "Subir archivo" at bounding box center [580, 639] width 87 height 40
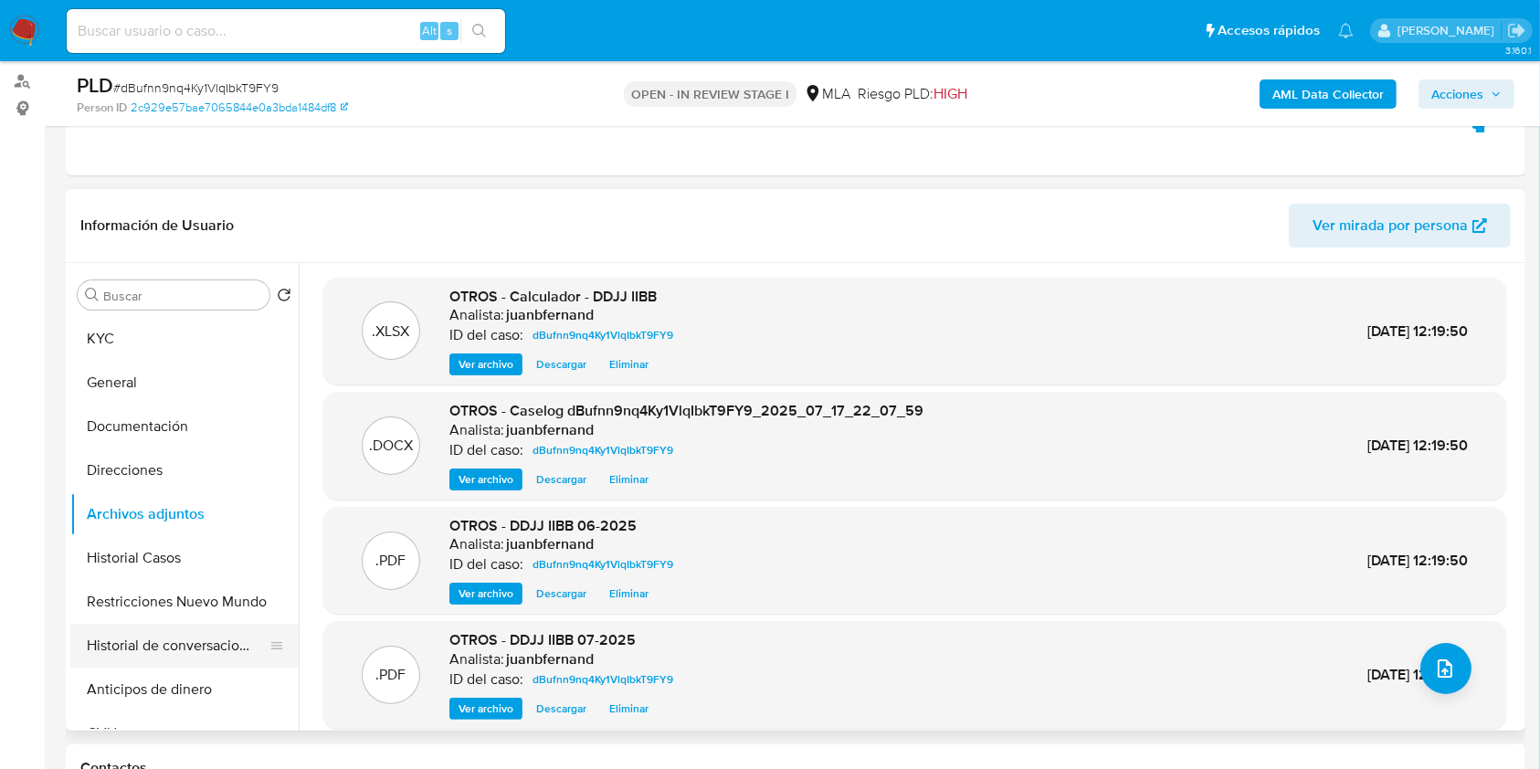
click at [191, 644] on button "Historial de conversaciones" at bounding box center [177, 646] width 214 height 44
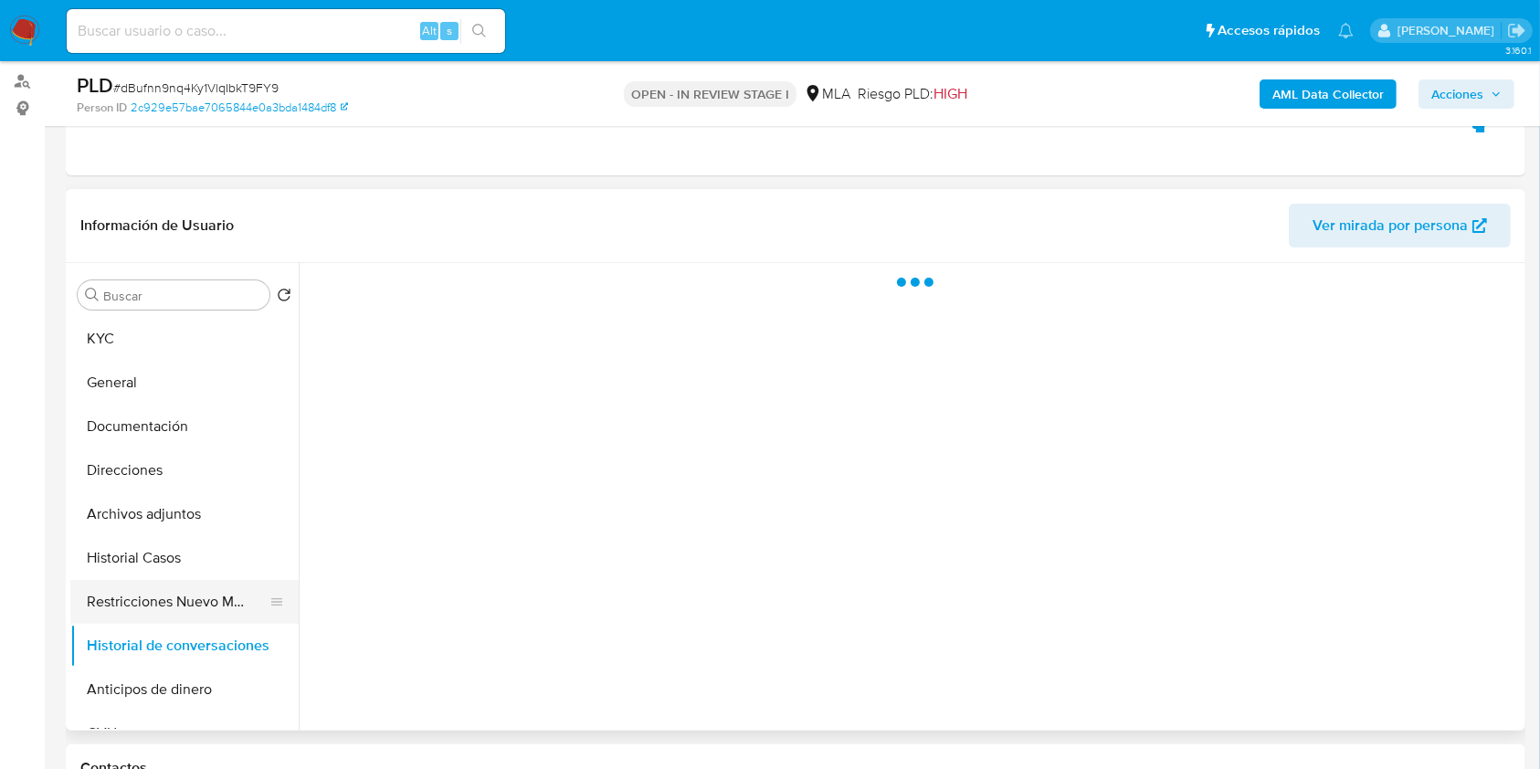
click at [199, 606] on button "Restricciones Nuevo Mundo" at bounding box center [177, 602] width 214 height 44
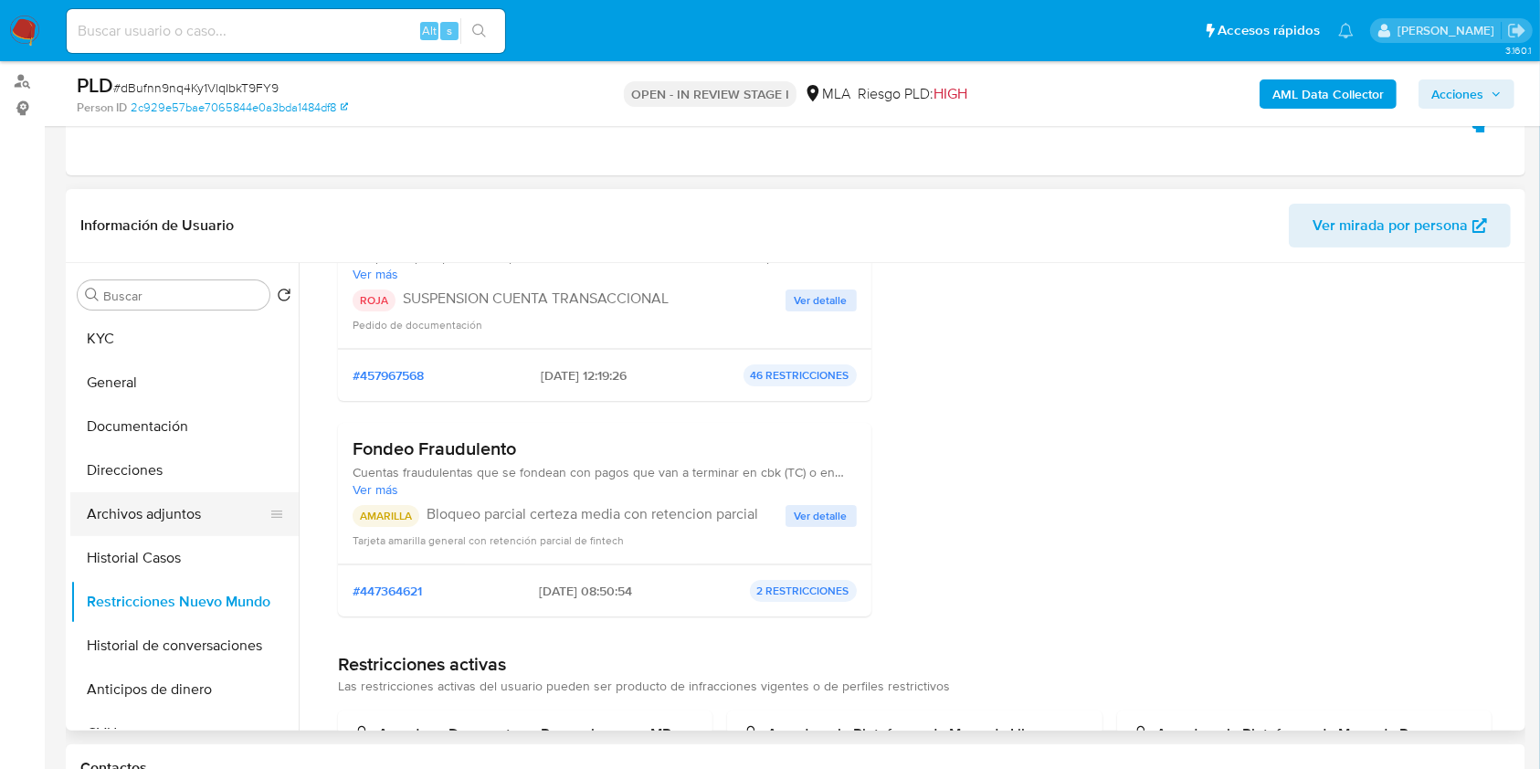
click at [149, 500] on button "Archivos adjuntos" at bounding box center [177, 514] width 214 height 44
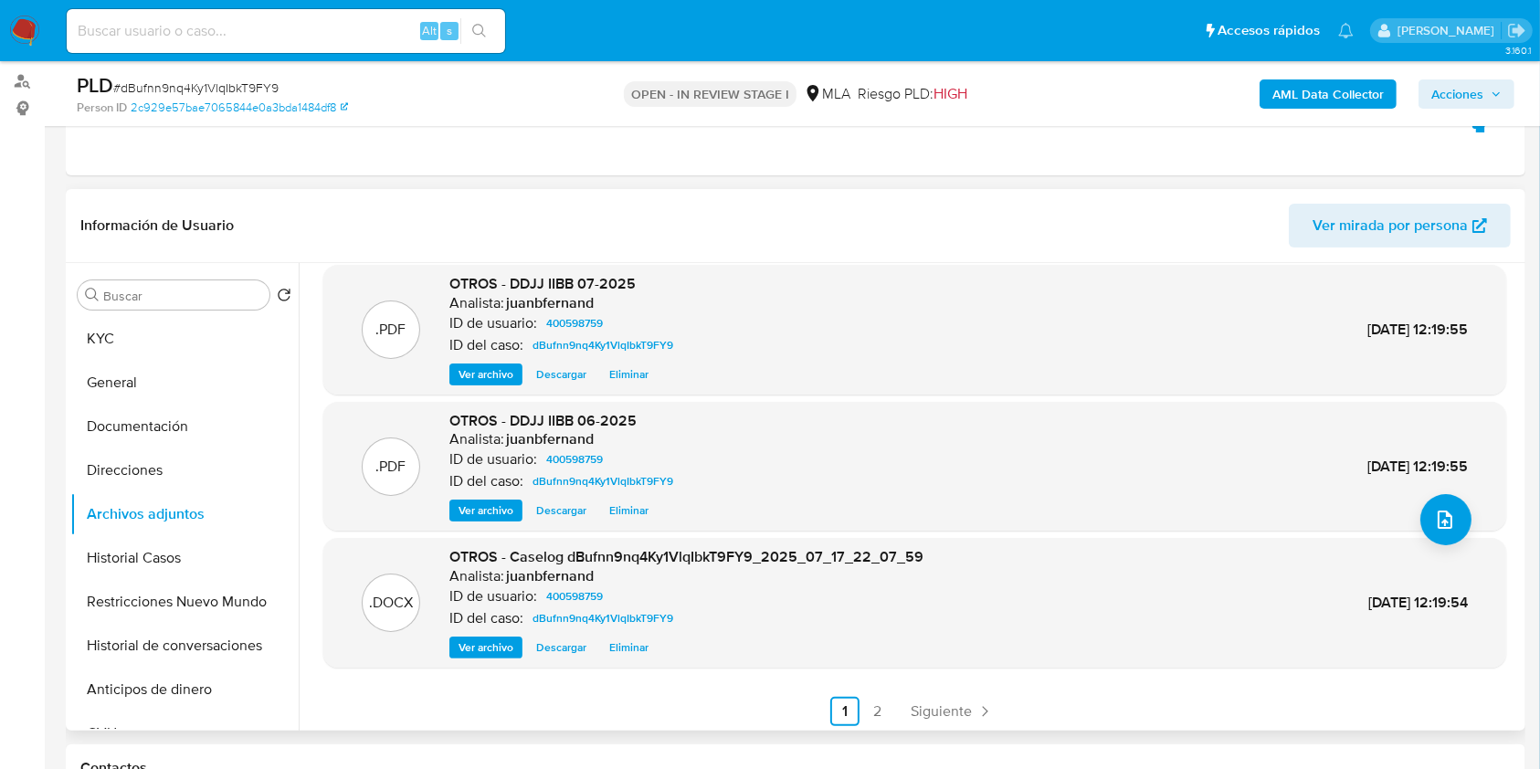
scroll to position [153, 0]
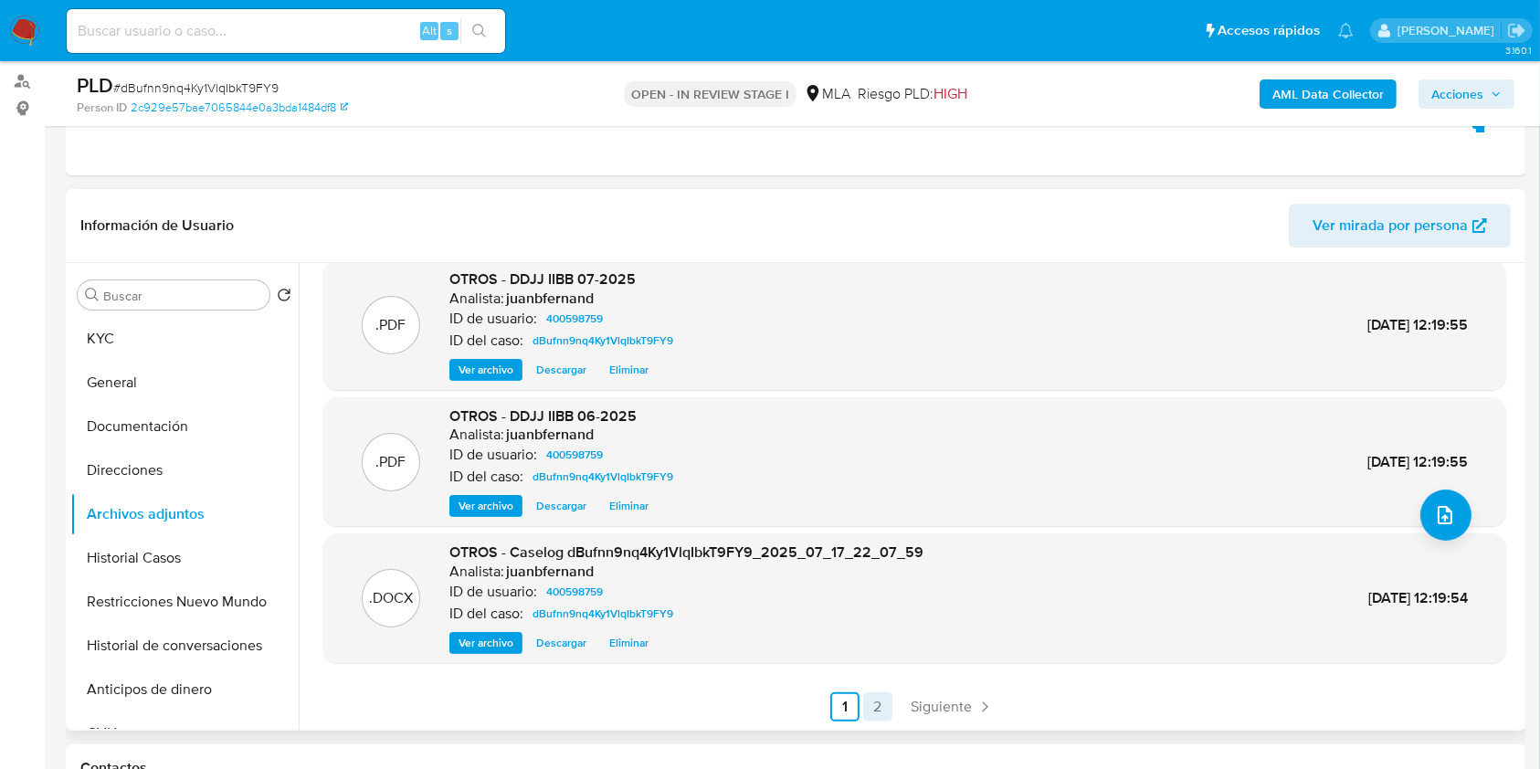
click at [871, 705] on link "2" at bounding box center [877, 706] width 29 height 29
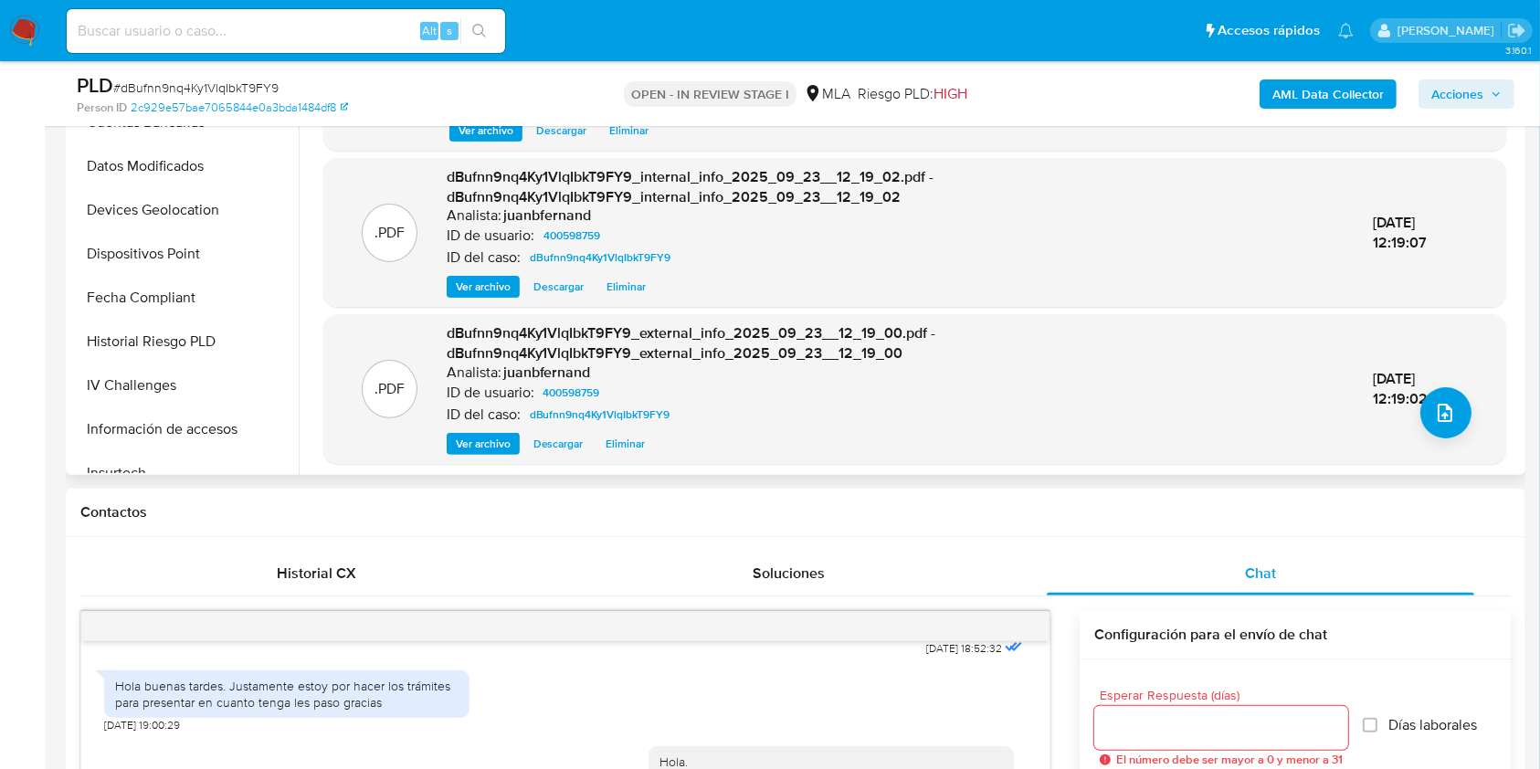
scroll to position [332, 0]
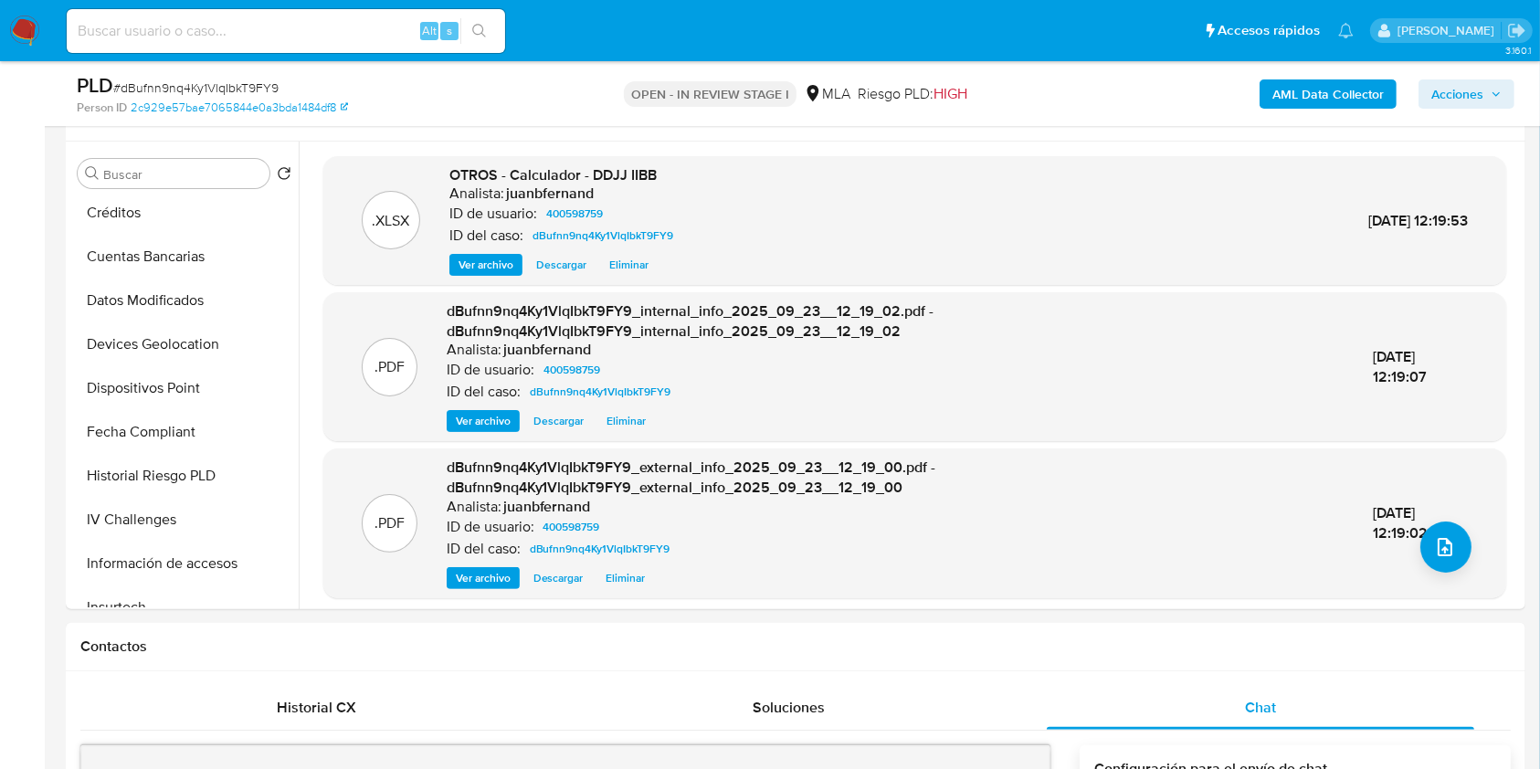
click at [1447, 99] on span "Acciones" at bounding box center [1457, 93] width 52 height 29
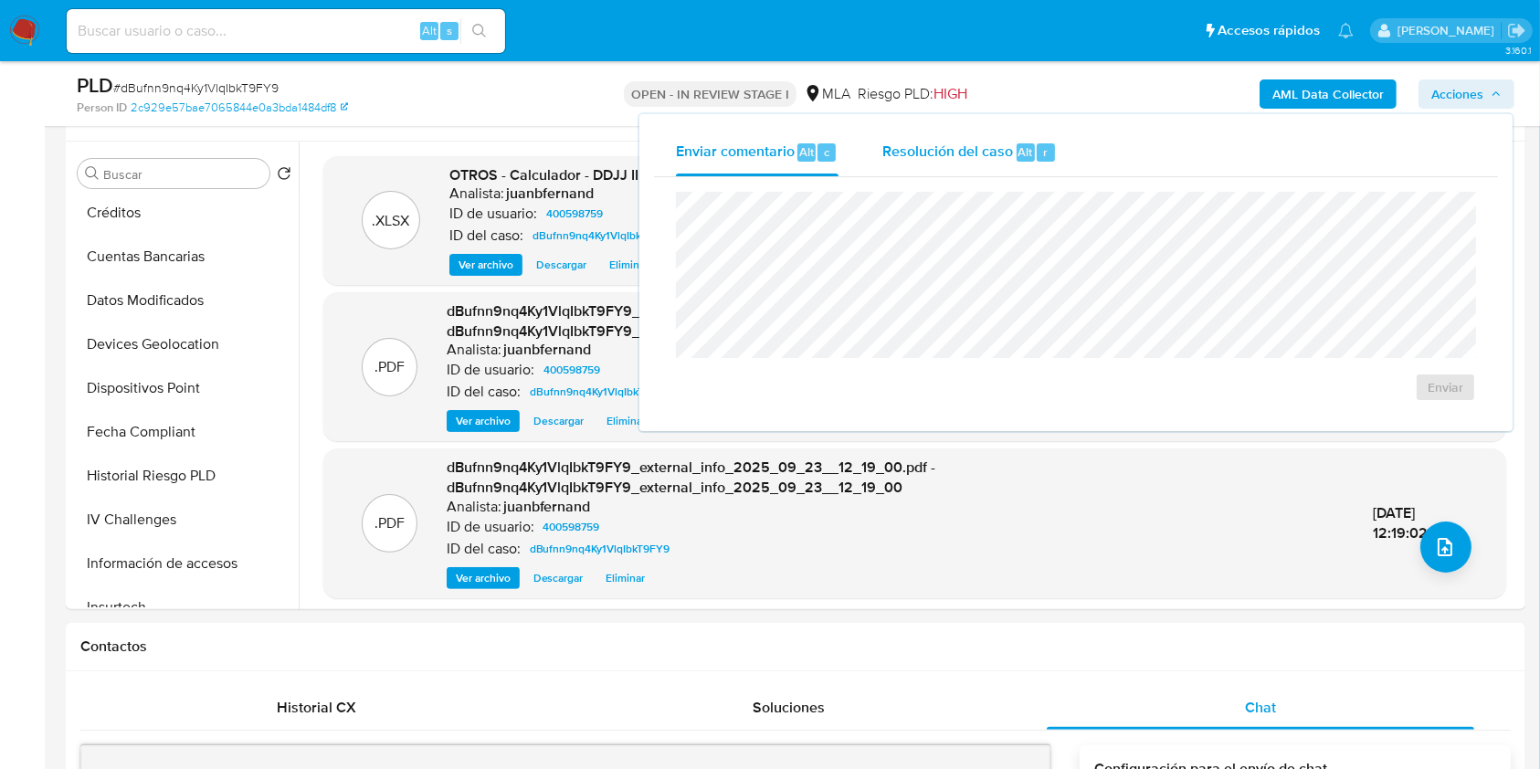
click at [987, 161] on span "Resolución del caso" at bounding box center [947, 151] width 131 height 21
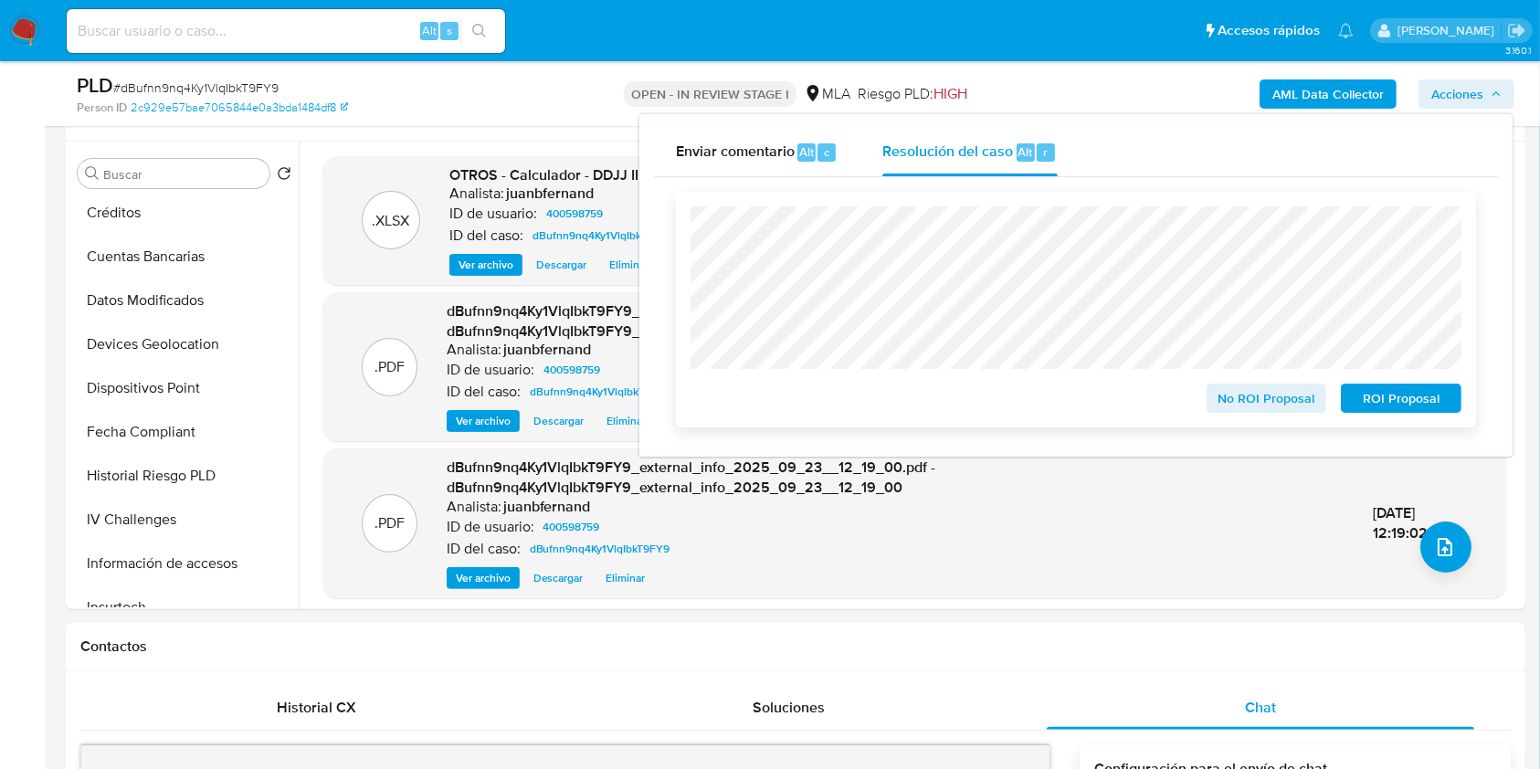
click at [1408, 398] on span "ROI Proposal" at bounding box center [1400, 398] width 95 height 26
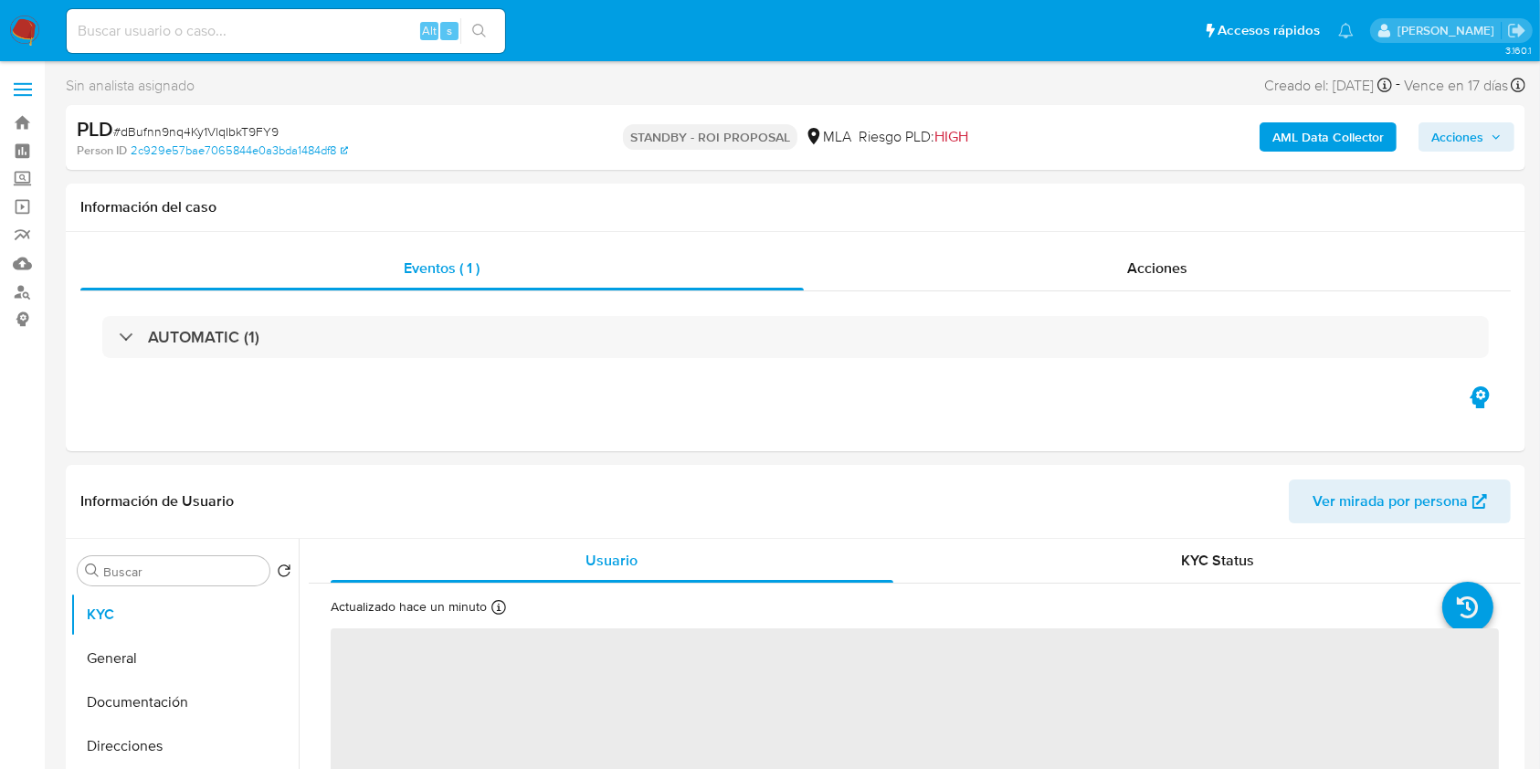
select select "10"
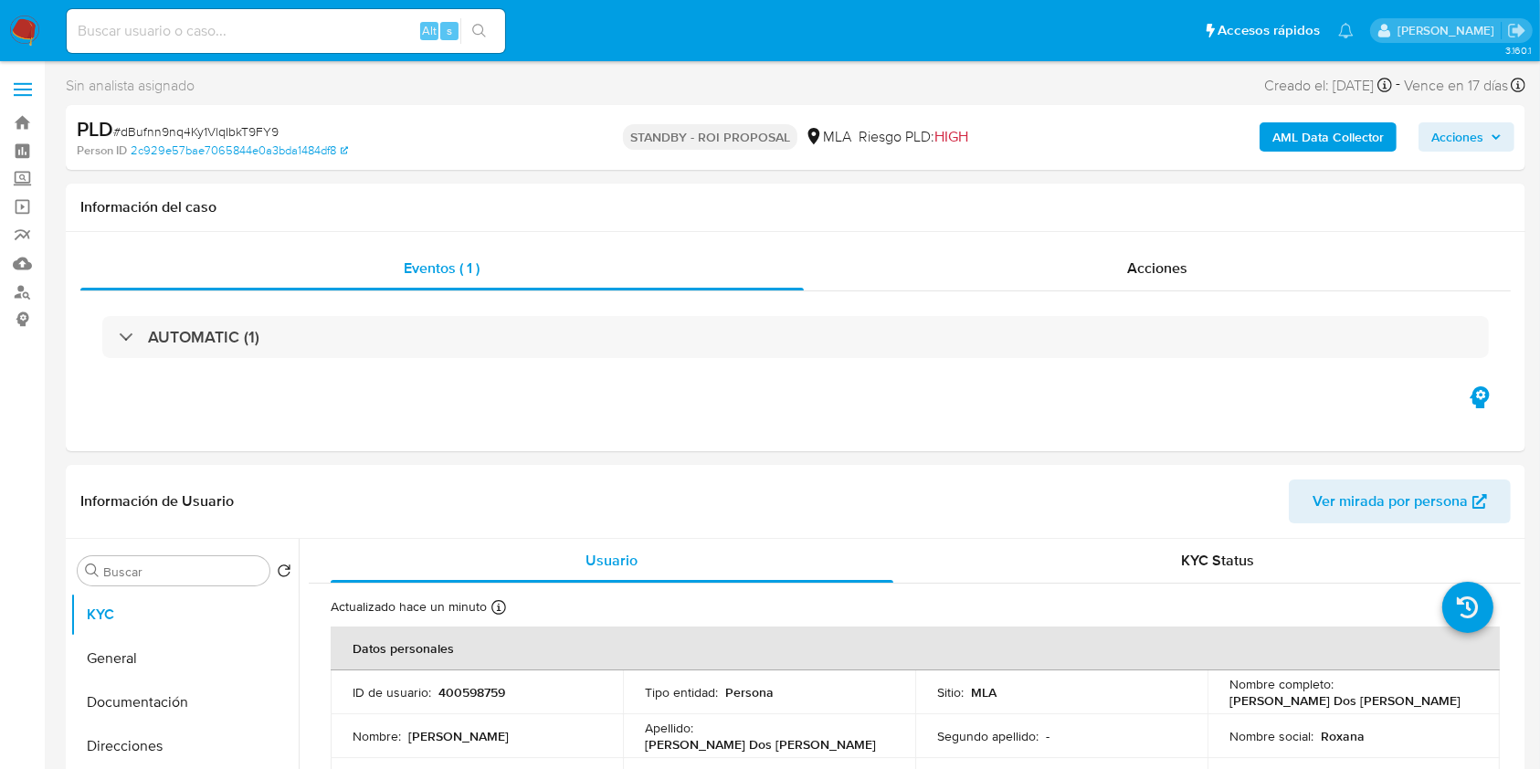
click at [358, 26] on input at bounding box center [286, 31] width 438 height 24
paste input "ExZY47psVThMX1TlXLC08ClS"
type input "ExZY47psVThMX1TlXLC08ClS"
click at [473, 24] on icon "search-icon" at bounding box center [479, 31] width 15 height 15
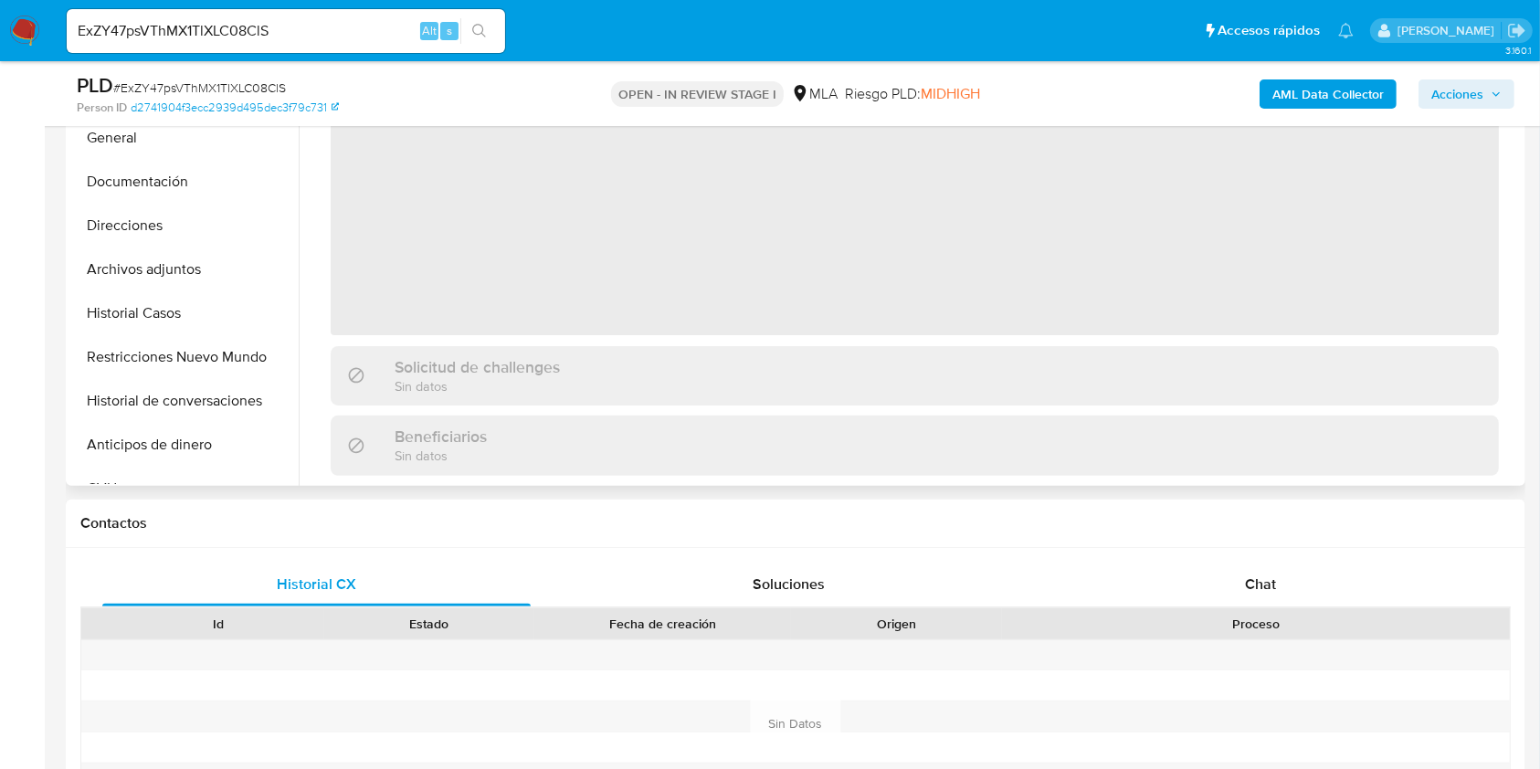
scroll to position [487, 0]
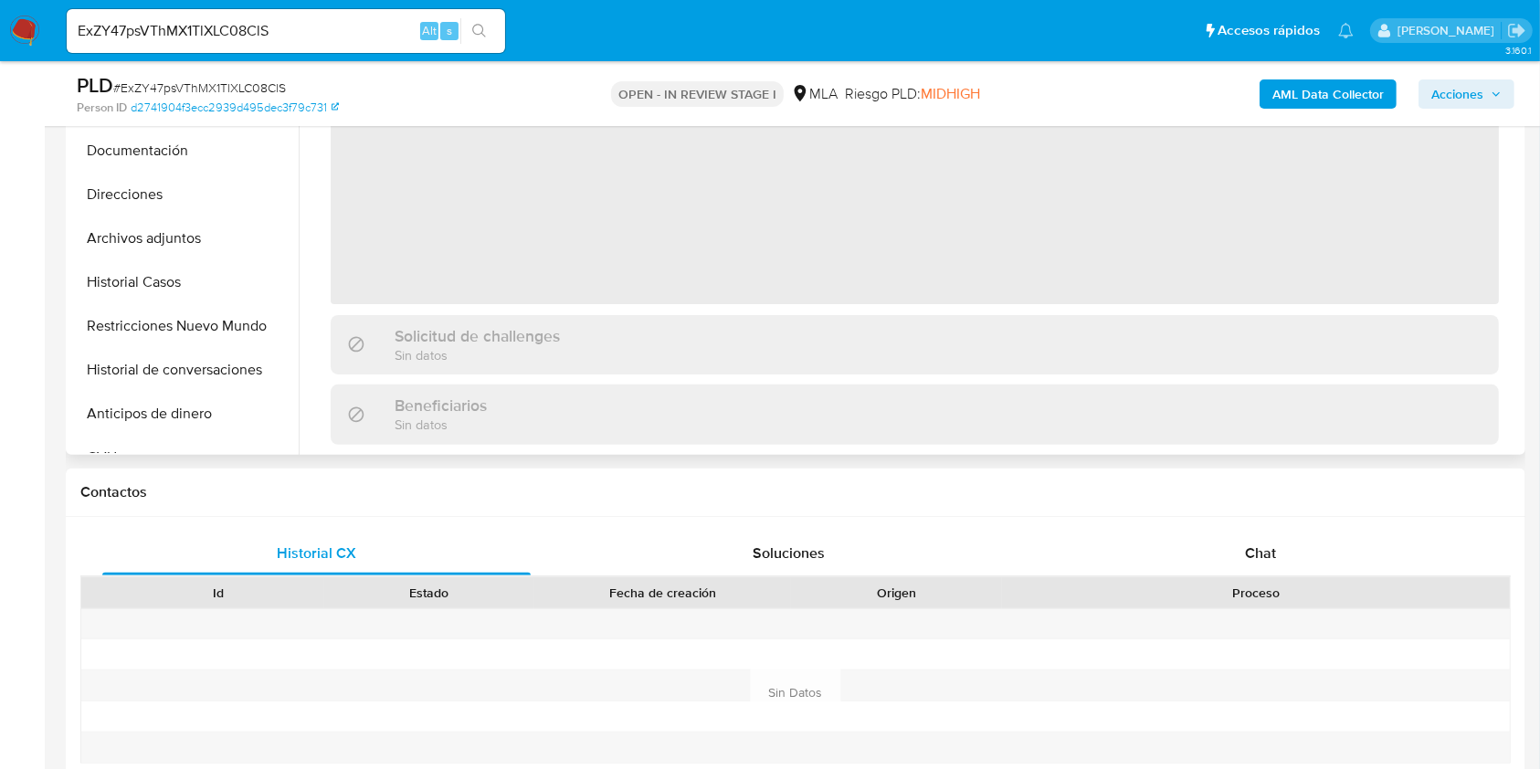
select select "10"
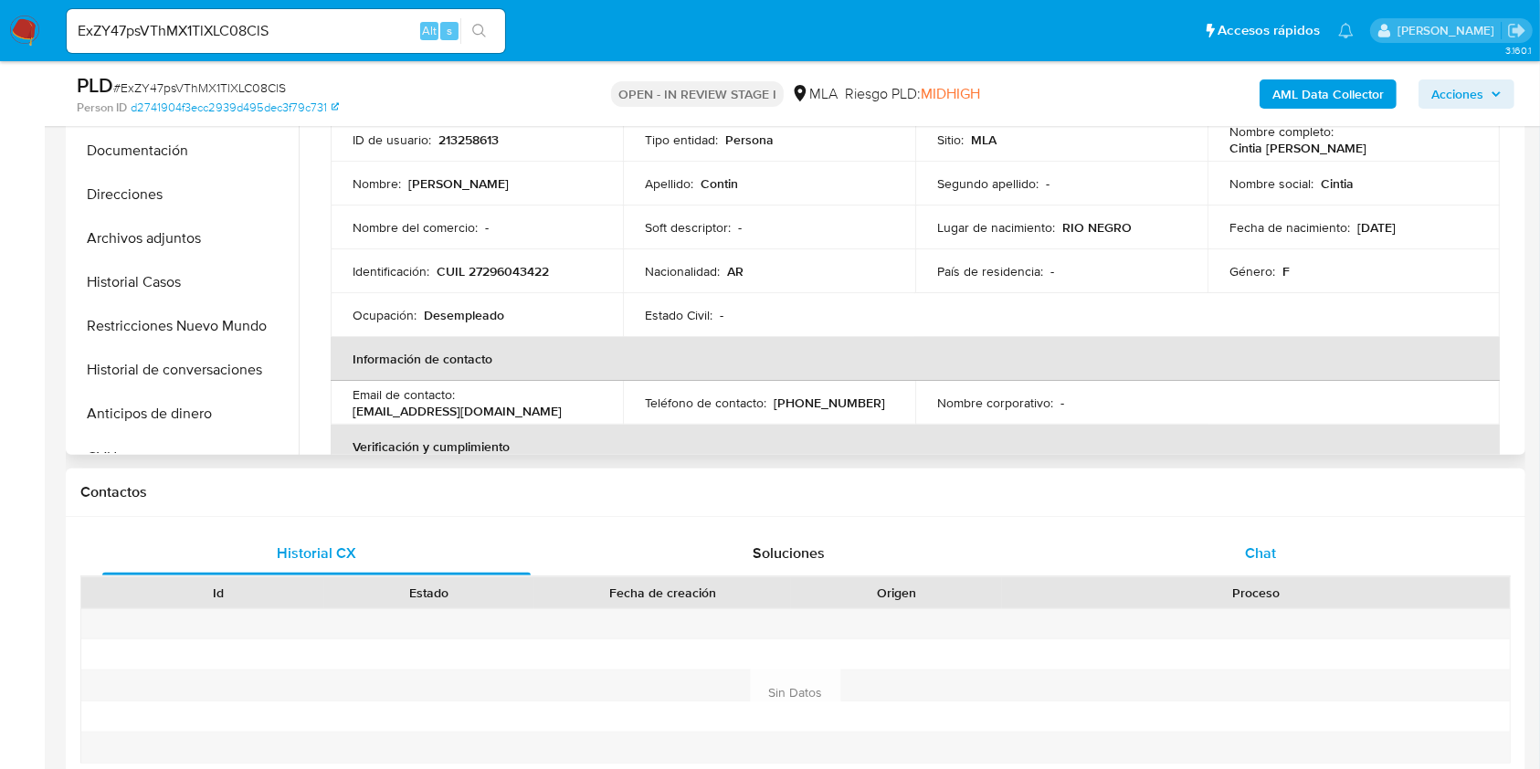
click at [1264, 572] on div "Chat" at bounding box center [1261, 554] width 428 height 44
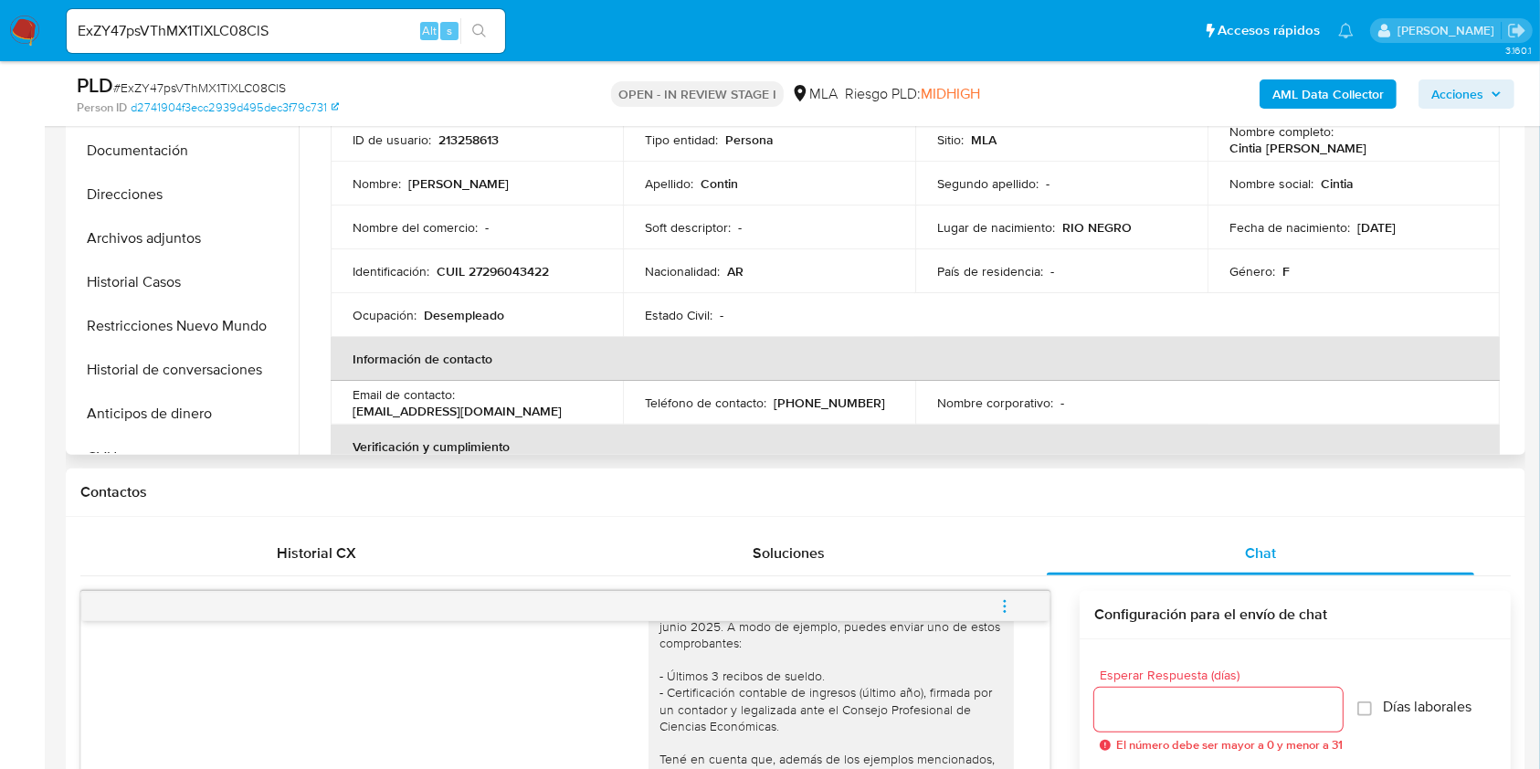
click at [478, 411] on p "contincintia@gmail.com" at bounding box center [457, 411] width 209 height 16
drag, startPoint x: 478, startPoint y: 411, endPoint x: 342, endPoint y: 414, distance: 135.2
click at [342, 414] on td "Email de contacto : contincintia@gmail.com" at bounding box center [477, 403] width 292 height 44
copy p "contincintia@gmail.com"
click at [787, 398] on p "(297) 4437744" at bounding box center [829, 403] width 111 height 16
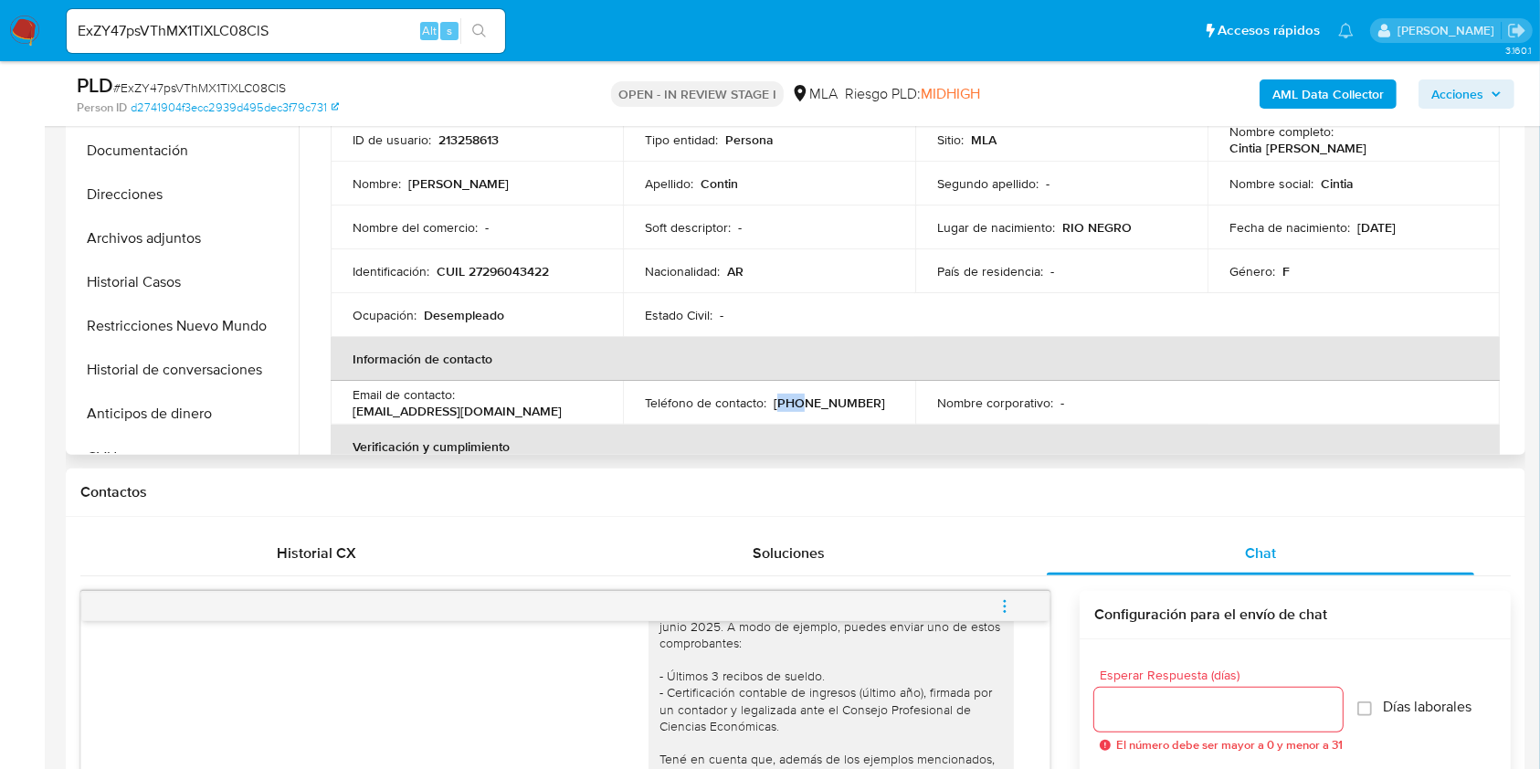
click at [787, 398] on p "(297) 4437744" at bounding box center [829, 403] width 111 height 16
copy p "297"
click at [826, 410] on p "(297) 4437744" at bounding box center [829, 403] width 111 height 16
click at [824, 410] on p "(297) 4437744" at bounding box center [829, 403] width 111 height 16
copy p "4437744"
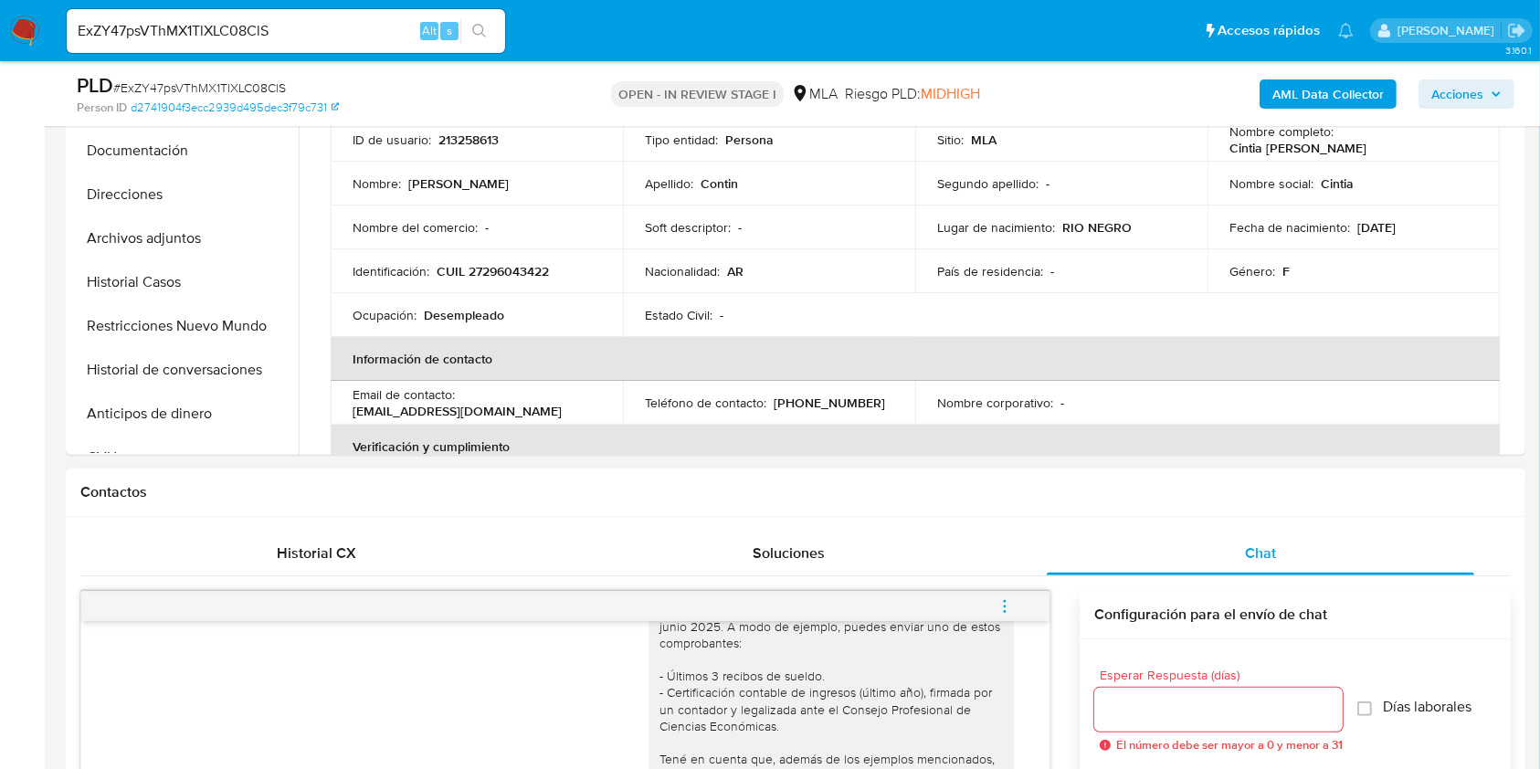
click at [355, 500] on div "Contactos" at bounding box center [795, 493] width 1459 height 48
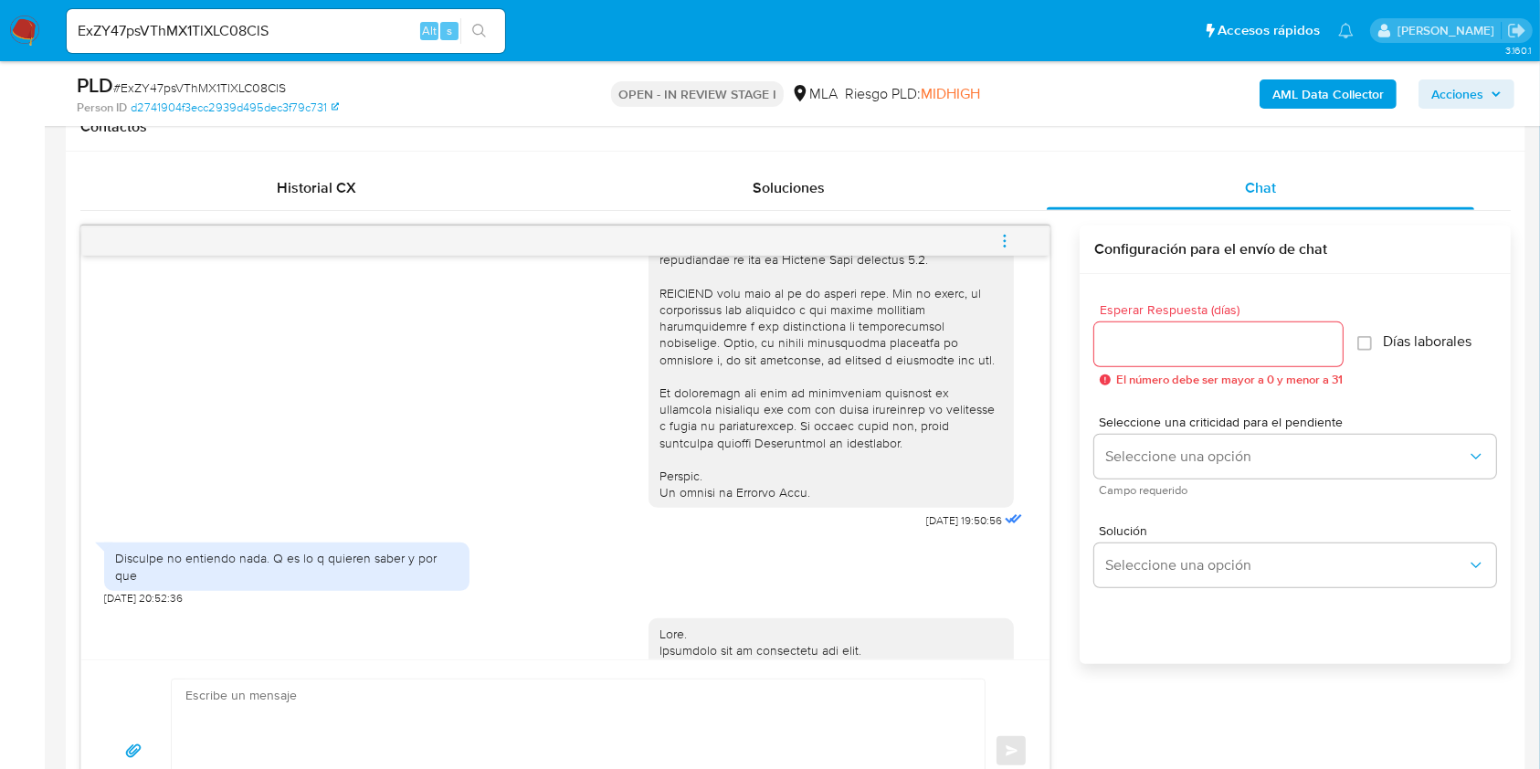
scroll to position [974, 0]
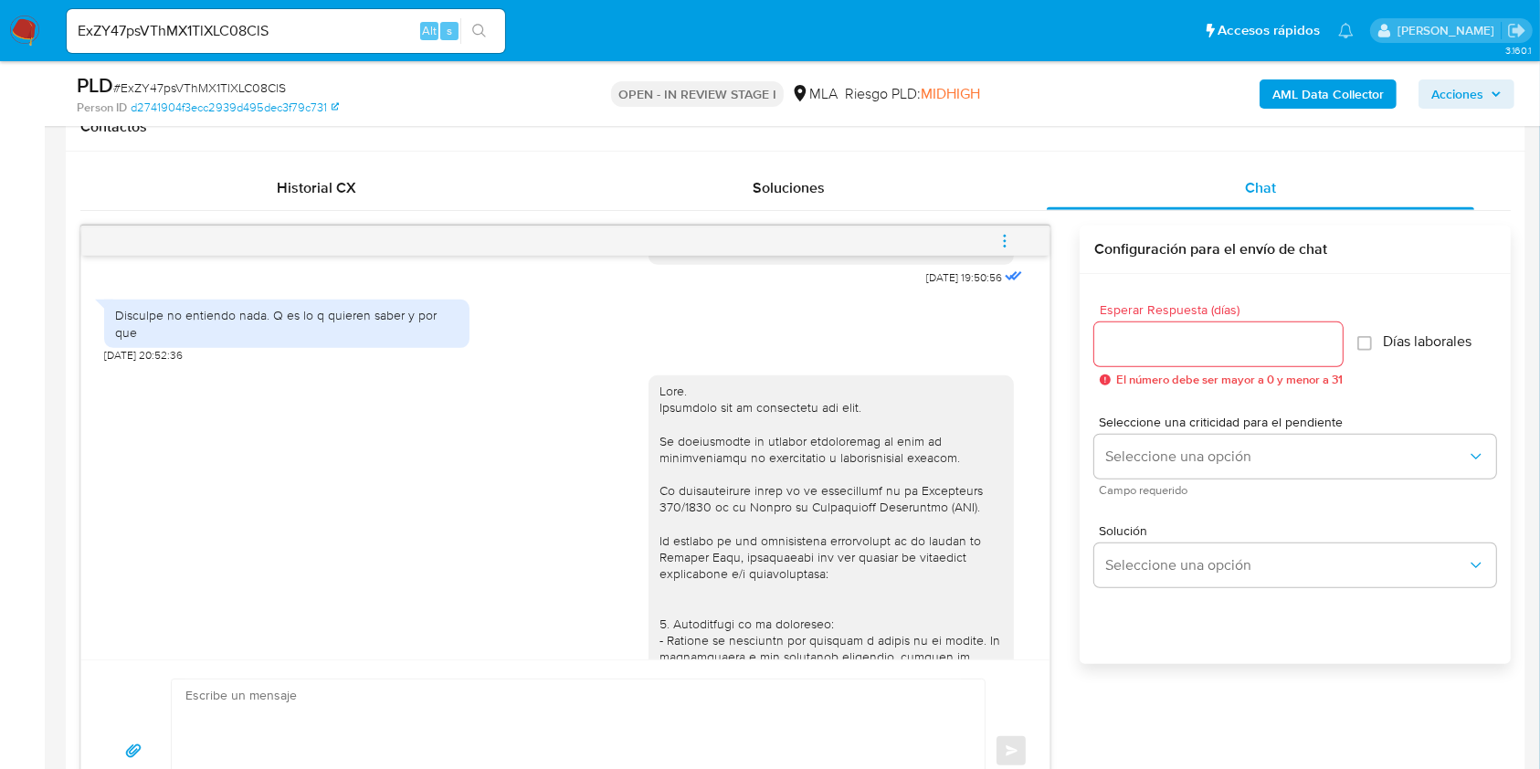
click at [926, 285] on span "17/07/2025 19:50:56" at bounding box center [964, 277] width 76 height 15
drag, startPoint x: 888, startPoint y: 306, endPoint x: 920, endPoint y: 310, distance: 32.2
click at [926, 285] on span "17/07/2025 19:50:56" at bounding box center [964, 277] width 76 height 15
copy span "17/07/2025"
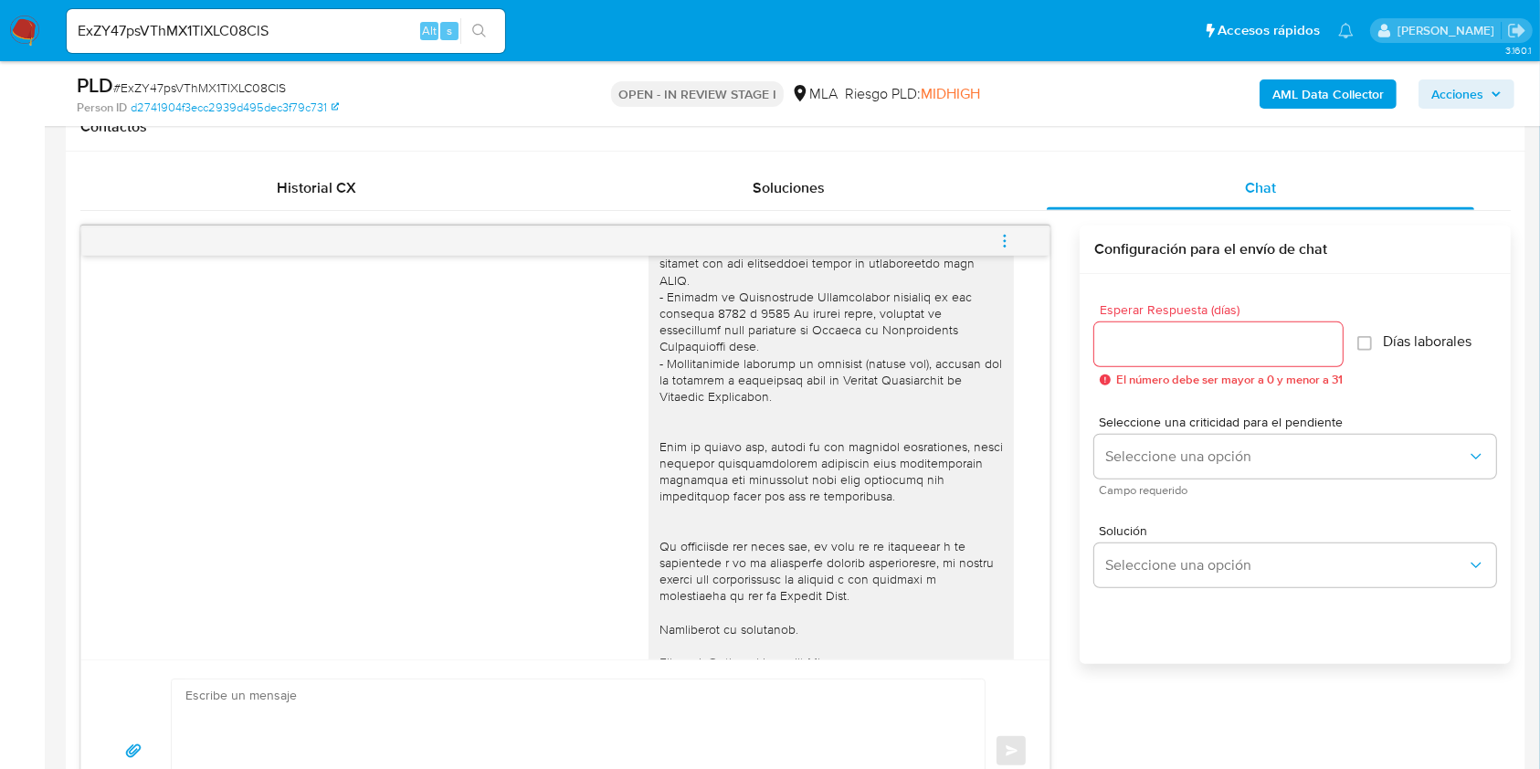
scroll to position [1827, 0]
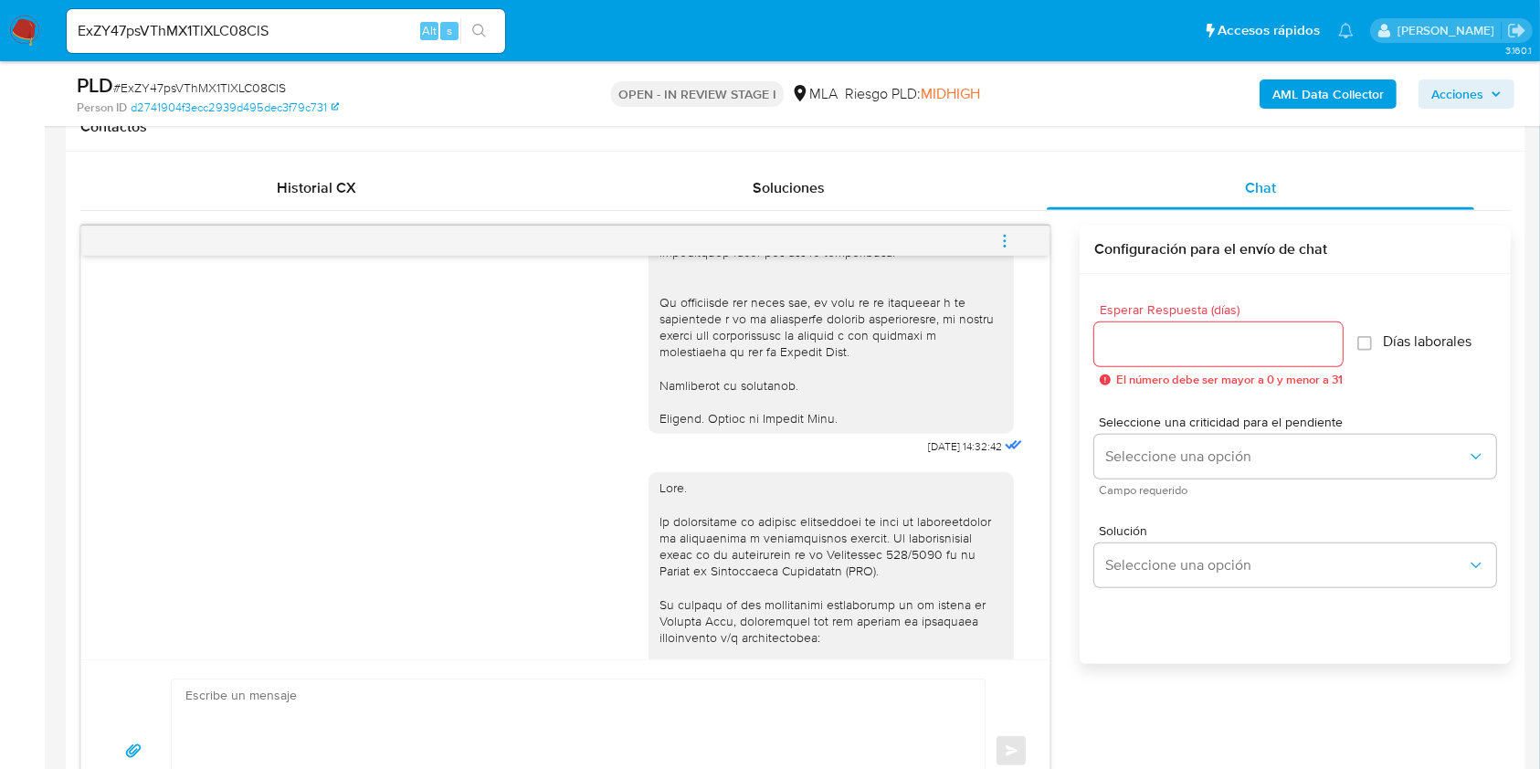
click at [928, 449] on span "18/08/2025 14:32:42" at bounding box center [965, 446] width 74 height 15
drag, startPoint x: 891, startPoint y: 449, endPoint x: 919, endPoint y: 445, distance: 27.8
click at [928, 445] on span "18/08/2025 14:32:42" at bounding box center [965, 446] width 74 height 15
copy span "18/08/2025"
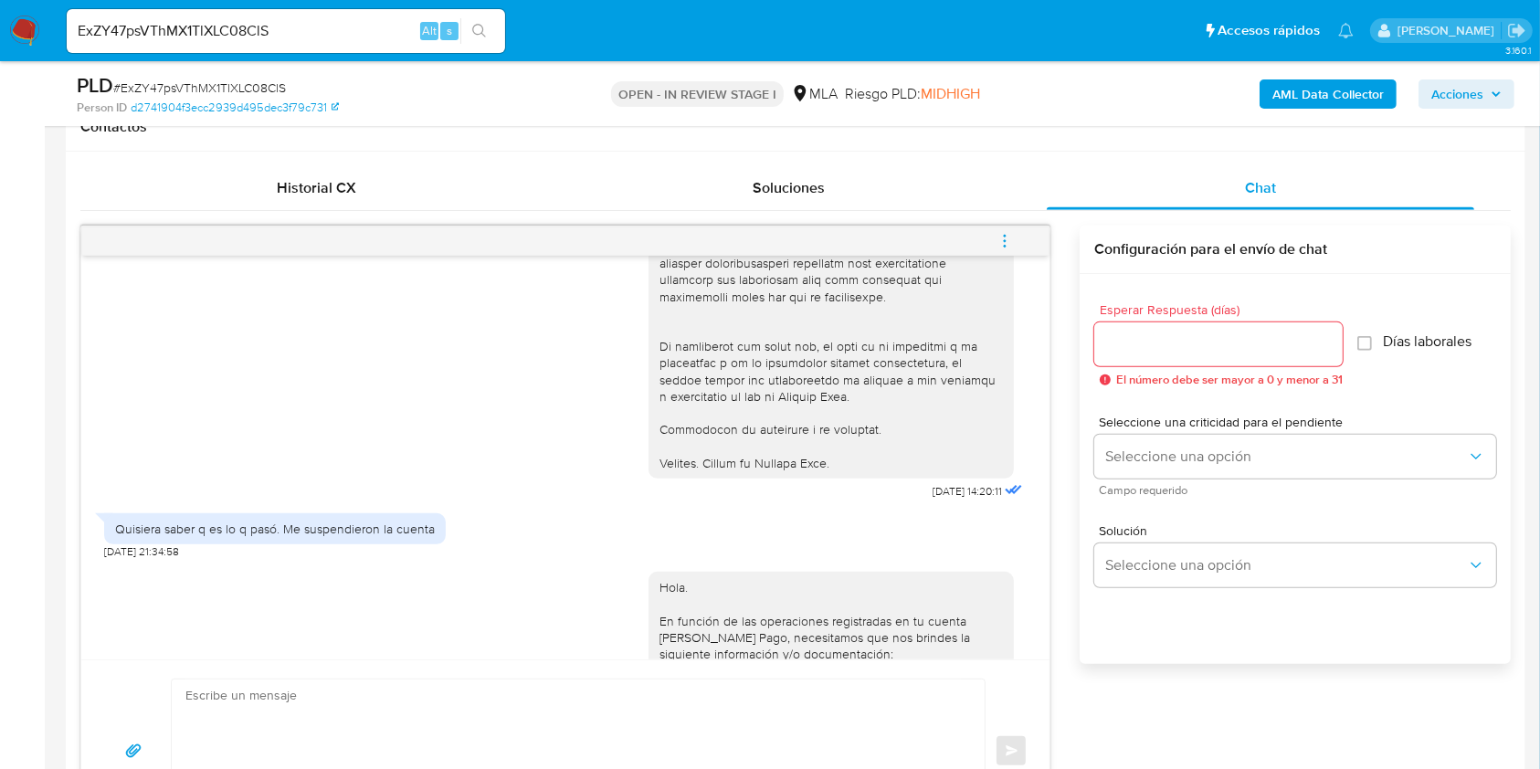
scroll to position [2435, 0]
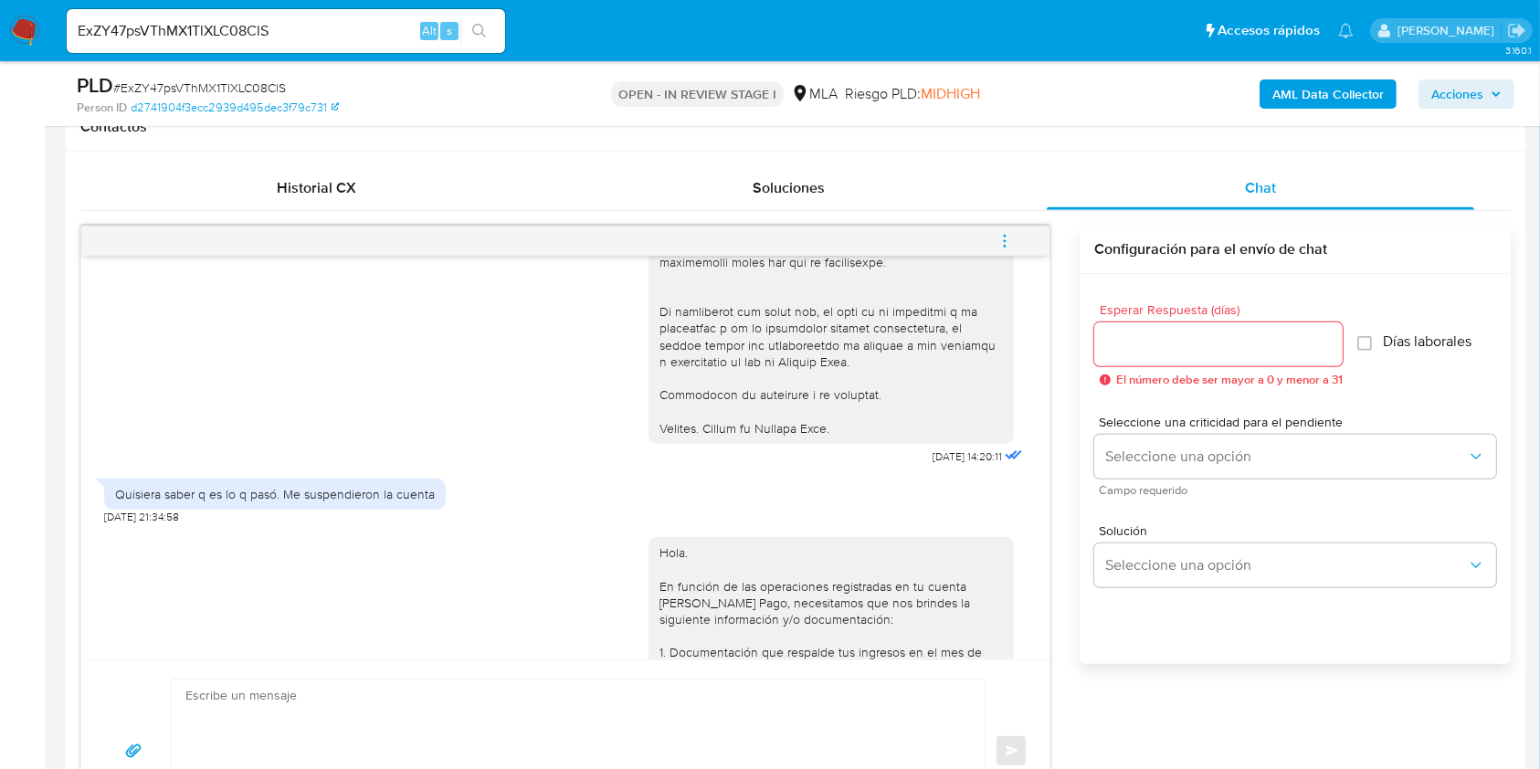
click at [932, 457] on span "18/09/2025 14:20:11" at bounding box center [966, 456] width 69 height 15
drag, startPoint x: 893, startPoint y: 457, endPoint x: 926, endPoint y: 457, distance: 32.9
click at [932, 457] on span "18/09/2025 14:20:11" at bounding box center [966, 456] width 69 height 15
copy span "18/09/2025"
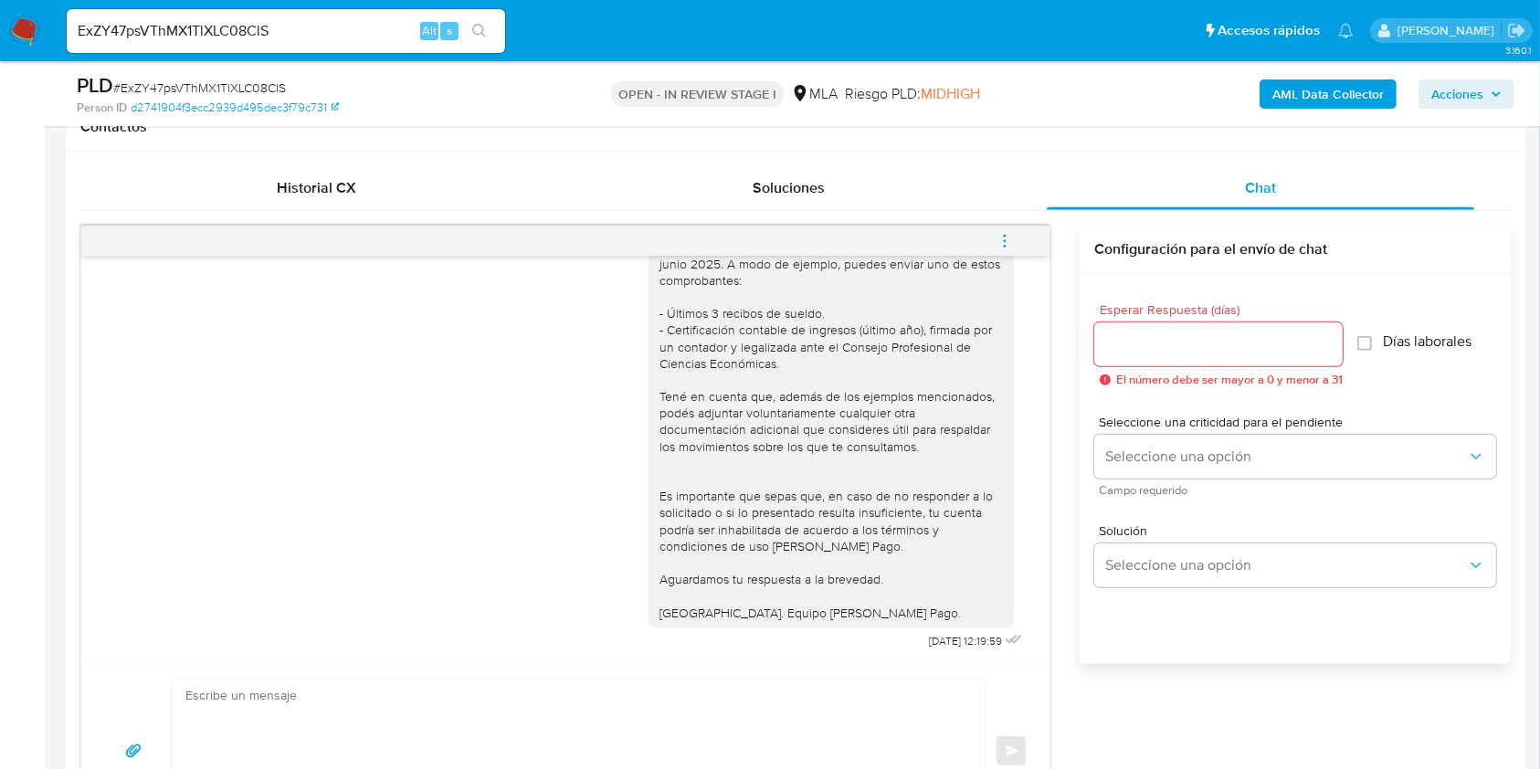
scroll to position [2843, 0]
click at [929, 637] on span "19/09/2025 12:19:59" at bounding box center [965, 638] width 73 height 15
drag, startPoint x: 892, startPoint y: 636, endPoint x: 934, endPoint y: 639, distance: 42.2
click at [934, 639] on span "19/09/2025 12:19:59" at bounding box center [965, 638] width 73 height 15
copy span "19/09/2025"
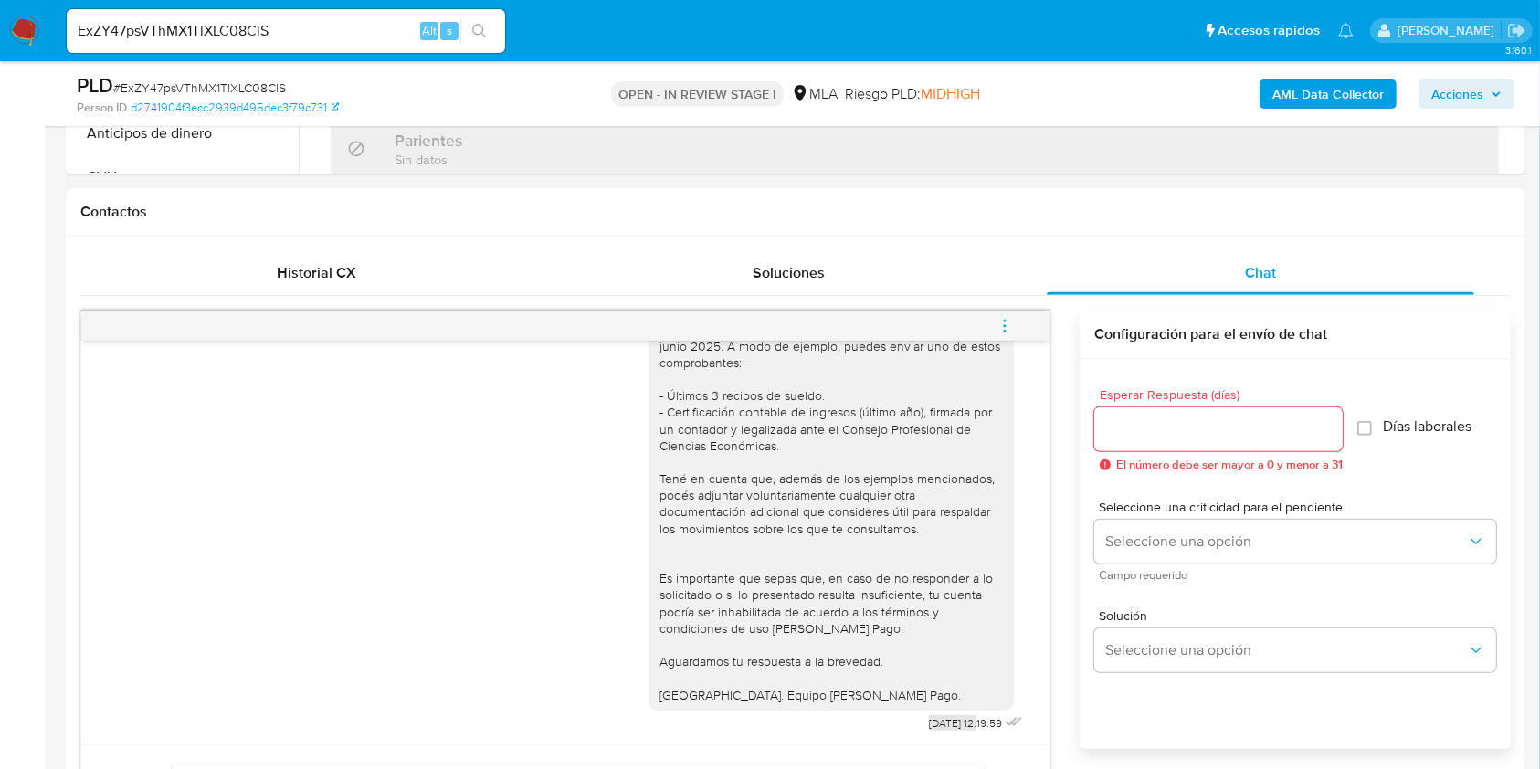
scroll to position [731, 0]
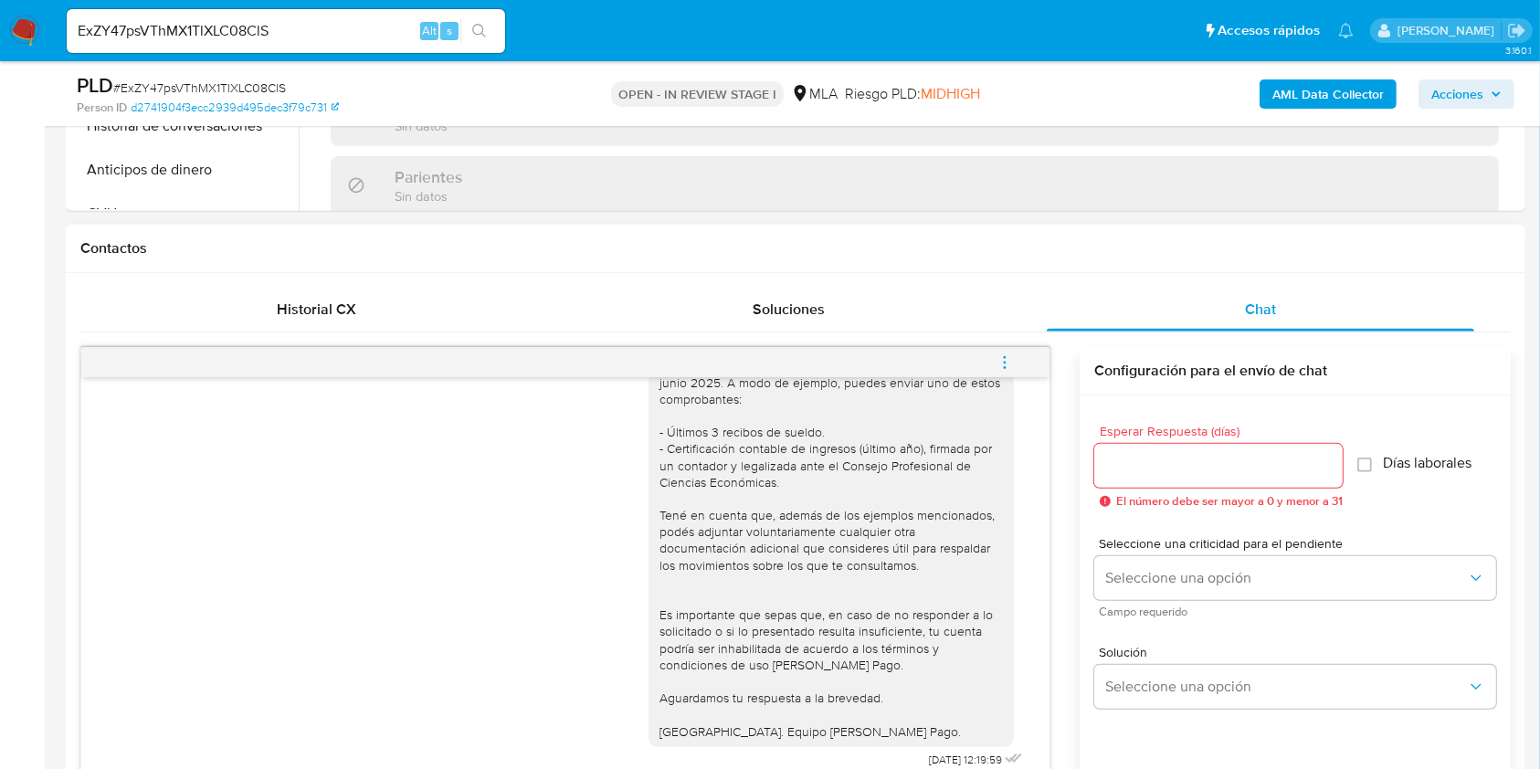
click at [252, 557] on div "Hola. En función de las operaciones registradas en tu cuenta de Mercado Pago, n…" at bounding box center [565, 504] width 922 height 535
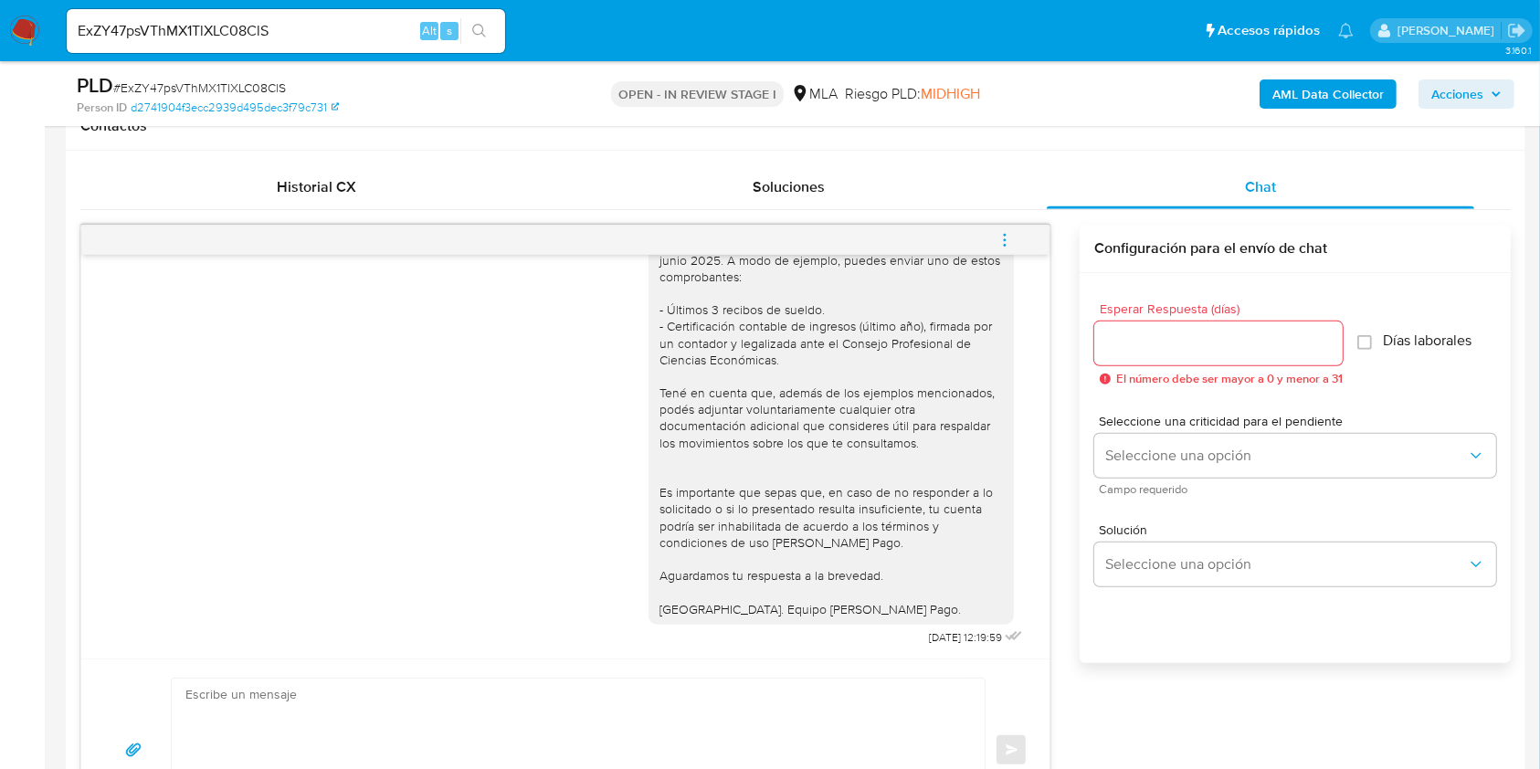
scroll to position [852, 0]
click at [371, 196] on div "Historial CX" at bounding box center [316, 188] width 428 height 44
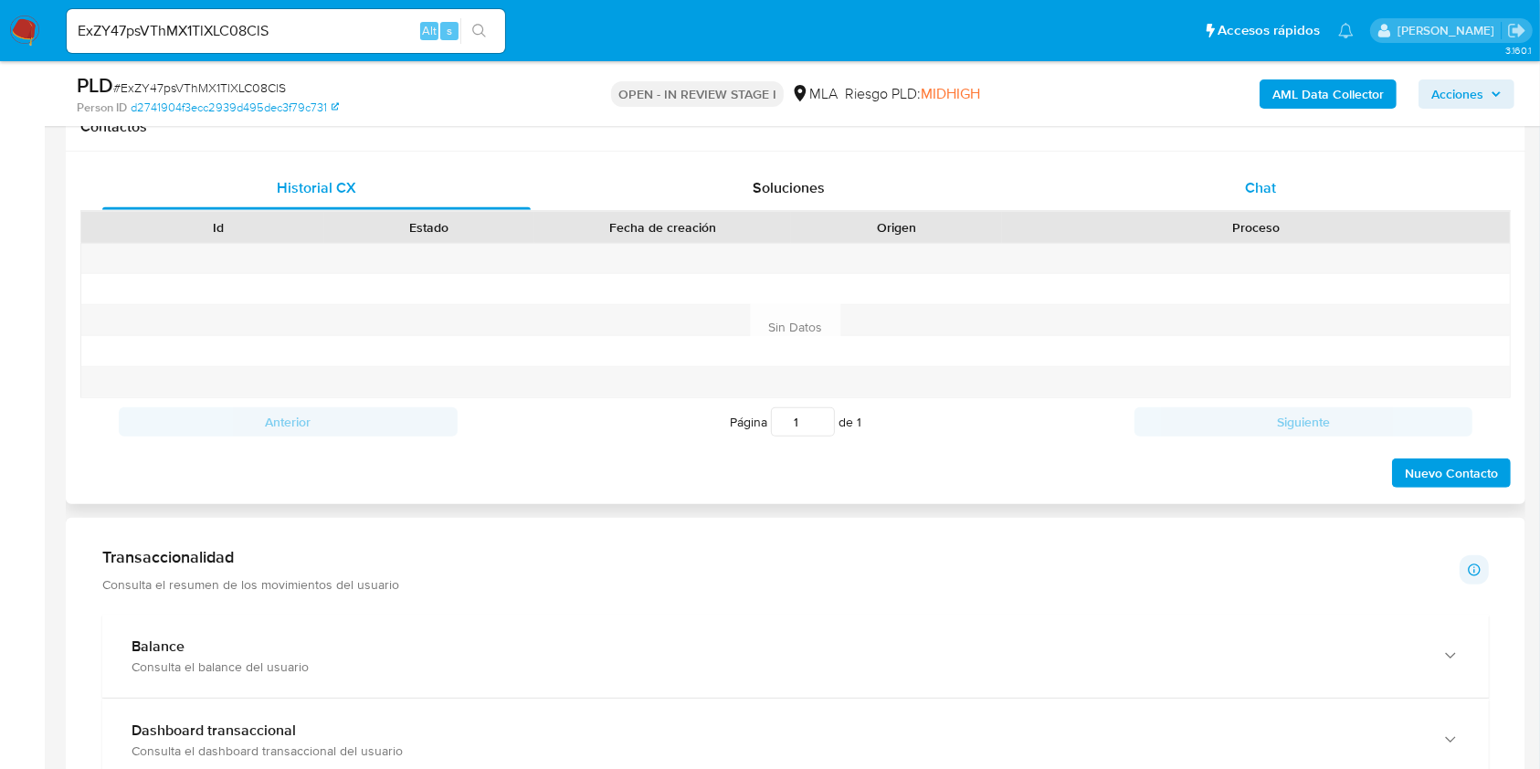
click at [1220, 208] on div "Historial CX Soluciones Chat Id Estado Fecha de creación Origen Proceso Anterio…" at bounding box center [795, 327] width 1430 height 323
click at [1285, 191] on div "Chat" at bounding box center [1261, 188] width 428 height 44
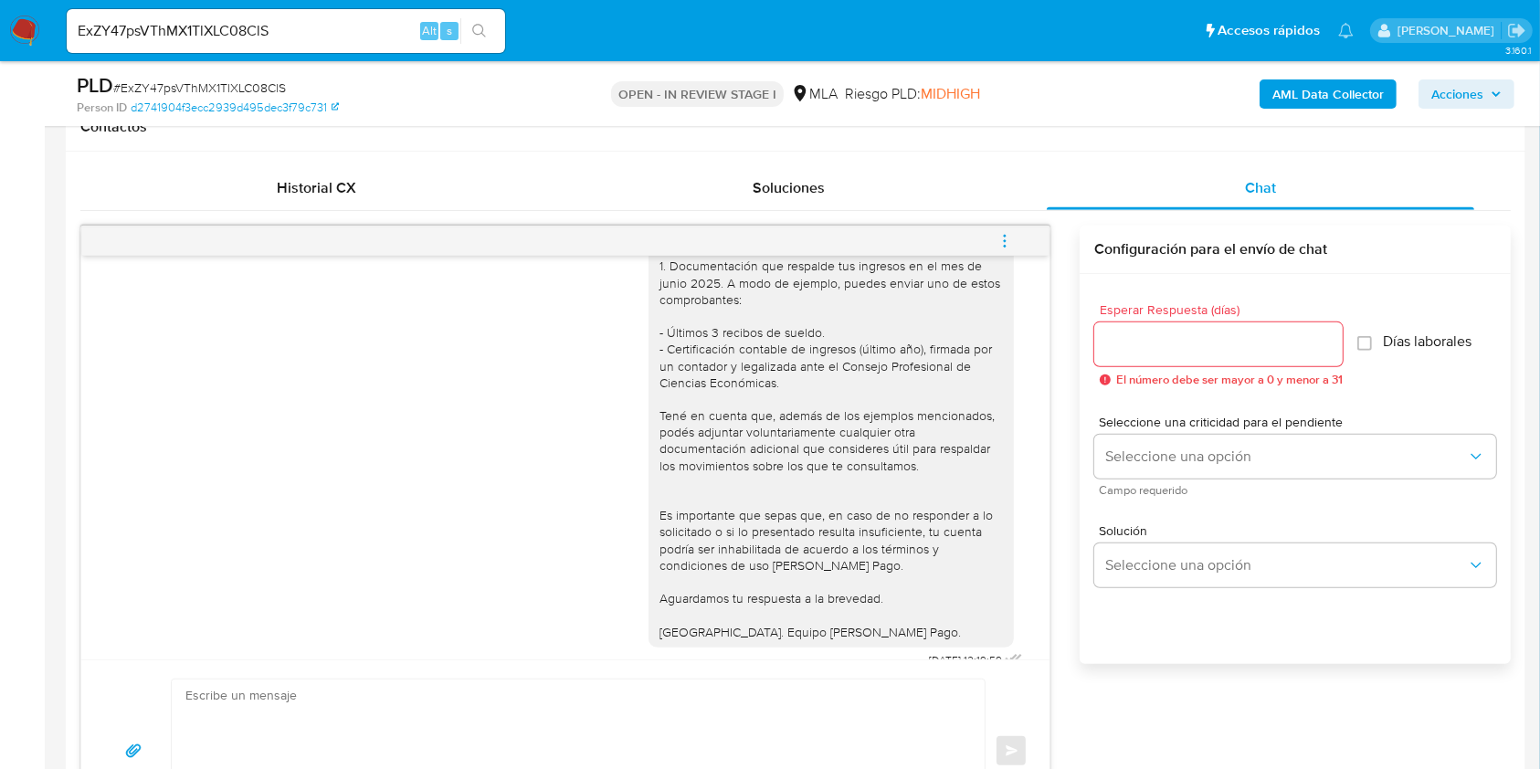
scroll to position [2843, 0]
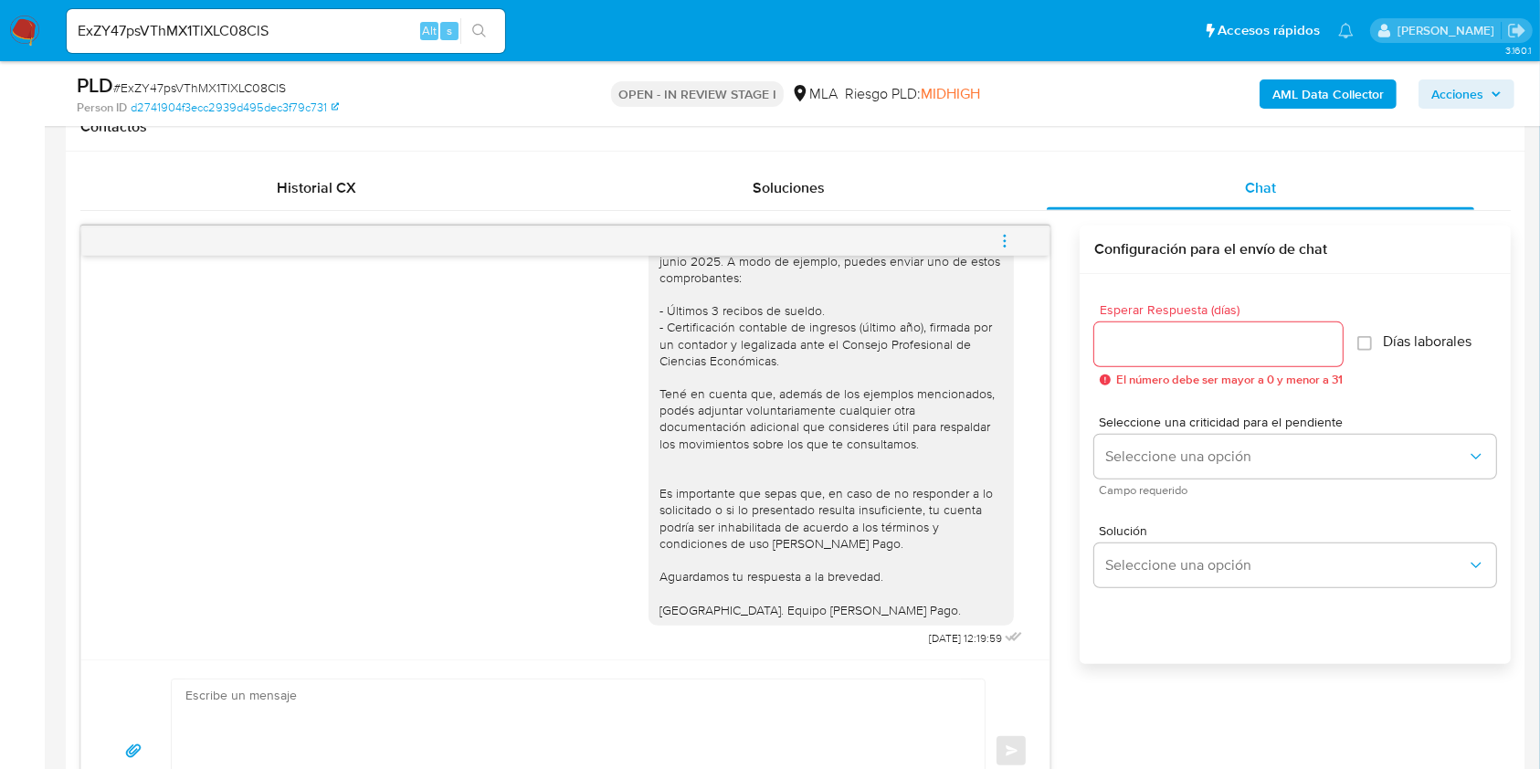
click at [1007, 240] on icon "menu-action" at bounding box center [1004, 241] width 16 height 16
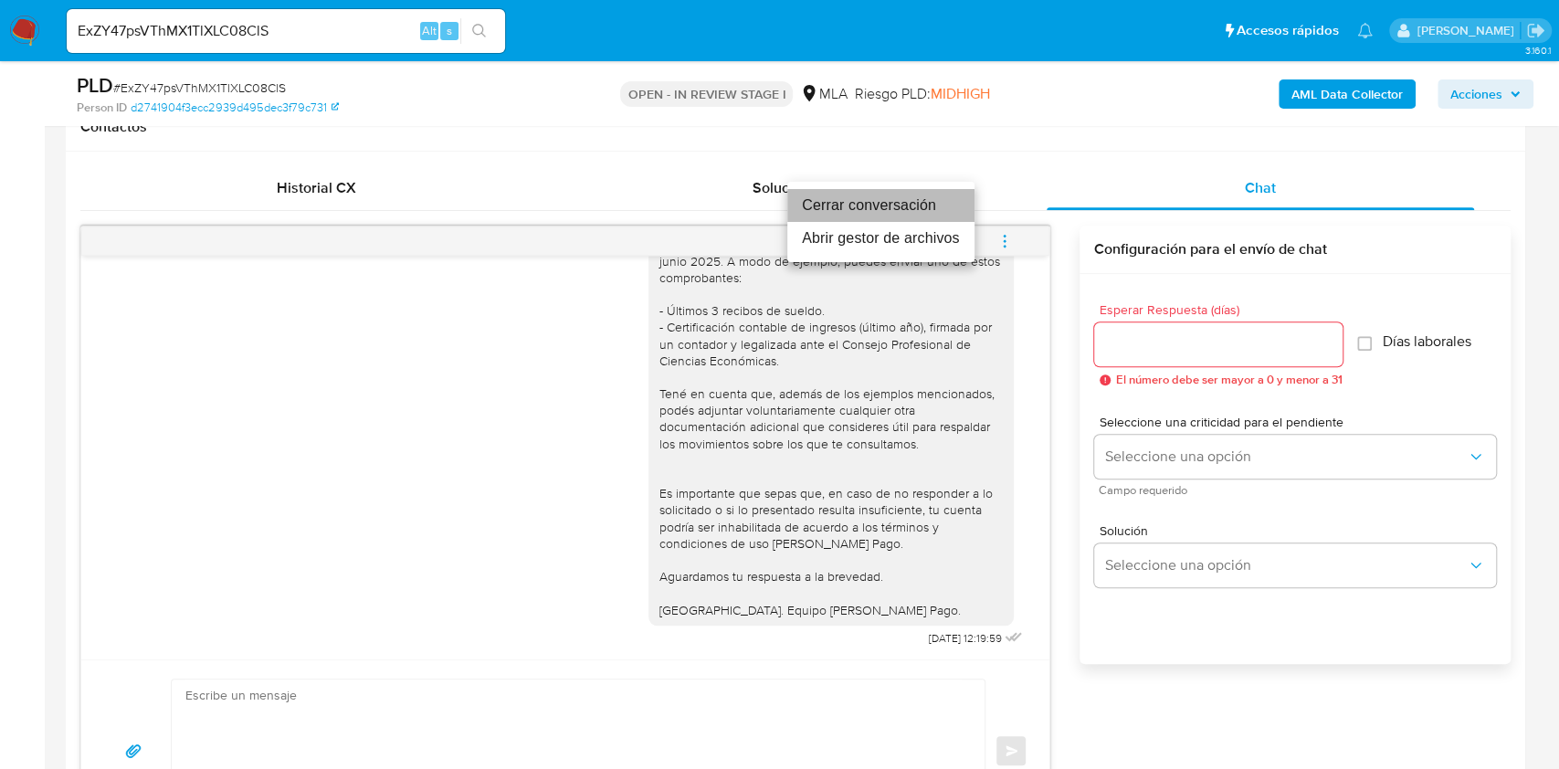
click at [878, 205] on li "Cerrar conversación" at bounding box center [880, 205] width 187 height 33
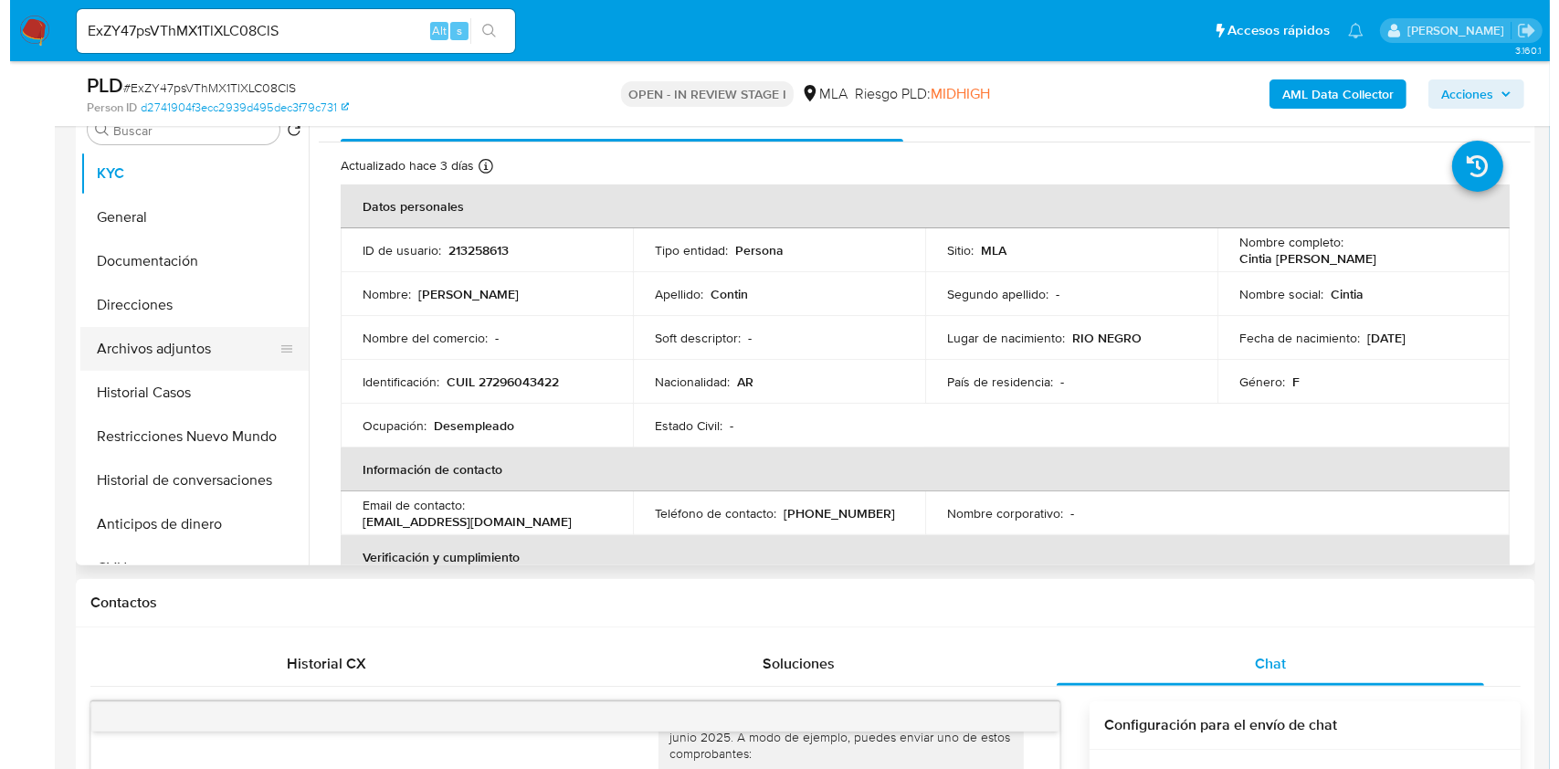
scroll to position [365, 0]
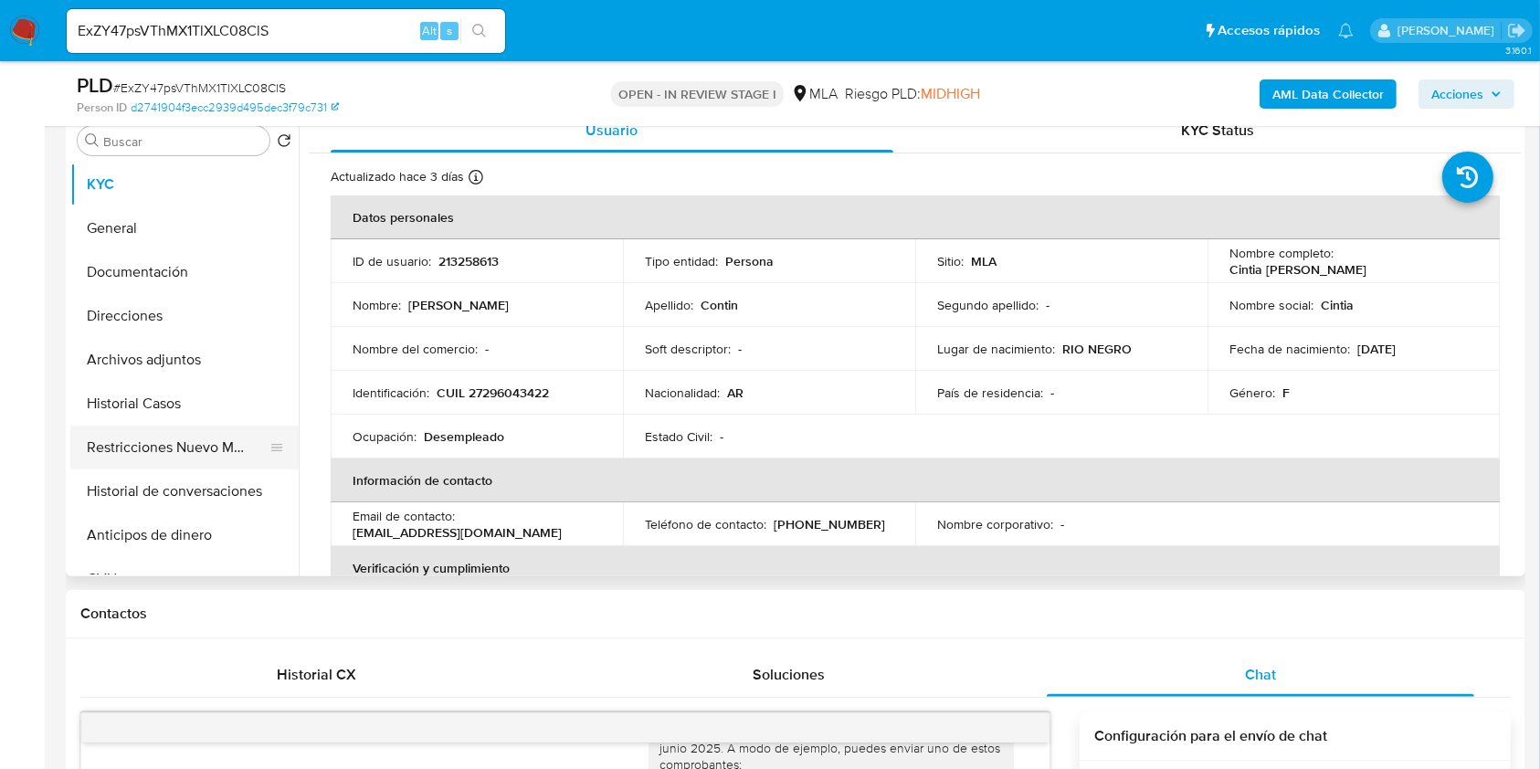
click at [153, 442] on button "Restricciones Nuevo Mundo" at bounding box center [177, 448] width 214 height 44
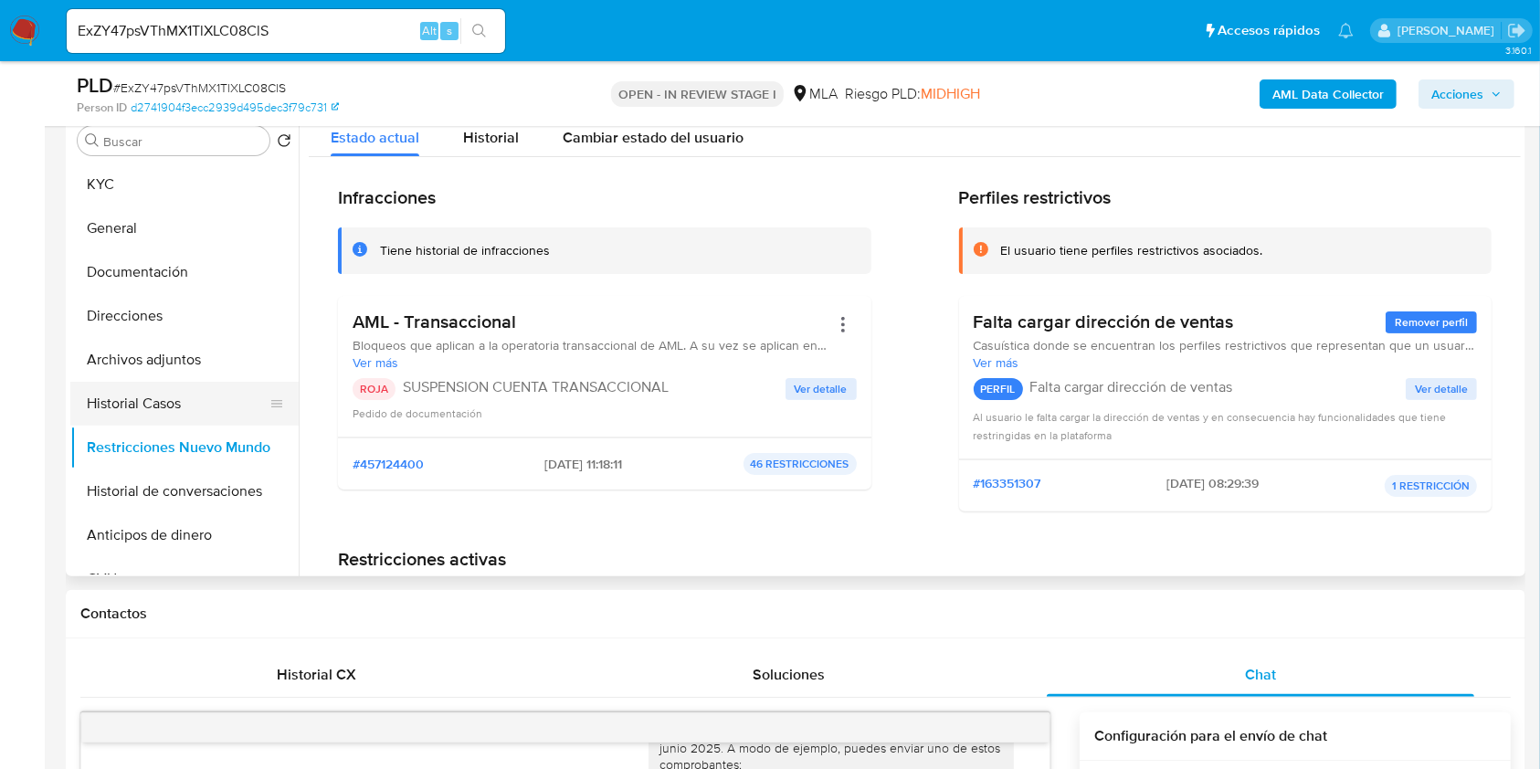
click at [174, 406] on button "Historial Casos" at bounding box center [177, 404] width 214 height 44
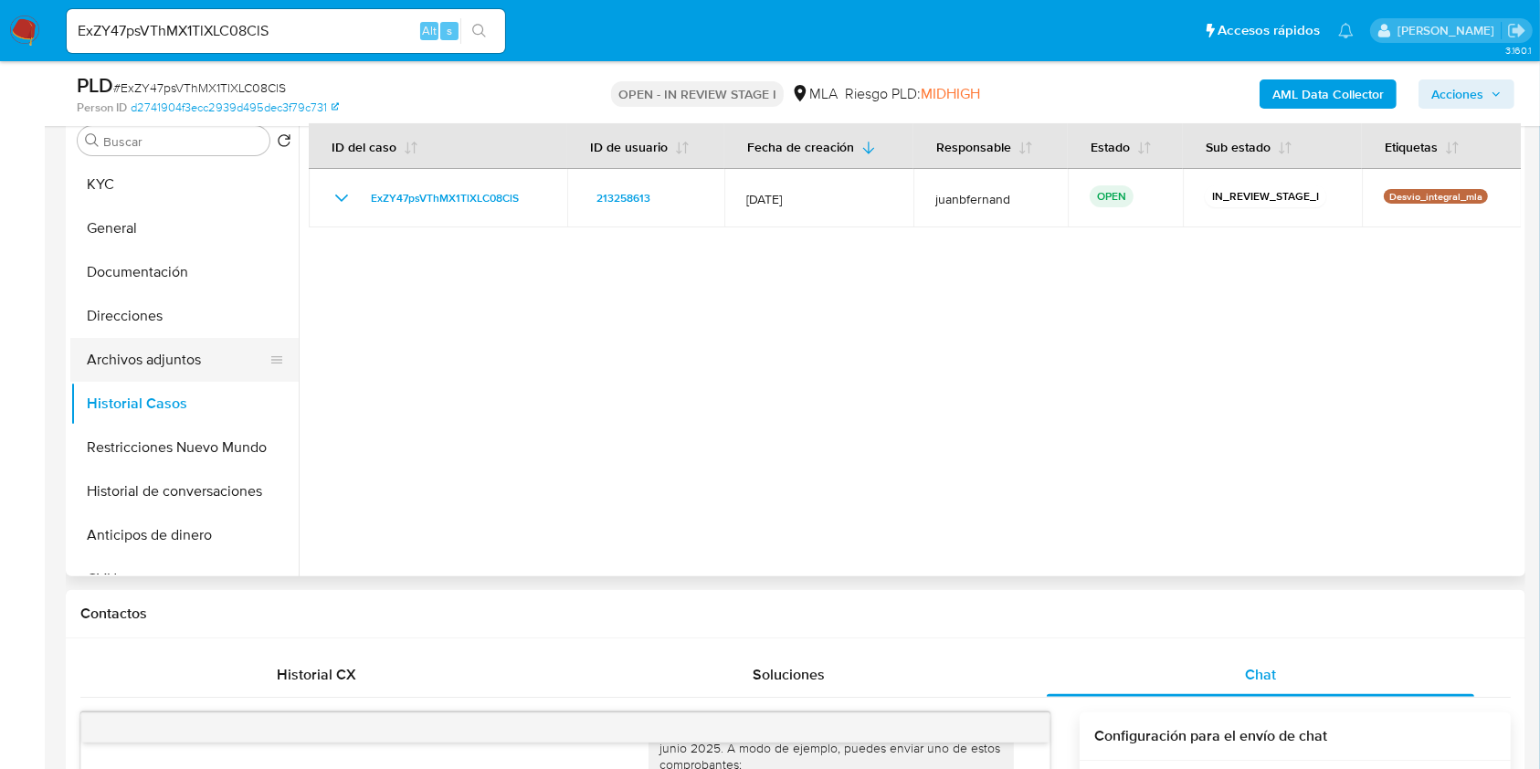
click at [168, 369] on button "Archivos adjuntos" at bounding box center [177, 360] width 214 height 44
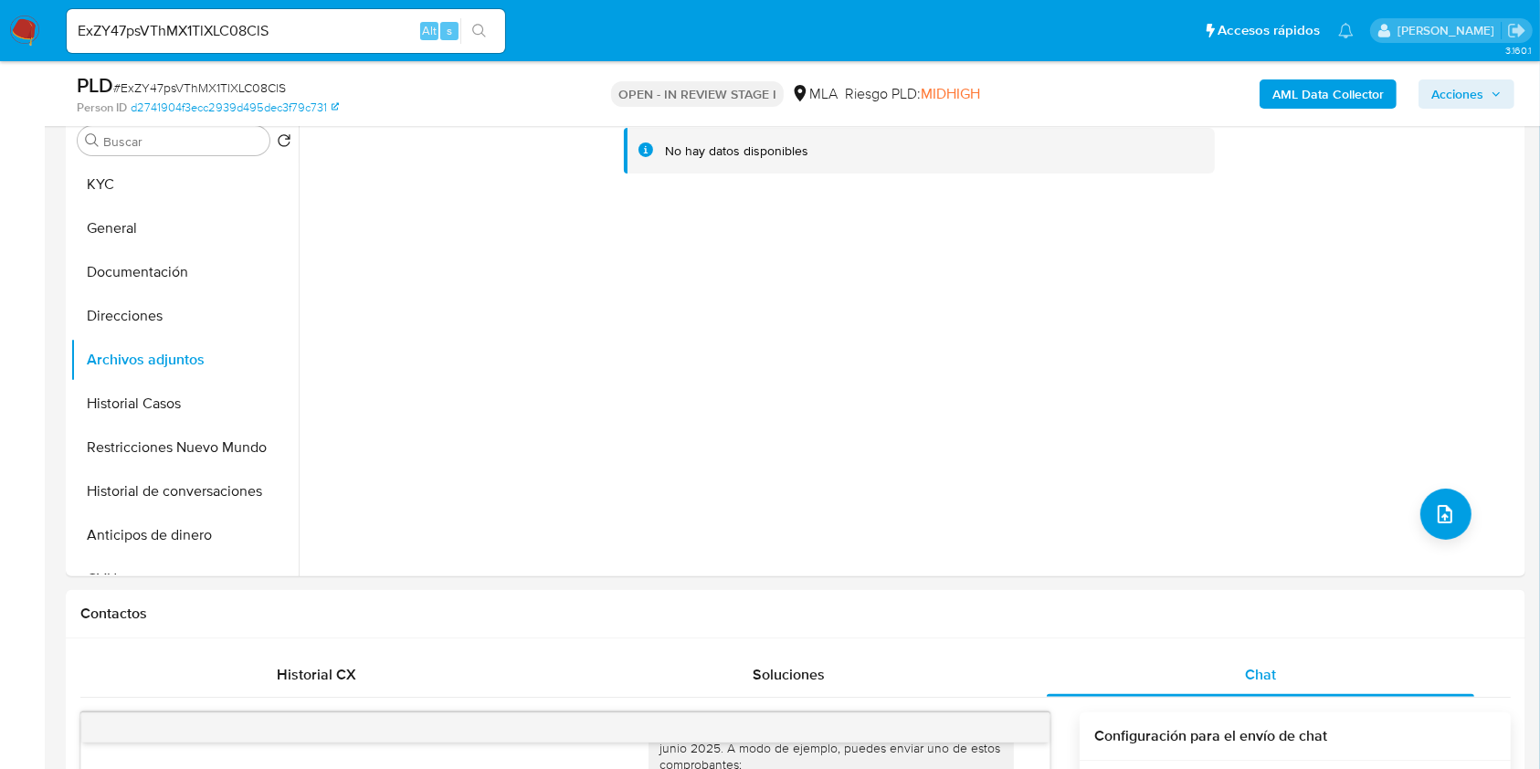
click at [1357, 83] on b "AML Data Collector" at bounding box center [1327, 93] width 111 height 29
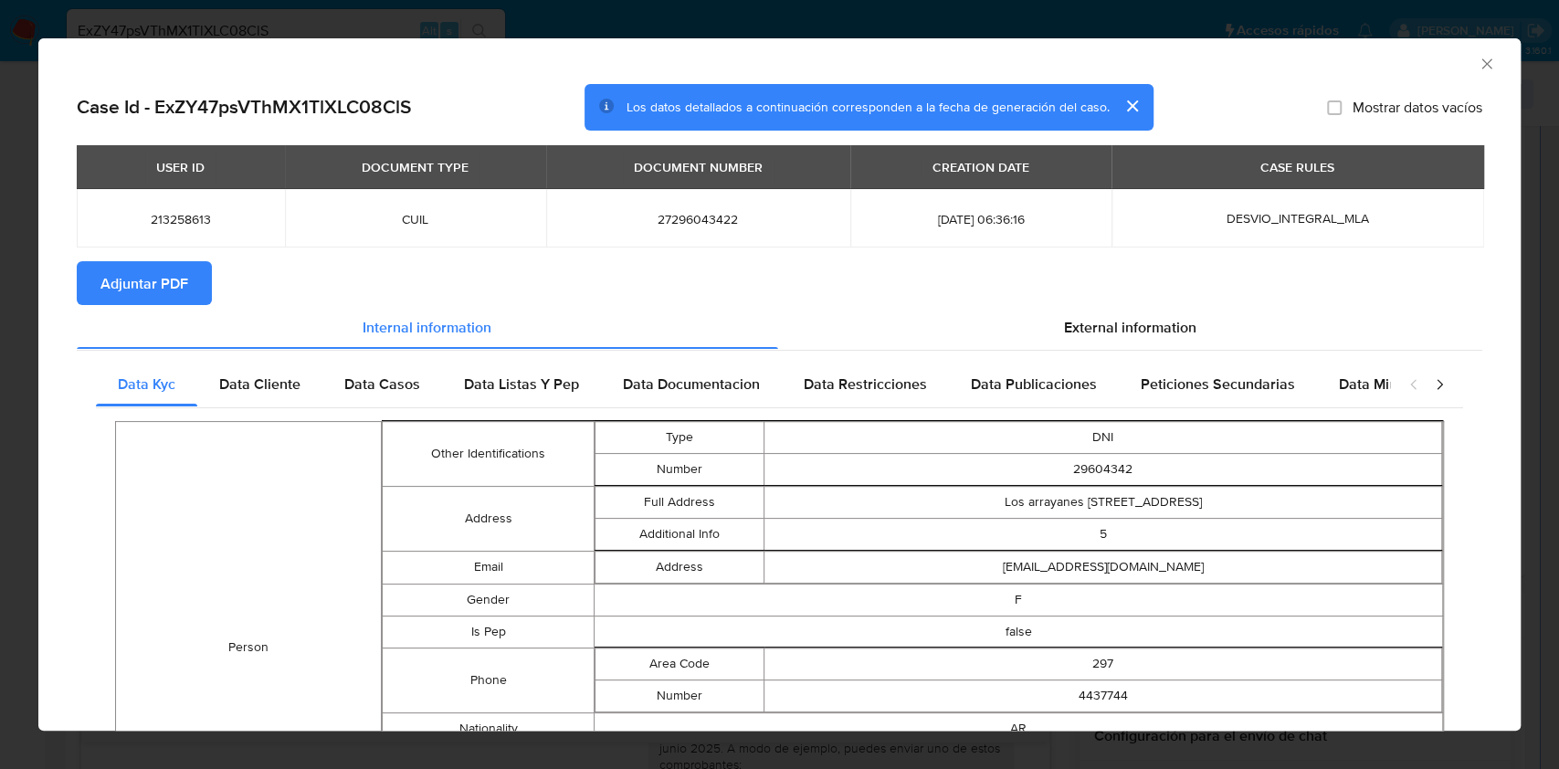
click at [90, 285] on button "Adjuntar PDF" at bounding box center [144, 283] width 135 height 44
click at [1478, 62] on icon "Cerrar ventana" at bounding box center [1487, 64] width 18 height 18
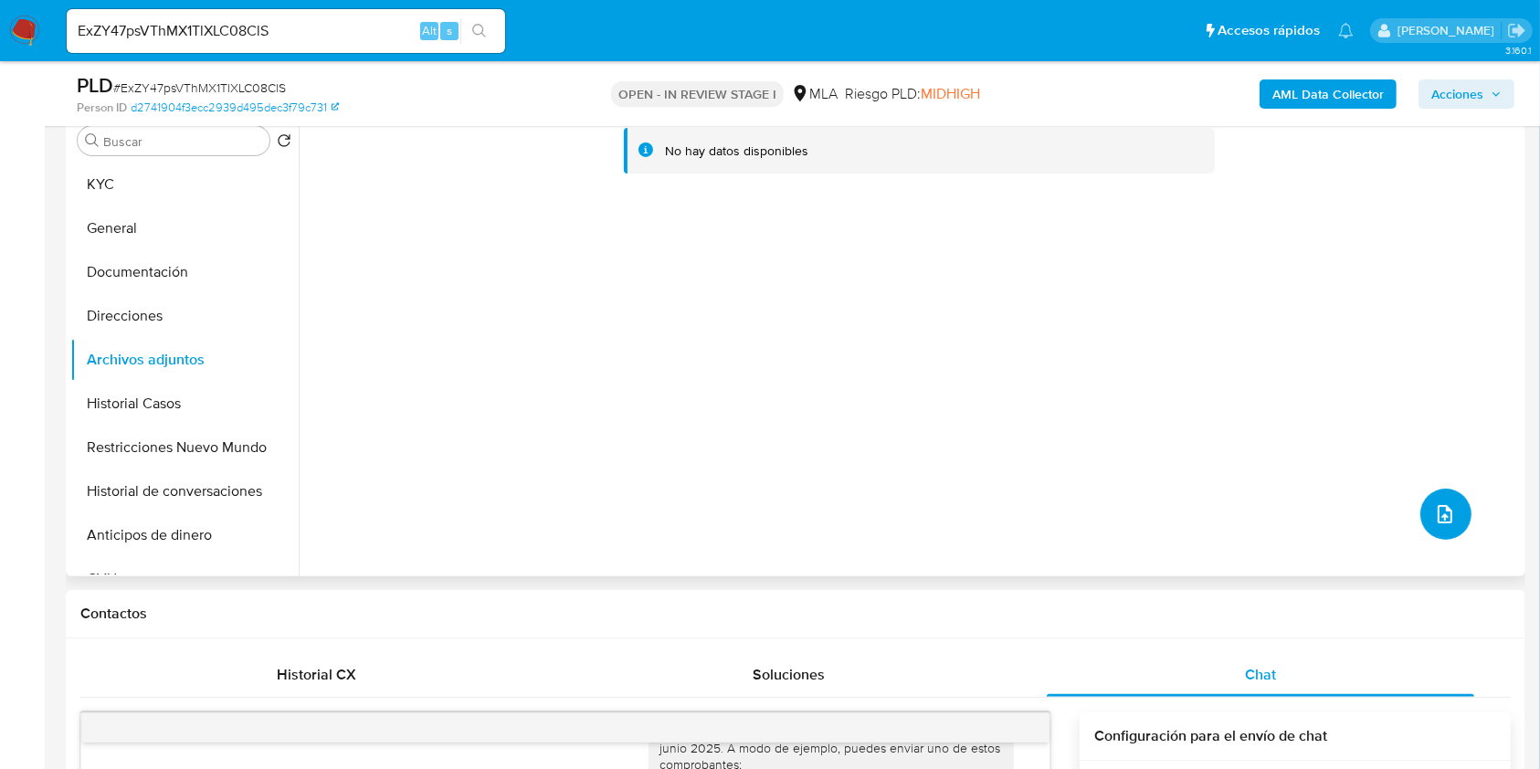
click at [1434, 508] on icon "upload-file" at bounding box center [1445, 514] width 22 height 22
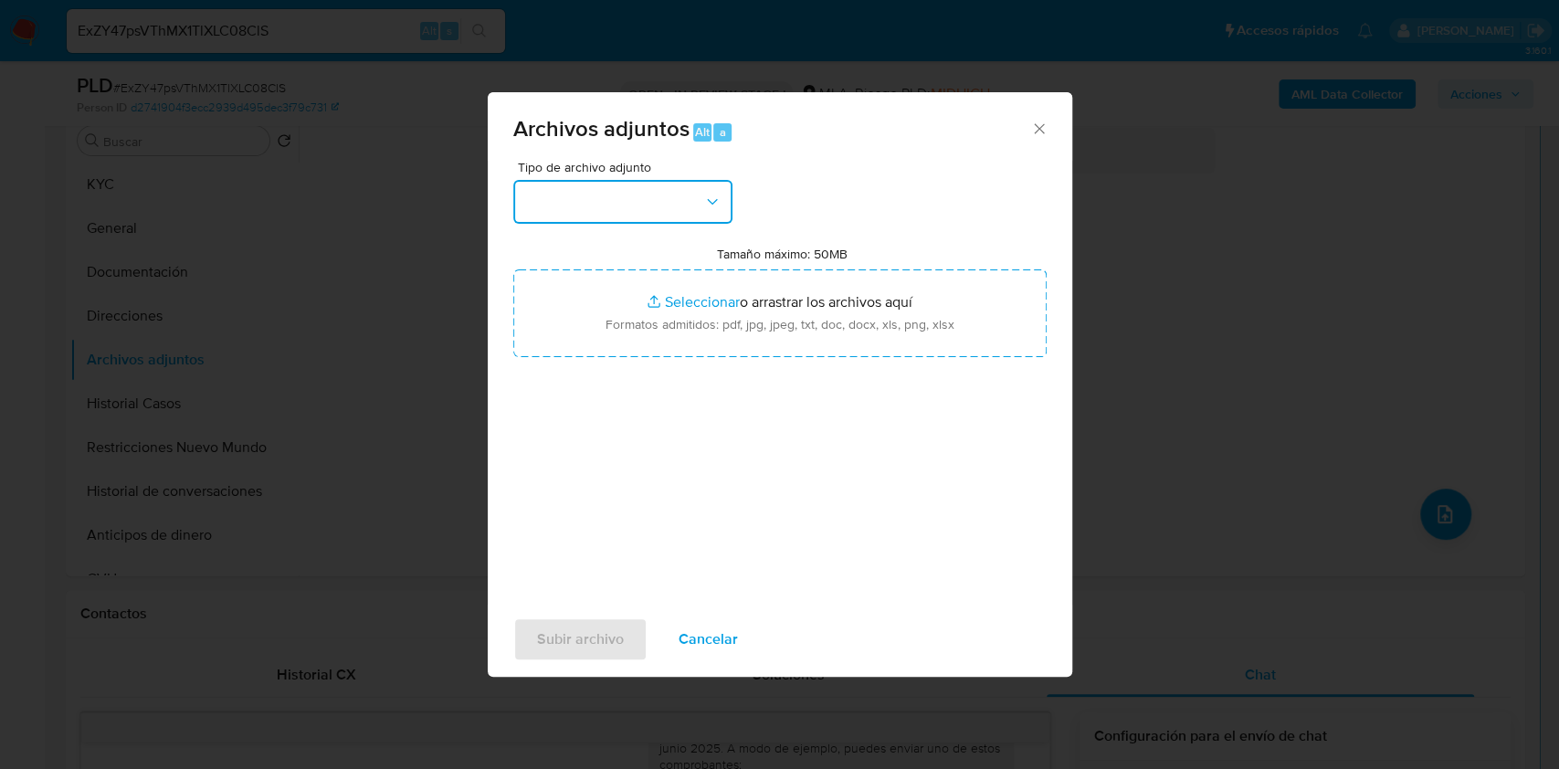
click at [711, 205] on icon "button" at bounding box center [712, 202] width 18 height 18
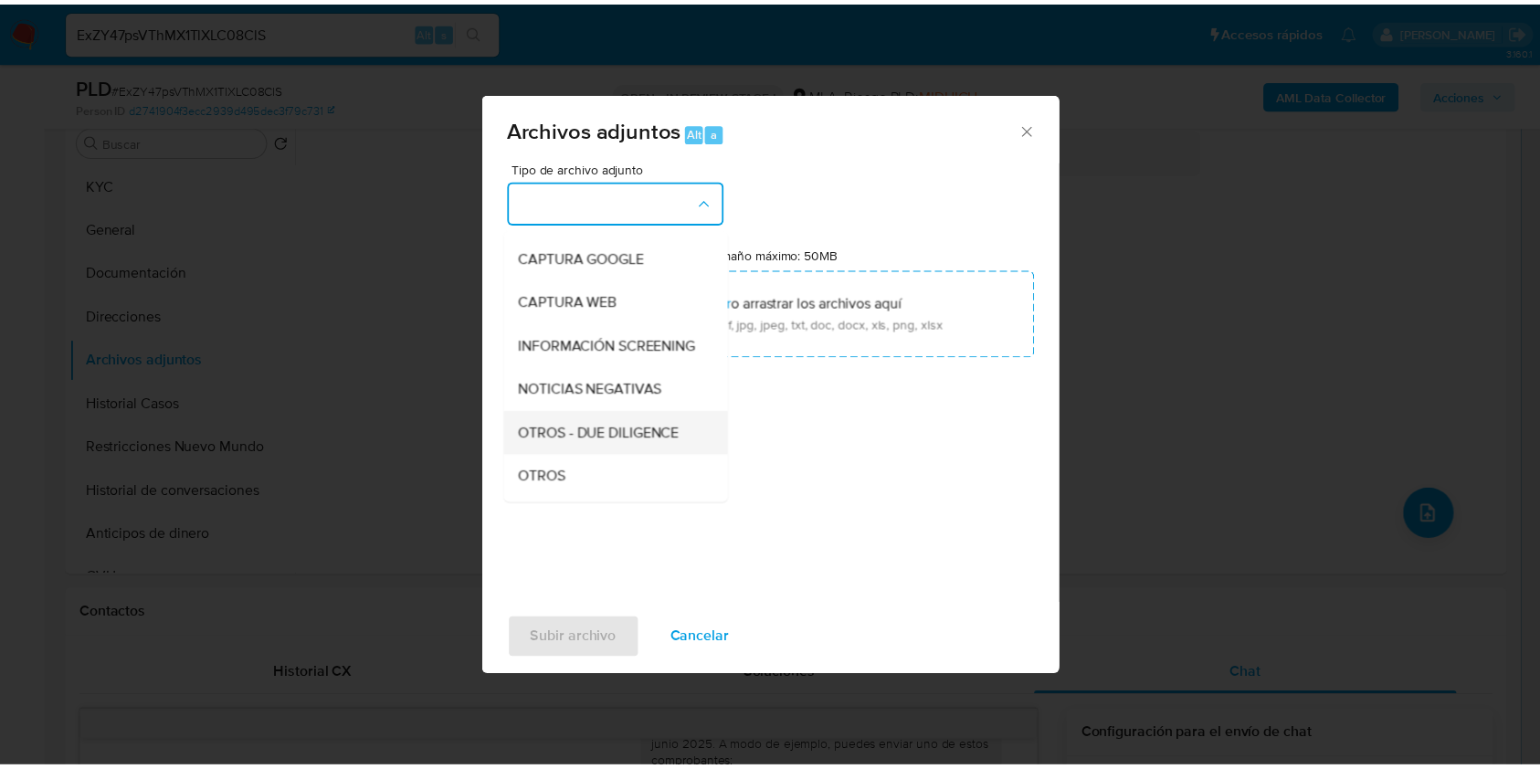
scroll to position [243, 0]
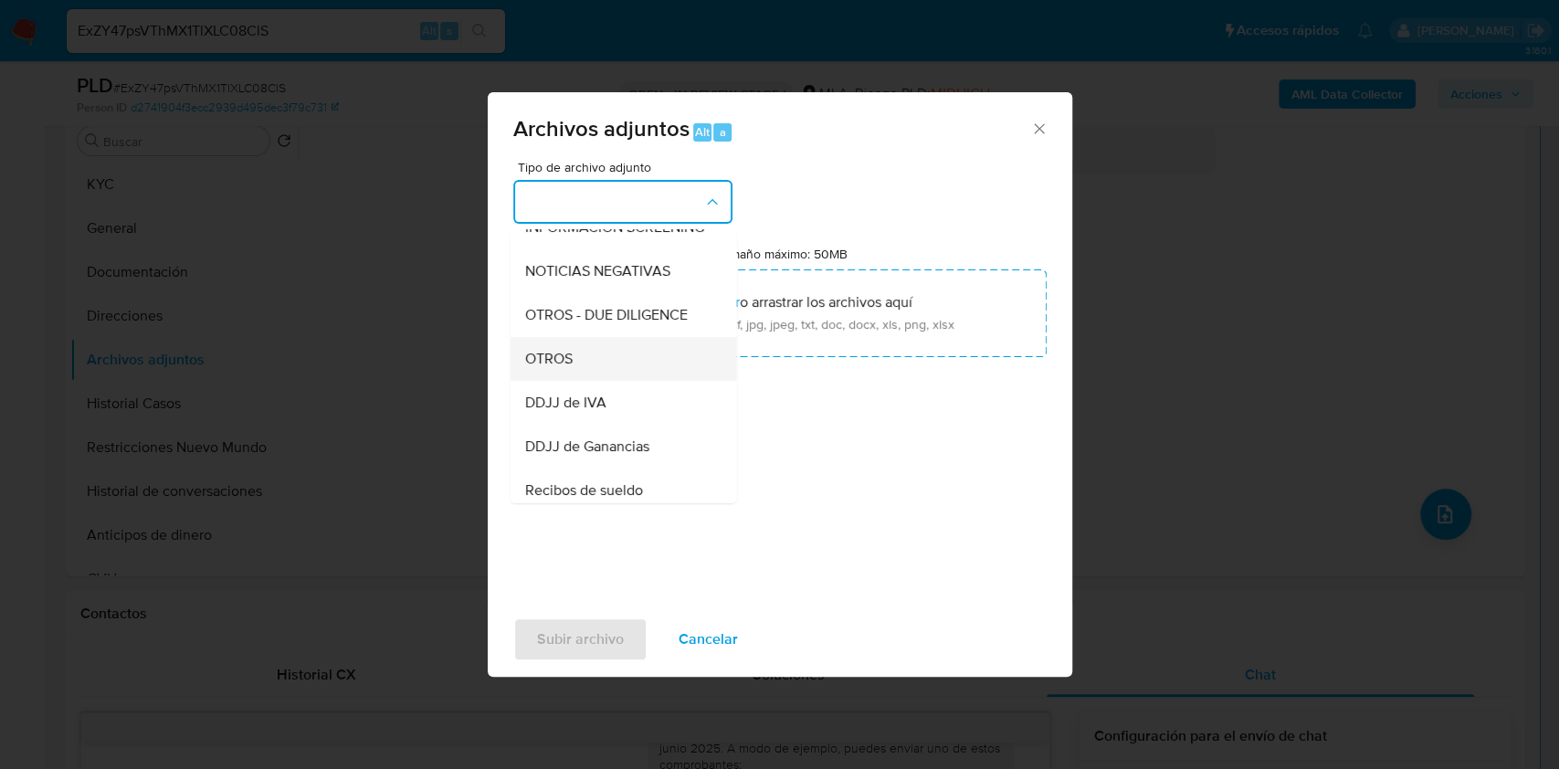
click at [600, 369] on div "OTROS" at bounding box center [617, 359] width 186 height 44
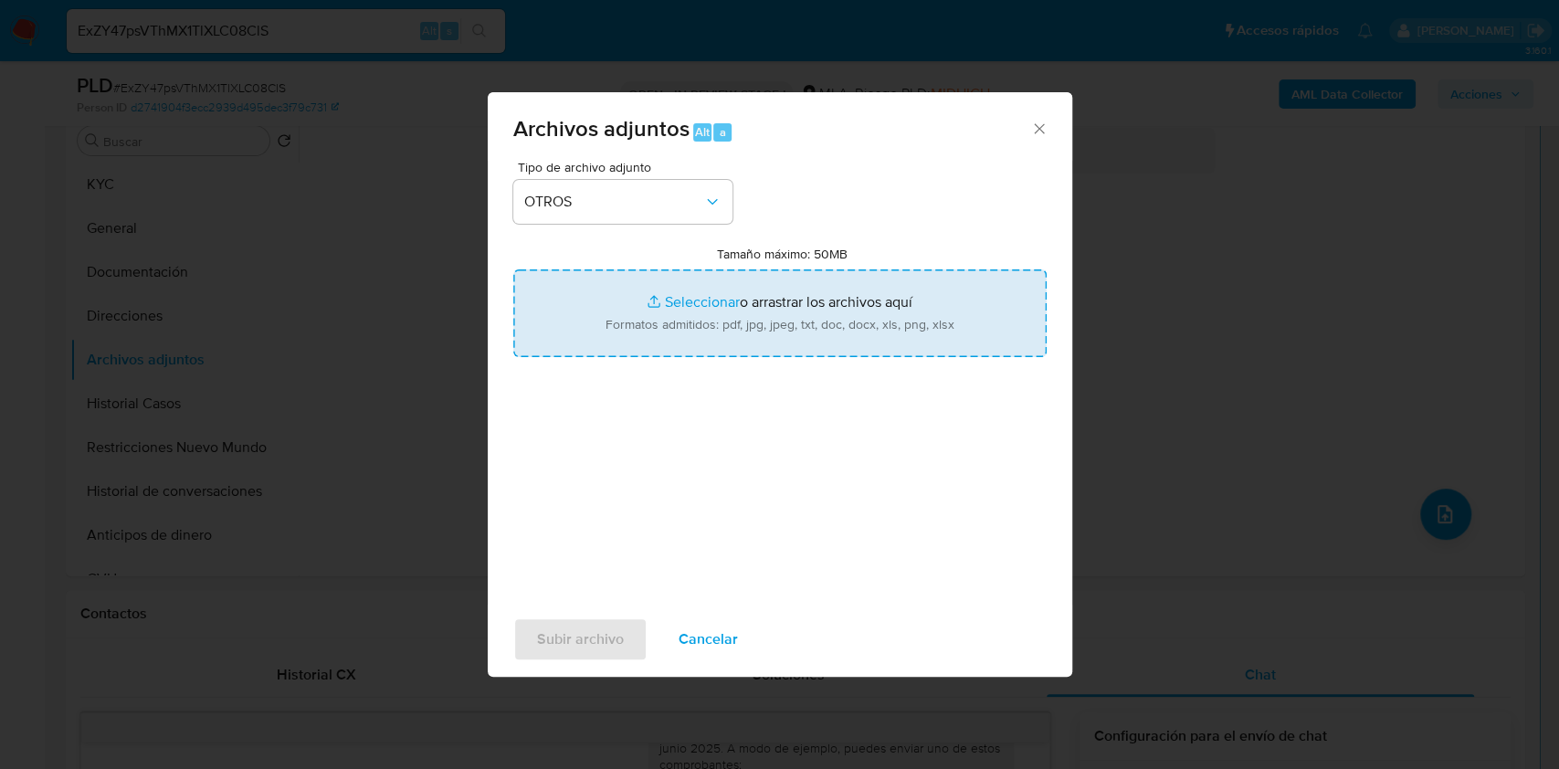
type input "C:\fakepath\Caselog ExZY47psVThMX1TlXLC08ClS_2025_07_17_20_09_40.docx"
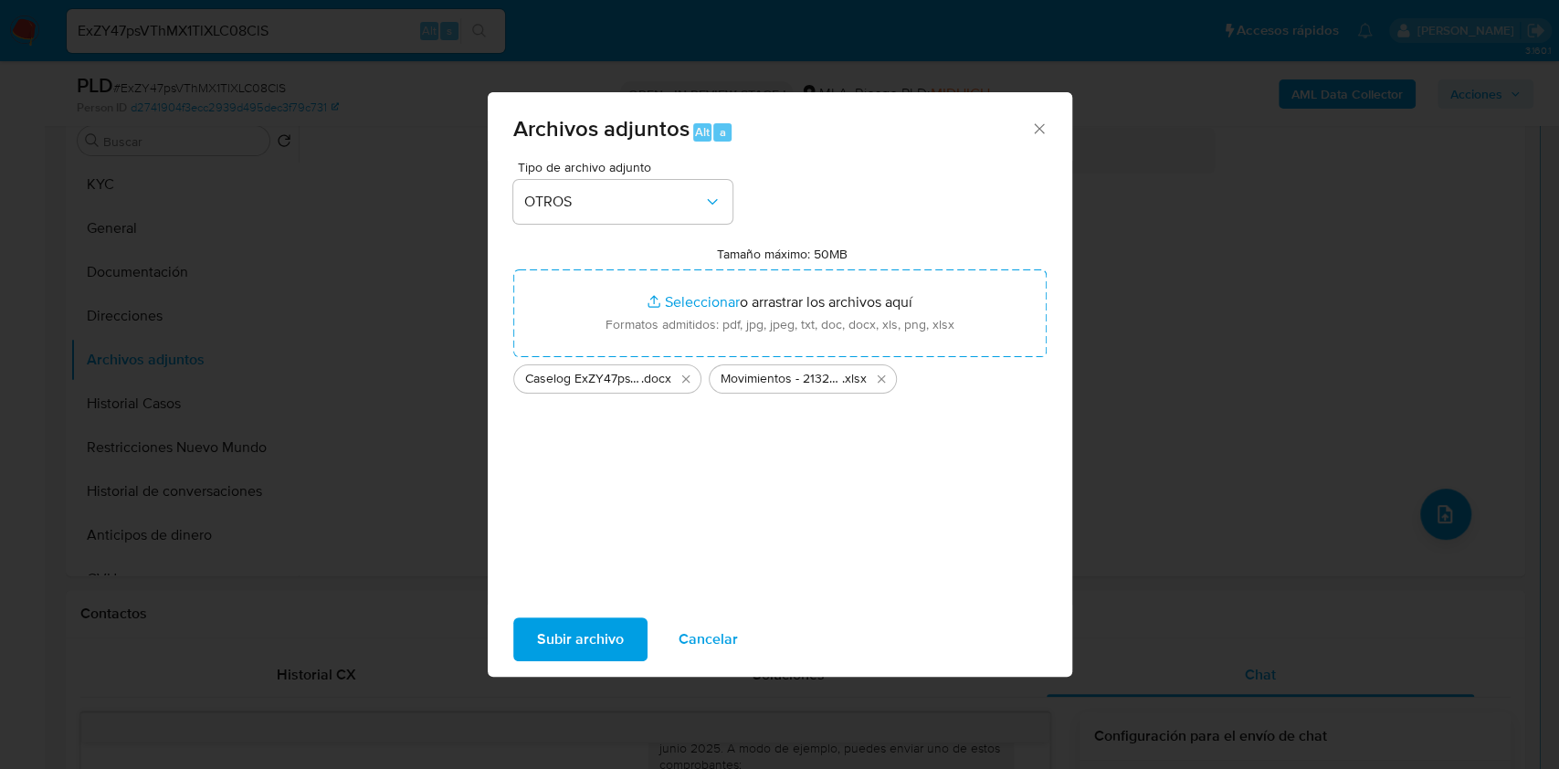
click at [574, 647] on span "Subir archivo" at bounding box center [580, 639] width 87 height 40
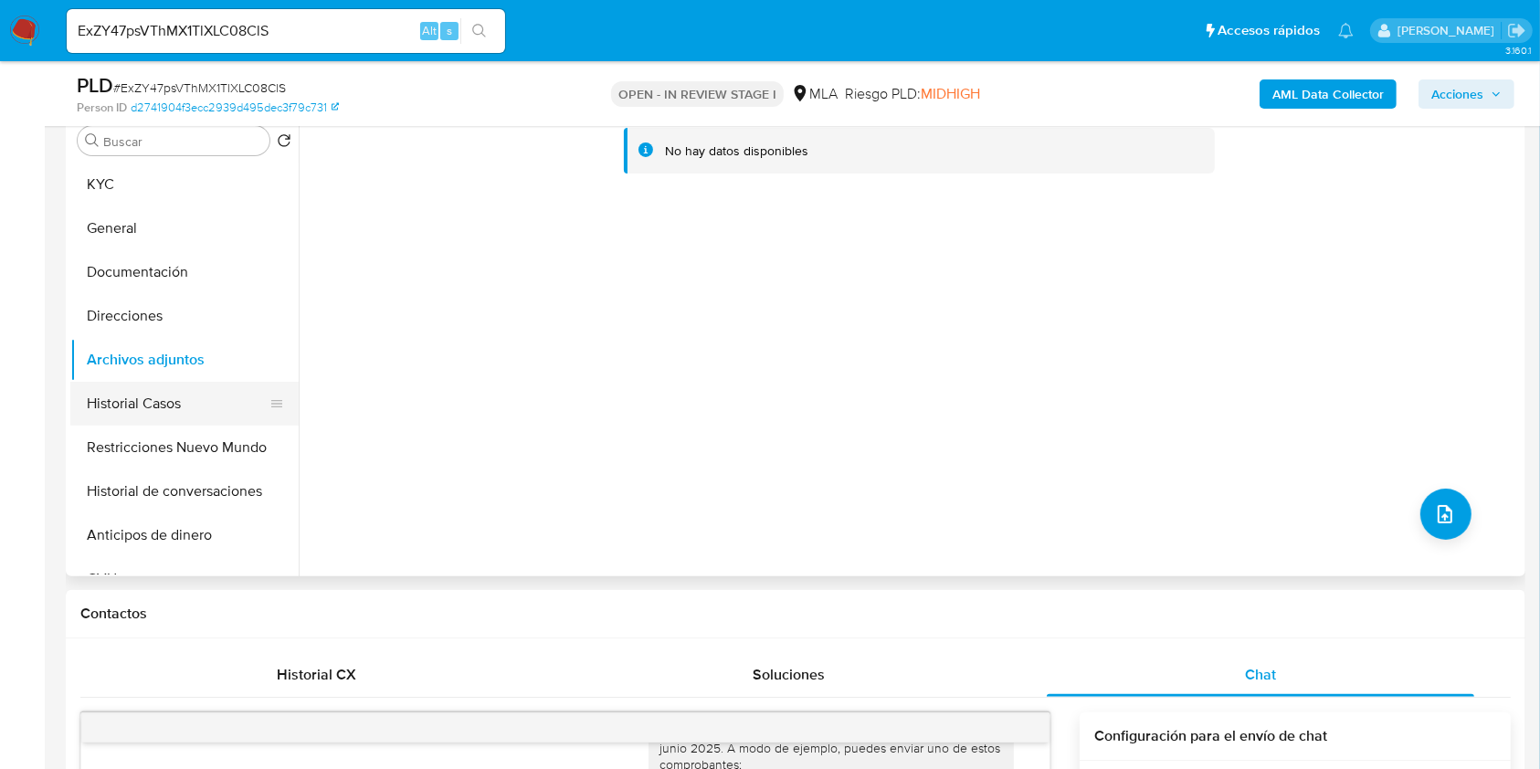
click at [152, 395] on button "Historial Casos" at bounding box center [177, 404] width 214 height 44
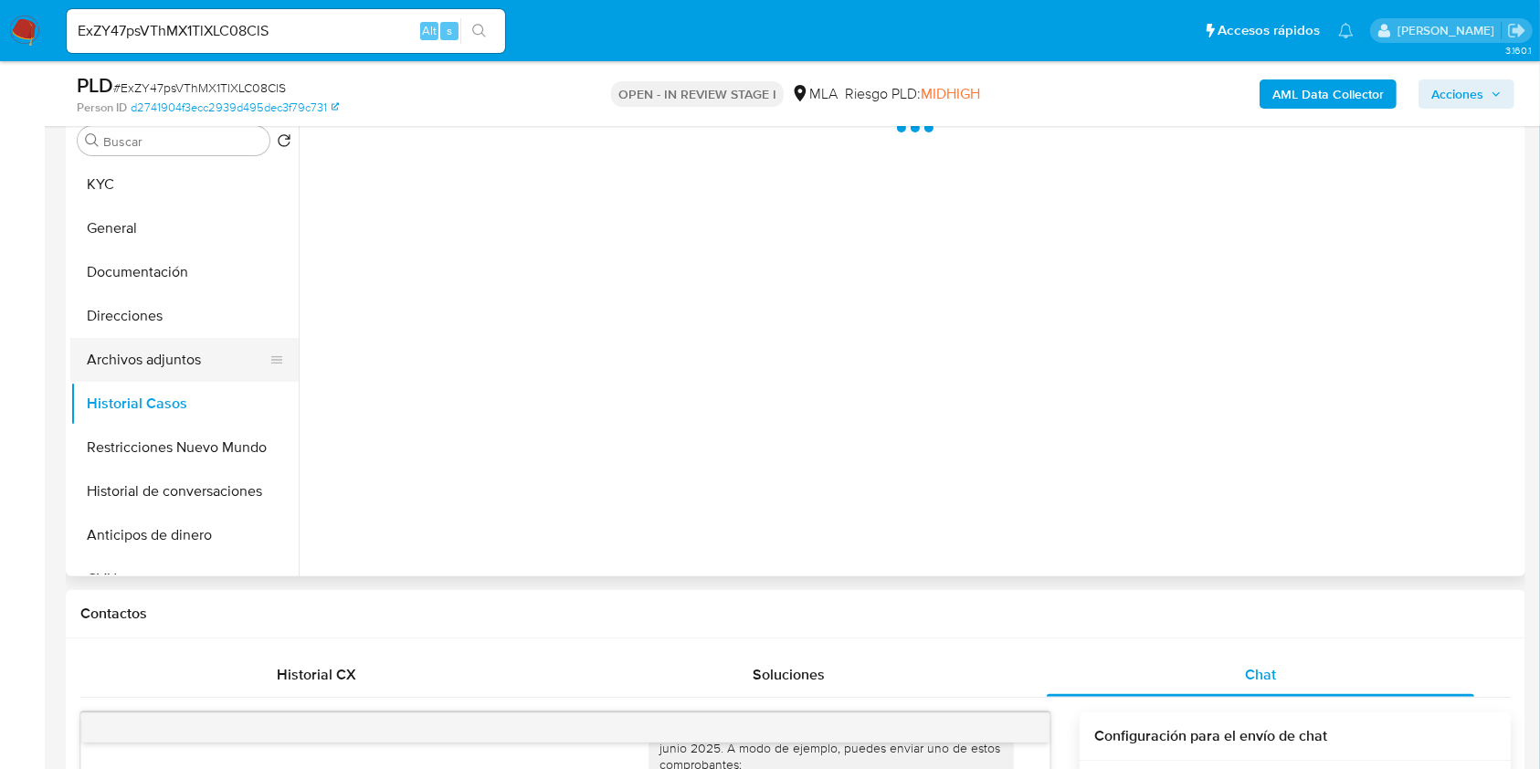
click at [156, 347] on button "Archivos adjuntos" at bounding box center [177, 360] width 214 height 44
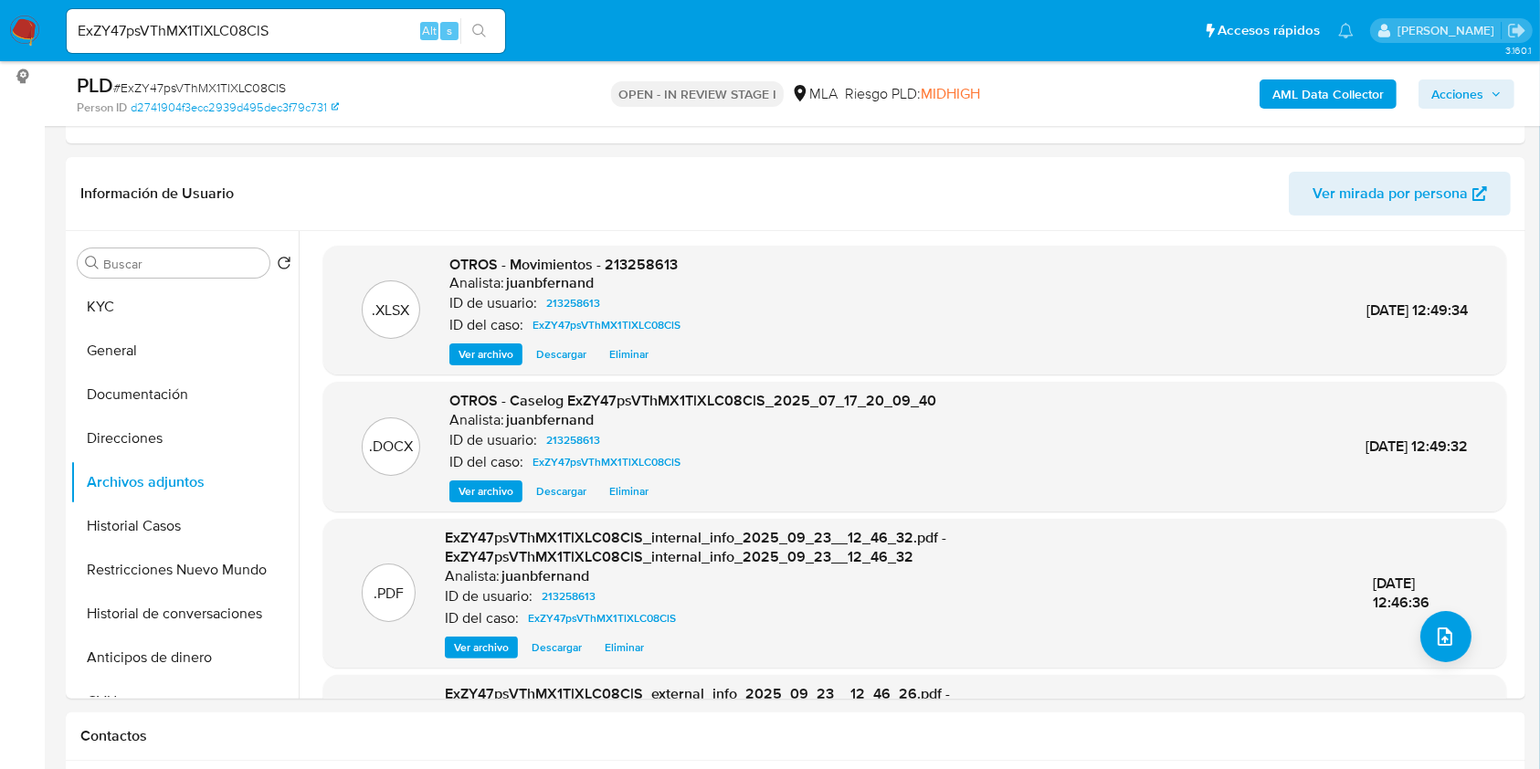
click at [1456, 95] on span "Acciones" at bounding box center [1457, 93] width 52 height 29
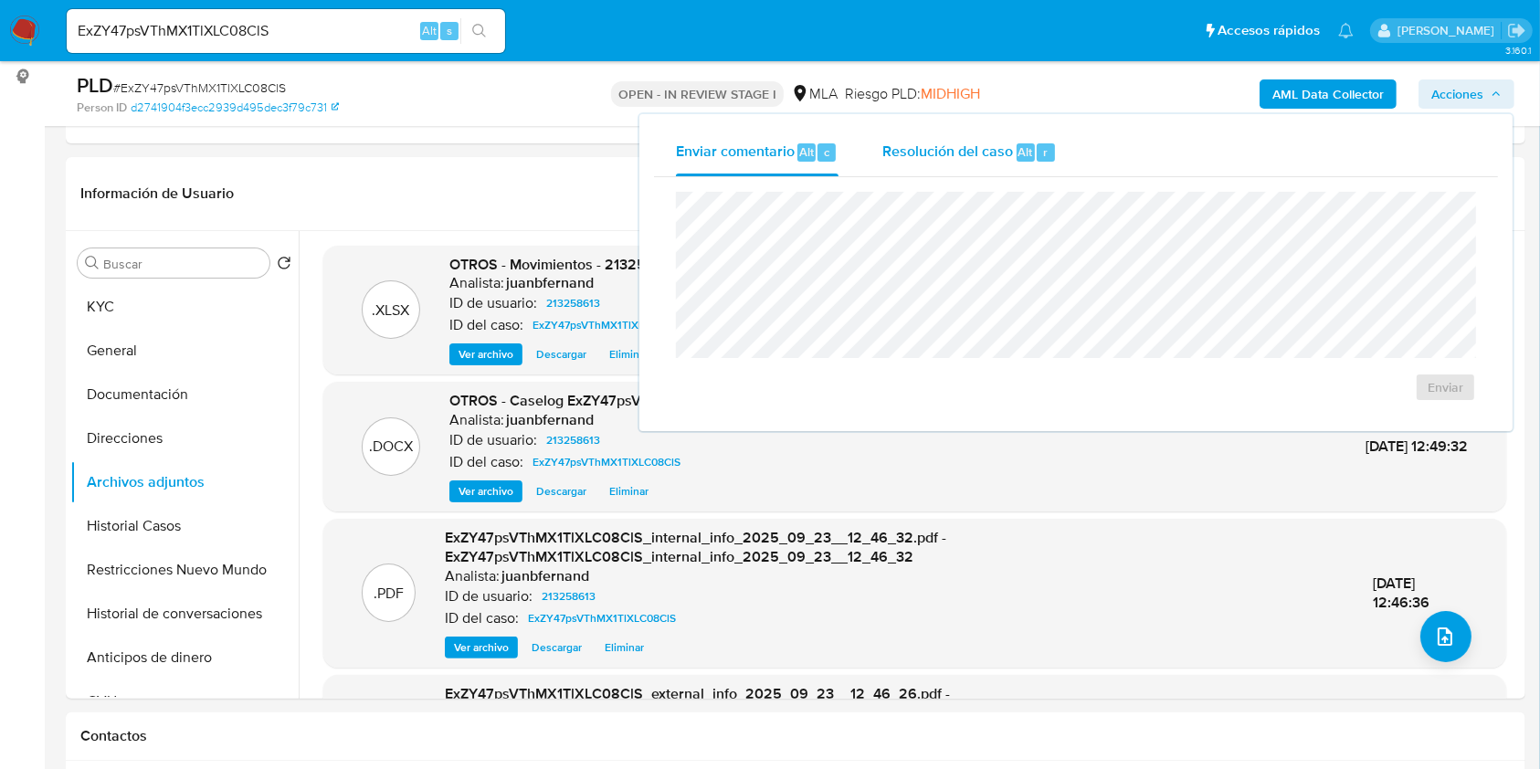
click at [996, 146] on span "Resolución del caso" at bounding box center [947, 151] width 131 height 21
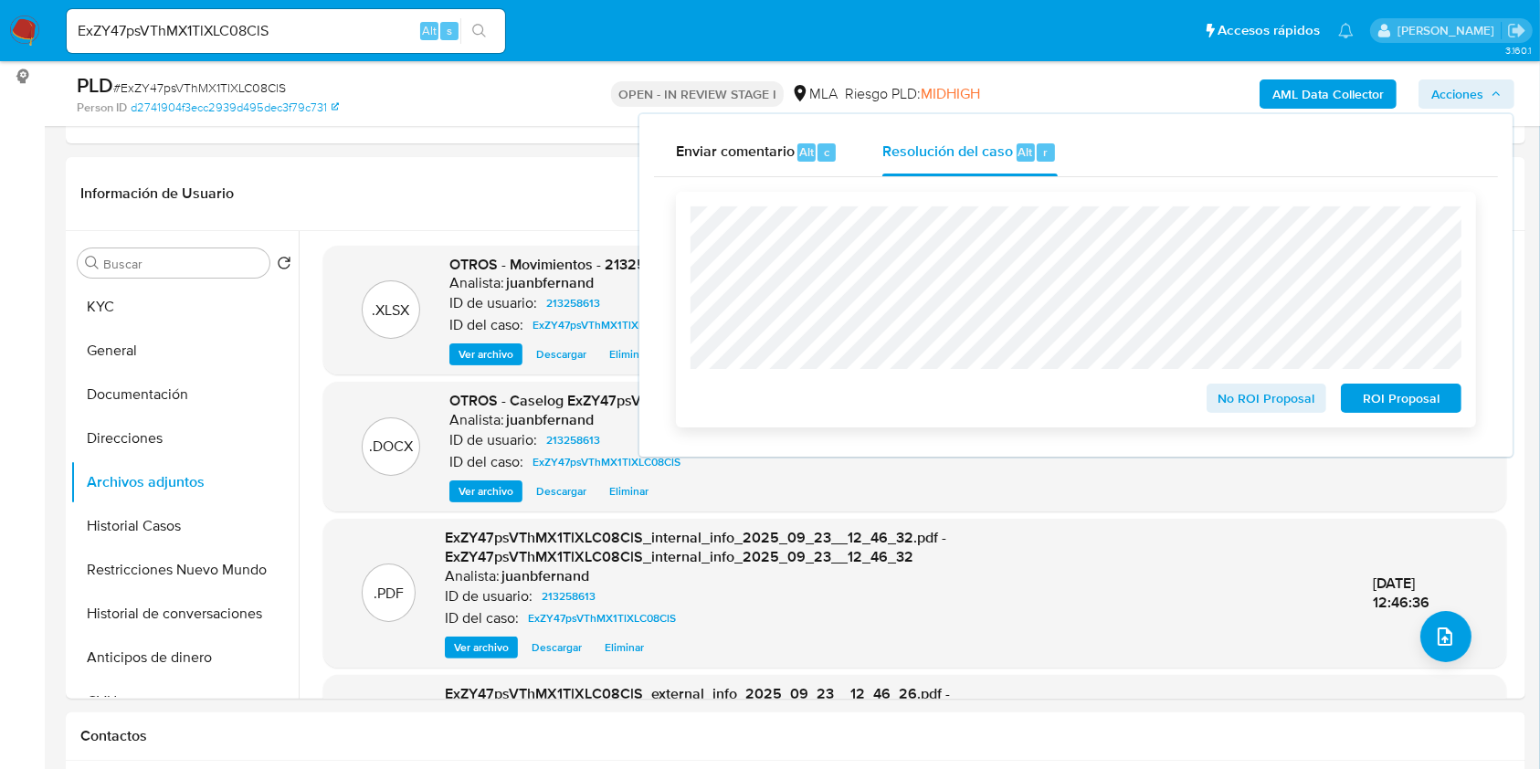
click at [1396, 392] on span "ROI Proposal" at bounding box center [1400, 398] width 95 height 26
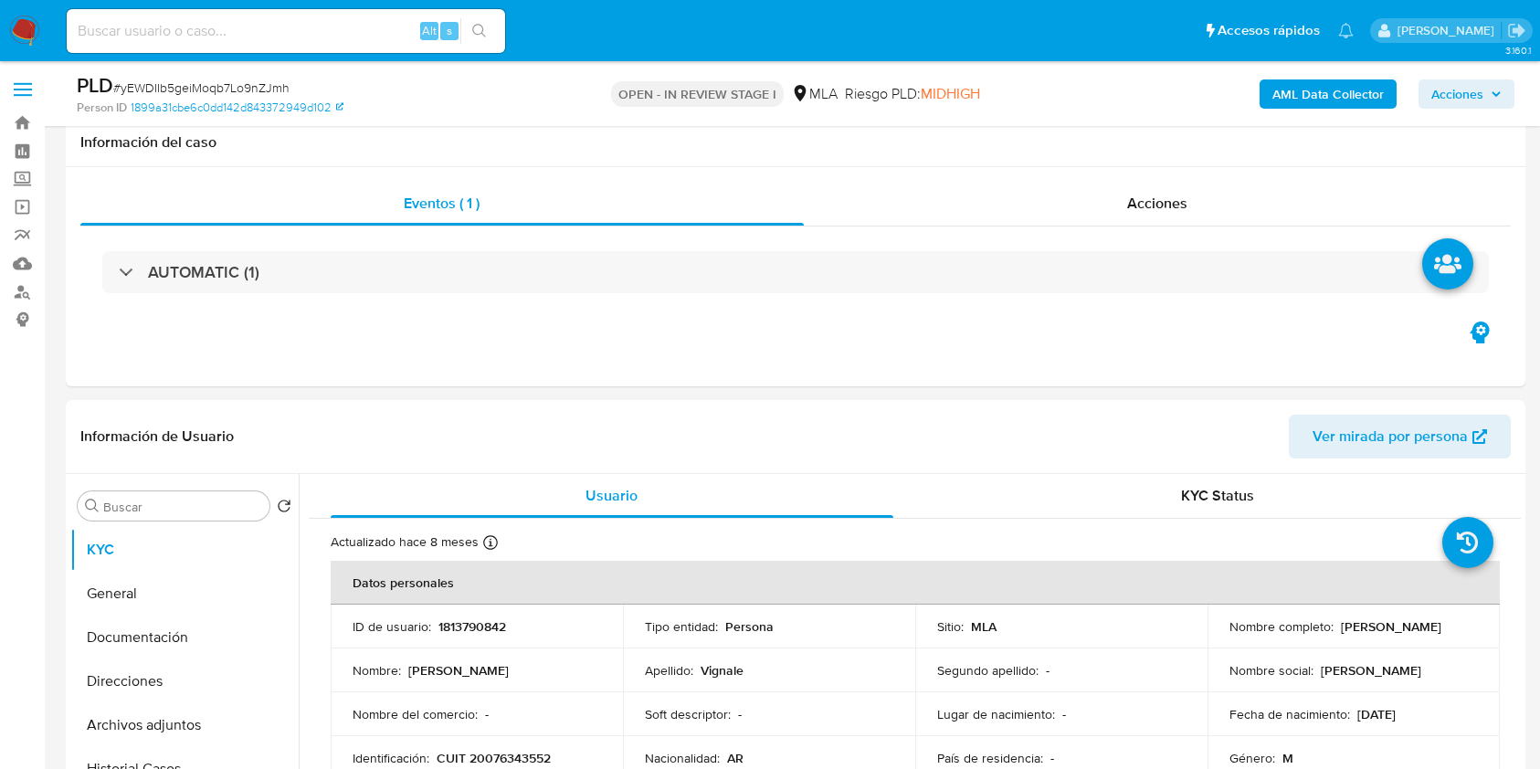
select select "10"
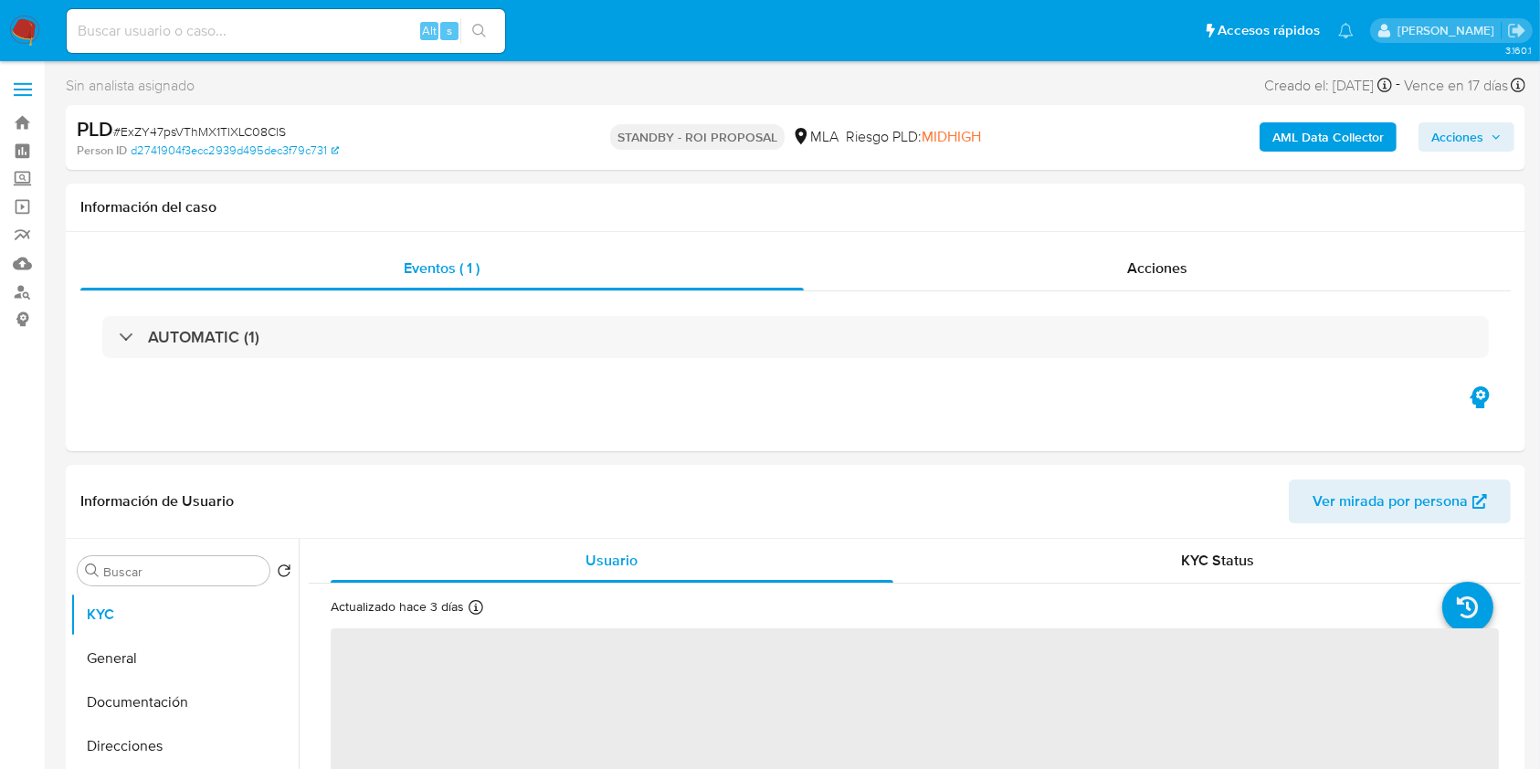
select select "10"
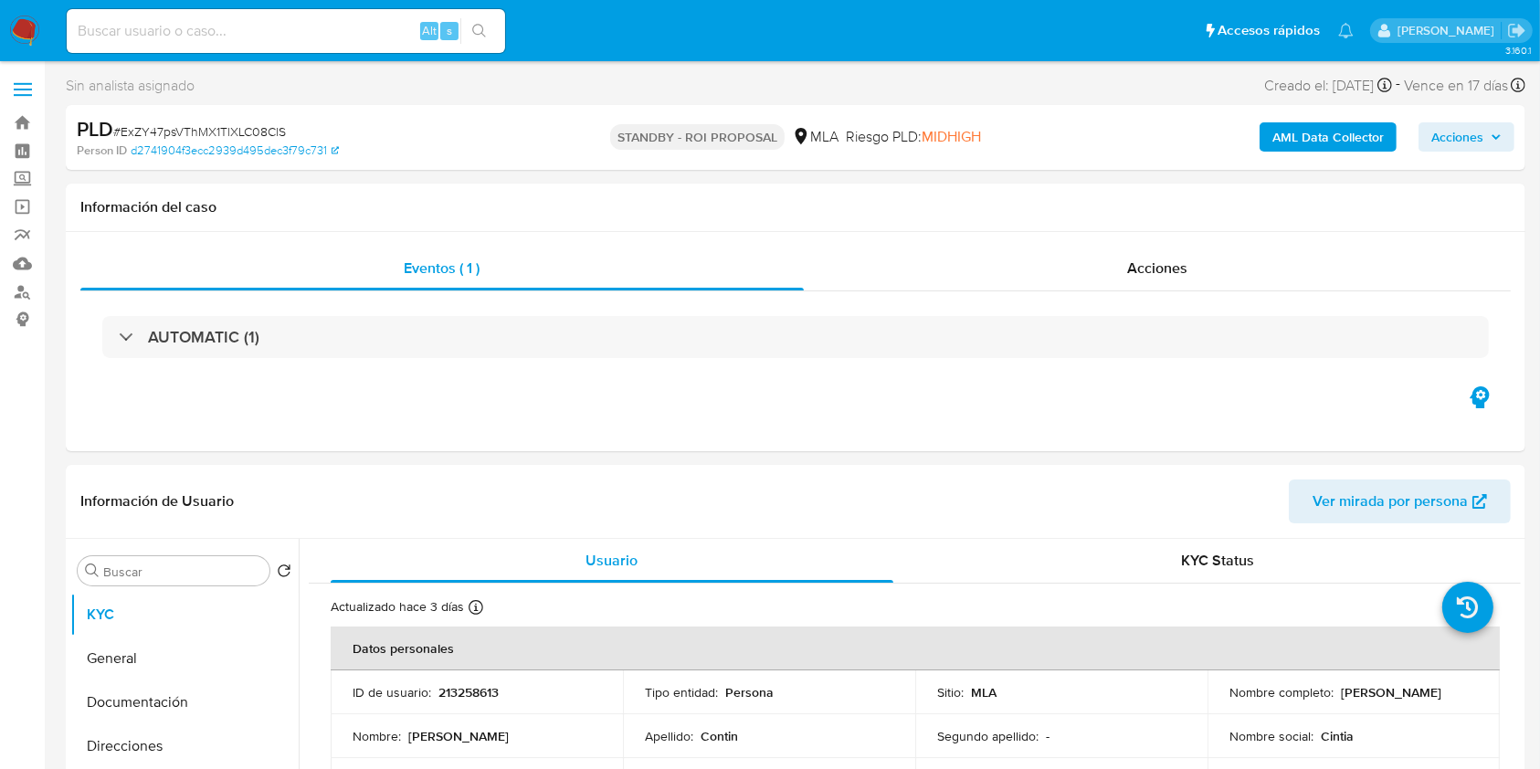
drag, startPoint x: 262, startPoint y: 49, endPoint x: 269, endPoint y: 37, distance: 13.9
click at [262, 47] on div "Alt s" at bounding box center [286, 31] width 438 height 44
click at [269, 37] on input at bounding box center [286, 31] width 438 height 24
paste input "Ta8HsgPQ0JyNSfAffBpEpwPg"
type input "Ta8HsgPQ0JyNSfAffBpEpwPg"
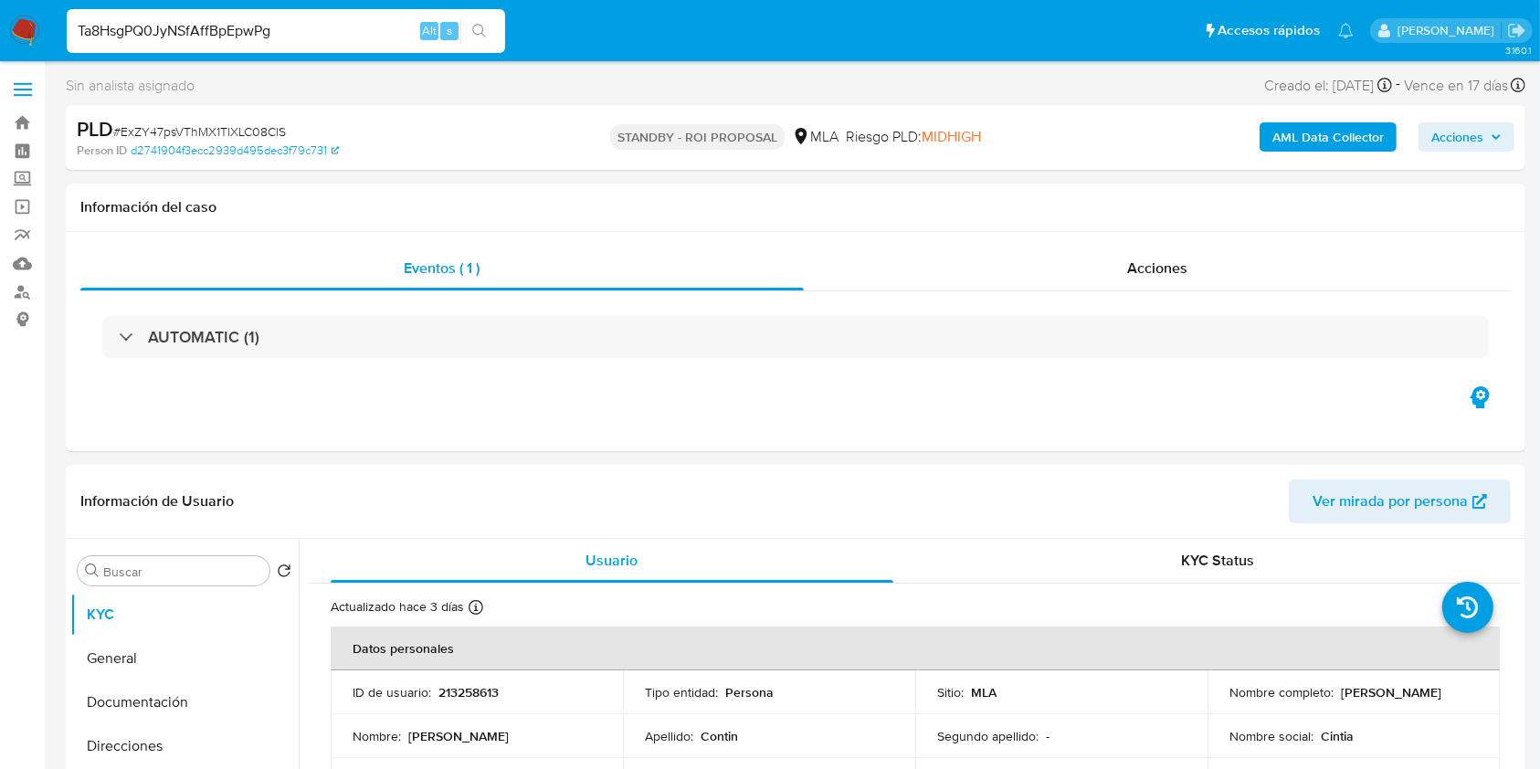
click at [473, 24] on icon "search-icon" at bounding box center [479, 31] width 15 height 15
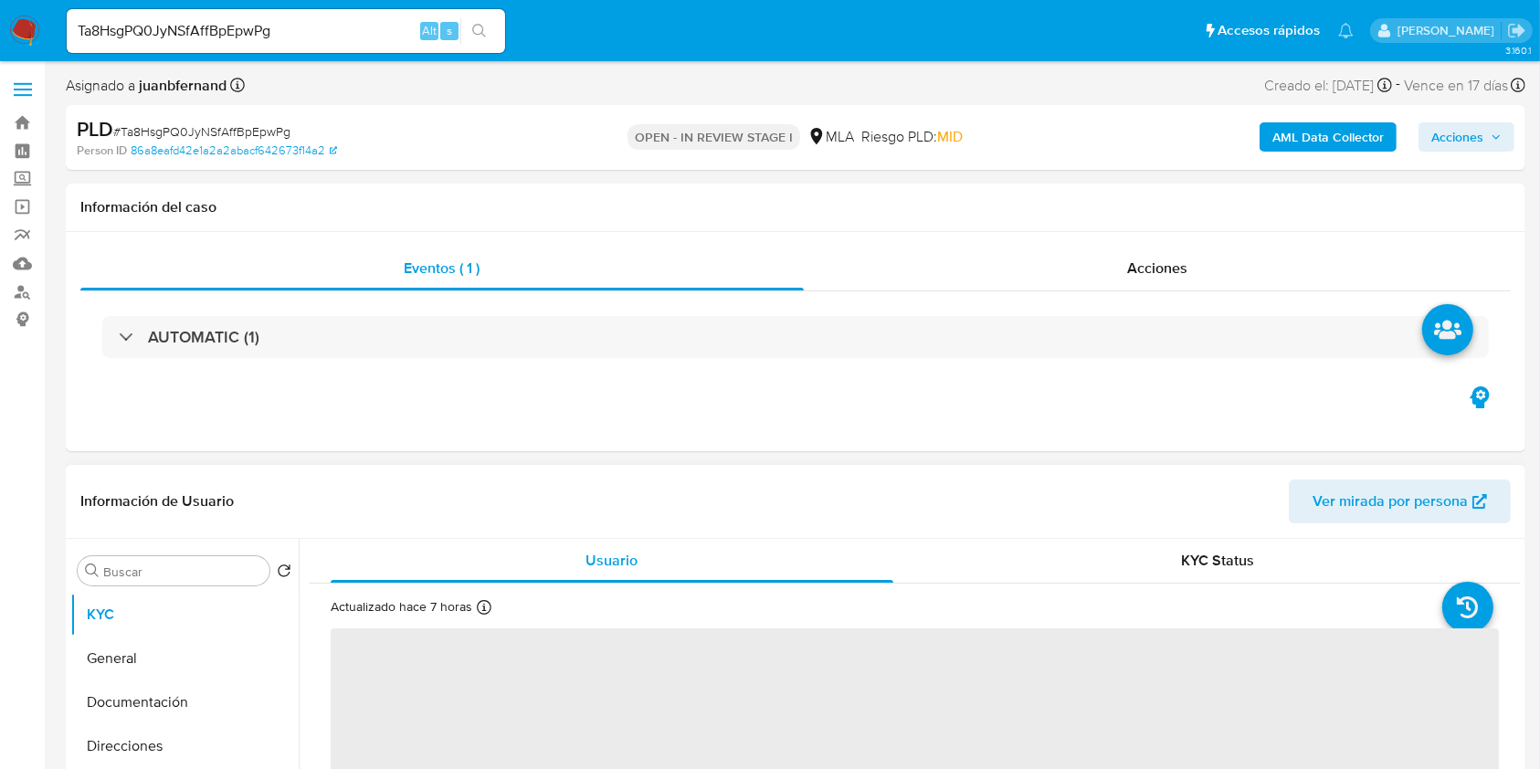
select select "10"
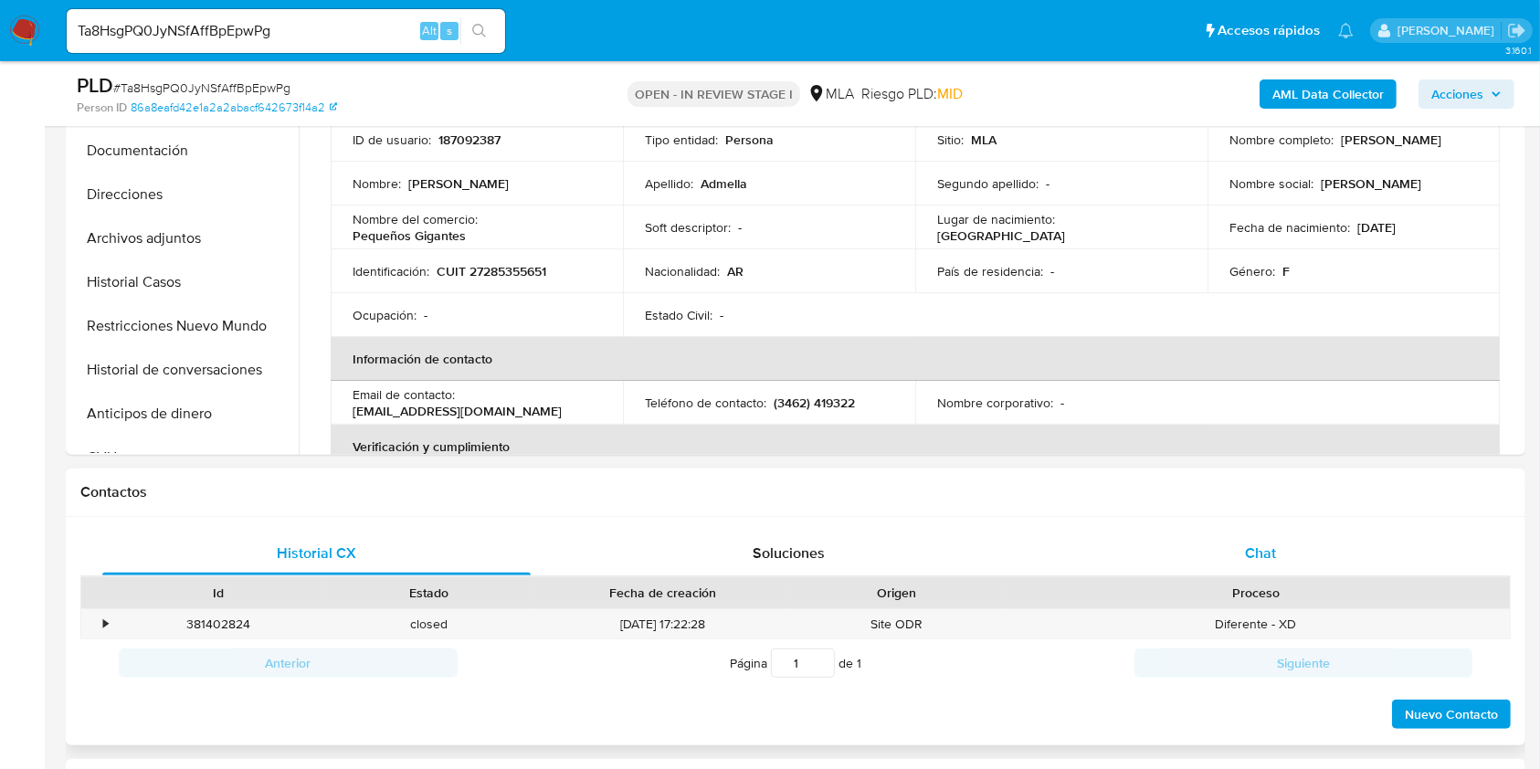
click at [1327, 563] on div "Chat" at bounding box center [1261, 554] width 428 height 44
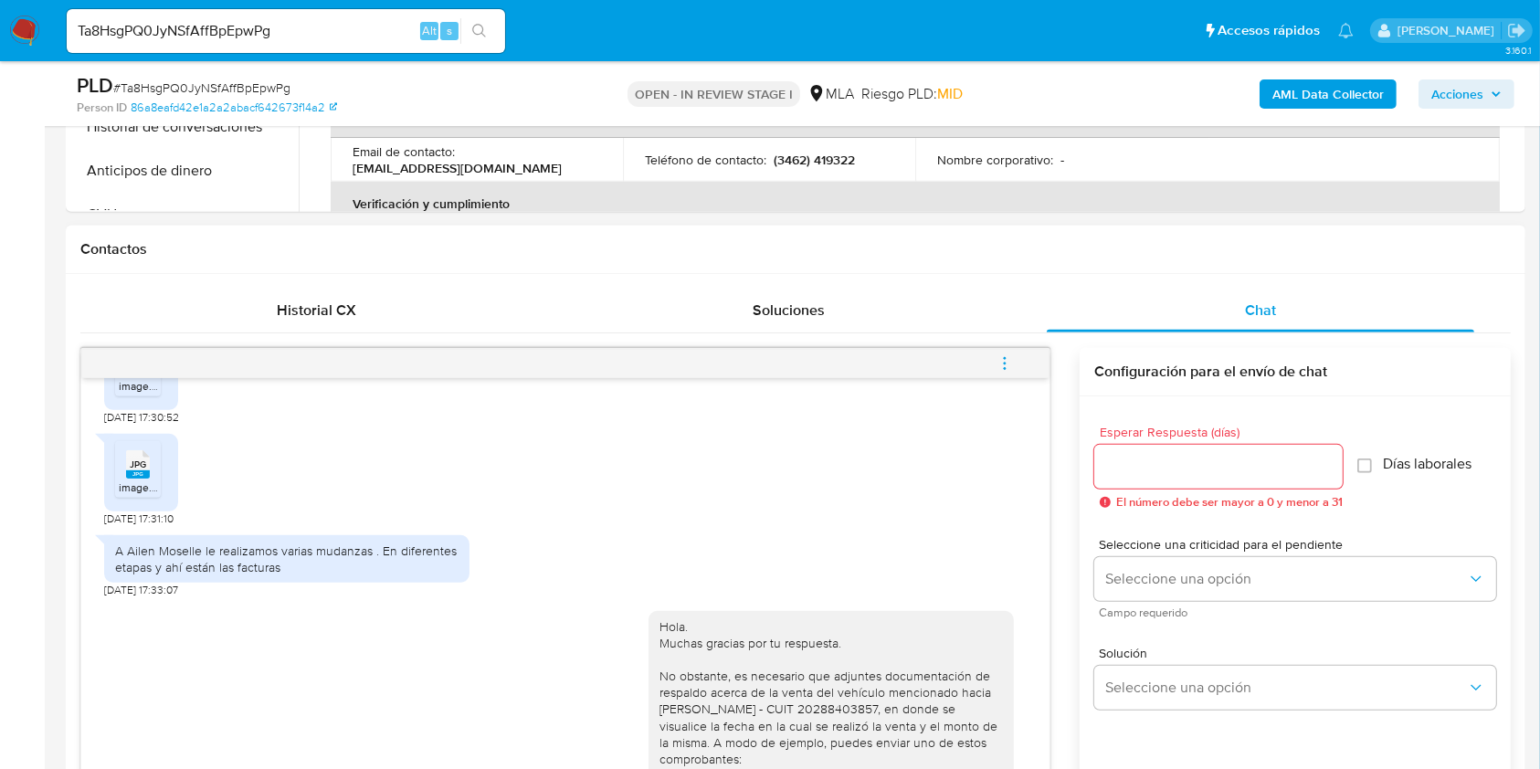
scroll to position [608, 0]
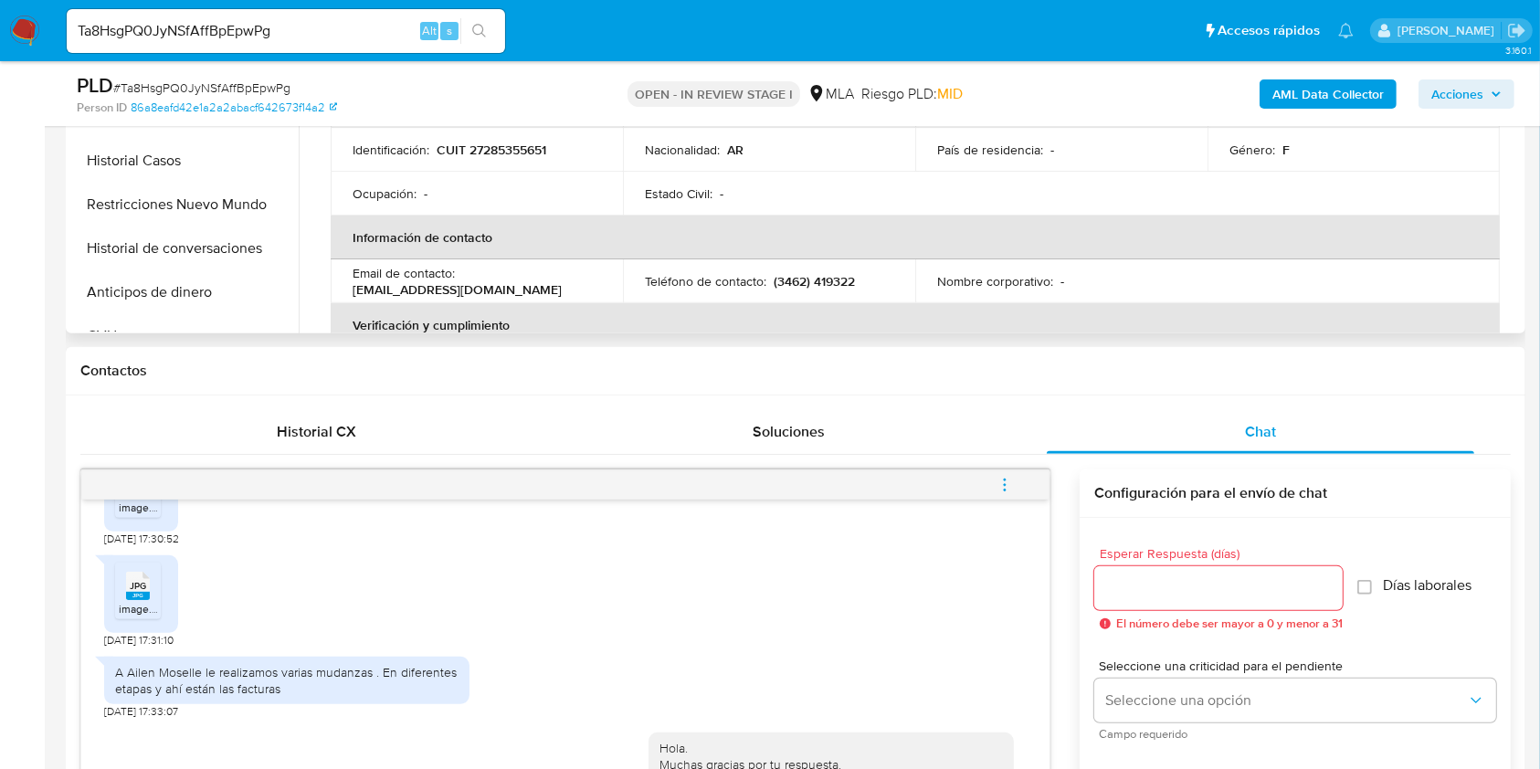
click at [482, 281] on p "[EMAIL_ADDRESS][DOMAIN_NAME]" at bounding box center [457, 289] width 209 height 16
drag, startPoint x: 481, startPoint y: 281, endPoint x: 380, endPoint y: 289, distance: 101.6
click at [380, 289] on p "[EMAIL_ADDRESS][DOMAIN_NAME]" at bounding box center [457, 289] width 209 height 16
copy p "[EMAIL_ADDRESS][DOMAIN_NAME]"
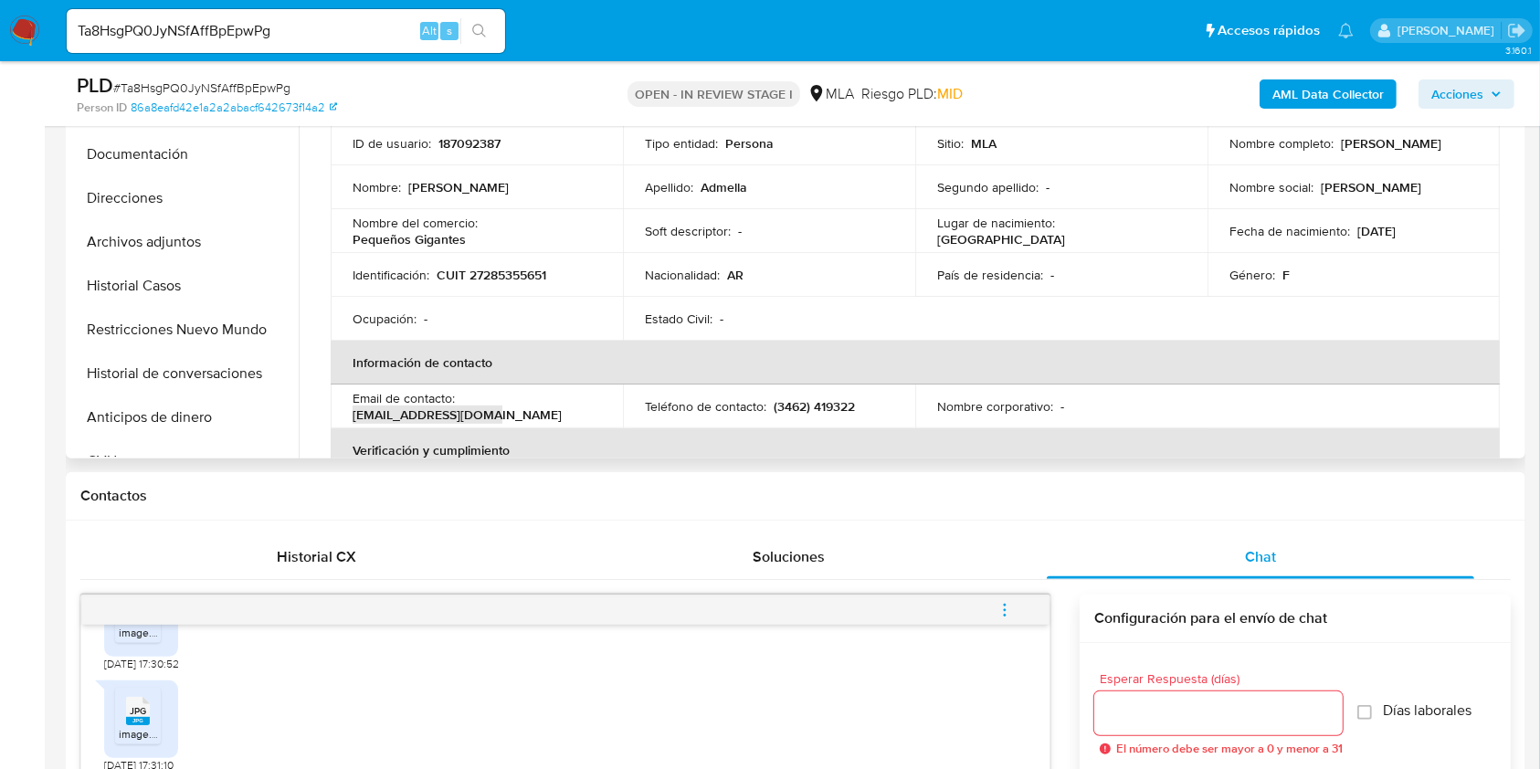
scroll to position [365, 0]
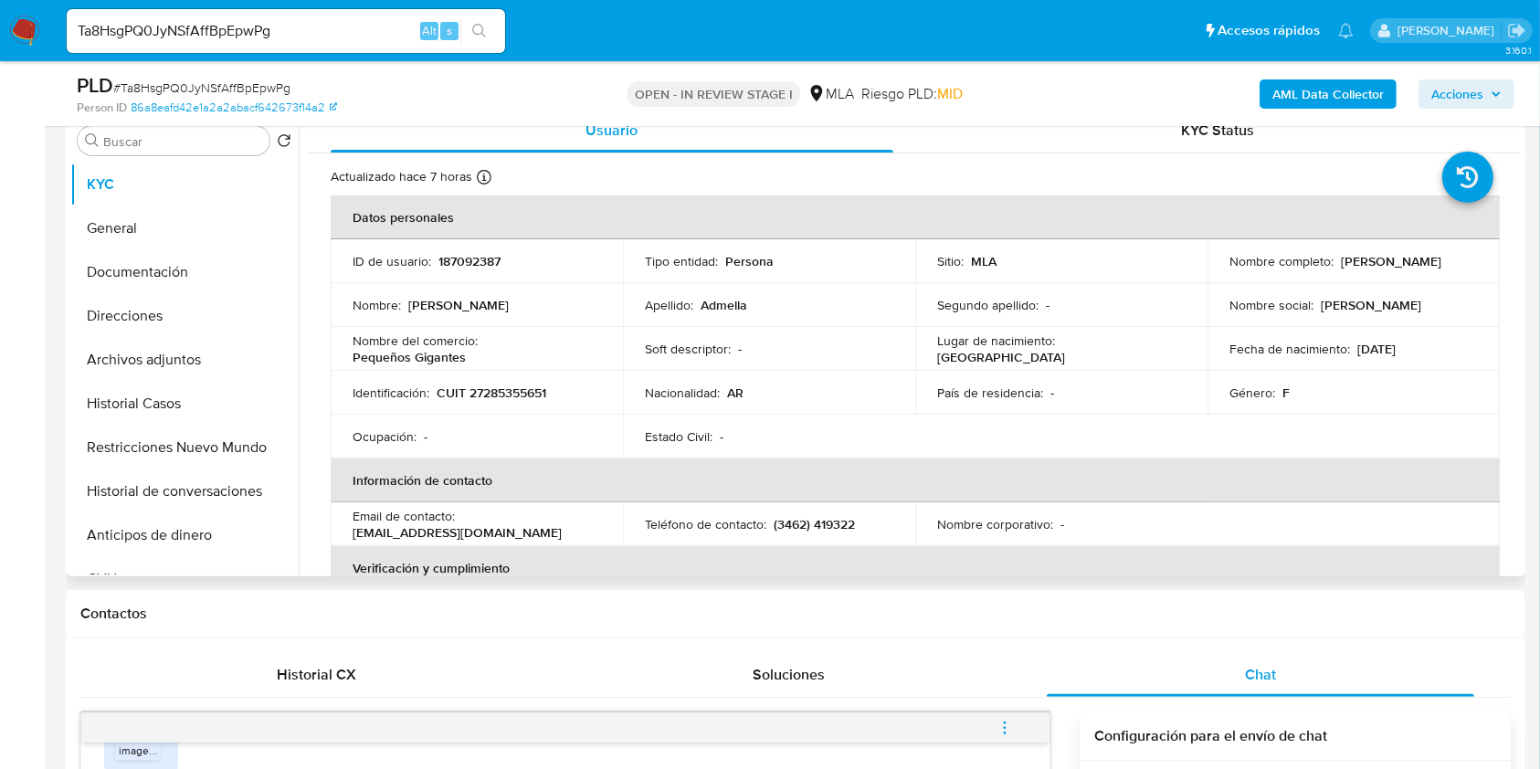
click at [463, 258] on p "187092387" at bounding box center [469, 261] width 62 height 16
click at [464, 258] on p "187092387" at bounding box center [469, 261] width 62 height 16
copy p "187092387"
